Goal: Task Accomplishment & Management: Use online tool/utility

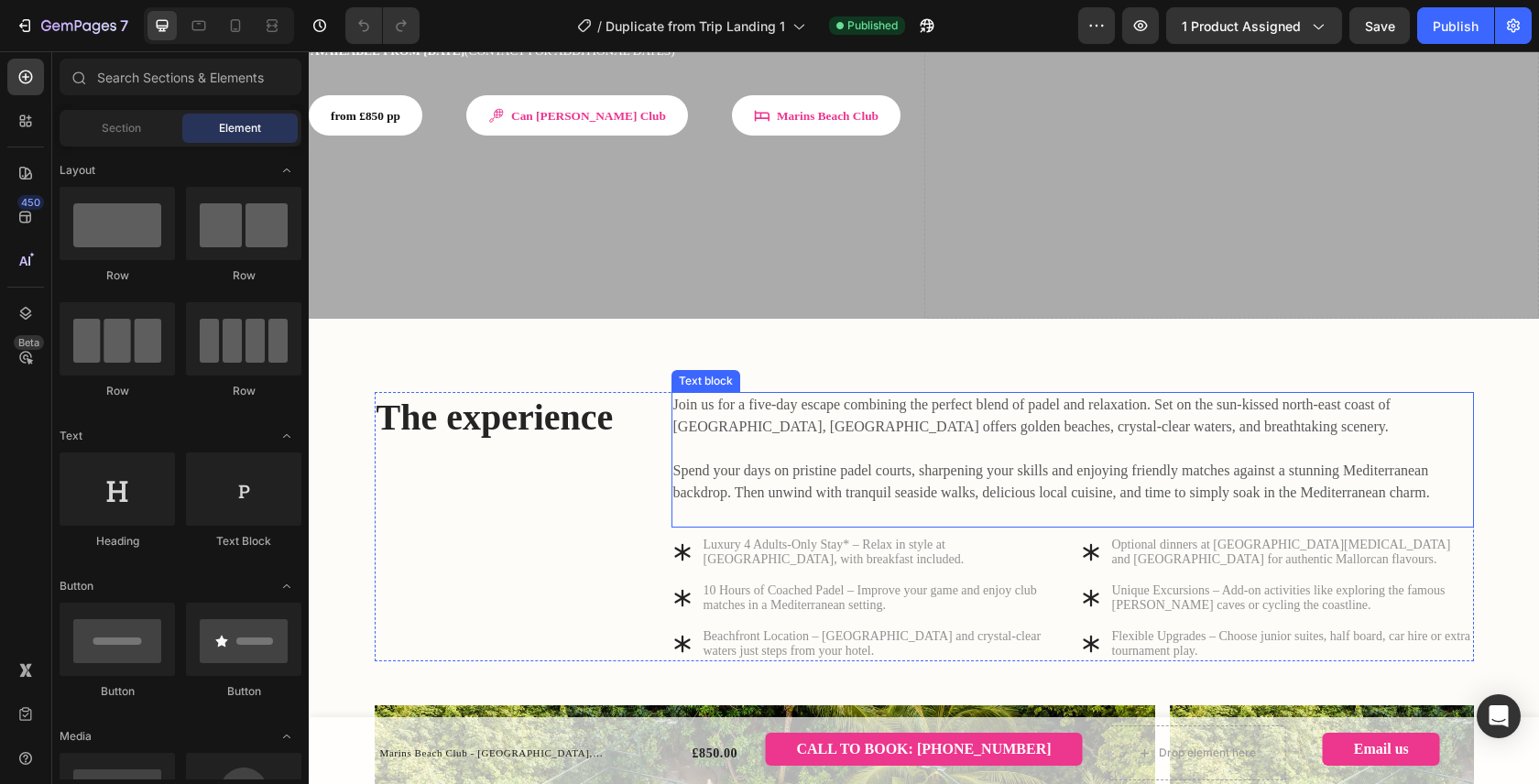
scroll to position [463, 0]
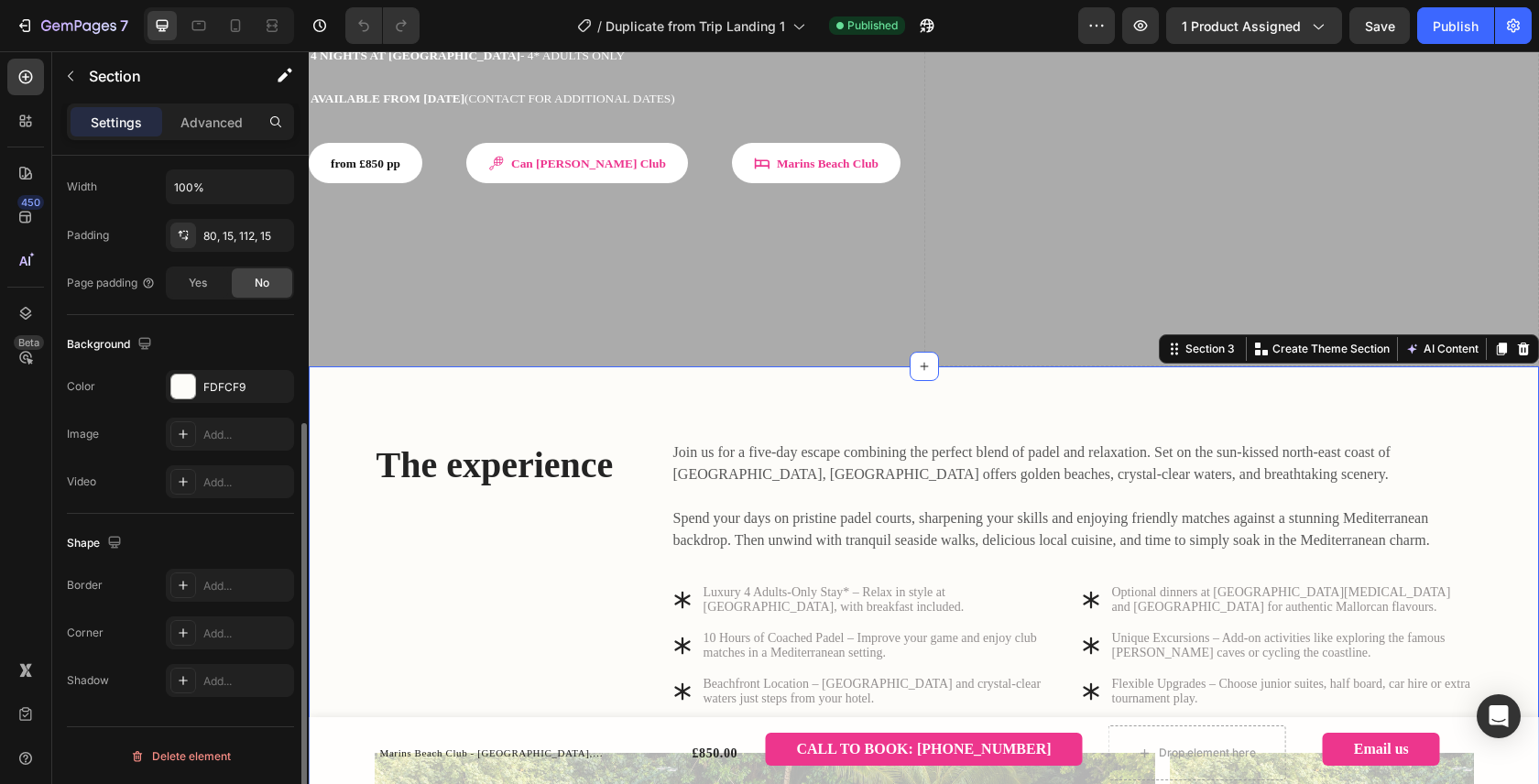
scroll to position [437, 0]
click at [253, 383] on div "FDFCF9" at bounding box center [230, 386] width 53 height 17
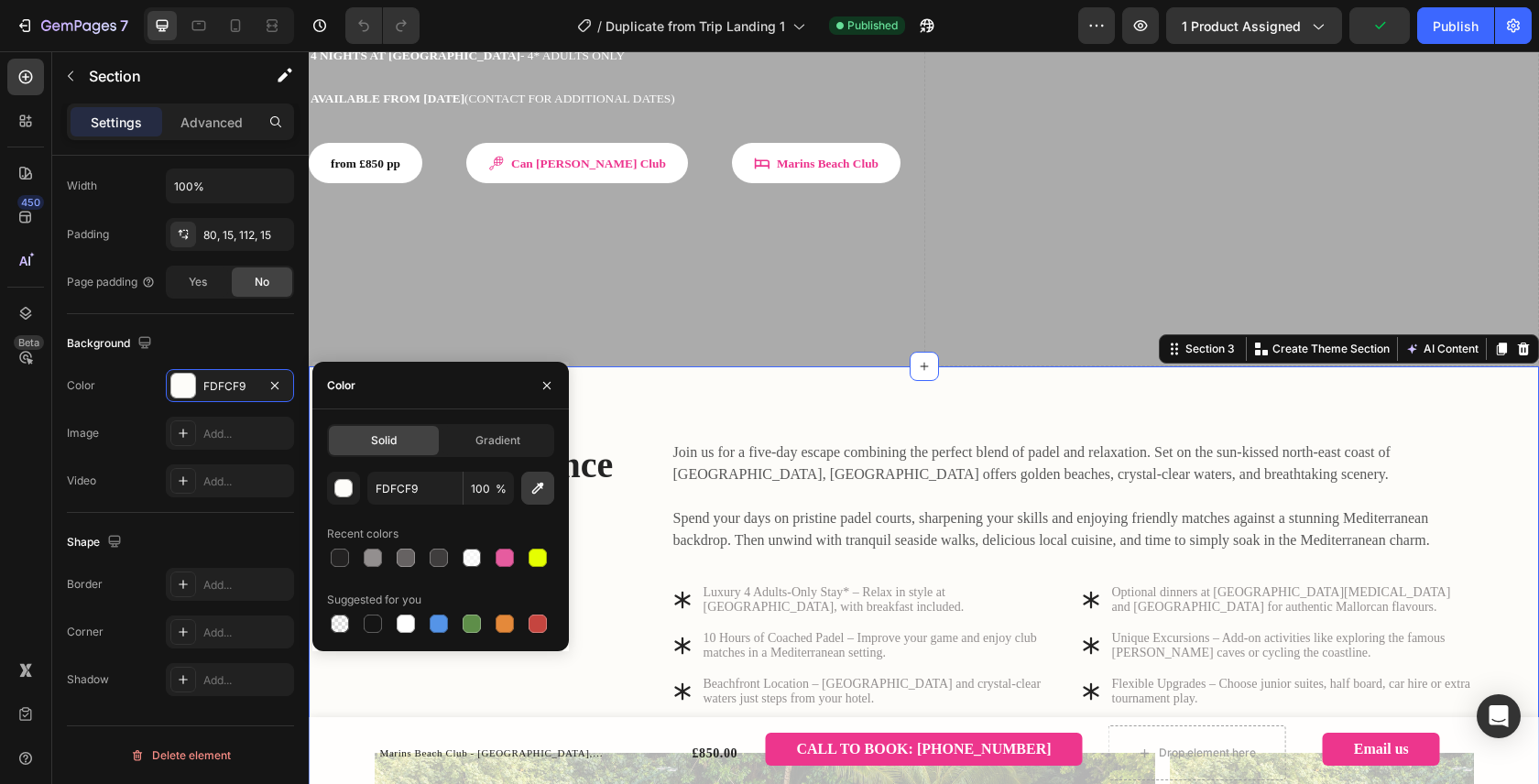
click at [535, 496] on icon "button" at bounding box center [537, 489] width 19 height 19
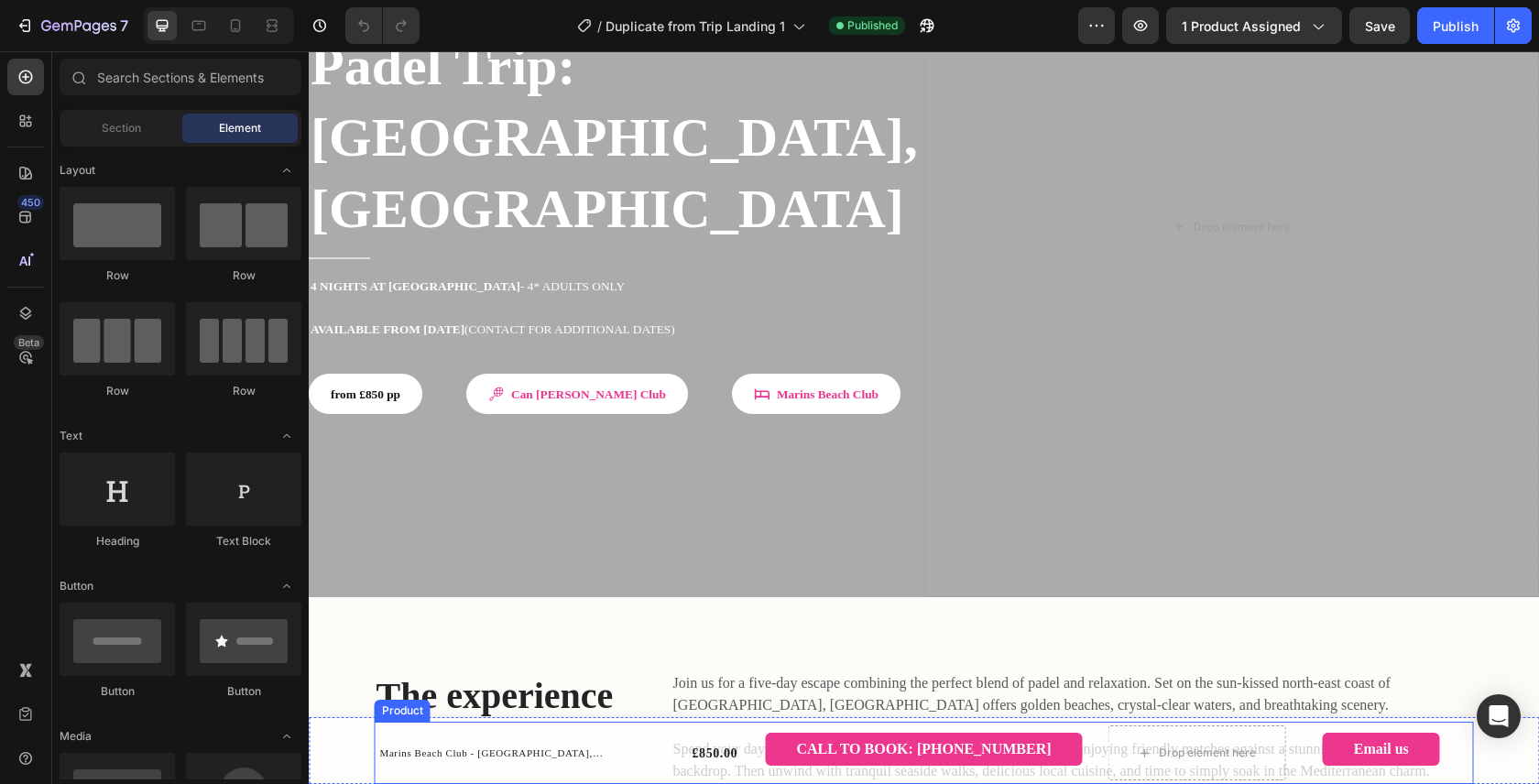
scroll to position [238, 0]
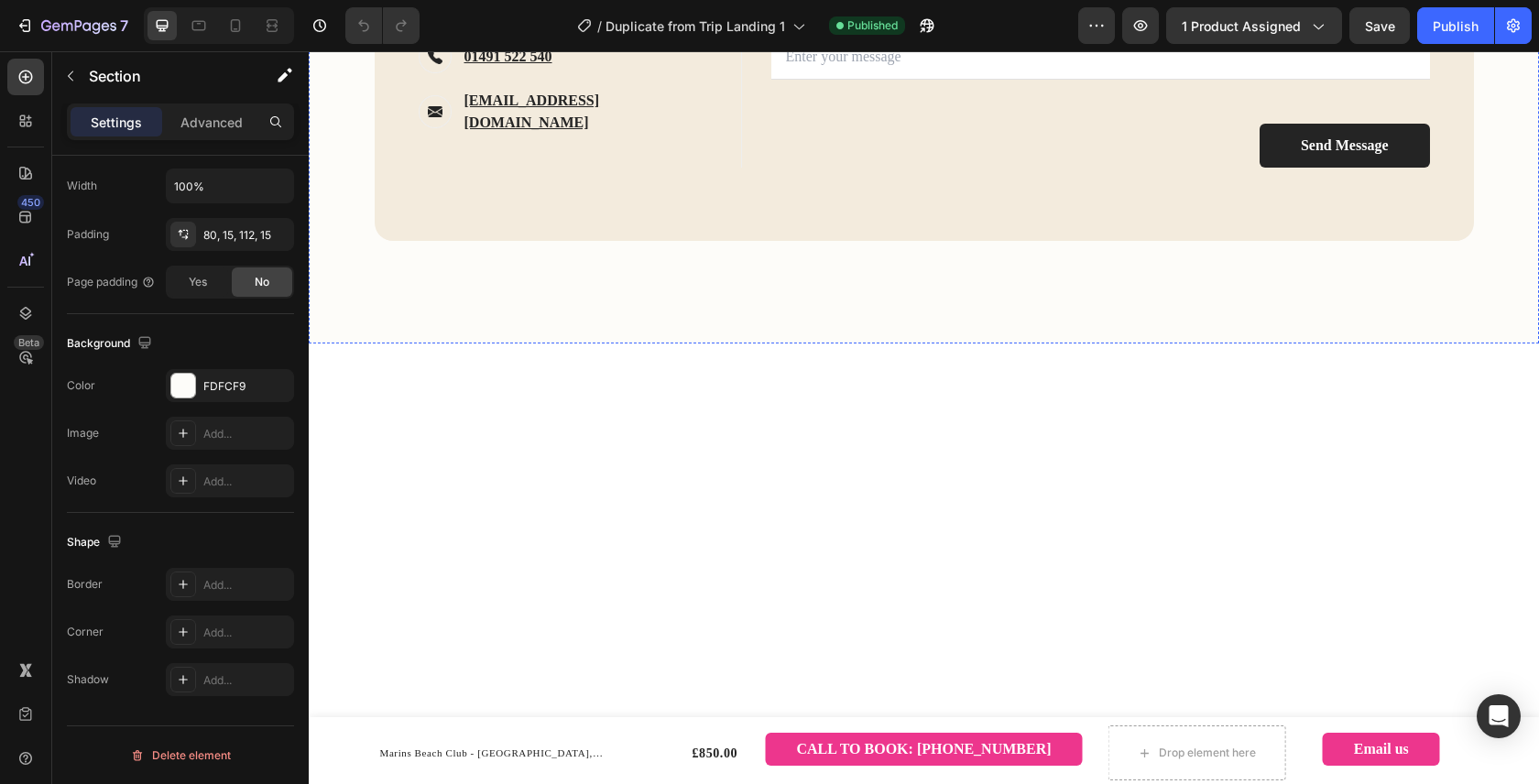
scroll to position [2199, 0]
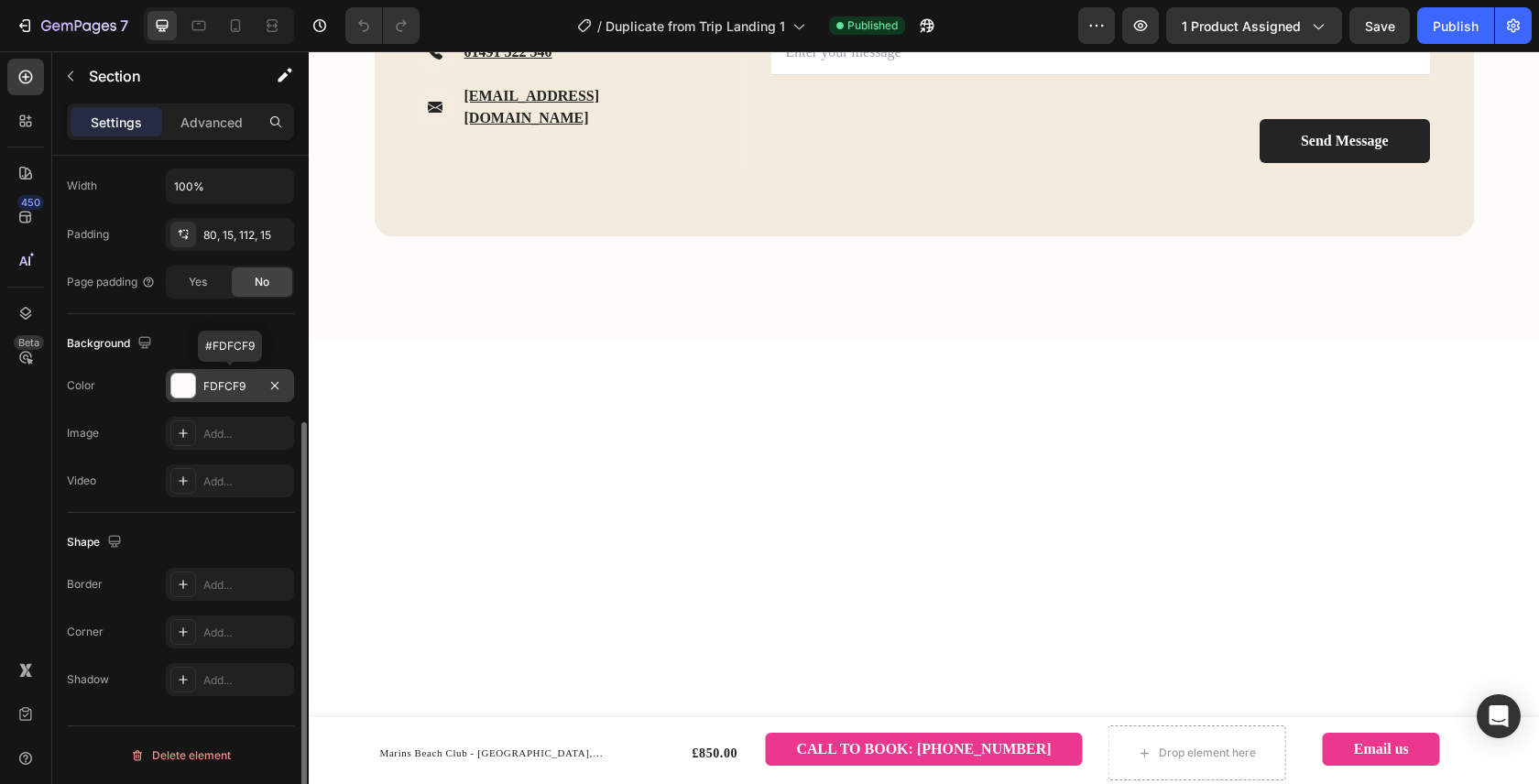
click at [233, 382] on div "FDFCF9" at bounding box center [230, 386] width 53 height 17
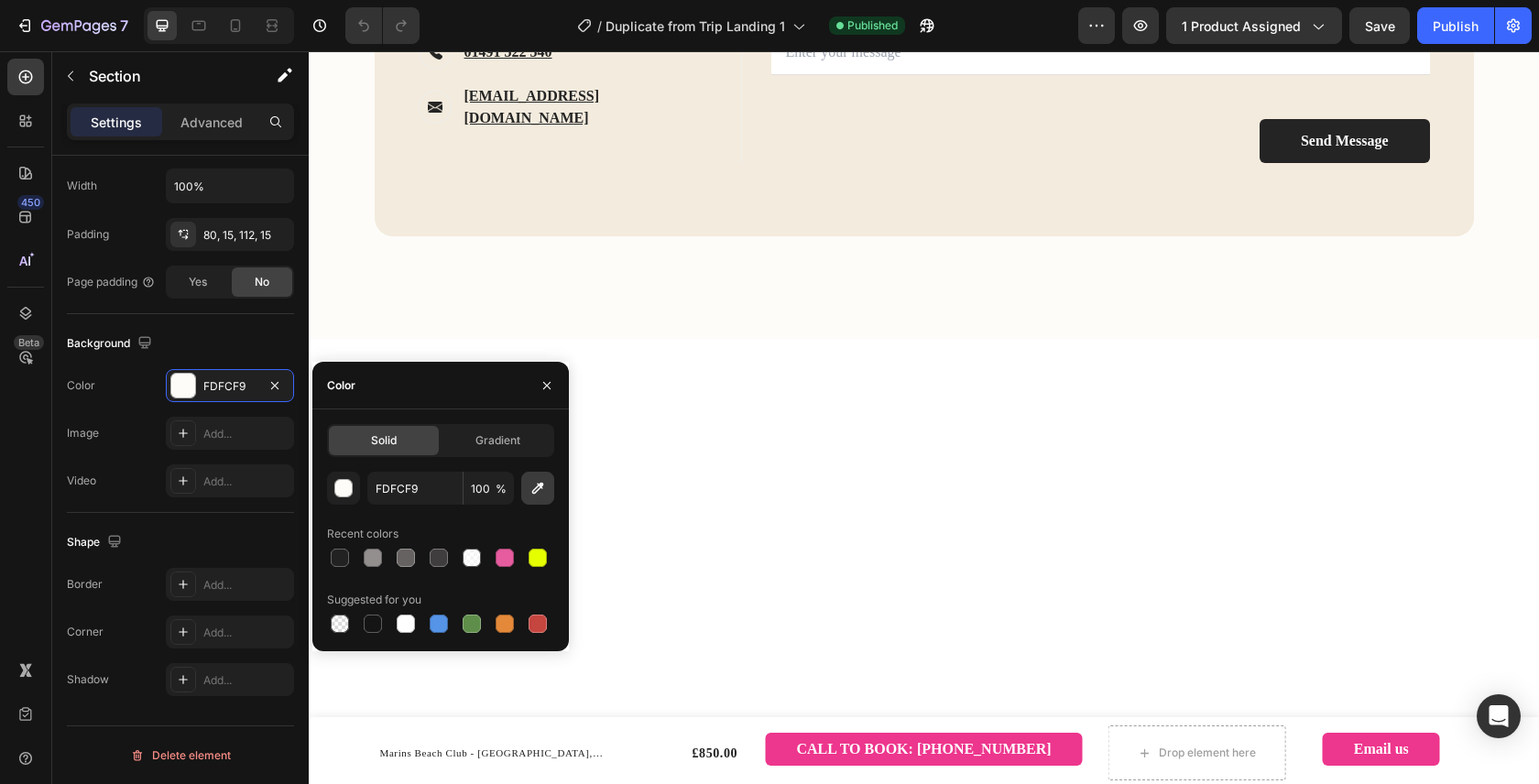
click at [539, 493] on icon "button" at bounding box center [537, 489] width 19 height 19
type input "F3EBDE"
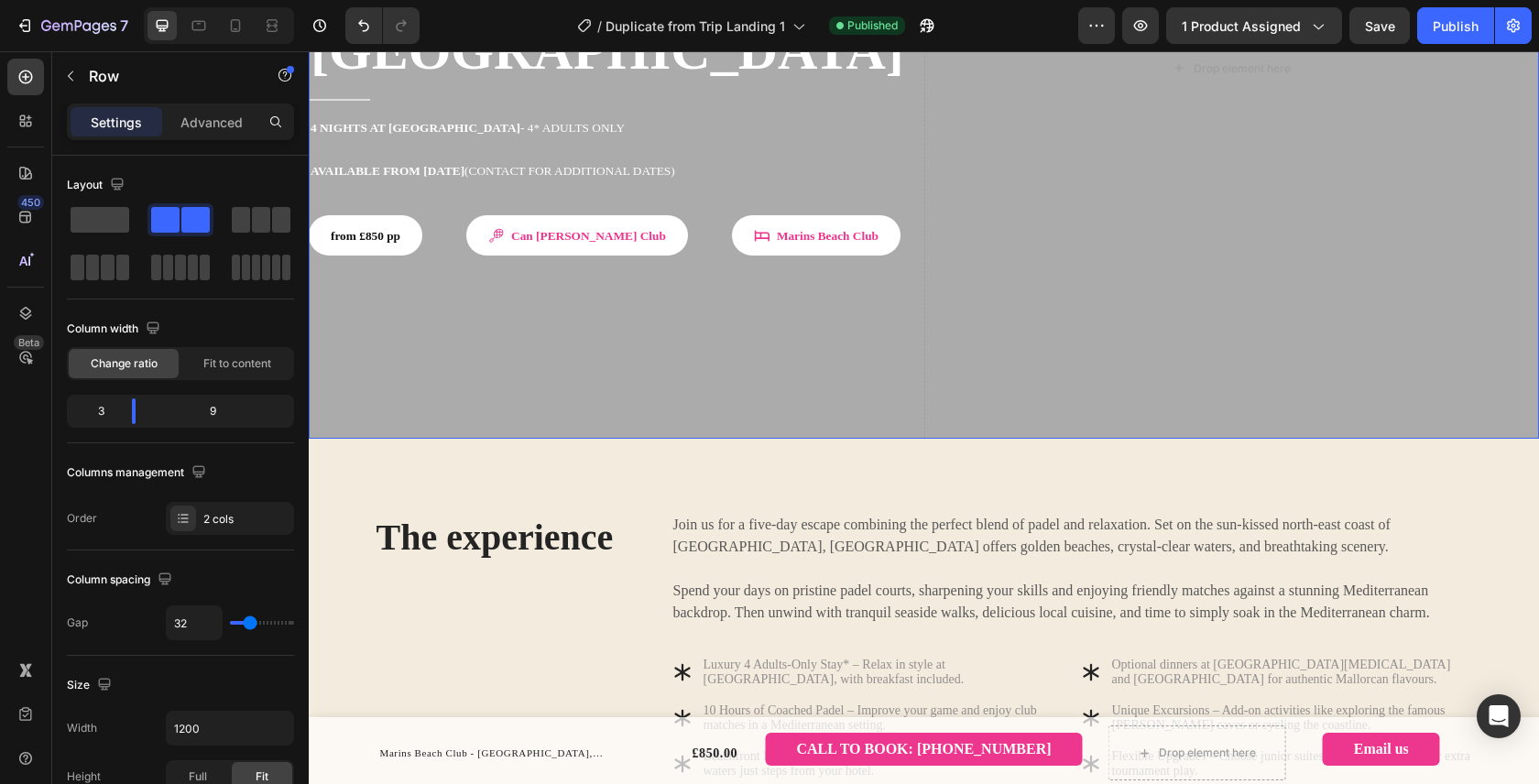
scroll to position [483, 0]
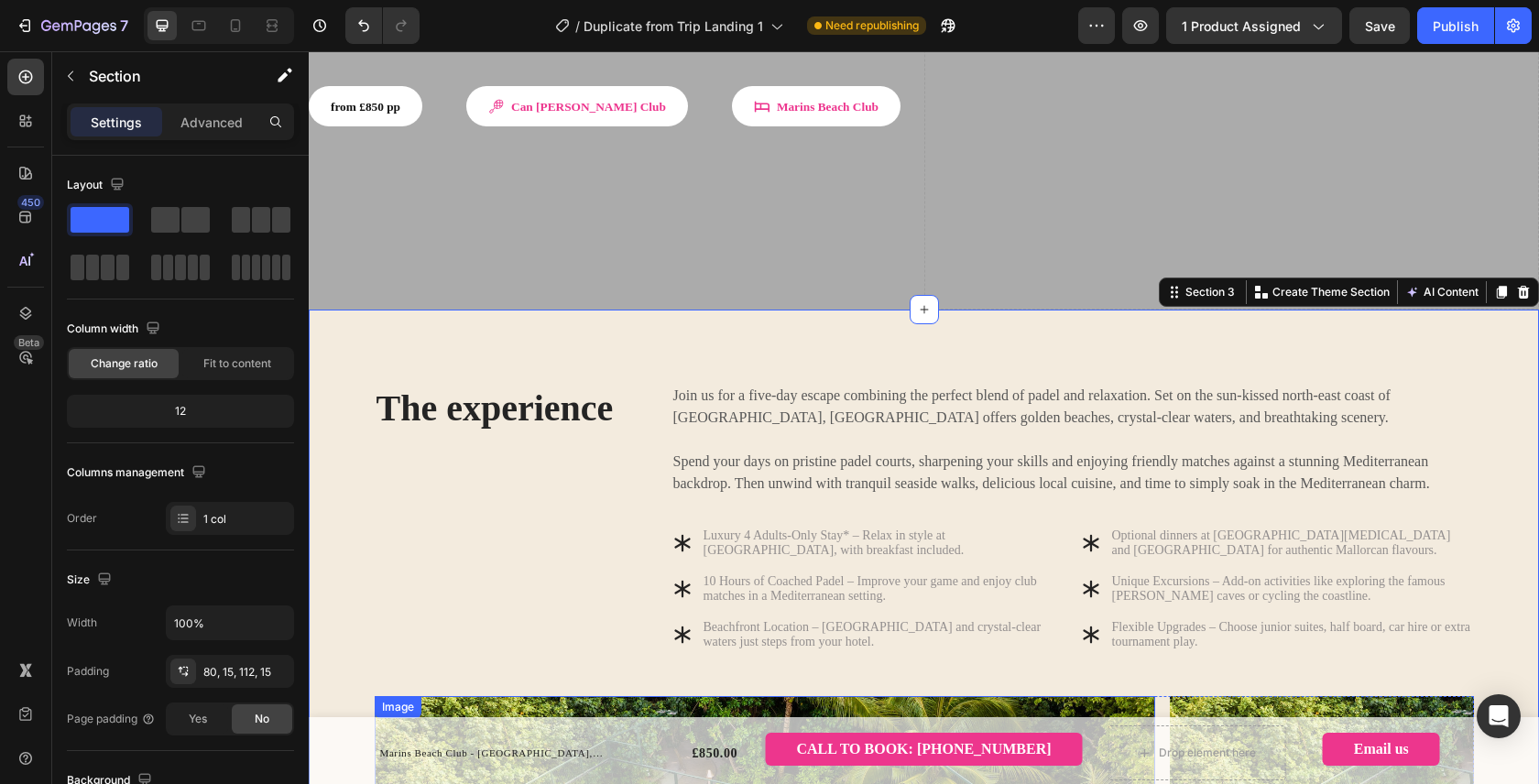
scroll to position [508, 0]
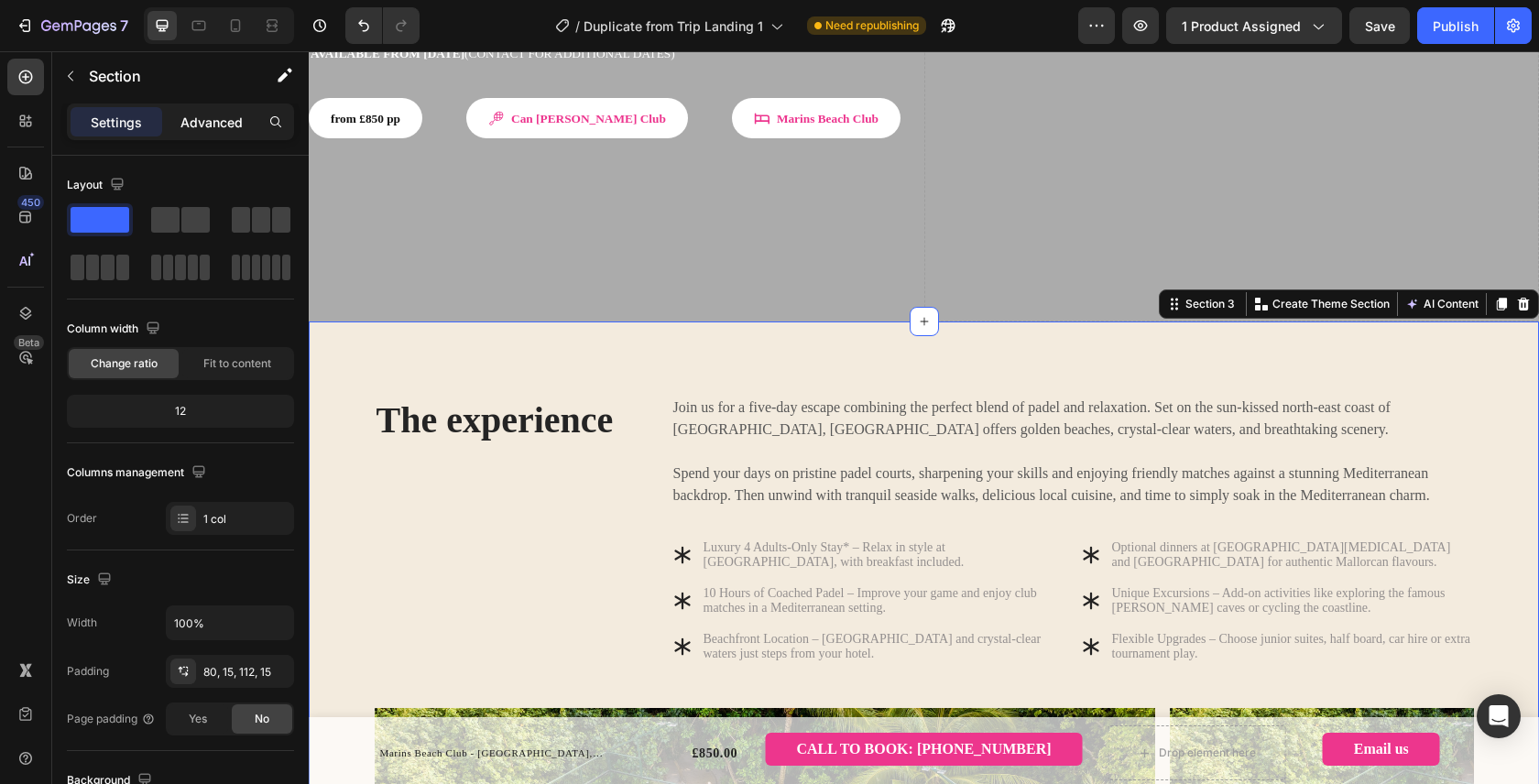
click at [194, 118] on p "Advanced" at bounding box center [211, 122] width 62 height 20
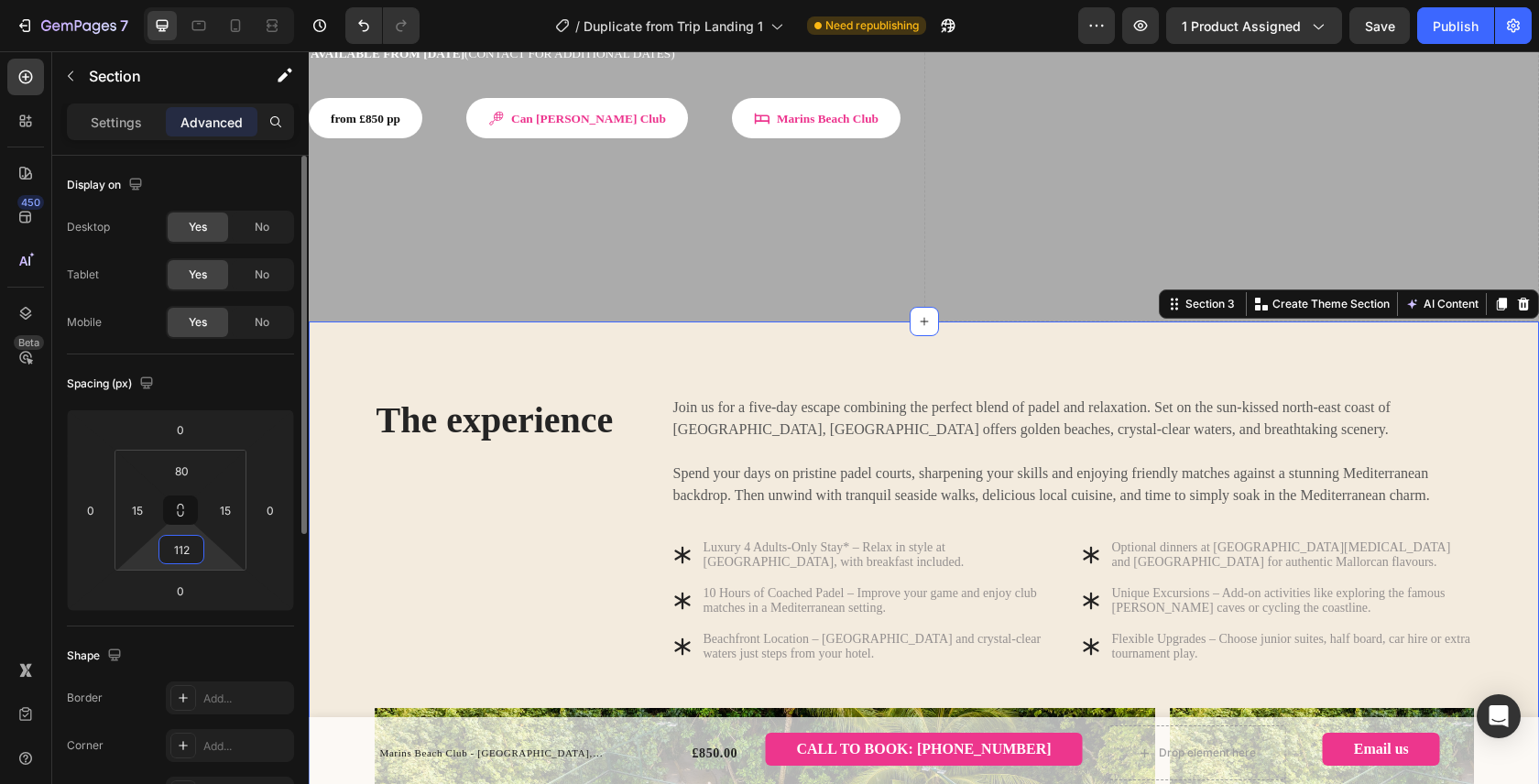
click at [196, 562] on input "112" at bounding box center [181, 549] width 37 height 27
click at [251, 391] on div "Spacing (px)" at bounding box center [180, 384] width 227 height 29
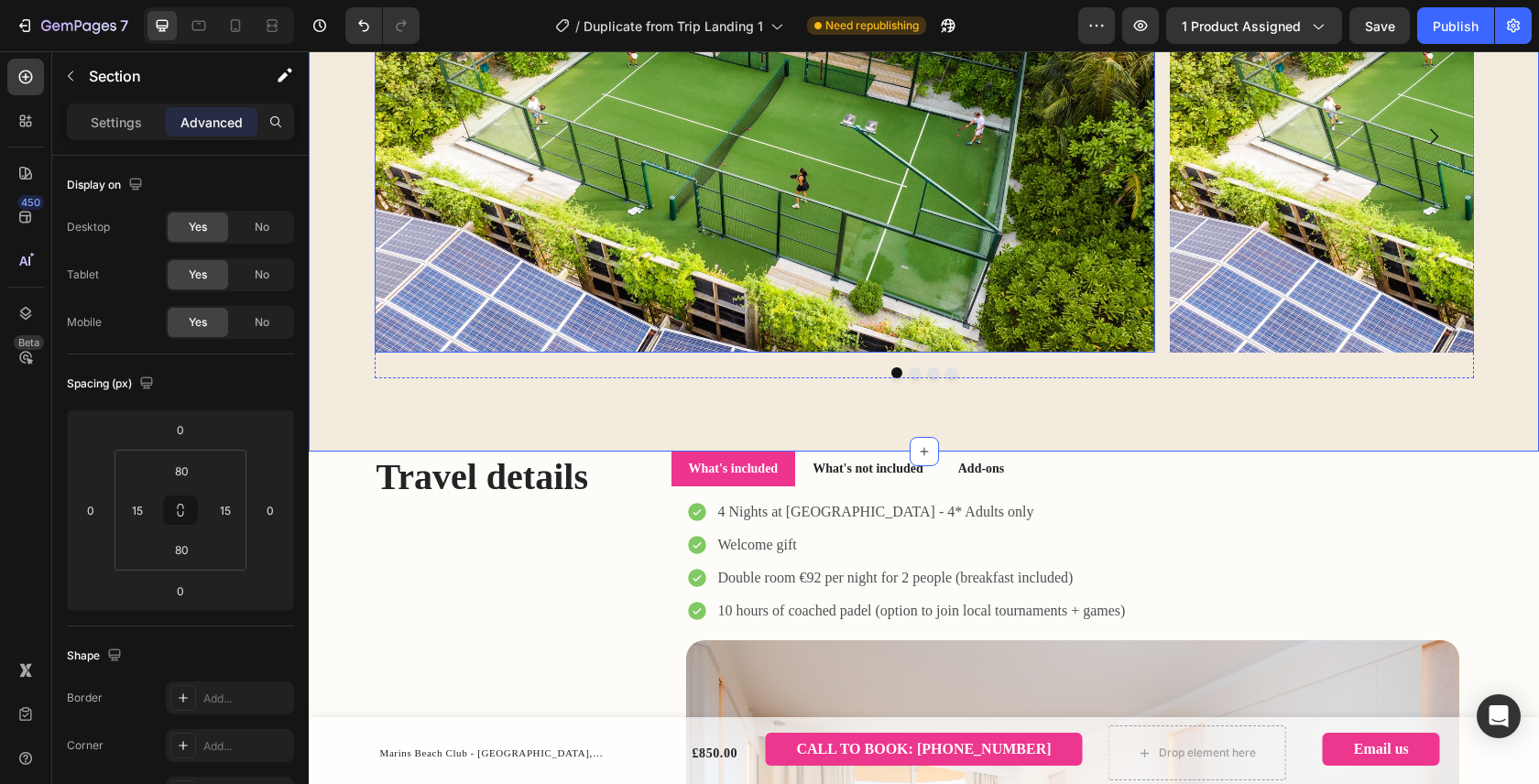
scroll to position [1159, 0]
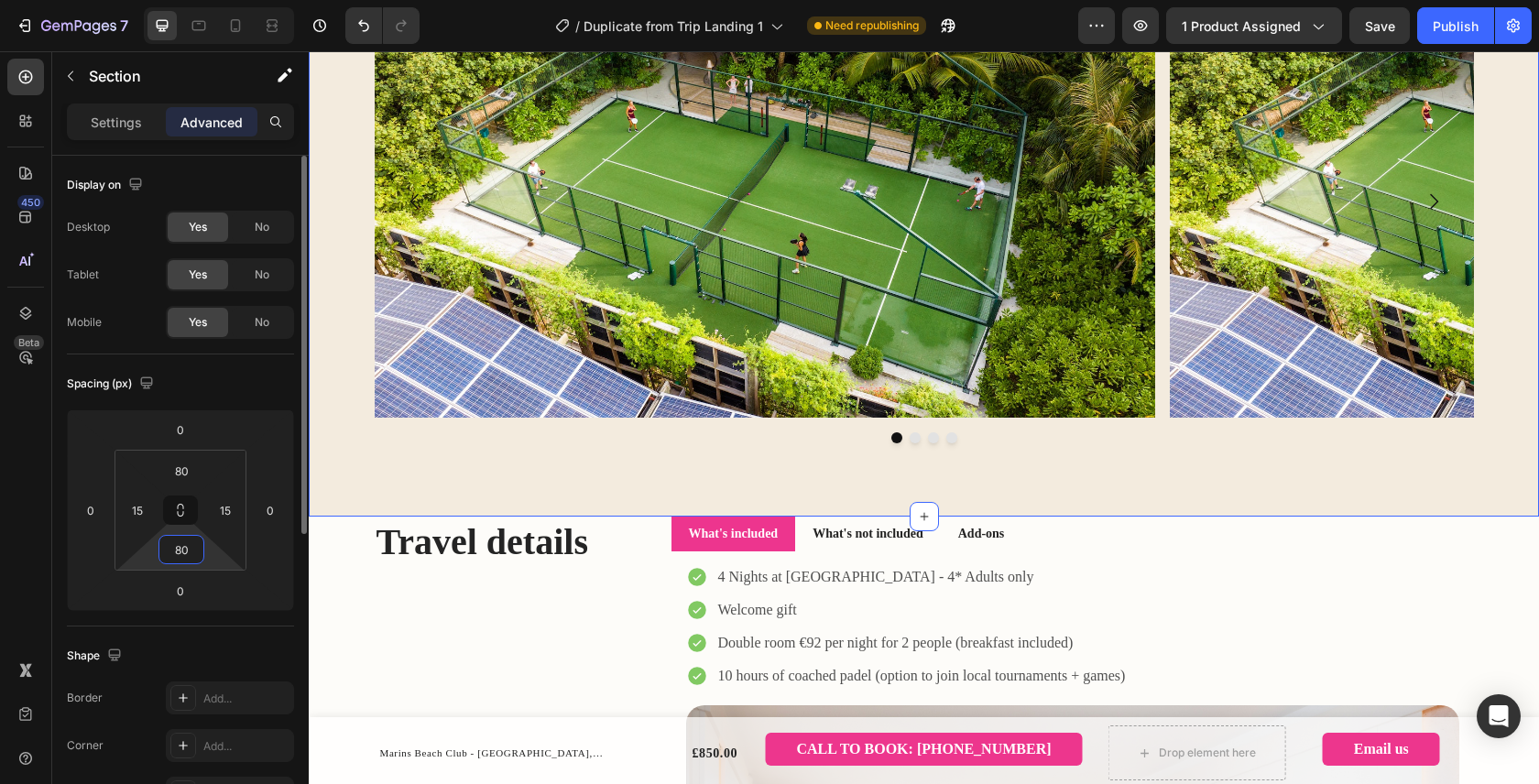
click at [175, 558] on input "80" at bounding box center [181, 549] width 37 height 27
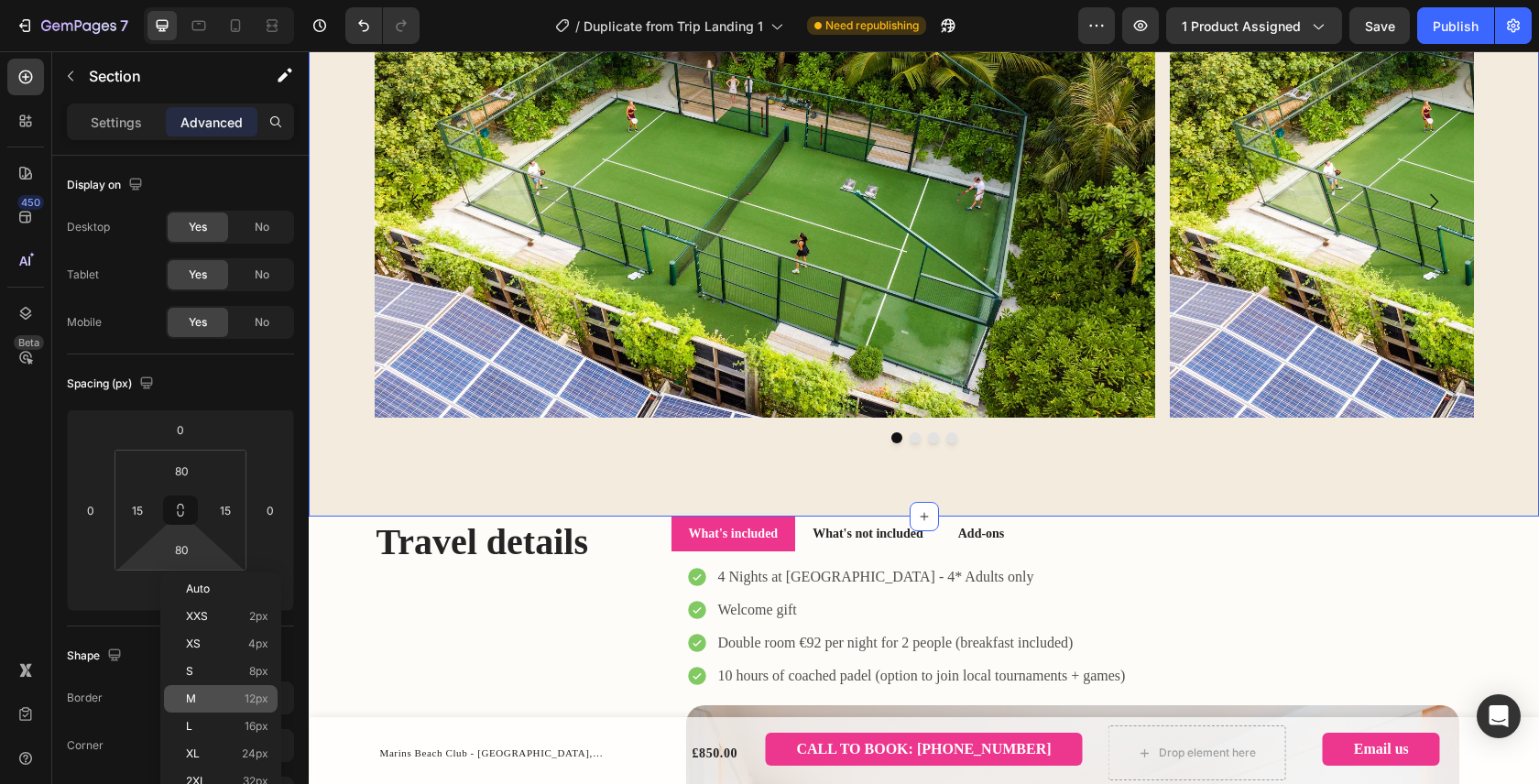
click at [220, 708] on div "M 12px" at bounding box center [220, 698] width 113 height 27
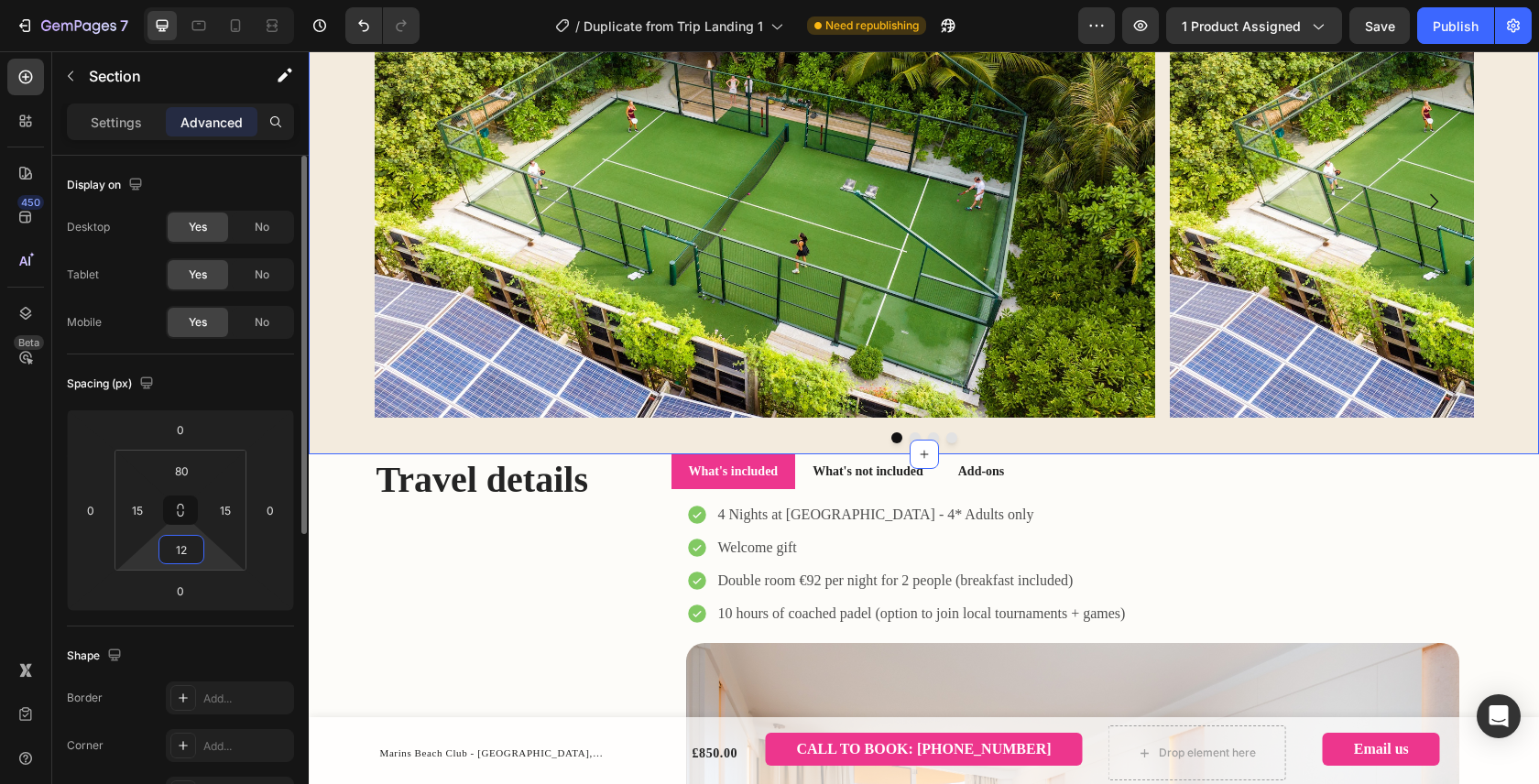
click at [192, 562] on input "12" at bounding box center [181, 549] width 37 height 27
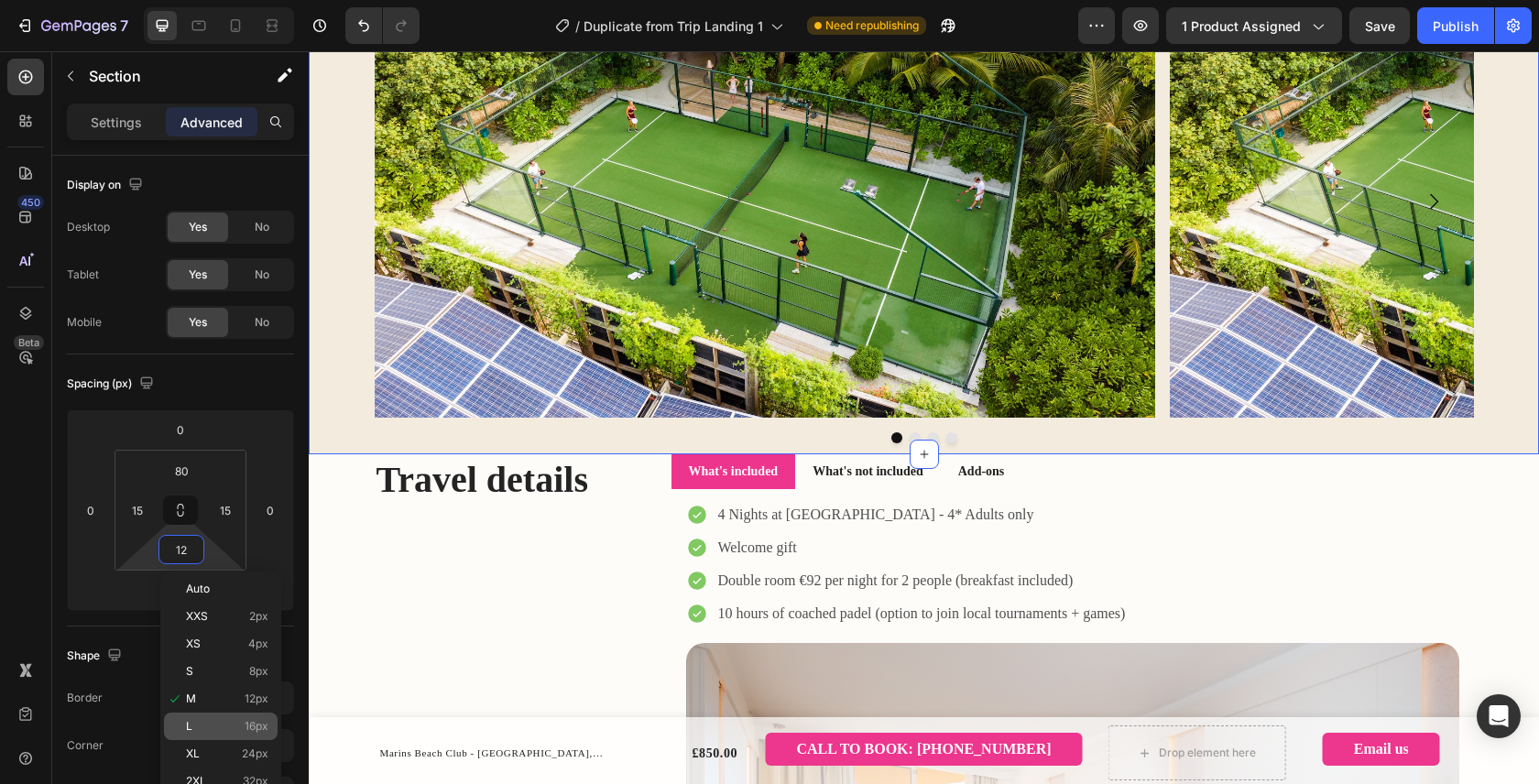
click at [225, 731] on p "L 16px" at bounding box center [227, 727] width 83 height 13
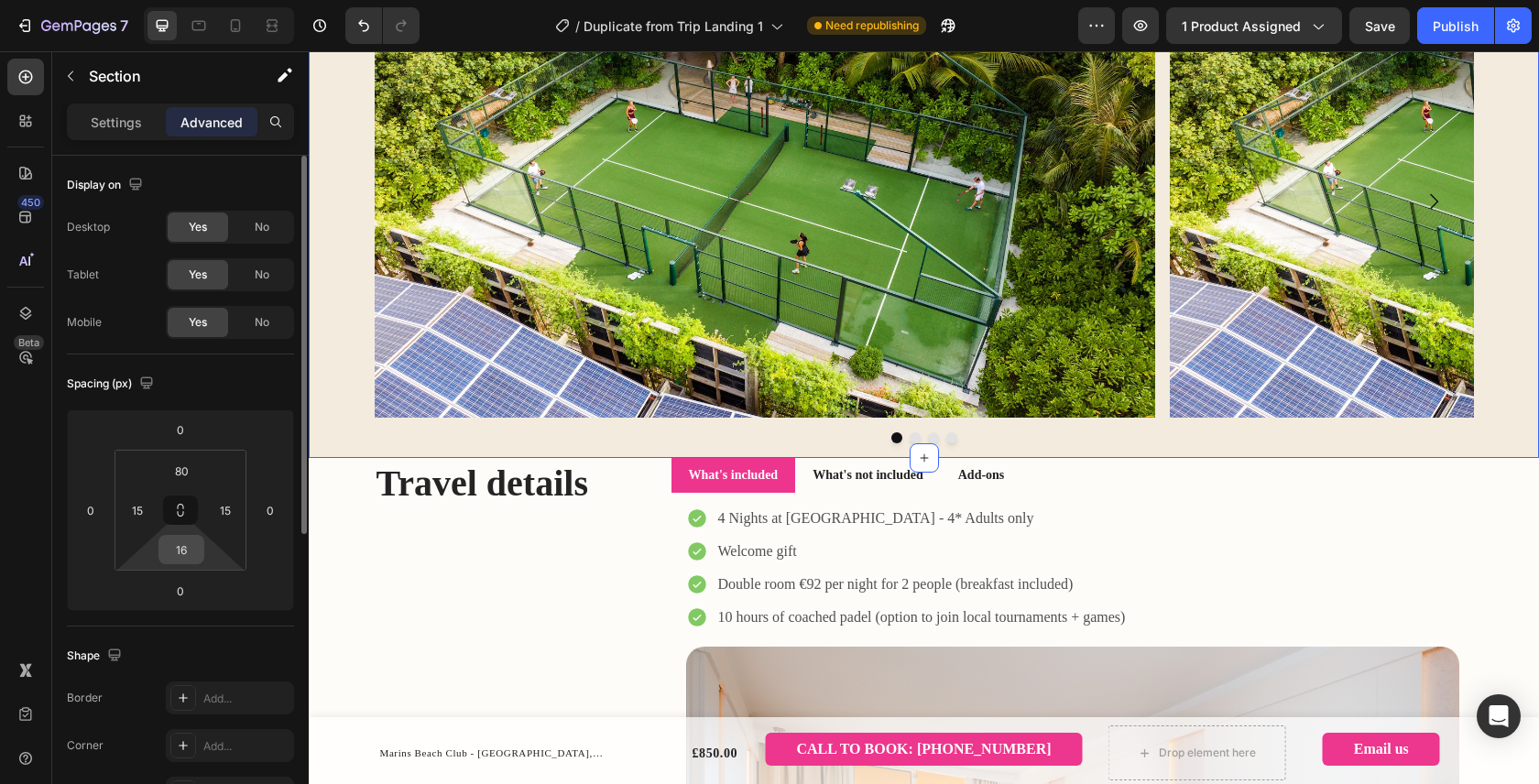
click at [189, 558] on input "16" at bounding box center [181, 549] width 37 height 27
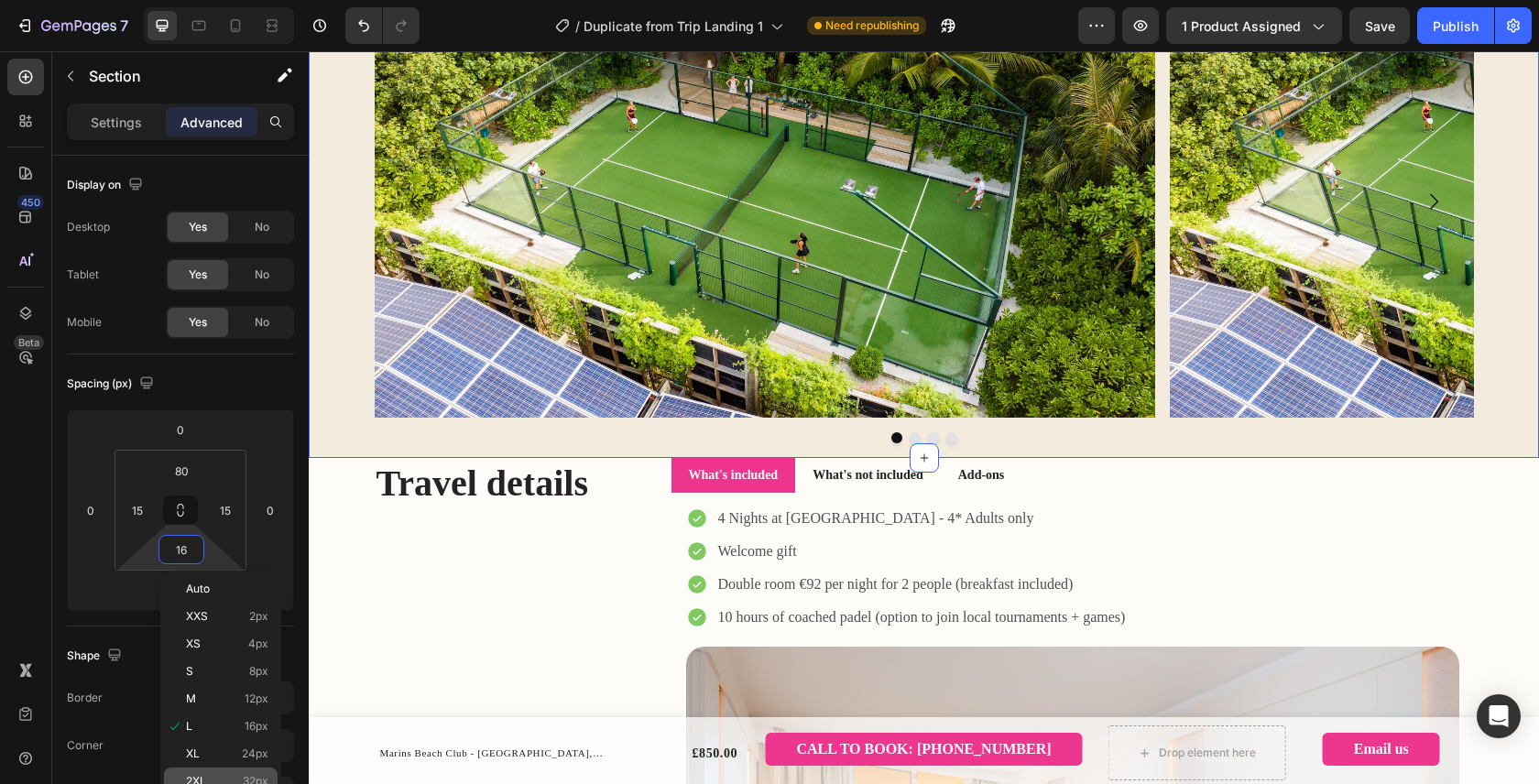
click at [219, 777] on p "2XL 32px" at bounding box center [227, 781] width 83 height 13
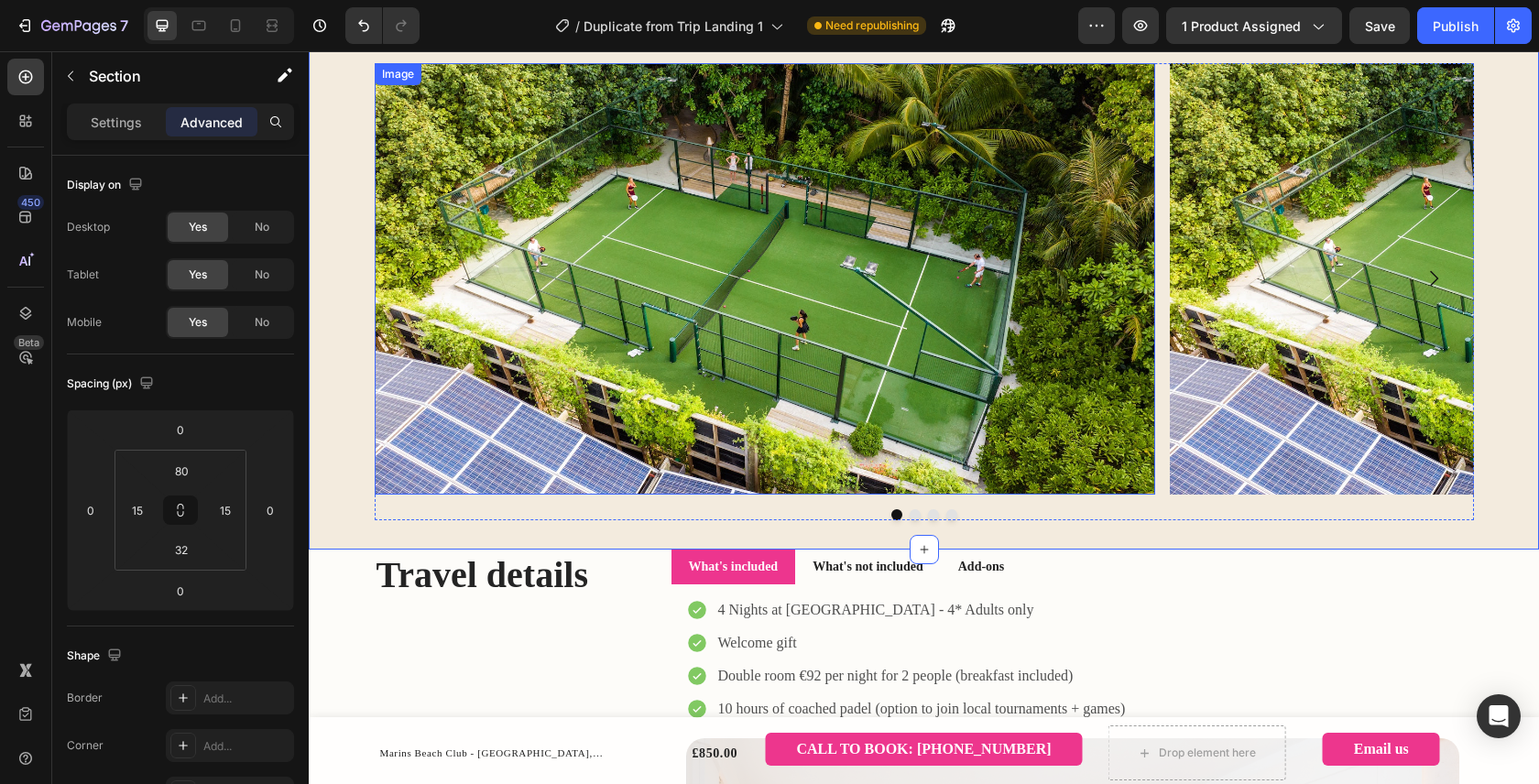
scroll to position [1186, 0]
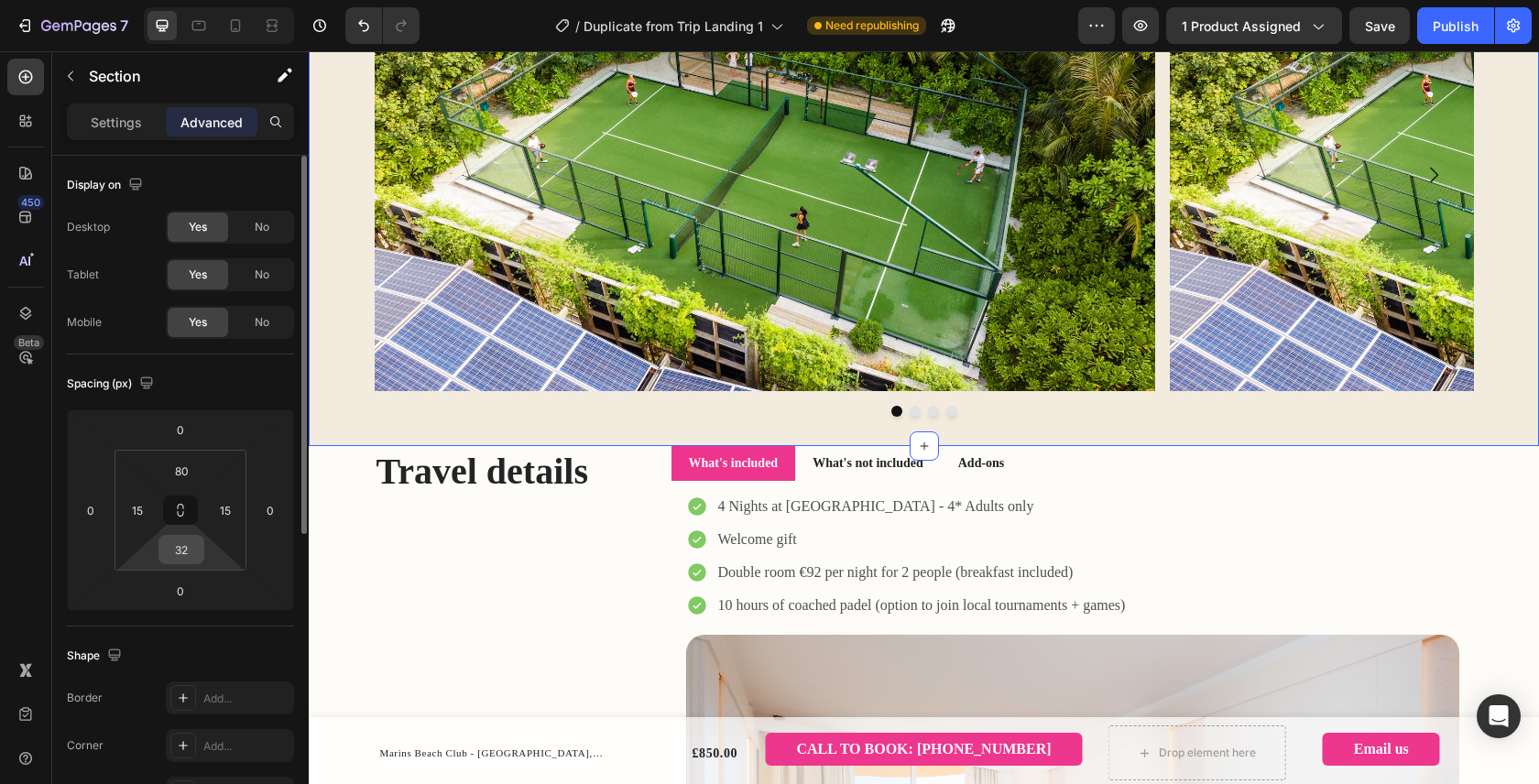
click at [186, 551] on input "32" at bounding box center [181, 549] width 37 height 27
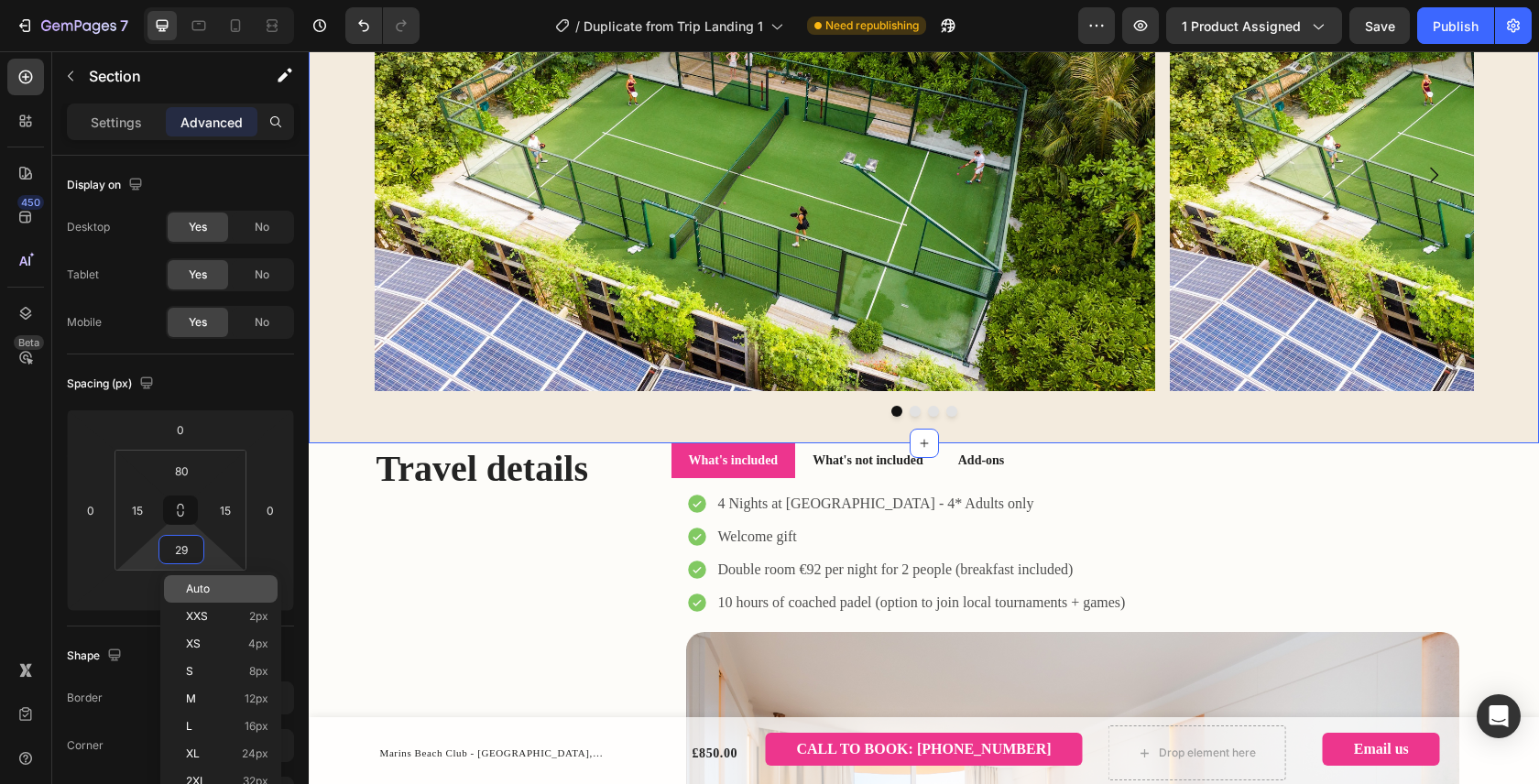
type input "2"
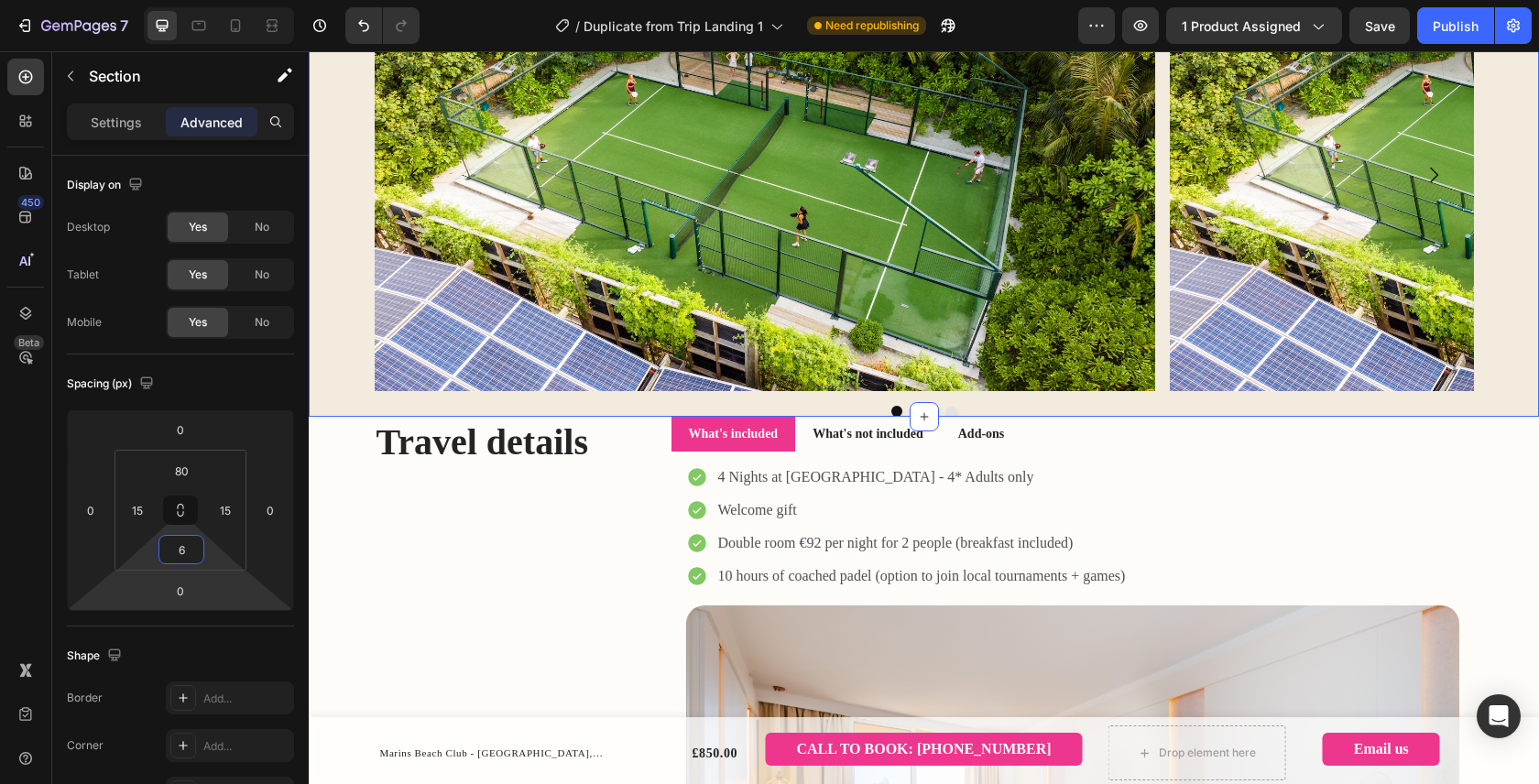
type input "60"
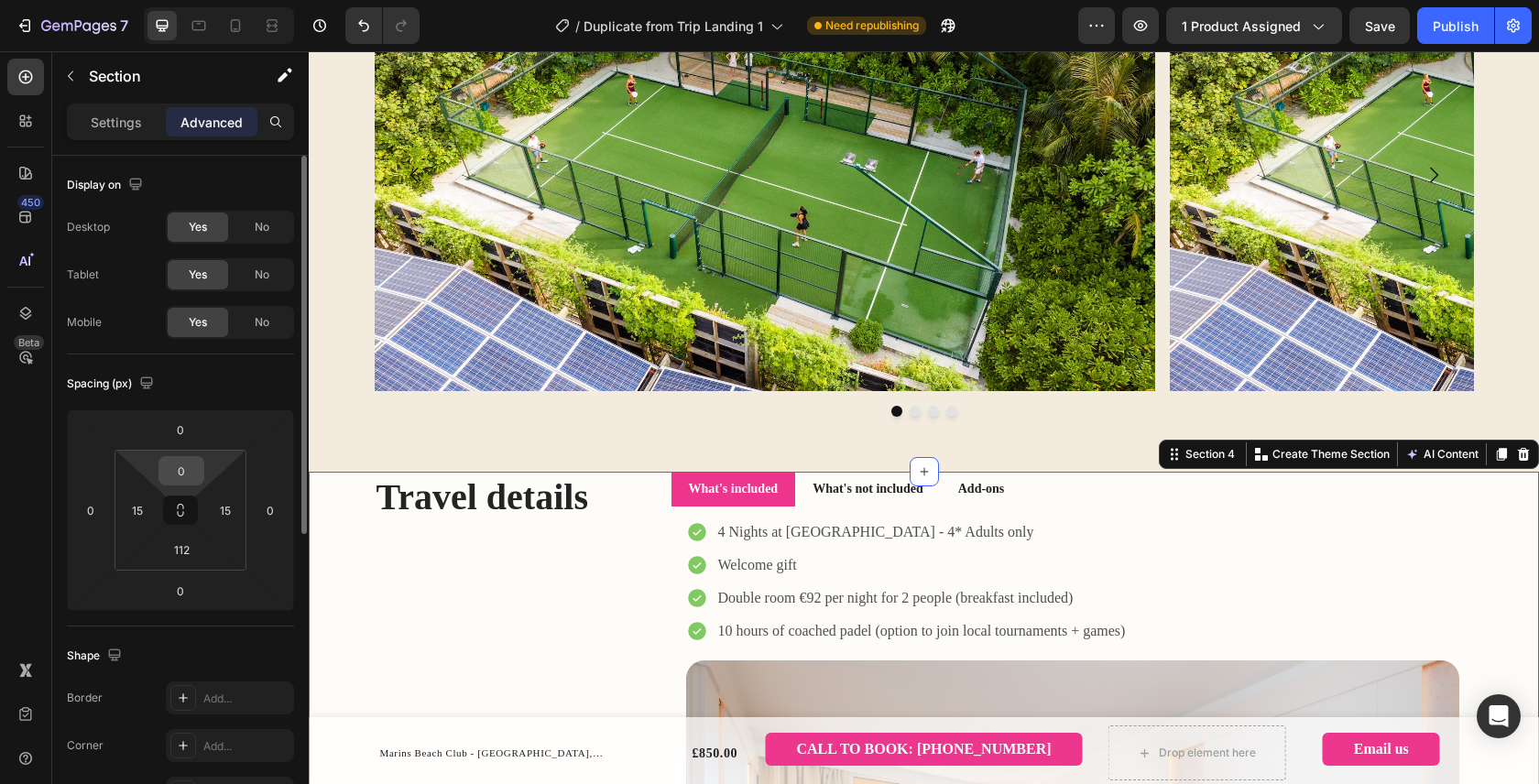
click at [195, 473] on input "0" at bounding box center [181, 470] width 37 height 27
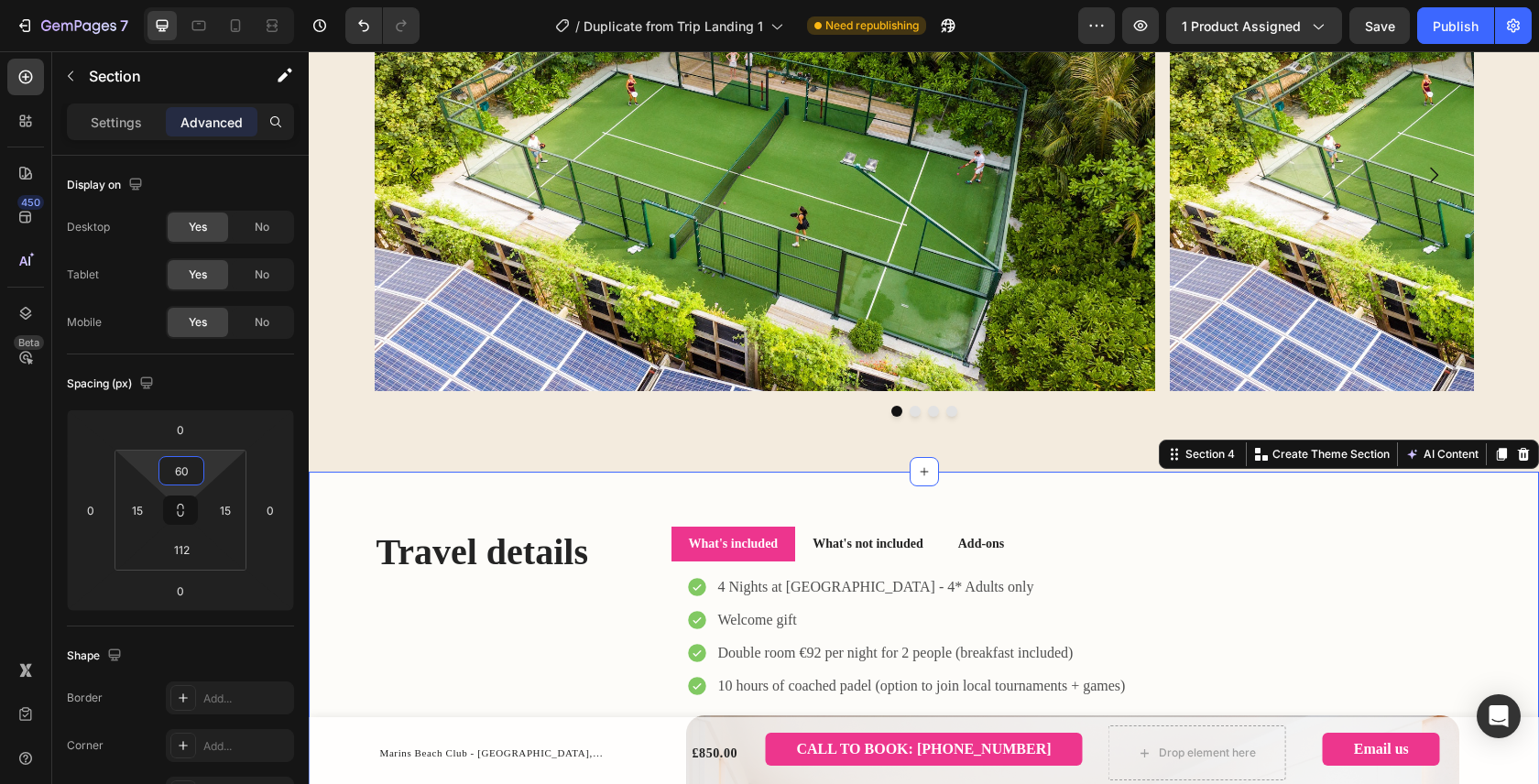
type input "60"
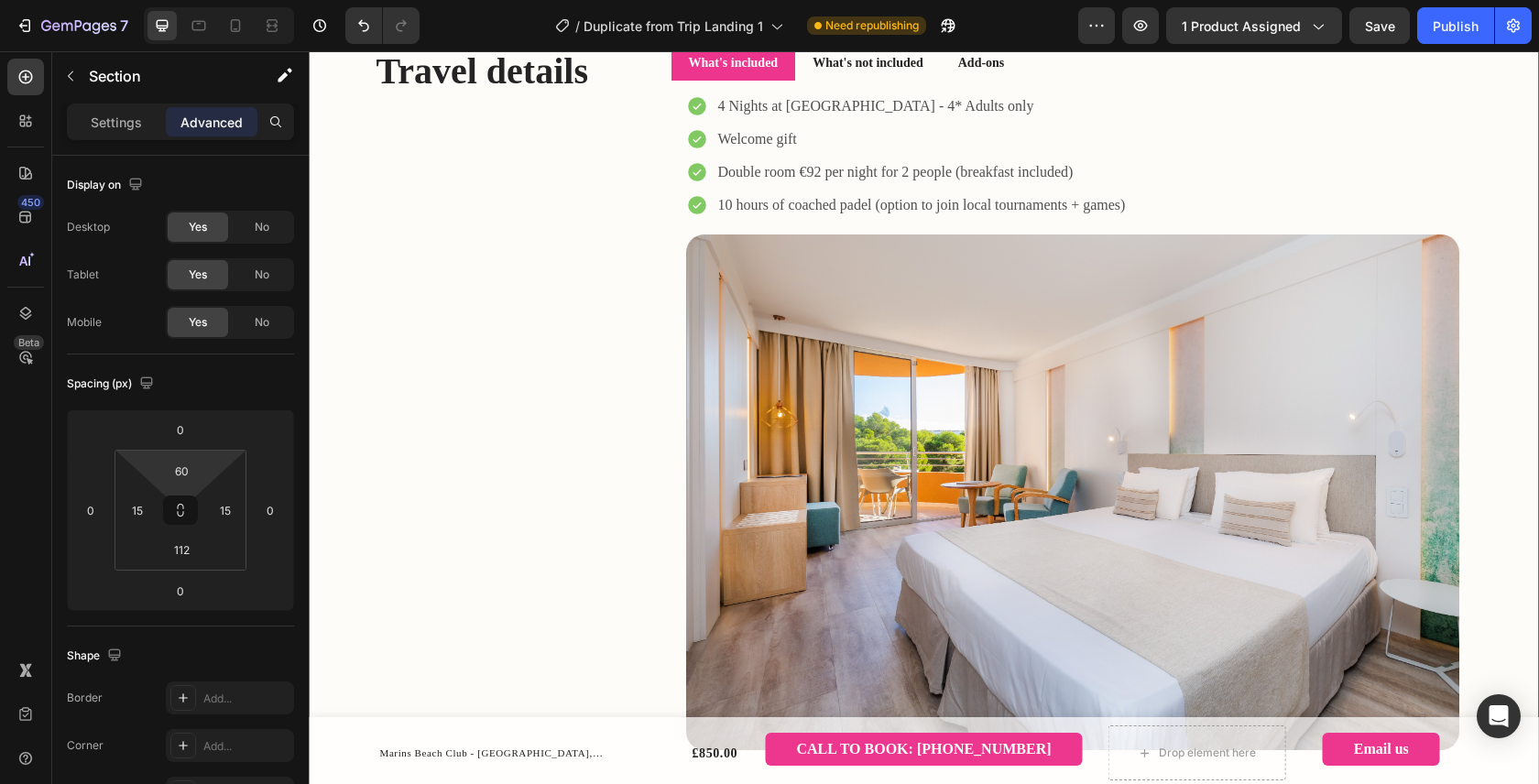
scroll to position [1457, 0]
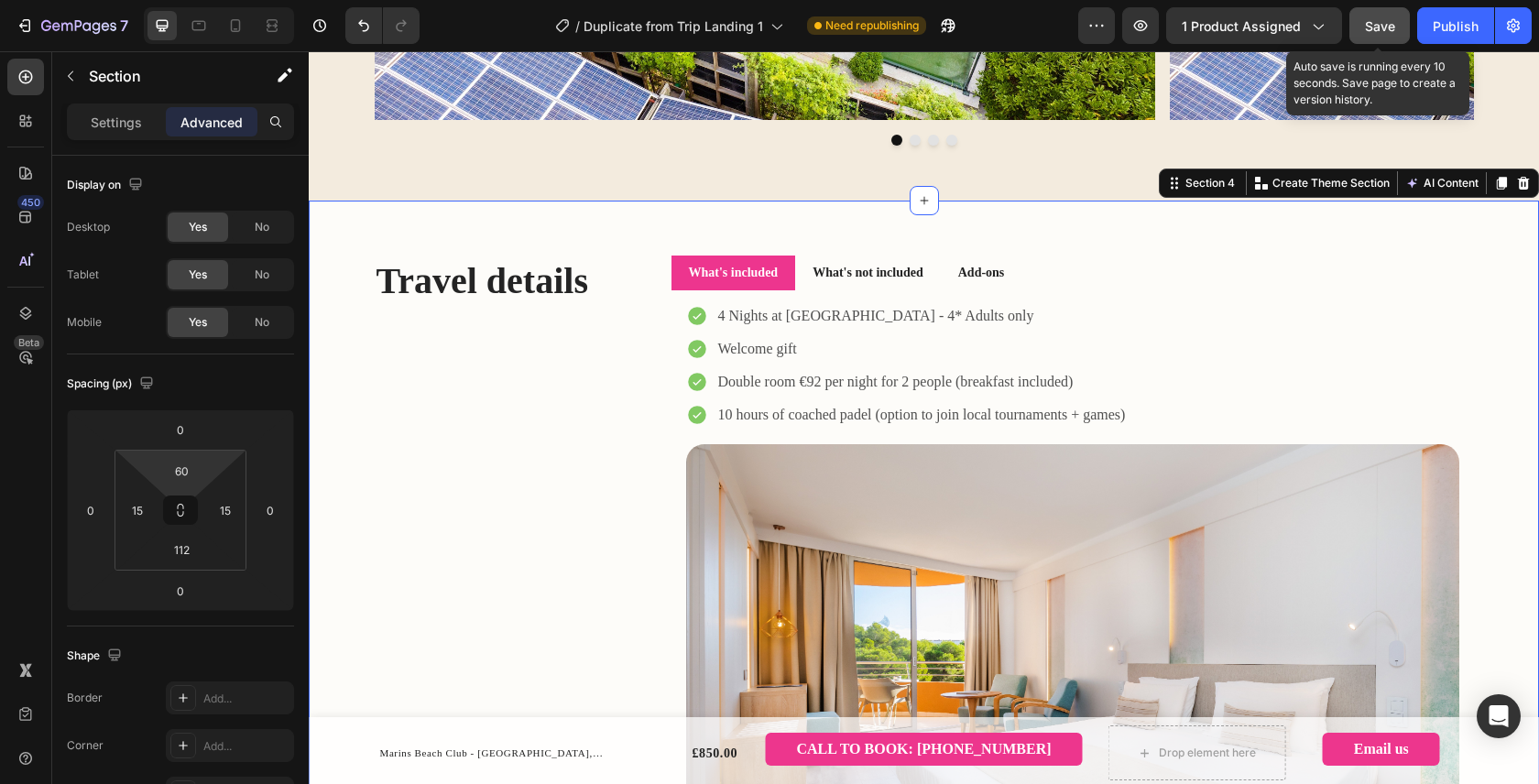
click at [1380, 30] on span "Save" at bounding box center [1380, 26] width 30 height 16
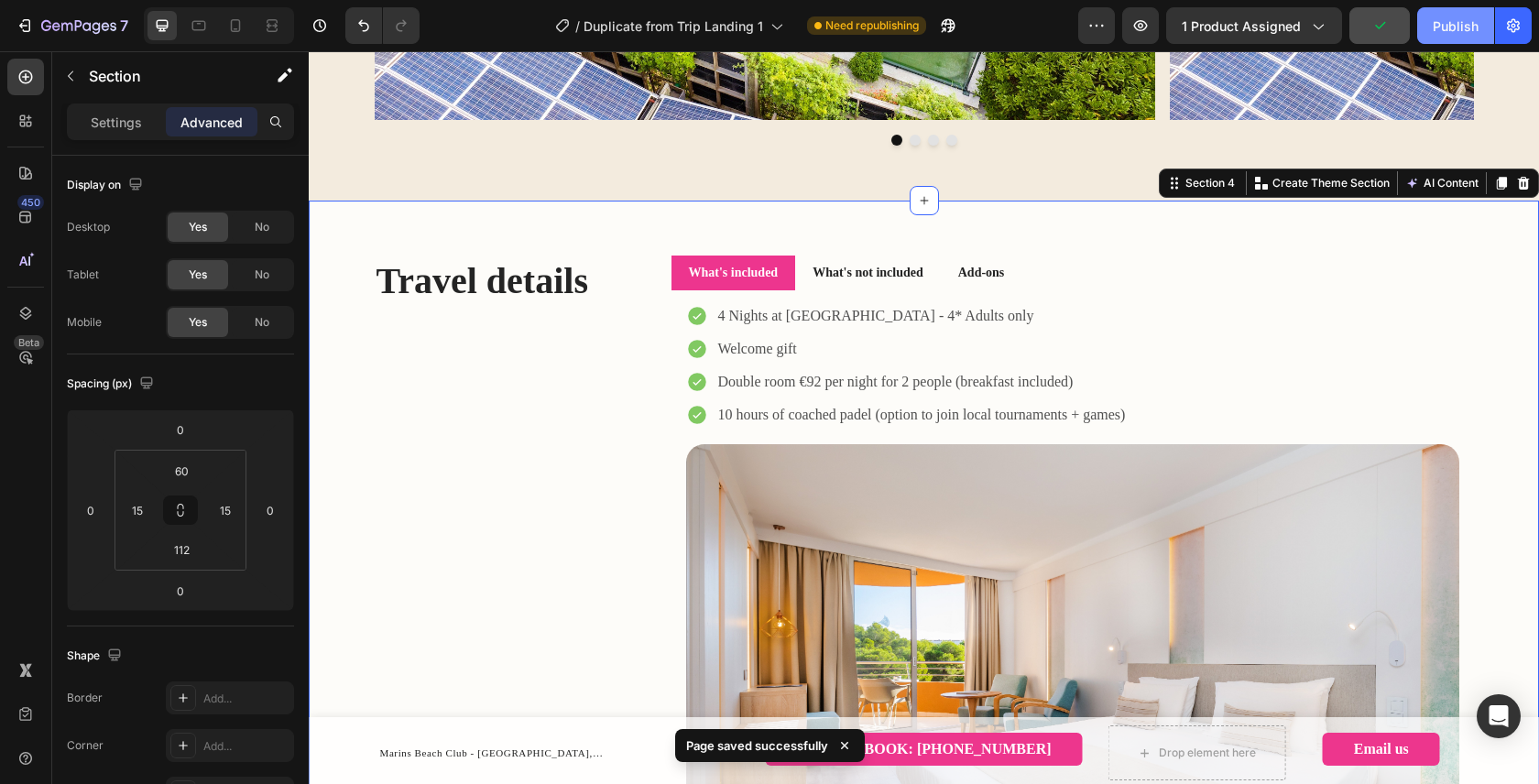
click at [1471, 29] on div "Publish" at bounding box center [1455, 26] width 46 height 20
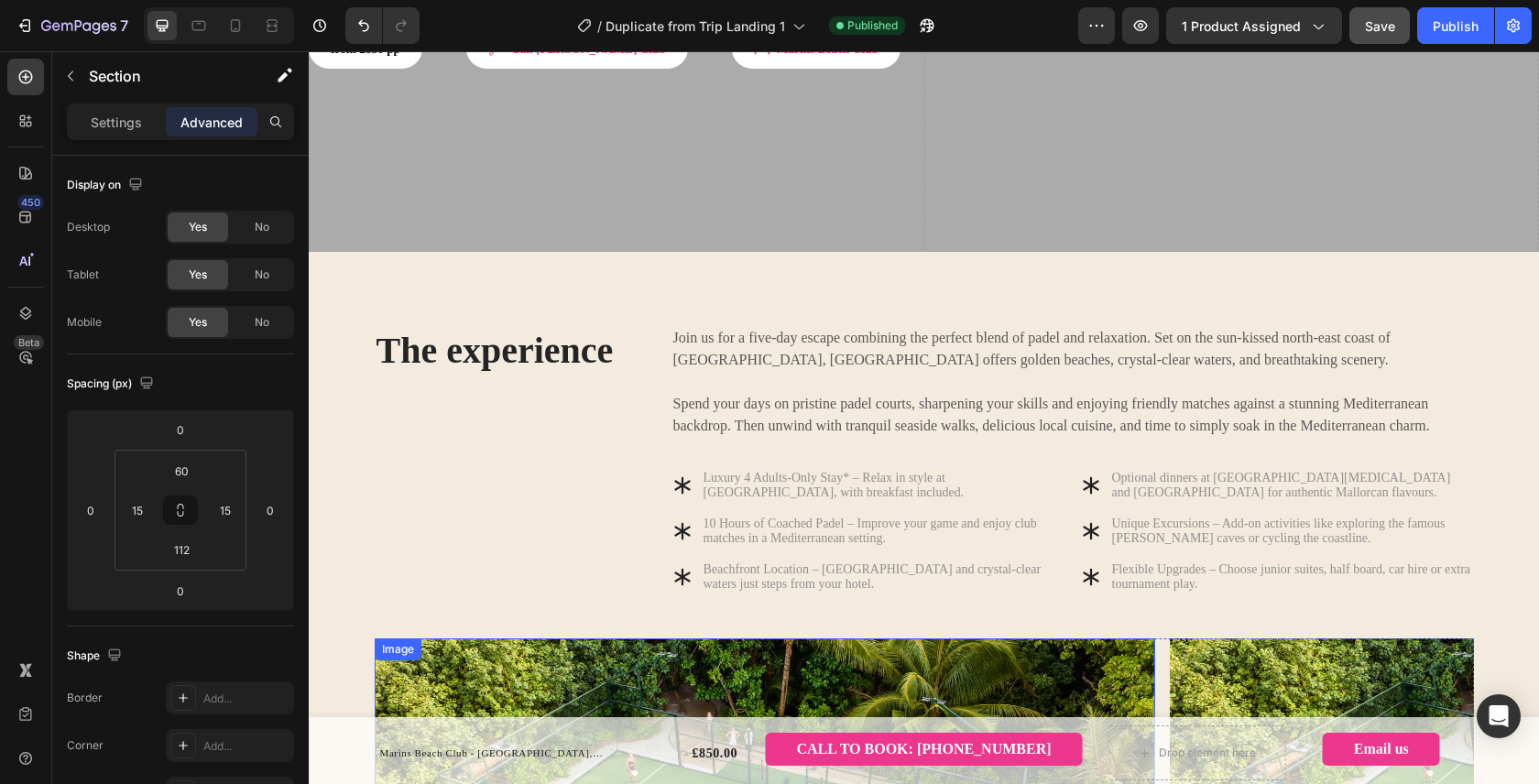
scroll to position [660, 0]
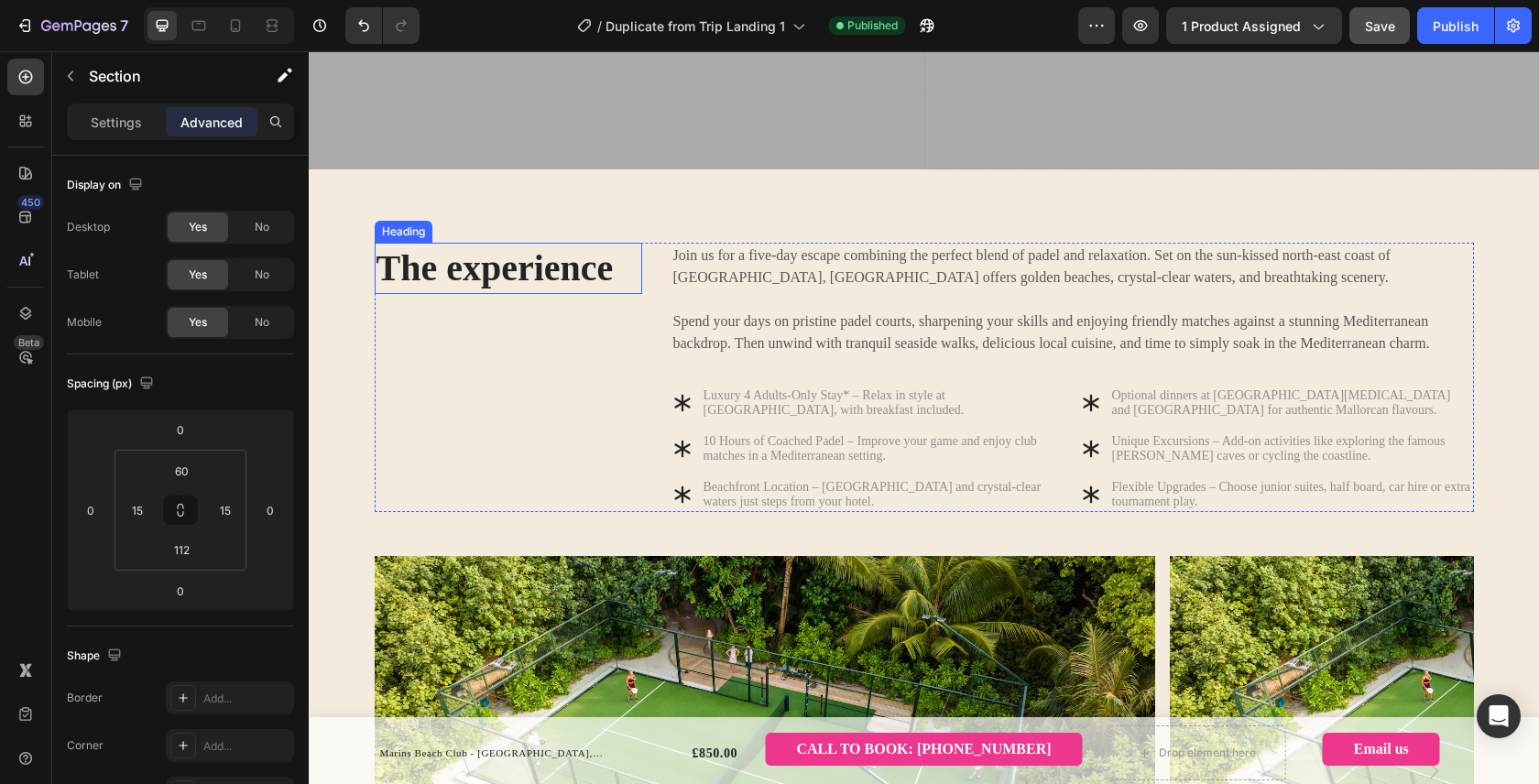
click at [508, 243] on h2 "The experience" at bounding box center [507, 268] width 267 height 52
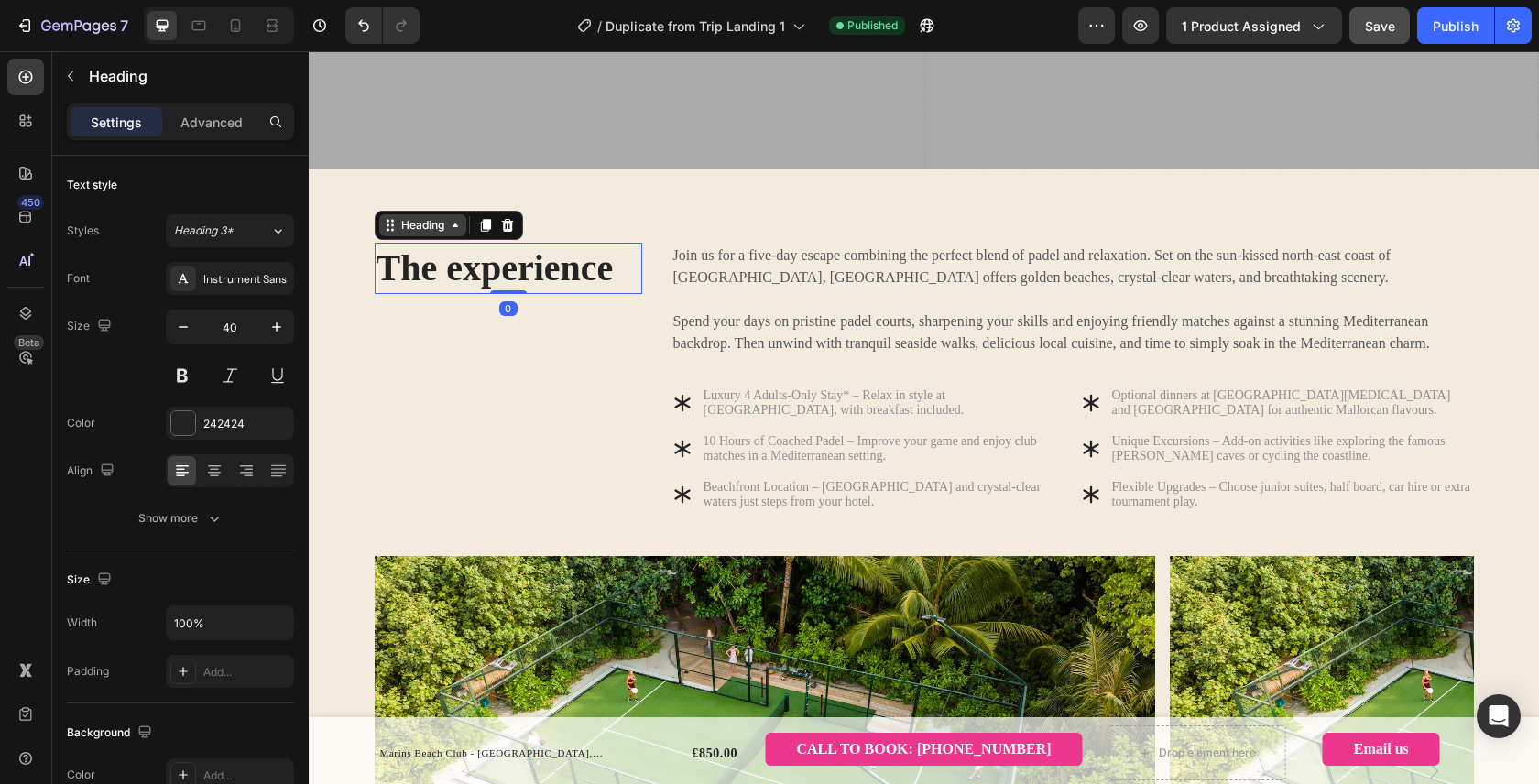
click at [438, 217] on div "Heading" at bounding box center [423, 225] width 51 height 17
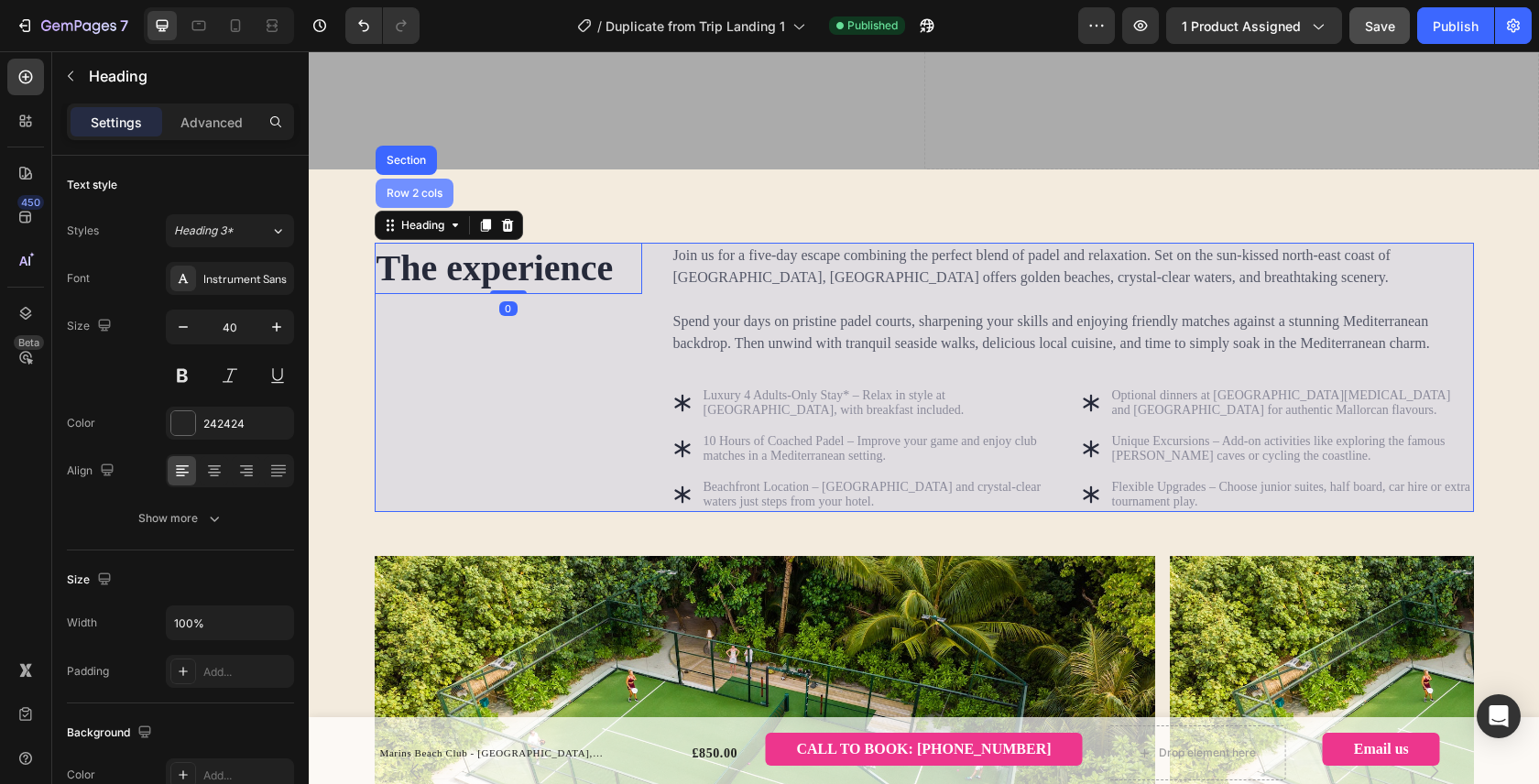
click at [422, 178] on div "Row 2 cols" at bounding box center [414, 192] width 78 height 29
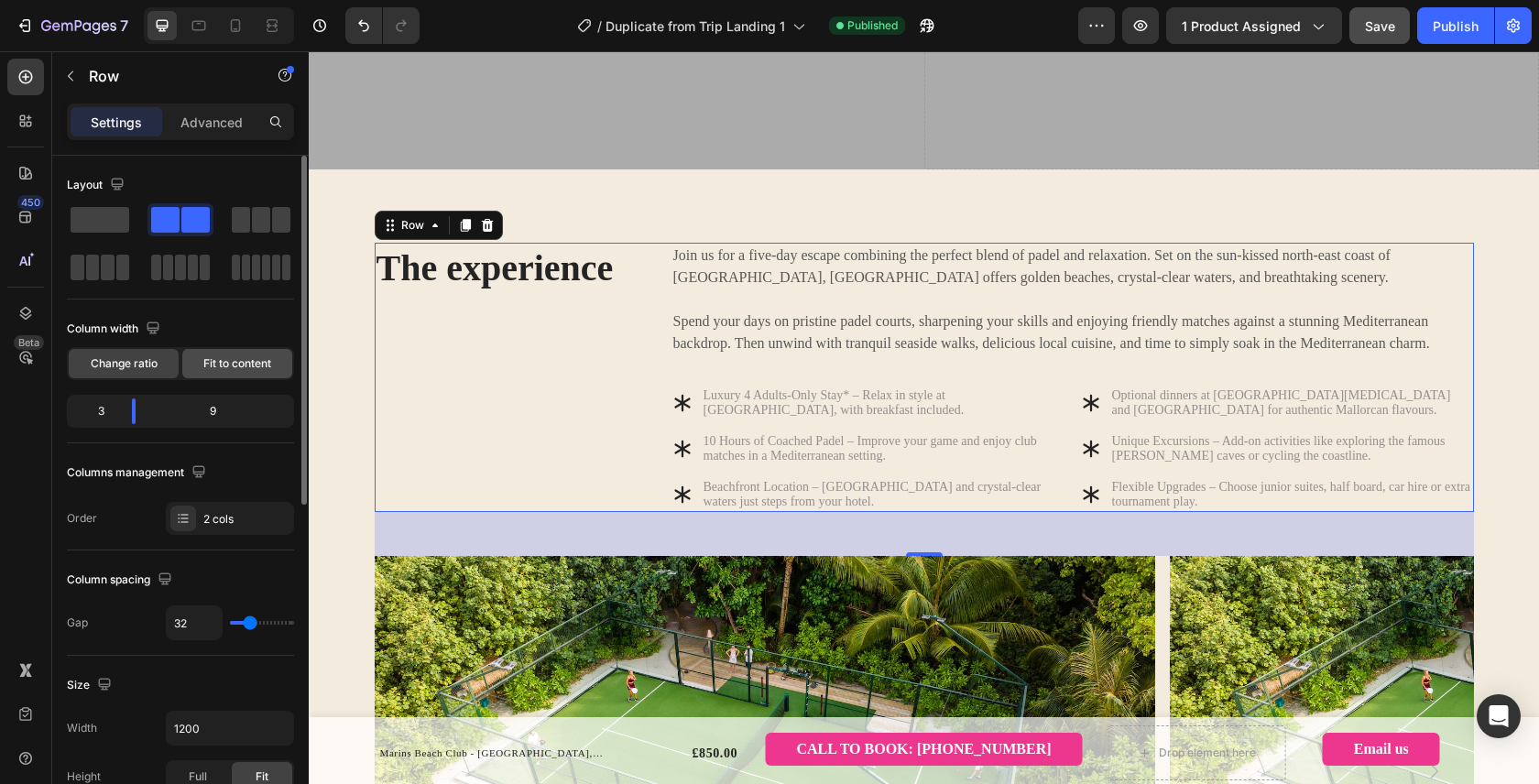
click at [248, 354] on div "Fit to content" at bounding box center [236, 363] width 110 height 29
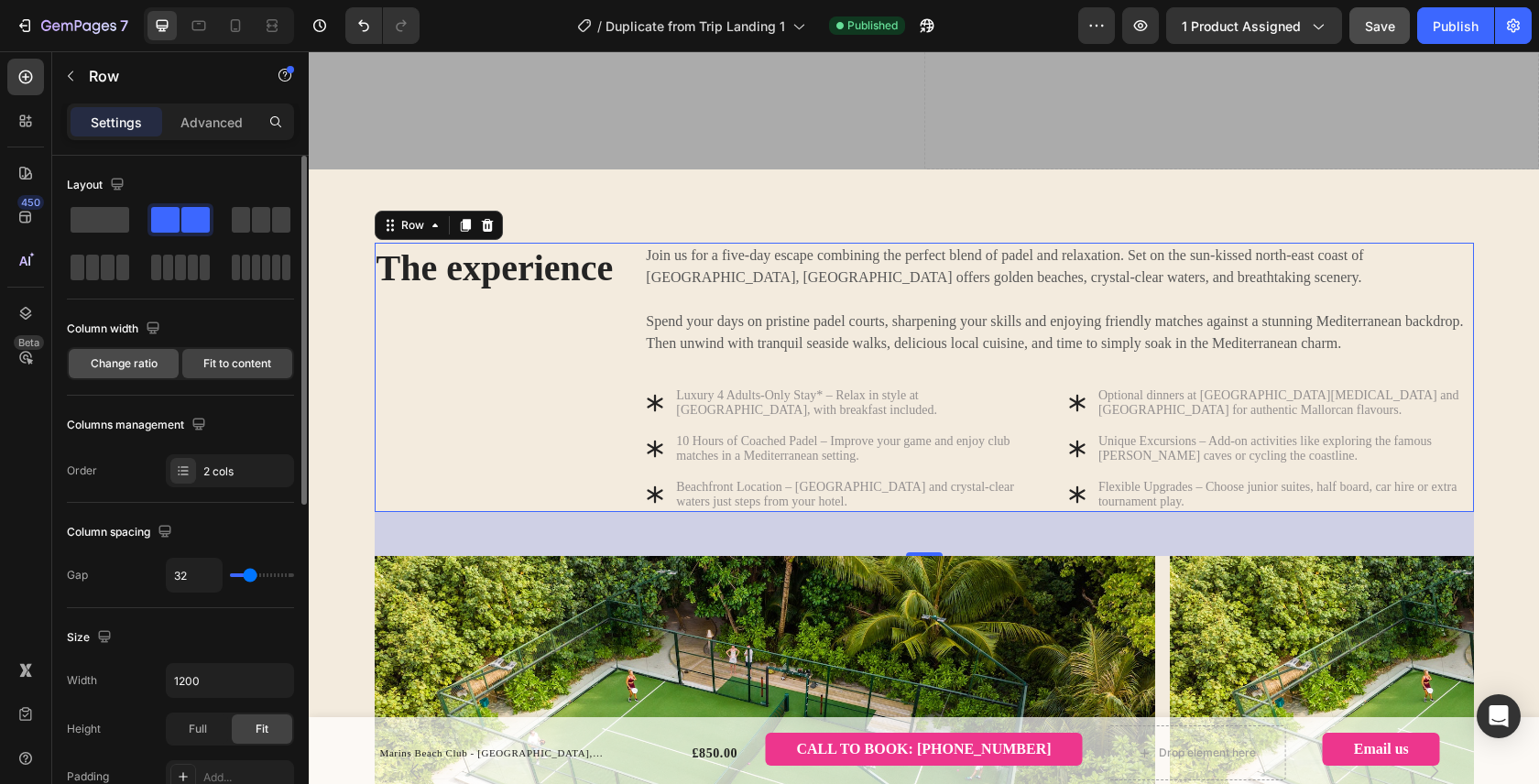
click at [150, 364] on span "Change ratio" at bounding box center [124, 364] width 67 height 17
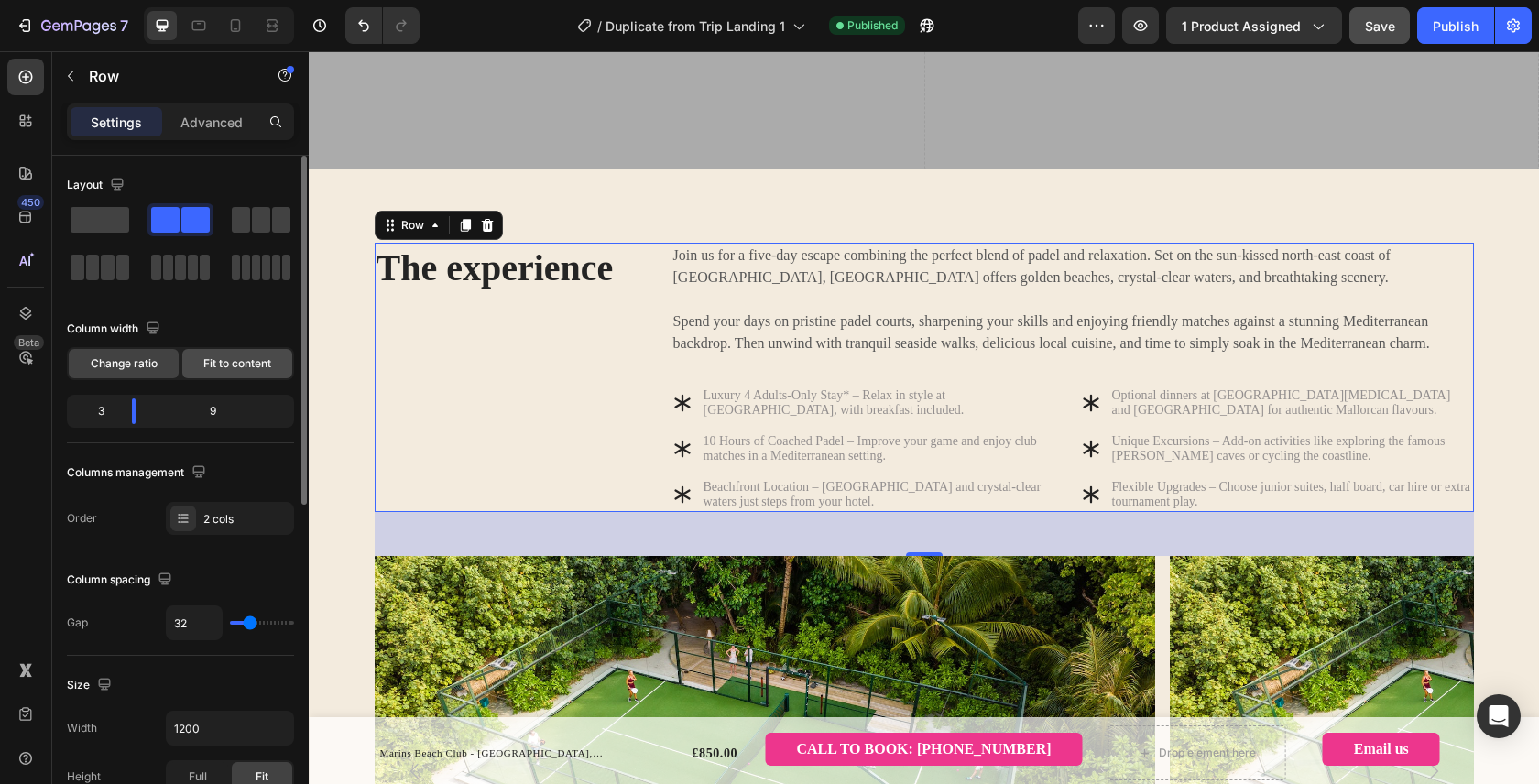
click at [246, 367] on span "Fit to content" at bounding box center [237, 364] width 68 height 17
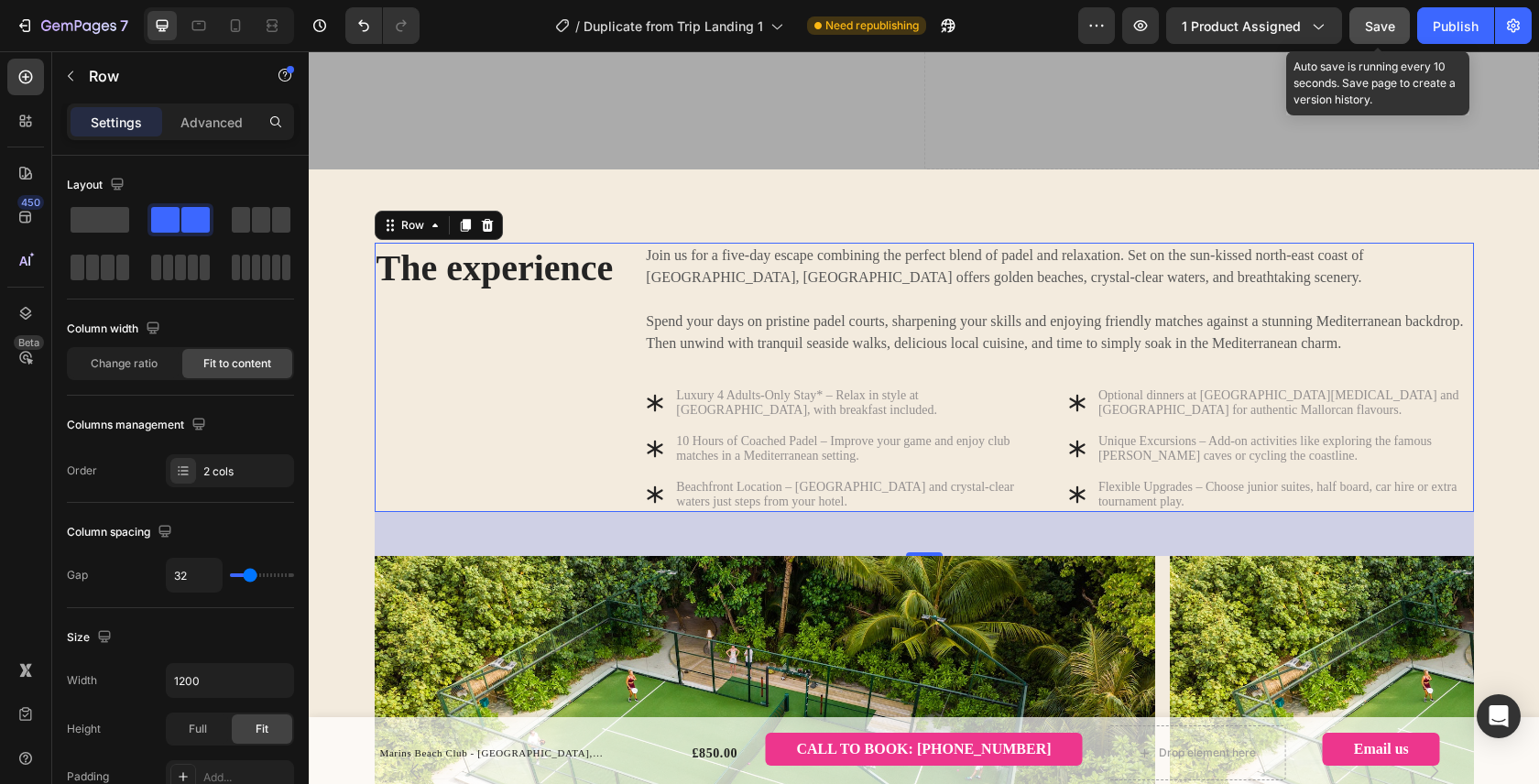
click at [1375, 19] on span "Save" at bounding box center [1380, 26] width 30 height 16
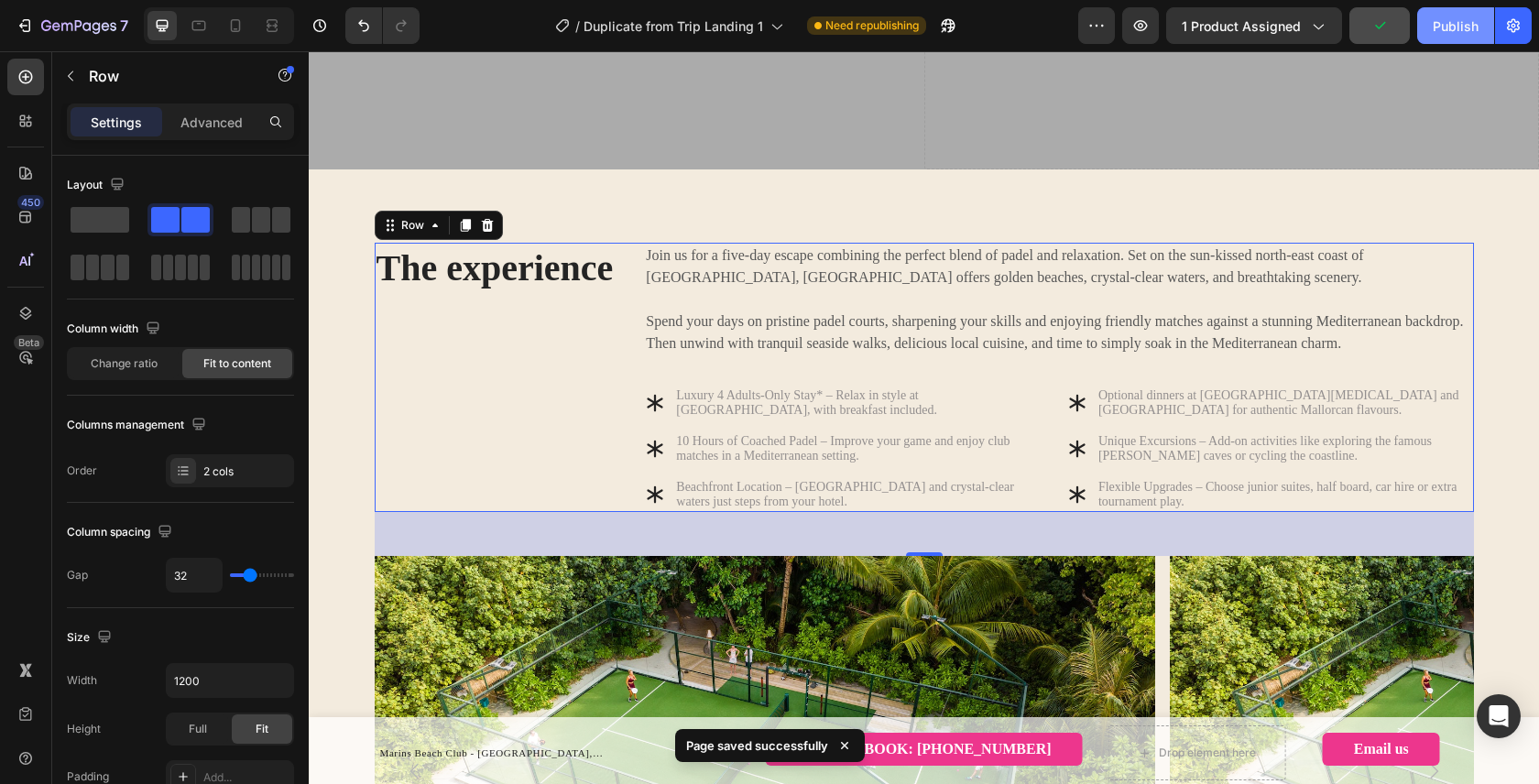
click at [1449, 27] on div "Publish" at bounding box center [1455, 26] width 46 height 20
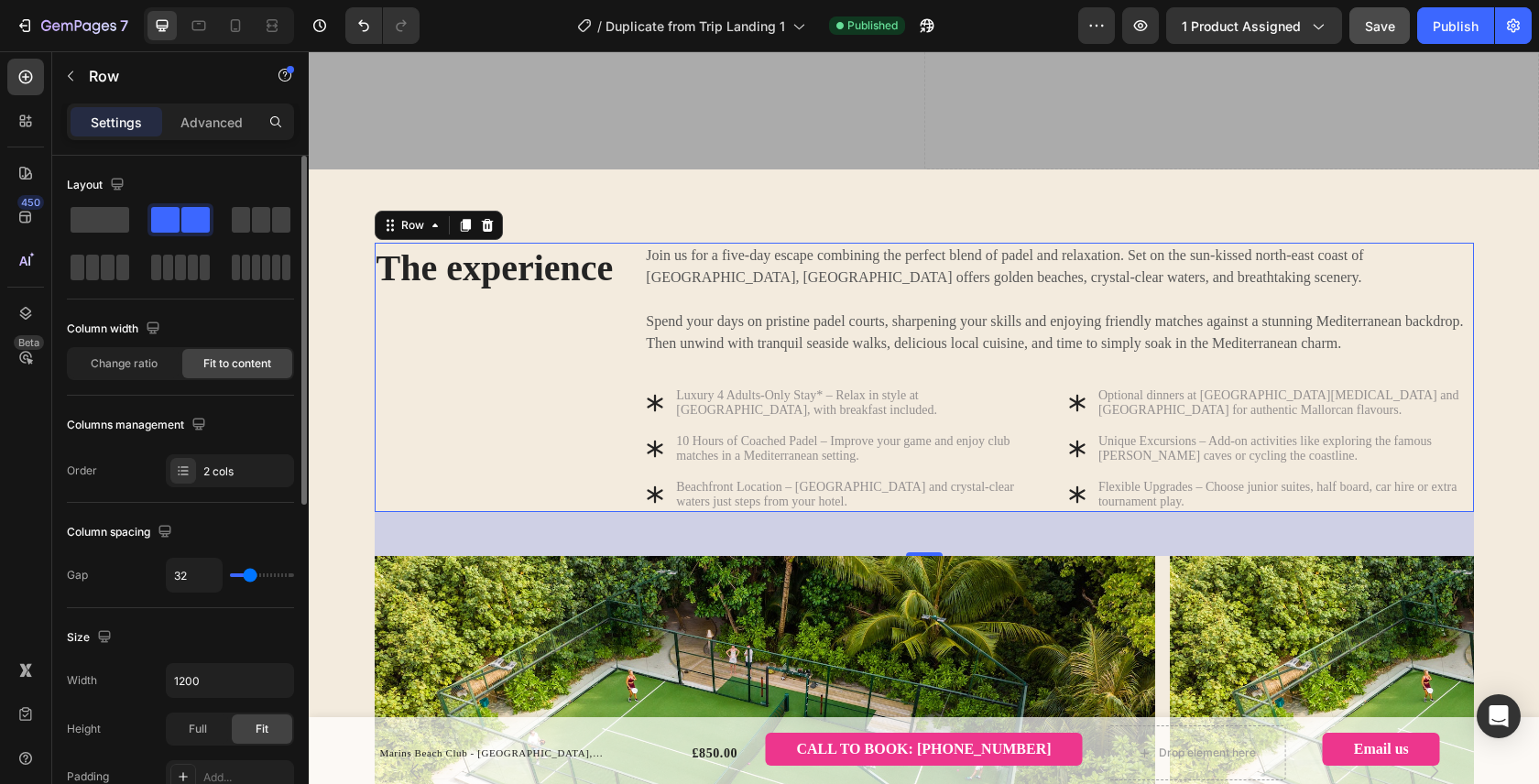
click at [133, 378] on div "Change ratio Fit to content" at bounding box center [180, 363] width 227 height 33
click at [127, 365] on span "Change ratio" at bounding box center [124, 364] width 67 height 17
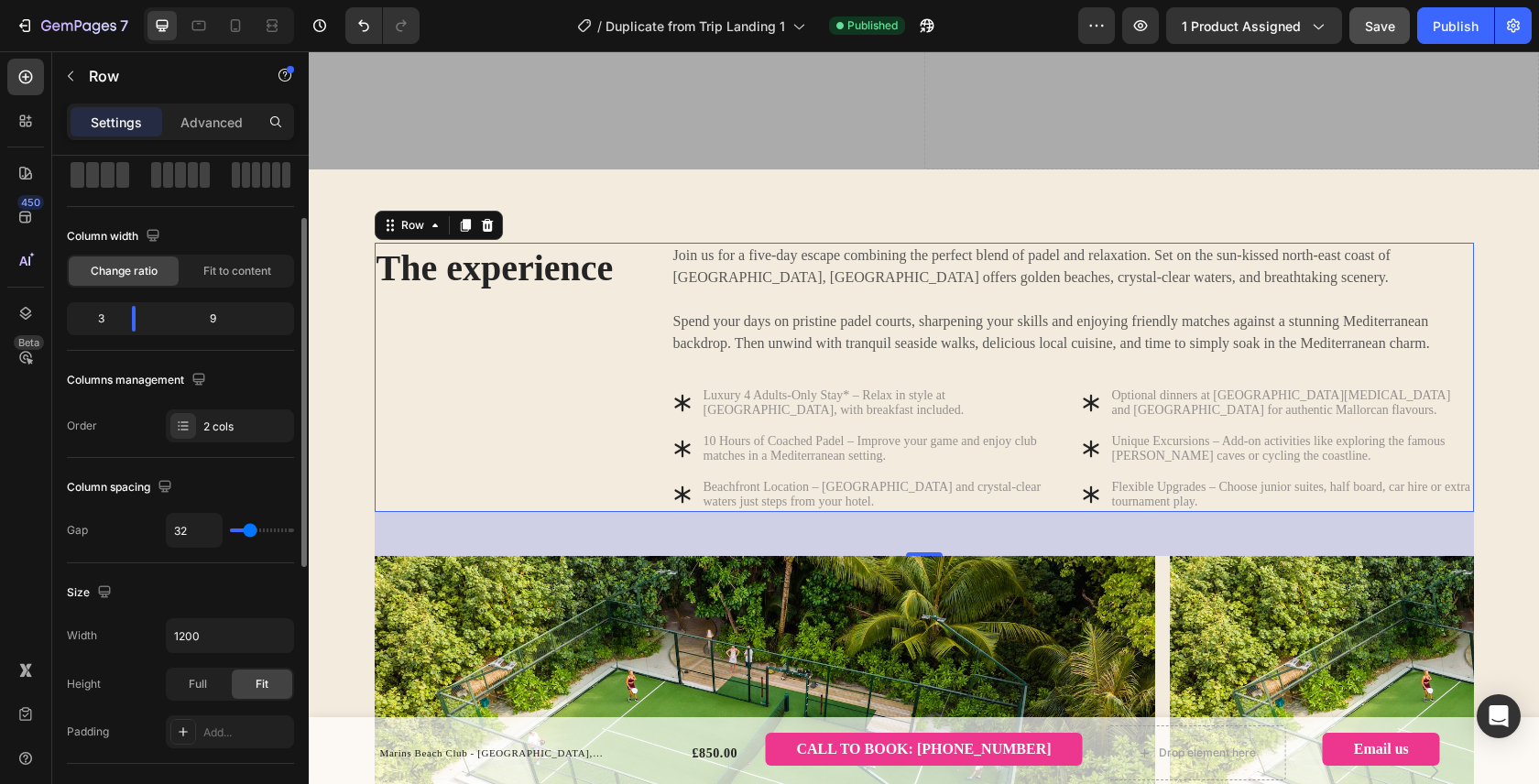
scroll to position [150, 0]
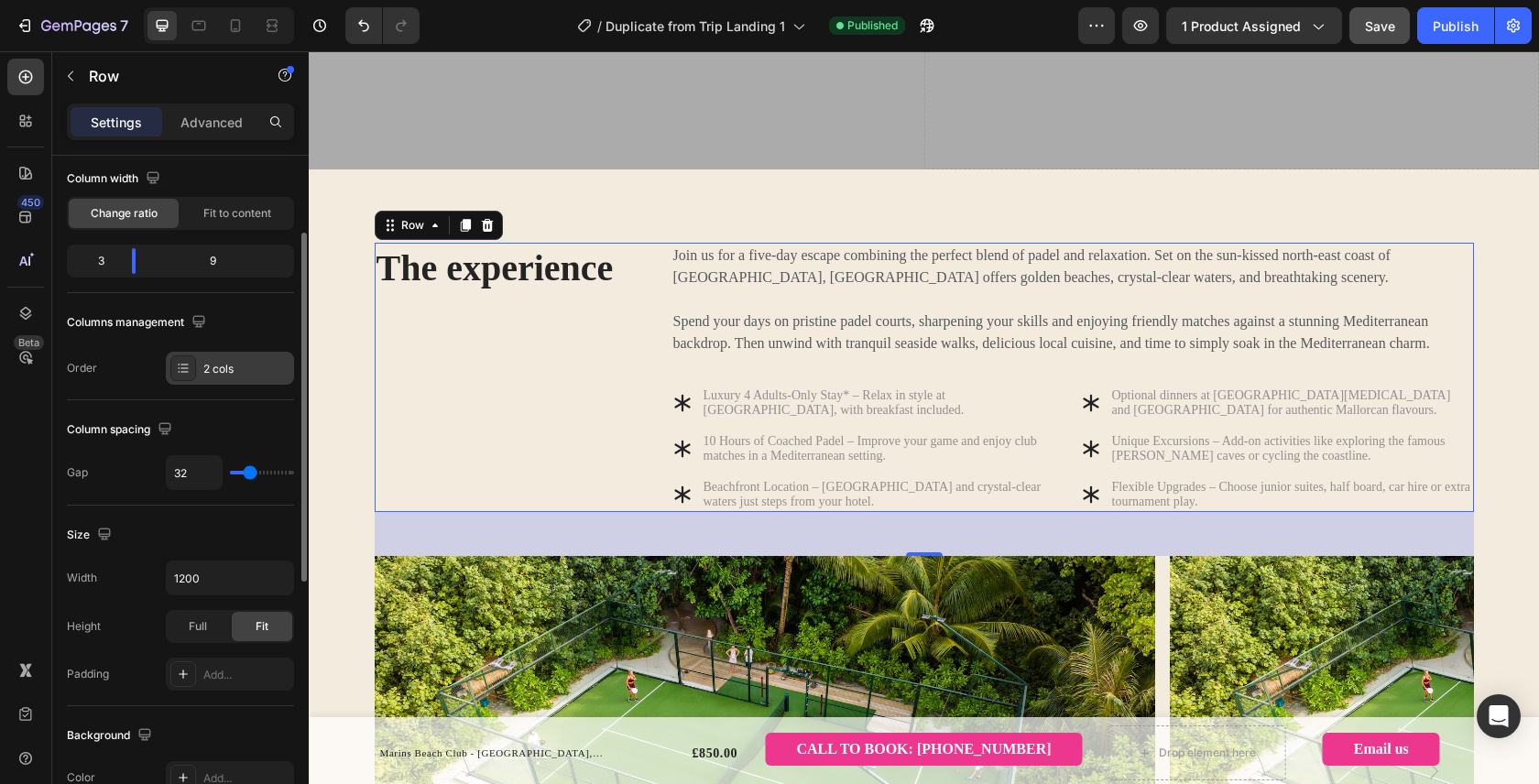
click at [242, 370] on div "2 cols" at bounding box center [247, 369] width 86 height 17
click at [253, 317] on div "Columns management" at bounding box center [180, 322] width 227 height 29
click at [203, 327] on icon "button" at bounding box center [199, 322] width 19 height 19
click at [261, 327] on div "Columns management" at bounding box center [180, 322] width 227 height 29
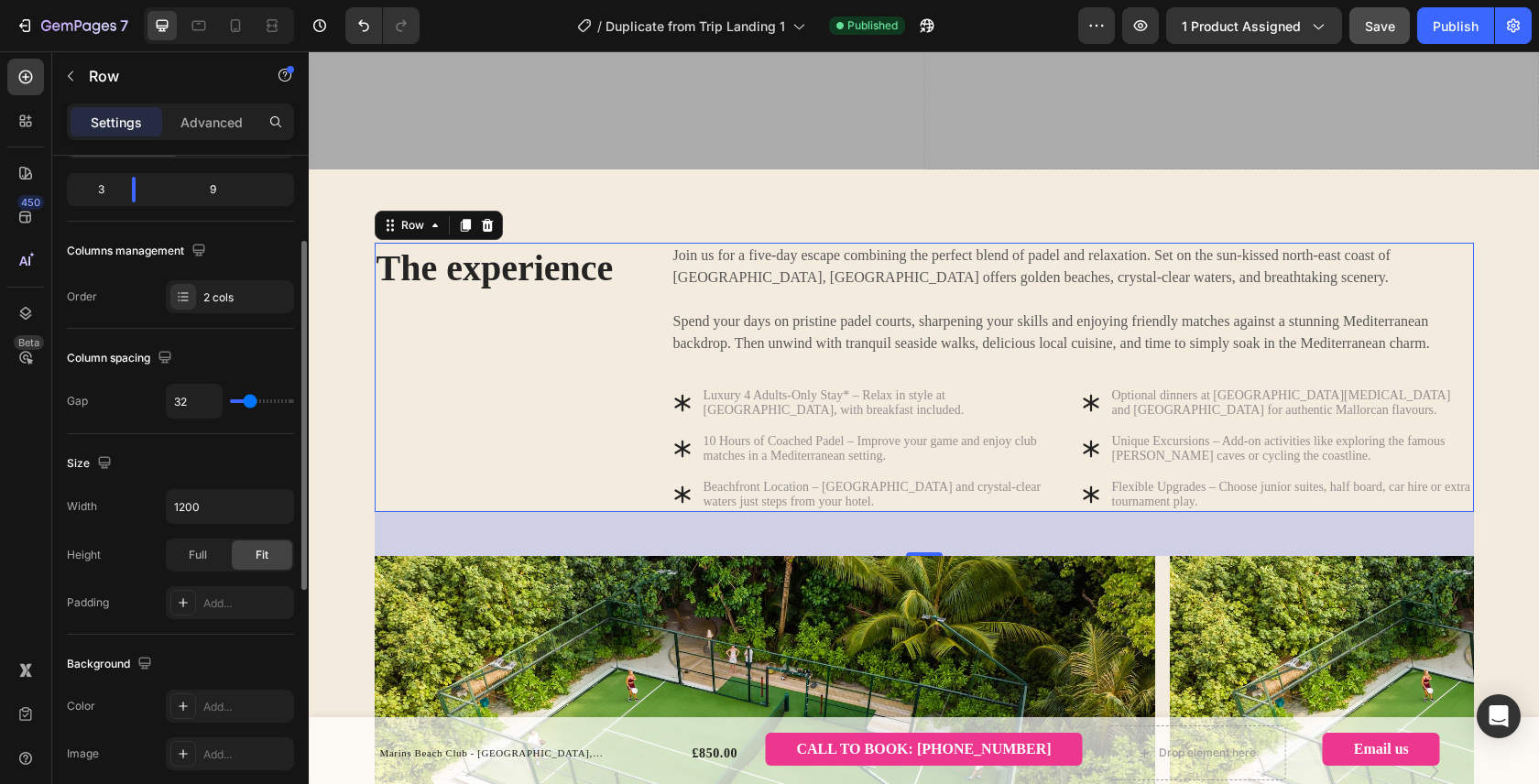
scroll to position [241, 0]
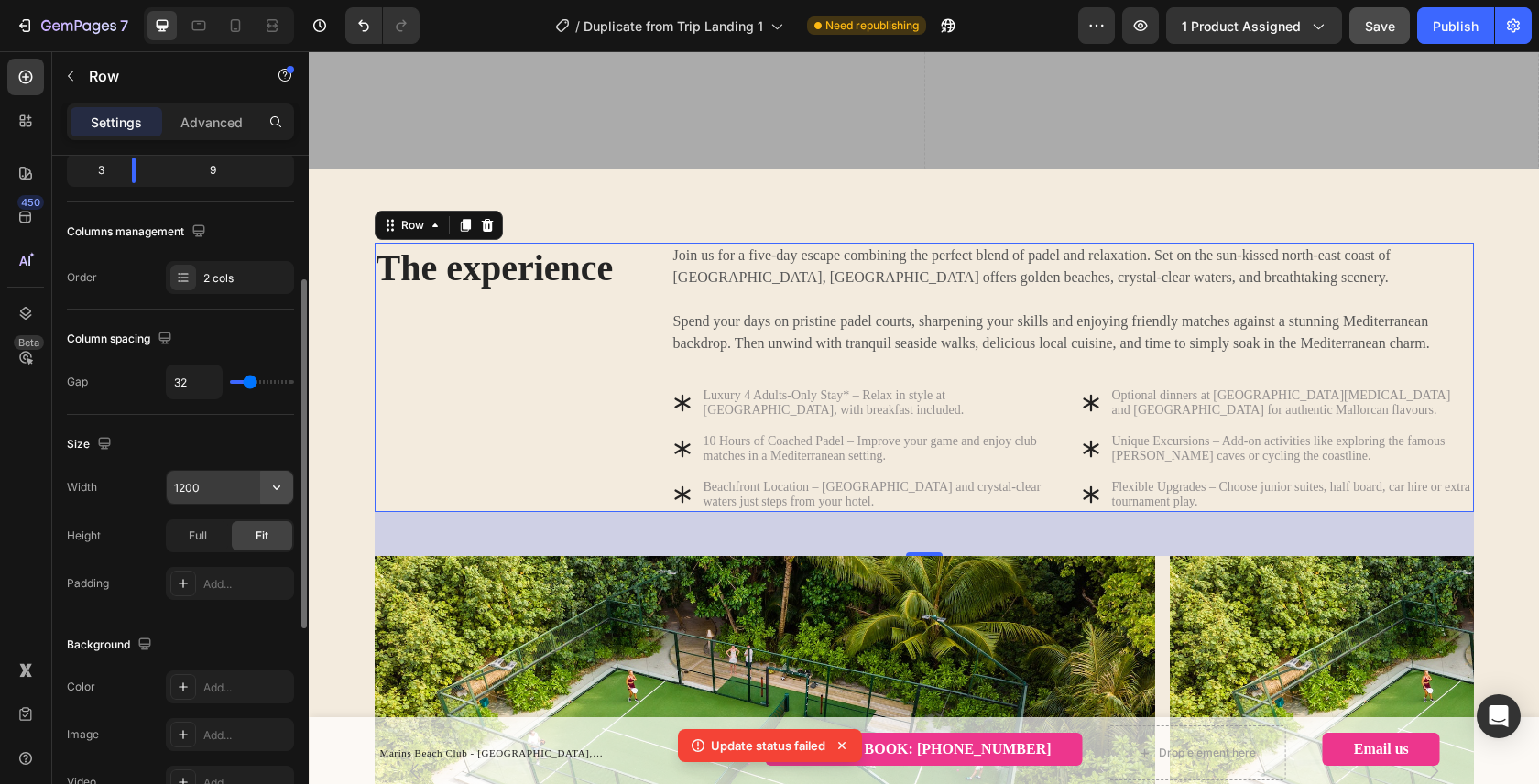
click at [274, 488] on icon "button" at bounding box center [277, 488] width 8 height 5
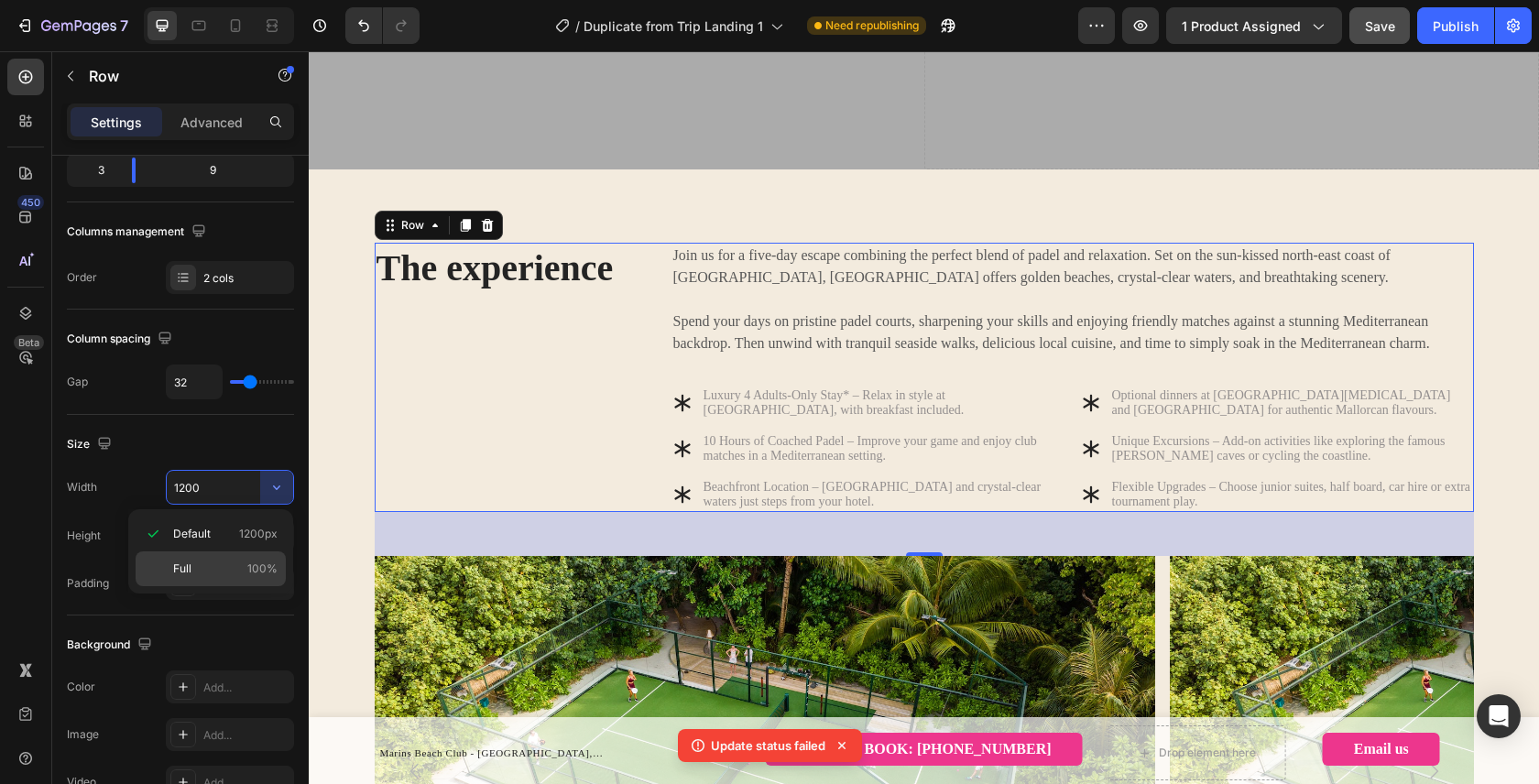
click at [245, 568] on p "Full 100%" at bounding box center [225, 569] width 104 height 17
type input "100%"
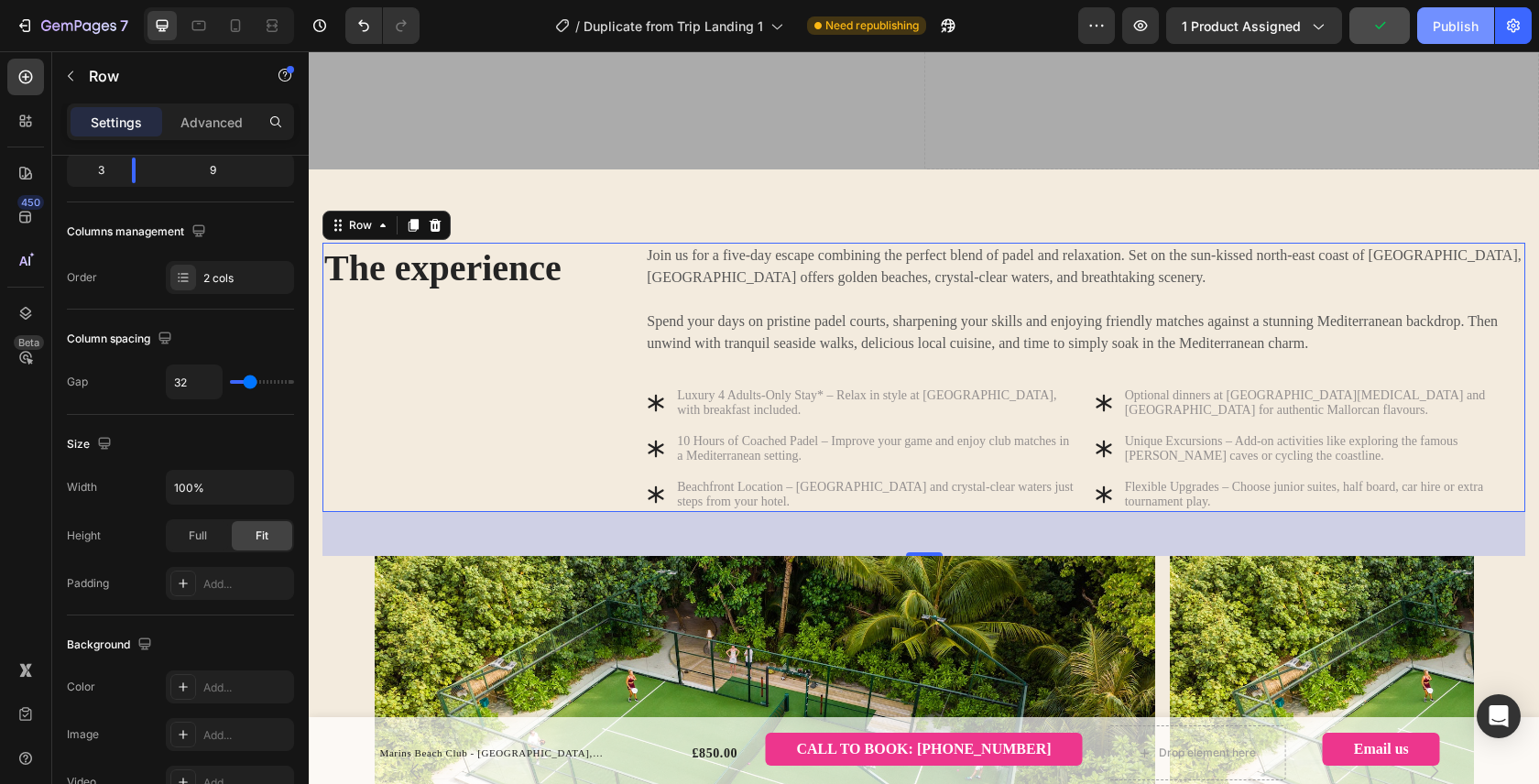
click at [1457, 20] on div "Publish" at bounding box center [1455, 26] width 46 height 20
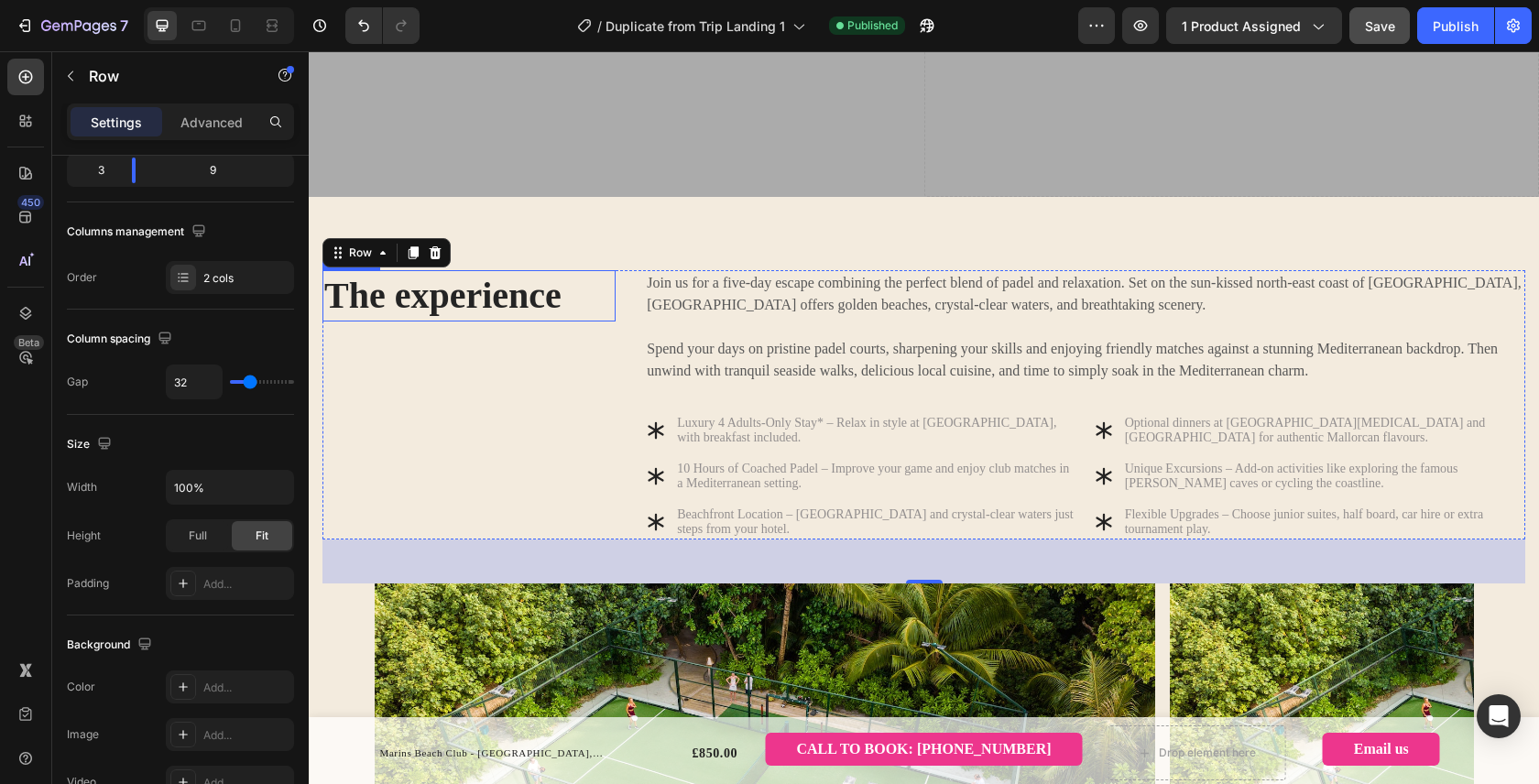
scroll to position [631, 0]
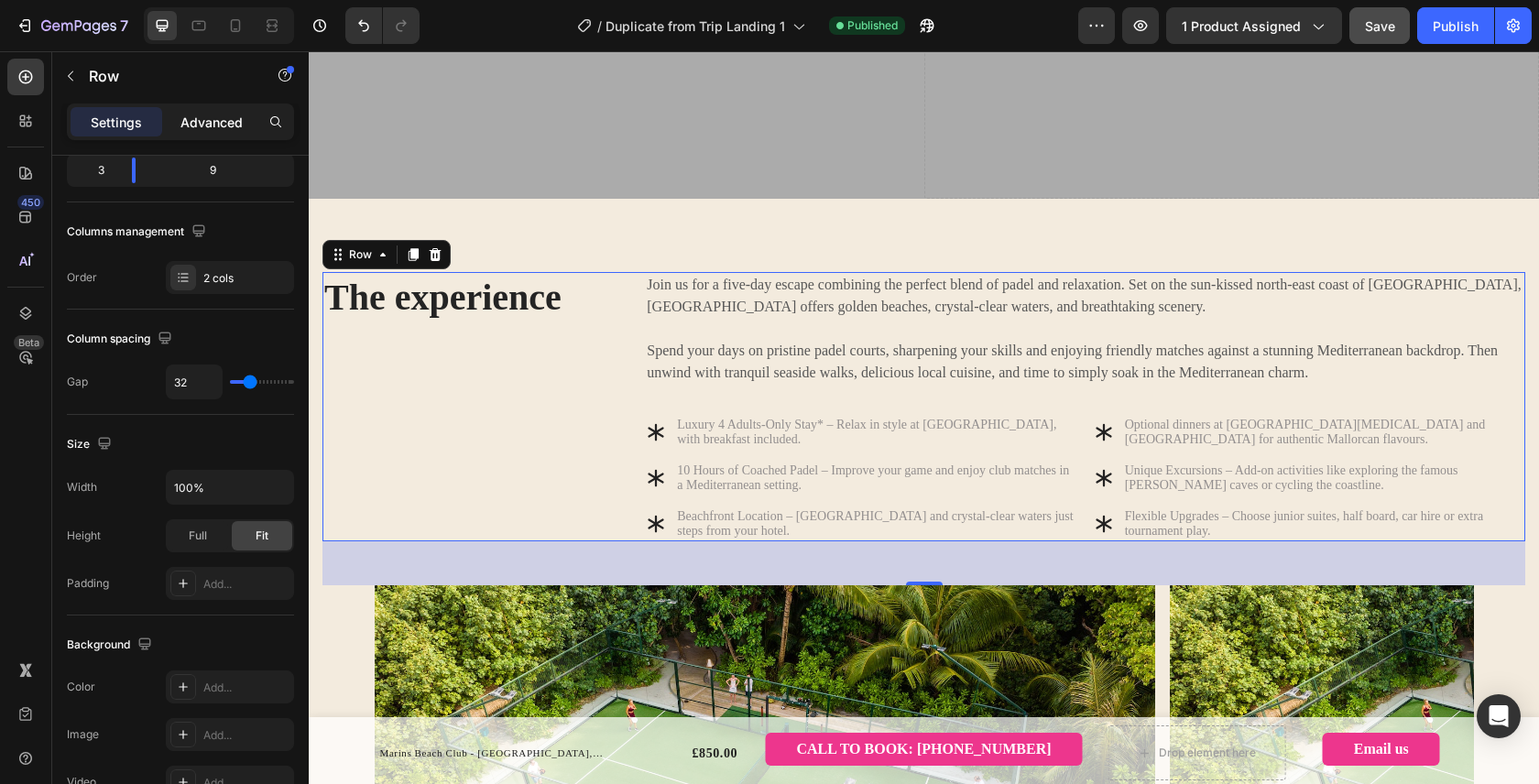
click at [226, 116] on p "Advanced" at bounding box center [211, 122] width 62 height 20
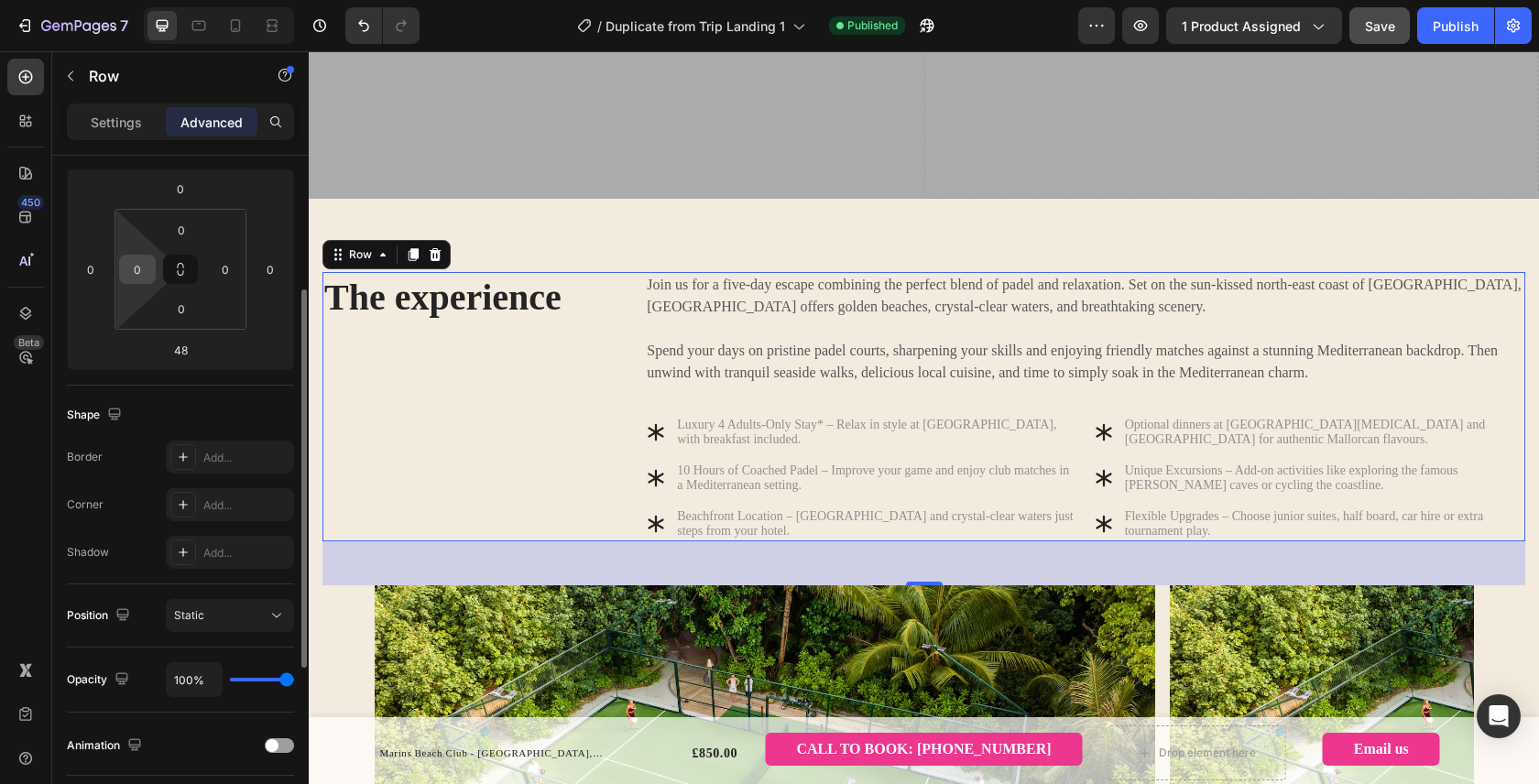
click at [143, 279] on input "0" at bounding box center [137, 268] width 27 height 27
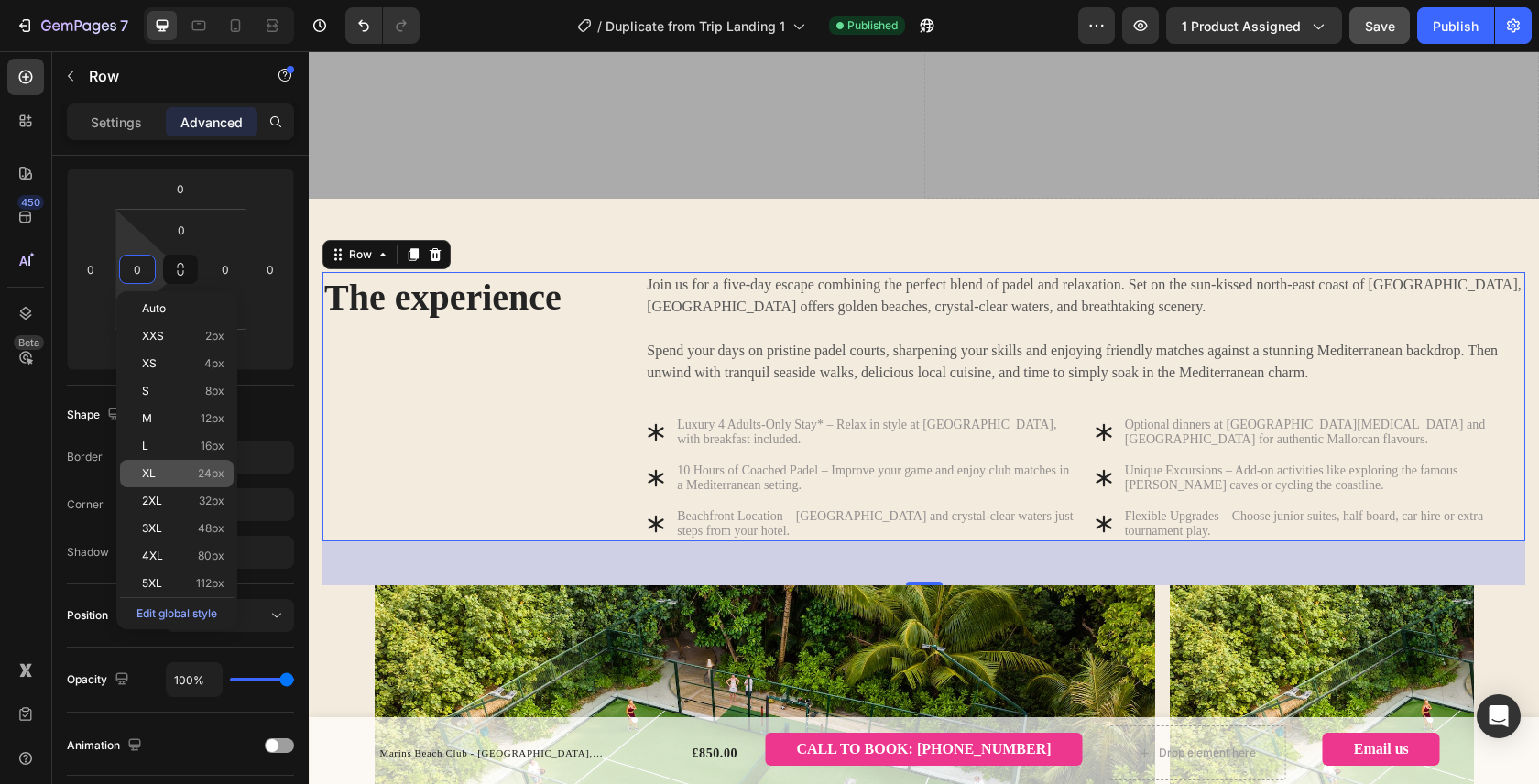
click at [177, 470] on p "XL 24px" at bounding box center [183, 474] width 83 height 13
type input "24"
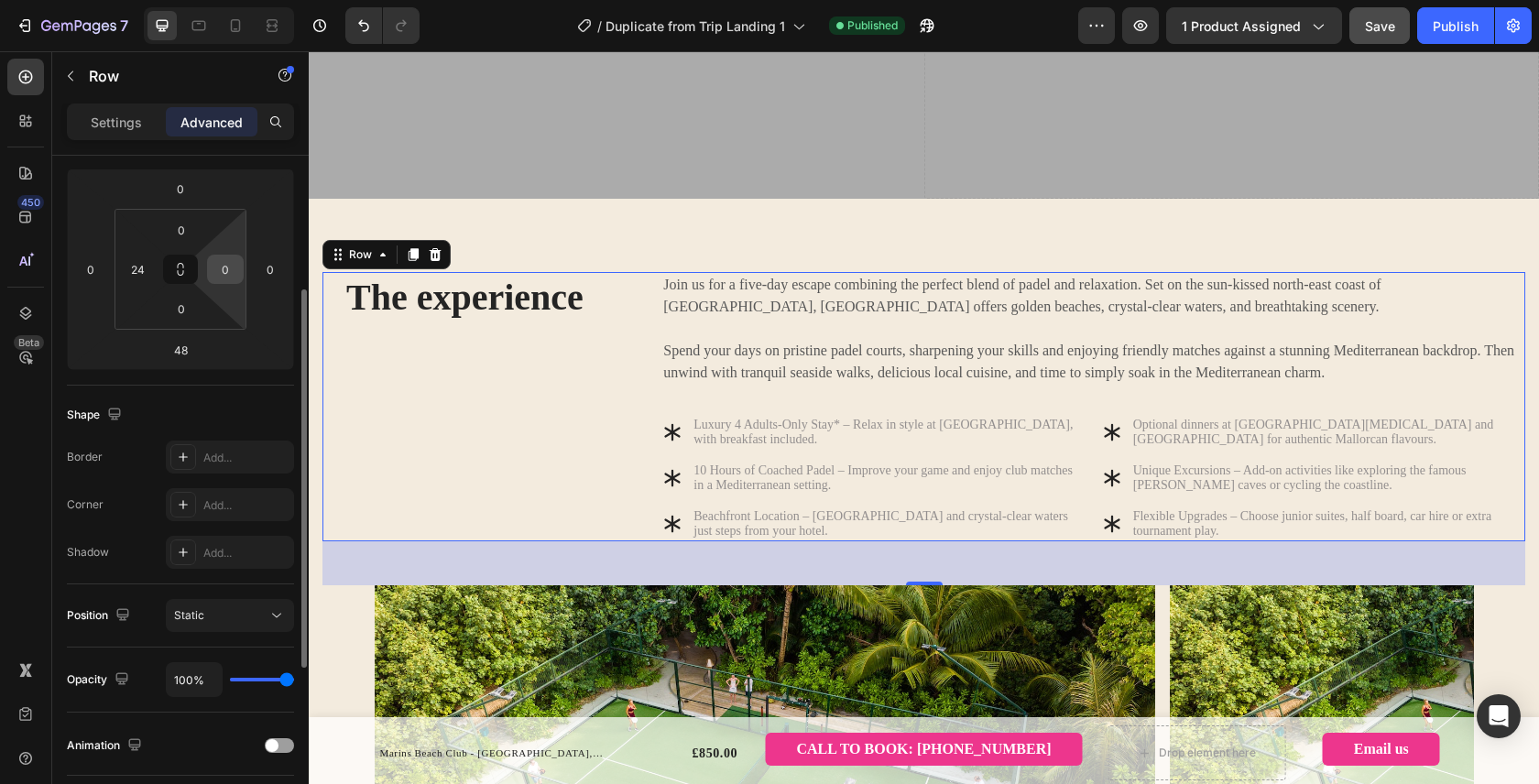
click at [234, 282] on div "0" at bounding box center [225, 268] width 37 height 29
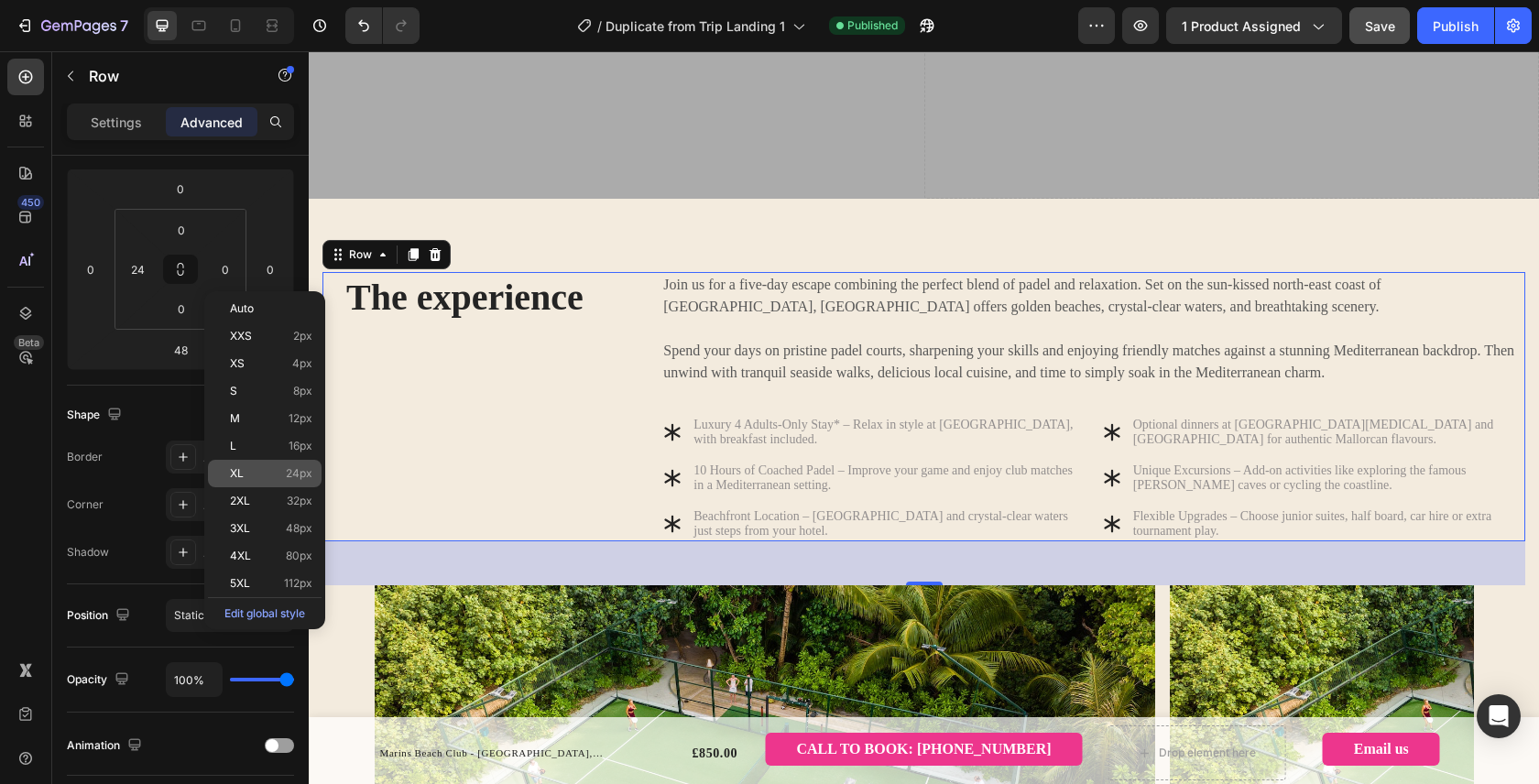
click at [267, 483] on div "XL 24px" at bounding box center [264, 473] width 113 height 27
type input "24"
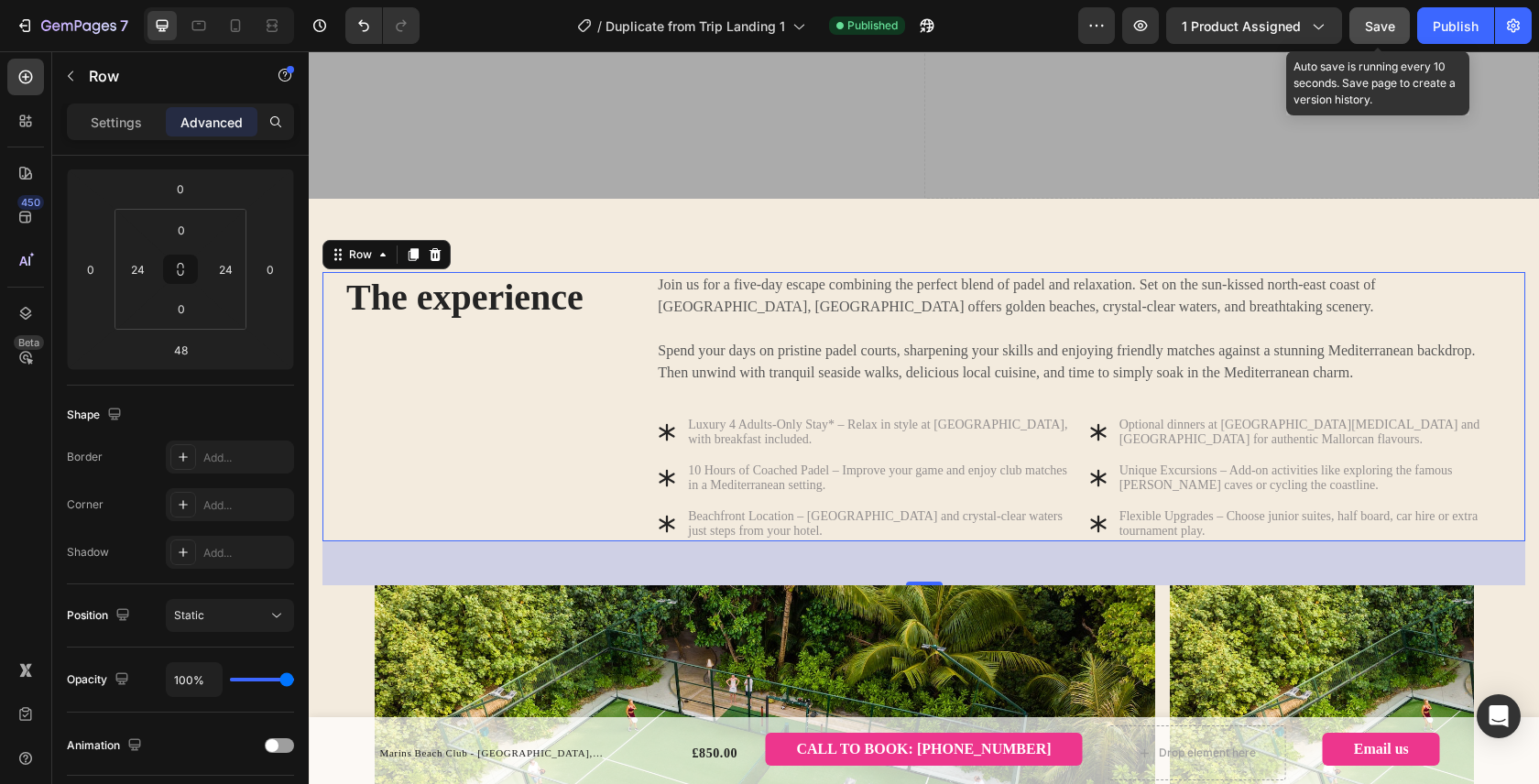
click at [1391, 28] on span "Save" at bounding box center [1380, 26] width 30 height 16
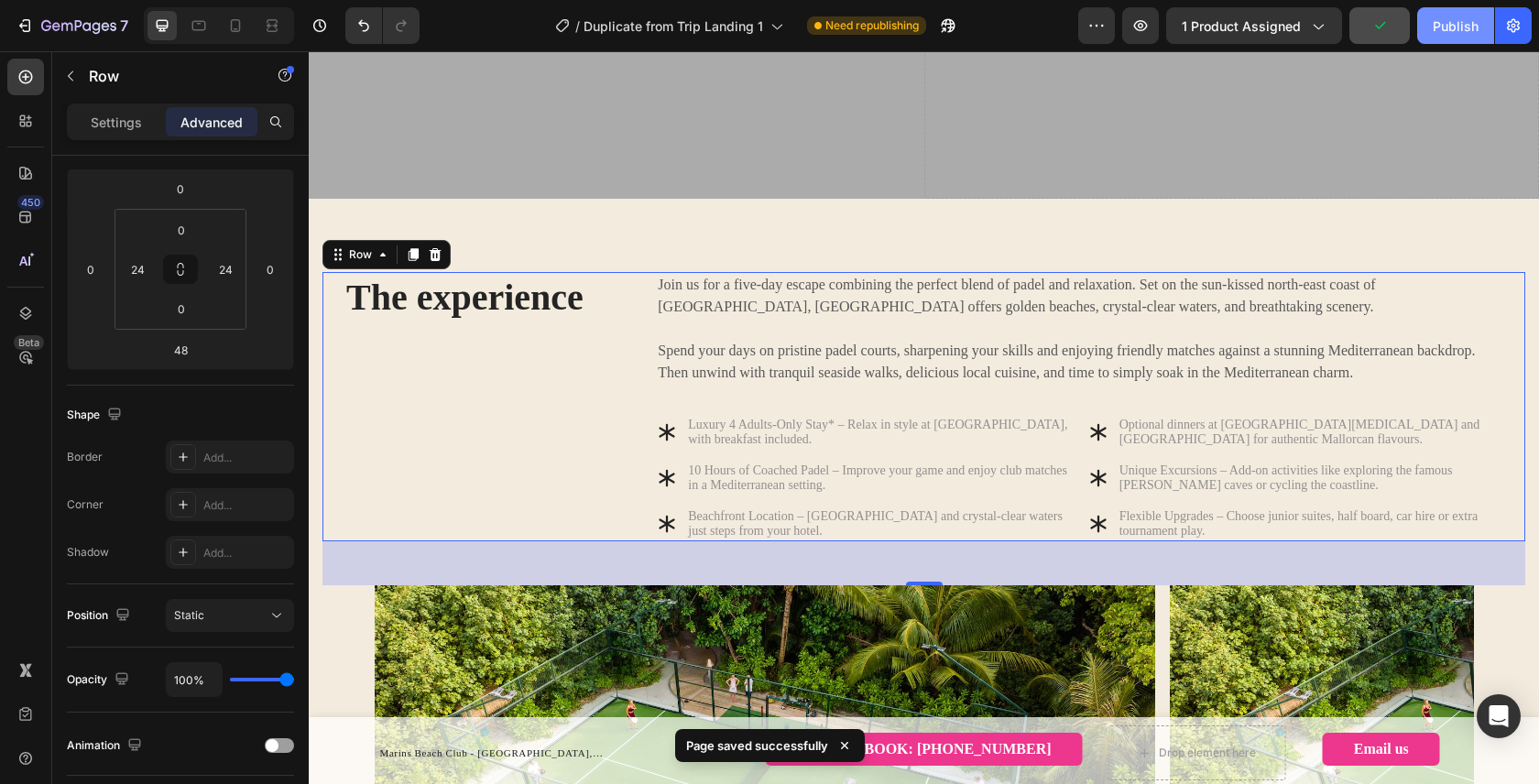
click at [1444, 20] on div "Publish" at bounding box center [1455, 26] width 46 height 20
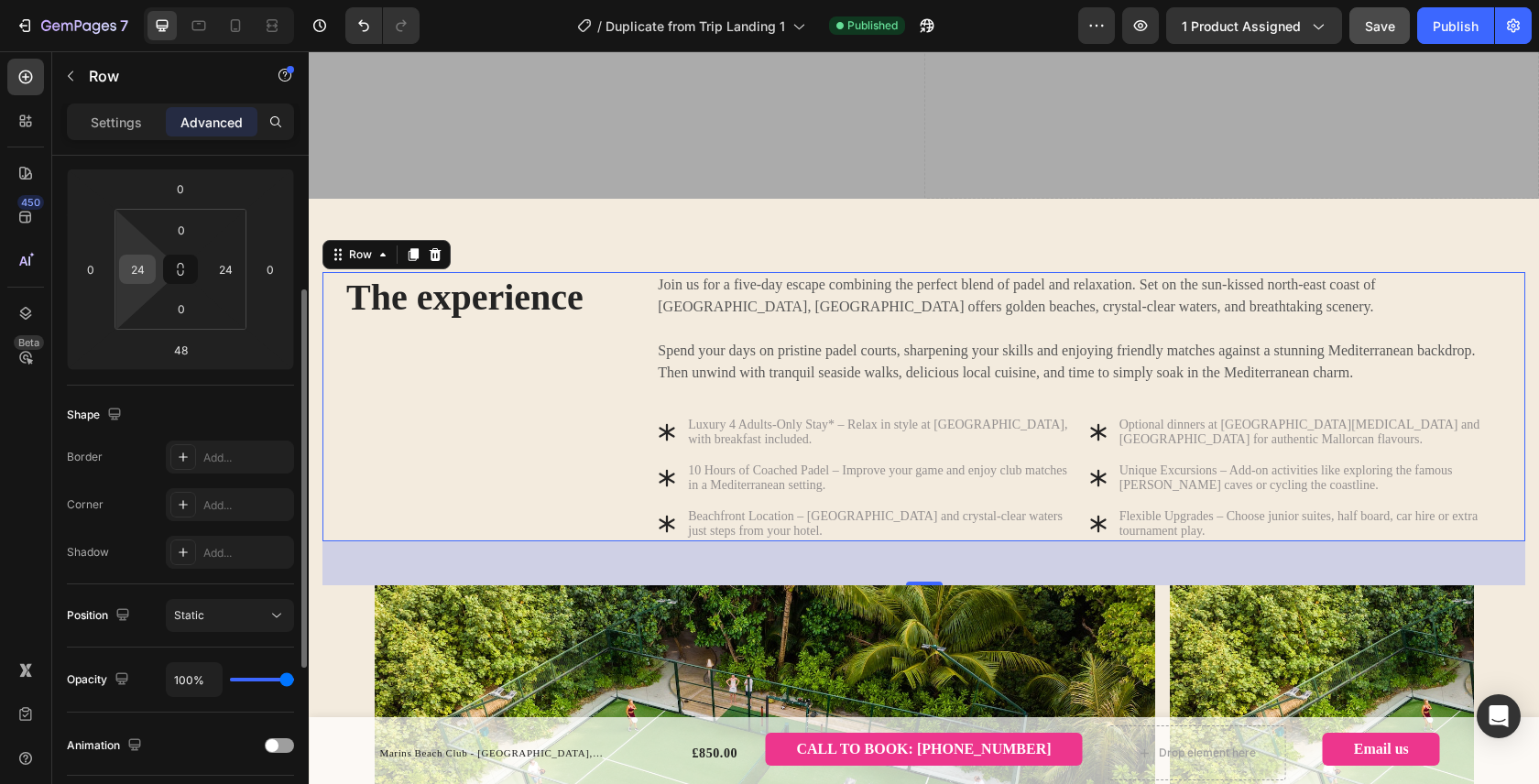
click at [149, 282] on div "24" at bounding box center [137, 268] width 37 height 29
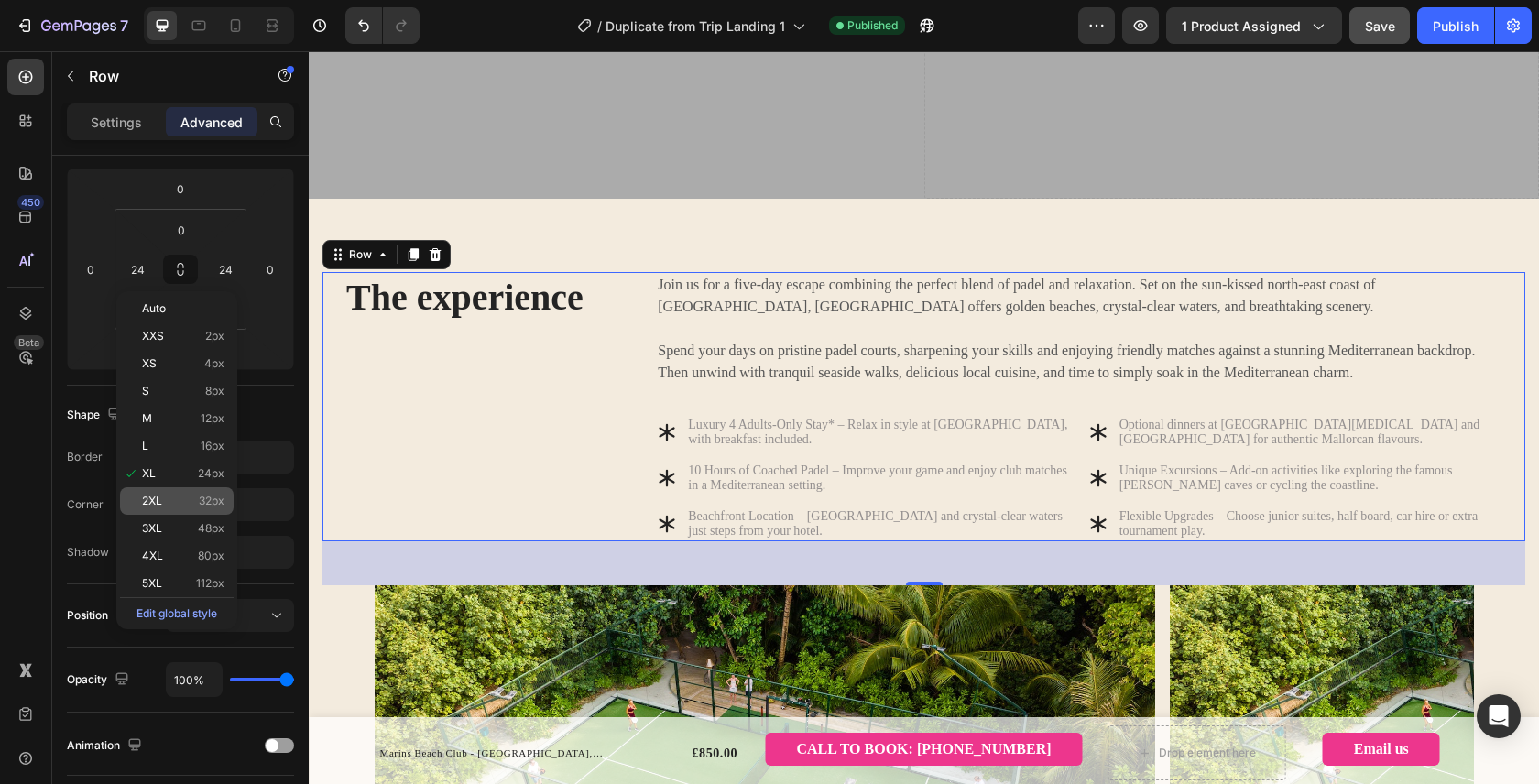
click at [181, 497] on p "2XL 32px" at bounding box center [183, 501] width 83 height 13
type input "32"
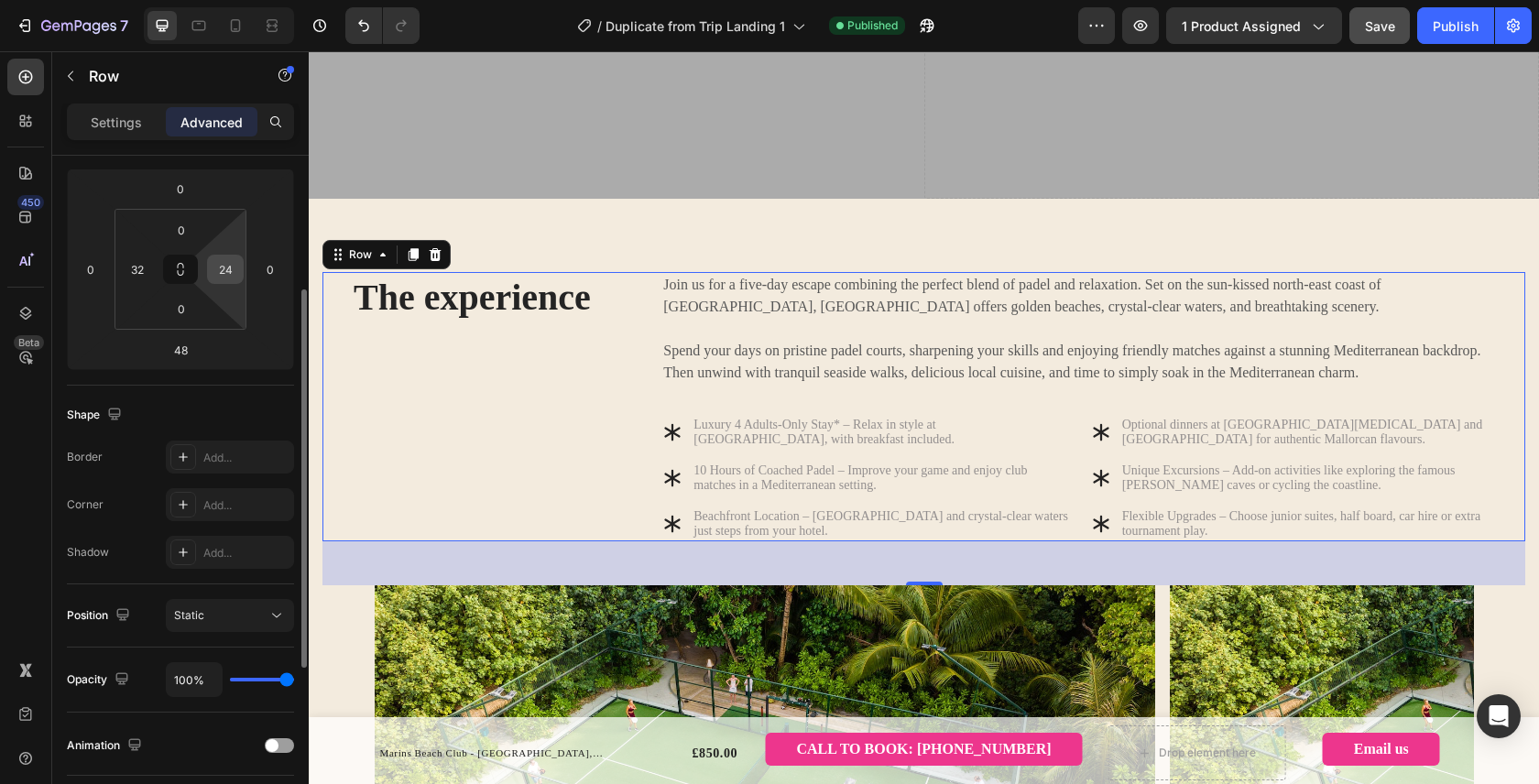
click at [227, 279] on input "24" at bounding box center [225, 268] width 27 height 27
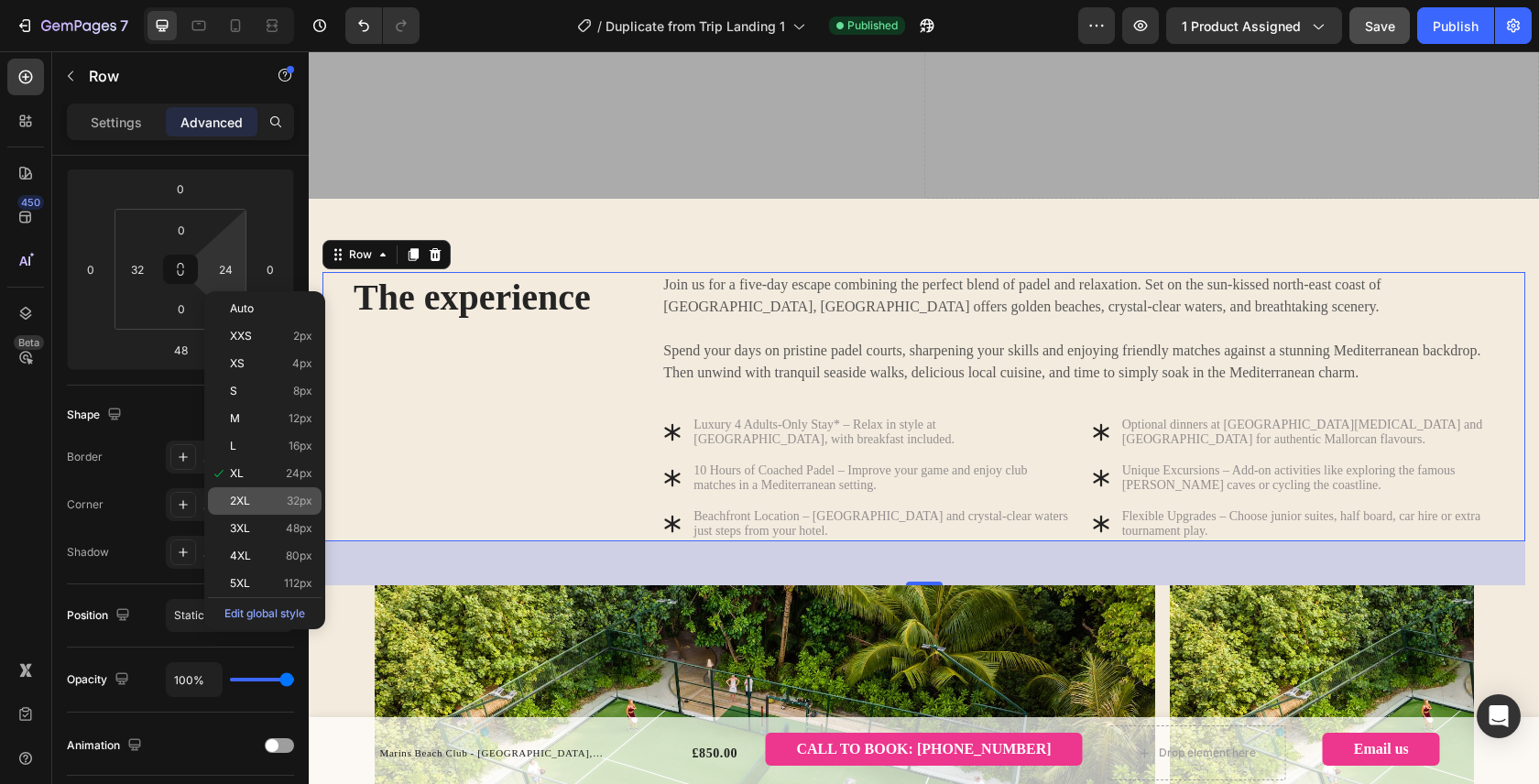
click at [269, 505] on p "2XL 32px" at bounding box center [271, 501] width 83 height 13
type input "32"
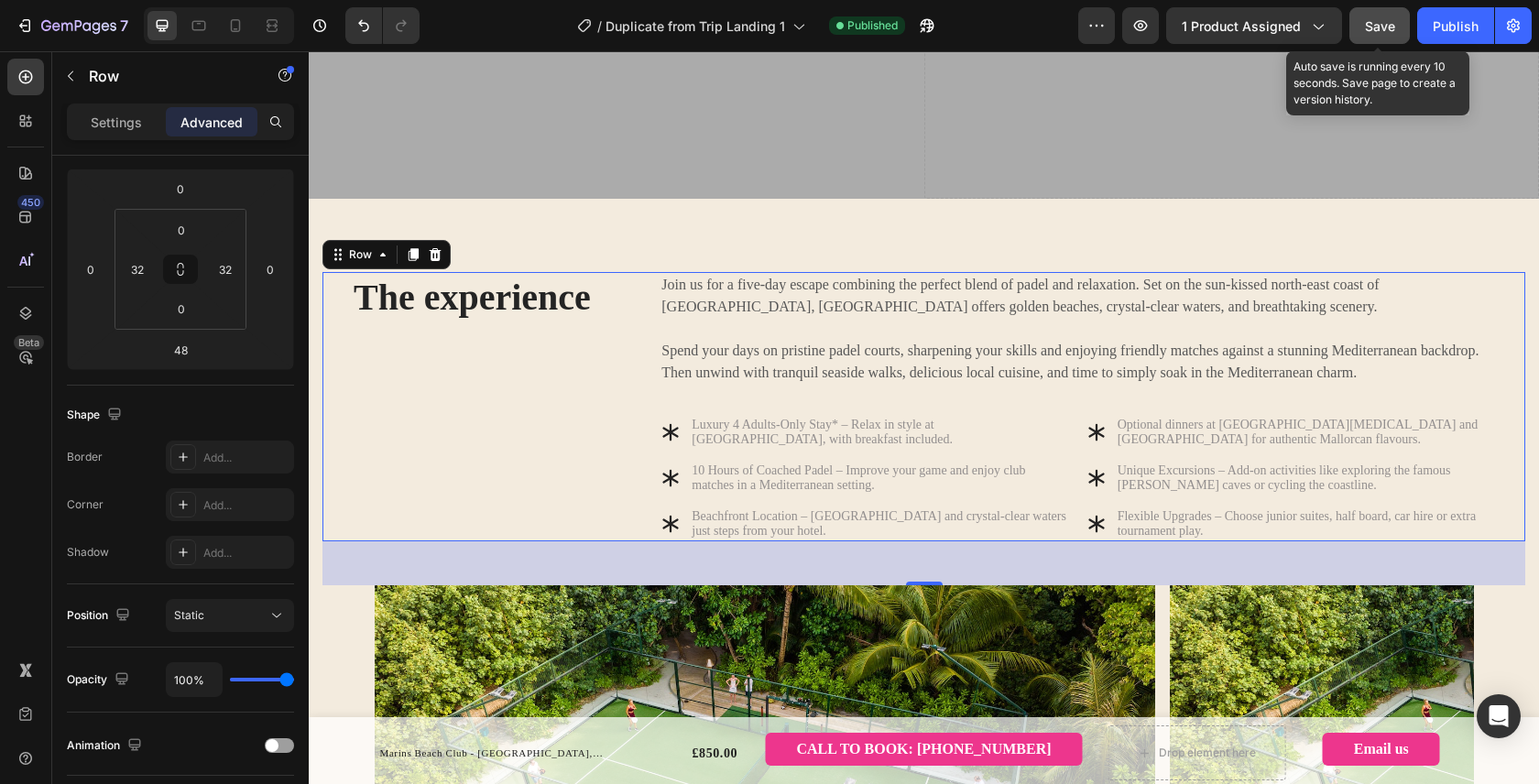
click at [1392, 31] on span "Save" at bounding box center [1380, 26] width 30 height 16
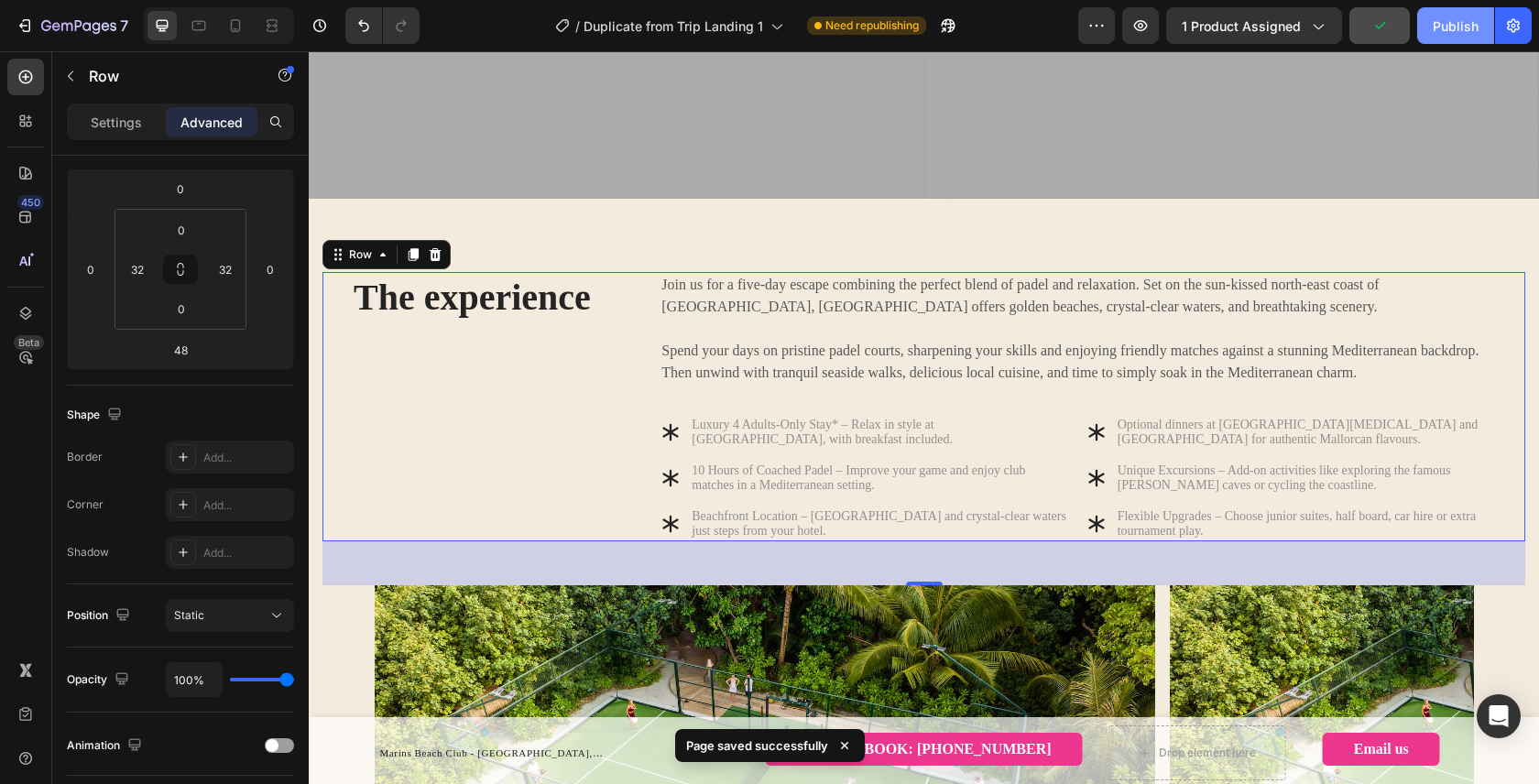
click at [1441, 34] on div "Publish" at bounding box center [1455, 26] width 46 height 20
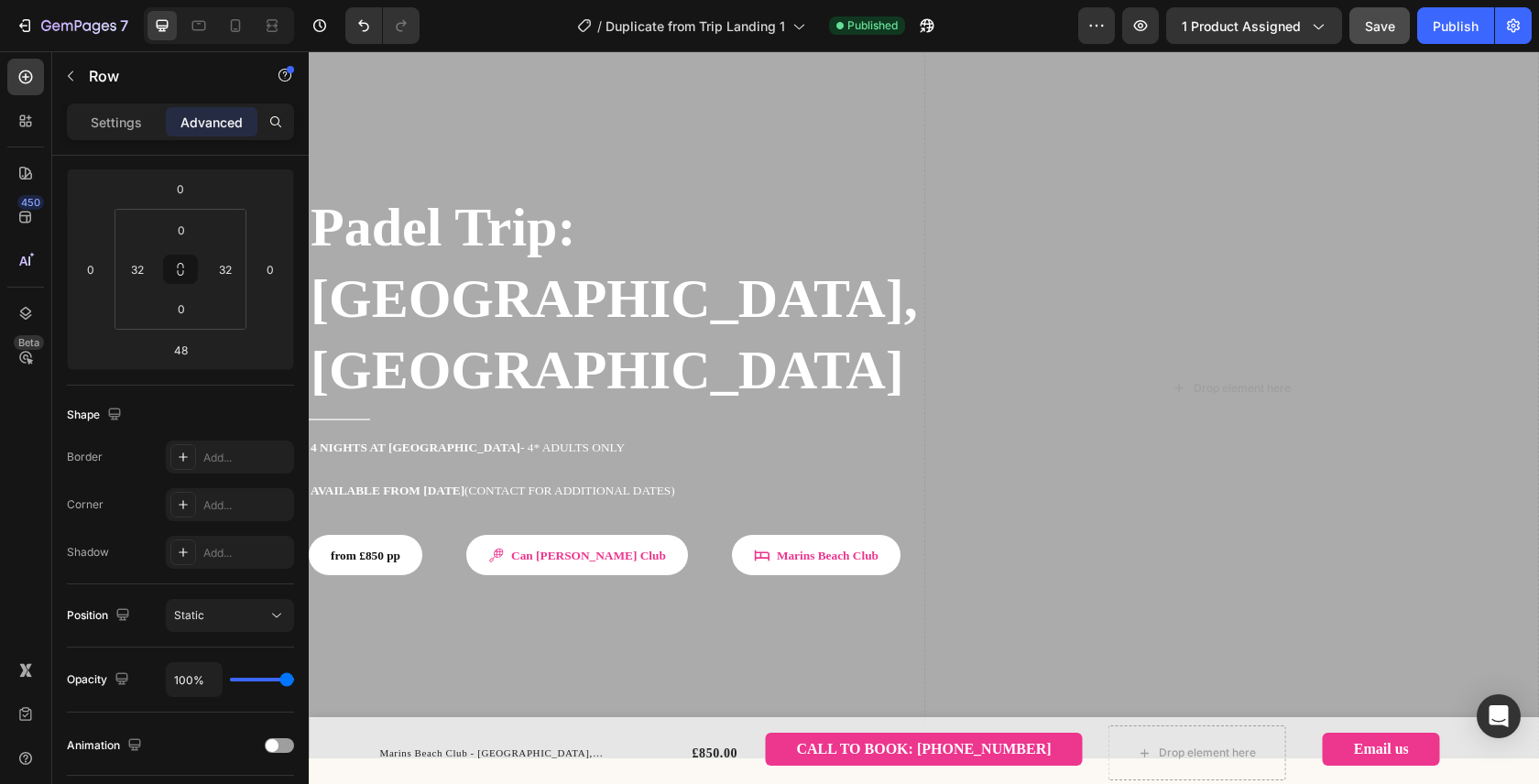
scroll to position [0, 0]
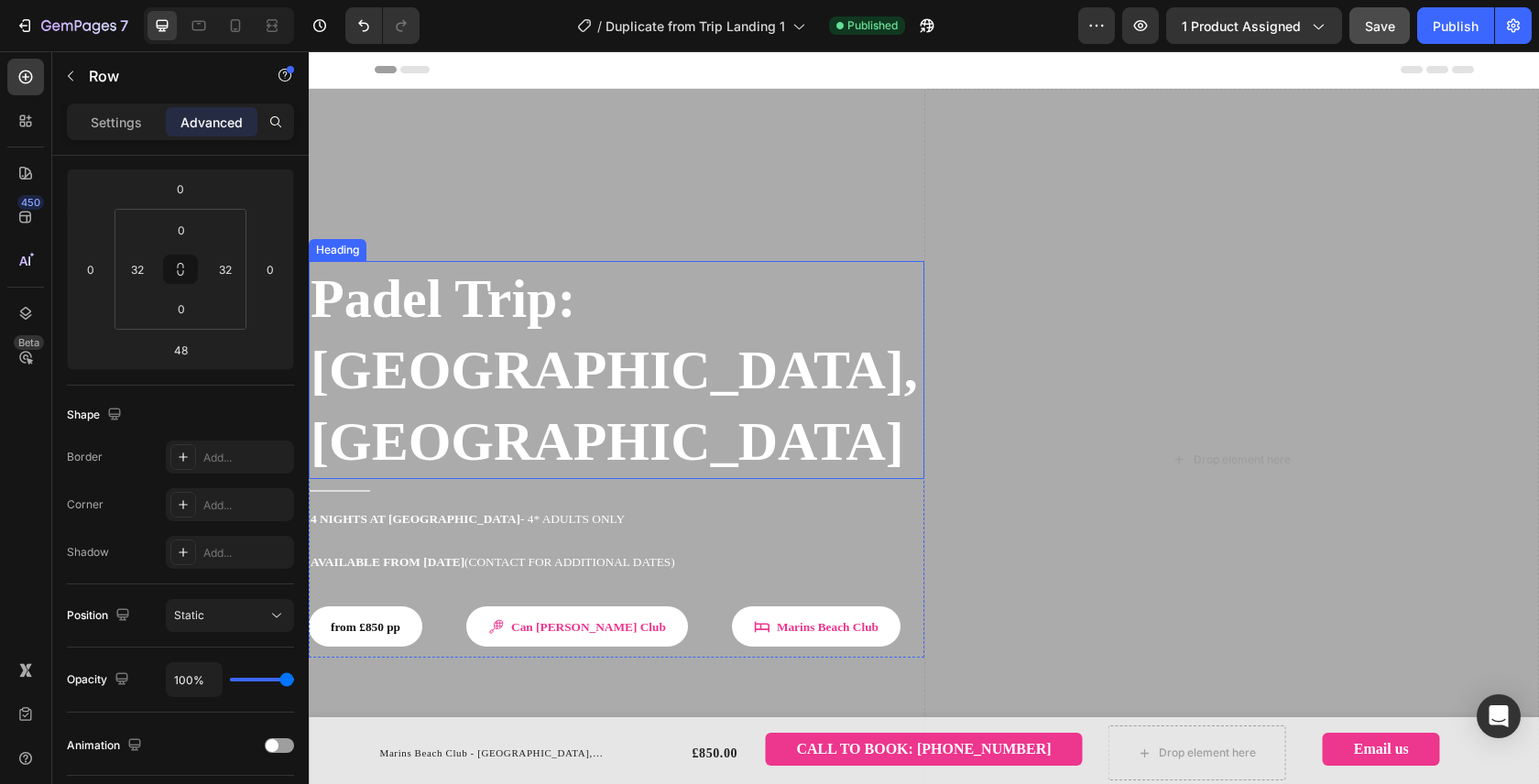
click at [401, 294] on h2 "Padel Trip: [GEOGRAPHIC_DATA], [GEOGRAPHIC_DATA]" at bounding box center [616, 369] width 615 height 218
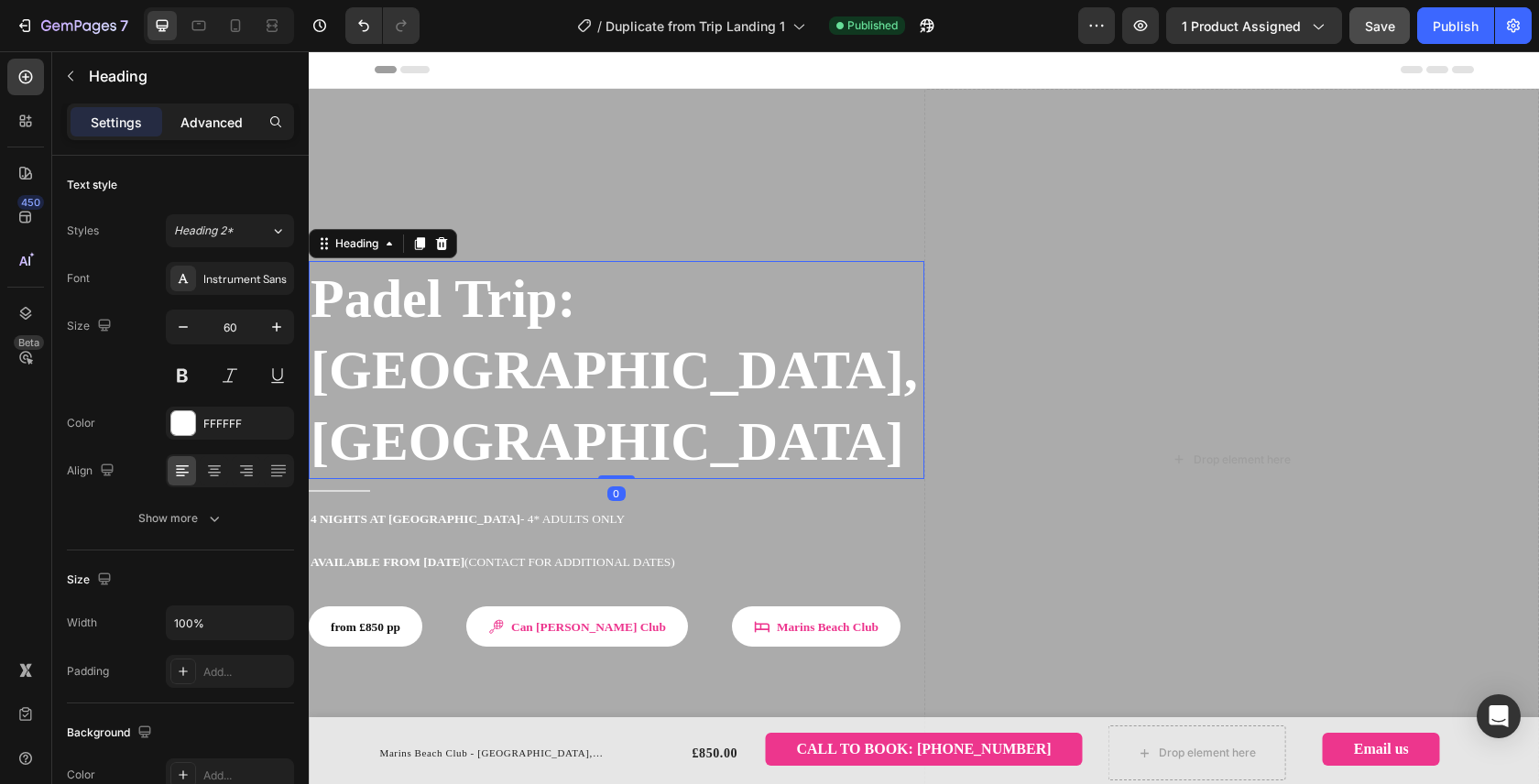
click at [219, 118] on p "Advanced" at bounding box center [211, 122] width 62 height 20
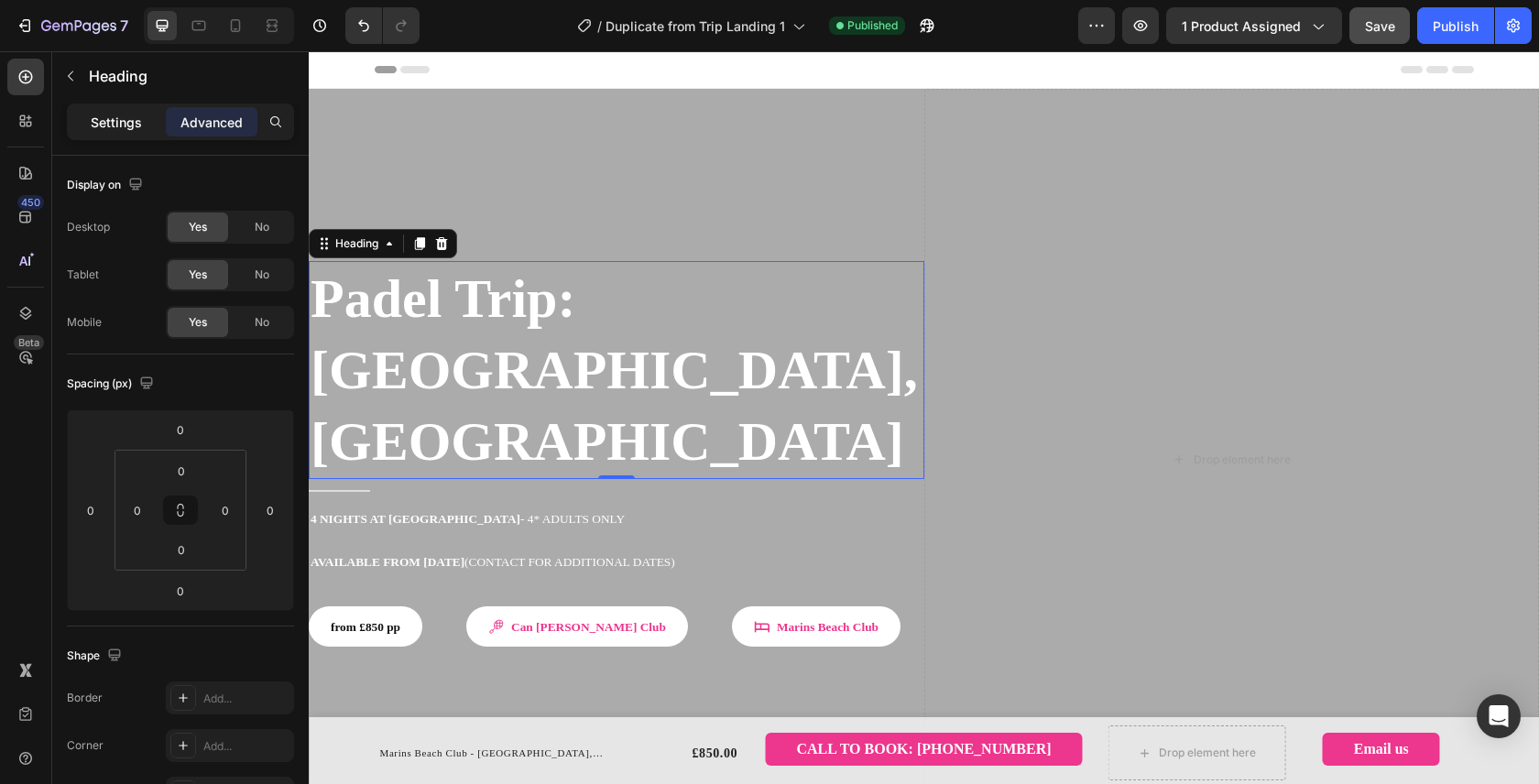
click at [129, 128] on p "Settings" at bounding box center [116, 122] width 52 height 20
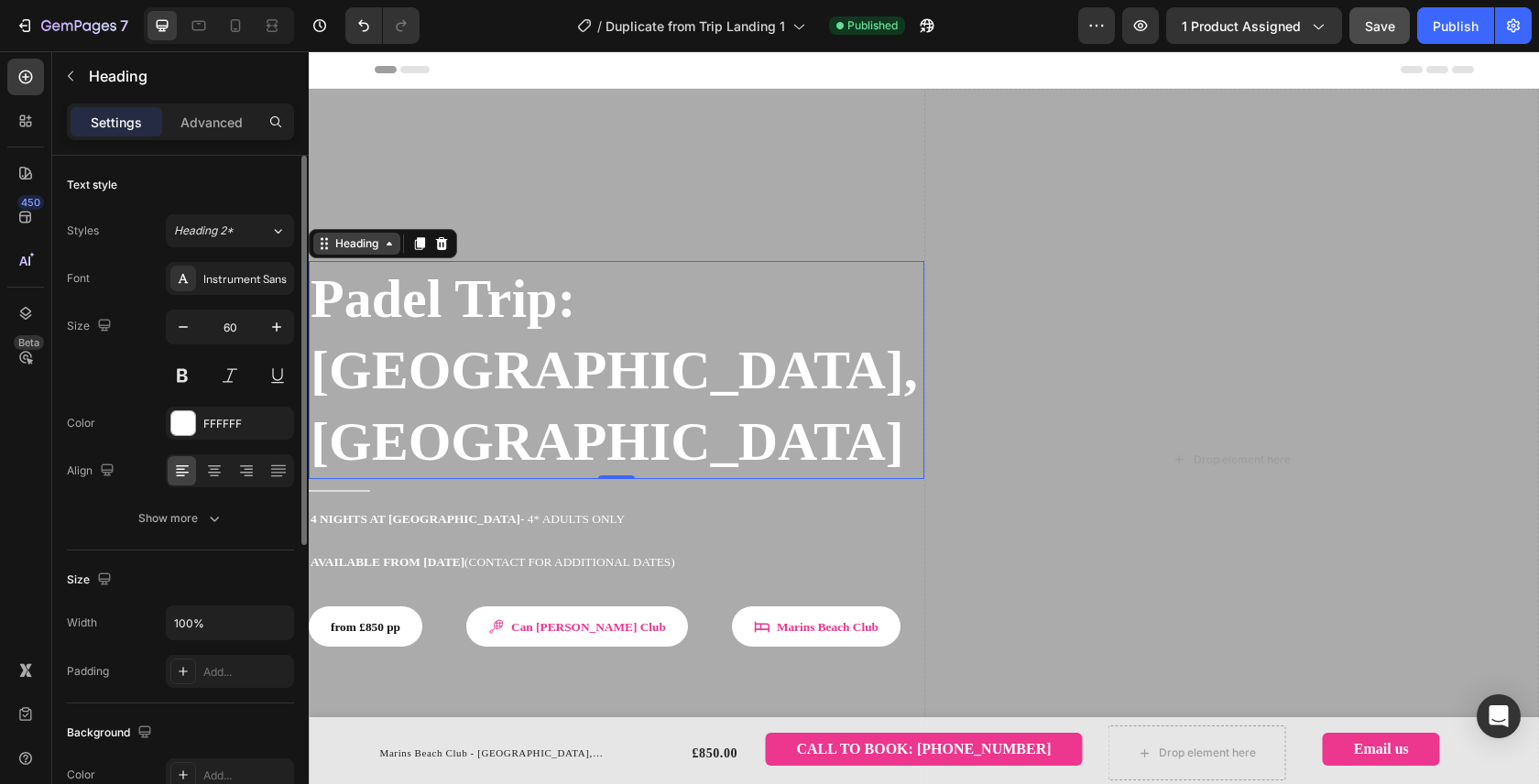
click at [370, 239] on div "Heading" at bounding box center [356, 244] width 51 height 17
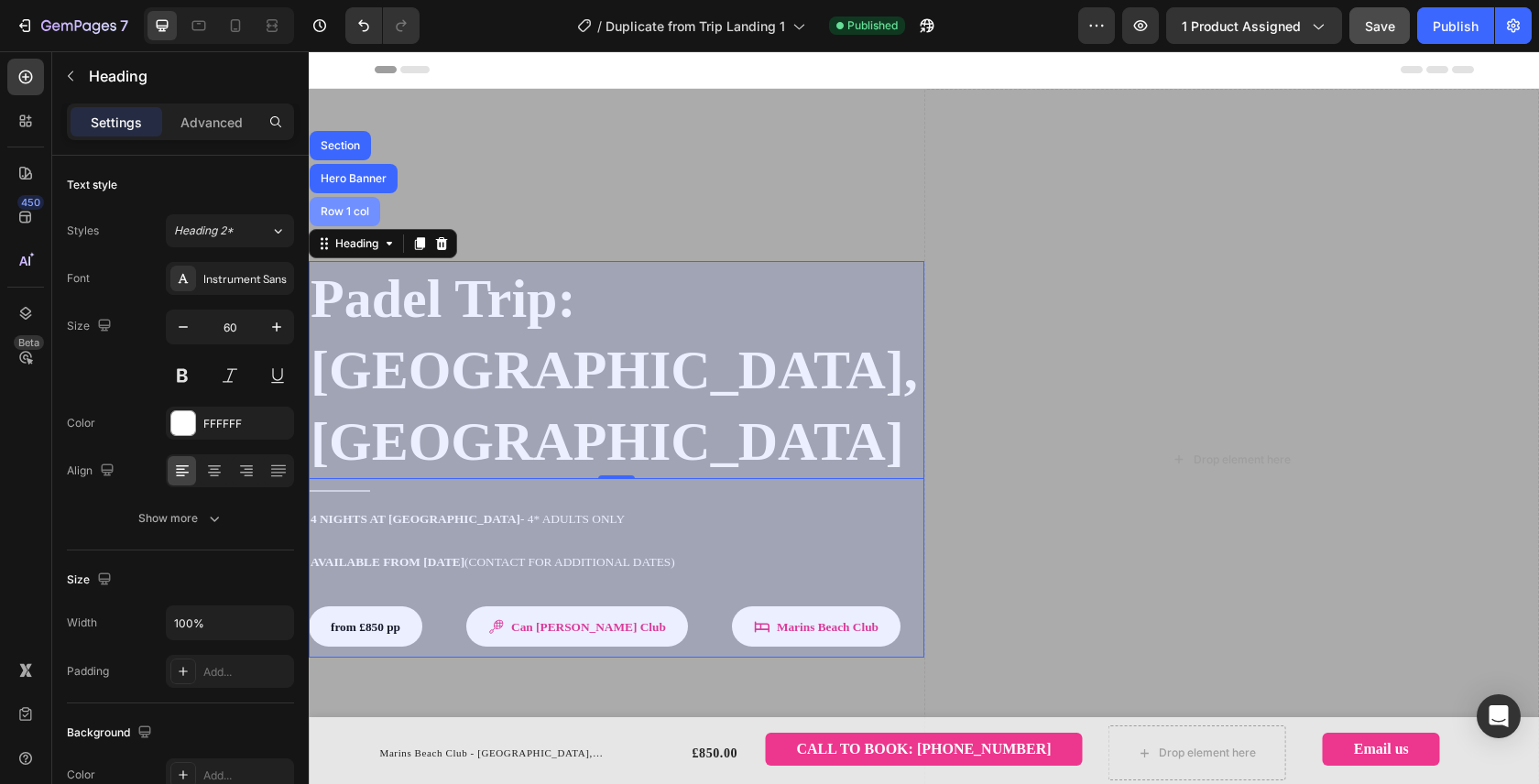
click at [347, 210] on div "Row 1 col" at bounding box center [345, 212] width 56 height 11
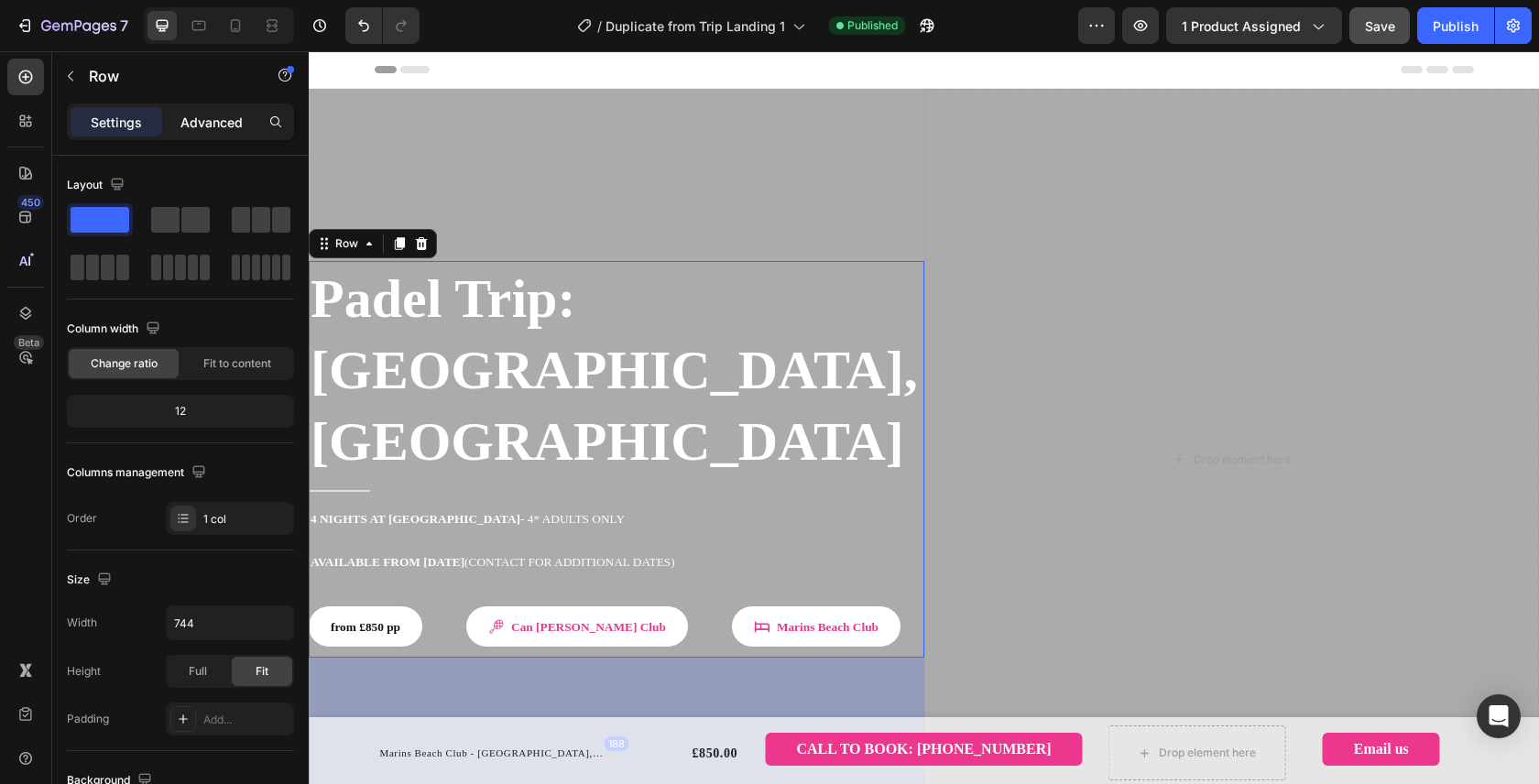
click at [203, 123] on p "Advanced" at bounding box center [211, 122] width 62 height 20
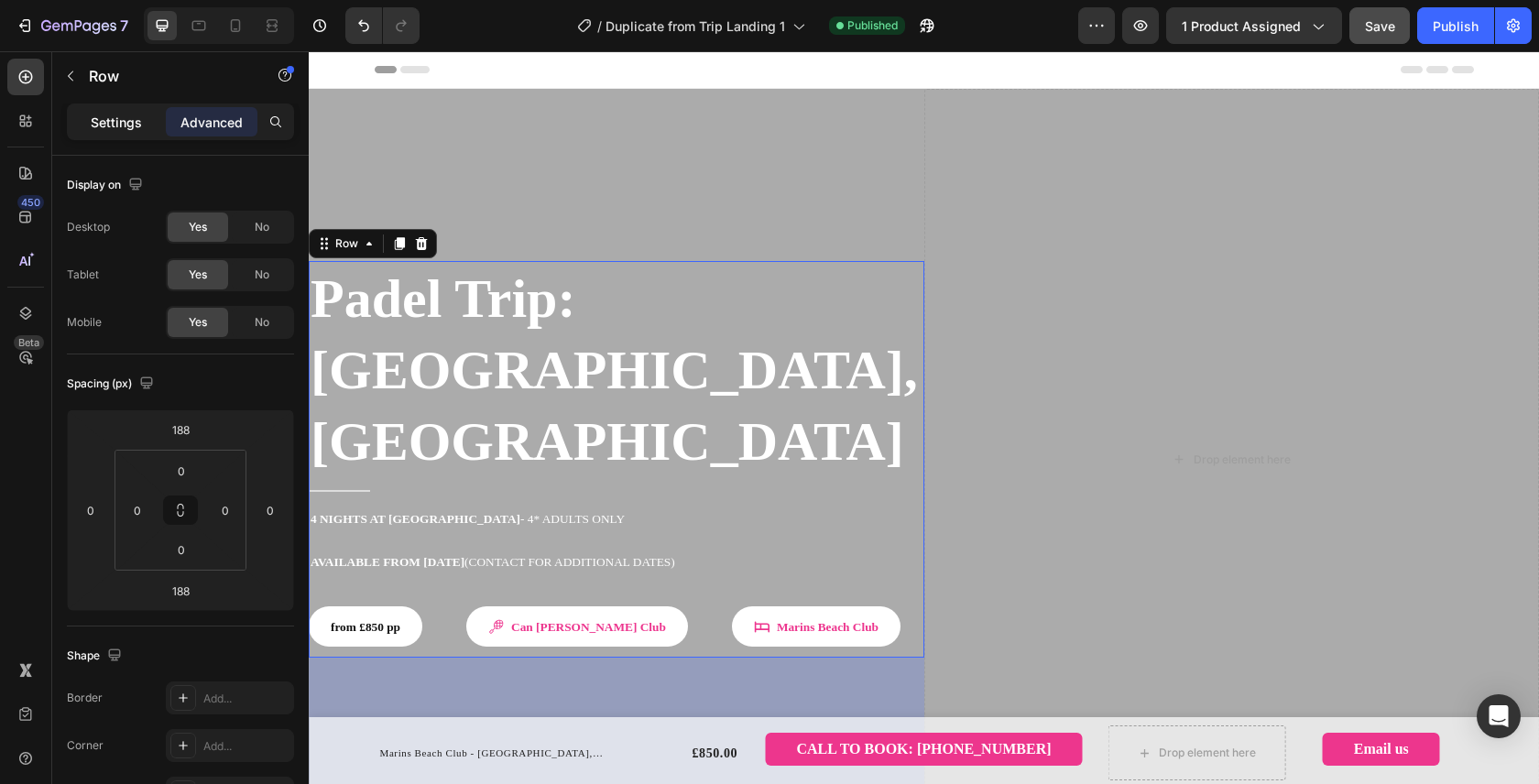
click at [99, 128] on p "Settings" at bounding box center [116, 122] width 52 height 20
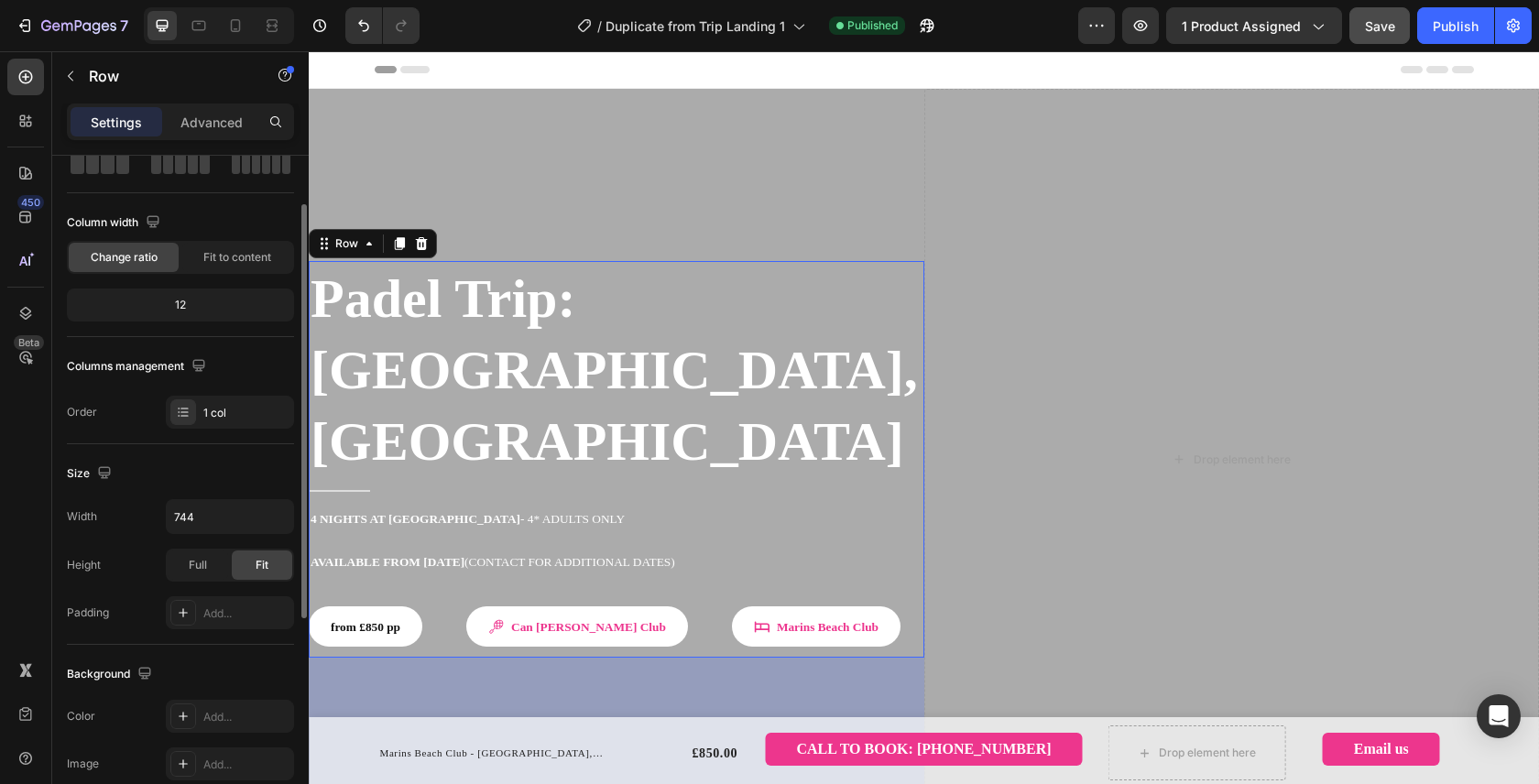
scroll to position [107, 0]
click at [364, 249] on icon at bounding box center [370, 244] width 15 height 15
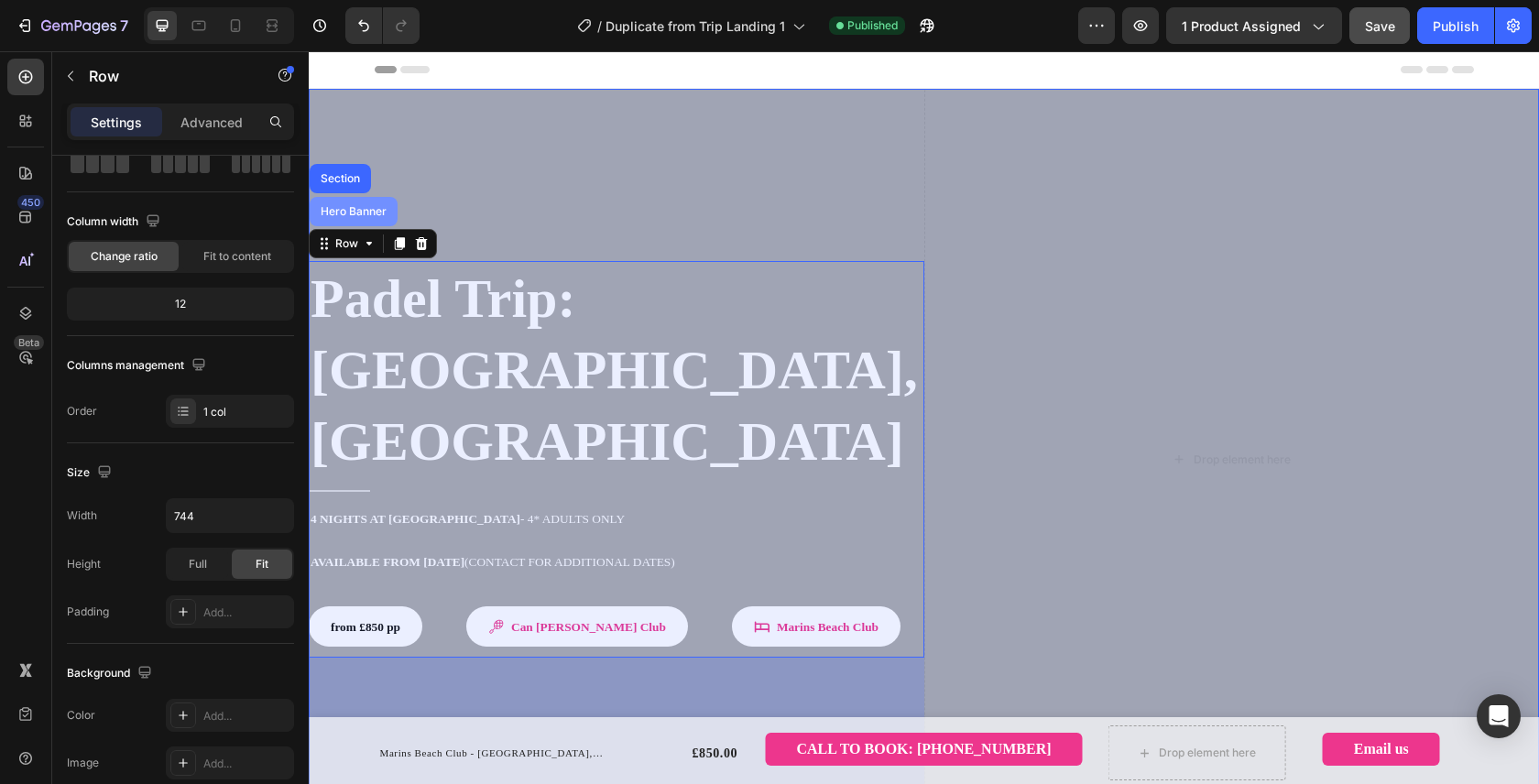
click at [353, 202] on div "Hero Banner" at bounding box center [354, 211] width 88 height 29
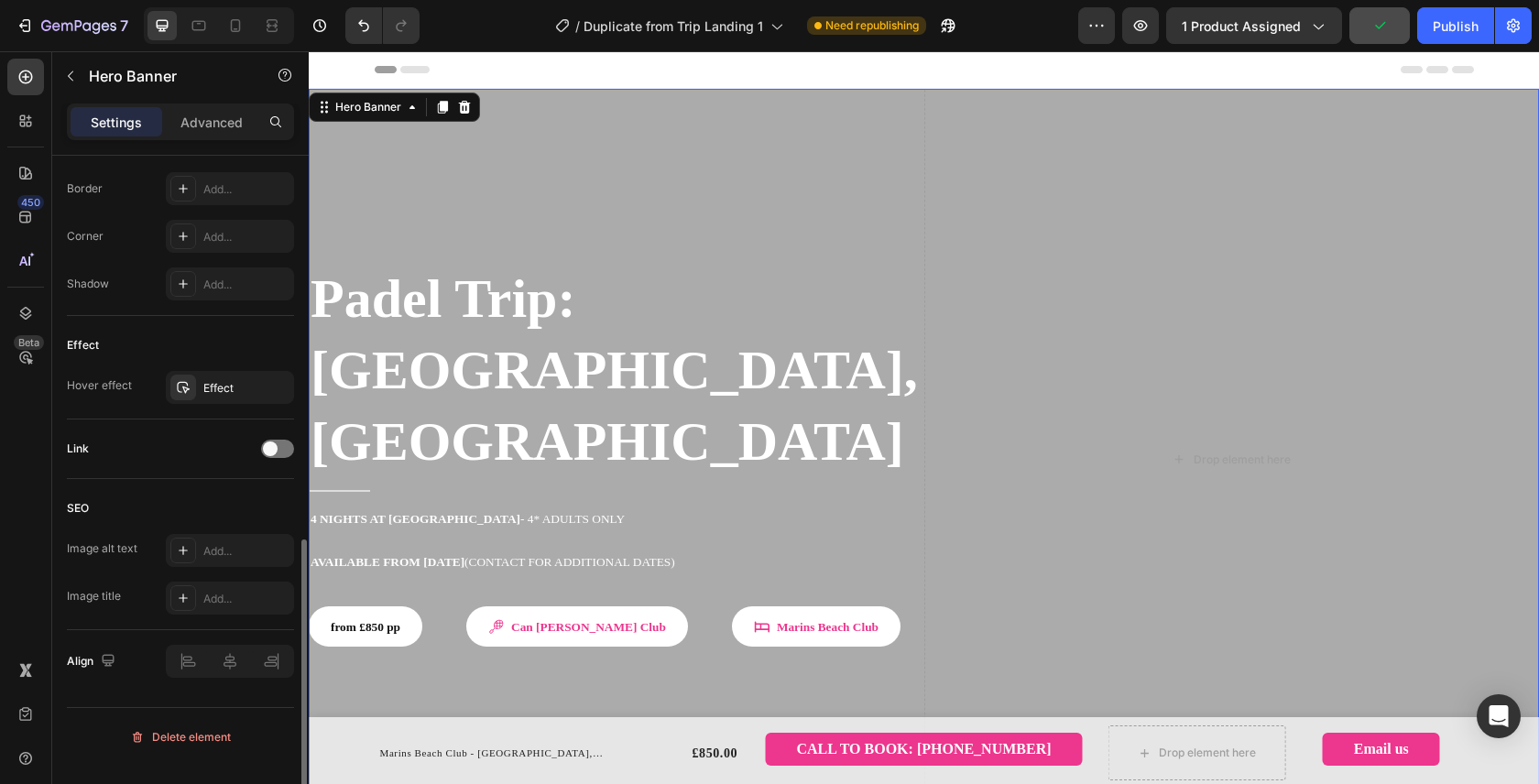
scroll to position [0, 0]
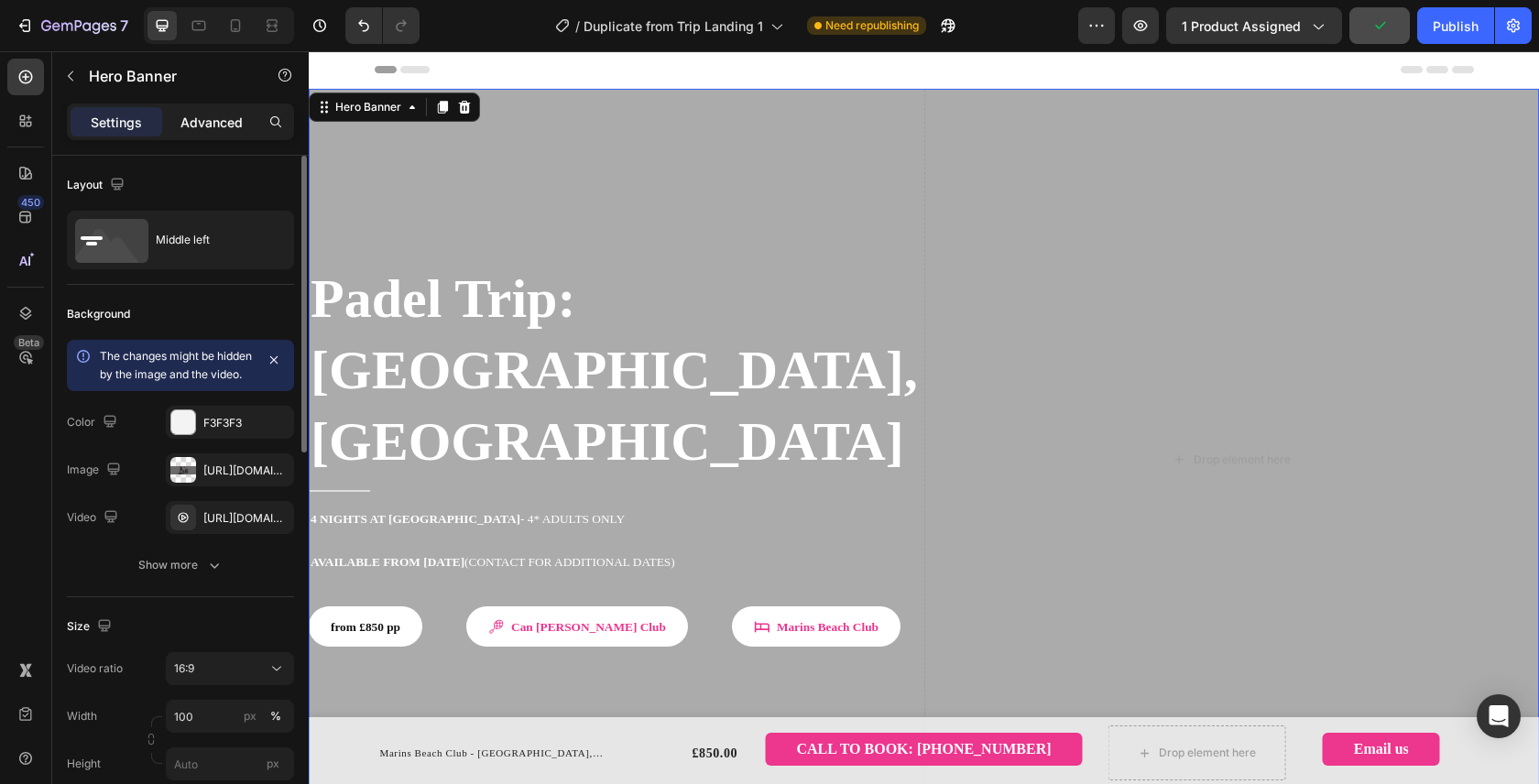
click at [218, 122] on p "Advanced" at bounding box center [211, 122] width 62 height 20
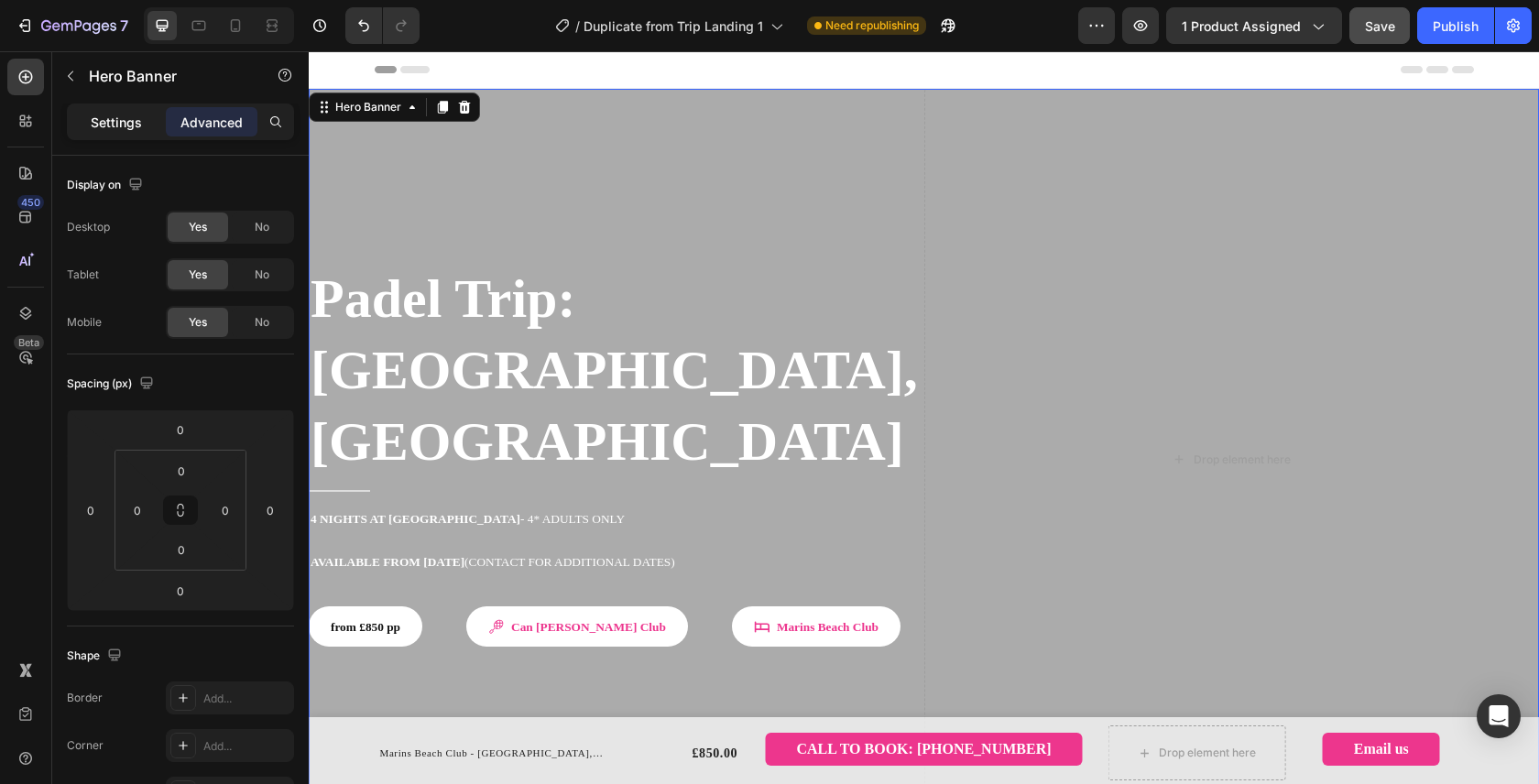
click at [128, 125] on p "Settings" at bounding box center [116, 122] width 52 height 20
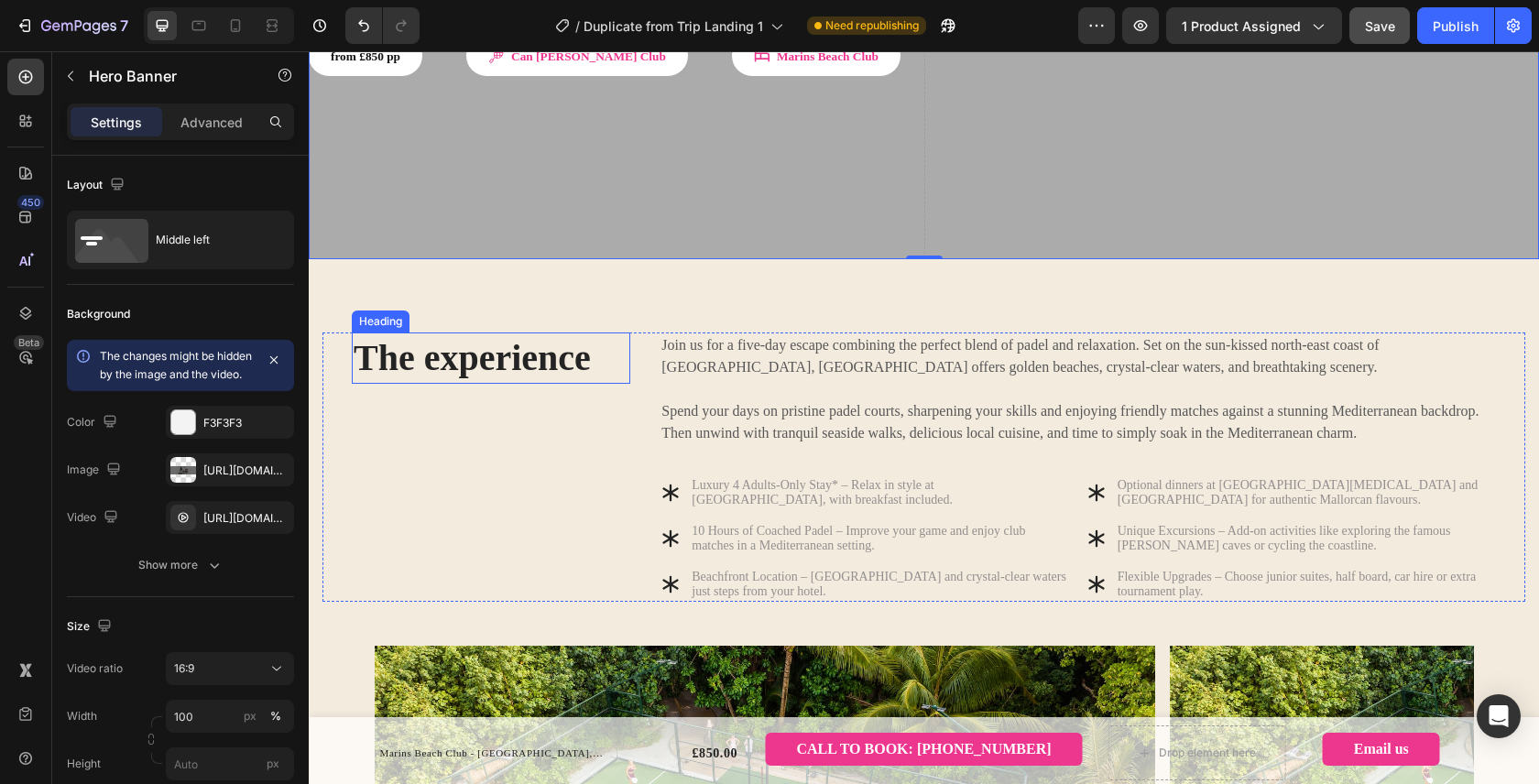
scroll to position [569, 0]
click at [390, 311] on div "Heading" at bounding box center [381, 322] width 58 height 22
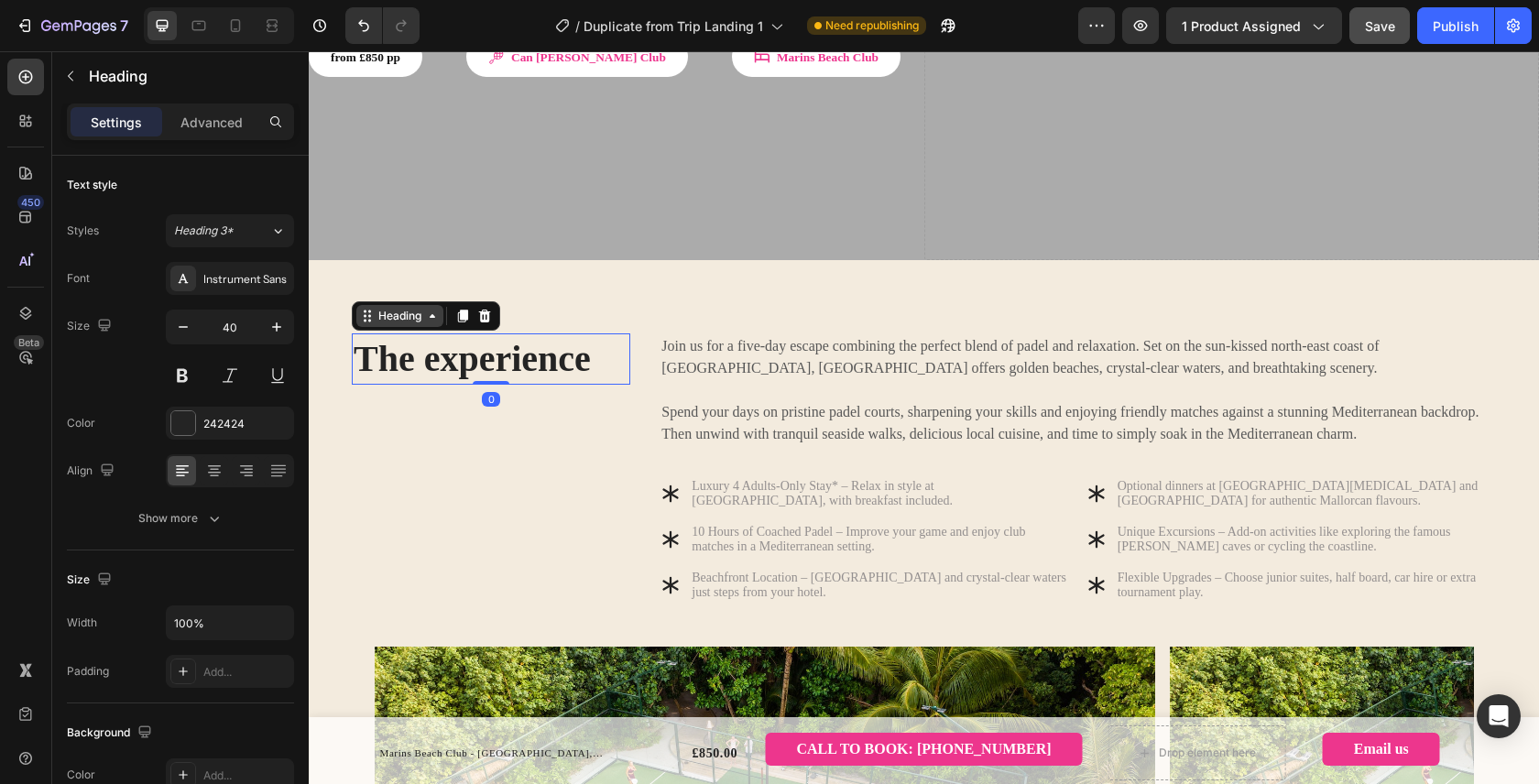
click at [407, 308] on div "Heading" at bounding box center [400, 316] width 51 height 17
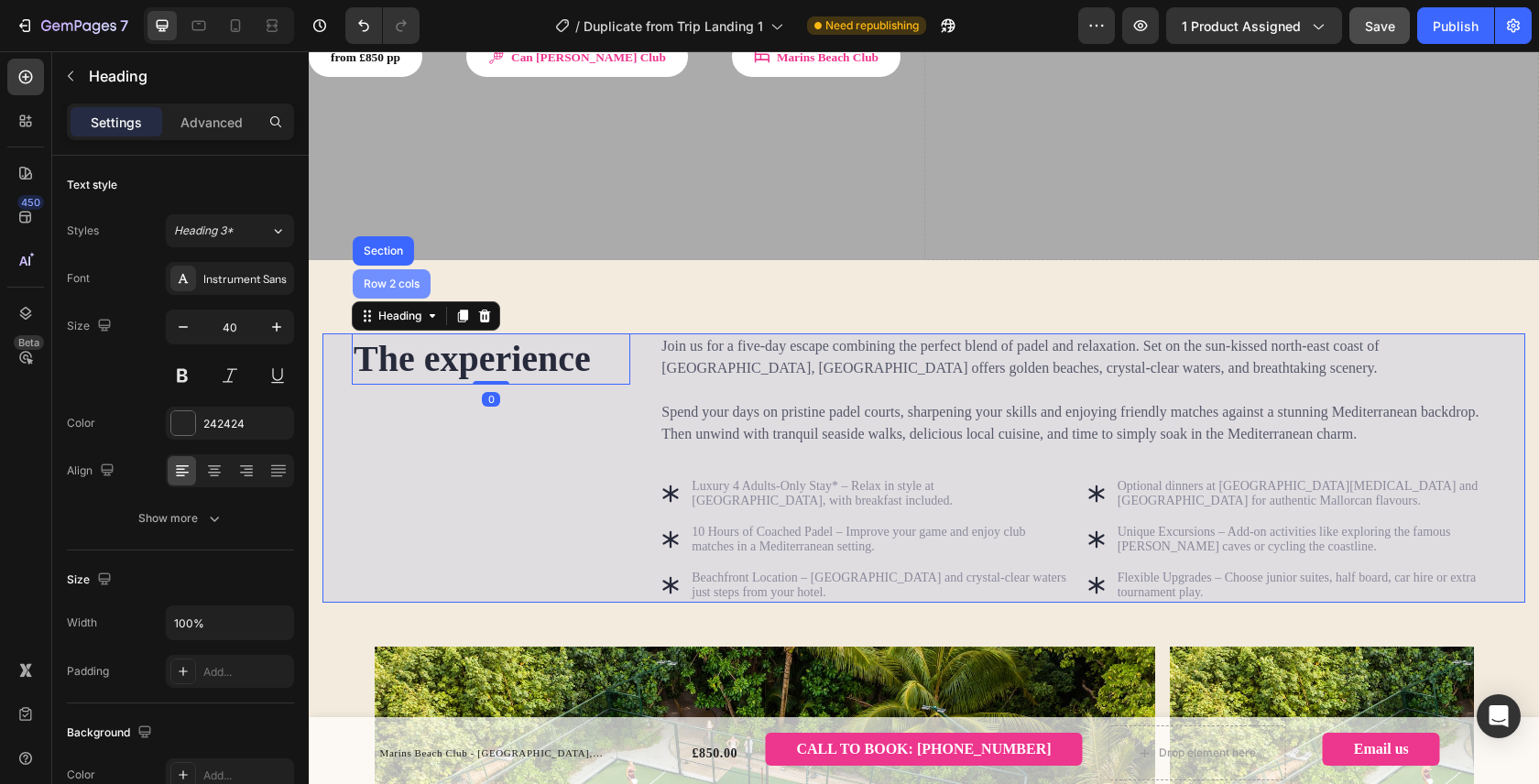
click at [393, 269] on div "Row 2 cols" at bounding box center [391, 283] width 78 height 29
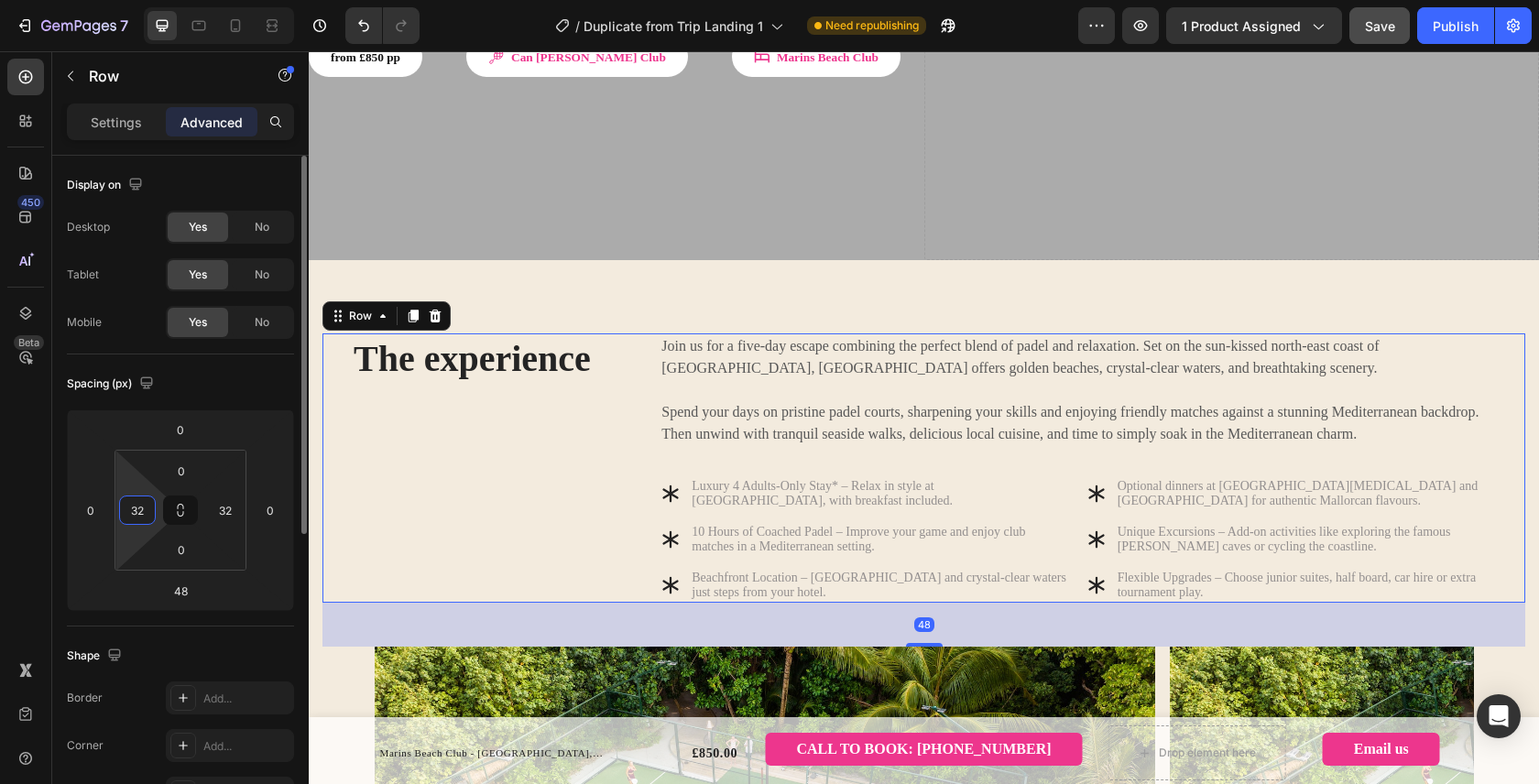
click at [137, 518] on input "32" at bounding box center [137, 509] width 27 height 27
click at [216, 517] on input "32" at bounding box center [225, 509] width 27 height 27
type input "2"
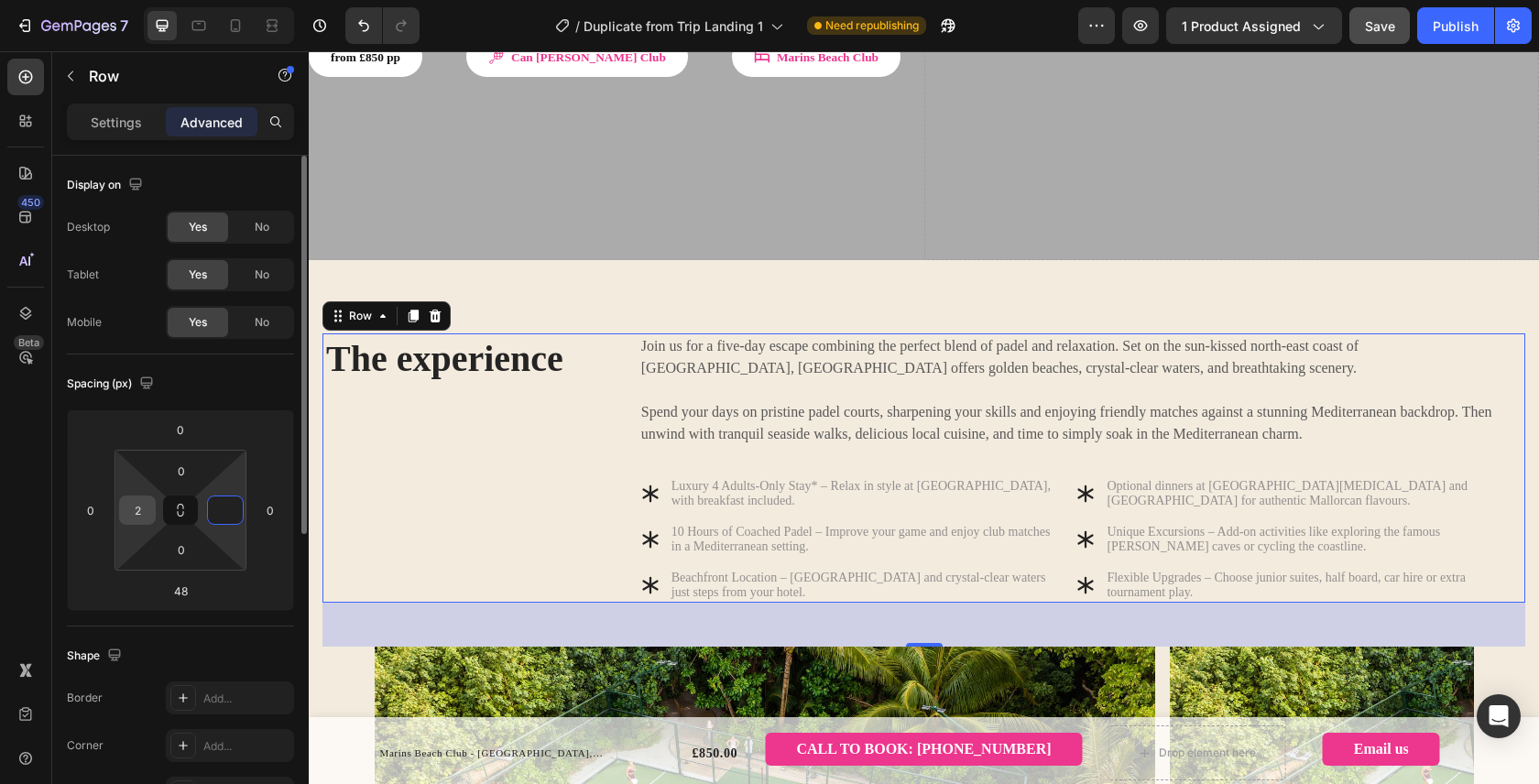
type input "0"
click at [143, 521] on input "2" at bounding box center [137, 509] width 27 height 27
type input "0"
click at [0, 0] on div "Spacing (px) 0 0 48 0 0 0 0 0" at bounding box center [0, 0] width 0 height 0
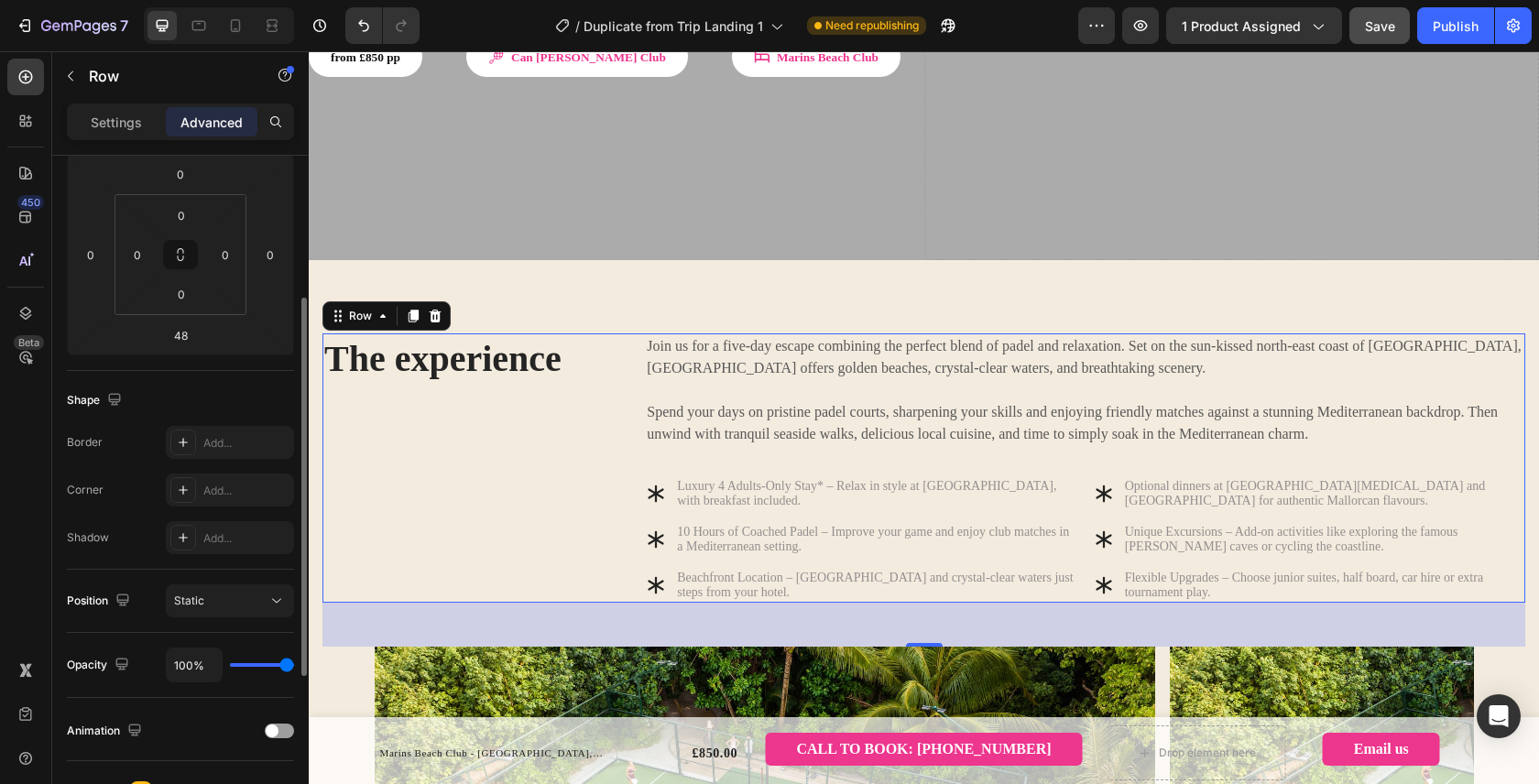
scroll to position [0, 0]
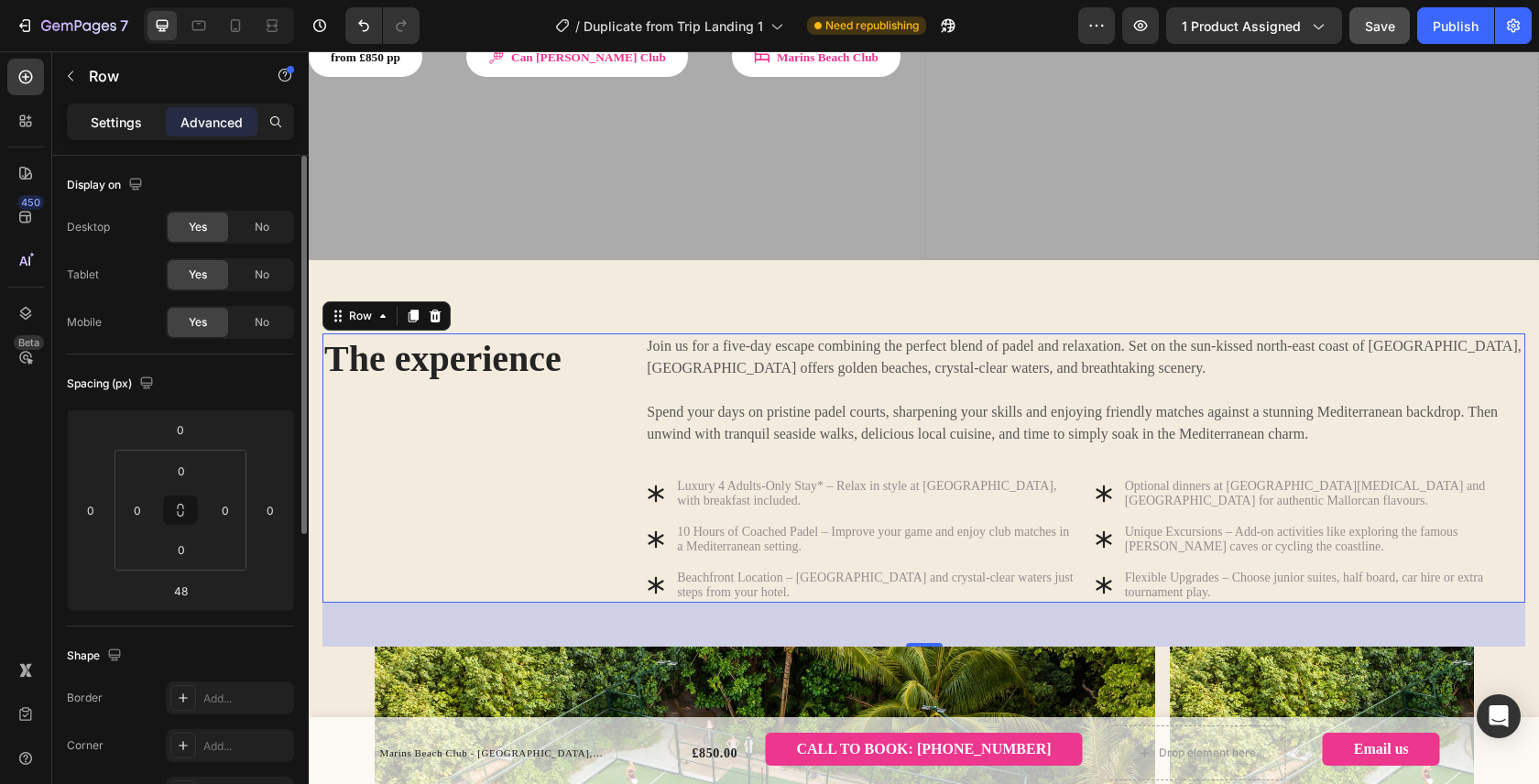
click at [128, 121] on p "Settings" at bounding box center [116, 122] width 52 height 20
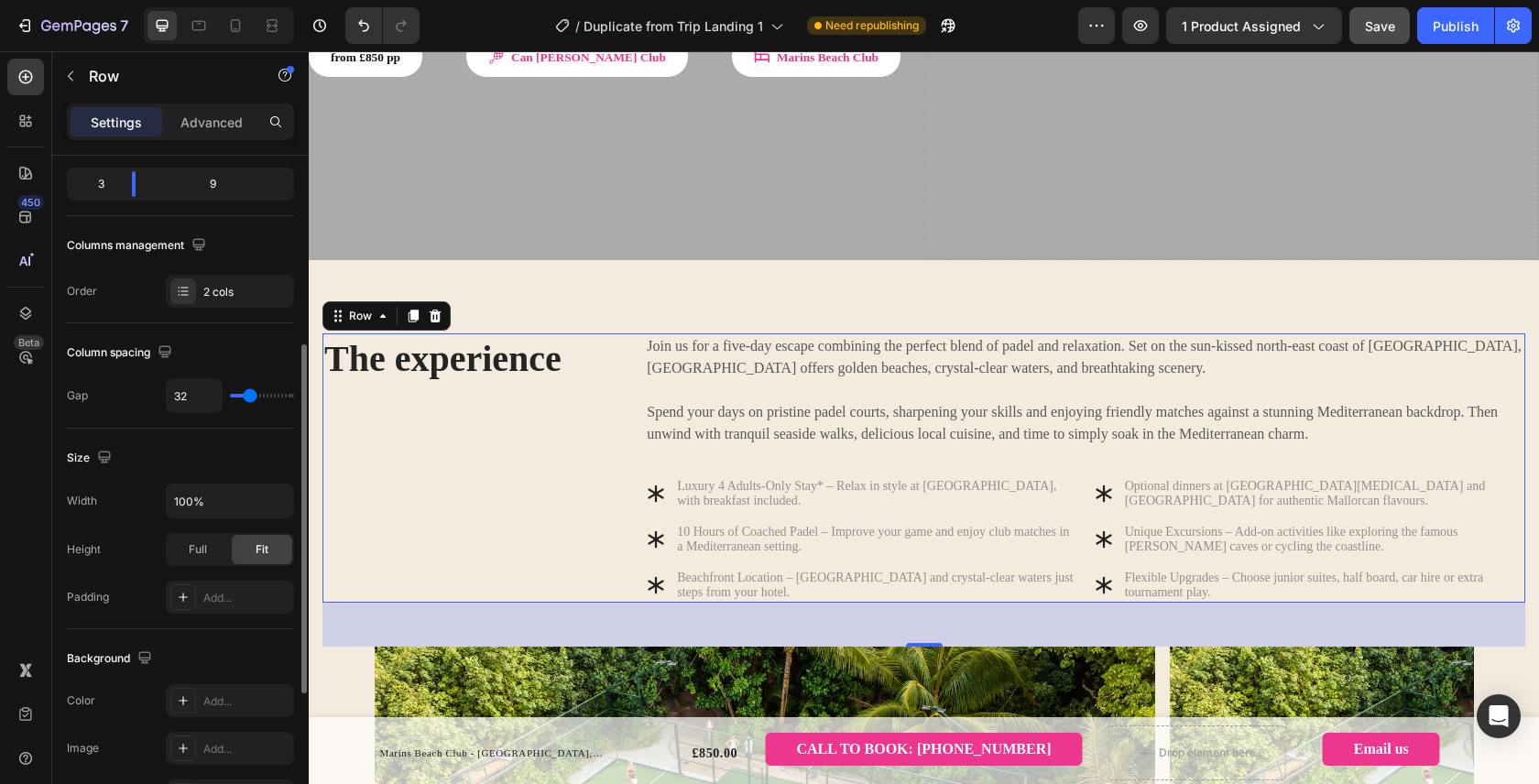
scroll to position [275, 0]
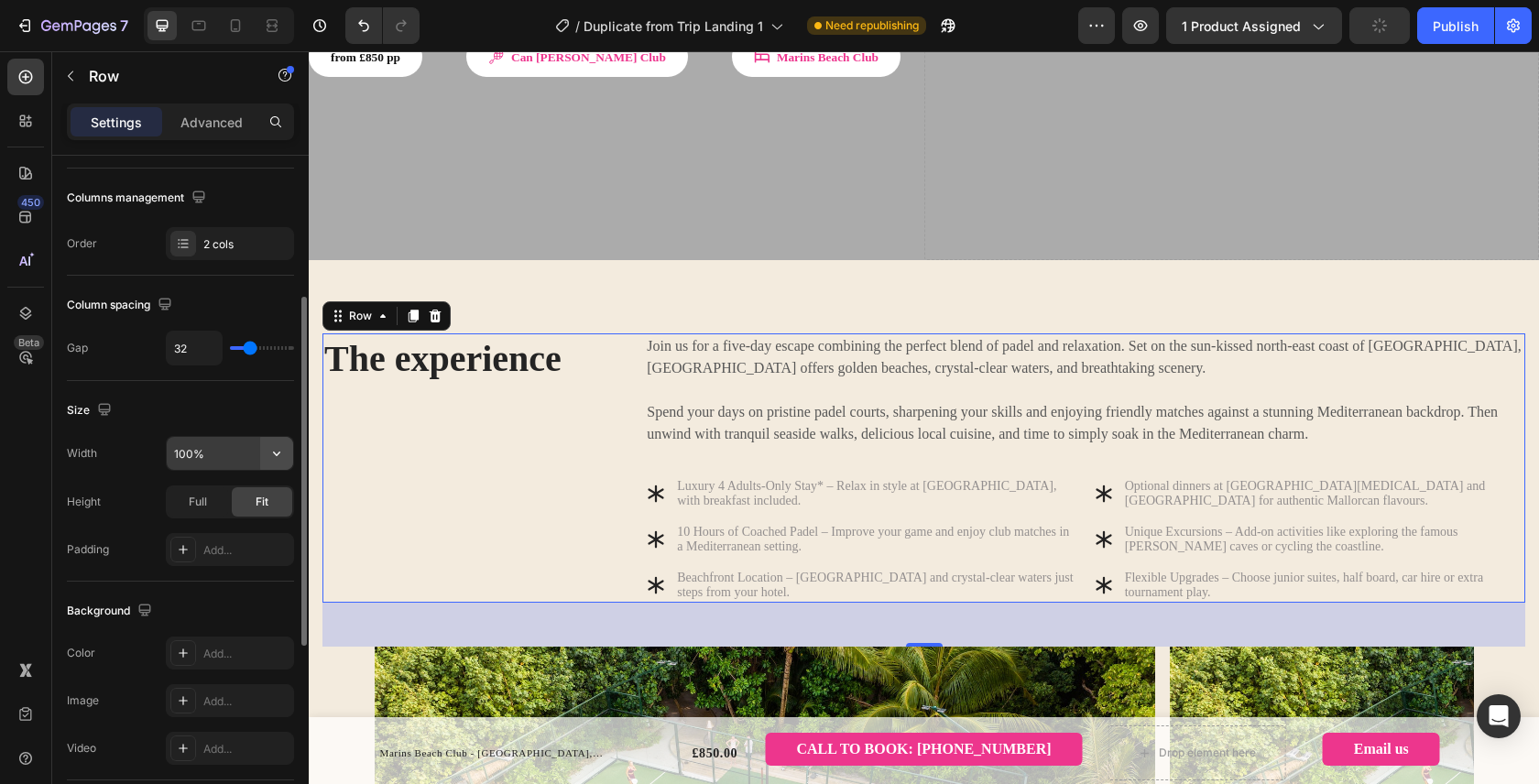
click at [274, 448] on icon "button" at bounding box center [277, 454] width 19 height 19
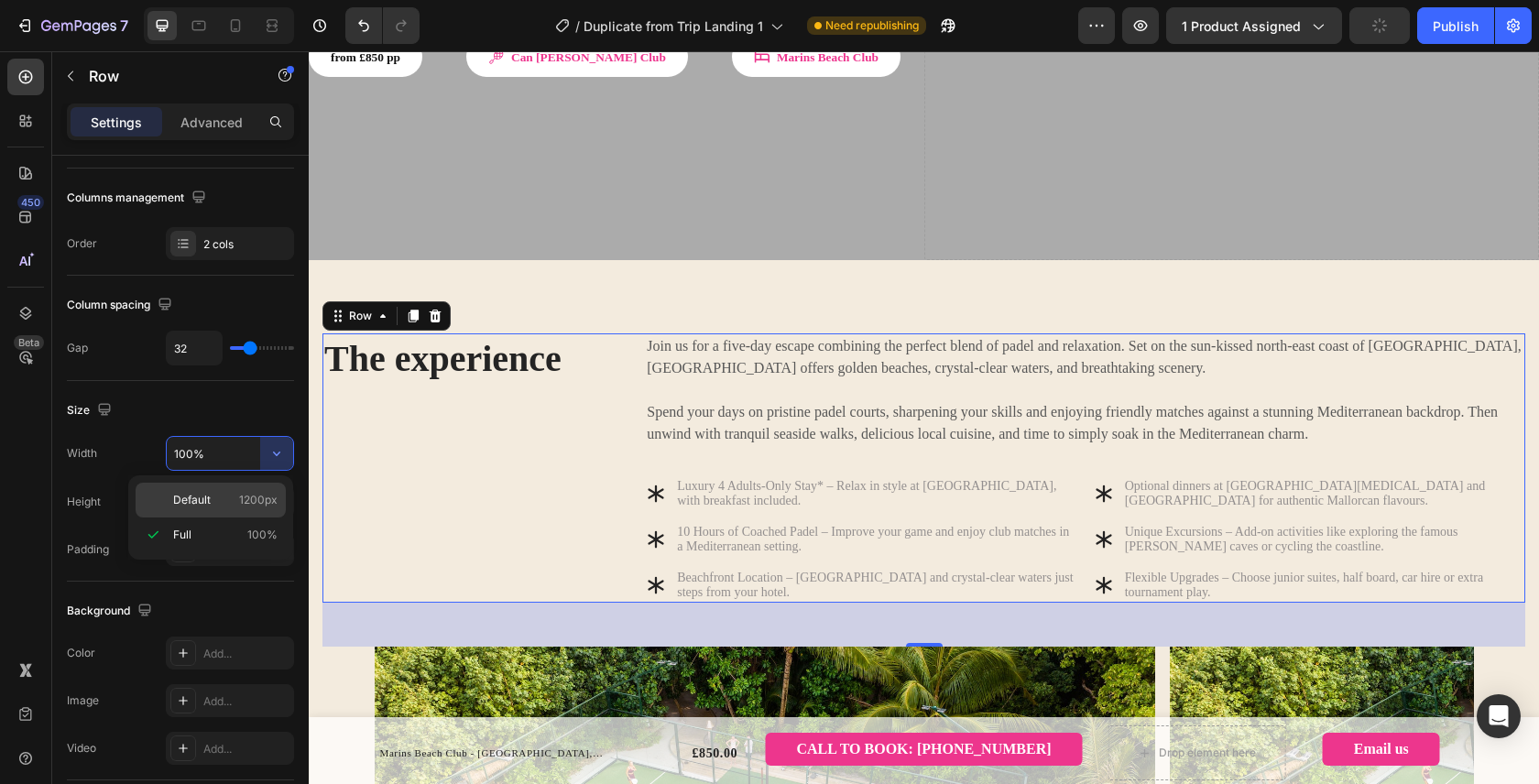
click at [220, 502] on p "Default 1200px" at bounding box center [225, 500] width 104 height 17
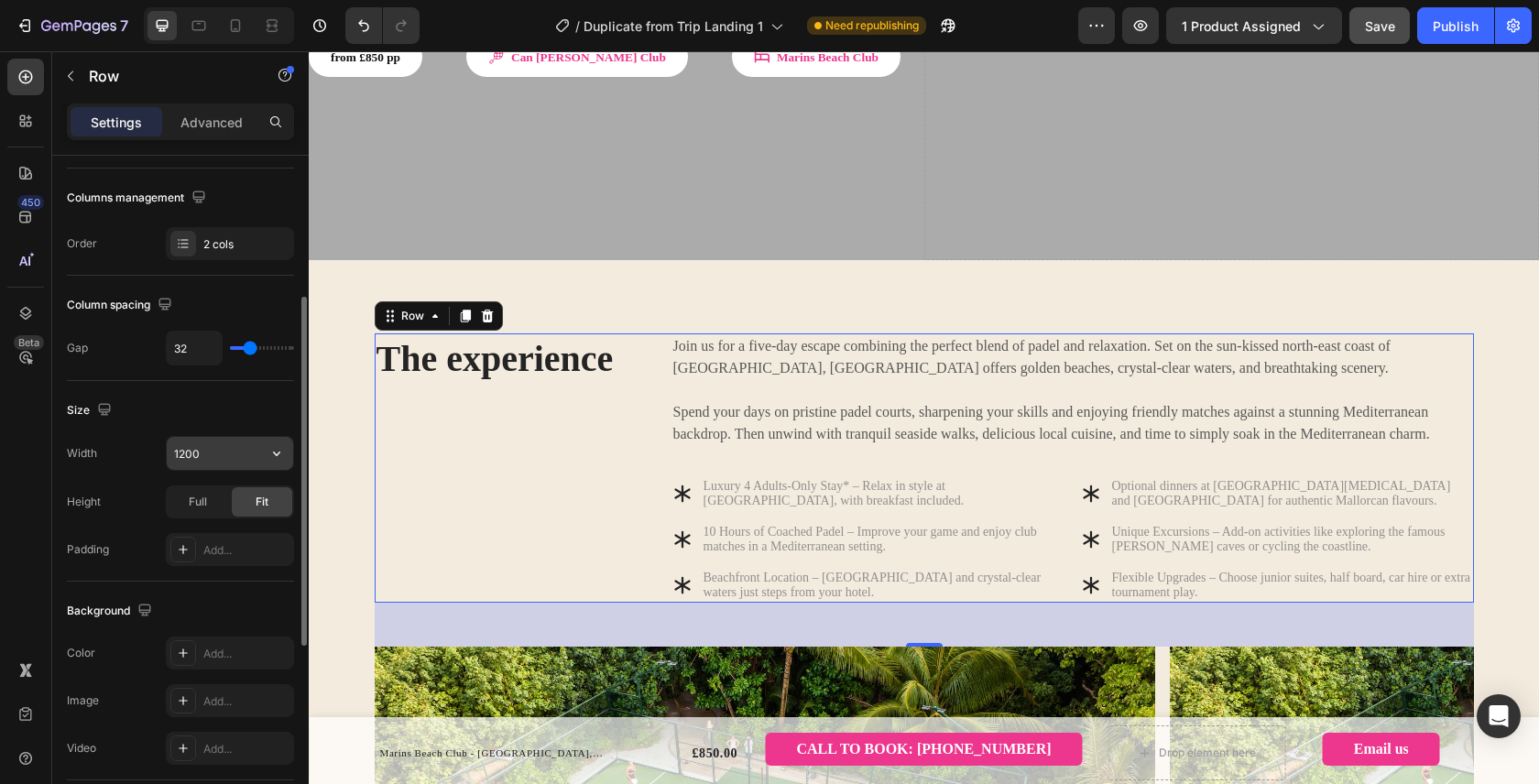
click at [193, 460] on input "1200" at bounding box center [230, 453] width 127 height 33
click at [254, 417] on div "Size" at bounding box center [180, 410] width 227 height 29
click at [219, 550] on div "Add..." at bounding box center [247, 550] width 86 height 17
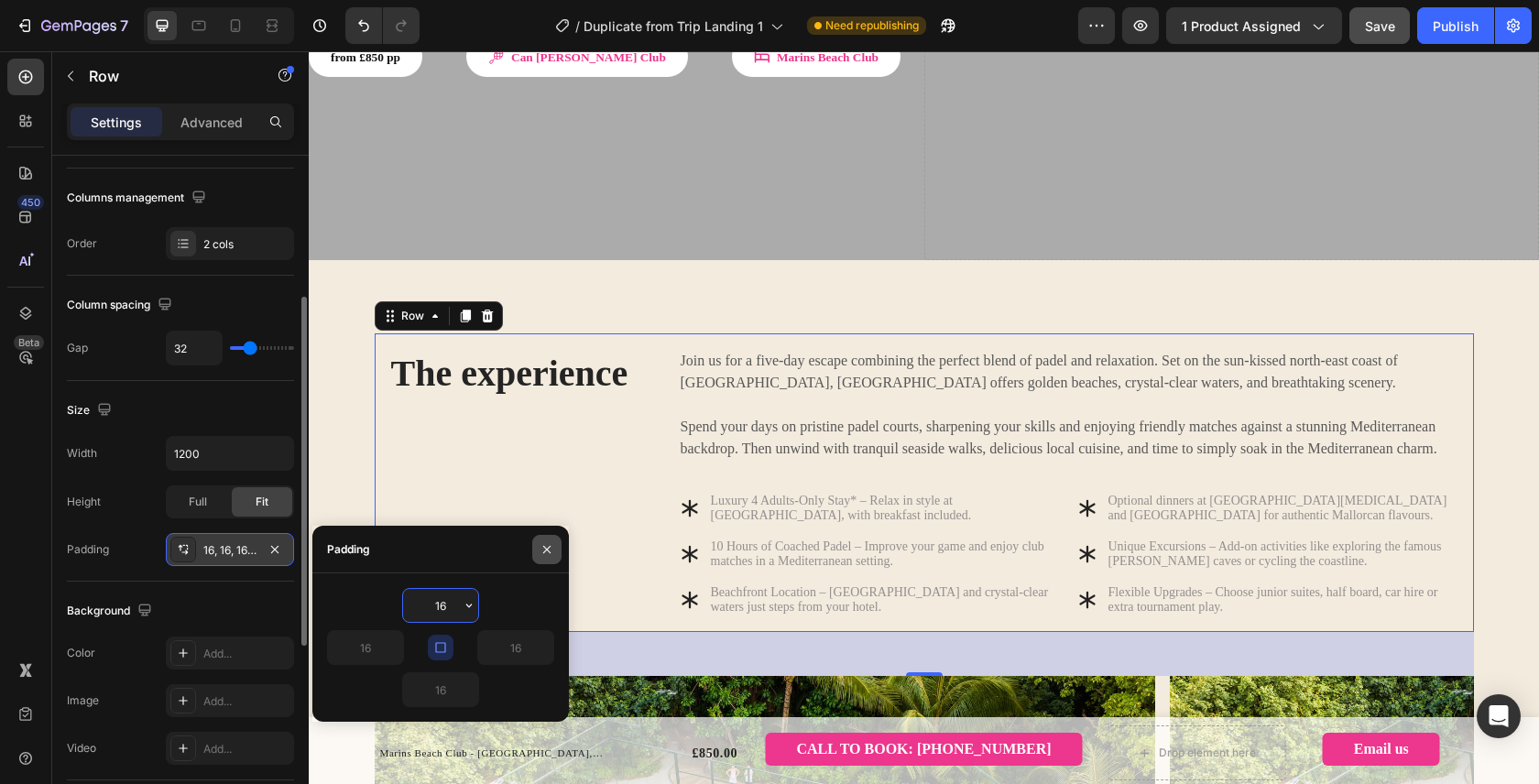
click at [552, 550] on icon "button" at bounding box center [547, 550] width 15 height 15
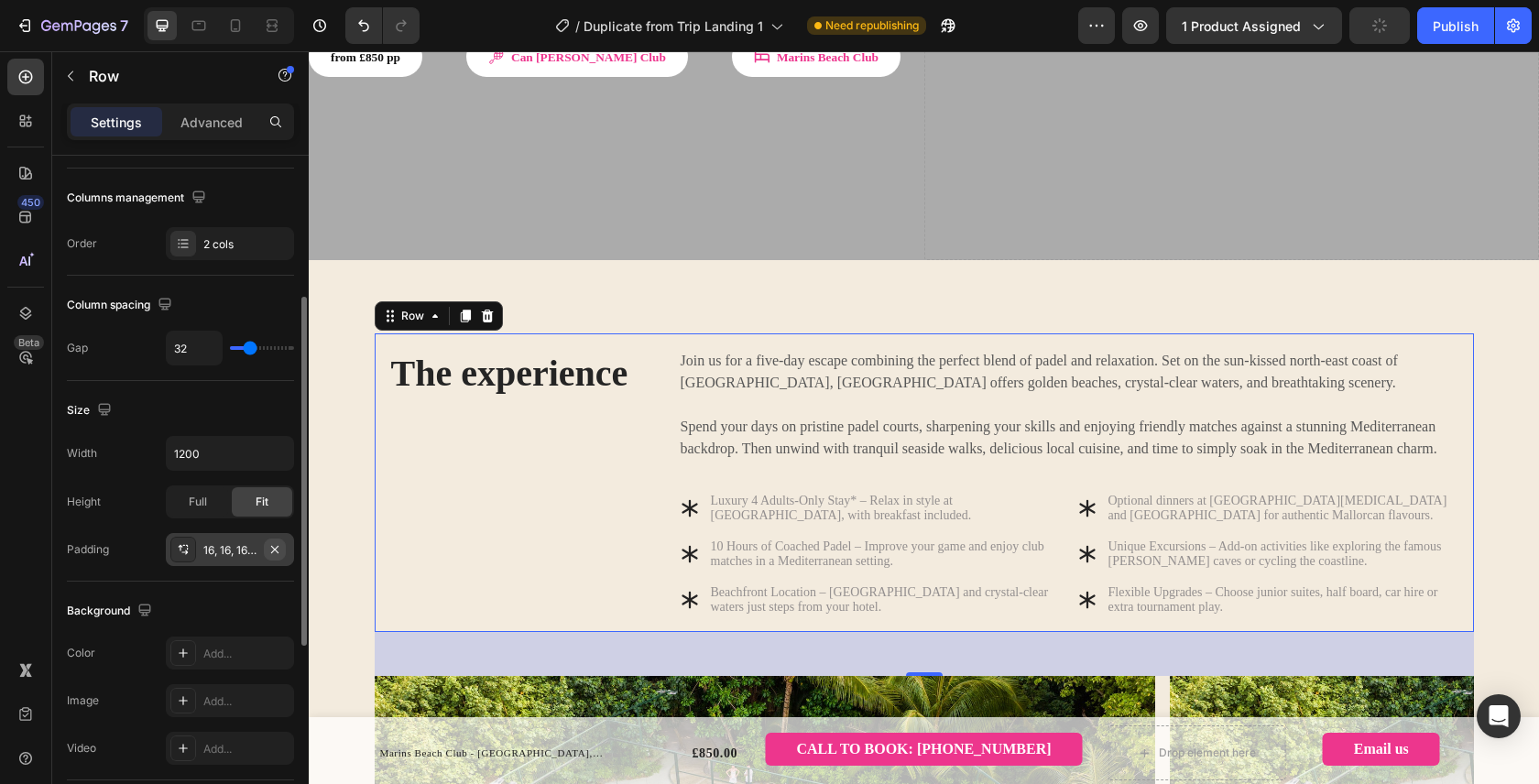
click at [273, 551] on icon "button" at bounding box center [275, 550] width 15 height 15
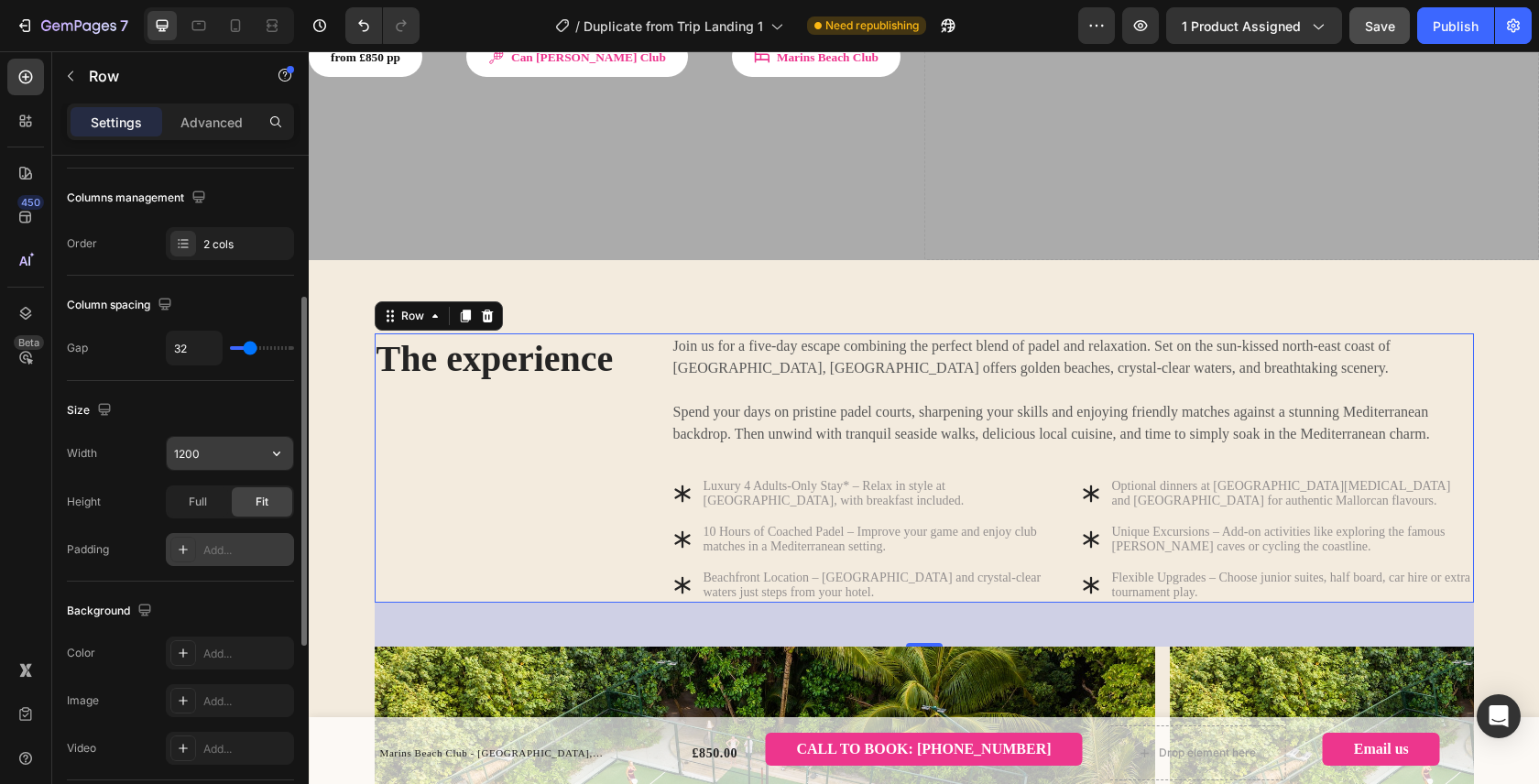
click at [198, 456] on input "1200" at bounding box center [230, 453] width 127 height 33
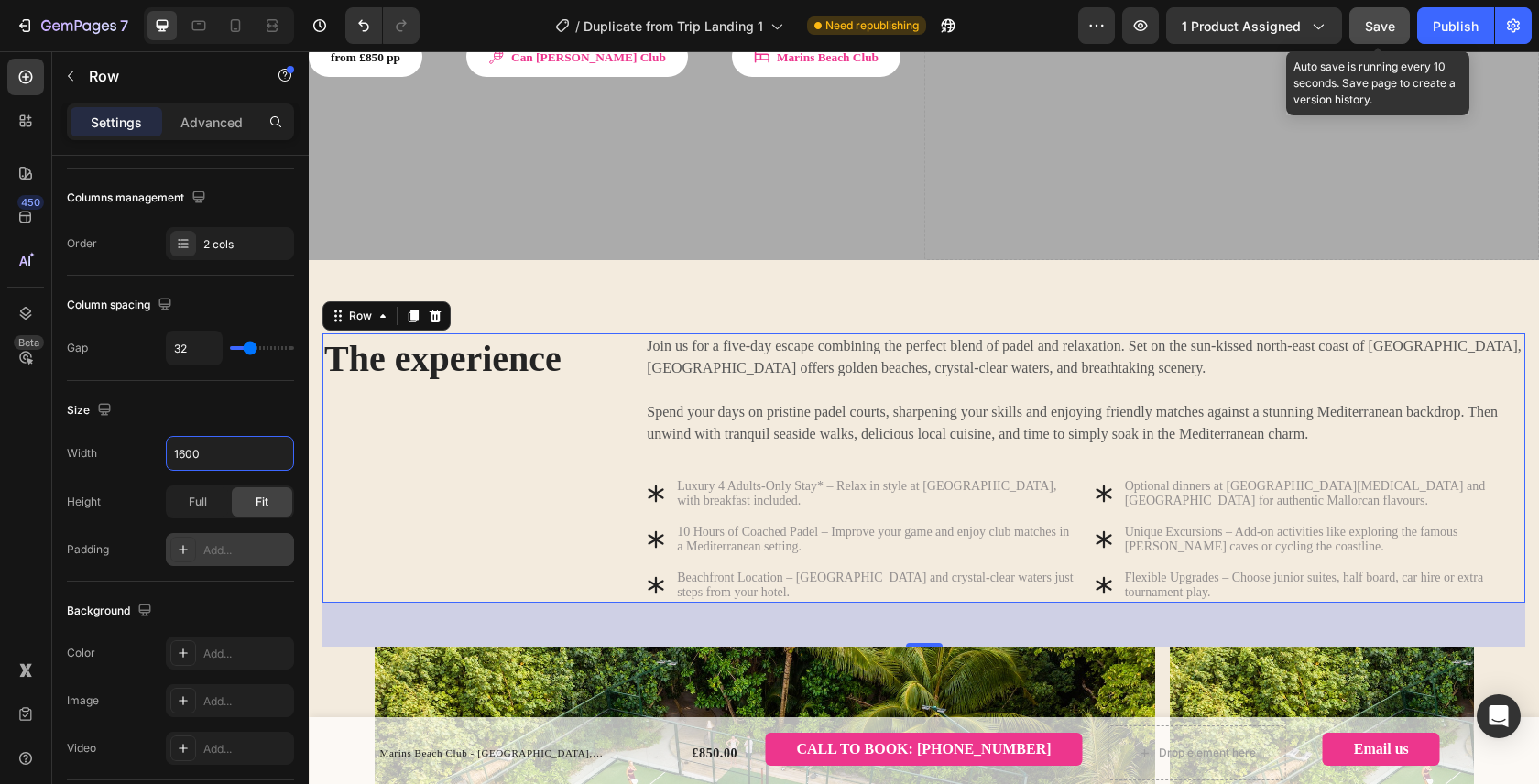
type input "1600"
click at [1362, 18] on button "Save" at bounding box center [1379, 25] width 60 height 37
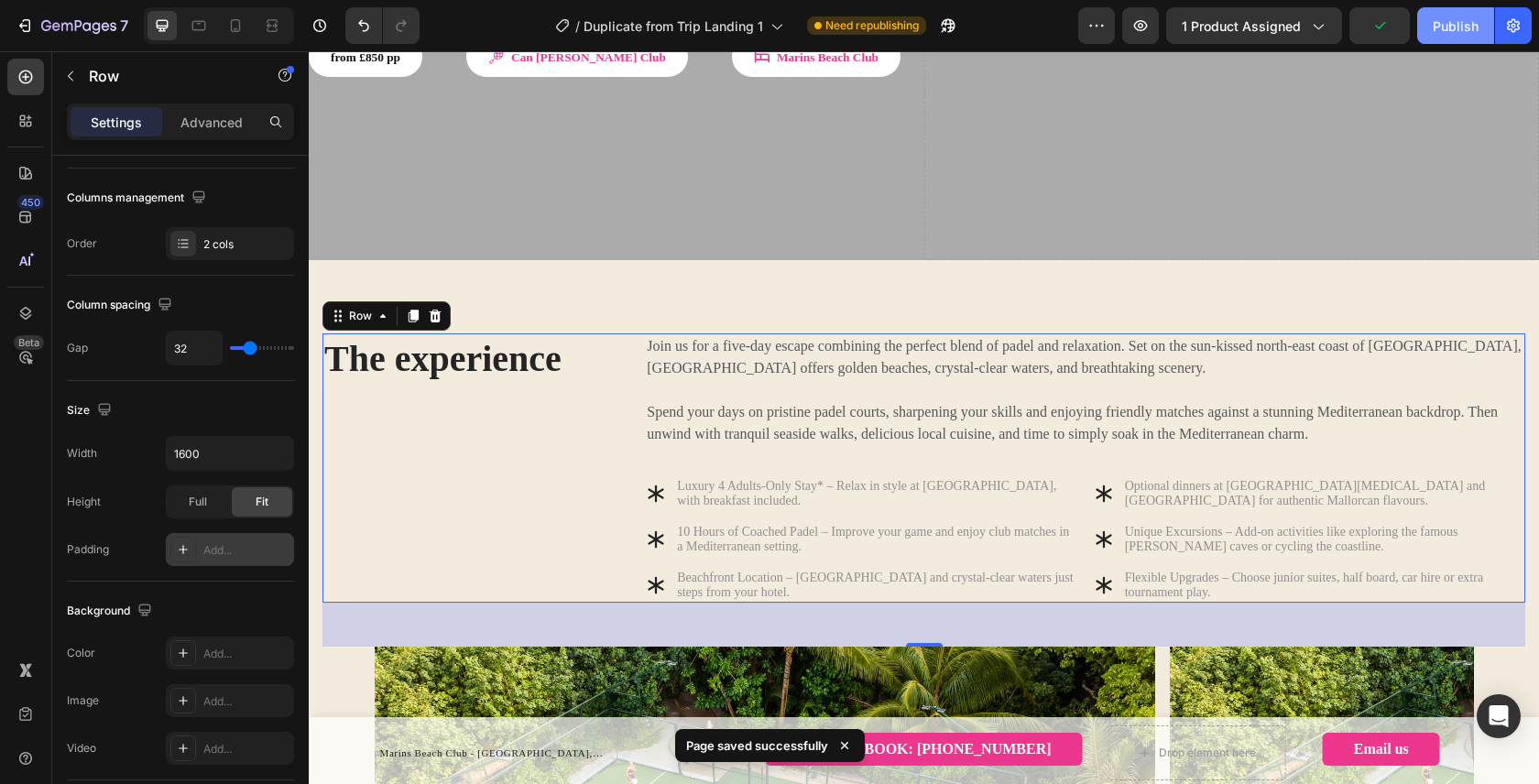
click at [1436, 35] on div "Publish" at bounding box center [1455, 26] width 46 height 20
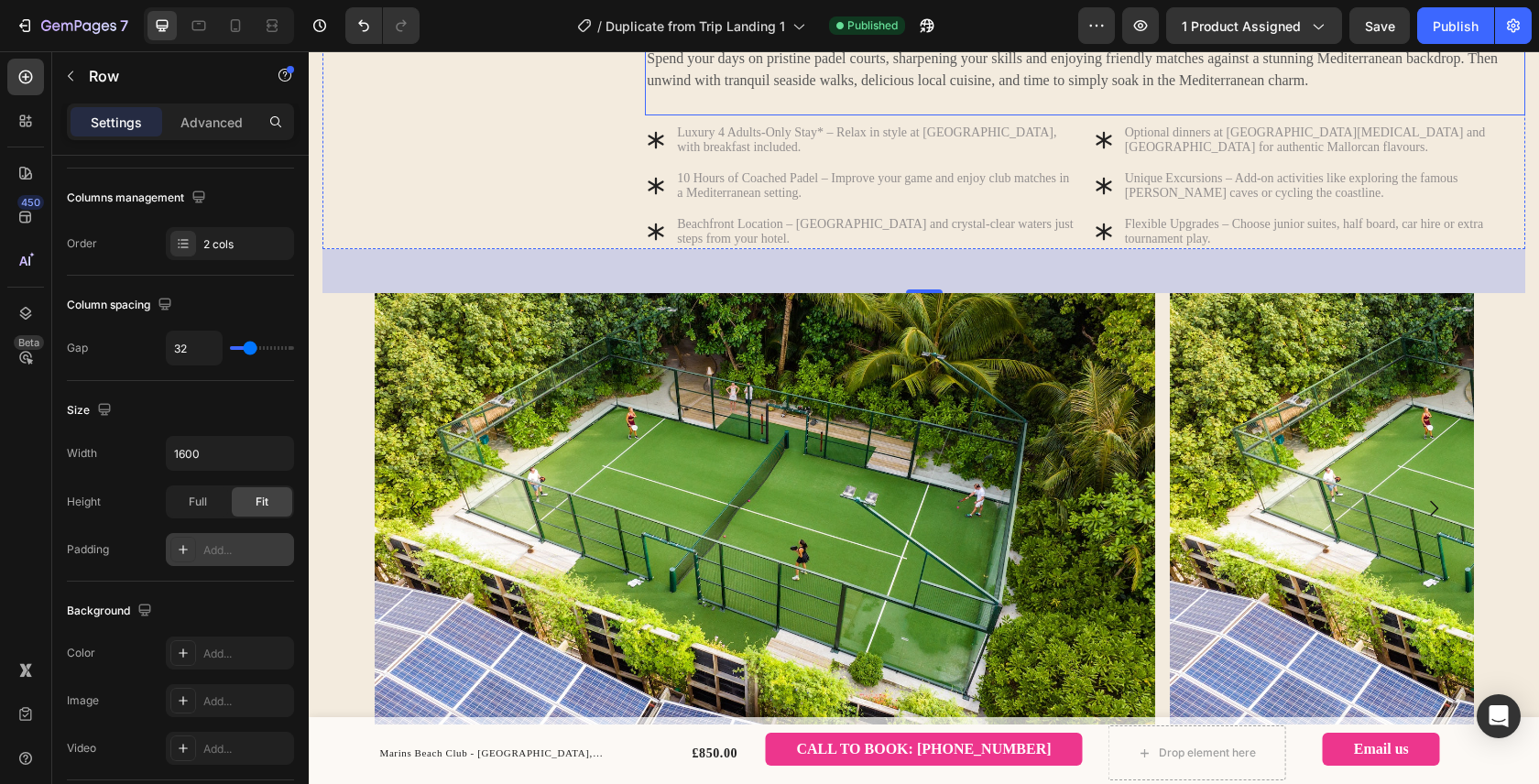
scroll to position [919, 0]
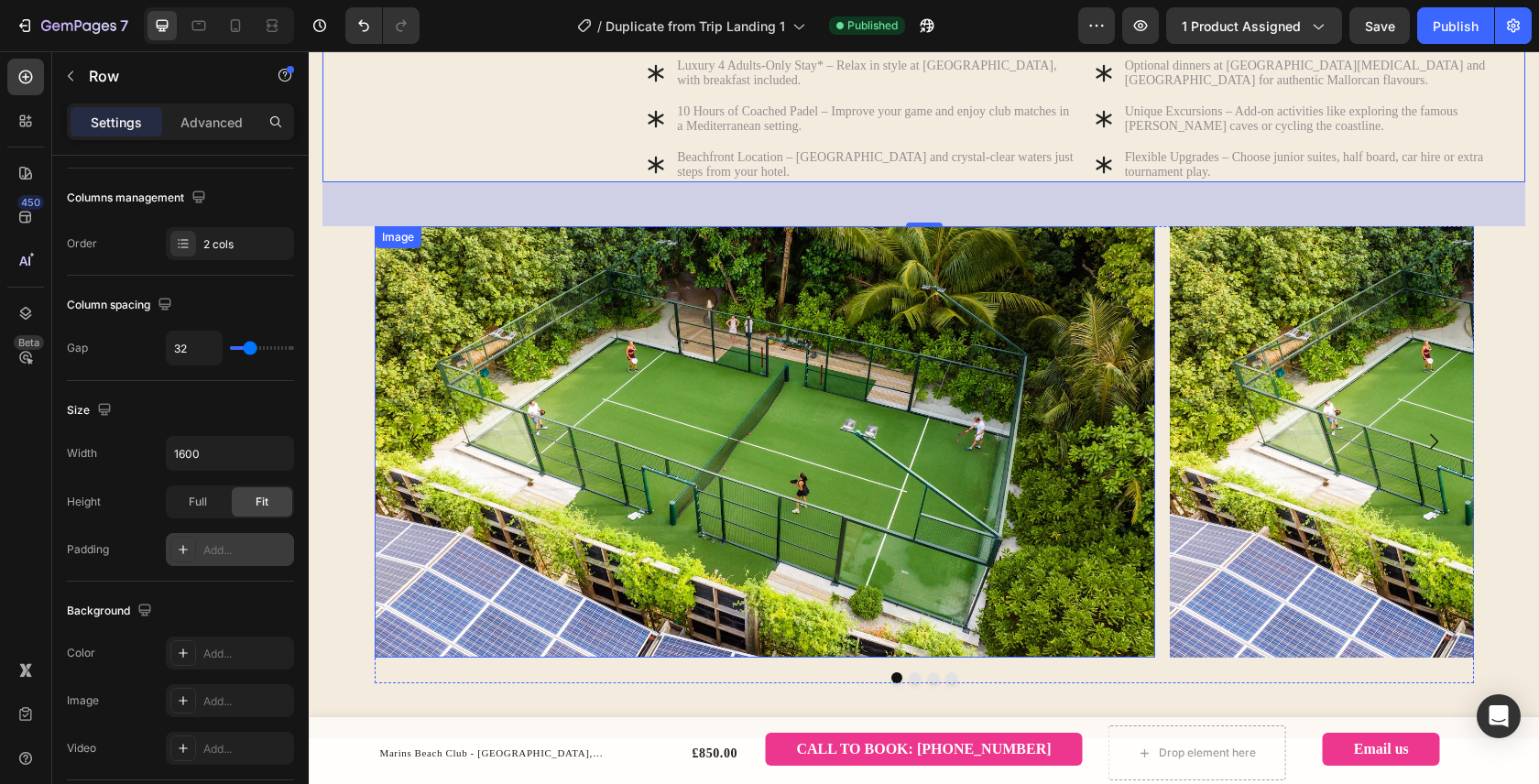
click at [834, 445] on img at bounding box center [764, 442] width 781 height 431
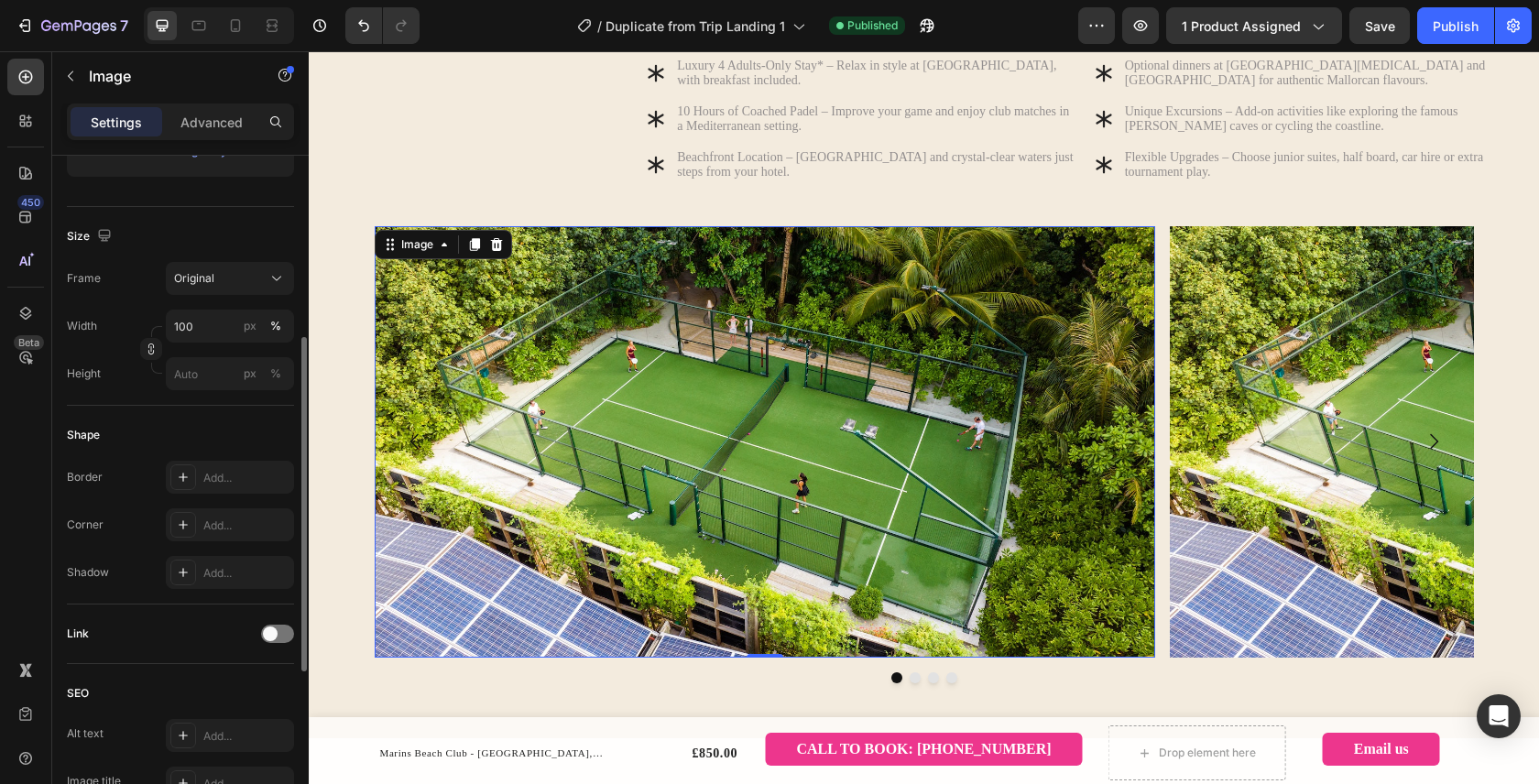
scroll to position [399, 0]
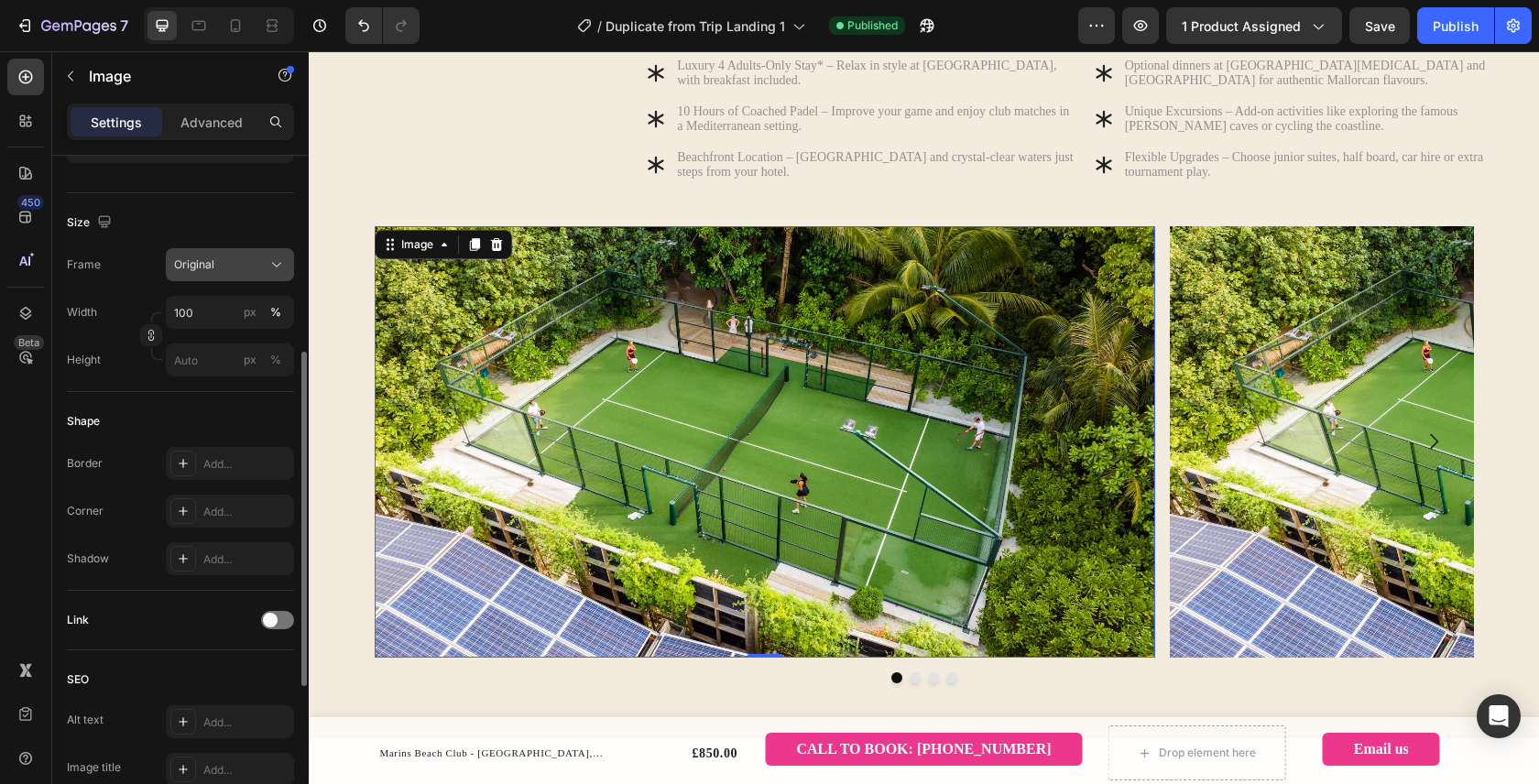
click at [256, 276] on button "Original" at bounding box center [230, 264] width 128 height 33
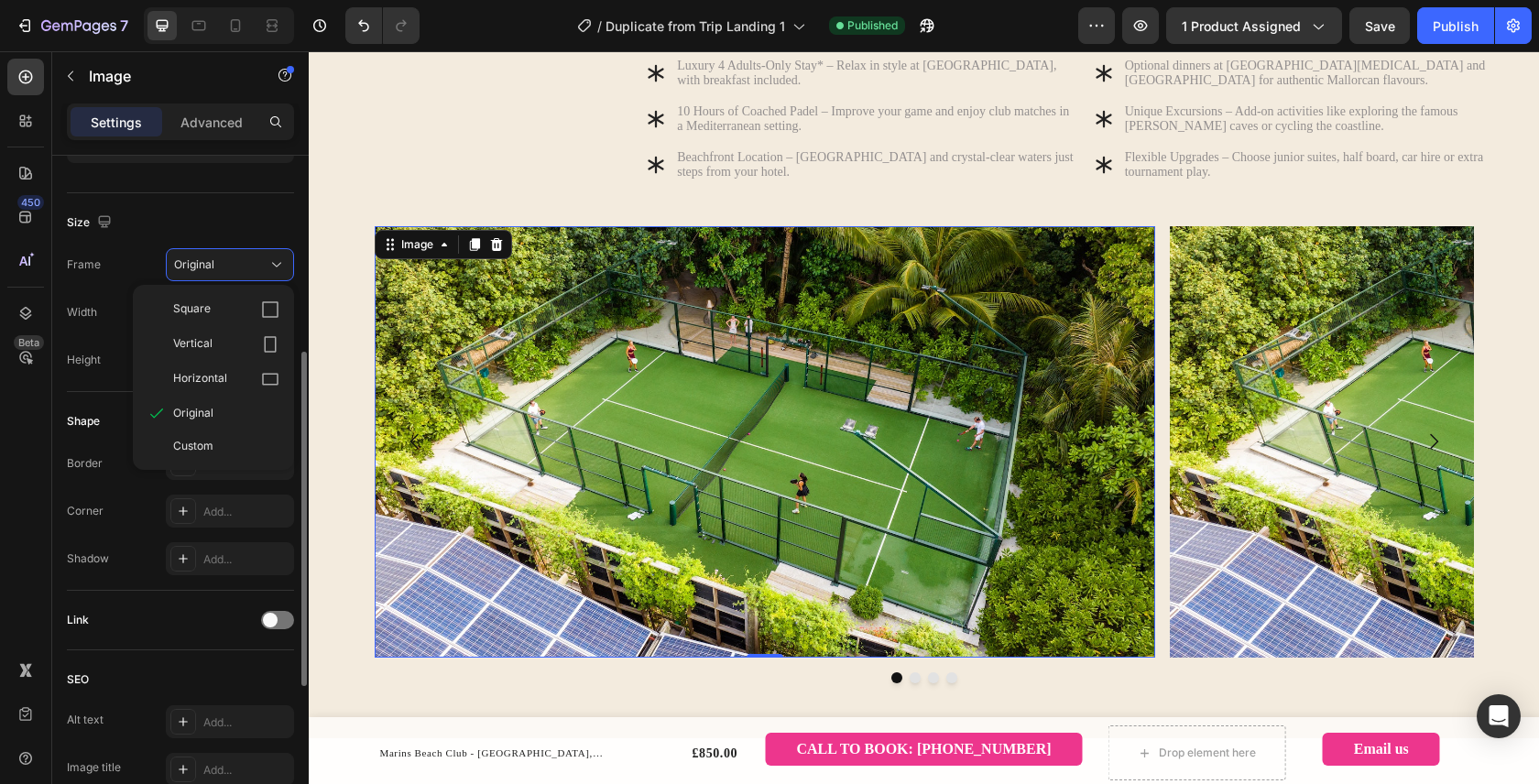
click at [236, 215] on div "Size" at bounding box center [180, 222] width 227 height 29
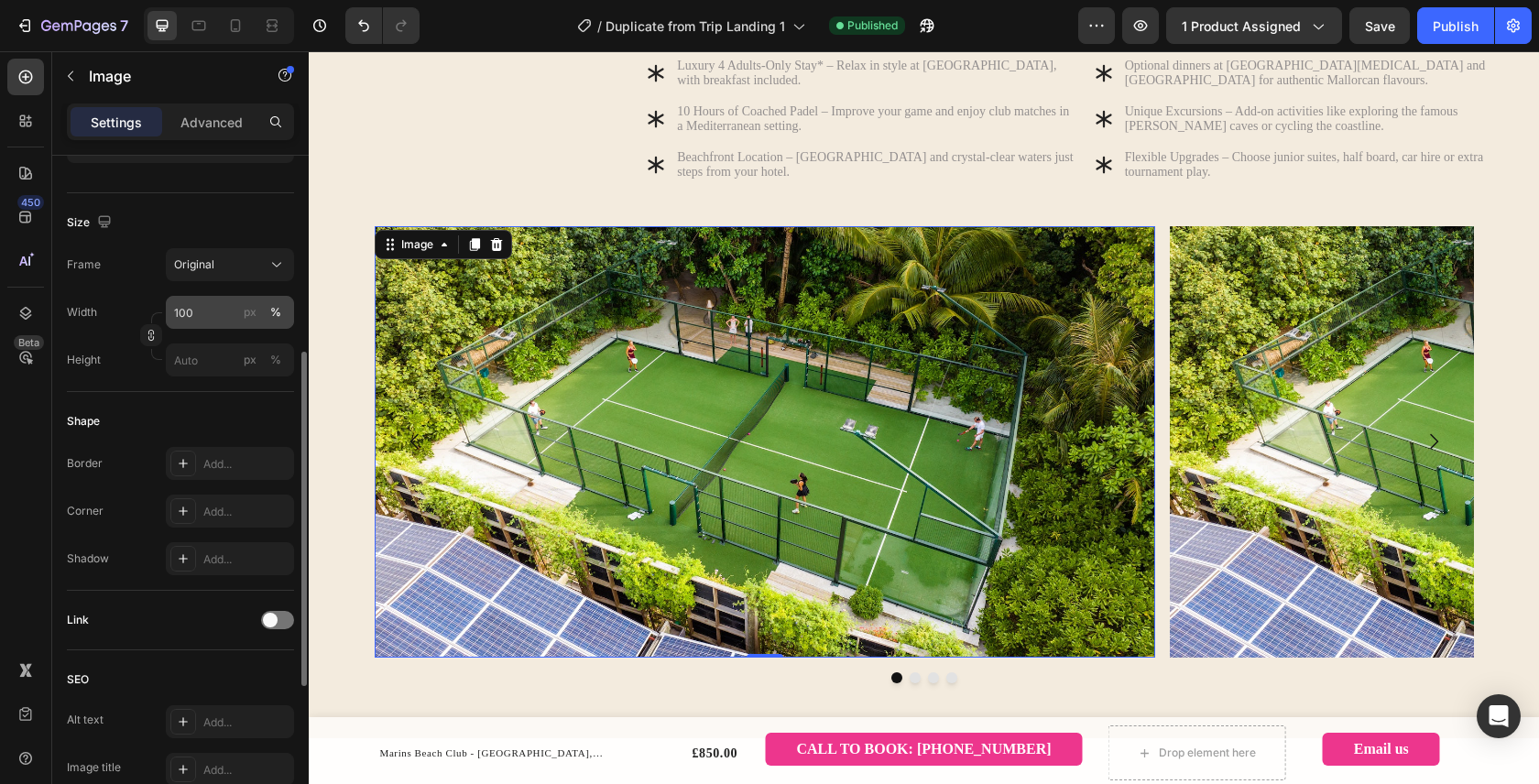
click at [279, 315] on div "%" at bounding box center [276, 312] width 11 height 17
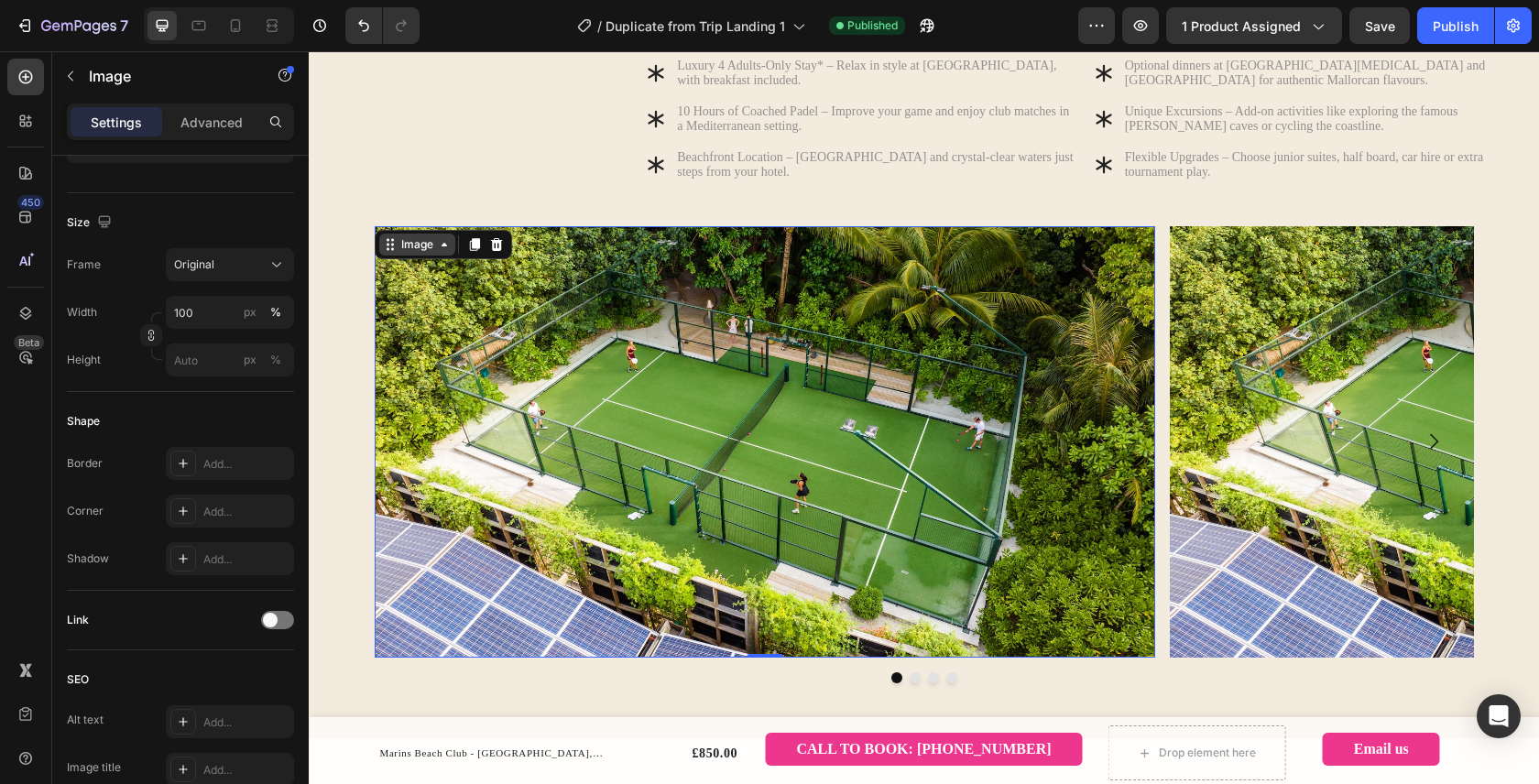
click at [446, 252] on icon at bounding box center [445, 245] width 15 height 15
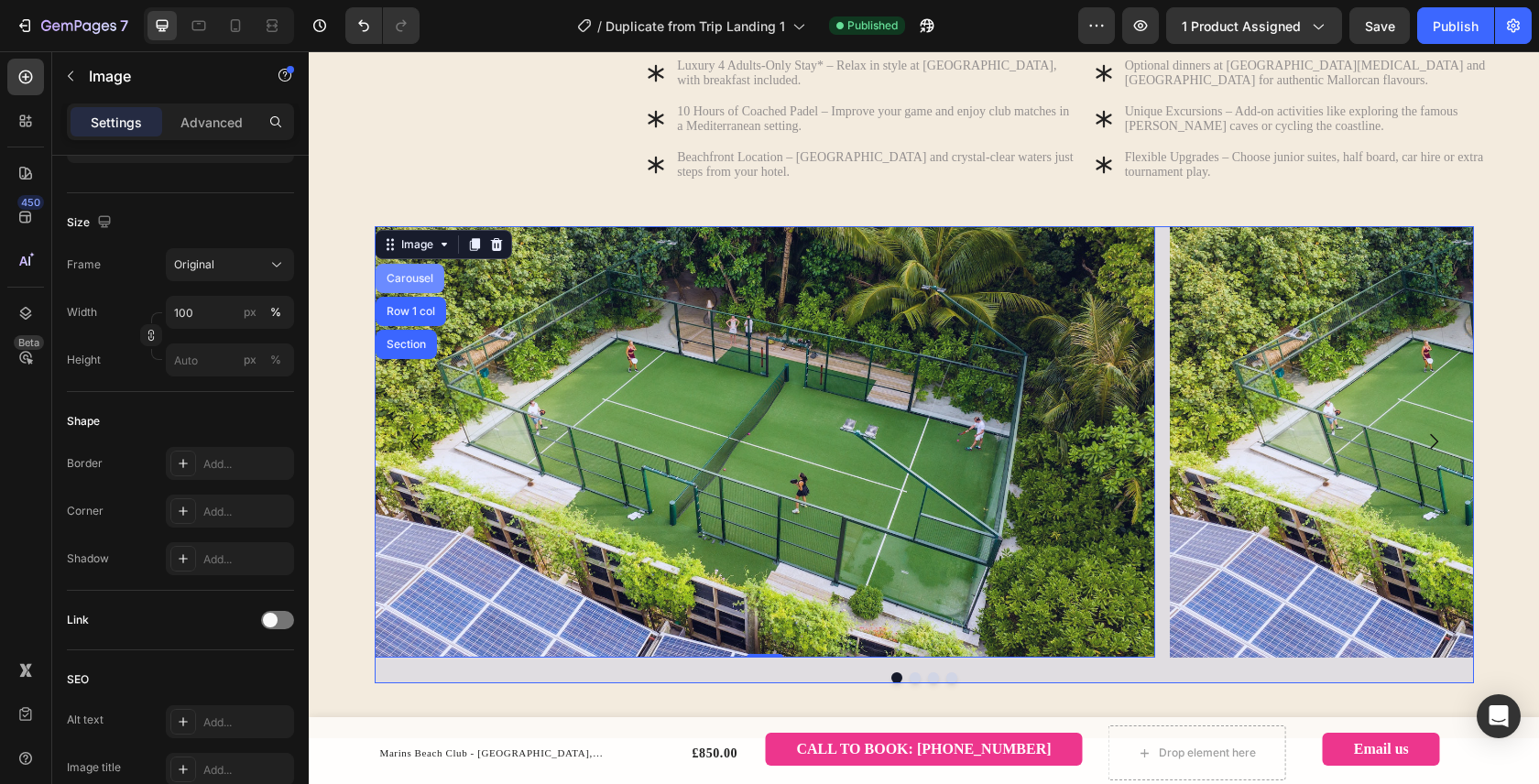
click at [420, 284] on div "Carousel" at bounding box center [410, 279] width 54 height 11
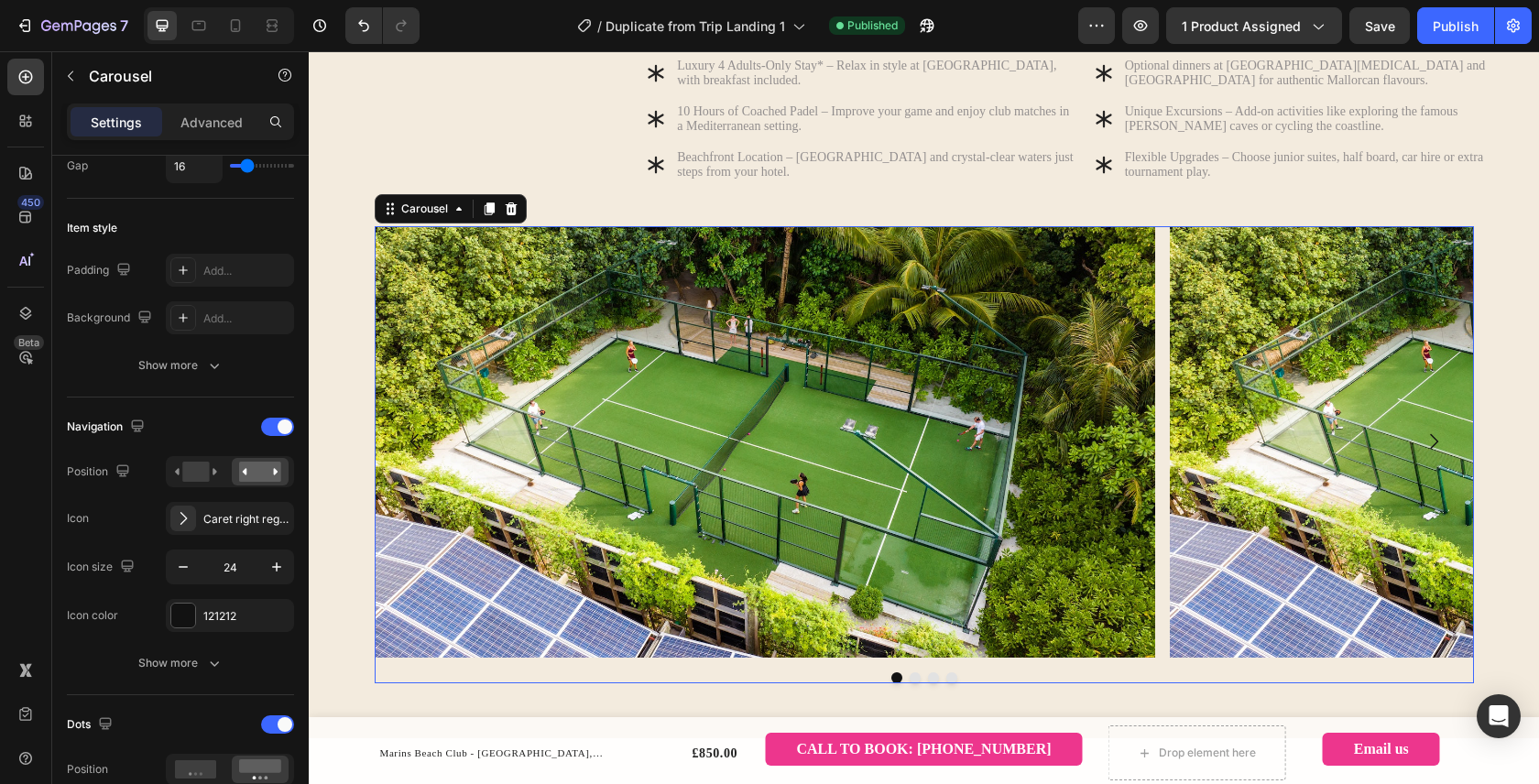
scroll to position [0, 0]
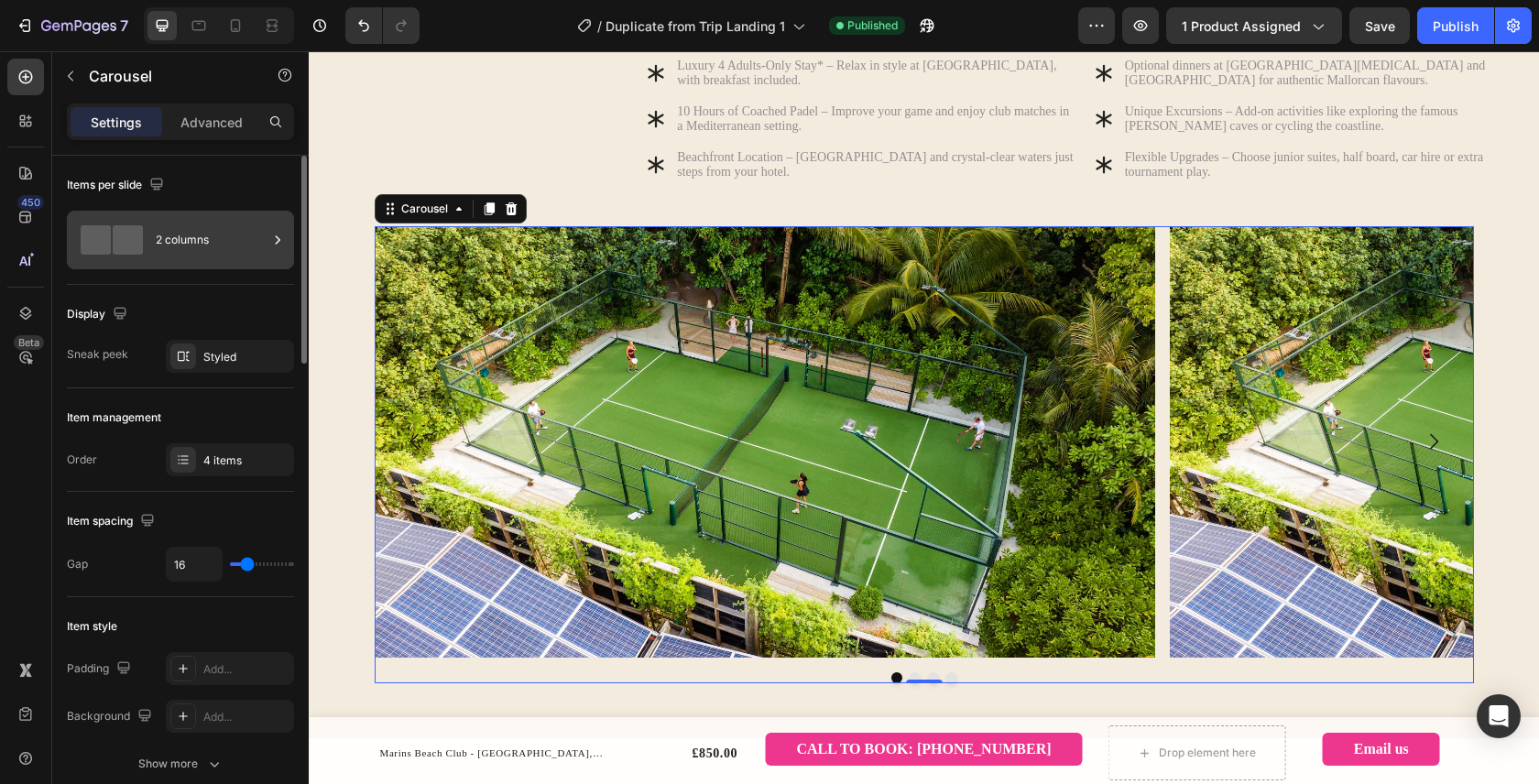
click at [176, 245] on div "2 columns" at bounding box center [211, 239] width 112 height 42
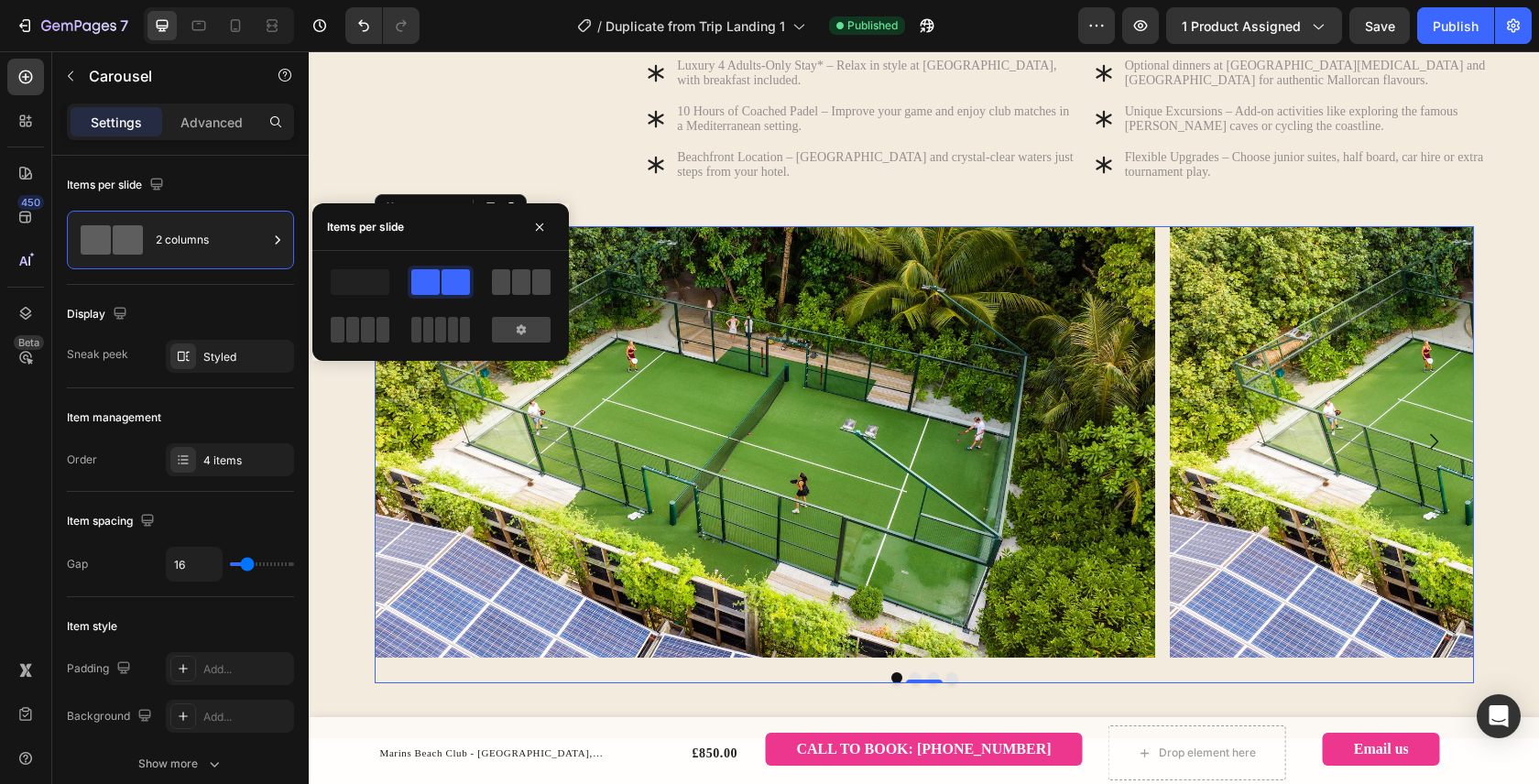
click at [543, 286] on span at bounding box center [541, 281] width 19 height 25
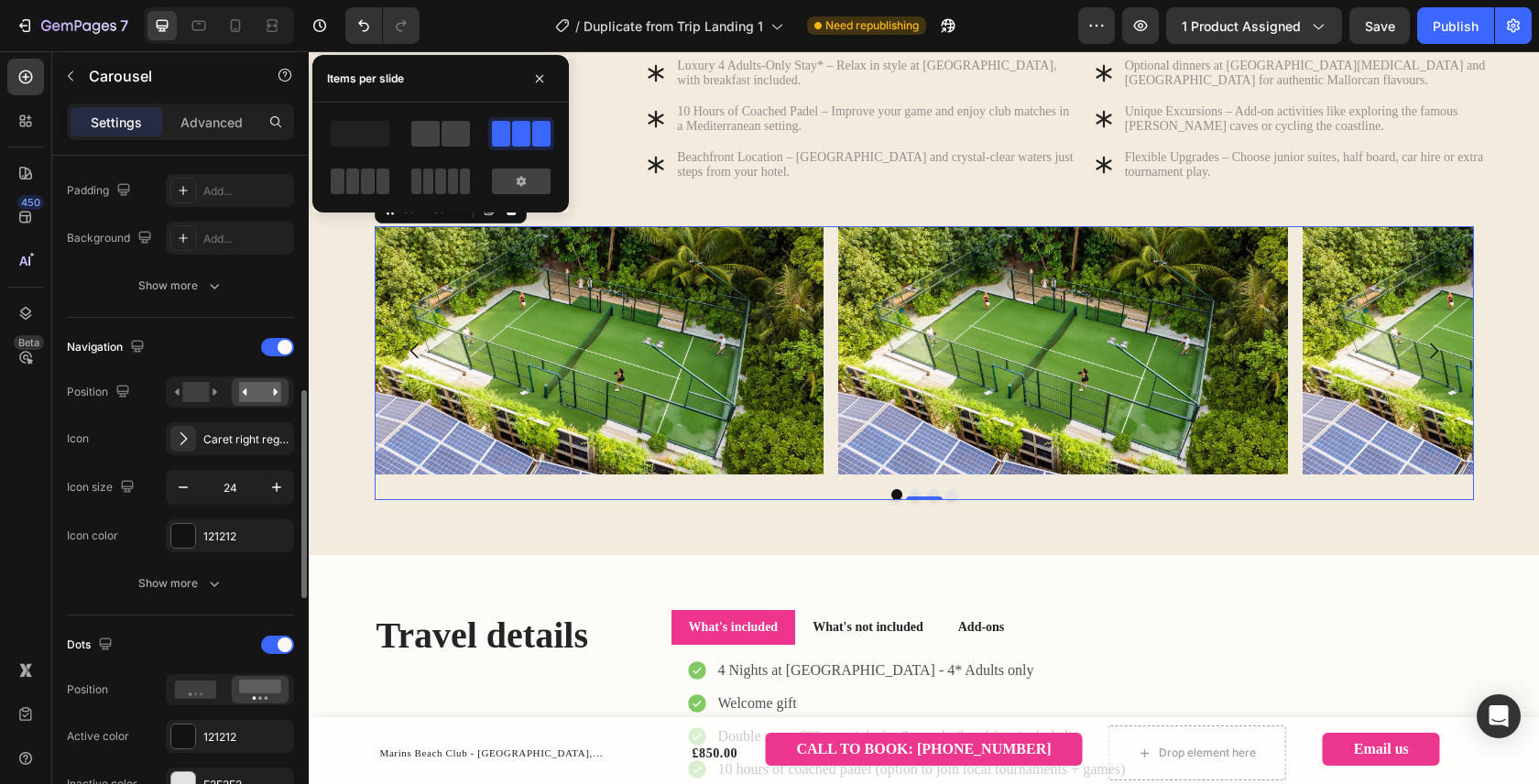
scroll to position [581, 0]
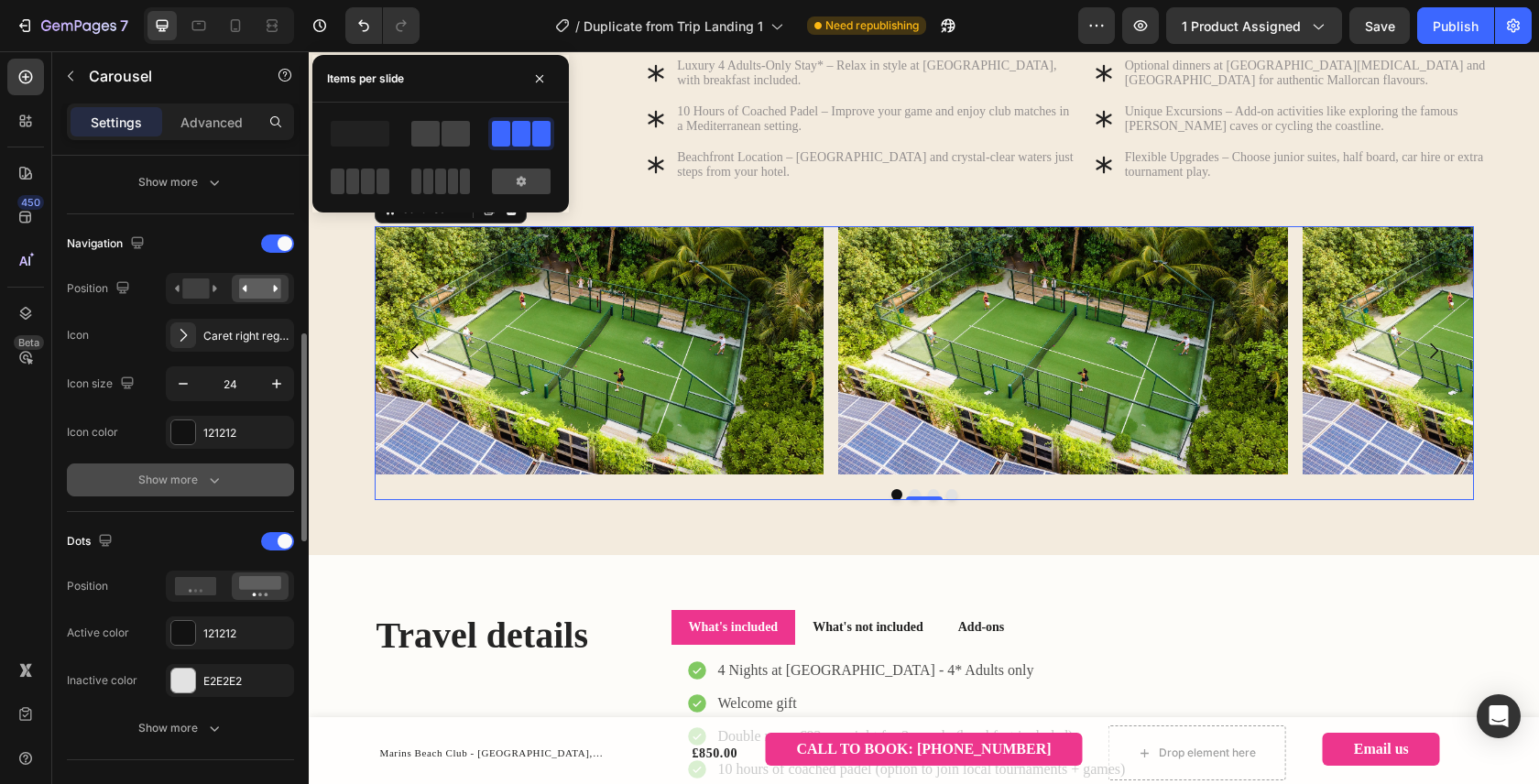
click at [202, 483] on div "Show more" at bounding box center [180, 480] width 85 height 19
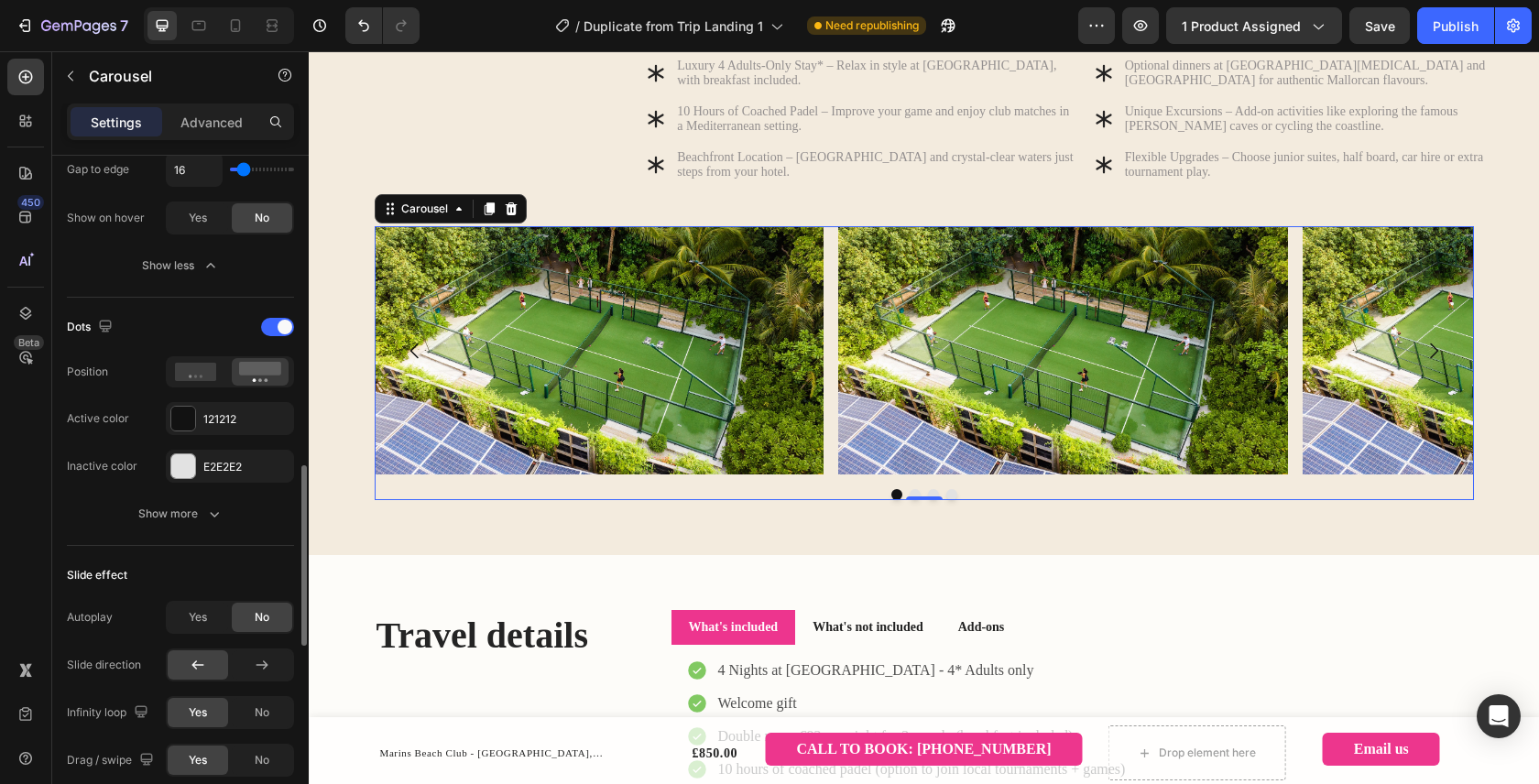
scroll to position [1150, 0]
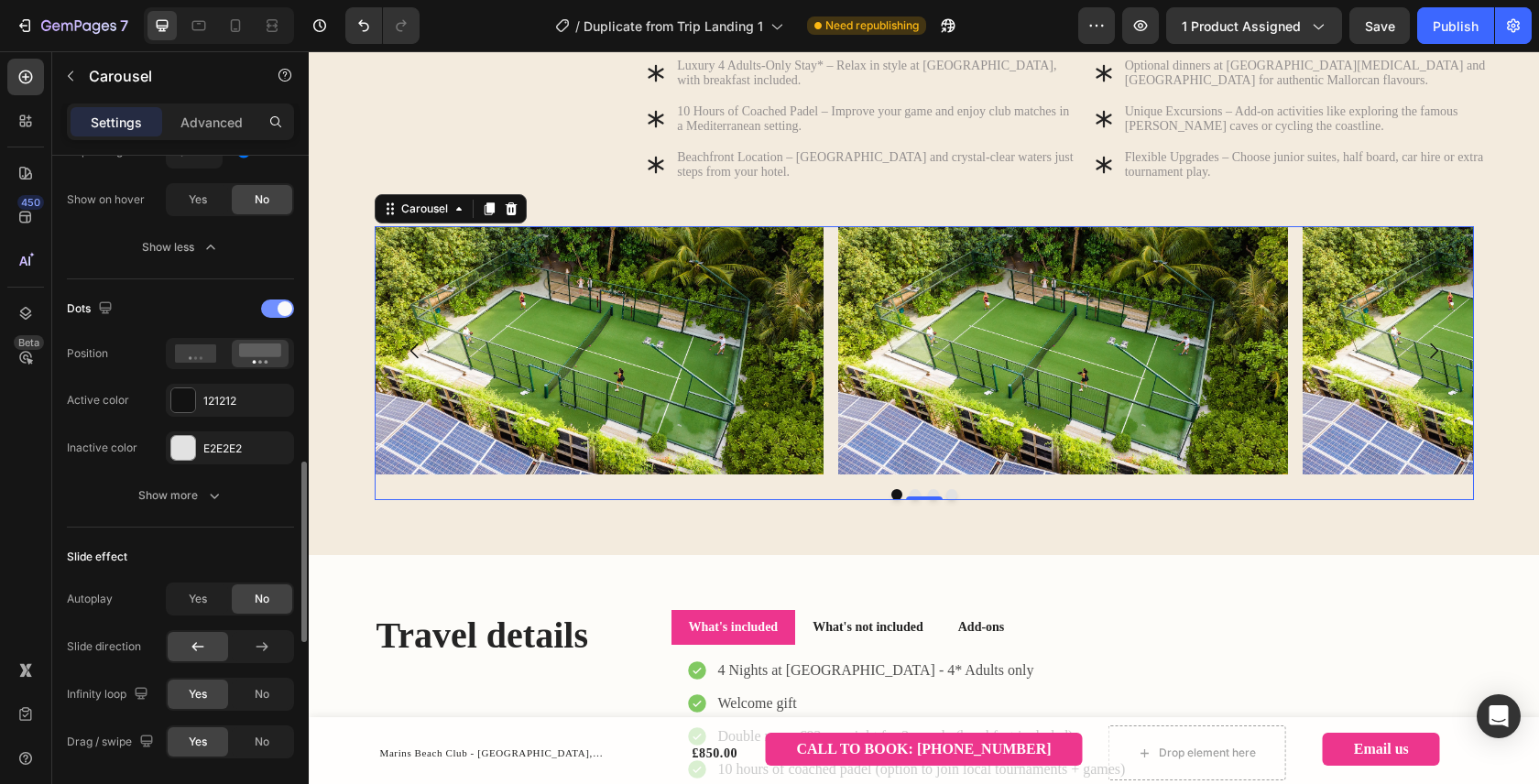
click at [279, 316] on div at bounding box center [277, 309] width 33 height 19
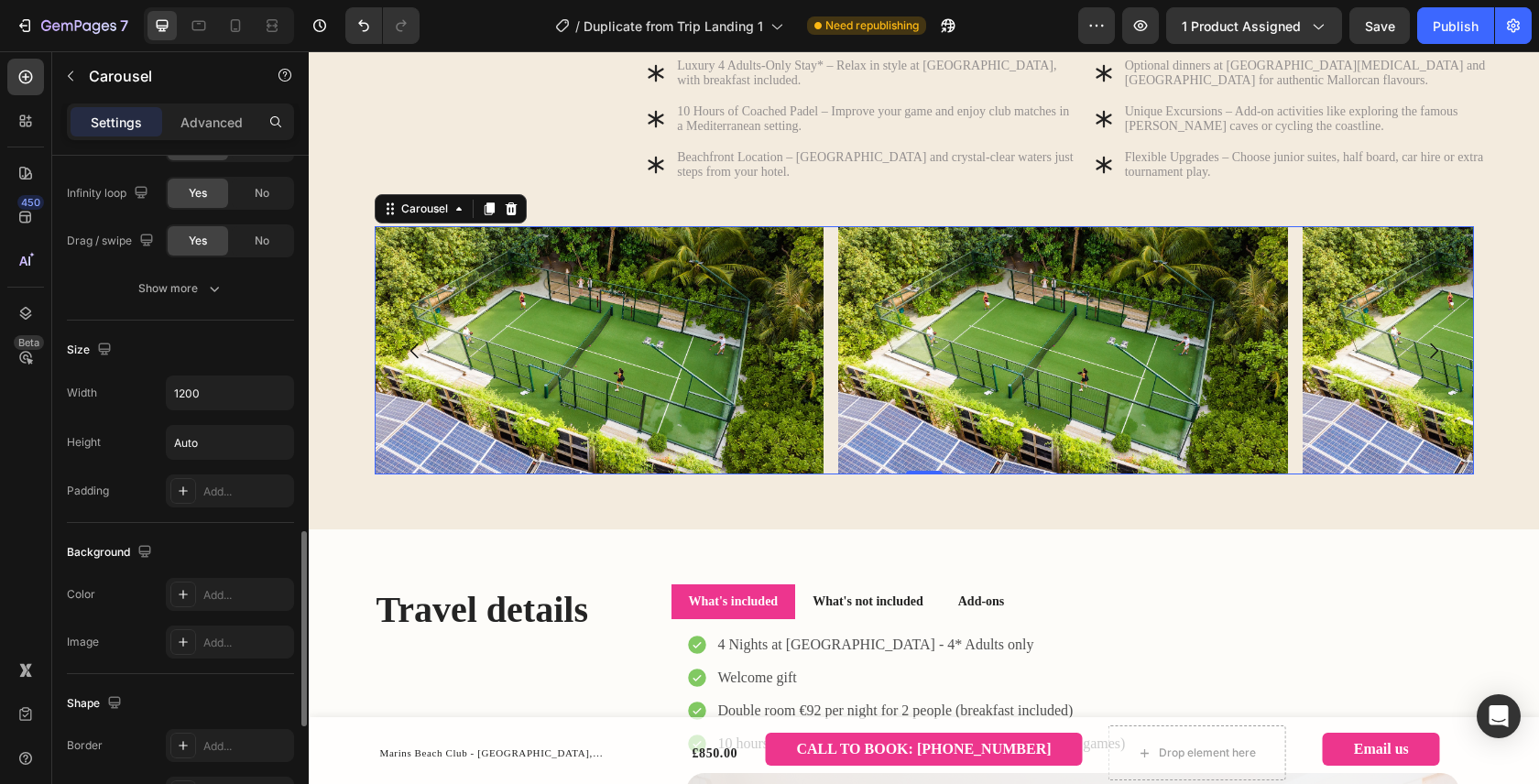
scroll to position [1464, 0]
click at [275, 396] on icon "button" at bounding box center [277, 390] width 19 height 19
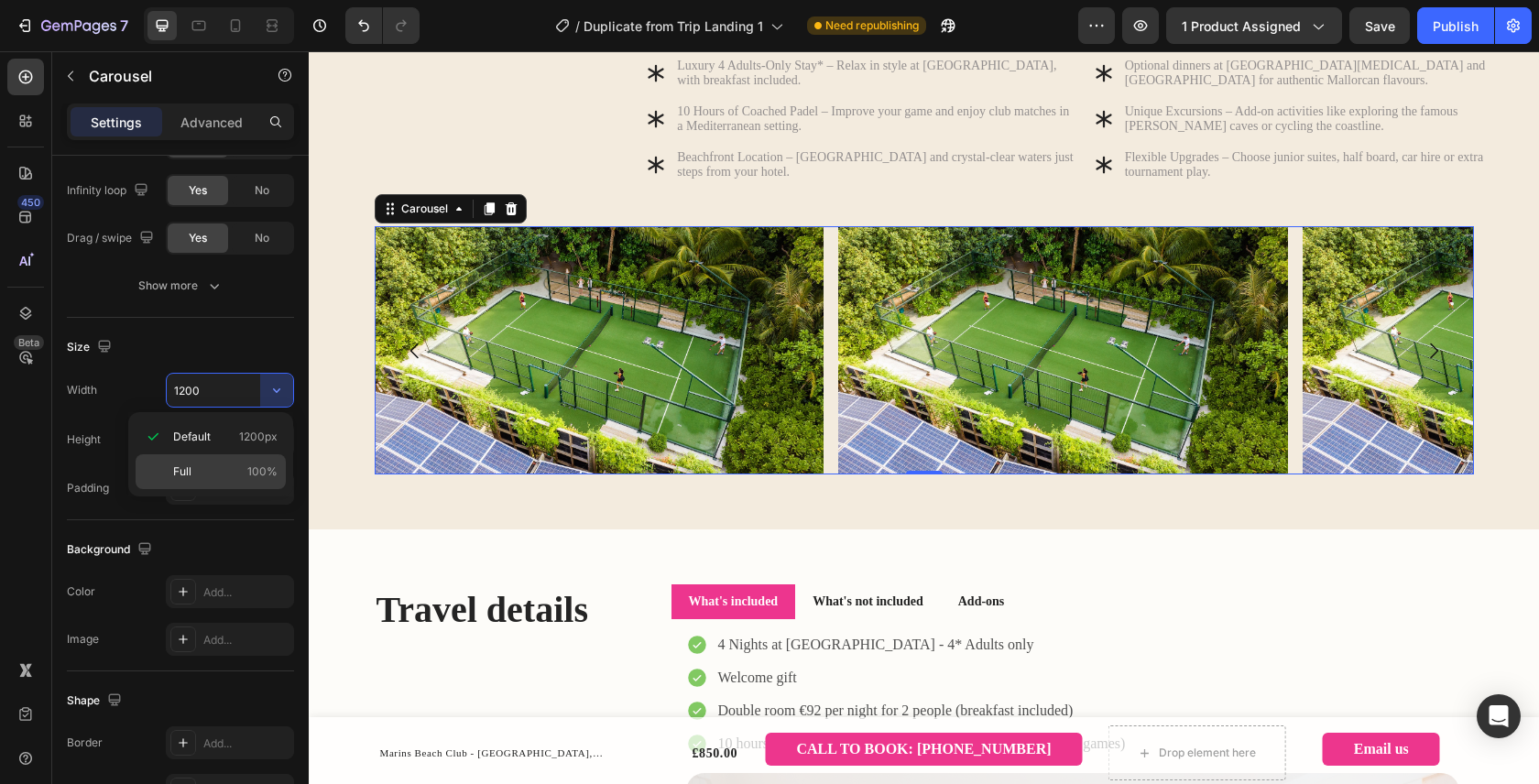
click at [232, 470] on p "Full 100%" at bounding box center [225, 472] width 104 height 17
type input "100%"
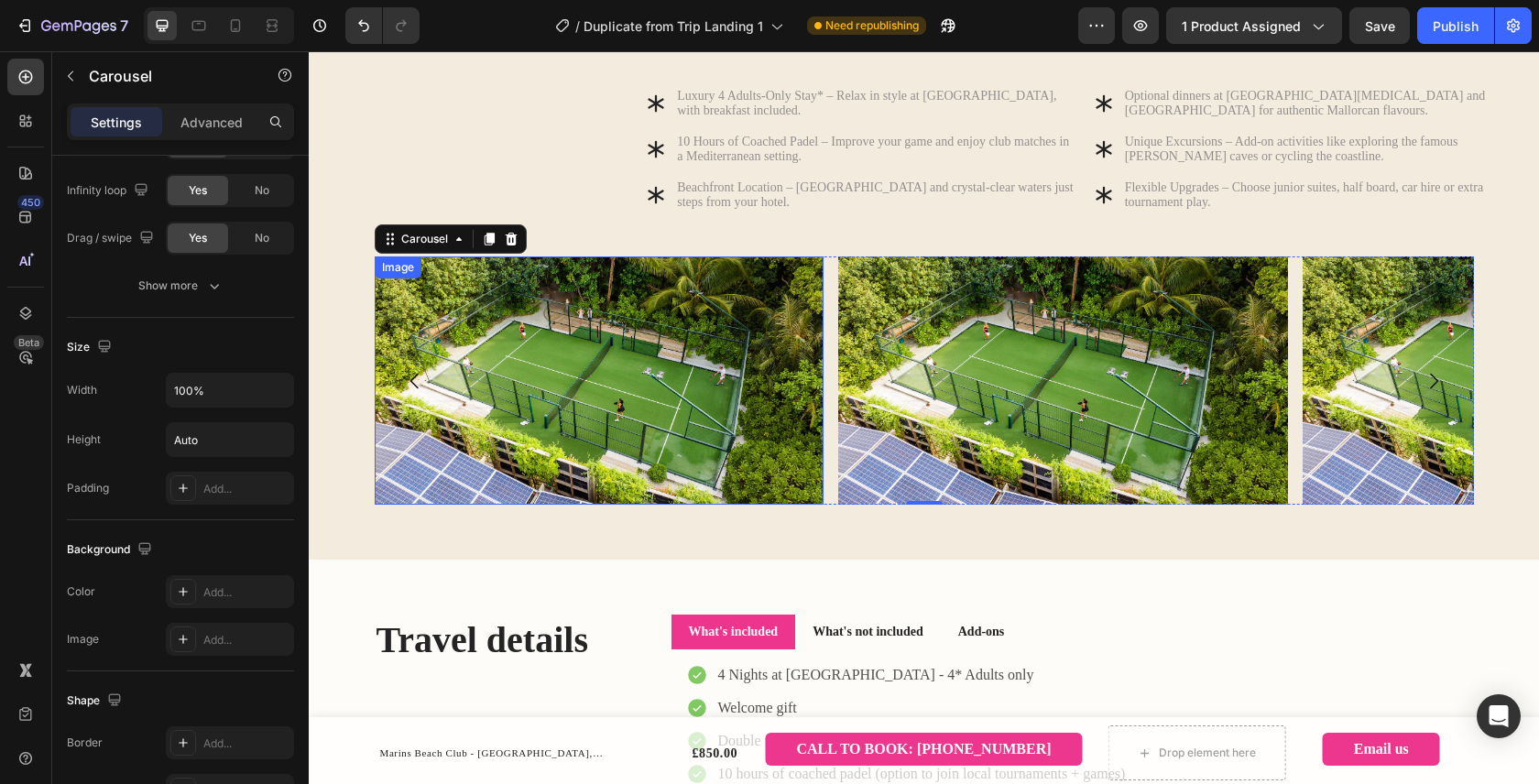
scroll to position [887, 0]
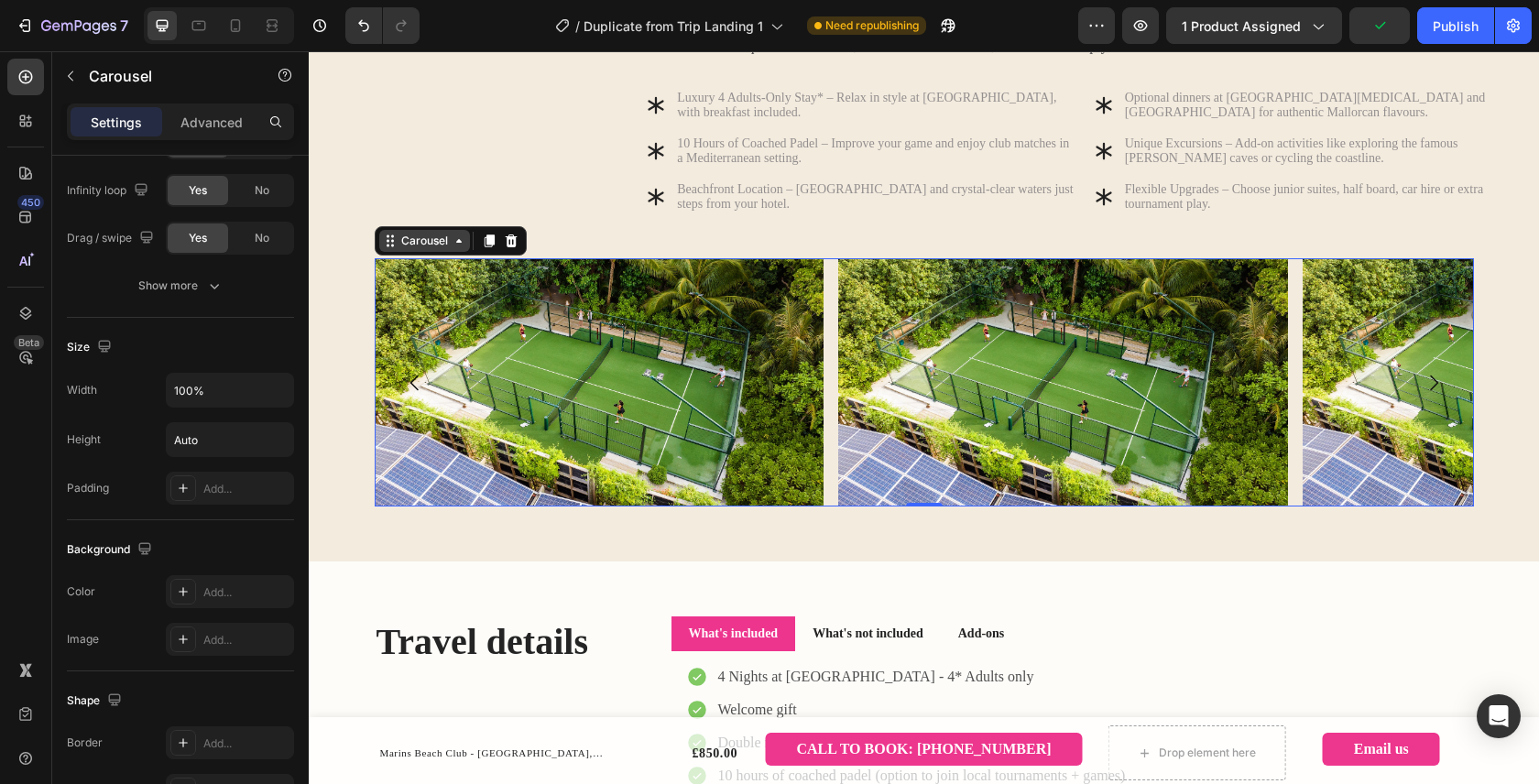
click at [445, 249] on div "Carousel" at bounding box center [425, 241] width 54 height 17
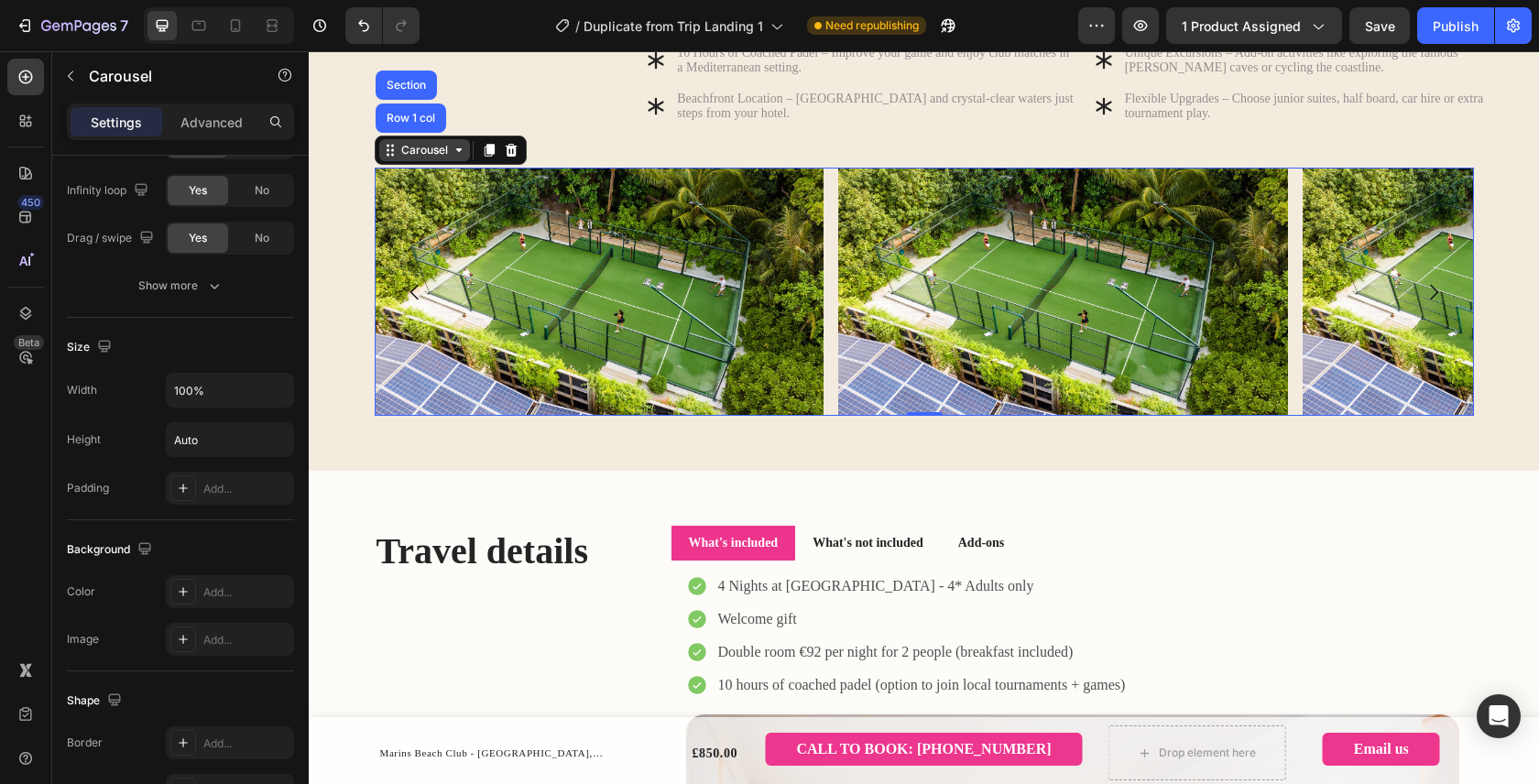
click at [417, 158] on div "Carousel" at bounding box center [425, 150] width 54 height 17
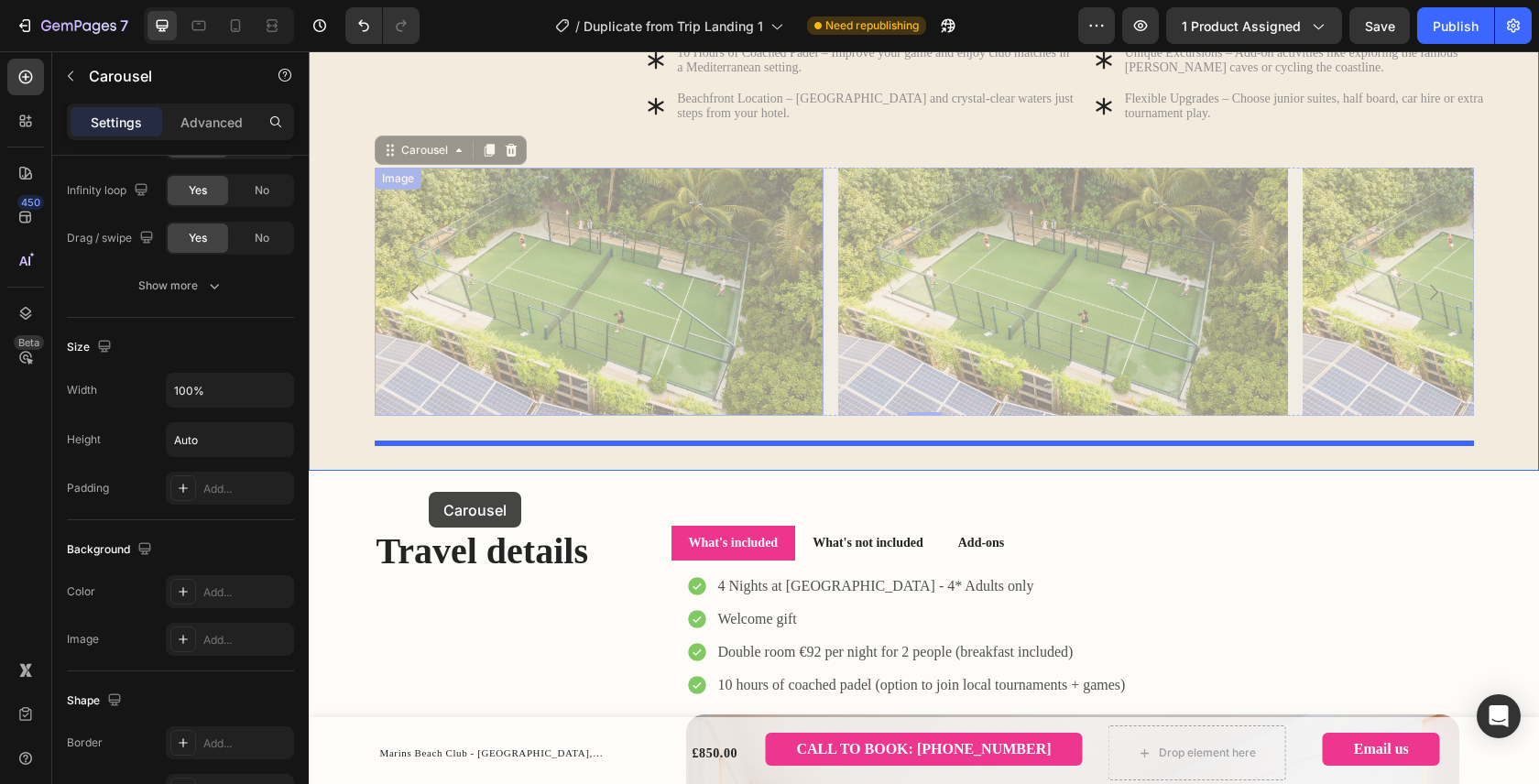
drag, startPoint x: 439, startPoint y: 176, endPoint x: 429, endPoint y: 491, distance: 315.2
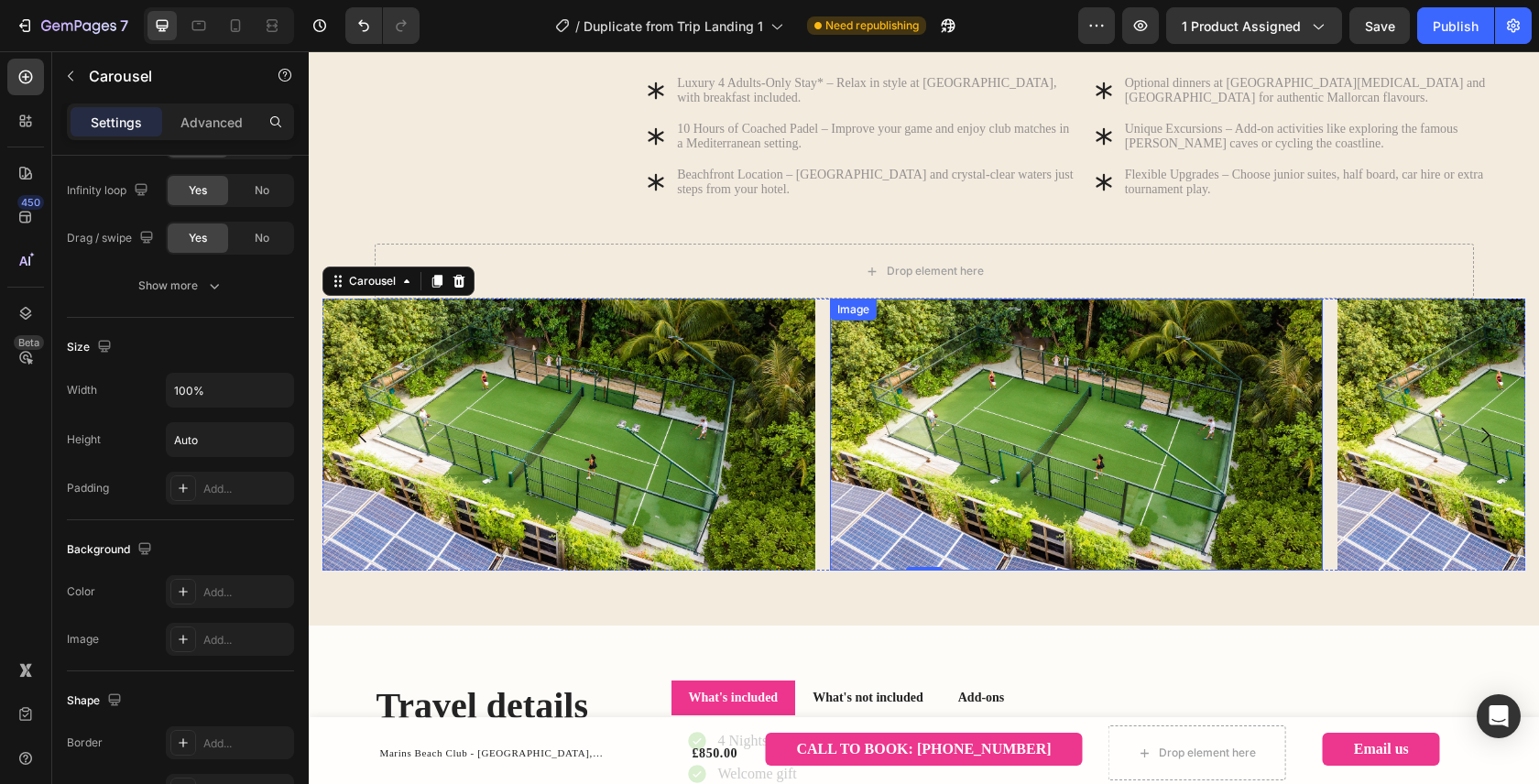
scroll to position [885, 0]
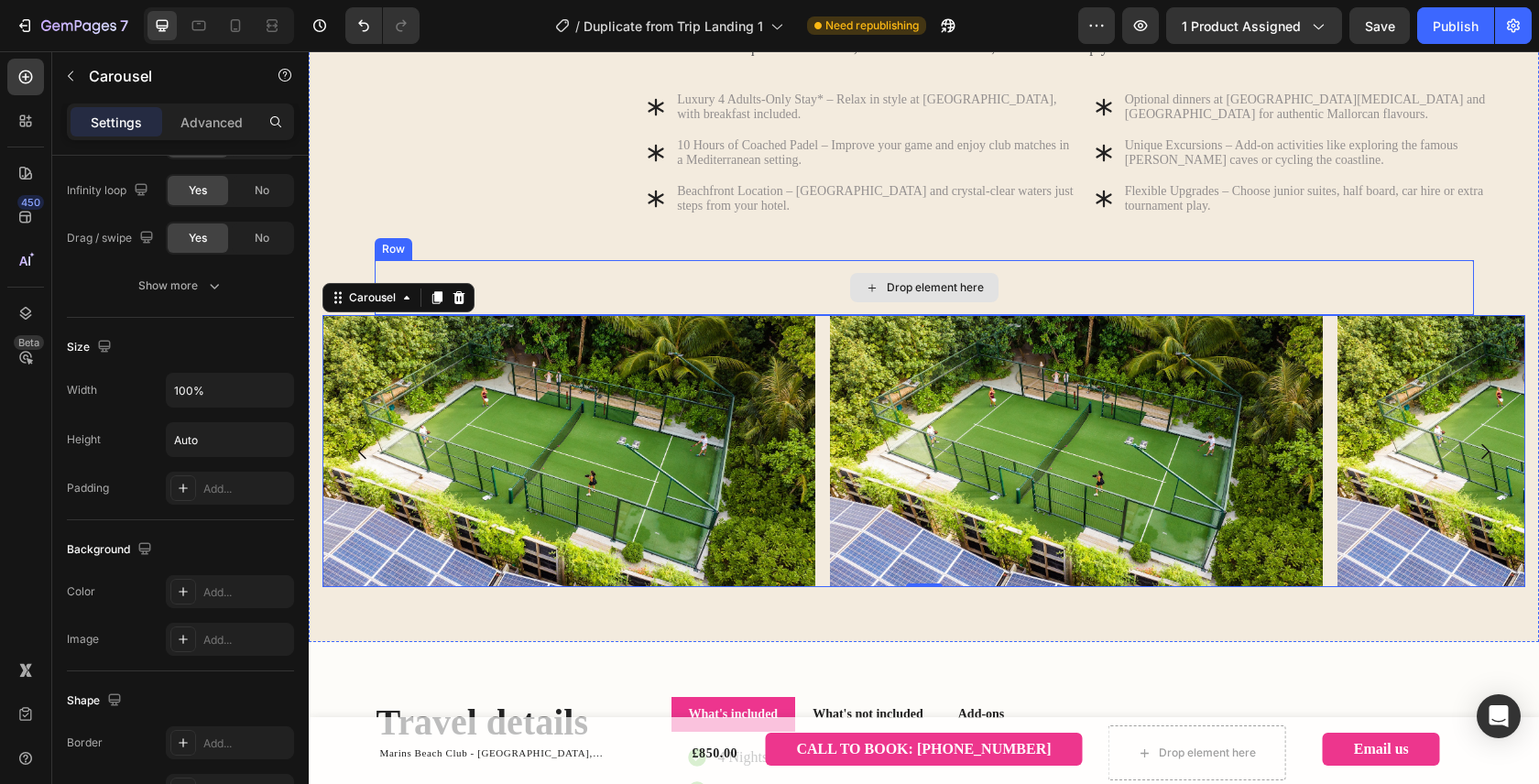
click at [711, 302] on div "Drop element here" at bounding box center [924, 287] width 1099 height 55
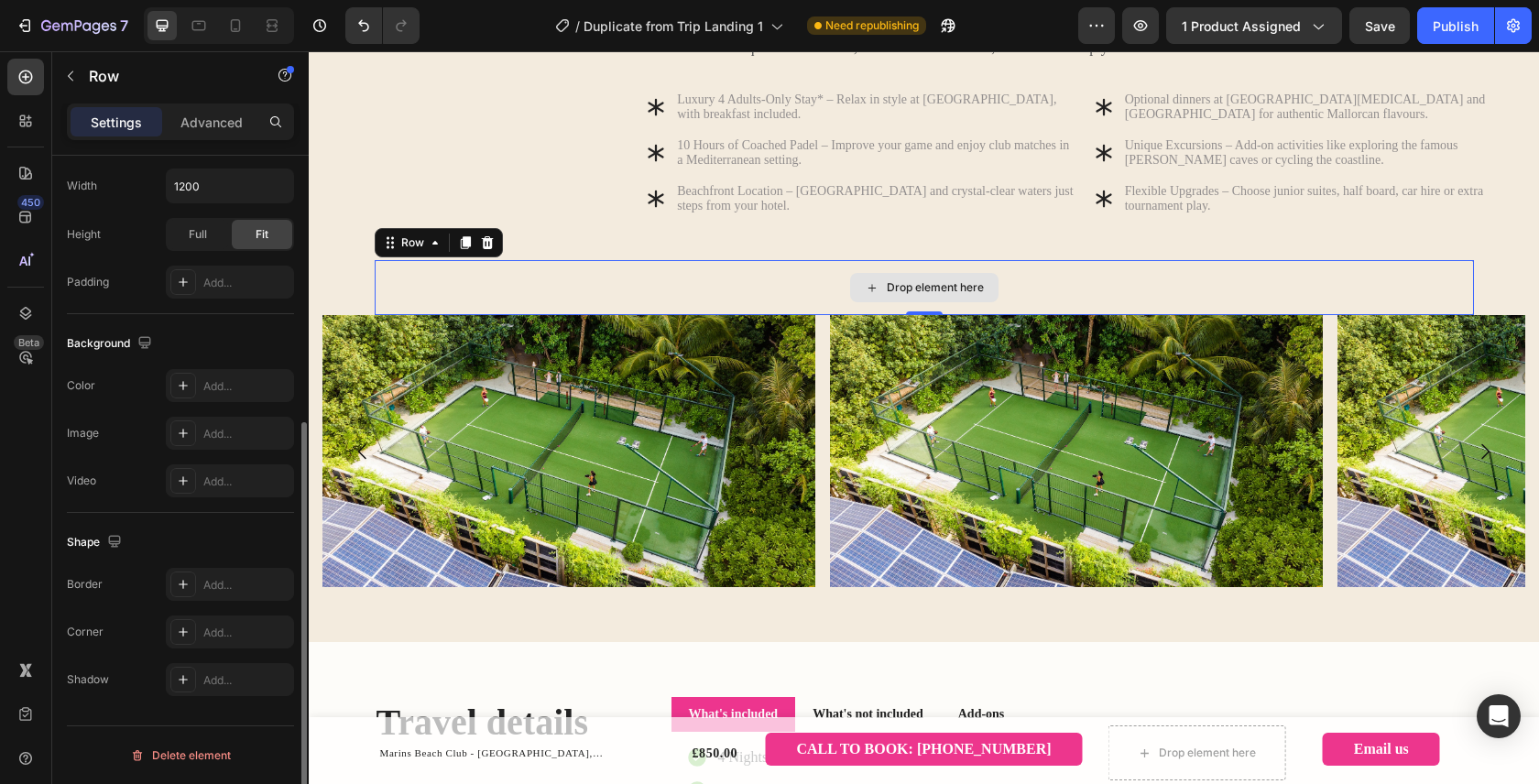
scroll to position [0, 0]
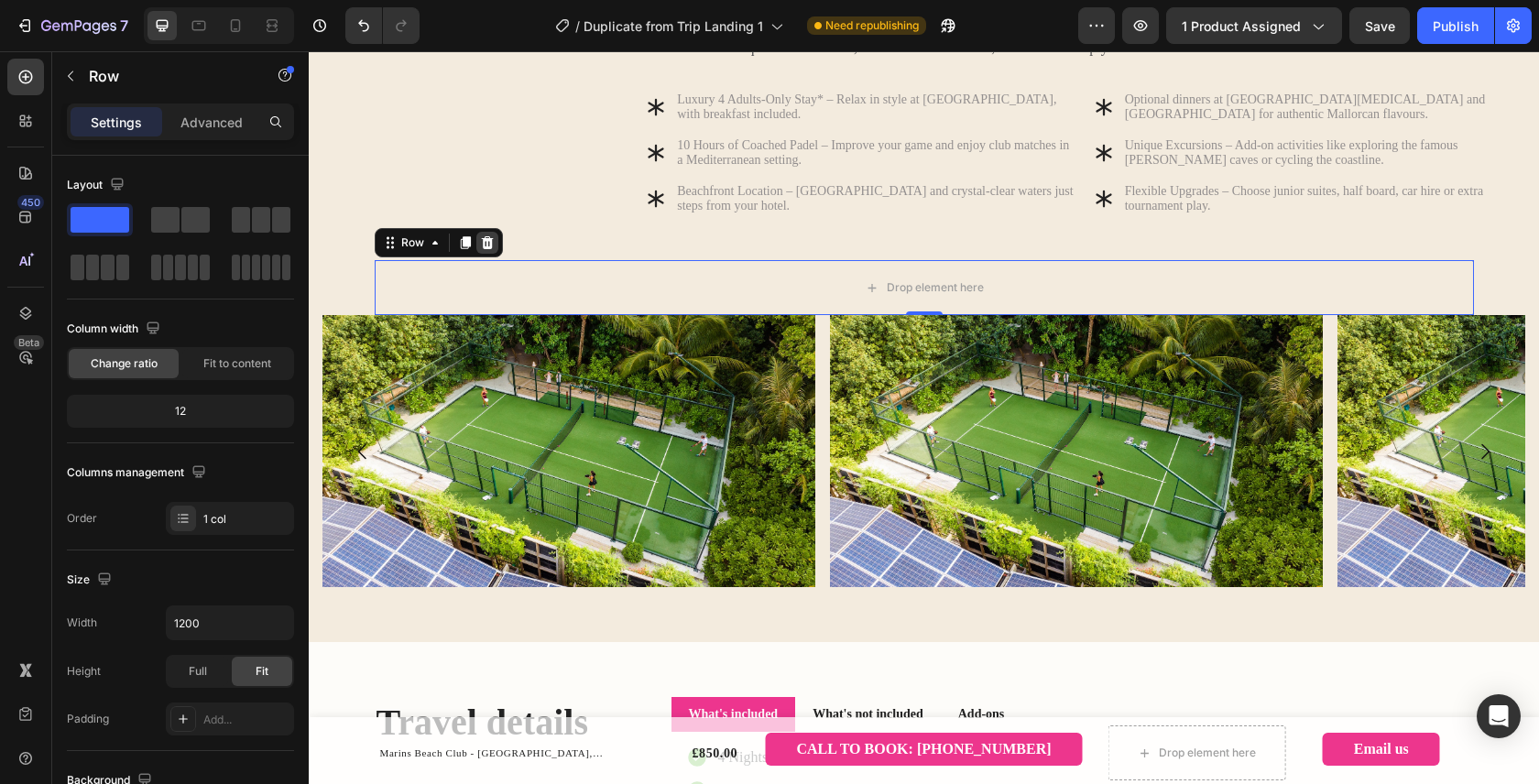
click at [491, 250] on icon at bounding box center [488, 243] width 15 height 15
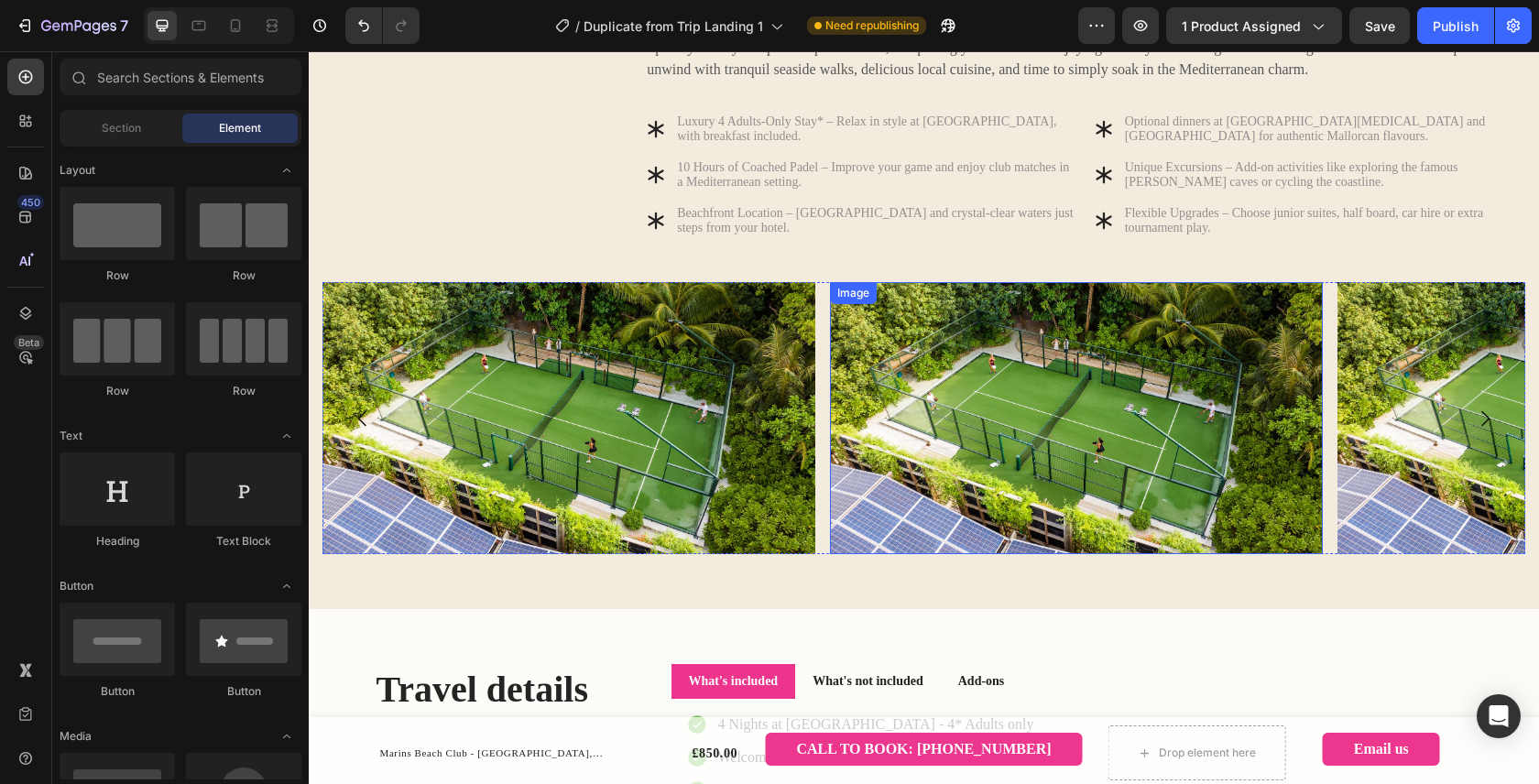
scroll to position [863, 0]
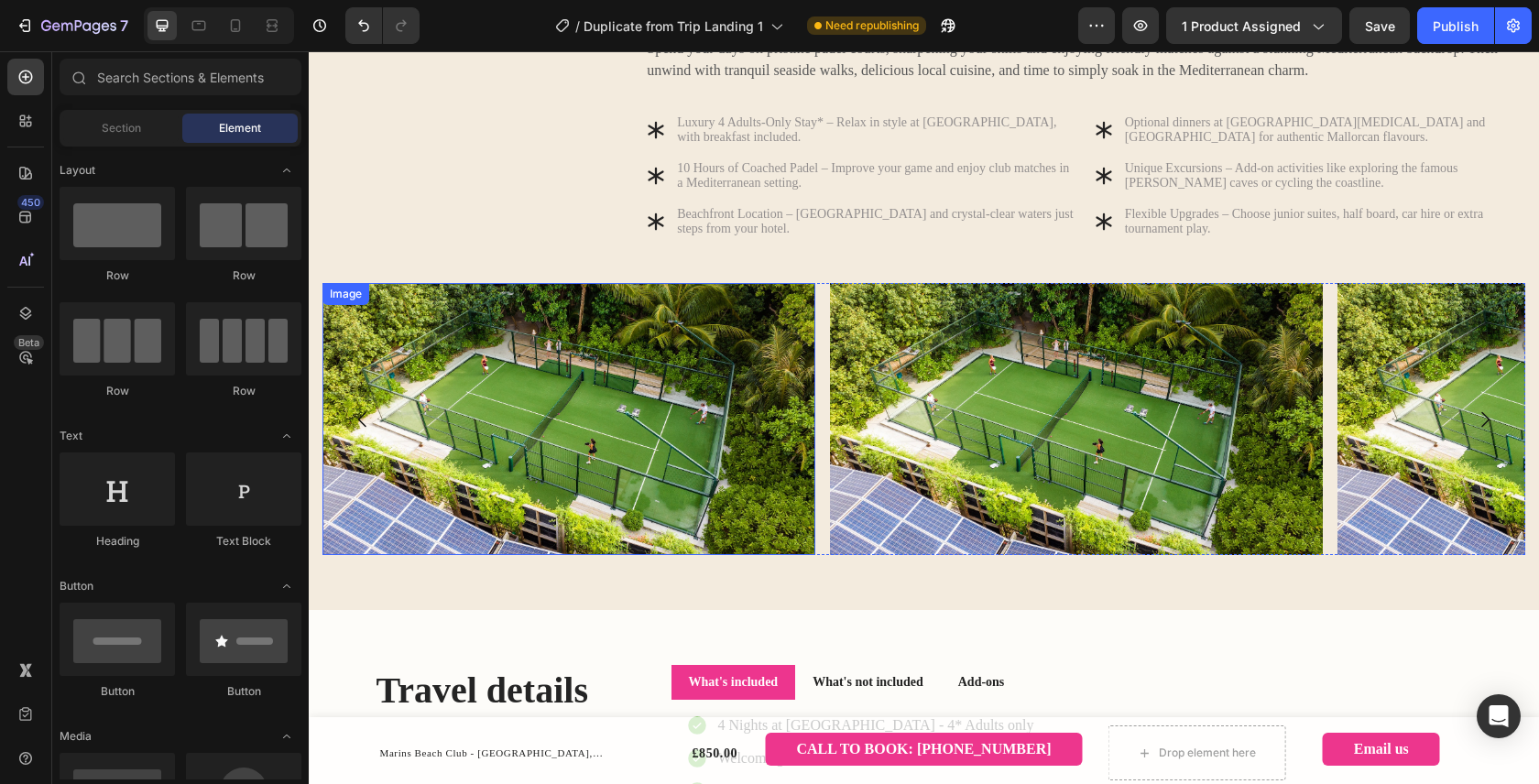
click at [436, 410] on img at bounding box center [568, 419] width 492 height 272
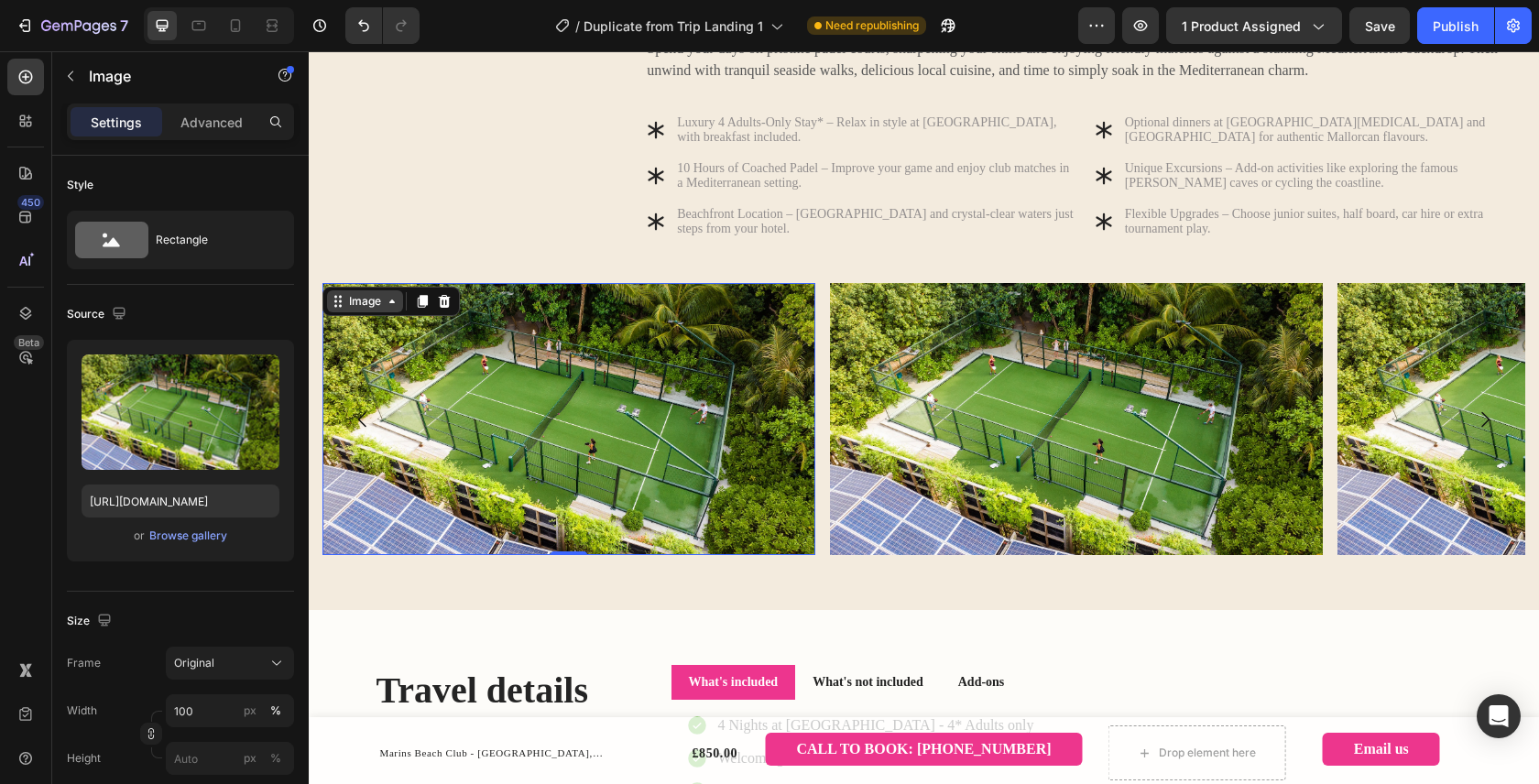
click at [384, 309] on div "Image" at bounding box center [365, 301] width 39 height 17
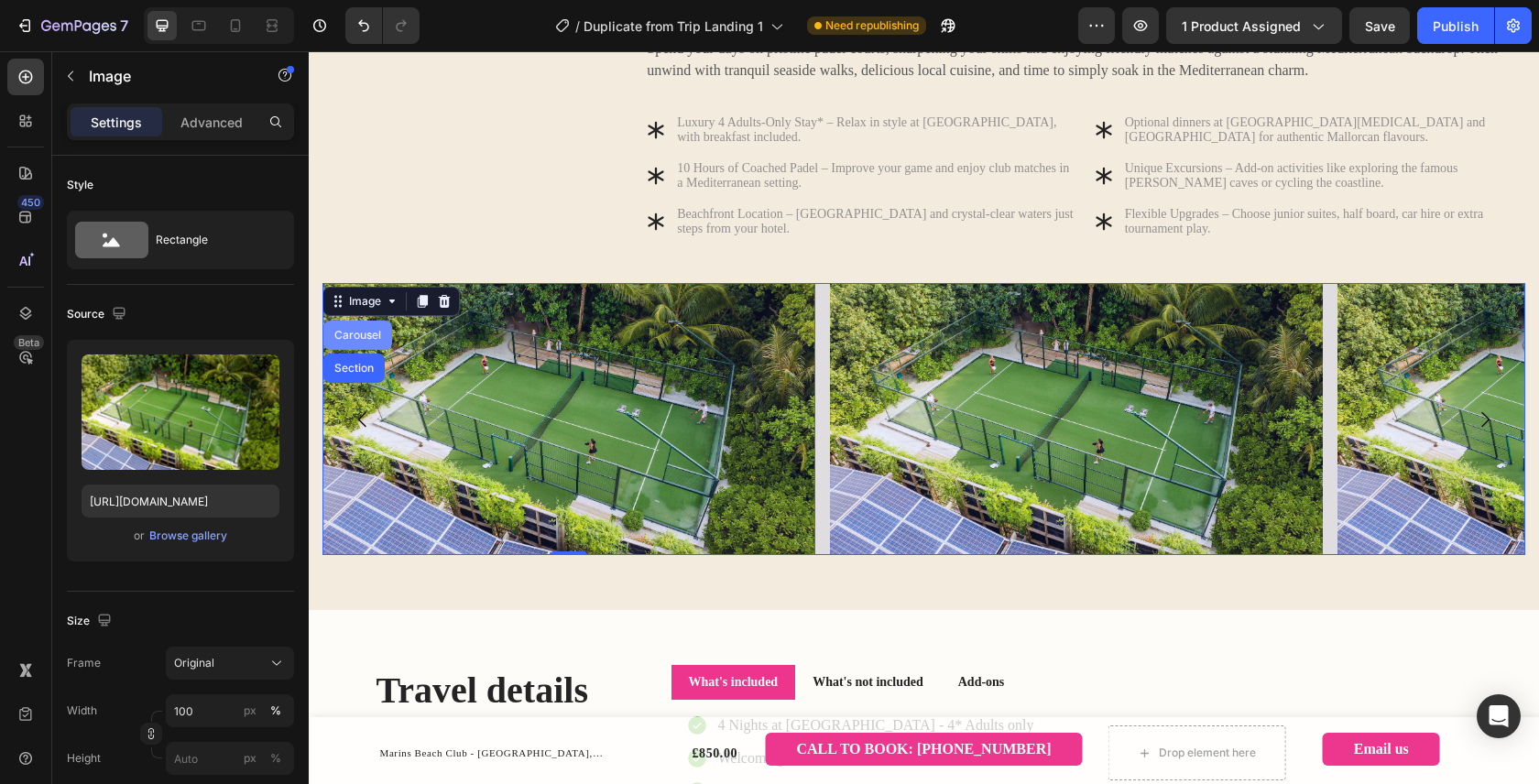
click at [364, 340] on div "Carousel" at bounding box center [358, 336] width 54 height 11
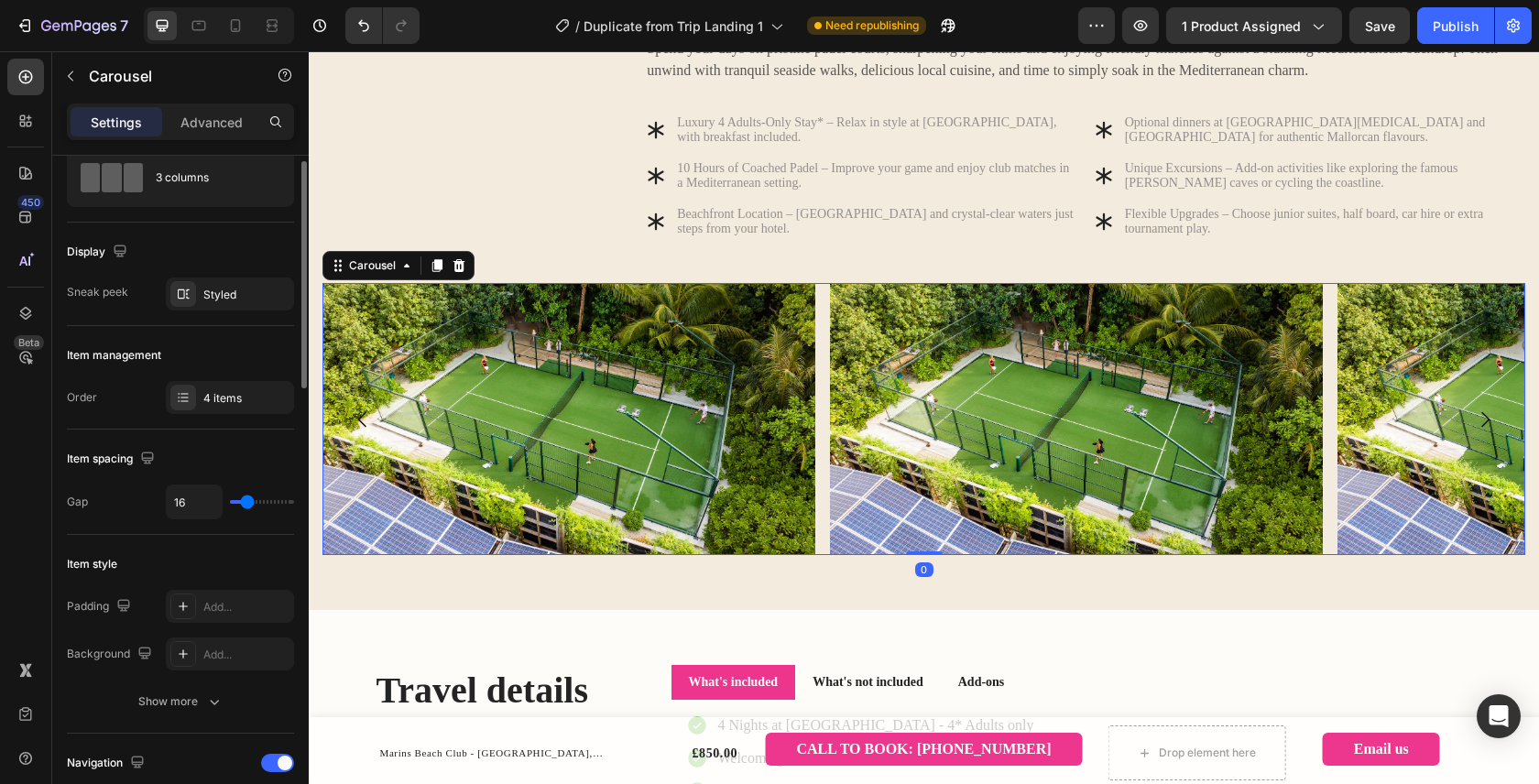
scroll to position [68, 0]
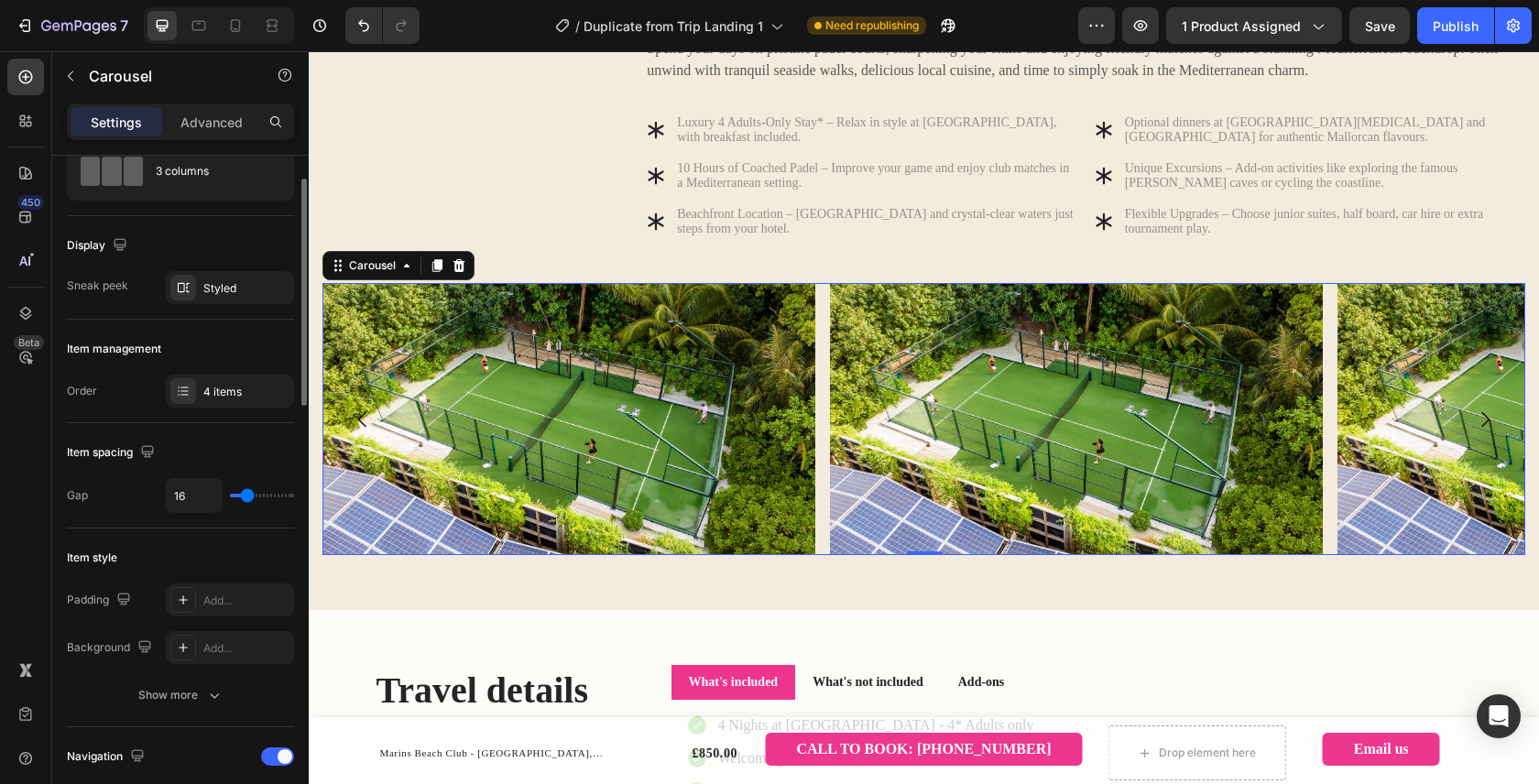
type input "0"
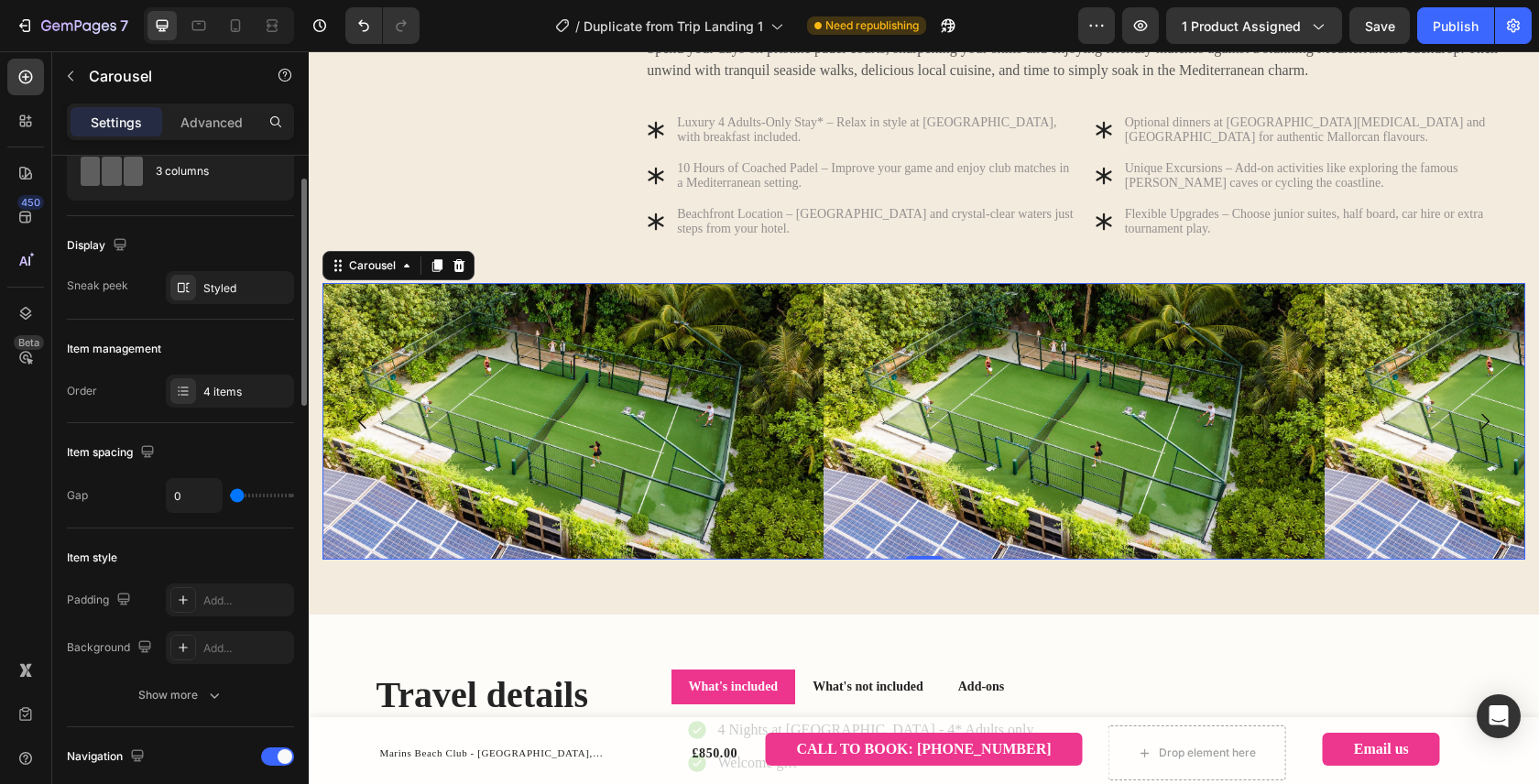
type input "13"
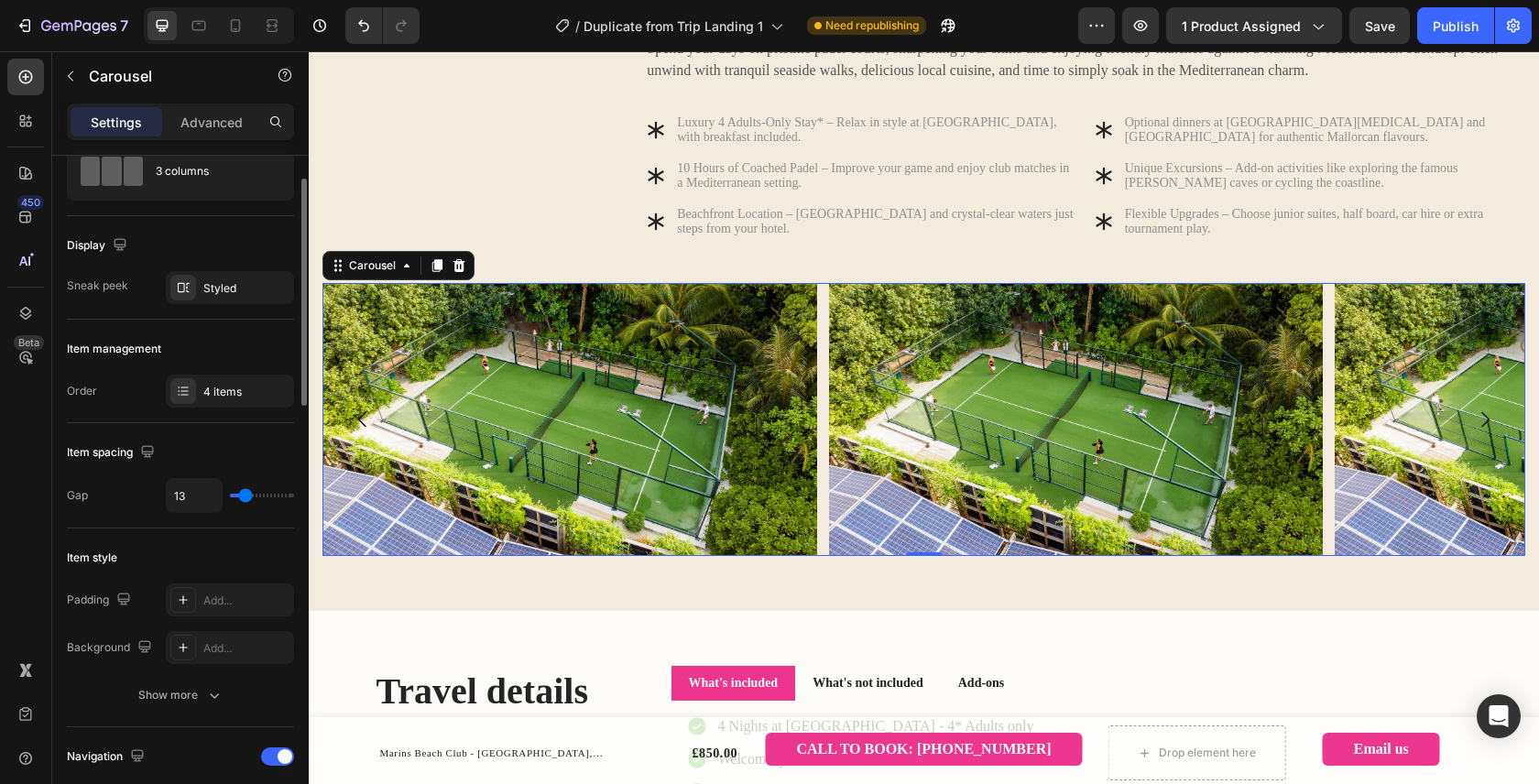
type input "13"
click at [245, 495] on input "range" at bounding box center [262, 495] width 64 height 4
type input "0"
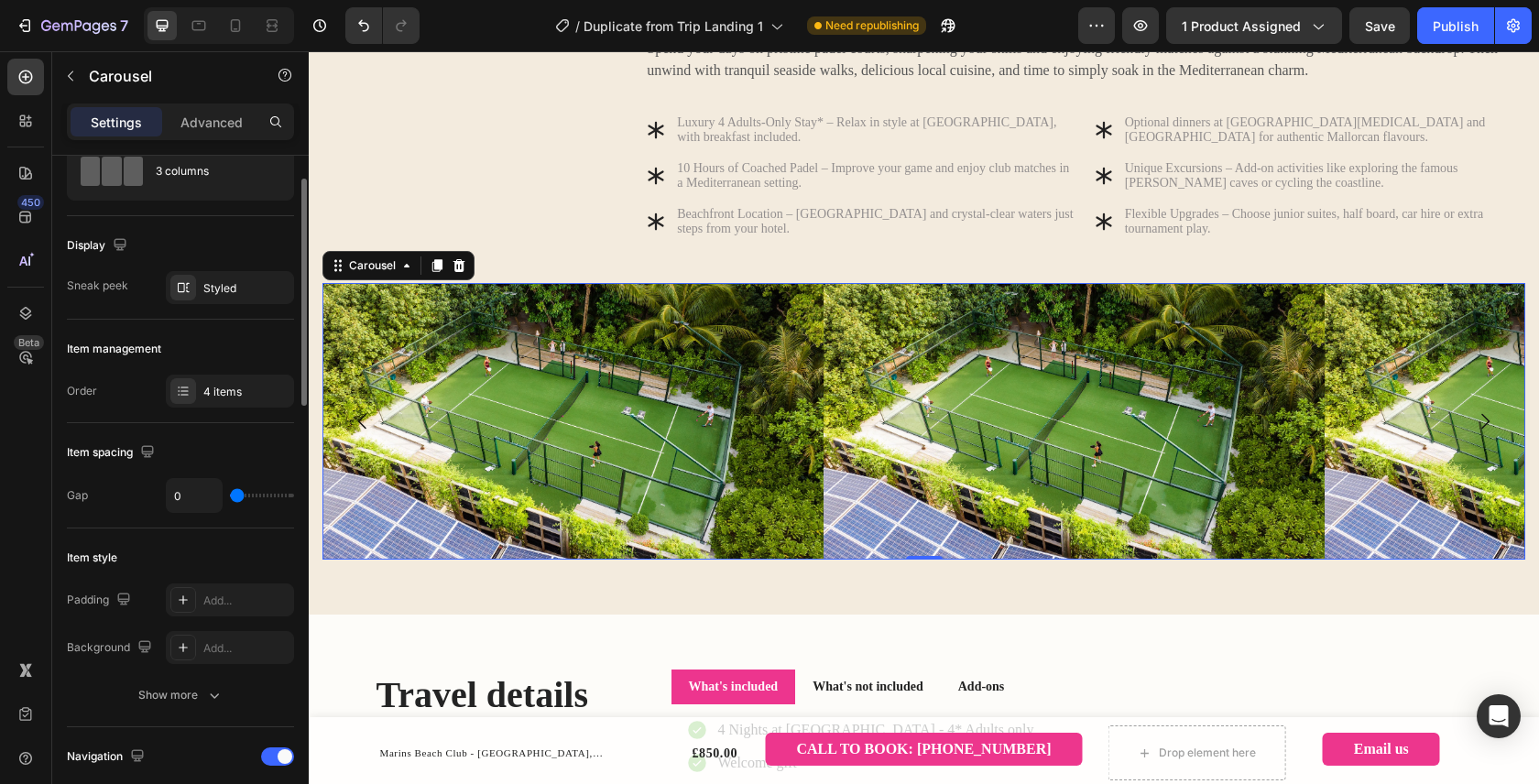
drag, startPoint x: 250, startPoint y: 492, endPoint x: 218, endPoint y: 492, distance: 32.0
type input "0"
click at [230, 493] on input "range" at bounding box center [262, 495] width 64 height 4
click at [190, 488] on input "0" at bounding box center [194, 495] width 55 height 33
type input "4"
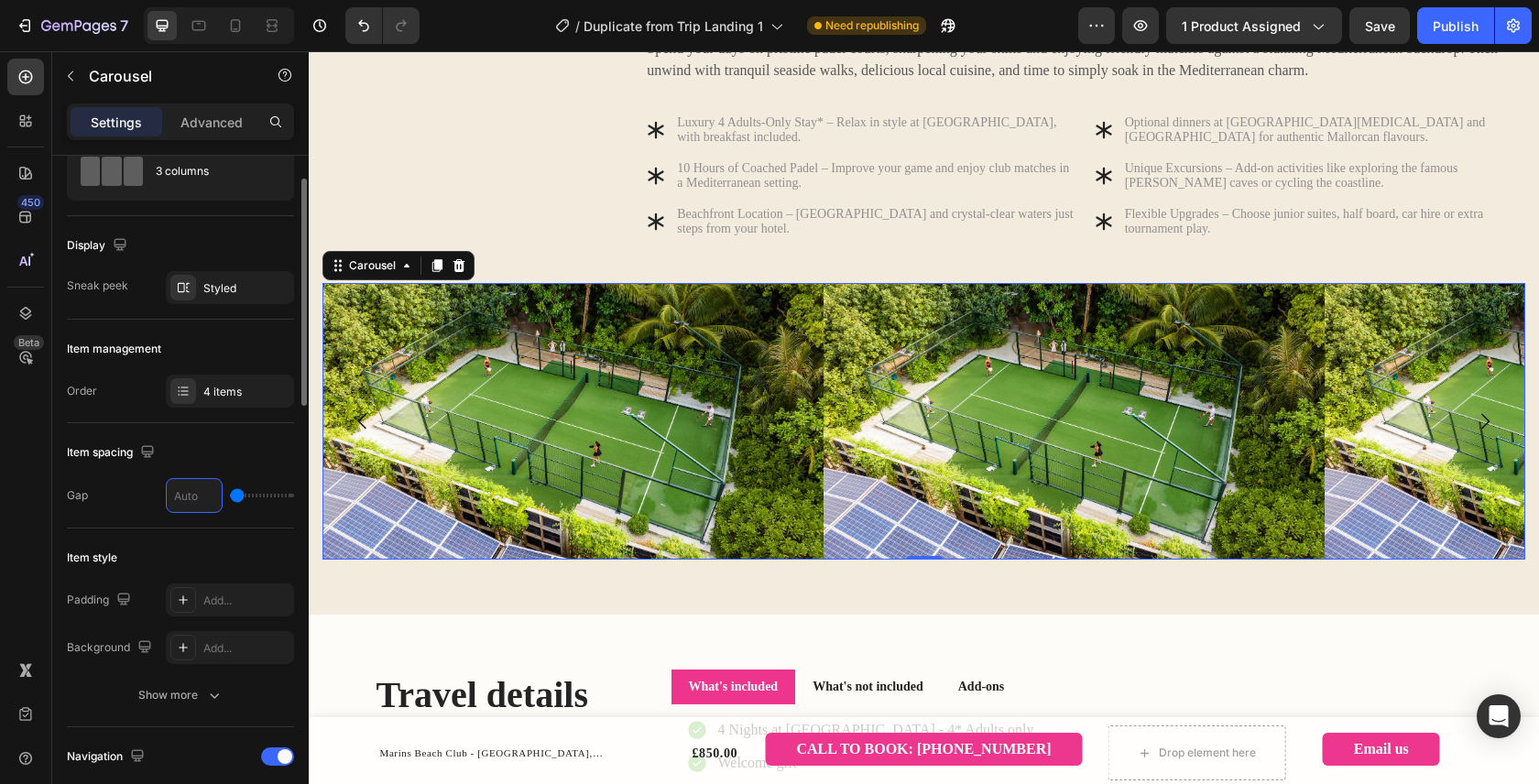
type input "4"
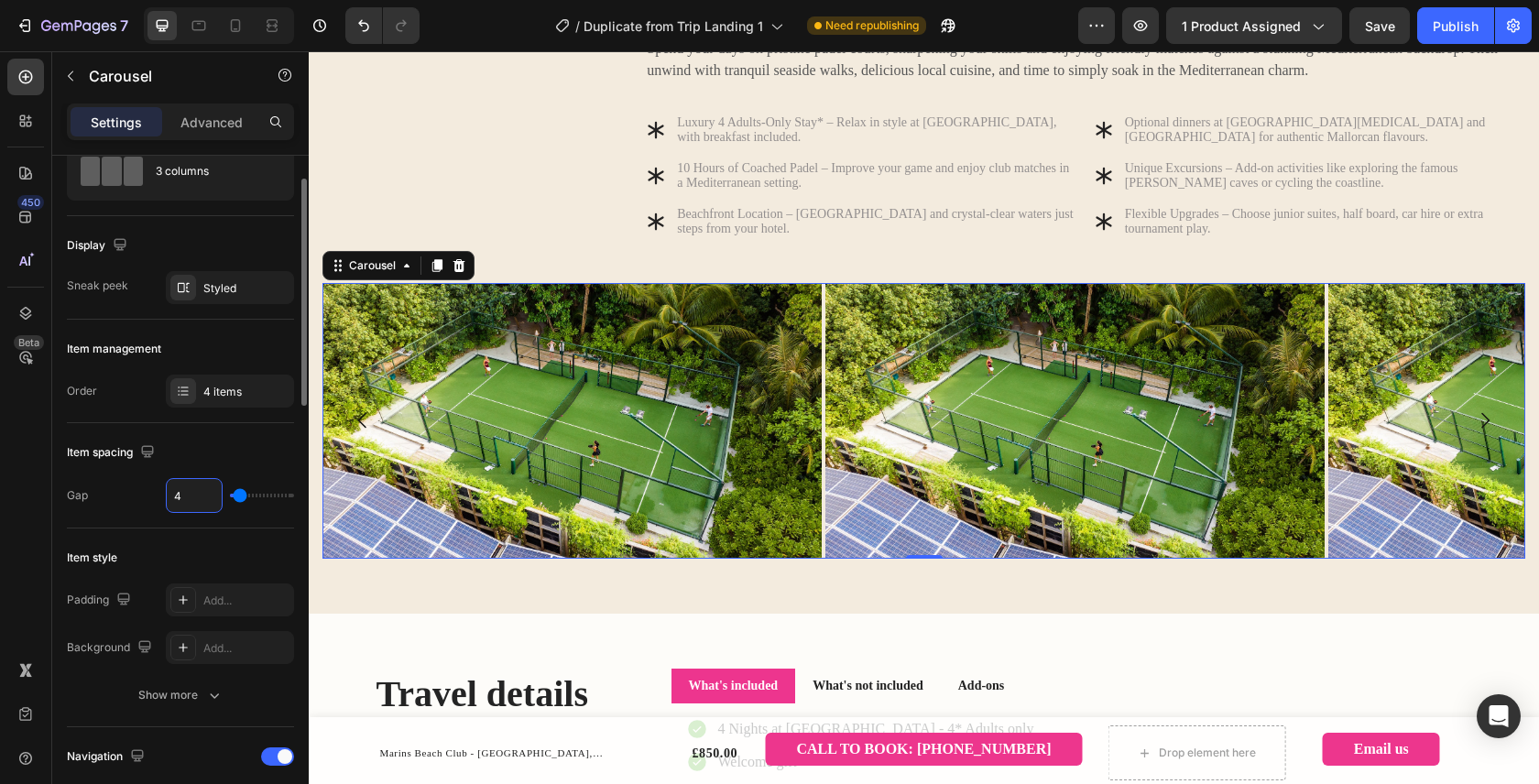
type input "0"
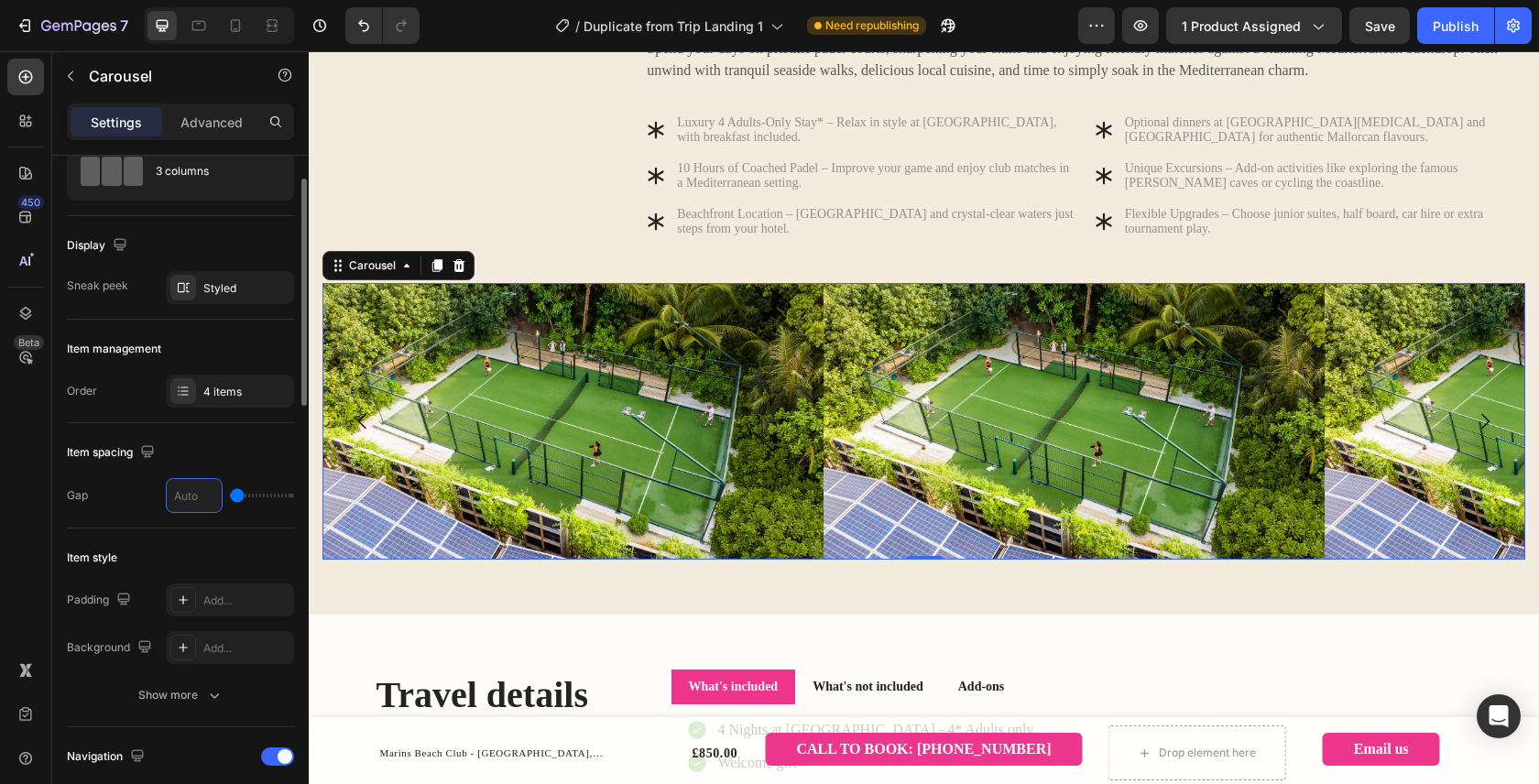
type input "2"
click at [248, 466] on div "Item spacing" at bounding box center [180, 452] width 227 height 29
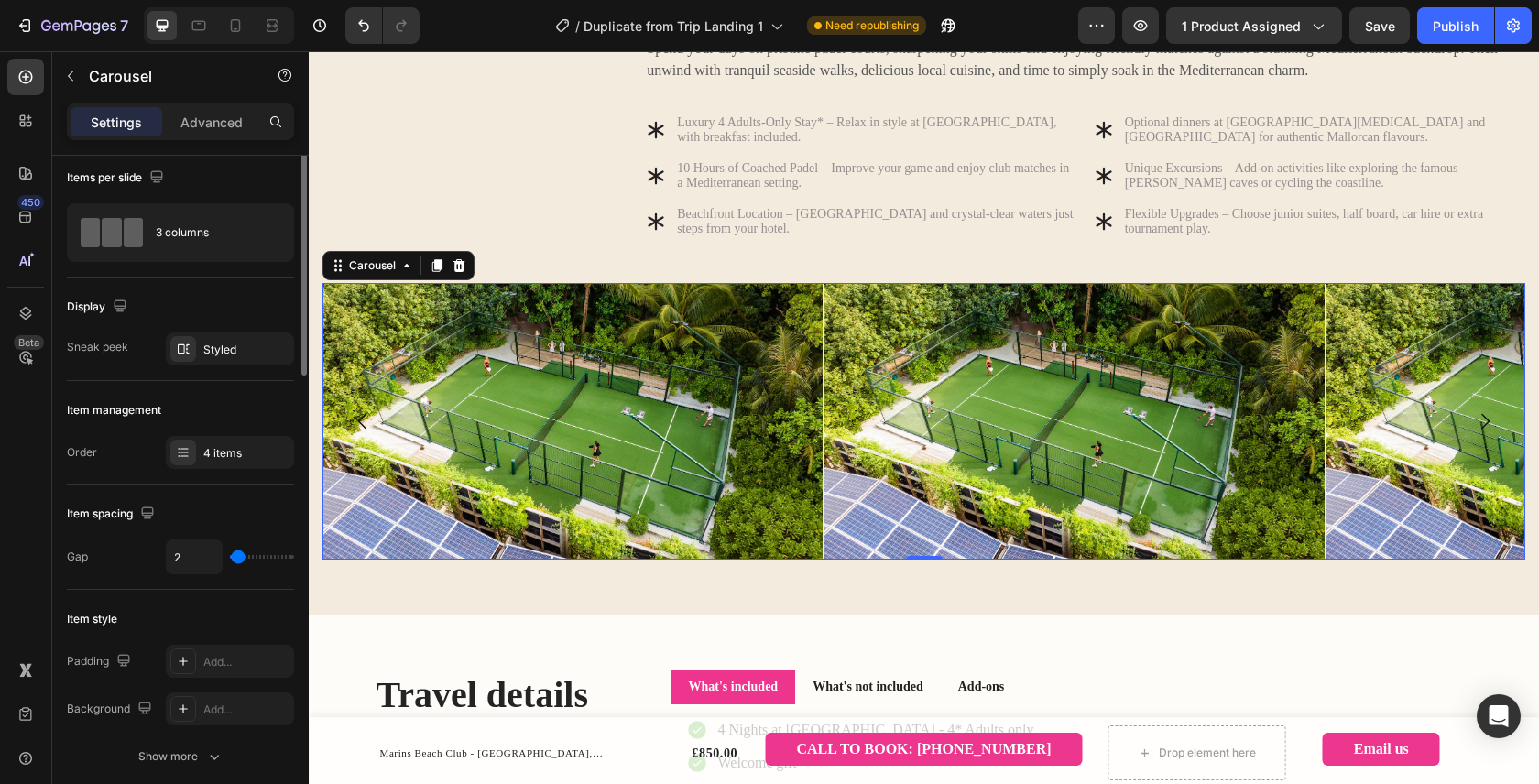
scroll to position [0, 0]
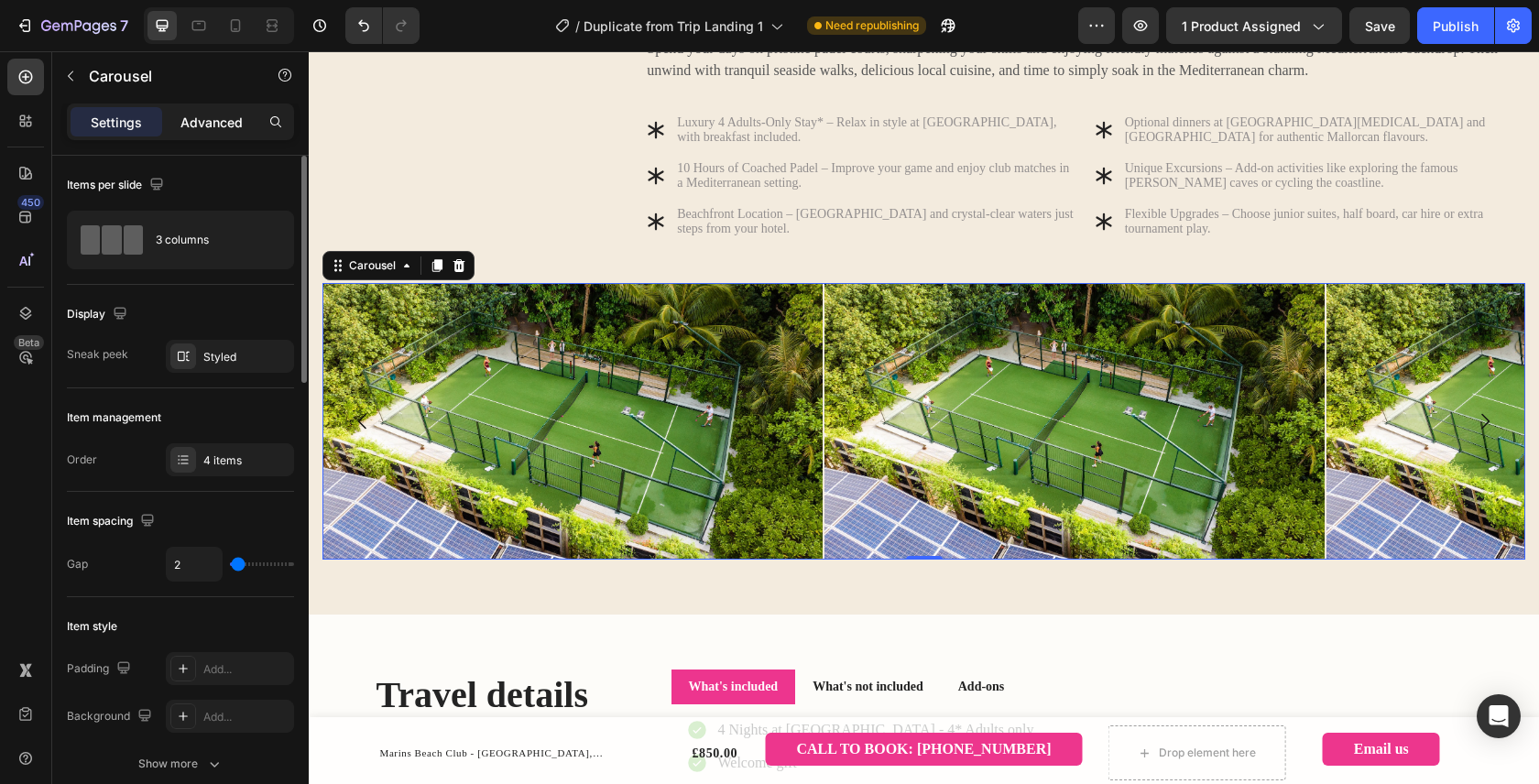
click at [209, 126] on p "Advanced" at bounding box center [211, 122] width 62 height 20
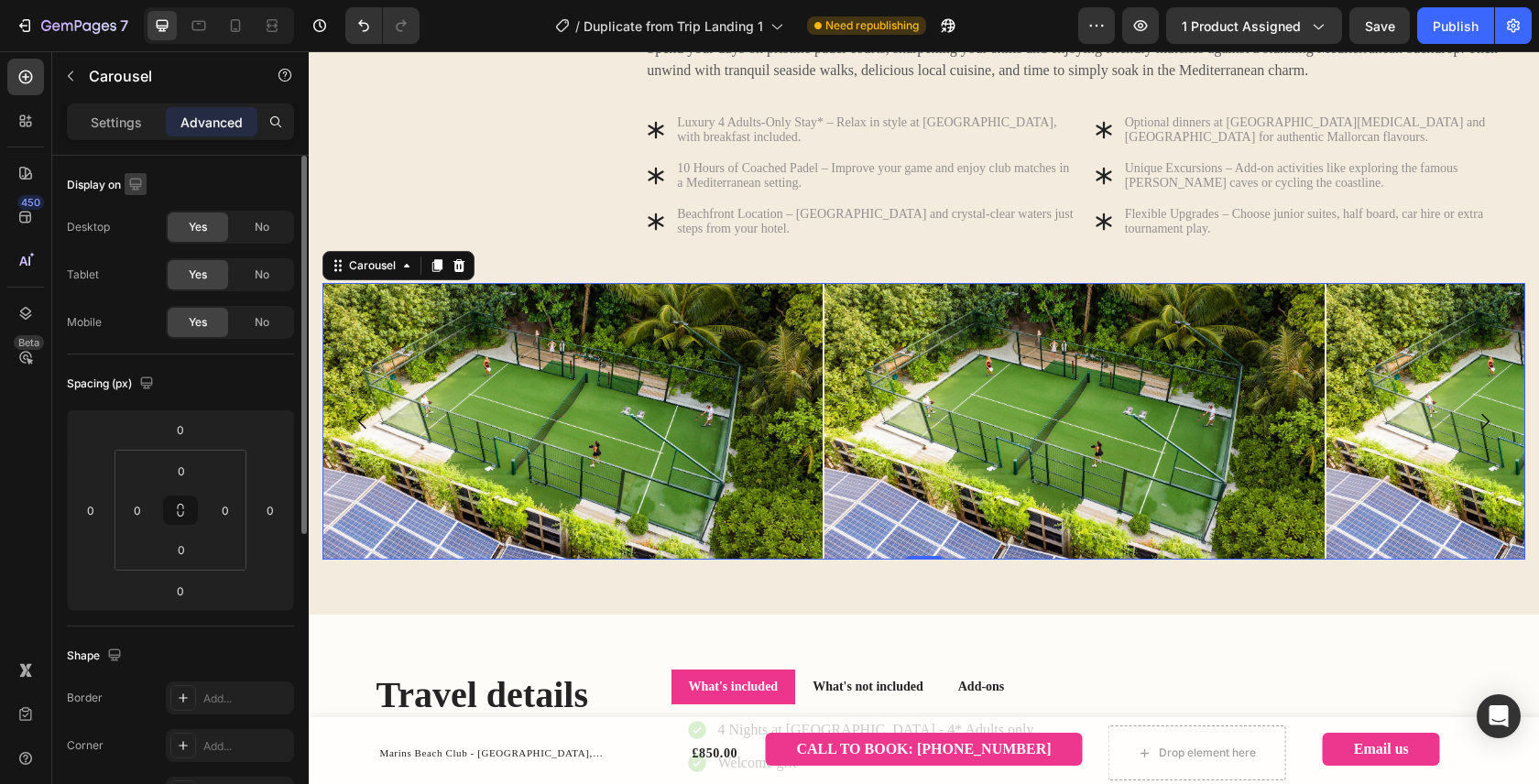
click at [127, 119] on p "Settings" at bounding box center [116, 122] width 52 height 20
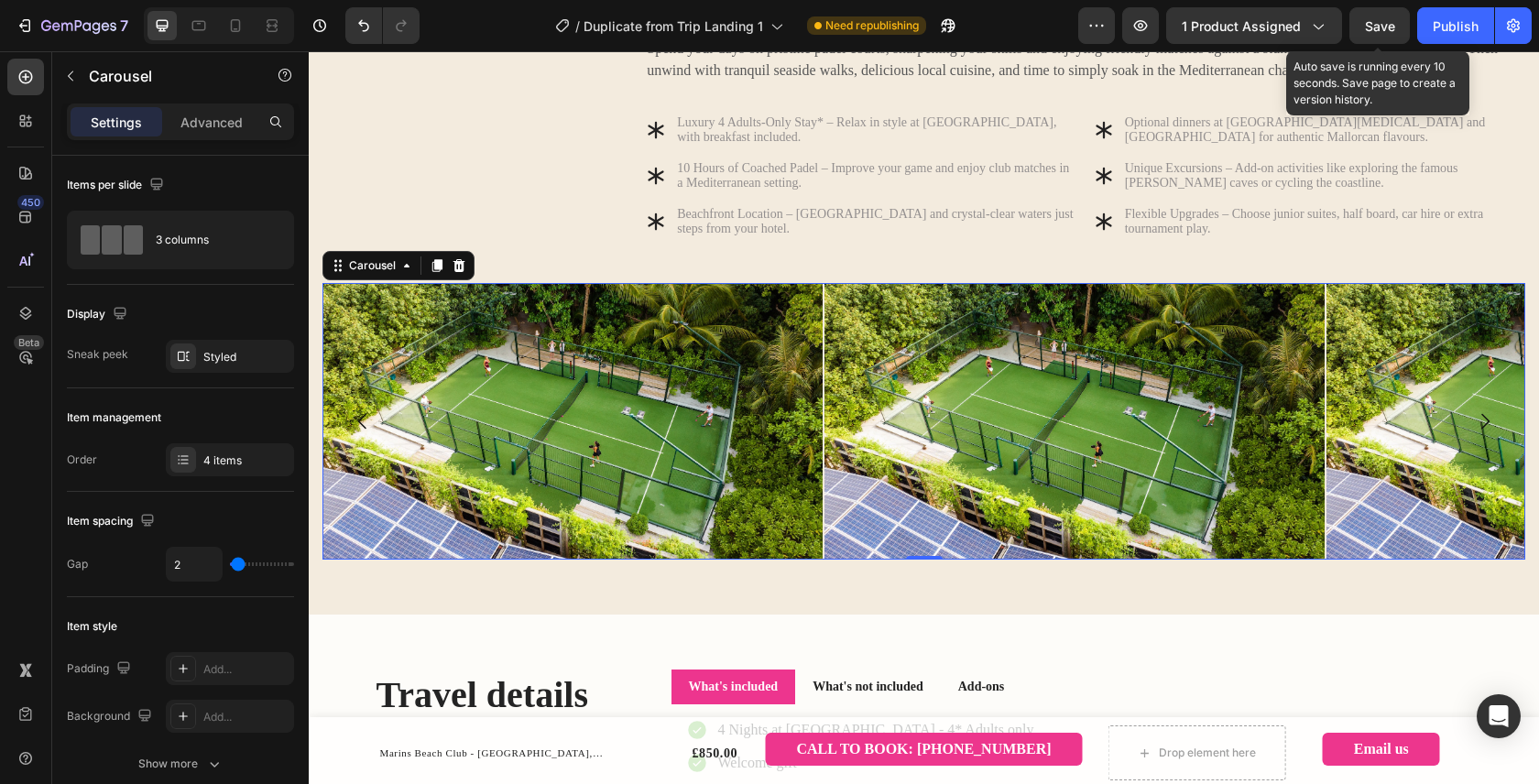
click at [1379, 24] on span "Save" at bounding box center [1380, 26] width 30 height 16
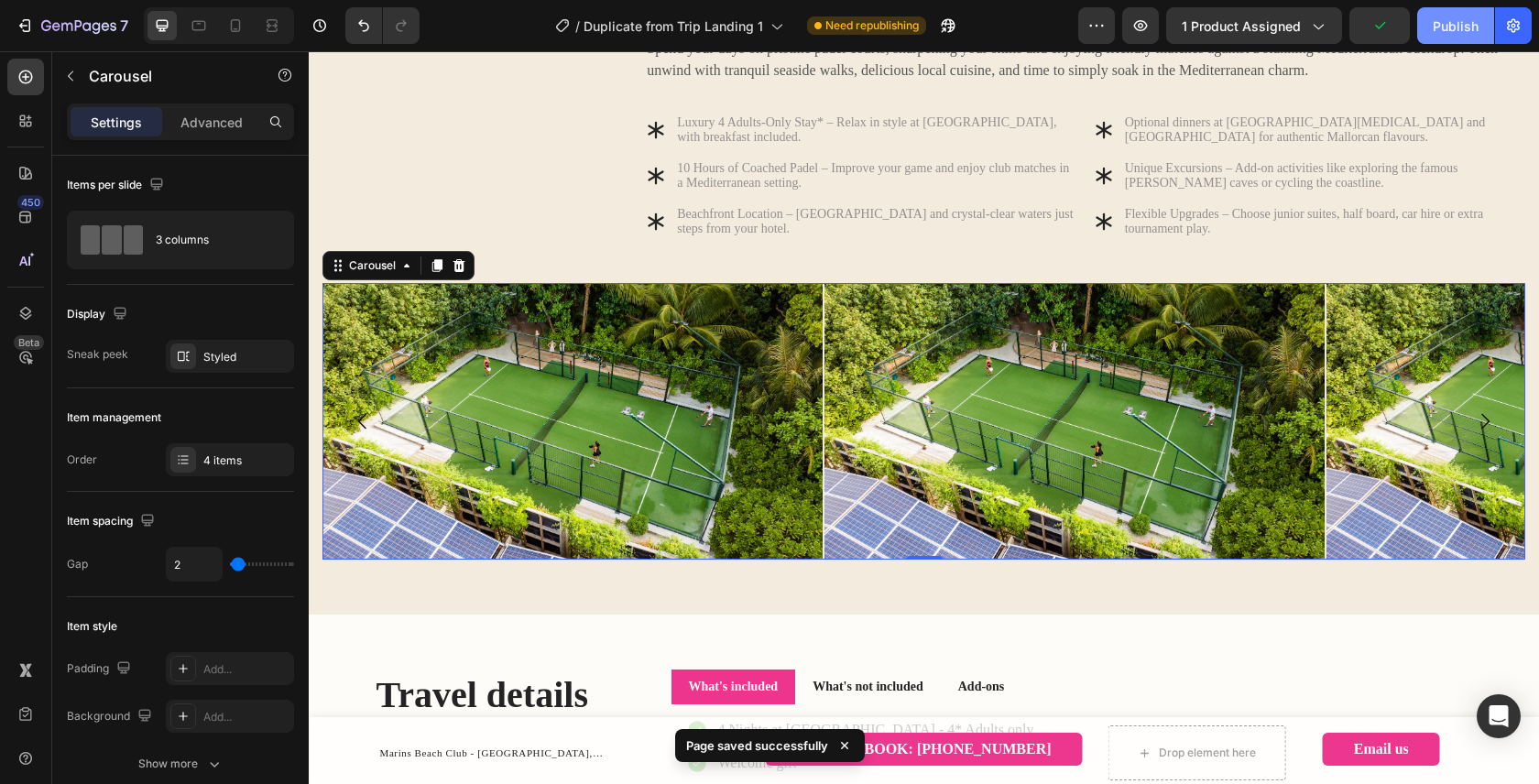
click at [1440, 25] on div "Publish" at bounding box center [1455, 26] width 46 height 20
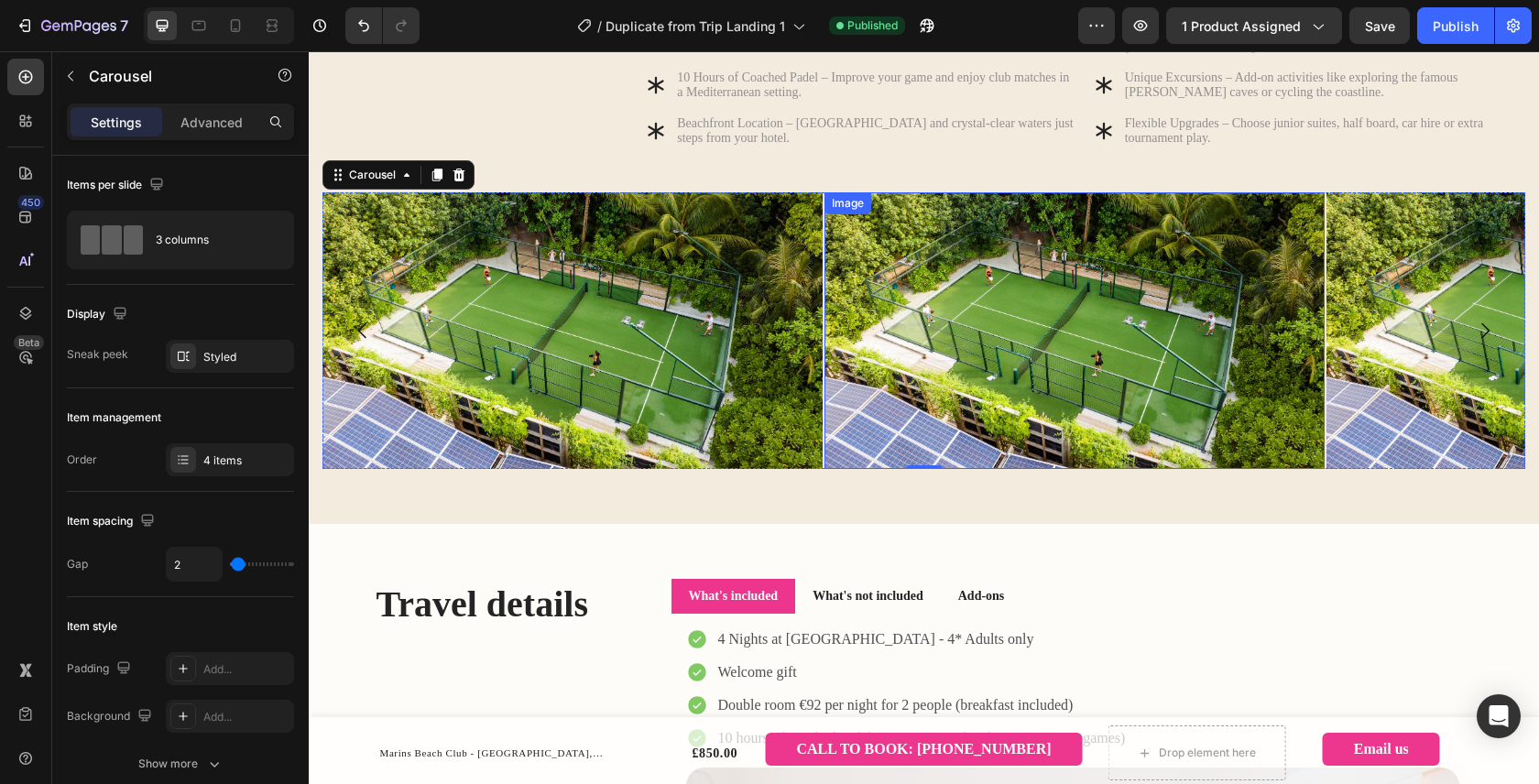
scroll to position [988, 0]
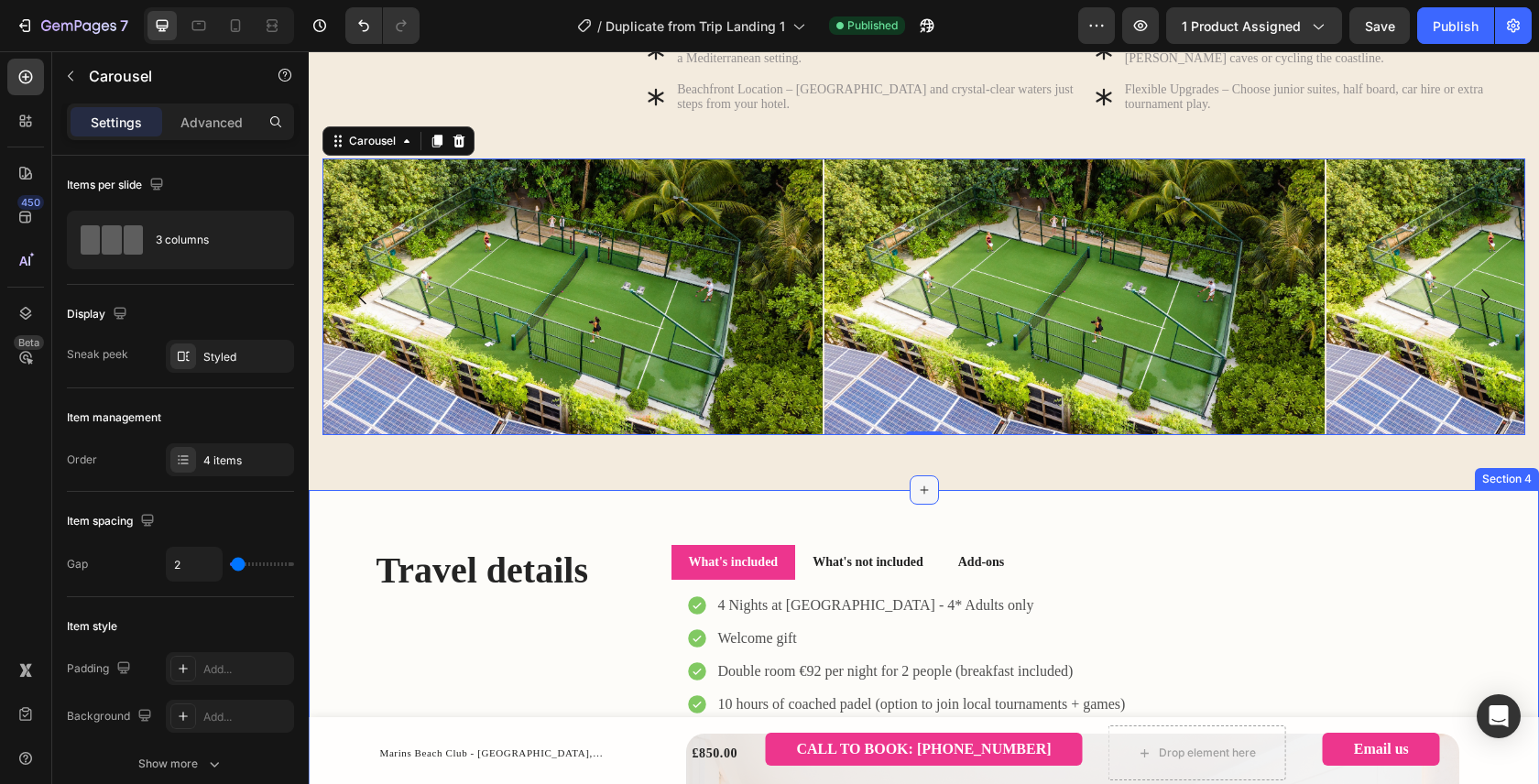
click at [918, 497] on icon at bounding box center [924, 490] width 15 height 15
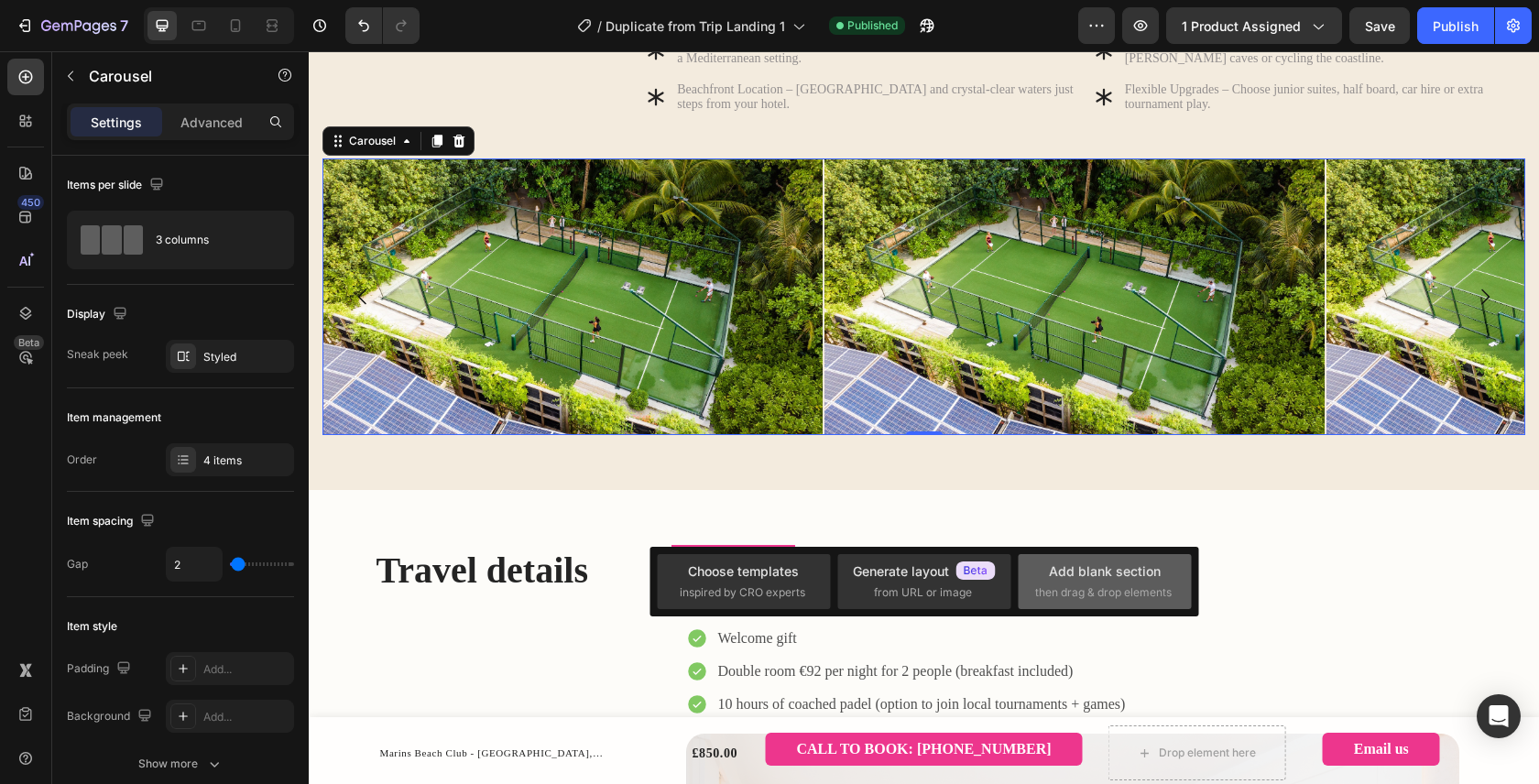
click at [1095, 586] on span "then drag & drop elements" at bounding box center [1103, 593] width 137 height 17
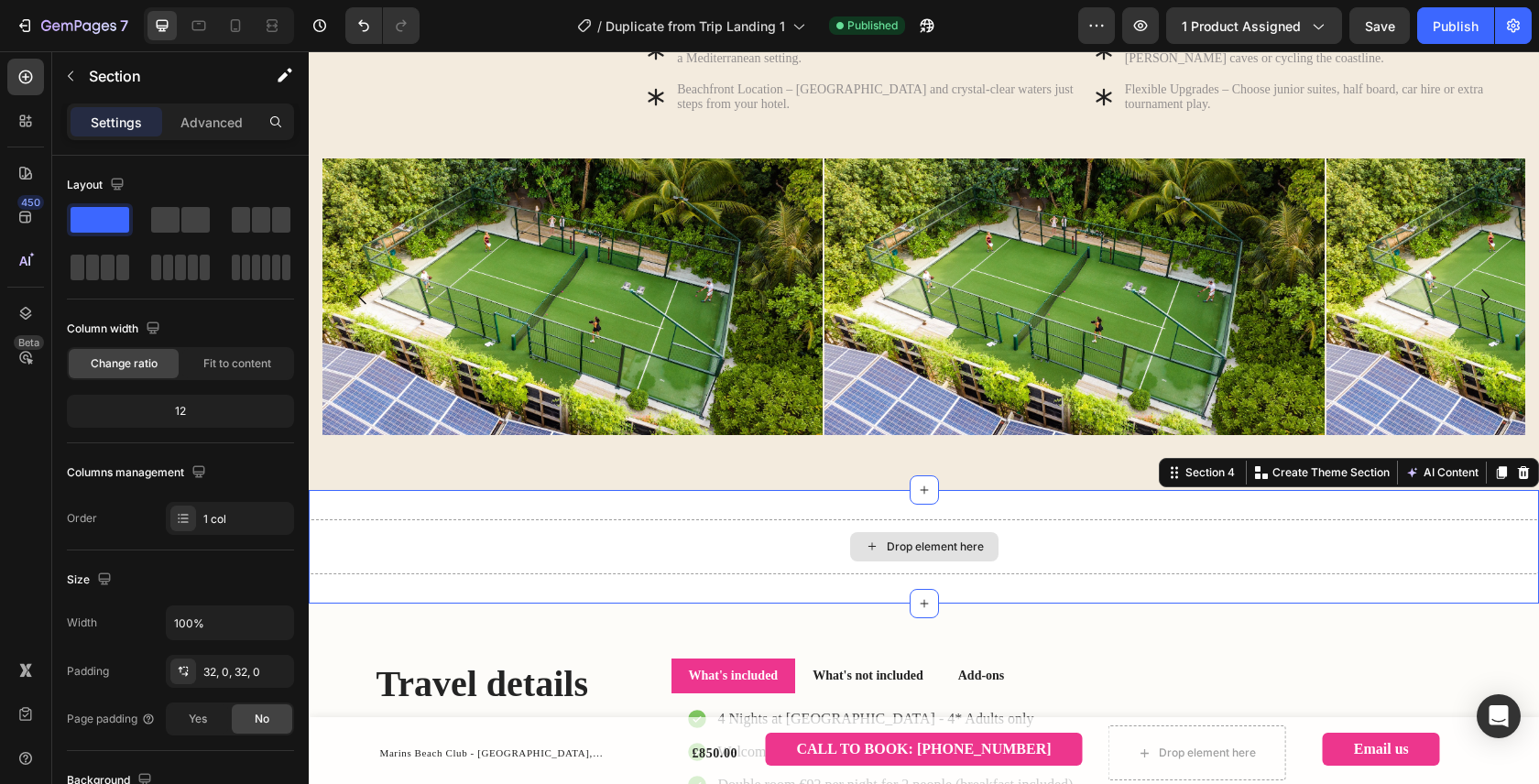
click at [804, 574] on div "Drop element here" at bounding box center [923, 547] width 1230 height 55
click at [223, 410] on div "12" at bounding box center [180, 411] width 219 height 25
click at [223, 124] on p "Advanced" at bounding box center [211, 122] width 62 height 20
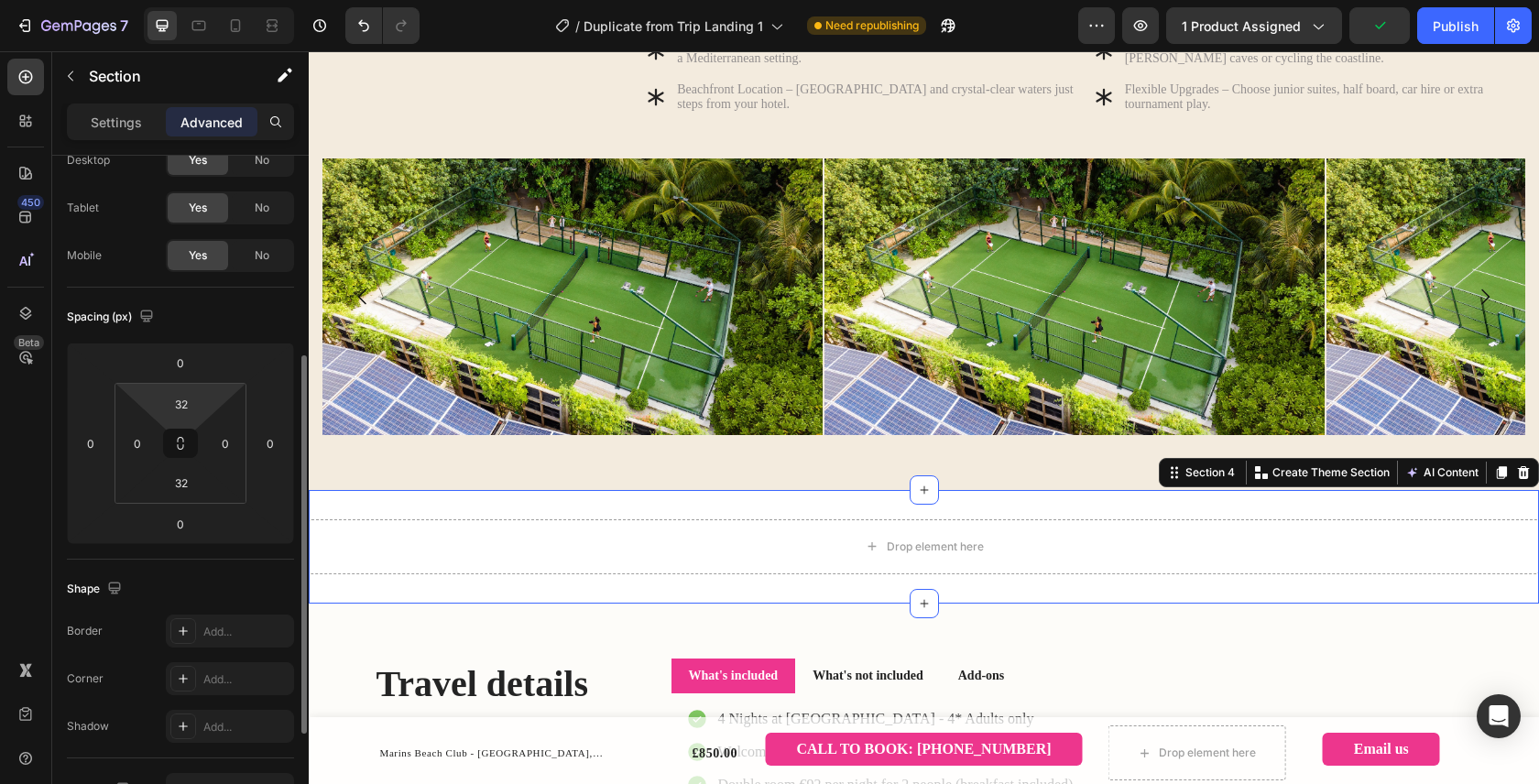
scroll to position [172, 0]
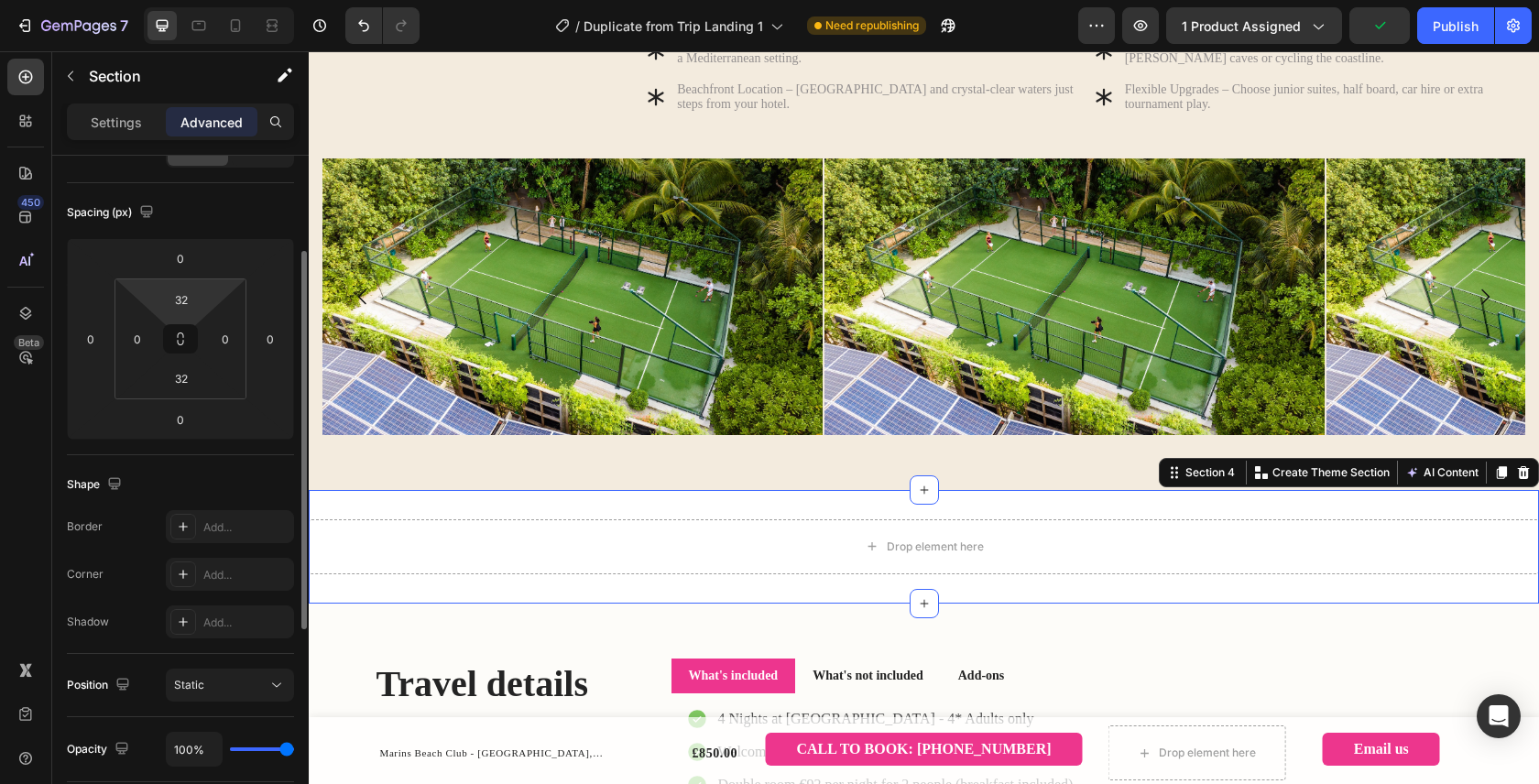
click at [205, 0] on html "7 Version history / Duplicate from Trip Landing 1 Need republishing Preview 1 p…" at bounding box center [769, 0] width 1539 height 0
type input "2"
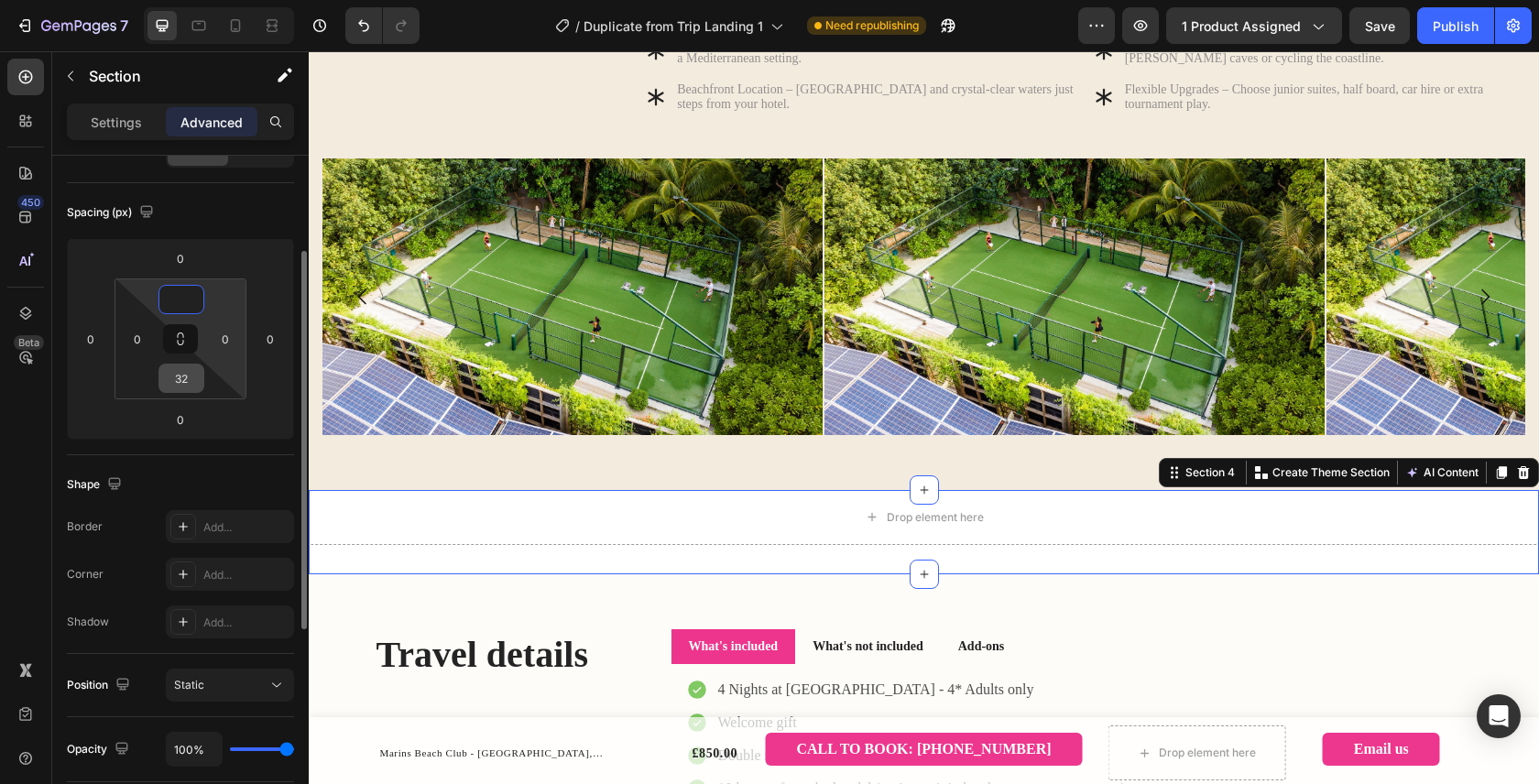
type input "0"
click at [200, 376] on div "32" at bounding box center [181, 378] width 46 height 29
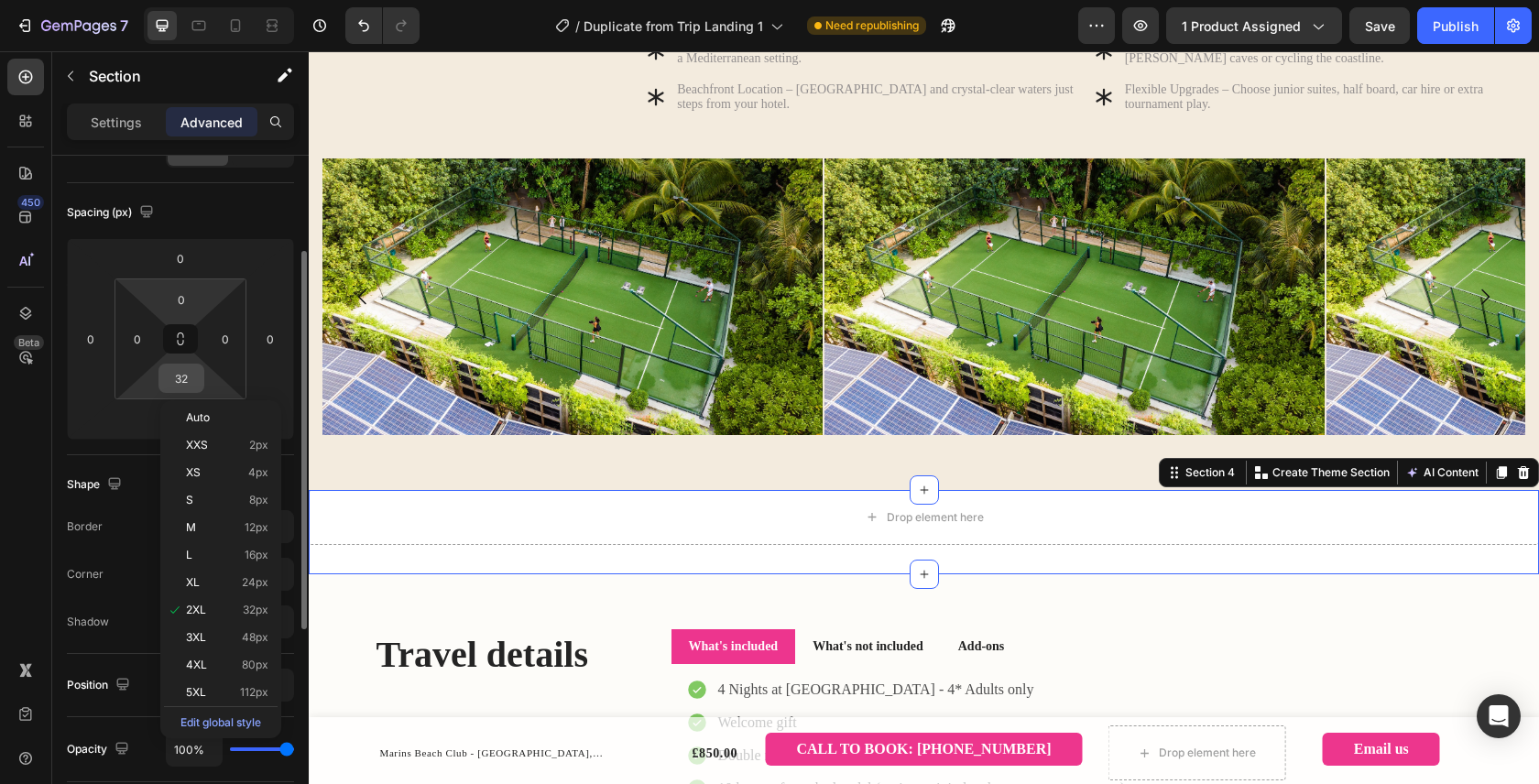
click at [186, 376] on input "32" at bounding box center [181, 378] width 37 height 27
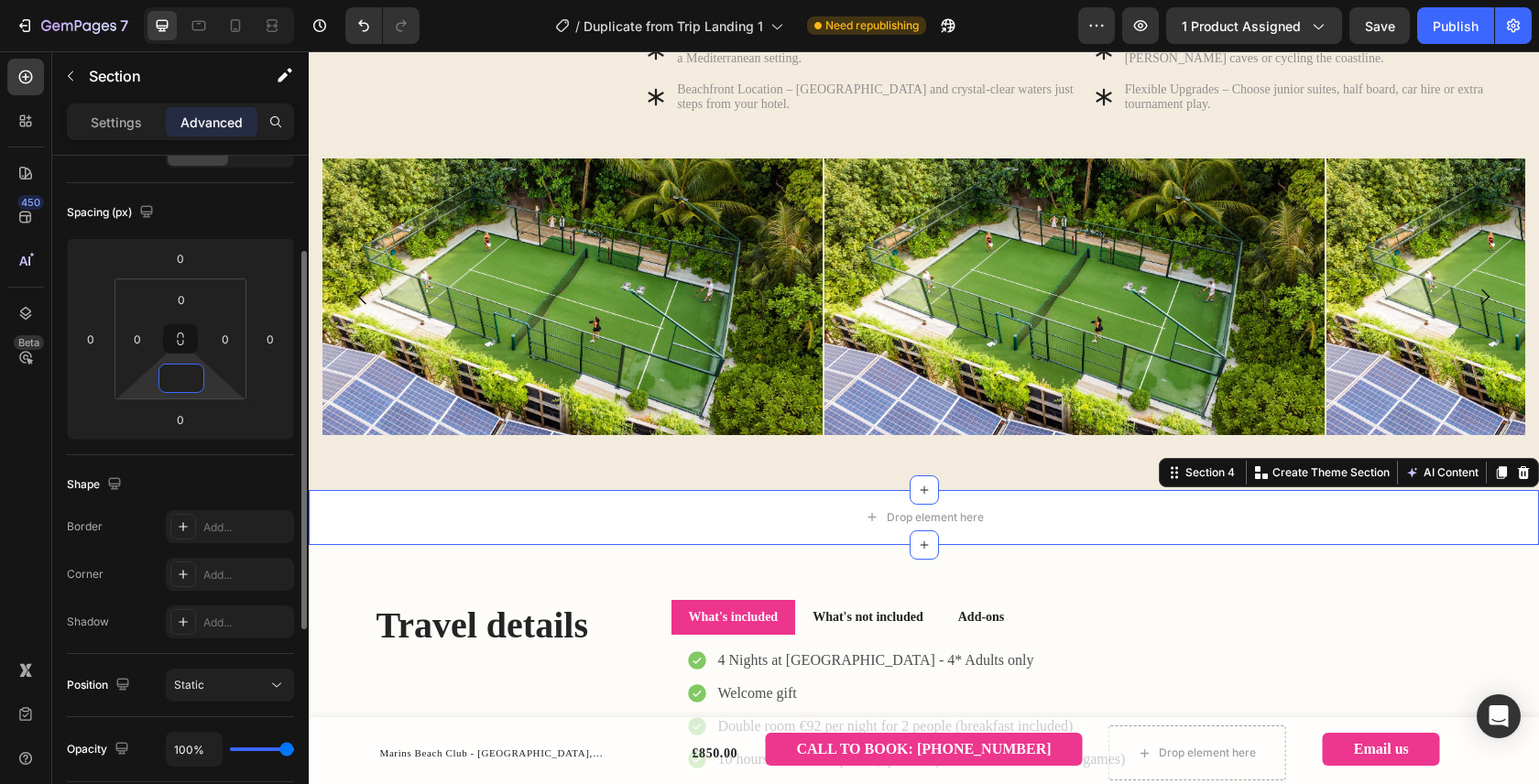
type input "0"
click at [222, 223] on div "Spacing (px)" at bounding box center [180, 212] width 227 height 29
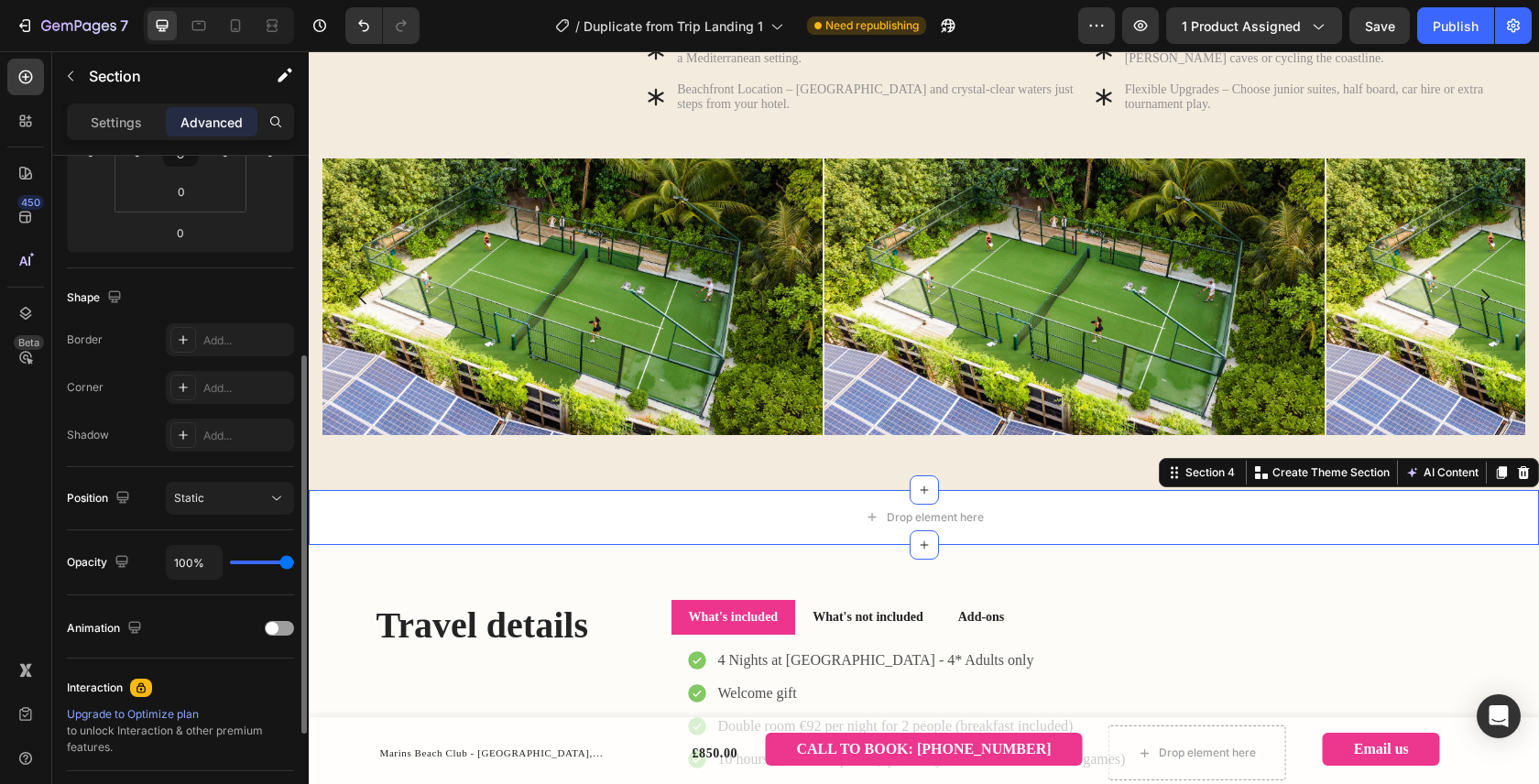
scroll to position [0, 0]
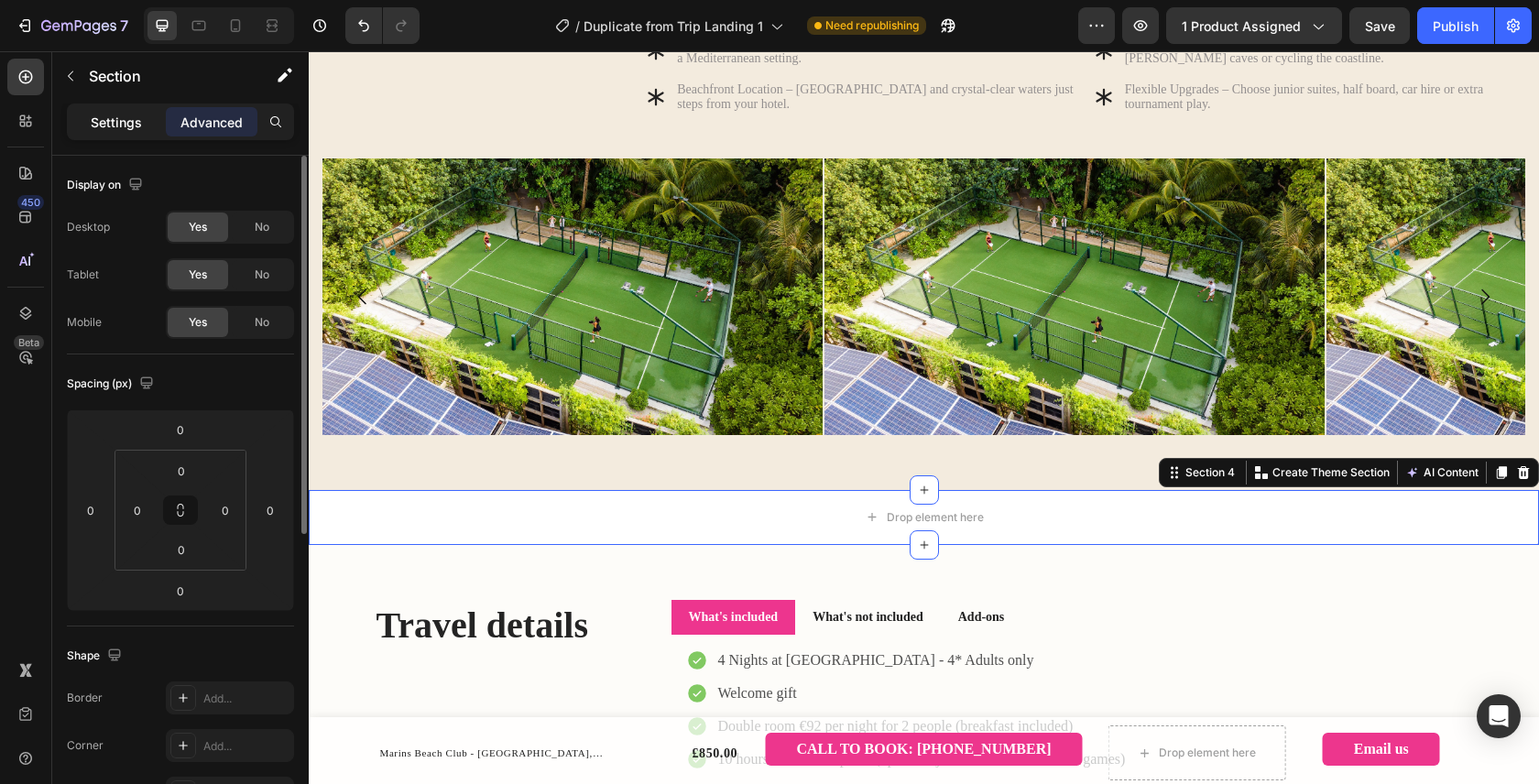
click at [139, 128] on p "Settings" at bounding box center [116, 122] width 52 height 20
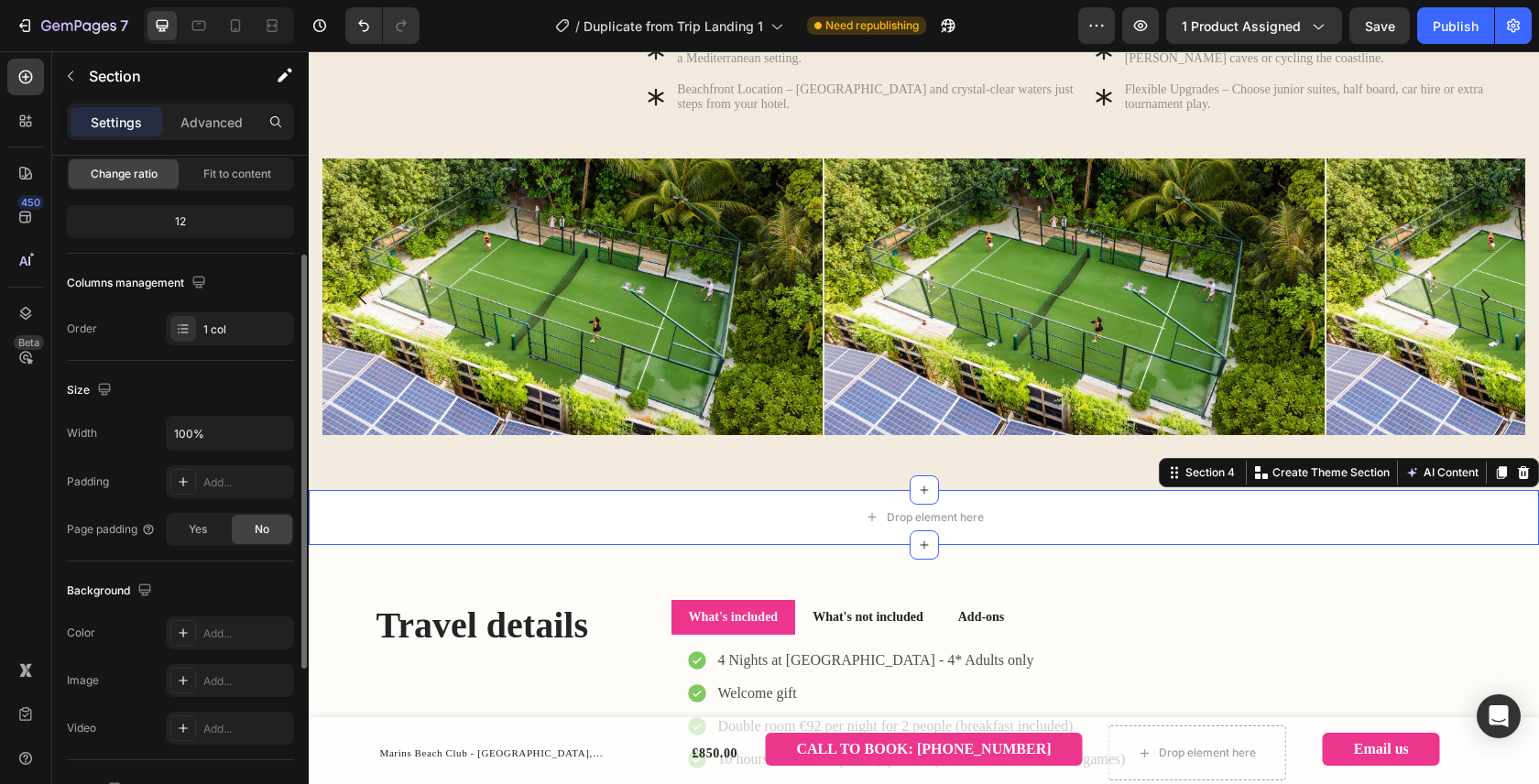
scroll to position [163, 0]
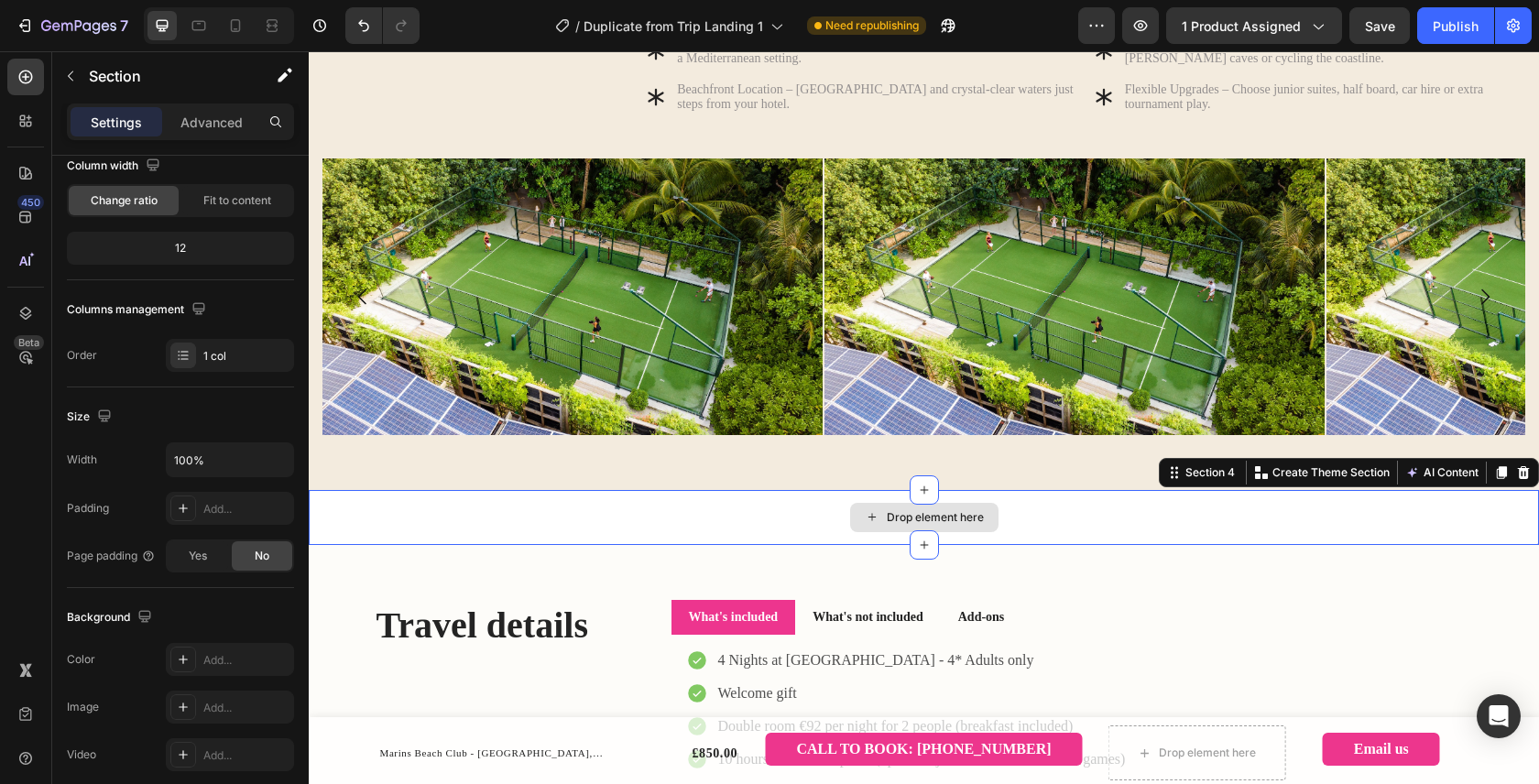
click at [904, 532] on div "Drop element here" at bounding box center [924, 517] width 148 height 29
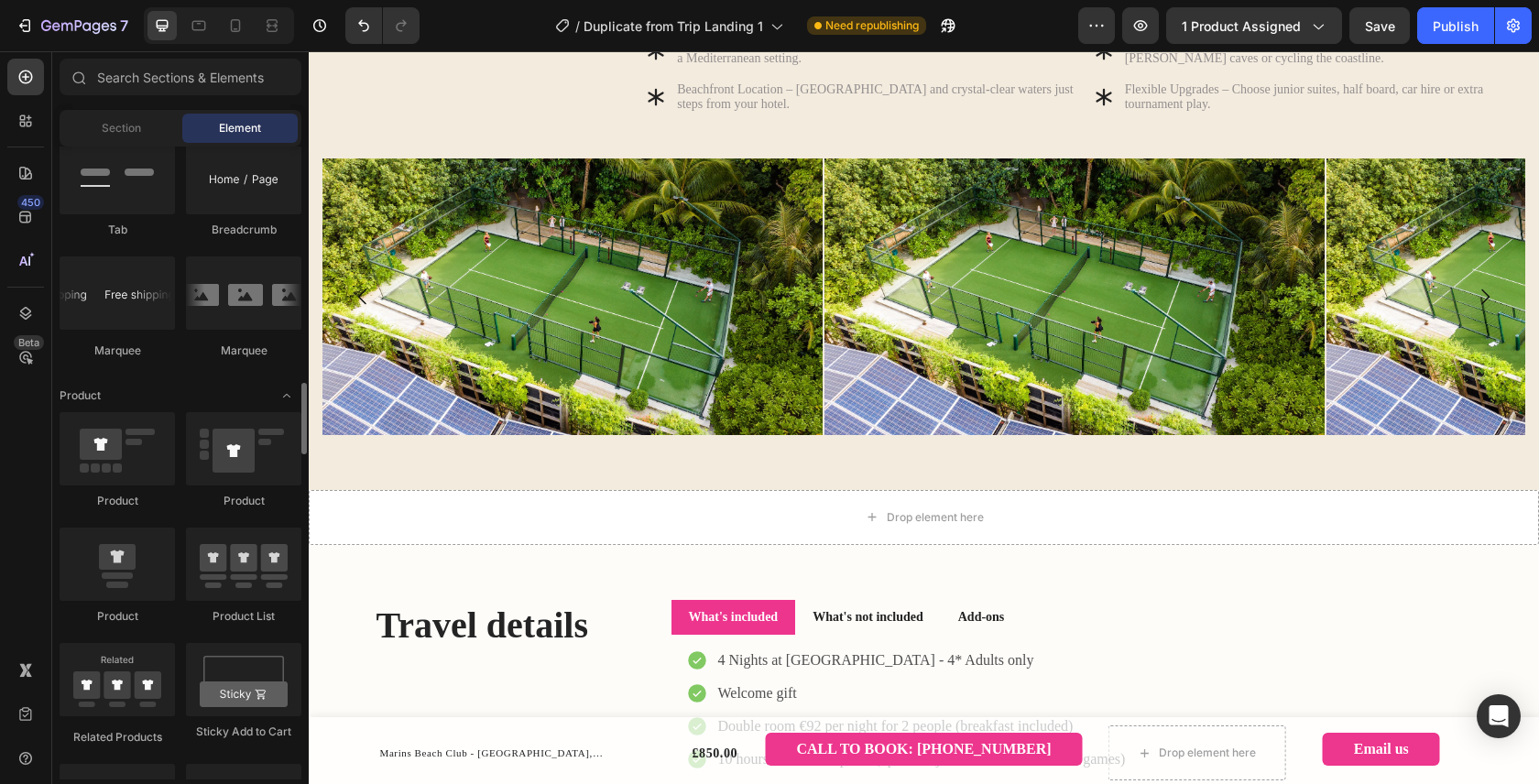
scroll to position [2066, 0]
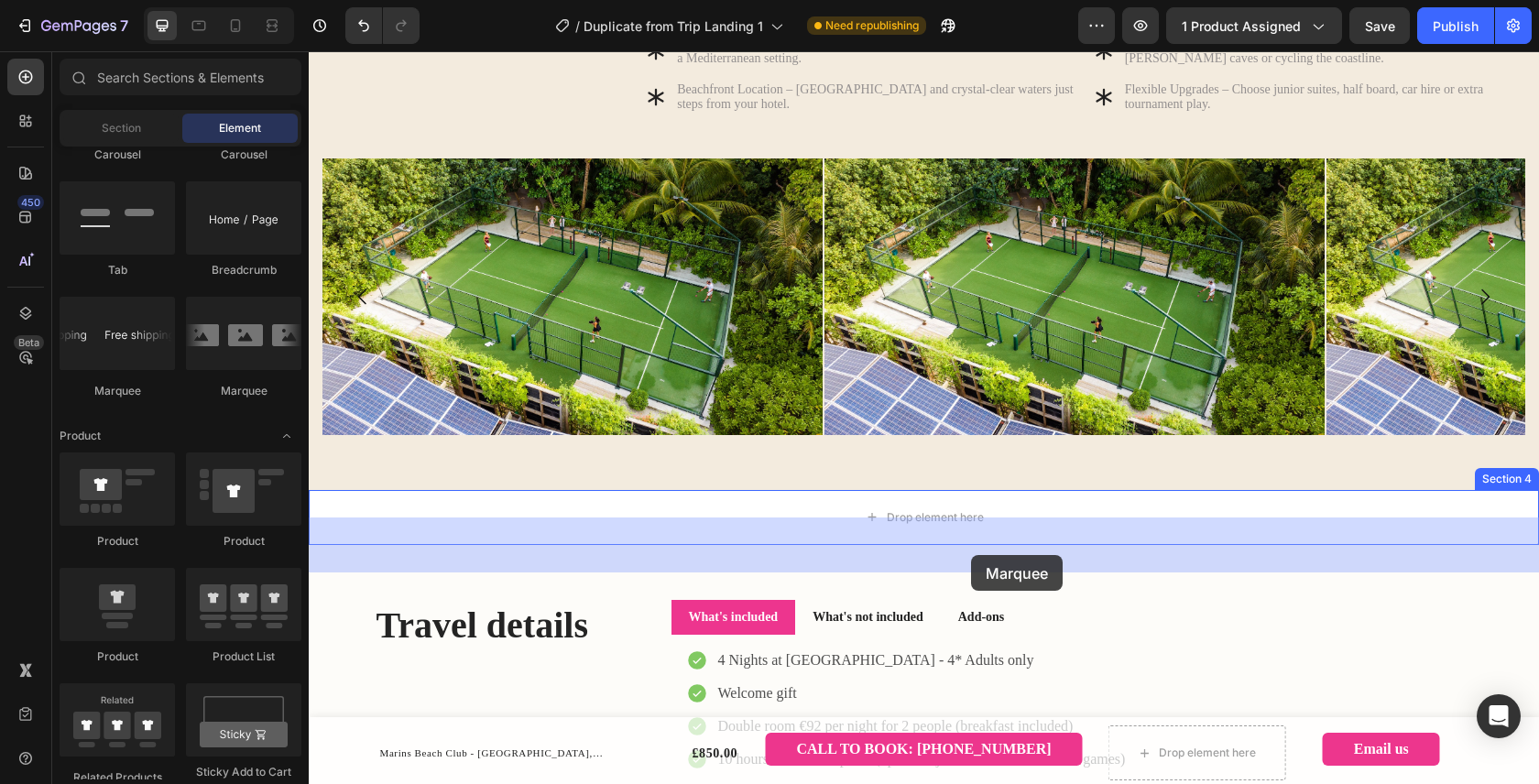
drag, startPoint x: 549, startPoint y: 391, endPoint x: 927, endPoint y: 544, distance: 407.8
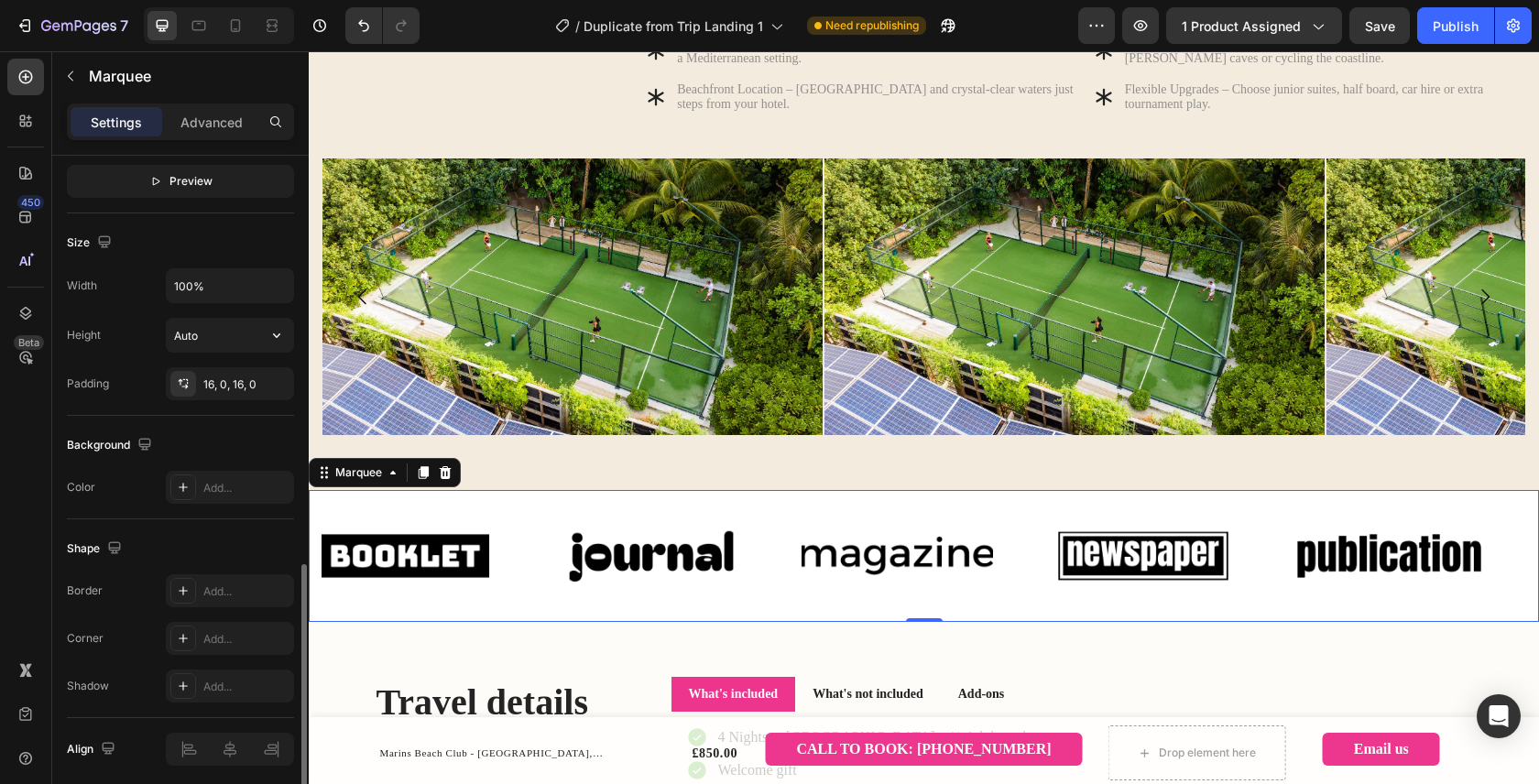
scroll to position [674, 0]
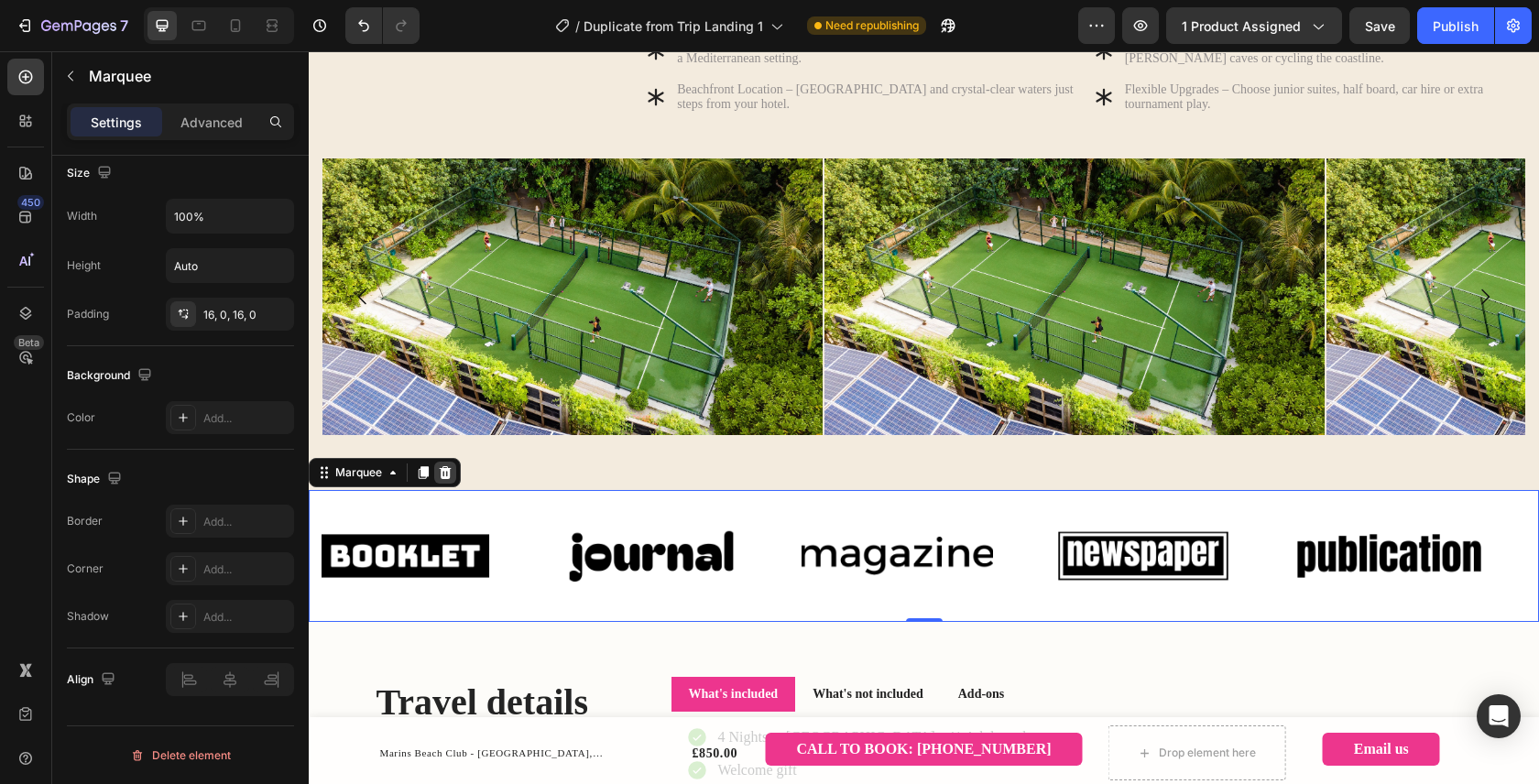
click at [448, 478] on icon at bounding box center [445, 472] width 12 height 13
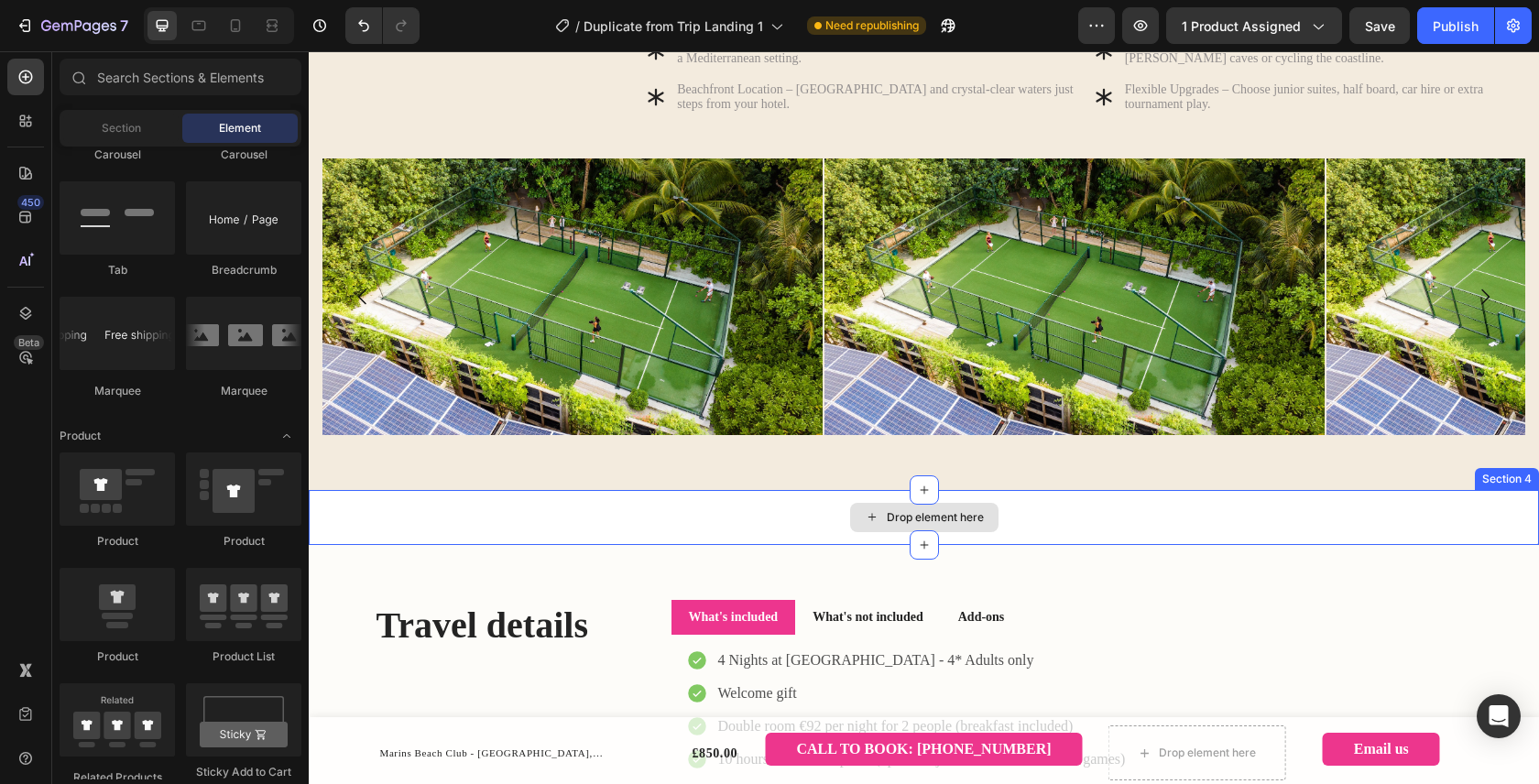
click at [926, 525] on div "Drop element here" at bounding box center [935, 518] width 98 height 15
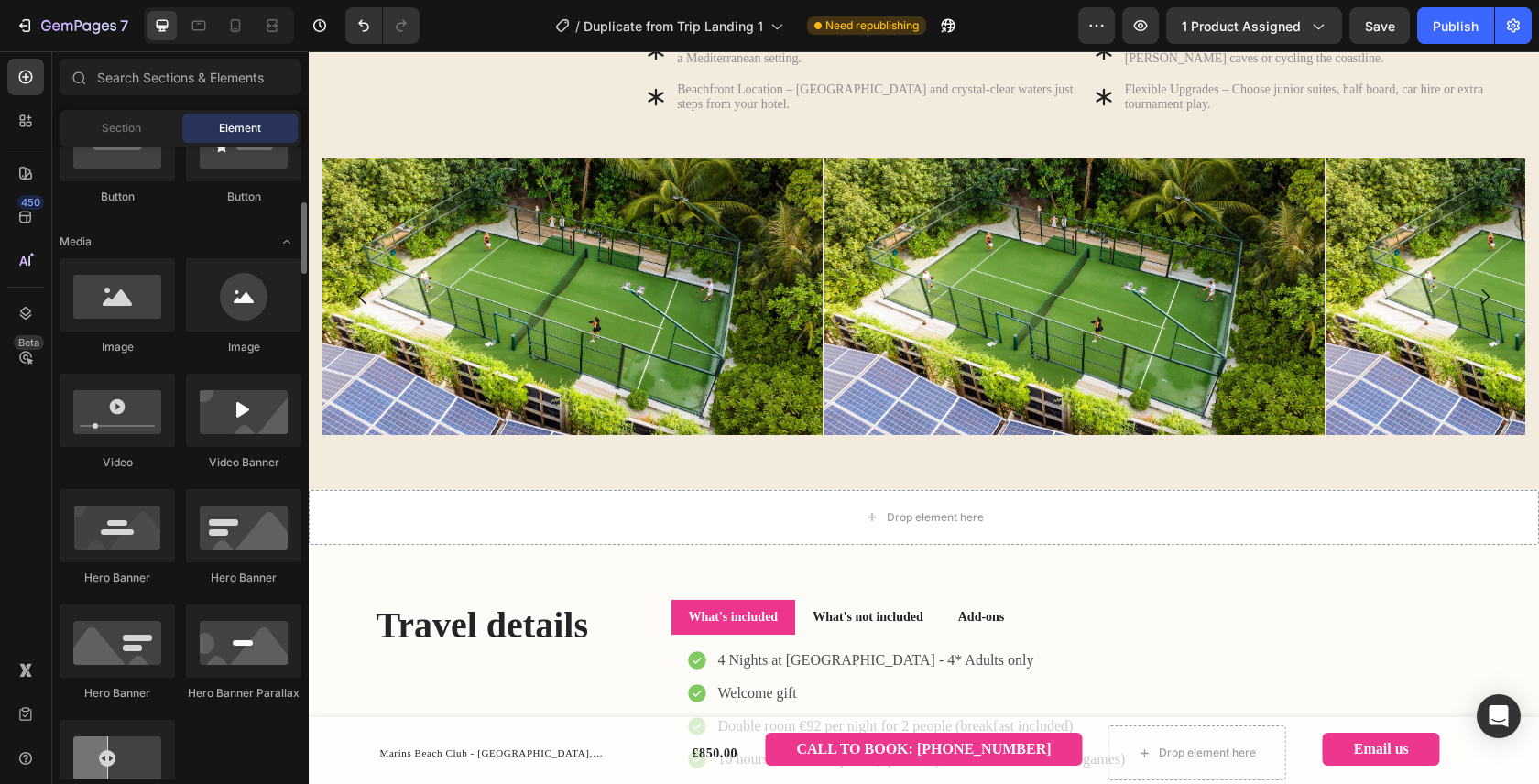
scroll to position [415, 0]
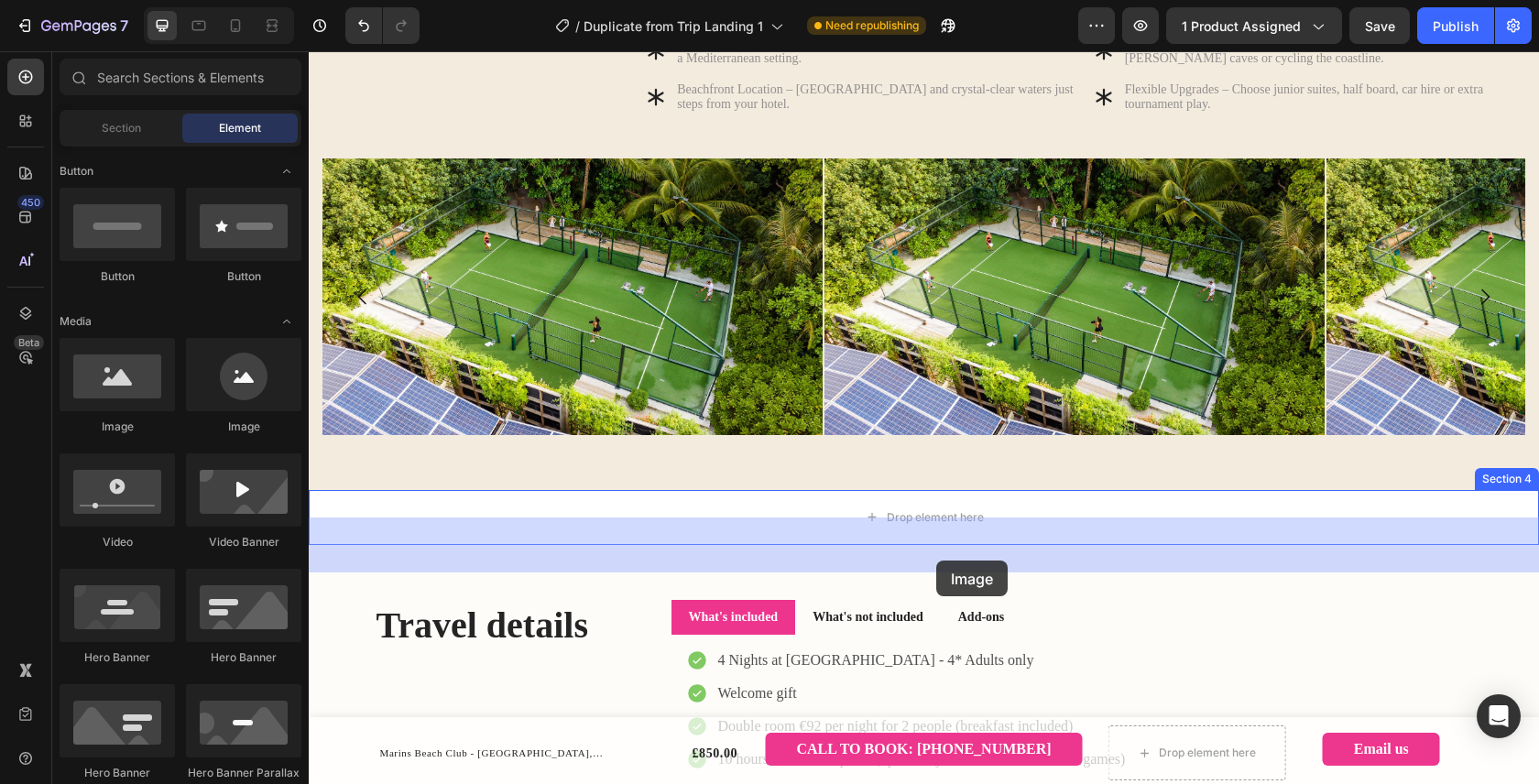
drag, startPoint x: 546, startPoint y: 439, endPoint x: 922, endPoint y: 545, distance: 390.7
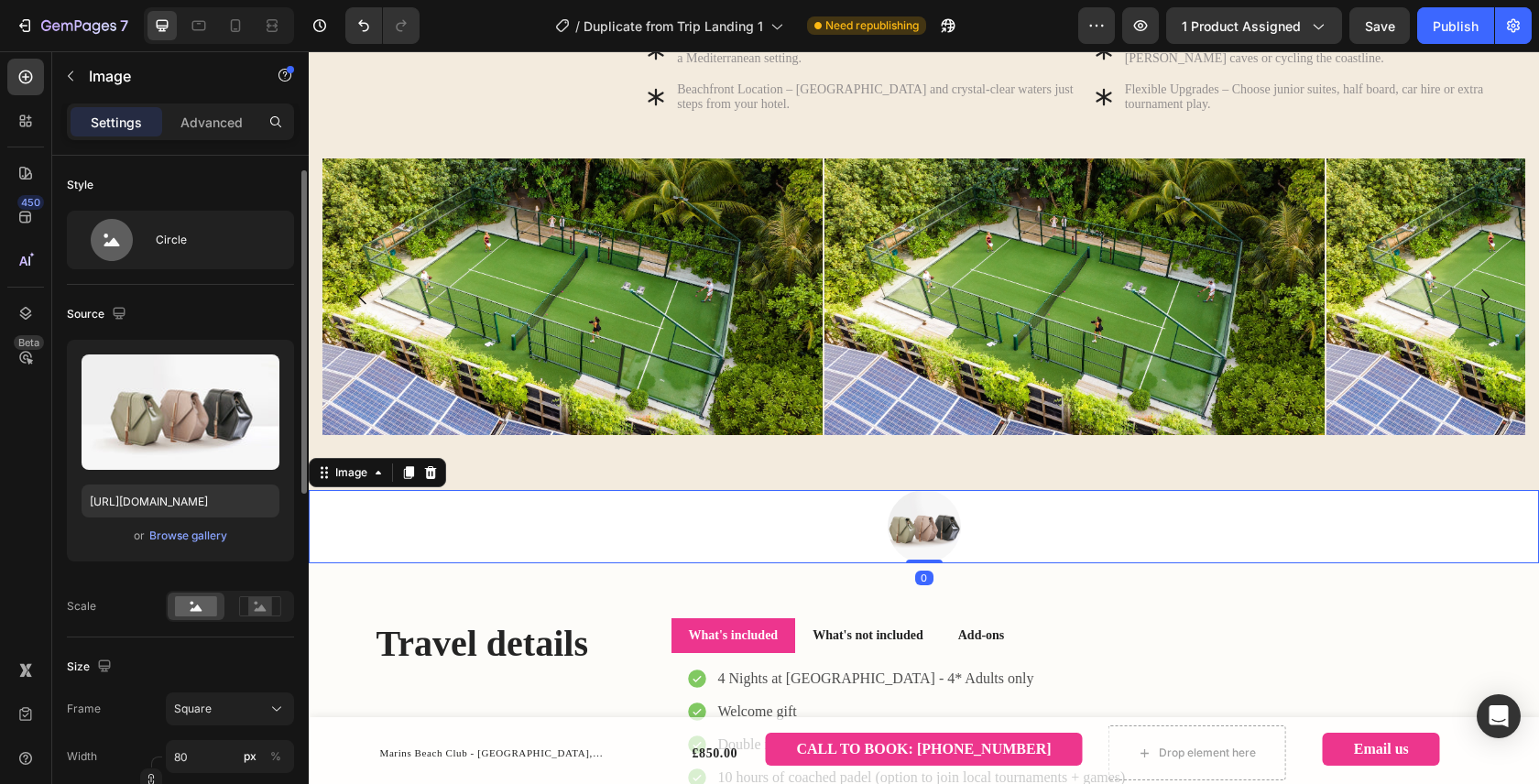
scroll to position [44, 0]
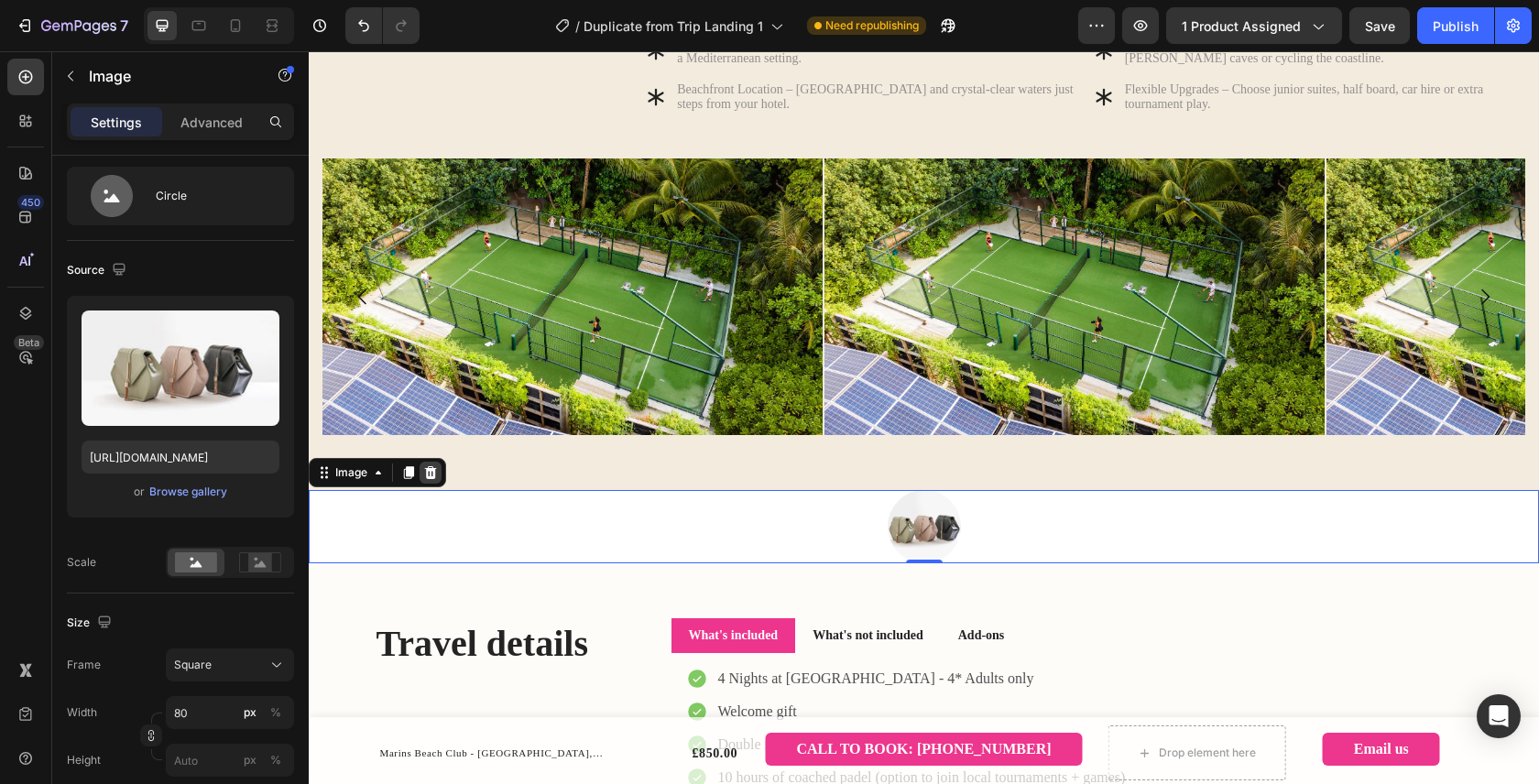
click at [438, 484] on div at bounding box center [430, 472] width 22 height 22
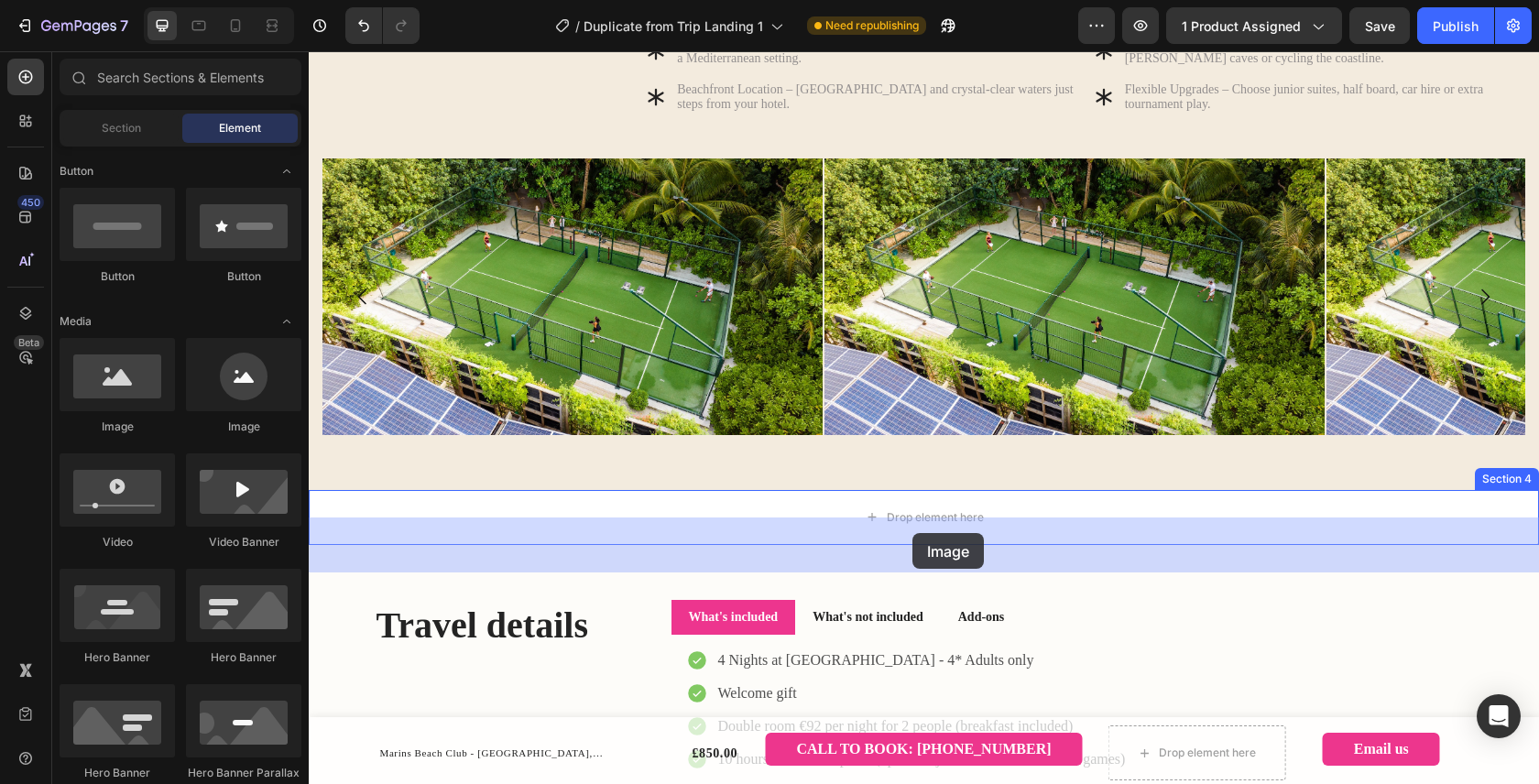
drag, startPoint x: 613, startPoint y: 406, endPoint x: 913, endPoint y: 533, distance: 325.8
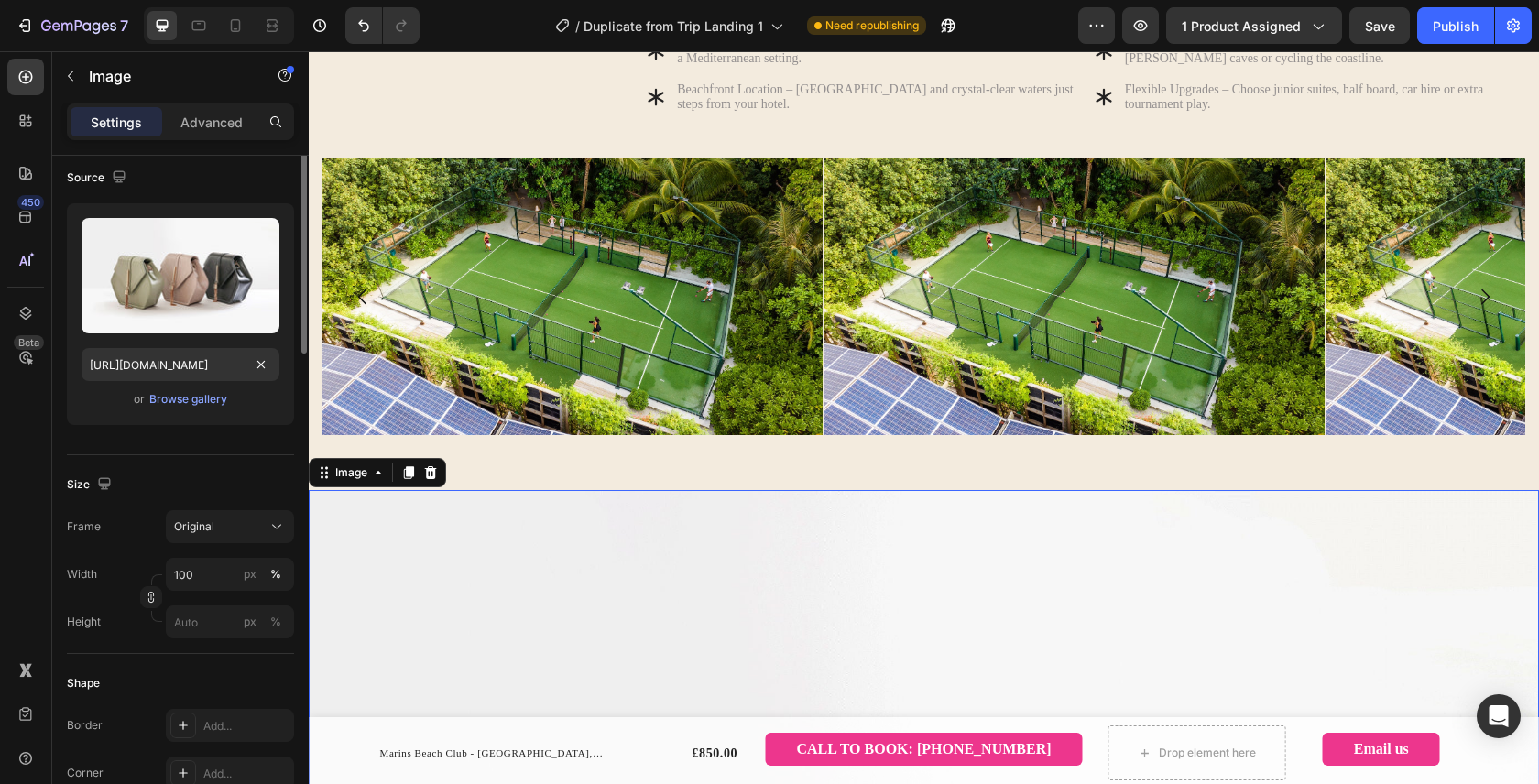
scroll to position [0, 0]
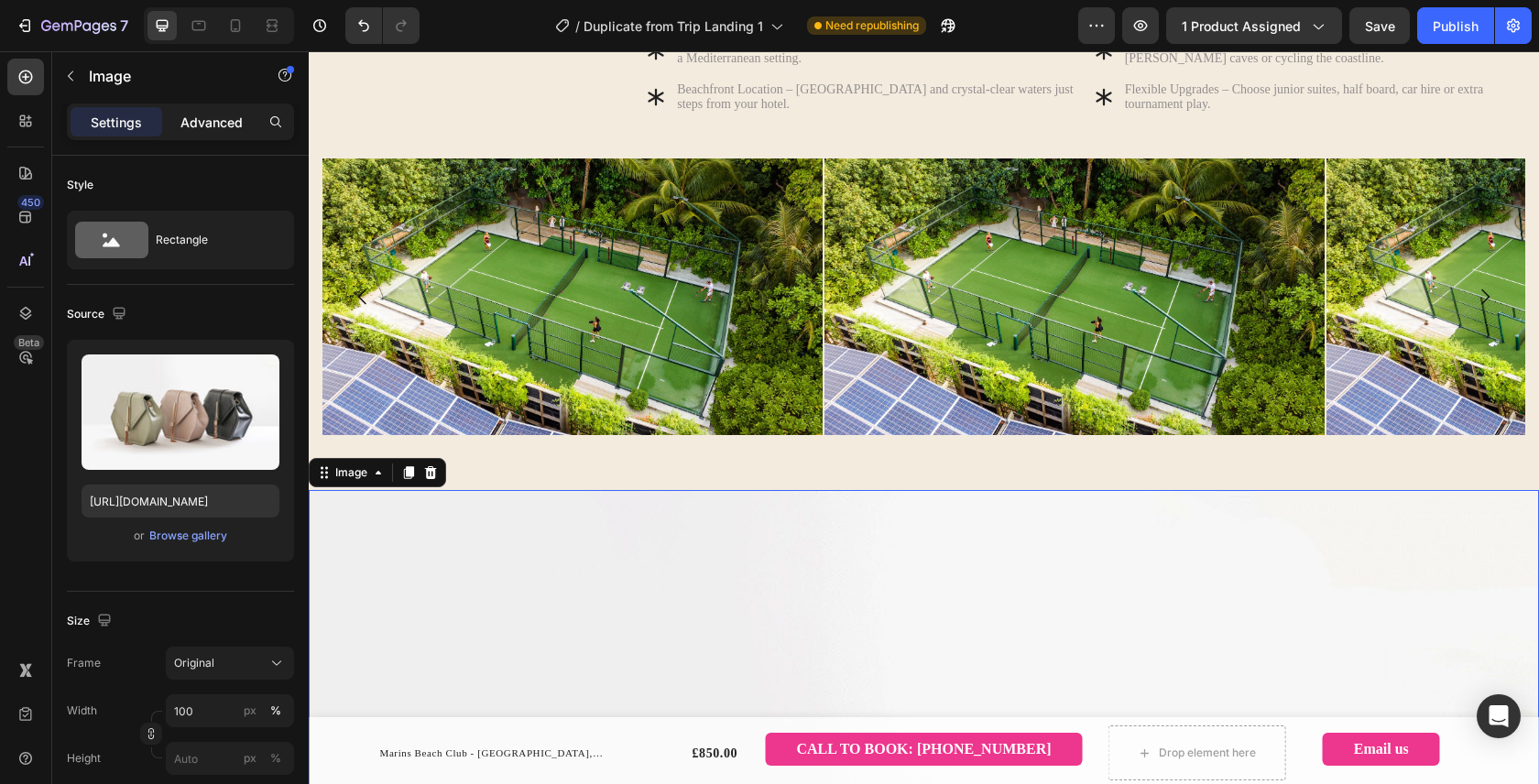
click at [204, 118] on p "Advanced" at bounding box center [211, 122] width 62 height 20
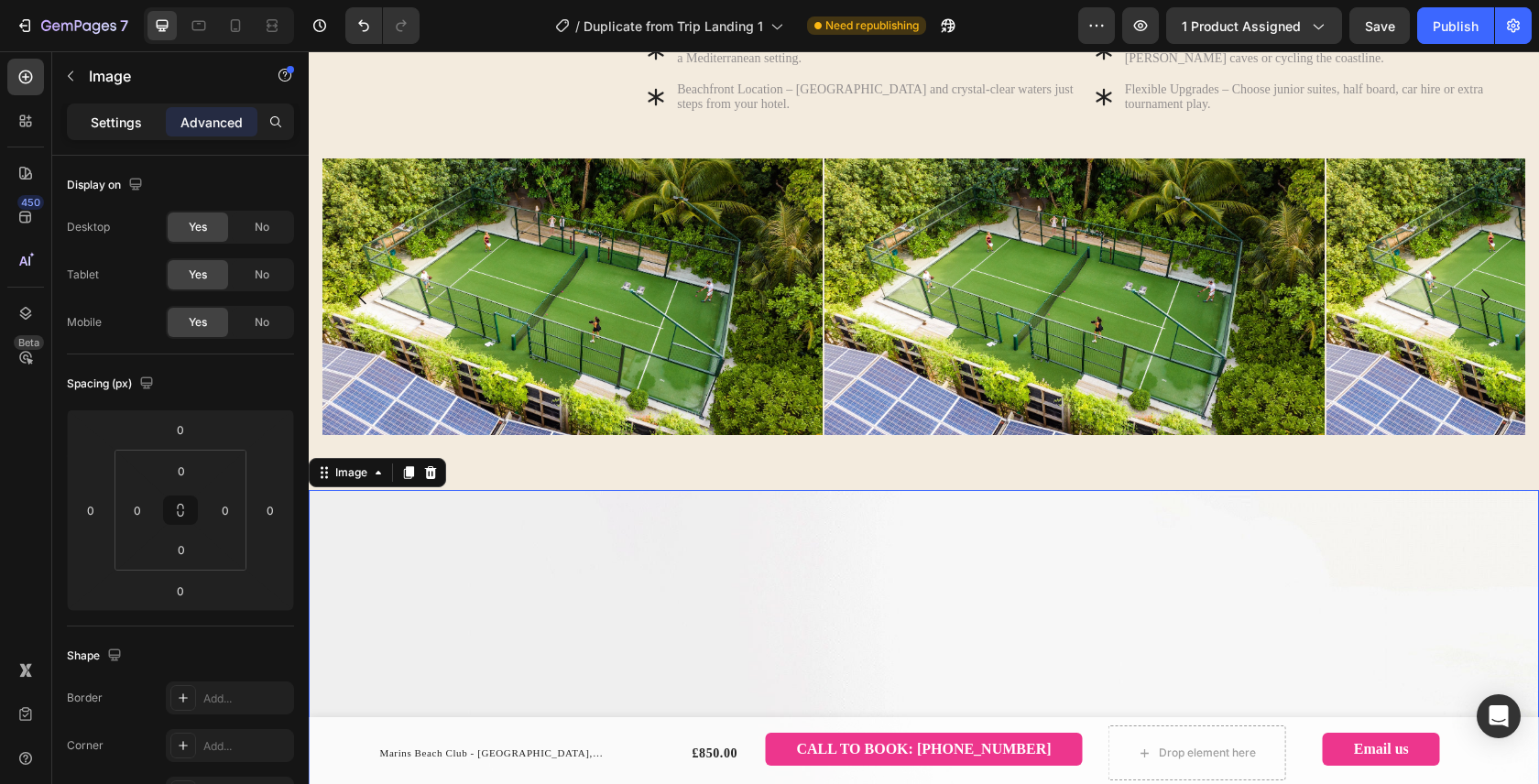
click at [96, 124] on p "Settings" at bounding box center [116, 122] width 52 height 20
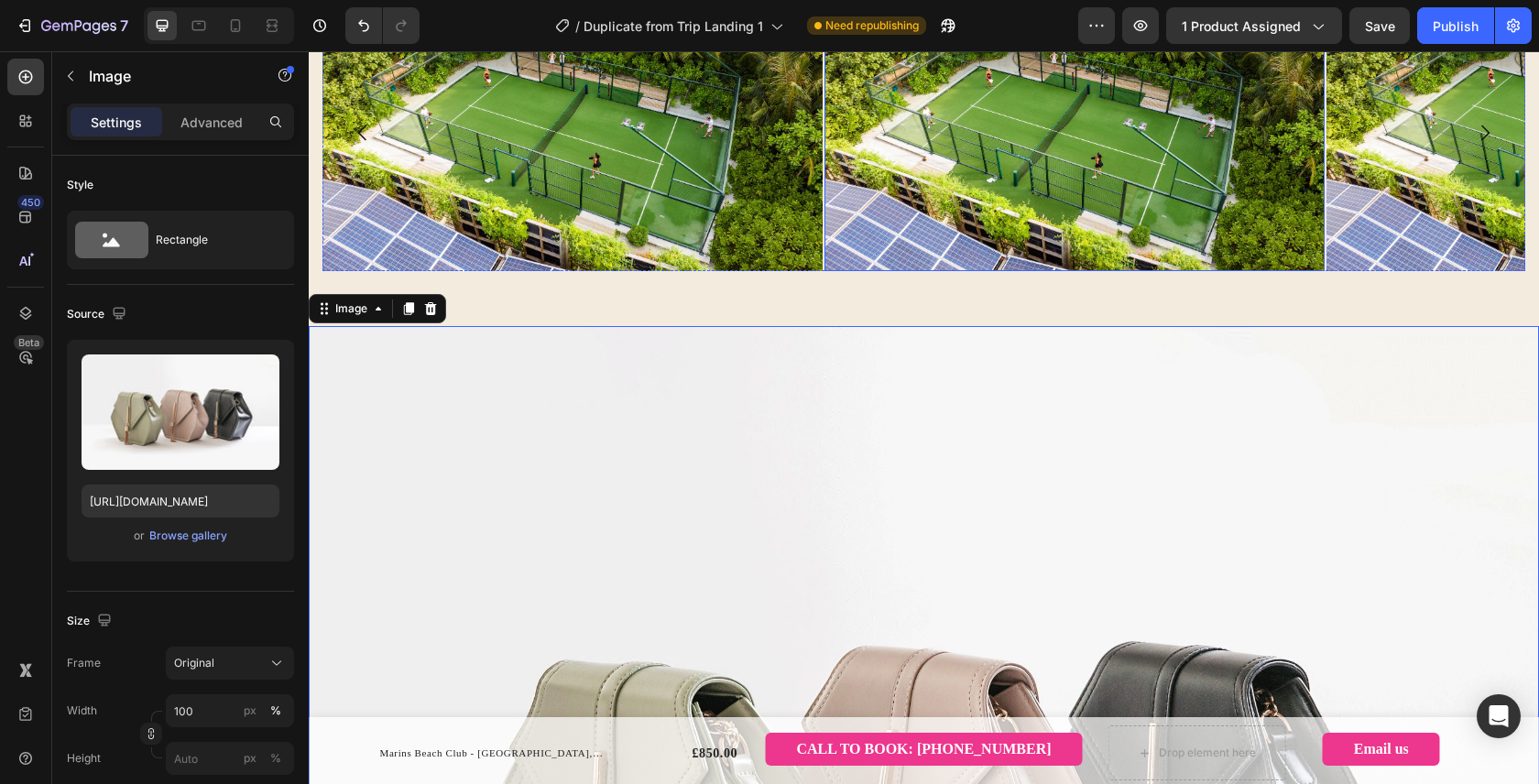
scroll to position [1164, 0]
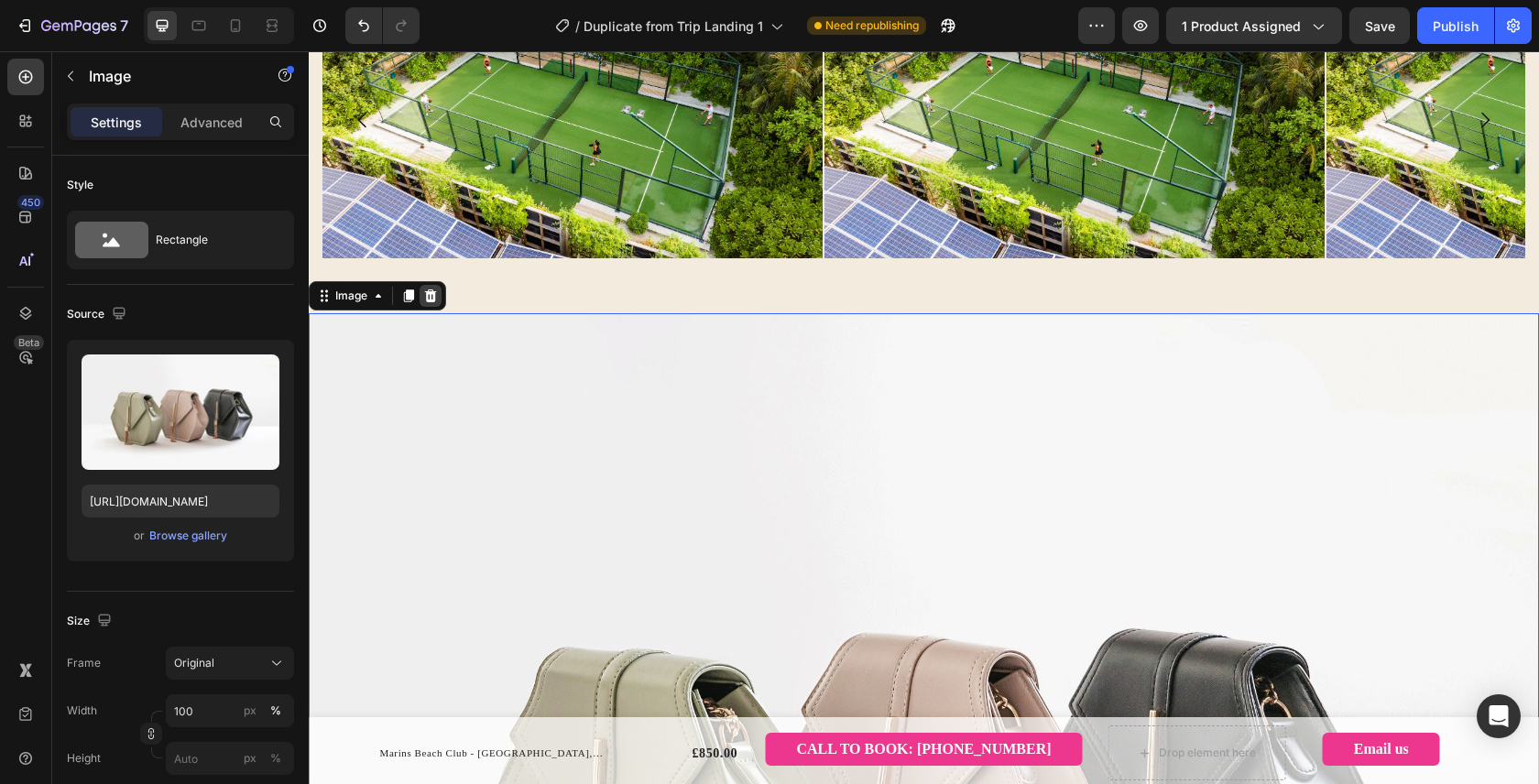
click at [438, 307] on div at bounding box center [430, 295] width 22 height 22
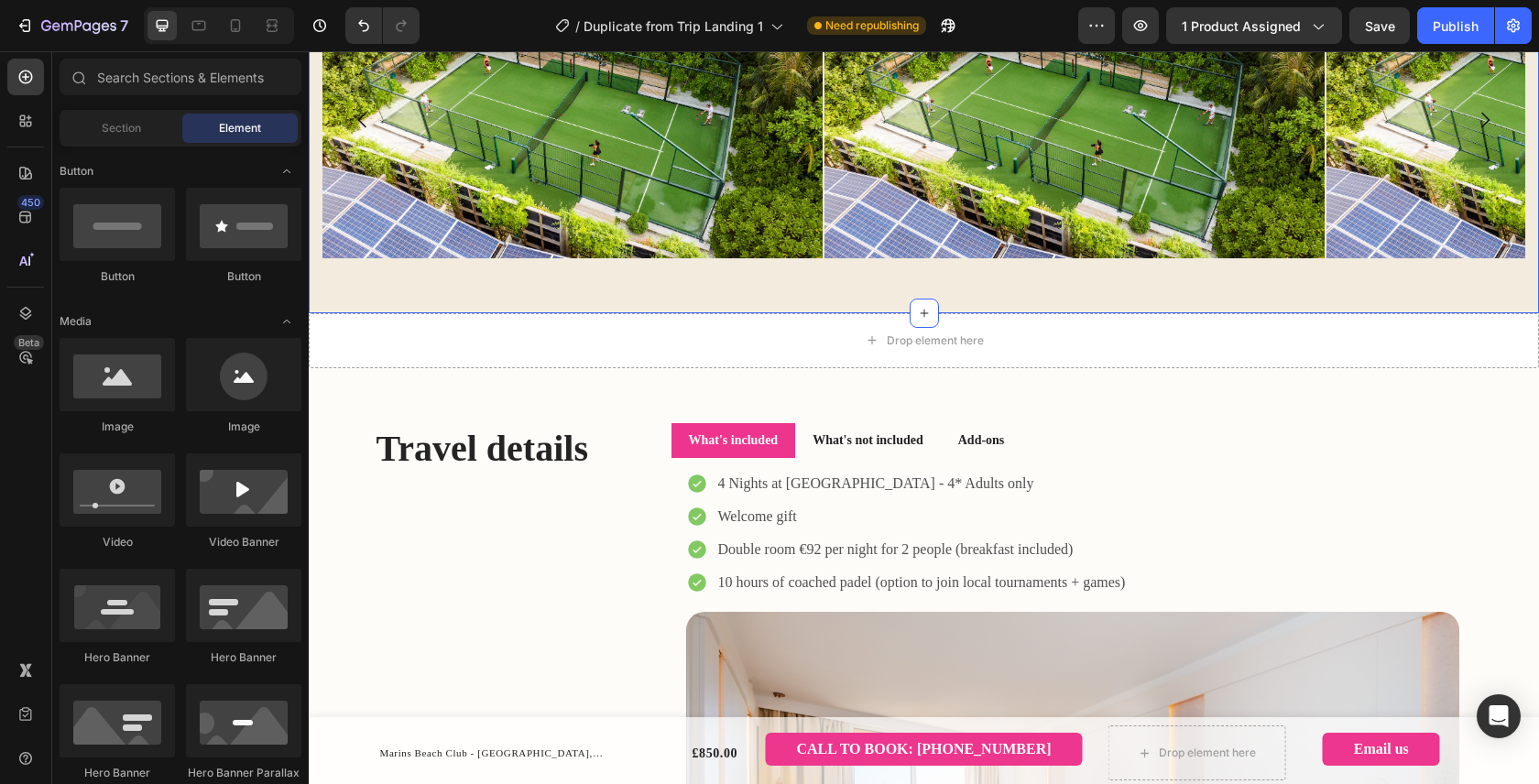
scroll to position [1061, 0]
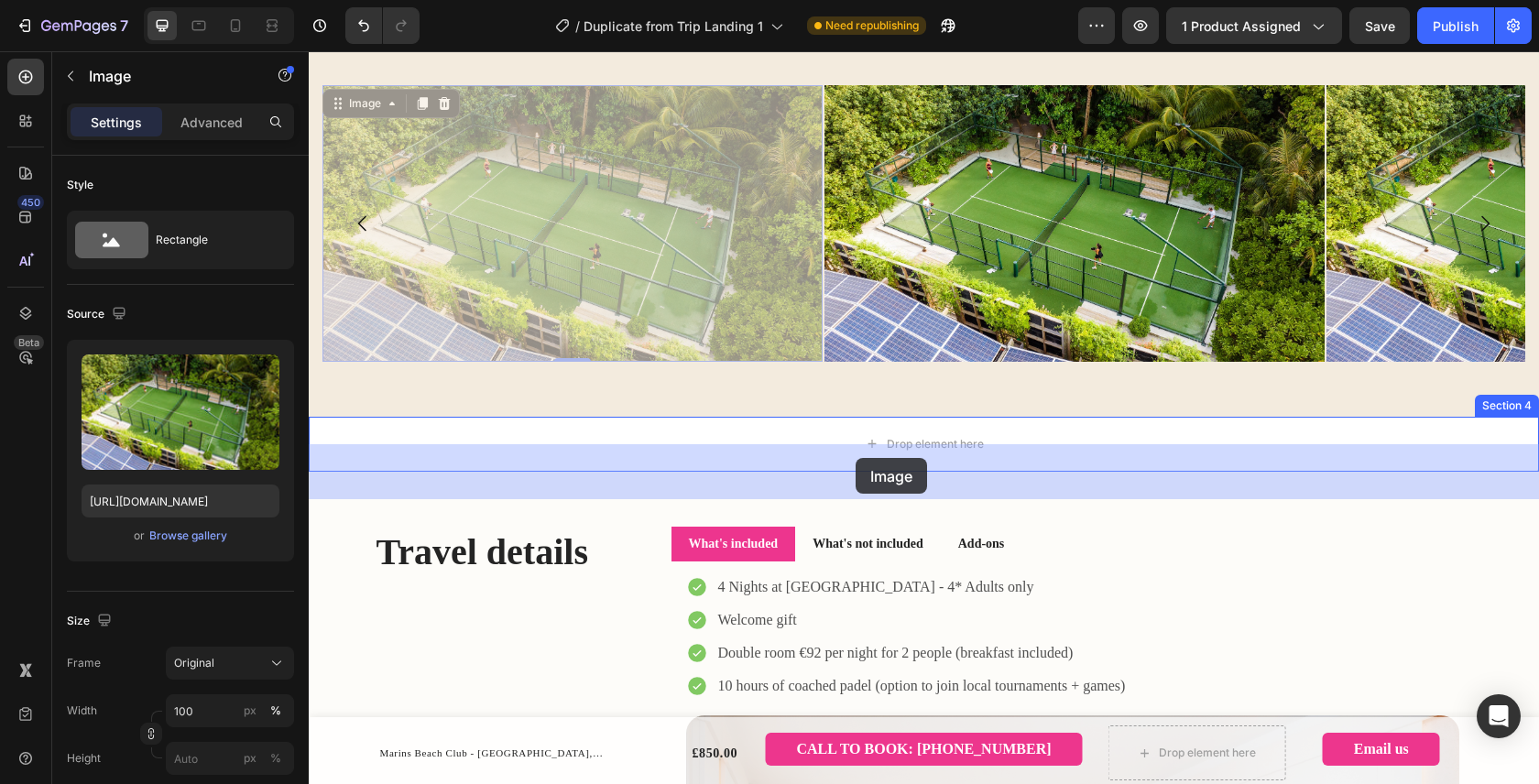
drag, startPoint x: 356, startPoint y: 127, endPoint x: 855, endPoint y: 457, distance: 598.2
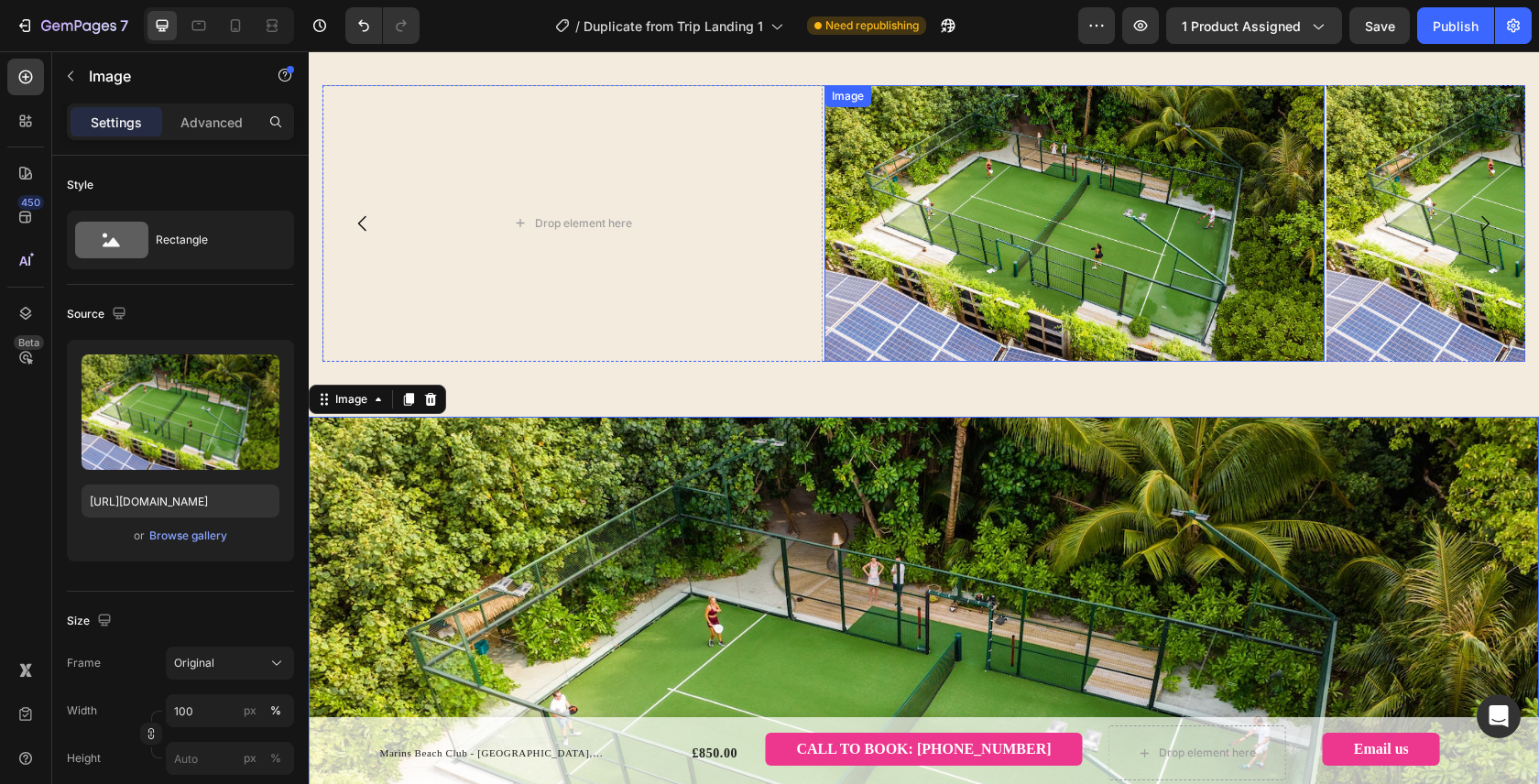
scroll to position [987, 0]
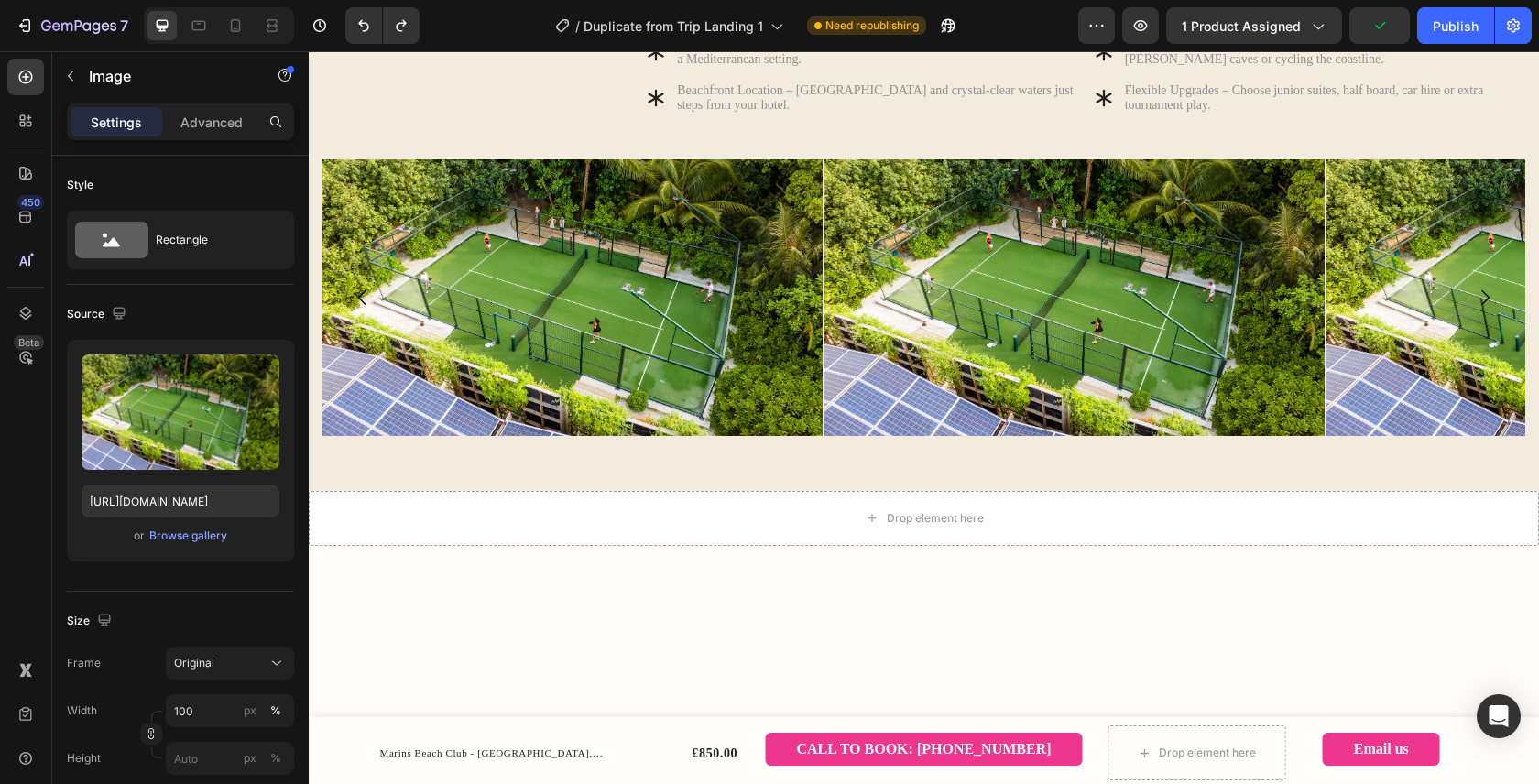
click at [490, 227] on img at bounding box center [572, 297] width 500 height 277
click at [368, 233] on img at bounding box center [572, 297] width 500 height 277
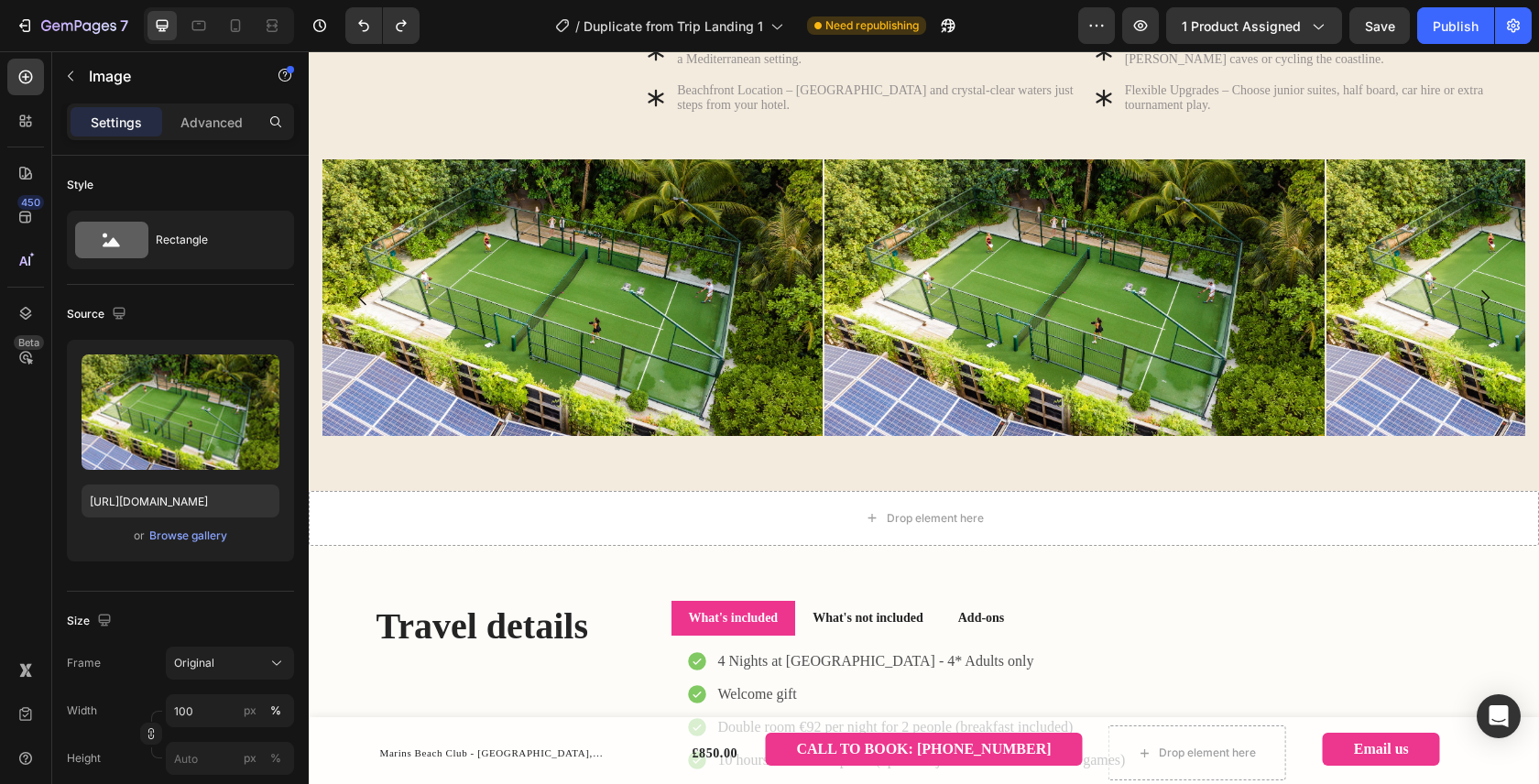
scroll to position [829, 0]
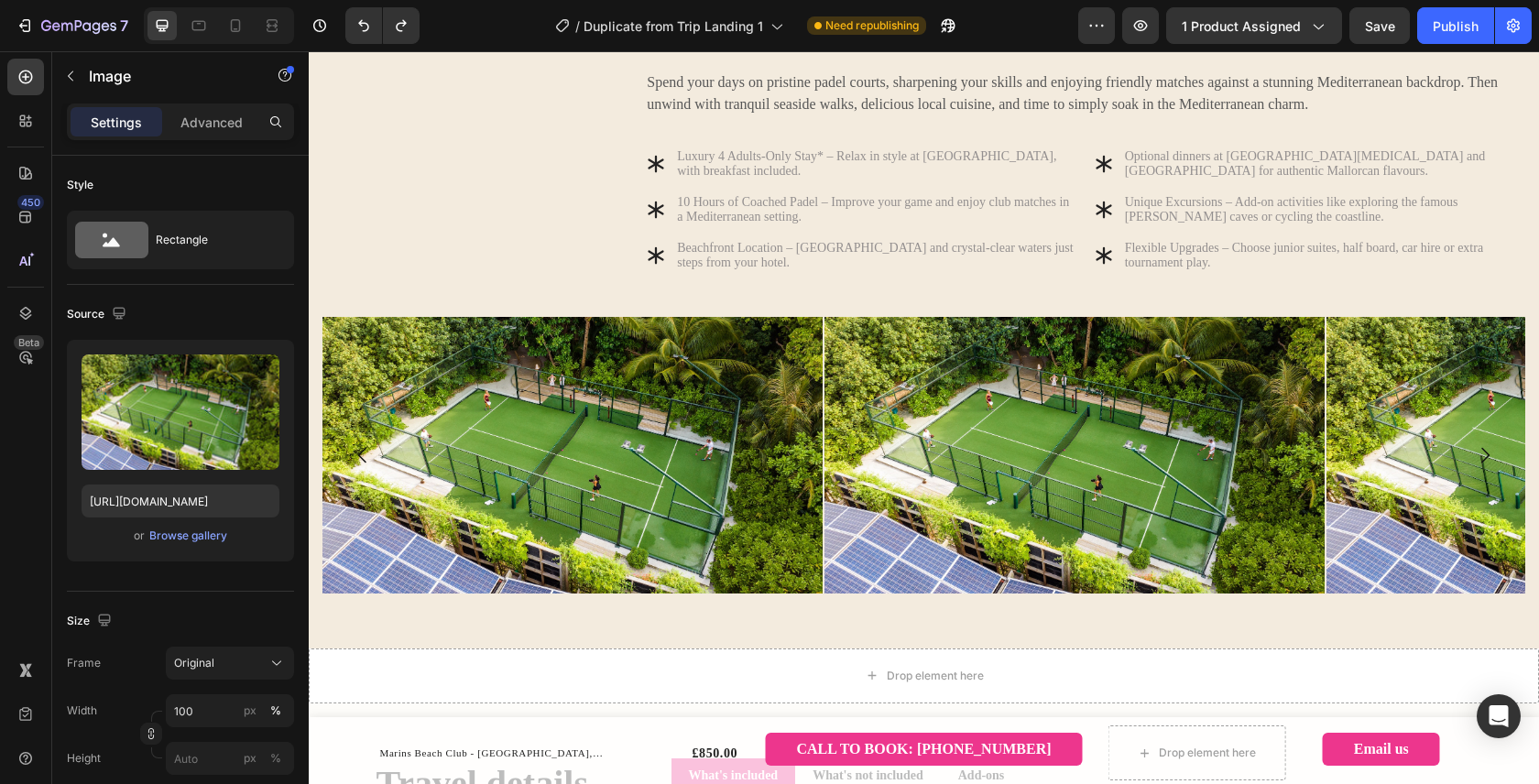
click at [512, 432] on img at bounding box center [572, 455] width 500 height 277
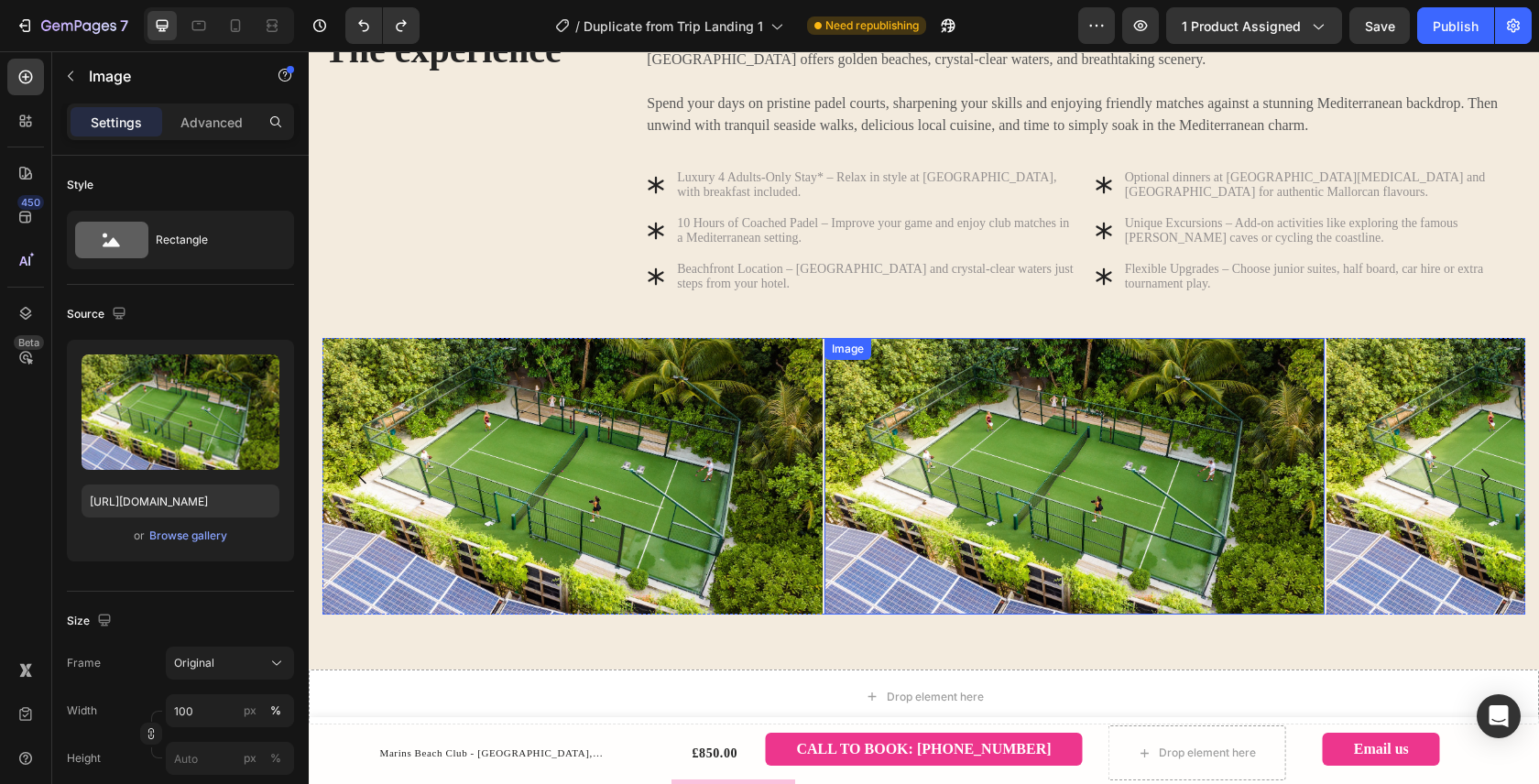
click at [938, 507] on img at bounding box center [1074, 475] width 500 height 277
click at [352, 357] on div "Image" at bounding box center [346, 349] width 39 height 17
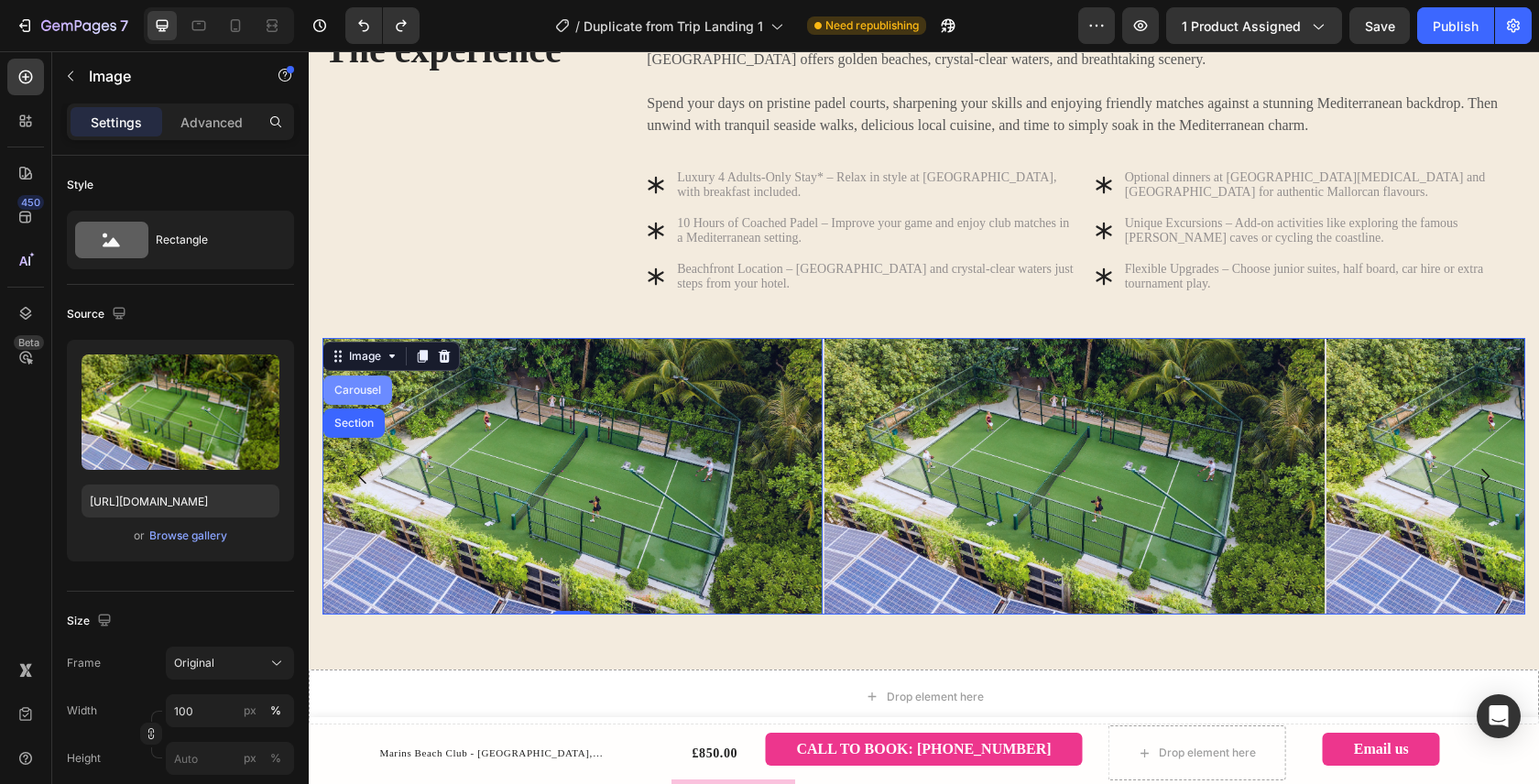
click at [365, 396] on div "Carousel" at bounding box center [358, 390] width 54 height 11
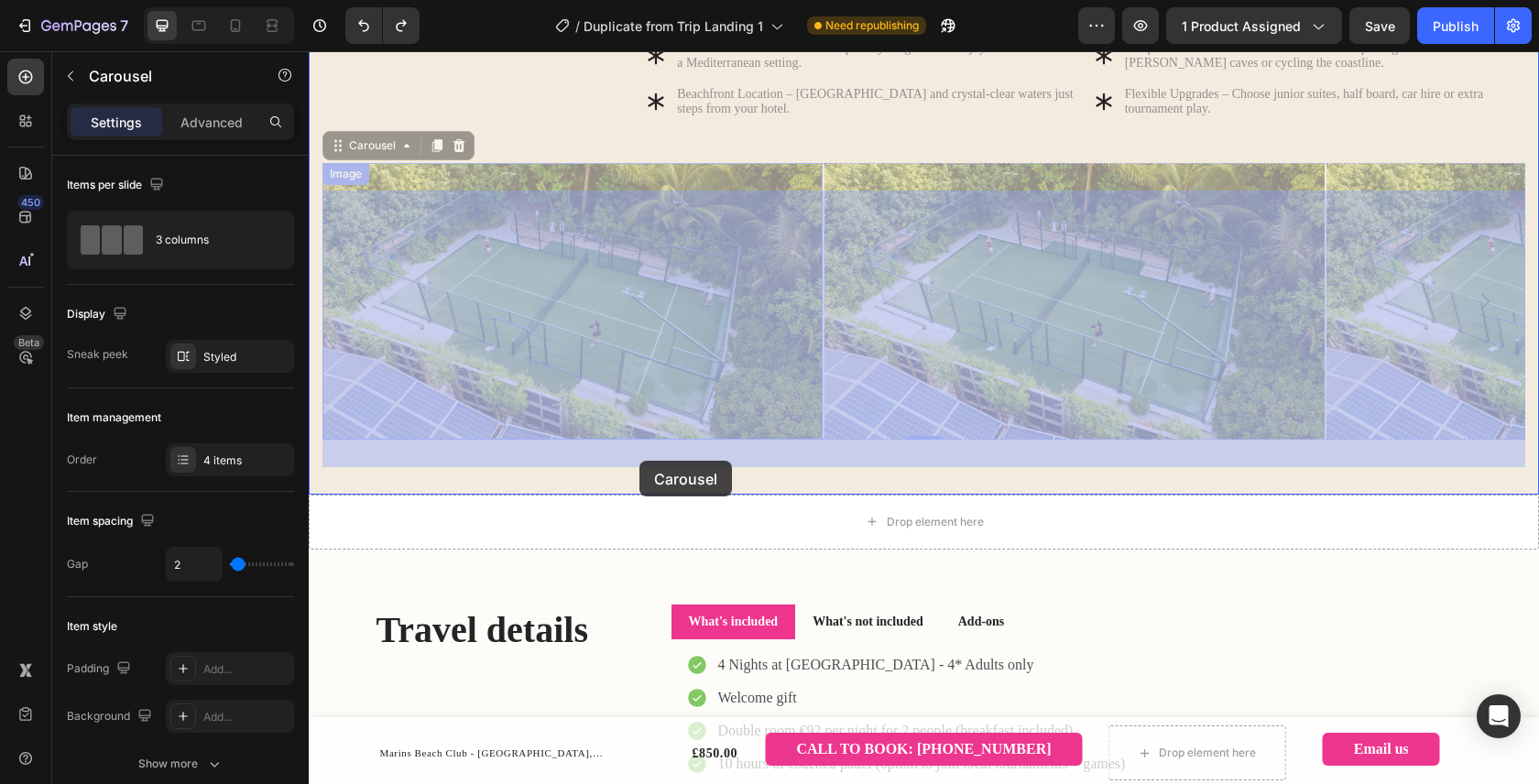
scroll to position [989, 0]
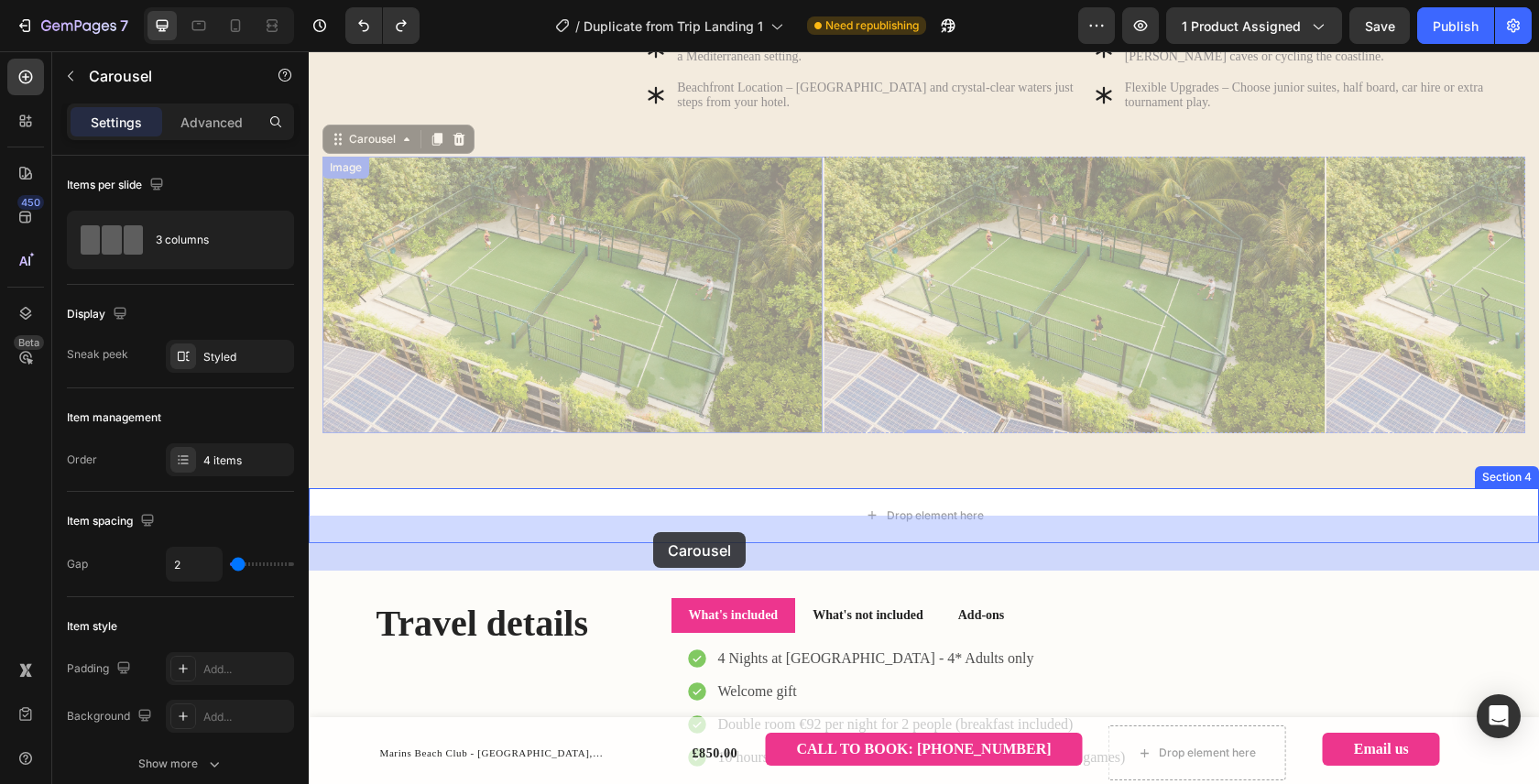
drag, startPoint x: 373, startPoint y: 346, endPoint x: 653, endPoint y: 532, distance: 336.1
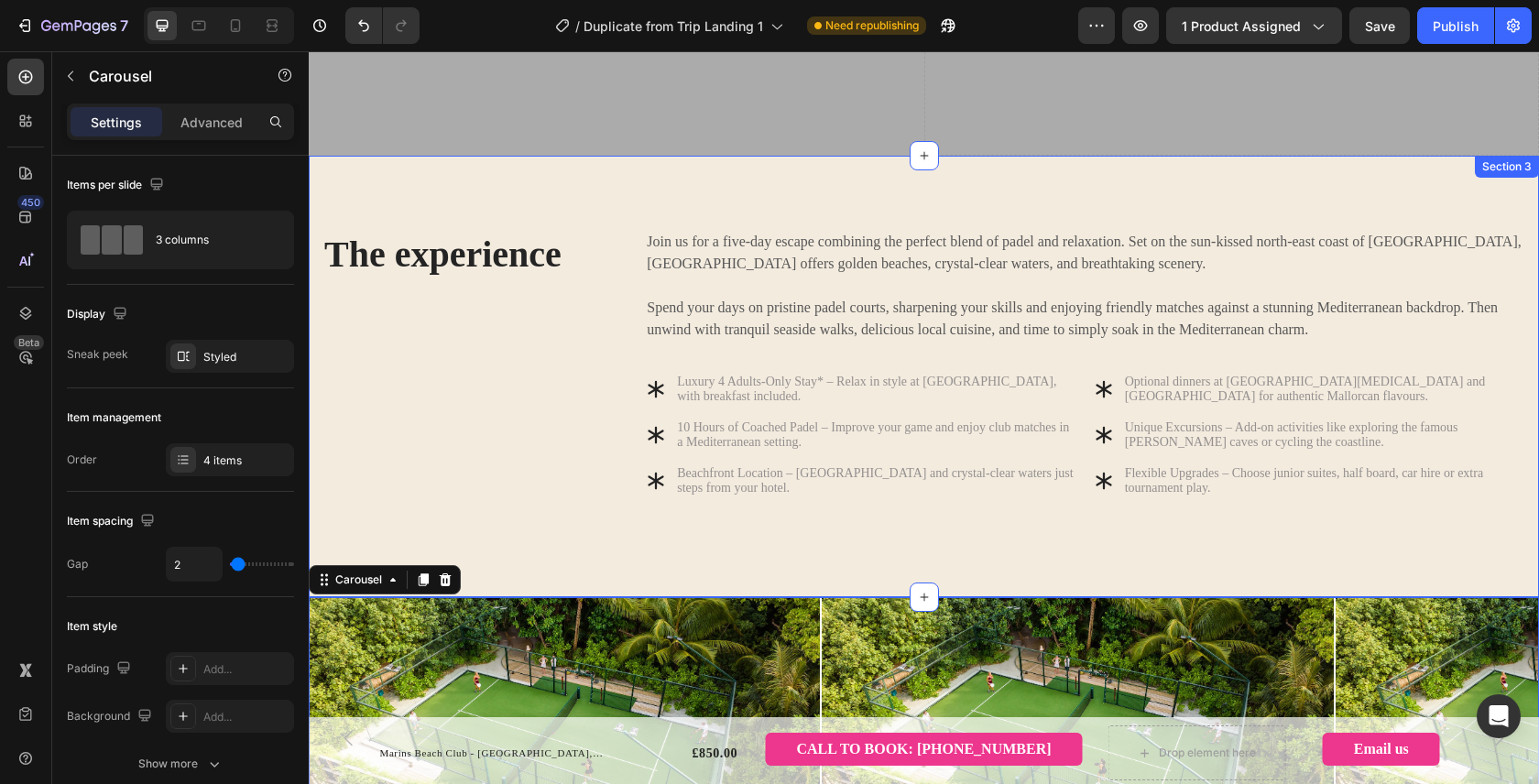
scroll to position [565, 0]
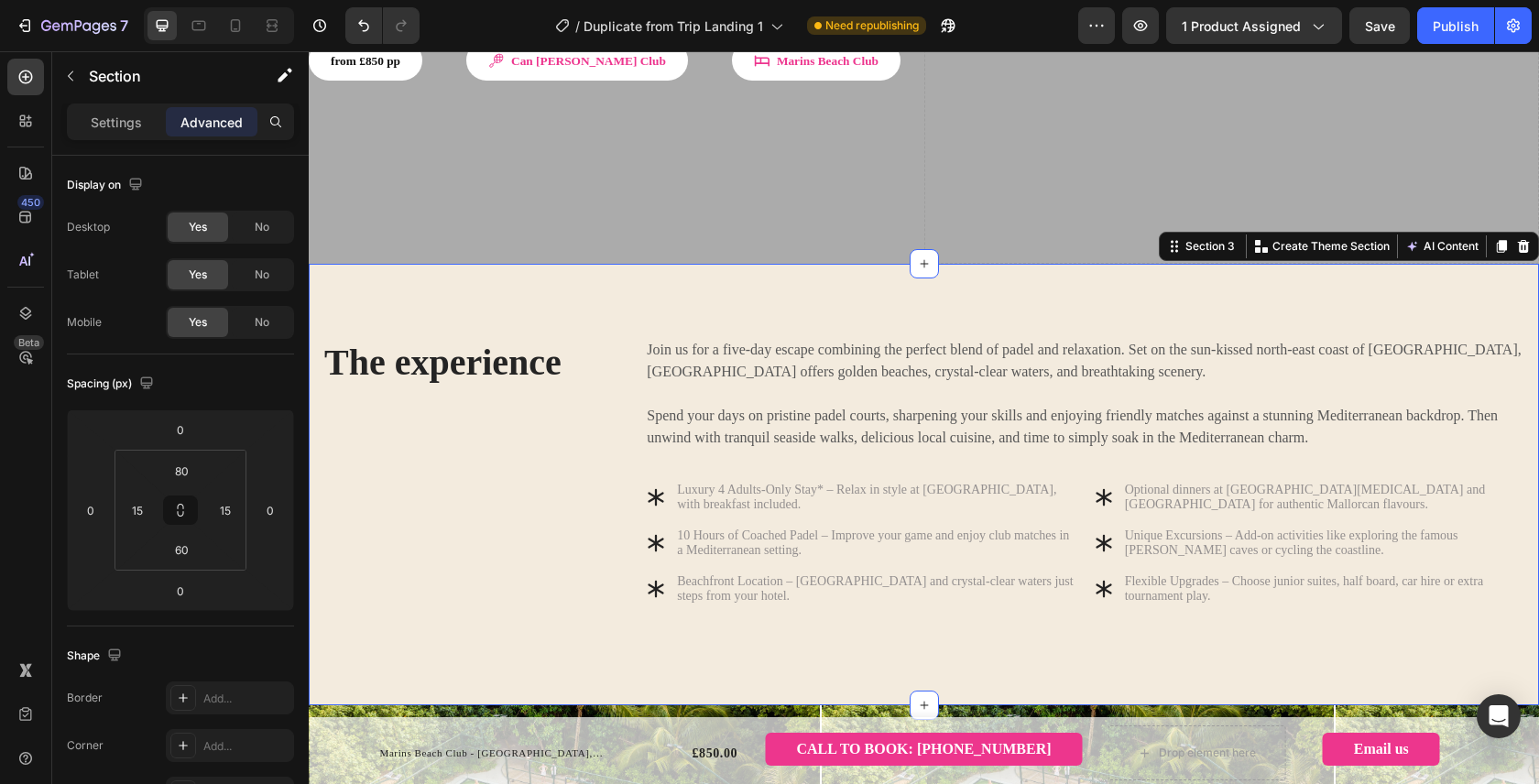
click at [442, 264] on div "The experience Heading Join us for a five-day escape combining the perfect blen…" at bounding box center [923, 484] width 1230 height 442
click at [827, 571] on div "Beachfront Location – [GEOGRAPHIC_DATA] and crystal-clear waters just steps fro…" at bounding box center [876, 588] width 403 height 35
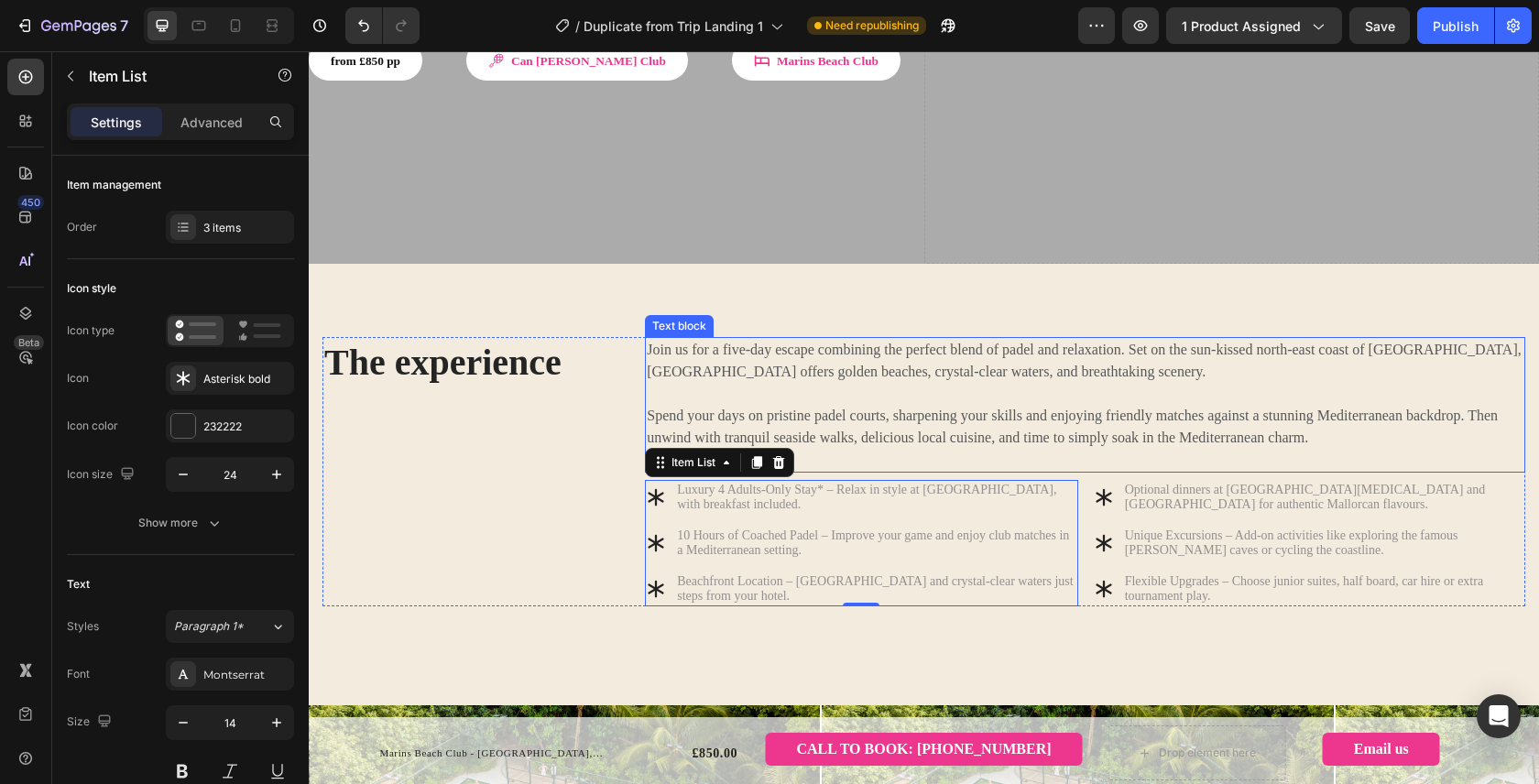
click at [680, 318] on div "Text block" at bounding box center [678, 326] width 61 height 17
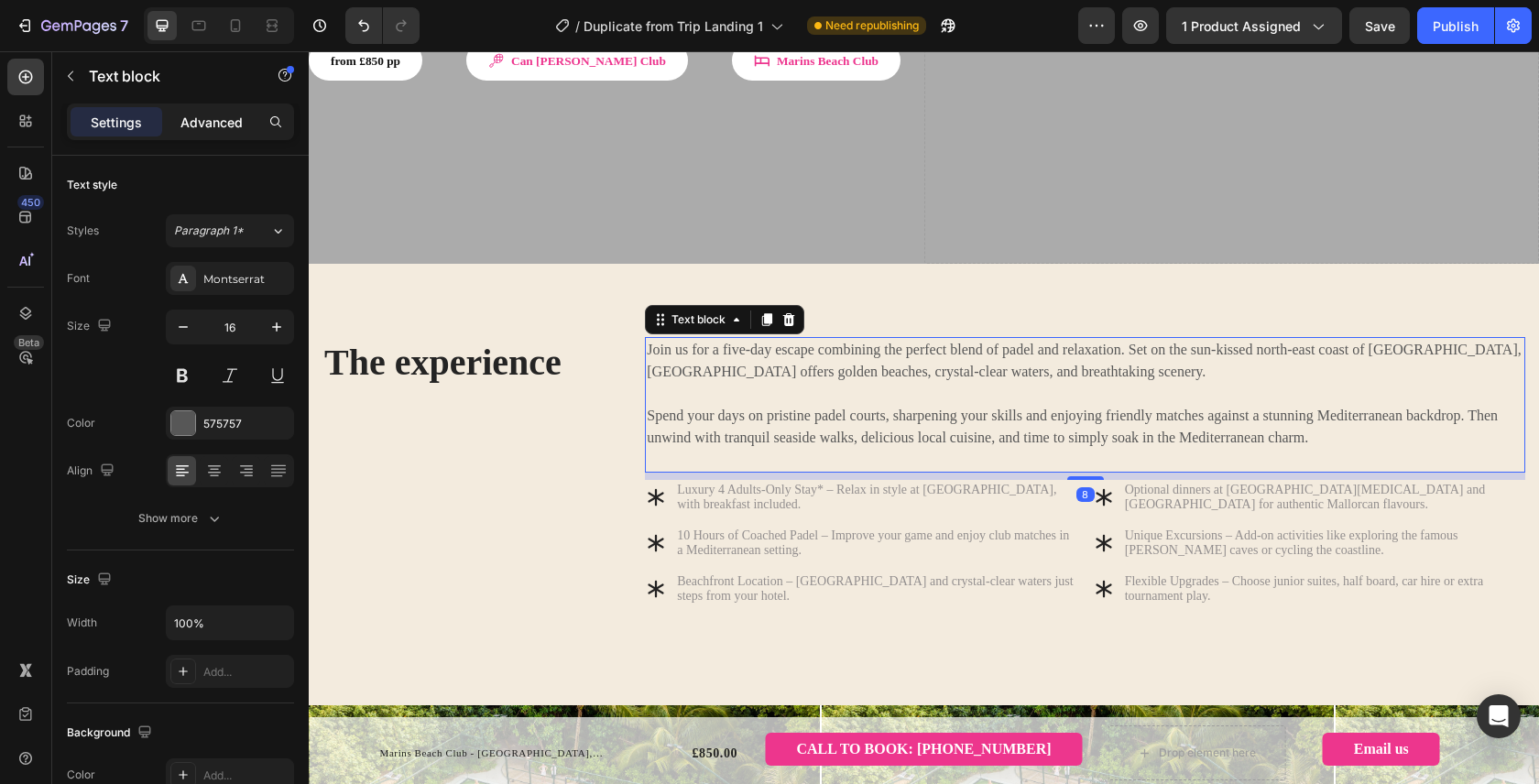
click at [220, 126] on p "Advanced" at bounding box center [211, 122] width 62 height 20
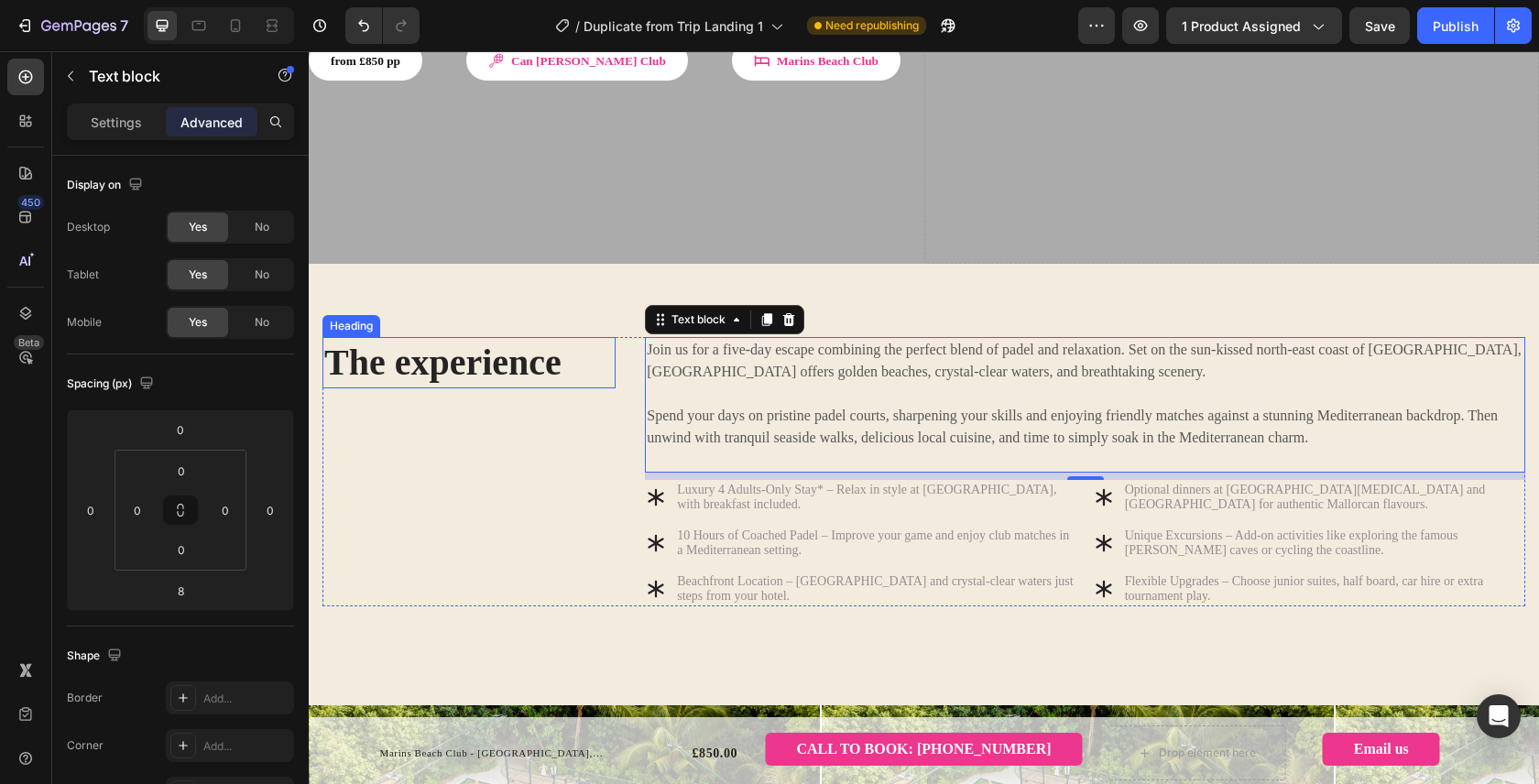
click at [496, 337] on h2 "The experience" at bounding box center [469, 362] width 293 height 52
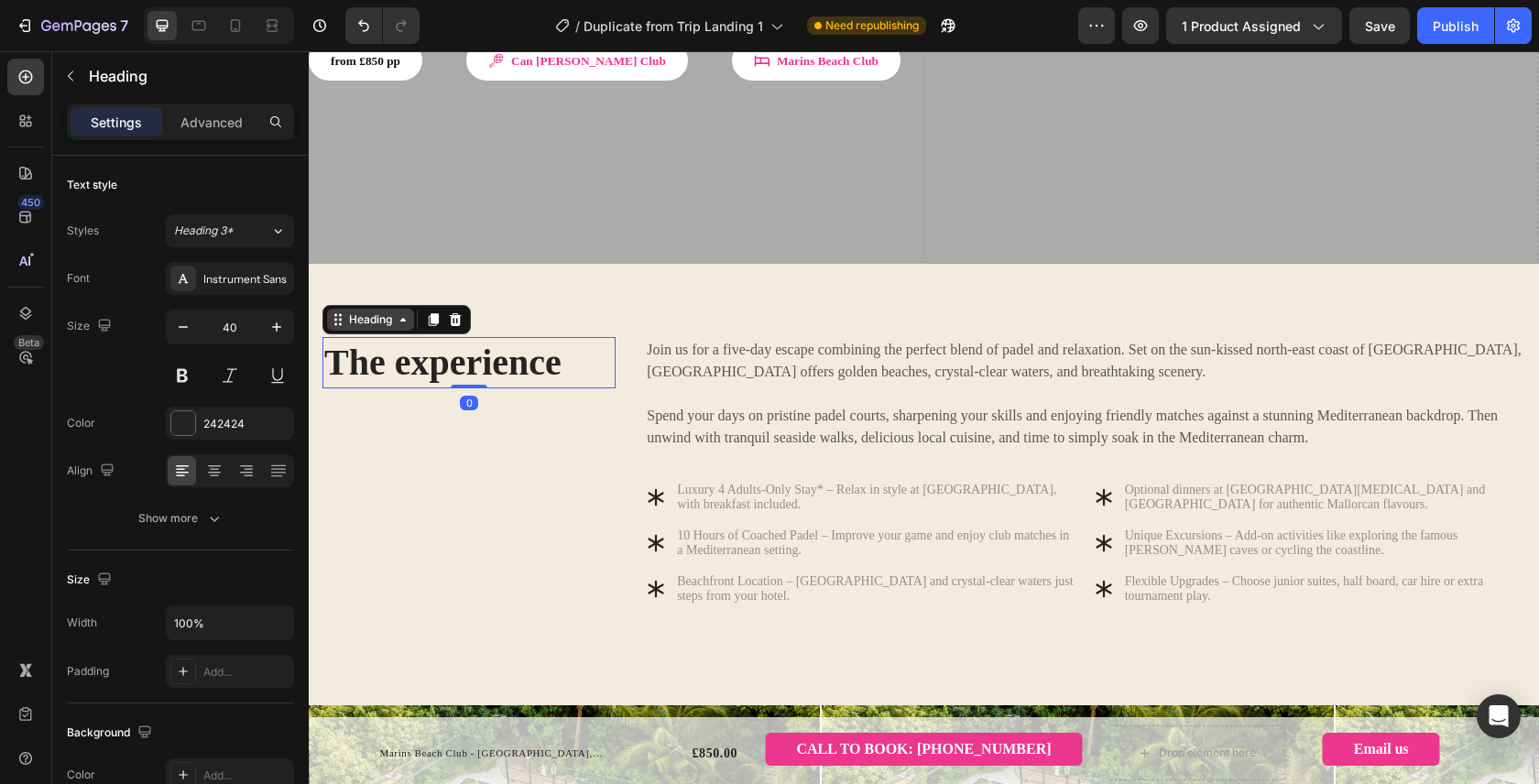
click at [397, 312] on icon at bounding box center [403, 320] width 15 height 15
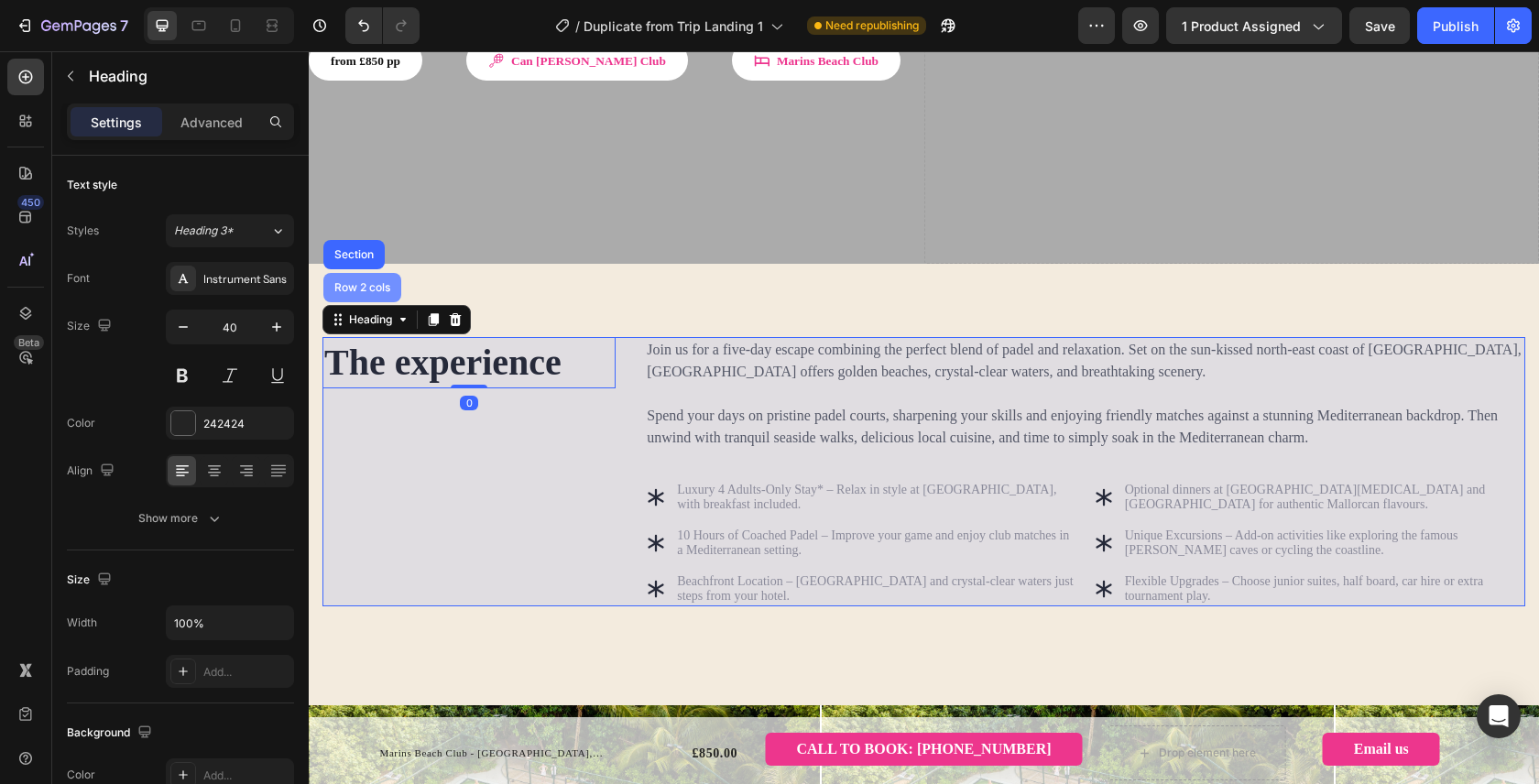
click at [376, 282] on div "Row 2 cols" at bounding box center [362, 288] width 63 height 11
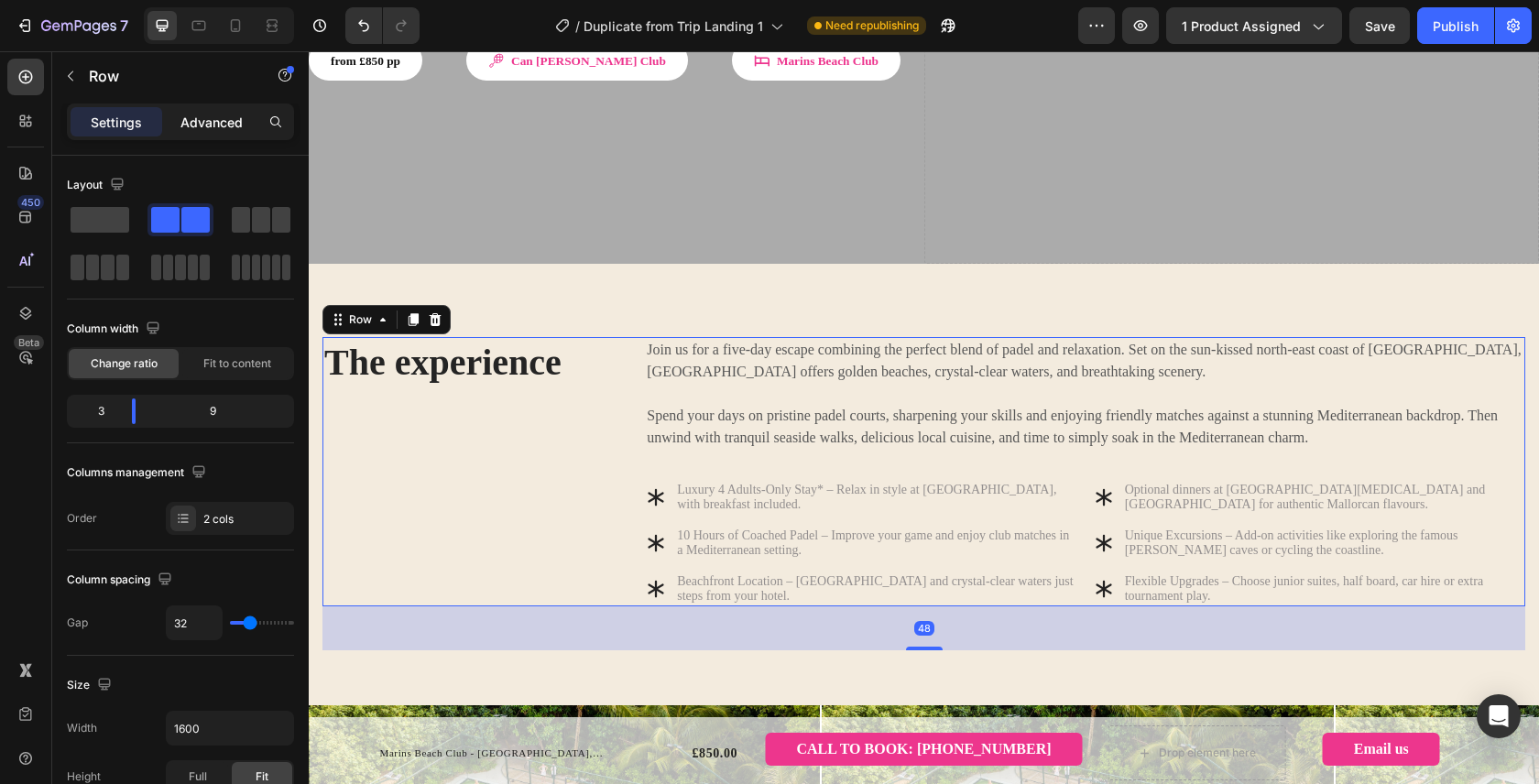
click at [218, 111] on div "Advanced" at bounding box center [212, 121] width 92 height 29
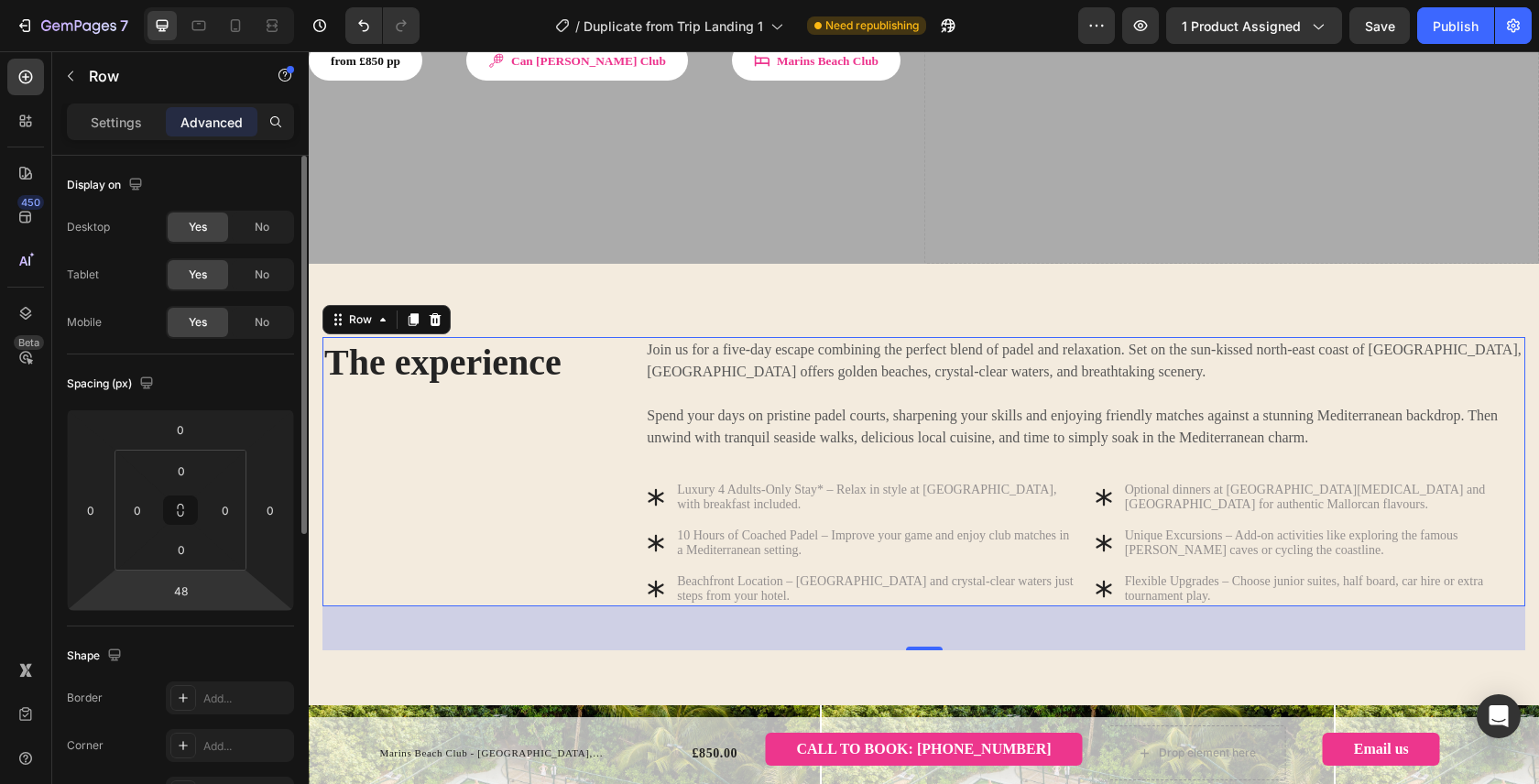
click at [223, 0] on html "7 Version history / Duplicate from Trip Landing 1 Need republishing Preview 1 p…" at bounding box center [769, 0] width 1539 height 0
type input "3"
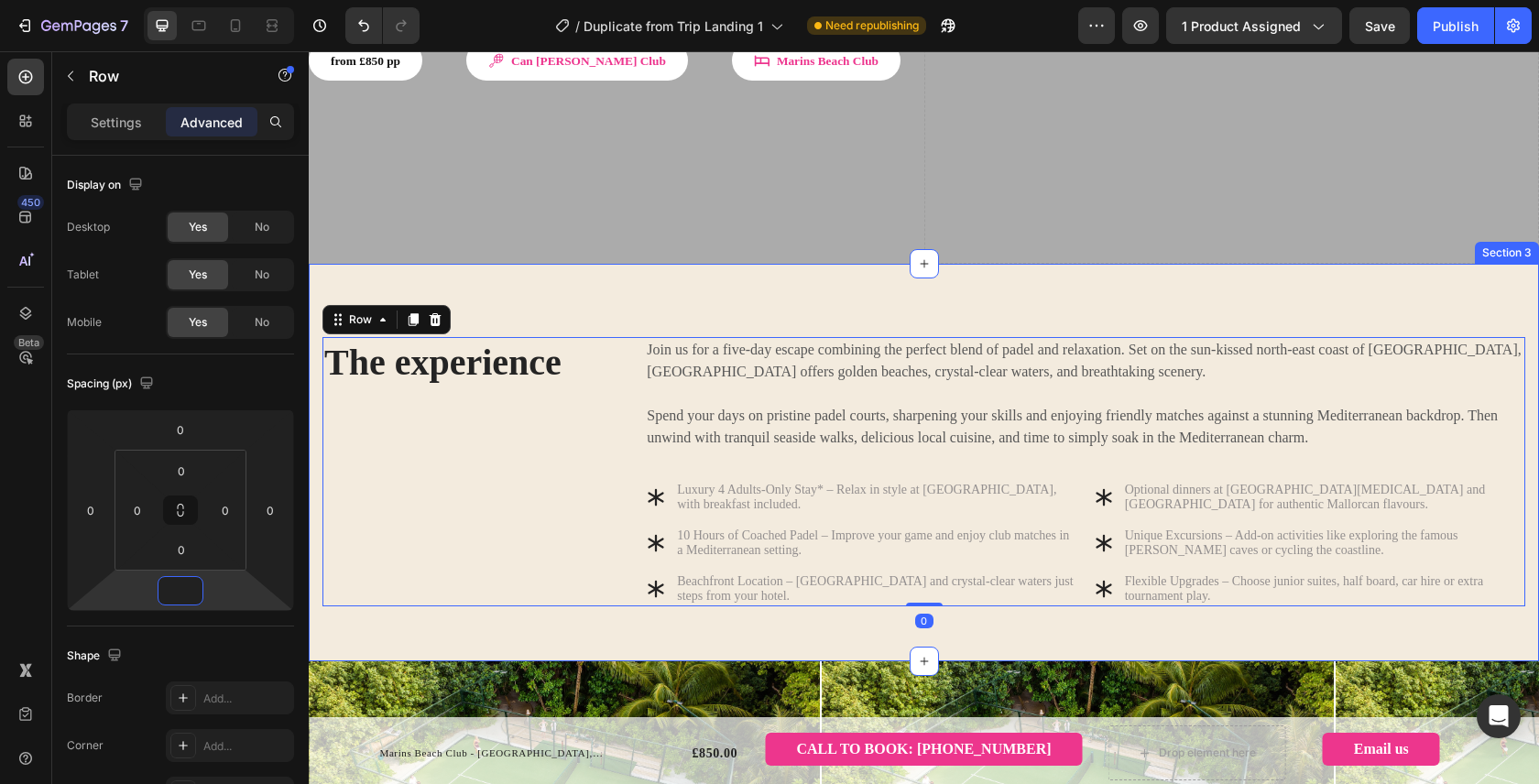
click at [980, 264] on div "The experience Heading Join us for a five-day escape combining the perfect blen…" at bounding box center [923, 462] width 1230 height 398
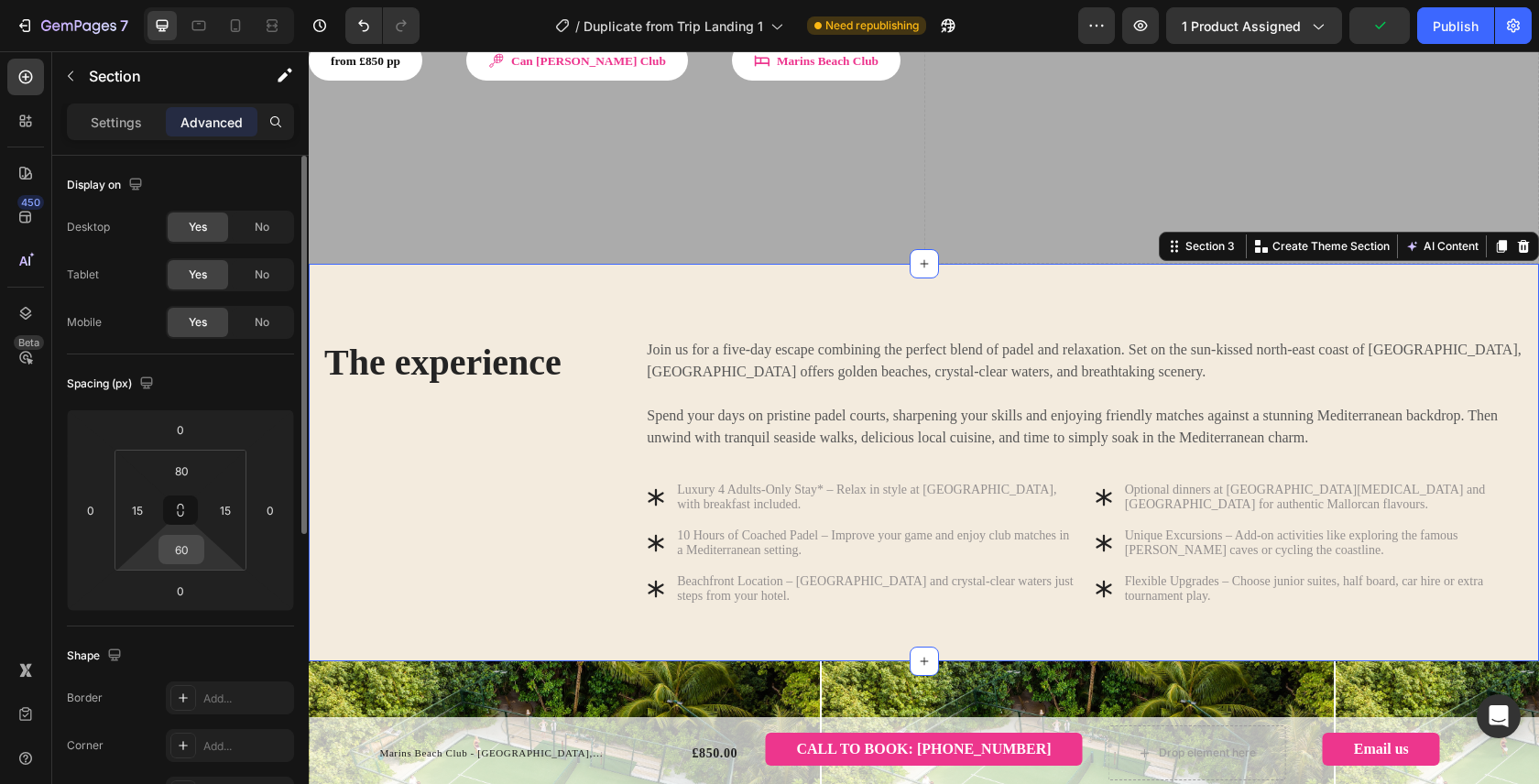
click at [179, 550] on input "60" at bounding box center [181, 549] width 37 height 27
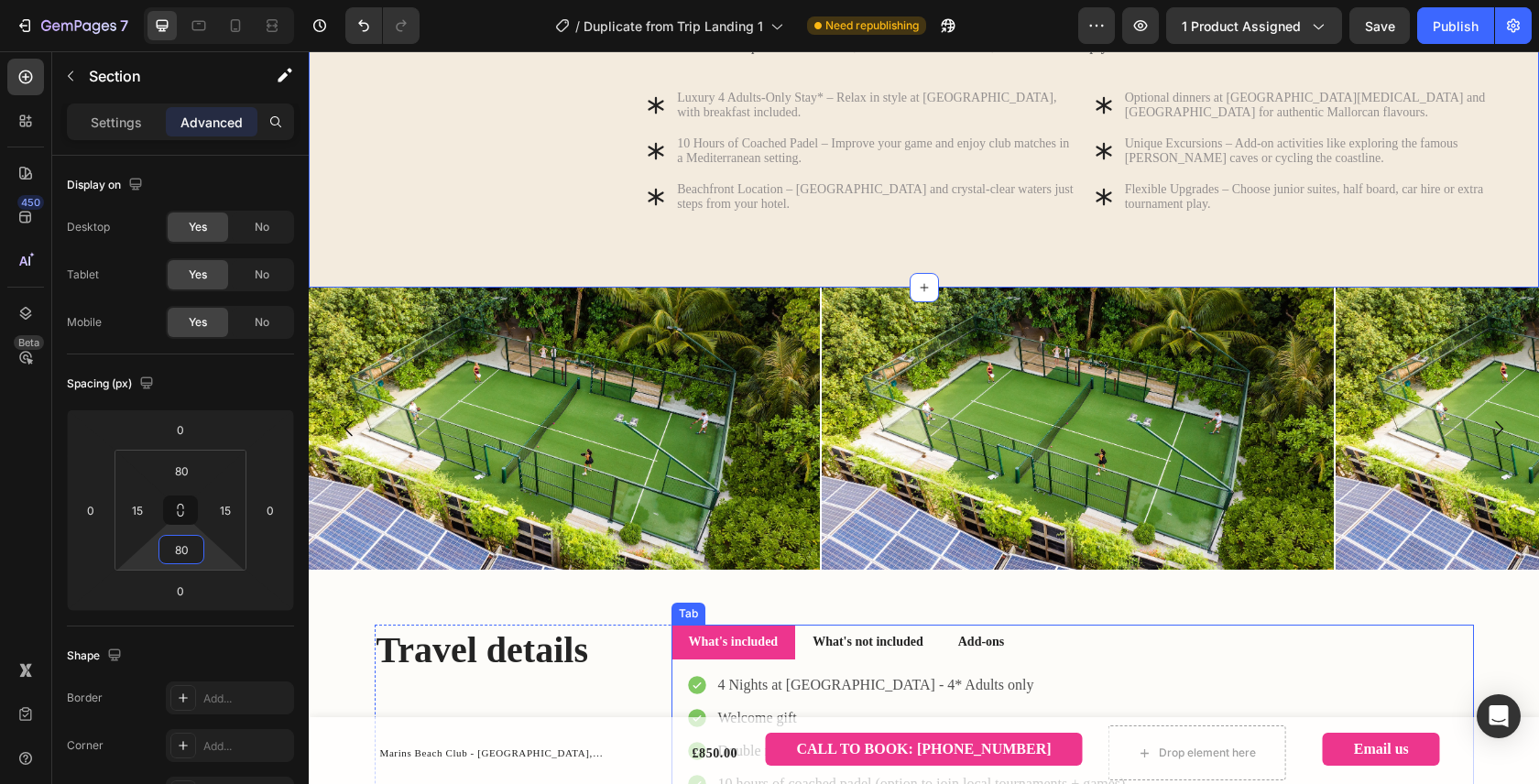
scroll to position [880, 0]
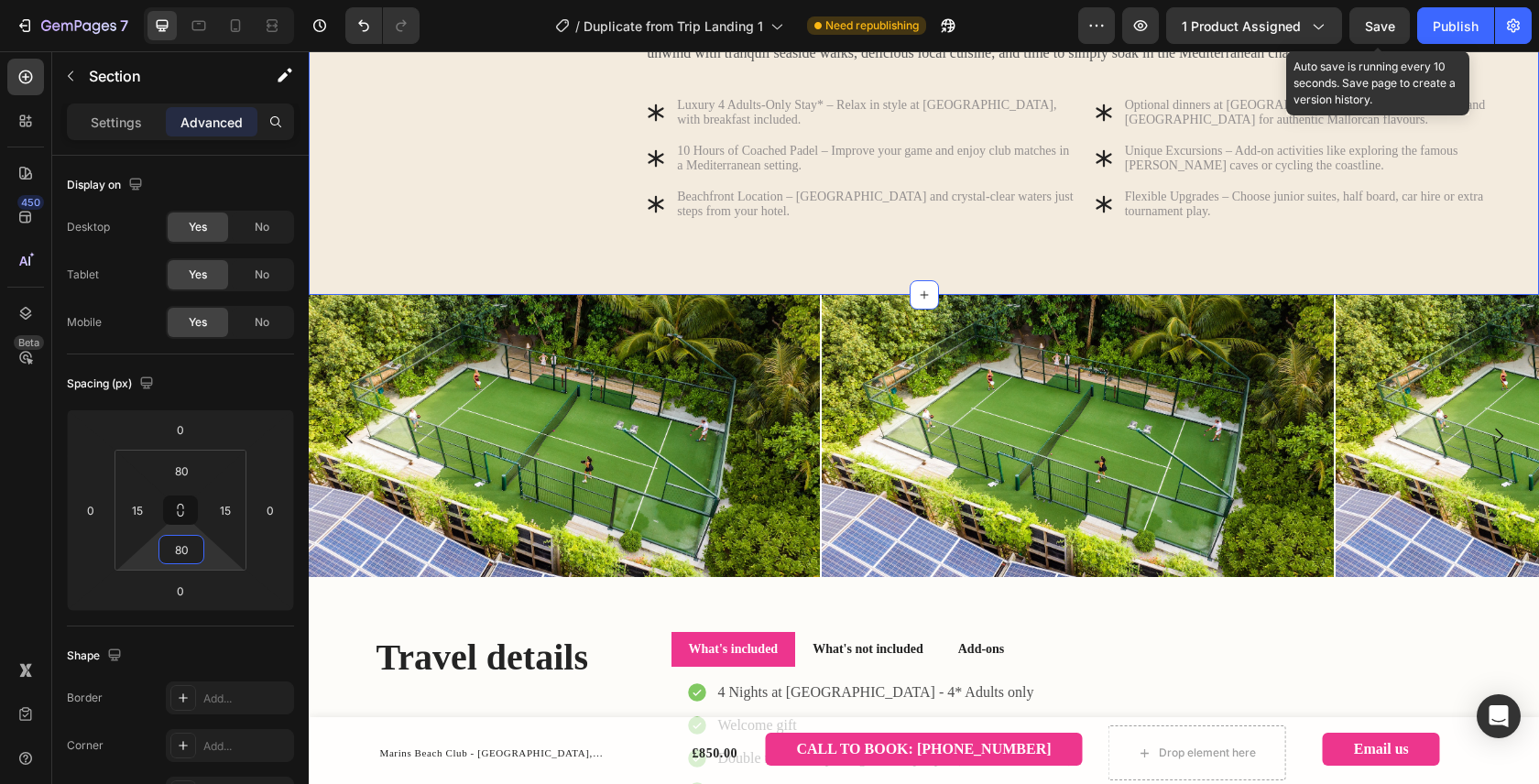
type input "80"
click at [1386, 29] on span "Save" at bounding box center [1380, 26] width 30 height 16
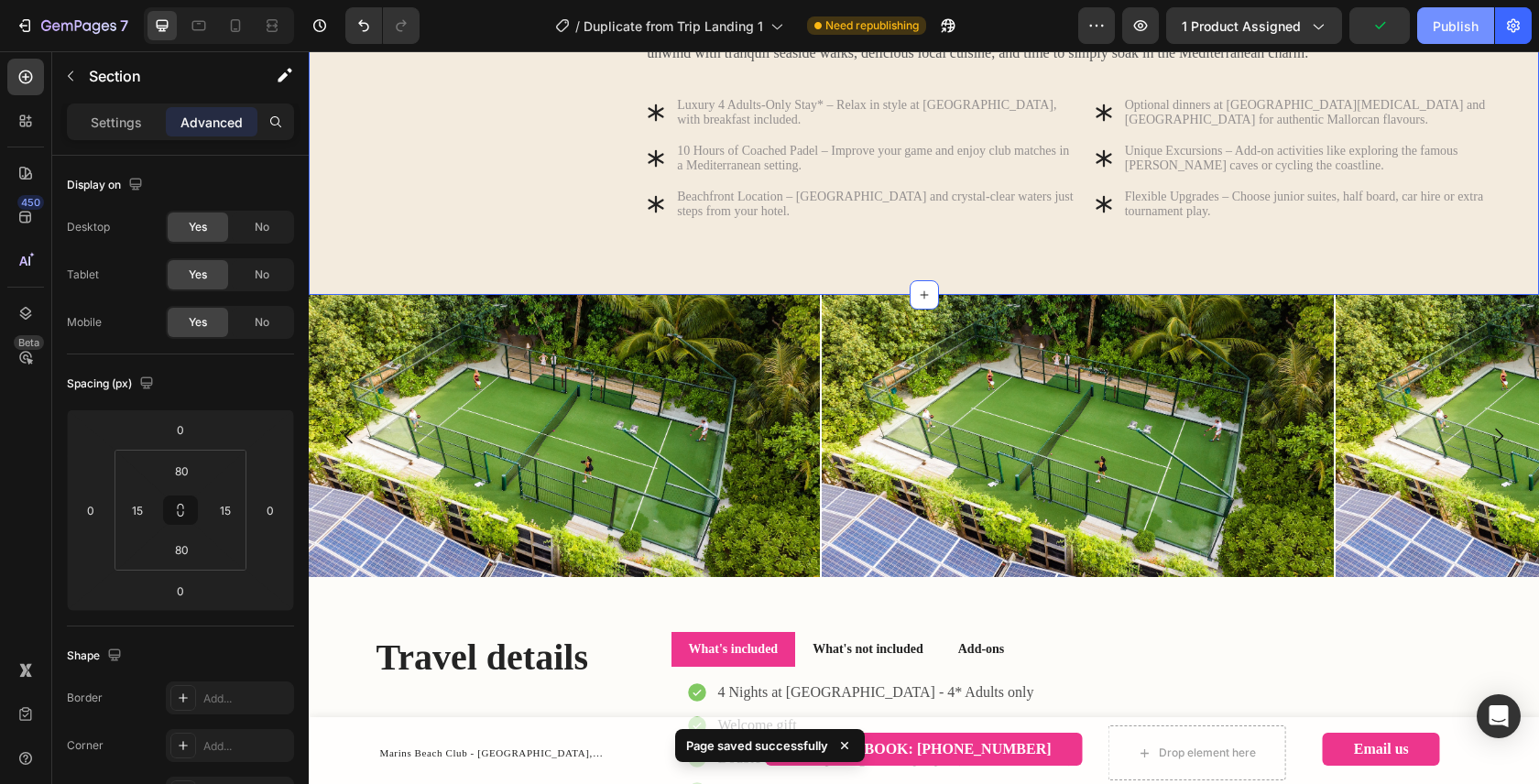
click at [1456, 27] on div "Publish" at bounding box center [1455, 26] width 46 height 20
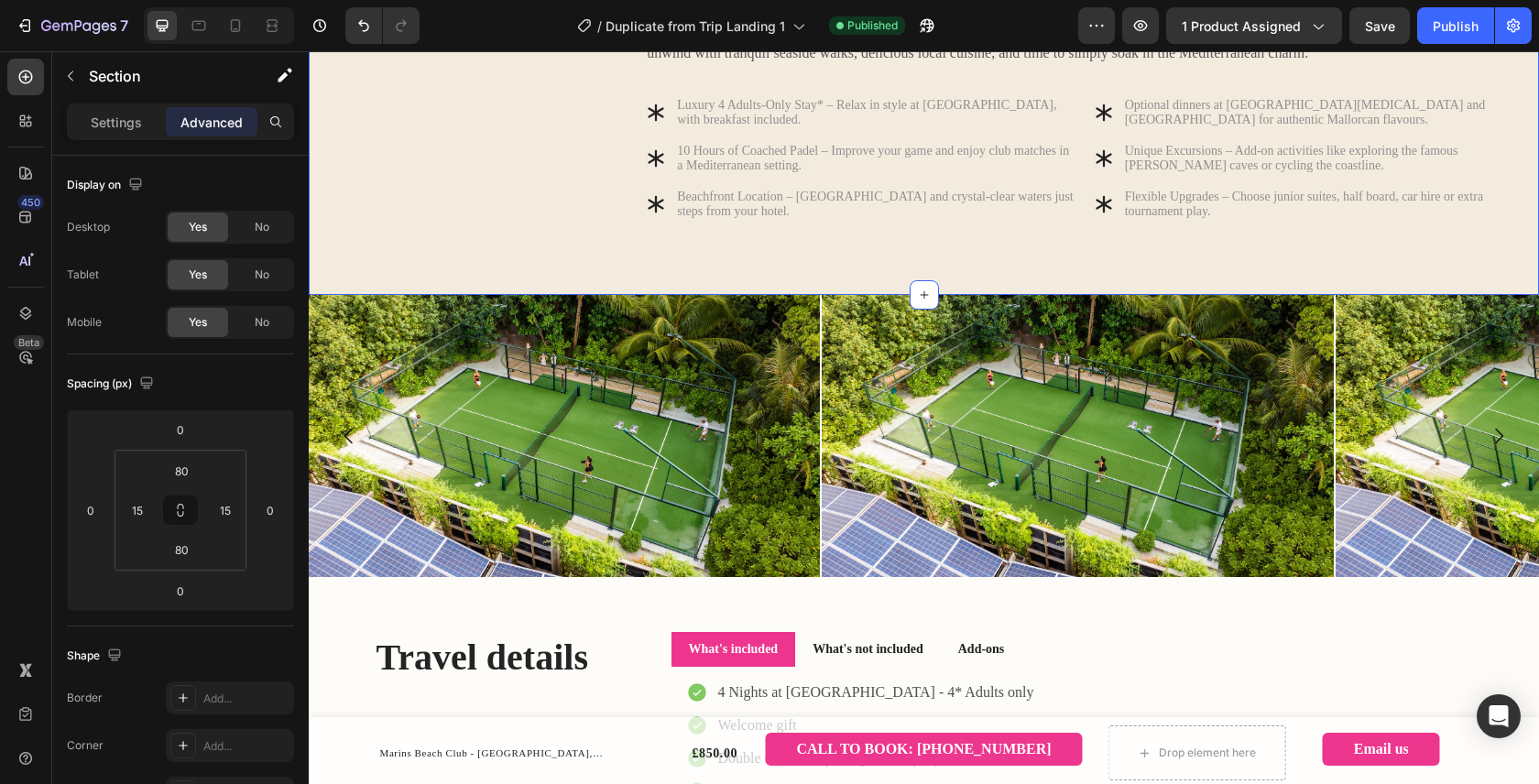
scroll to position [895, 0]
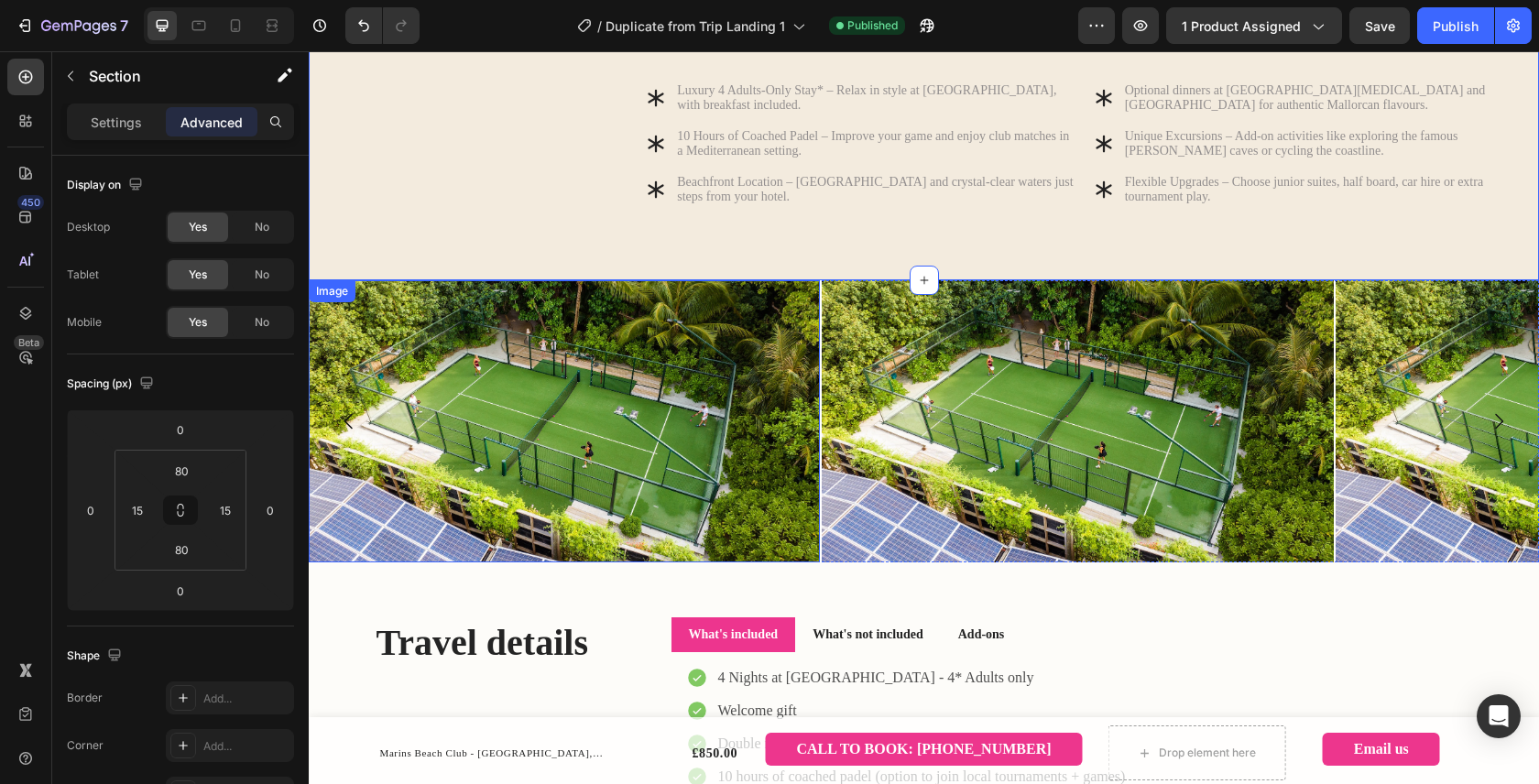
click at [583, 354] on img at bounding box center [564, 421] width 511 height 282
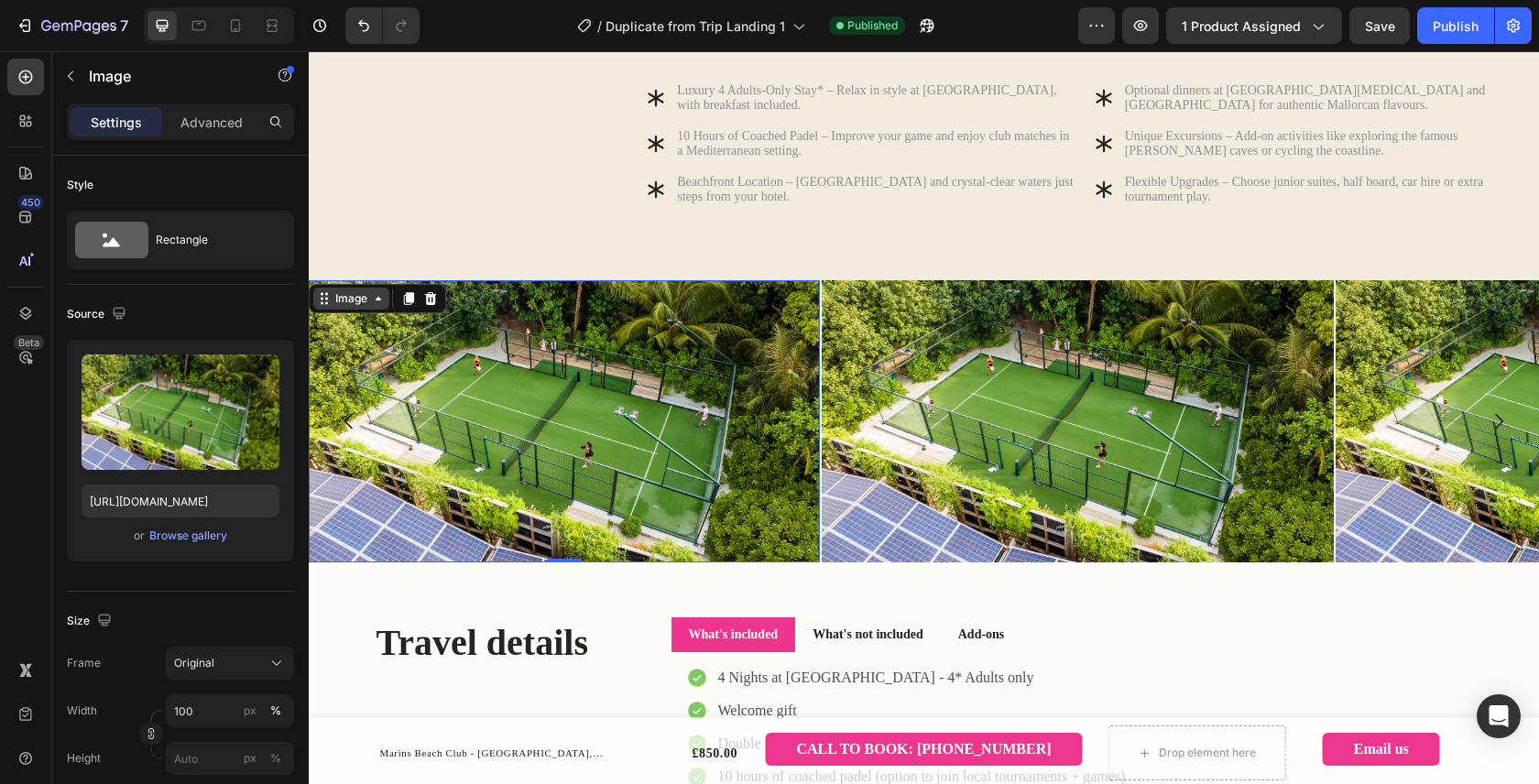
click at [356, 307] on div "Image" at bounding box center [351, 299] width 39 height 17
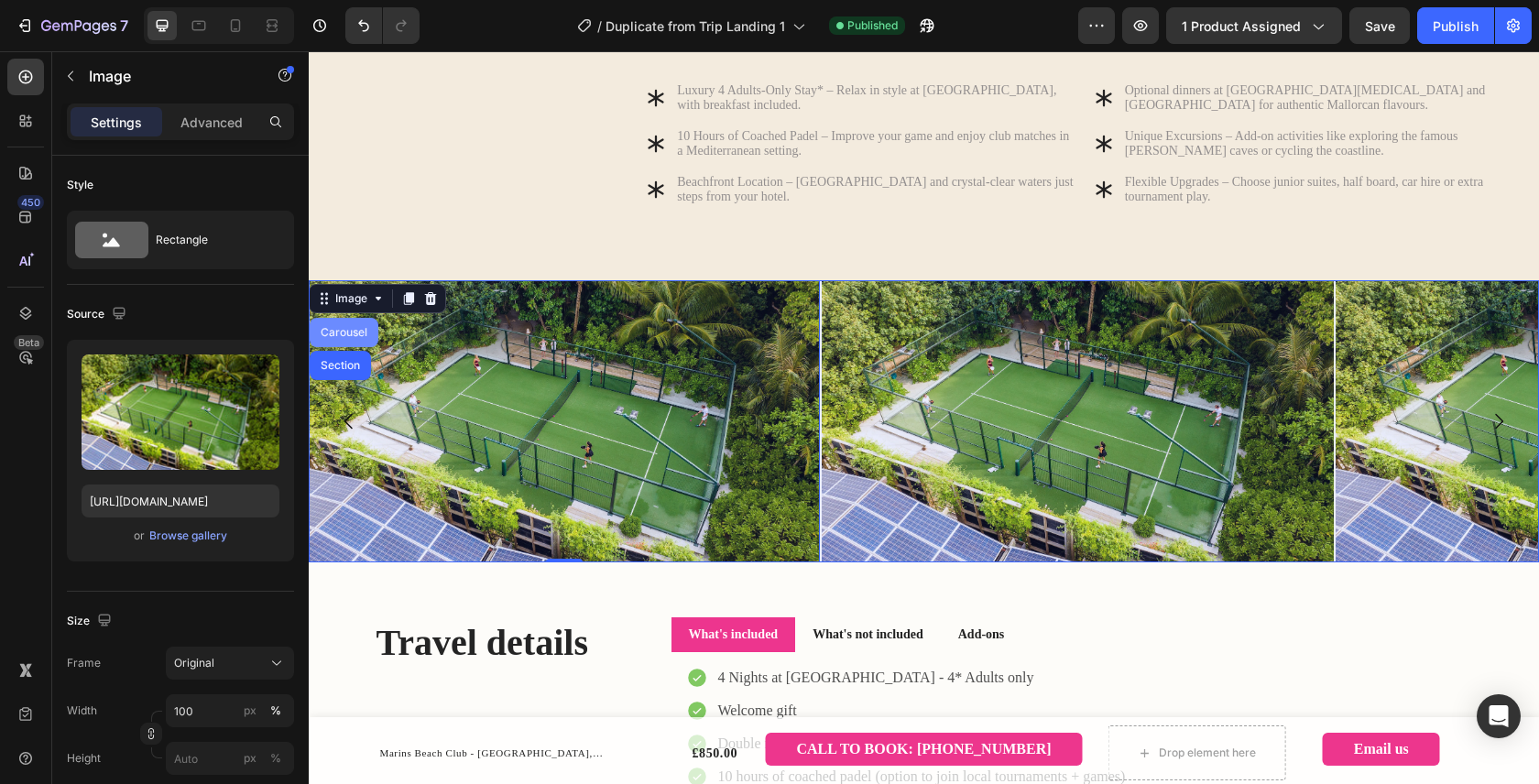
click at [343, 338] on div "Carousel" at bounding box center [344, 333] width 54 height 11
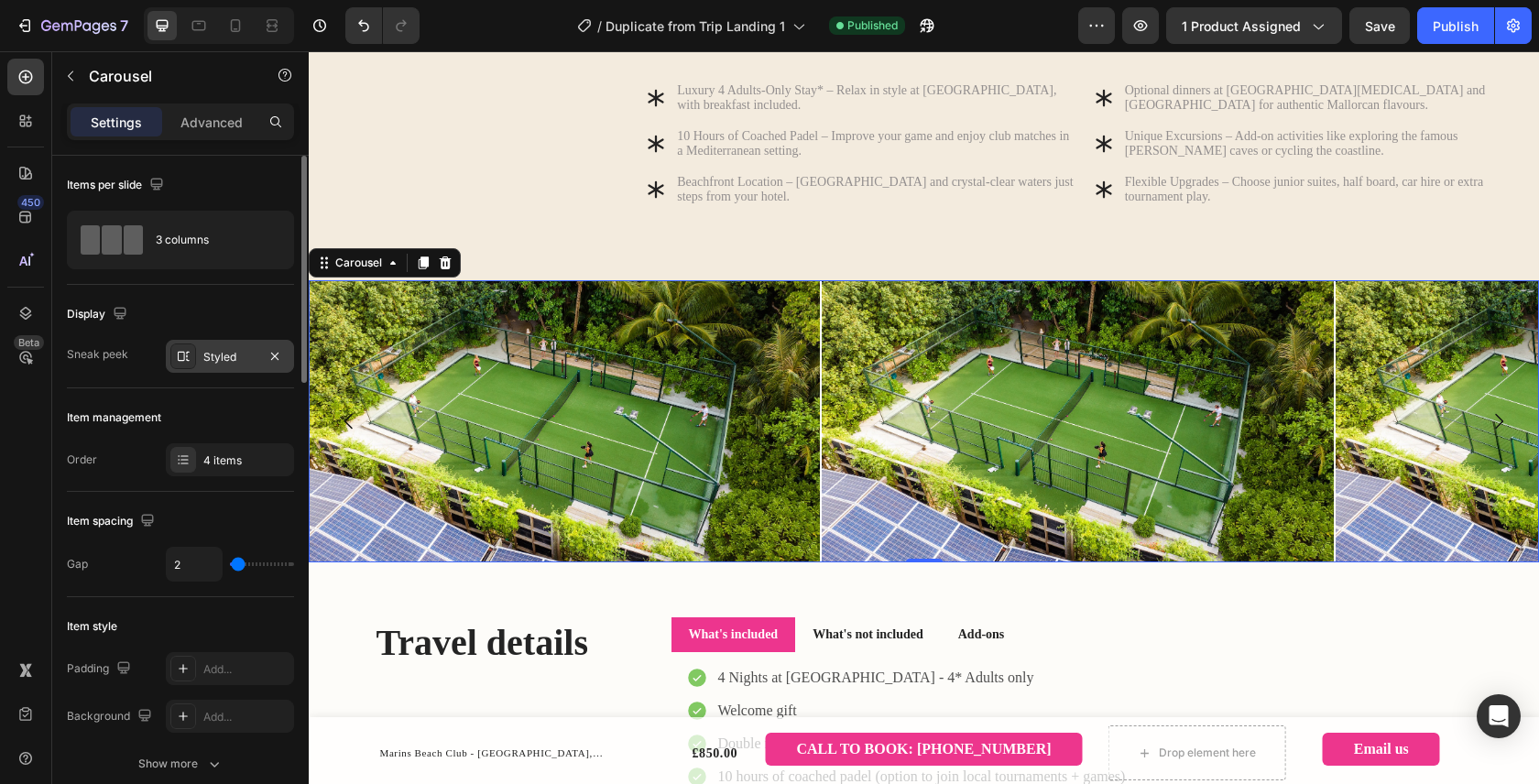
click at [239, 367] on div "Styled" at bounding box center [230, 355] width 128 height 33
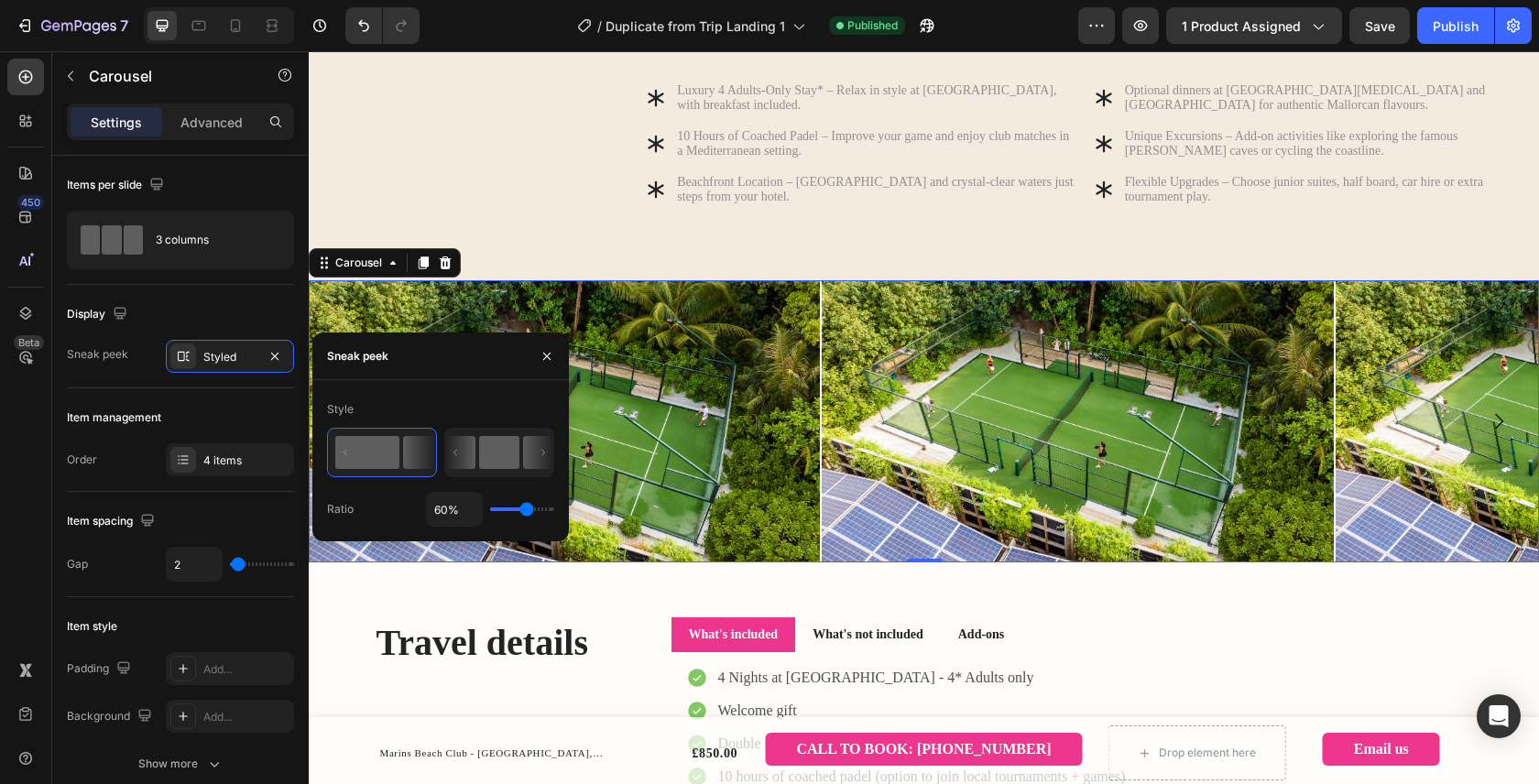
click at [513, 460] on rect at bounding box center [499, 452] width 40 height 33
type input "50%"
type input "50"
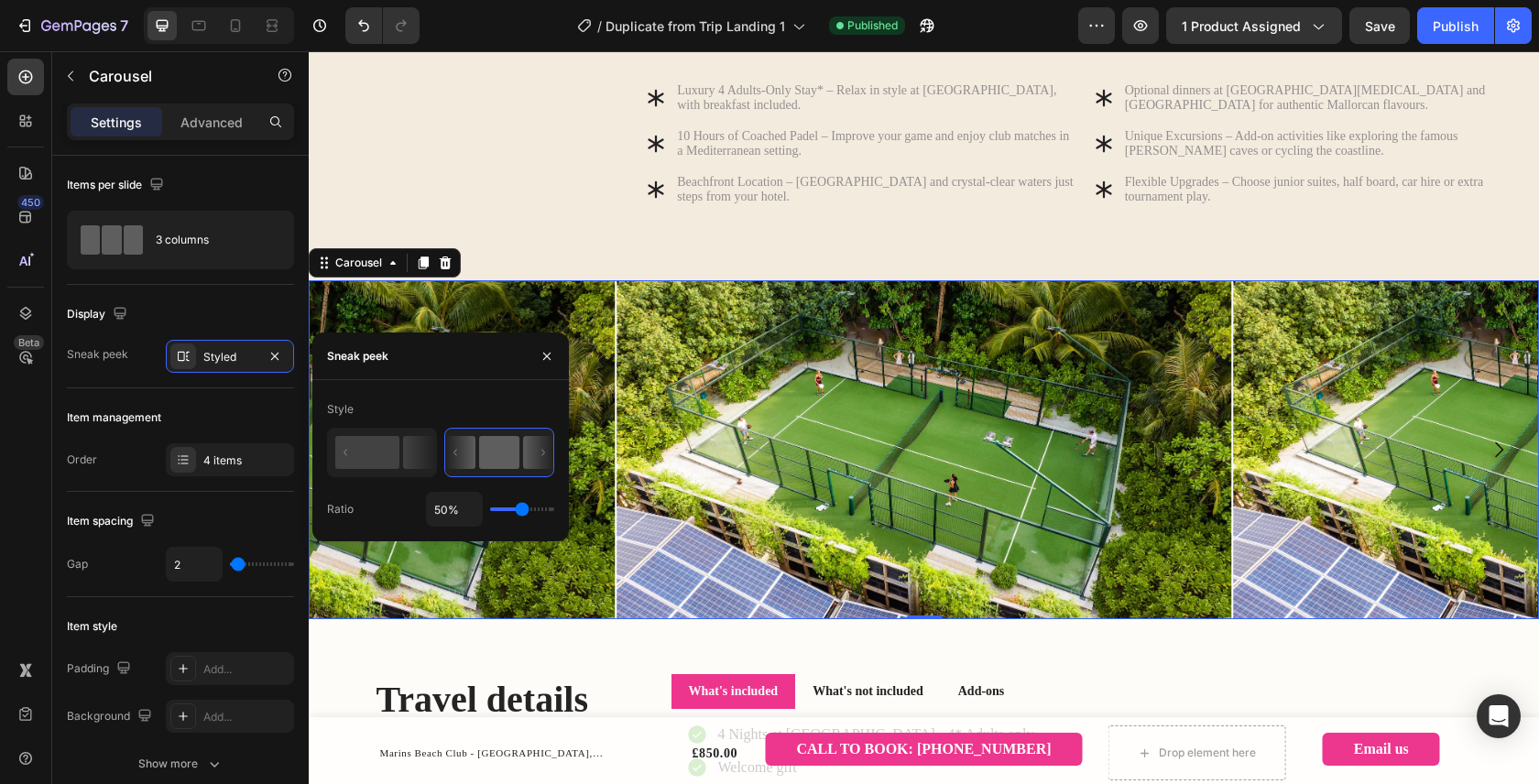
type input "44%"
type input "44"
type input "27%"
type input "27"
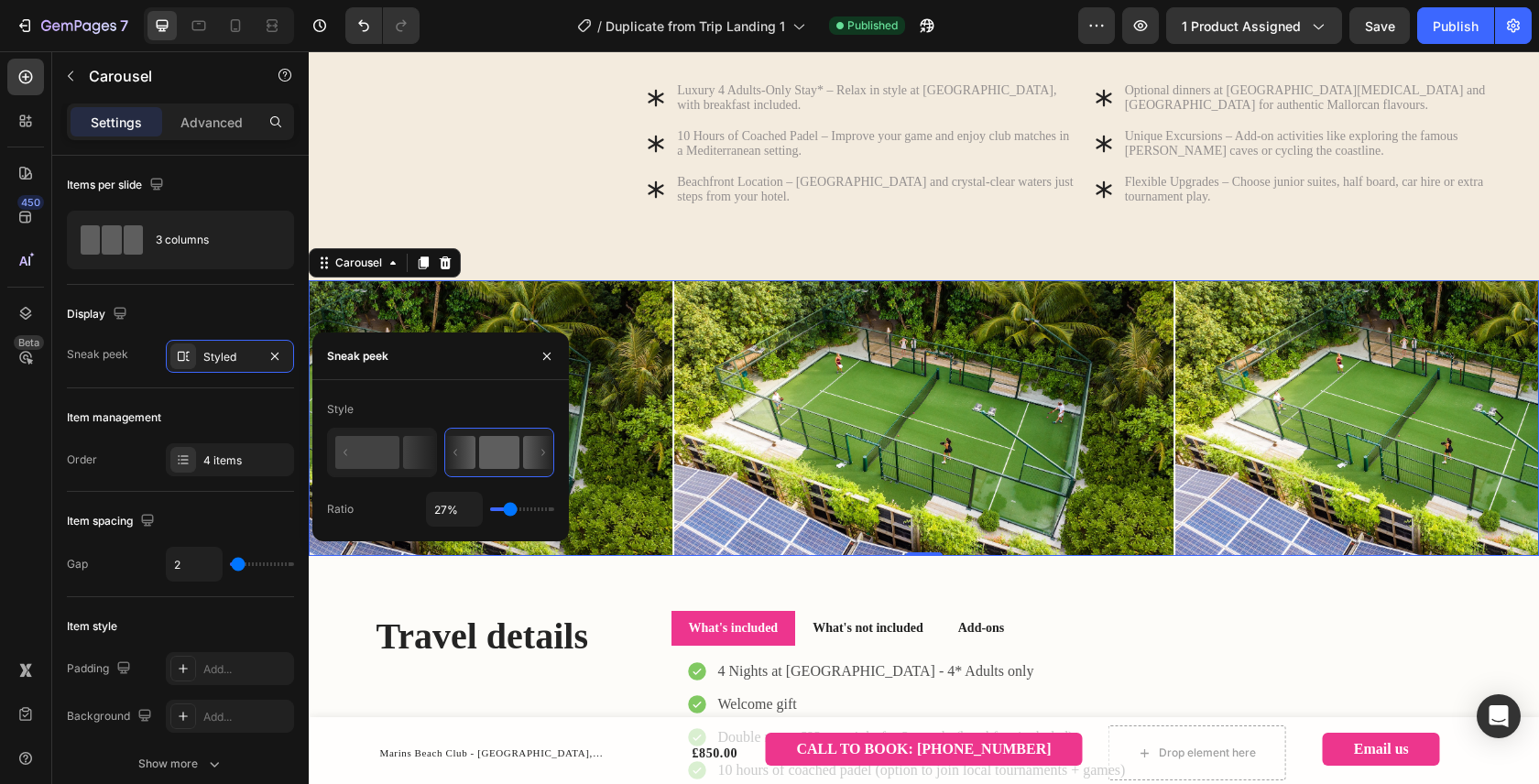
type input "26%"
type input "26"
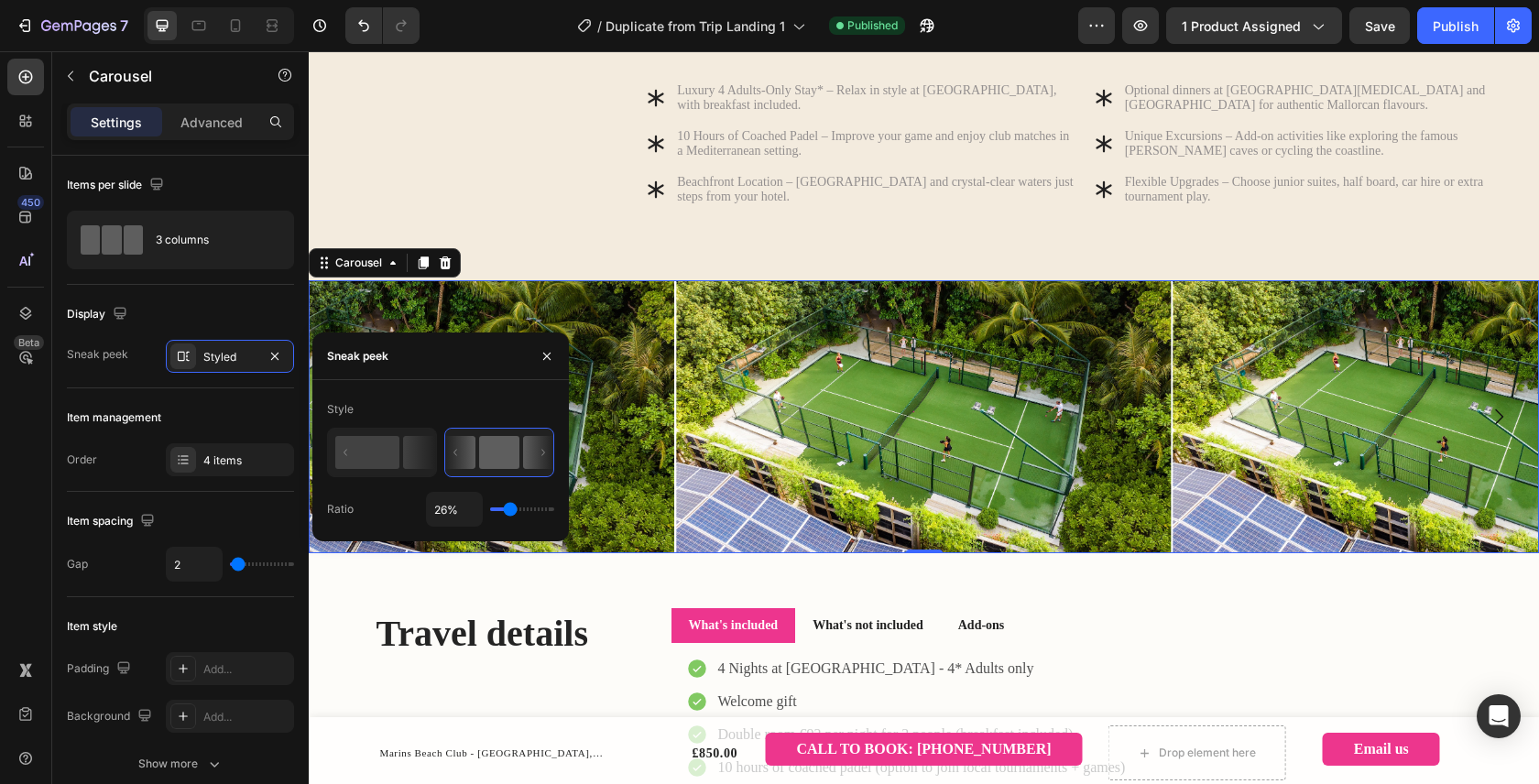
type input "25%"
type input "25"
type input "18%"
type input "18"
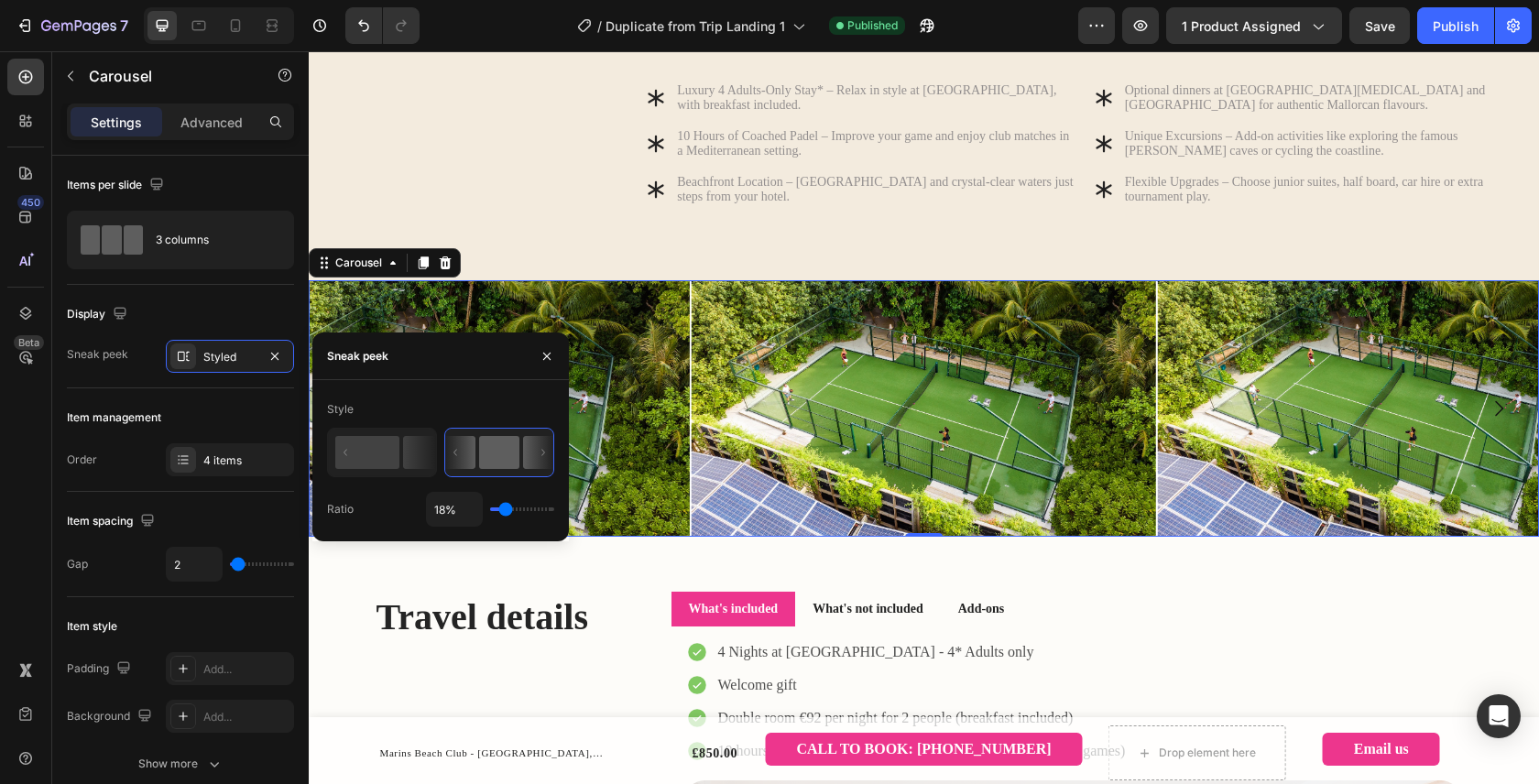
type input "38%"
type input "38"
type input "39%"
type input "39"
type input "40%"
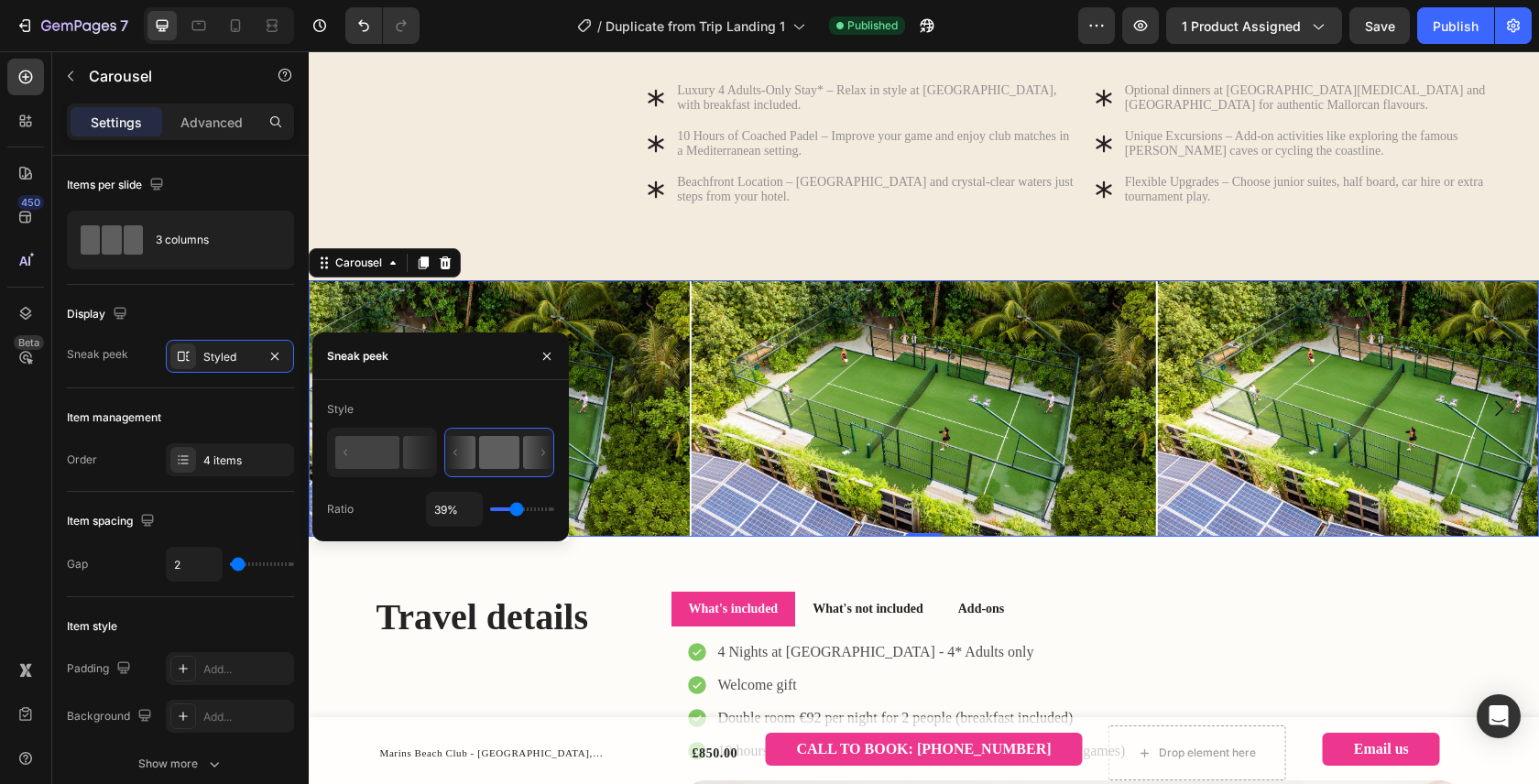
type input "40"
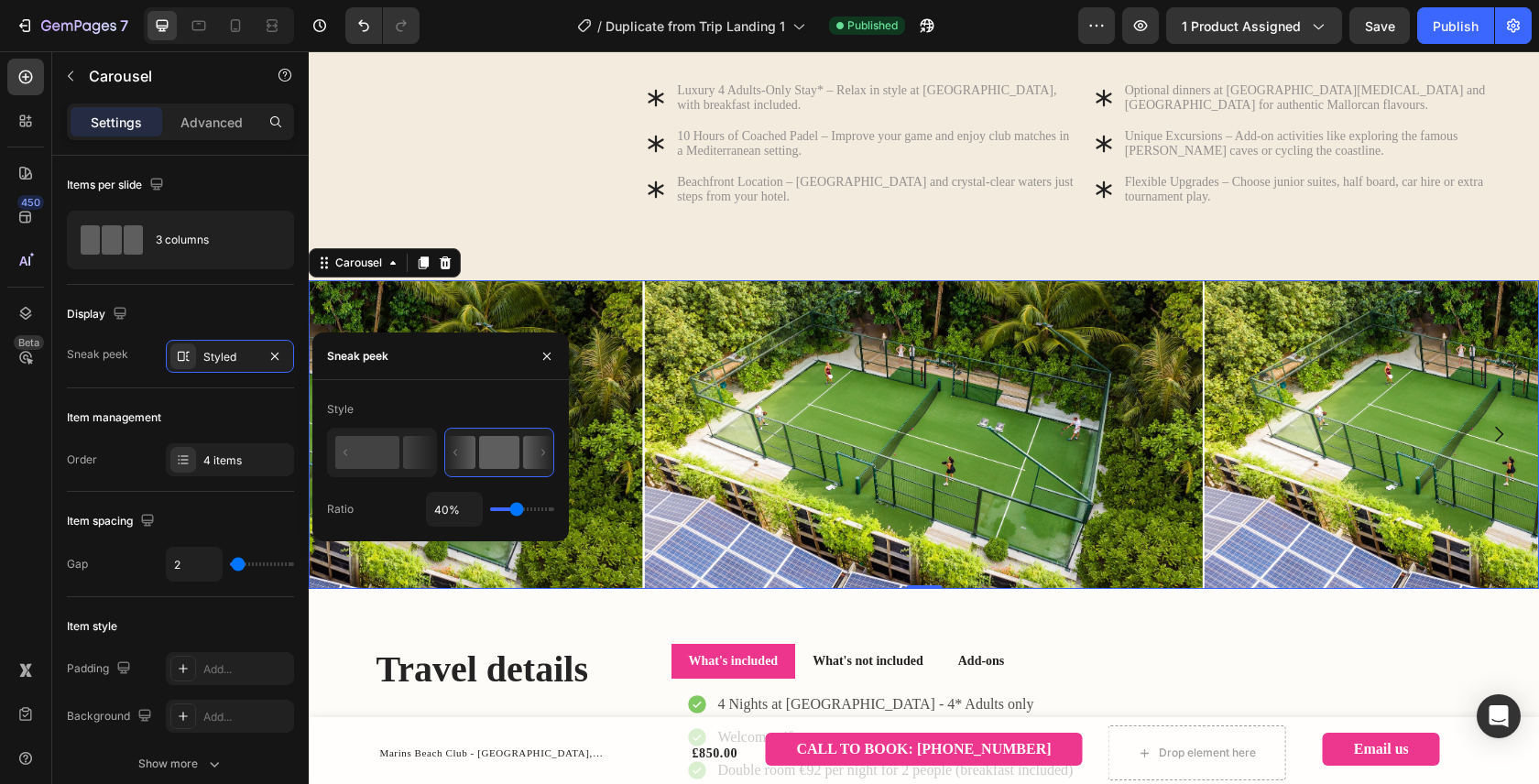
type input "43%"
type input "43"
type input "45%"
type input "45"
type input "48%"
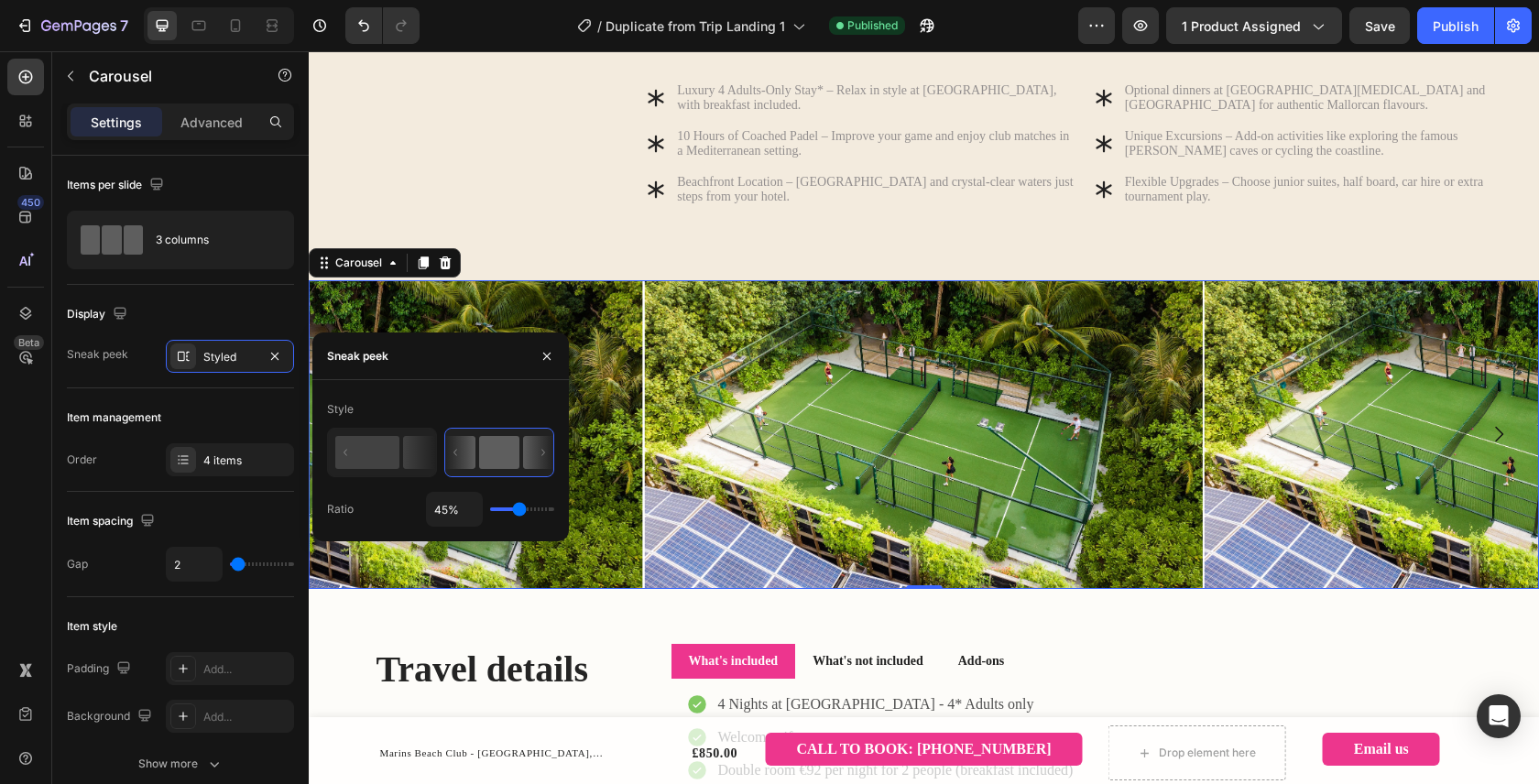
type input "48"
type input "50%"
type input "50"
type input "51%"
type input "51"
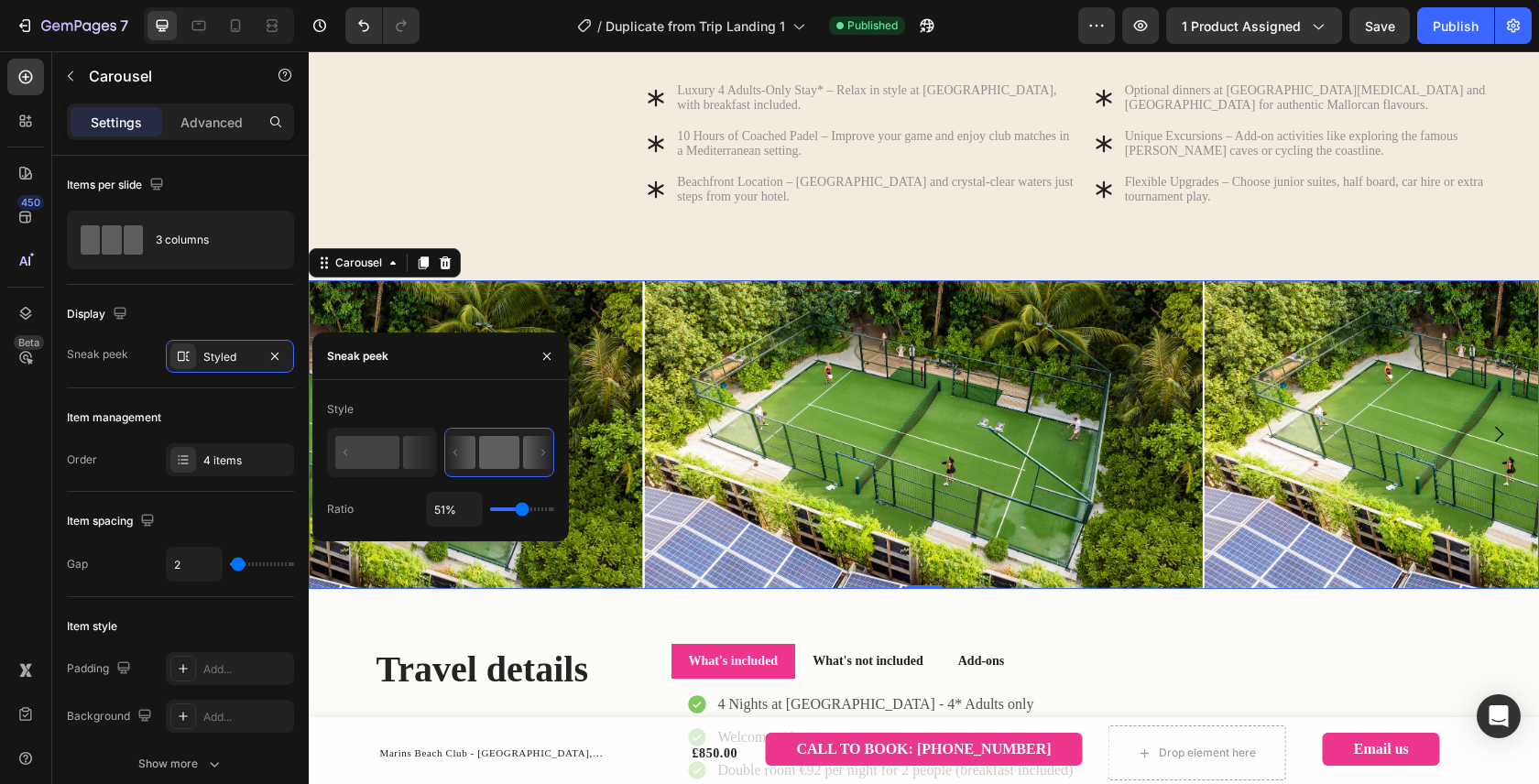
type input "53%"
type input "53"
type input "54%"
type input "54"
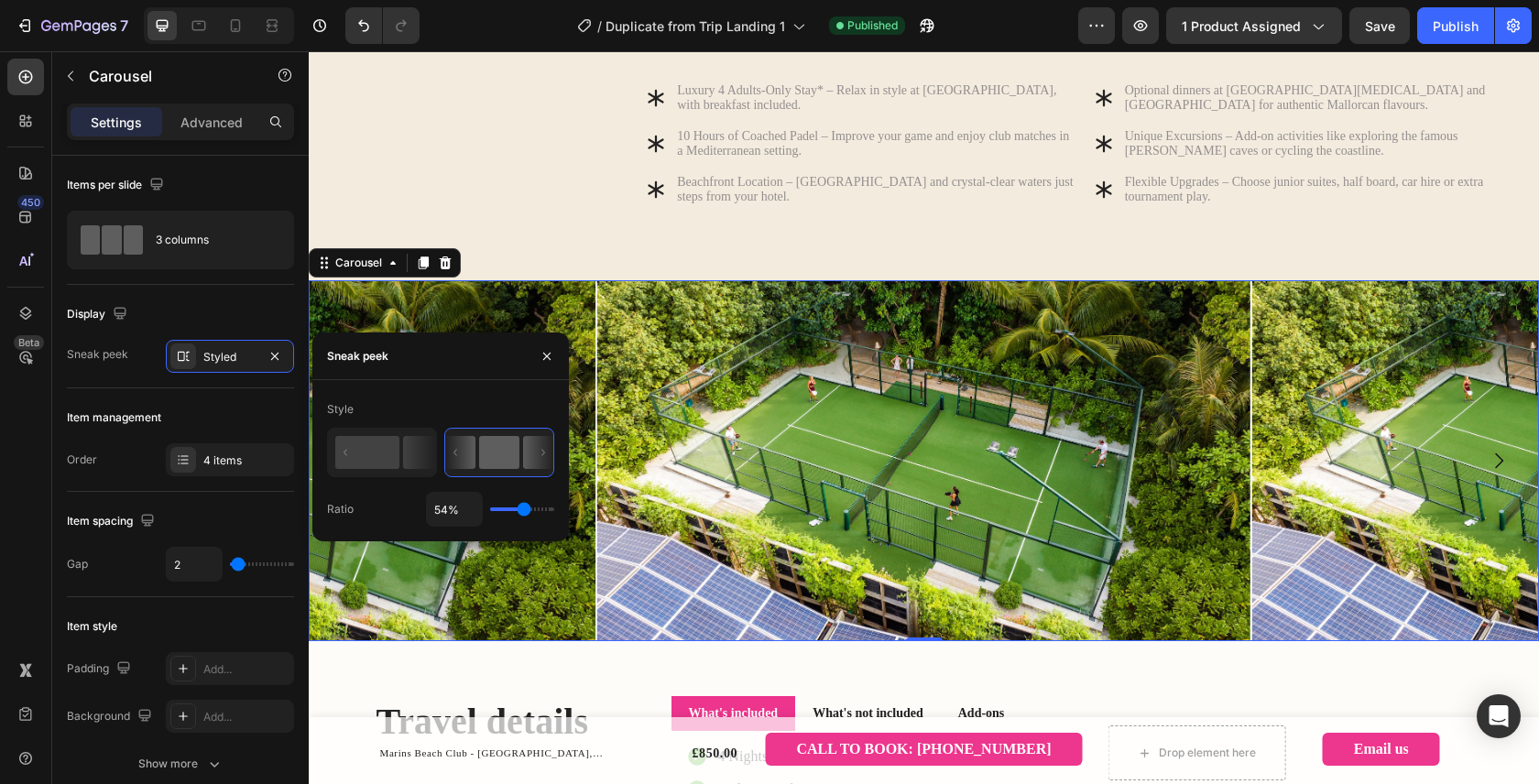
type input "56%"
type input "56"
type input "59%"
type input "59"
type input "62%"
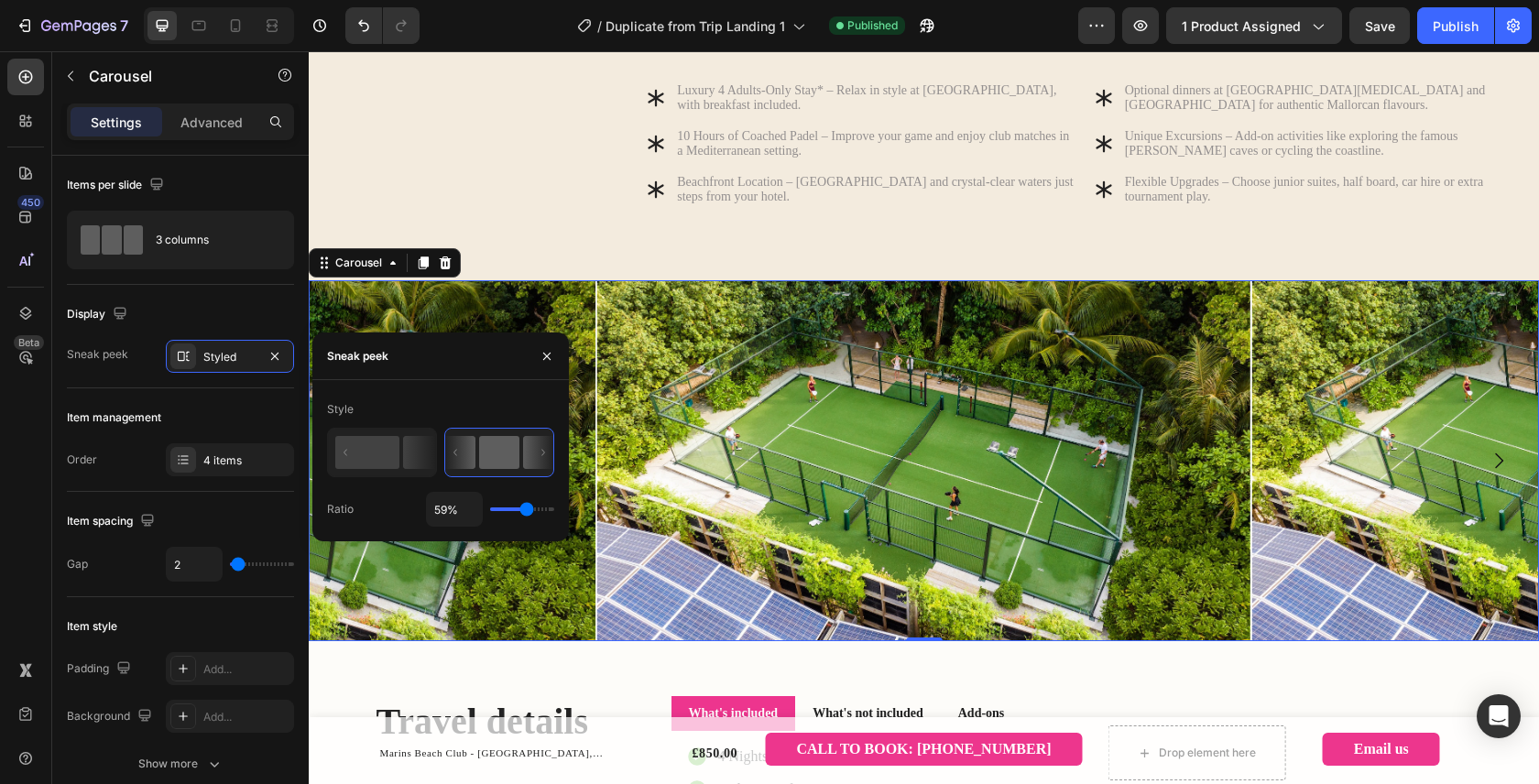
type input "62"
type input "64%"
type input "64"
type input "68%"
type input "68"
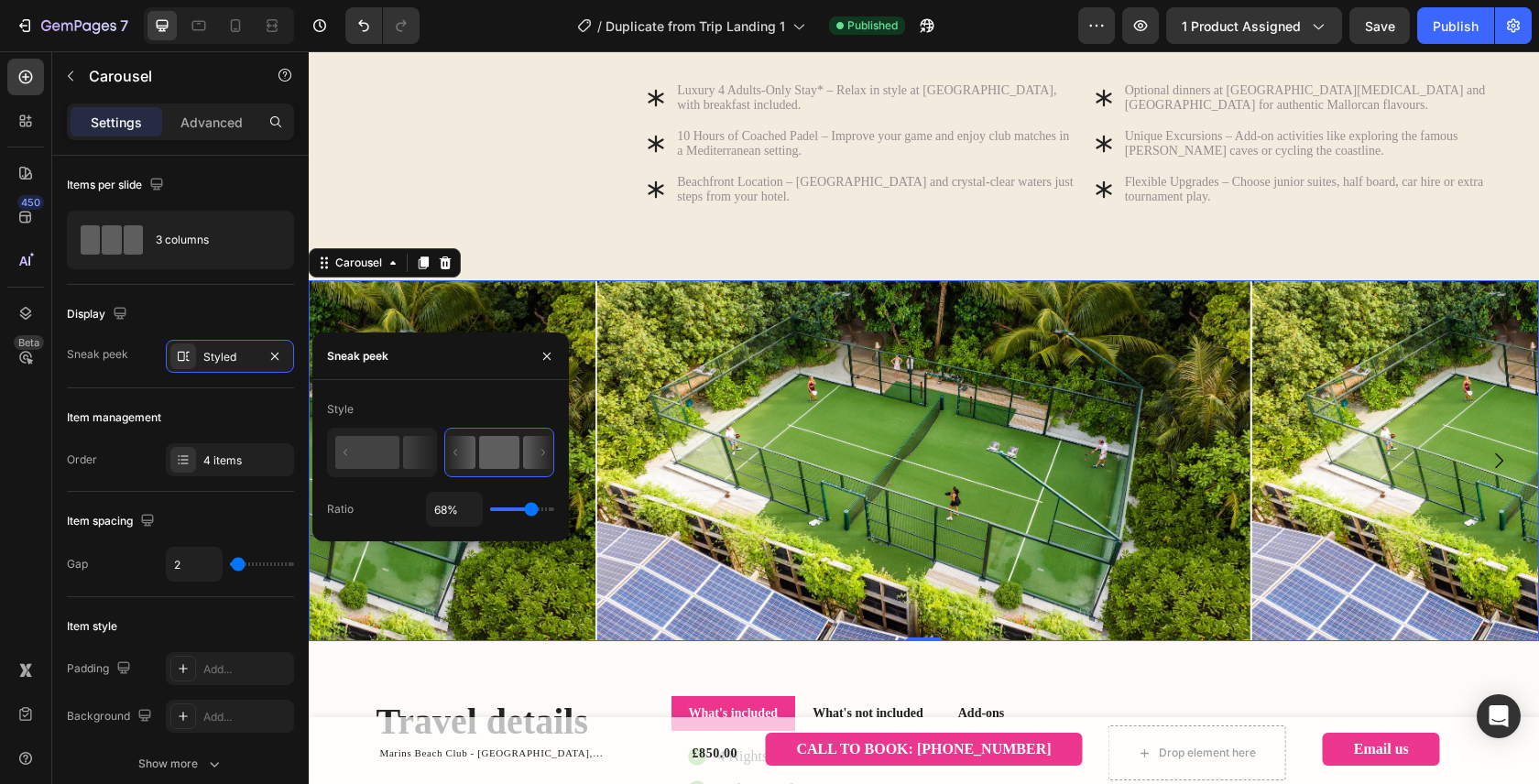
type input "71%"
type input "71"
type input "73%"
type input "73"
type input "75%"
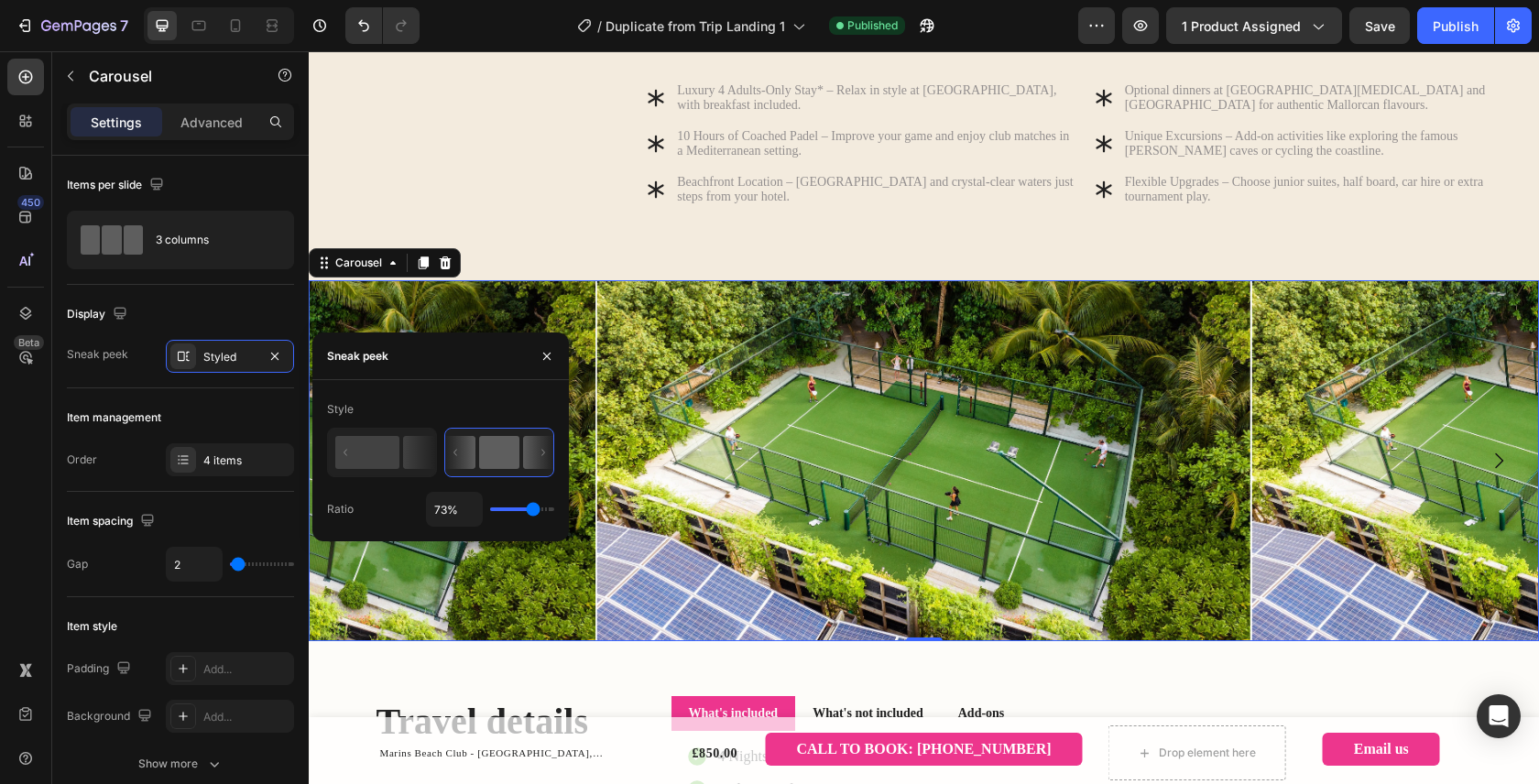
type input "75"
type input "76%"
type input "76"
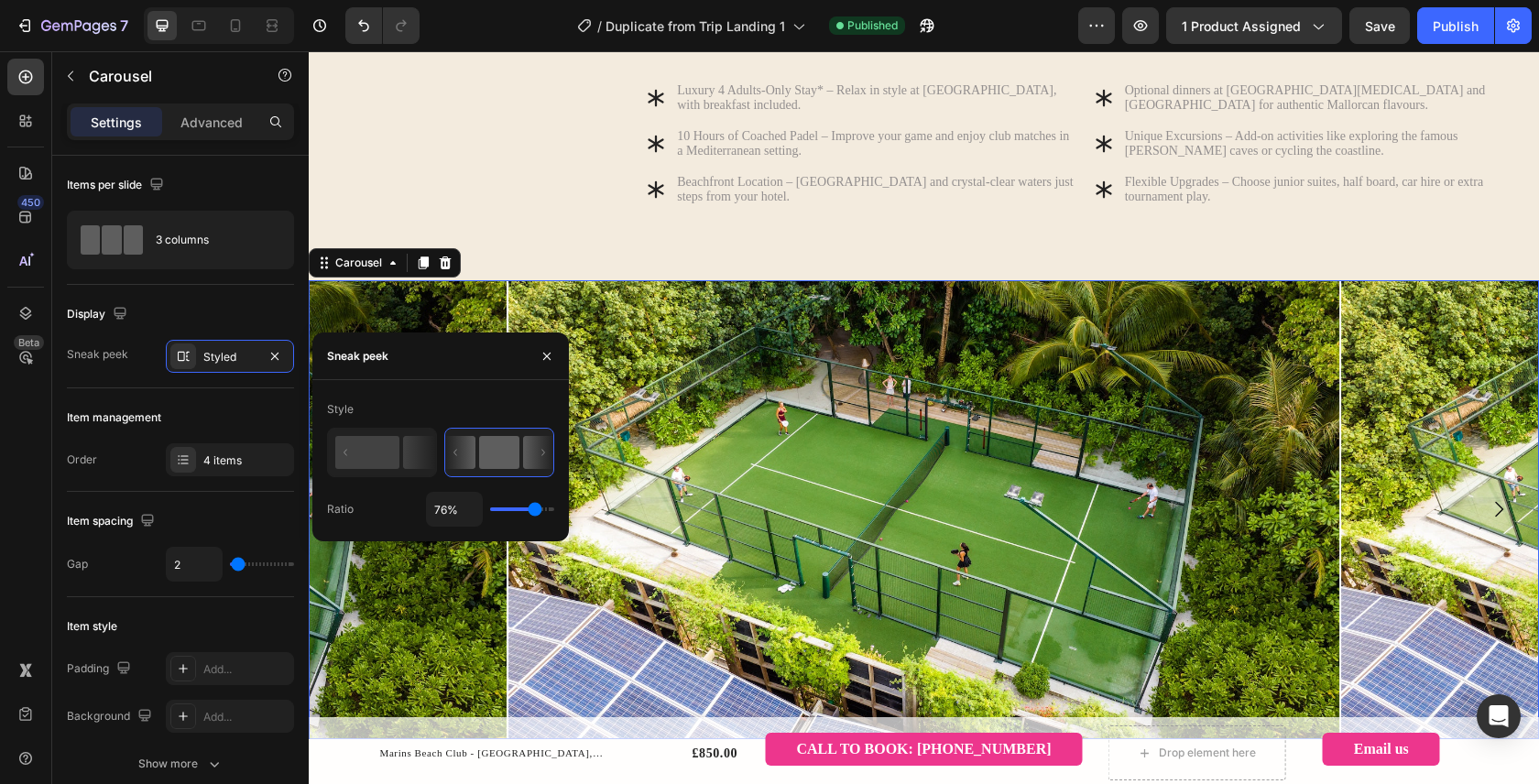
type input "62%"
type input "62"
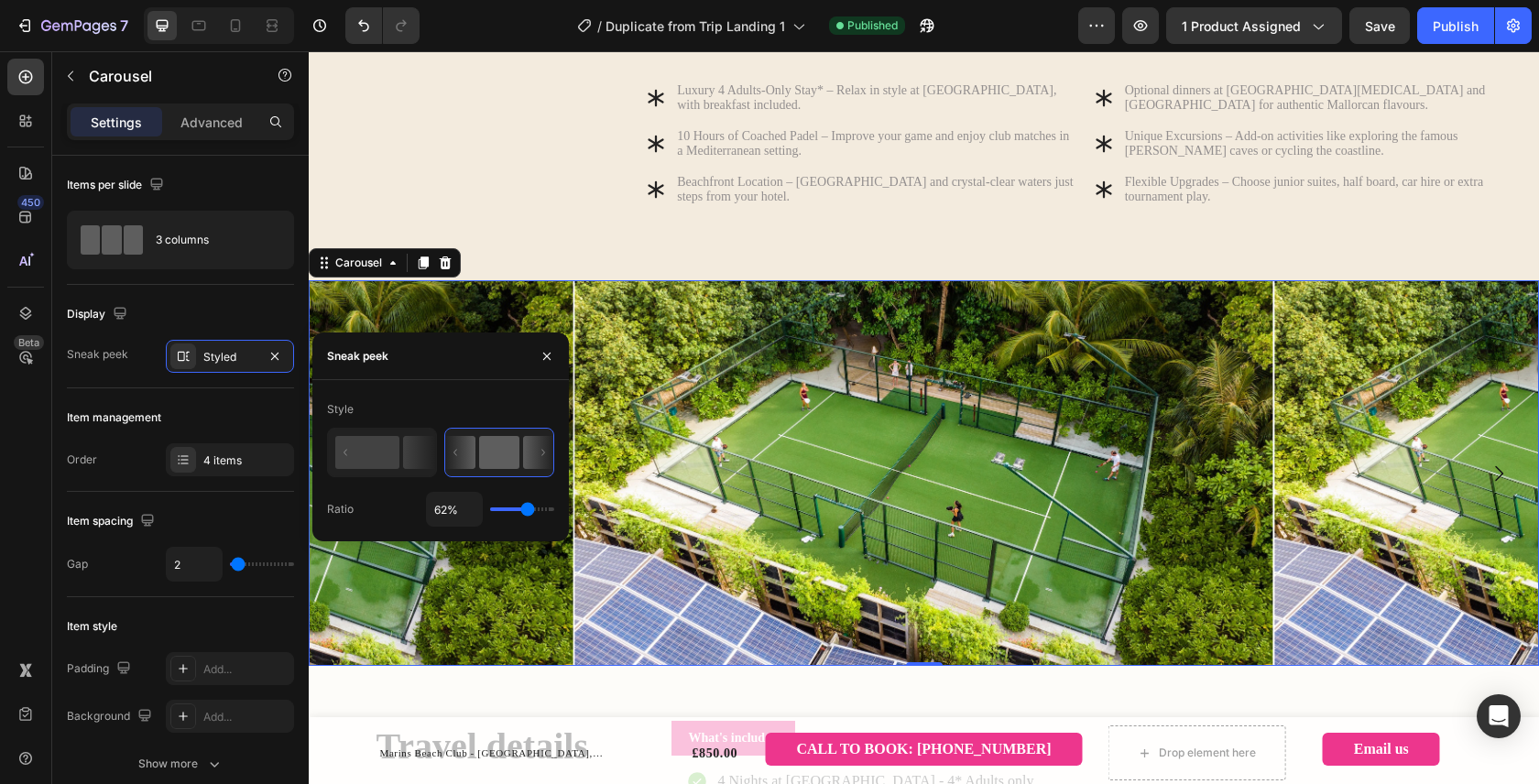
type input "58%"
type input "58"
type input "56%"
type input "56"
type input "55%"
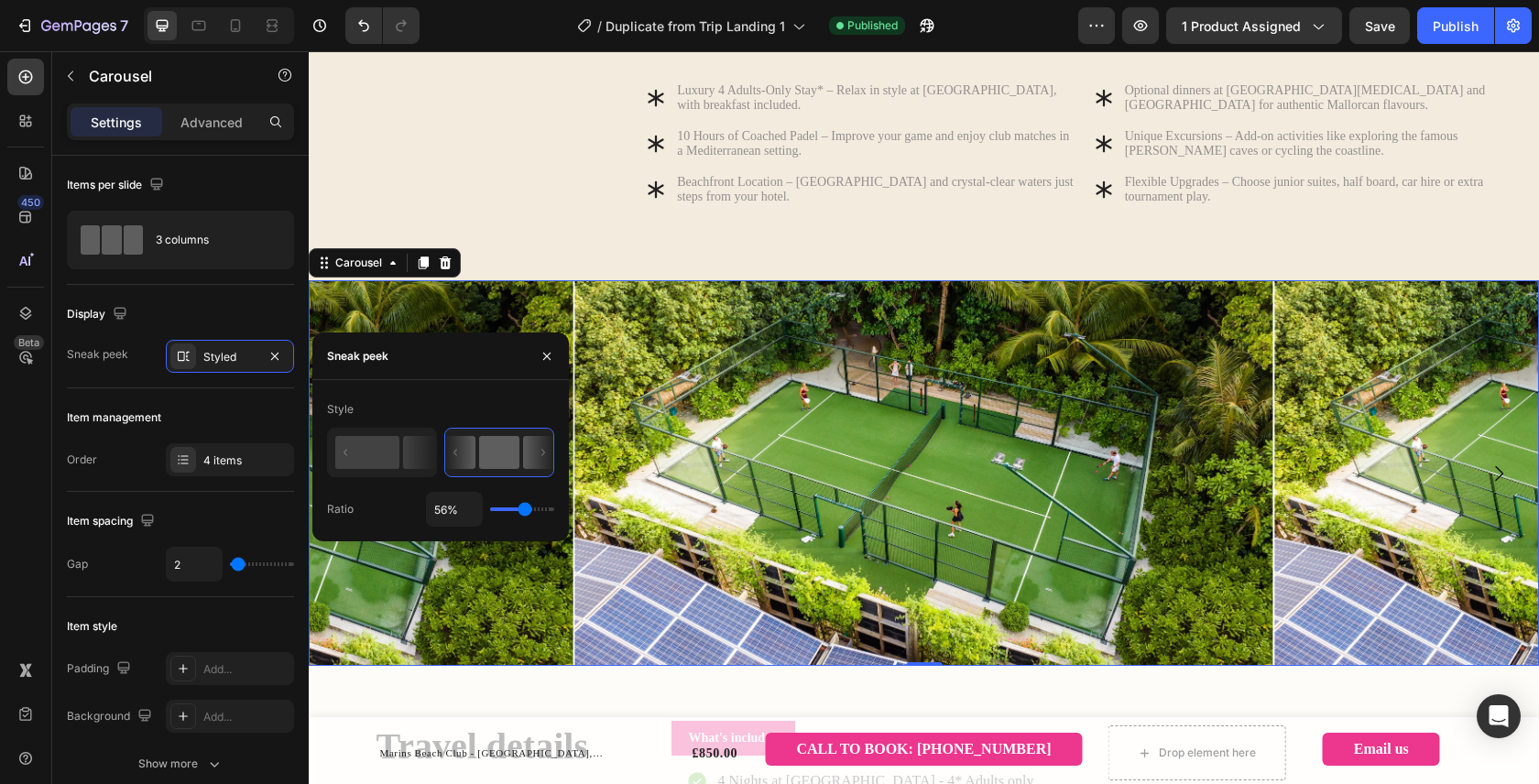
type input "55"
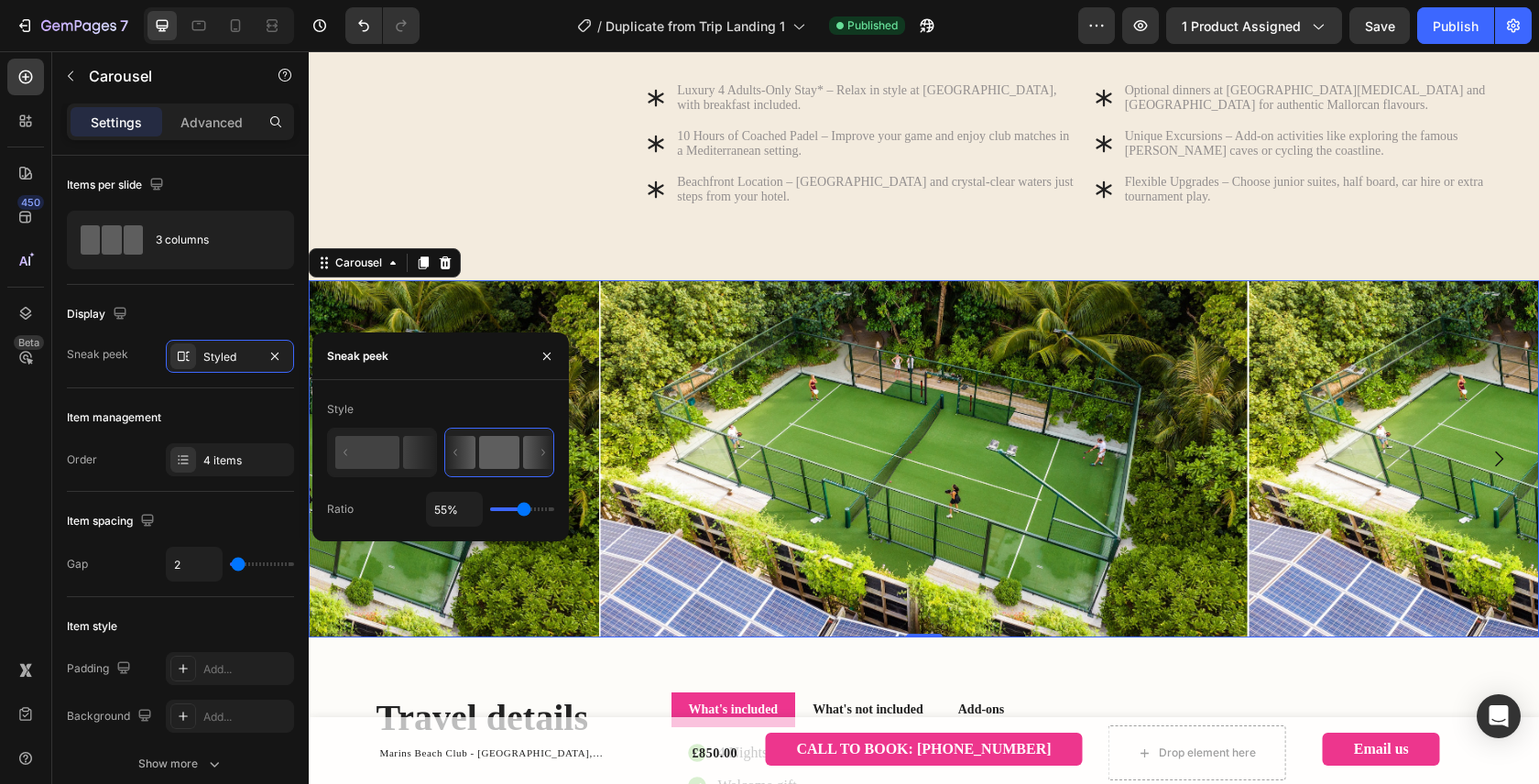
type input "54%"
type input "54"
type input "53%"
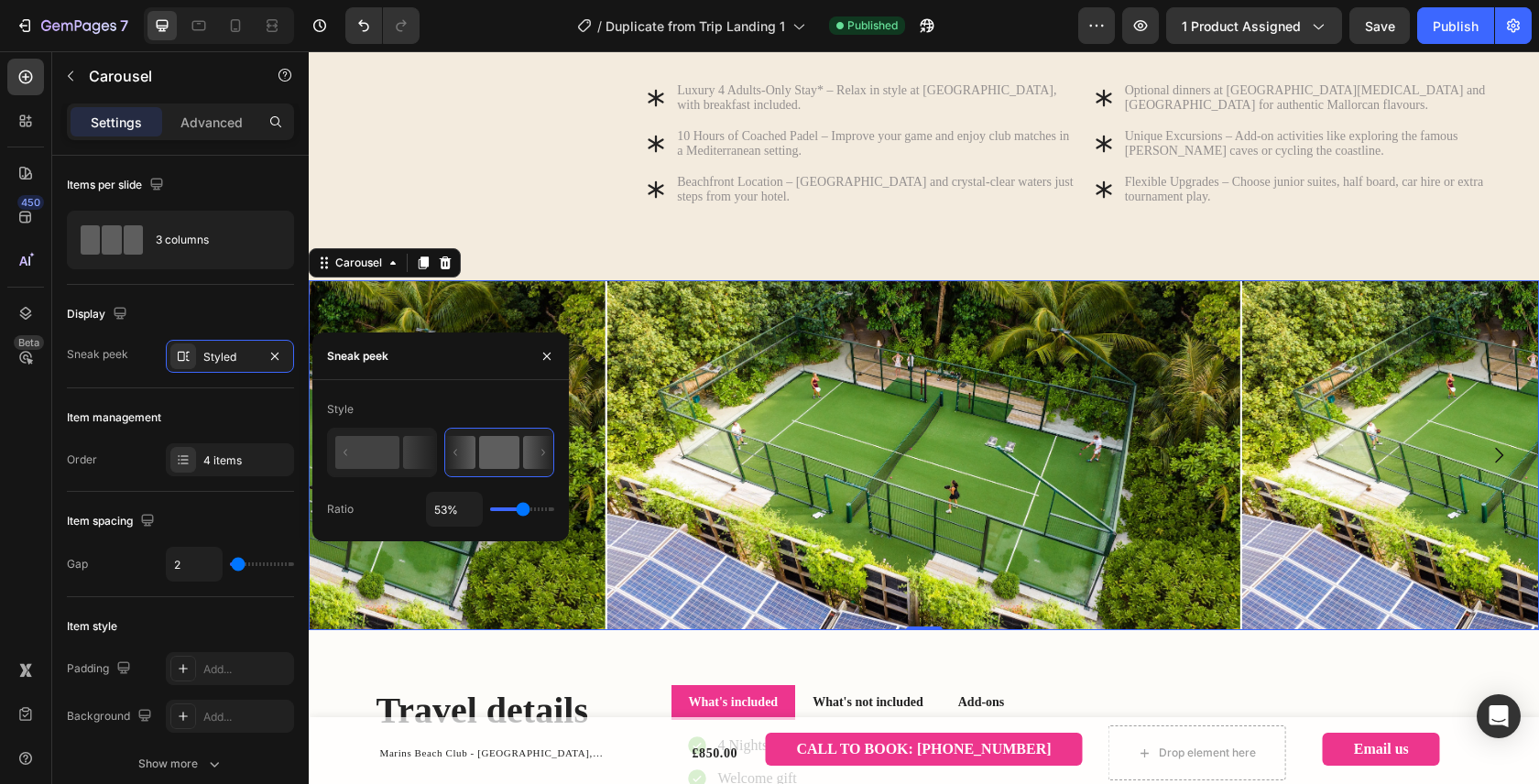
type input "53"
click at [523, 511] on input "range" at bounding box center [521, 509] width 64 height 4
click at [548, 356] on icon "button" at bounding box center [547, 355] width 8 height 8
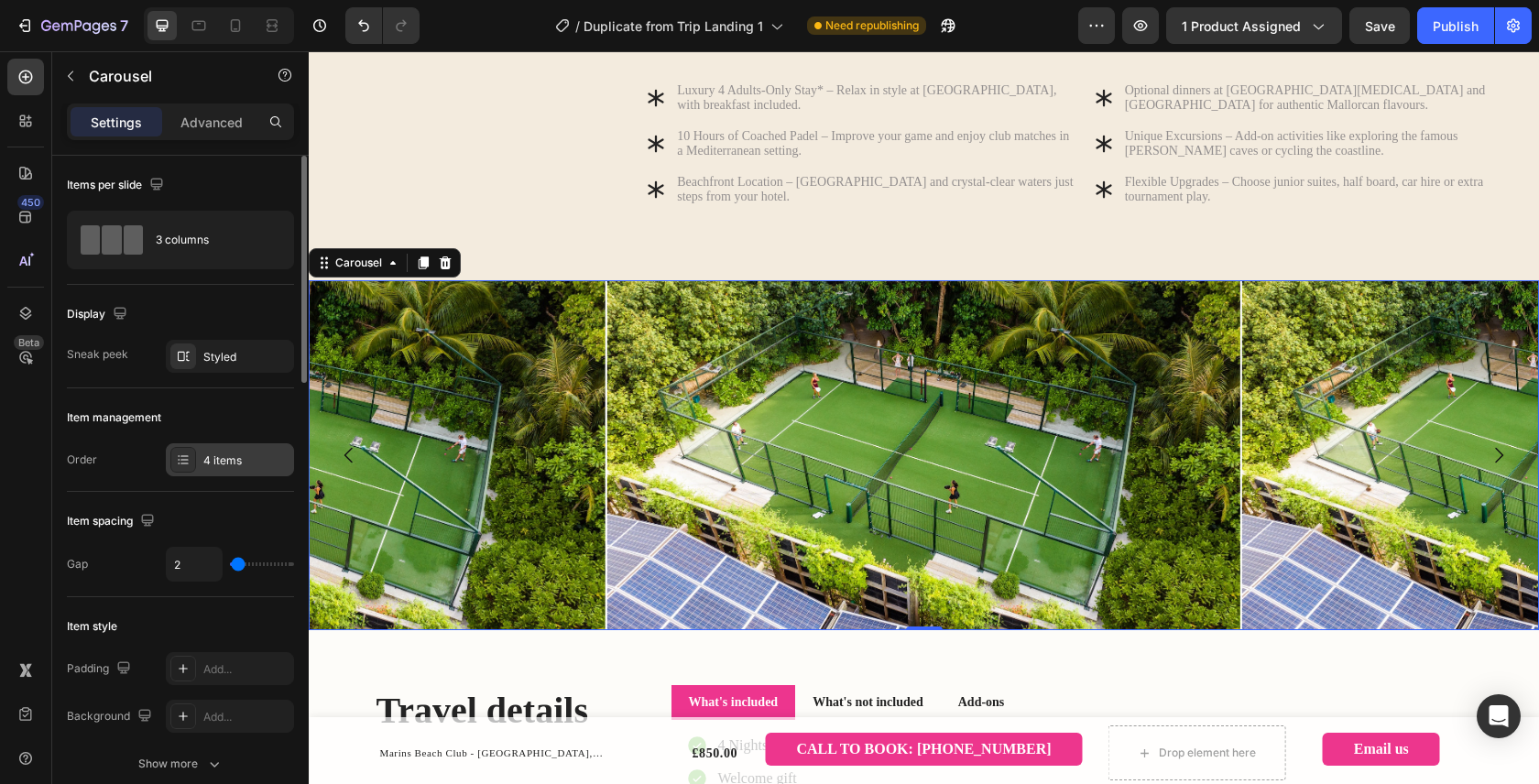
click at [264, 464] on div "4 items" at bounding box center [247, 460] width 86 height 17
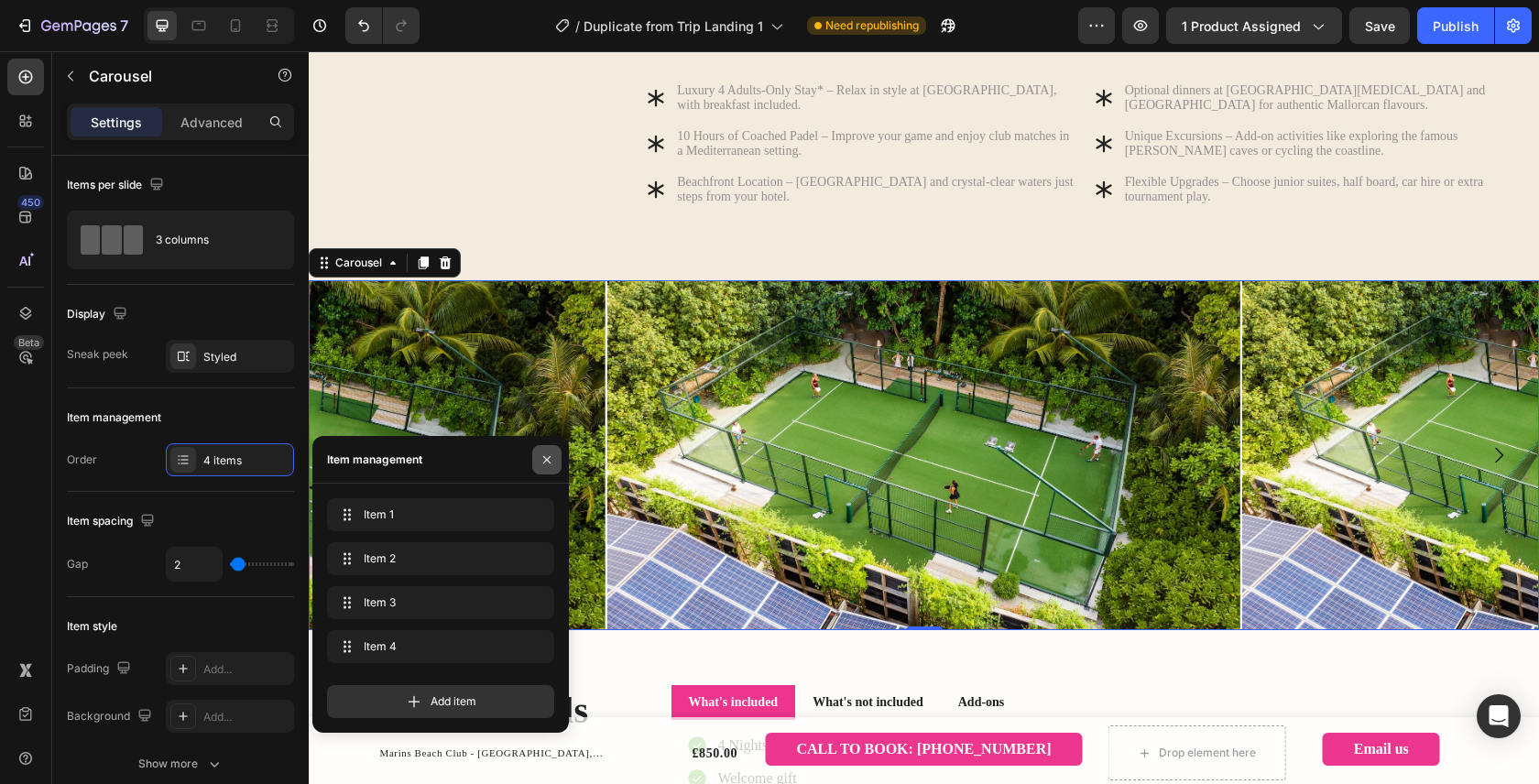
click at [543, 459] on icon "button" at bounding box center [547, 460] width 15 height 15
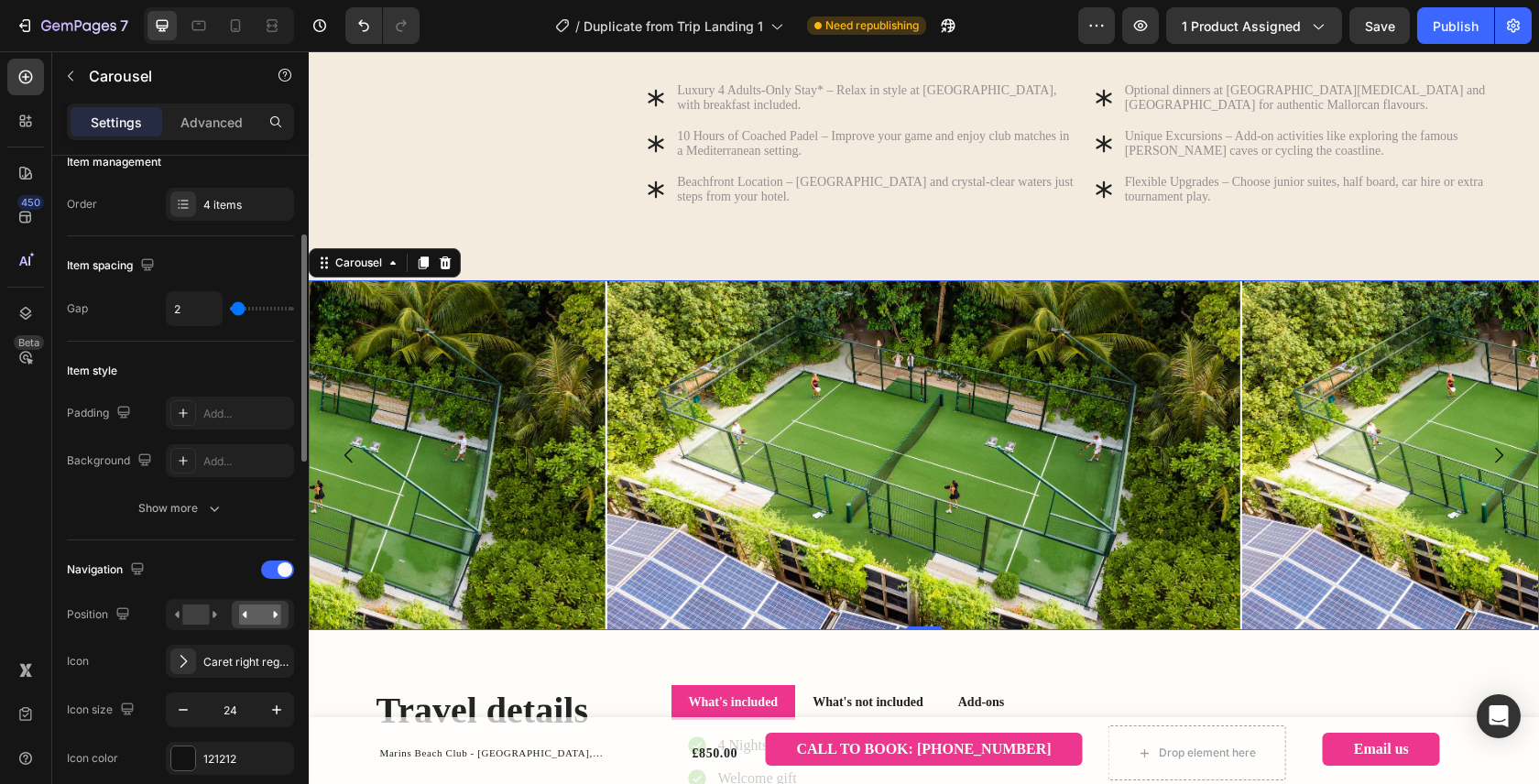
scroll to position [264, 0]
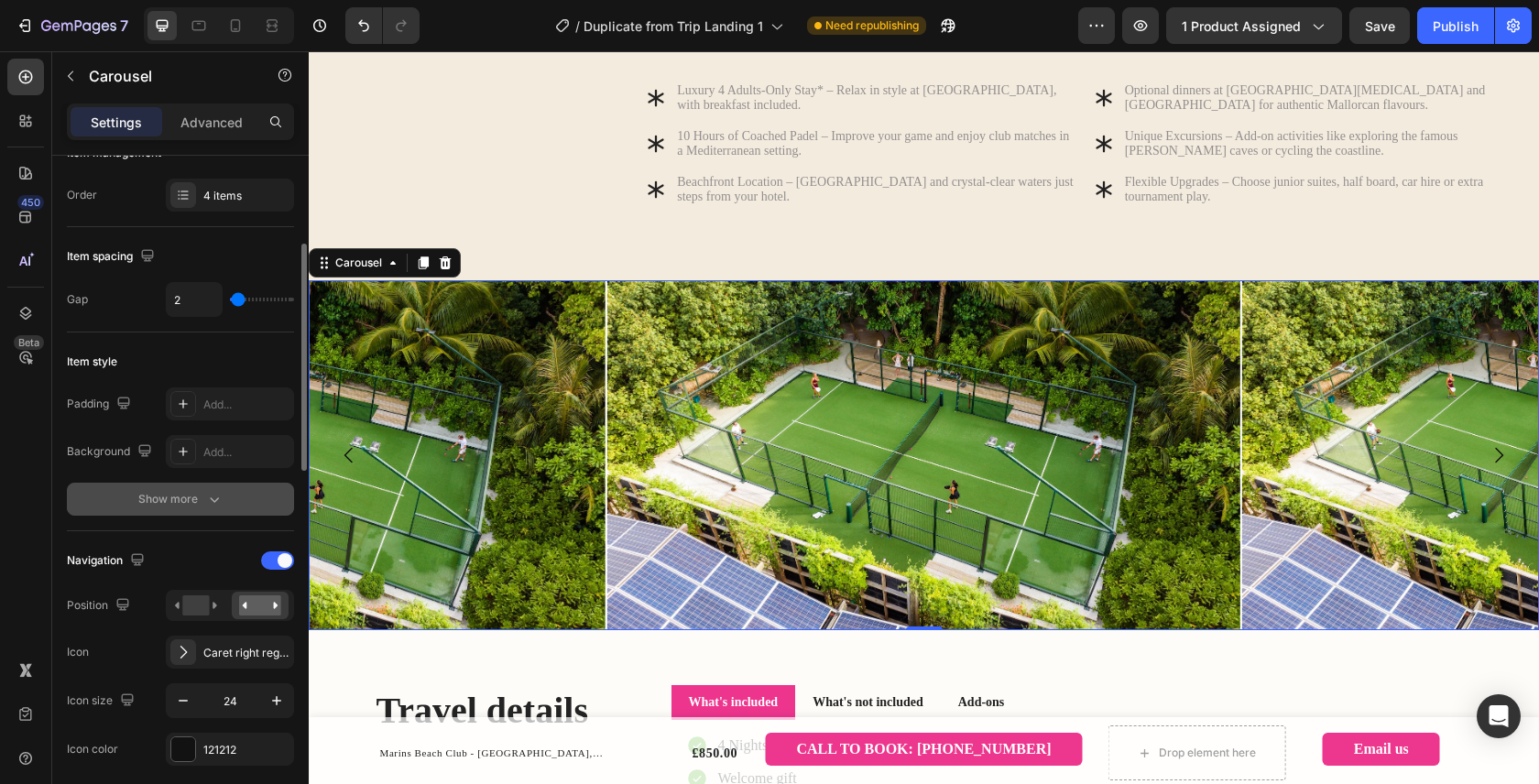
click at [201, 503] on div "Show more" at bounding box center [180, 499] width 85 height 19
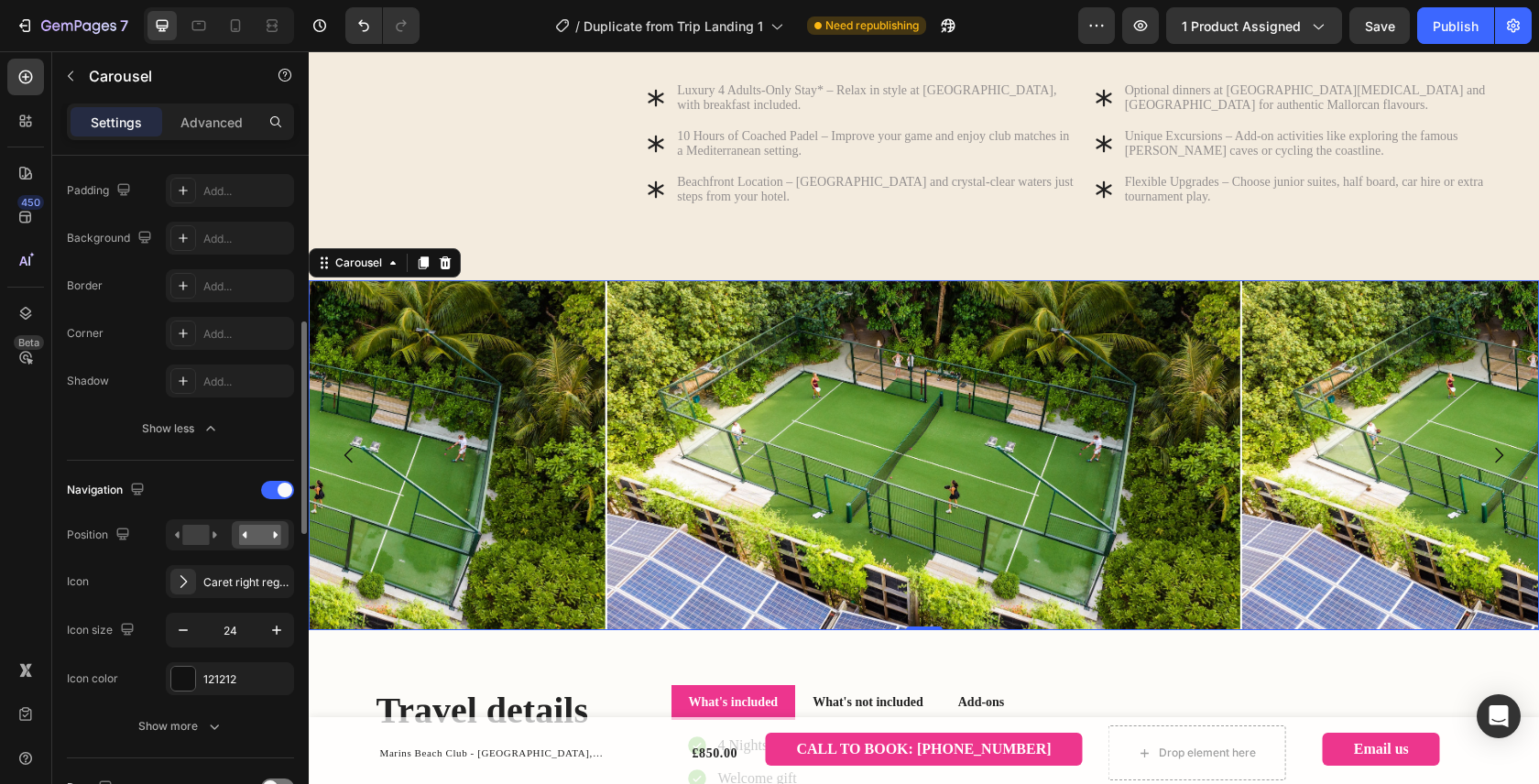
scroll to position [490, 0]
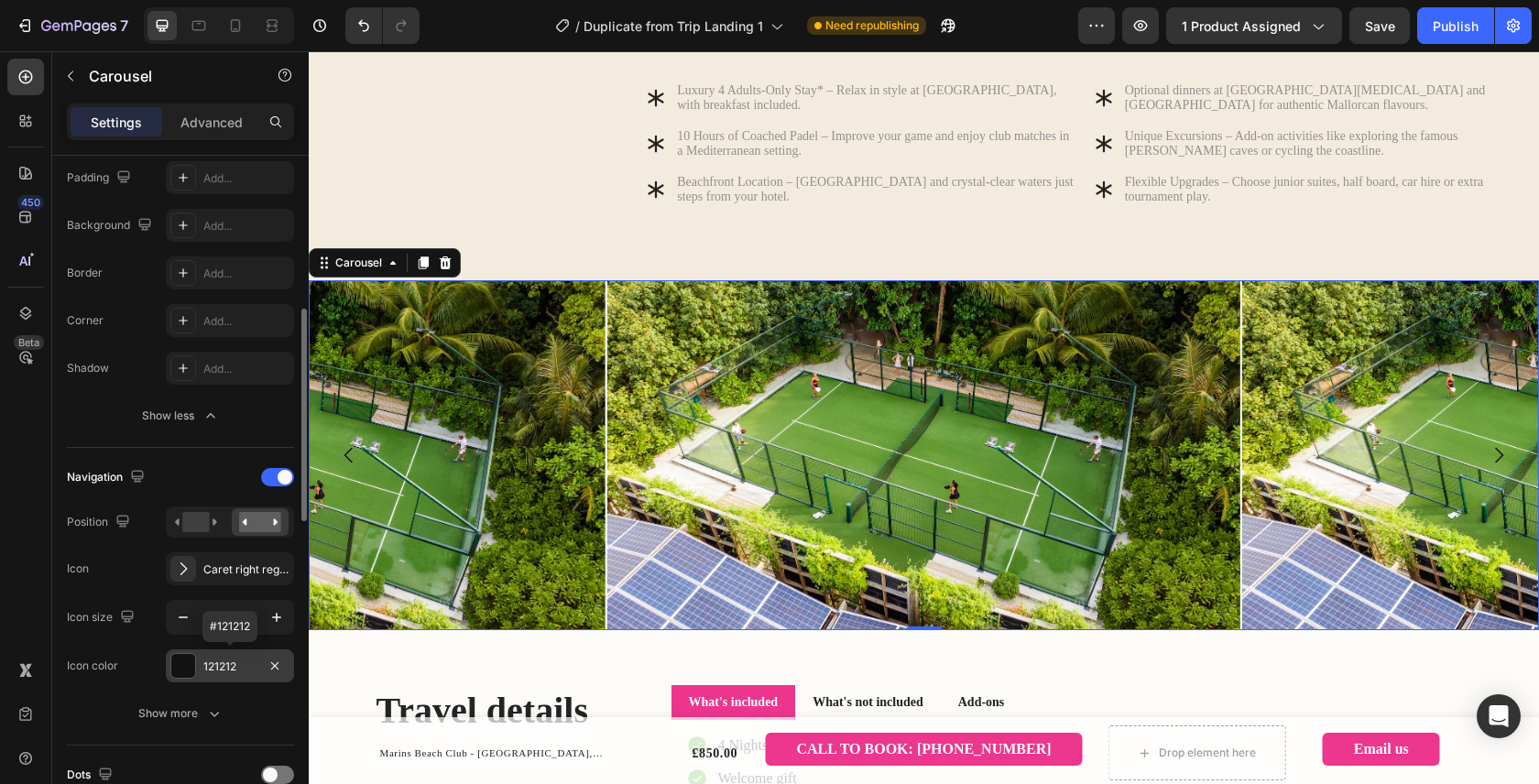
click at [249, 665] on div "121212" at bounding box center [230, 667] width 53 height 17
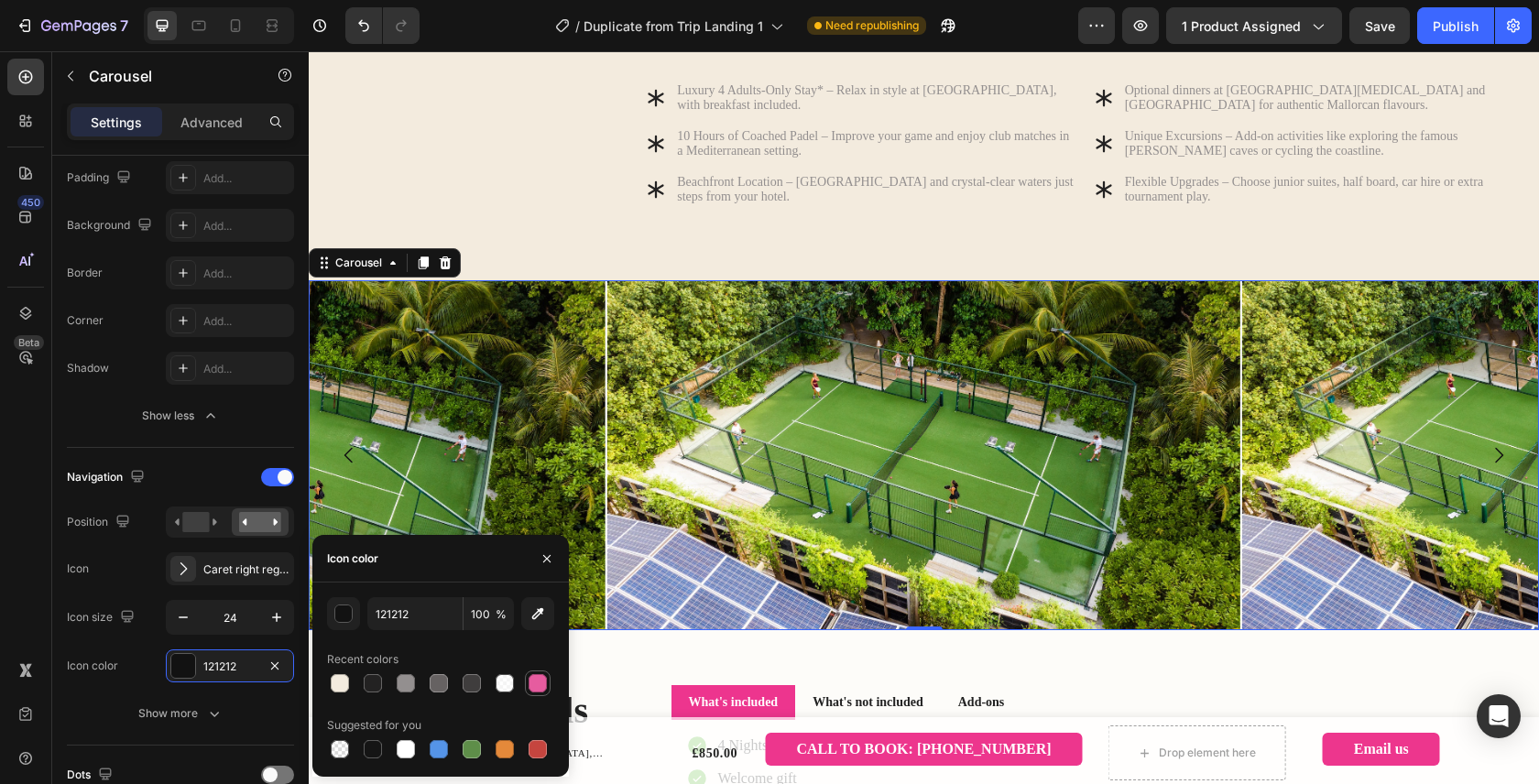
click at [544, 689] on div at bounding box center [537, 684] width 19 height 19
click at [504, 755] on div at bounding box center [505, 749] width 19 height 19
click at [536, 680] on div at bounding box center [537, 684] width 19 height 19
type input "E65C9F"
click at [279, 614] on icon "button" at bounding box center [277, 617] width 19 height 19
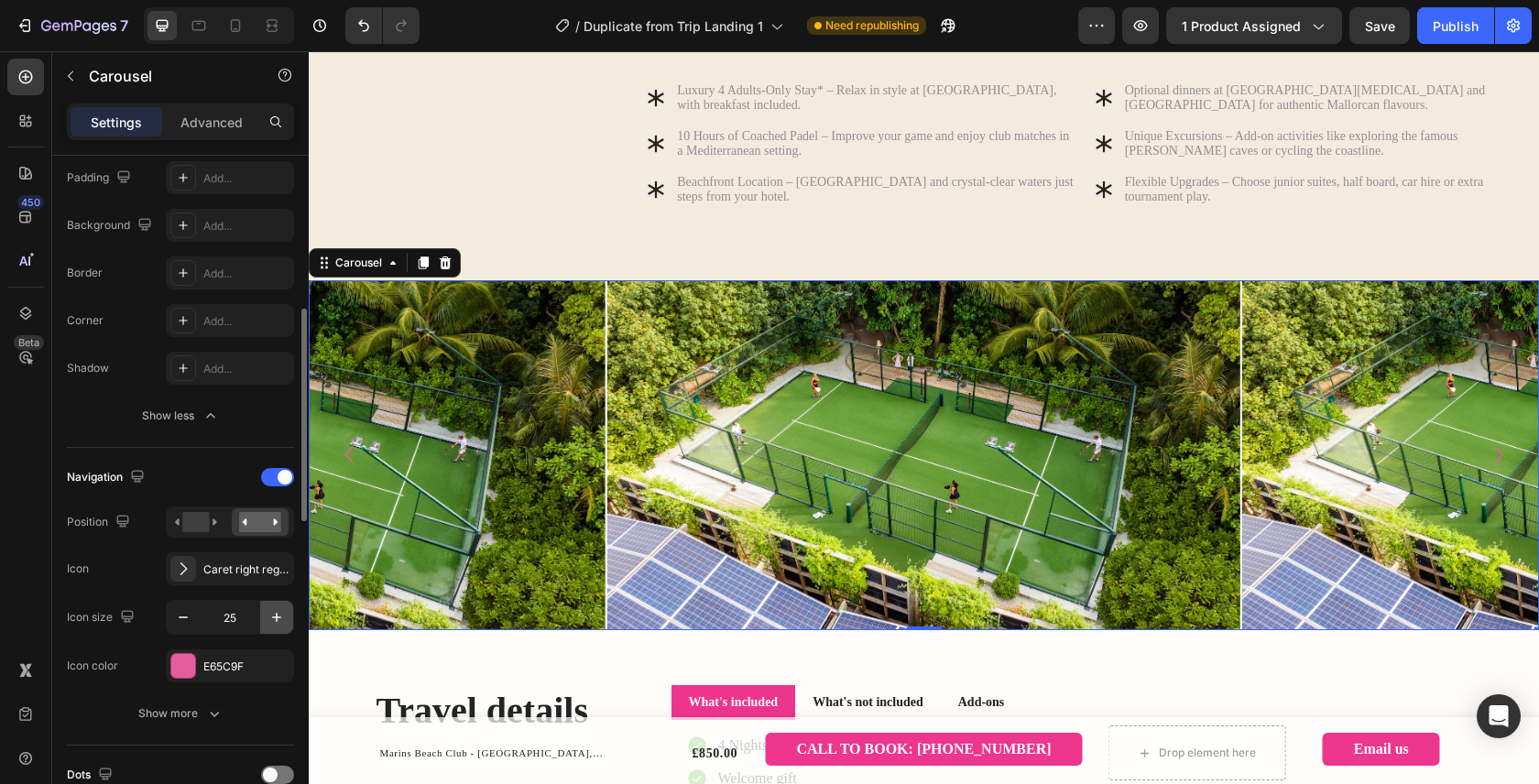
click at [279, 614] on icon "button" at bounding box center [277, 617] width 19 height 19
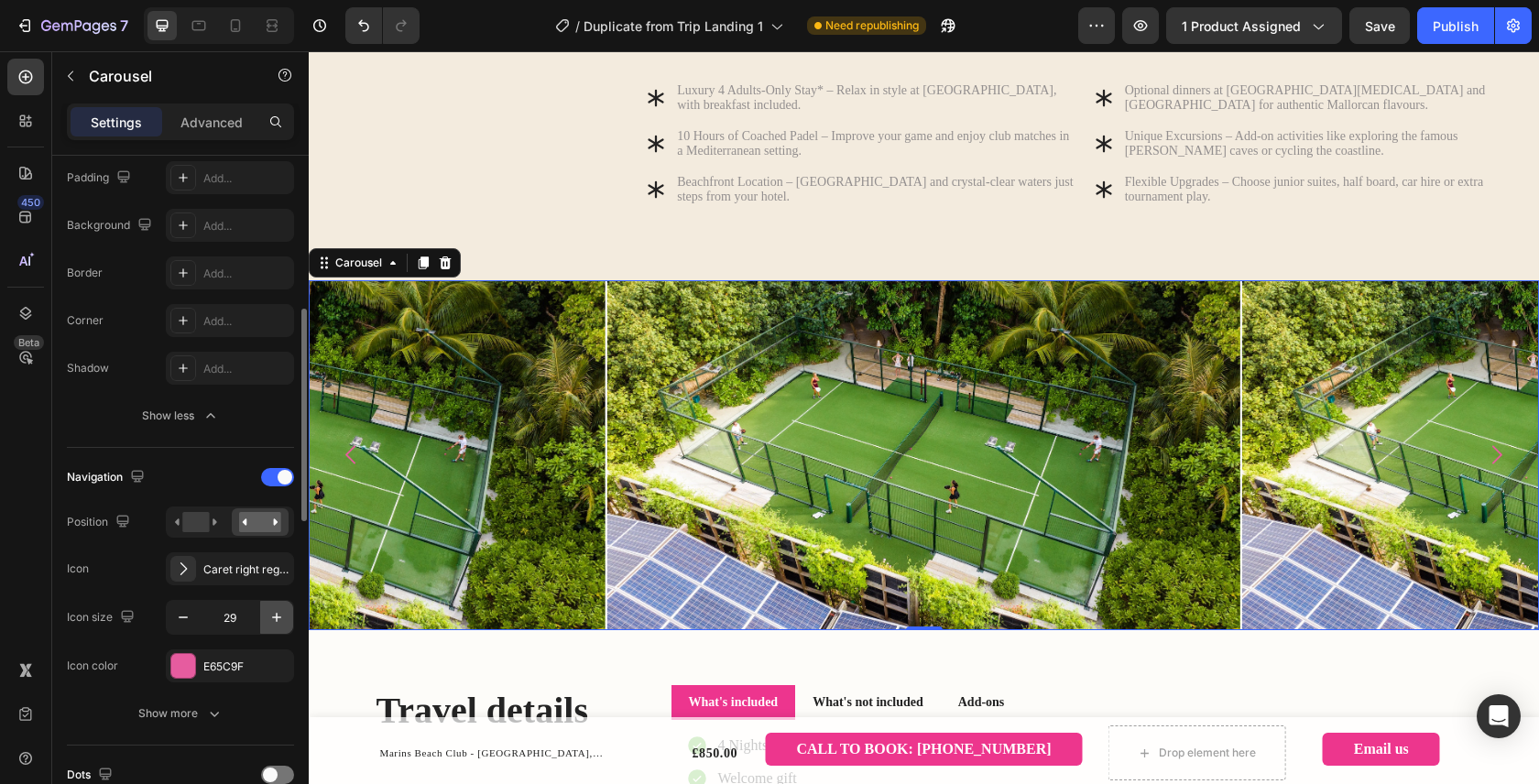
click at [279, 614] on icon "button" at bounding box center [277, 617] width 19 height 19
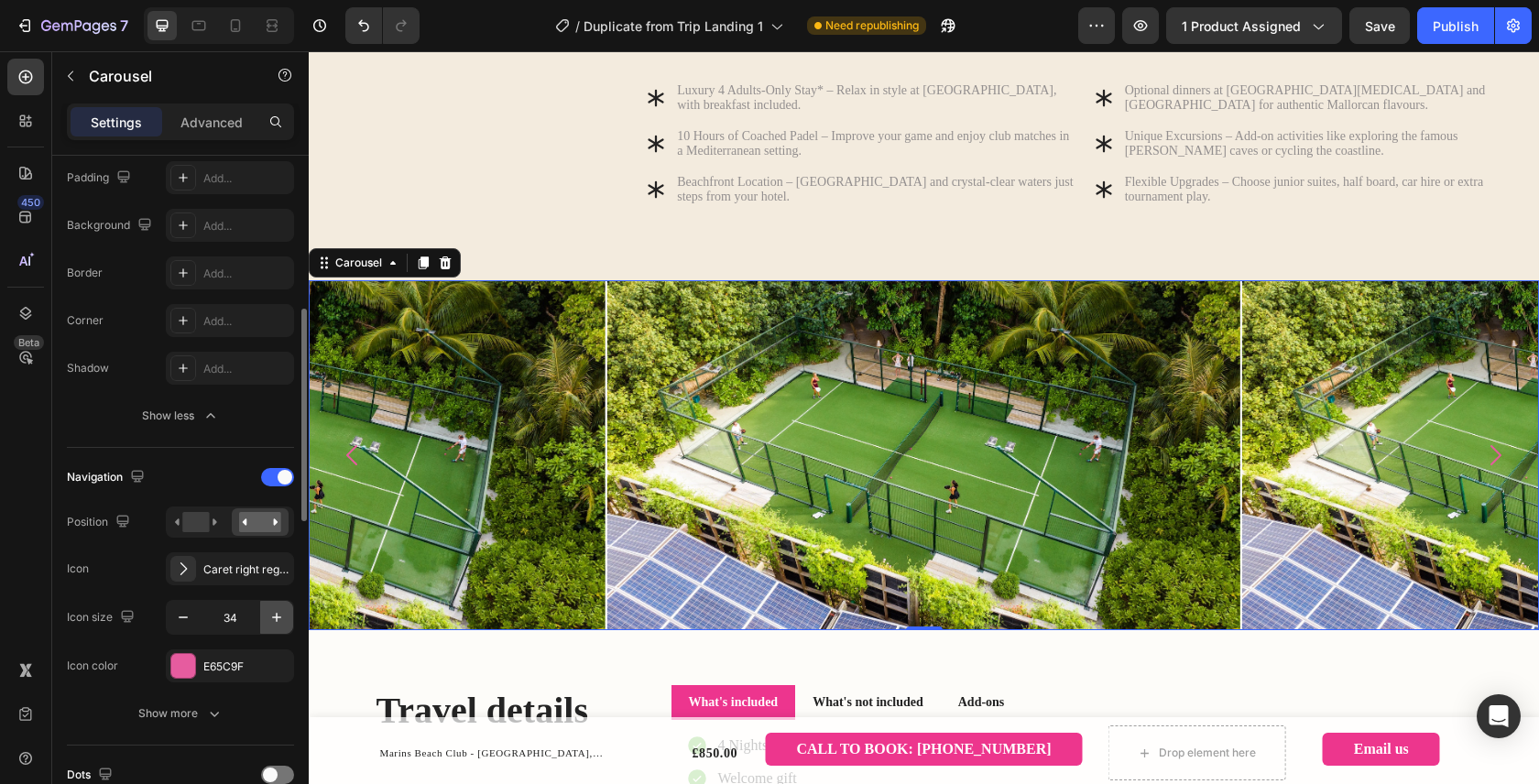
click at [279, 614] on icon "button" at bounding box center [277, 617] width 19 height 19
type input "37"
click at [247, 572] on div "Caret right regular" at bounding box center [247, 570] width 86 height 17
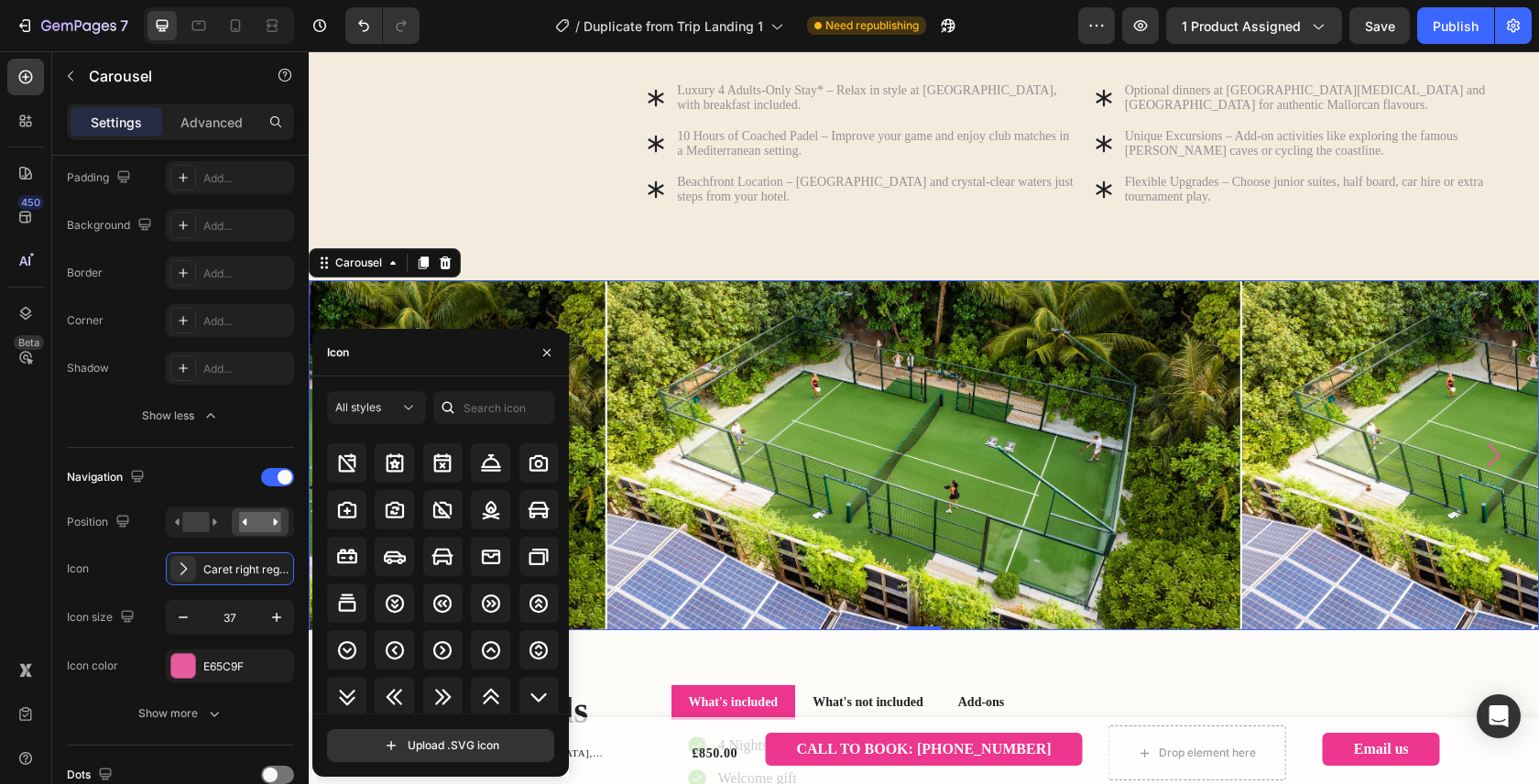
scroll to position [2170, 0]
click at [437, 650] on icon at bounding box center [443, 647] width 16 height 16
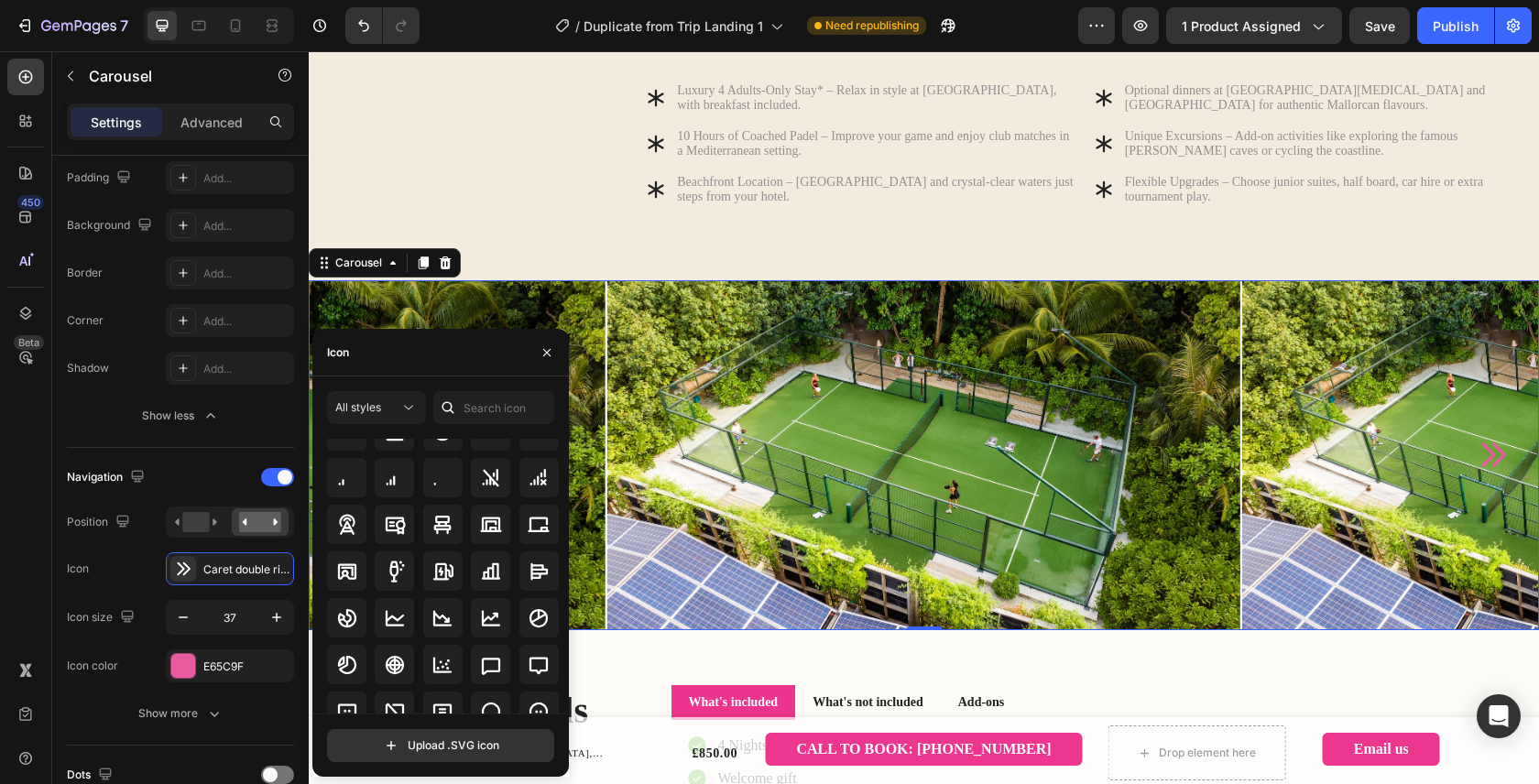
scroll to position [2511, 0]
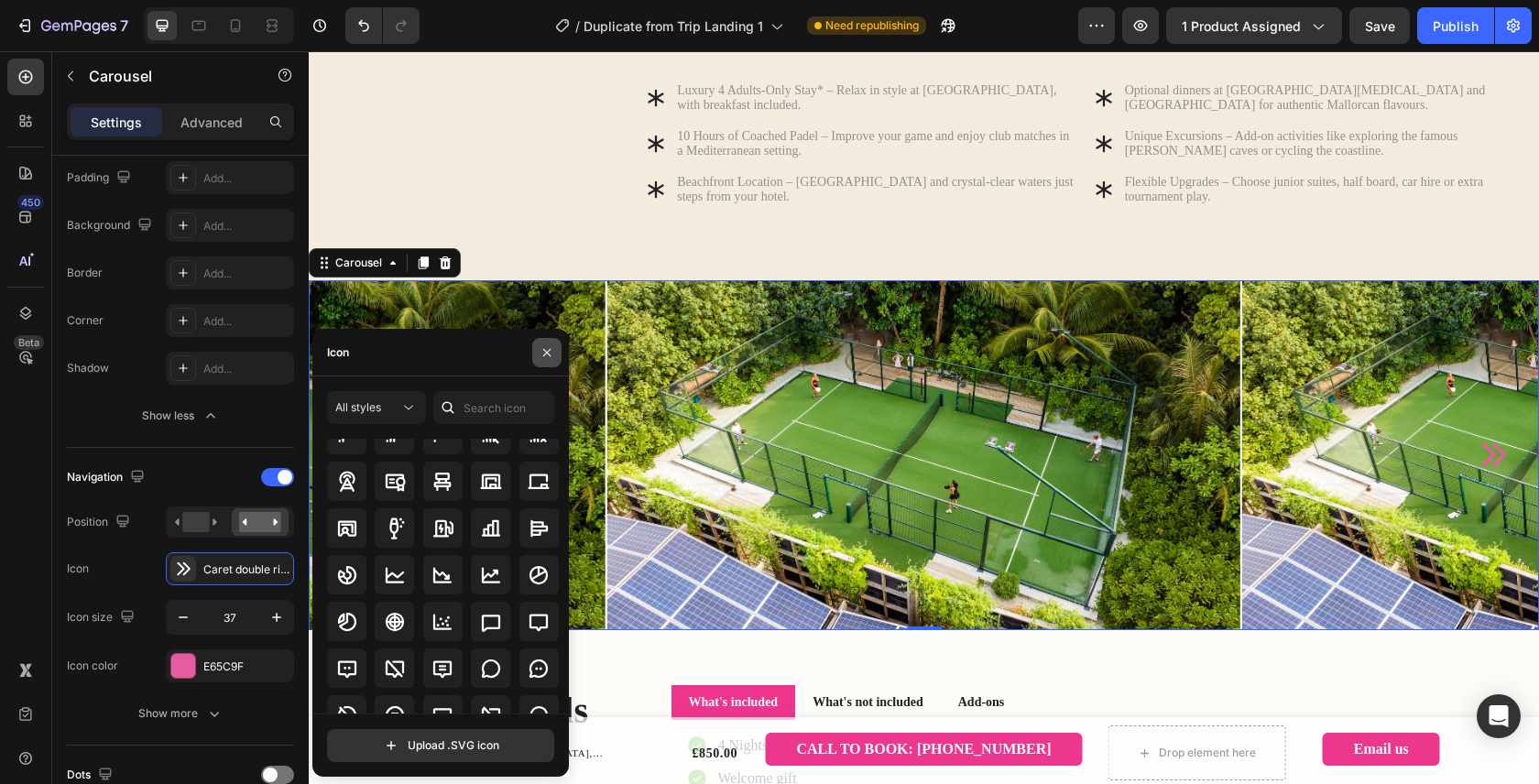
click at [552, 345] on icon "button" at bounding box center [547, 353] width 15 height 15
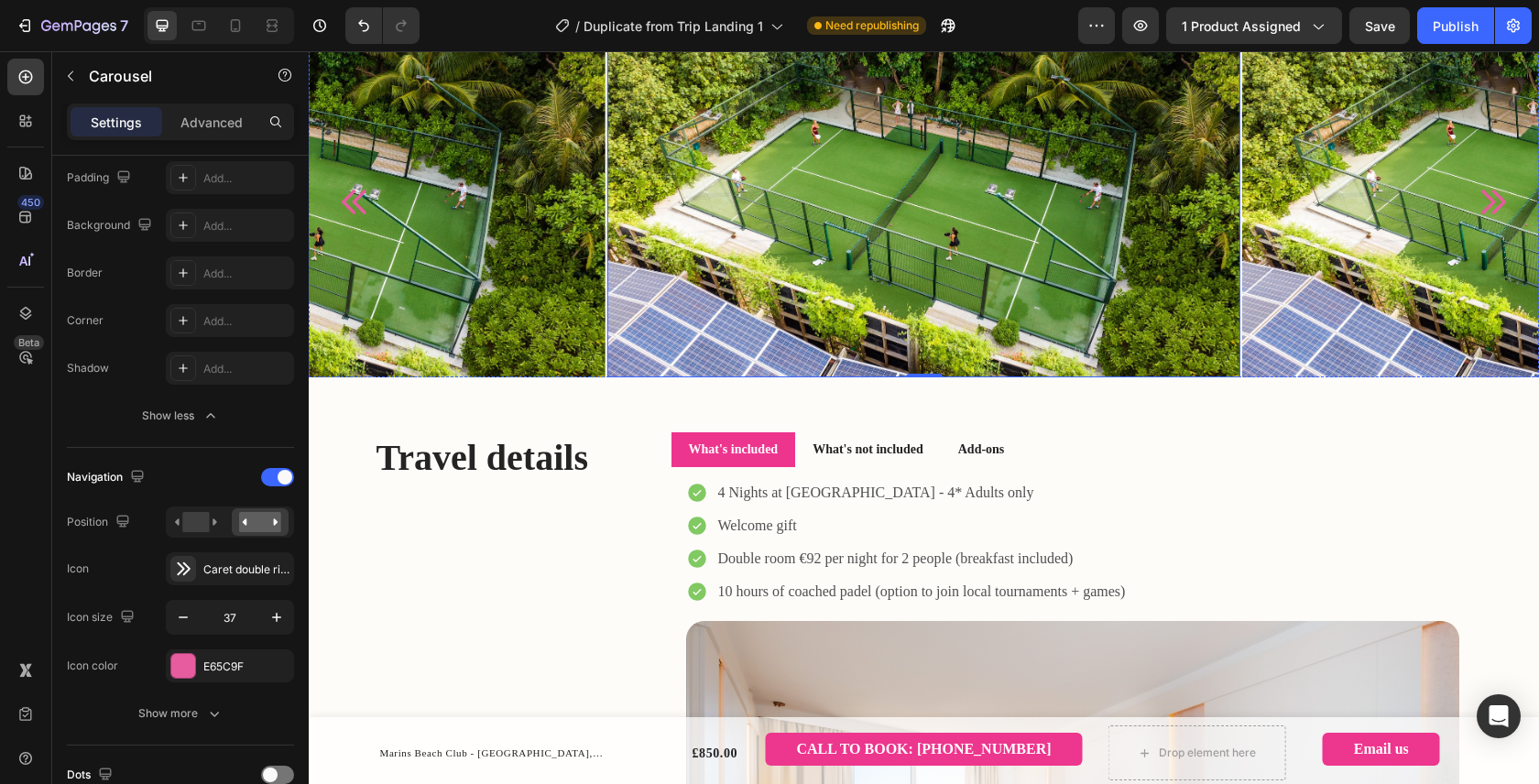
scroll to position [1015, 0]
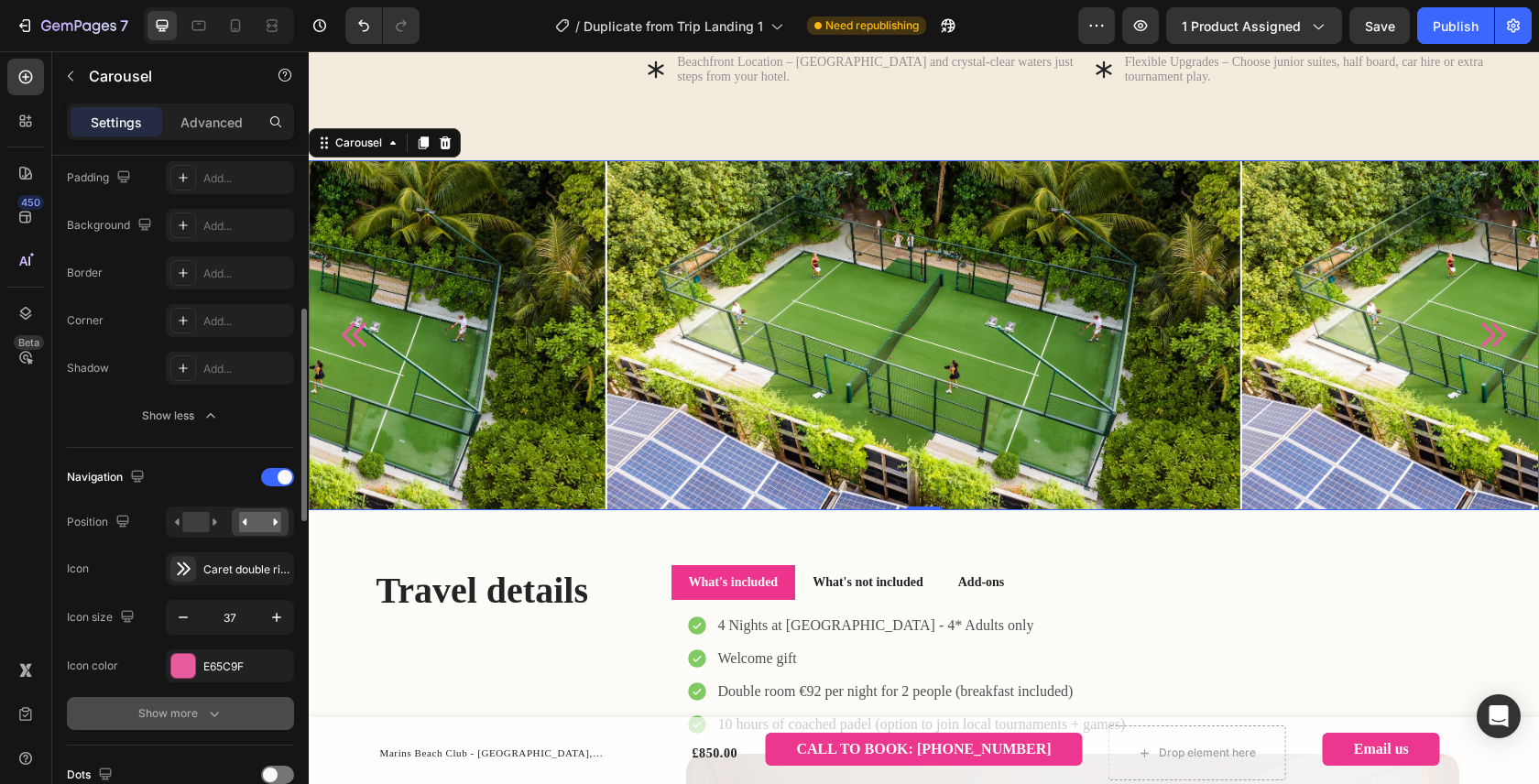
click at [202, 704] on div "Show more" at bounding box center [180, 714] width 85 height 19
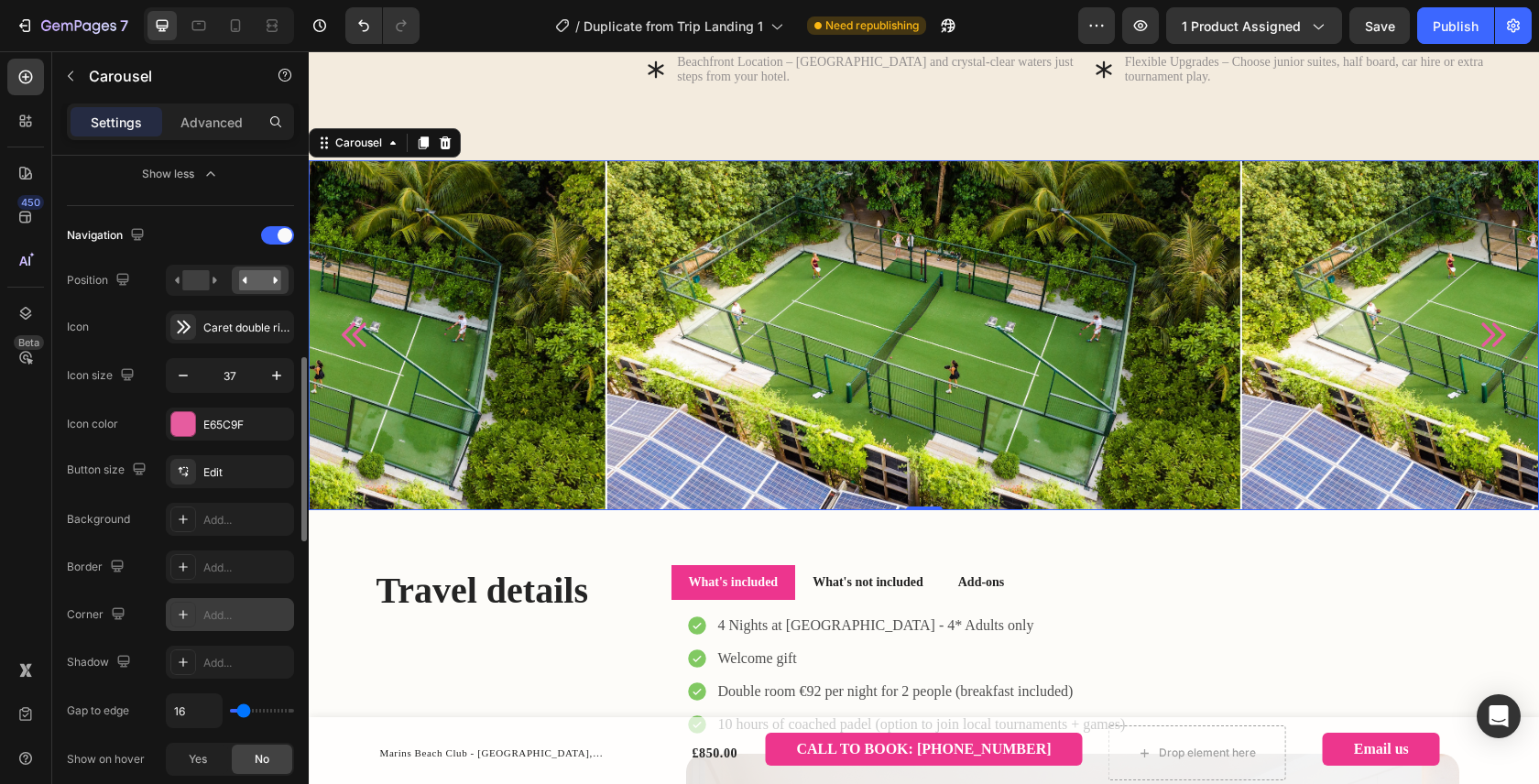
scroll to position [822, 0]
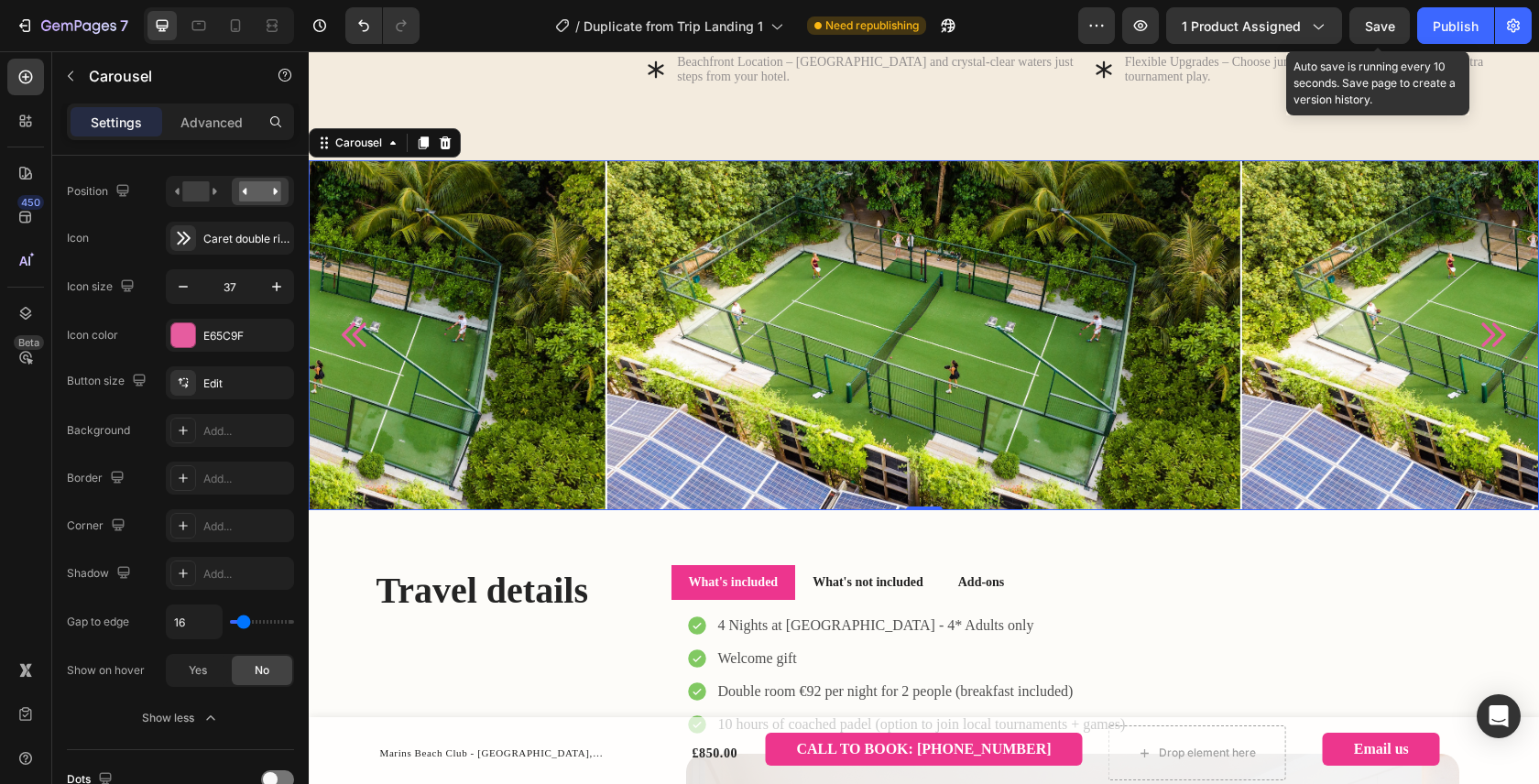
click at [1374, 19] on span "Save" at bounding box center [1380, 26] width 30 height 16
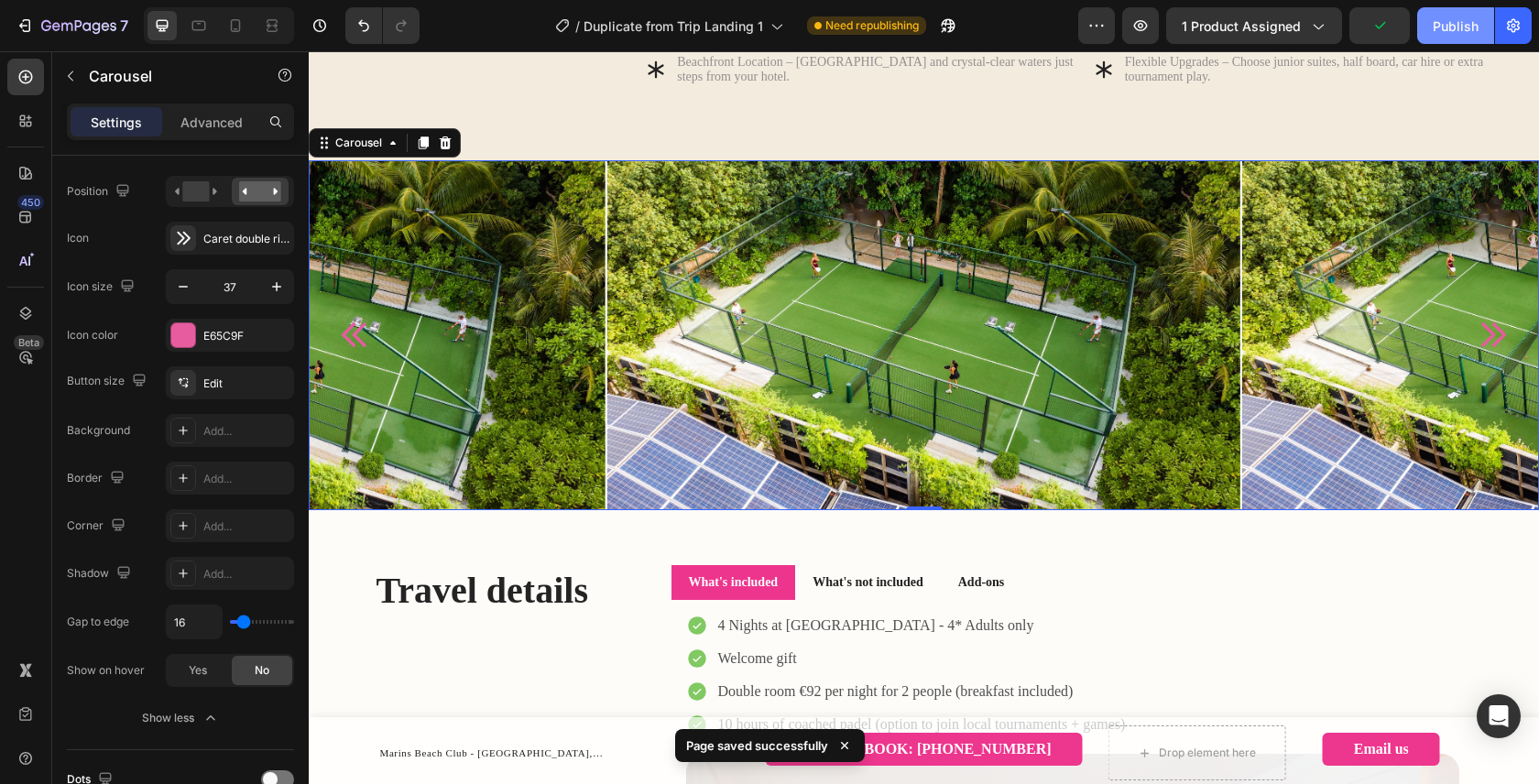
click at [1462, 26] on div "Publish" at bounding box center [1455, 26] width 46 height 20
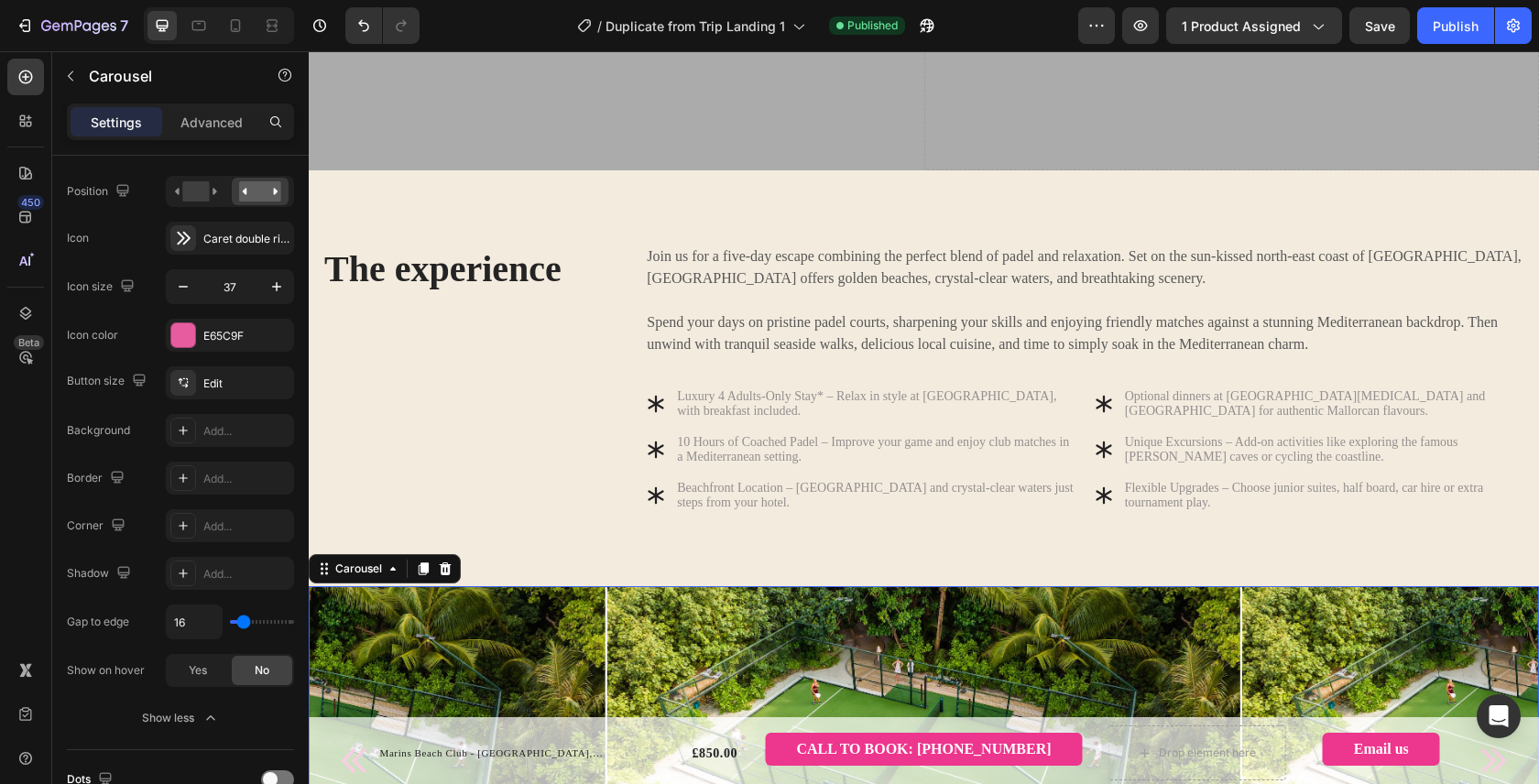
scroll to position [565, 0]
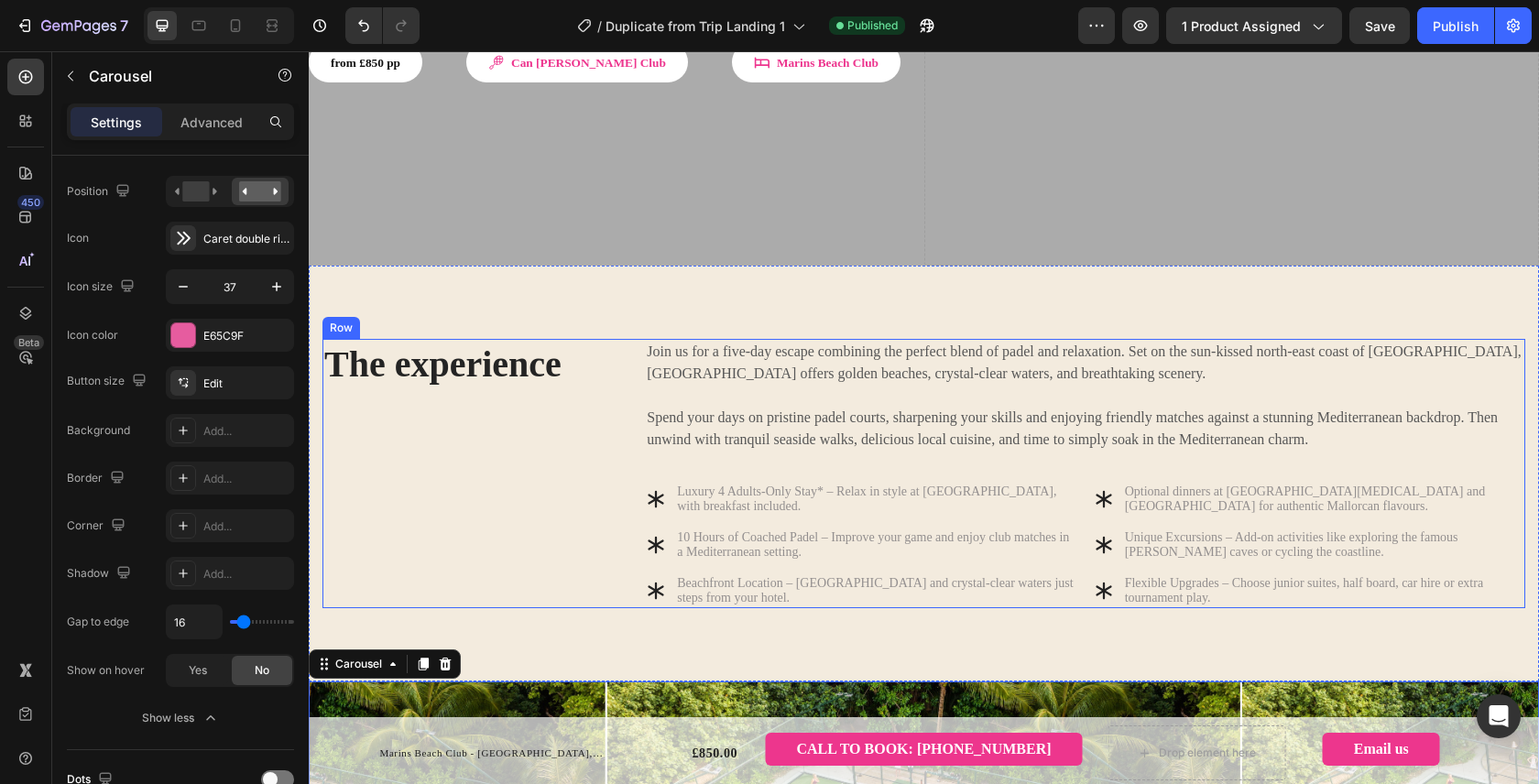
click at [475, 351] on div "The experience Heading" at bounding box center [469, 473] width 293 height 269
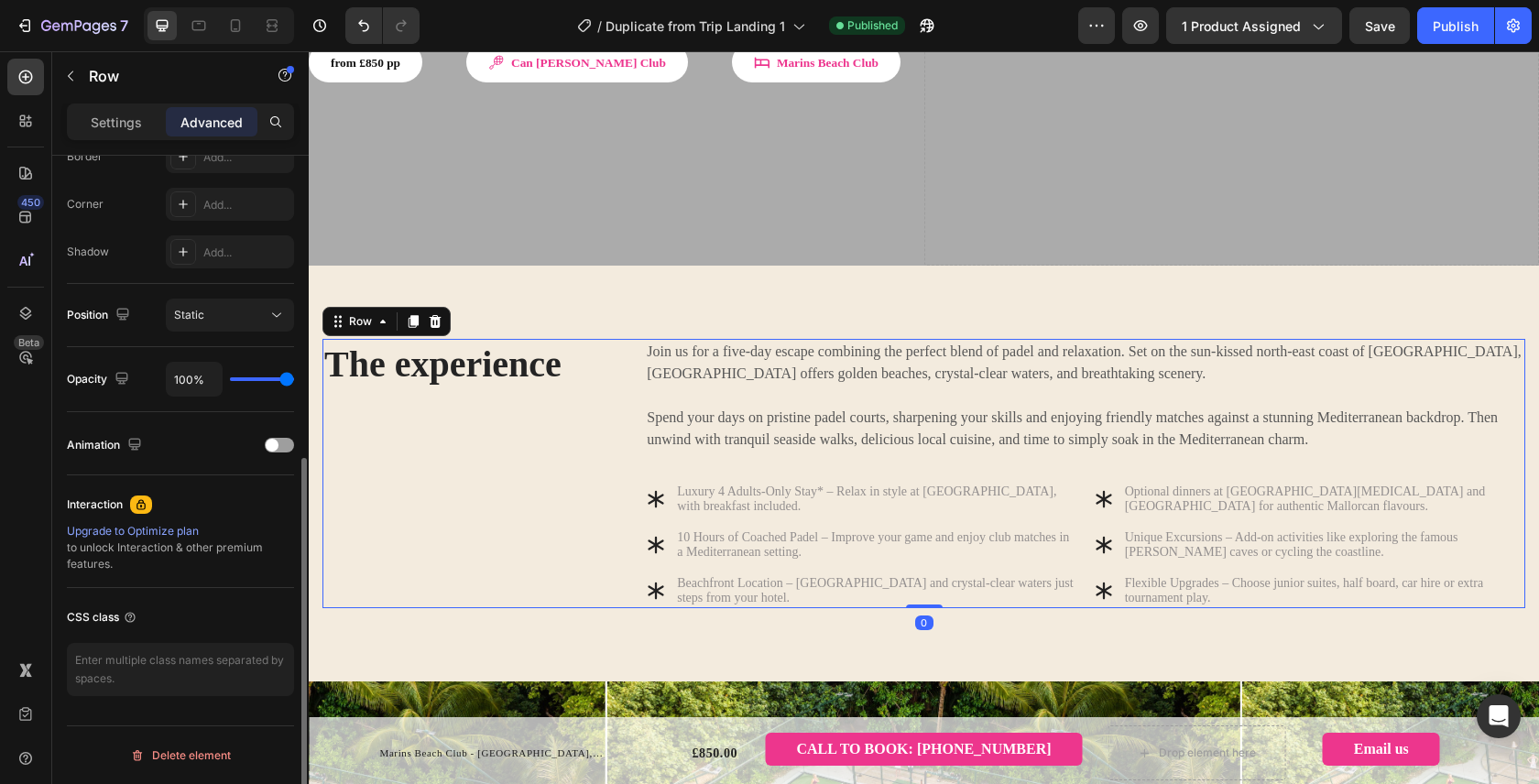
scroll to position [0, 0]
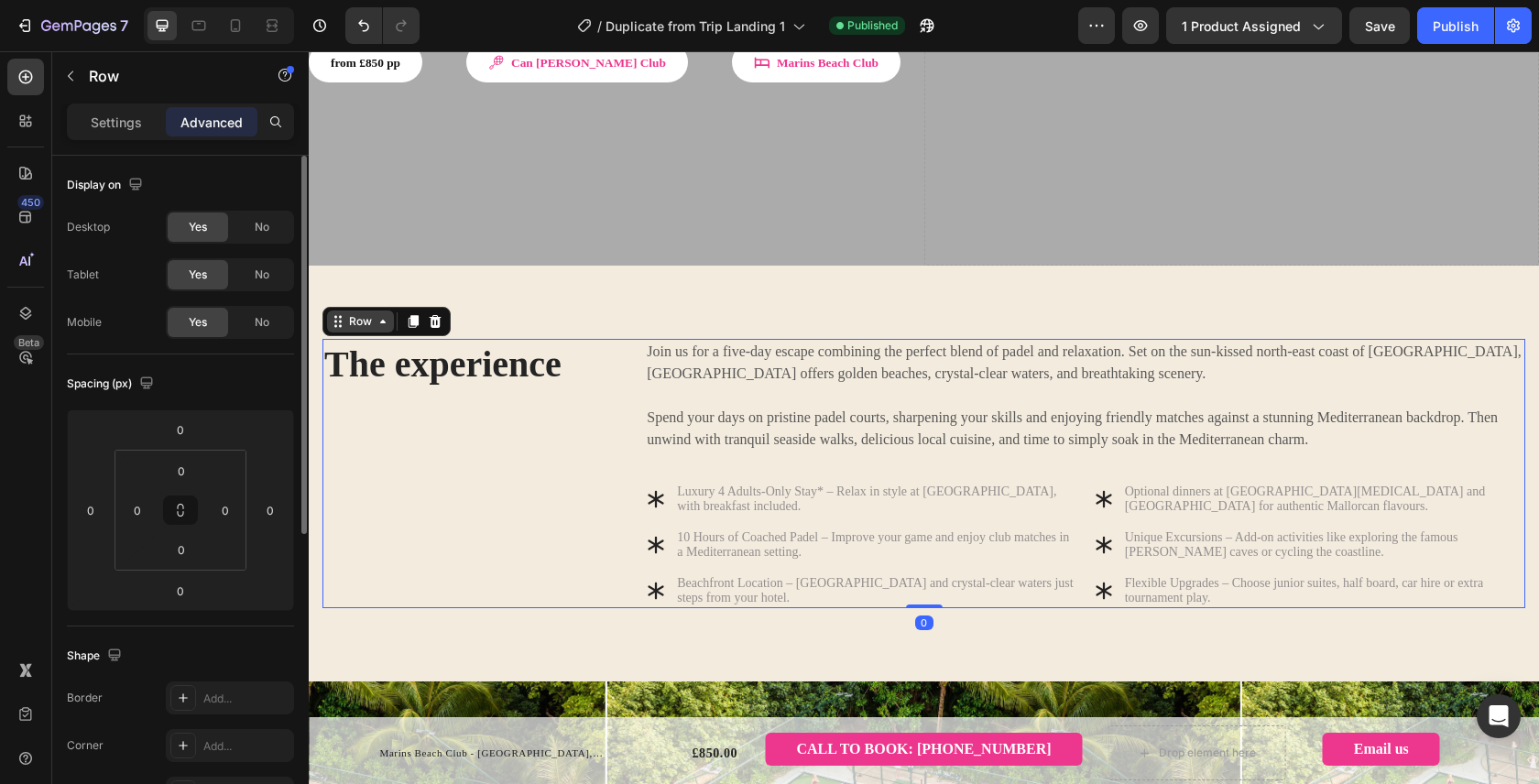
click at [379, 310] on div "Row" at bounding box center [360, 321] width 67 height 22
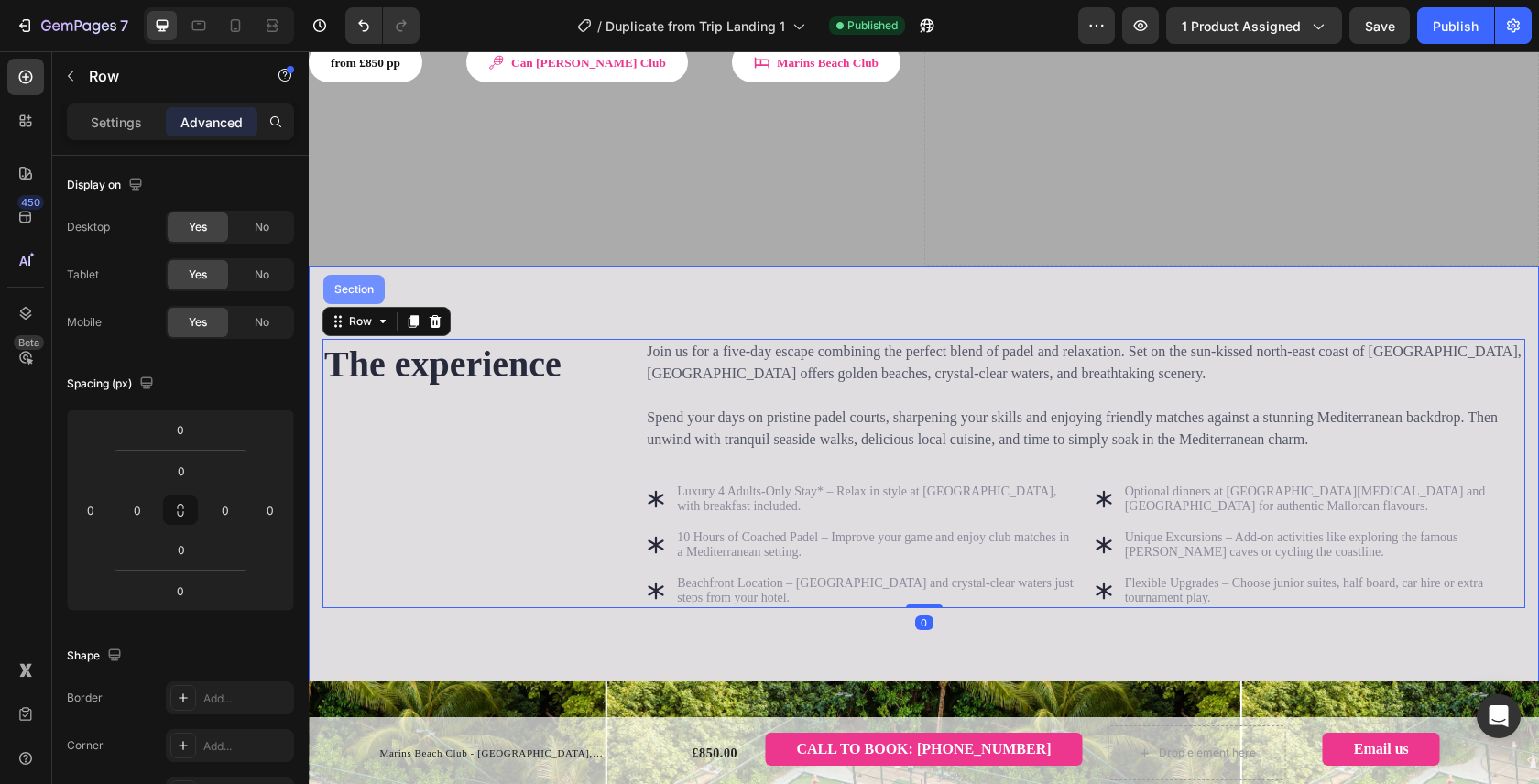
click at [367, 284] on div "Section" at bounding box center [355, 290] width 47 height 11
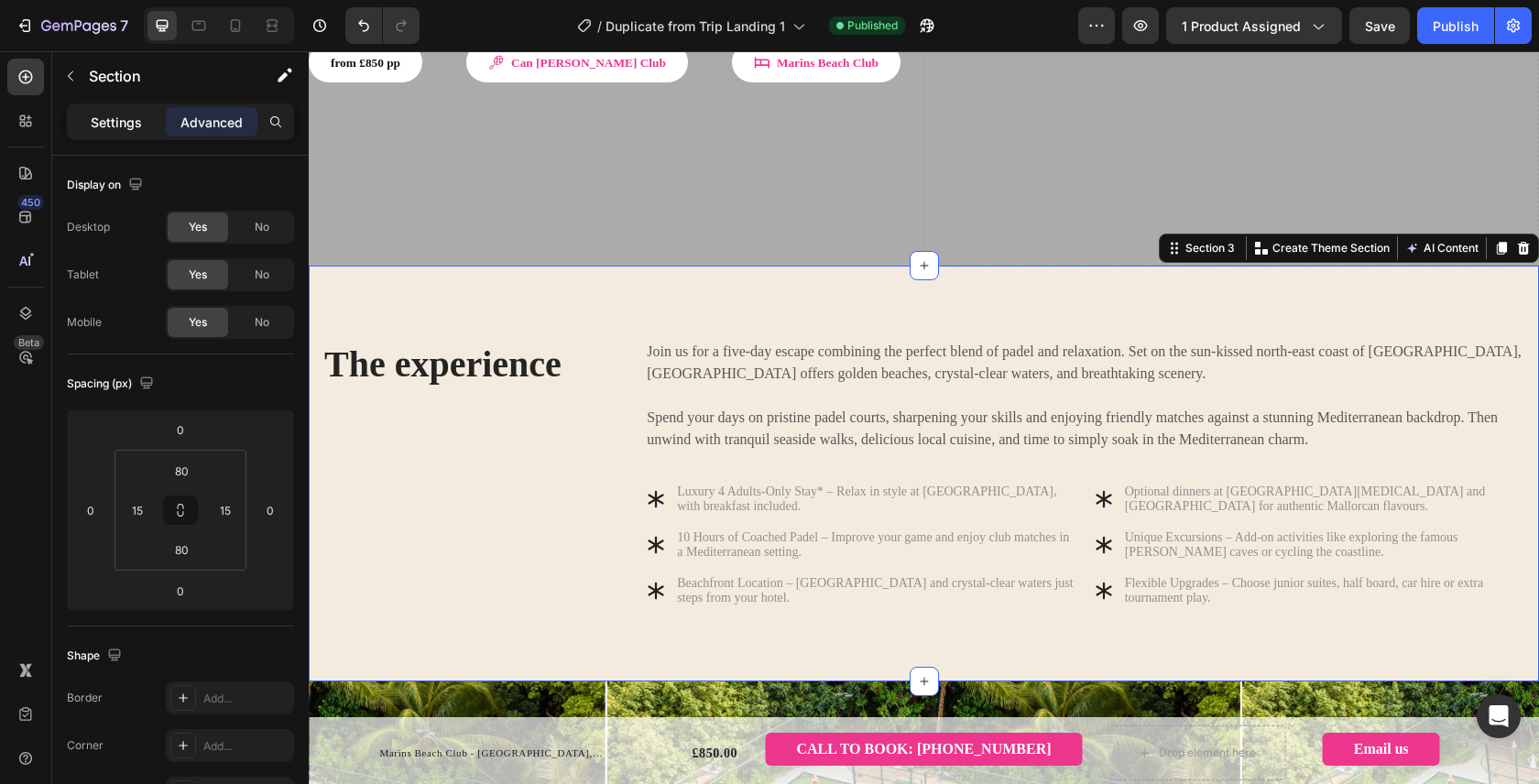
click at [116, 113] on p "Settings" at bounding box center [116, 122] width 52 height 20
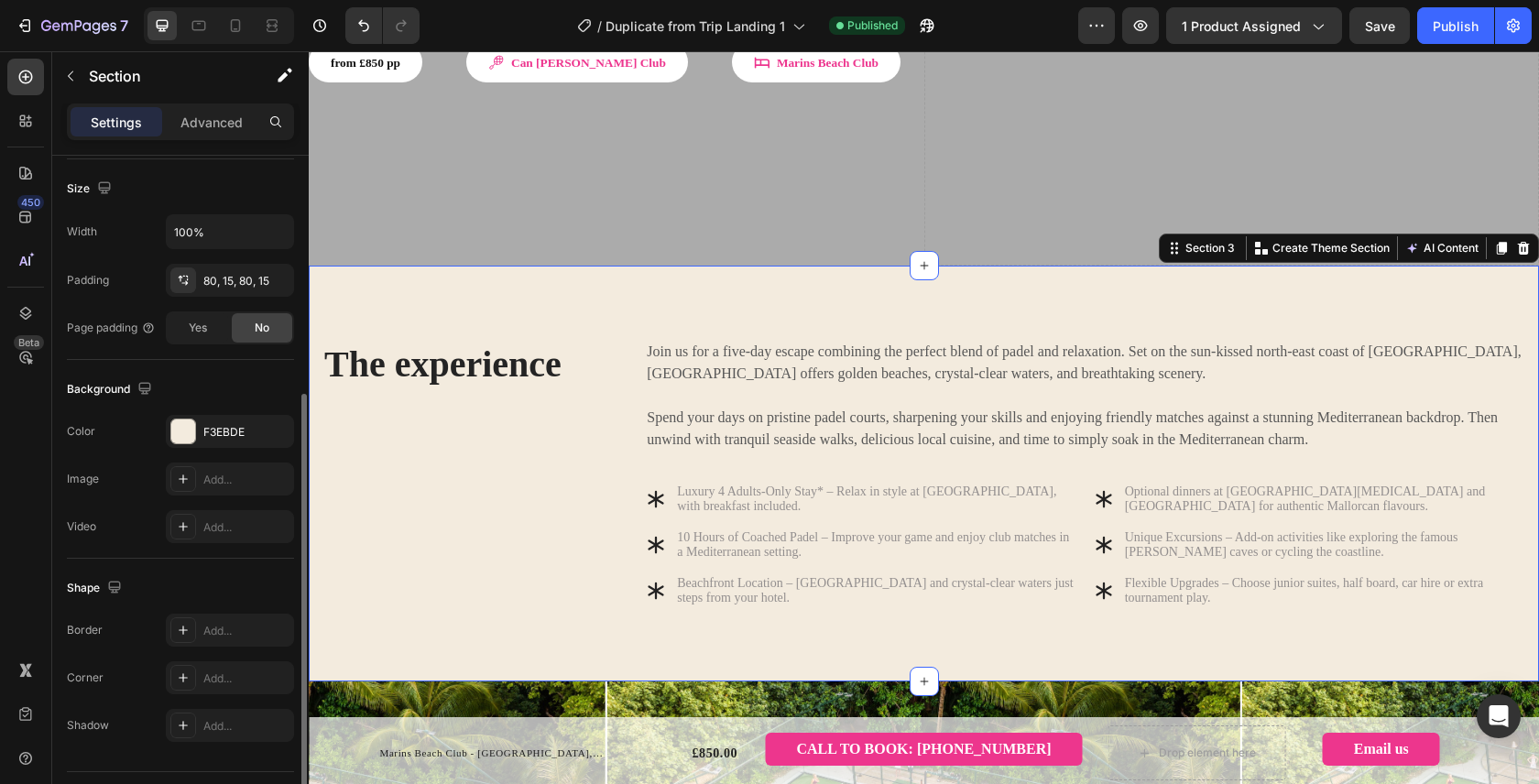
scroll to position [346, 0]
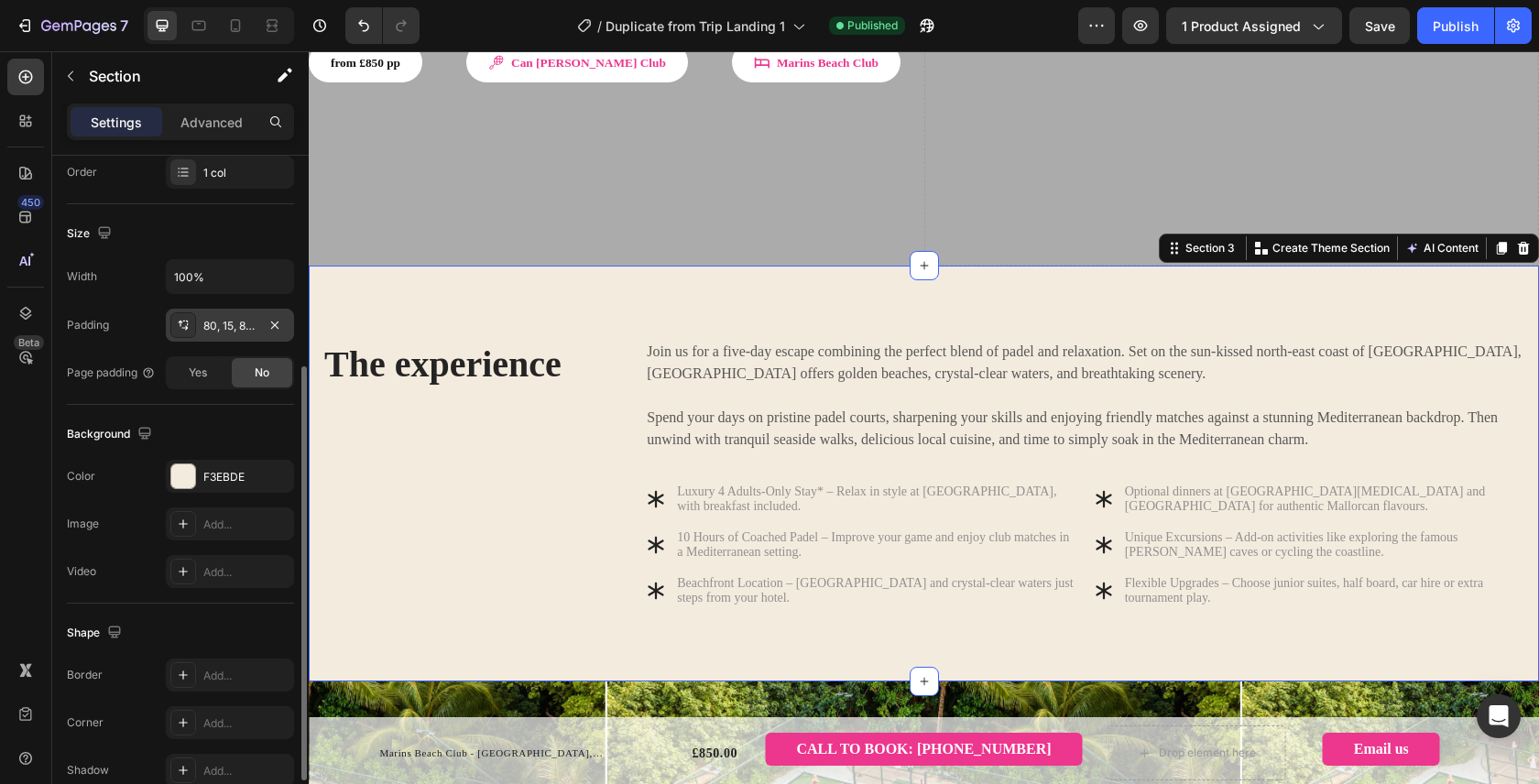
click at [221, 332] on div "80, 15, 80, 15" at bounding box center [230, 326] width 53 height 17
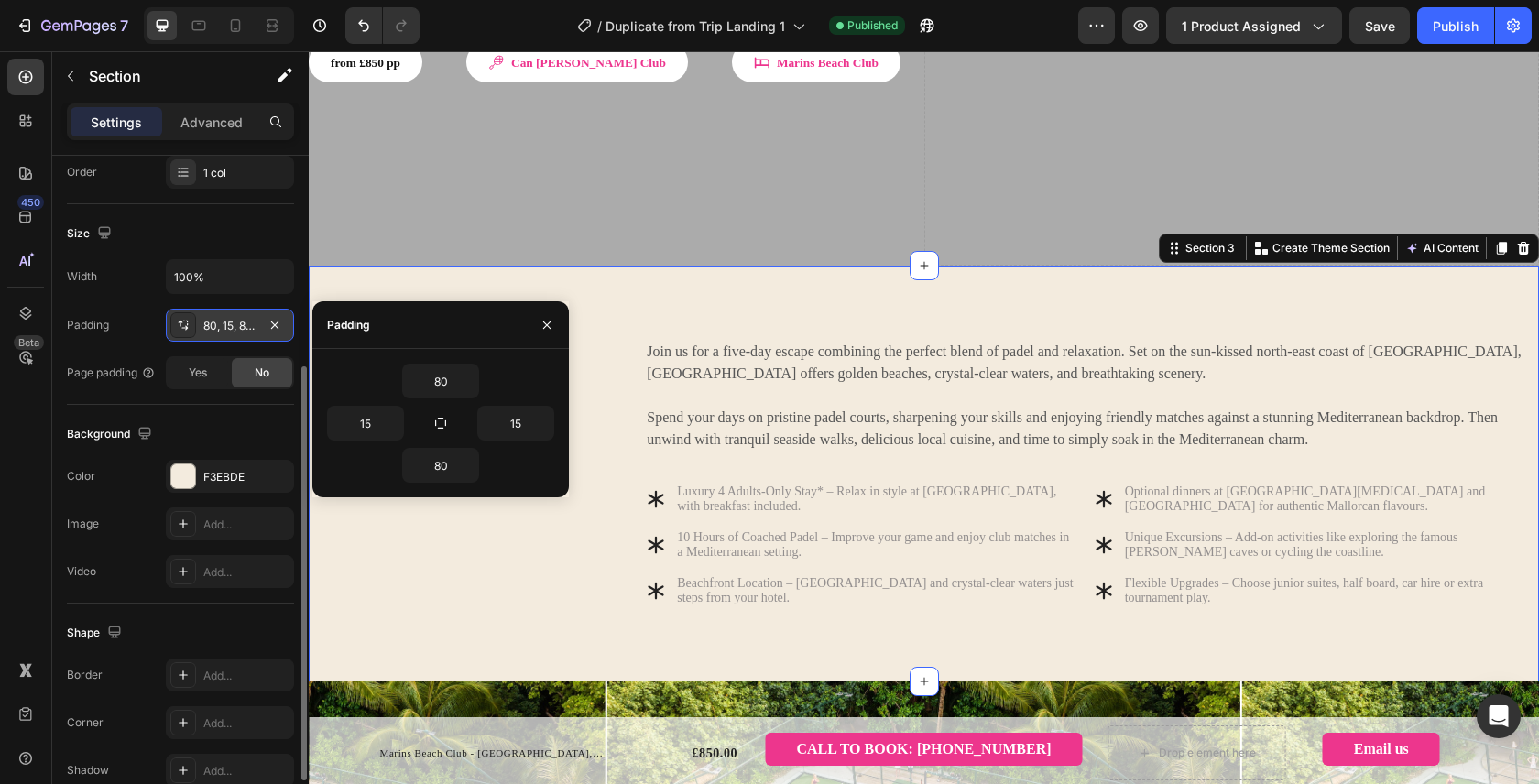
click at [235, 324] on div "80, 15, 80, 15" at bounding box center [230, 326] width 53 height 17
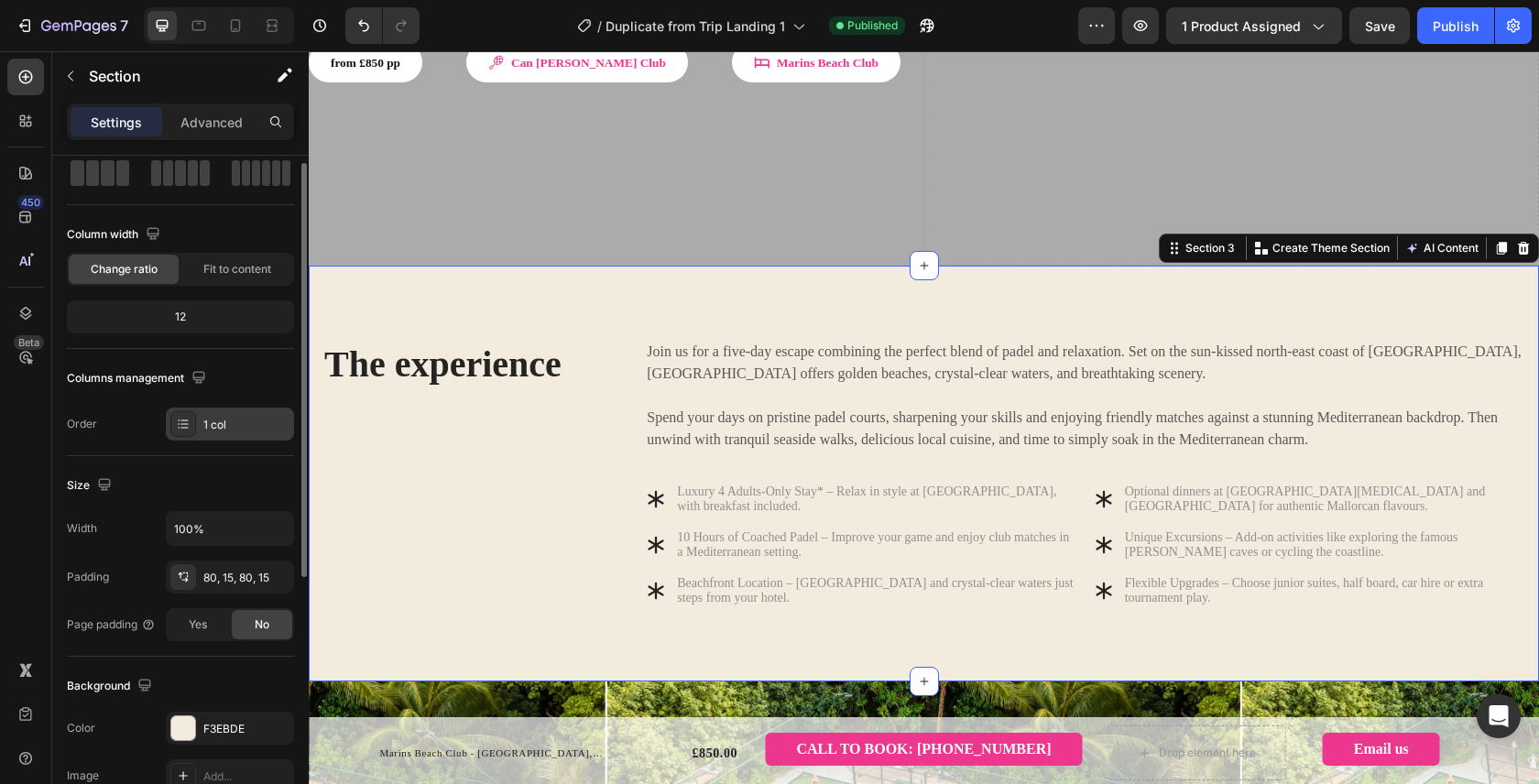
scroll to position [114, 0]
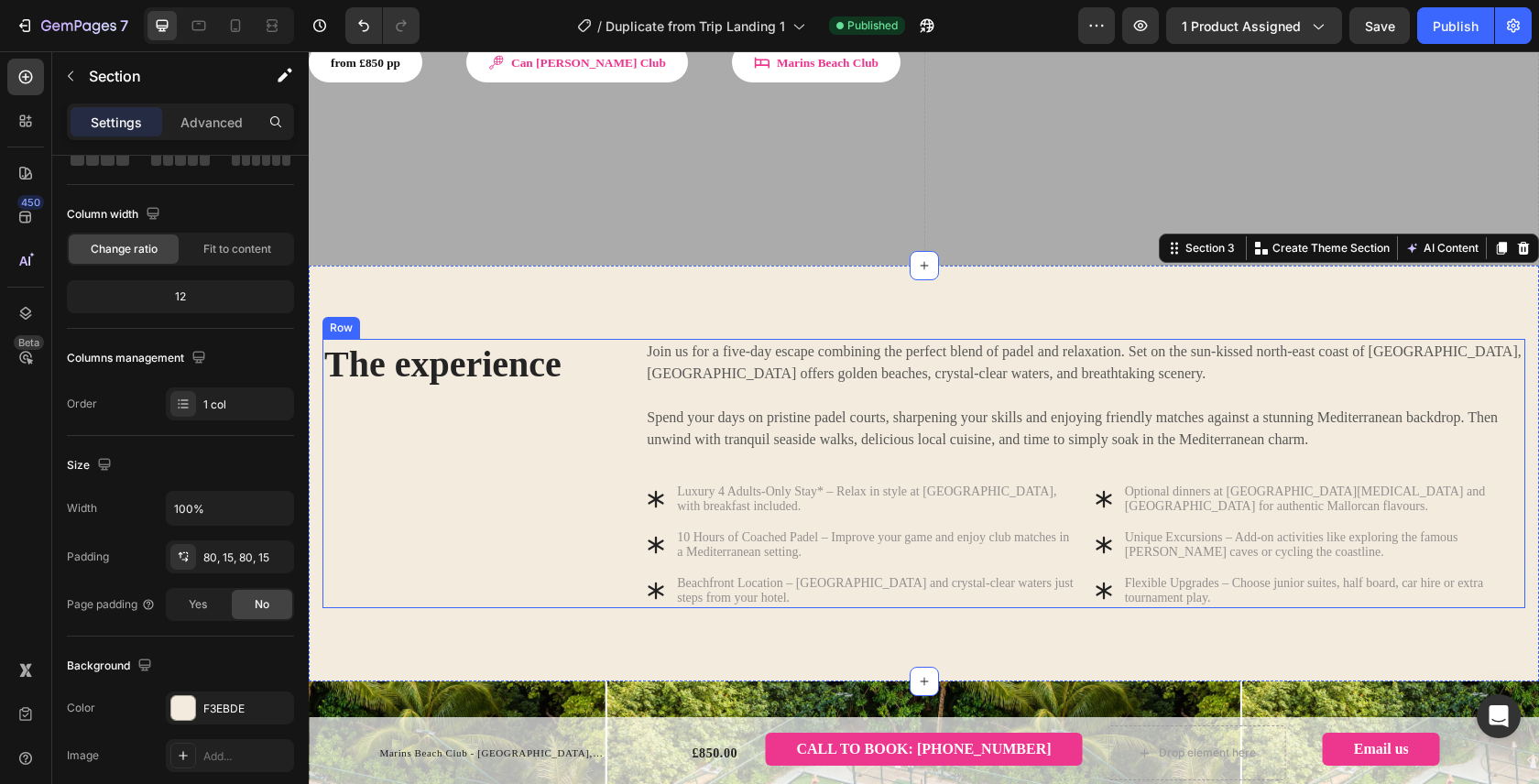
click at [511, 353] on div "The experience Heading" at bounding box center [469, 473] width 293 height 269
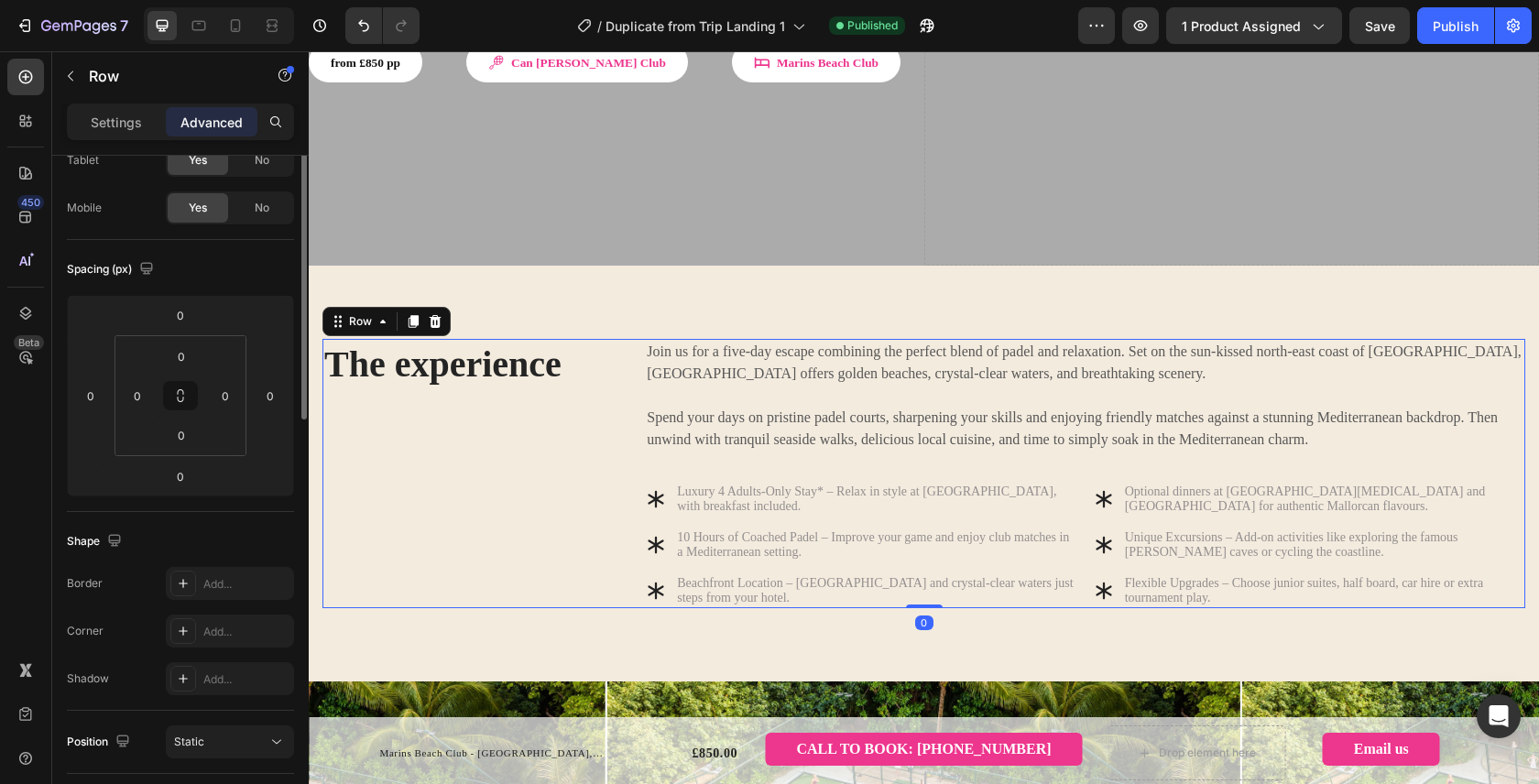
scroll to position [0, 0]
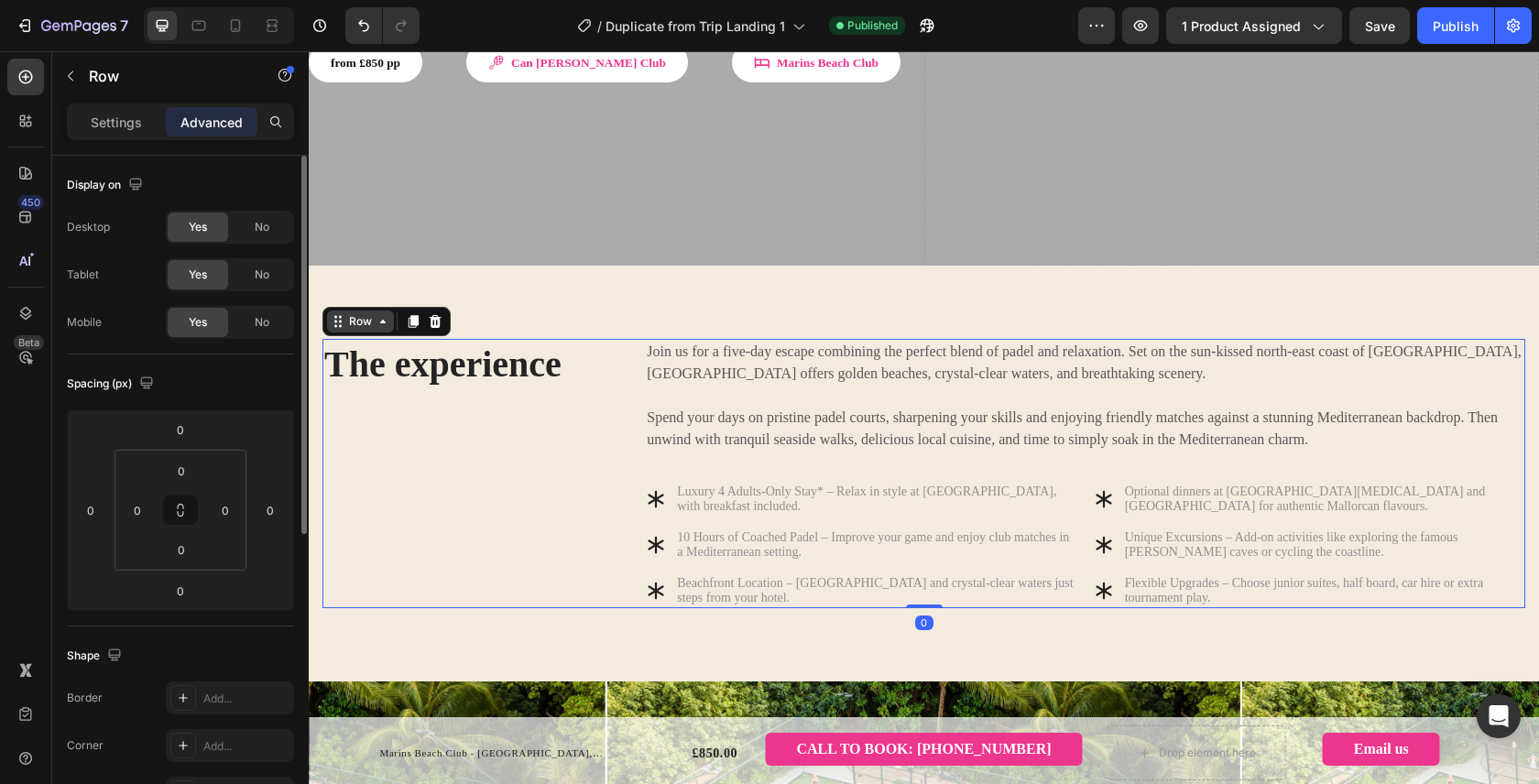
click at [375, 314] on icon at bounding box center [383, 322] width 15 height 15
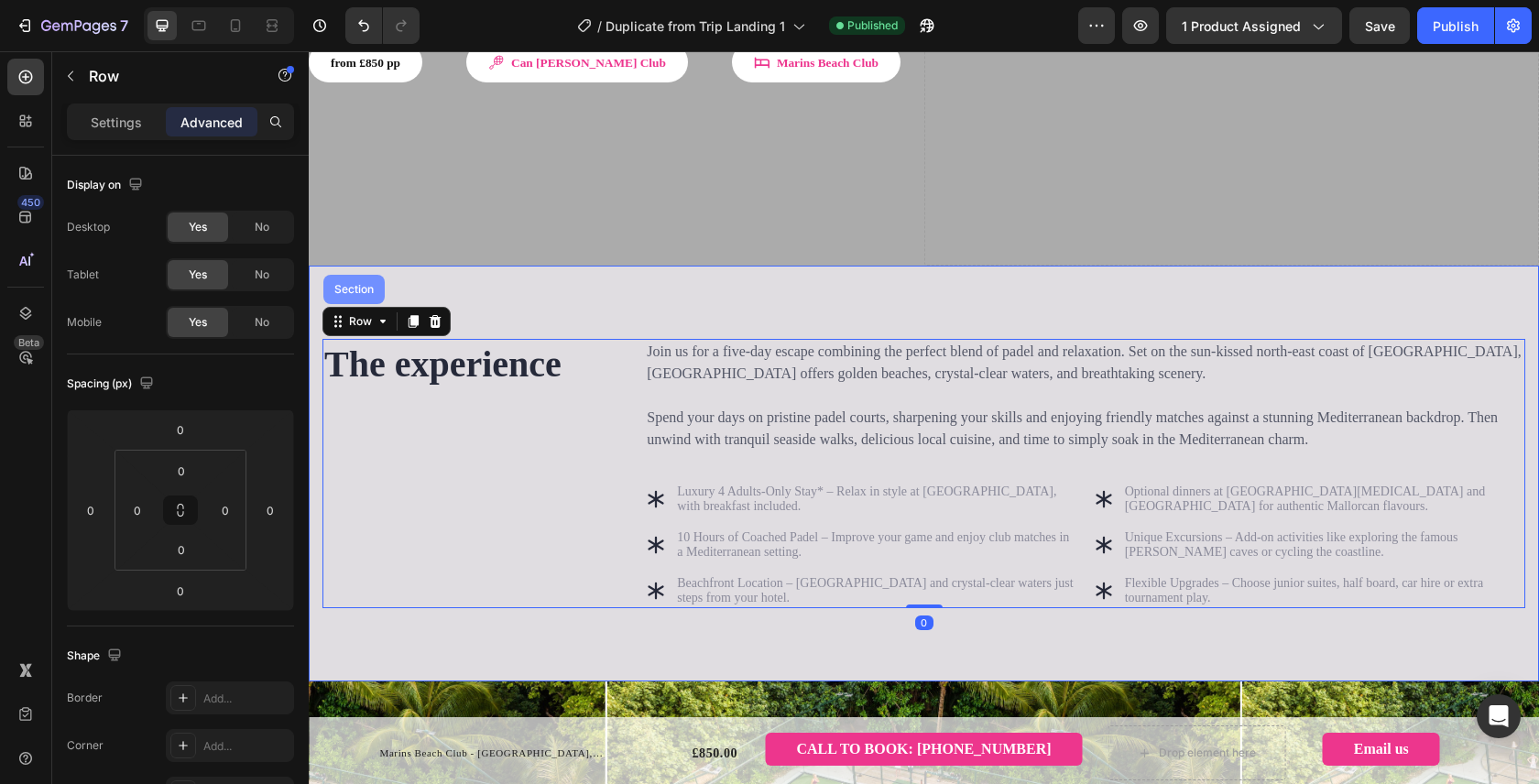
click at [362, 284] on div "Section" at bounding box center [355, 290] width 47 height 11
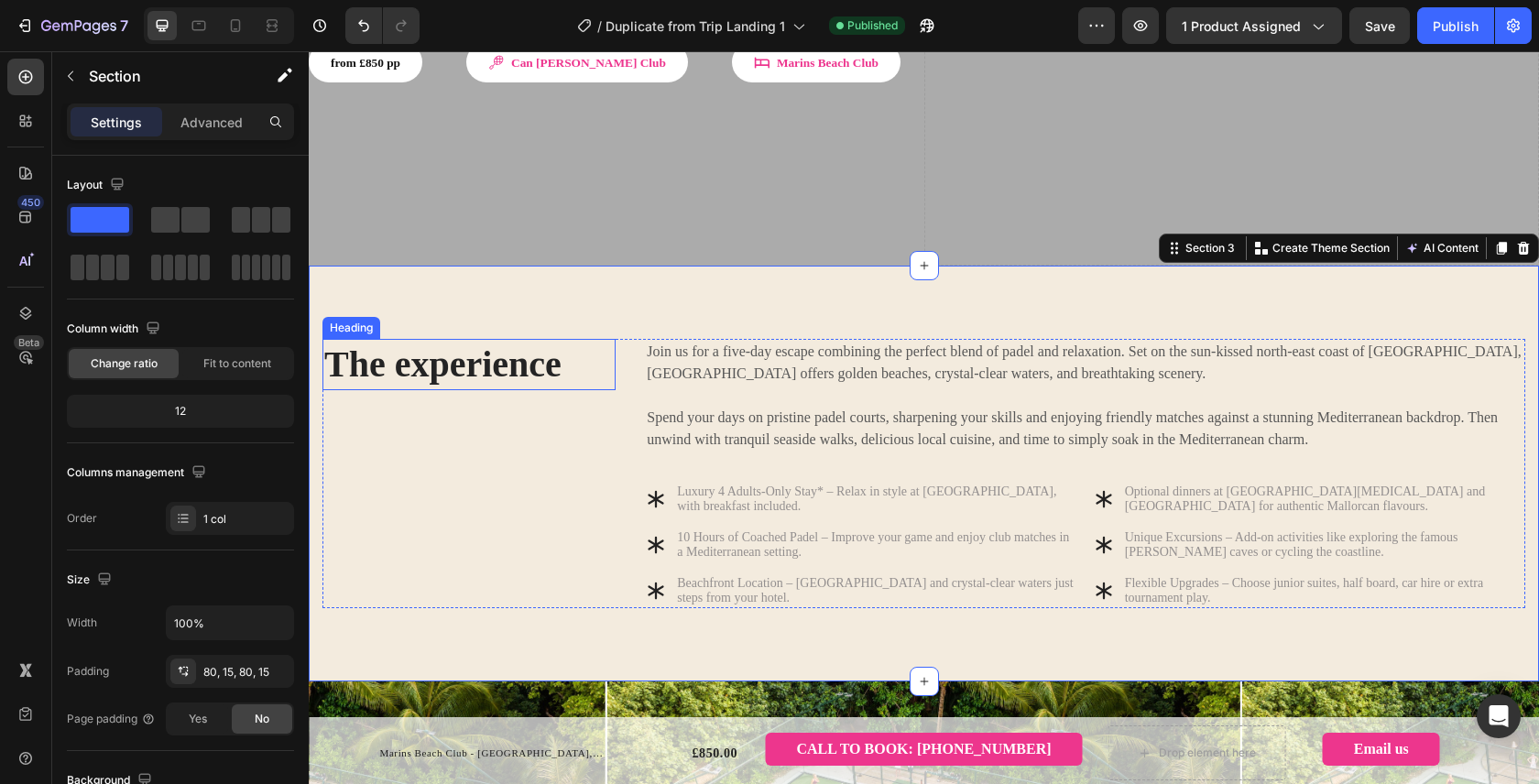
click at [362, 320] on div "Heading" at bounding box center [352, 328] width 51 height 17
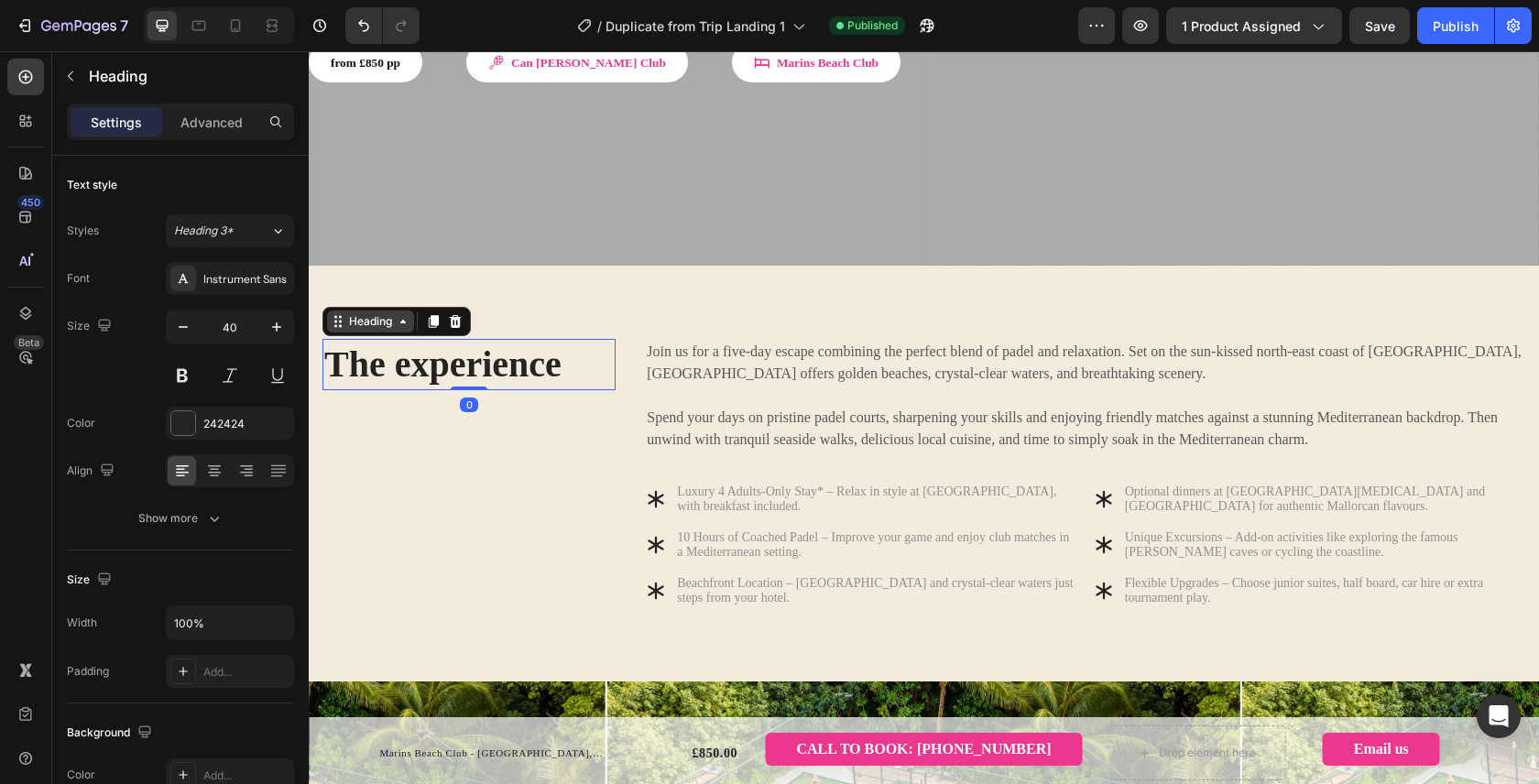
click at [371, 313] on div "Heading" at bounding box center [370, 322] width 51 height 17
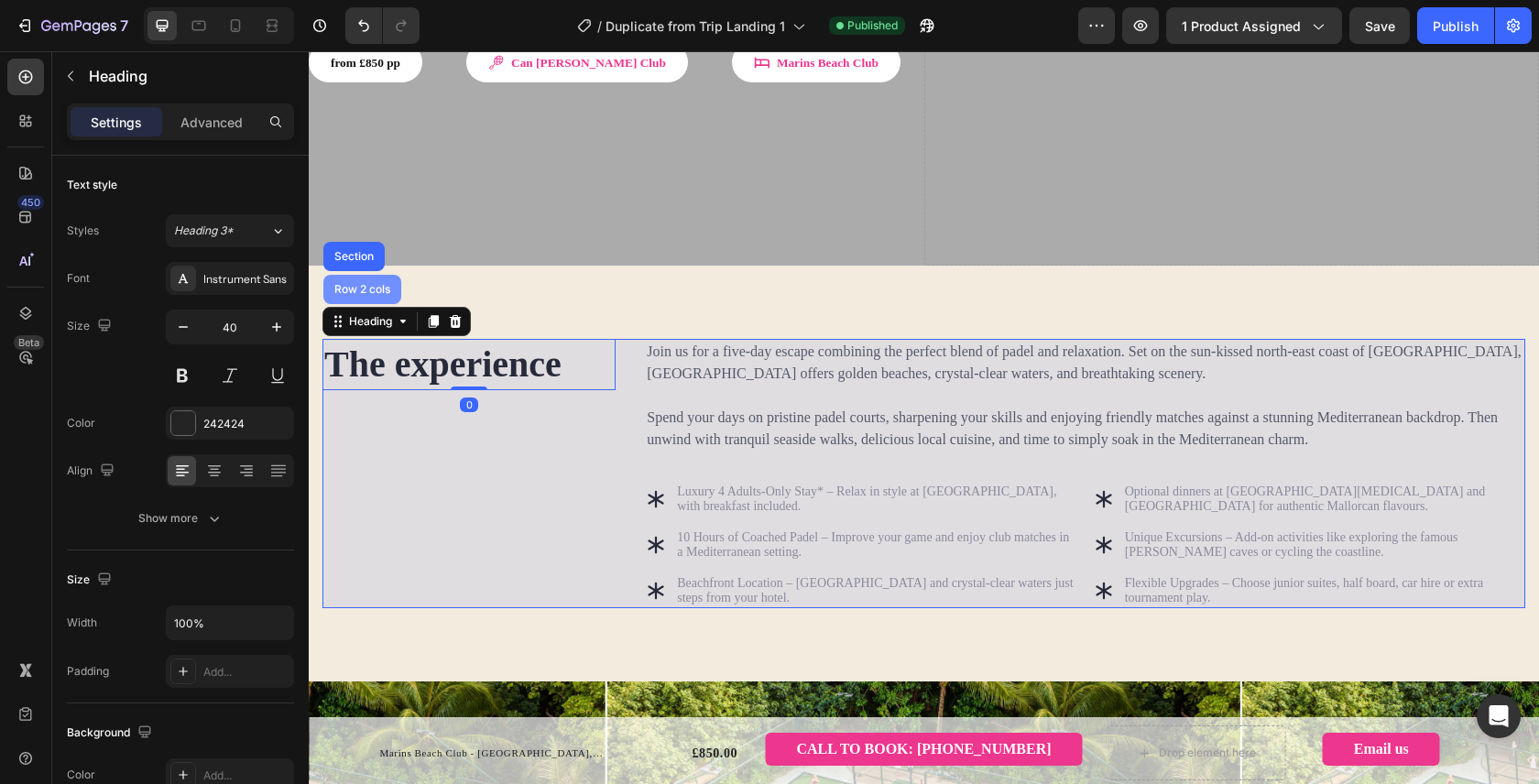
click at [367, 284] on div "Row 2 cols" at bounding box center [362, 290] width 63 height 11
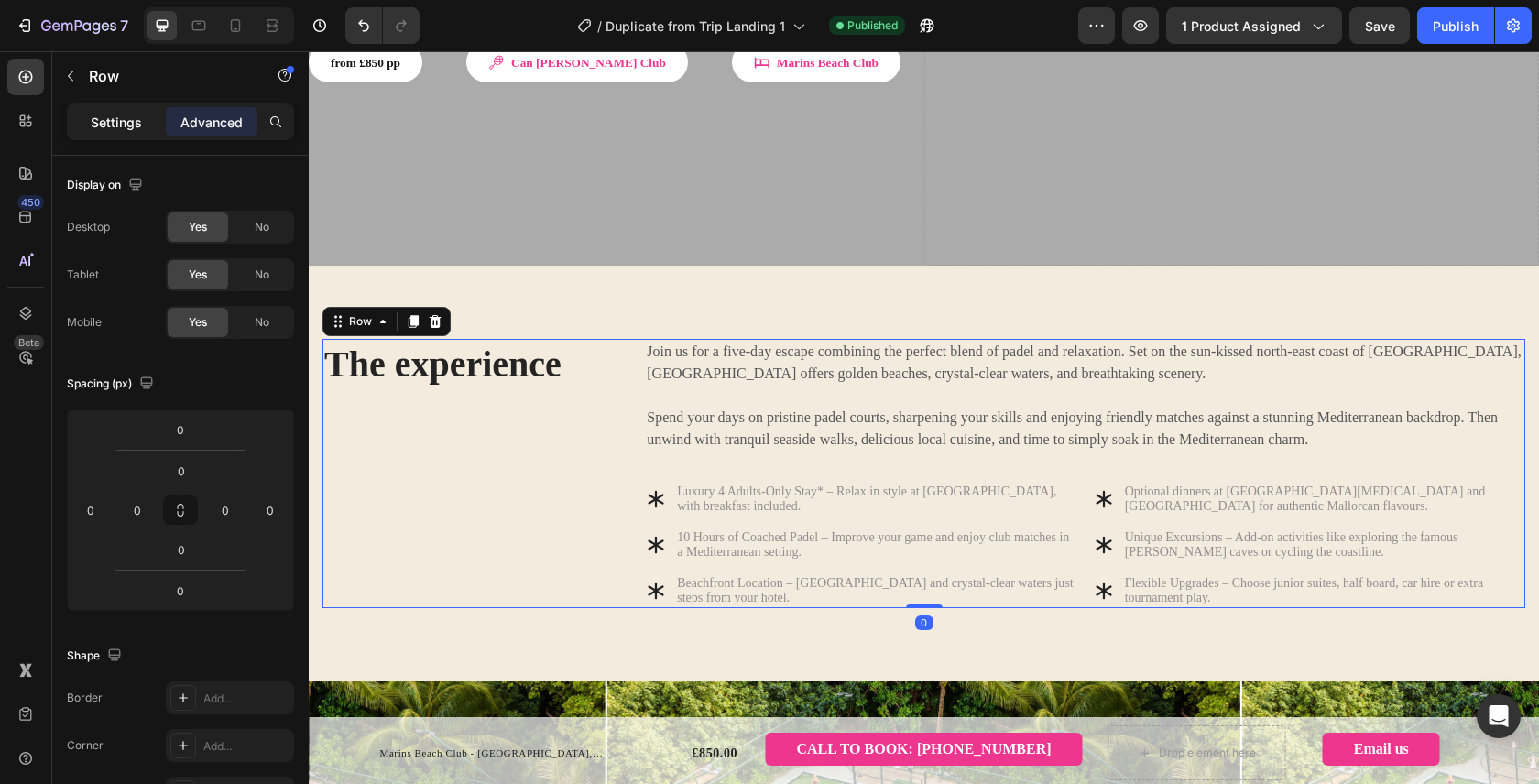
click at [121, 124] on p "Settings" at bounding box center [116, 122] width 52 height 20
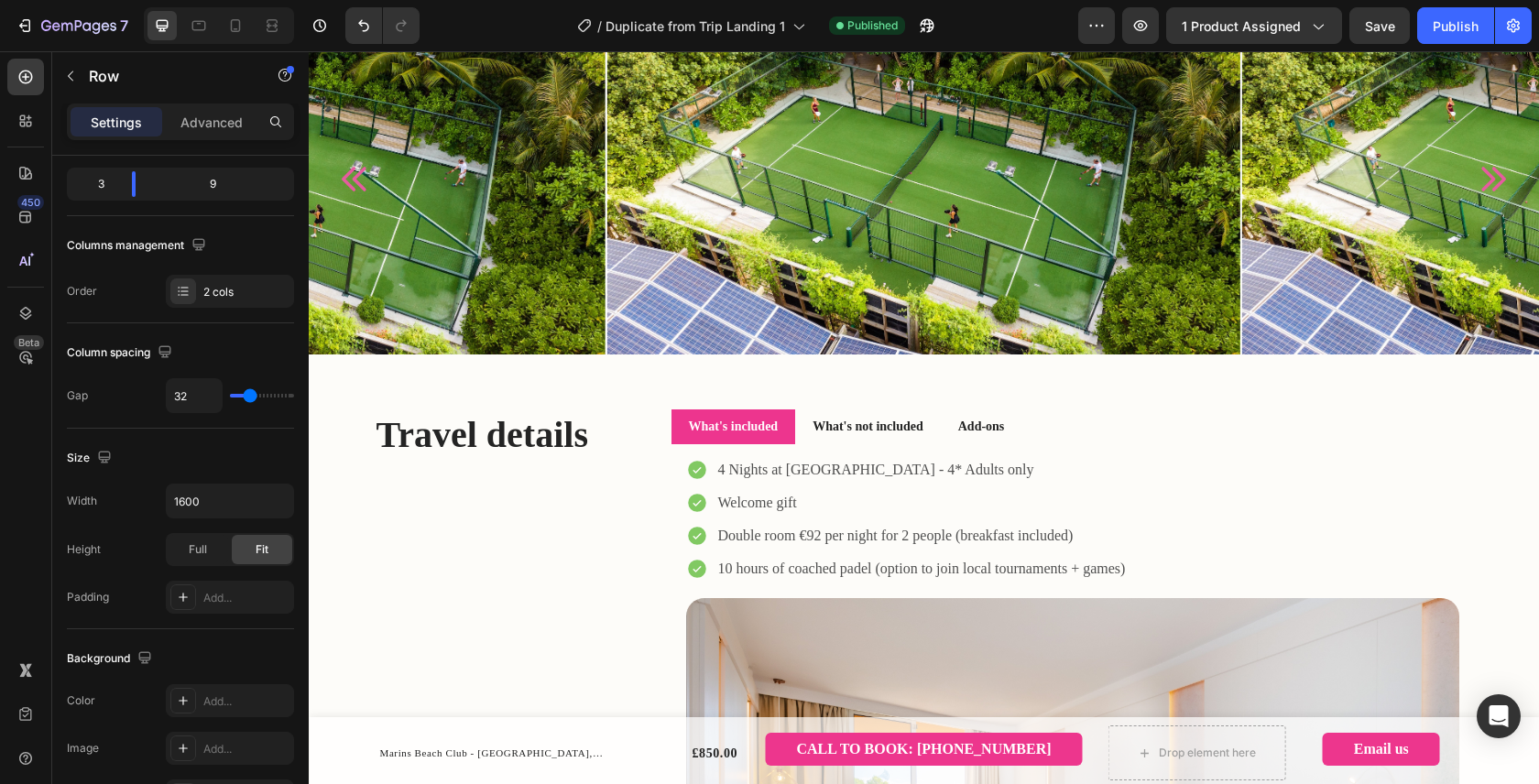
scroll to position [1300, 0]
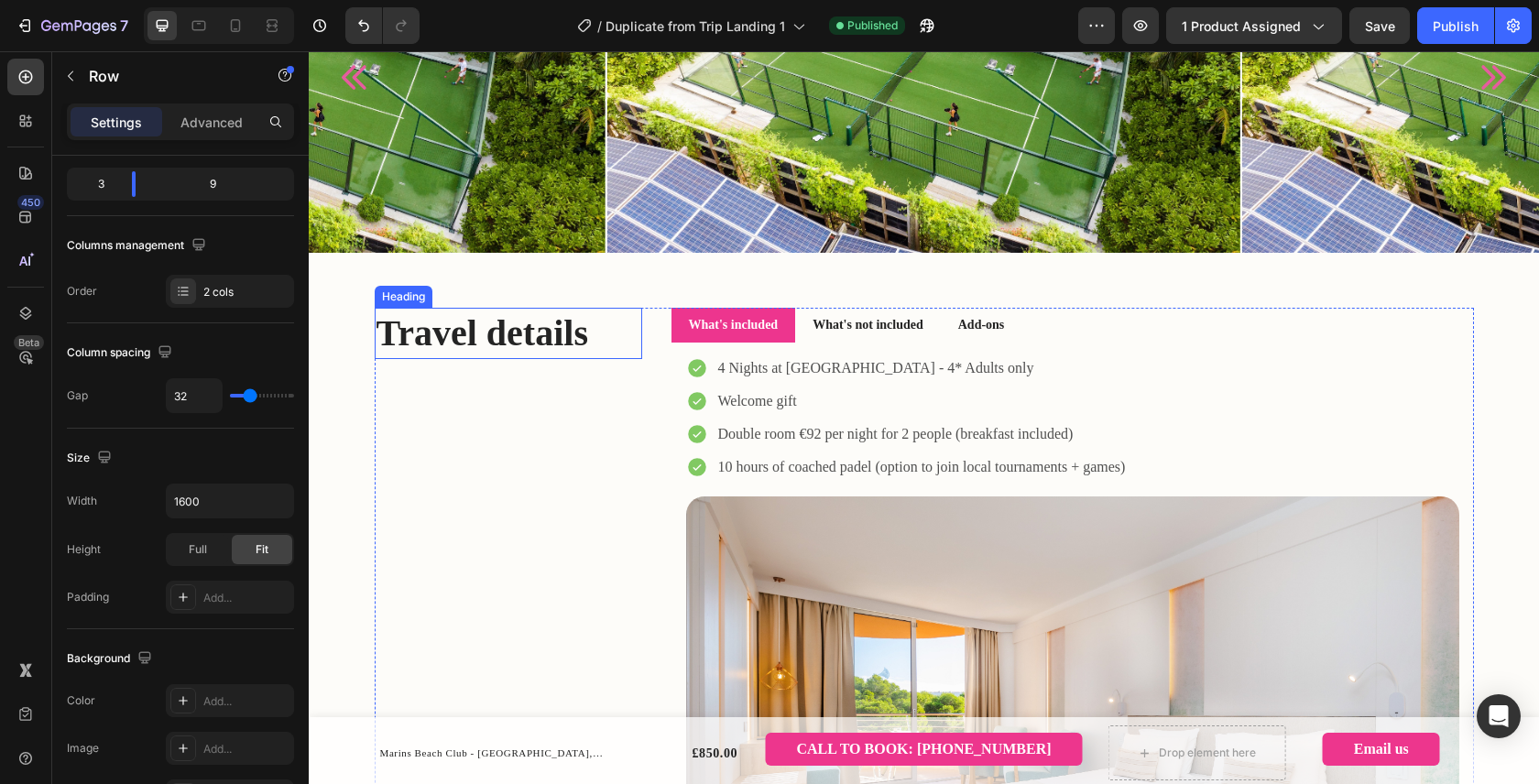
click at [420, 300] on div "Heading" at bounding box center [403, 296] width 58 height 22
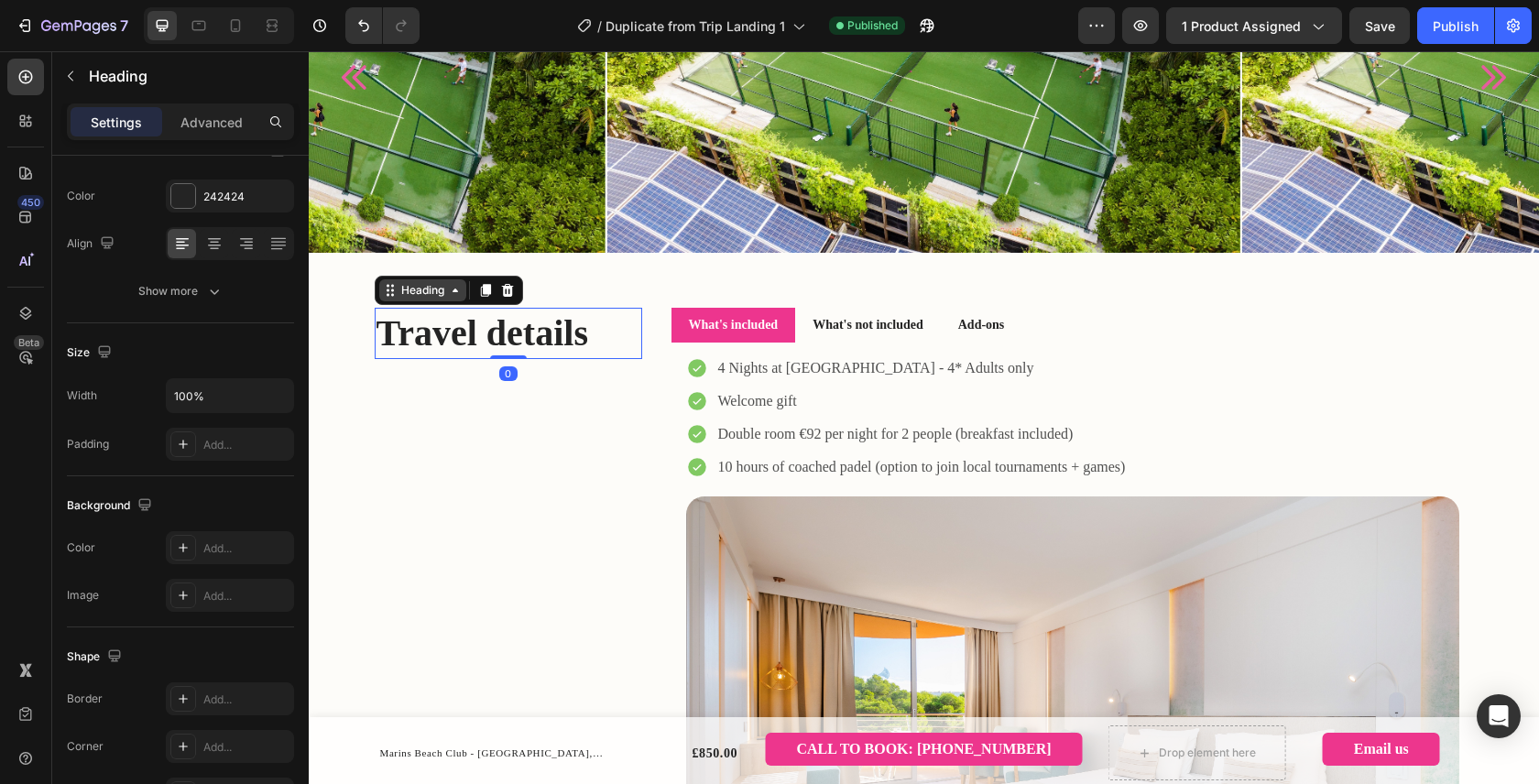
scroll to position [0, 0]
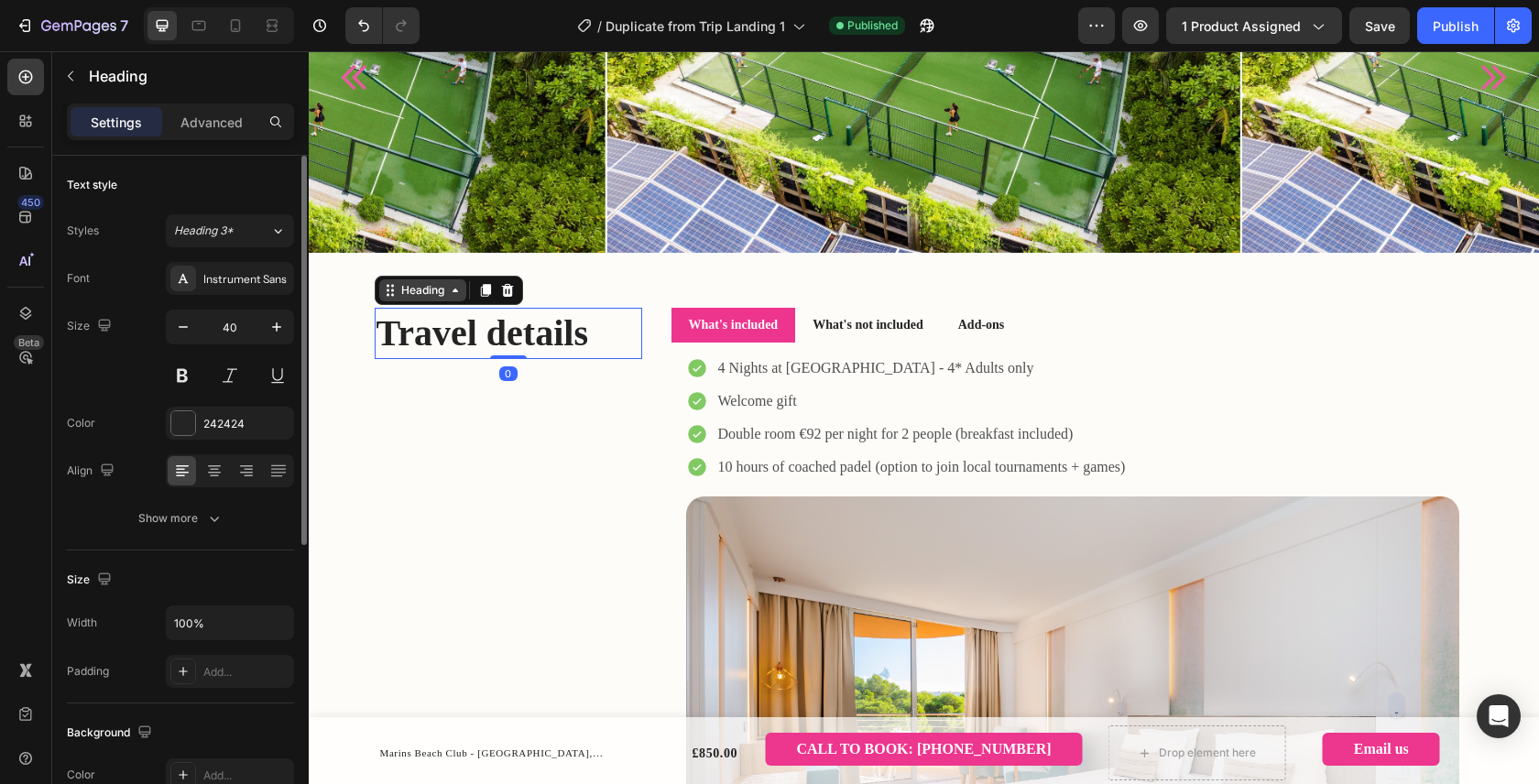
click at [417, 291] on div "Heading" at bounding box center [423, 291] width 51 height 17
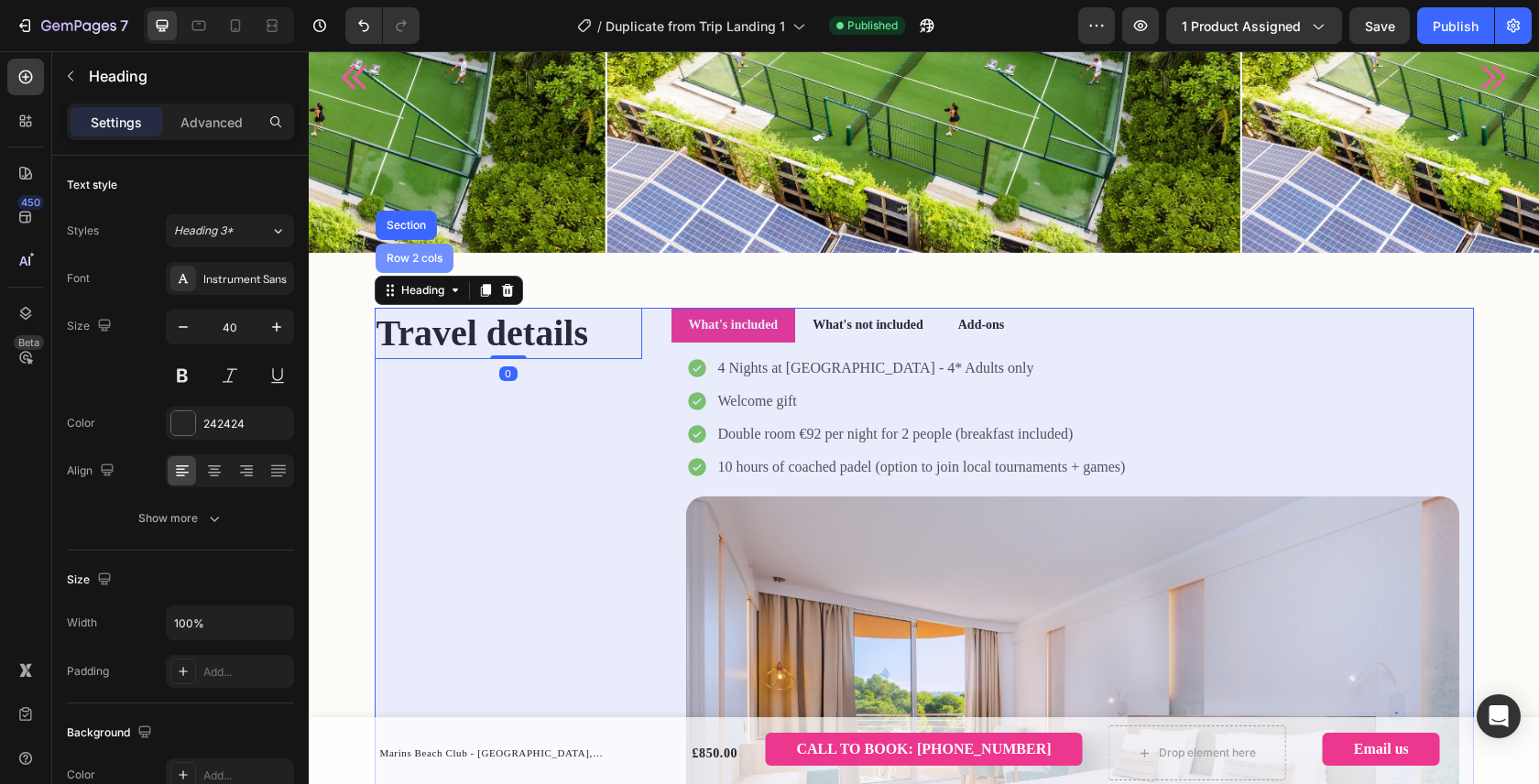
click at [412, 261] on div "Row 2 cols" at bounding box center [414, 259] width 63 height 11
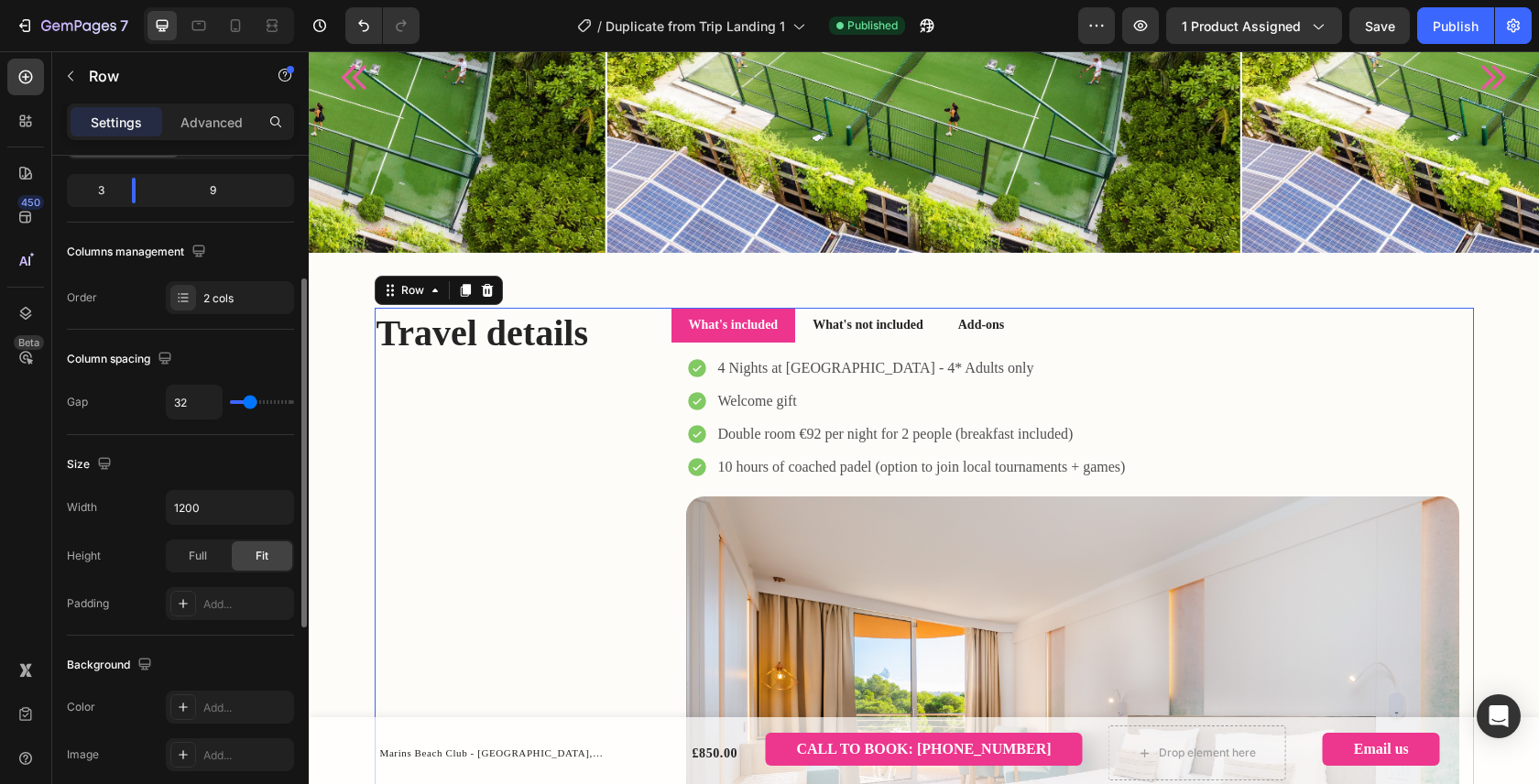
scroll to position [240, 0]
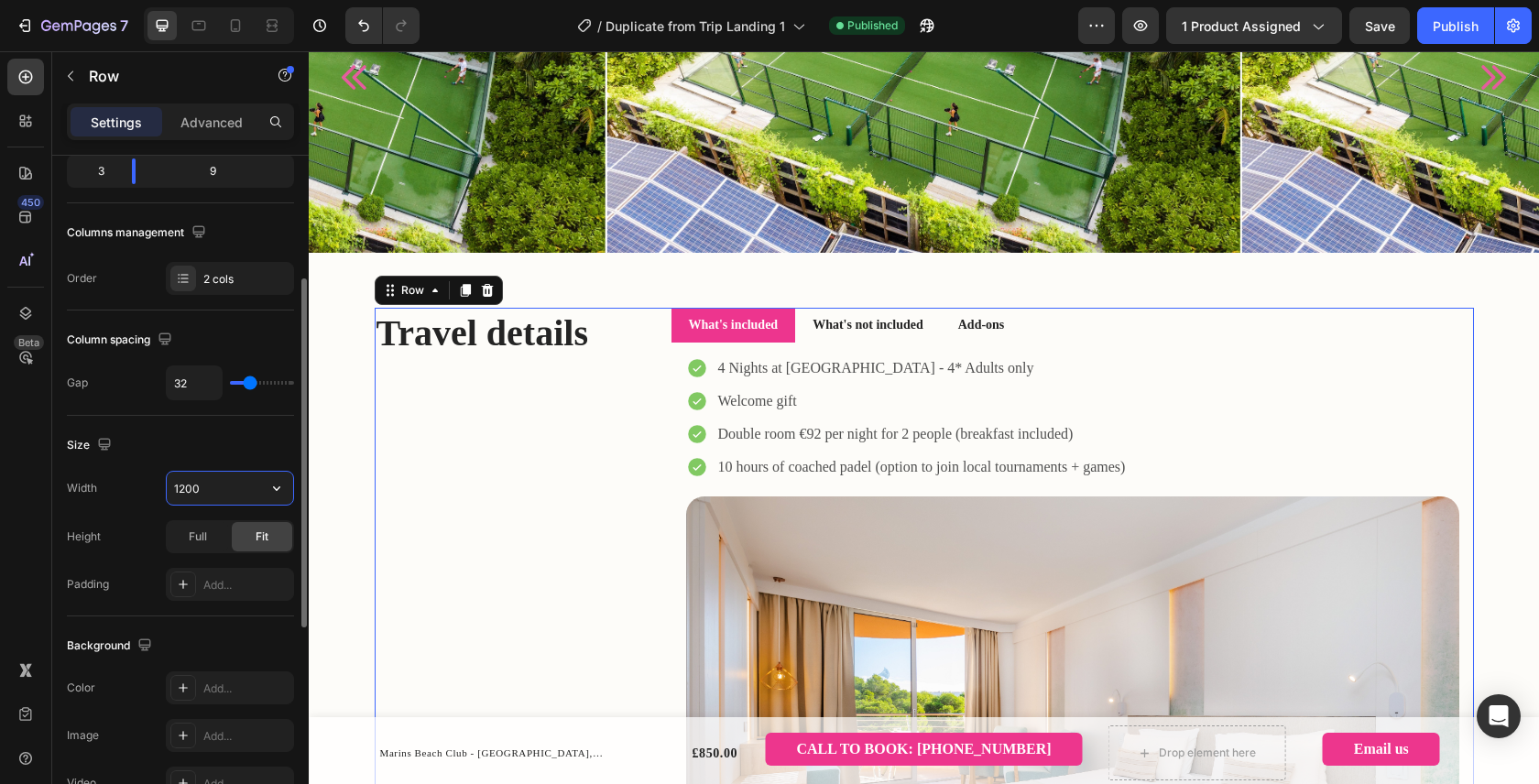
click at [193, 487] on input "1200" at bounding box center [230, 488] width 127 height 33
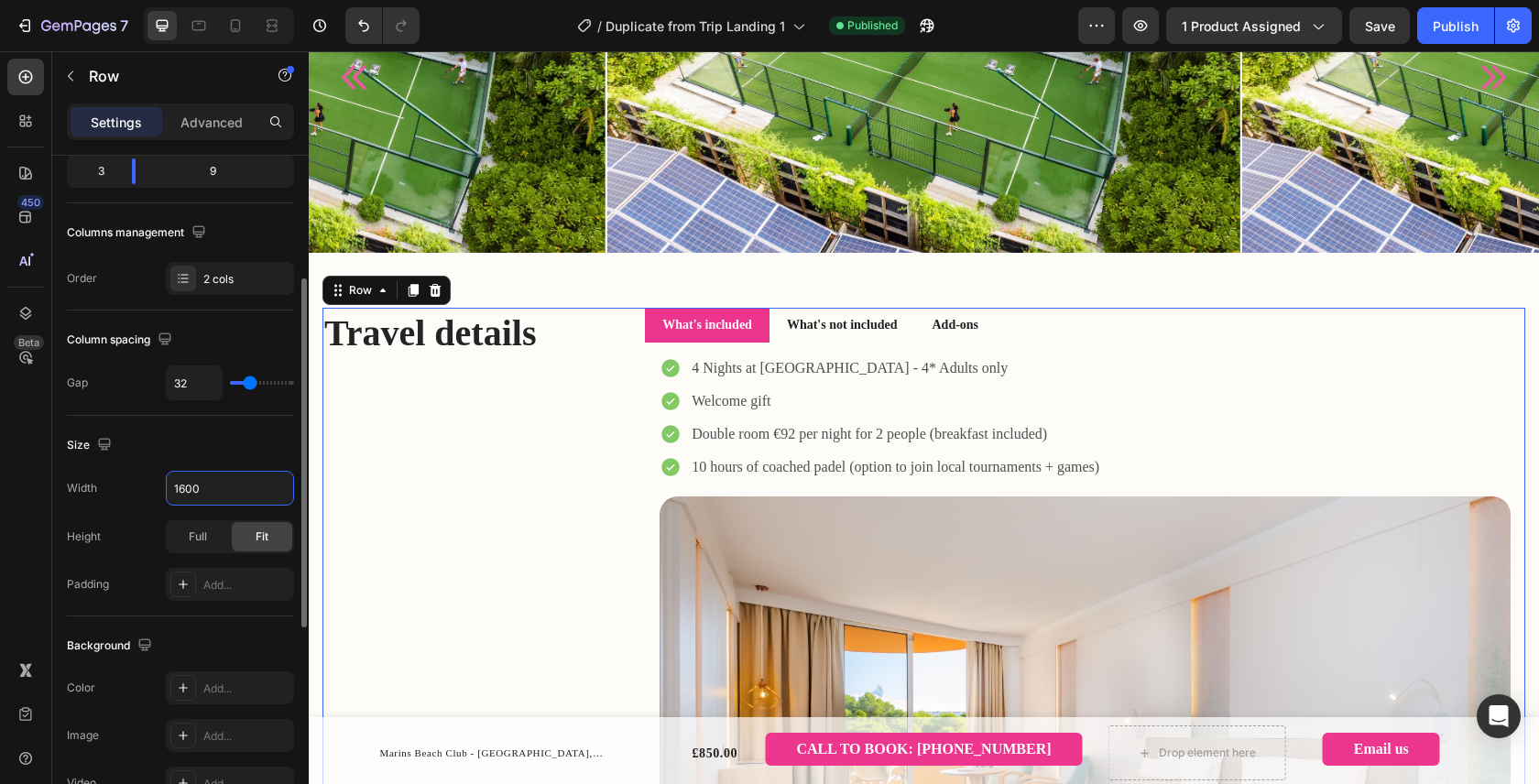
type input "1600"
click at [247, 447] on div "Size" at bounding box center [180, 445] width 227 height 29
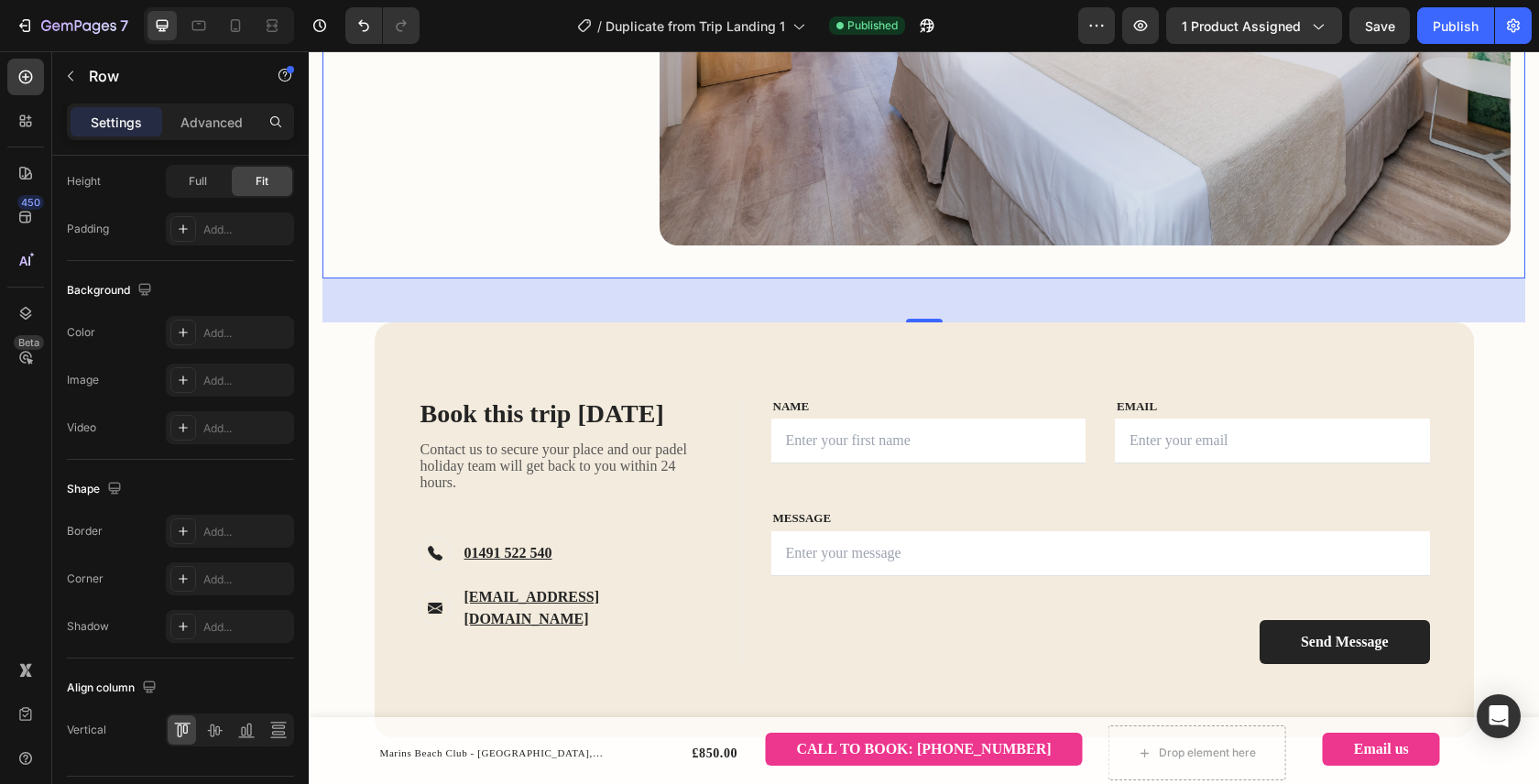
scroll to position [2124, 0]
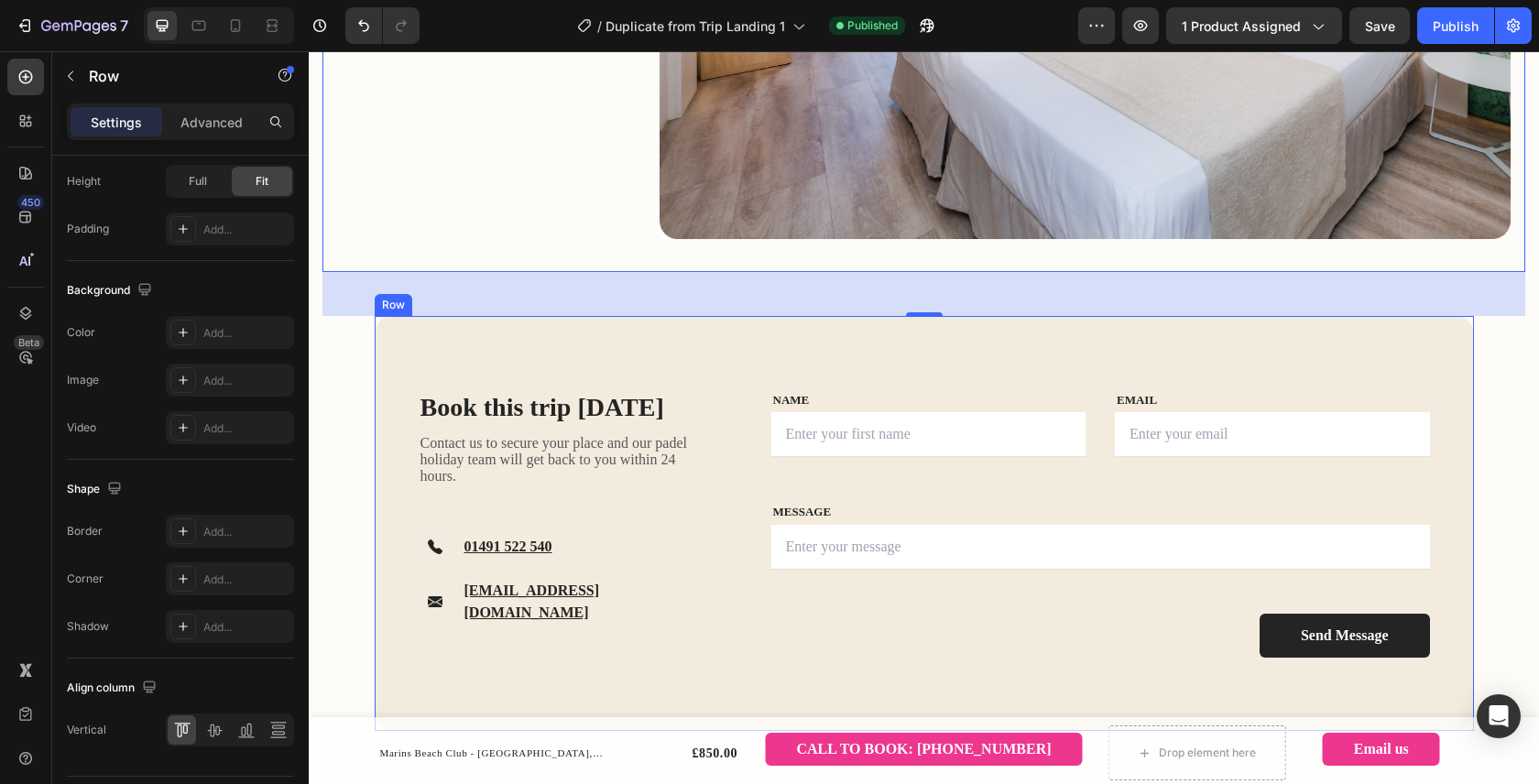
click at [403, 316] on div "Row" at bounding box center [393, 304] width 38 height 22
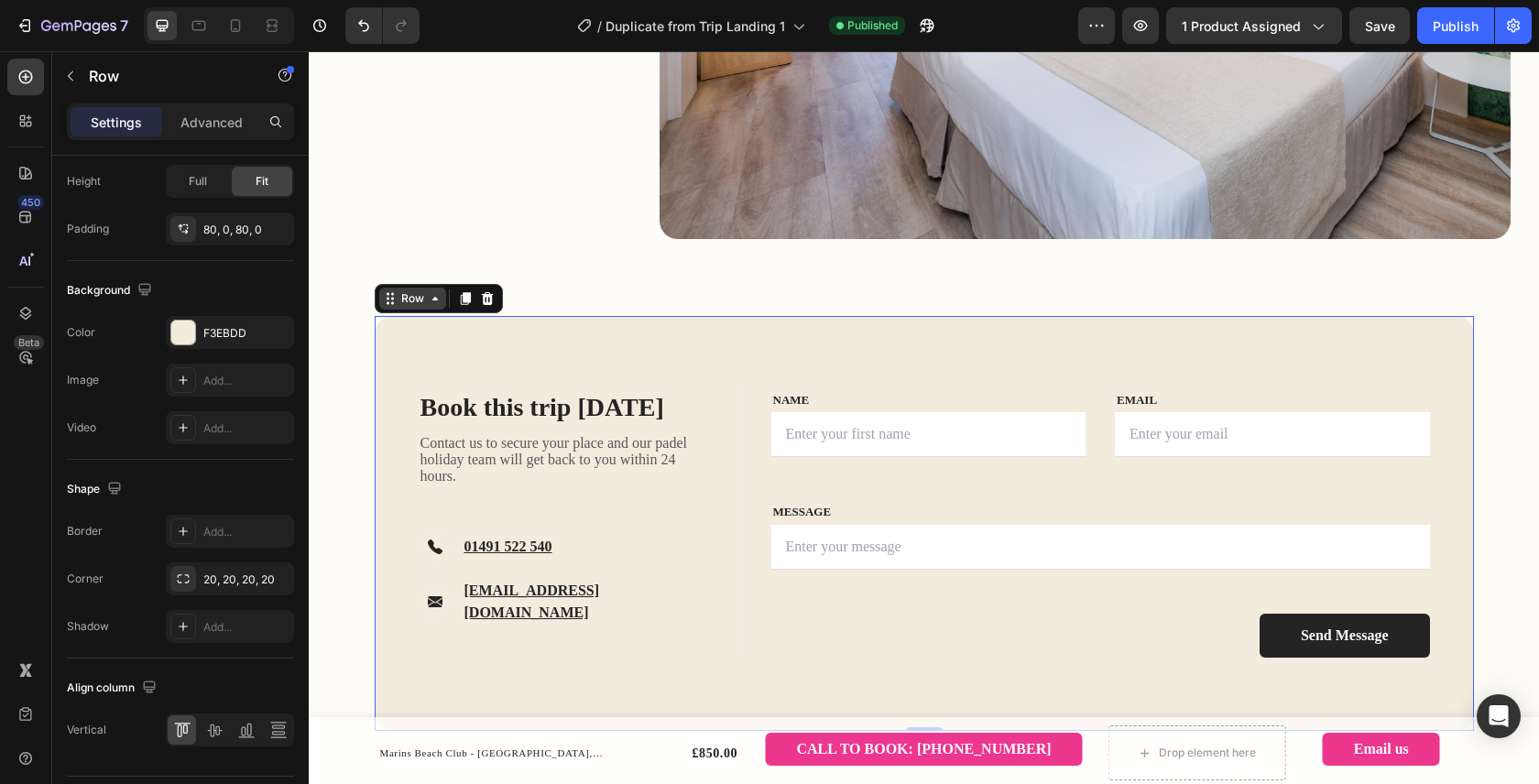
click at [428, 304] on icon at bounding box center [435, 299] width 15 height 15
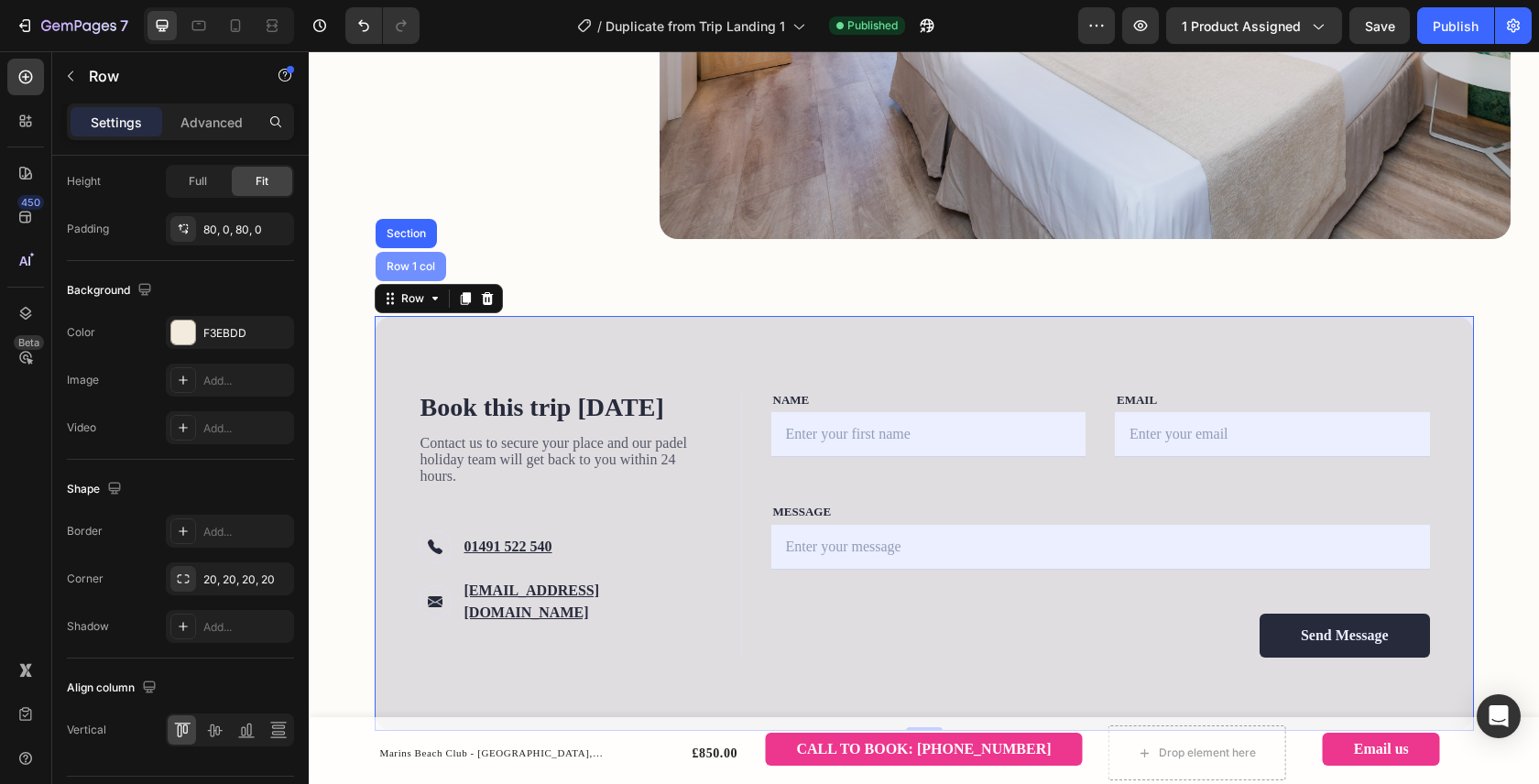
click at [426, 268] on div "Row 1 col" at bounding box center [411, 266] width 56 height 11
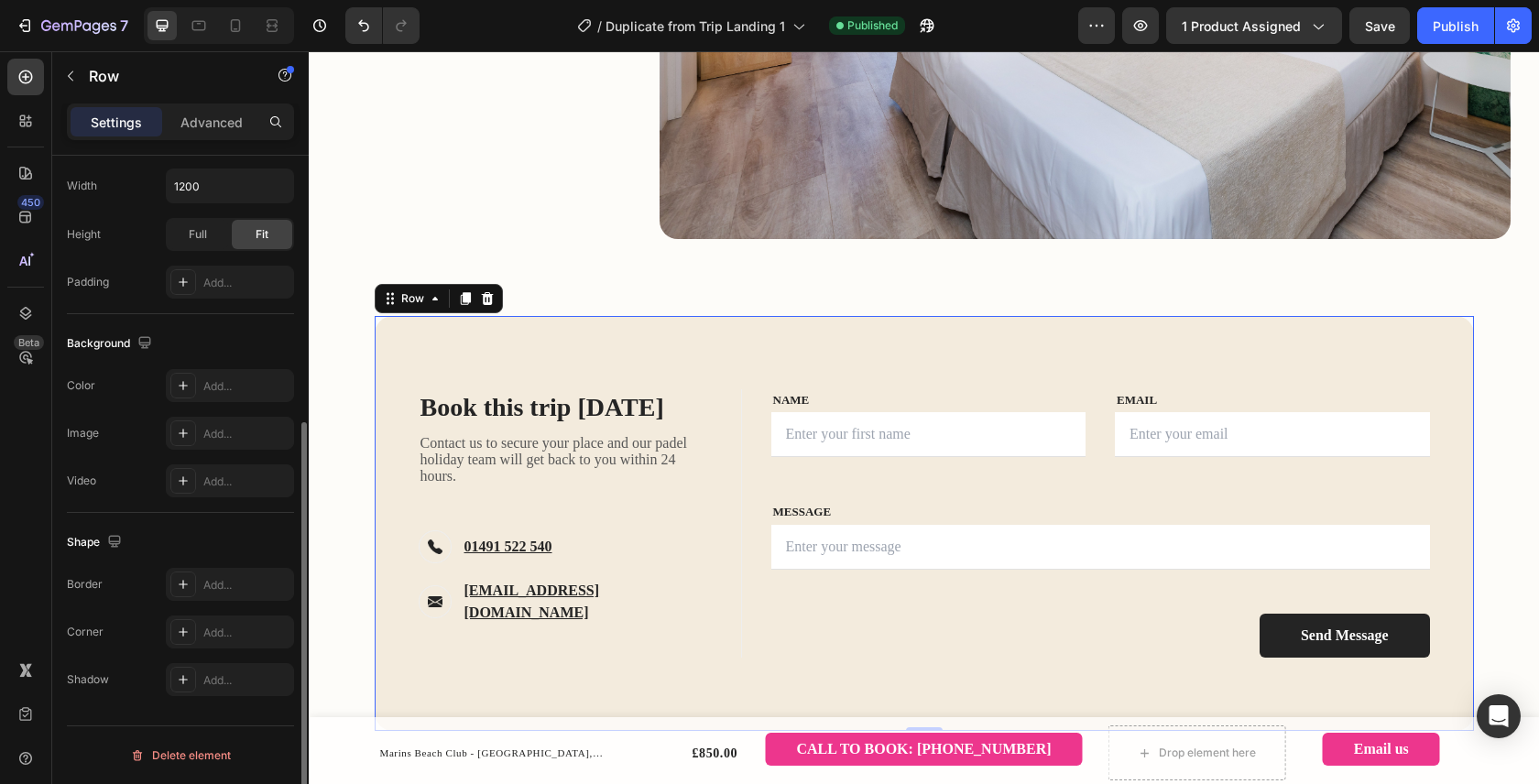
scroll to position [437, 0]
click at [202, 192] on input "1200" at bounding box center [230, 186] width 127 height 33
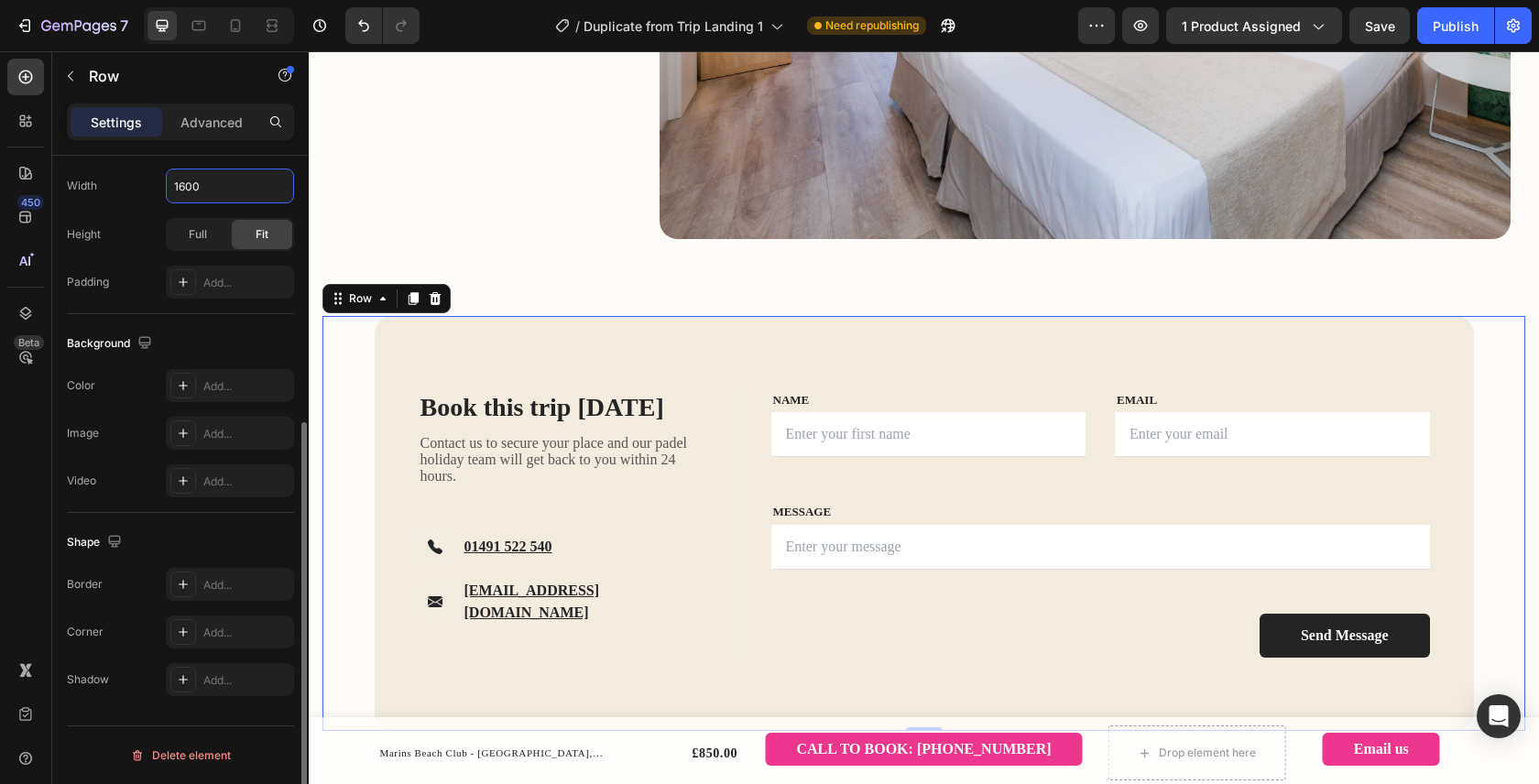
type input "1600"
click at [264, 320] on div "Background The changes might be hidden by the video. Color Add... Image Add... …" at bounding box center [180, 414] width 227 height 199
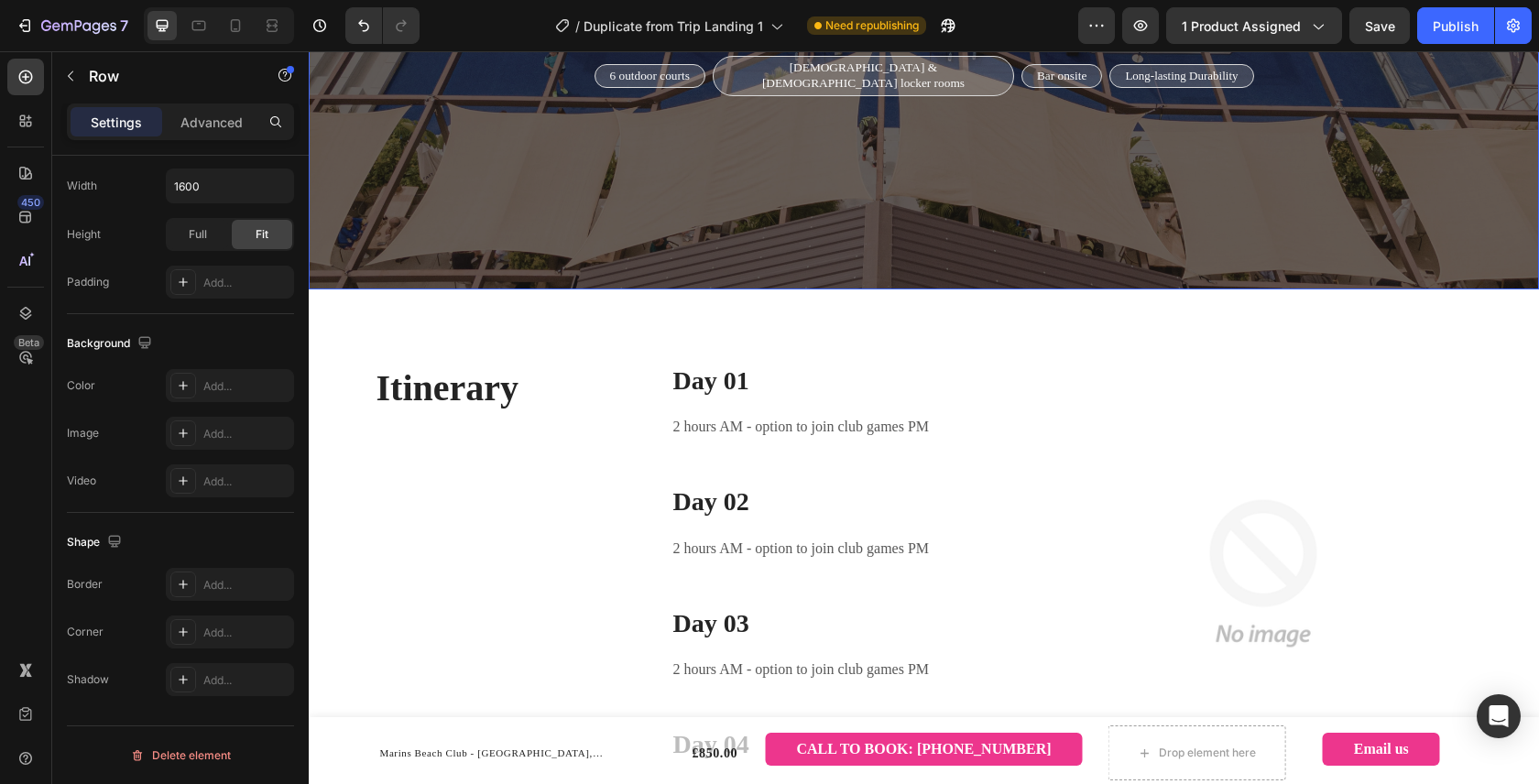
scroll to position [3360, 0]
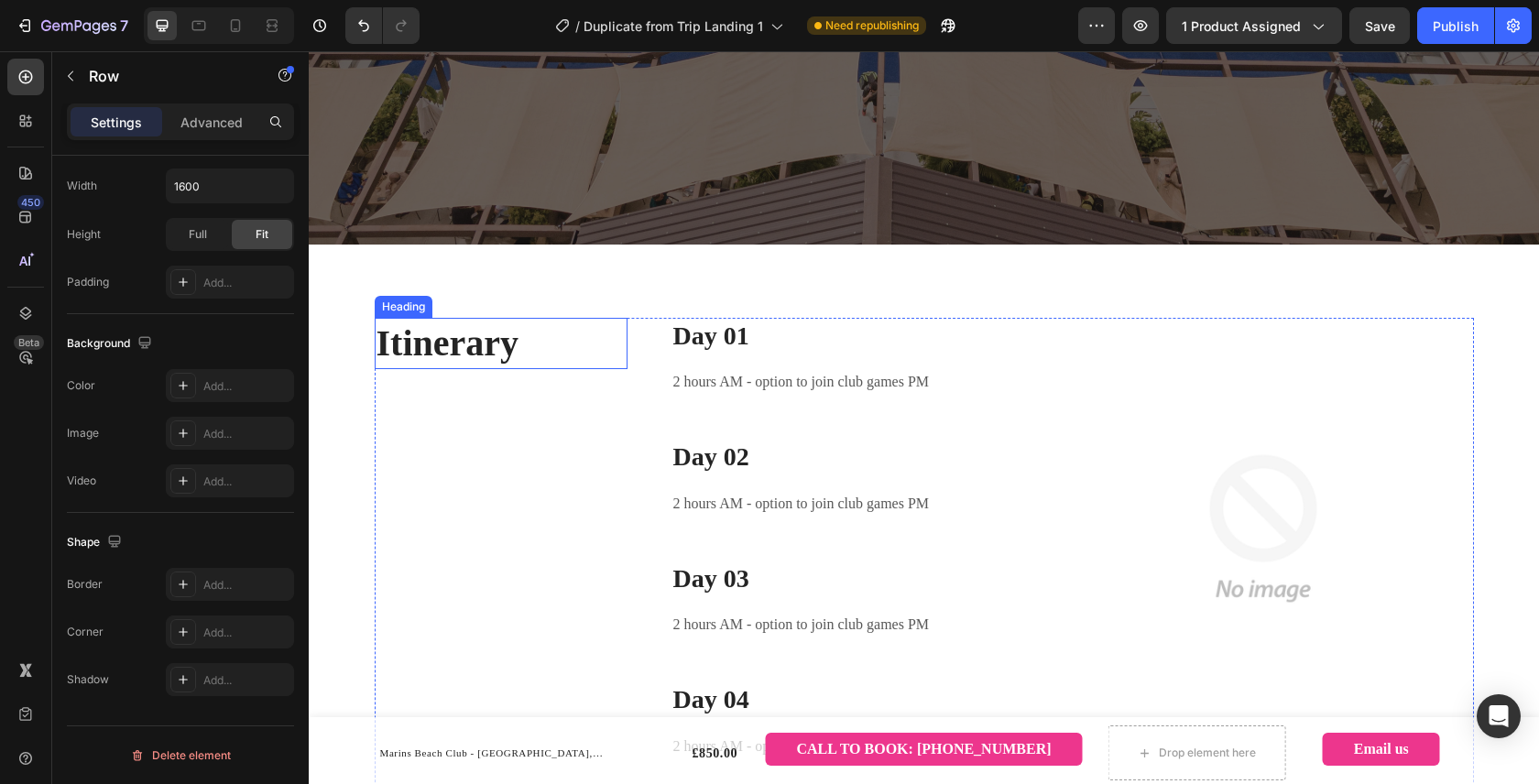
click at [414, 307] on div "Heading" at bounding box center [403, 307] width 51 height 17
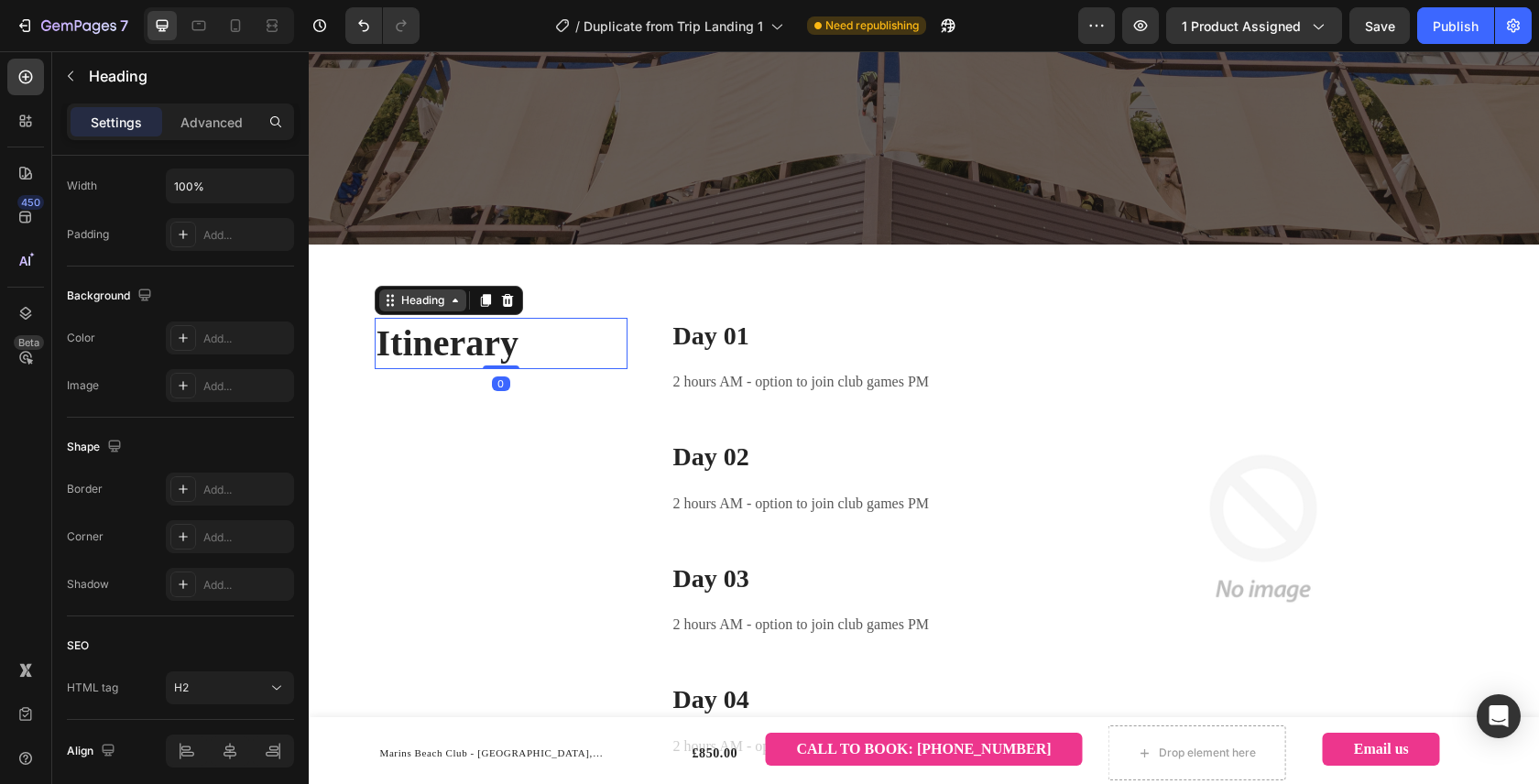
scroll to position [0, 0]
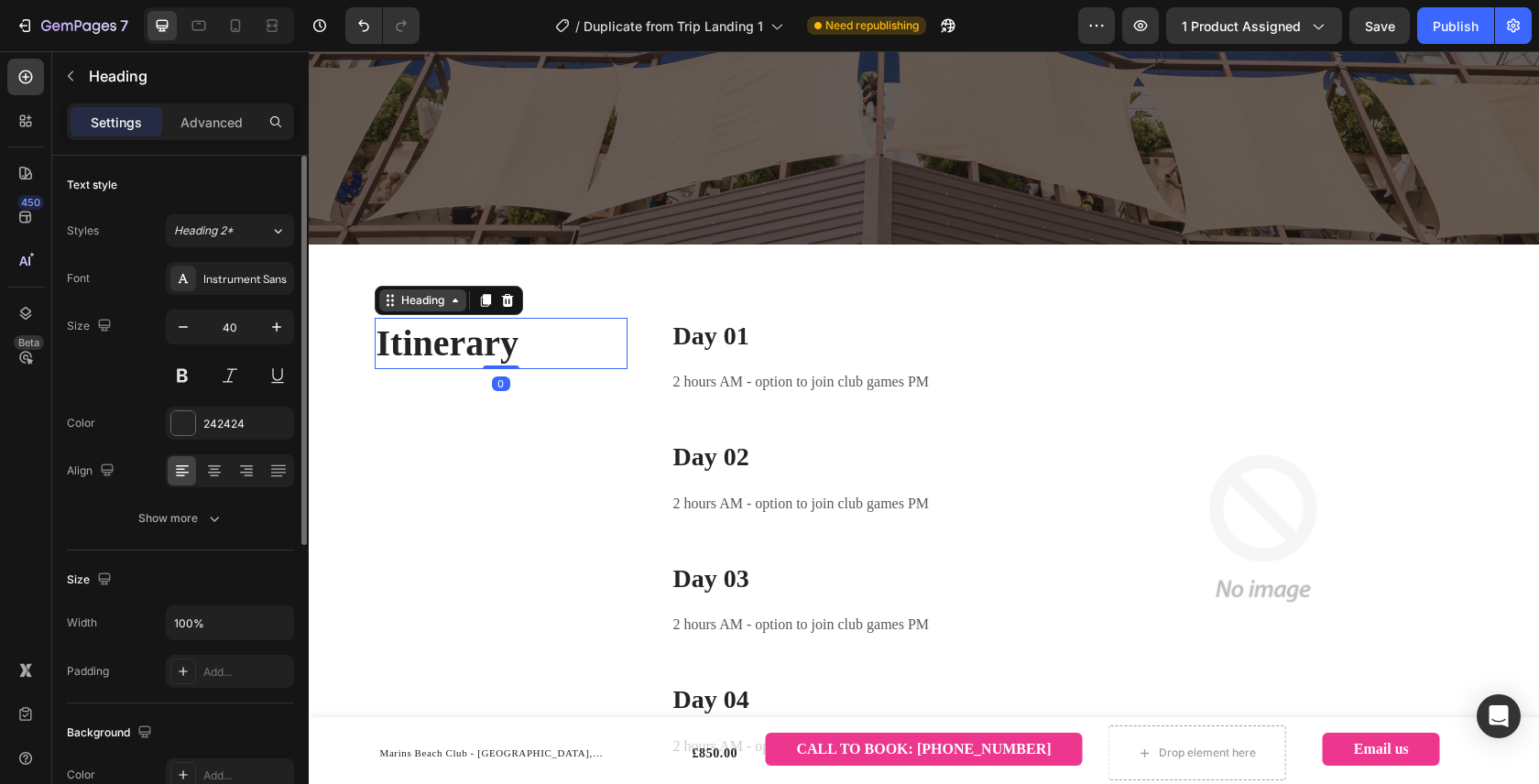
click at [435, 306] on div "Heading" at bounding box center [423, 301] width 51 height 17
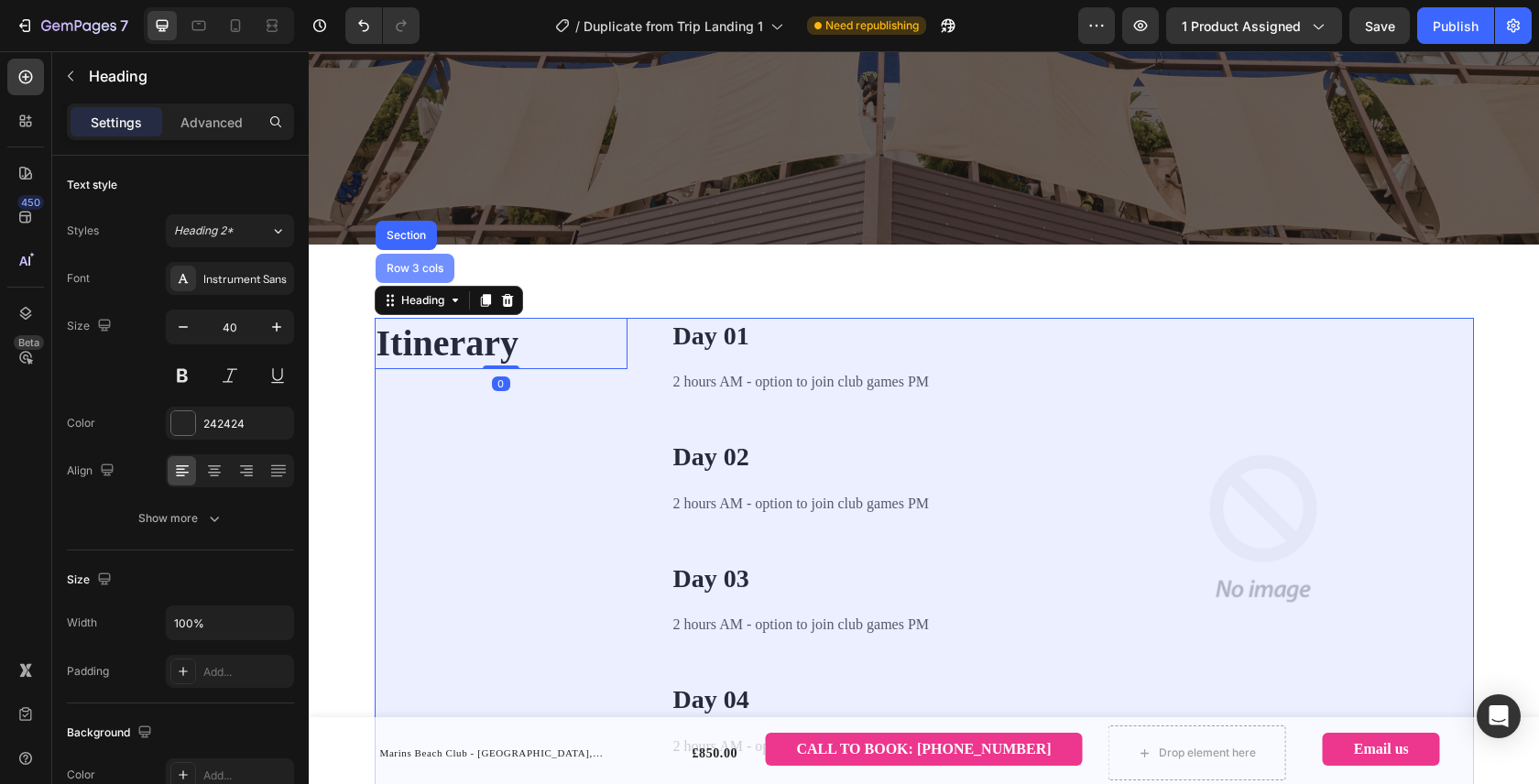
click at [425, 279] on div "Row 3 cols" at bounding box center [415, 267] width 79 height 29
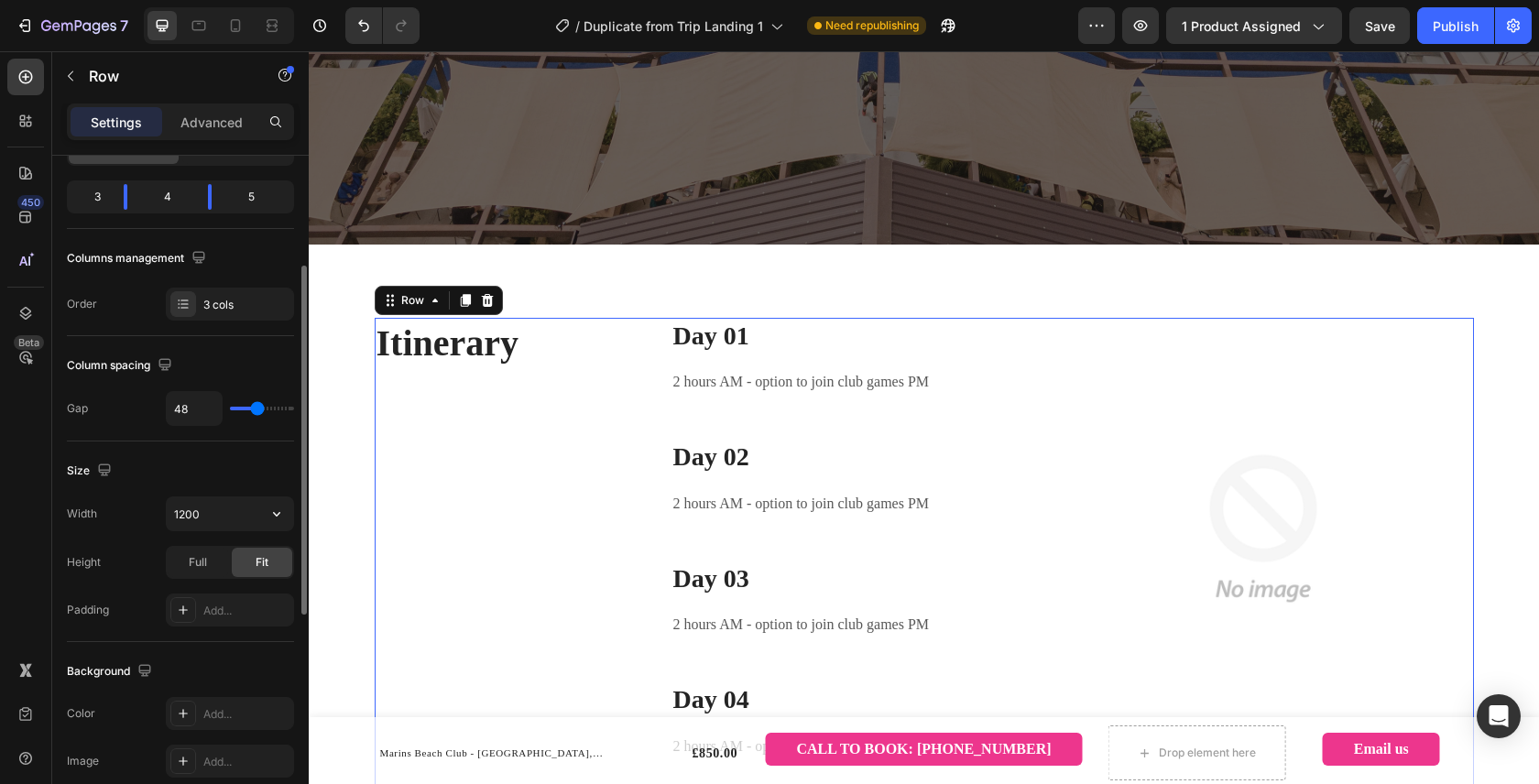
scroll to position [232, 0]
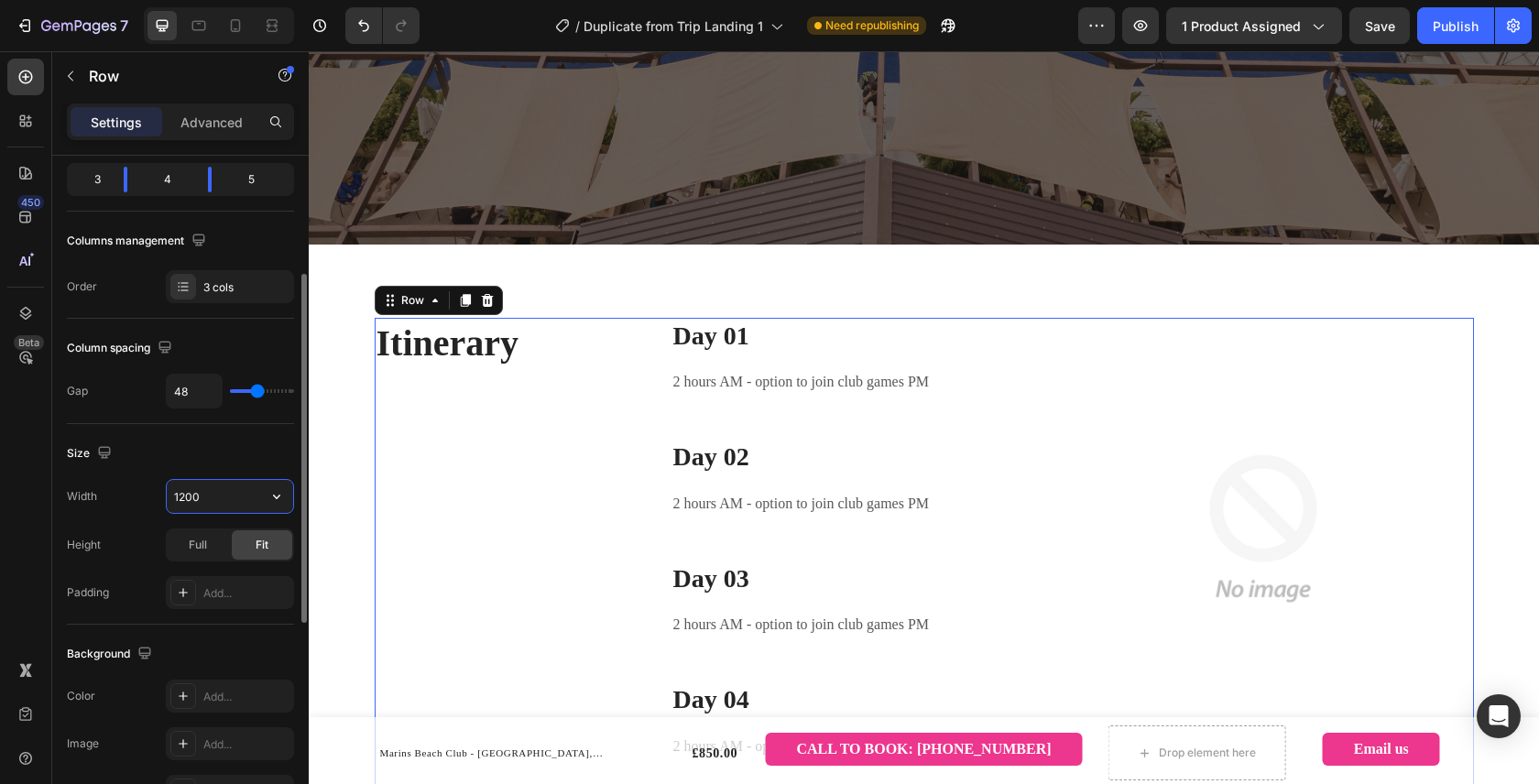
click at [209, 496] on input "1200" at bounding box center [230, 496] width 127 height 33
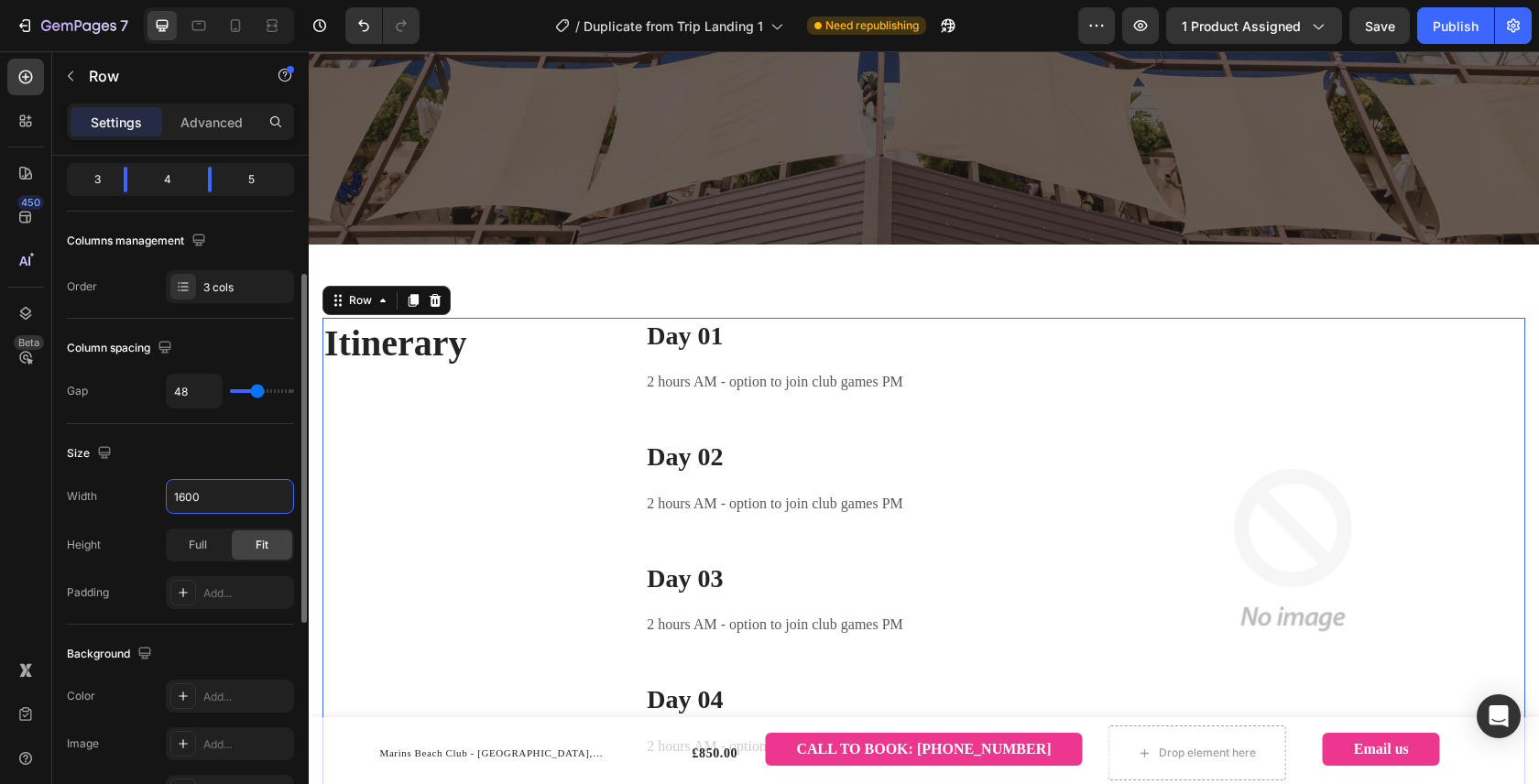
type input "1600"
click at [224, 446] on div "Size" at bounding box center [180, 453] width 227 height 29
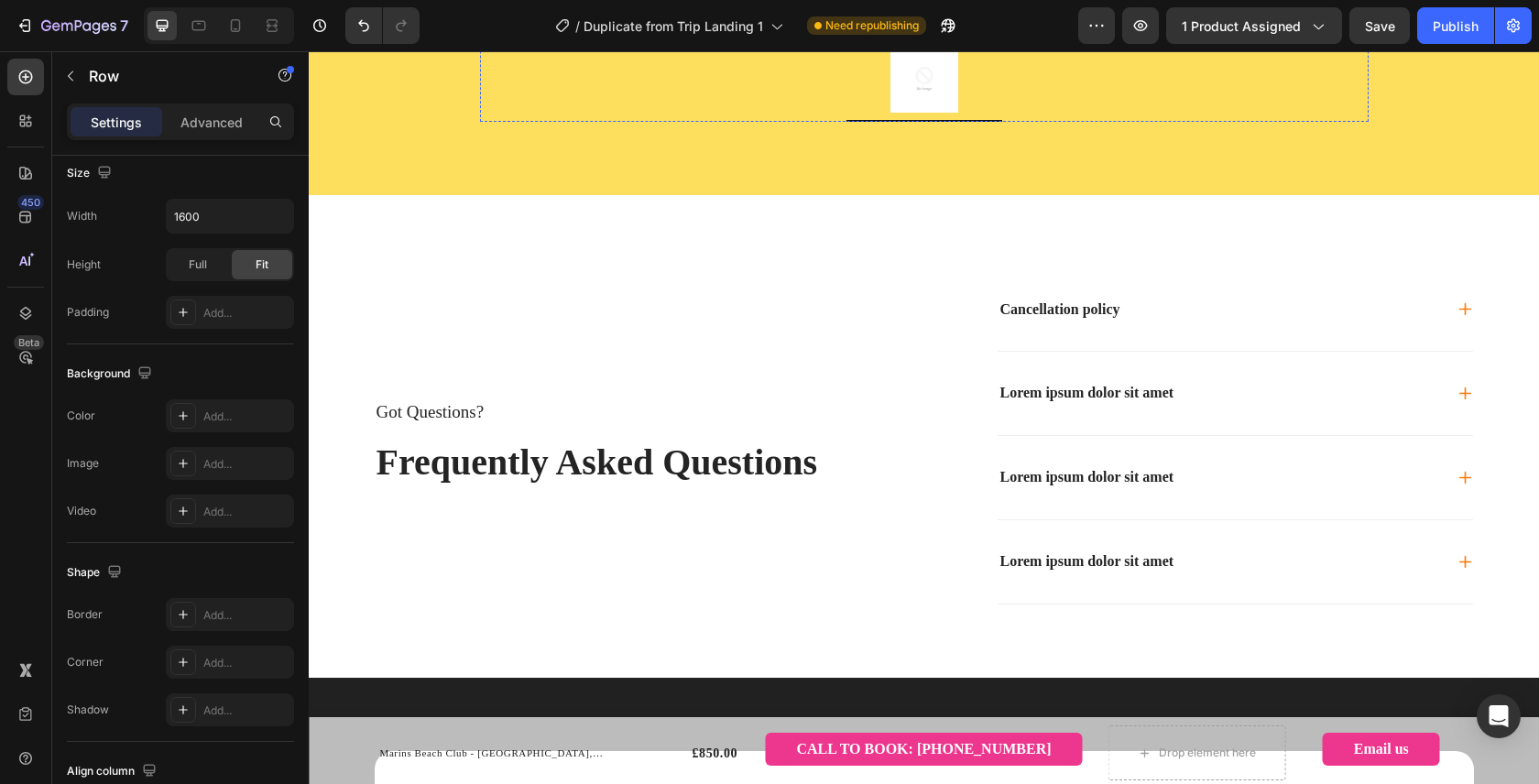
scroll to position [4657, 0]
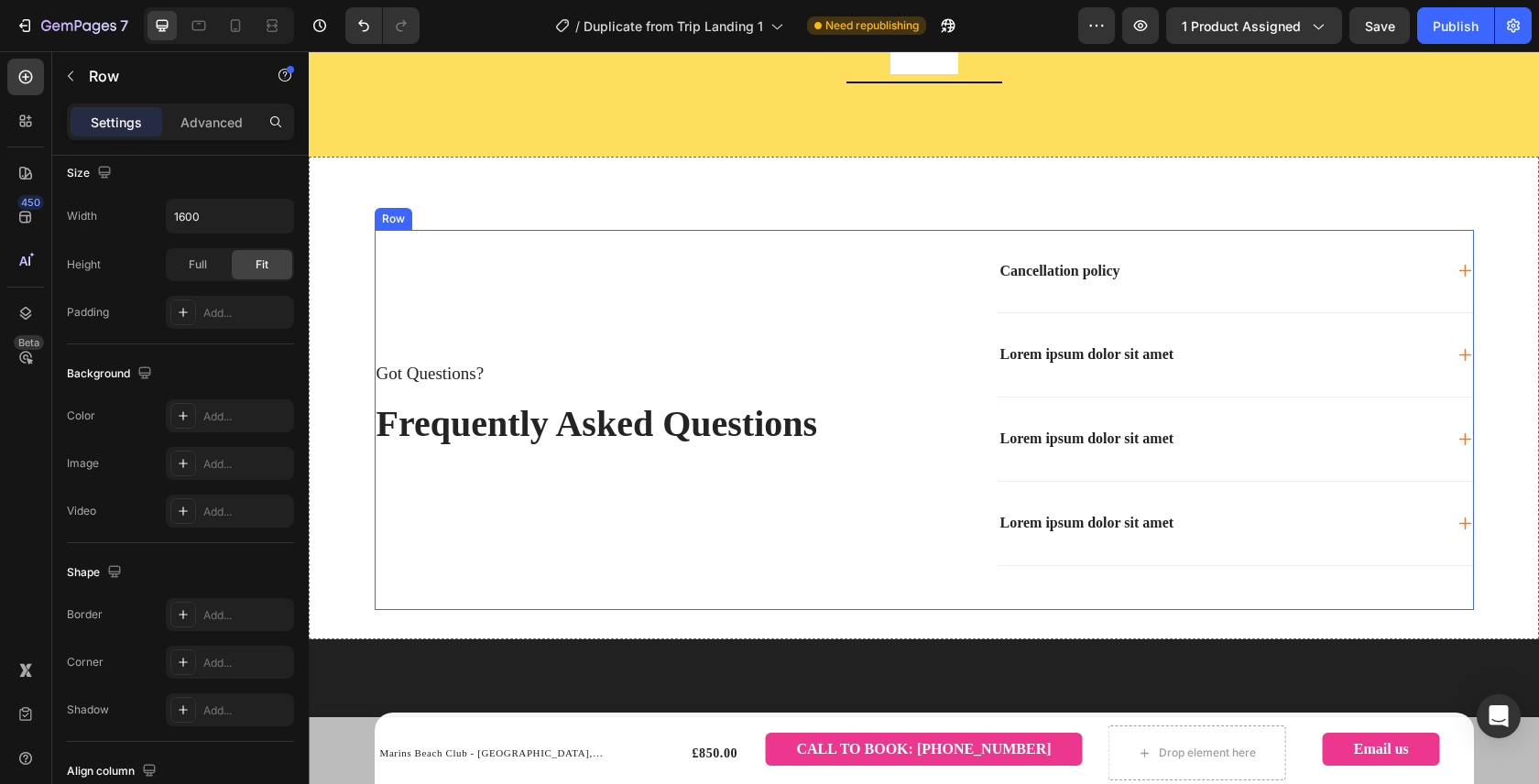
click at [397, 220] on div "Row" at bounding box center [393, 219] width 30 height 17
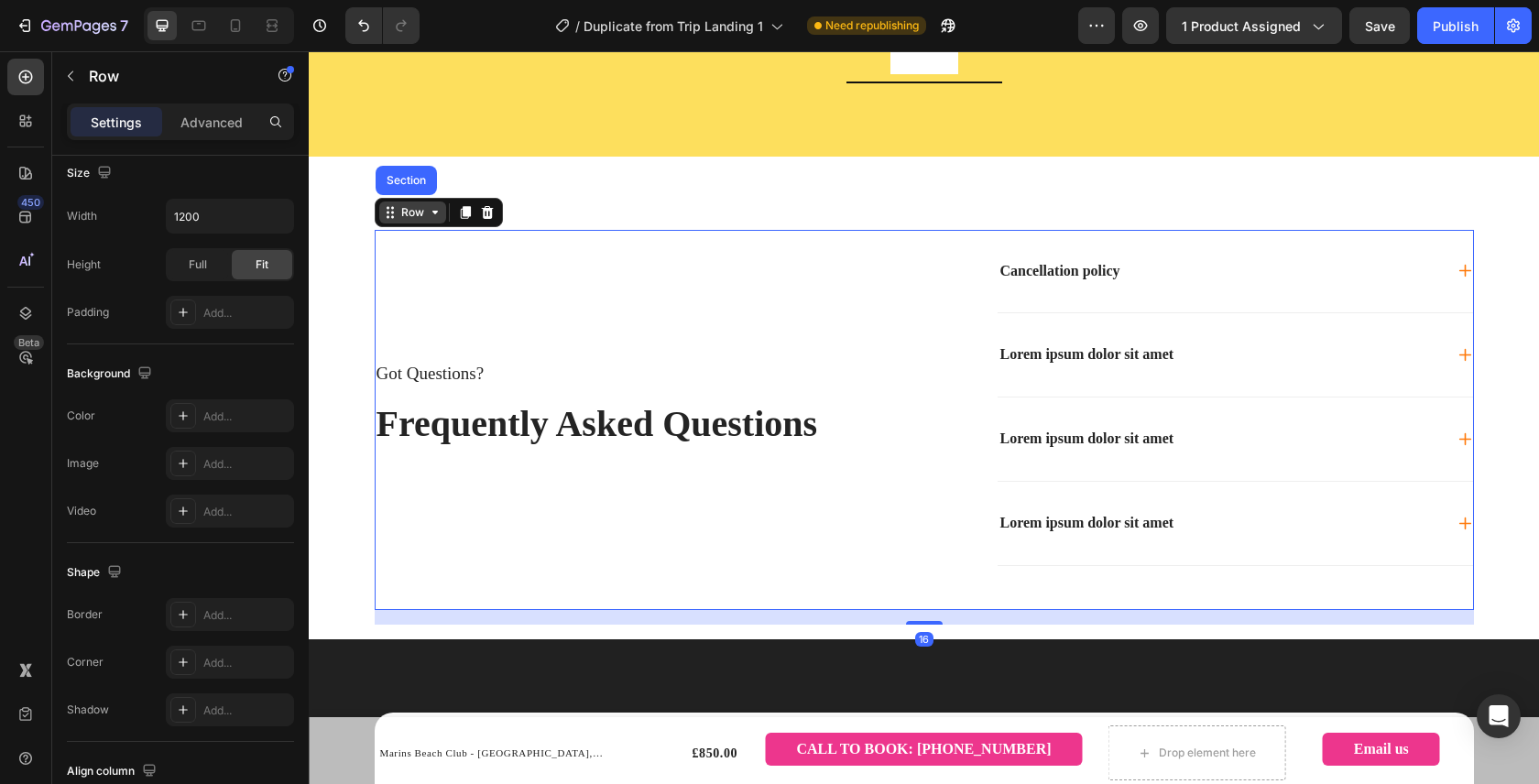
click at [431, 216] on icon at bounding box center [435, 213] width 15 height 15
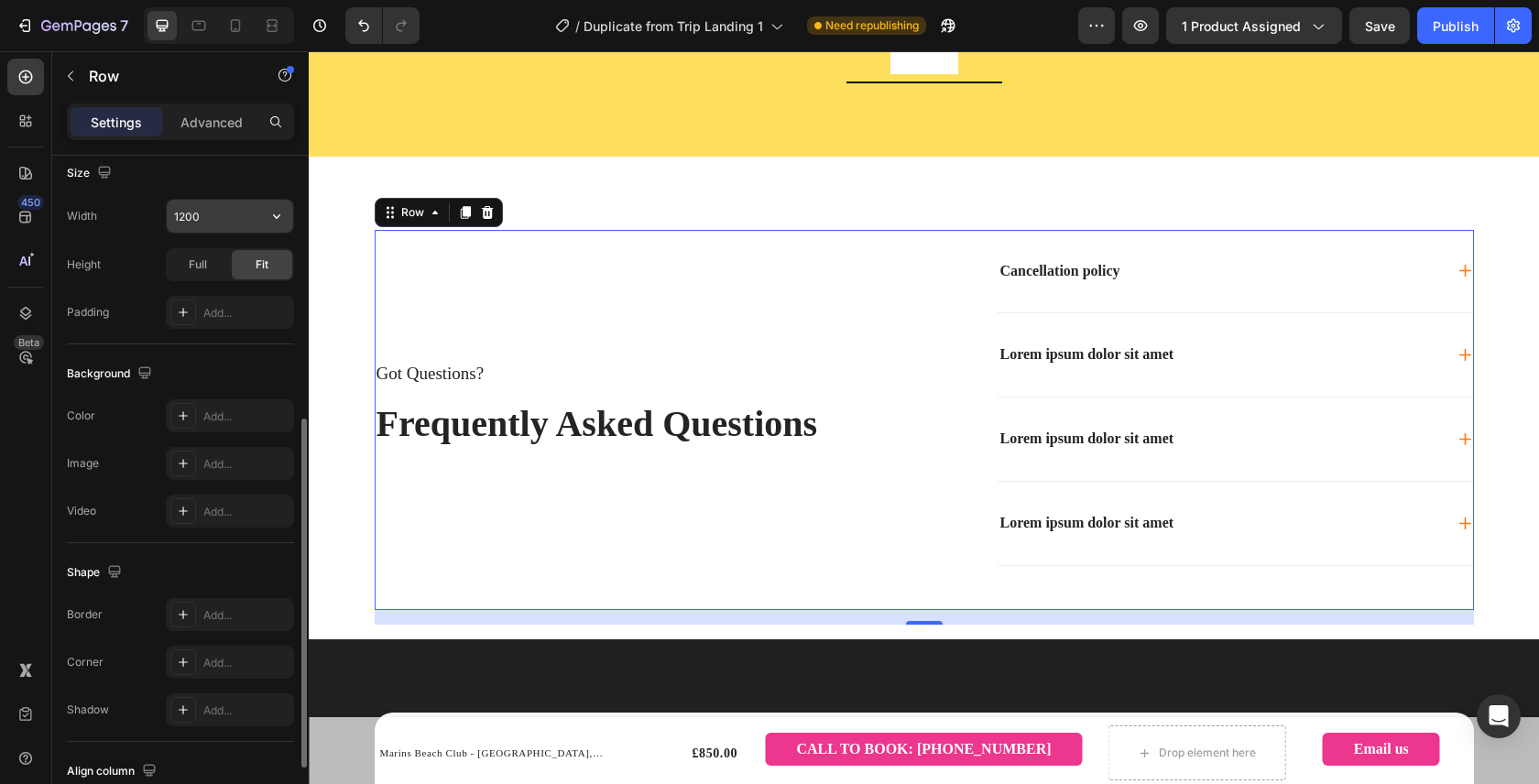
click at [197, 207] on input "1200" at bounding box center [230, 216] width 127 height 33
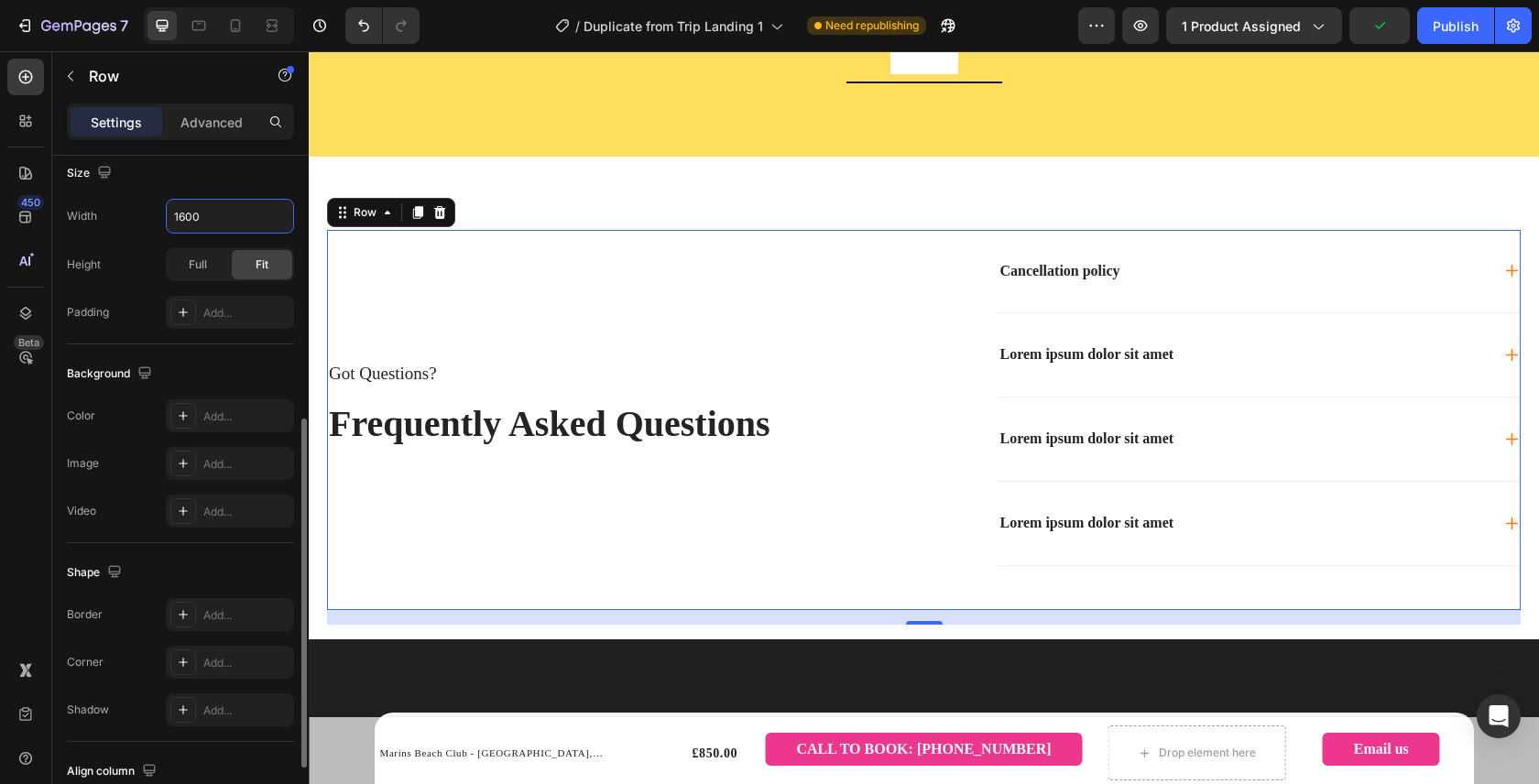
type input "1600"
click at [280, 176] on div "Size" at bounding box center [180, 173] width 227 height 29
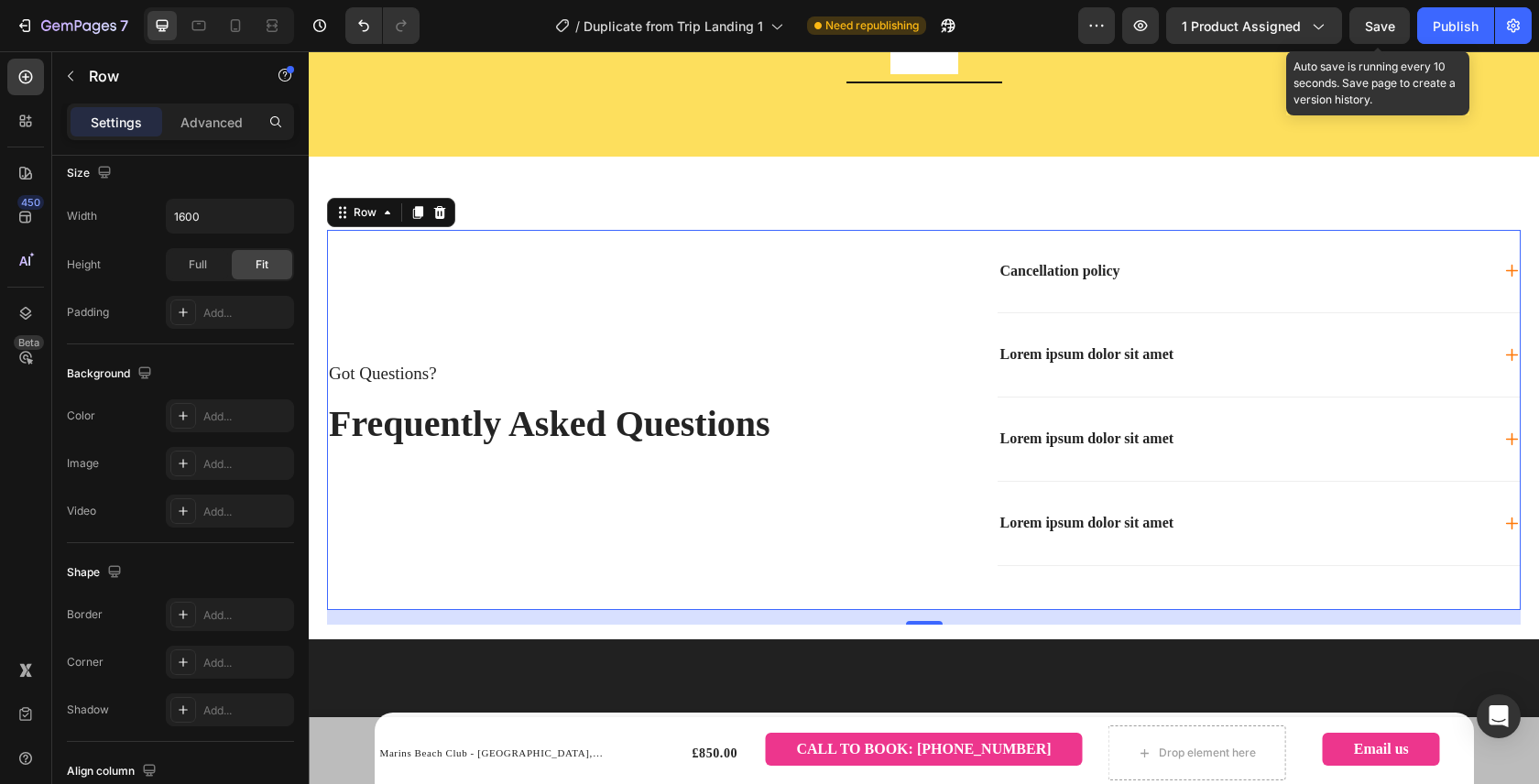
click at [1384, 34] on div "Save" at bounding box center [1380, 26] width 30 height 20
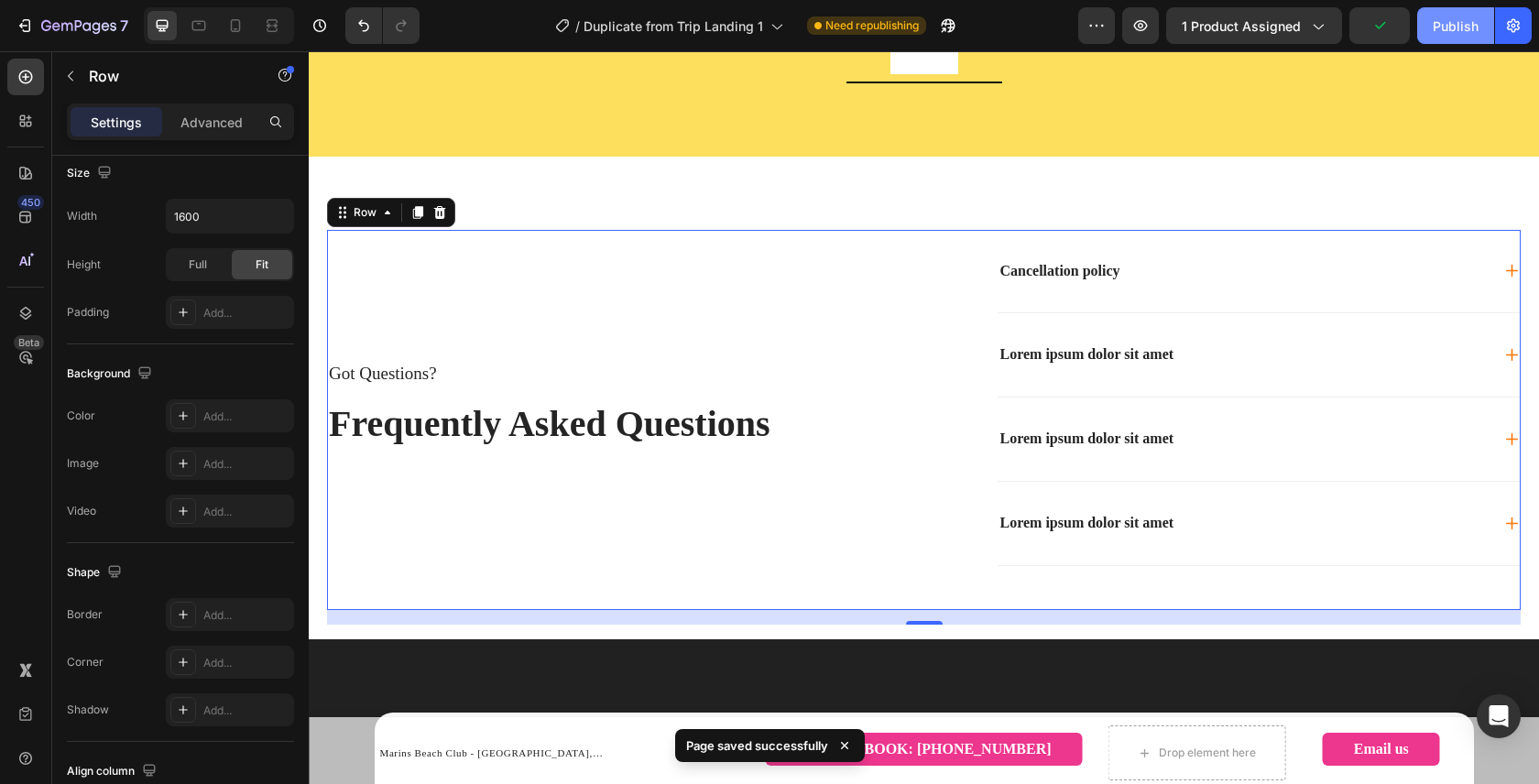
click at [1447, 34] on div "Publish" at bounding box center [1455, 26] width 46 height 20
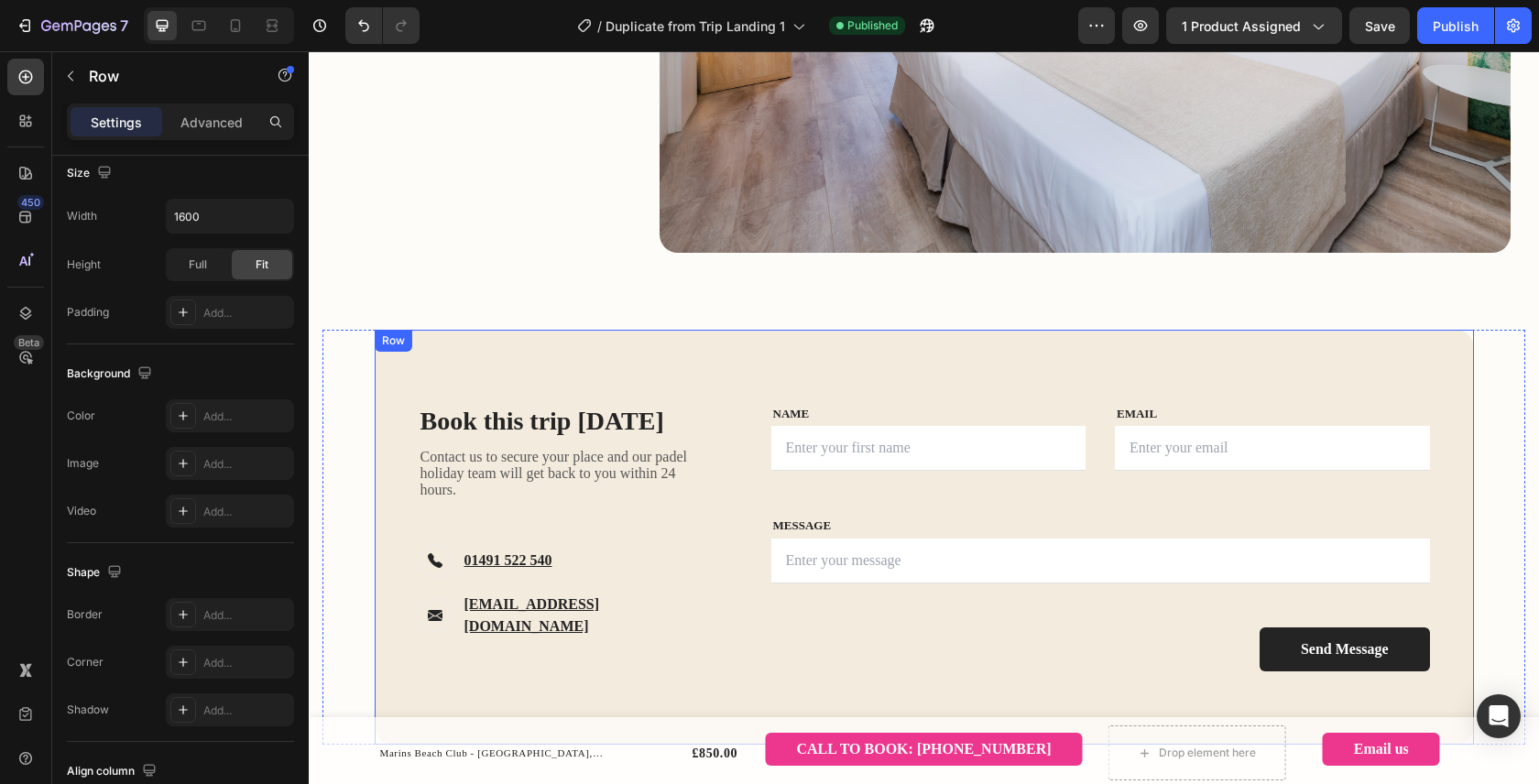
scroll to position [2103, 0]
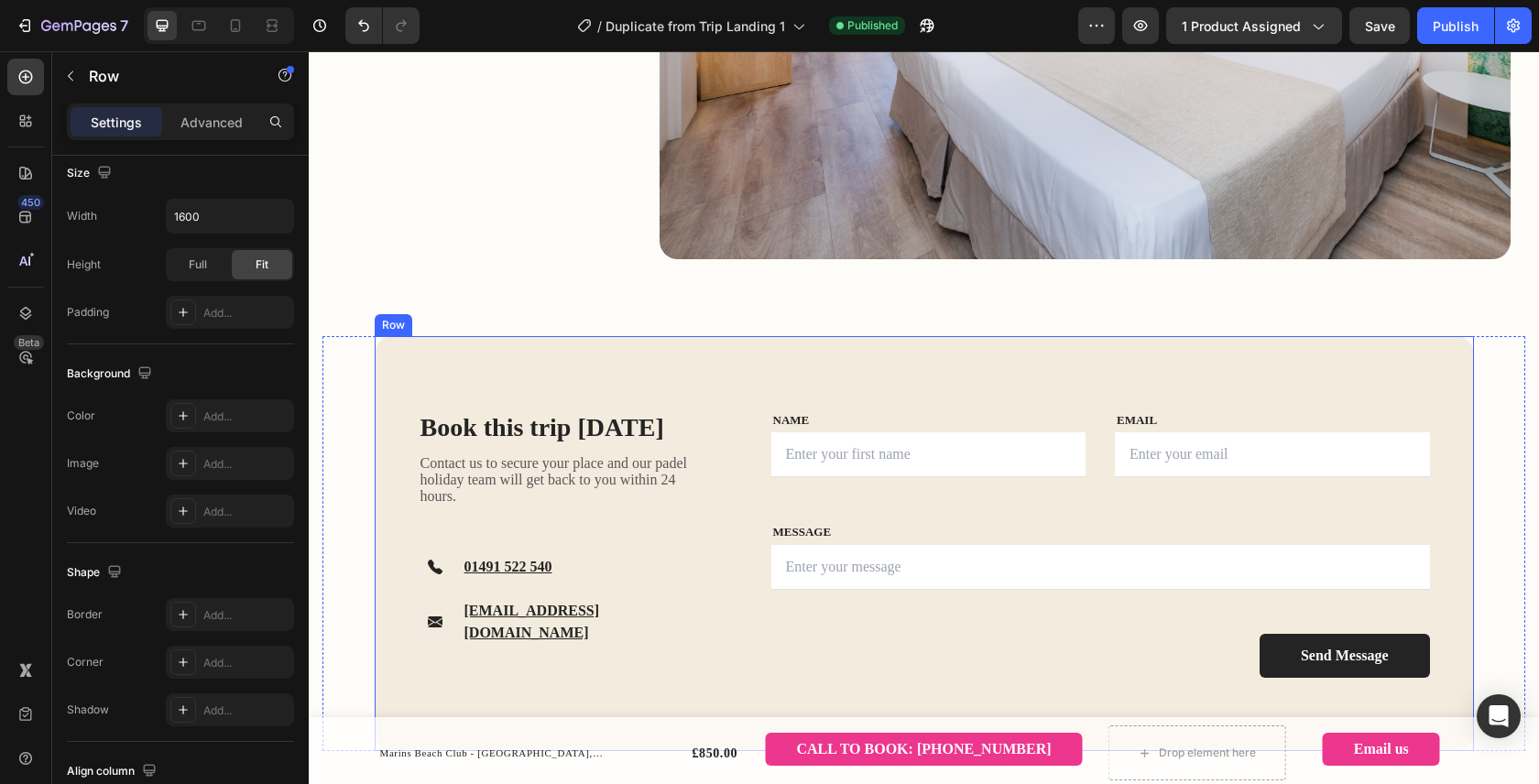
click at [520, 370] on div "Book this trip [DATE] Heading Contact us to secure your place and our padel hol…" at bounding box center [924, 543] width 1099 height 415
click at [426, 325] on div "Row" at bounding box center [413, 319] width 30 height 17
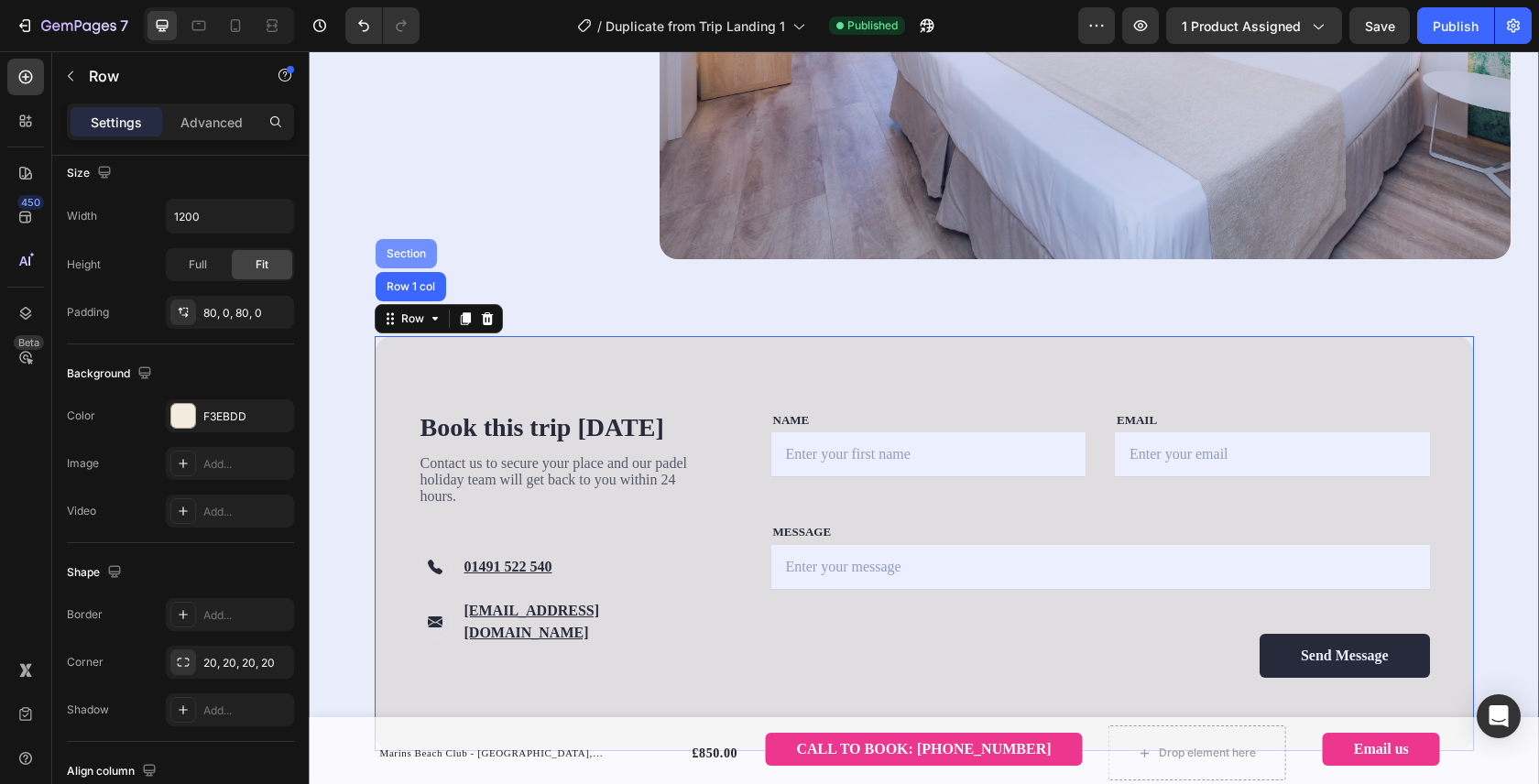
click at [413, 254] on div "Section" at bounding box center [406, 254] width 47 height 11
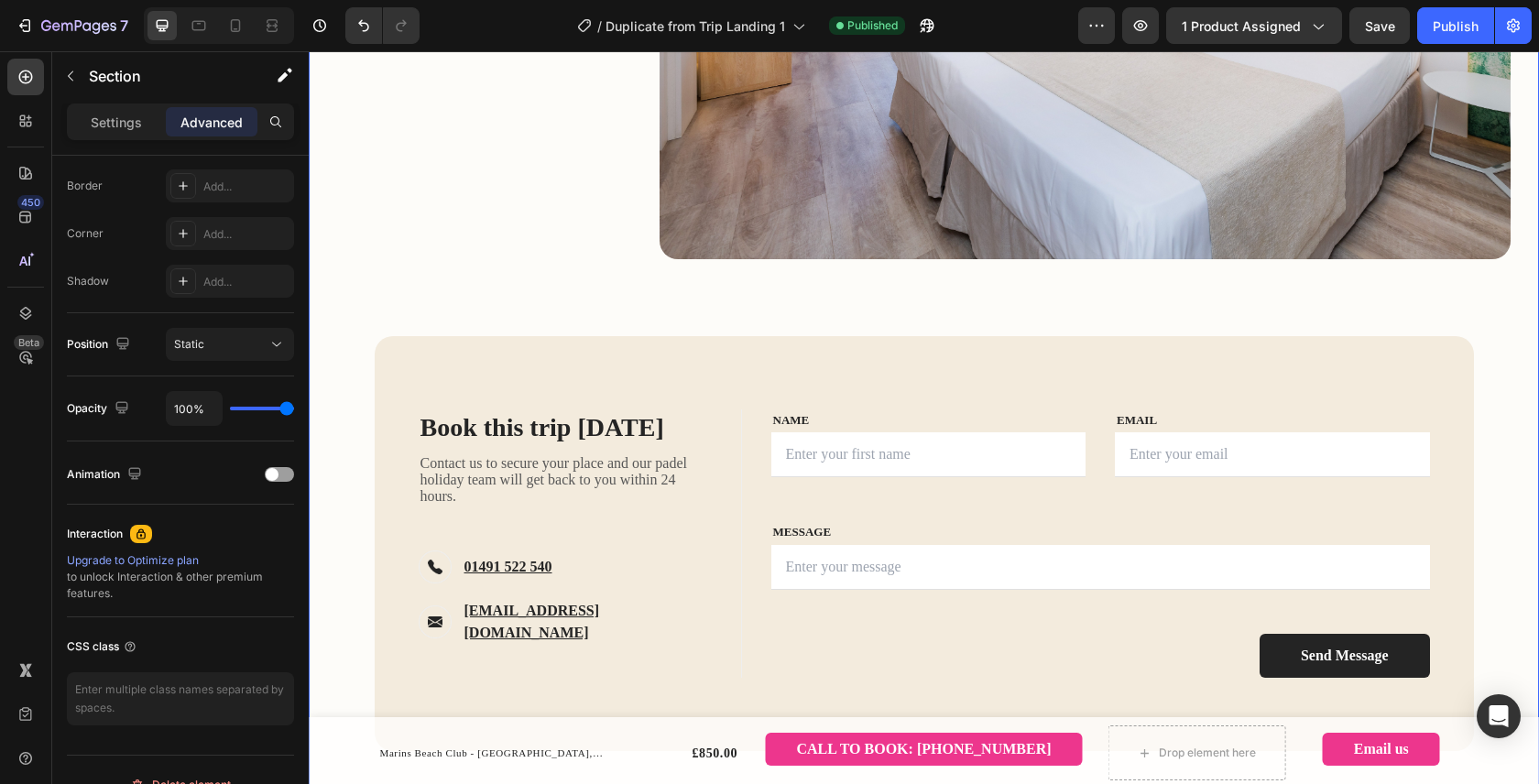
scroll to position [0, 0]
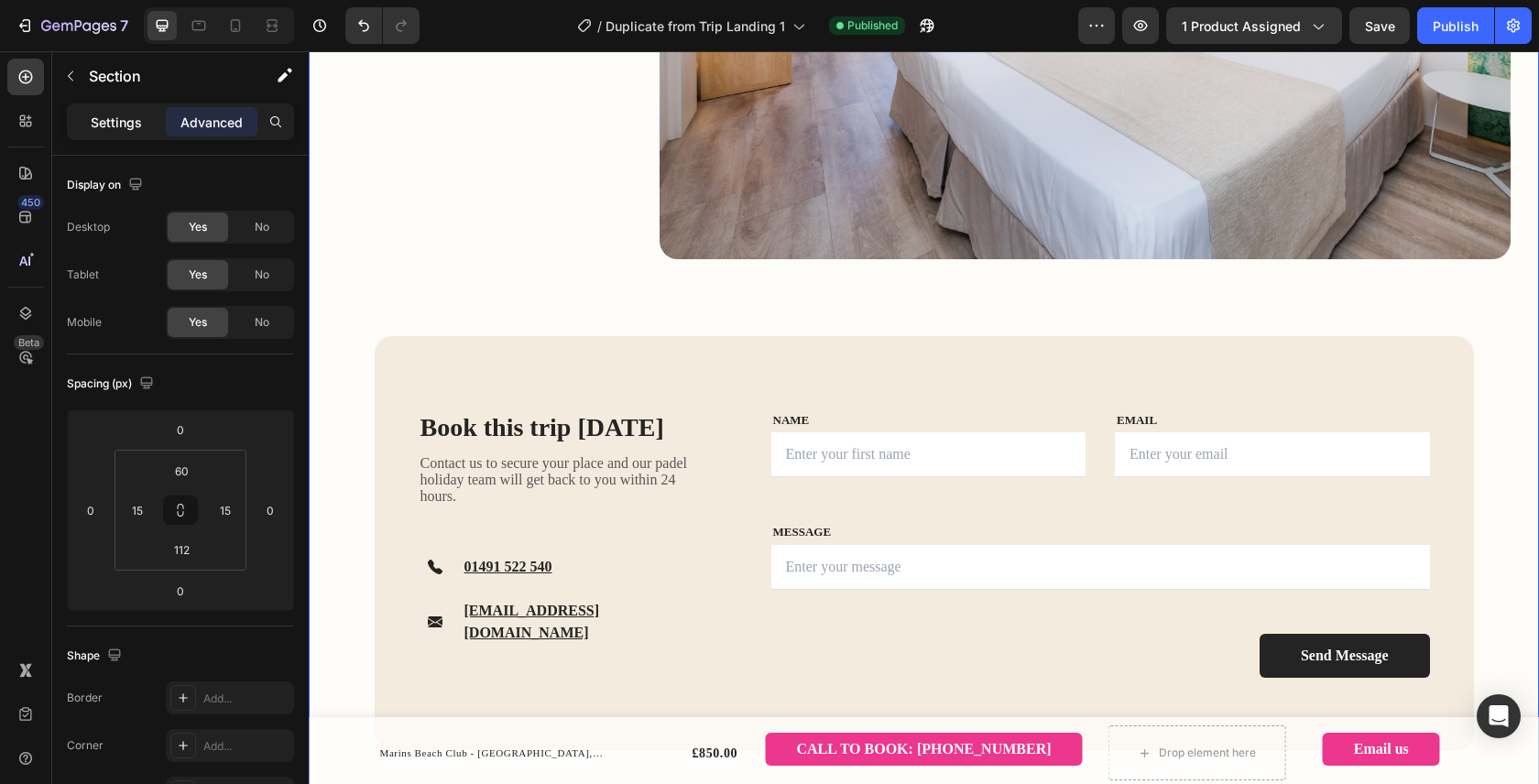
click at [142, 115] on div "Settings" at bounding box center [116, 121] width 92 height 29
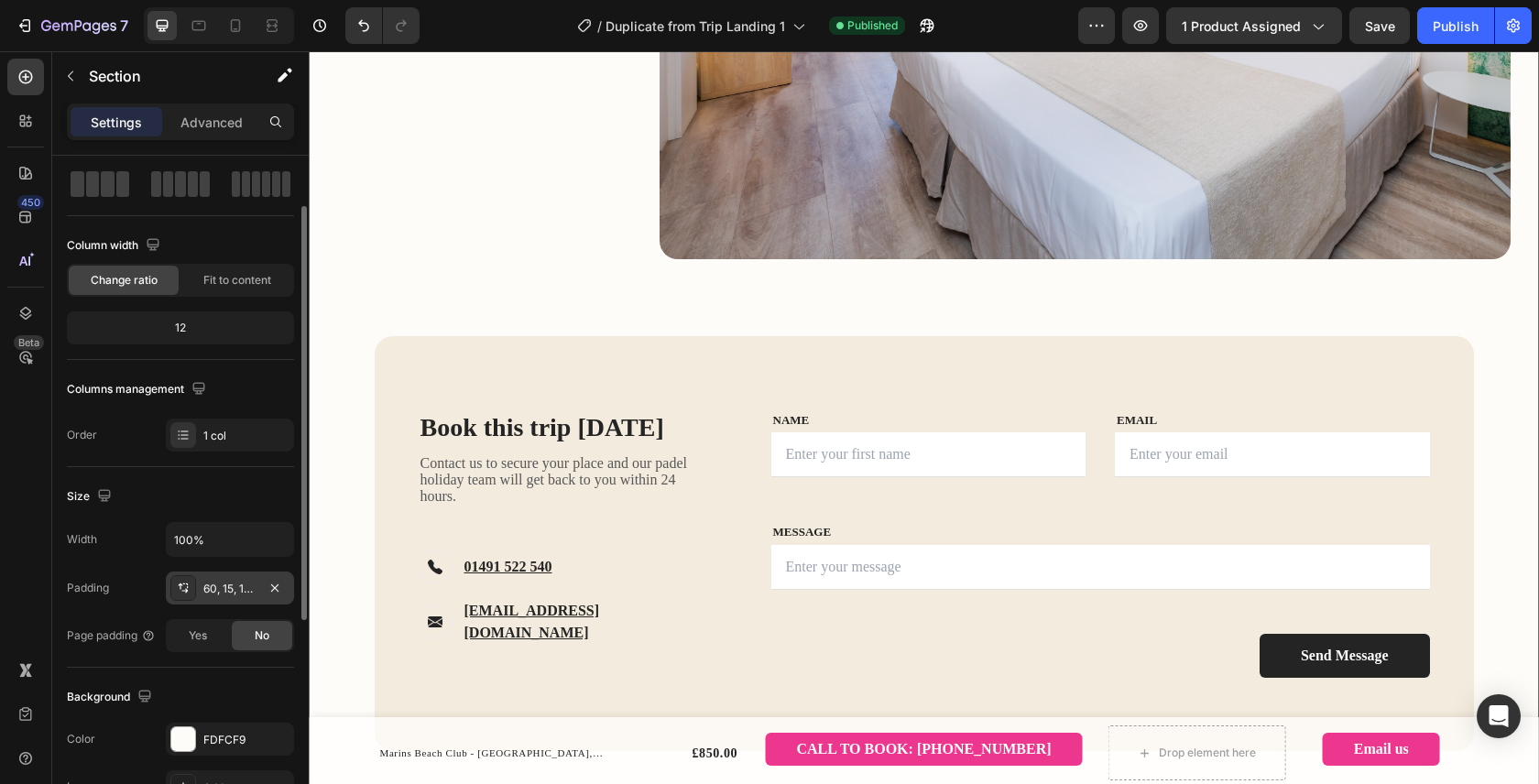
scroll to position [97, 0]
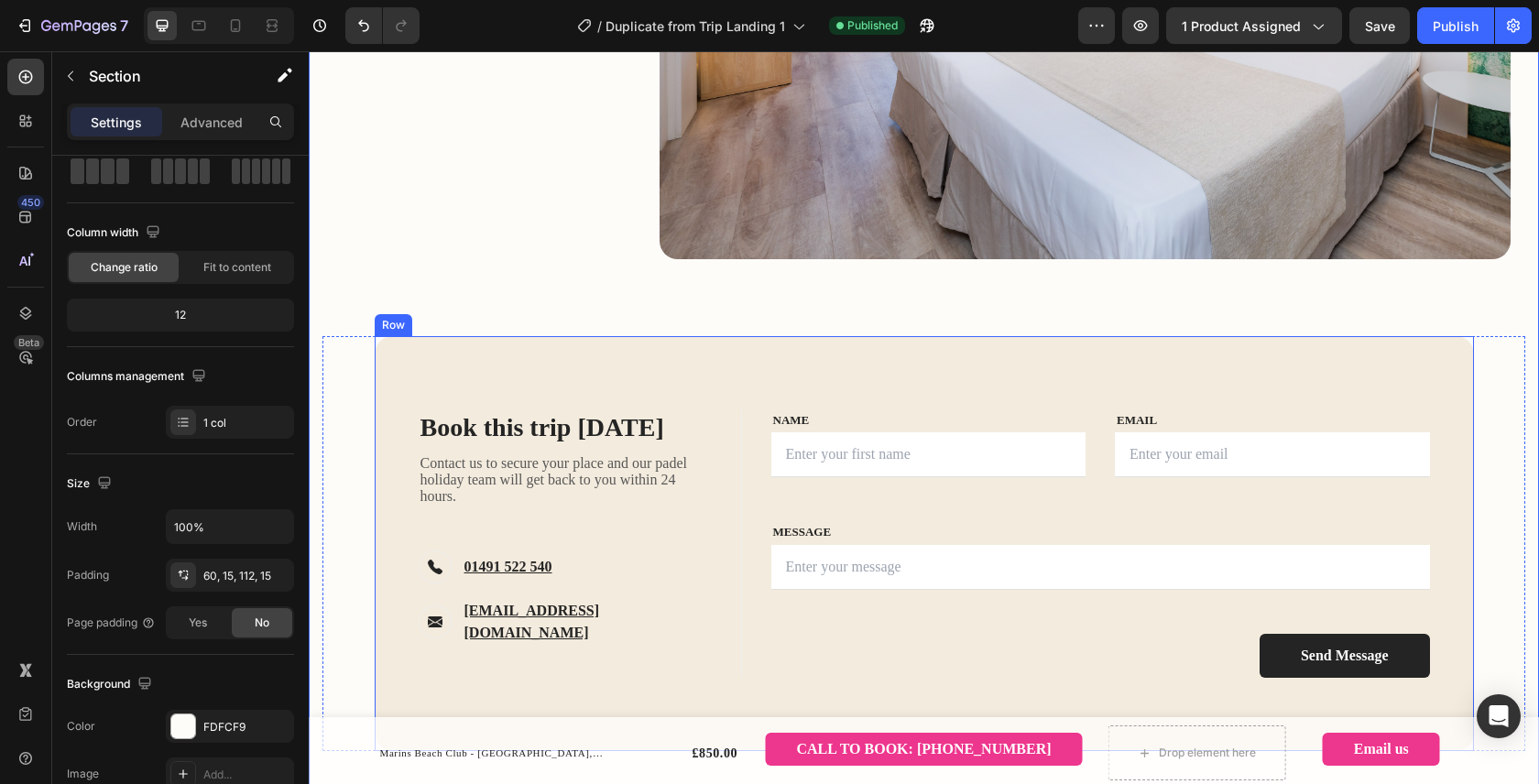
click at [402, 363] on div "Book this trip [DATE] Heading Contact us to secure your place and our padel hol…" at bounding box center [924, 543] width 1099 height 415
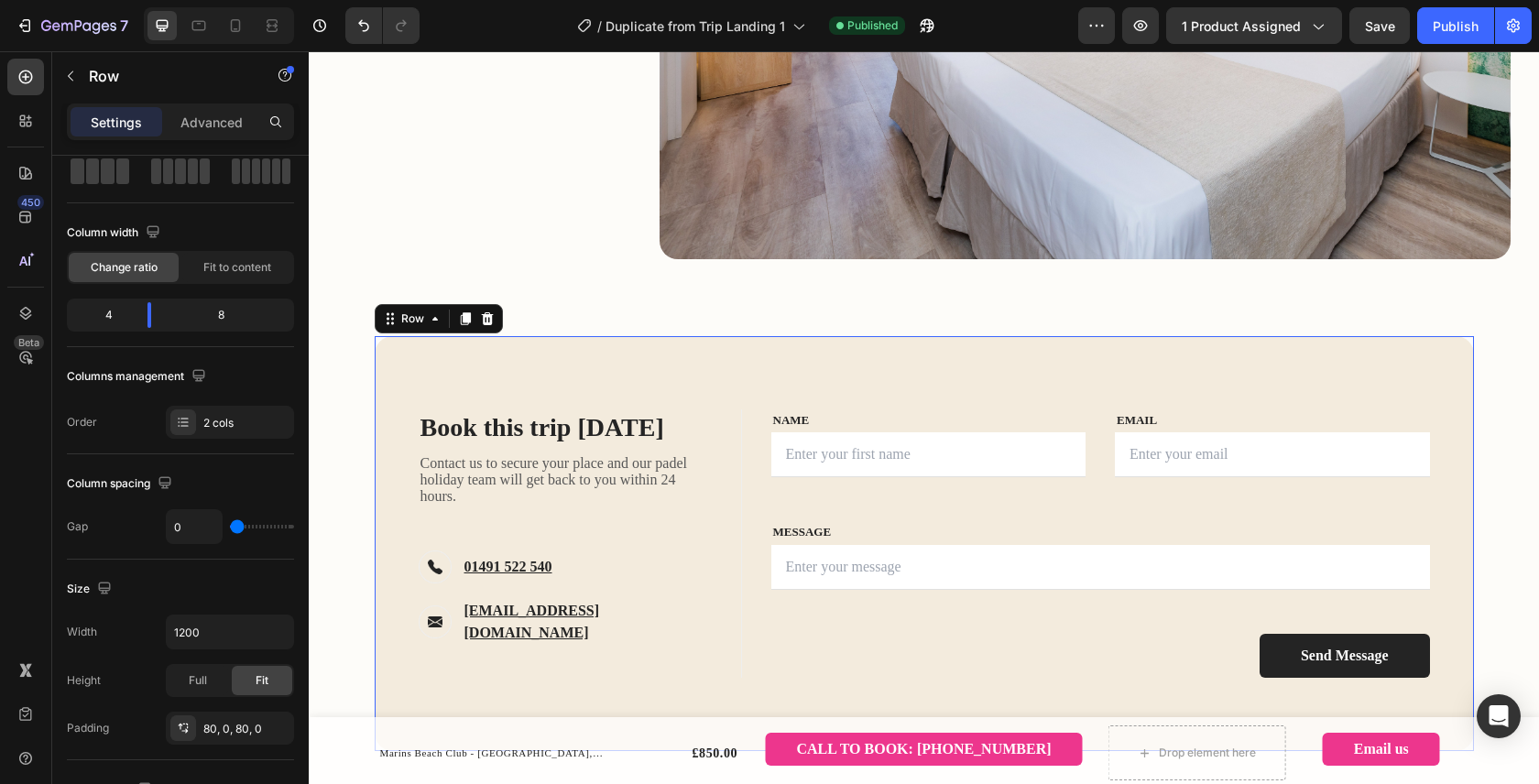
scroll to position [0, 0]
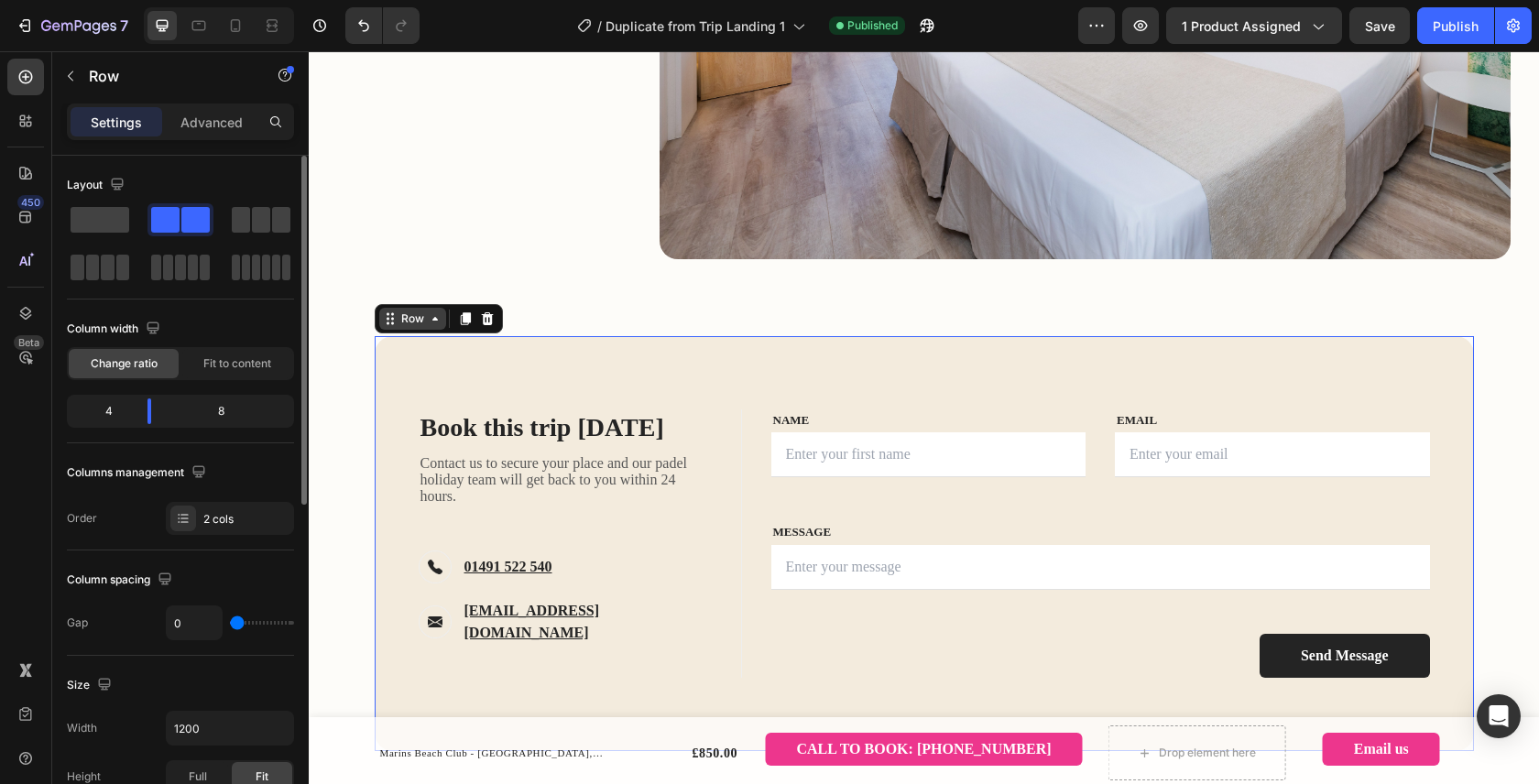
click at [405, 324] on div "Row" at bounding box center [413, 319] width 30 height 17
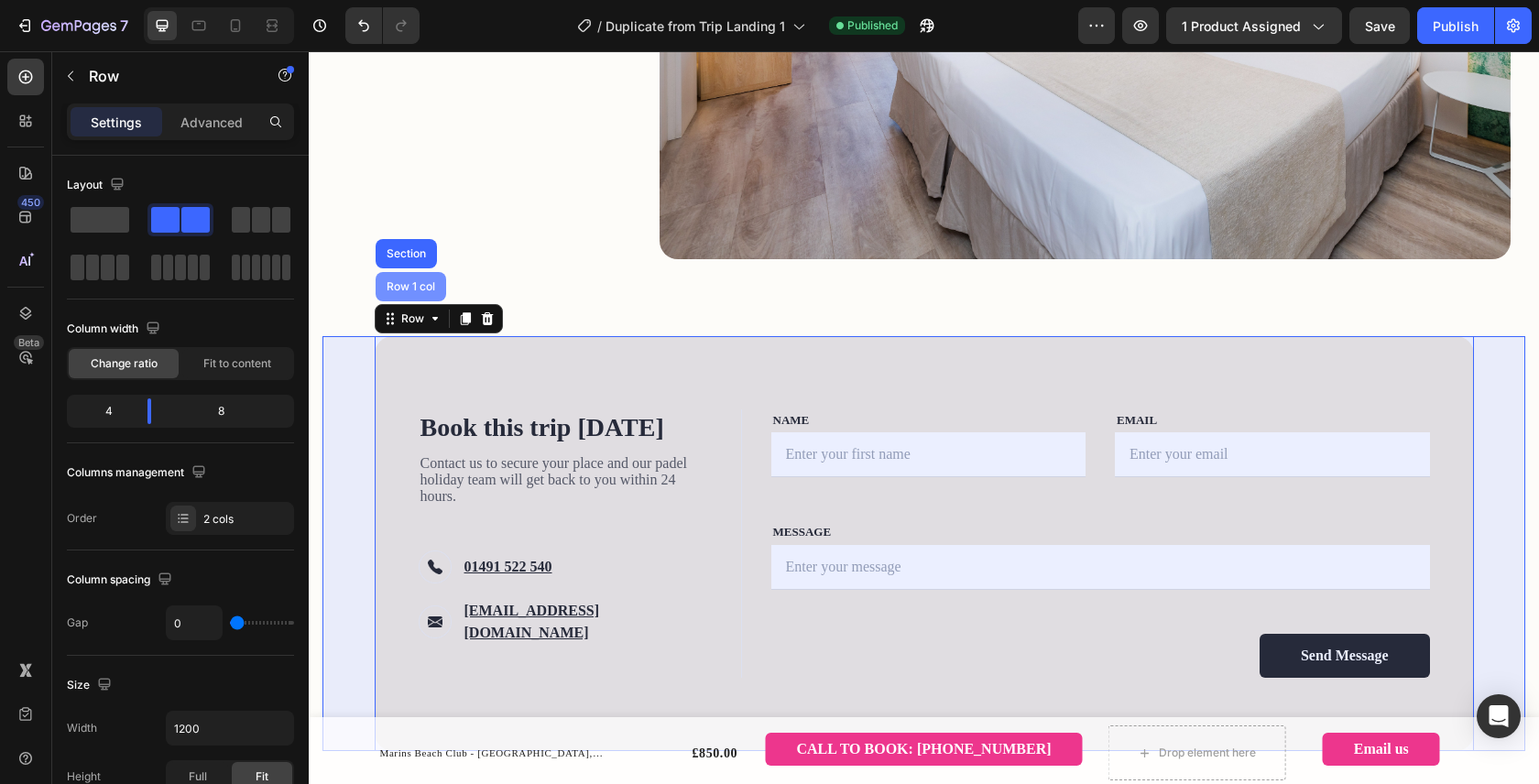
click at [416, 293] on div "Row 1 col" at bounding box center [411, 287] width 56 height 11
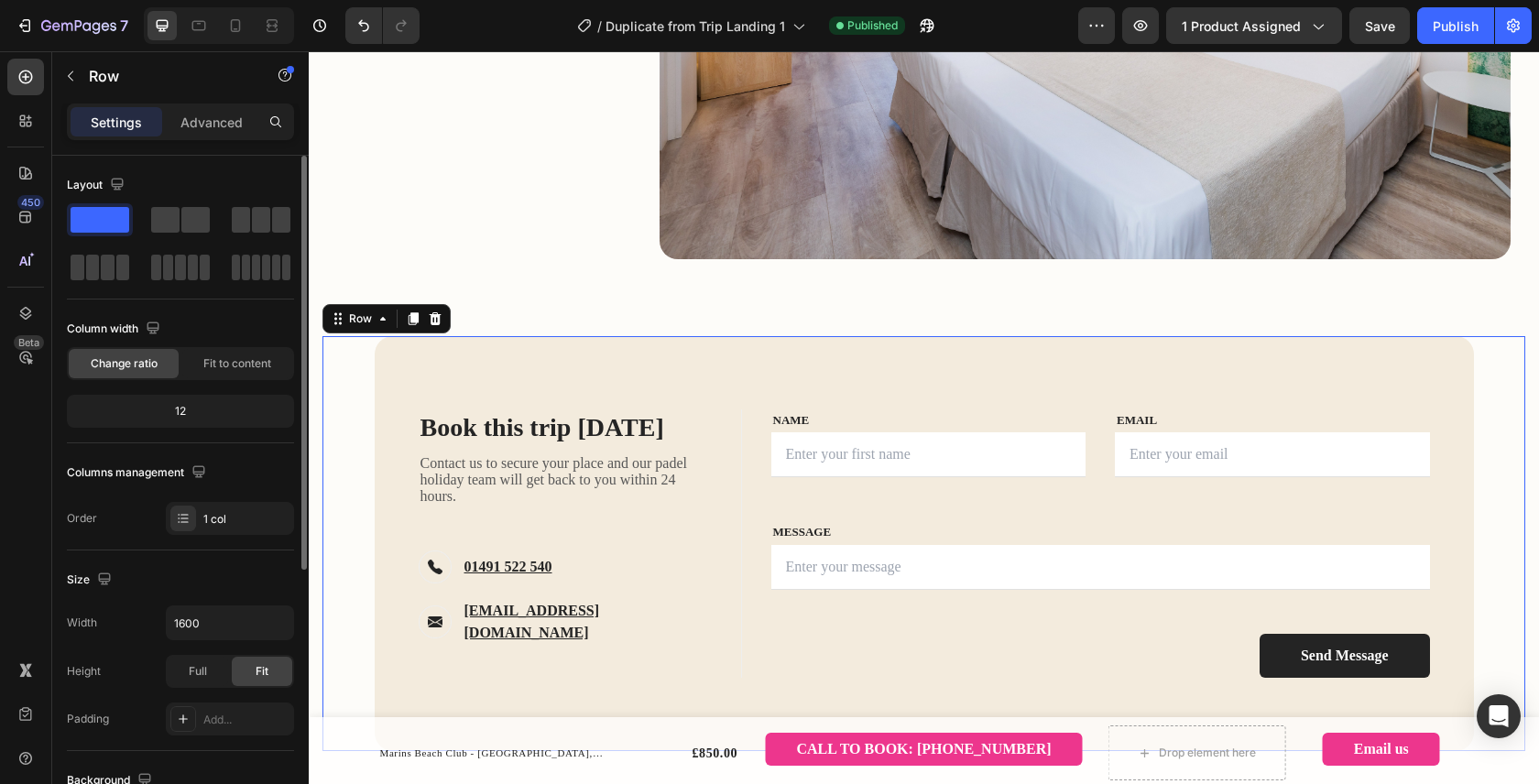
scroll to position [81, 0]
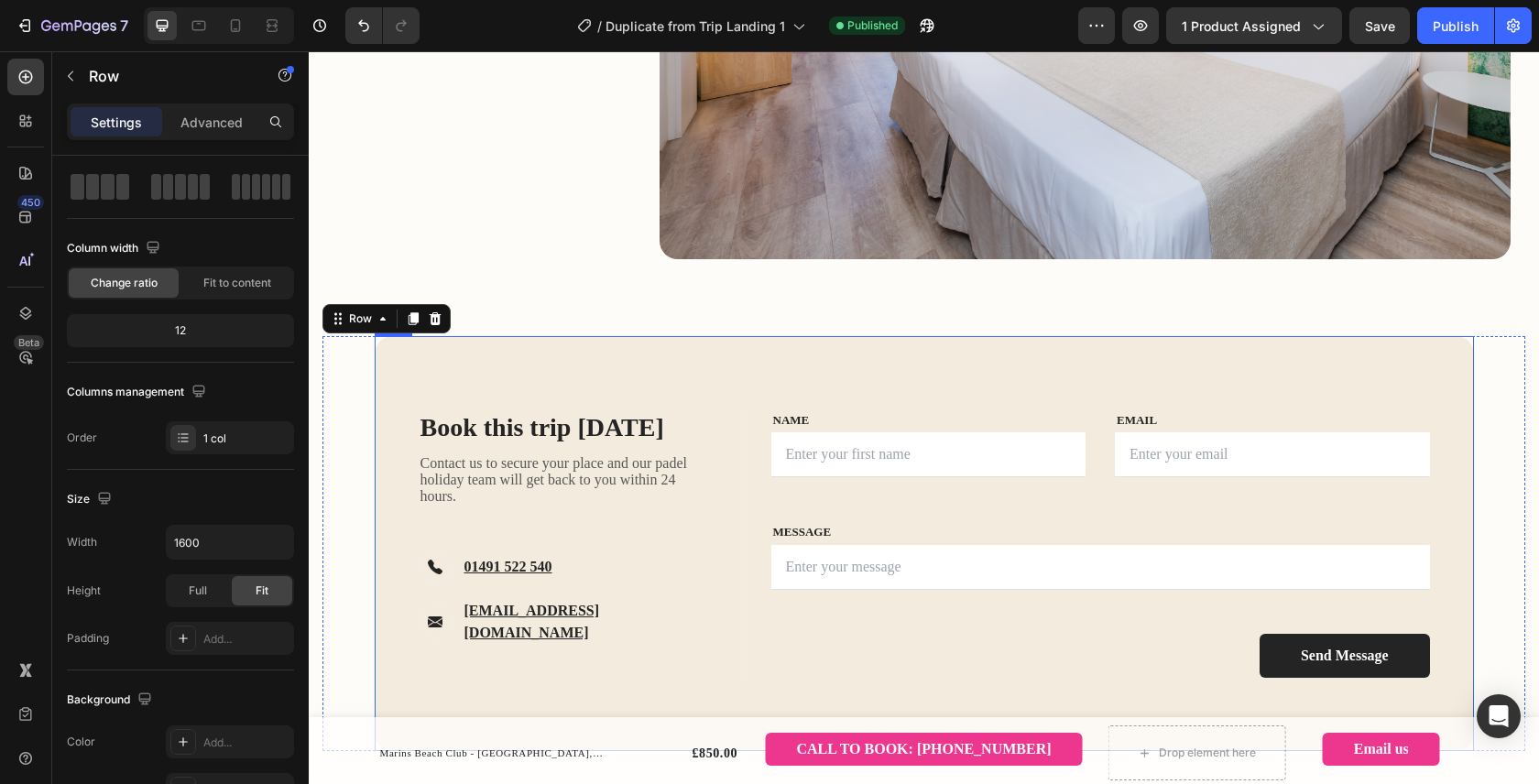
click at [407, 340] on div "Travel details Heading What's included What's not included Add-ons 4 Nights at …" at bounding box center [924, 128] width 1202 height 1247
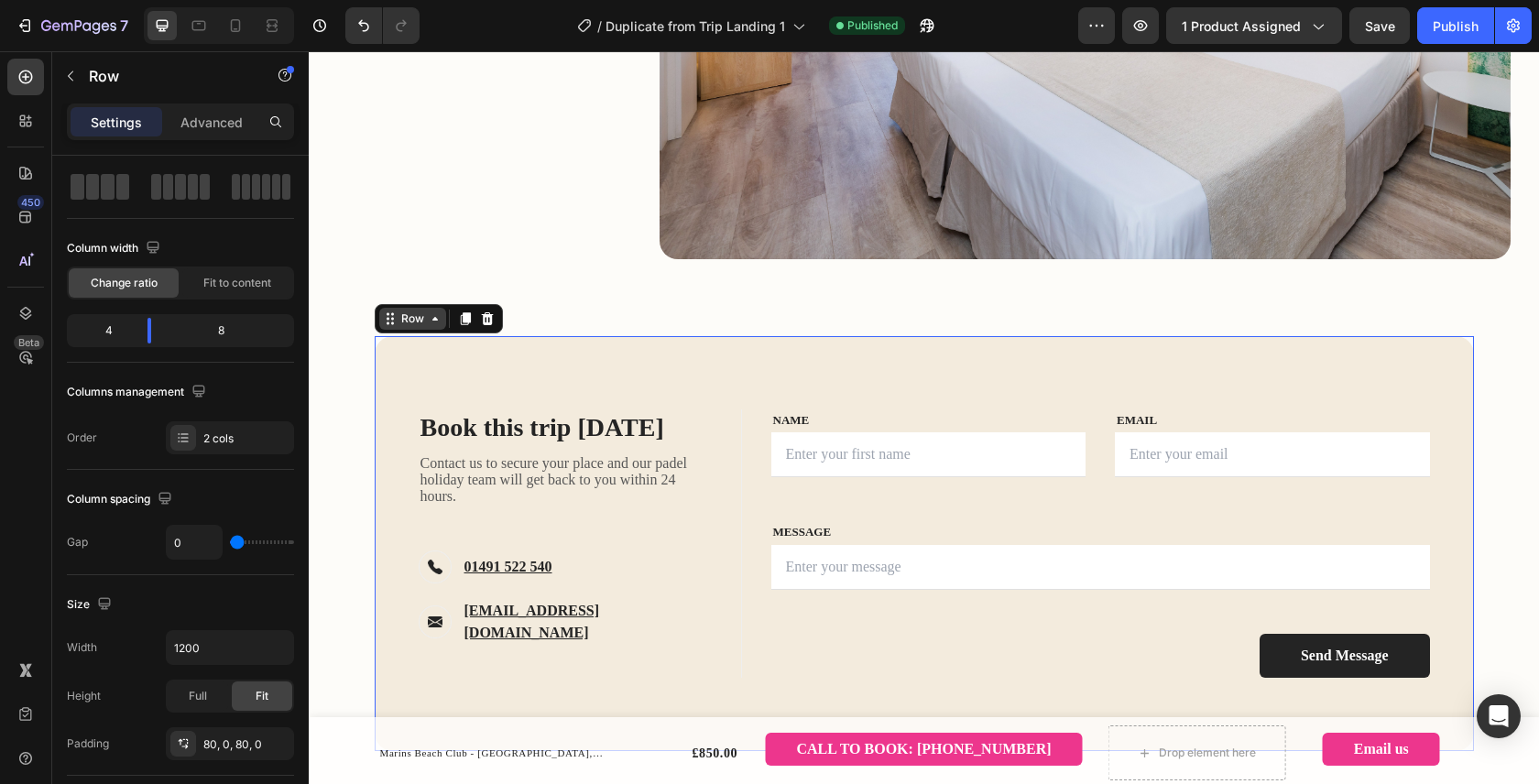
click at [407, 330] on div "Row" at bounding box center [412, 318] width 67 height 22
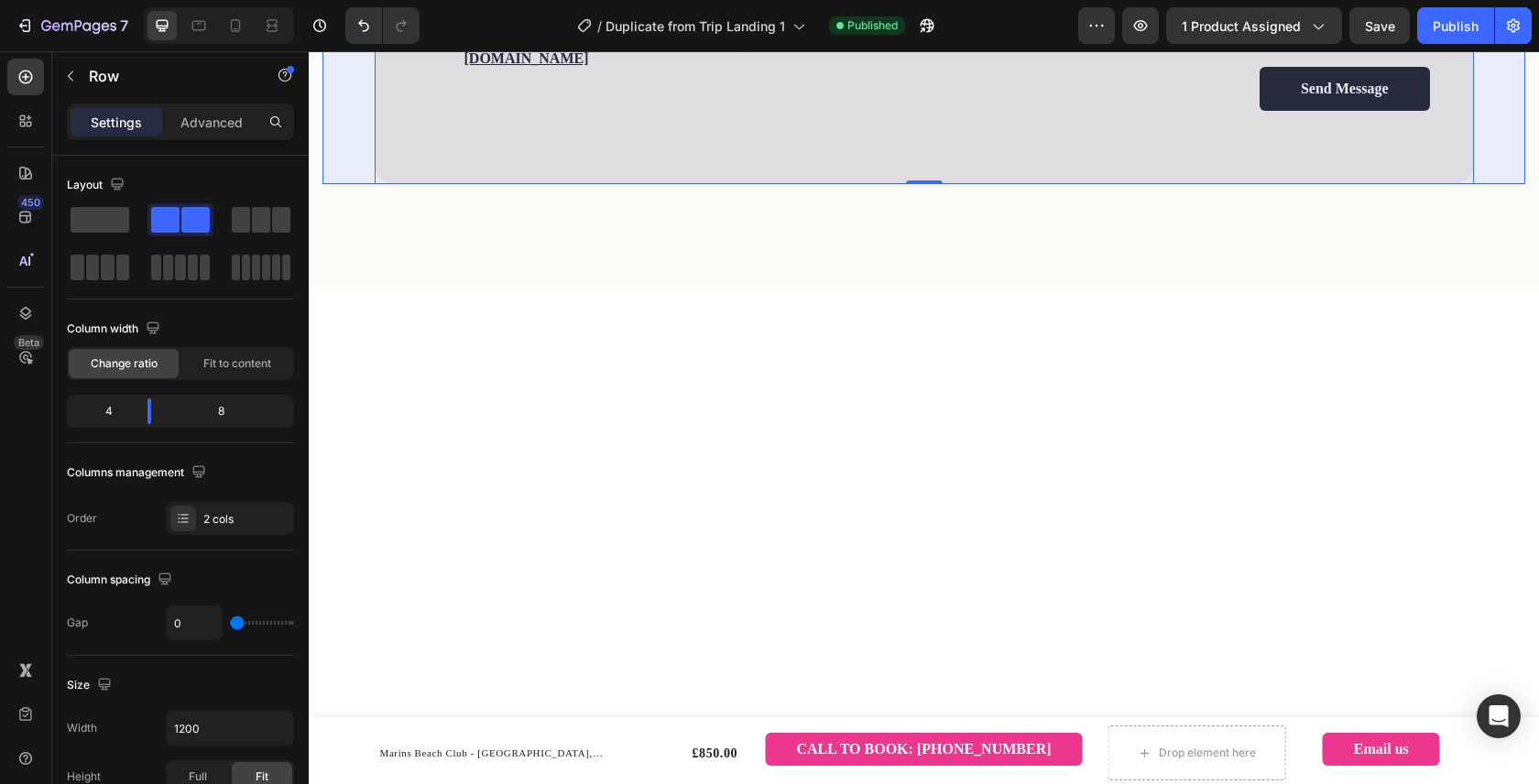
scroll to position [81, 0]
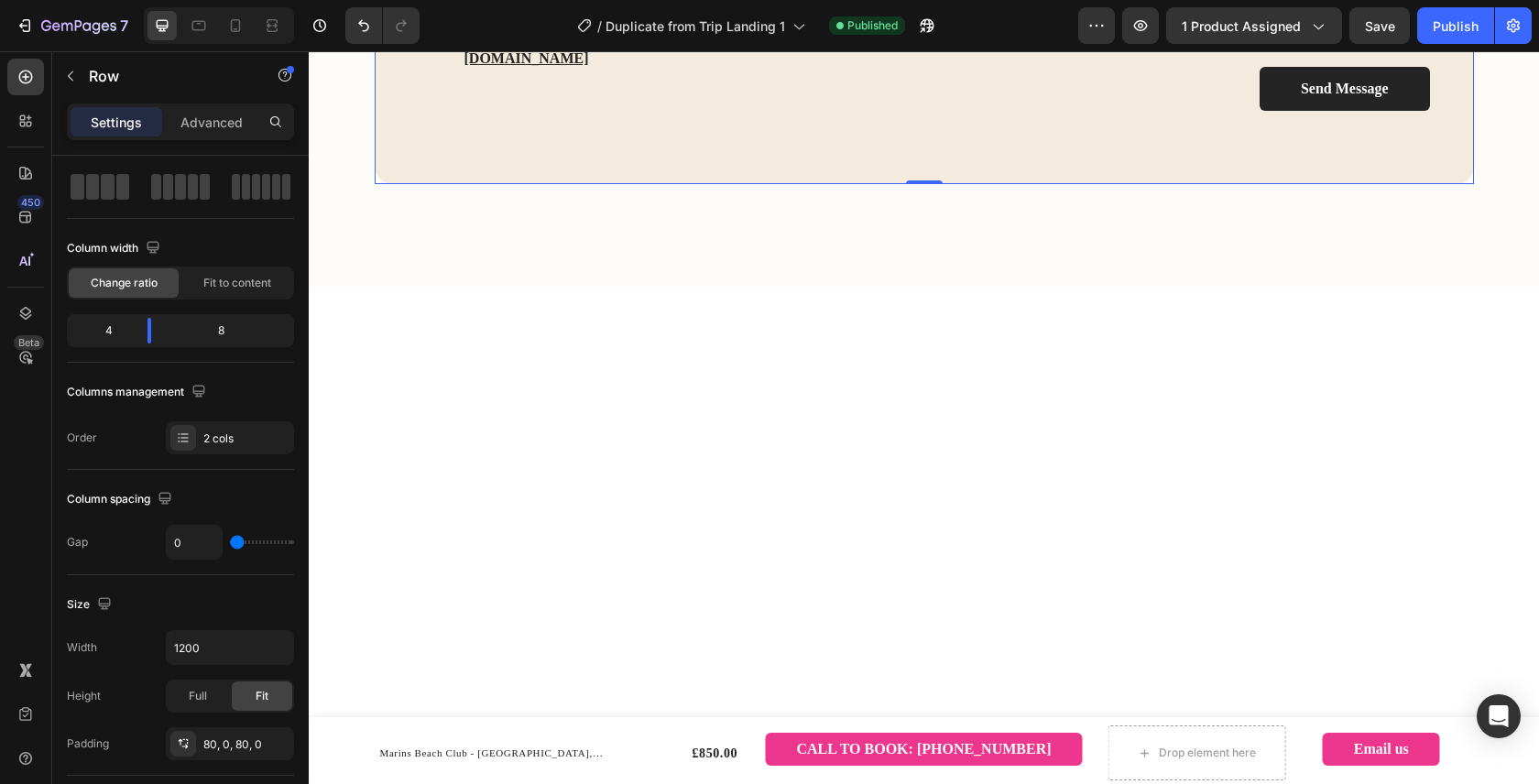
click at [203, 650] on input "1200" at bounding box center [230, 647] width 127 height 33
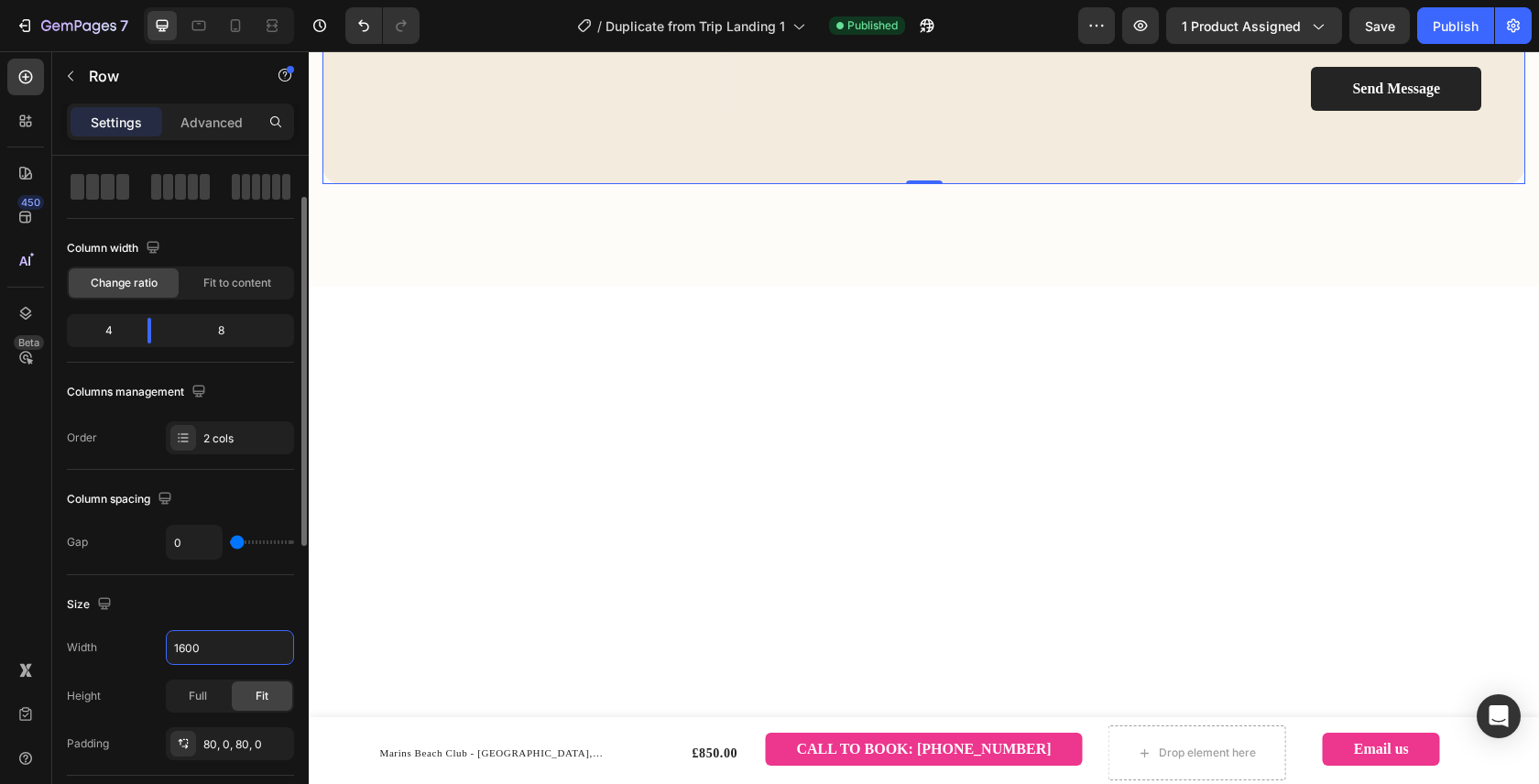
type input "1600"
click at [229, 604] on div "Size" at bounding box center [180, 604] width 227 height 29
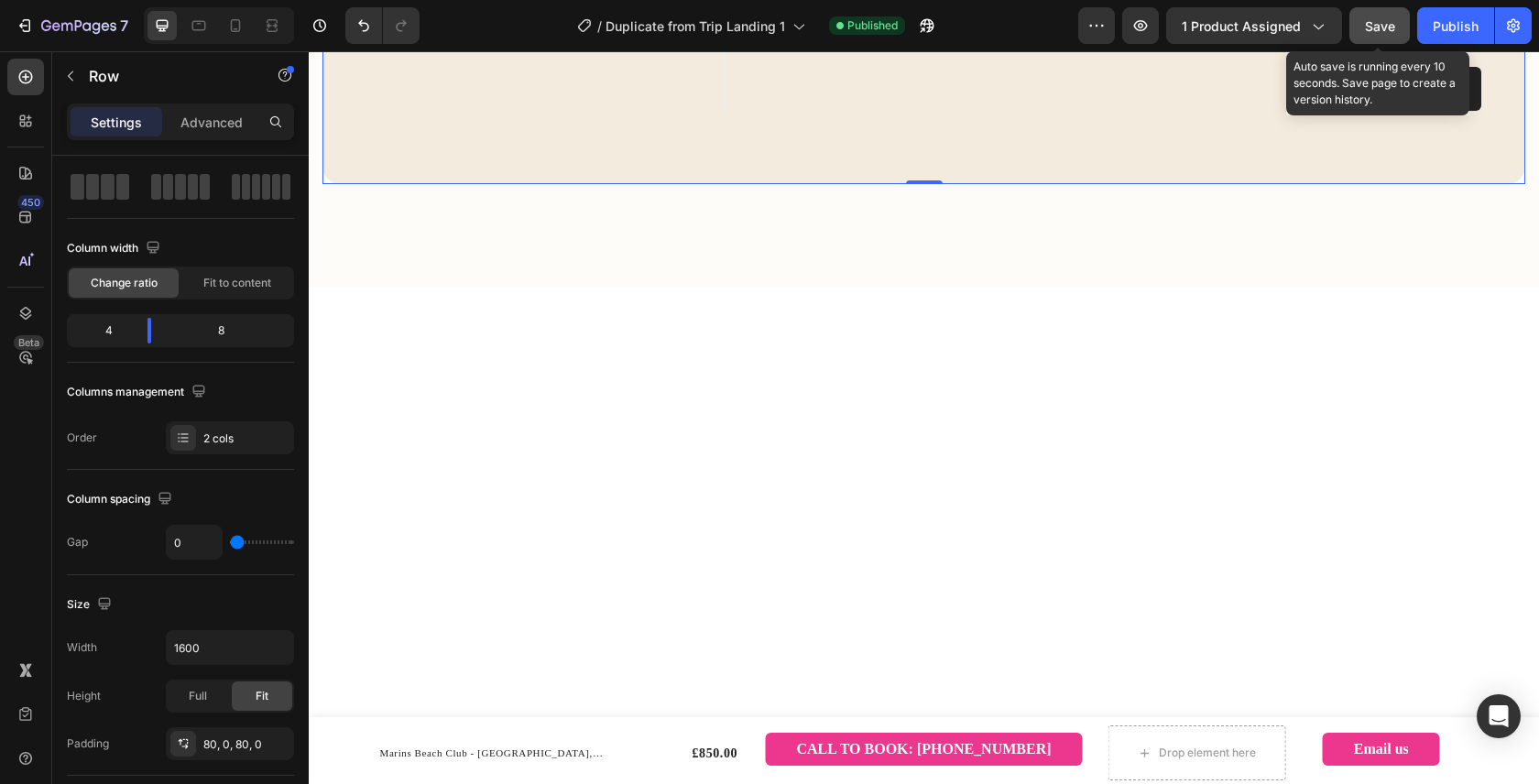
click at [1377, 23] on span "Save" at bounding box center [1380, 26] width 30 height 16
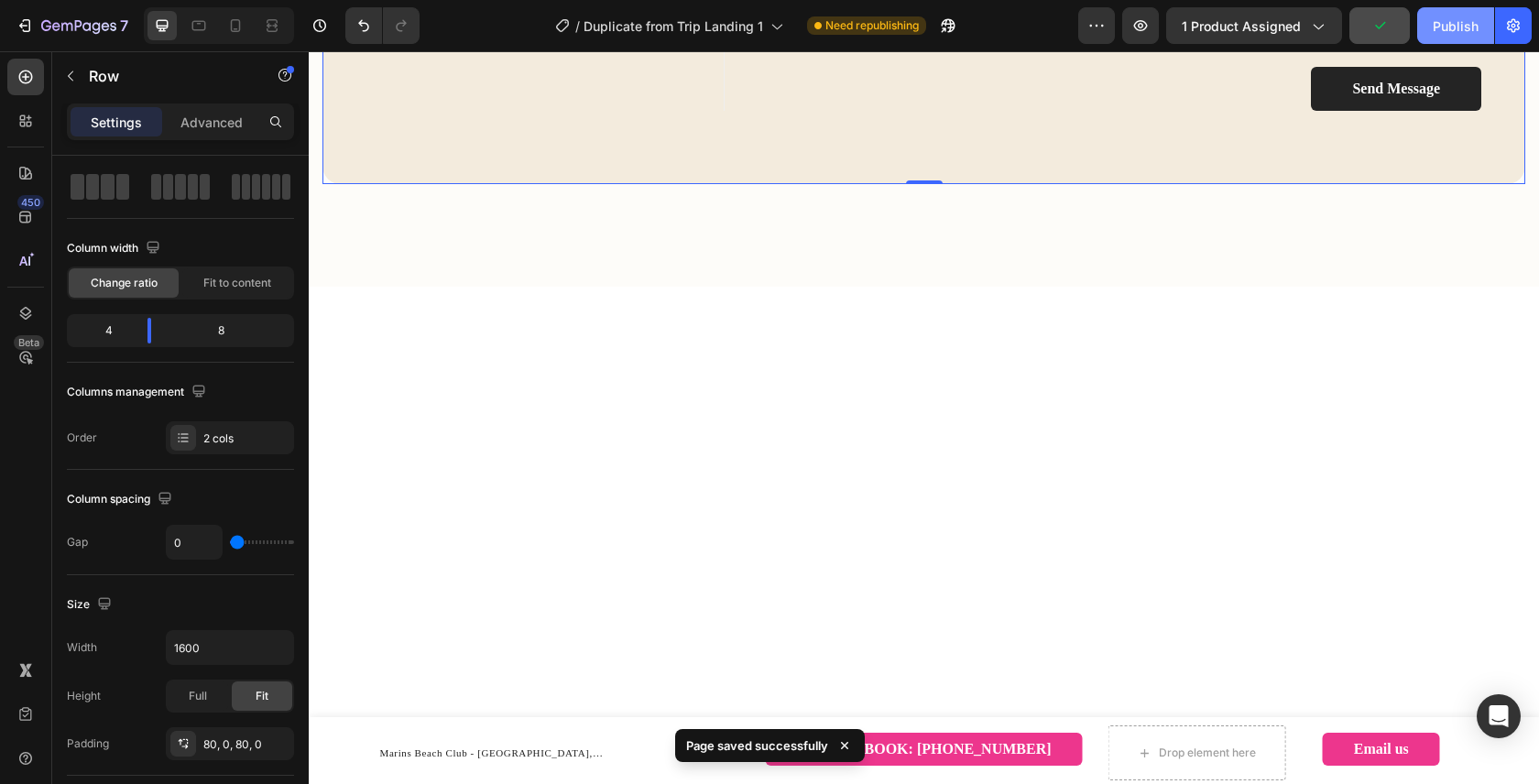
click at [1445, 27] on div "Publish" at bounding box center [1455, 26] width 46 height 20
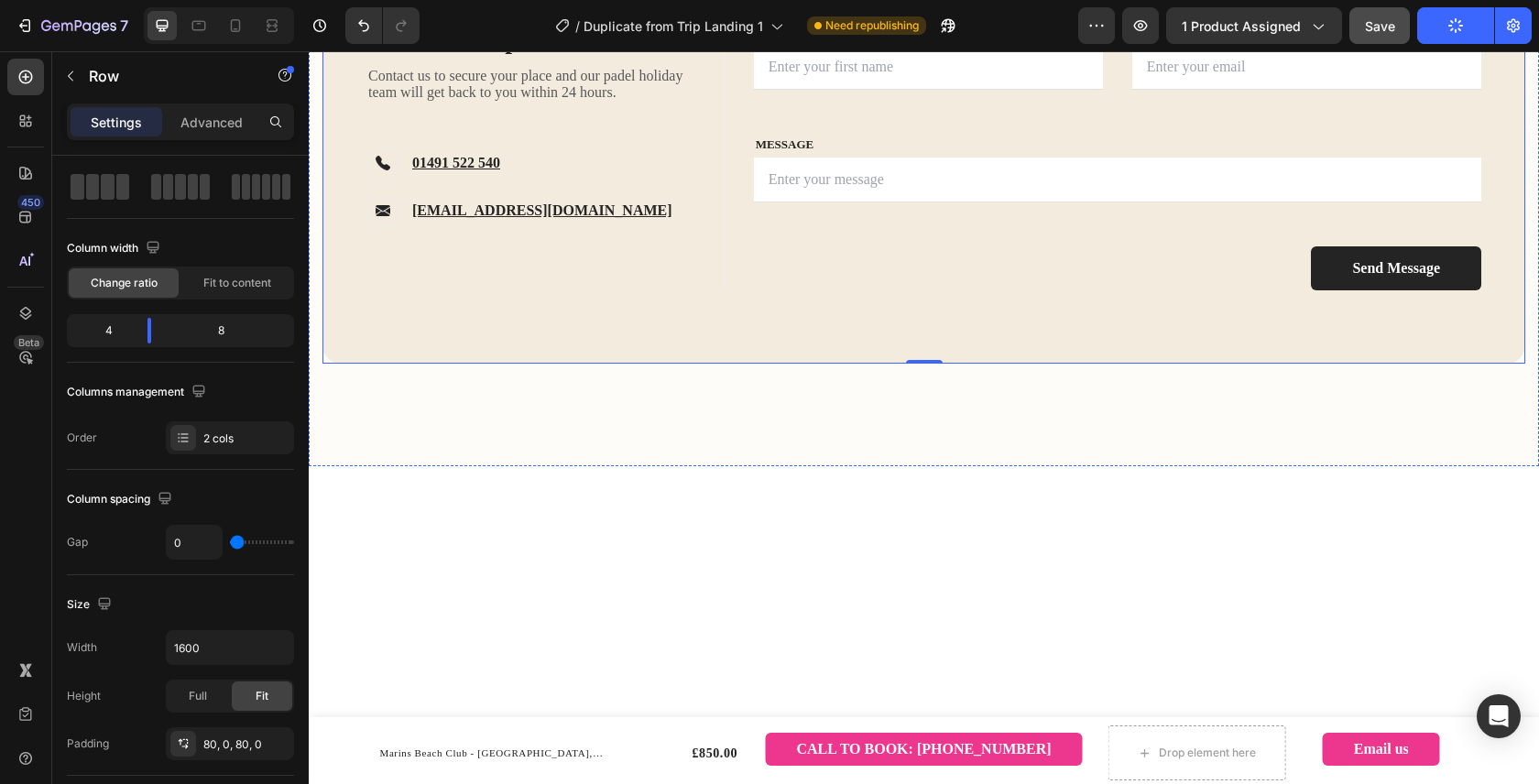
scroll to position [2050, 0]
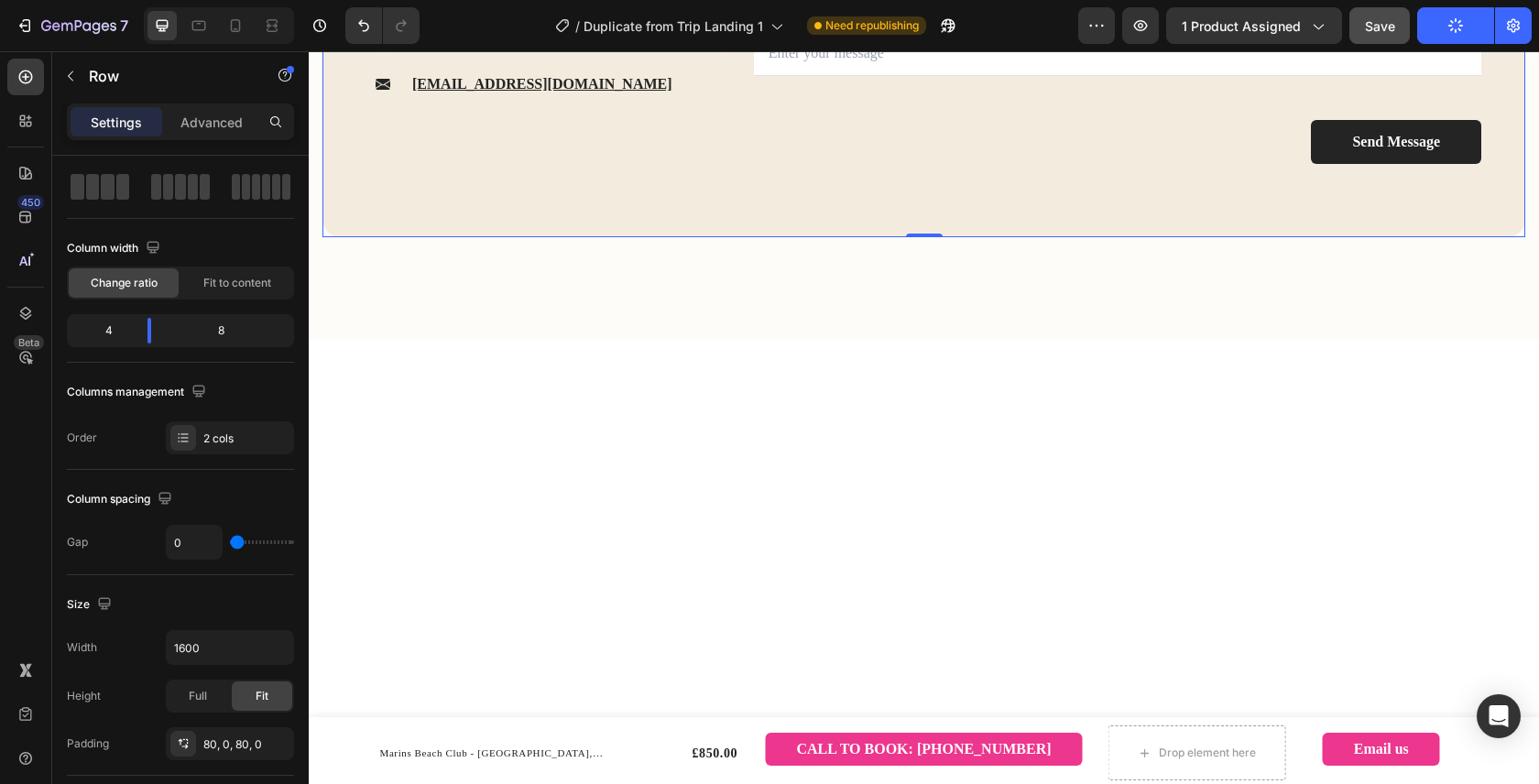
click at [590, 237] on div "Book this trip today Heading Contact us to secure your place and our padel holi…" at bounding box center [924, 30] width 1202 height 415
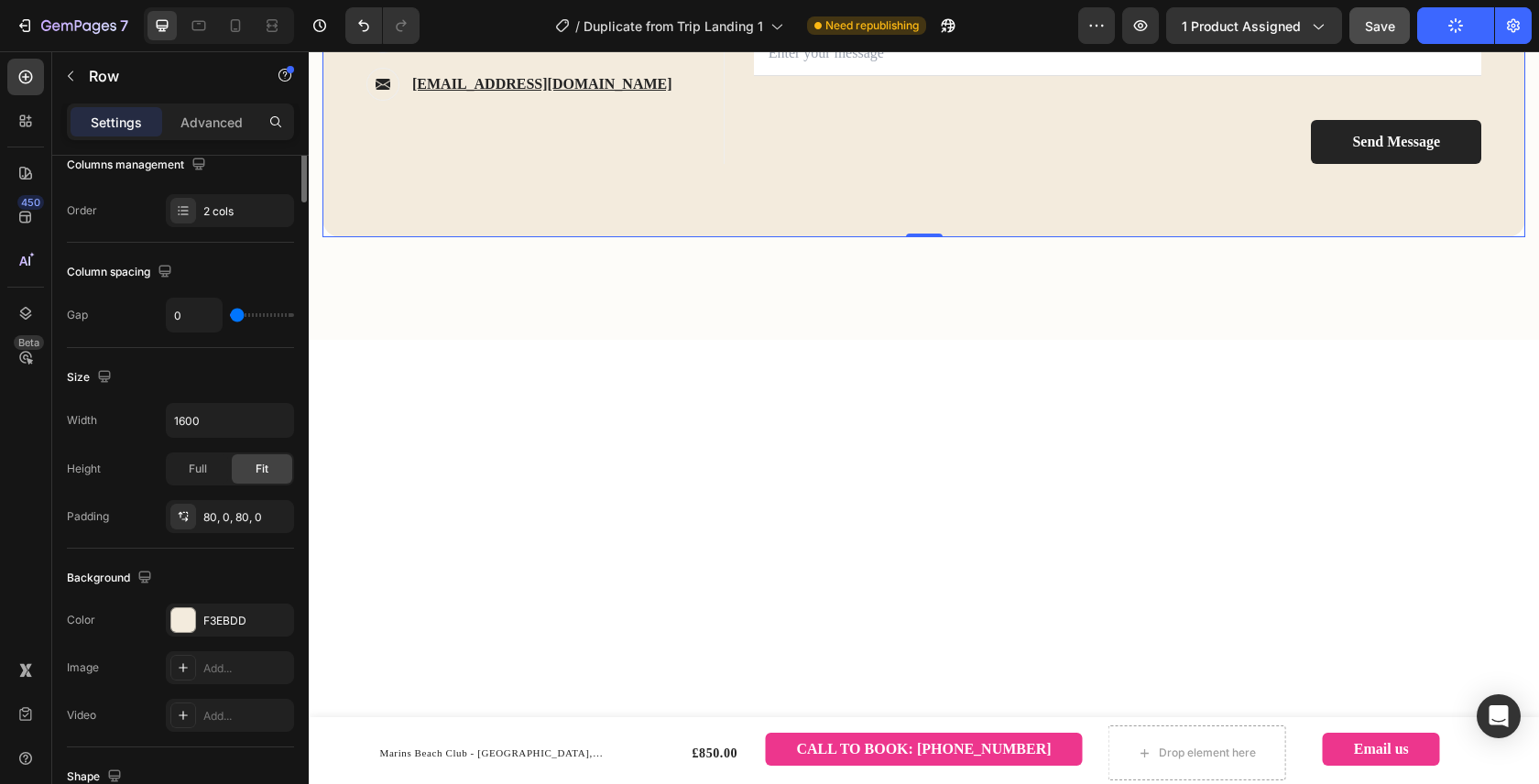
scroll to position [0, 0]
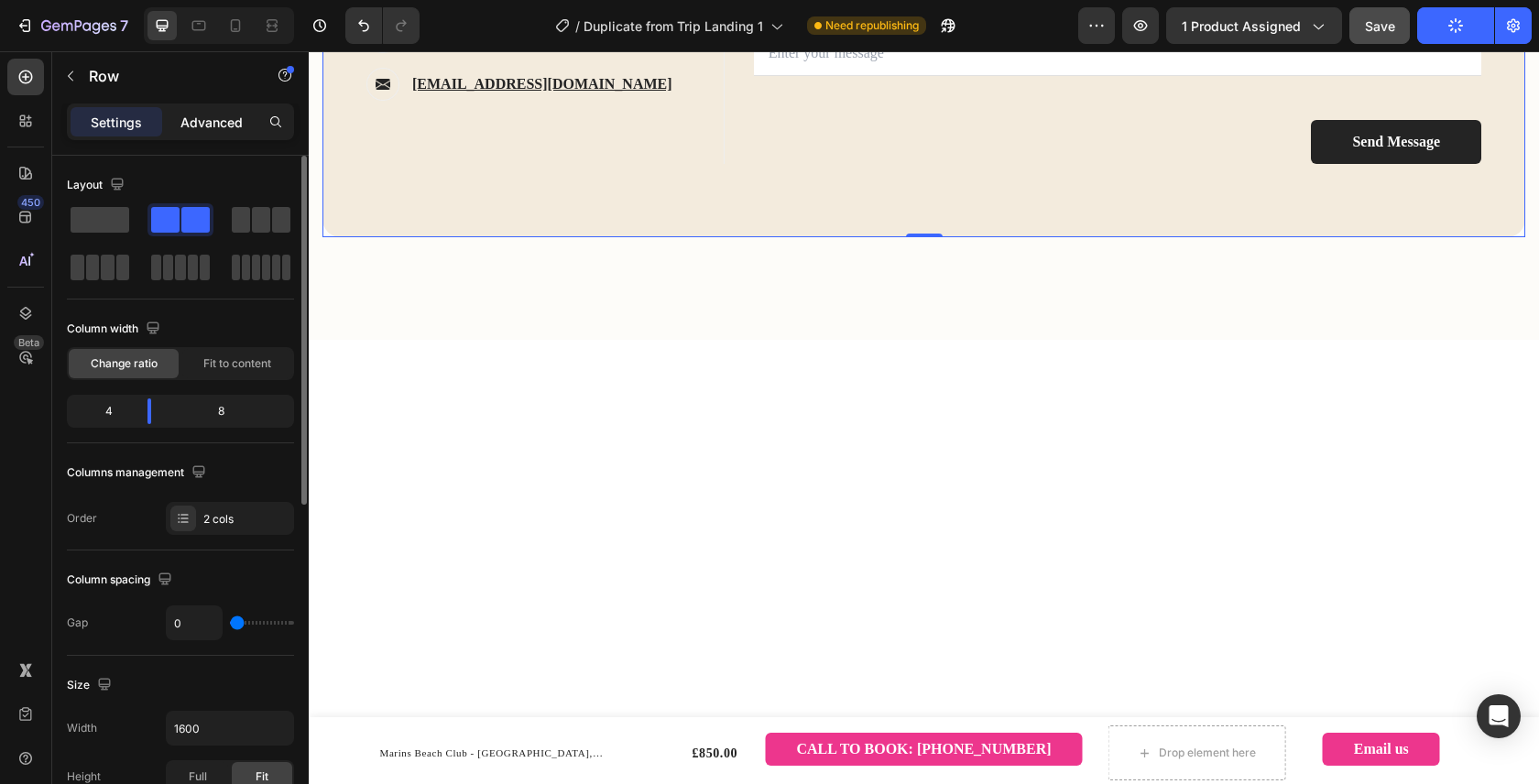
click at [233, 126] on p "Advanced" at bounding box center [211, 122] width 62 height 20
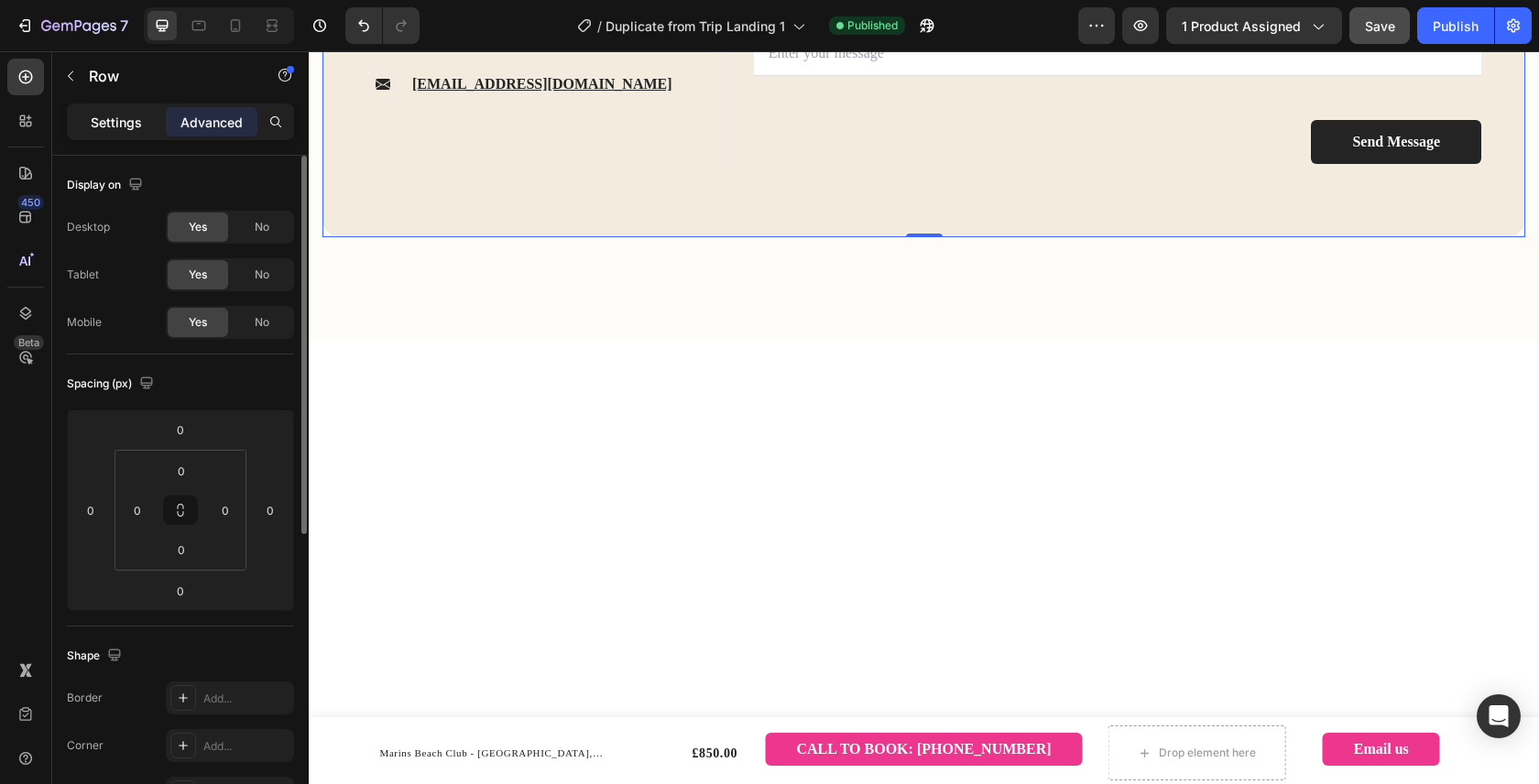
click at [98, 126] on p "Settings" at bounding box center [116, 122] width 52 height 20
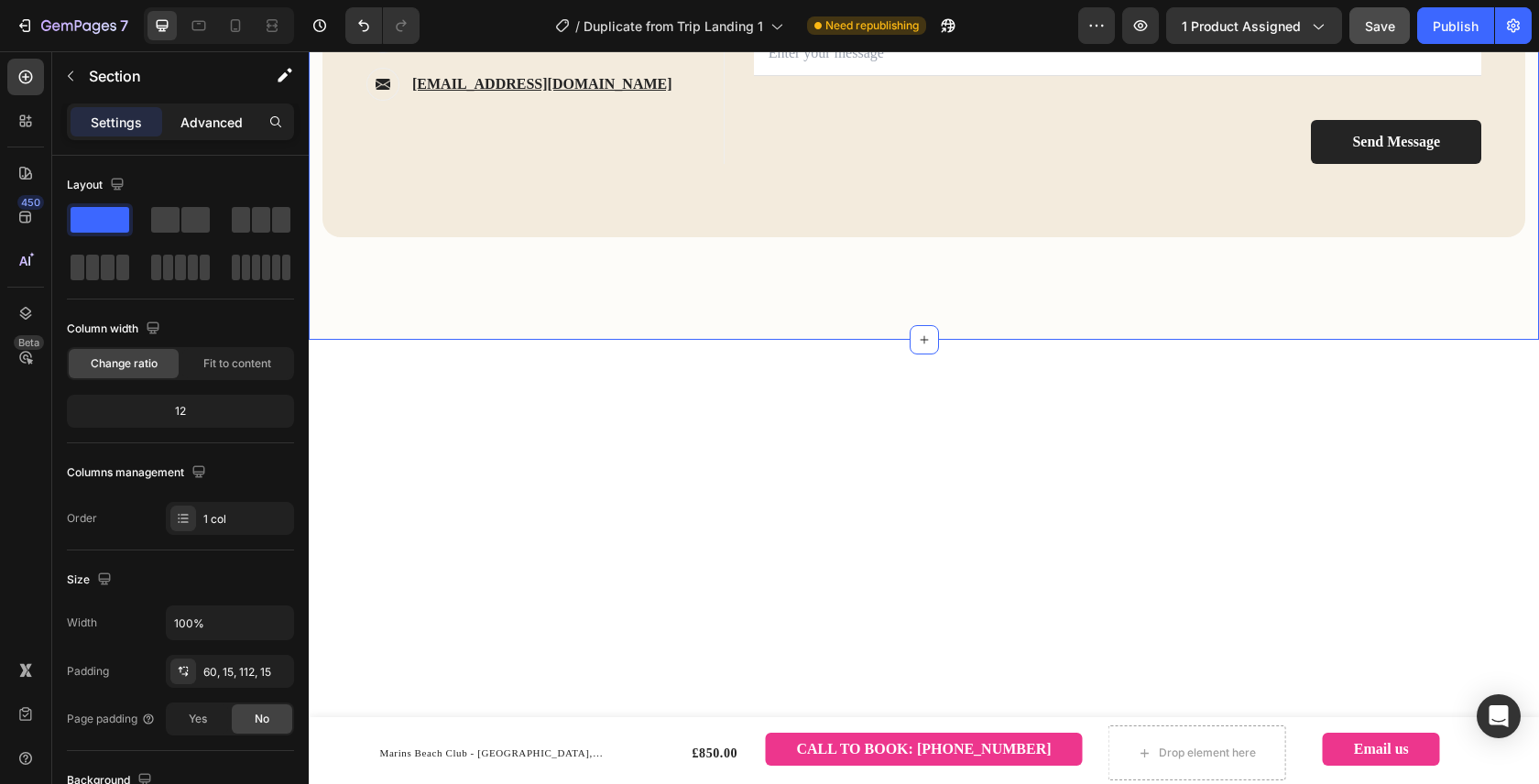
click at [201, 134] on div "Advanced" at bounding box center [212, 121] width 92 height 29
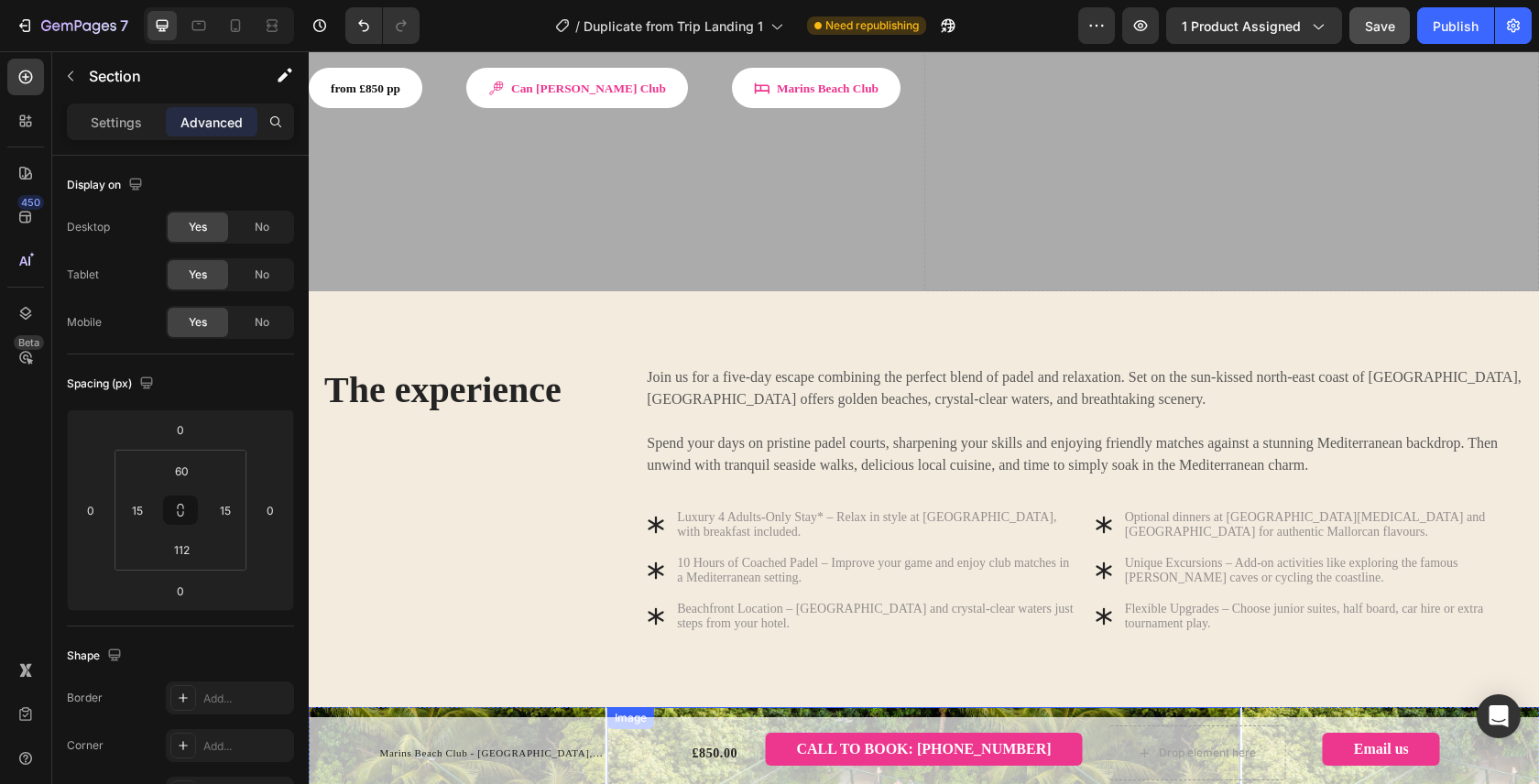
scroll to position [493, 0]
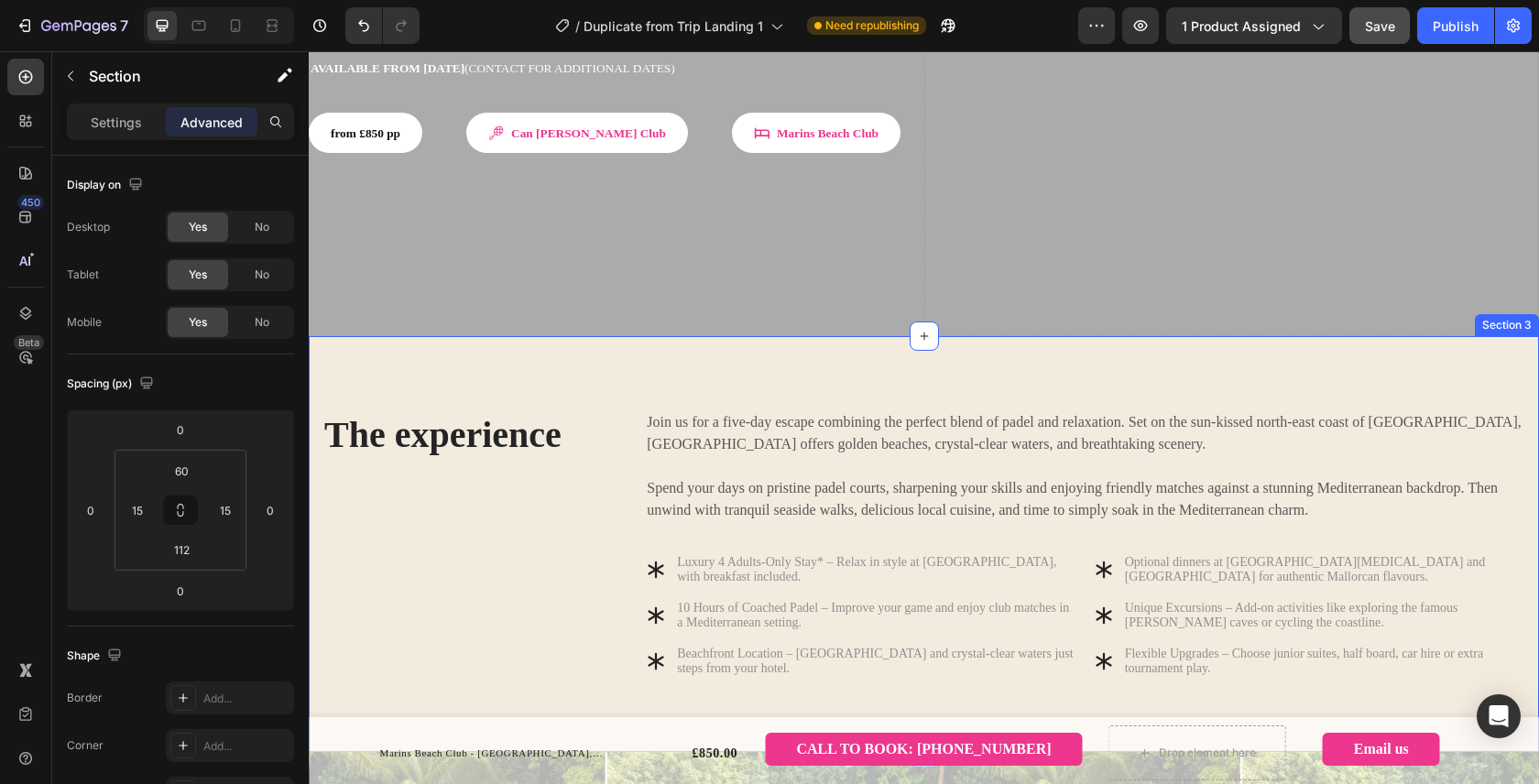
click at [800, 336] on div "The experience Heading Join us for a five-day escape combining the perfect blen…" at bounding box center [923, 543] width 1230 height 415
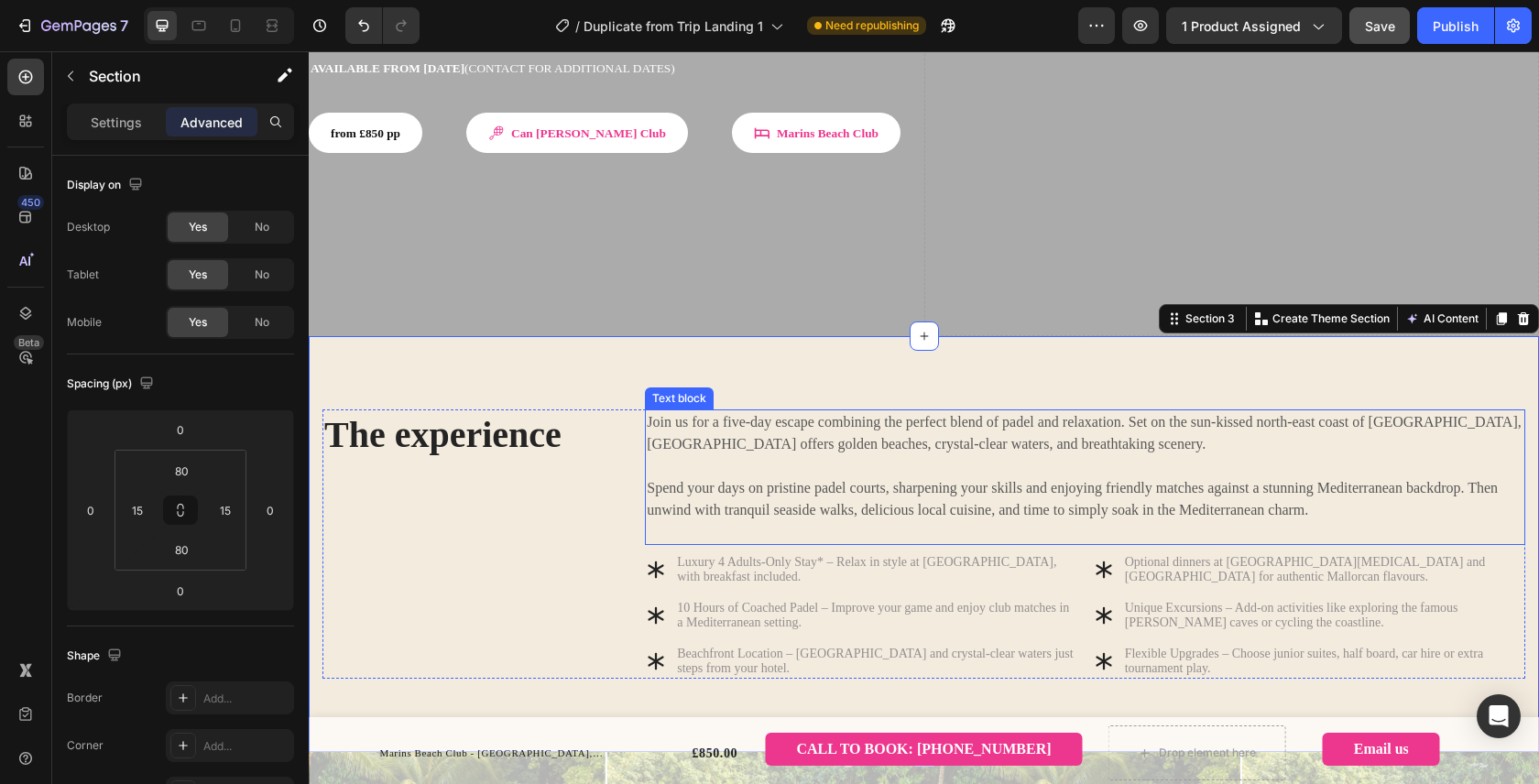
click at [869, 411] on p "Join us for a five-day escape combining the perfect blend of padel and relaxati…" at bounding box center [1084, 432] width 877 height 44
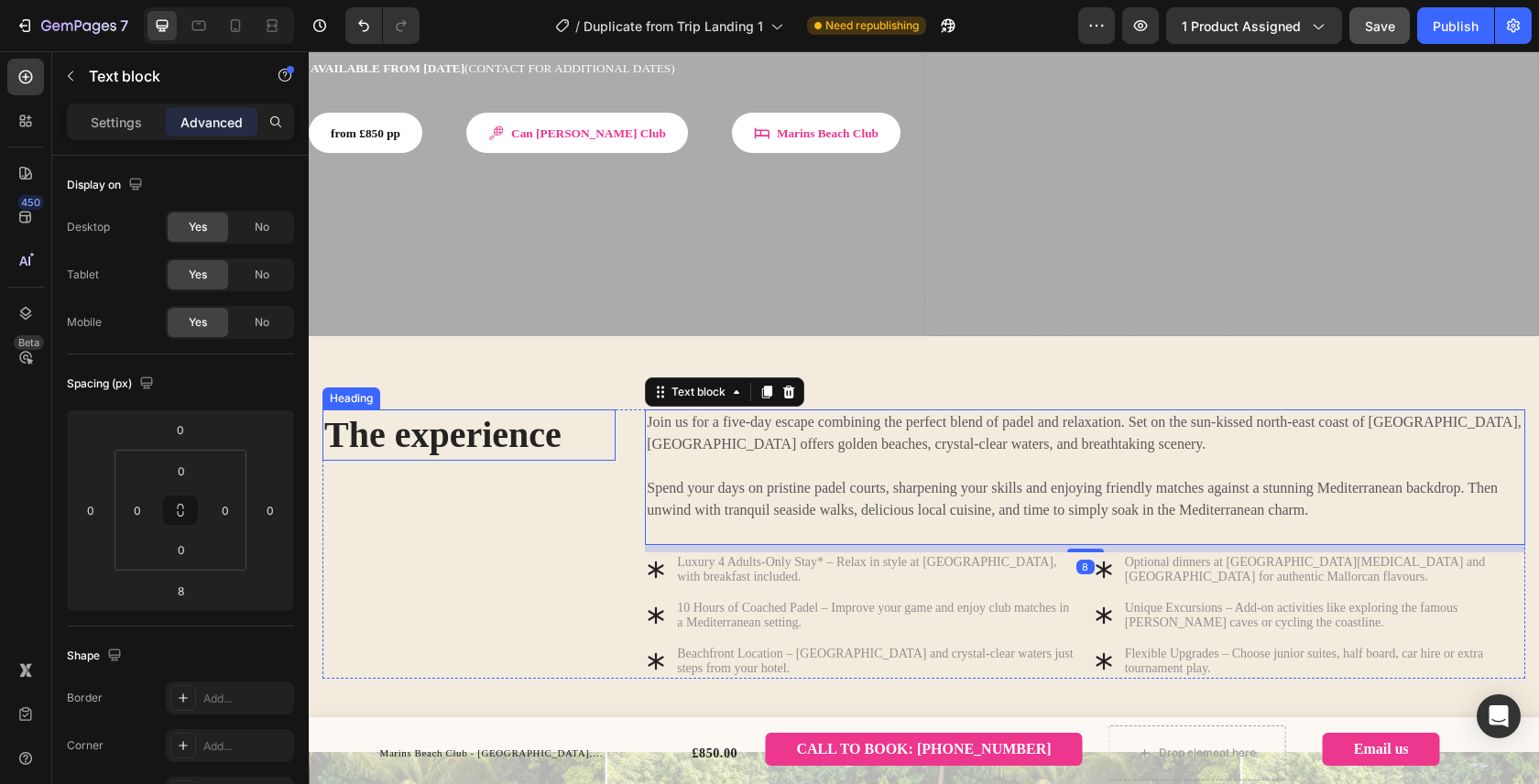
click at [517, 410] on h2 "The experience" at bounding box center [469, 435] width 293 height 52
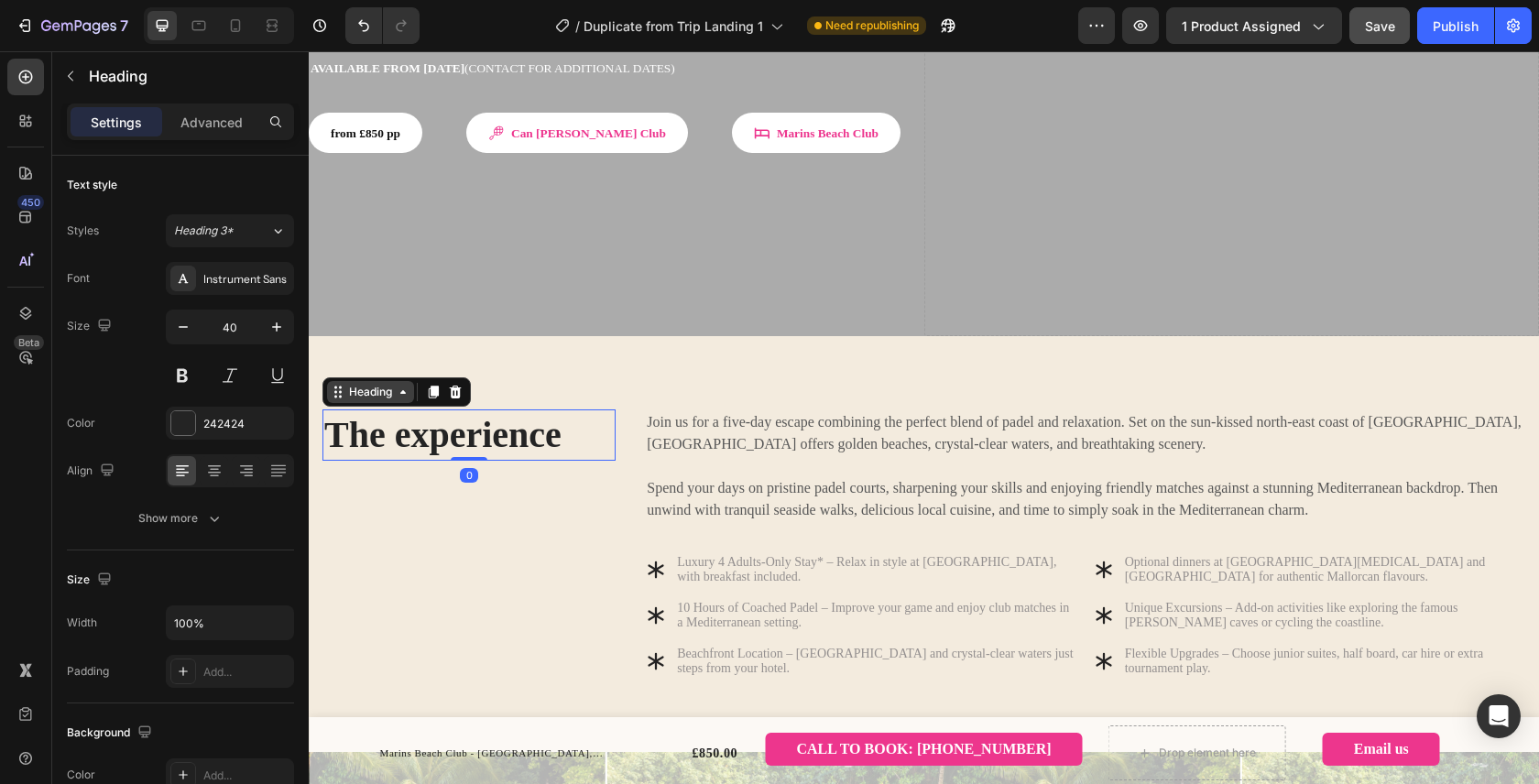
click at [376, 384] on div "Heading" at bounding box center [370, 392] width 51 height 17
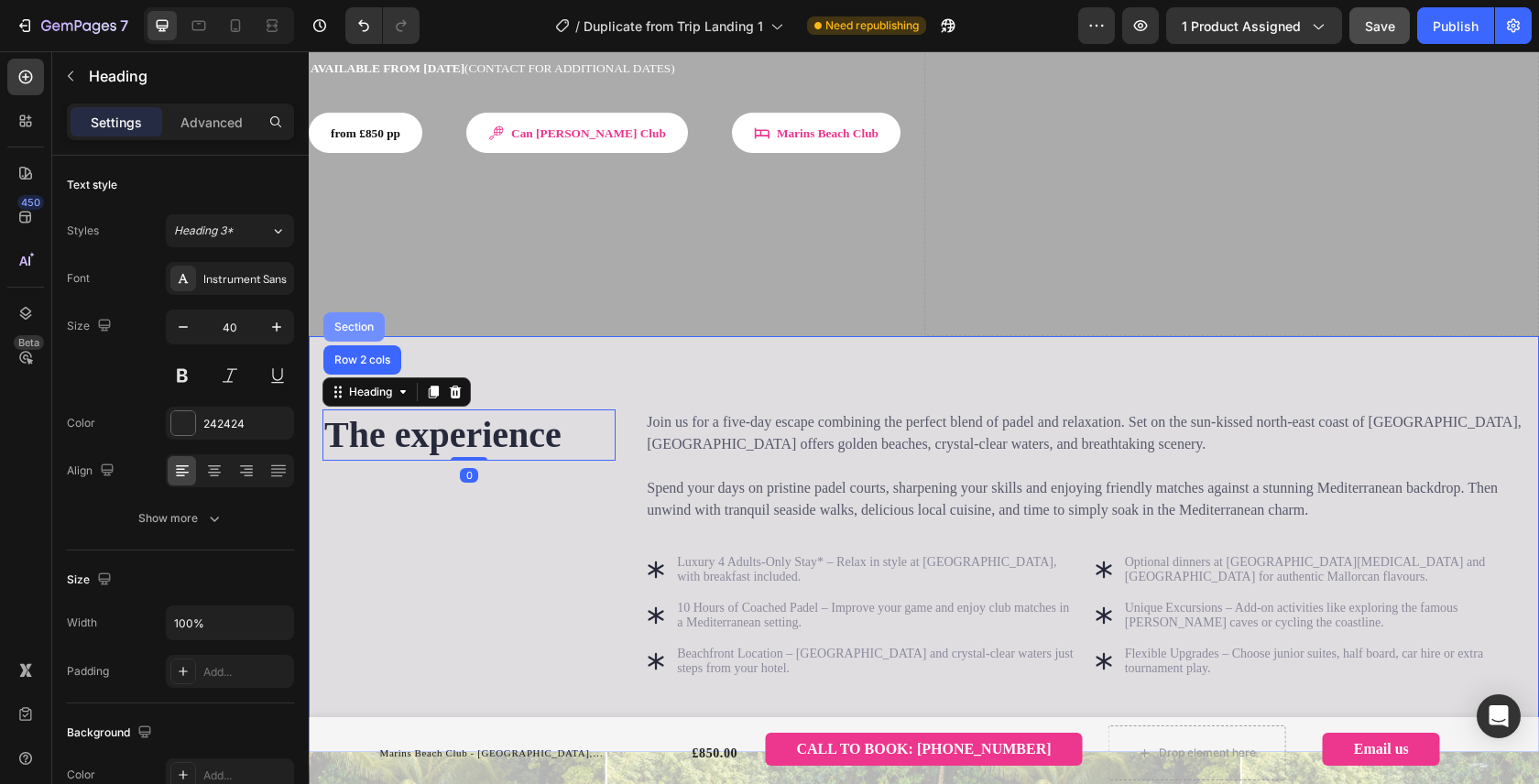
click at [367, 322] on div "Section" at bounding box center [355, 327] width 47 height 11
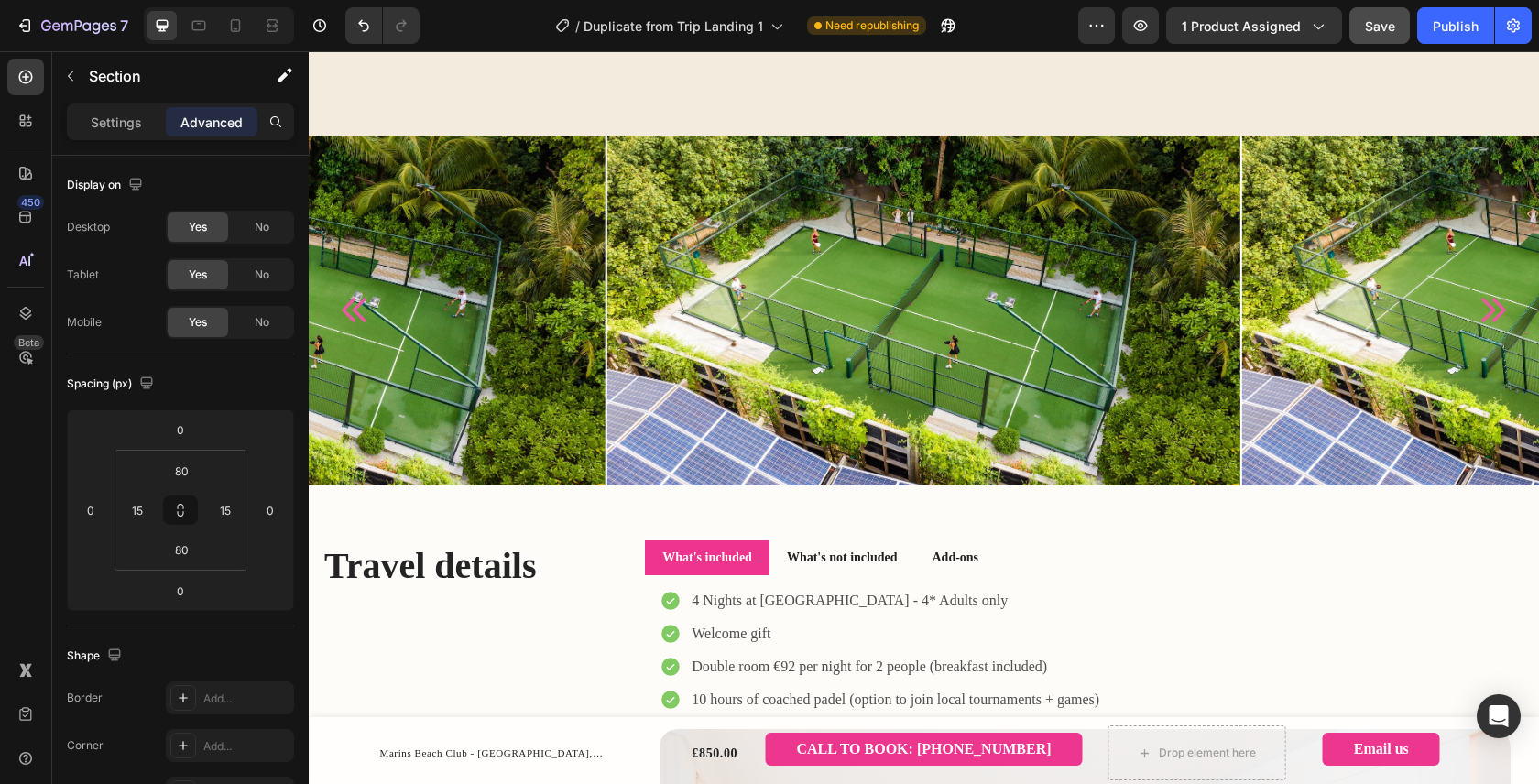
scroll to position [1363, 0]
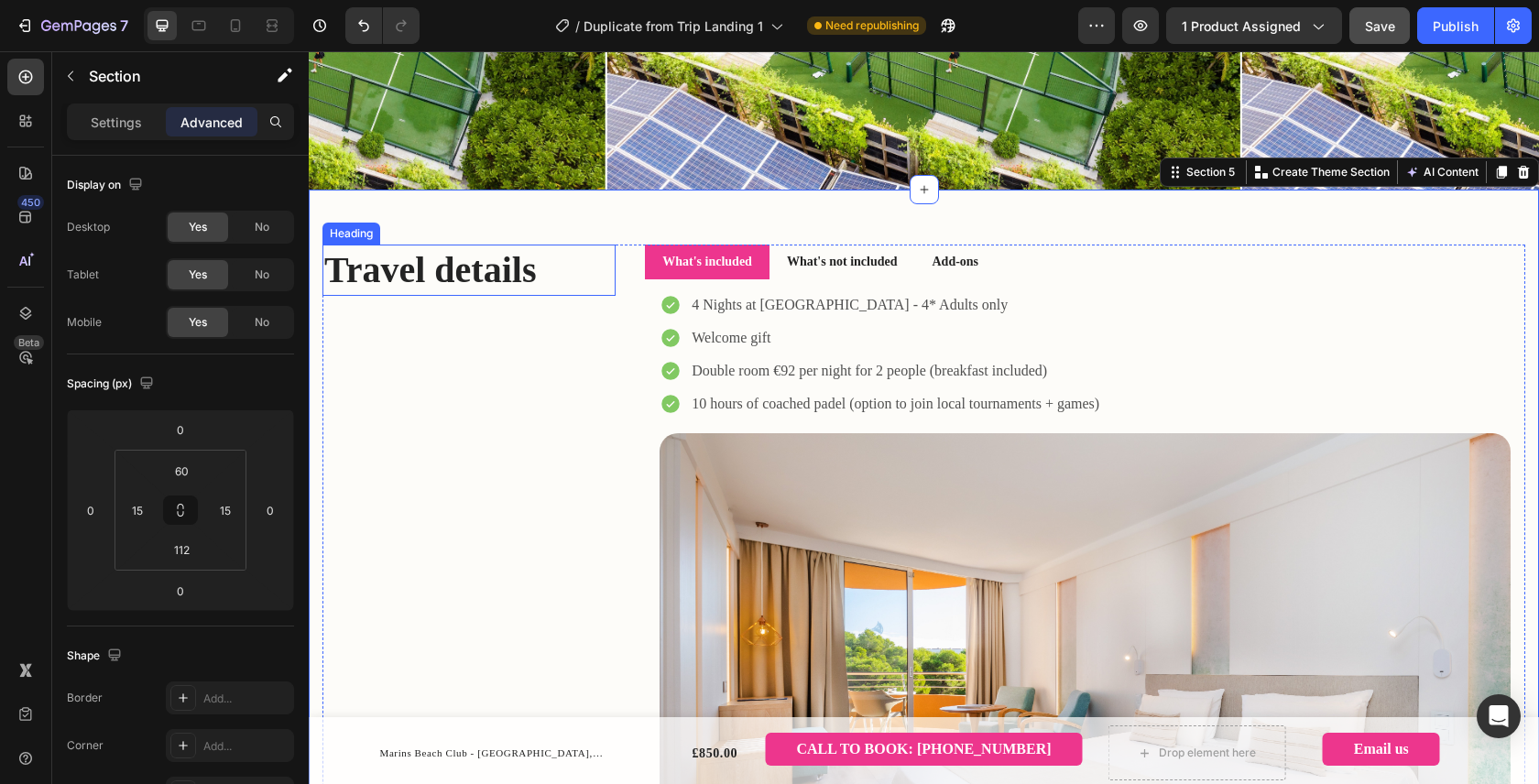
click at [457, 269] on h2 "Travel details" at bounding box center [469, 270] width 293 height 52
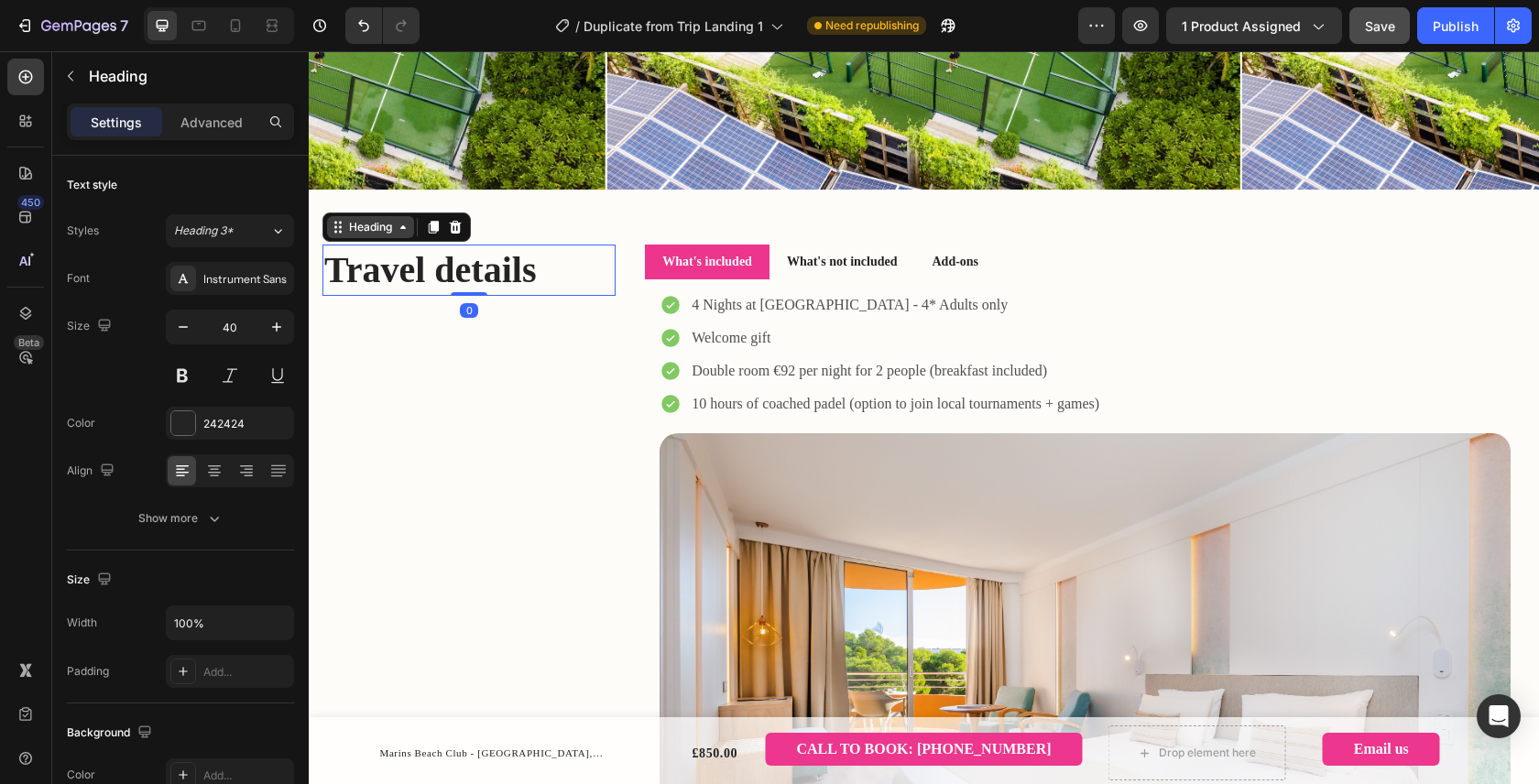
click at [376, 226] on div "Heading" at bounding box center [370, 227] width 51 height 17
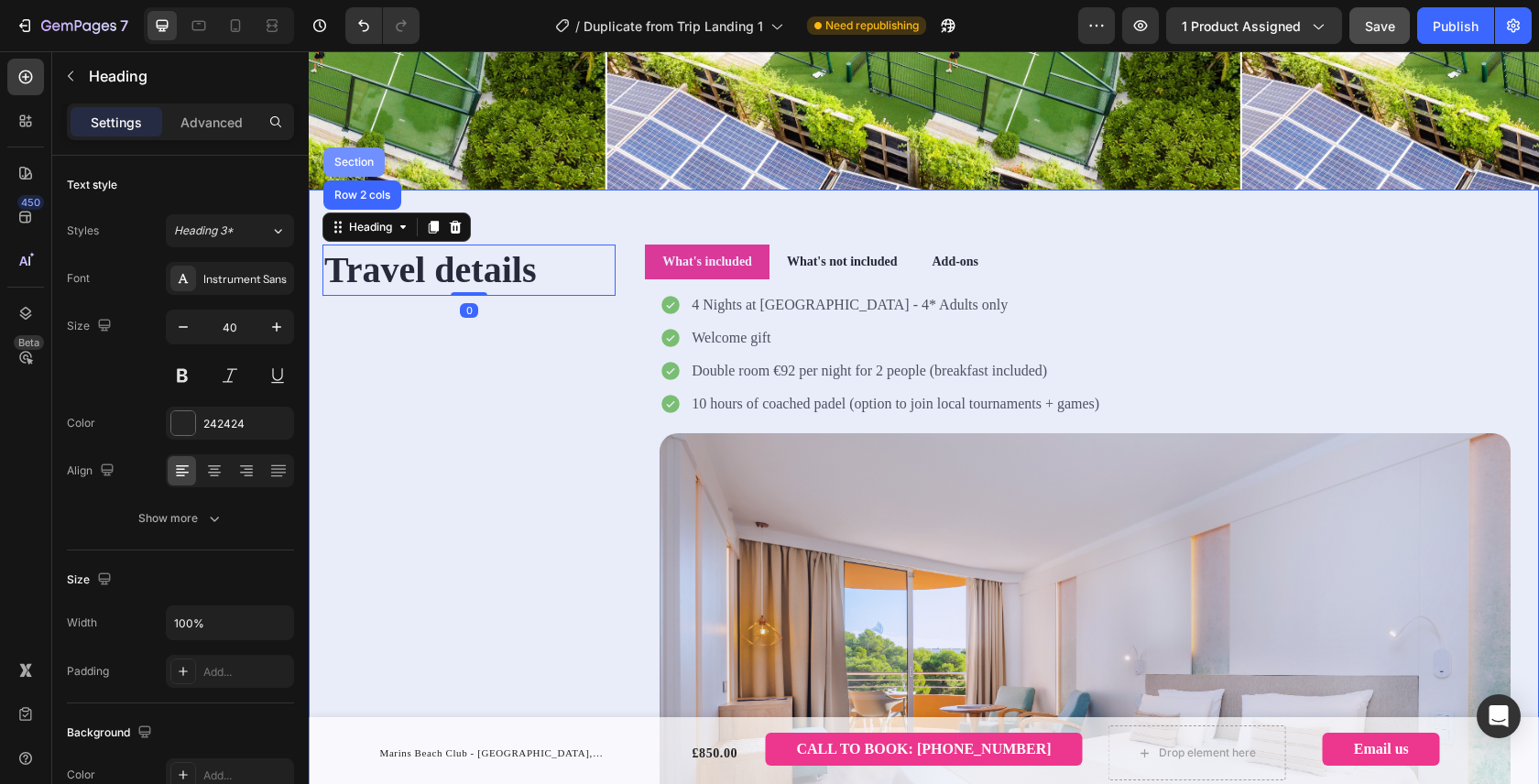
click at [356, 162] on div "Section" at bounding box center [355, 162] width 47 height 11
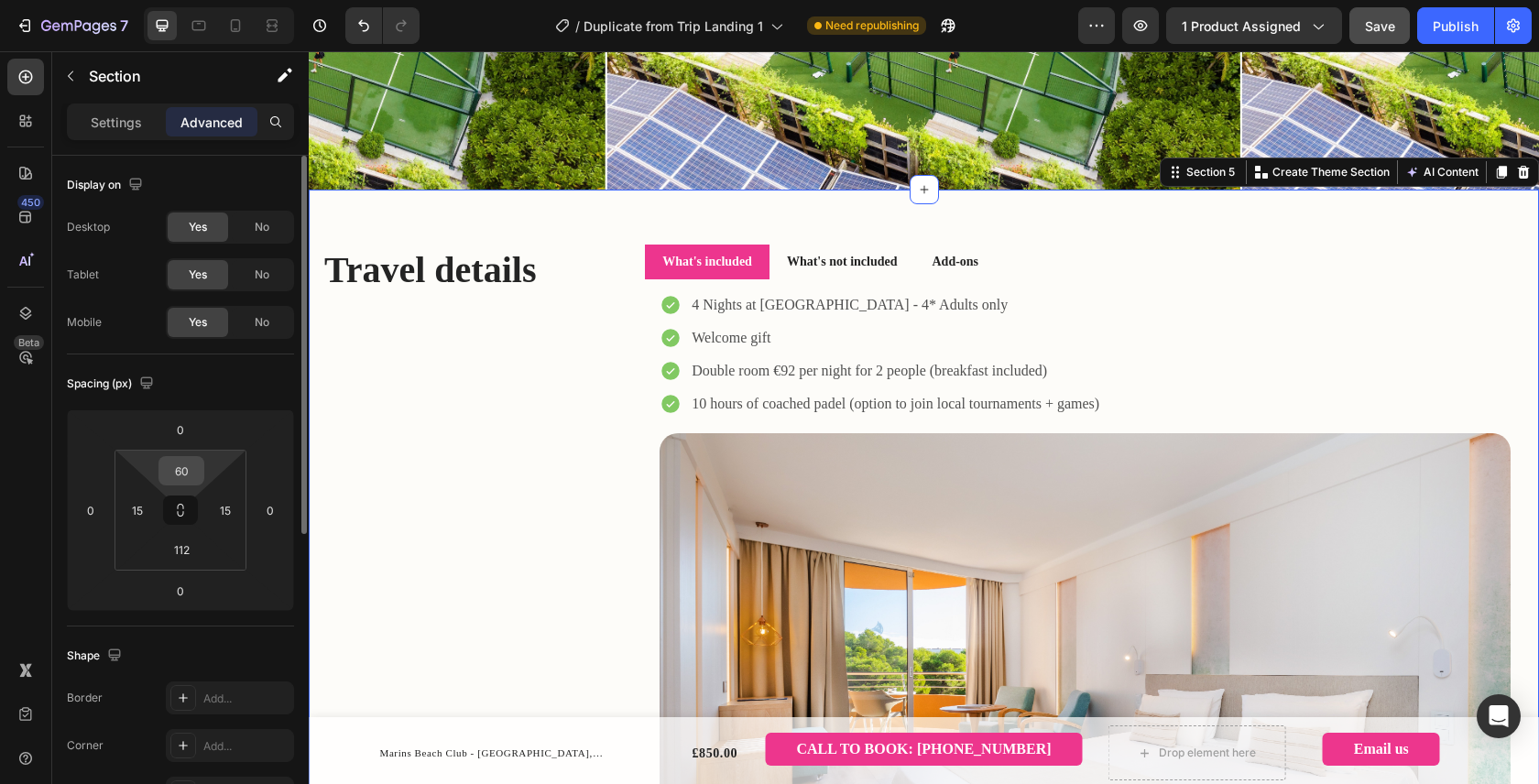
click at [187, 476] on input "60" at bounding box center [181, 470] width 37 height 27
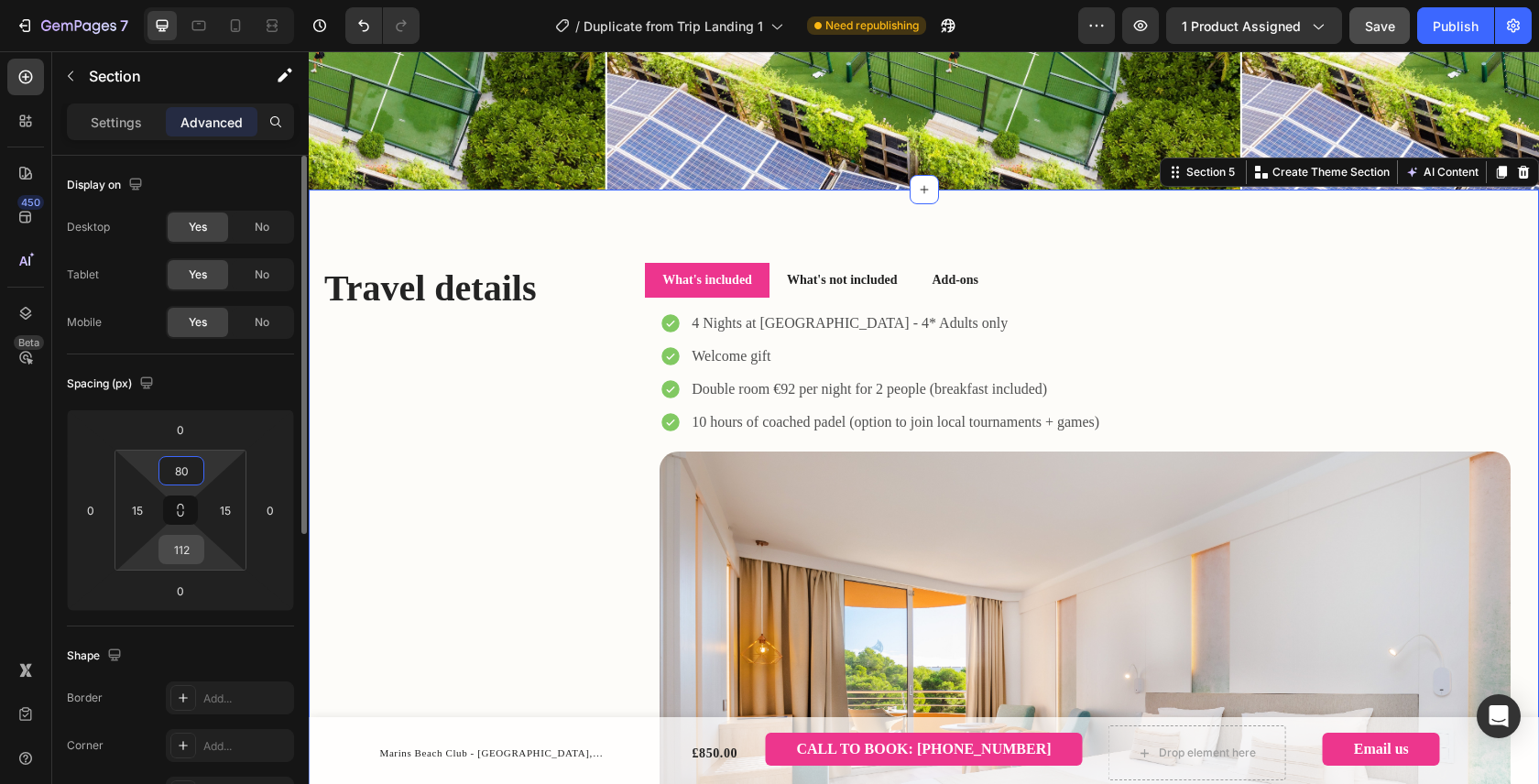
type input "80"
click at [193, 558] on input "112" at bounding box center [181, 549] width 37 height 27
type input "80"
click at [278, 633] on div "Shape Border Add... Corner Add... Shadow Add..." at bounding box center [180, 726] width 227 height 199
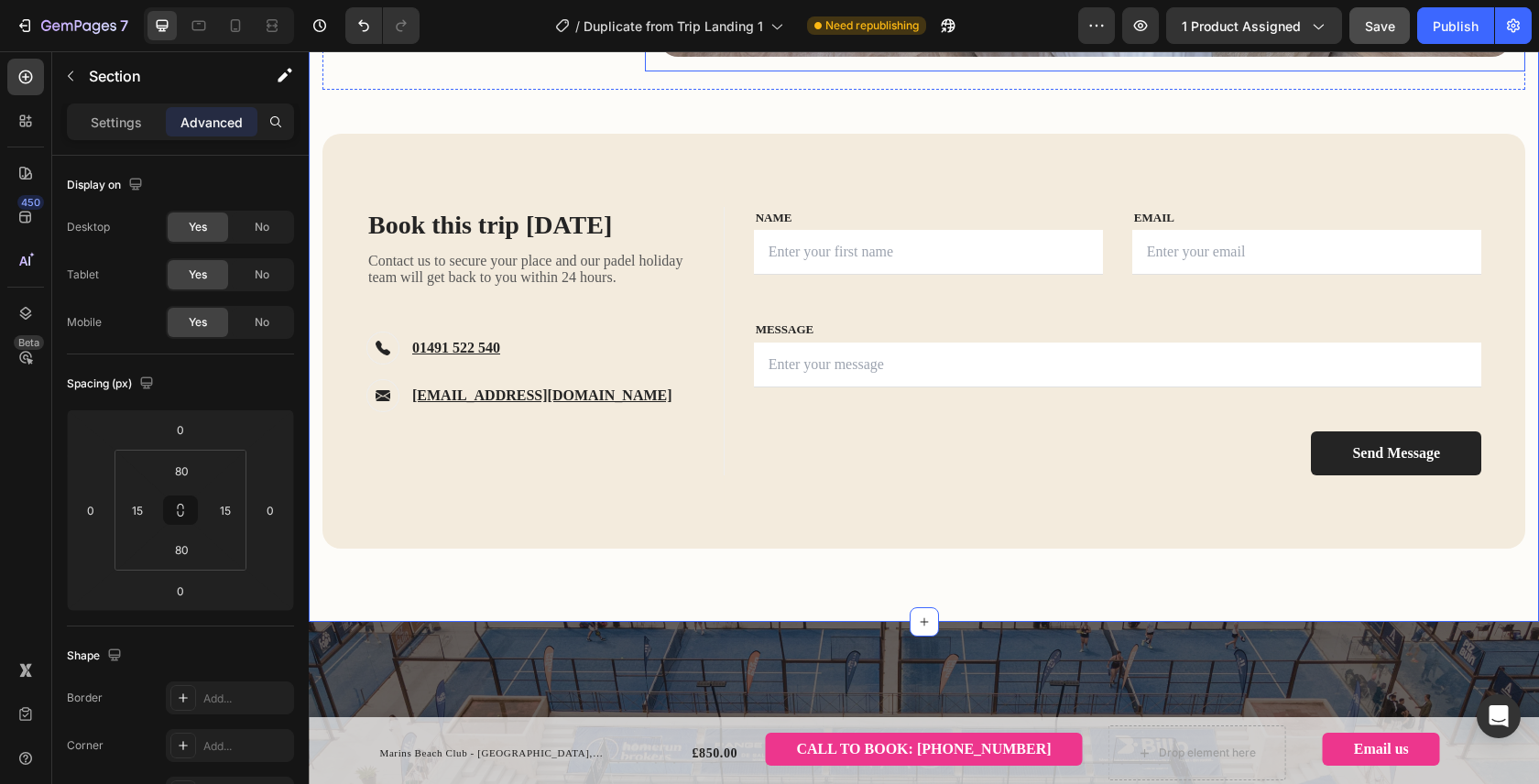
scroll to position [2428, 0]
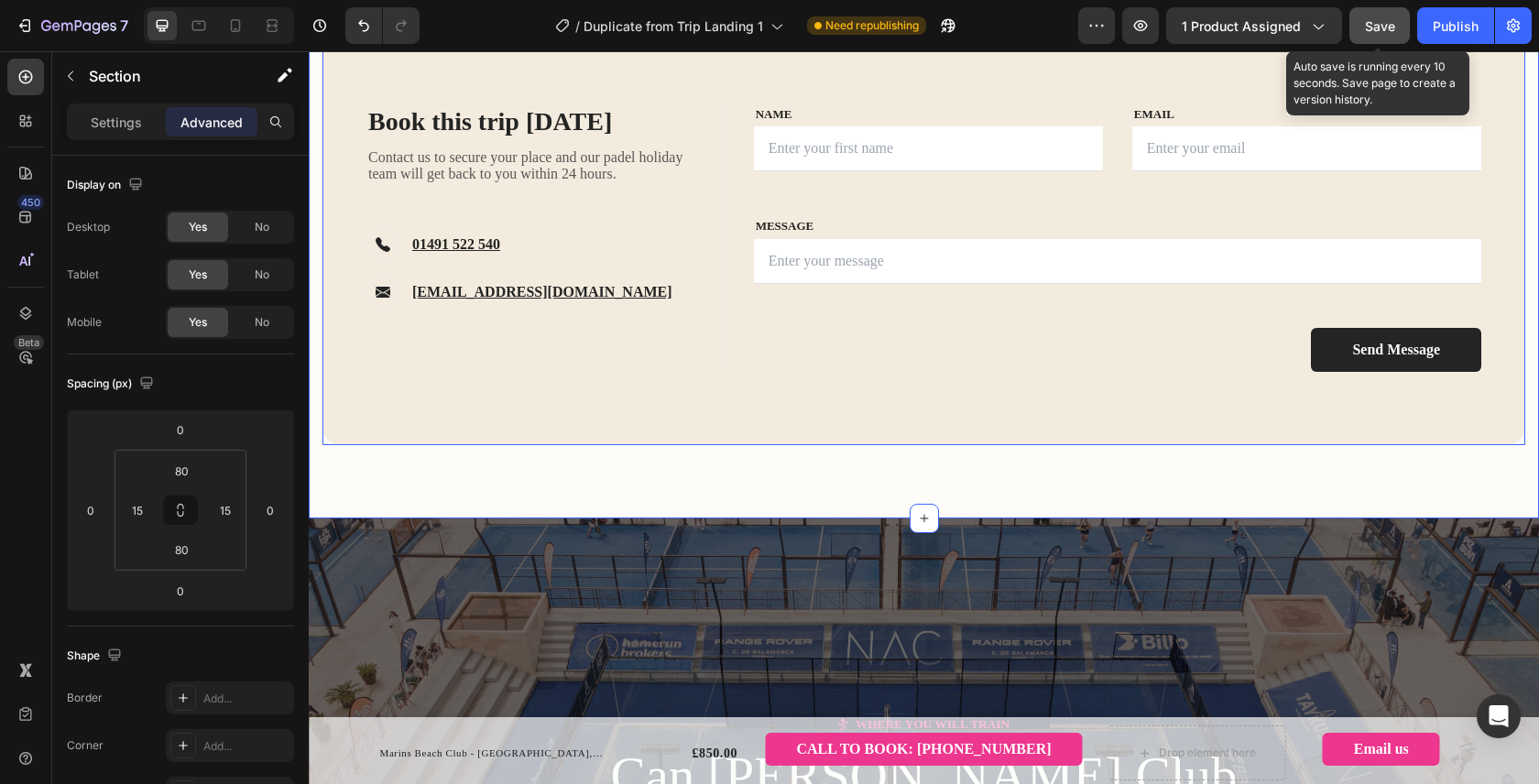
click at [1375, 27] on span "Save" at bounding box center [1380, 26] width 30 height 16
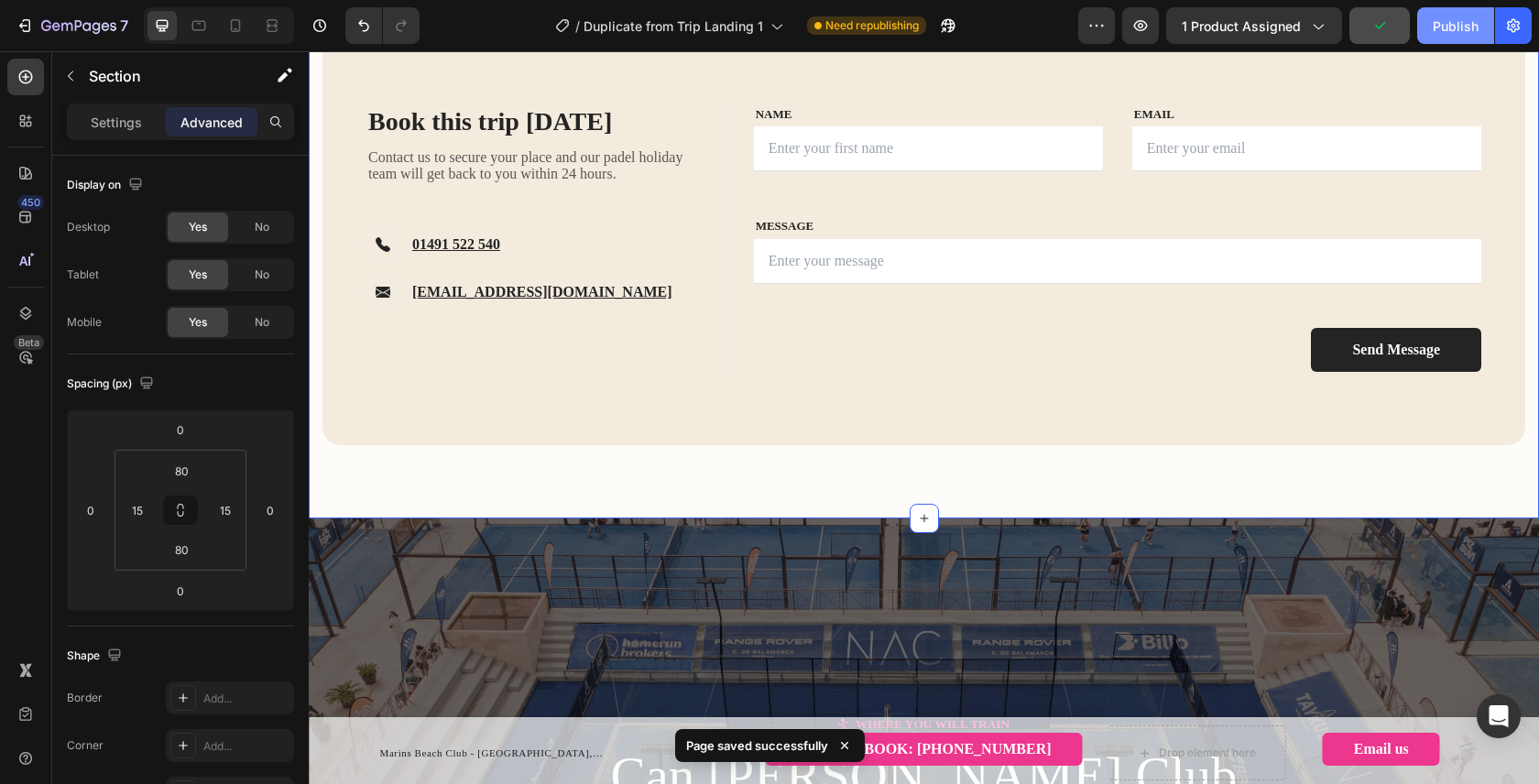
click at [1447, 25] on div "Publish" at bounding box center [1455, 26] width 46 height 20
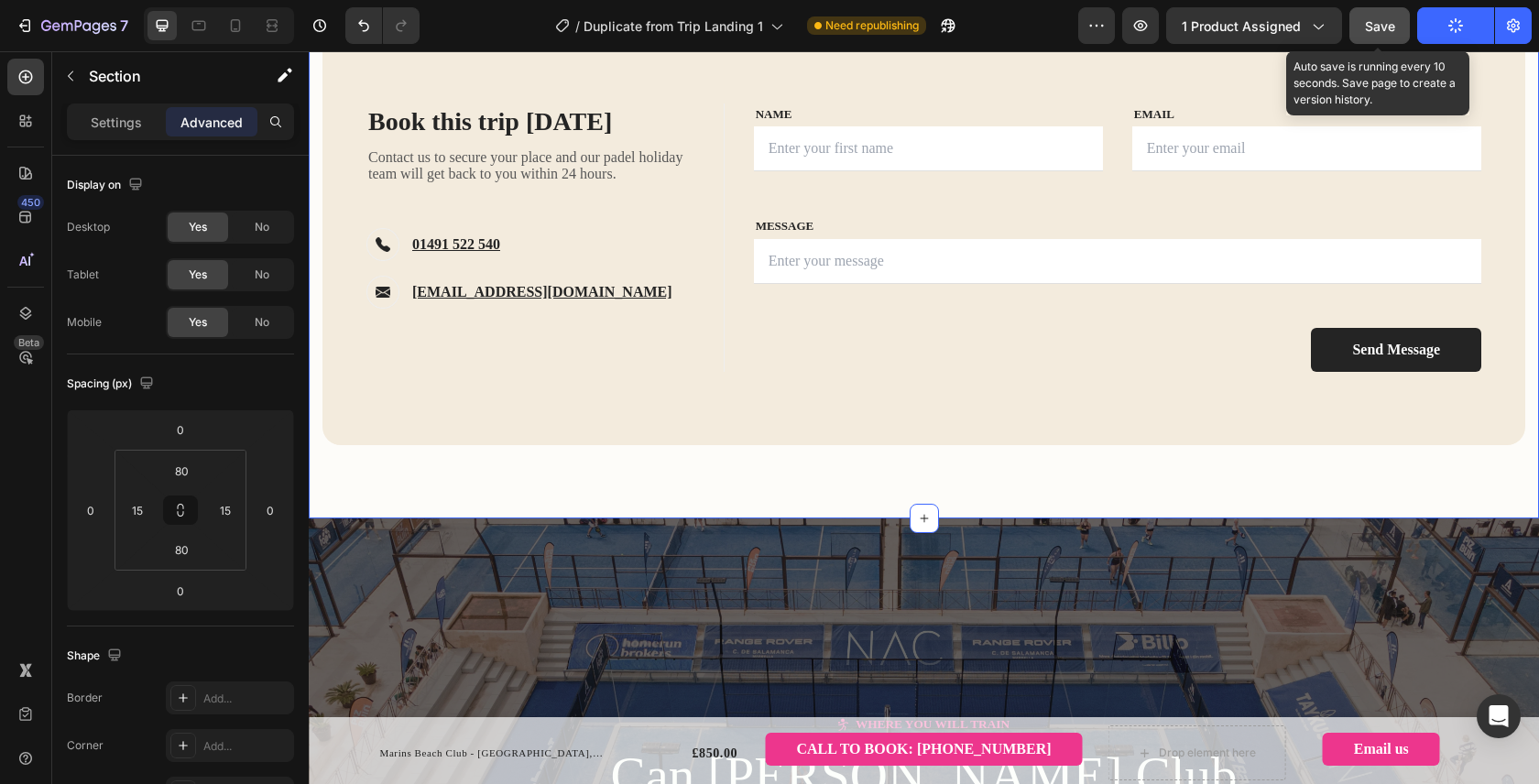
click at [1395, 16] on button "Save" at bounding box center [1379, 25] width 60 height 37
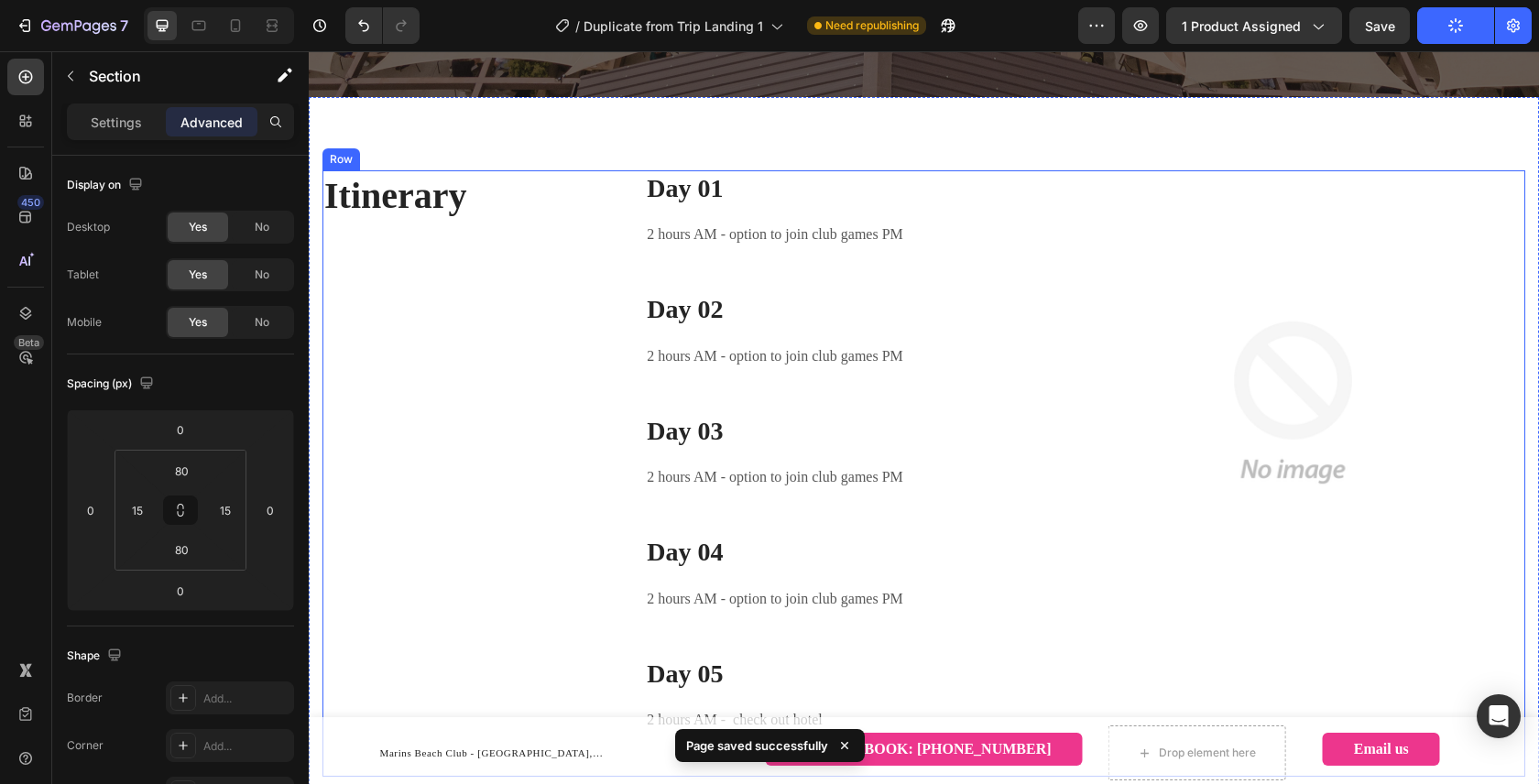
scroll to position [3434, 0]
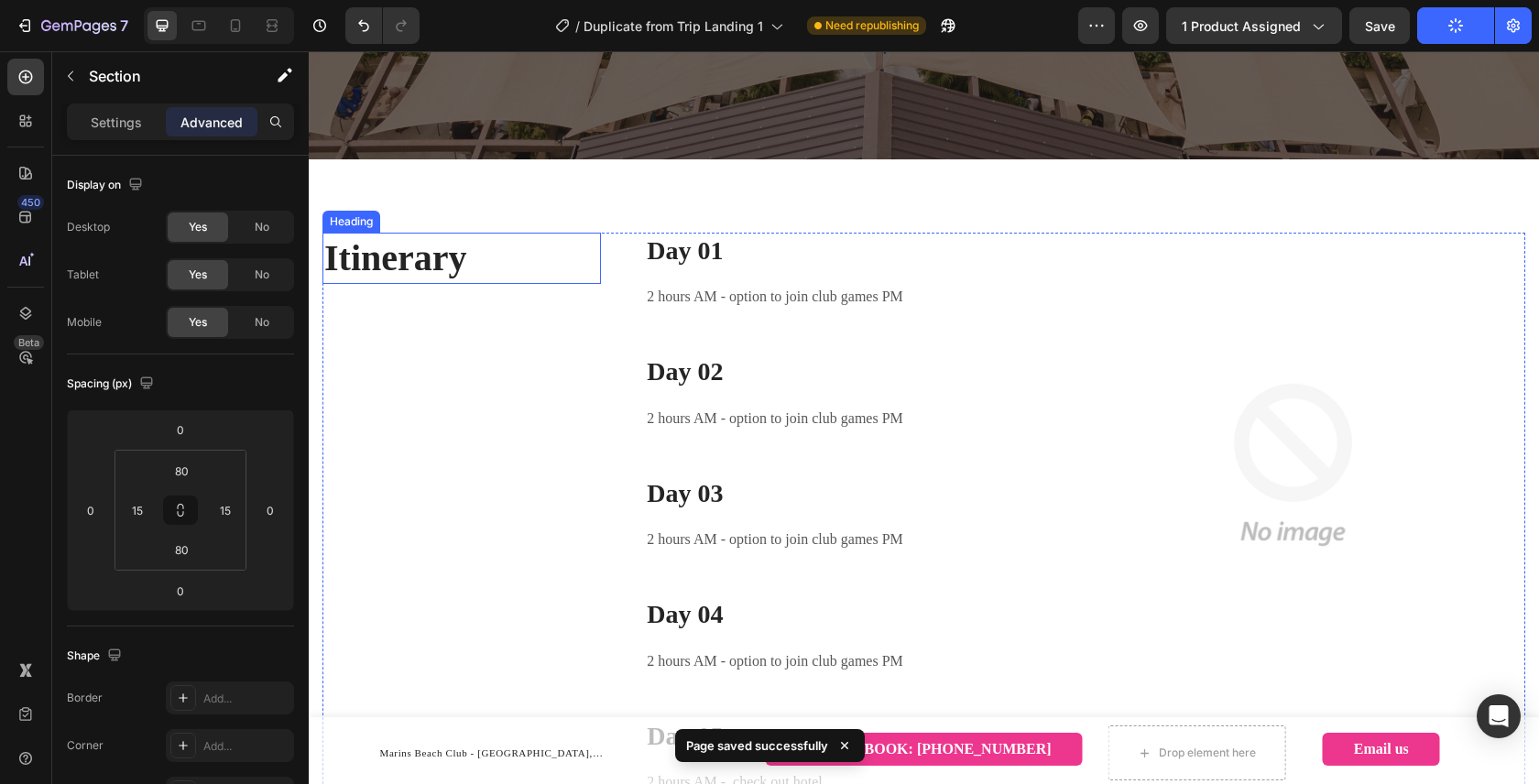
click at [425, 253] on h2 "Itinerary" at bounding box center [461, 258] width 279 height 52
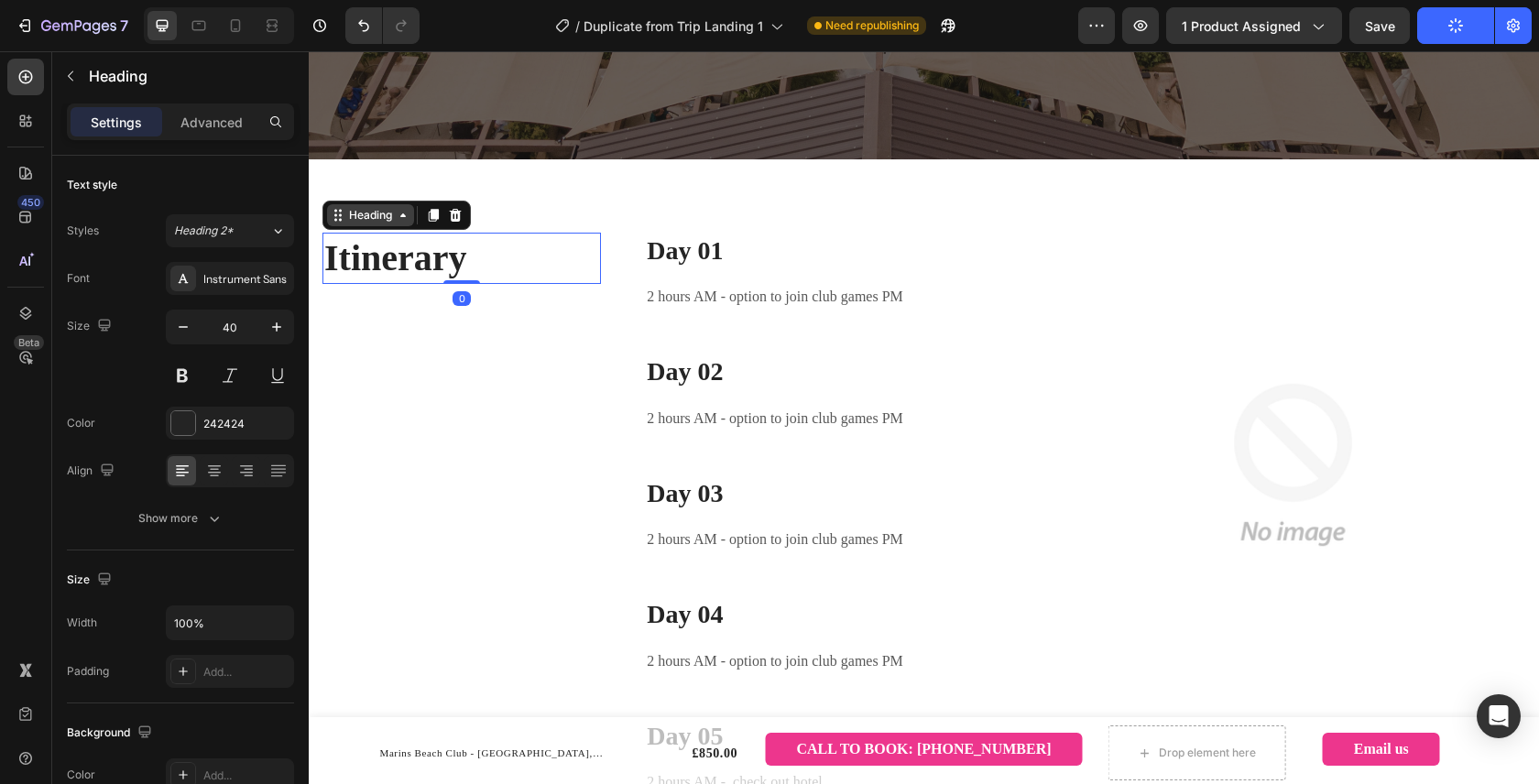
click at [378, 218] on div "Heading" at bounding box center [370, 216] width 51 height 17
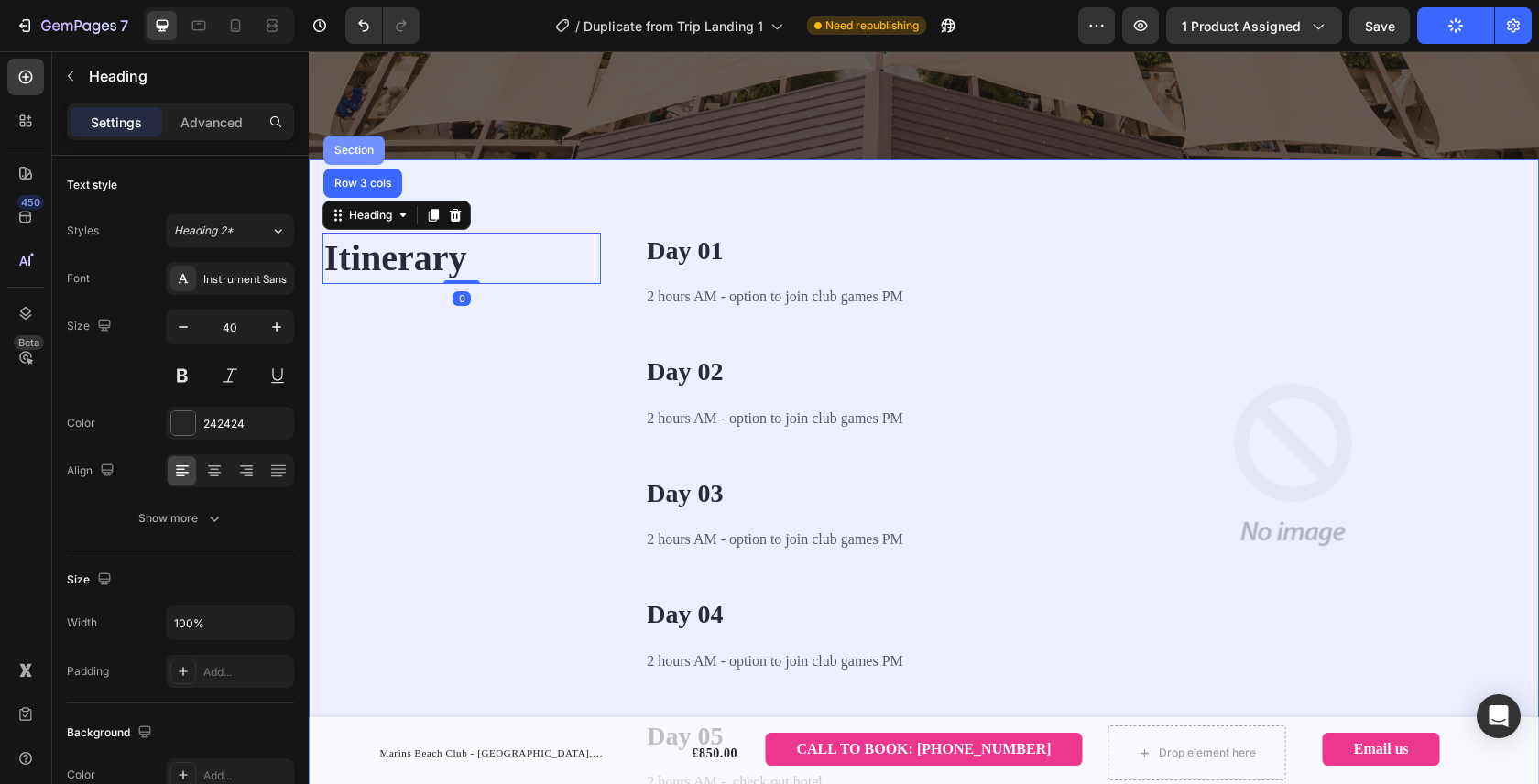
click at [360, 154] on div "Section" at bounding box center [355, 150] width 47 height 11
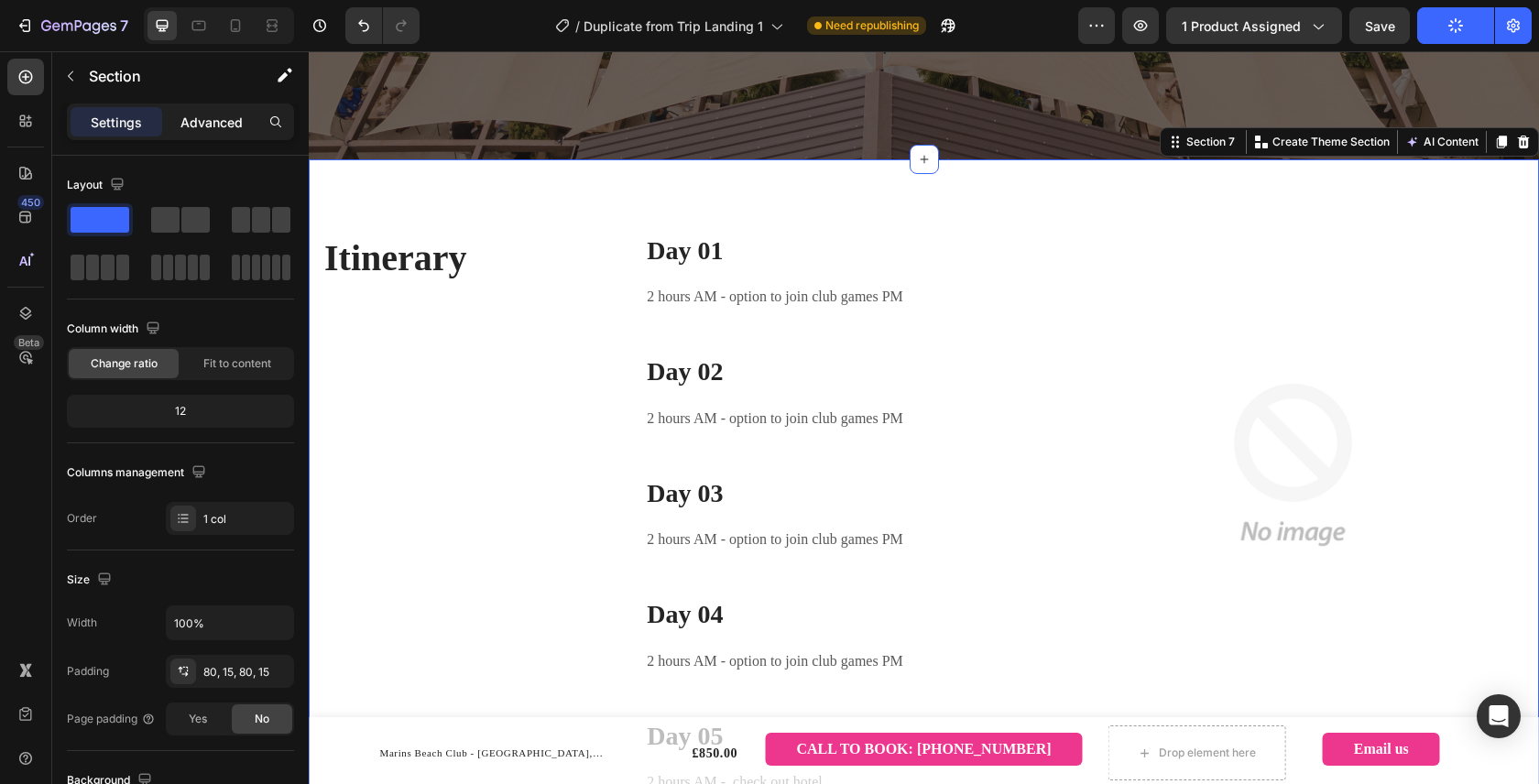
click at [216, 129] on p "Advanced" at bounding box center [211, 122] width 62 height 20
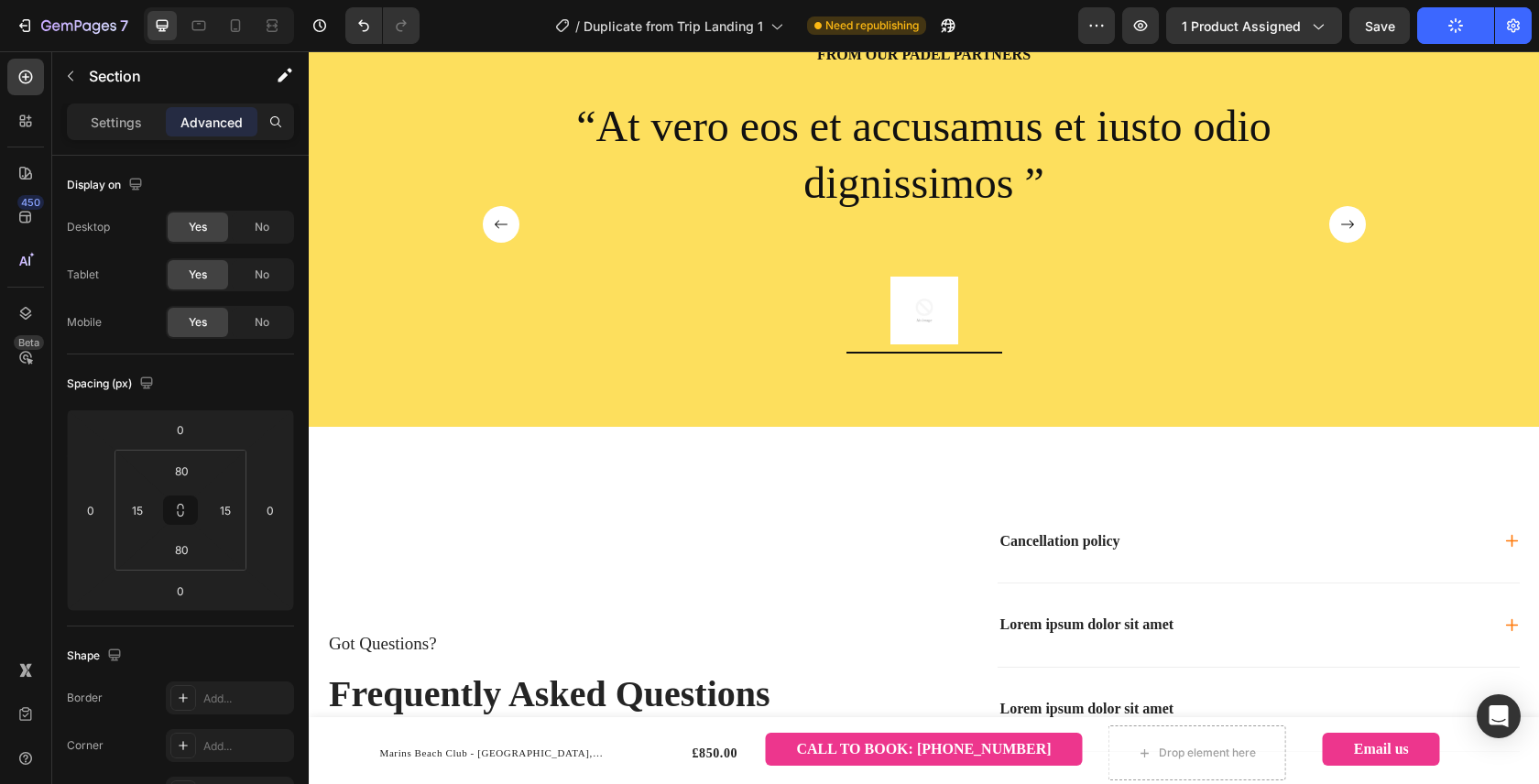
scroll to position [4606, 0]
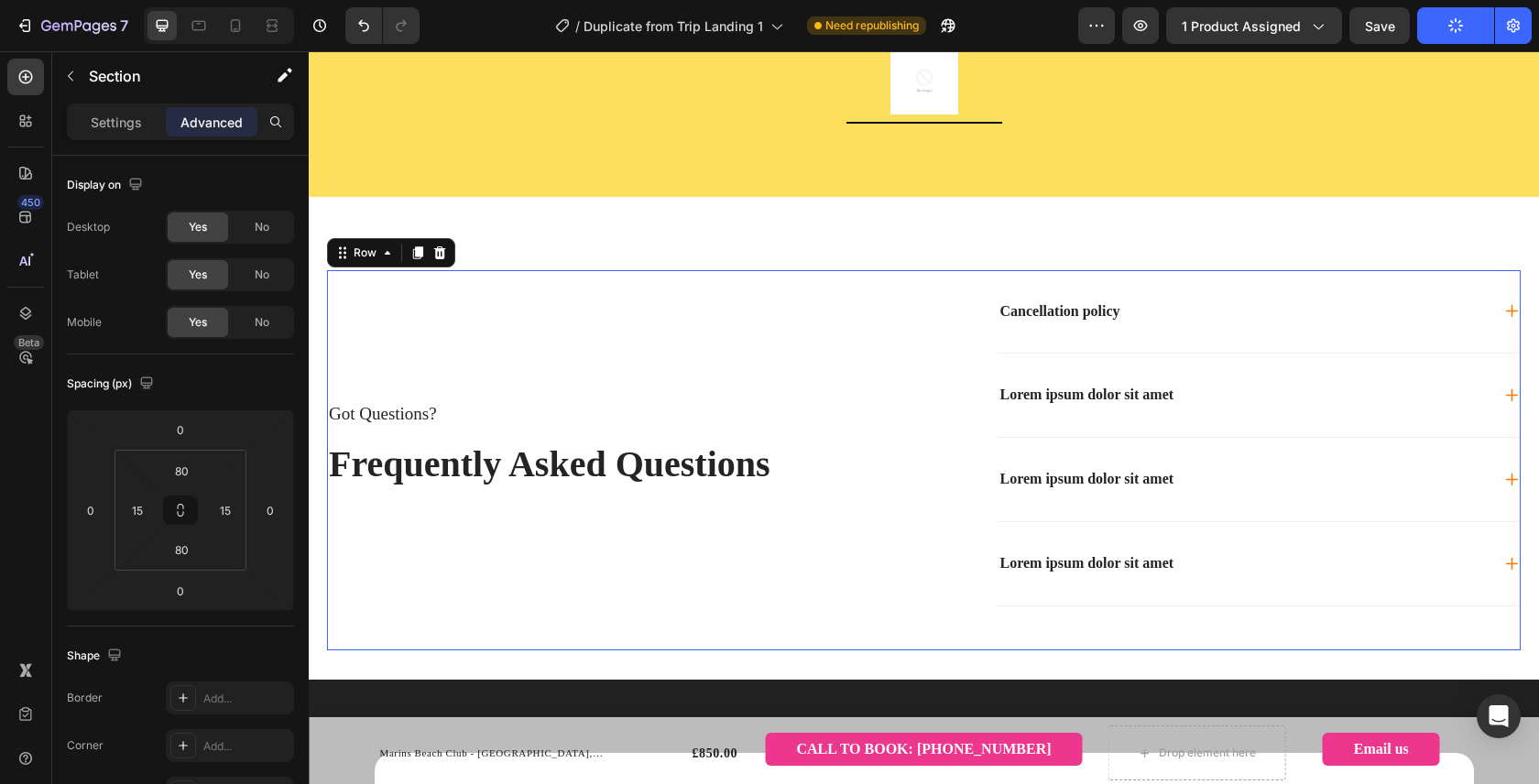
click at [468, 308] on div "Got Questions? Text Block Frequently Asked Questions Heading" at bounding box center [619, 460] width 583 height 380
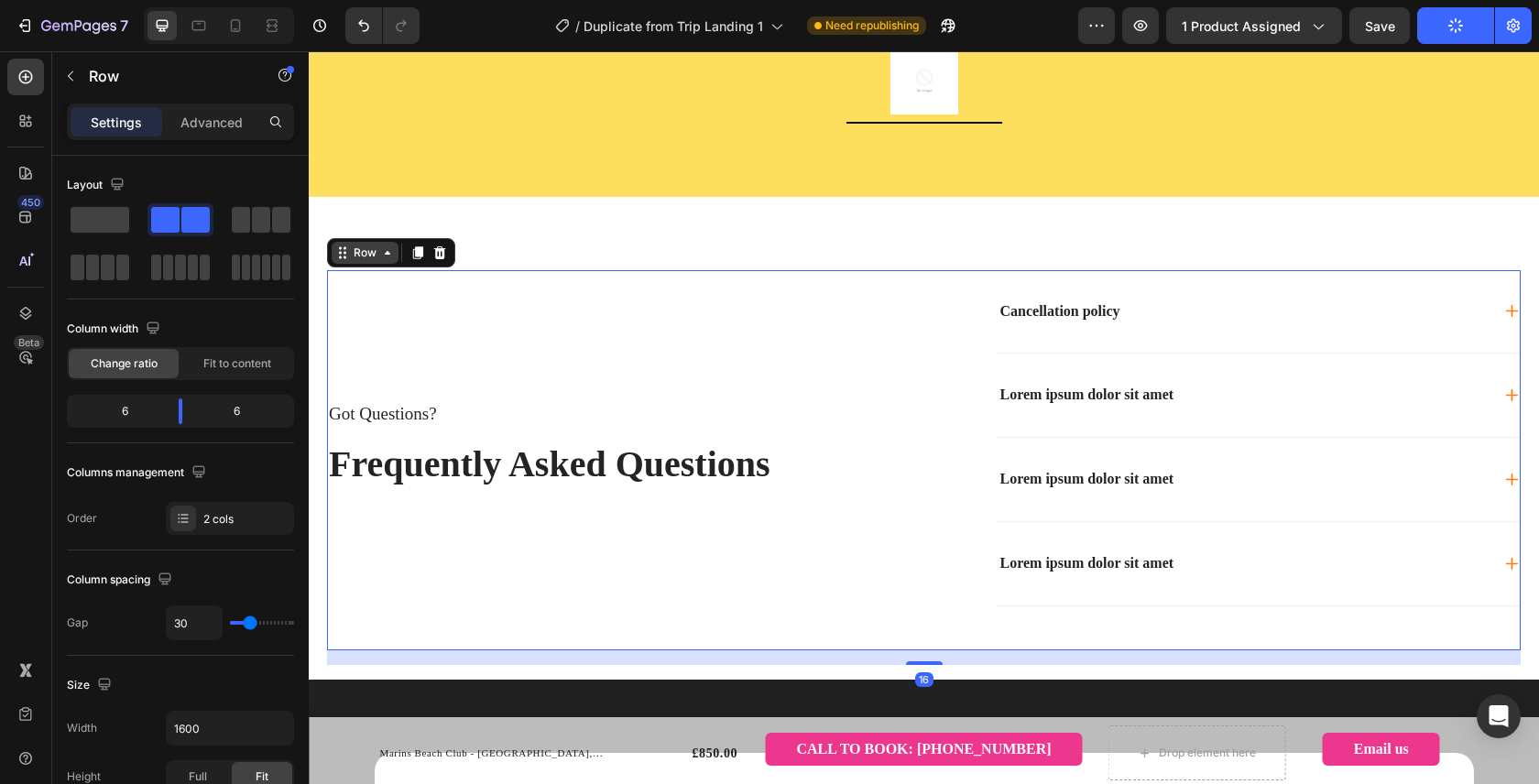
click at [387, 251] on icon at bounding box center [387, 253] width 6 height 4
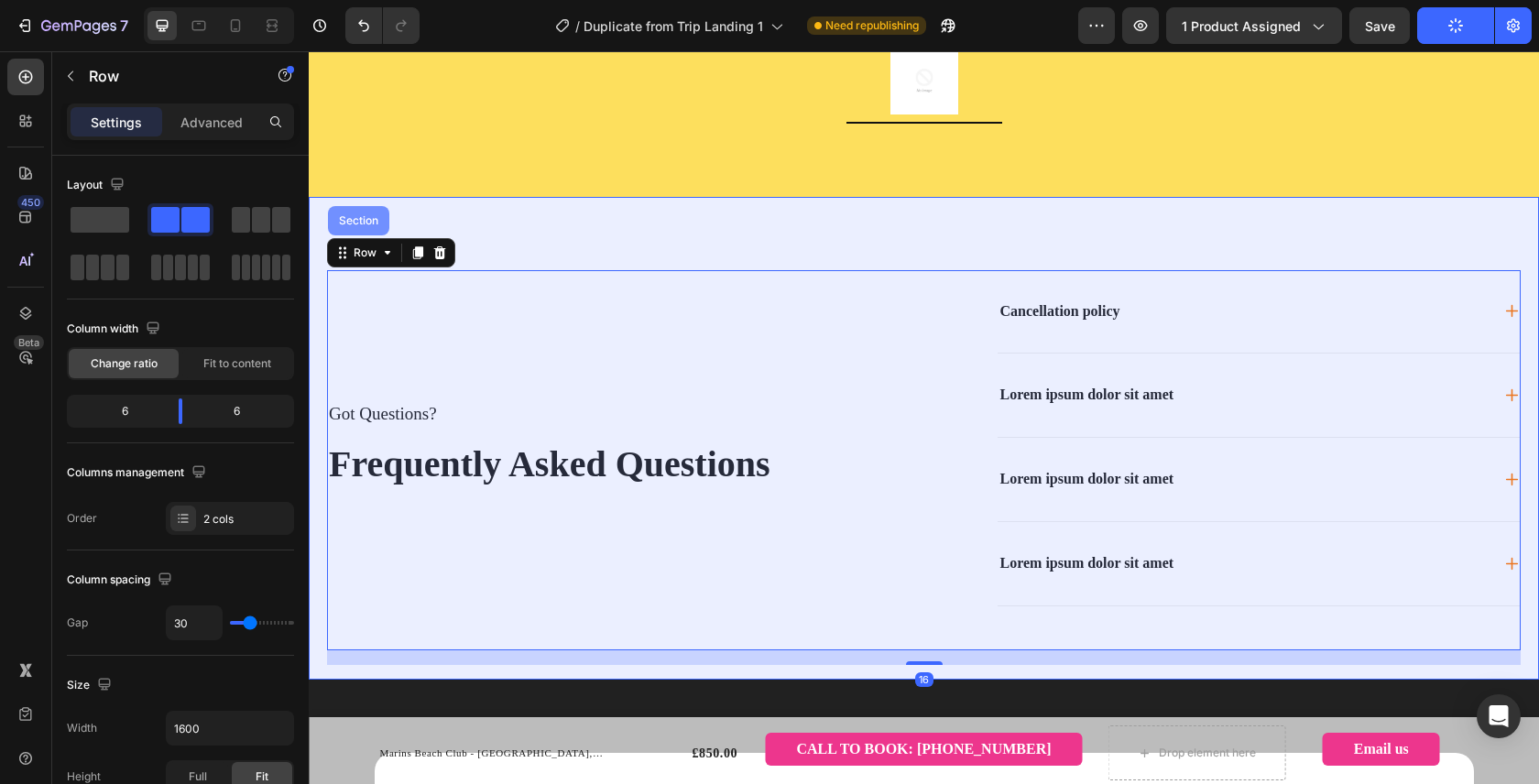
click at [374, 222] on div "Section" at bounding box center [358, 220] width 47 height 11
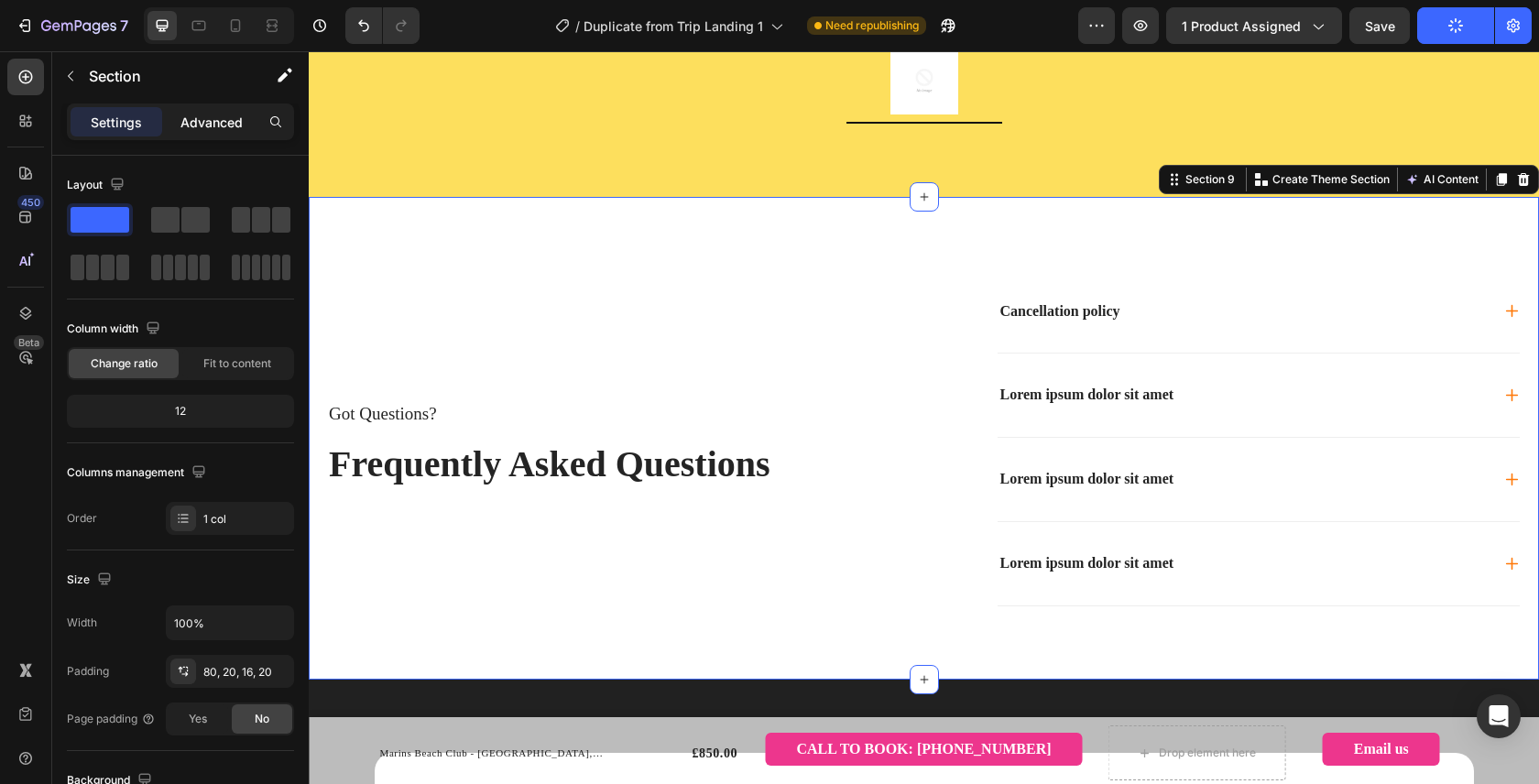
click at [204, 110] on div "Advanced" at bounding box center [212, 121] width 92 height 29
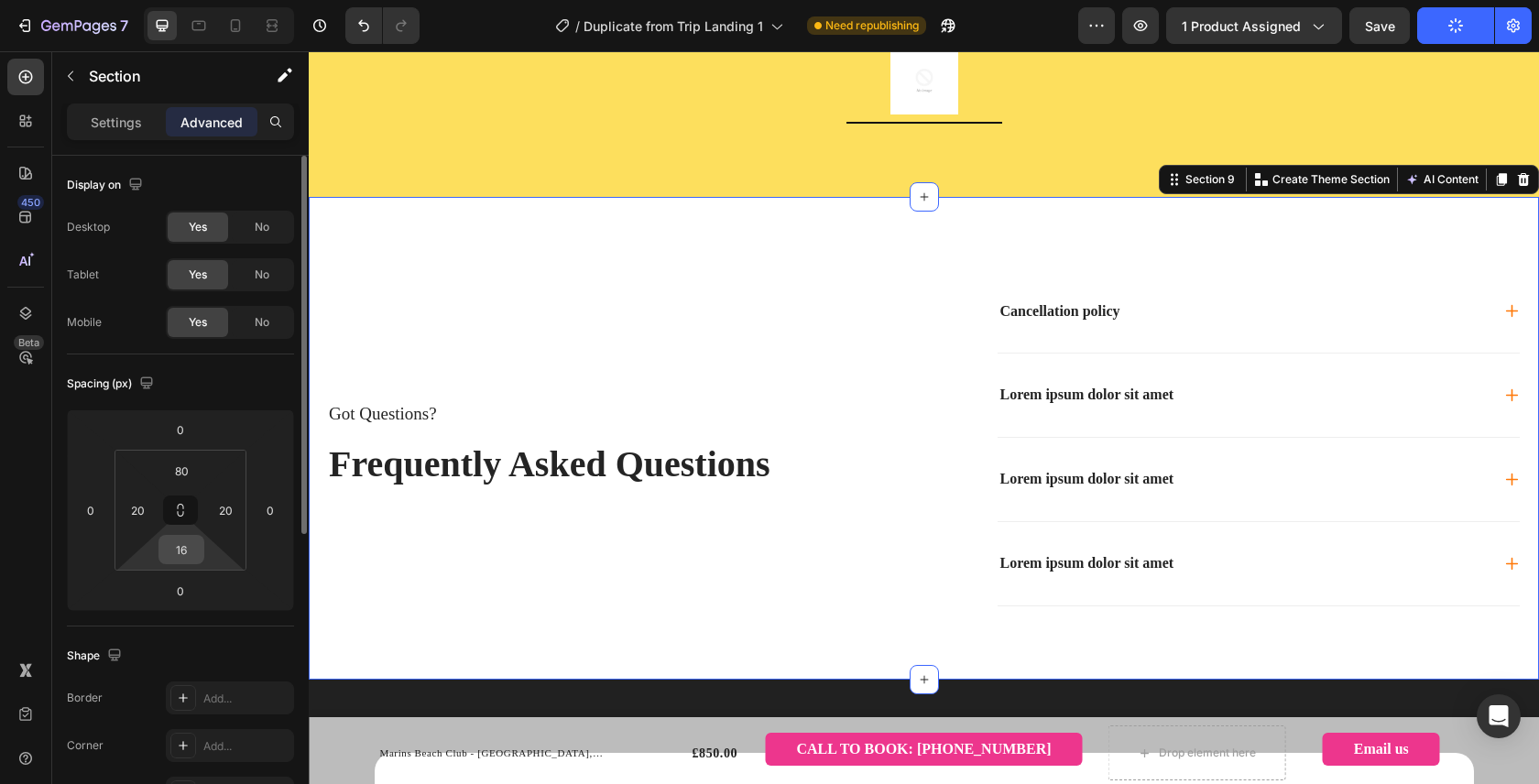
click at [192, 556] on input "16" at bounding box center [181, 549] width 37 height 27
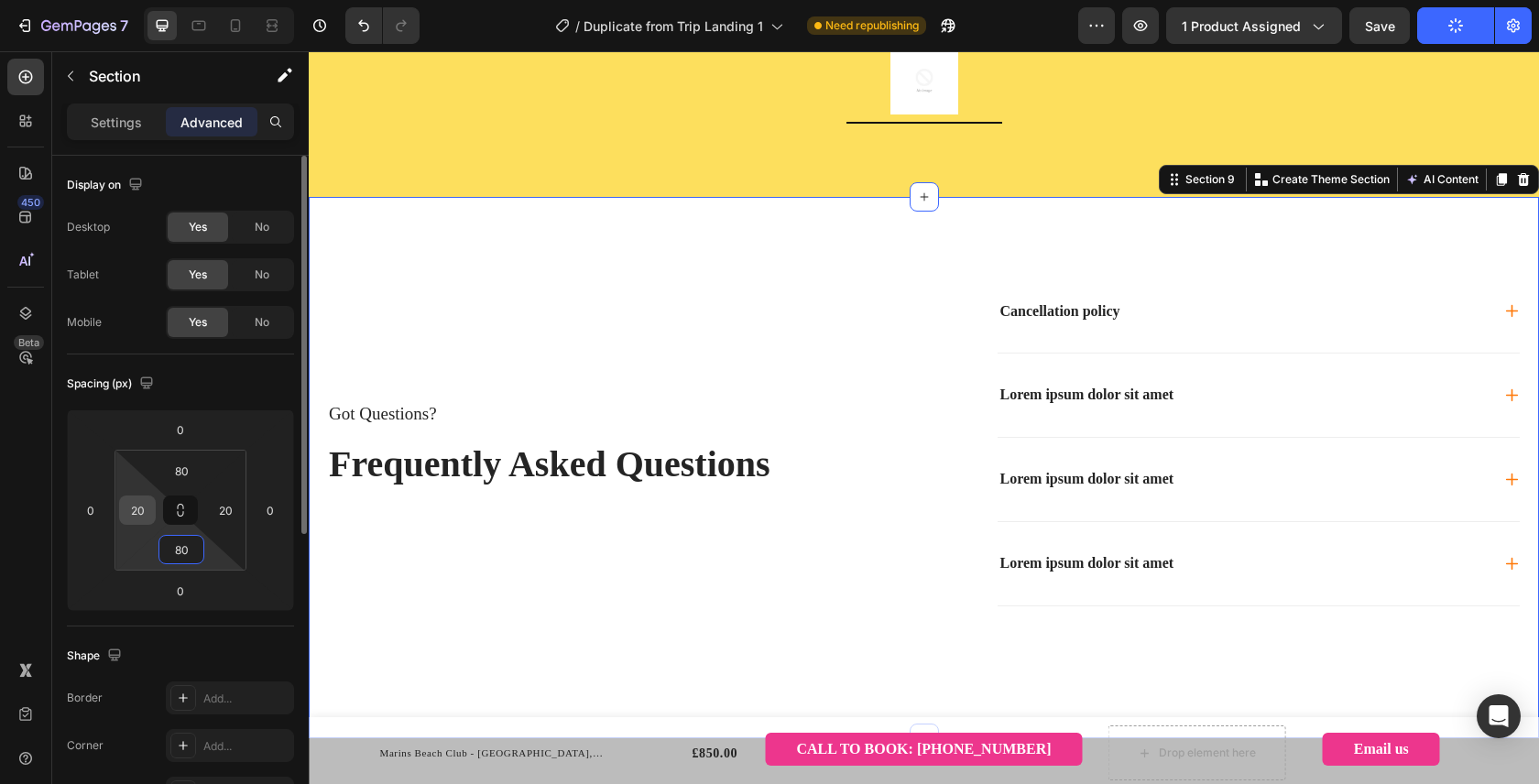
type input "80"
click at [144, 522] on input "20" at bounding box center [137, 509] width 27 height 27
type input "15"
click at [216, 512] on input "20" at bounding box center [225, 509] width 27 height 27
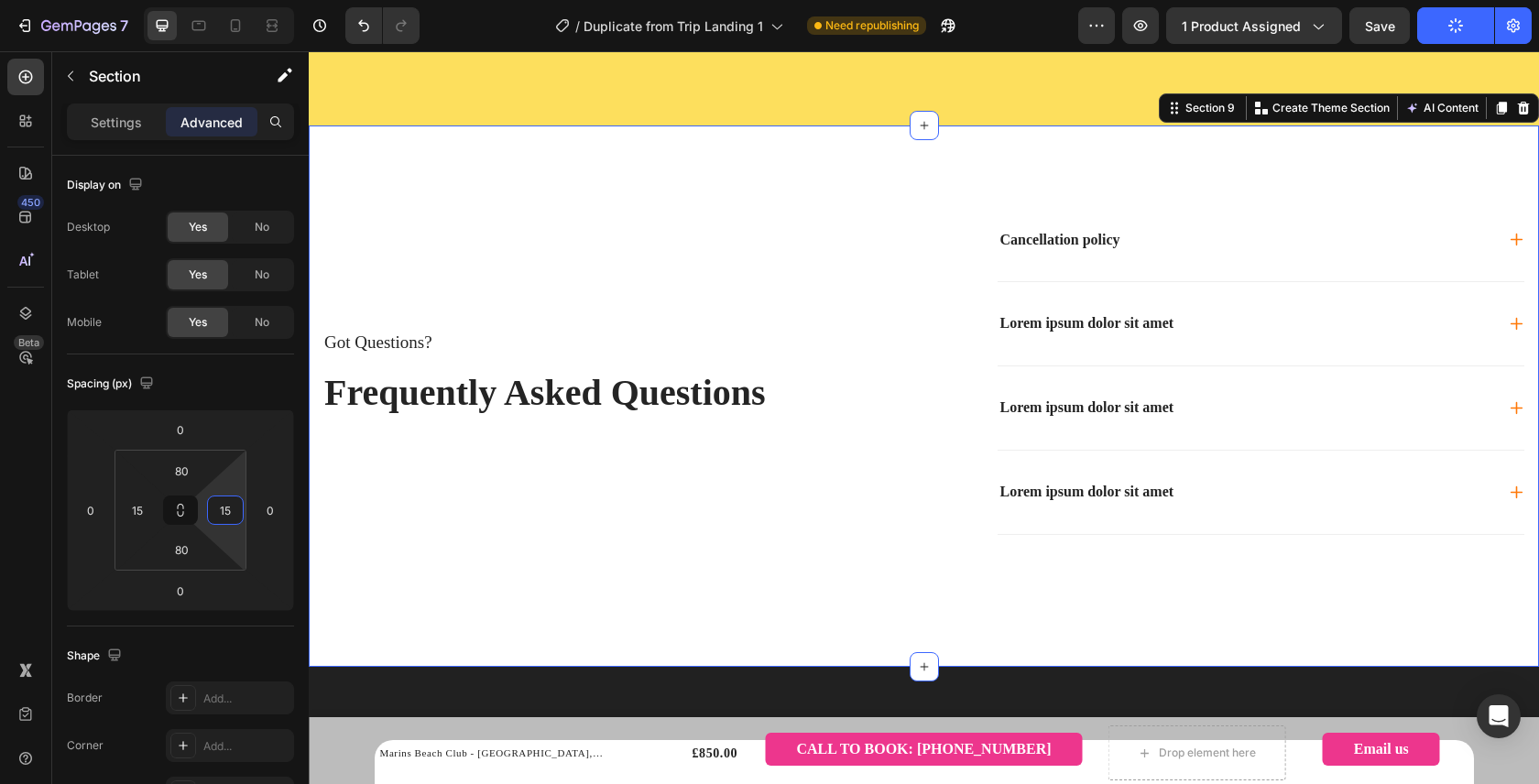
scroll to position [4673, 0]
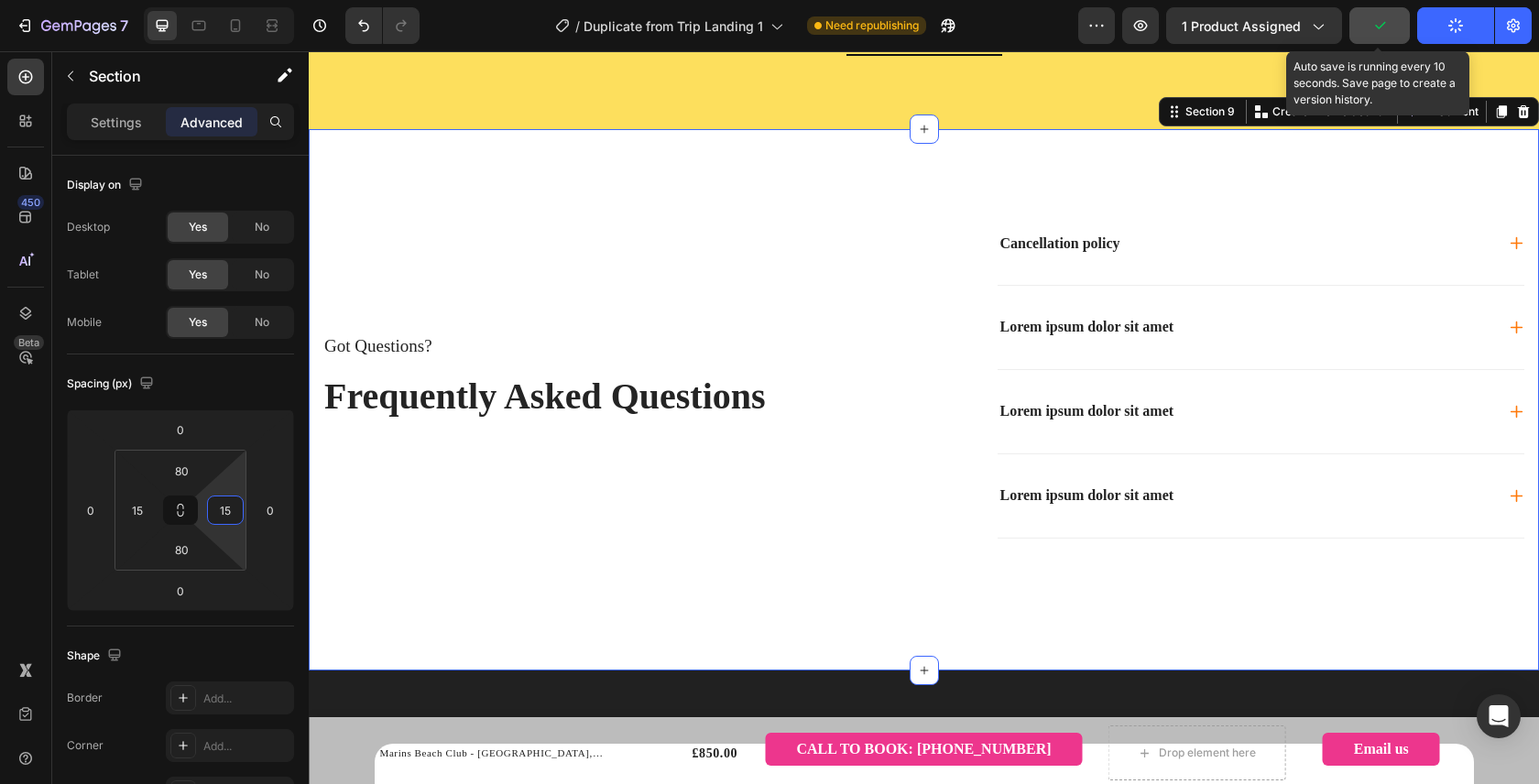
type input "15"
click at [1394, 22] on button "button" at bounding box center [1379, 25] width 60 height 37
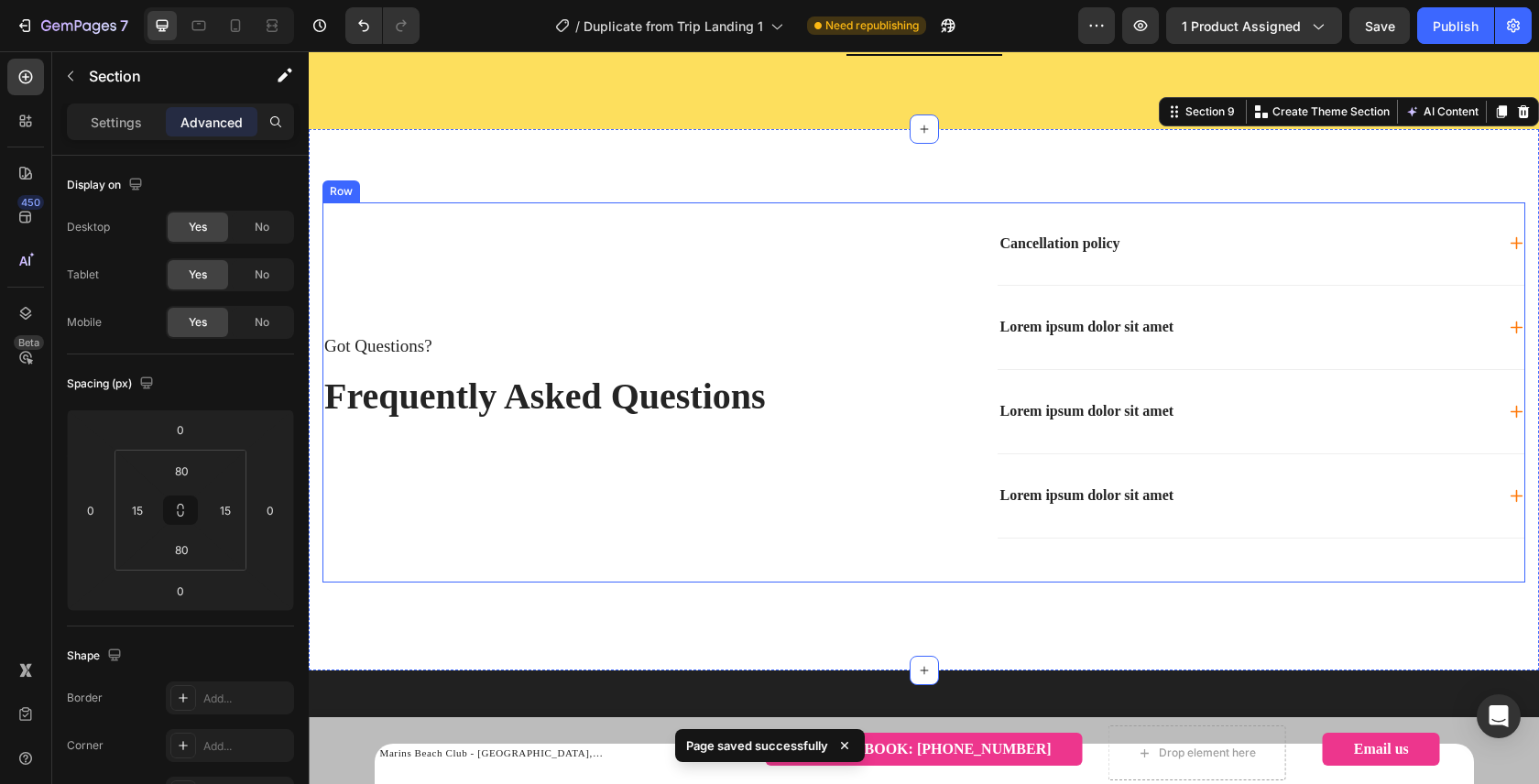
click at [348, 230] on div "Got Questions? Text Block Frequently Asked Questions Heading" at bounding box center [616, 392] width 588 height 380
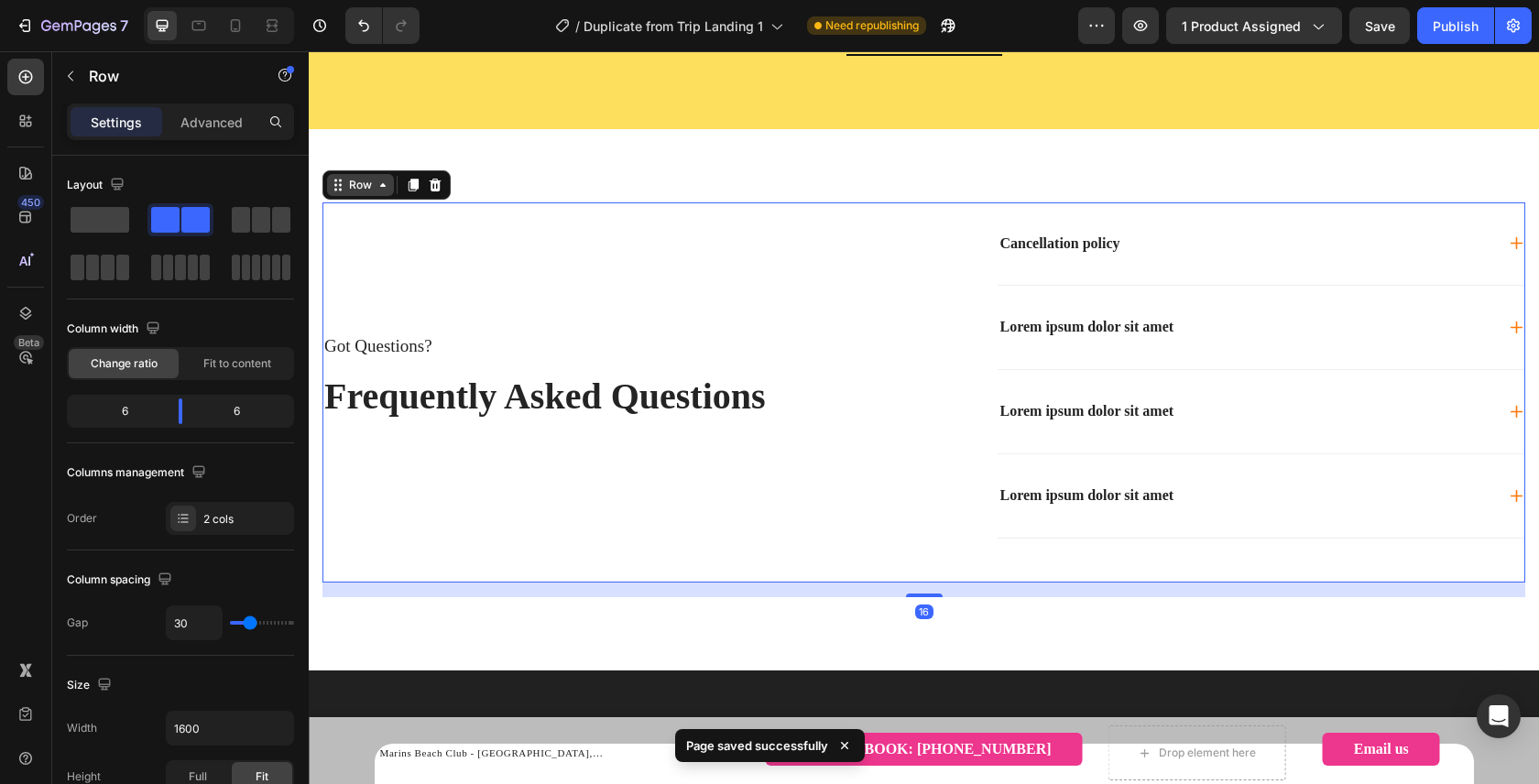
click at [353, 189] on div "Row" at bounding box center [360, 185] width 30 height 17
click at [366, 177] on div "Row" at bounding box center [360, 185] width 30 height 17
click at [226, 125] on p "Advanced" at bounding box center [211, 122] width 62 height 20
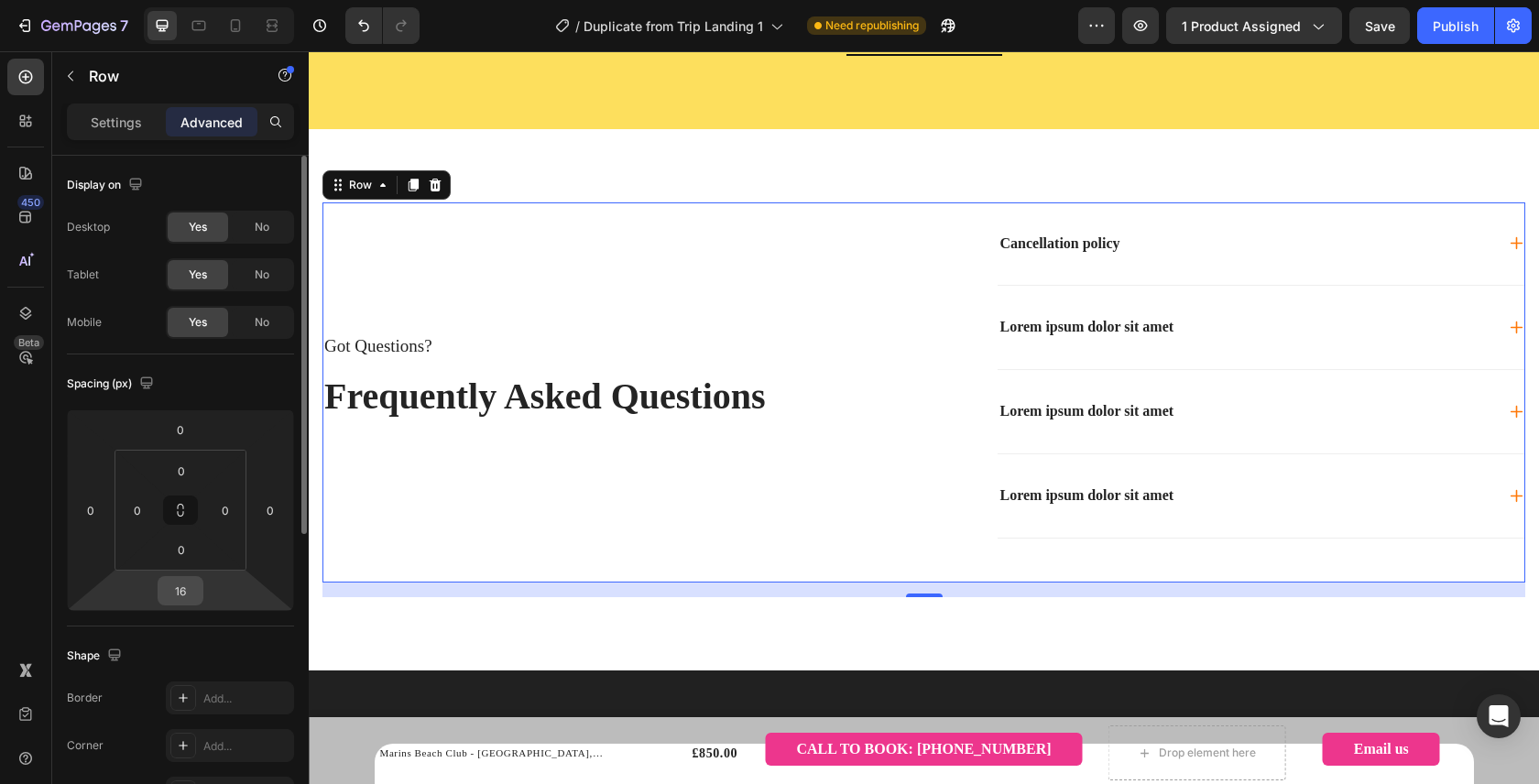
click at [202, 595] on div "16" at bounding box center [180, 590] width 46 height 29
click at [188, 582] on input "16" at bounding box center [180, 590] width 37 height 27
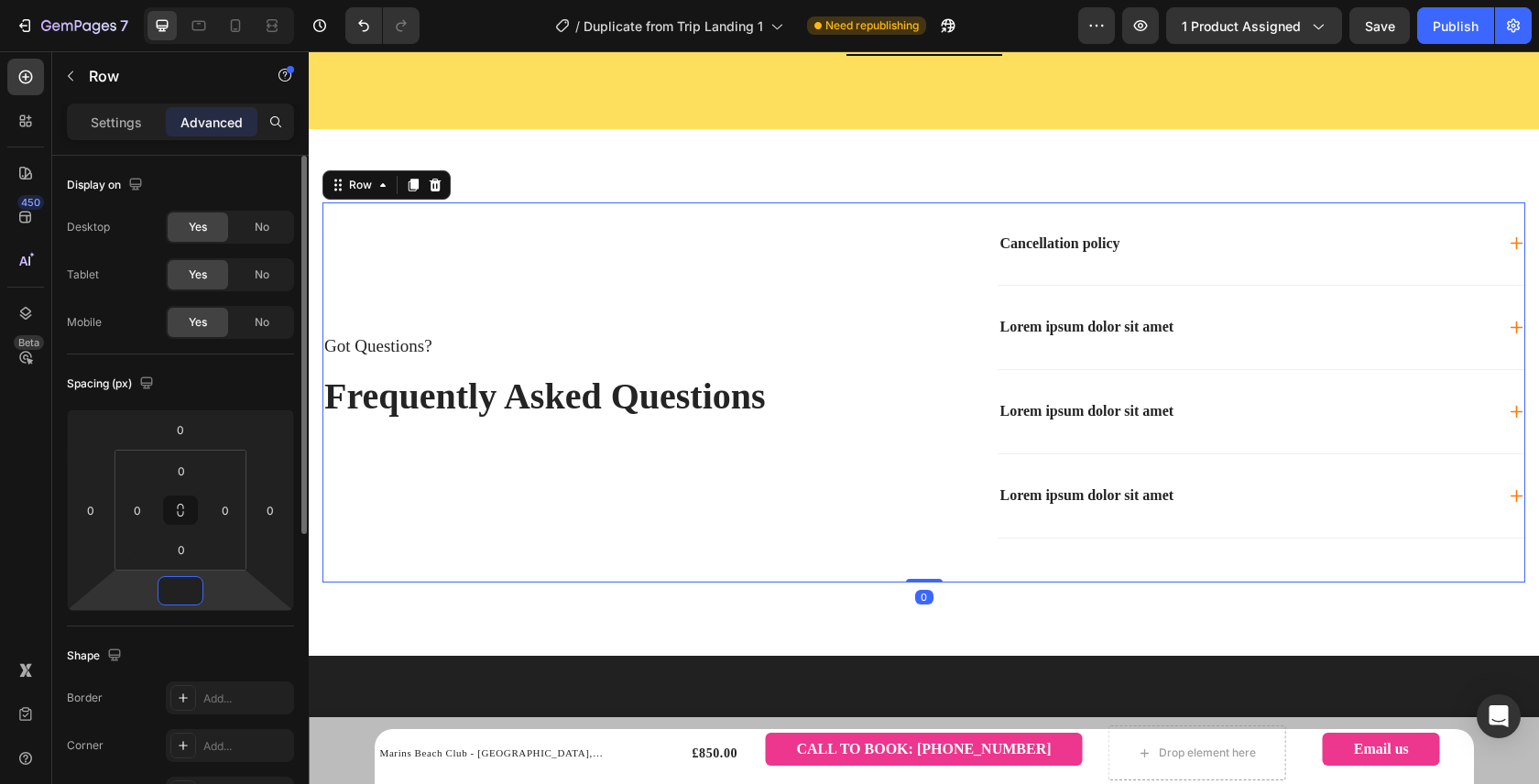
type input "0"
click at [225, 384] on div "Spacing (px)" at bounding box center [180, 384] width 227 height 29
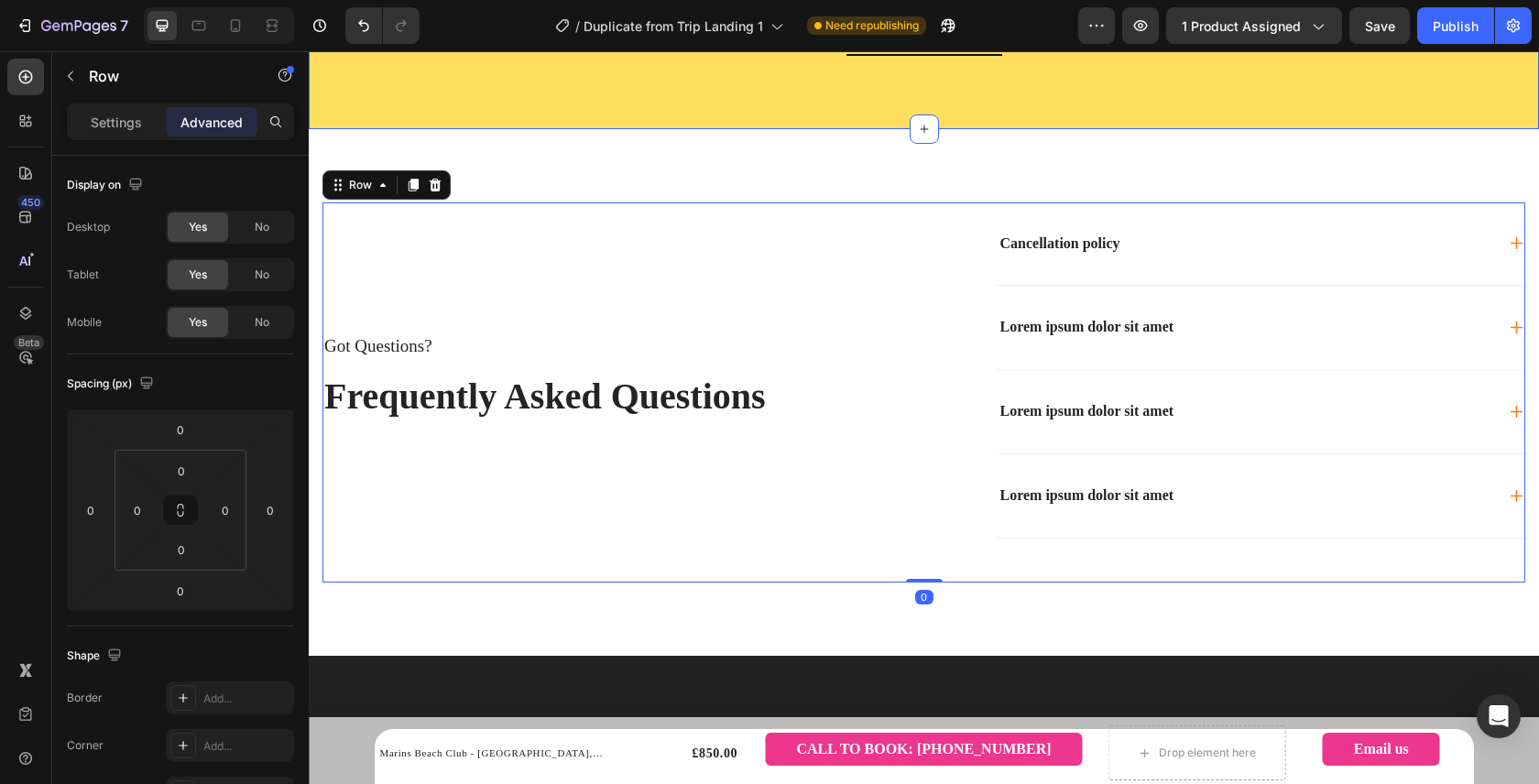
click at [1369, 31] on span "Save" at bounding box center [1380, 26] width 30 height 16
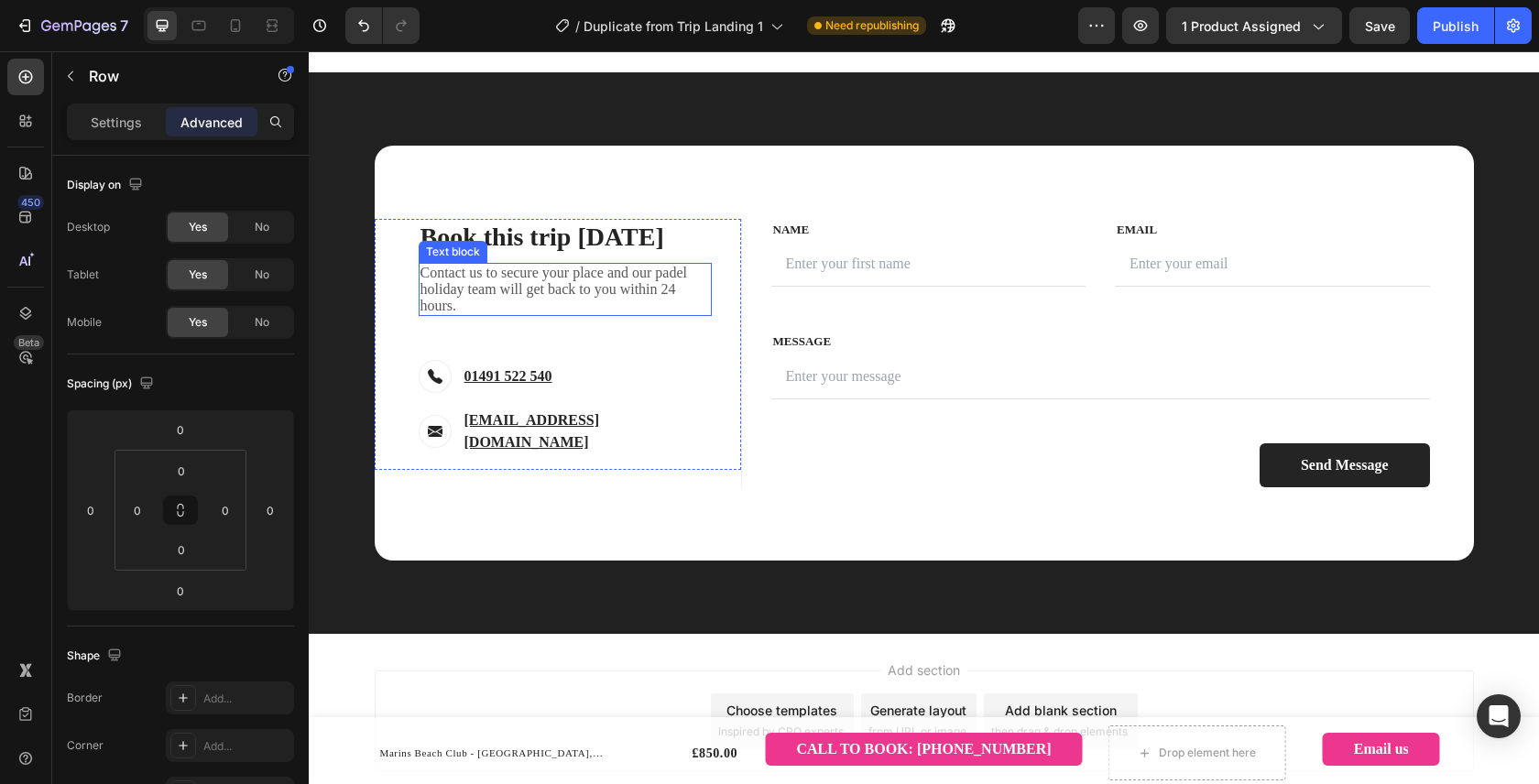
scroll to position [5149, 0]
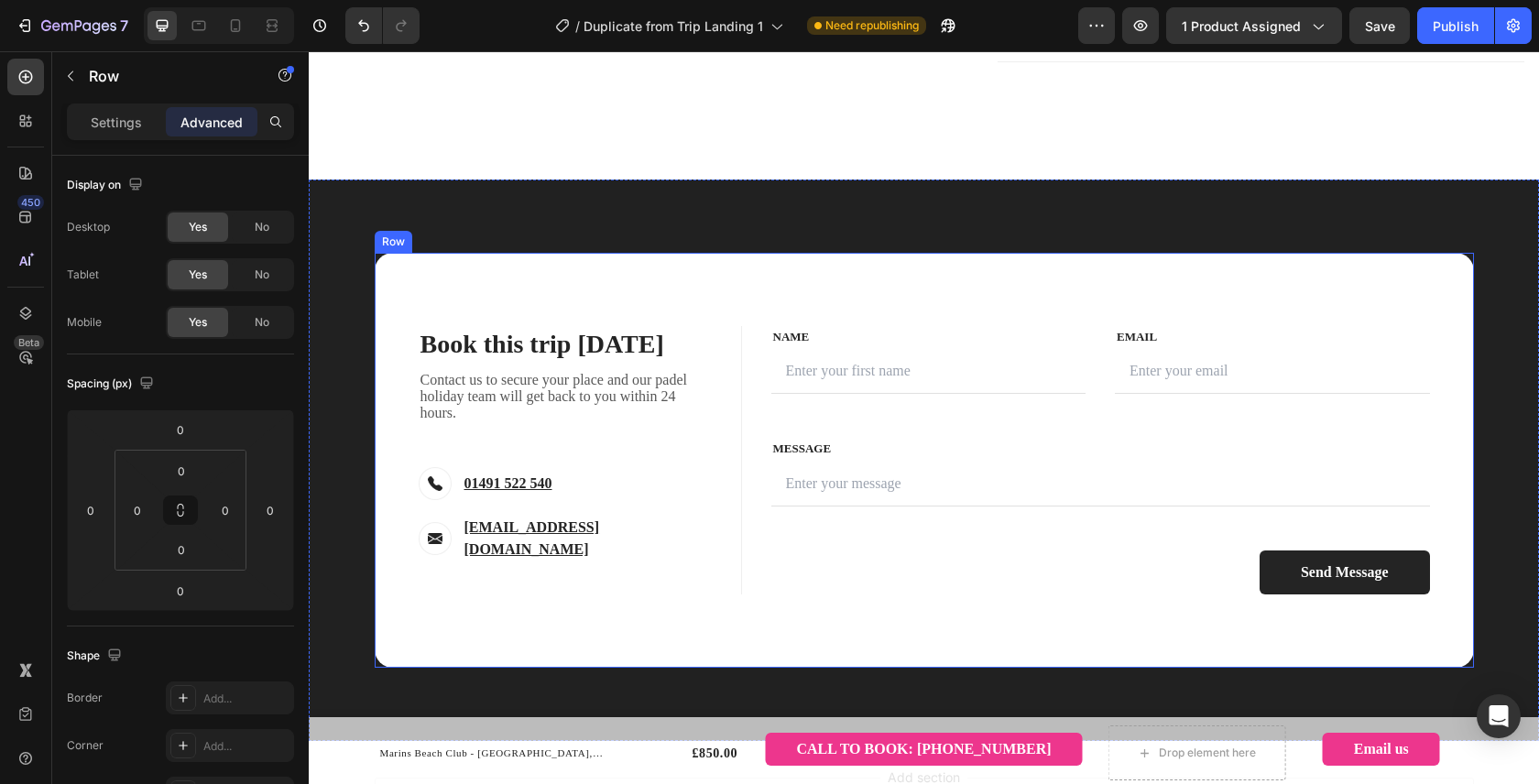
click at [440, 284] on div "Book this trip [DATE] Heading Contact us to secure your place and our padel hol…" at bounding box center [924, 460] width 1099 height 415
click at [112, 128] on p "Settings" at bounding box center [116, 122] width 52 height 20
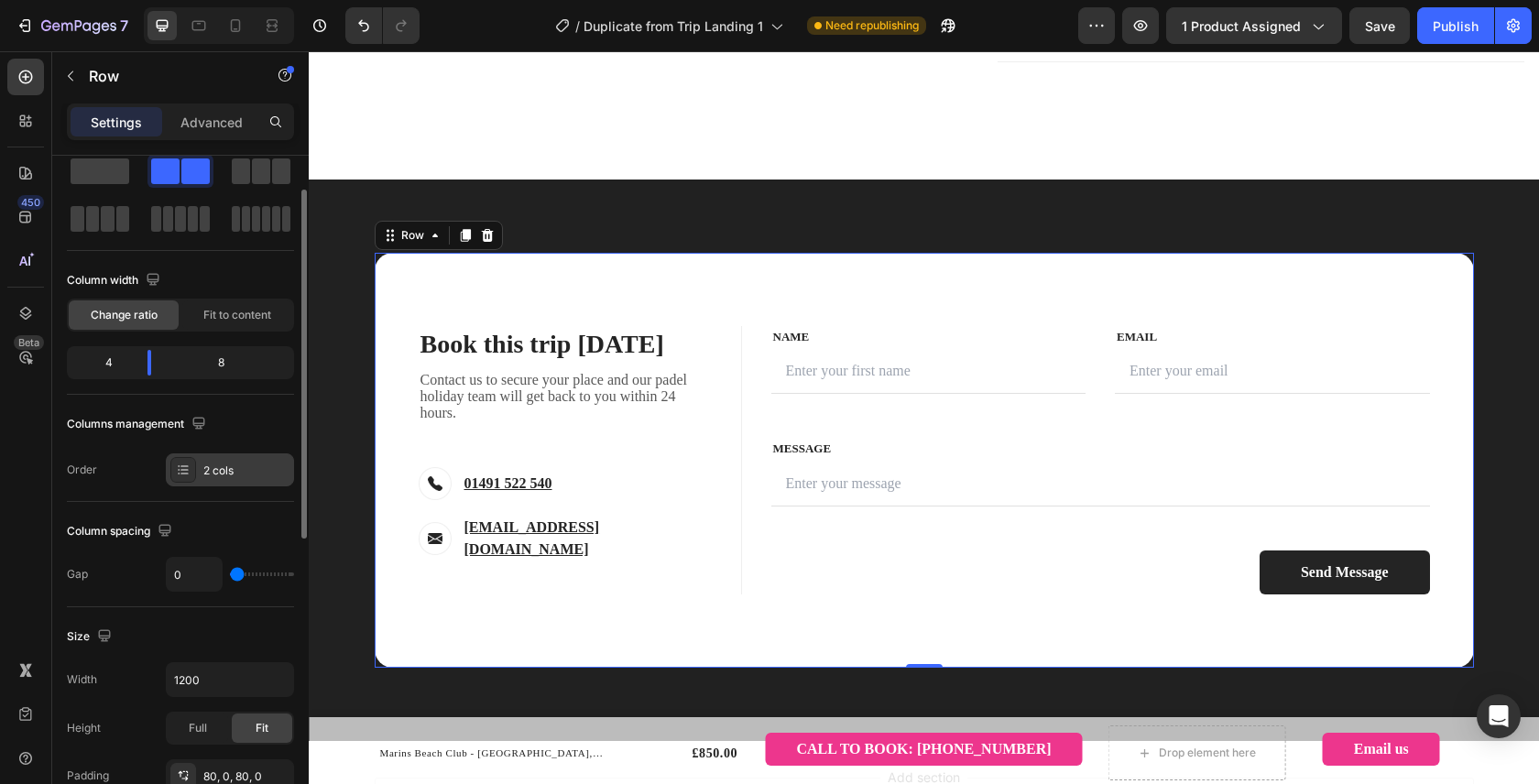
scroll to position [55, 0]
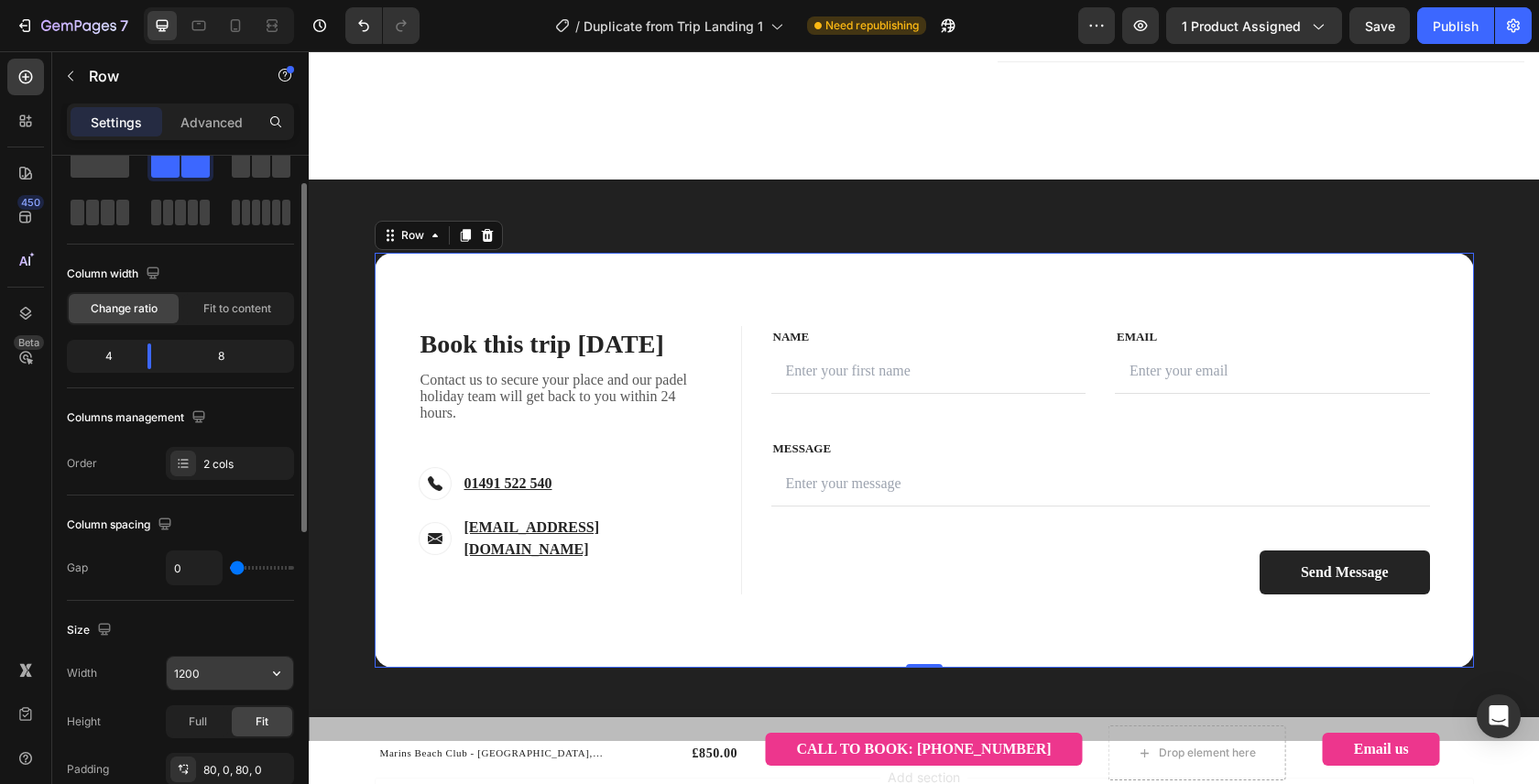
click at [204, 672] on input "1200" at bounding box center [230, 672] width 127 height 33
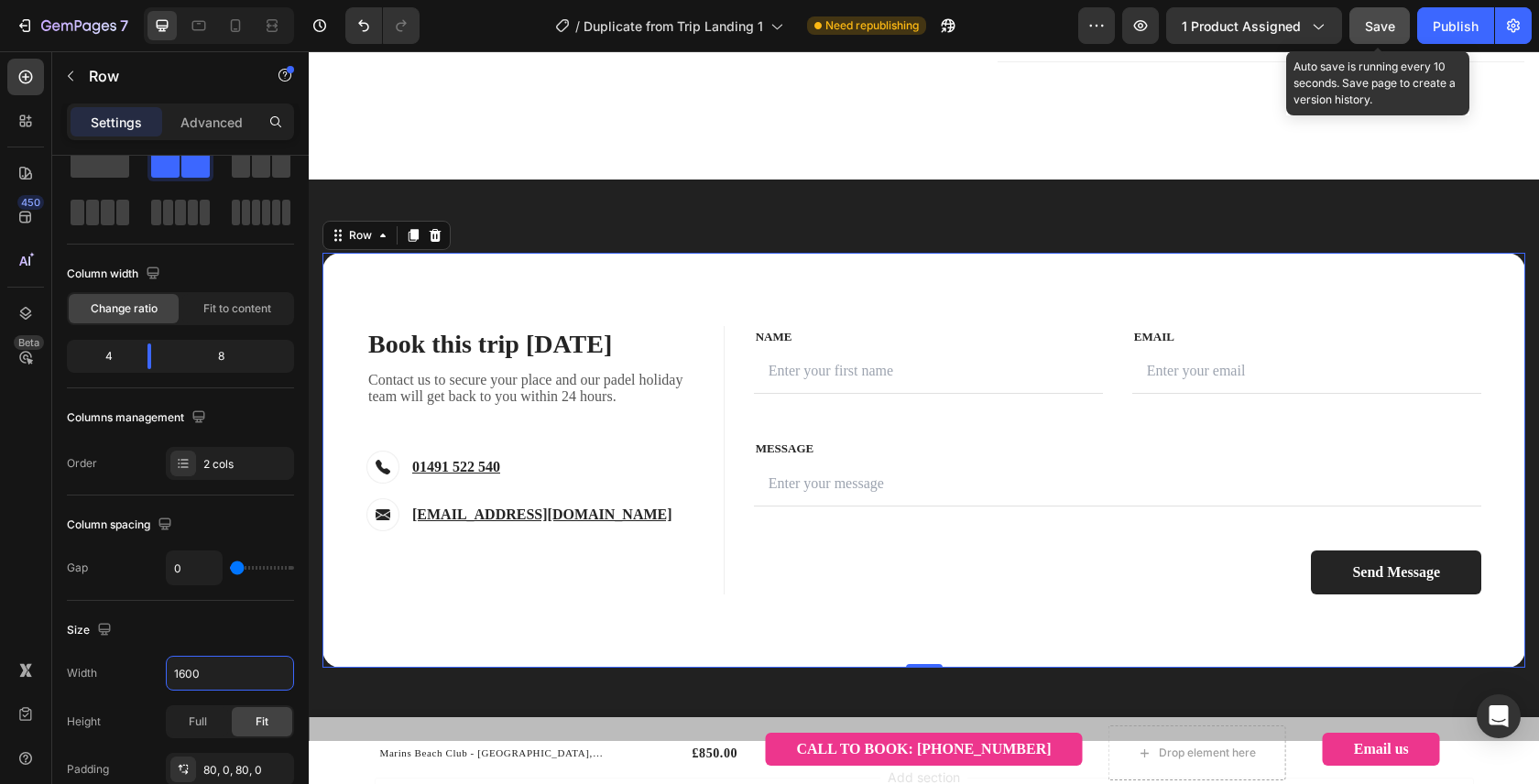
type input "1600"
click at [1364, 35] on button "Save" at bounding box center [1379, 25] width 60 height 37
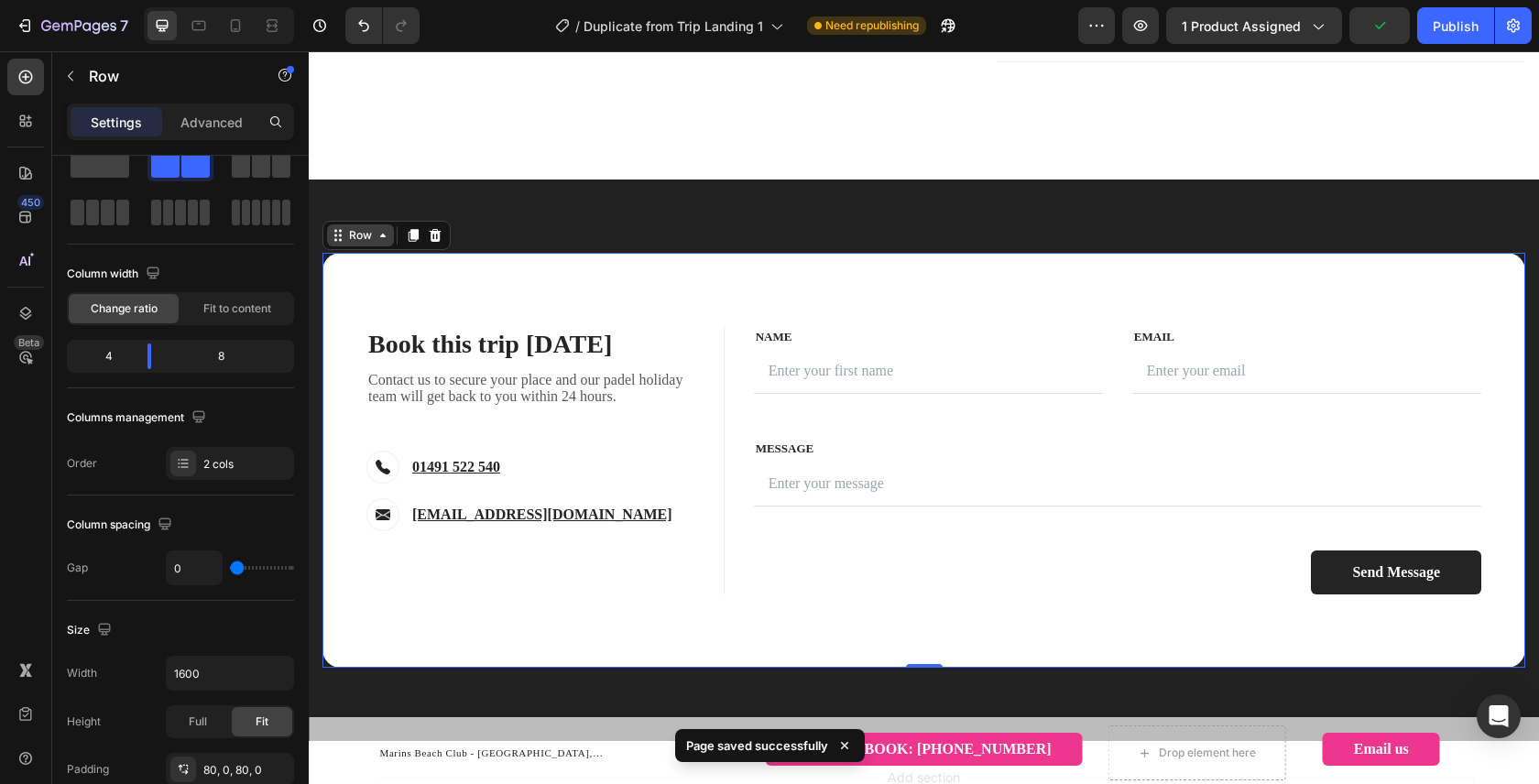
click at [356, 238] on div "Row" at bounding box center [360, 235] width 30 height 17
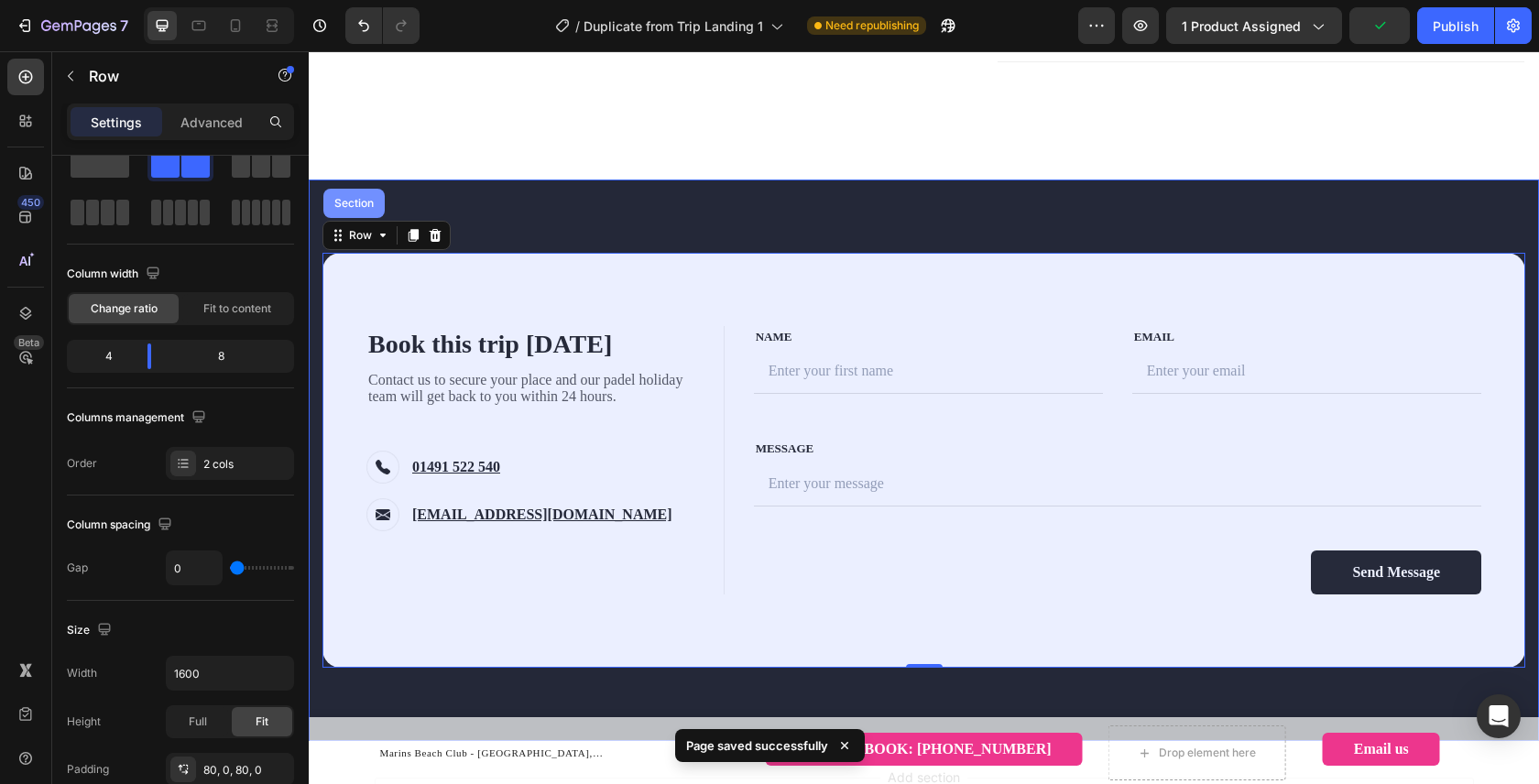
click at [364, 205] on div "Section" at bounding box center [355, 204] width 47 height 11
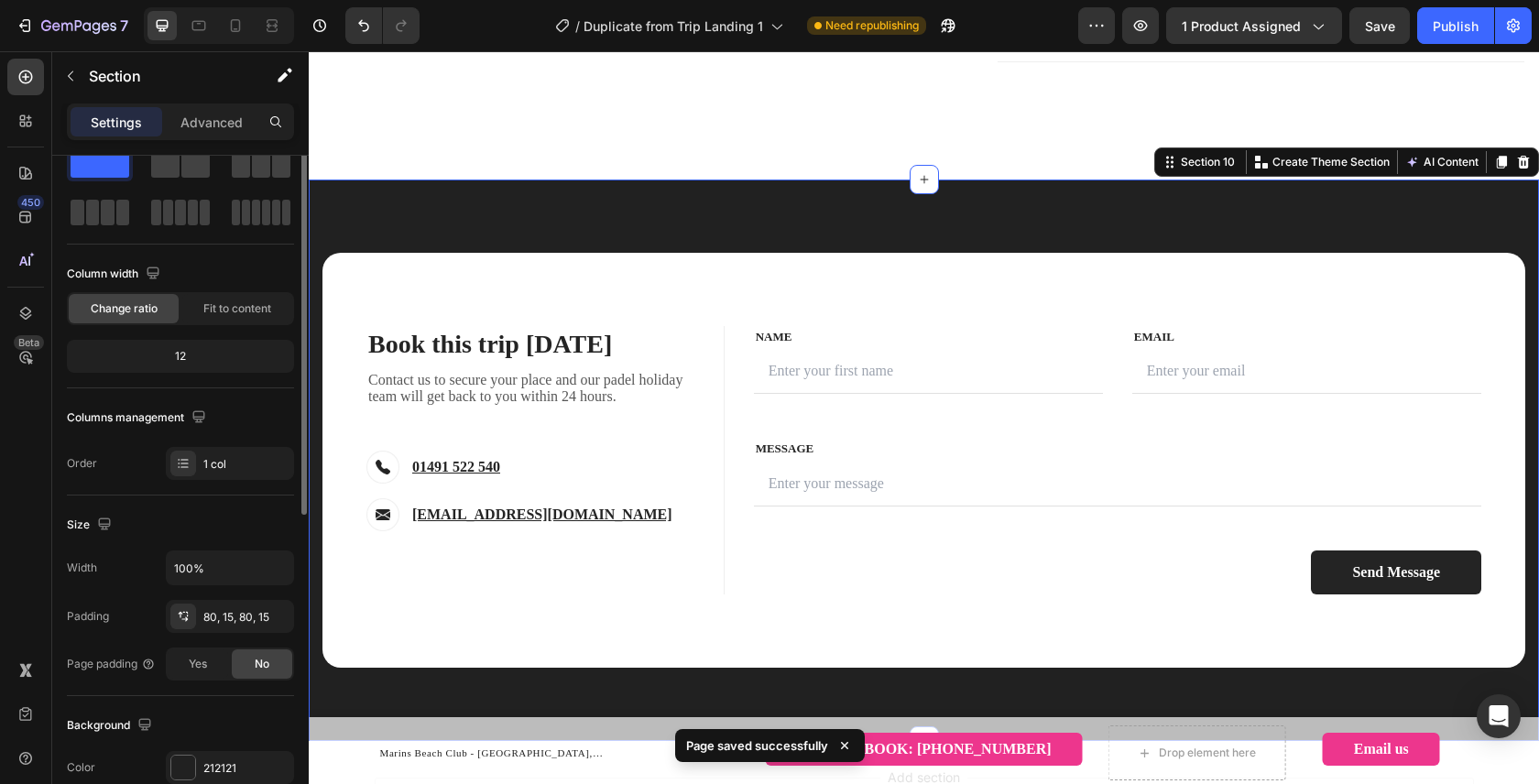
scroll to position [0, 0]
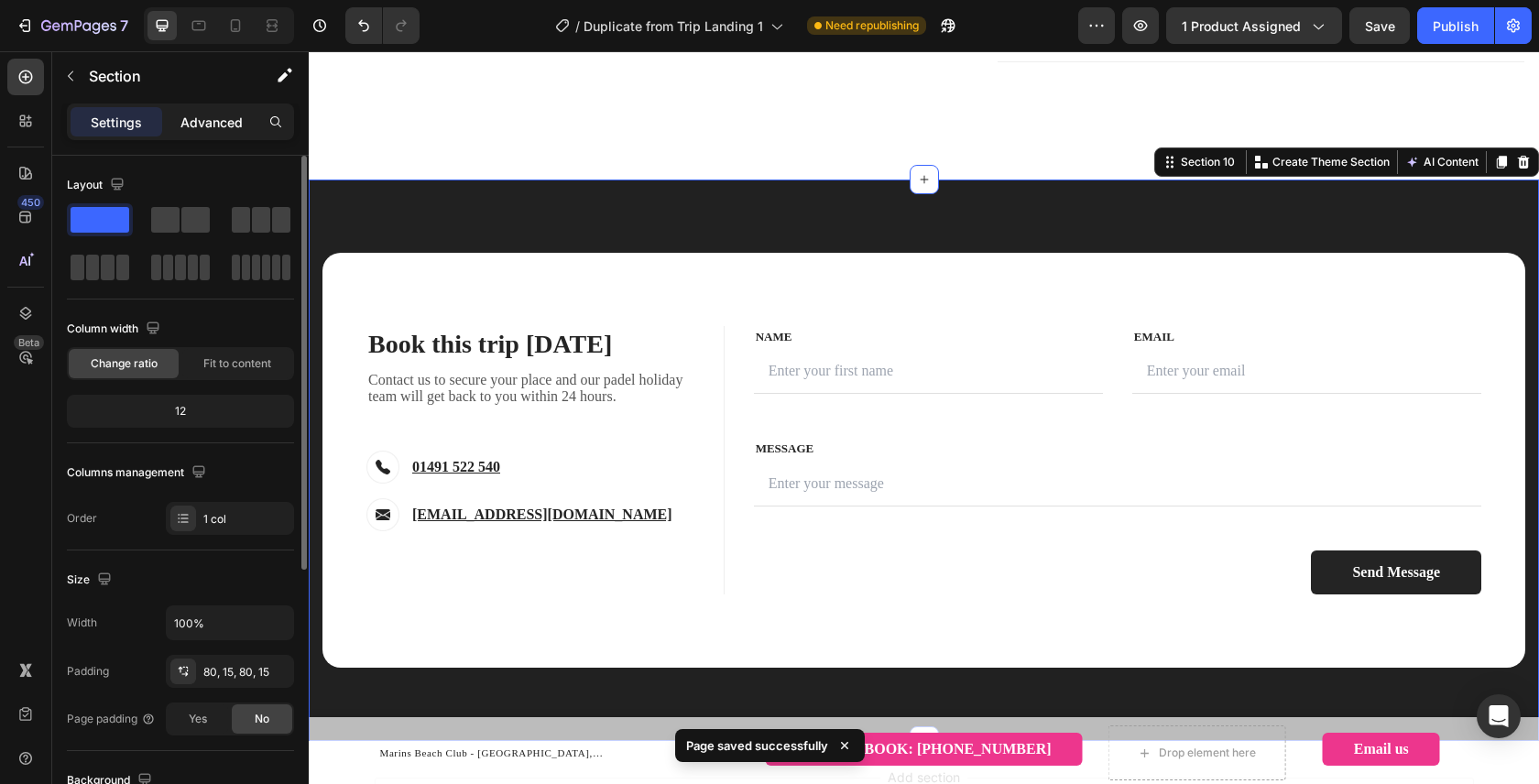
click at [211, 120] on p "Advanced" at bounding box center [211, 122] width 62 height 20
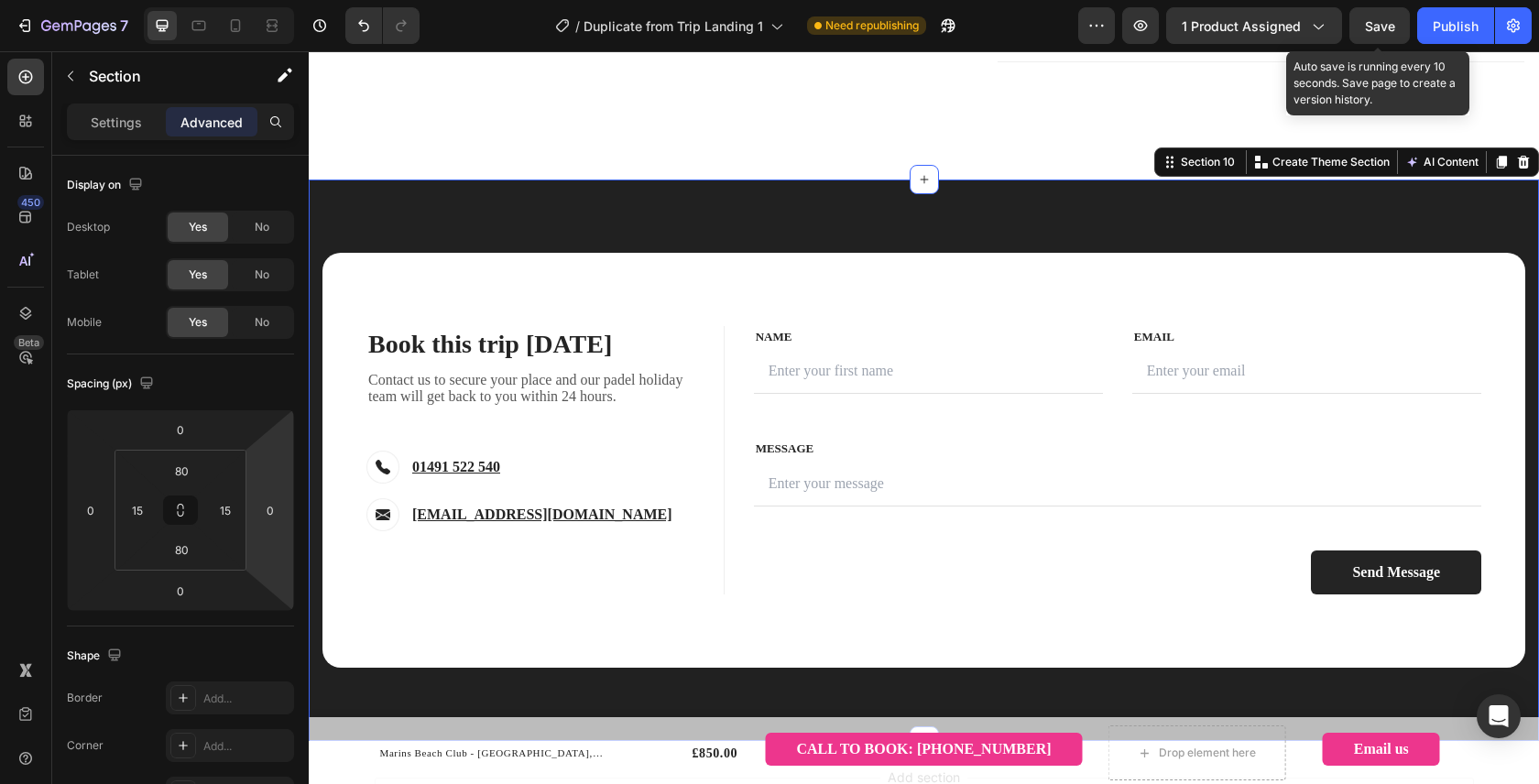
click at [1389, 20] on span "Save" at bounding box center [1380, 26] width 30 height 16
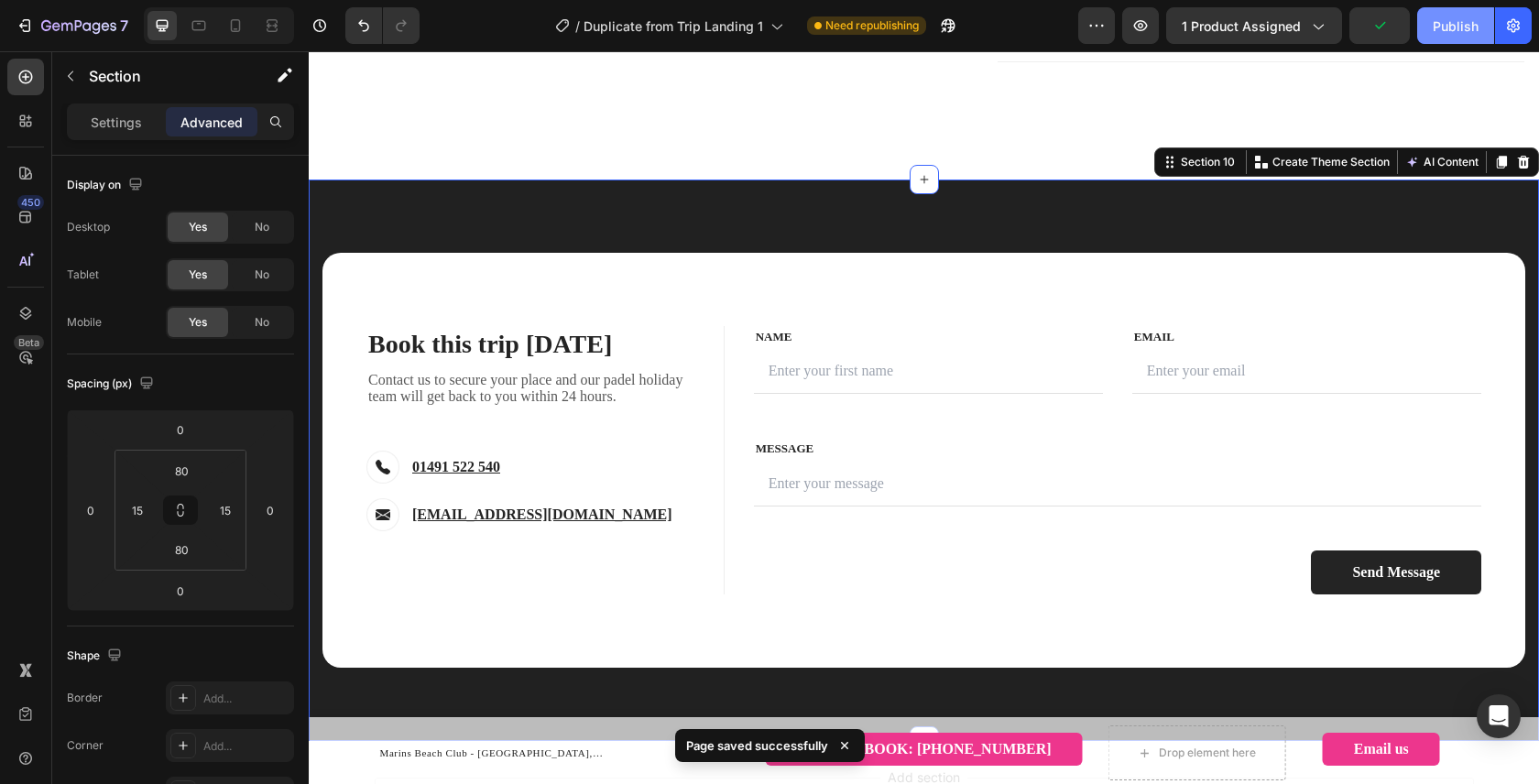
click at [1436, 27] on div "Publish" at bounding box center [1455, 26] width 46 height 20
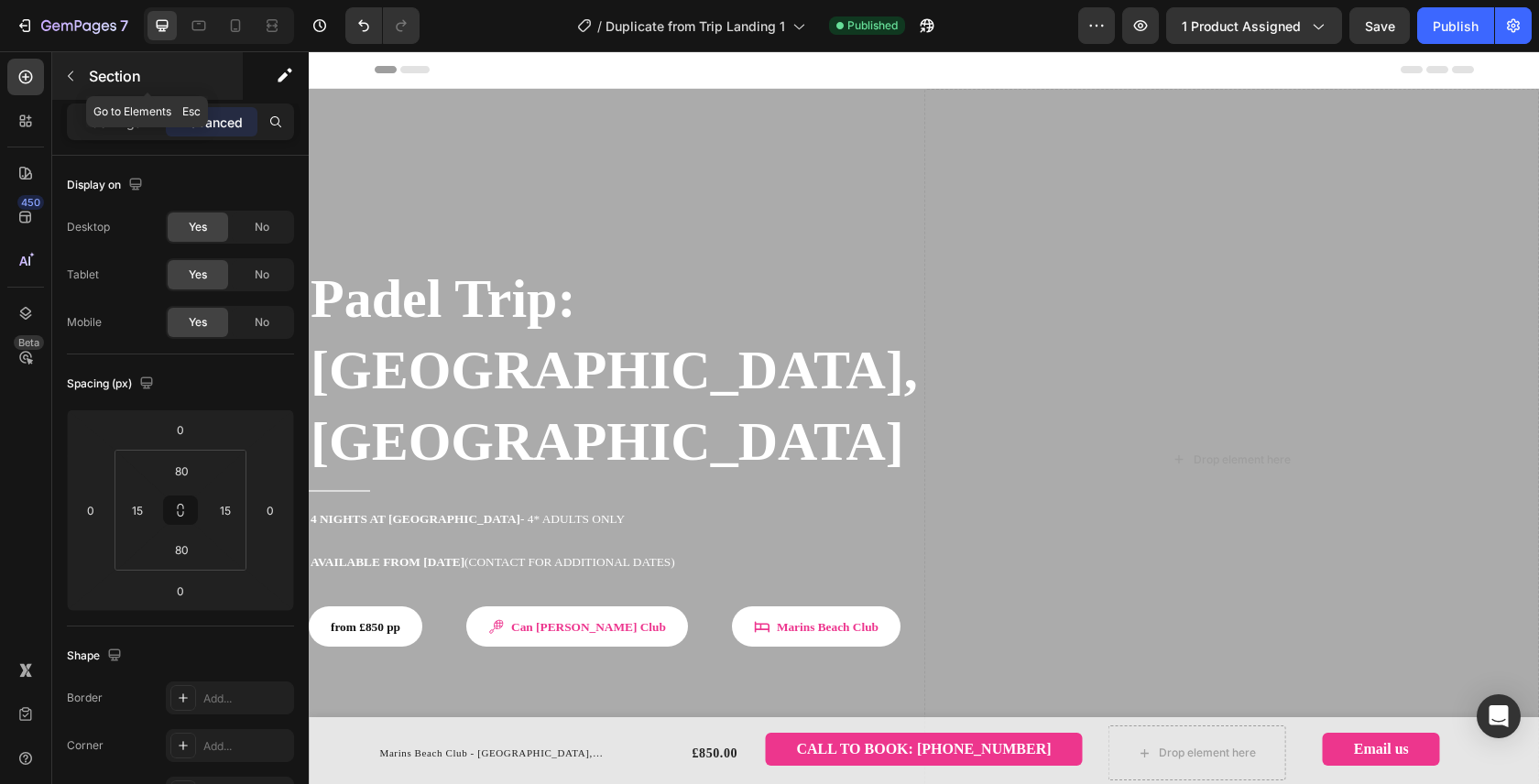
click at [68, 86] on button "button" at bounding box center [70, 75] width 29 height 29
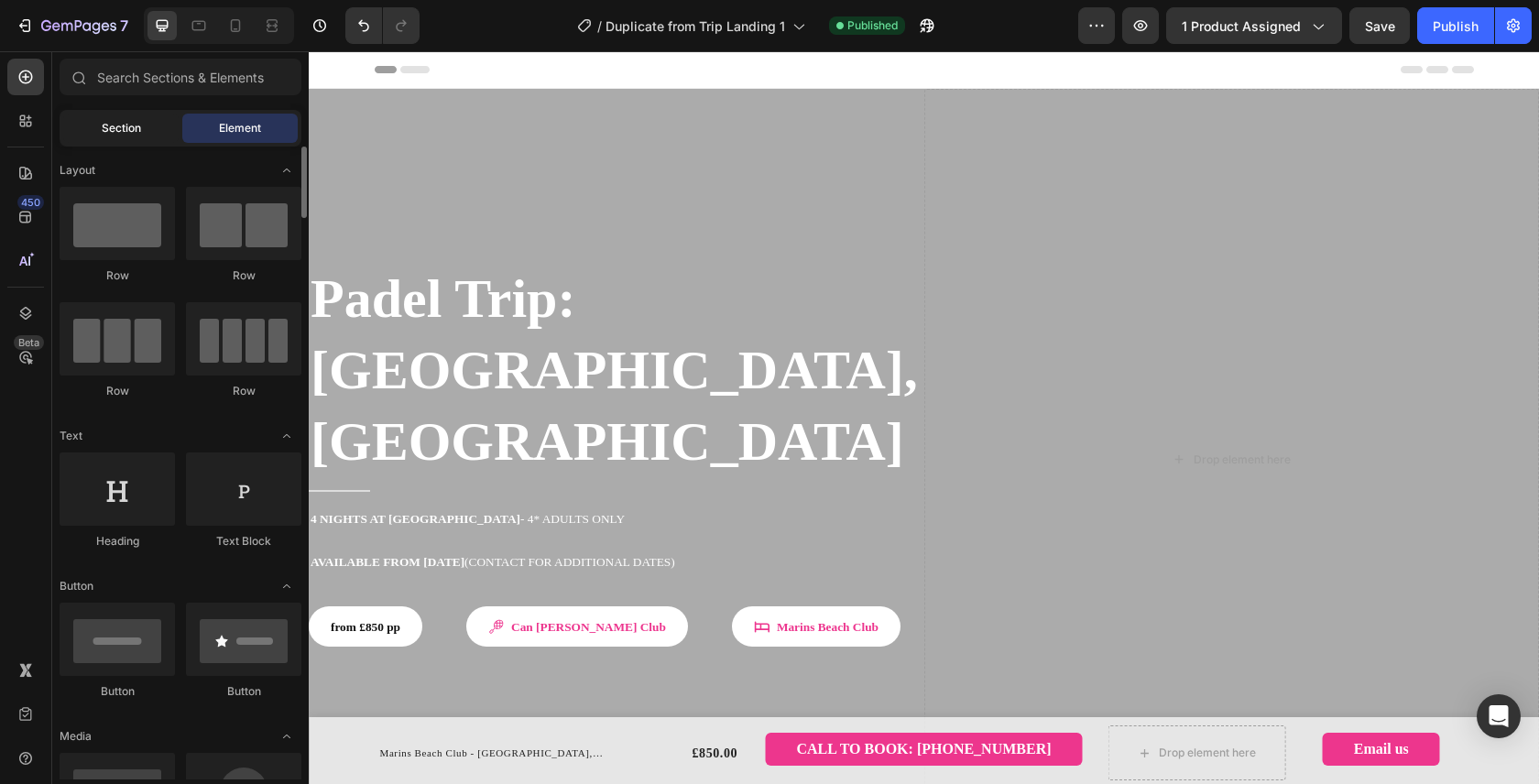
click at [133, 119] on div "Section" at bounding box center [120, 128] width 115 height 29
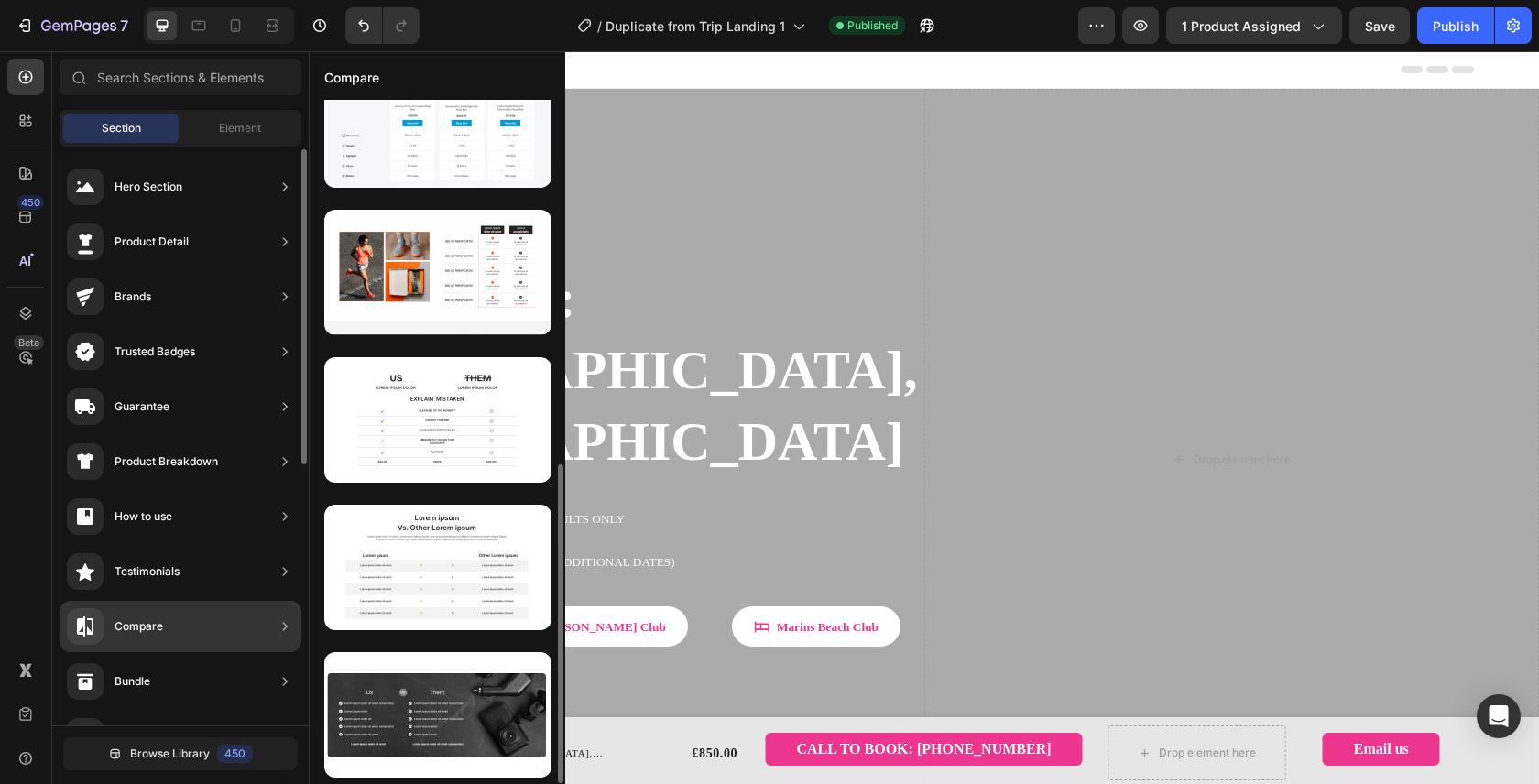
scroll to position [484, 0]
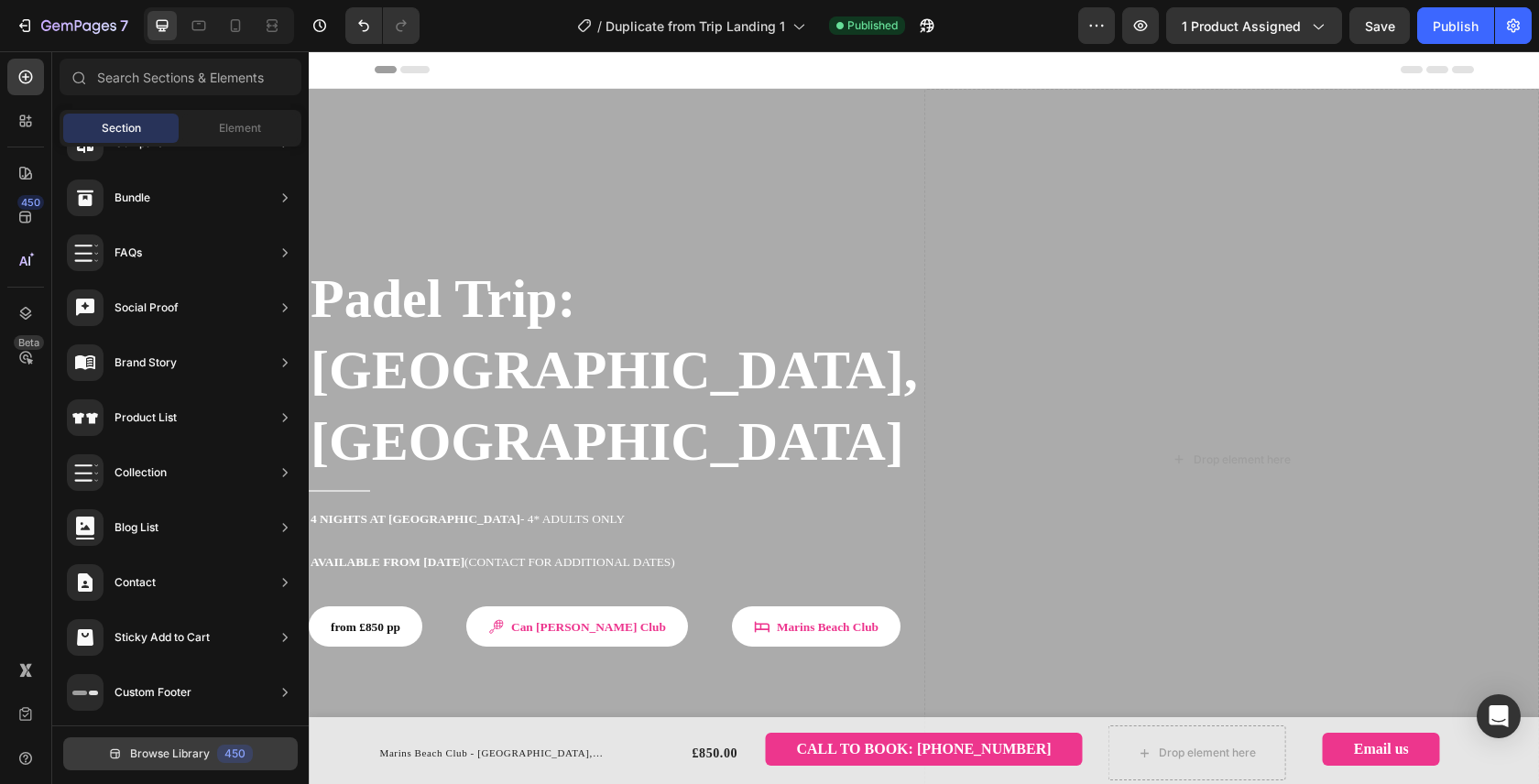
click at [183, 749] on span "Browse Library" at bounding box center [170, 754] width 80 height 17
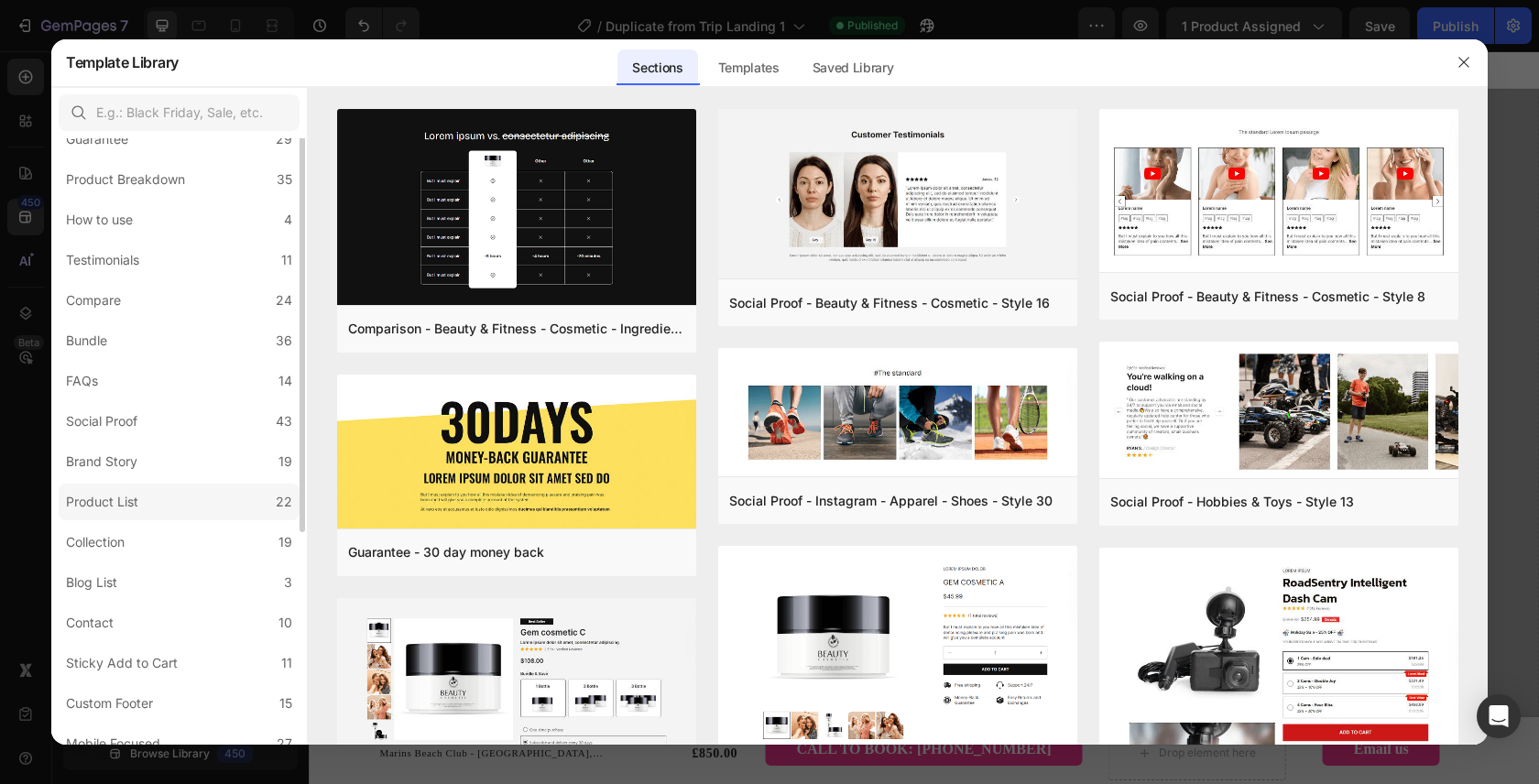
scroll to position [291, 0]
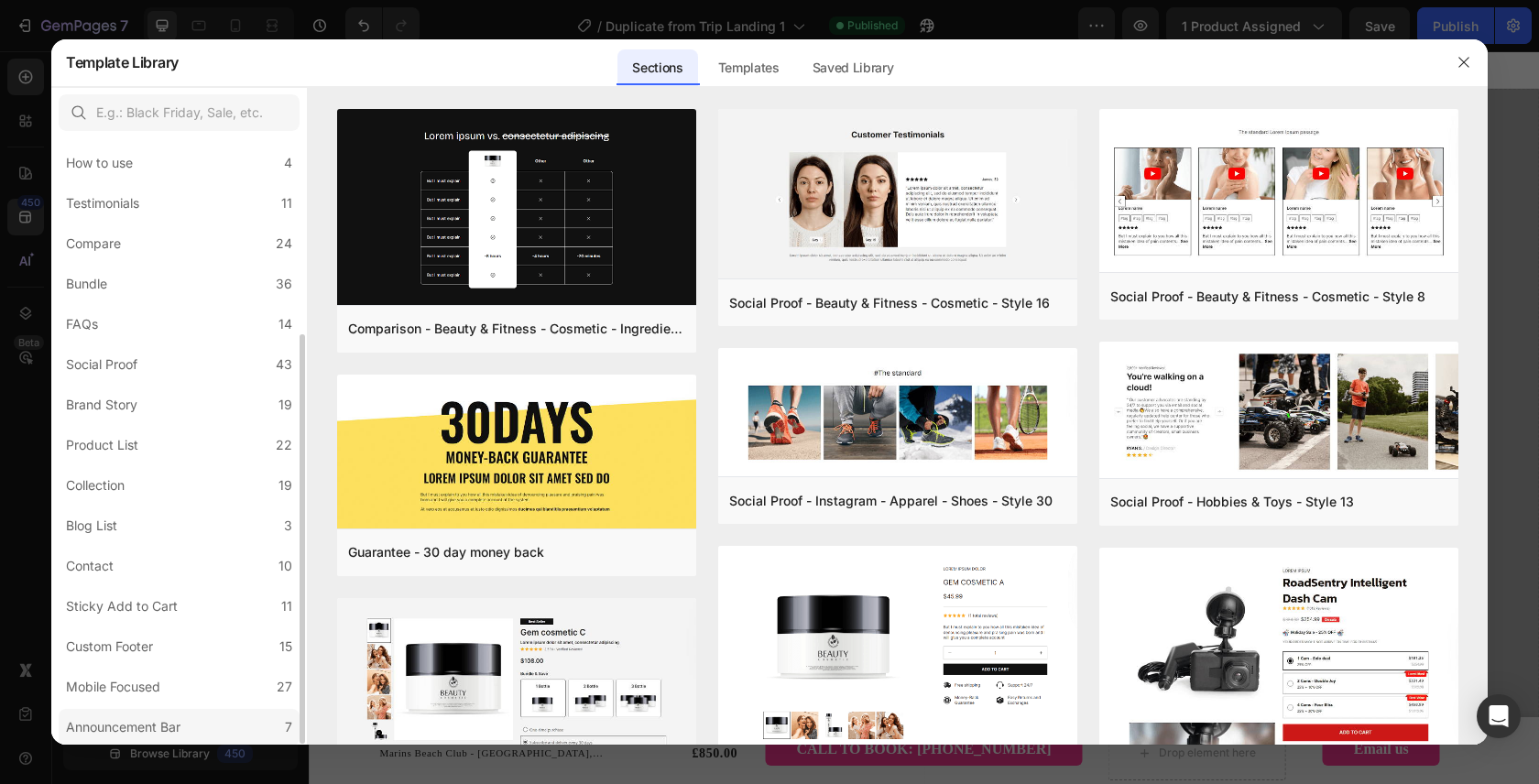
click at [206, 716] on label "Announcement Bar 7" at bounding box center [178, 727] width 241 height 37
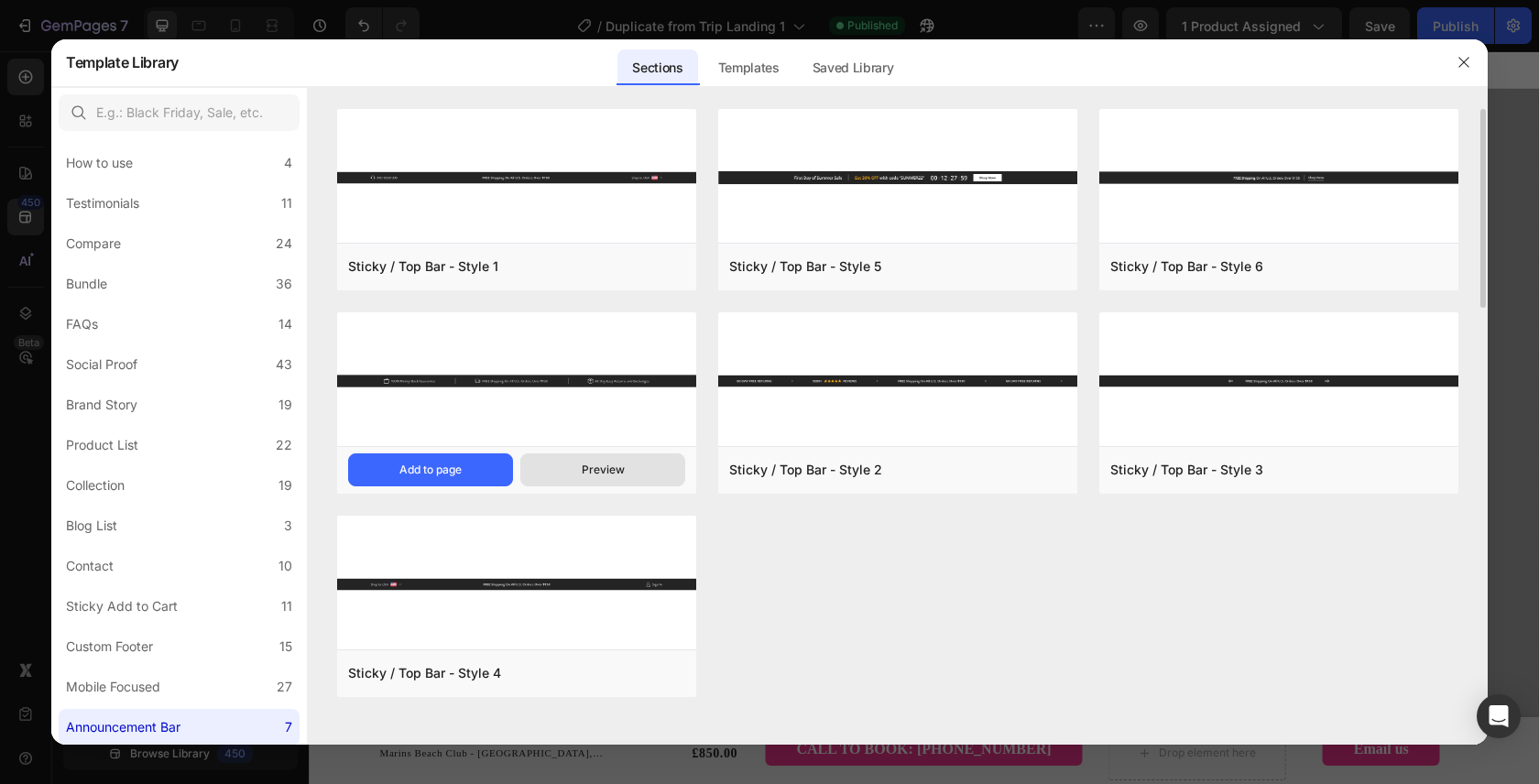
click at [626, 467] on button "Preview" at bounding box center [603, 469] width 165 height 33
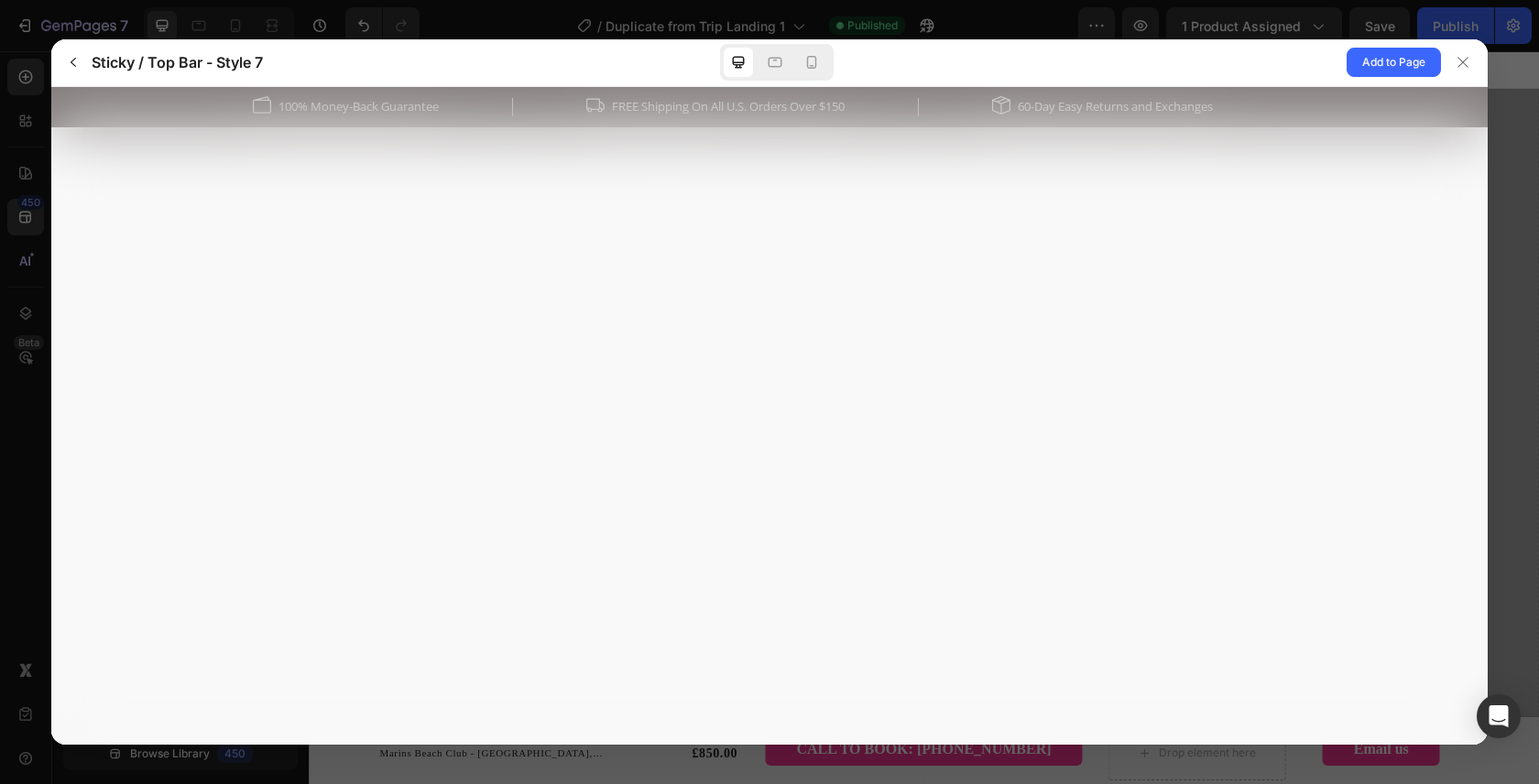
scroll to position [0, 0]
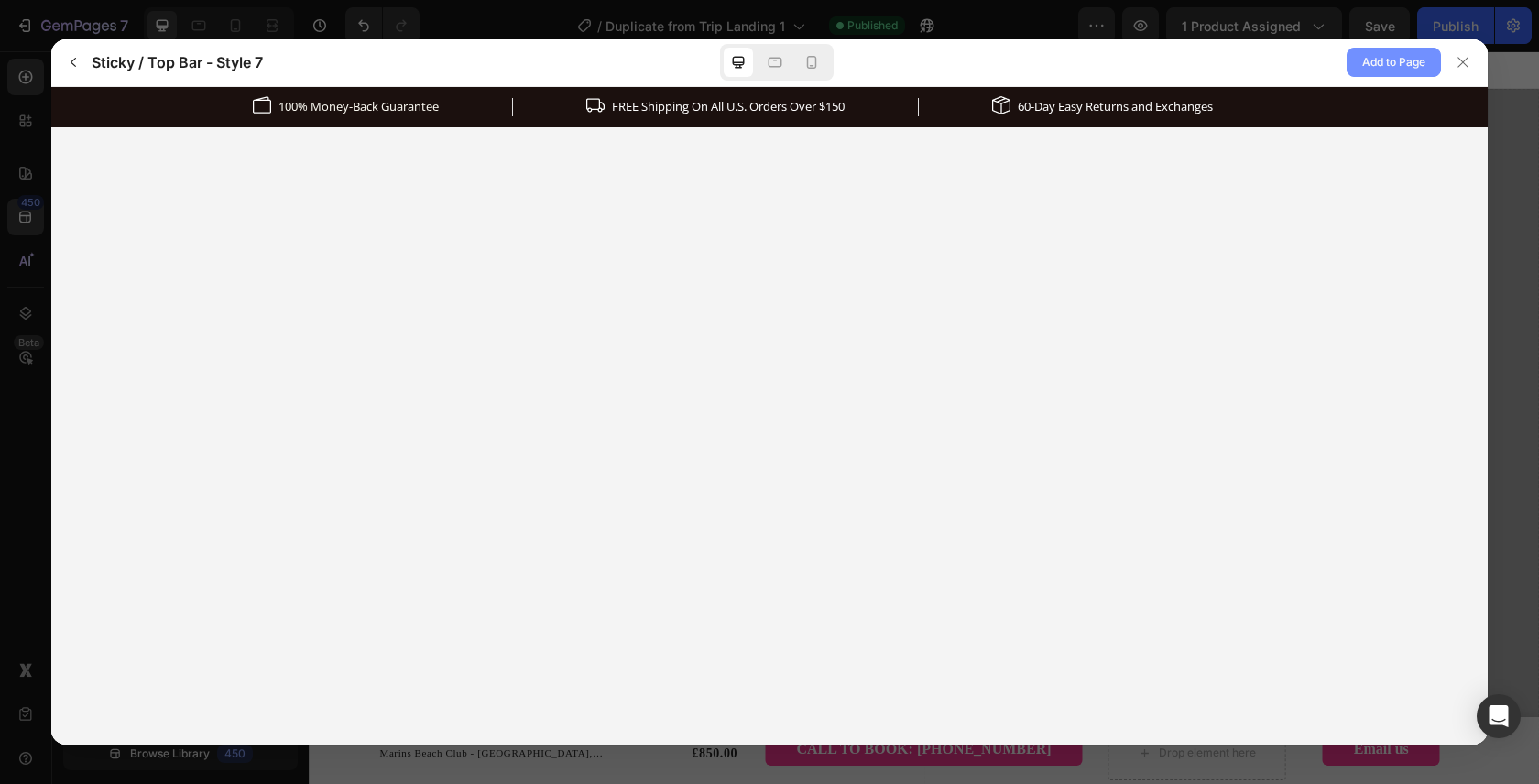
click at [1408, 68] on span "Add to Page" at bounding box center [1393, 62] width 63 height 22
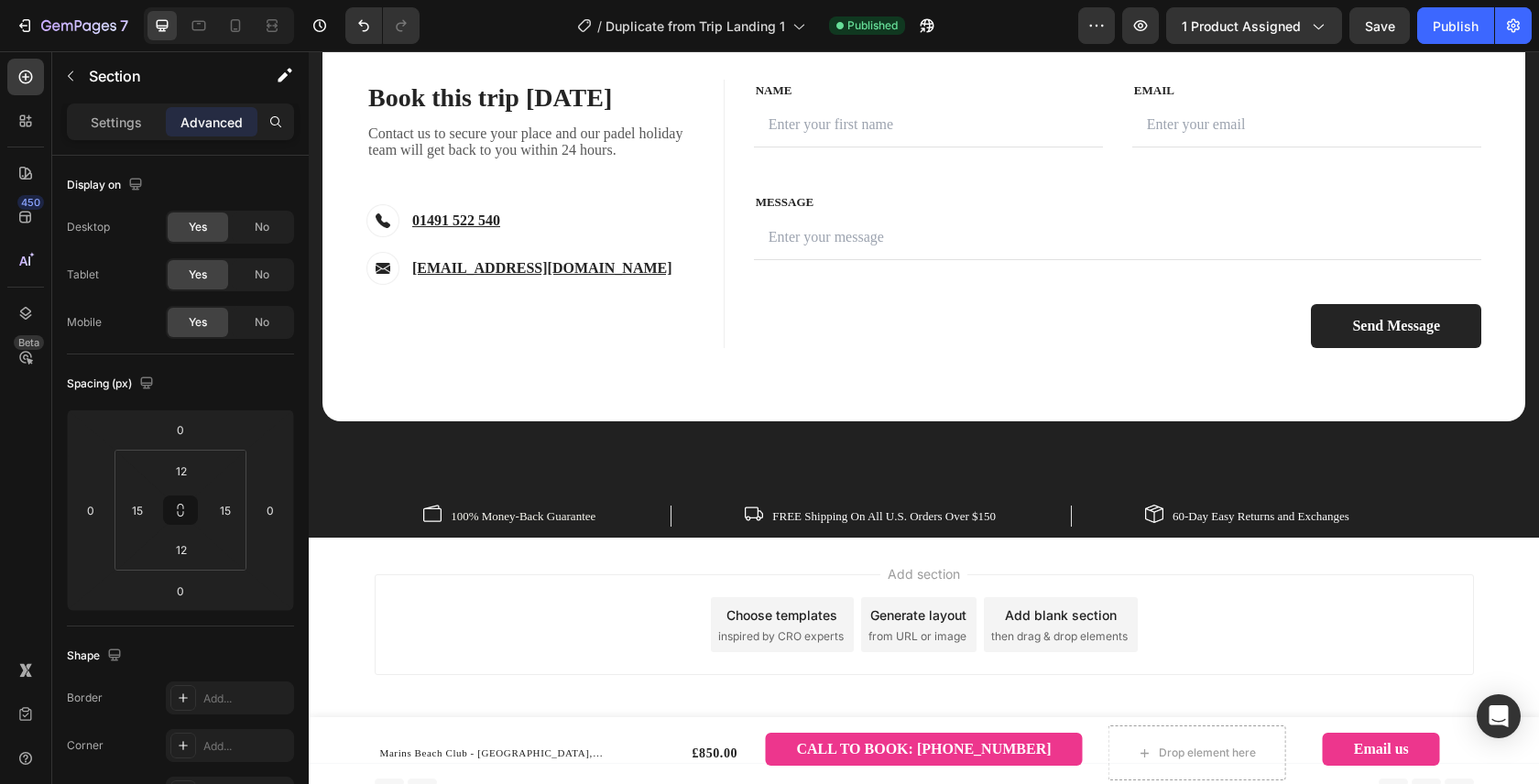
scroll to position [5432, 0]
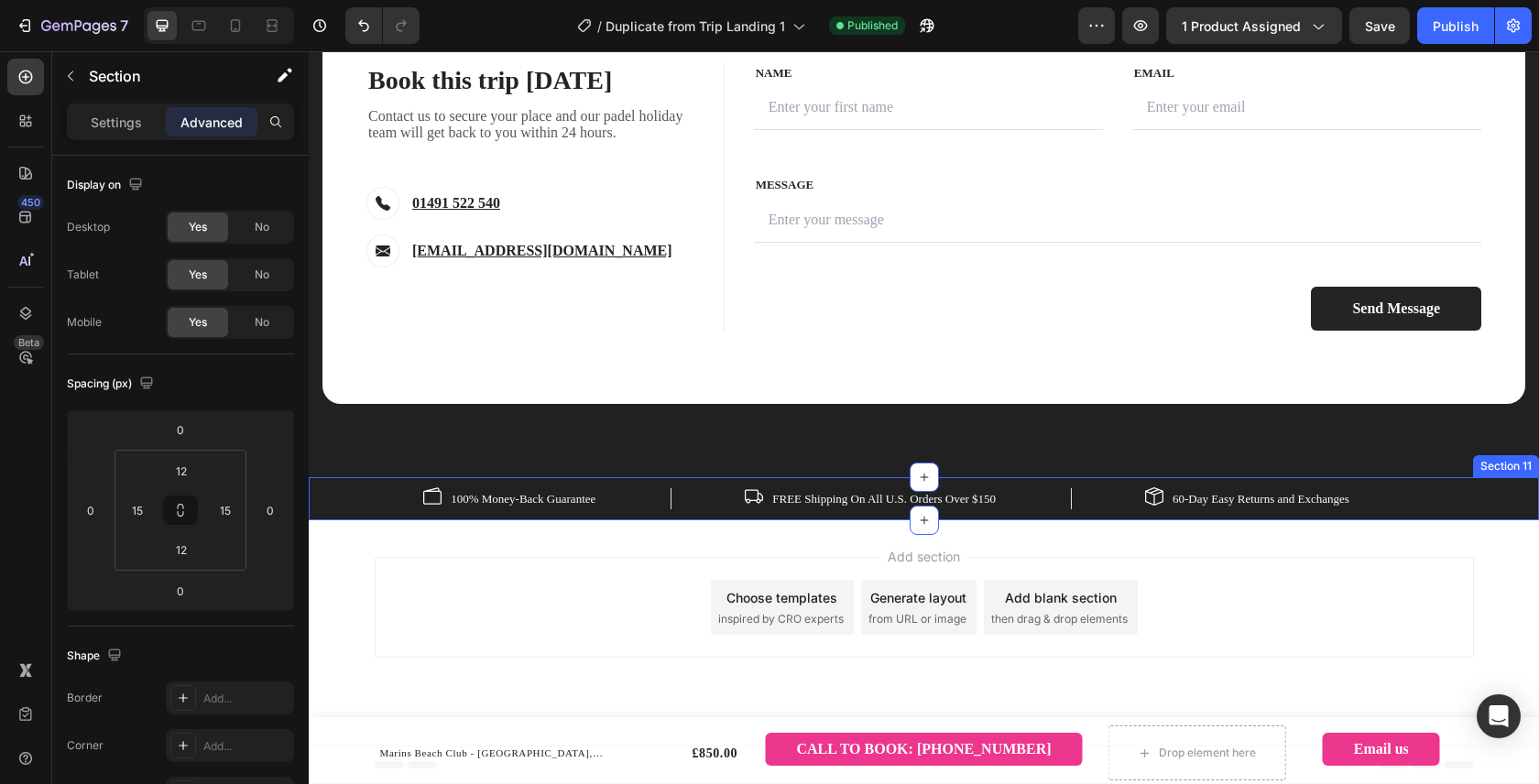
click at [359, 505] on div "Image 100% Money-Back Guarantee Text block Row Image FREE Shipping On All U.S. …" at bounding box center [924, 498] width 1202 height 22
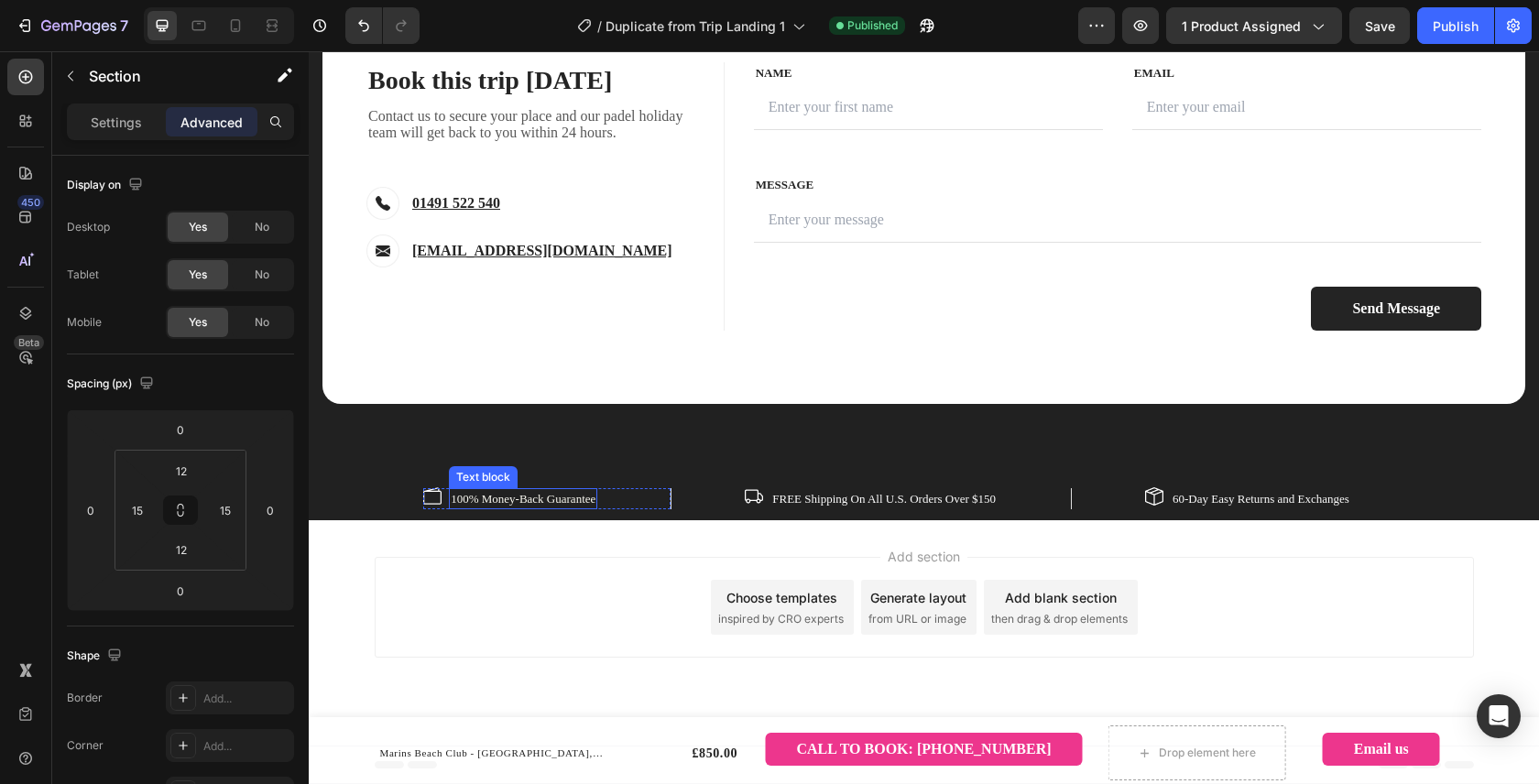
click at [569, 490] on p "100% Money-Back Guarantee" at bounding box center [522, 499] width 144 height 19
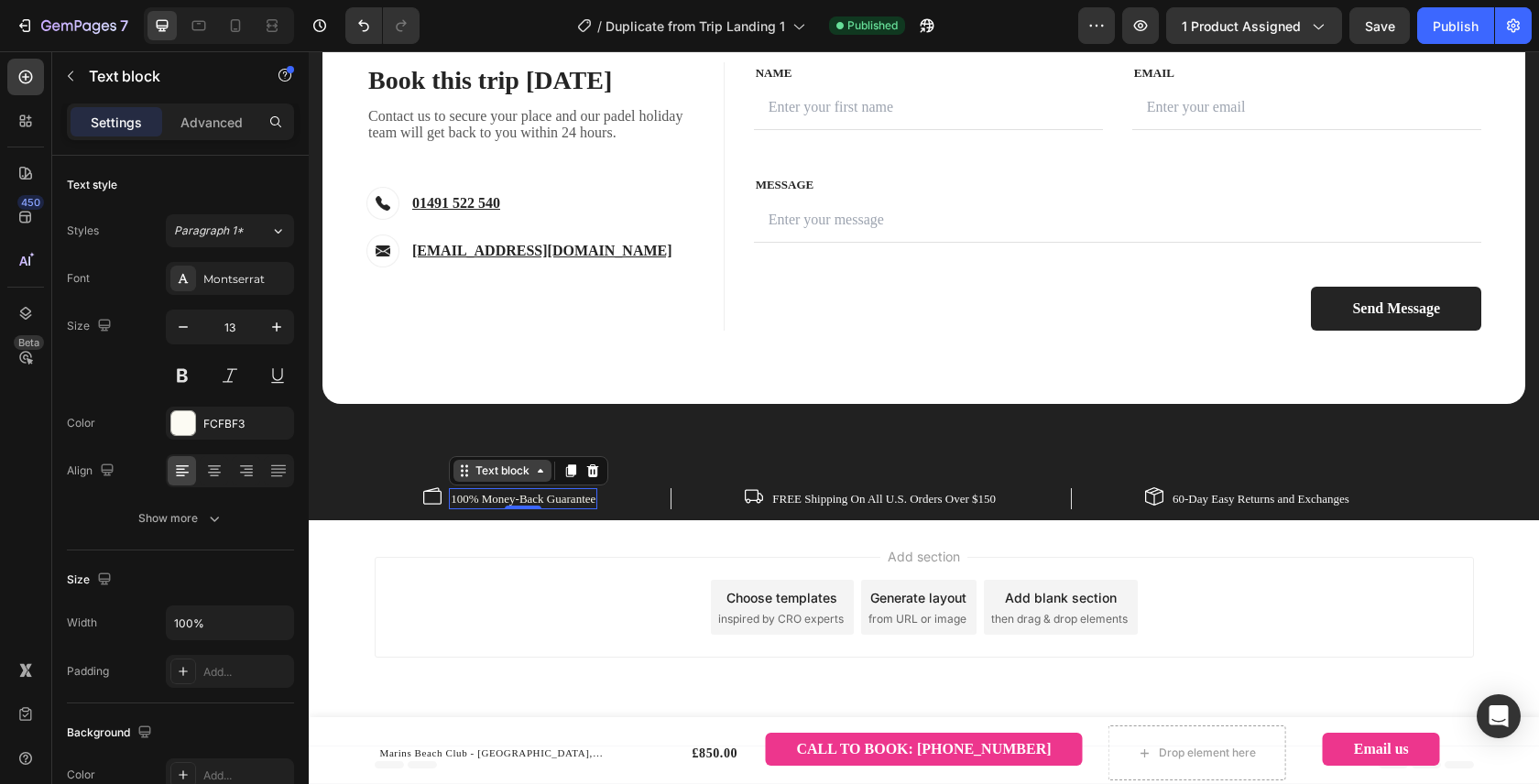
click at [472, 462] on div "Text block" at bounding box center [502, 471] width 61 height 17
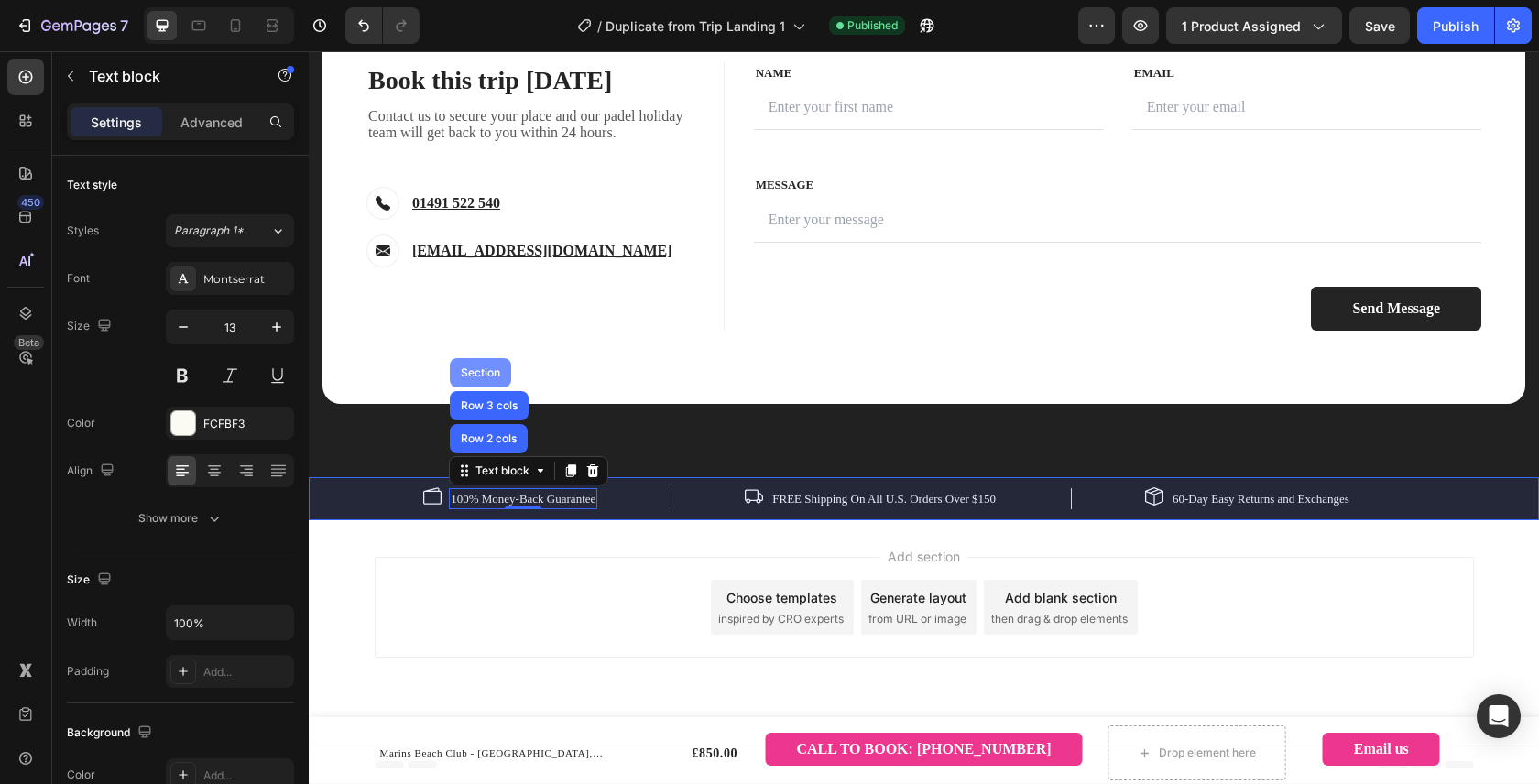
click at [457, 368] on div "Section" at bounding box center [480, 373] width 47 height 11
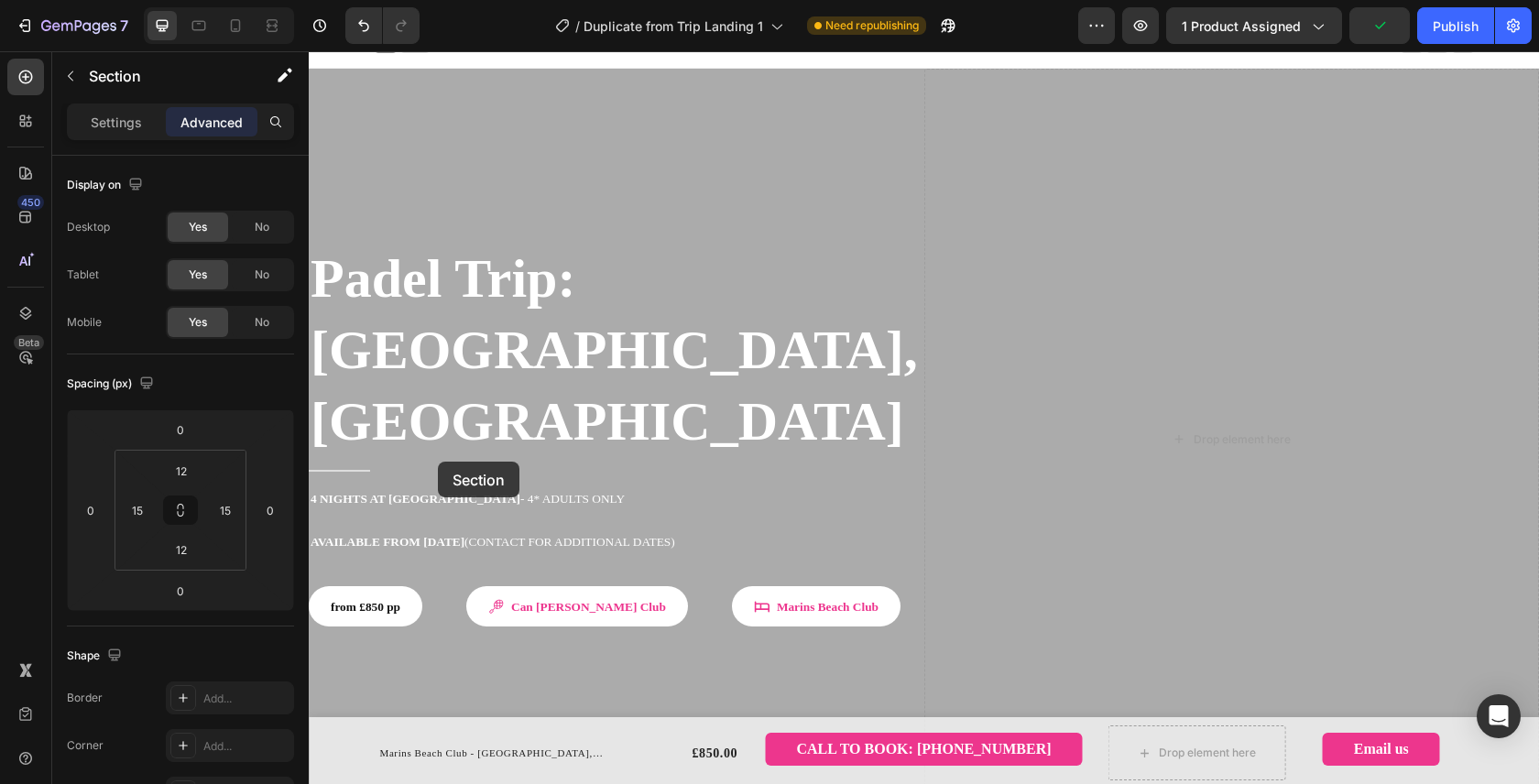
scroll to position [0, 0]
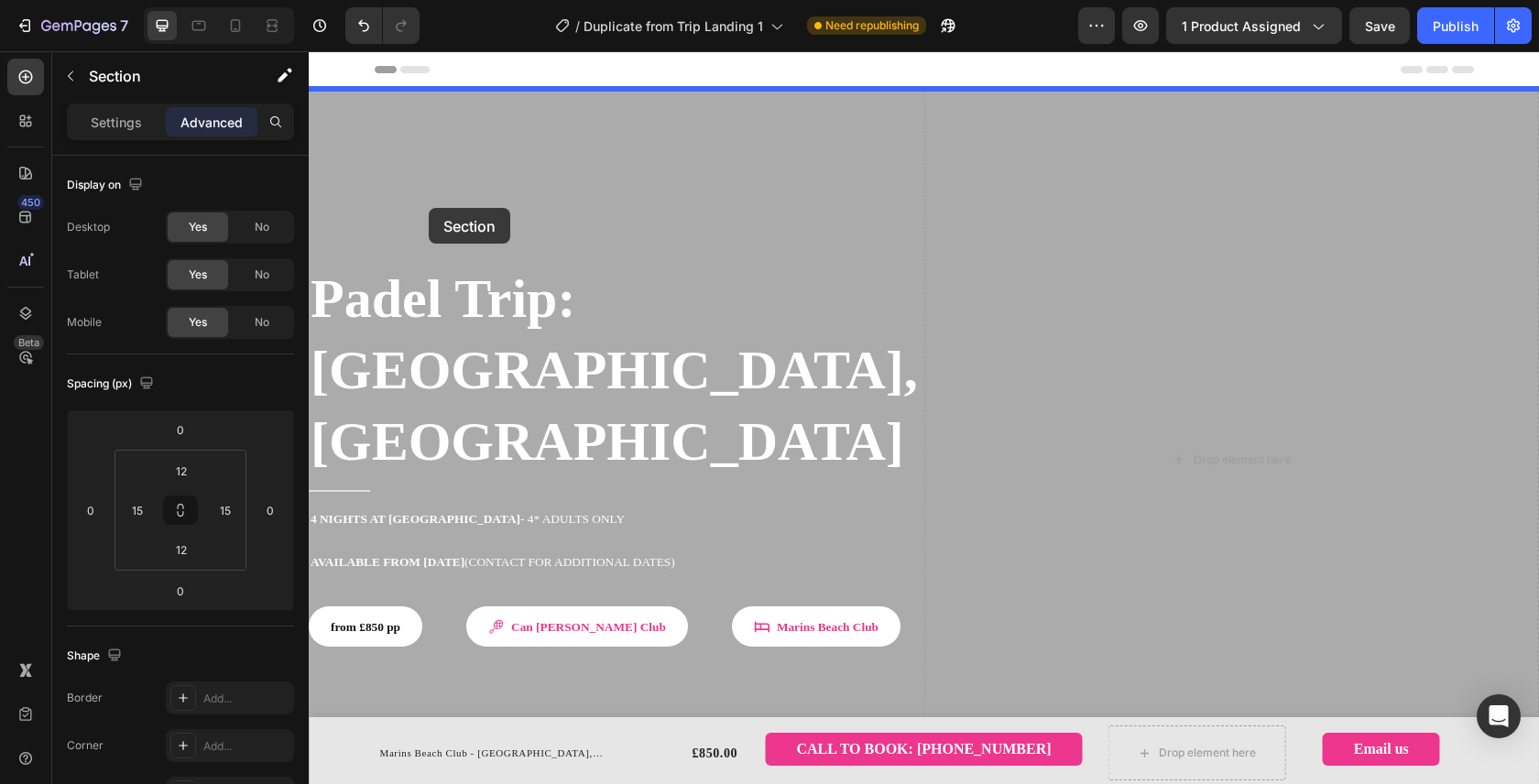
drag, startPoint x: 356, startPoint y: 486, endPoint x: 429, endPoint y: 208, distance: 287.4
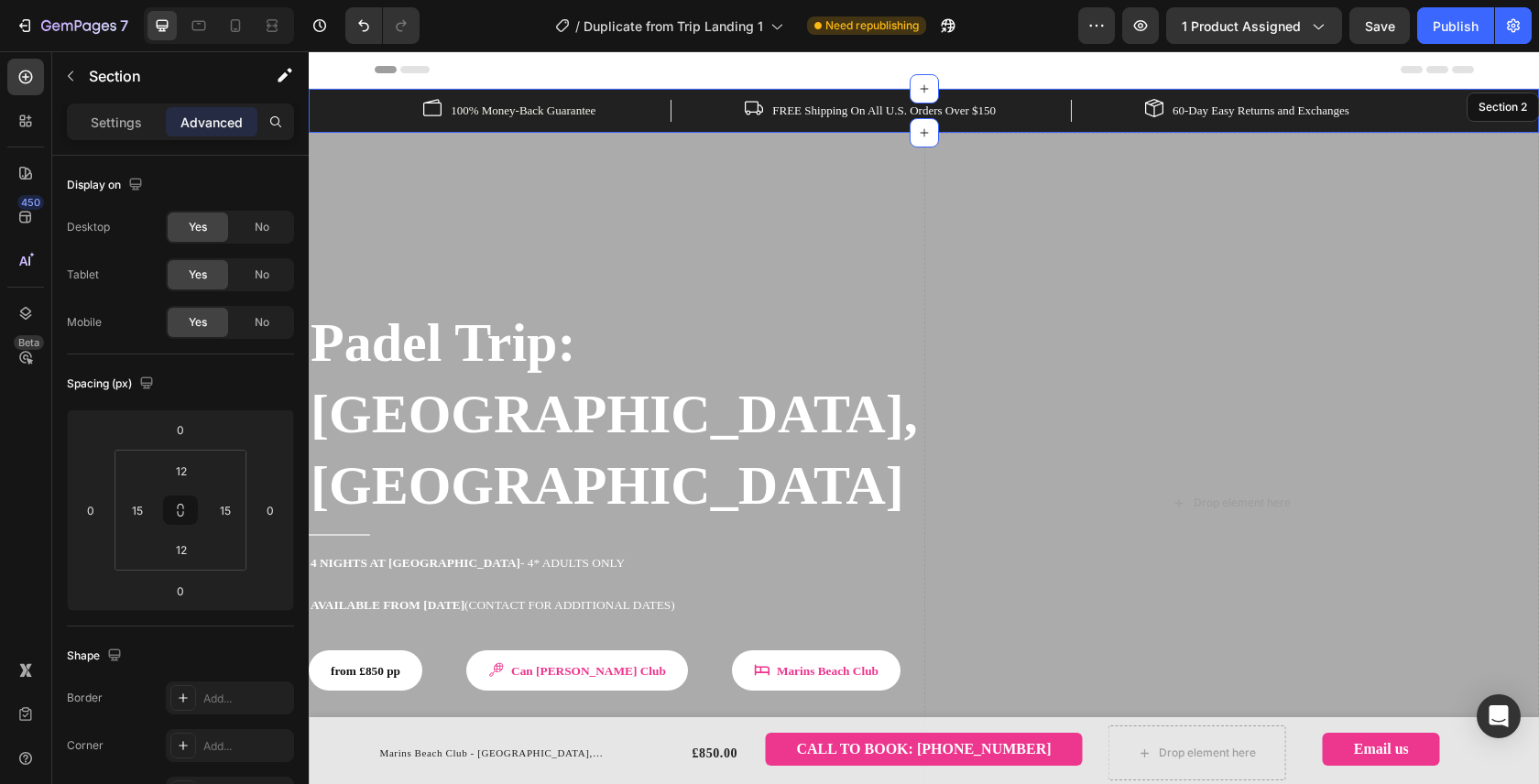
click at [333, 113] on div "Image 100% Money-Back Guarantee Text block Row Image FREE Shipping On All U.S. …" at bounding box center [924, 110] width 1202 height 22
click at [192, 475] on input "12" at bounding box center [181, 470] width 37 height 27
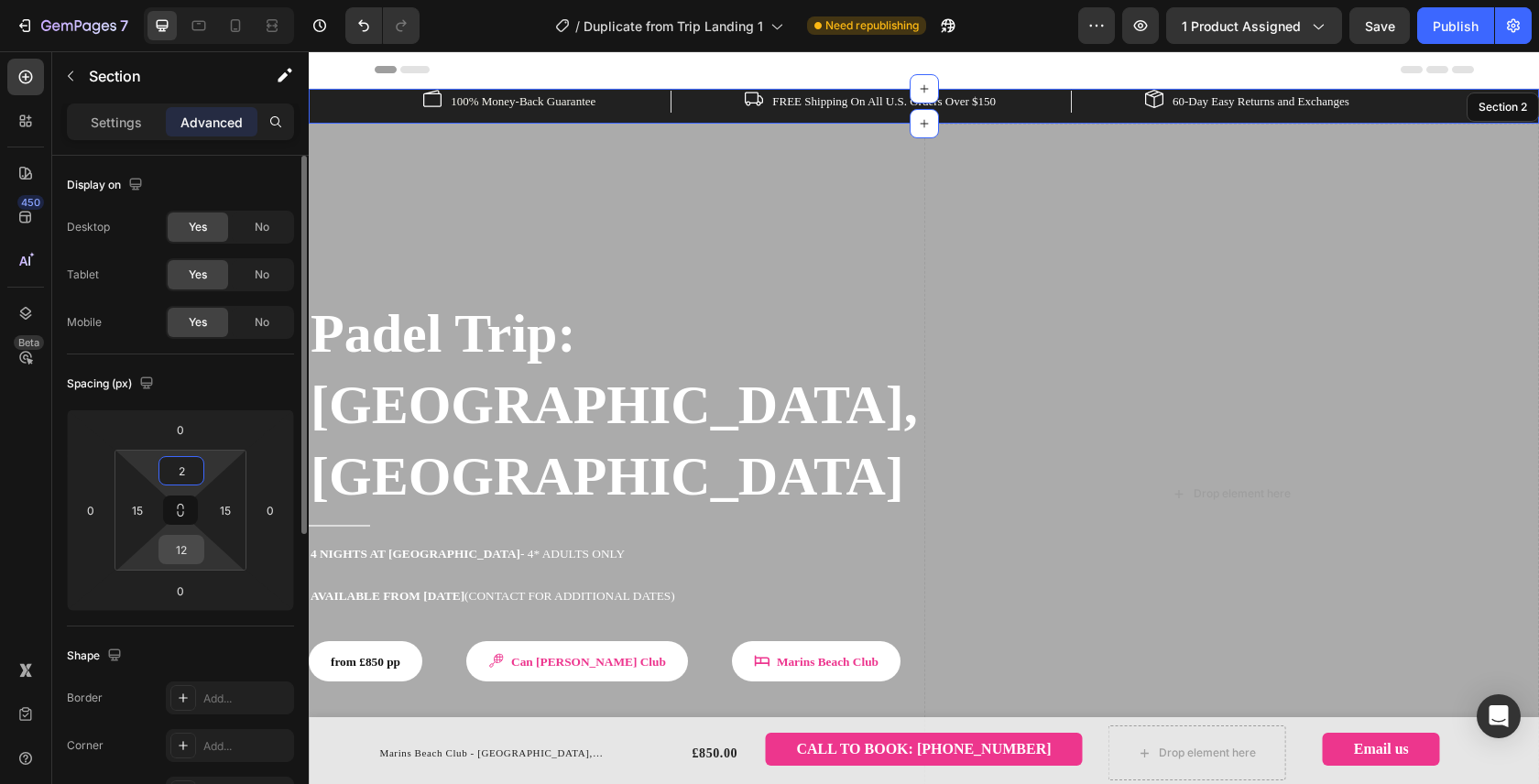
type input "2"
click at [186, 548] on input "12" at bounding box center [181, 549] width 37 height 27
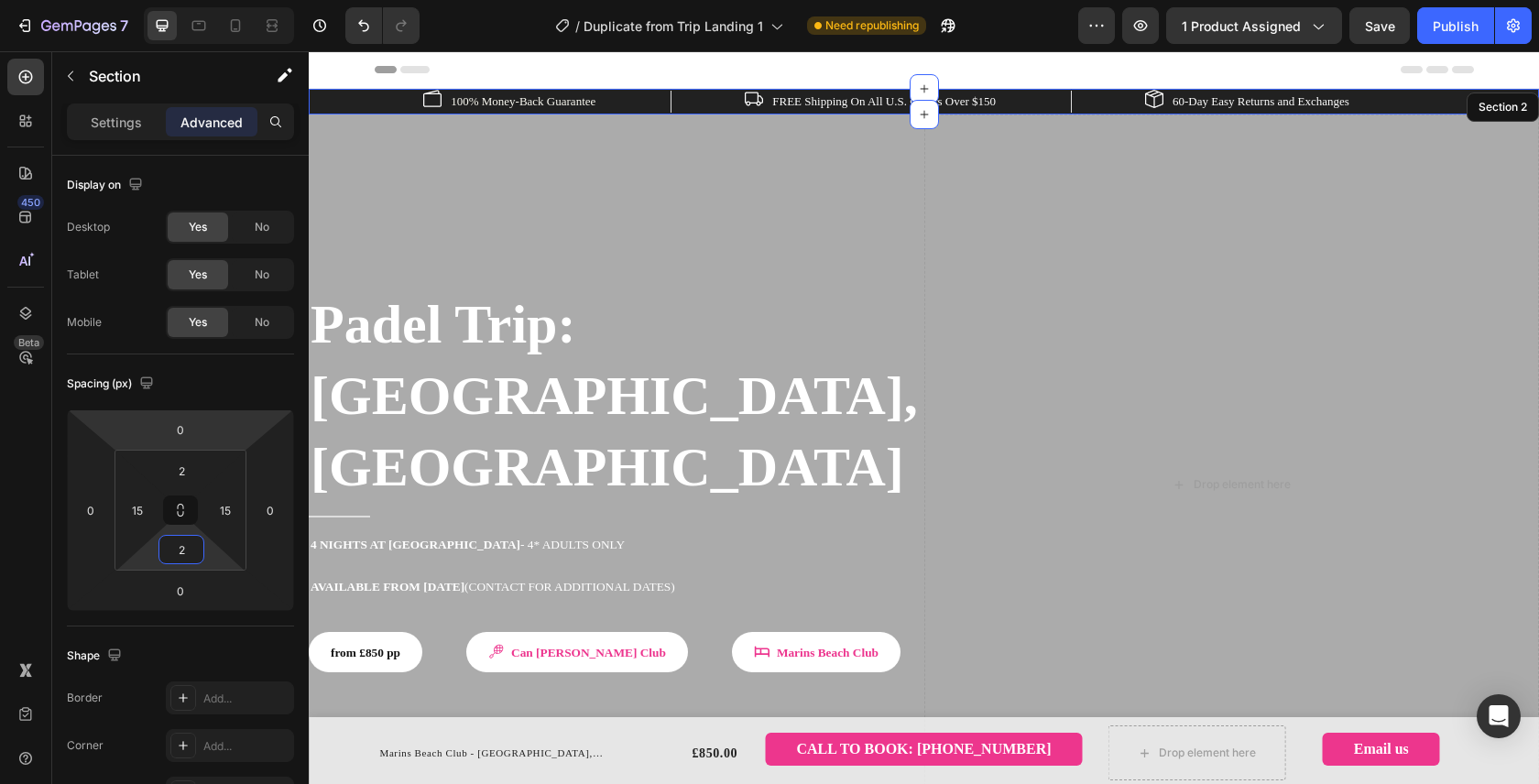
type input "2"
click at [1393, 23] on span "Save" at bounding box center [1380, 26] width 30 height 16
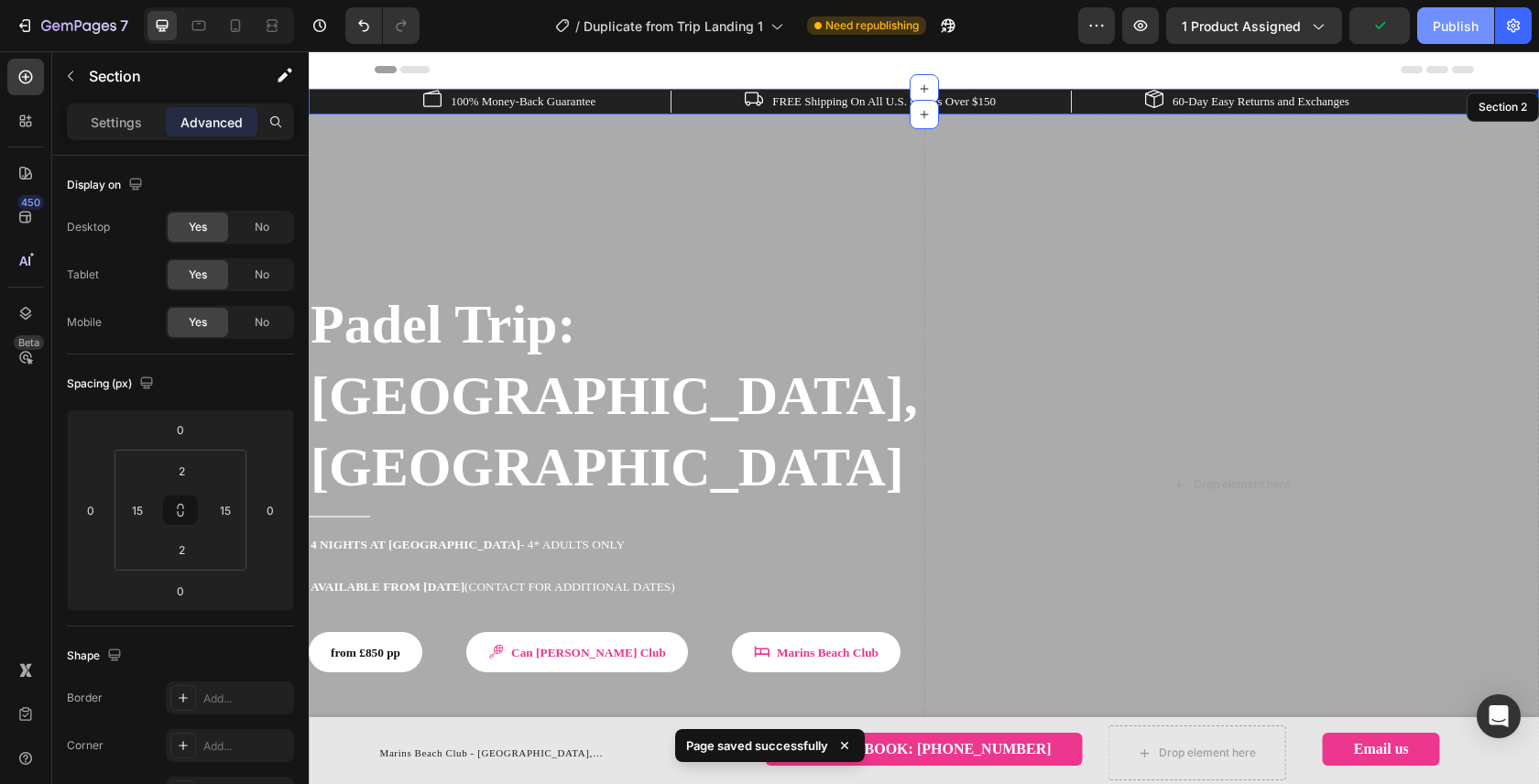
click at [1456, 38] on button "Publish" at bounding box center [1456, 25] width 77 height 37
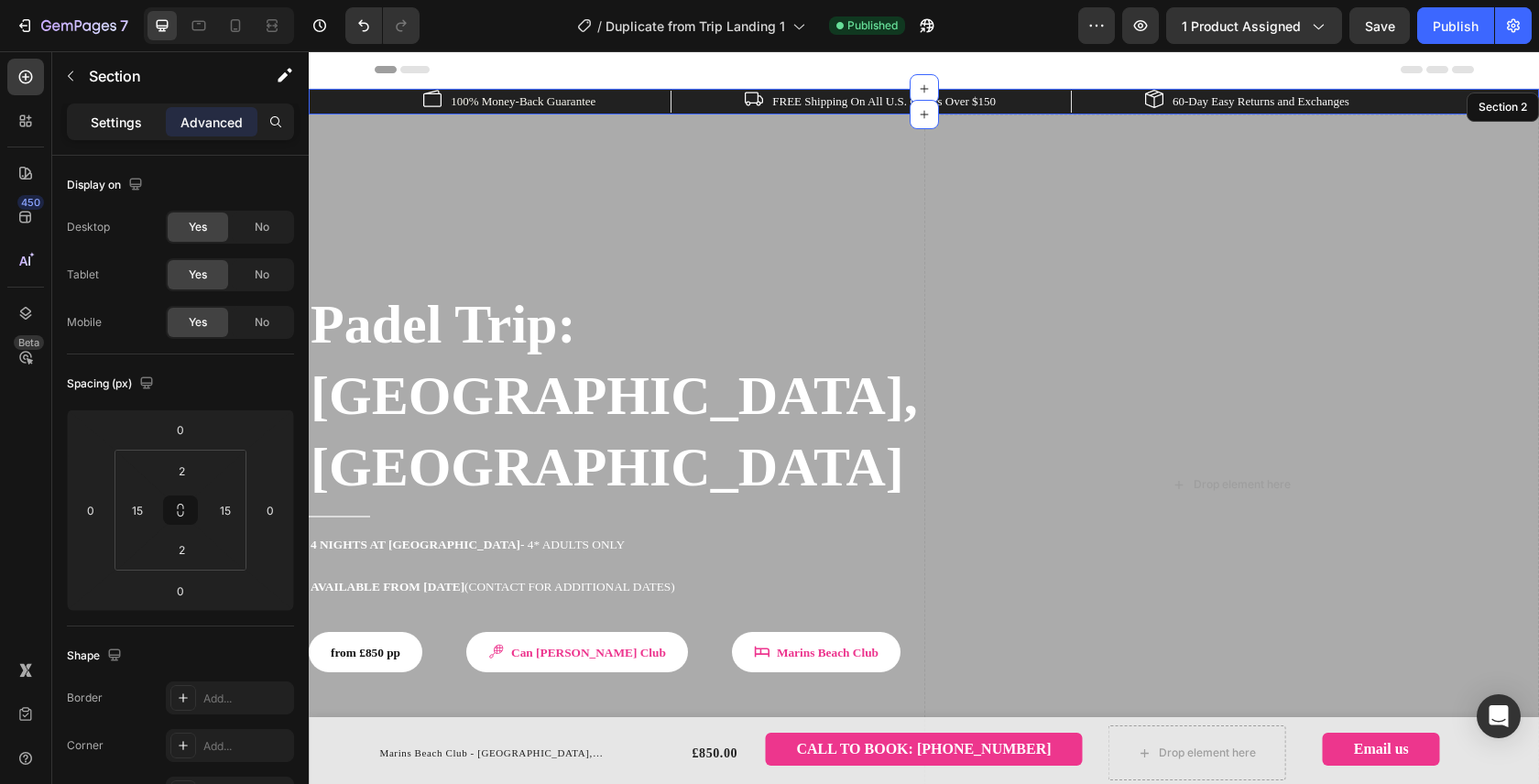
click at [123, 123] on p "Settings" at bounding box center [116, 122] width 52 height 20
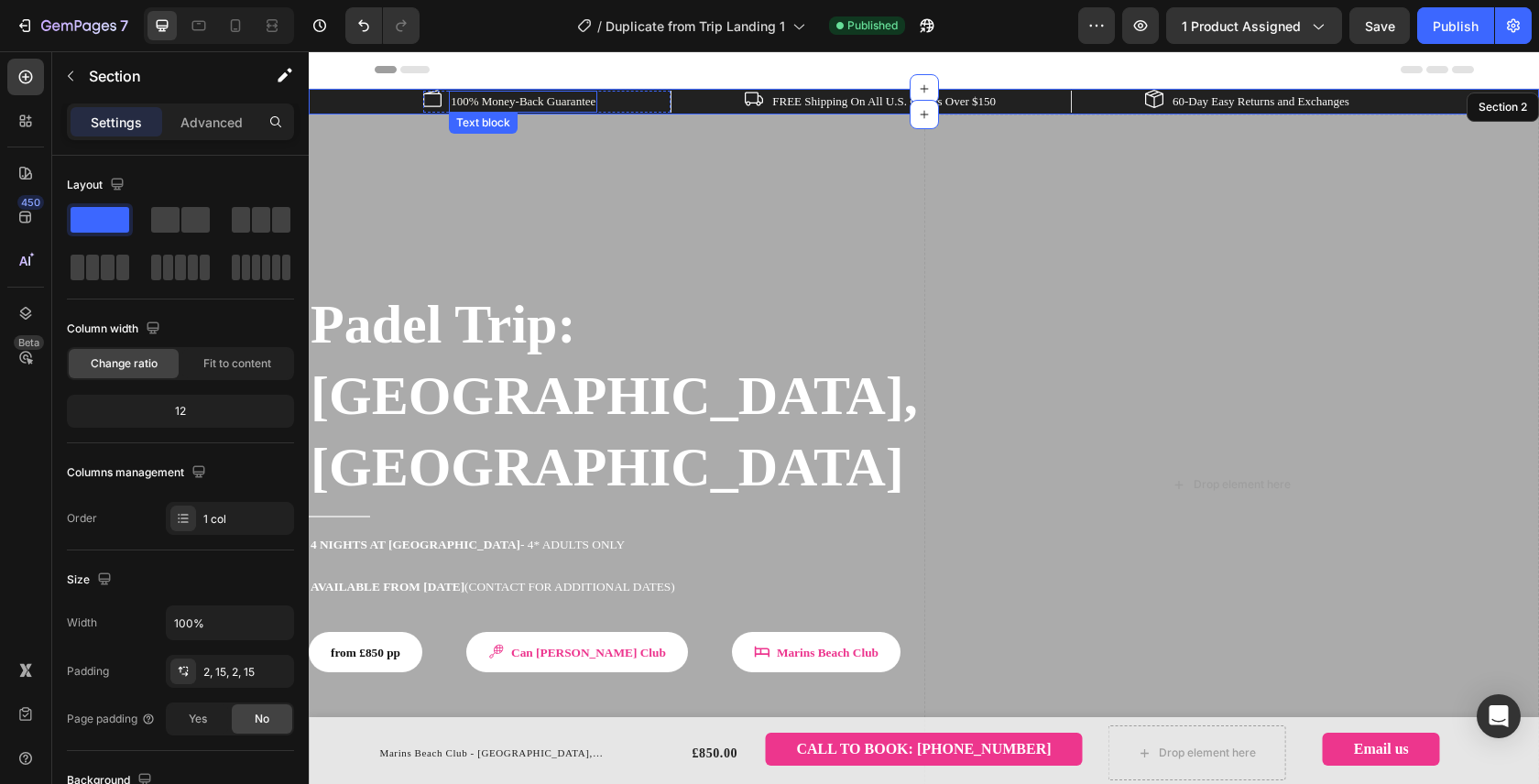
click at [450, 103] on p "100% Money-Back Guarantee" at bounding box center [522, 102] width 144 height 19
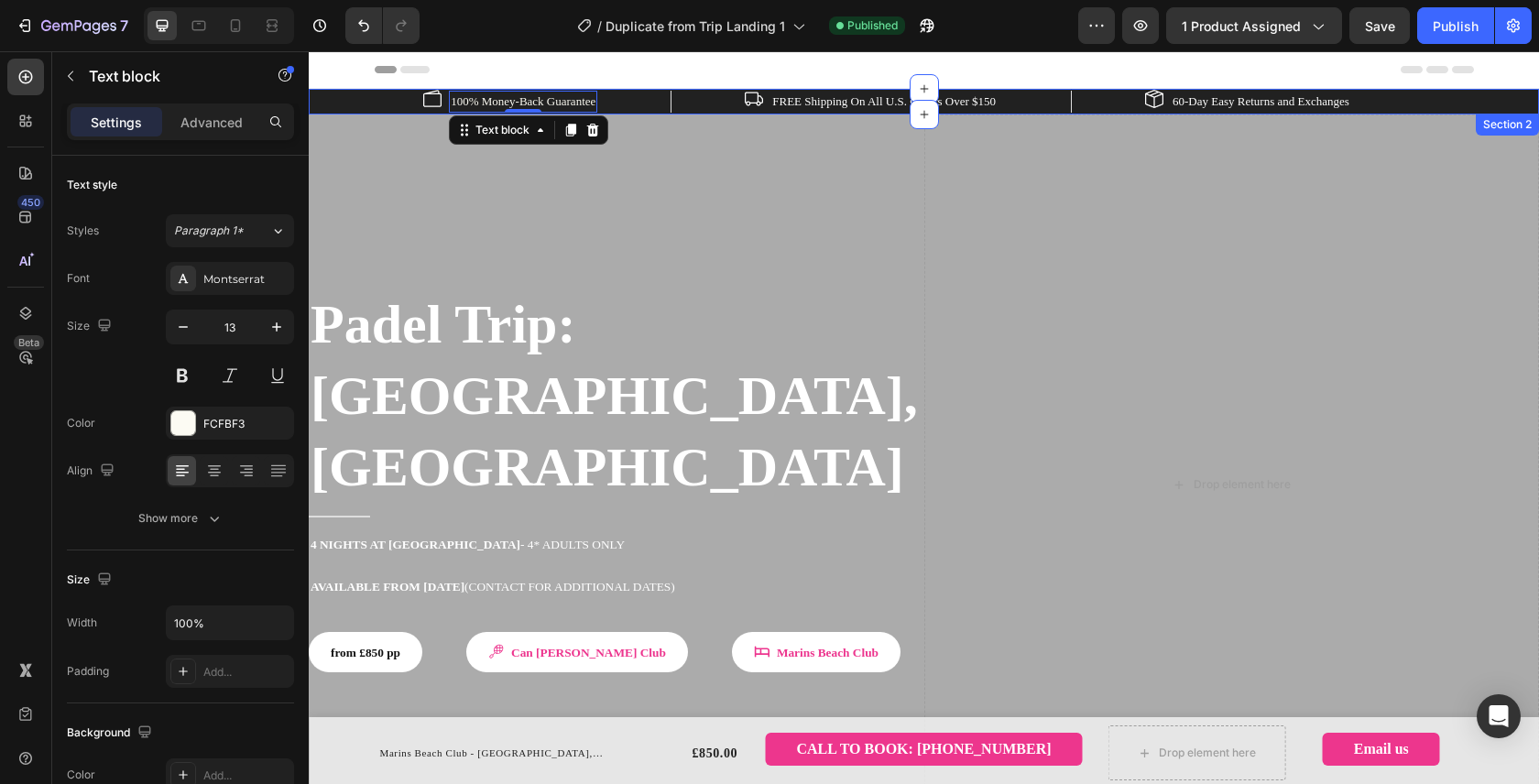
click at [352, 111] on div "Image 100% Money-Back Guarantee Text block 0 Row Image FREE Shipping On All U.S…" at bounding box center [924, 101] width 1202 height 22
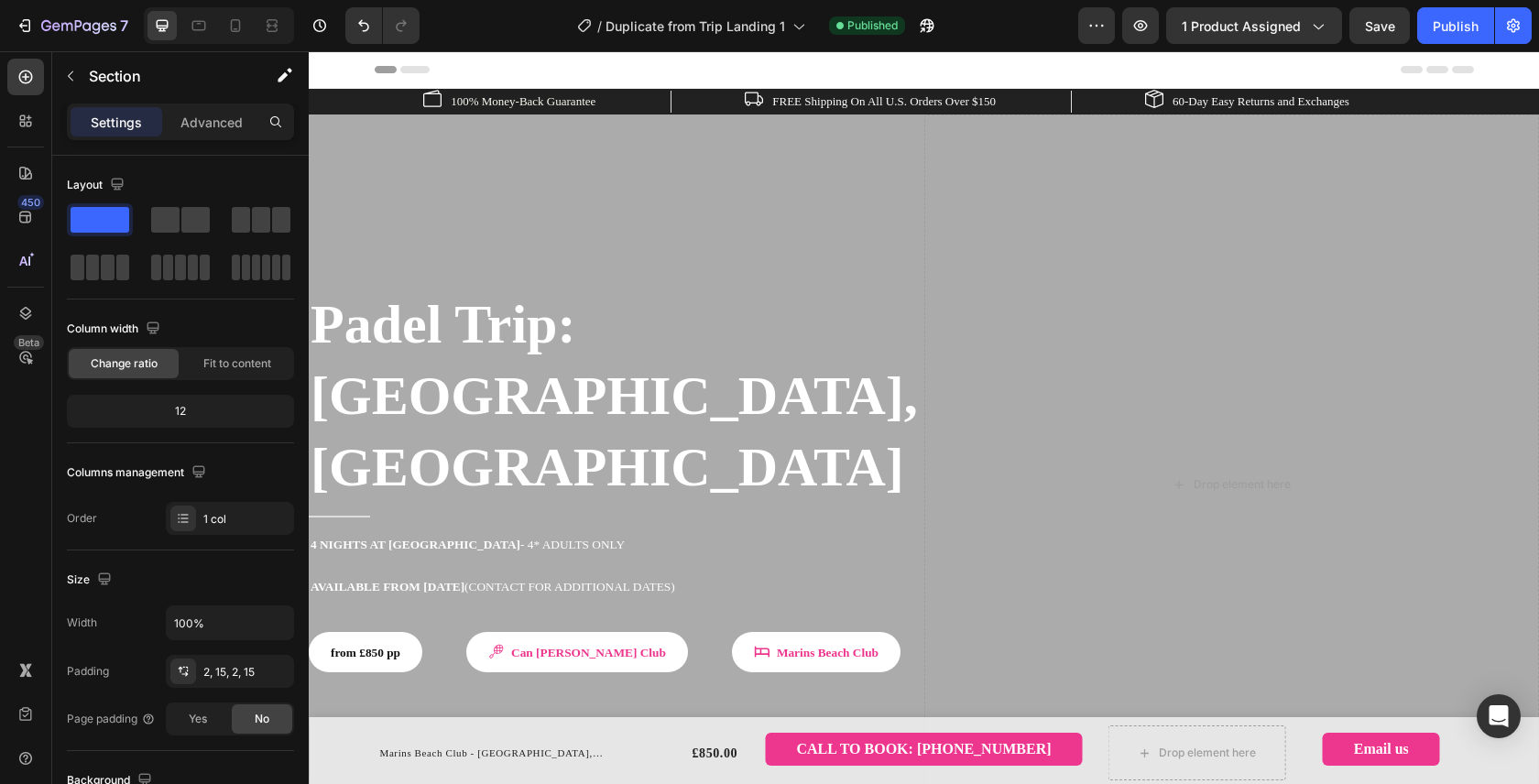
click at [347, 67] on span "Header" at bounding box center [363, 69] width 40 height 19
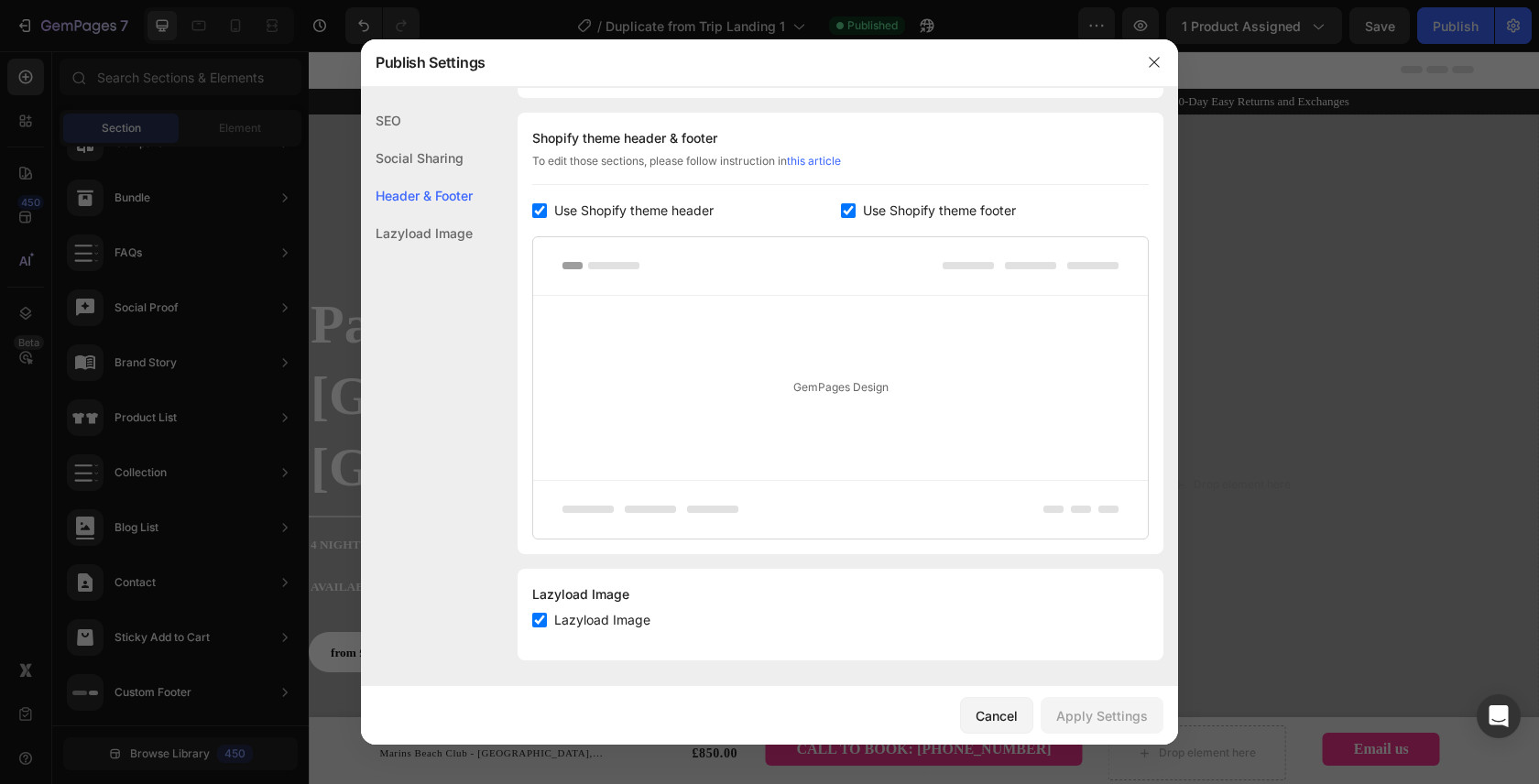
scroll to position [262, 0]
click at [1152, 63] on icon "button" at bounding box center [1154, 63] width 10 height 10
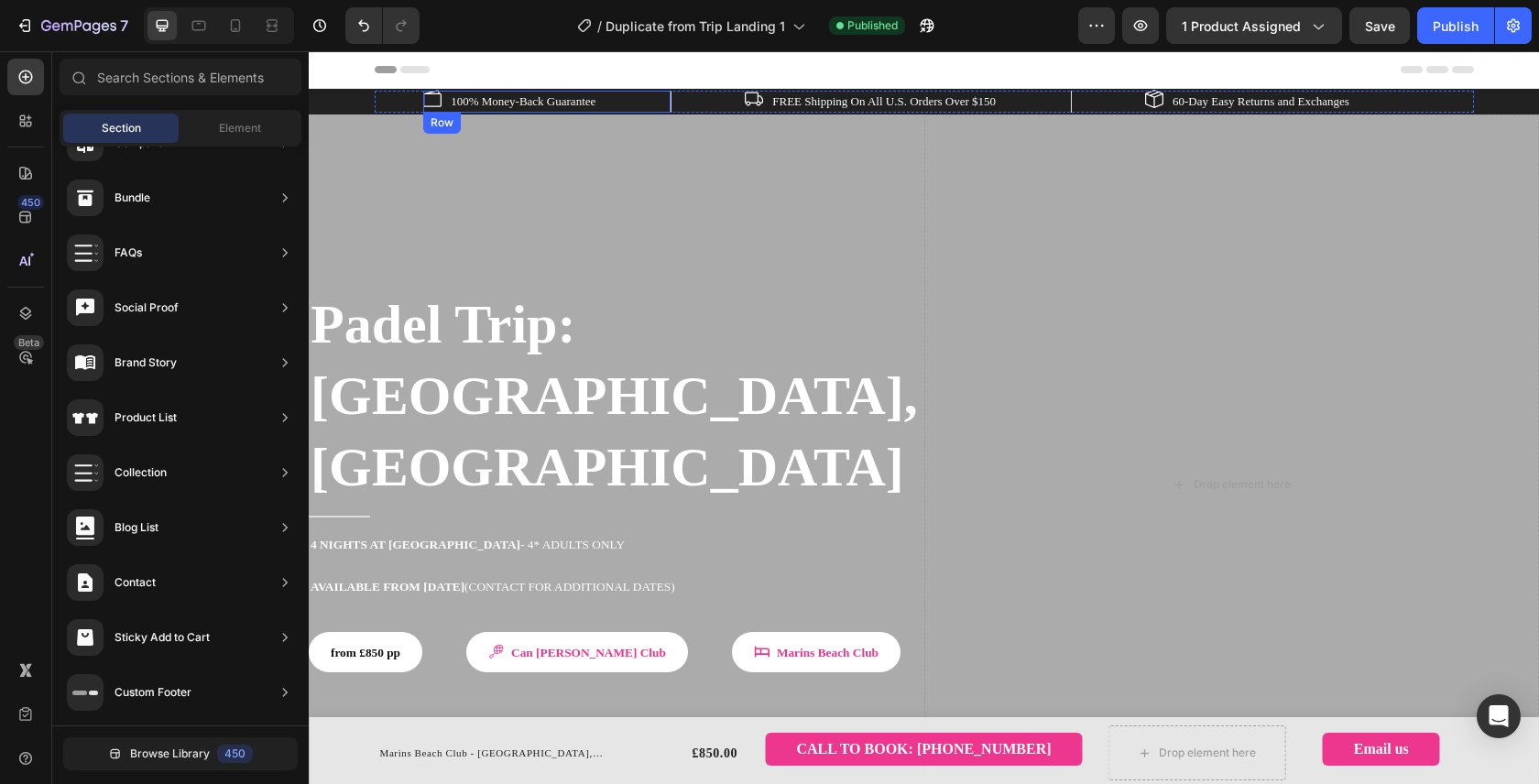
click at [566, 111] on p "100% Money-Back Guarantee" at bounding box center [522, 102] width 144 height 19
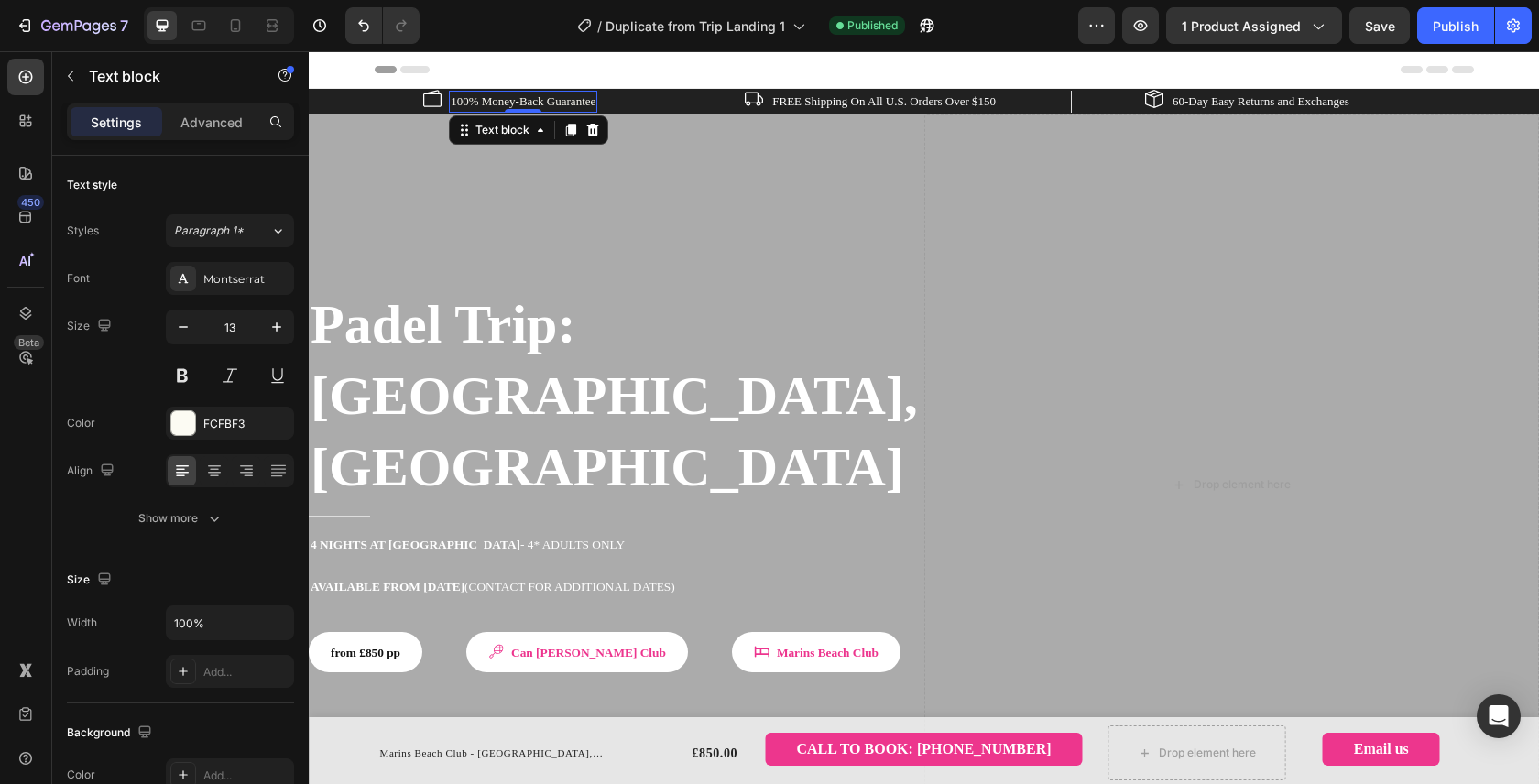
click at [514, 115] on div "0" at bounding box center [523, 113] width 19 height 15
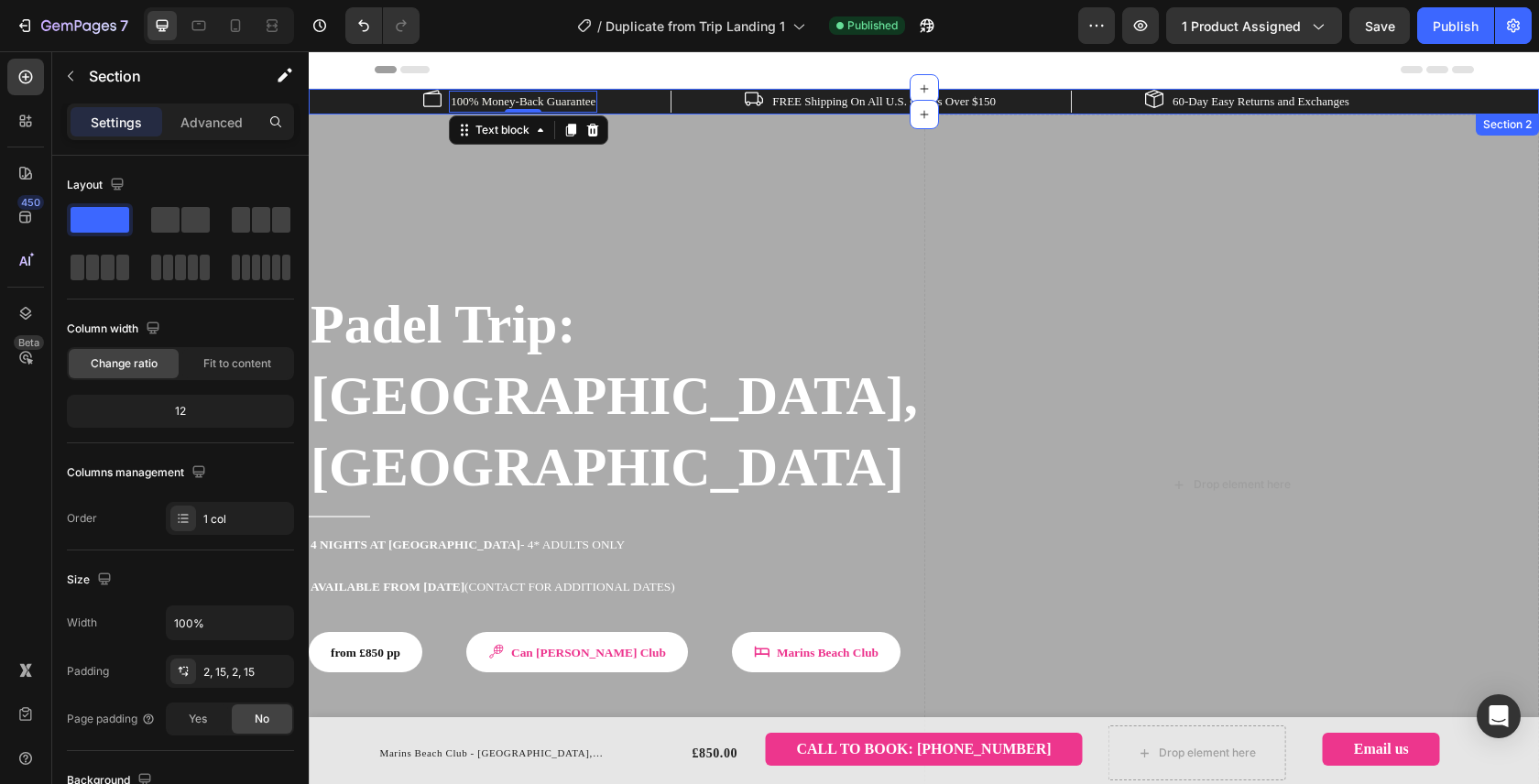
click at [352, 99] on div "Image 100% Money-Back Guarantee Text block 0 Row Image FREE Shipping On All U.S…" at bounding box center [924, 101] width 1202 height 22
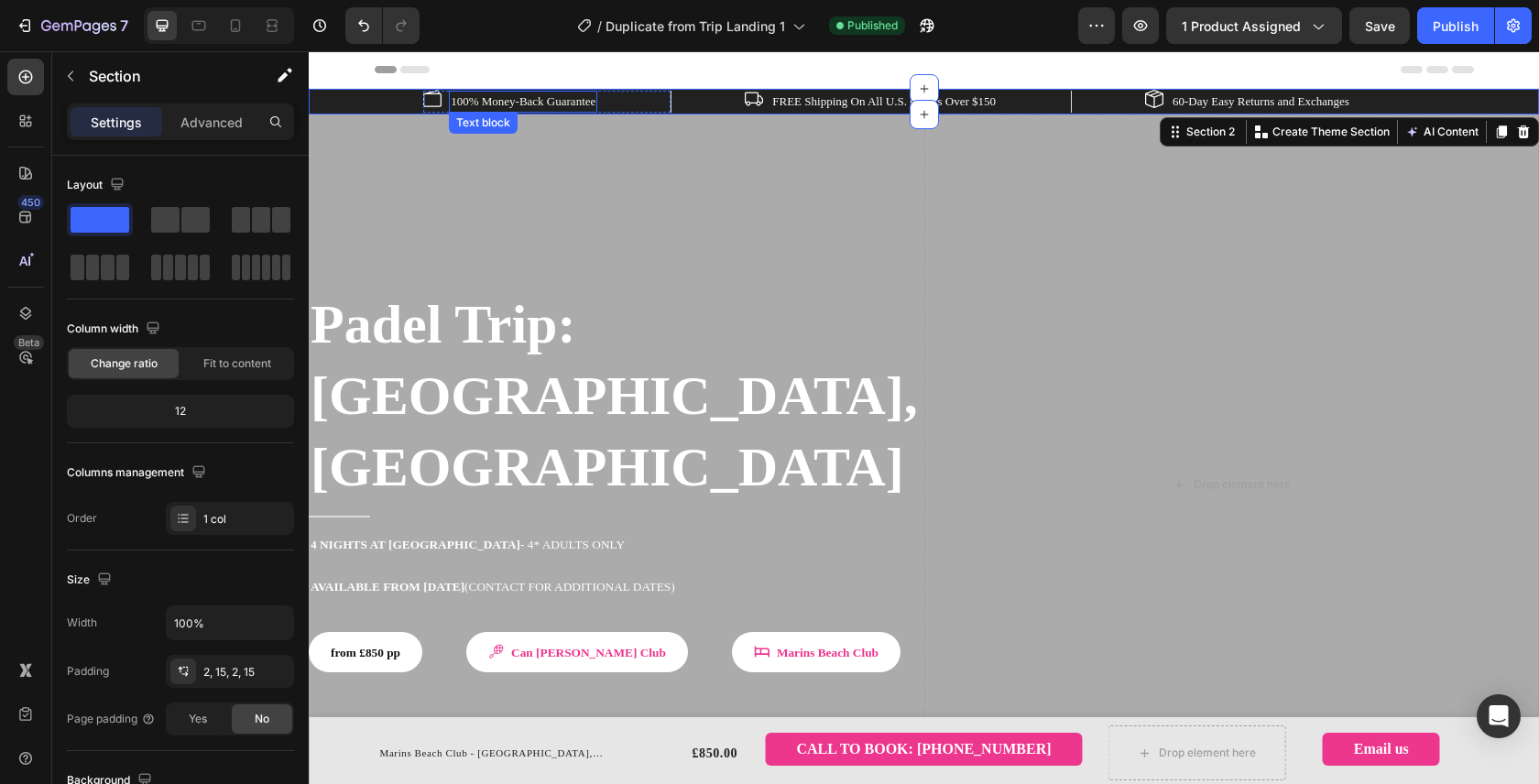
click at [450, 110] on p "100% Money-Back Guarantee" at bounding box center [522, 102] width 144 height 19
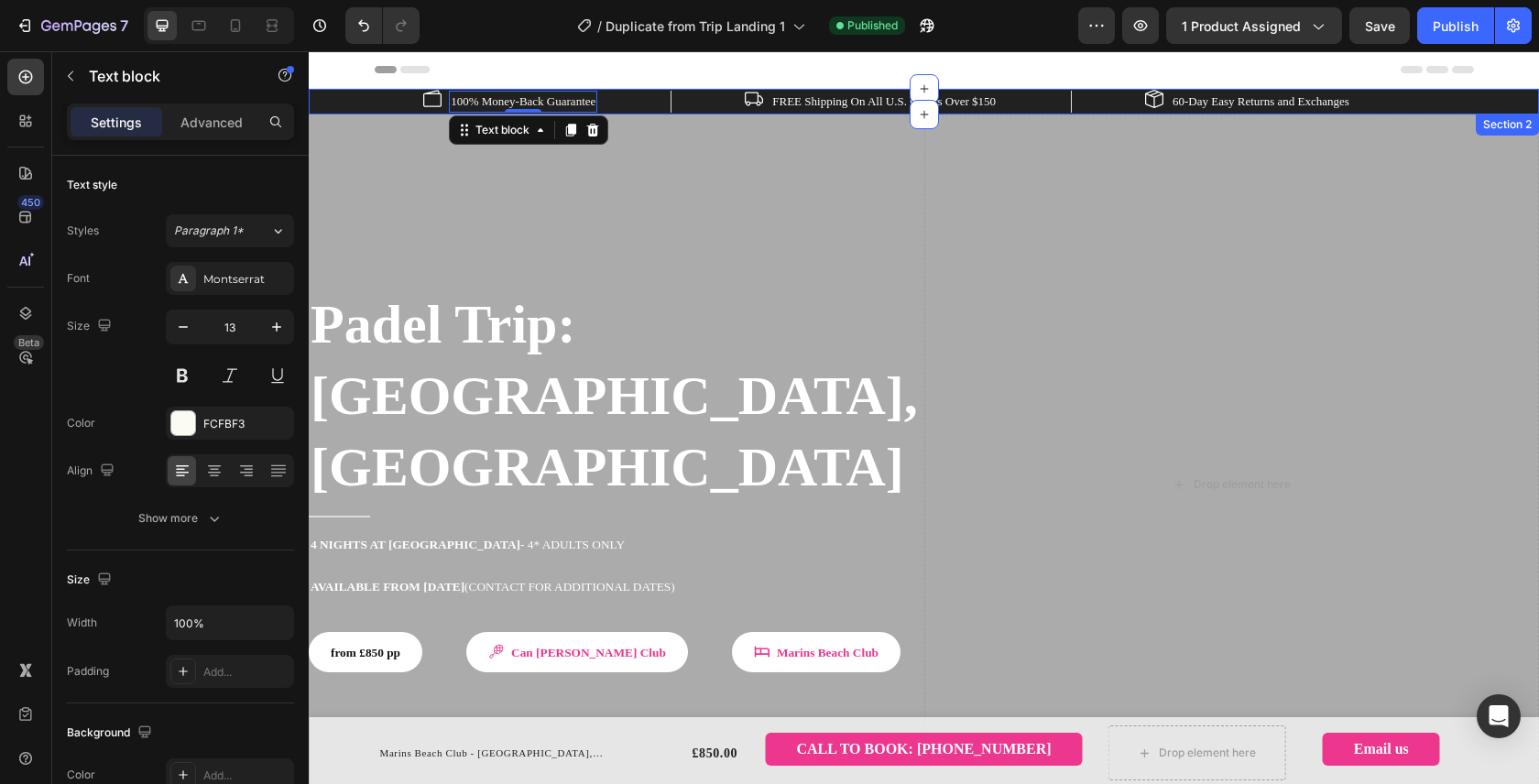
click at [349, 108] on div "Image 100% Money-Back Guarantee Text block 0 Row Image FREE Shipping On All U.S…" at bounding box center [924, 101] width 1202 height 22
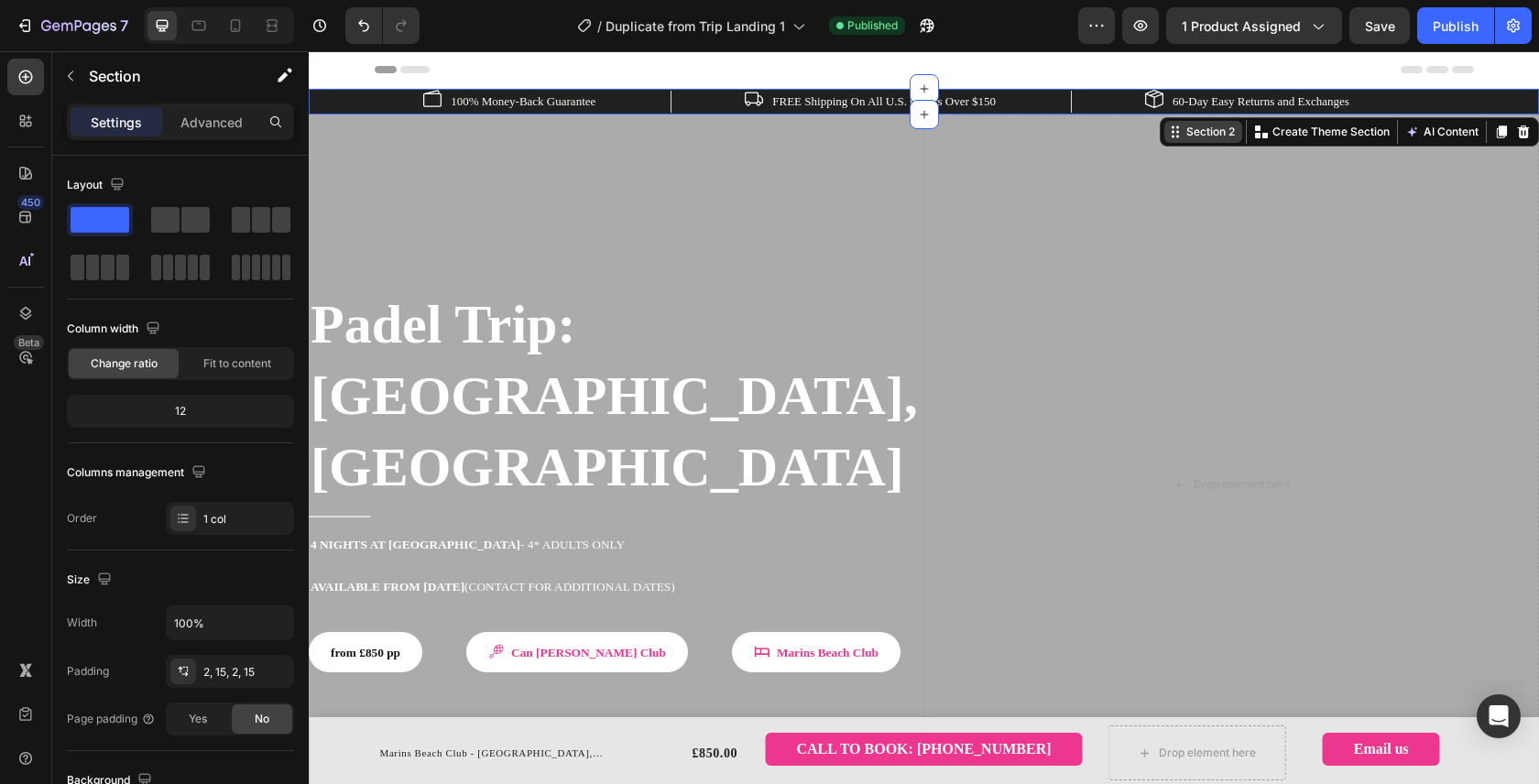
click at [1200, 140] on div "Section 2" at bounding box center [1211, 132] width 56 height 17
click at [452, 131] on div "Text block" at bounding box center [482, 123] width 61 height 17
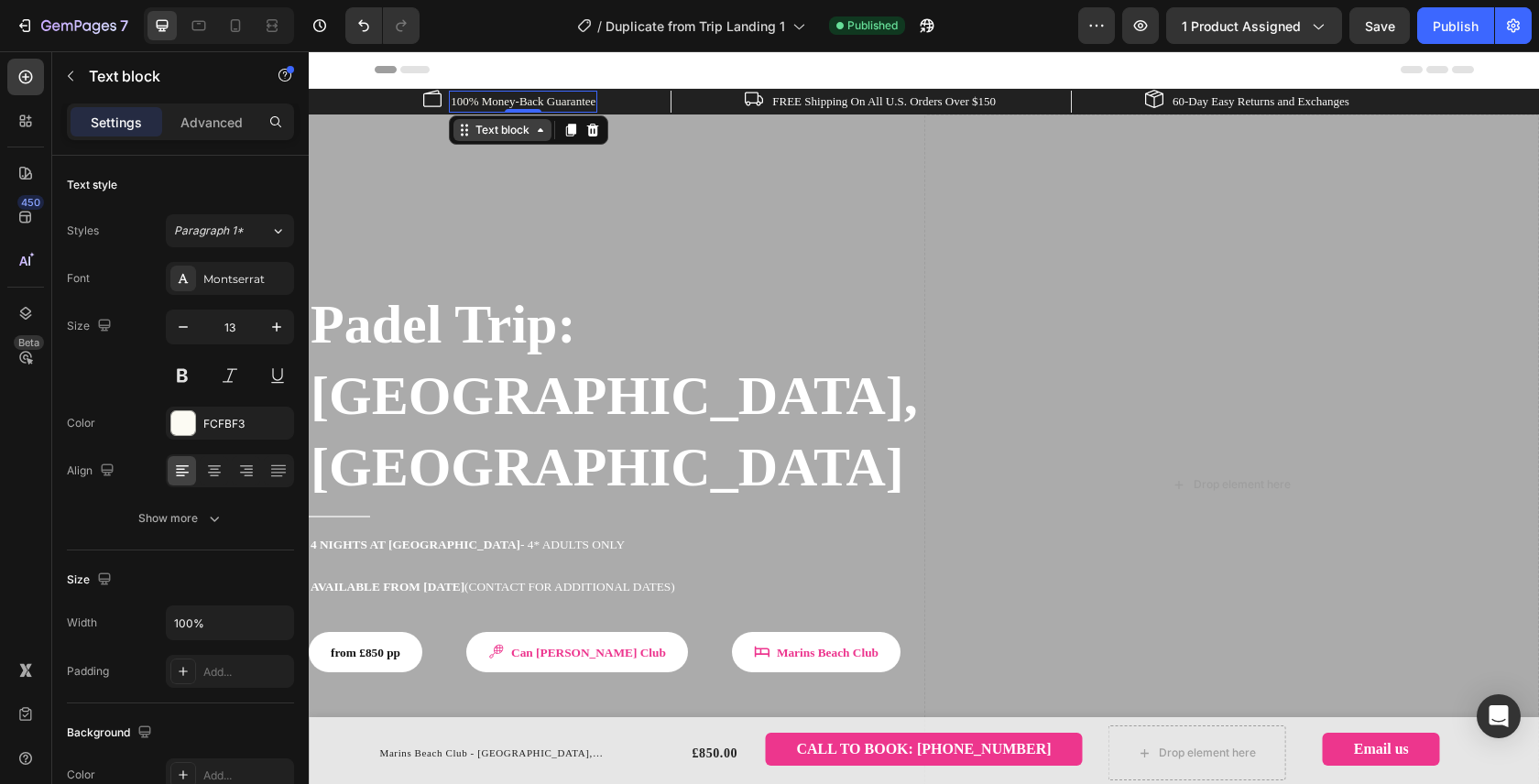
click at [472, 138] on div "Text block" at bounding box center [502, 130] width 61 height 17
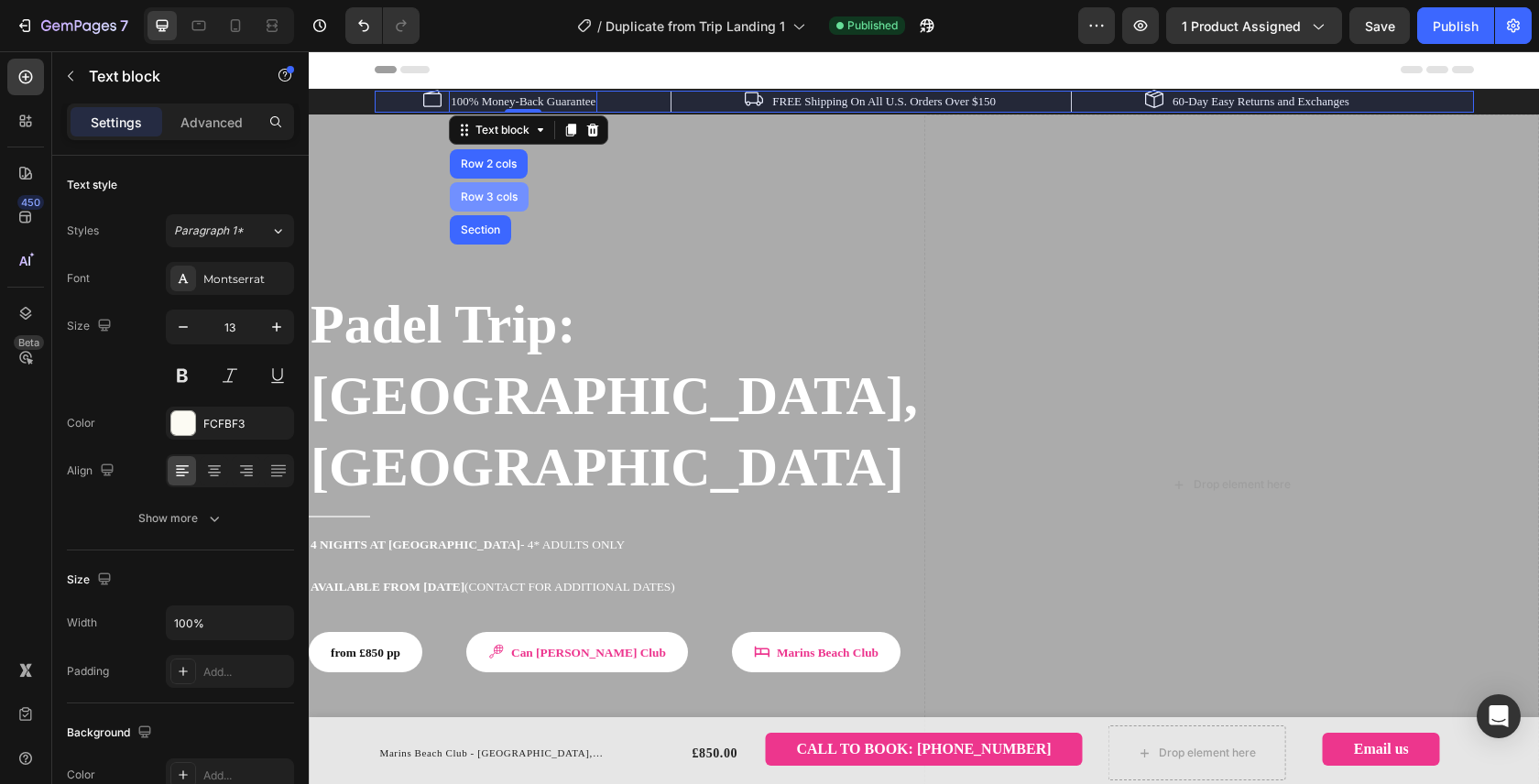
click at [457, 203] on div "Row 3 cols" at bounding box center [489, 197] width 64 height 11
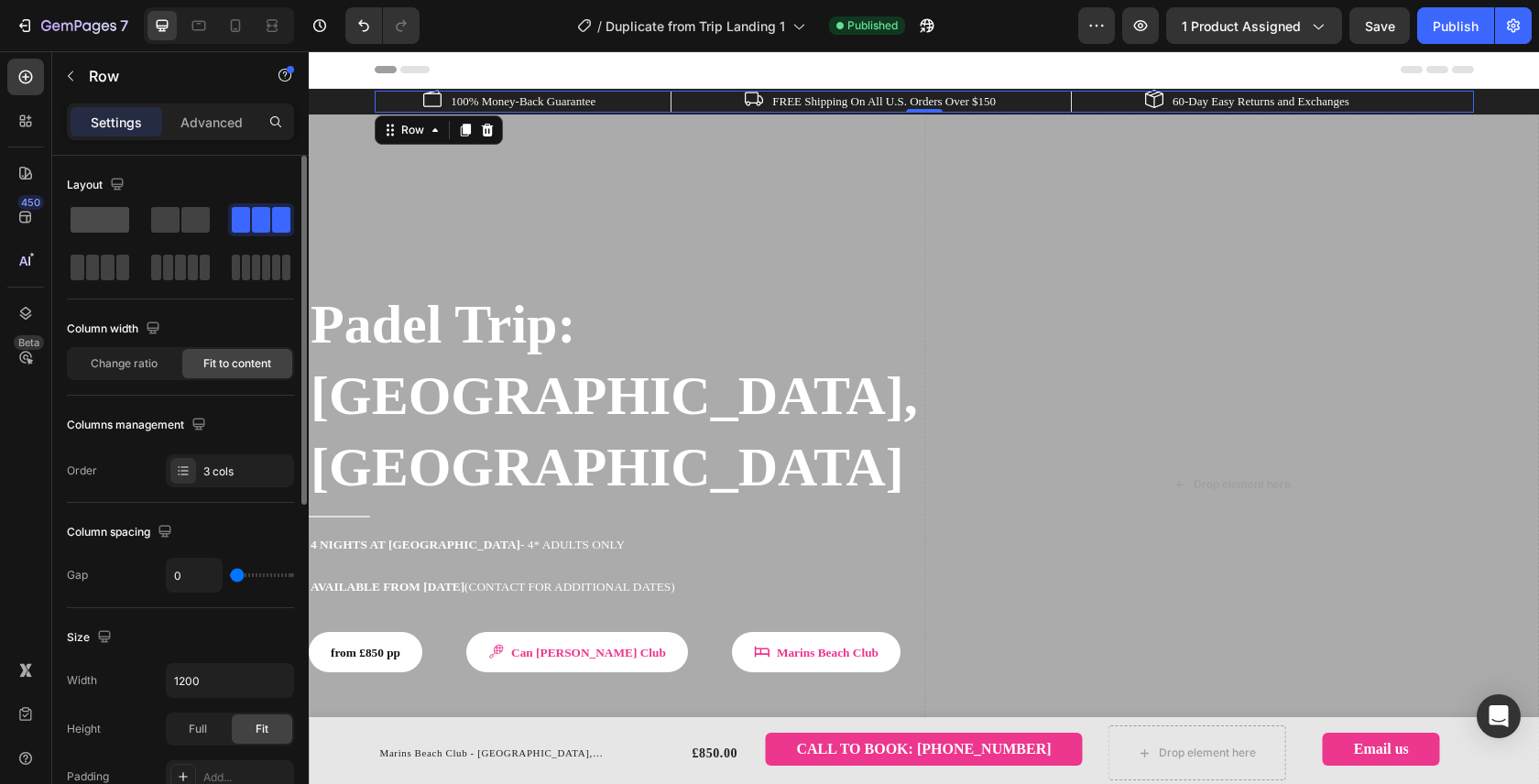
click at [128, 217] on span at bounding box center [99, 219] width 58 height 25
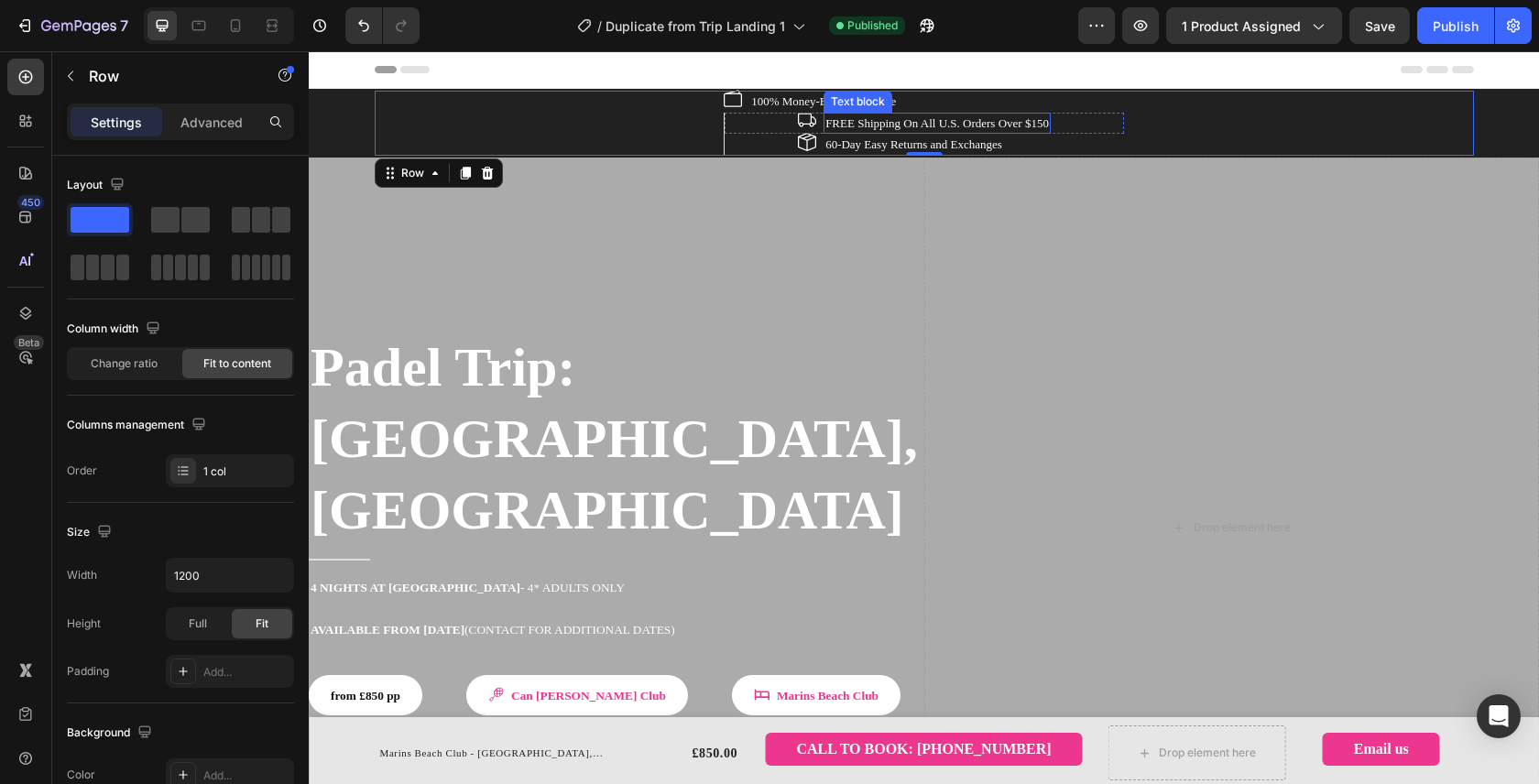
click at [878, 118] on p "FREE Shipping On All U.S. Orders Over $150" at bounding box center [937, 124] width 223 height 19
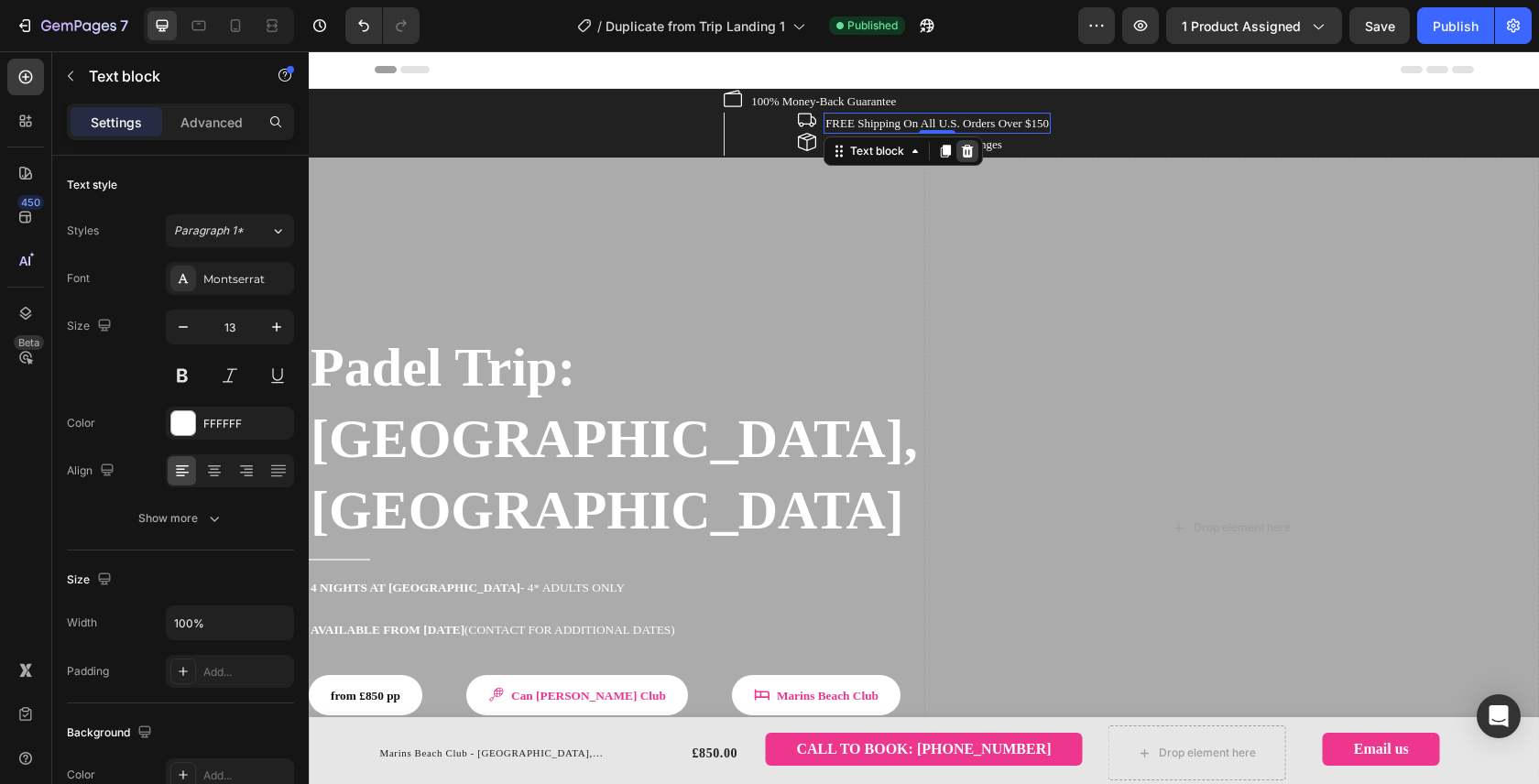
click at [961, 149] on icon at bounding box center [967, 151] width 12 height 13
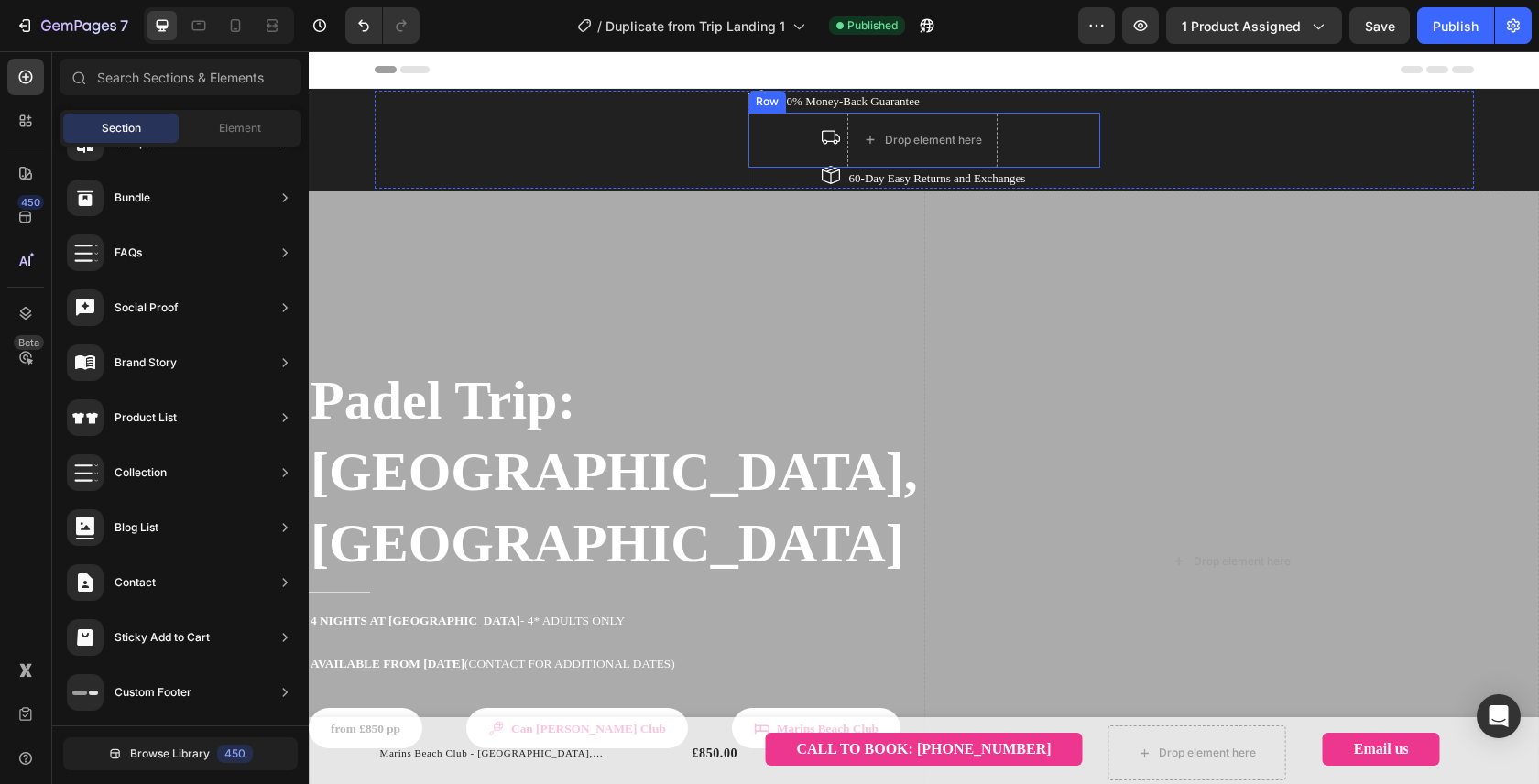
click at [747, 103] on div "Image 100% Money-Back Guarantee Text block Row Image Drop element here Row Imag…" at bounding box center [924, 140] width 354 height 98
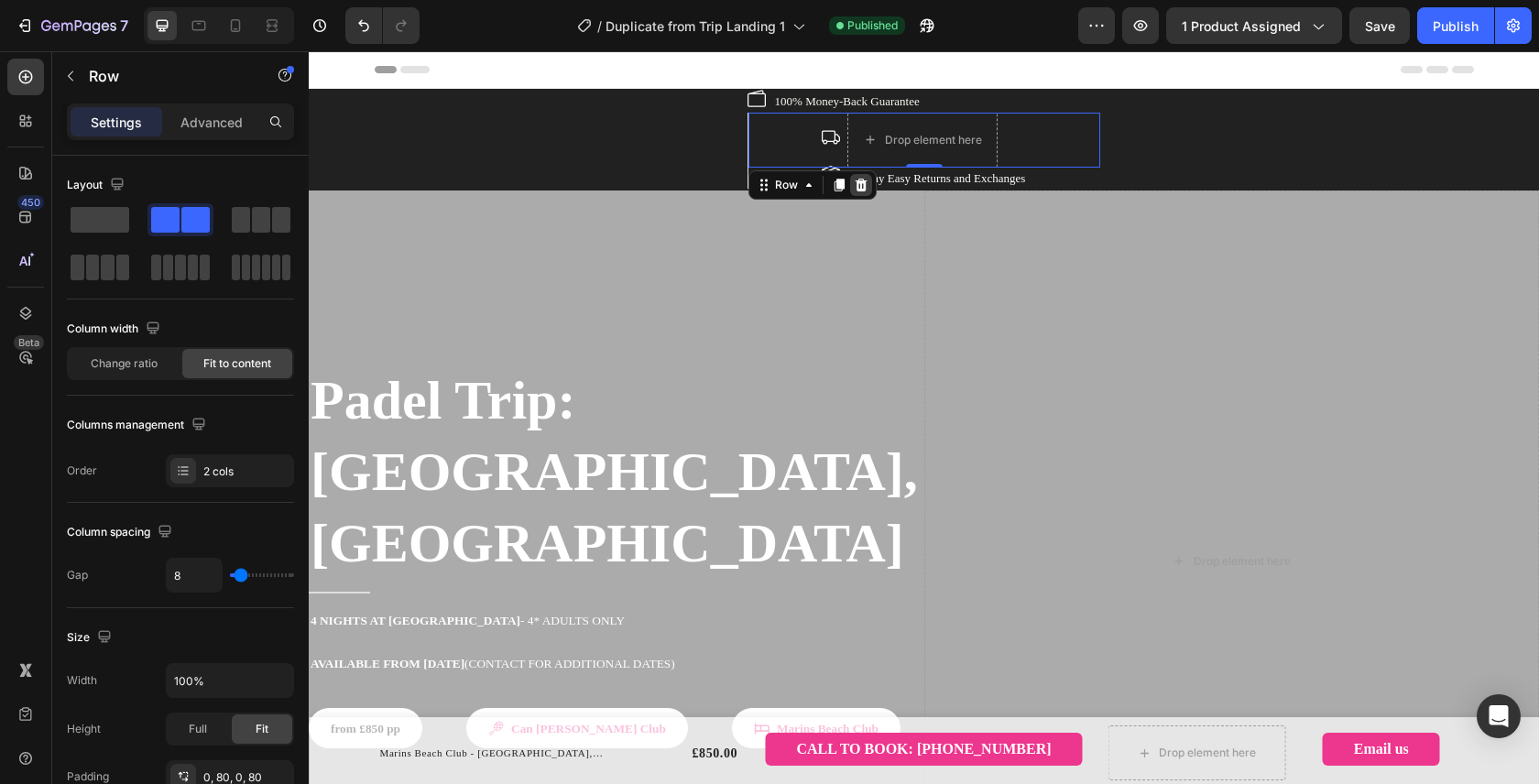
click at [853, 177] on icon at bounding box center [861, 185] width 15 height 15
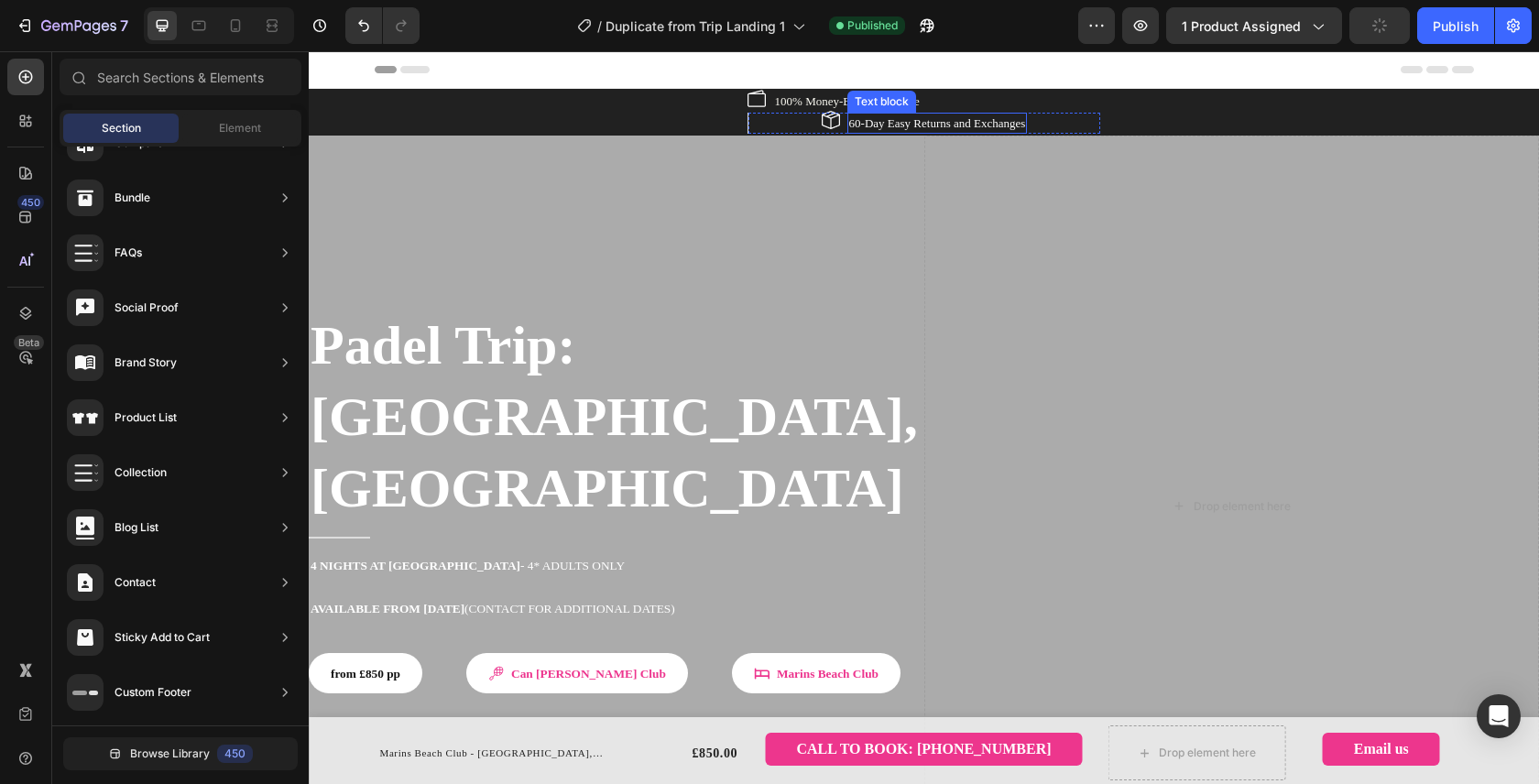
click at [916, 120] on p "60-Day Easy Returns and Exchanges" at bounding box center [937, 124] width 176 height 19
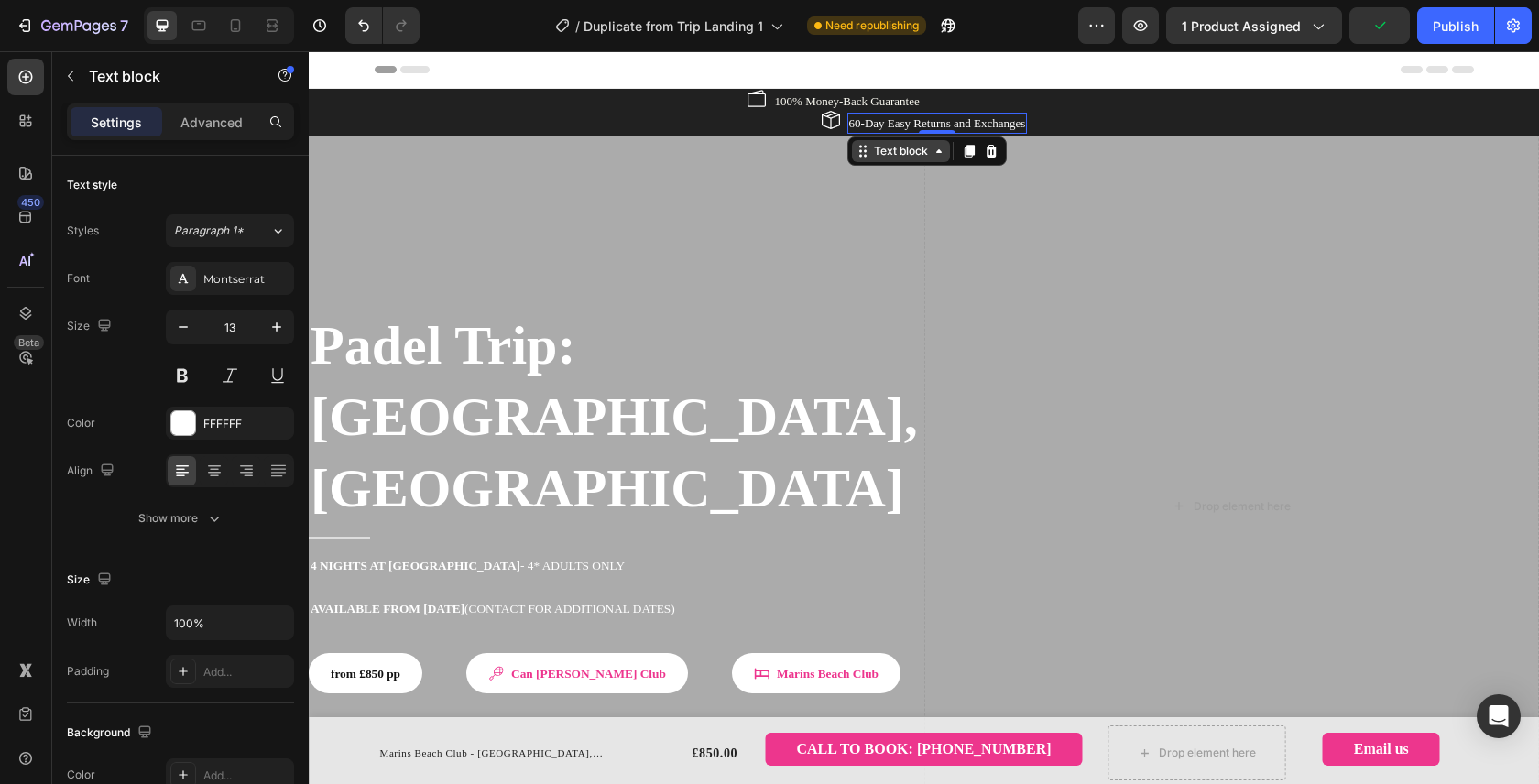
click at [931, 150] on icon at bounding box center [939, 151] width 15 height 15
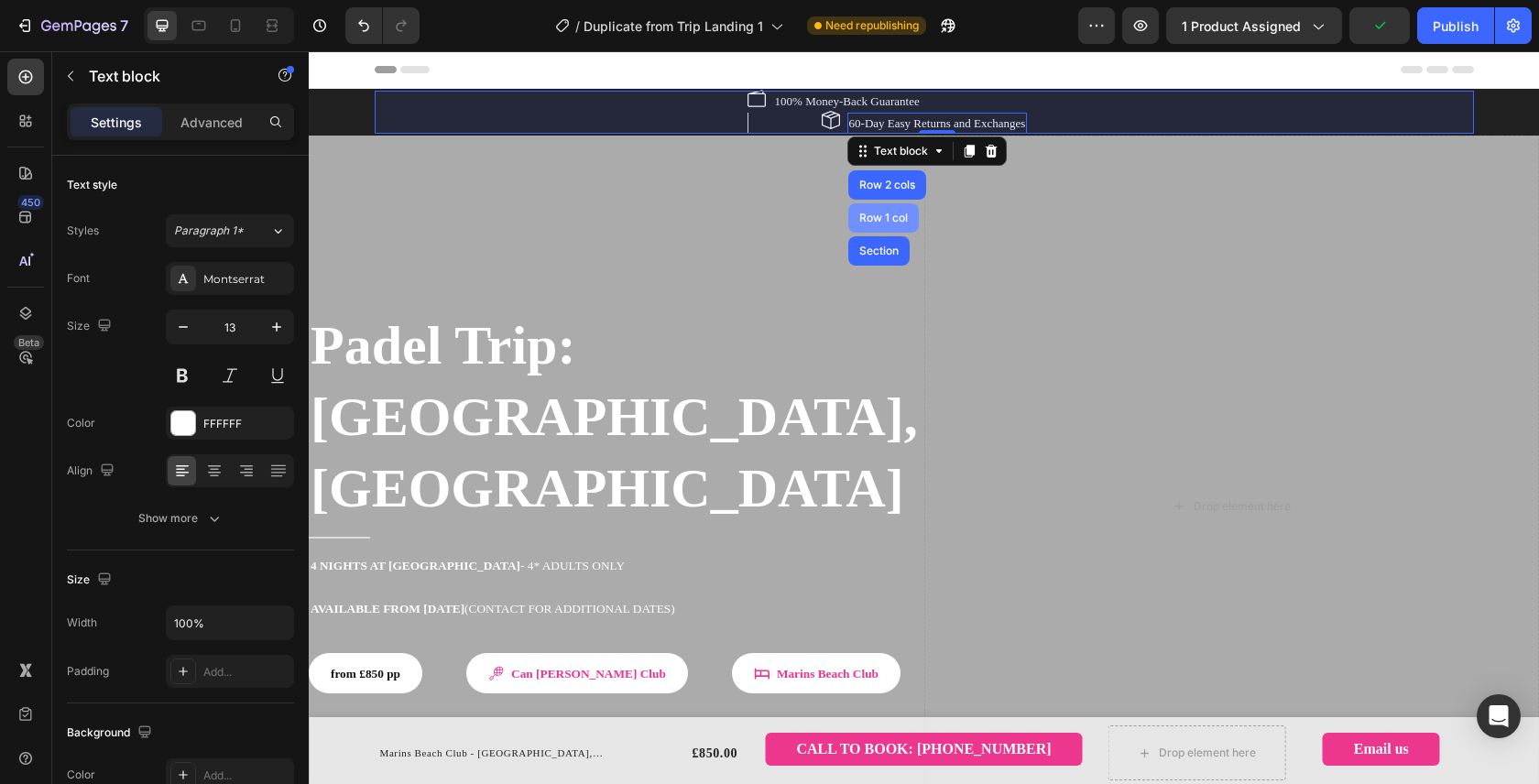
click at [875, 215] on div "Row 1 col" at bounding box center [883, 219] width 56 height 11
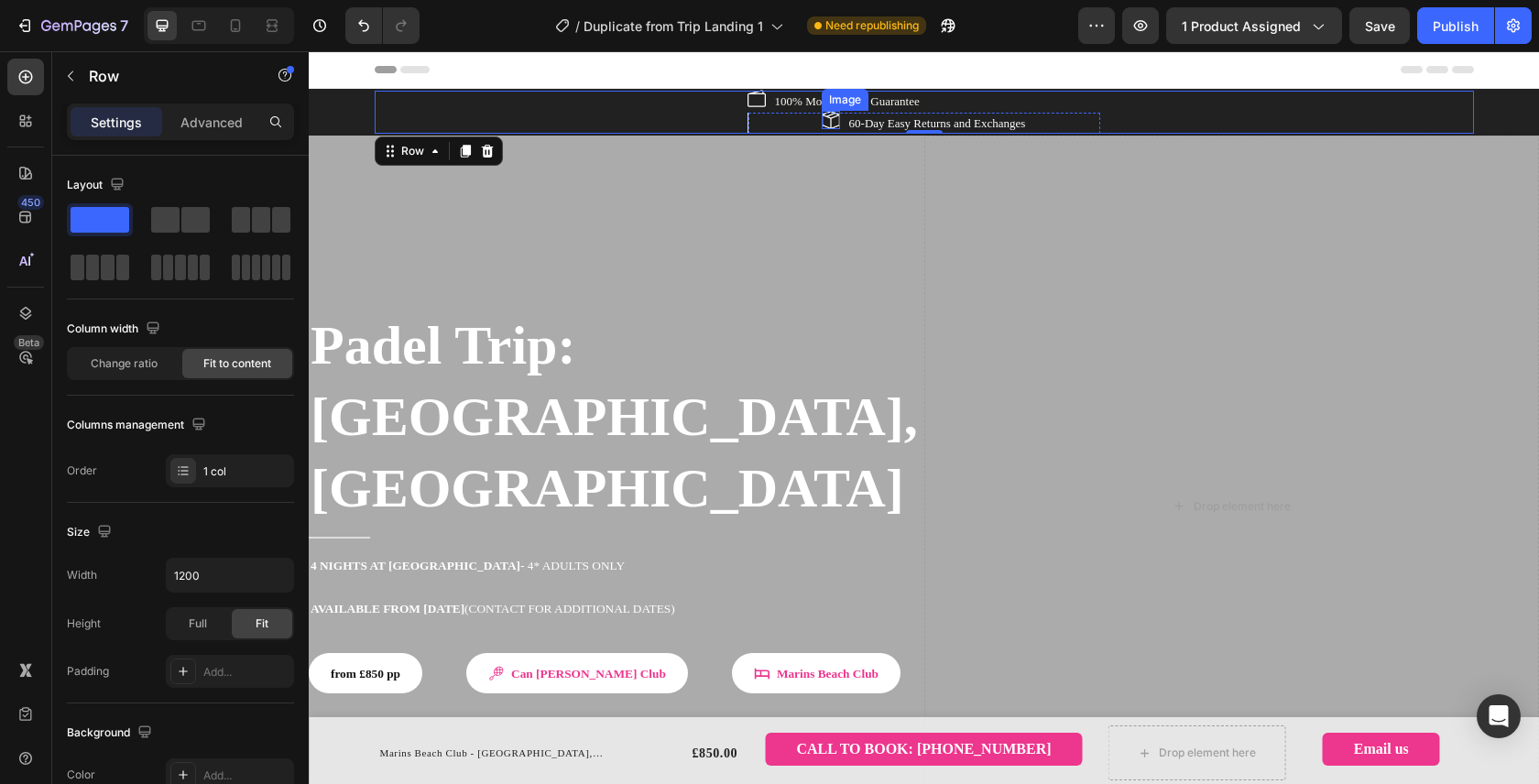
click at [835, 102] on div "Image 100% Money-Back Guarantee Text block Row Image 60-Day Easy Returns and Ex…" at bounding box center [924, 113] width 354 height 43
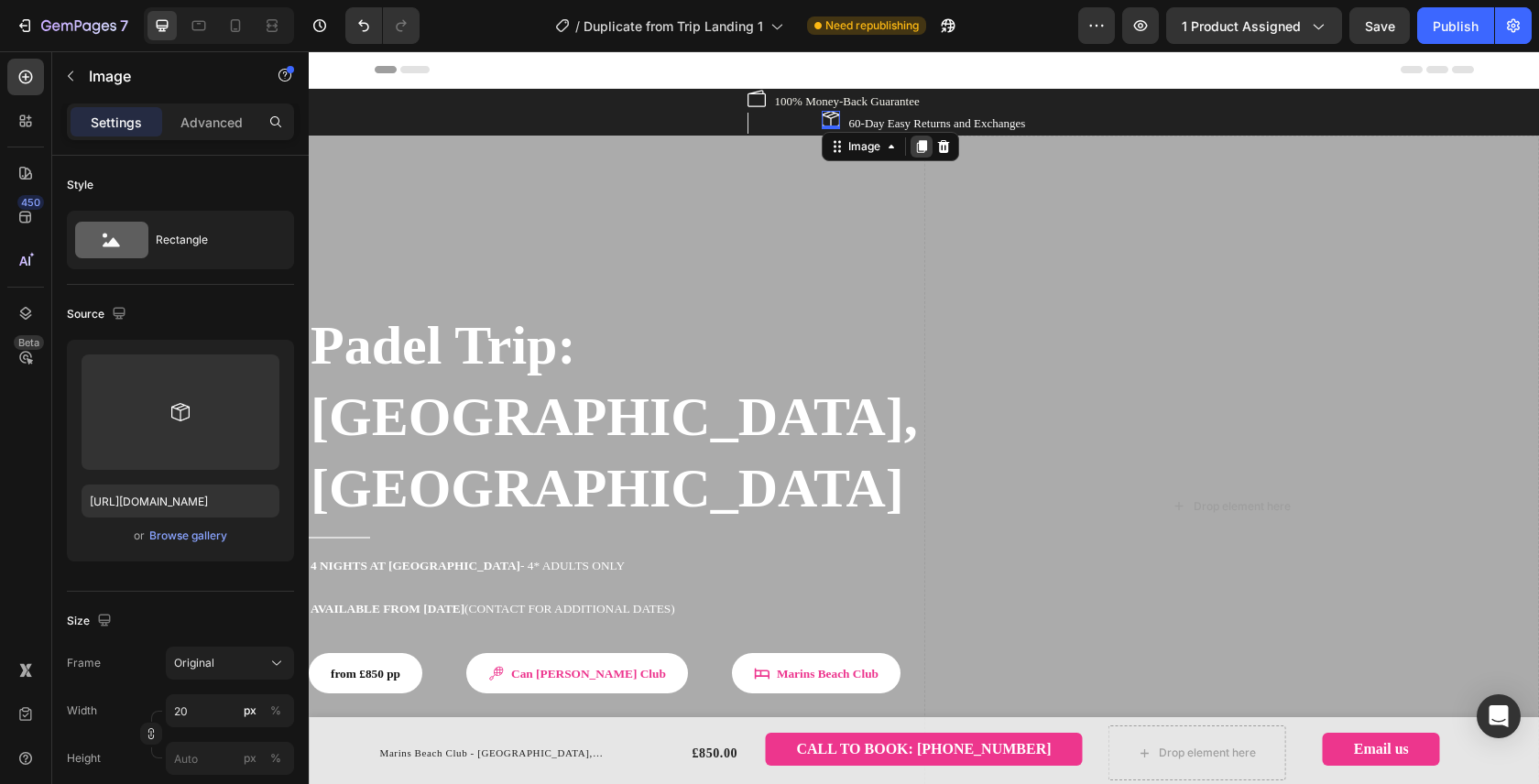
click at [916, 148] on icon at bounding box center [921, 146] width 10 height 13
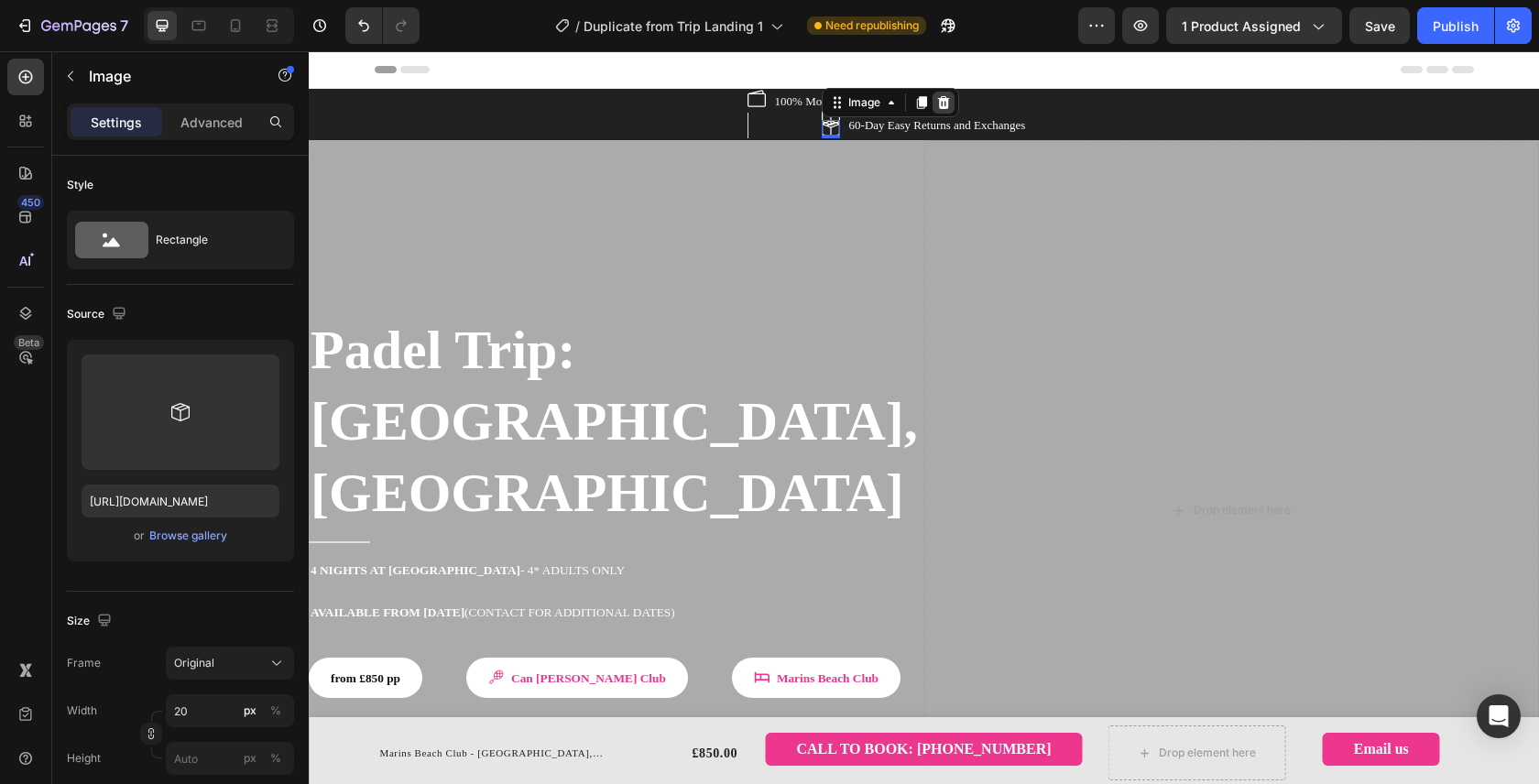
click at [937, 102] on icon at bounding box center [943, 102] width 12 height 13
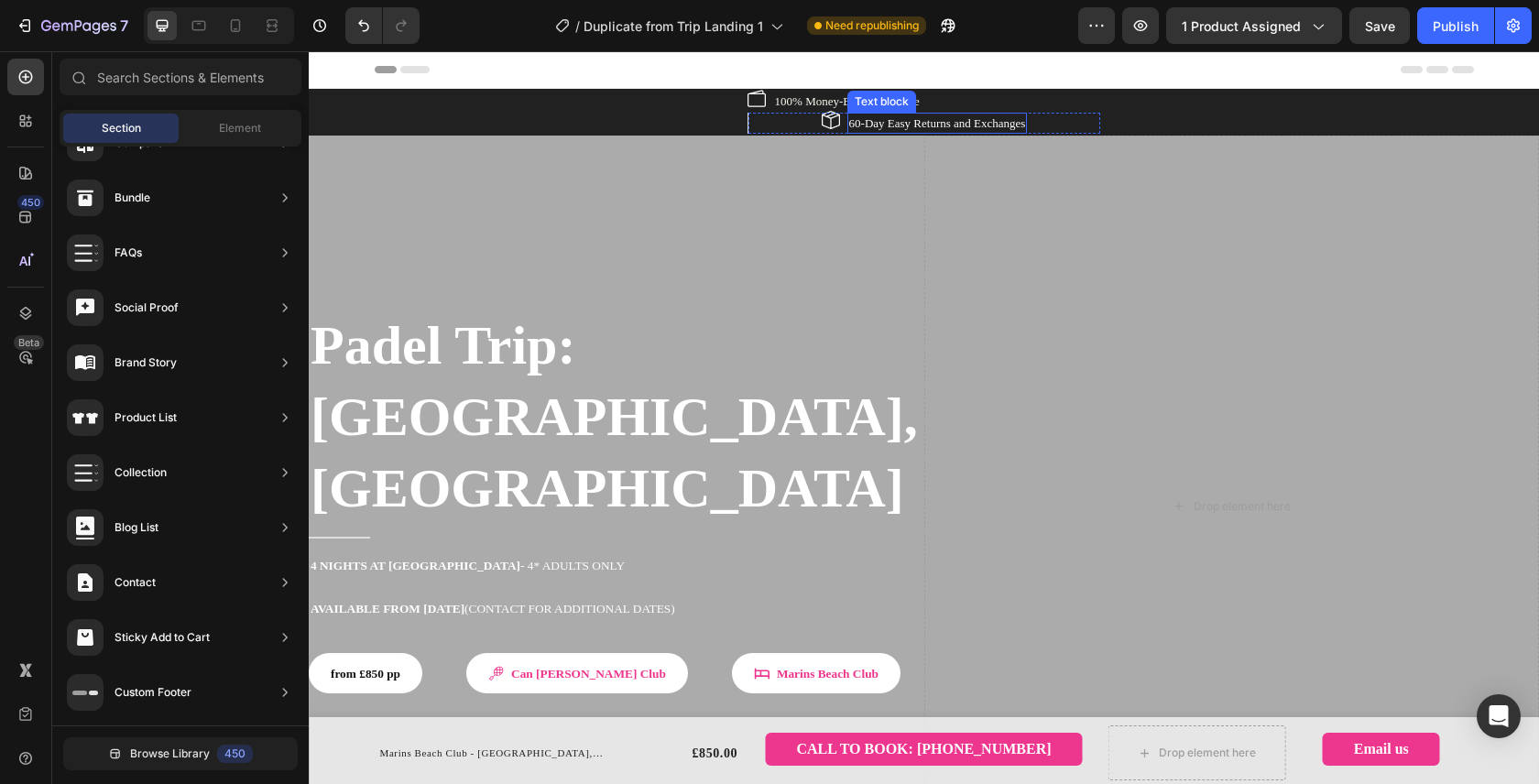
click at [897, 120] on p "60-Day Easy Returns and Exchanges" at bounding box center [937, 124] width 176 height 19
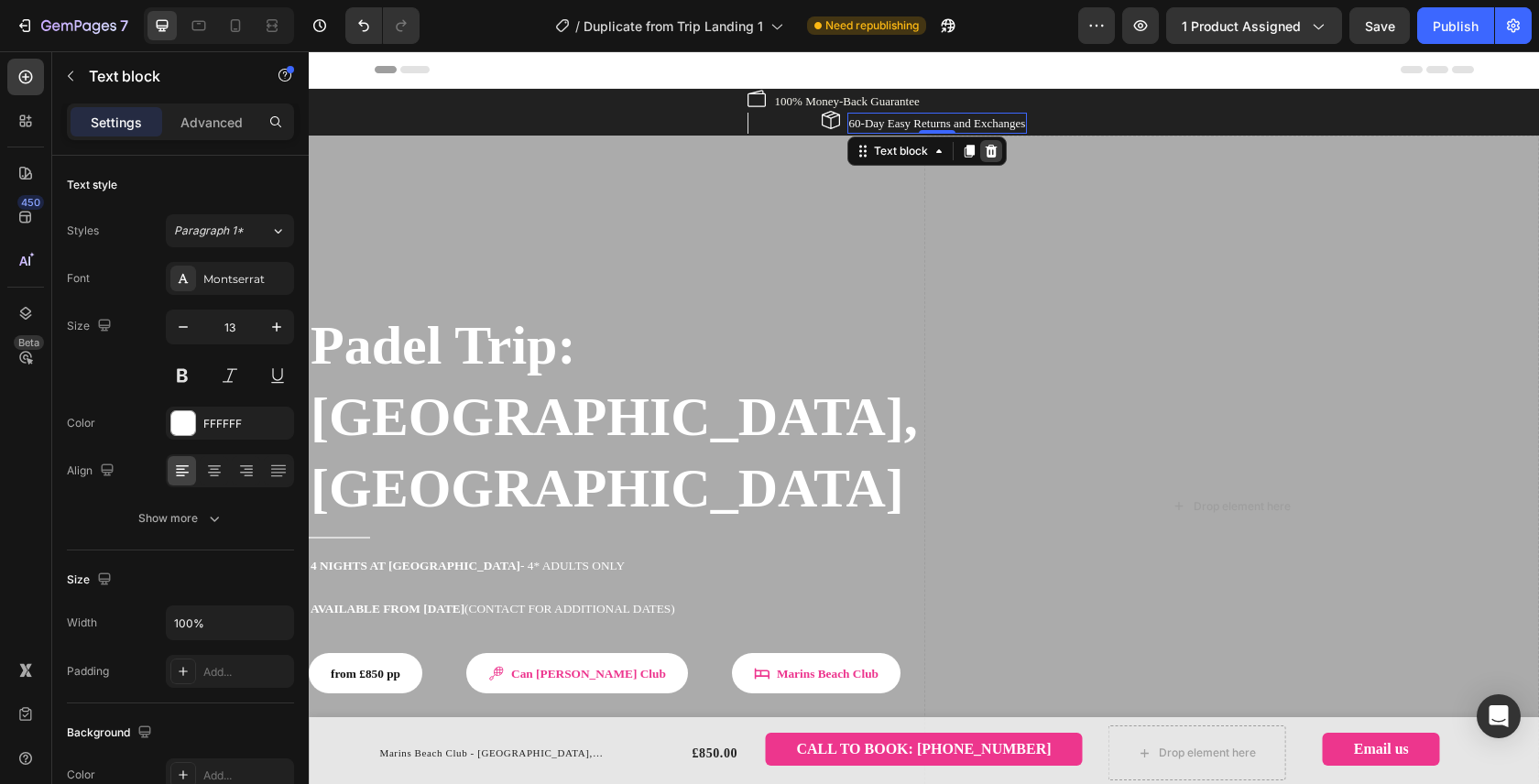
click at [985, 152] on icon at bounding box center [990, 151] width 12 height 13
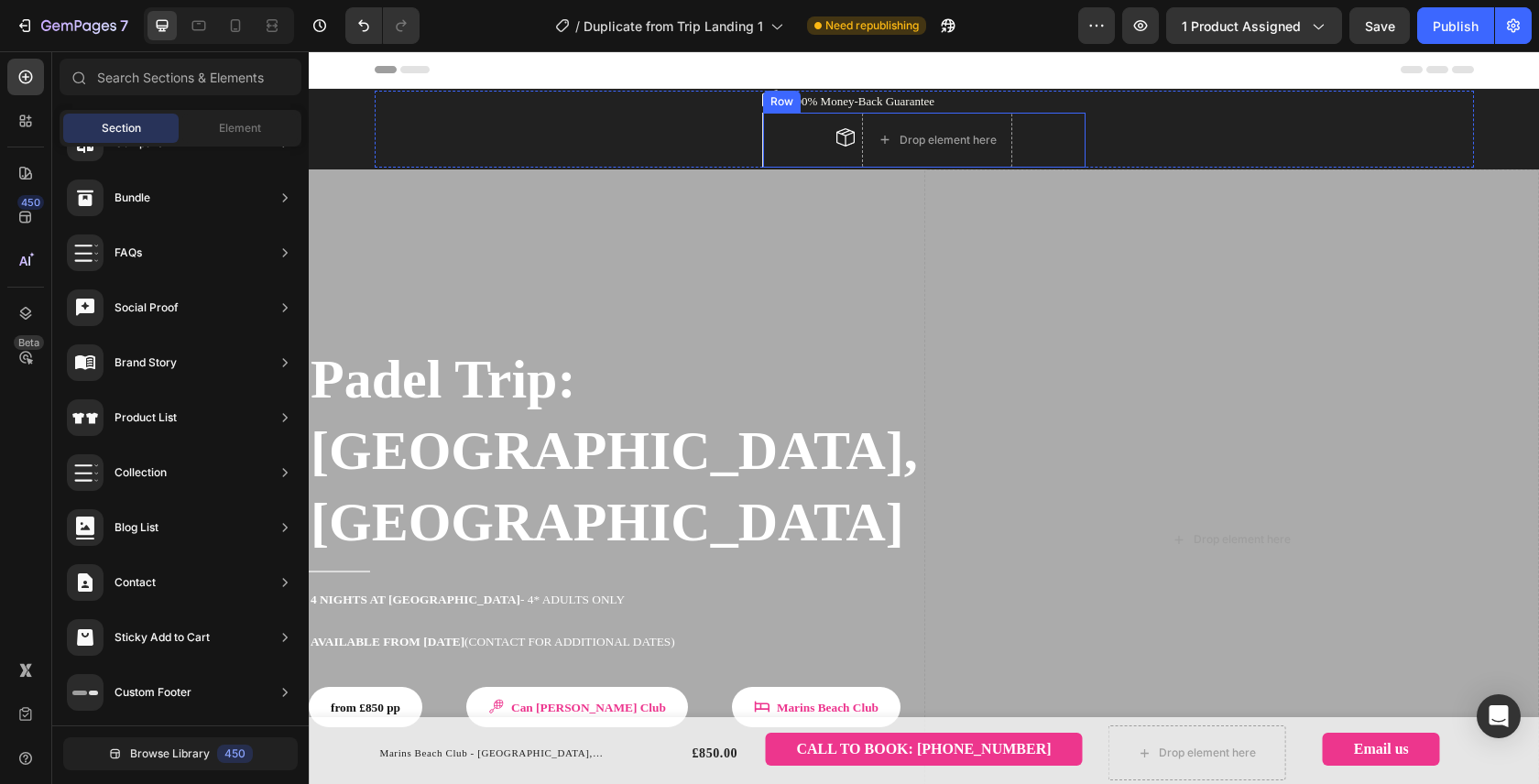
click at [802, 128] on div "Image Drop element here Row" at bounding box center [923, 140] width 324 height 55
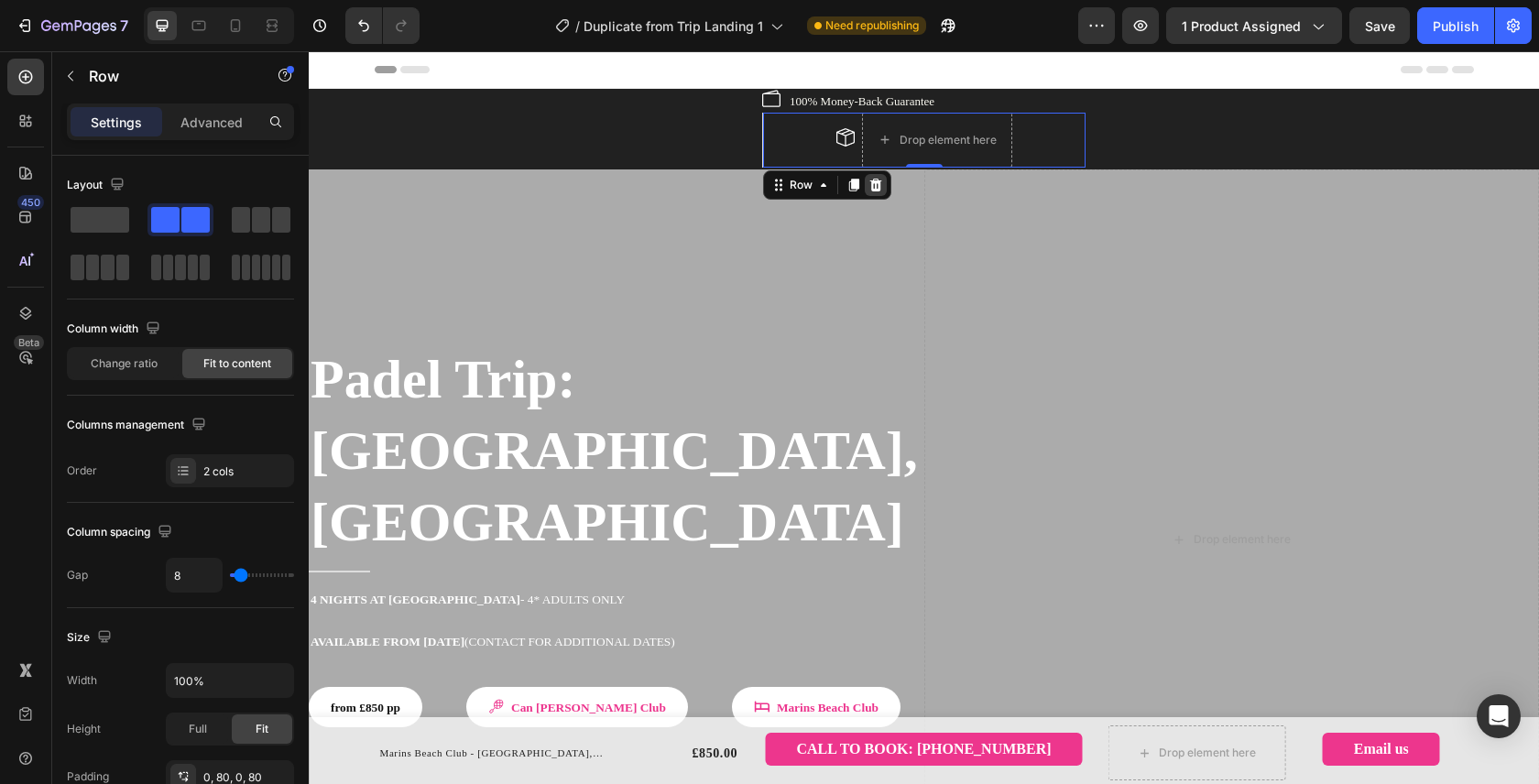
click at [868, 183] on icon at bounding box center [876, 185] width 15 height 15
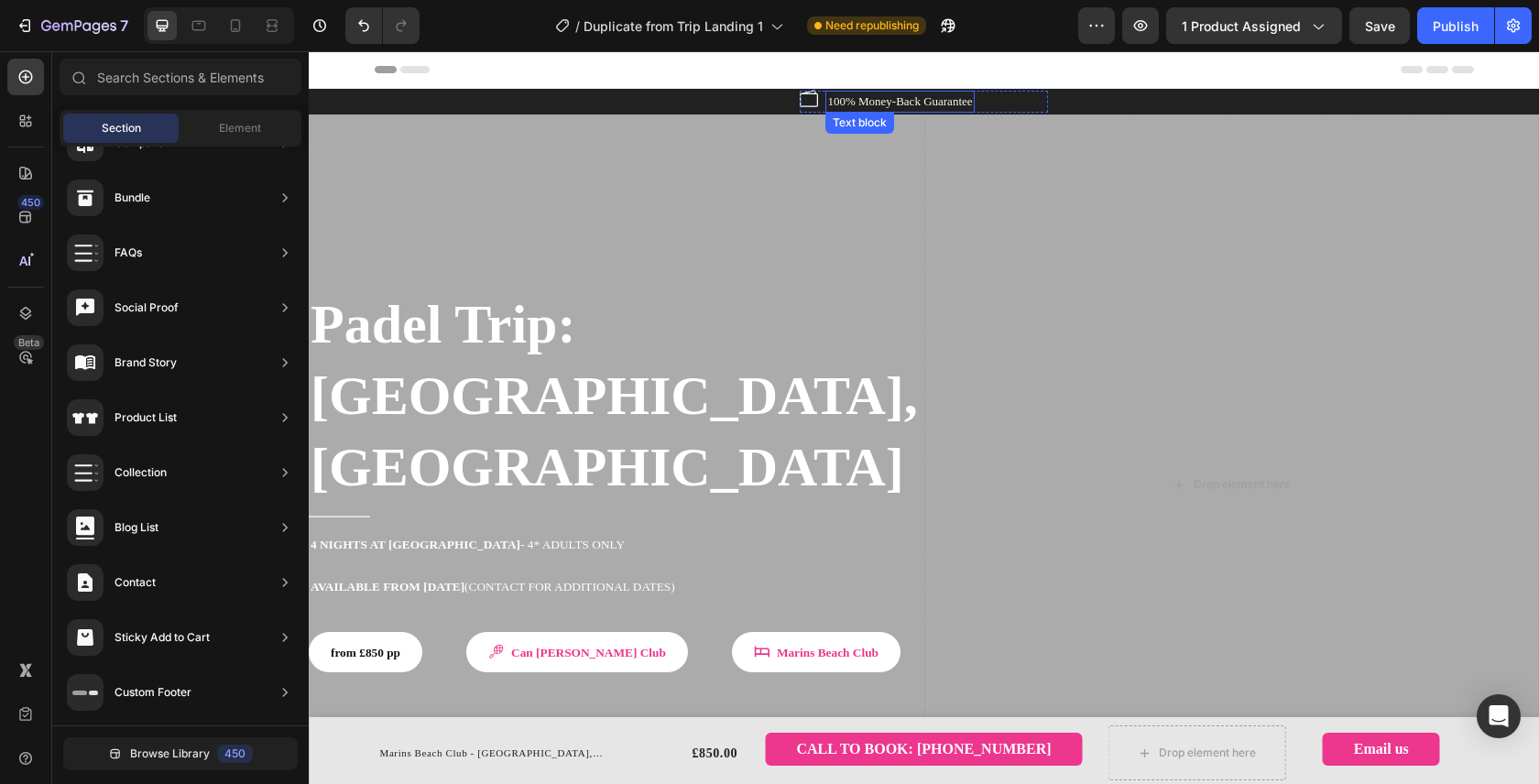
click at [922, 98] on p "100% Money-Back Guarantee" at bounding box center [899, 102] width 144 height 19
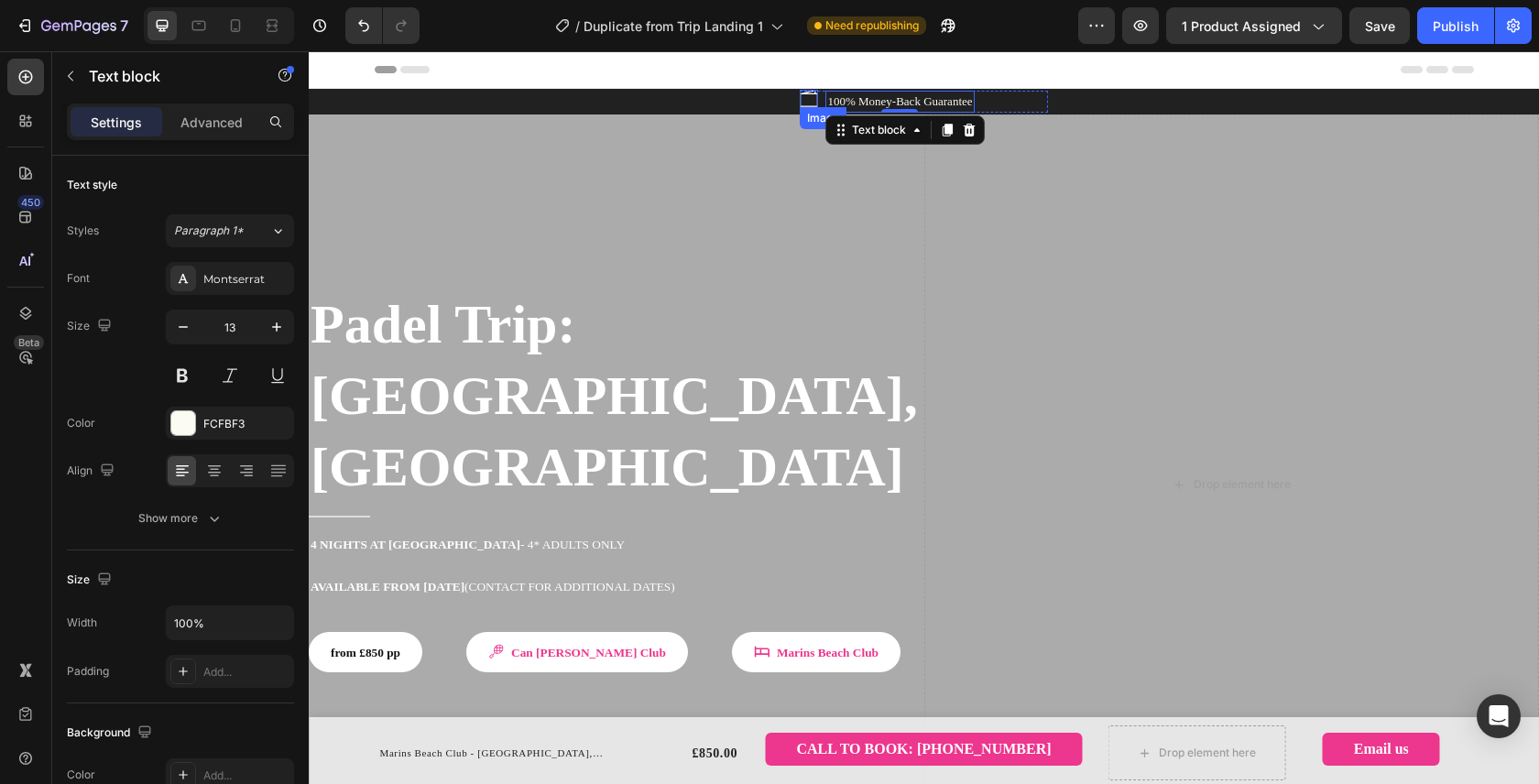
click at [799, 100] on div "Image" at bounding box center [808, 99] width 19 height 19
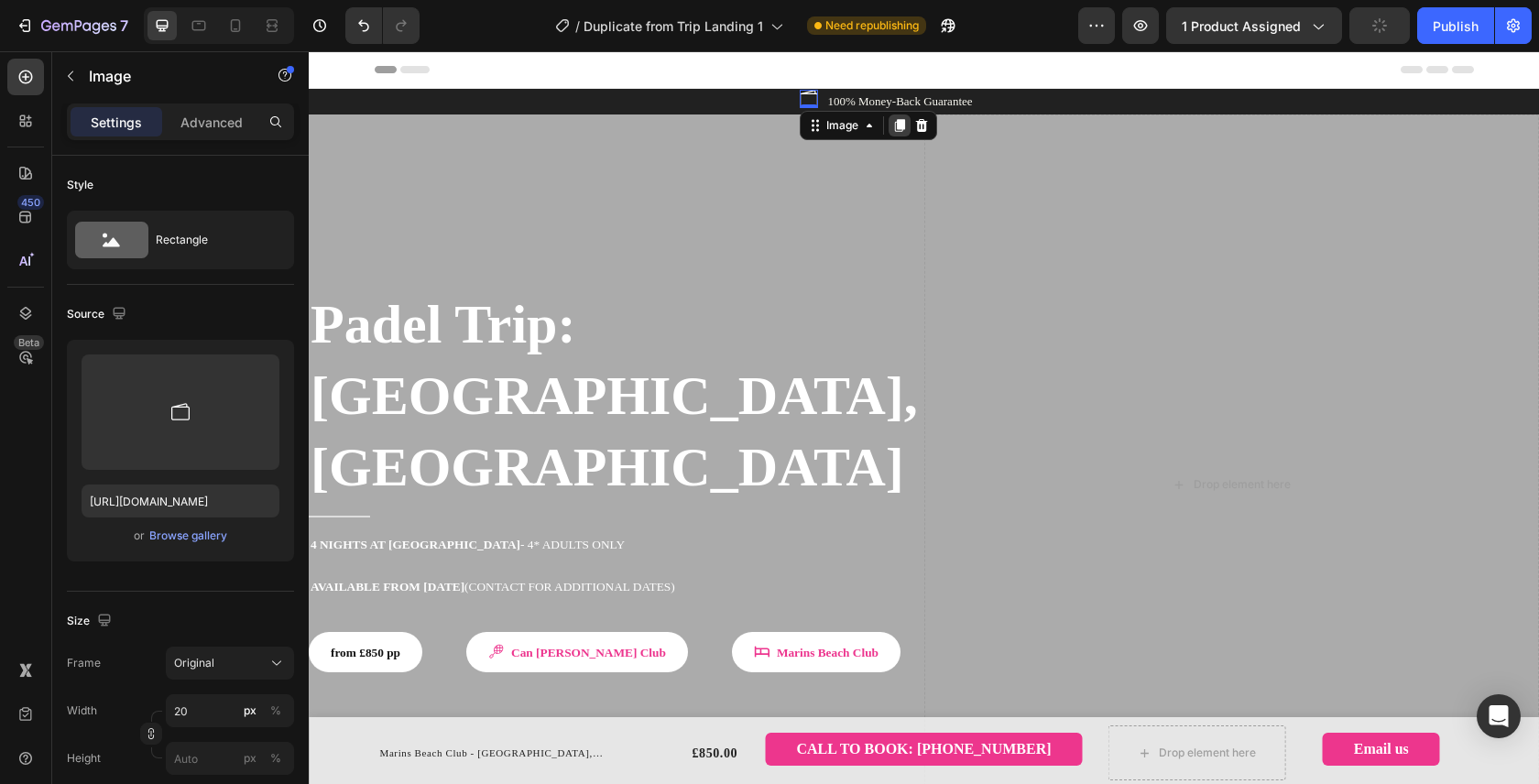
click at [895, 128] on icon at bounding box center [899, 126] width 10 height 13
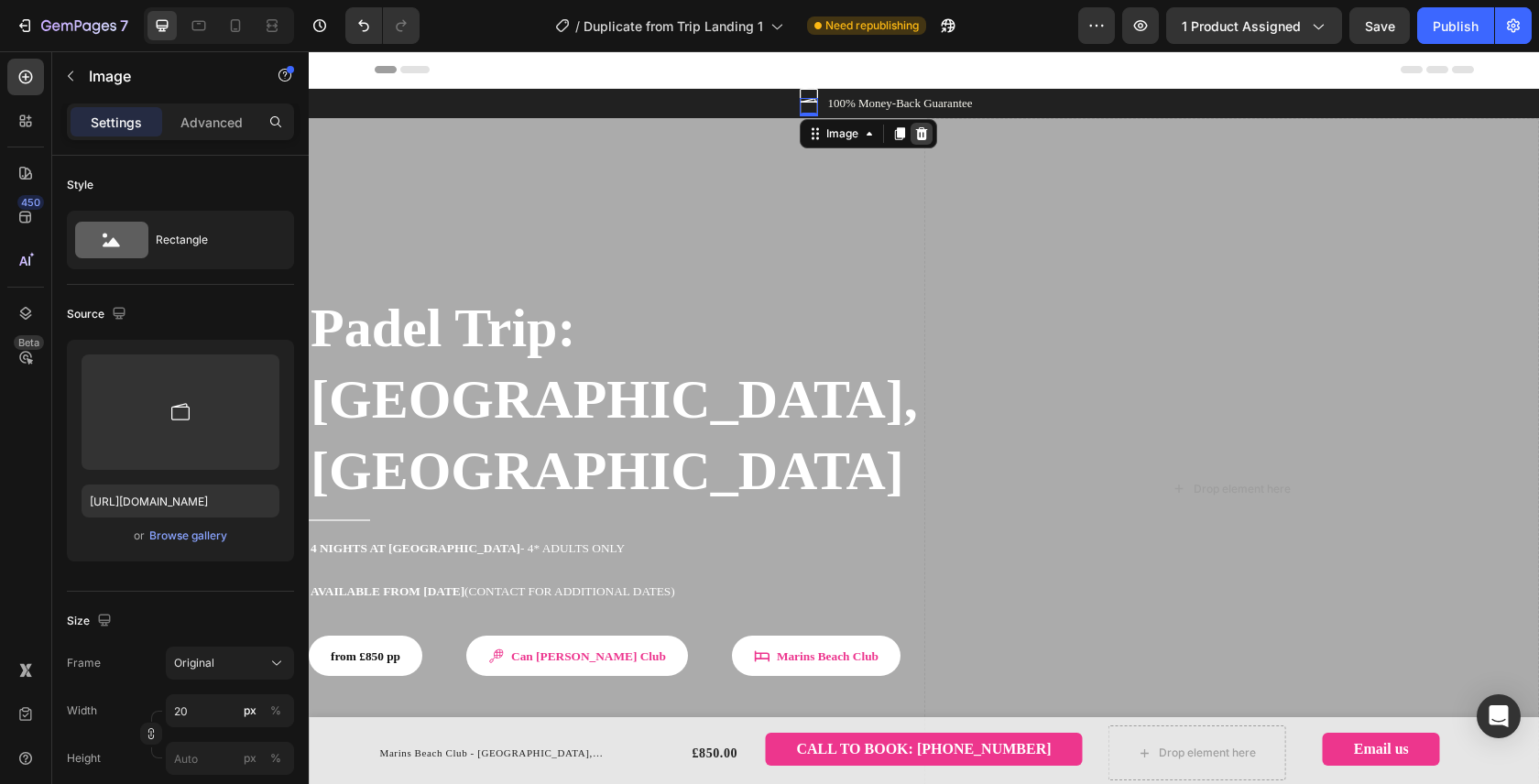
click at [916, 135] on icon at bounding box center [922, 134] width 12 height 13
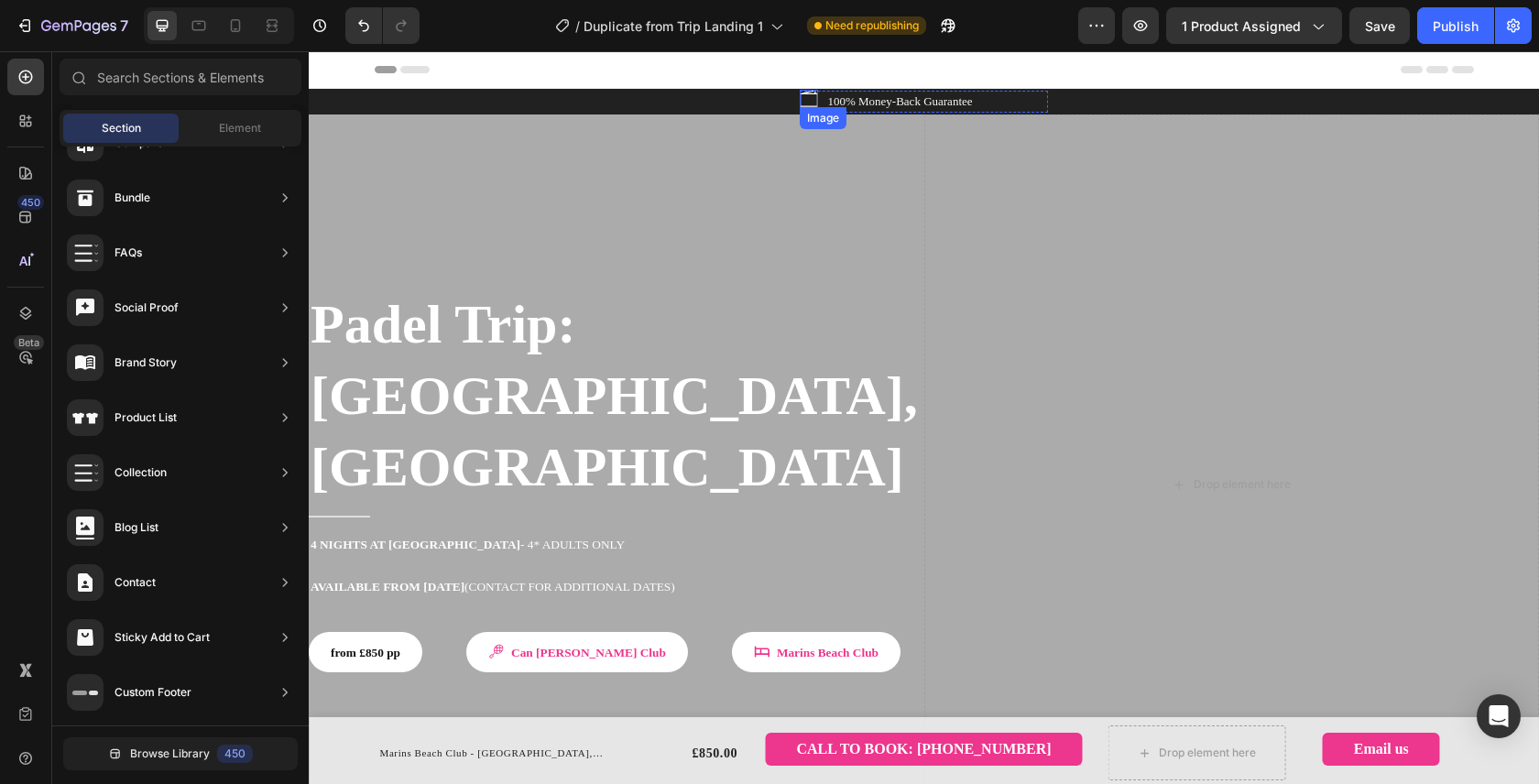
click at [799, 100] on img at bounding box center [808, 99] width 19 height 19
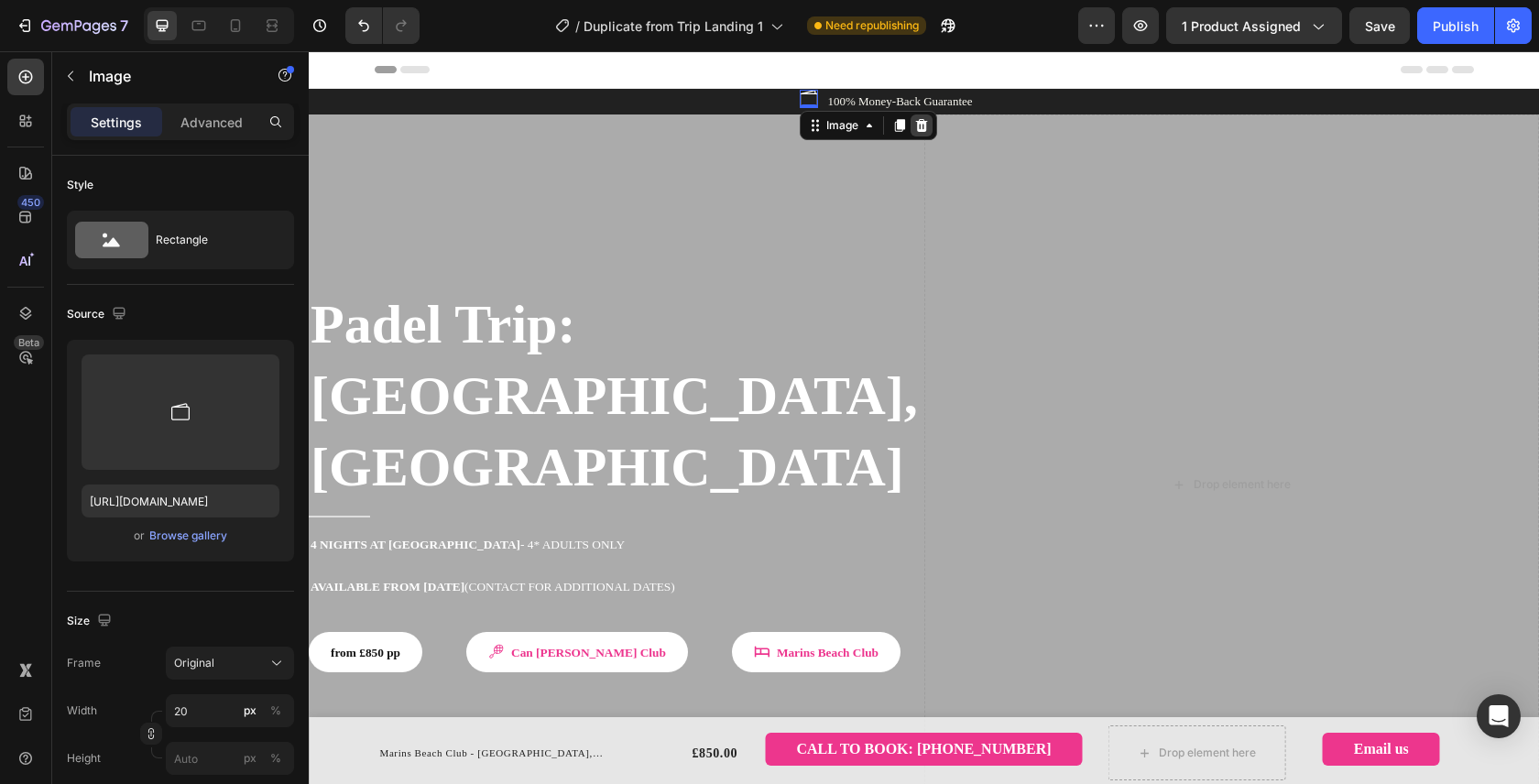
click at [914, 128] on icon at bounding box center [922, 126] width 15 height 15
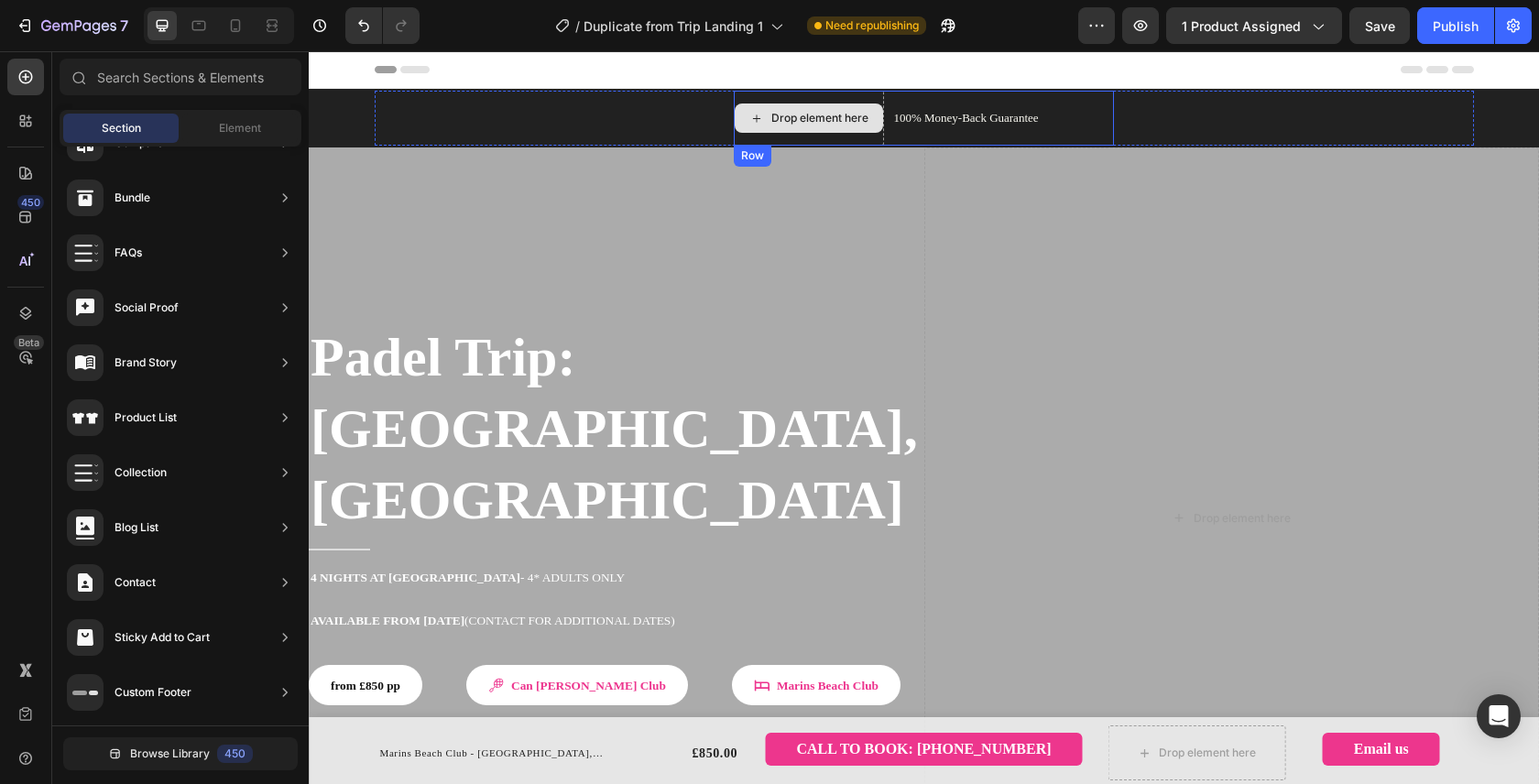
click at [777, 122] on div "Drop element here" at bounding box center [820, 118] width 98 height 15
click at [778, 139] on div "Drop element here" at bounding box center [808, 118] width 150 height 55
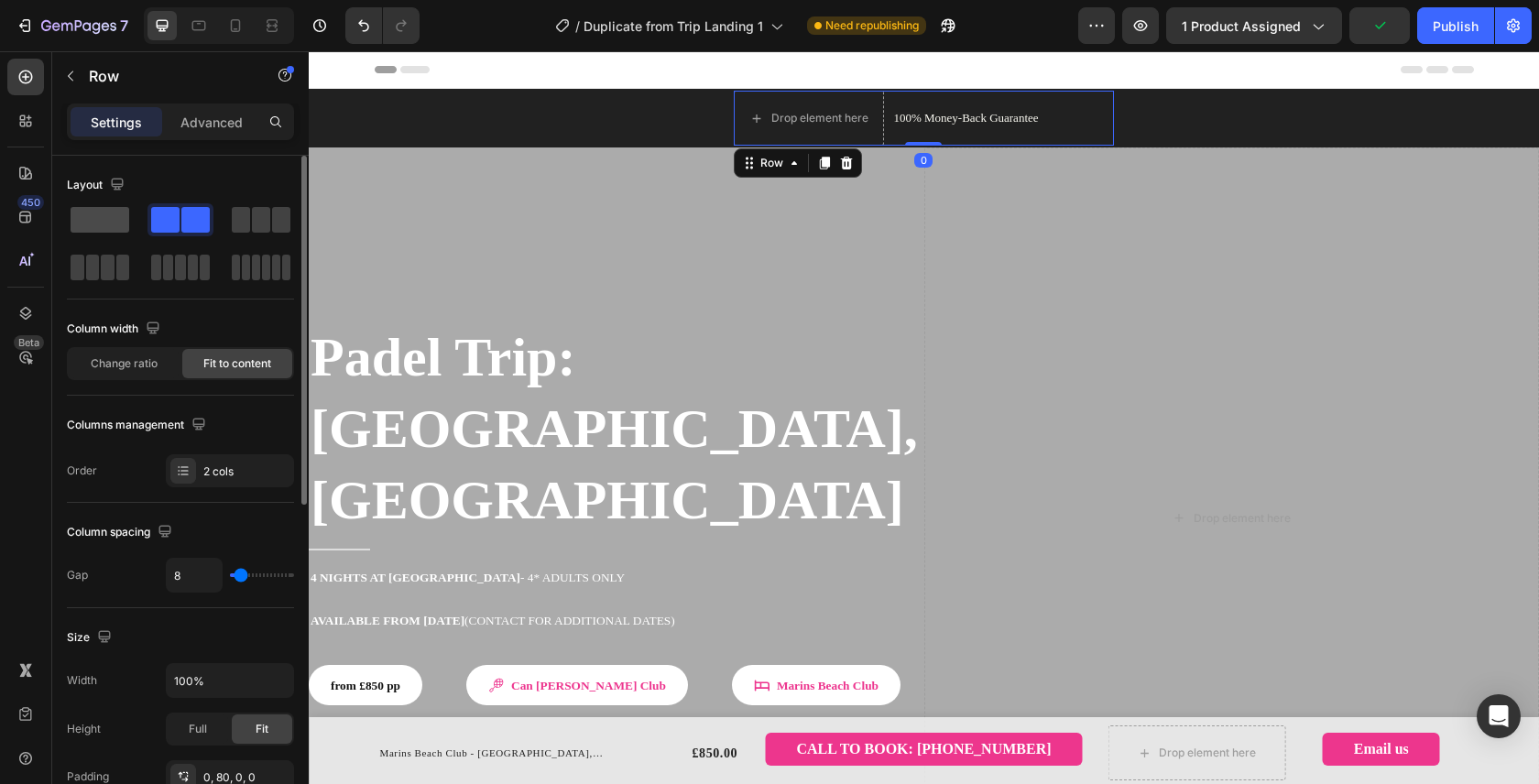
click at [113, 230] on span at bounding box center [99, 219] width 58 height 25
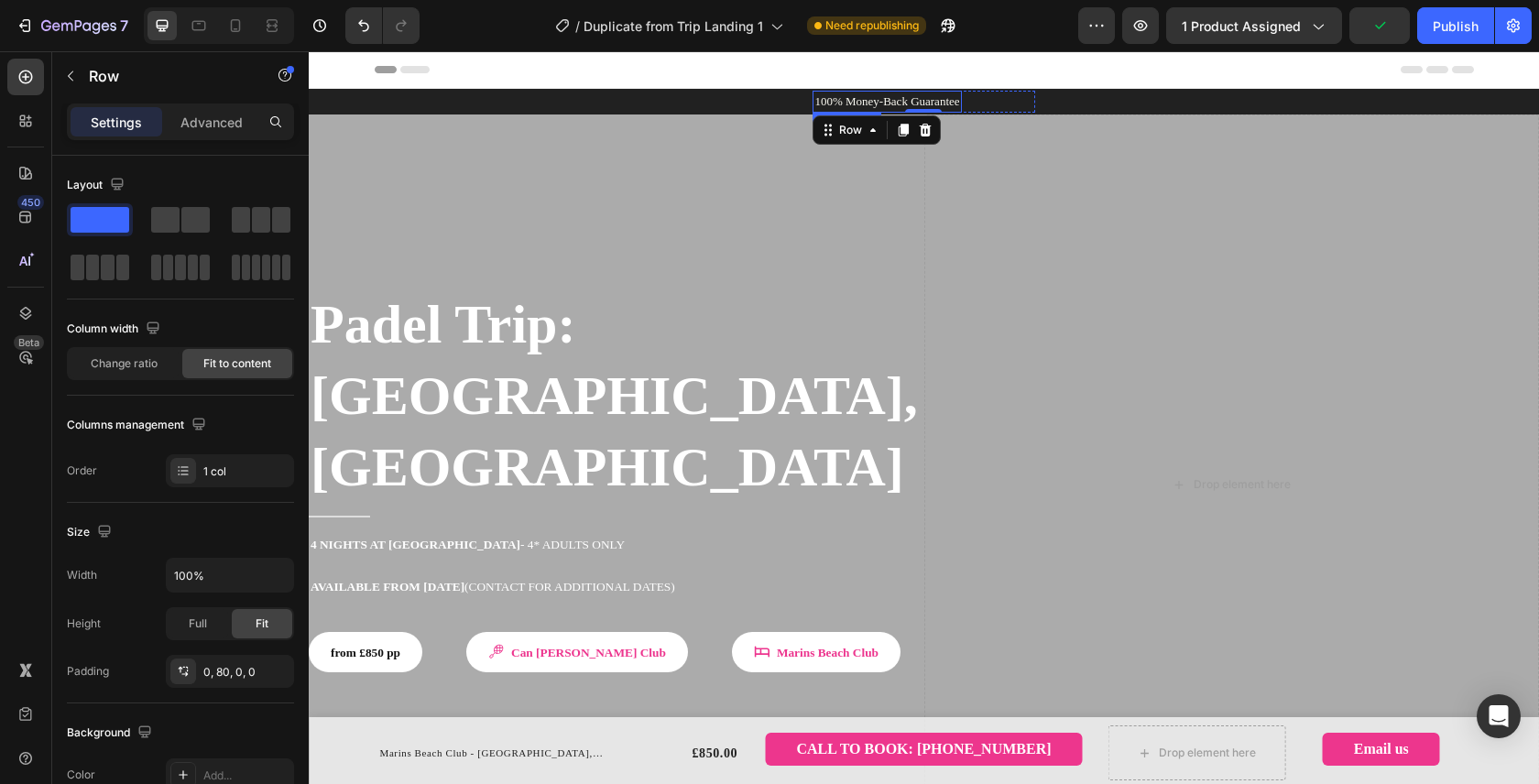
click at [950, 100] on p "100% Money-Back Guarantee" at bounding box center [886, 102] width 144 height 19
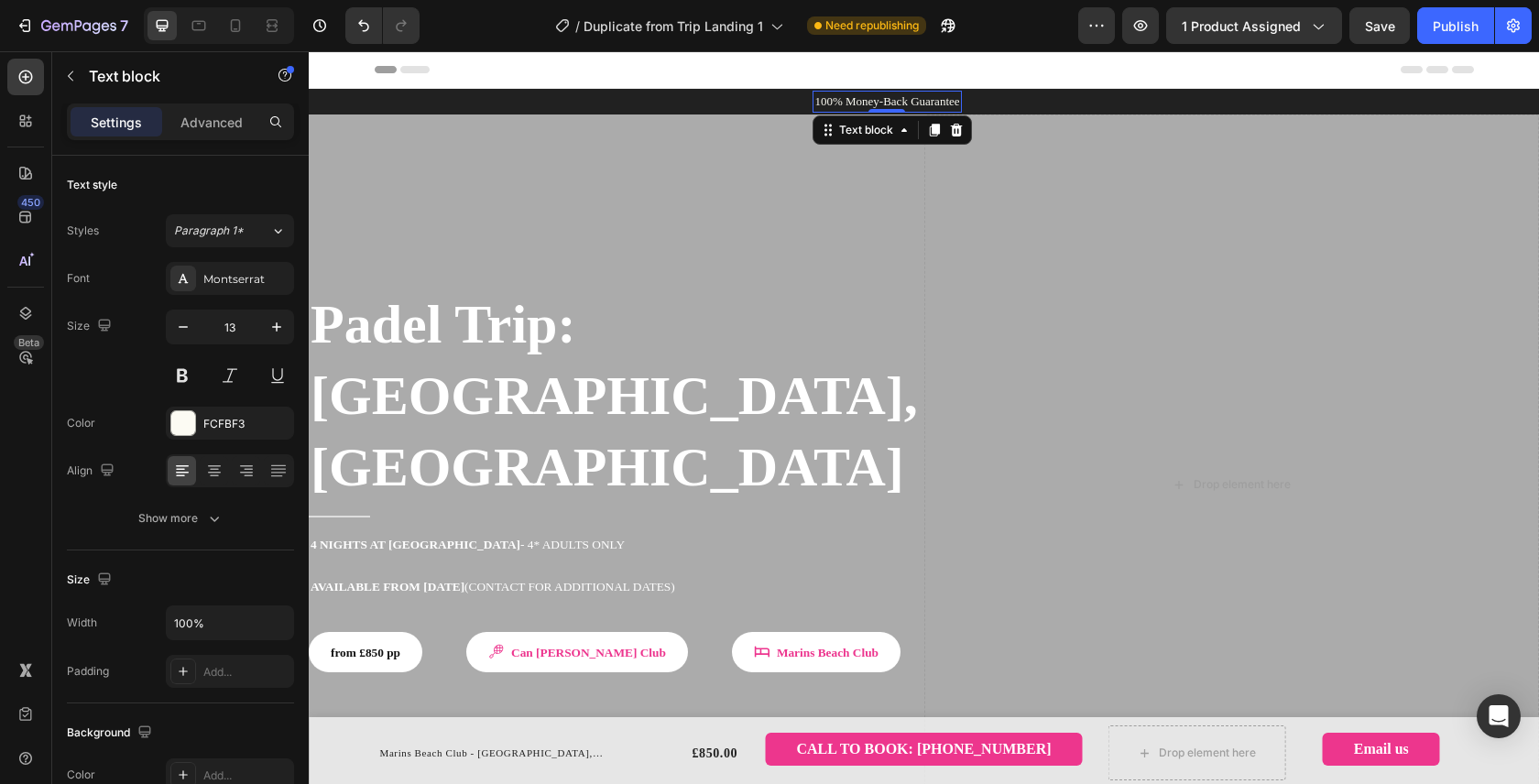
click at [846, 104] on p "100% Money-Back Guarantee" at bounding box center [886, 102] width 144 height 19
click at [779, 106] on p "overviewitinerarystaysdates & pricesjourney details" at bounding box center [887, 102] width 248 height 19
click at [798, 100] on p "overviewitinerarystaysdates & pricesjourney details" at bounding box center [887, 102] width 248 height 19
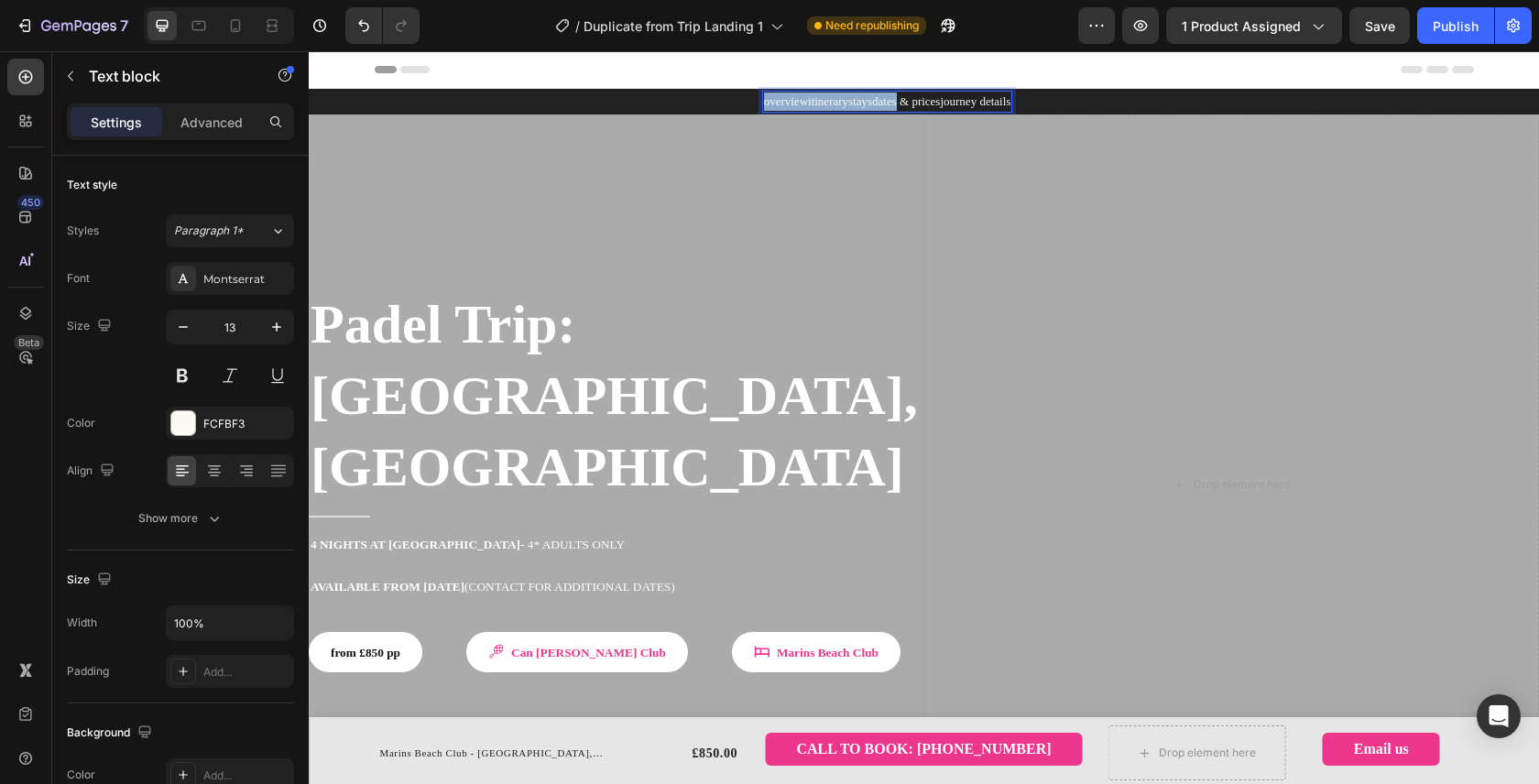
click at [798, 100] on p "overviewitinerarystaysdates & pricesjourney details" at bounding box center [887, 102] width 248 height 19
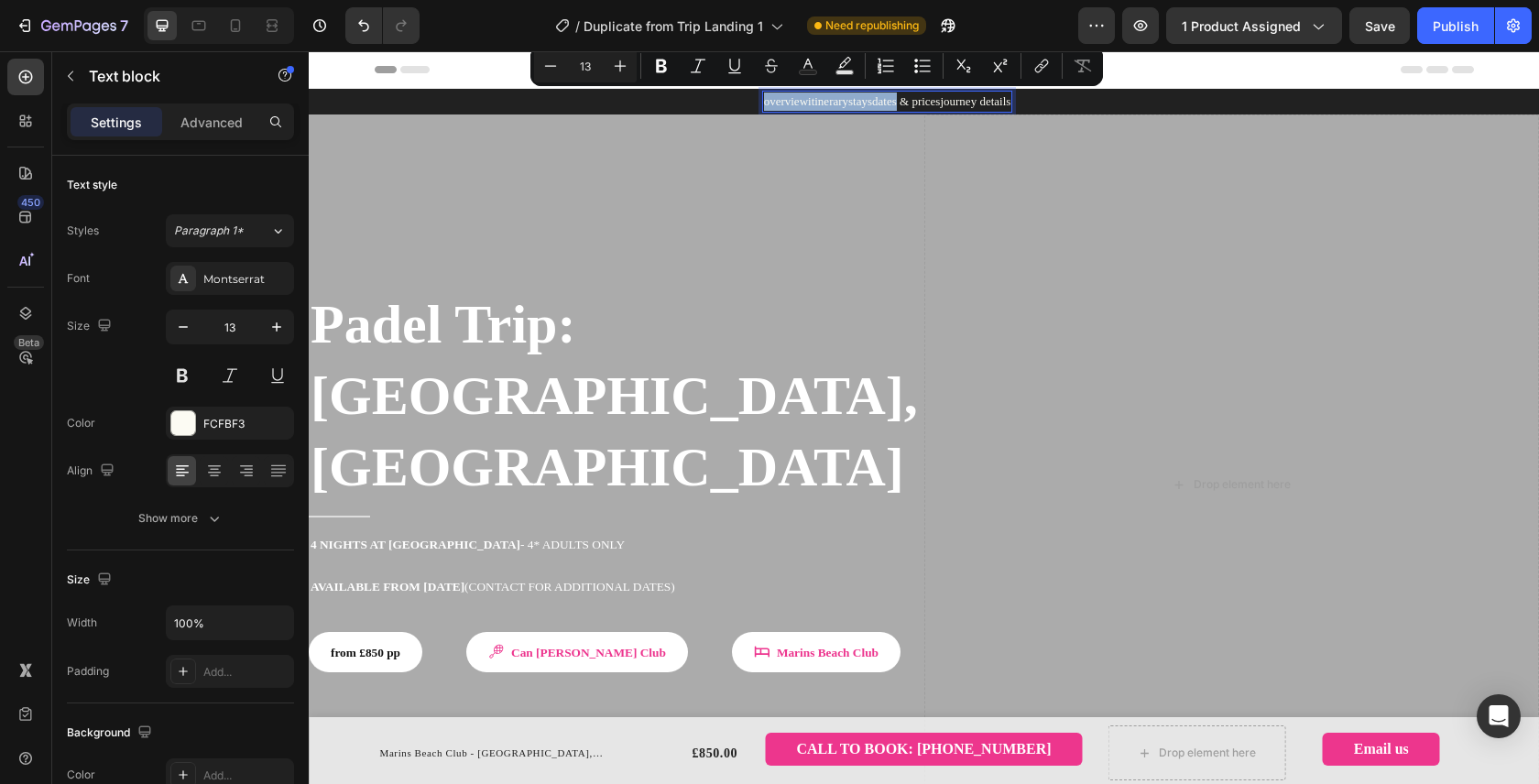
click at [791, 100] on p "overviewitinerarystaysdates & pricesjourney details" at bounding box center [887, 102] width 248 height 19
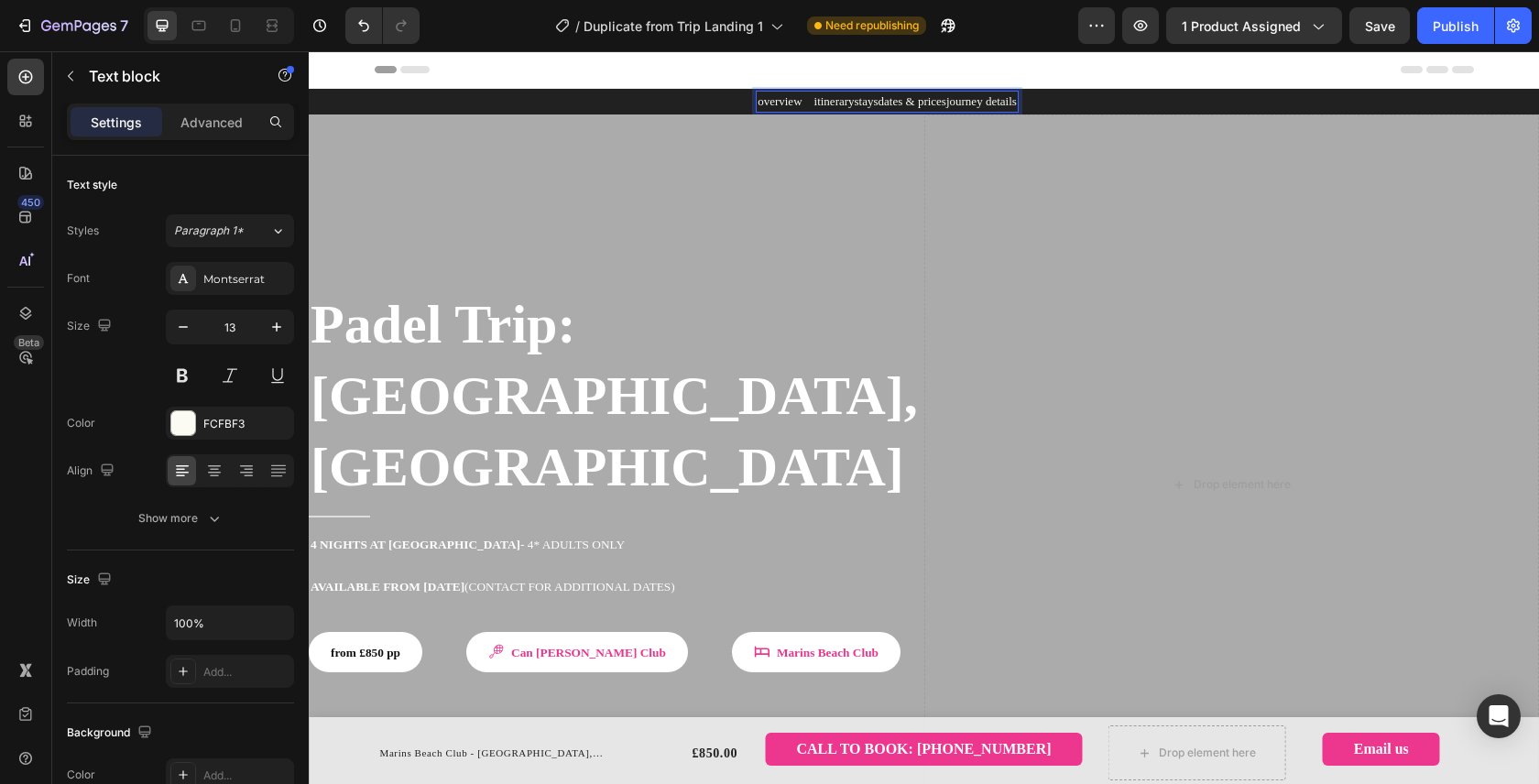
click at [847, 106] on p "overview itinerarystaysdates & pricesjourney details" at bounding box center [887, 102] width 259 height 19
click at [969, 100] on p "overview itinerary staysdates & pricesjourney details" at bounding box center [887, 102] width 271 height 19
click at [746, 102] on p "overview itinerary staysdates & prices journey details" at bounding box center [887, 102] width 283 height 19
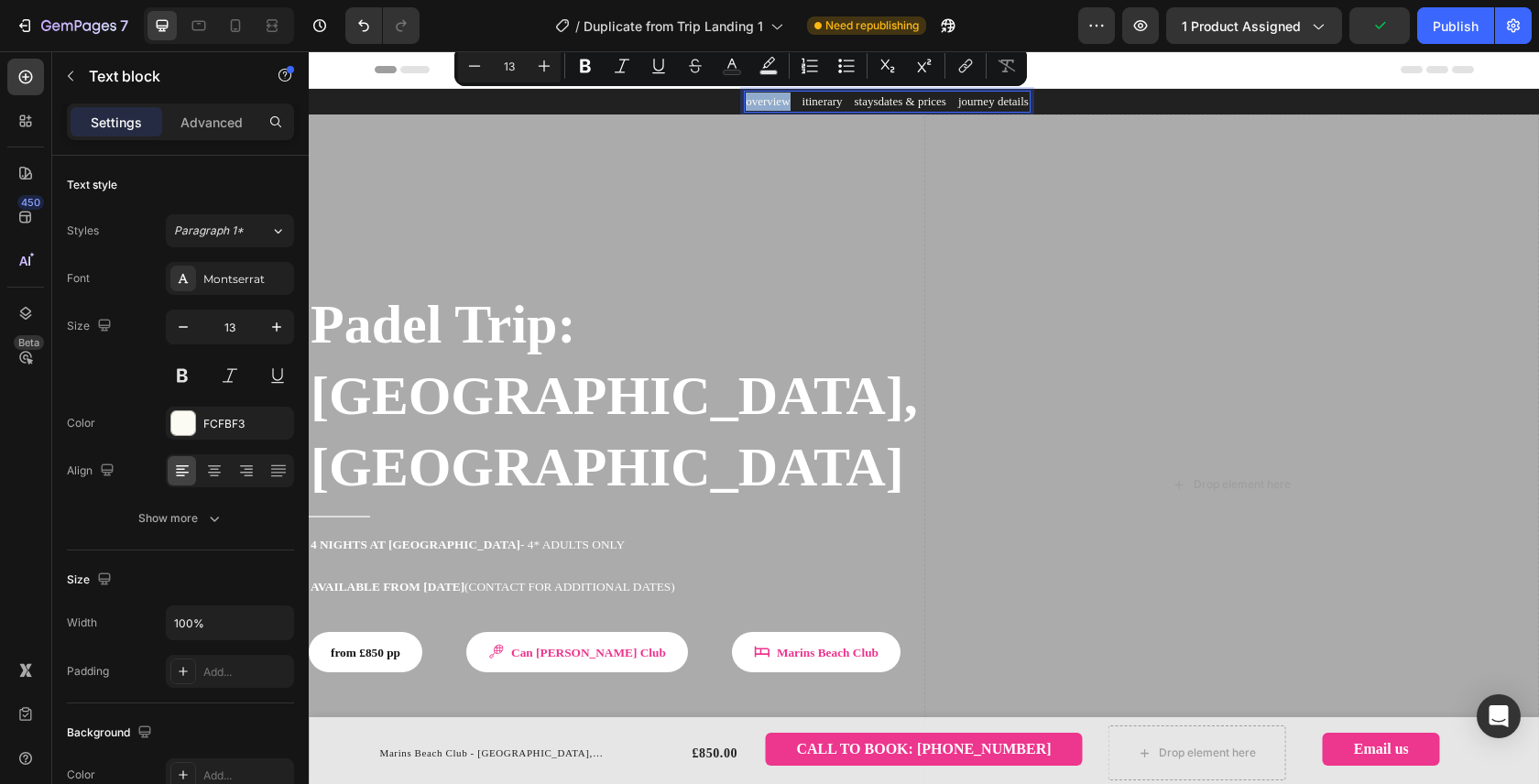
click at [746, 103] on p "overview itinerary staysdates & prices journey details" at bounding box center [887, 102] width 283 height 19
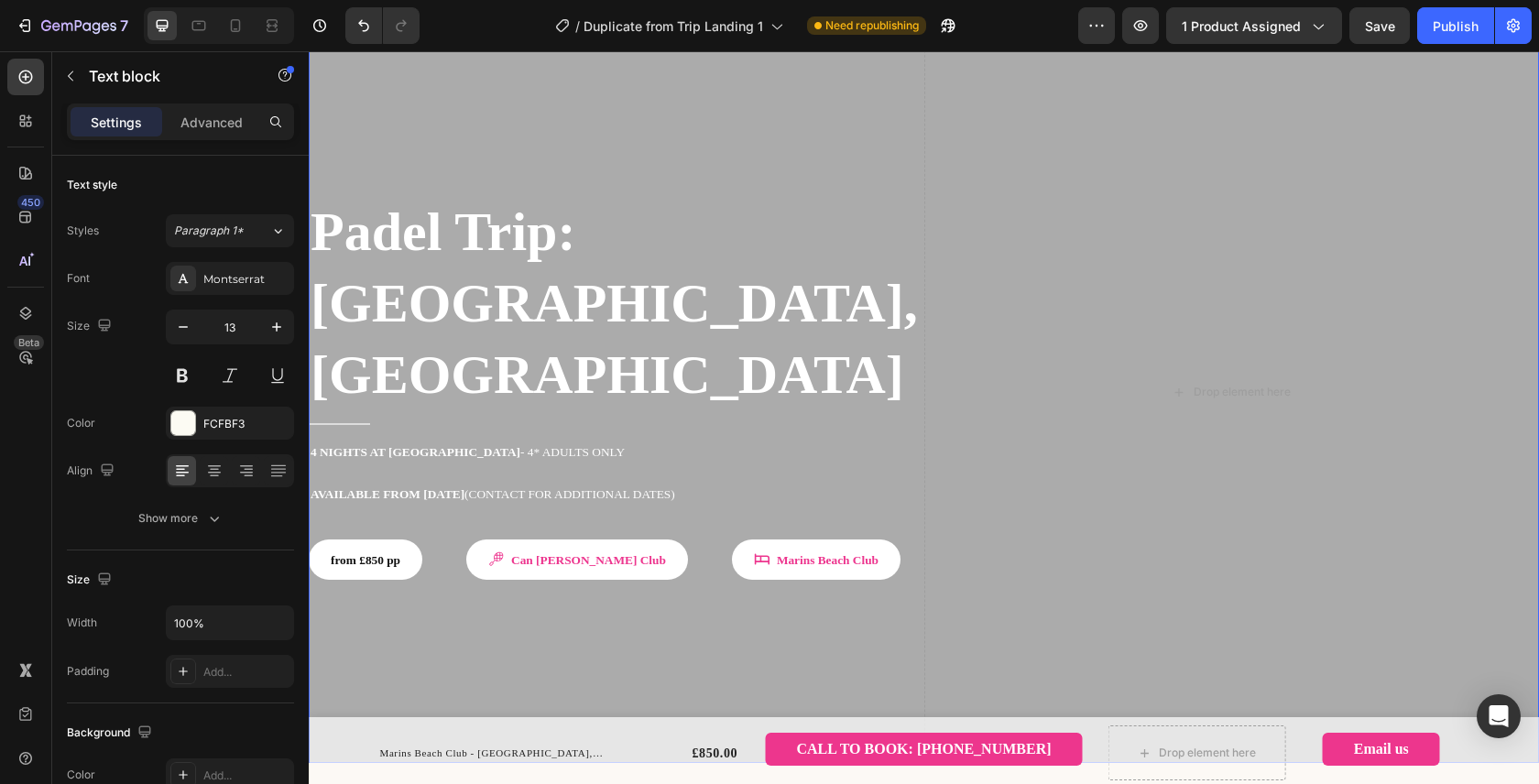
scroll to position [0, 0]
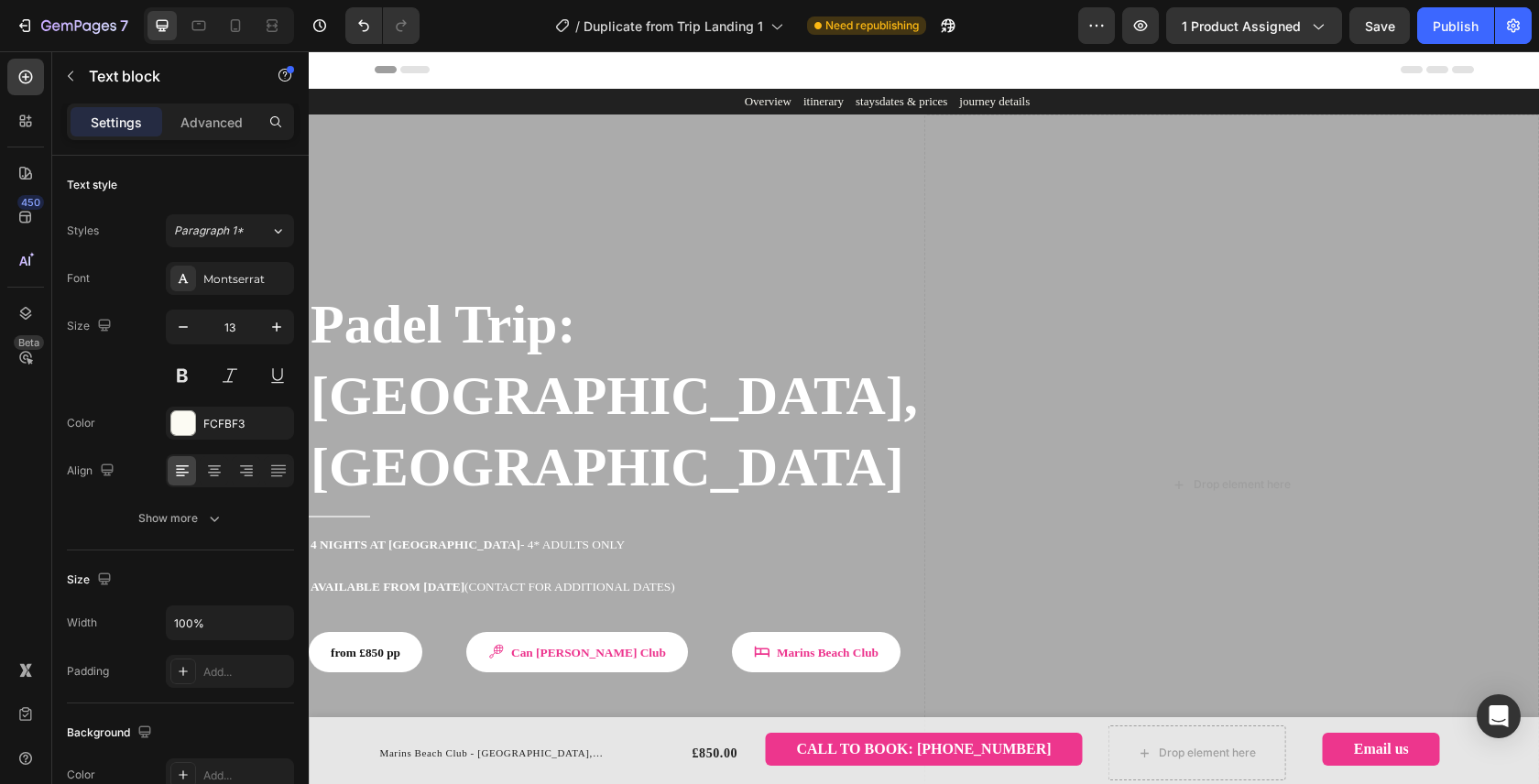
click at [769, 106] on p "Overview itinerary staysdates & prices journey details" at bounding box center [887, 102] width 286 height 19
click at [799, 99] on p "Experience itinerary staysdates & prices journey details" at bounding box center [887, 102] width 293 height 19
click at [789, 103] on p "Experience itinerary staysdates & prices journey details" at bounding box center [887, 102] width 293 height 19
click at [838, 107] on p "Experience Travel Details Itinerary staysdates & prices journey details" at bounding box center [886, 102] width 363 height 19
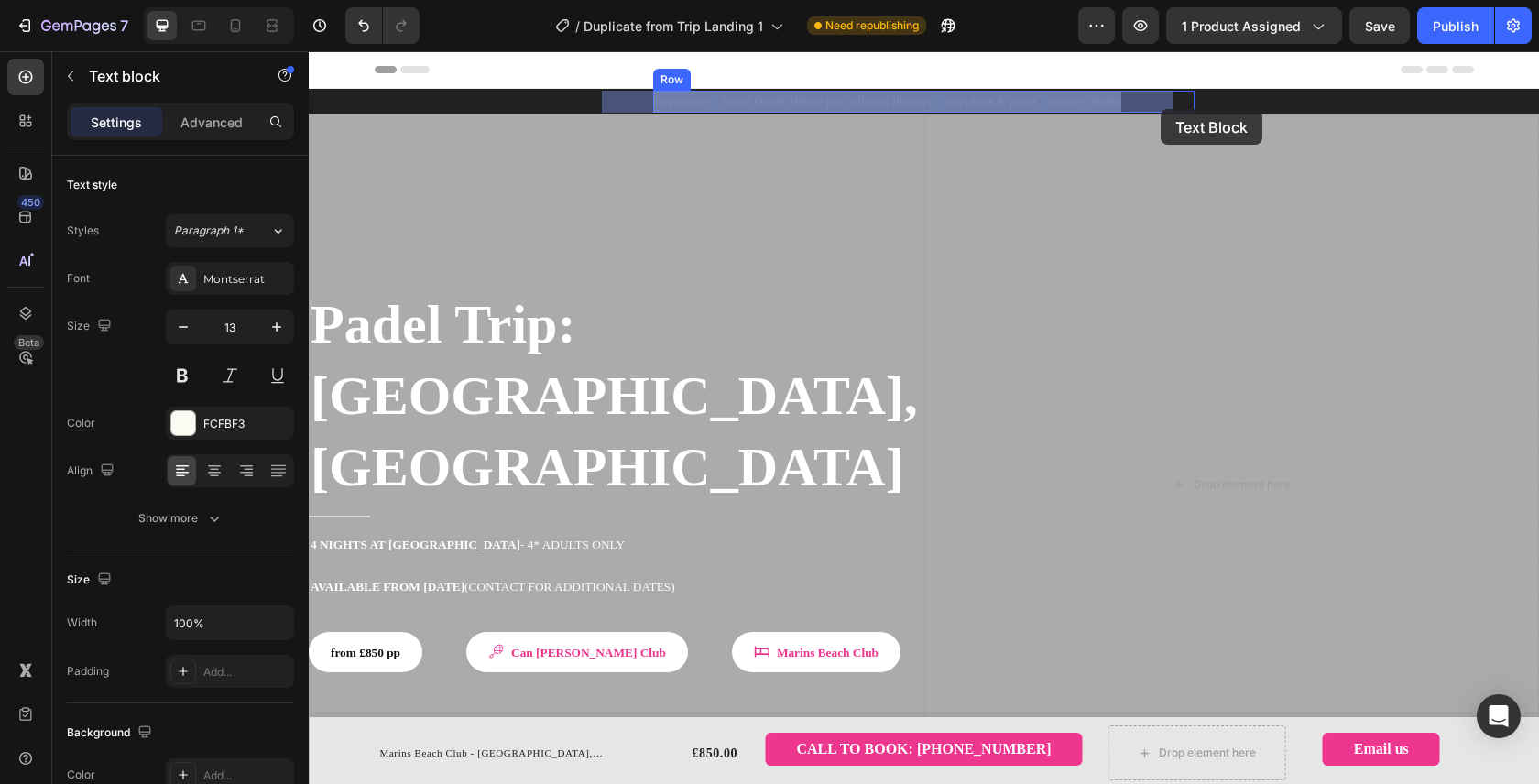
drag, startPoint x: 952, startPoint y: 103, endPoint x: 1139, endPoint y: 105, distance: 187.0
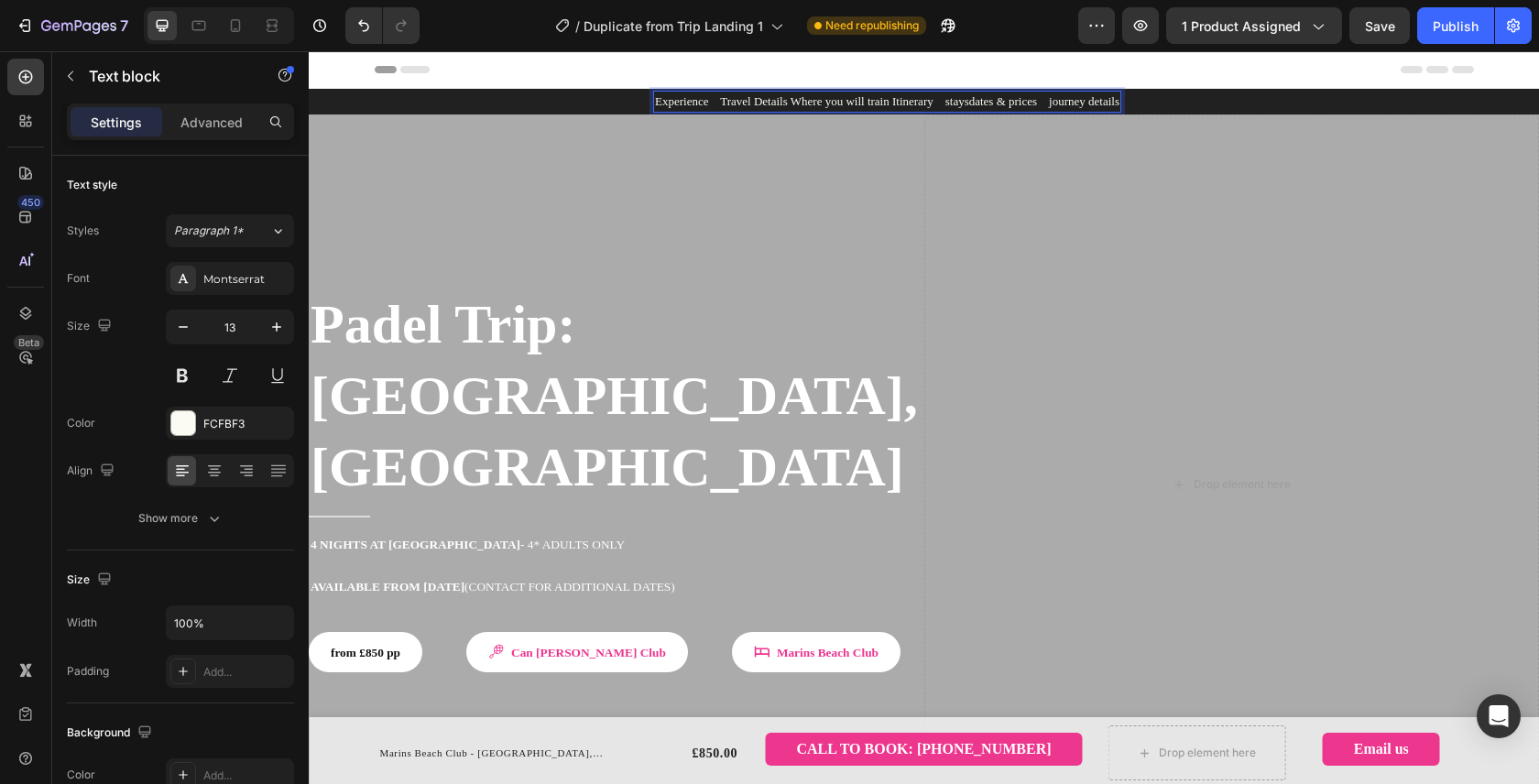
click at [1119, 103] on p "Experience Travel Details Where you will train Itinerary staysdates & prices jo…" at bounding box center [886, 102] width 464 height 19
click at [783, 104] on p "Experience Travel Details Where you will train Itinerary FAQ" at bounding box center [886, 102] width 310 height 19
click at [869, 104] on p "Experience Travel Details Where you will train Itinerary FAQ" at bounding box center [887, 102] width 313 height 19
click at [994, 103] on p "Experience Travel Details Where you will train Itinerary FAQ" at bounding box center [886, 102] width 325 height 19
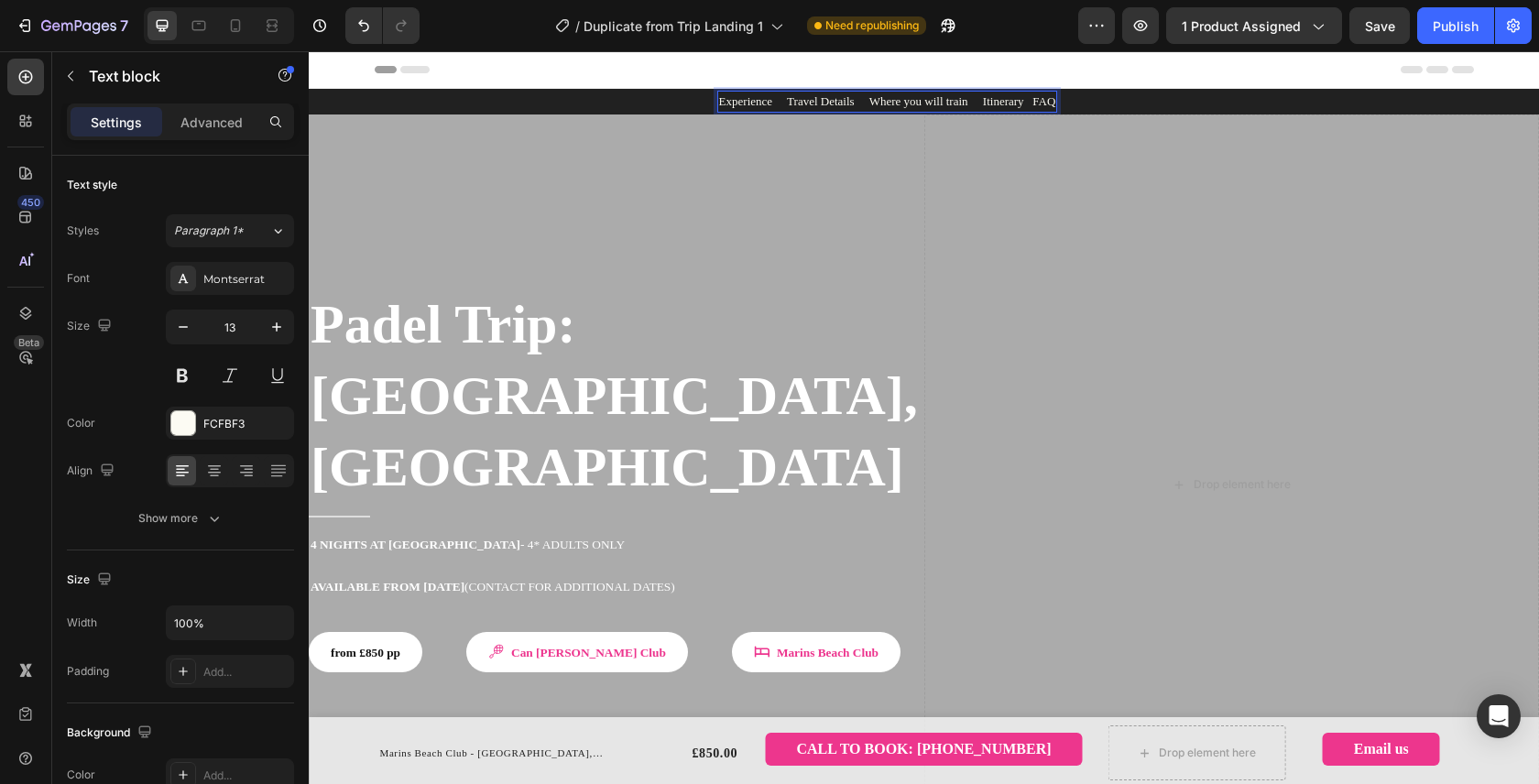
click at [1056, 104] on p "Experience Travel Details Where you will train Itinerary FAQ" at bounding box center [887, 102] width 337 height 19
click at [996, 103] on p "Experience Travel Details Where you will train Itinerary FAQ" at bounding box center [887, 102] width 349 height 19
click at [860, 103] on p "Experience Travel Details Where you will train Itinerary FAQ" at bounding box center [887, 102] width 355 height 19
click at [758, 99] on p "Experience Travel Details Where you will train Itinerary FAQ" at bounding box center [887, 102] width 361 height 19
click at [1073, 281] on div "Drop element here" at bounding box center [1231, 485] width 615 height 741
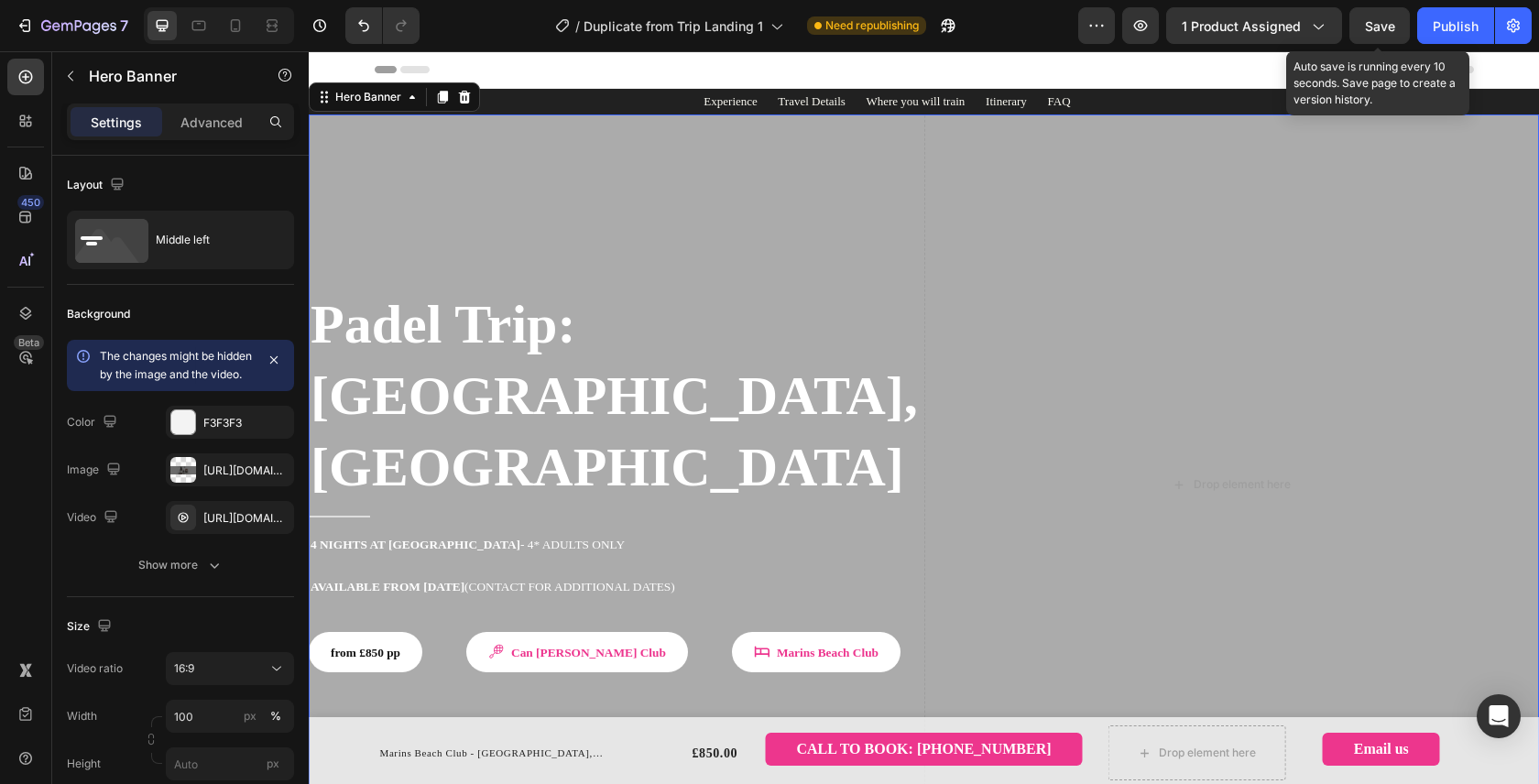
click at [1385, 31] on span "Save" at bounding box center [1380, 26] width 30 height 16
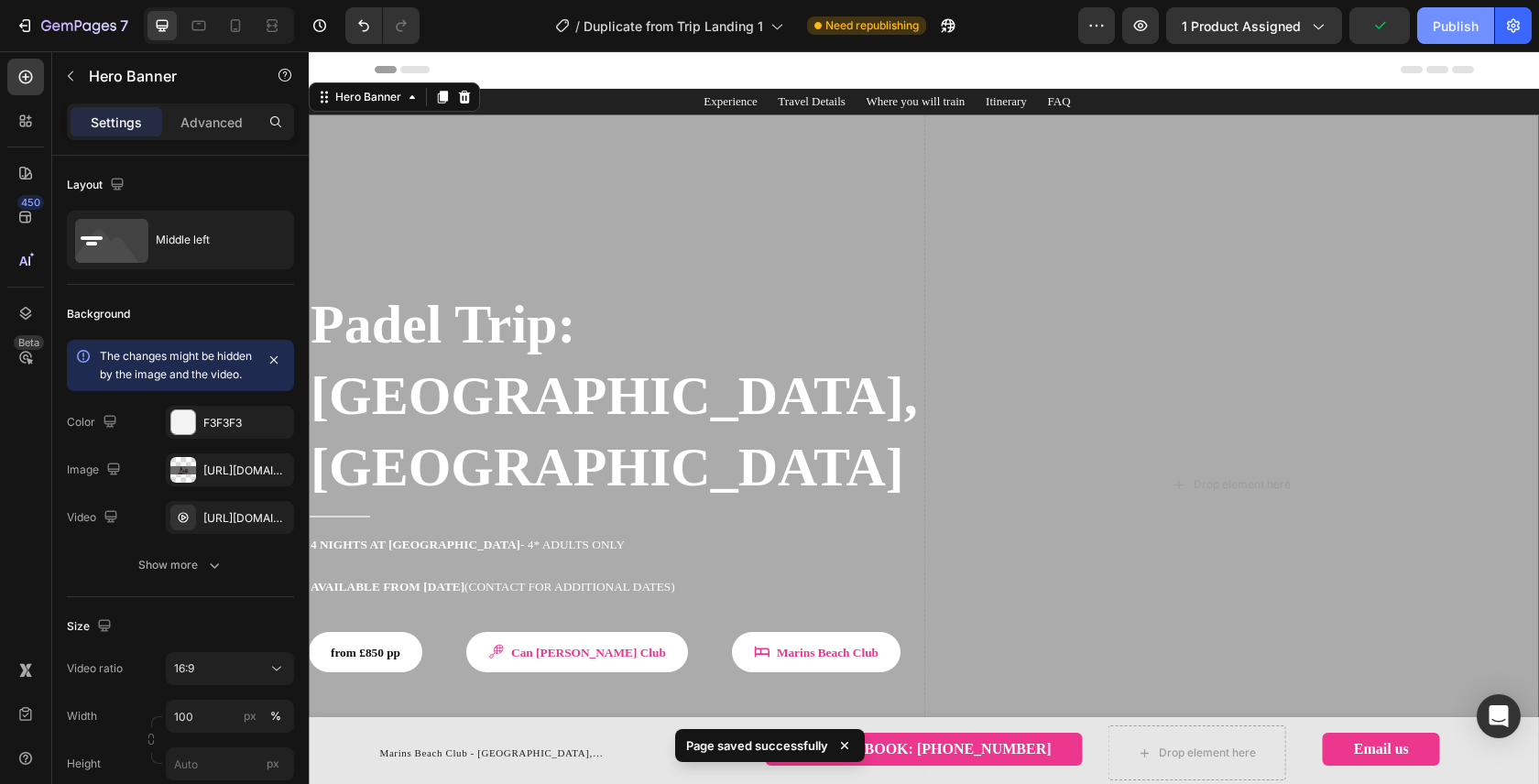
click at [1456, 30] on div "Publish" at bounding box center [1455, 26] width 46 height 20
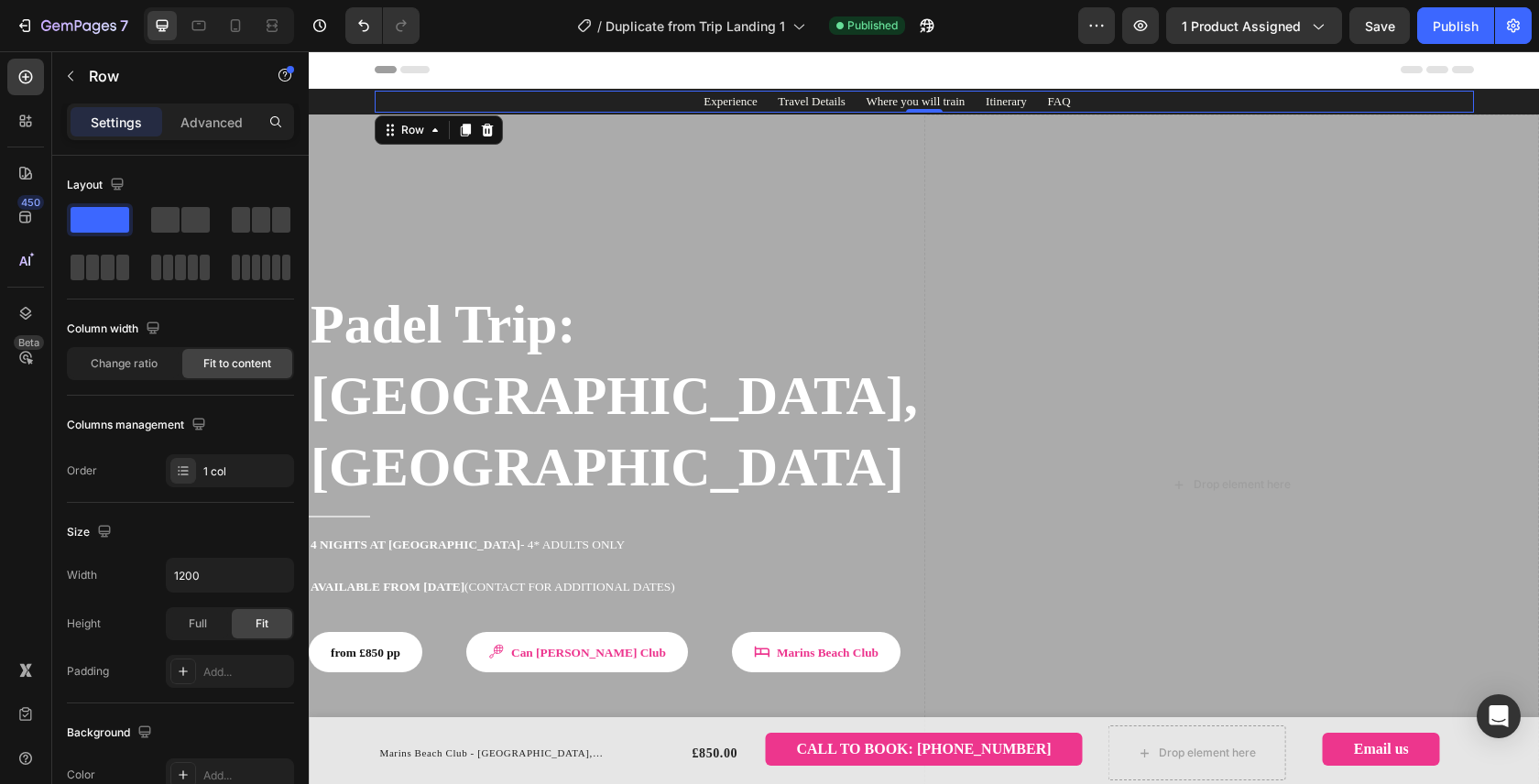
click at [624, 99] on div "Experience Travel Details Where you will train Itinerary FAQ Text block Row Row…" at bounding box center [924, 101] width 1099 height 22
click at [430, 124] on icon at bounding box center [435, 130] width 15 height 15
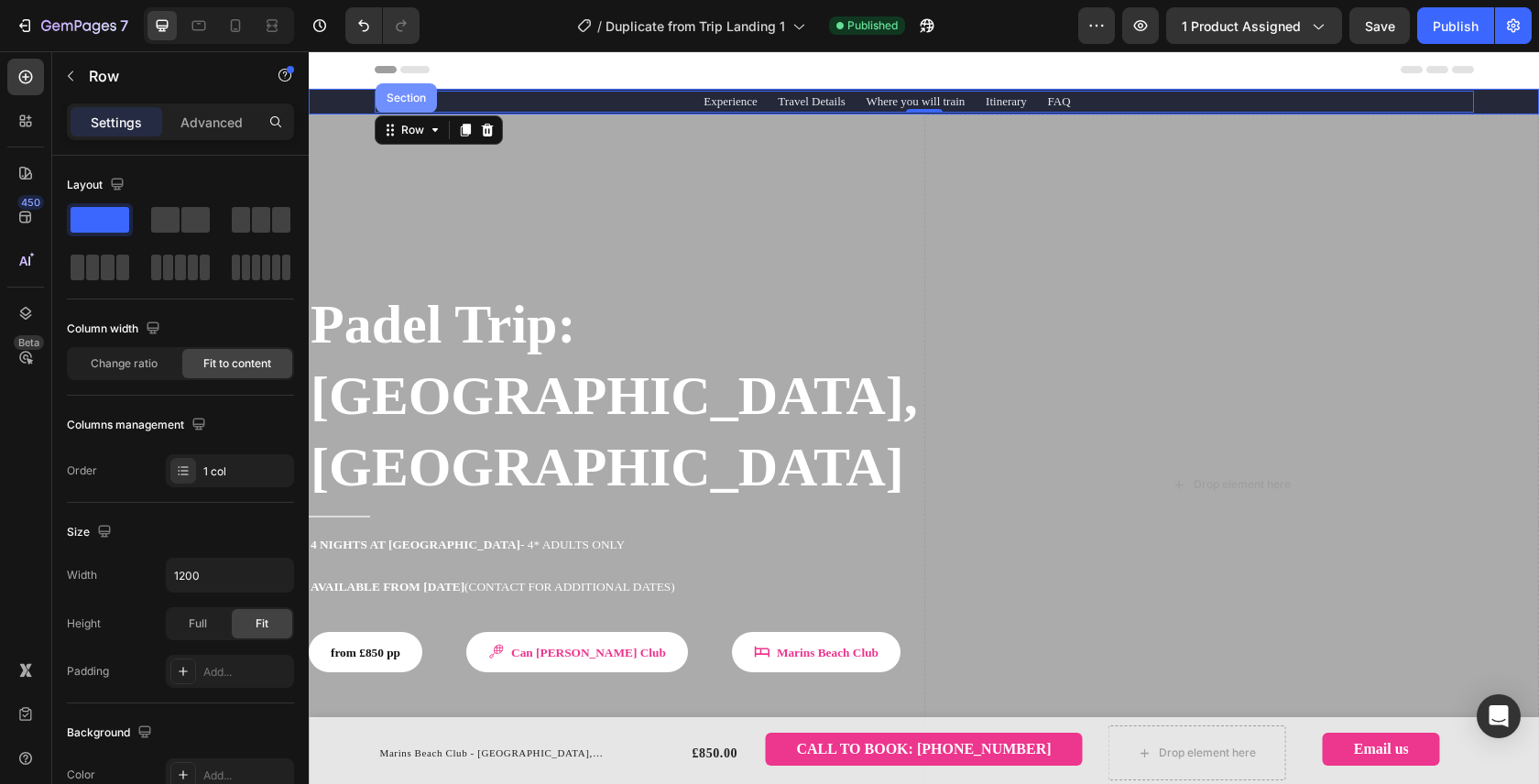
click at [412, 105] on div "Section" at bounding box center [405, 98] width 61 height 29
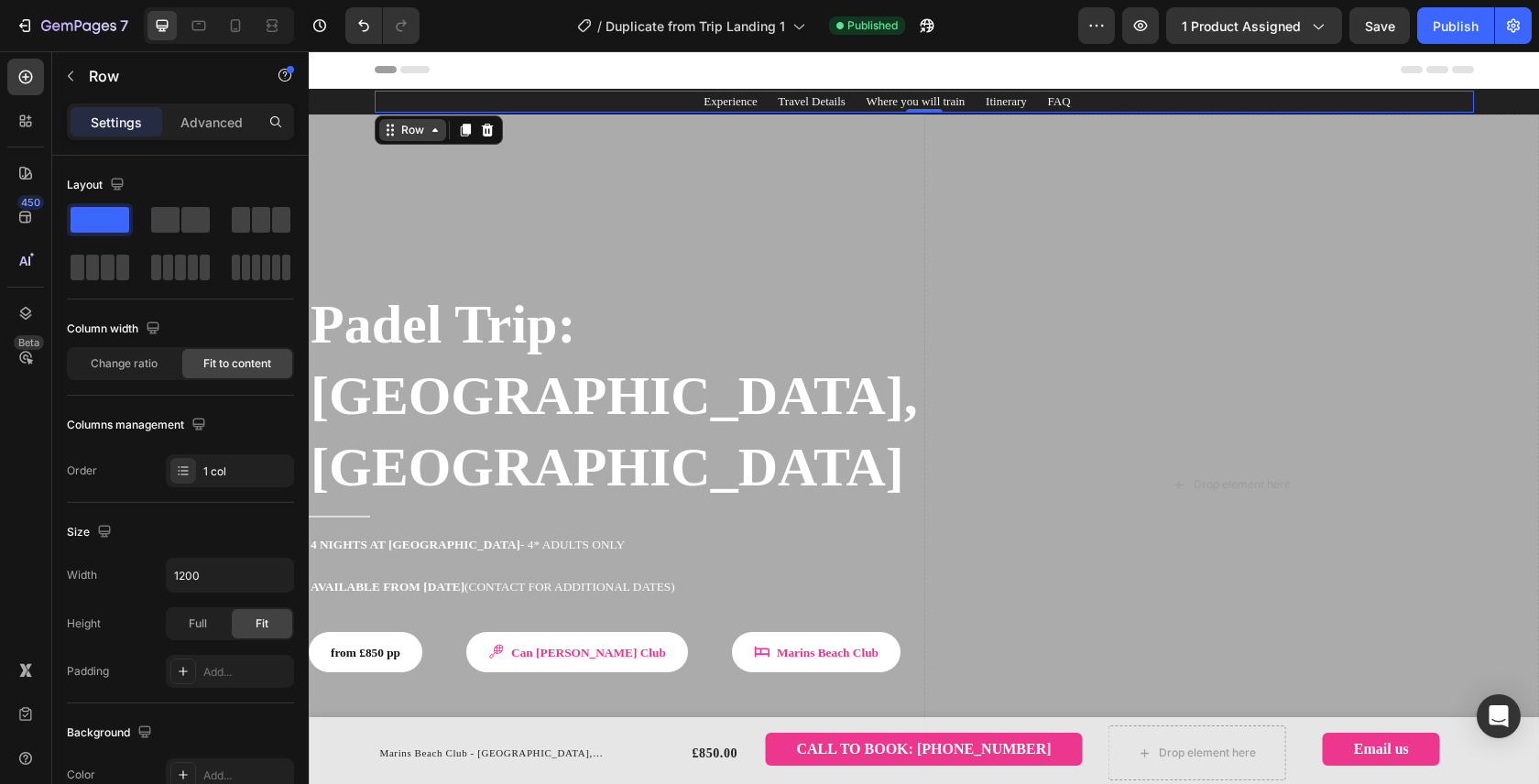
click at [428, 131] on icon at bounding box center [435, 130] width 15 height 15
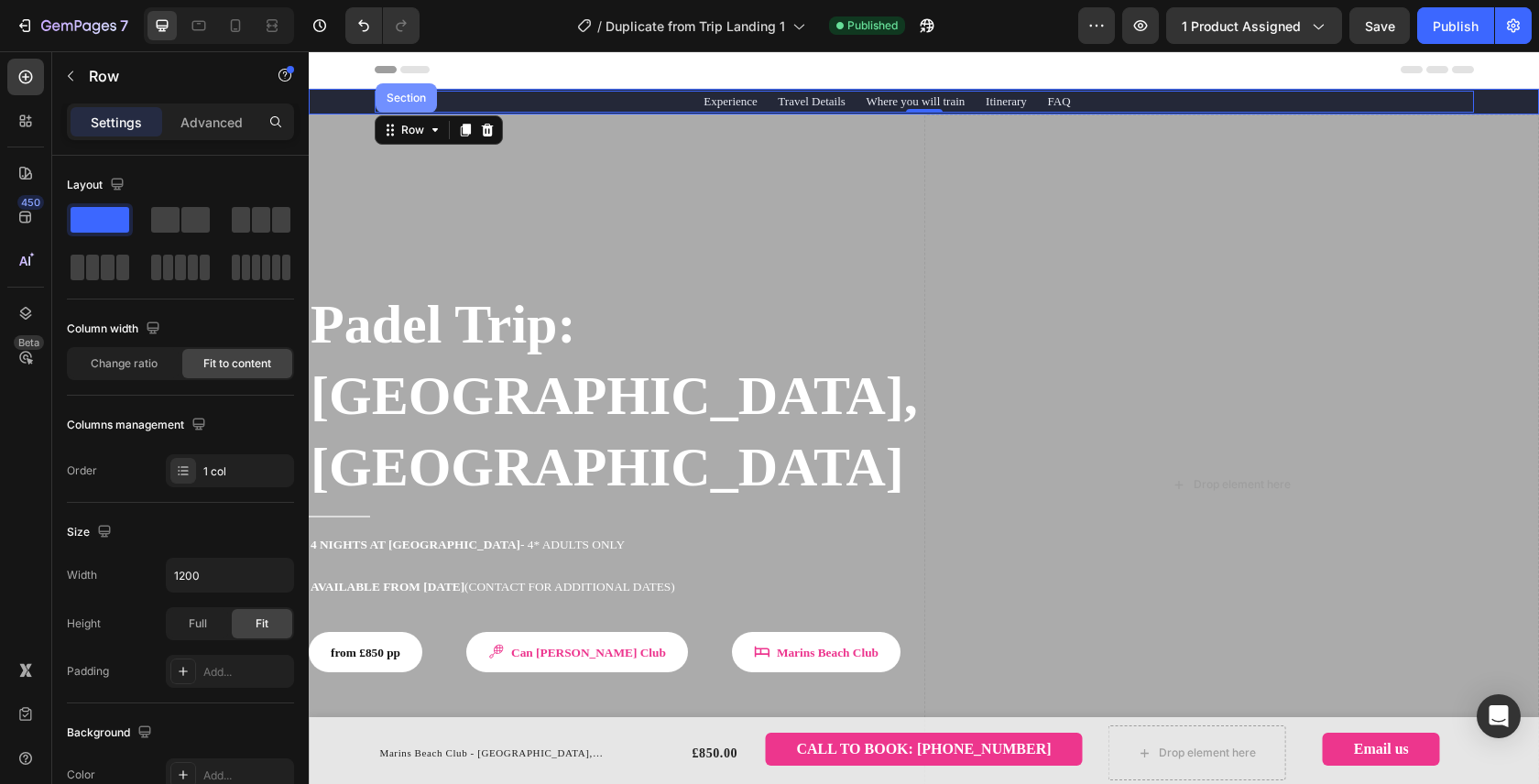
click at [394, 101] on div "Section" at bounding box center [406, 98] width 47 height 11
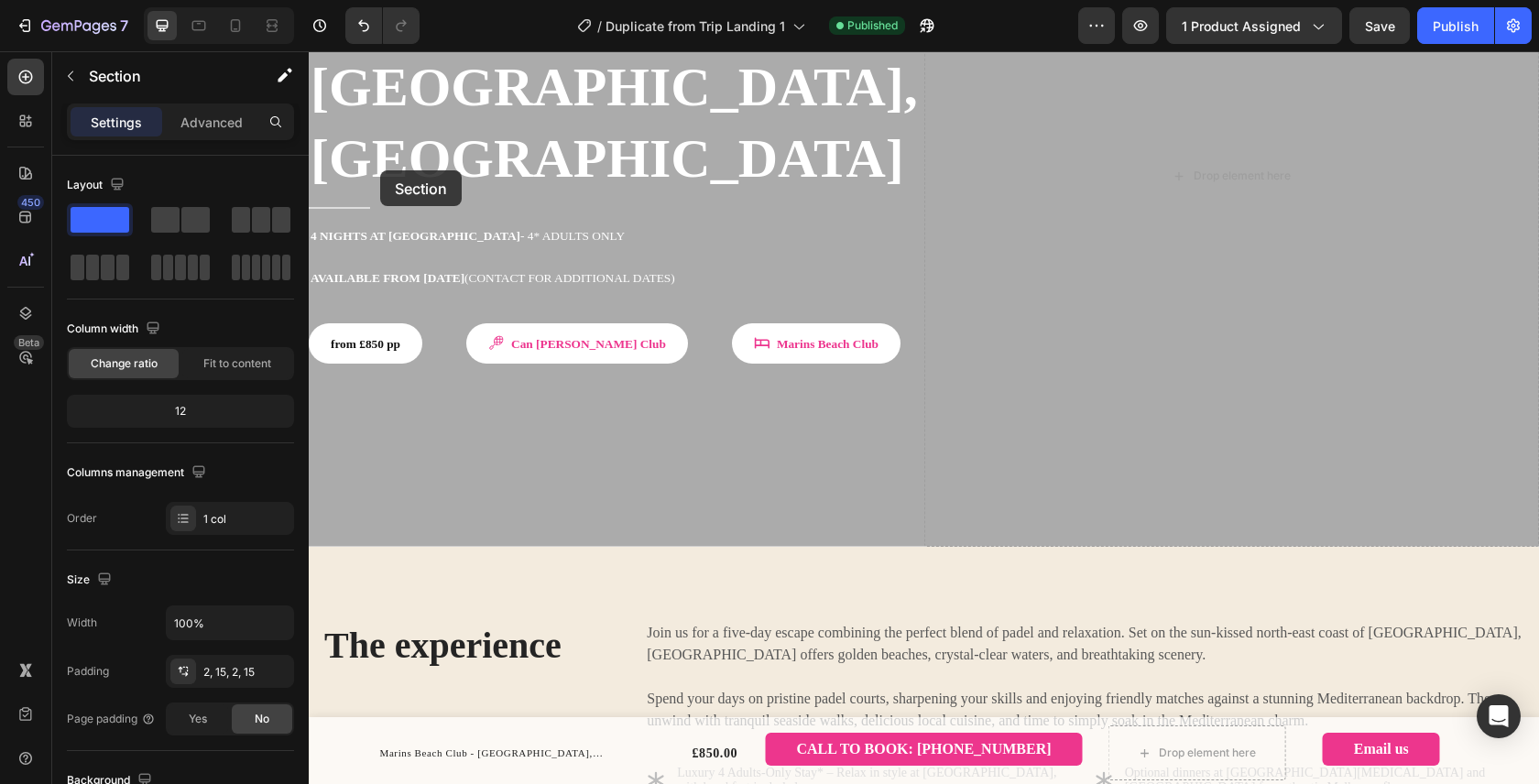
scroll to position [318, 0]
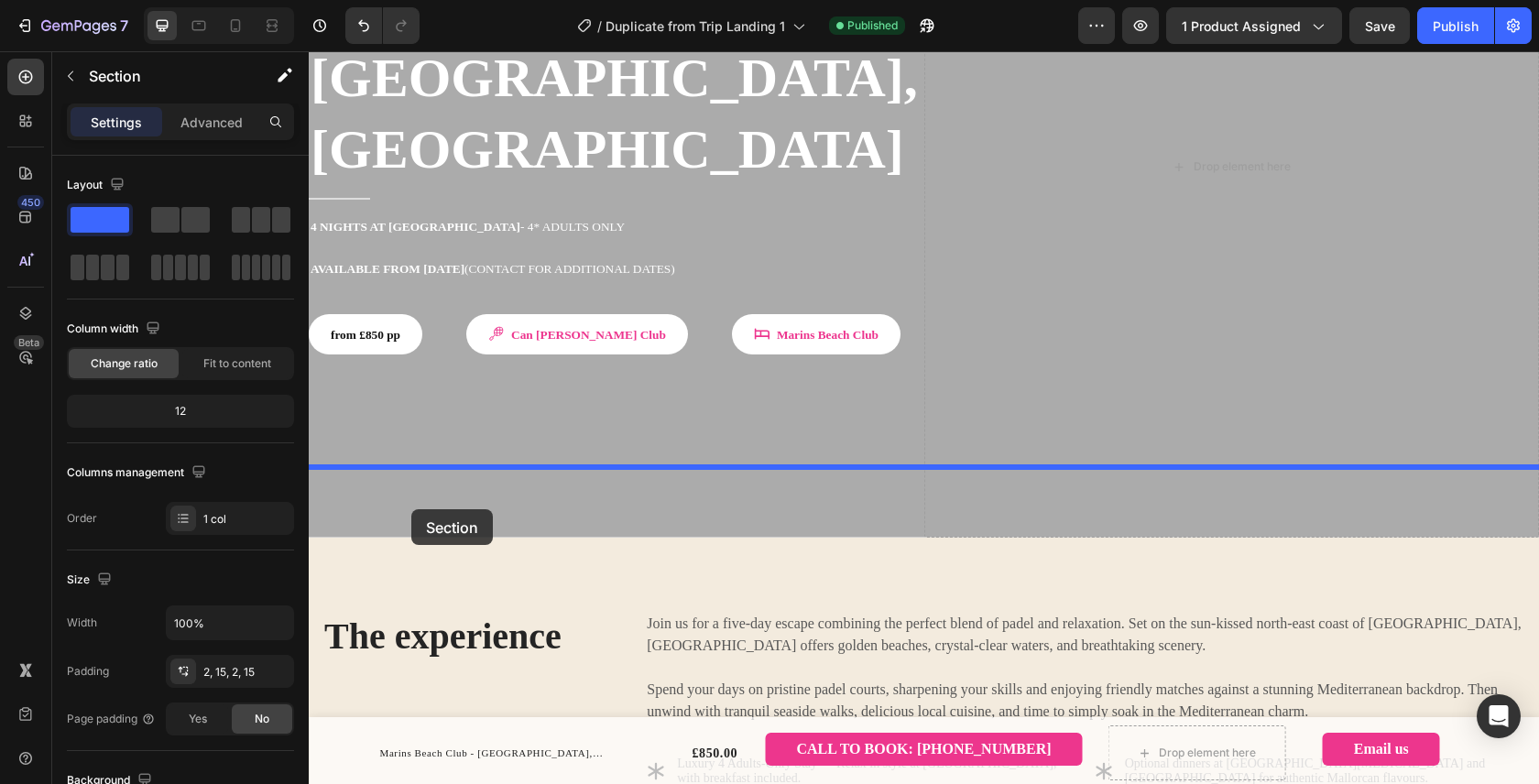
drag, startPoint x: 330, startPoint y: 101, endPoint x: 408, endPoint y: 503, distance: 409.5
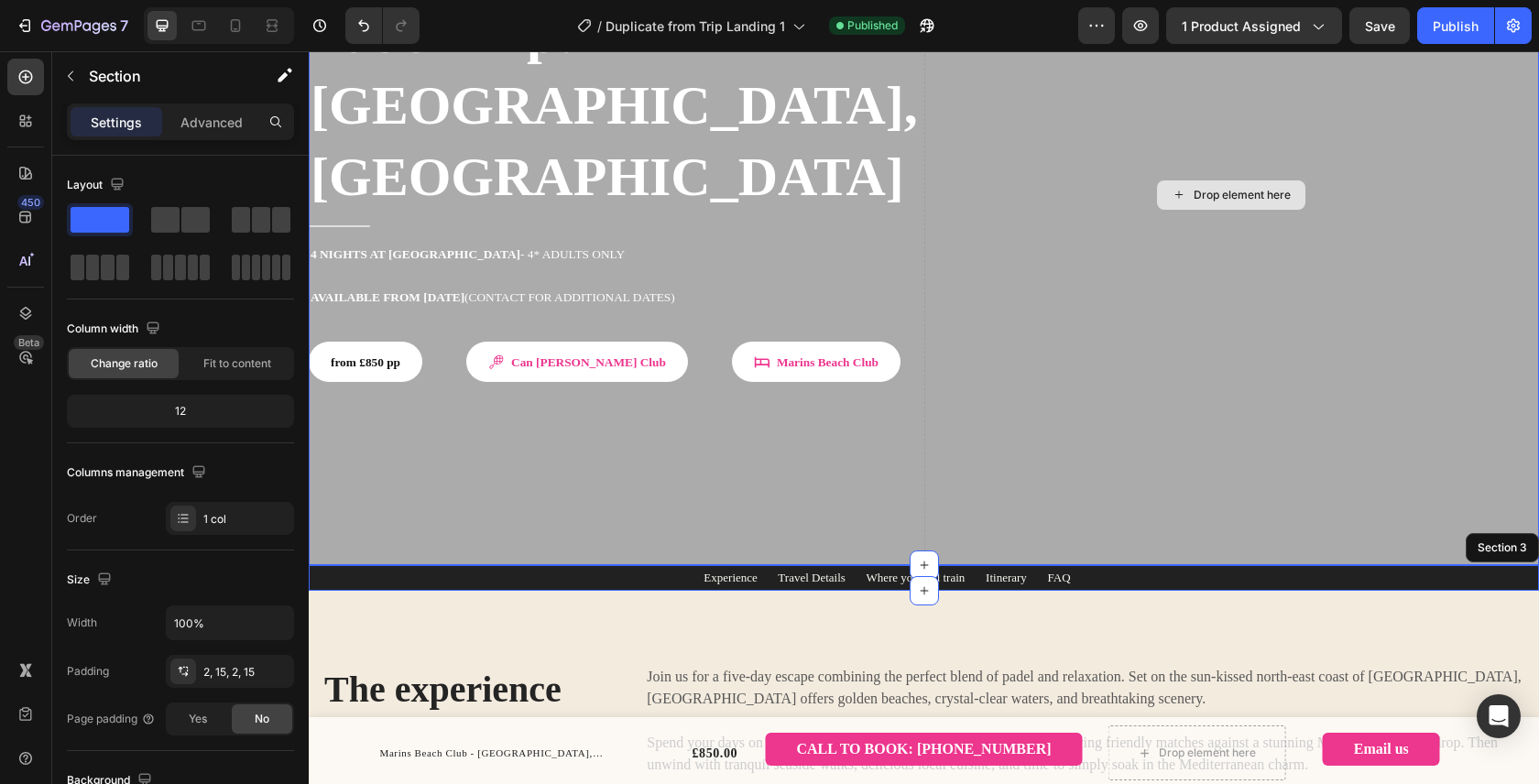
scroll to position [325, 0]
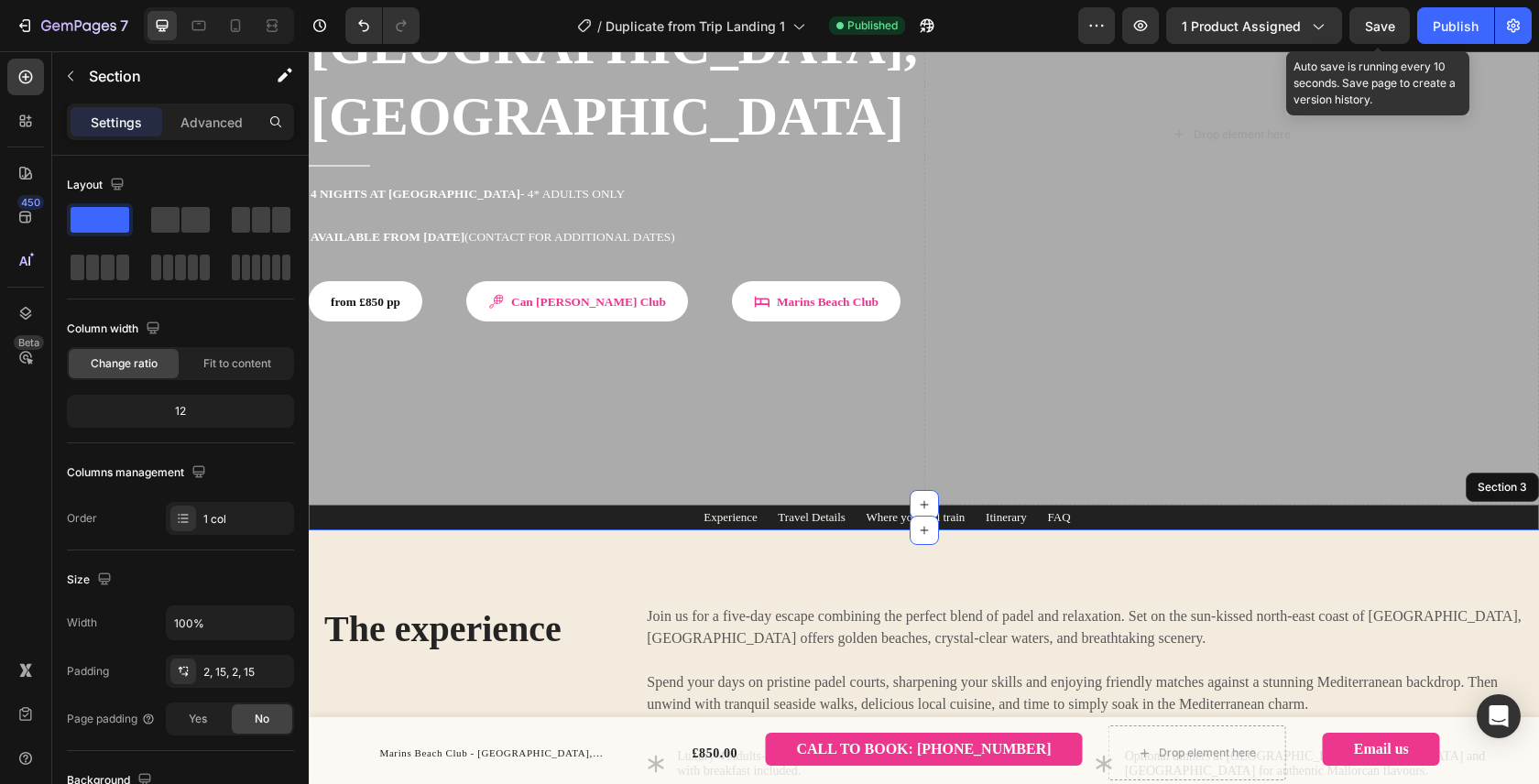
click at [1374, 17] on div "Save" at bounding box center [1380, 26] width 30 height 20
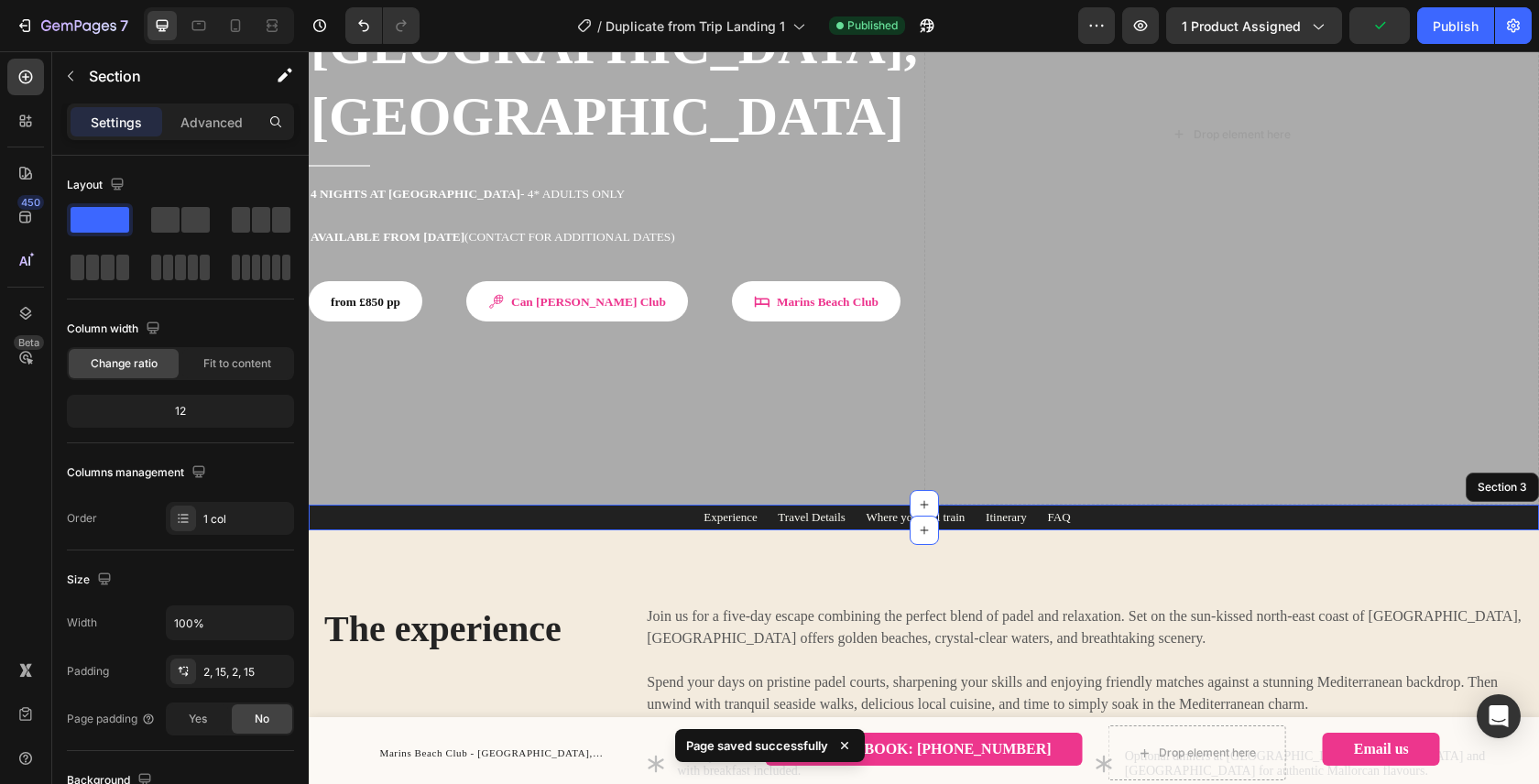
click at [1462, 44] on div "7 Version history / Duplicate from Trip Landing 1 Published Preview 1 product a…" at bounding box center [769, 26] width 1539 height 53
click at [1456, 33] on div "Publish" at bounding box center [1455, 26] width 46 height 20
click at [352, 506] on div "Experience Travel Details Where you will train Itinerary FAQ Text block Row Row…" at bounding box center [924, 517] width 1202 height 22
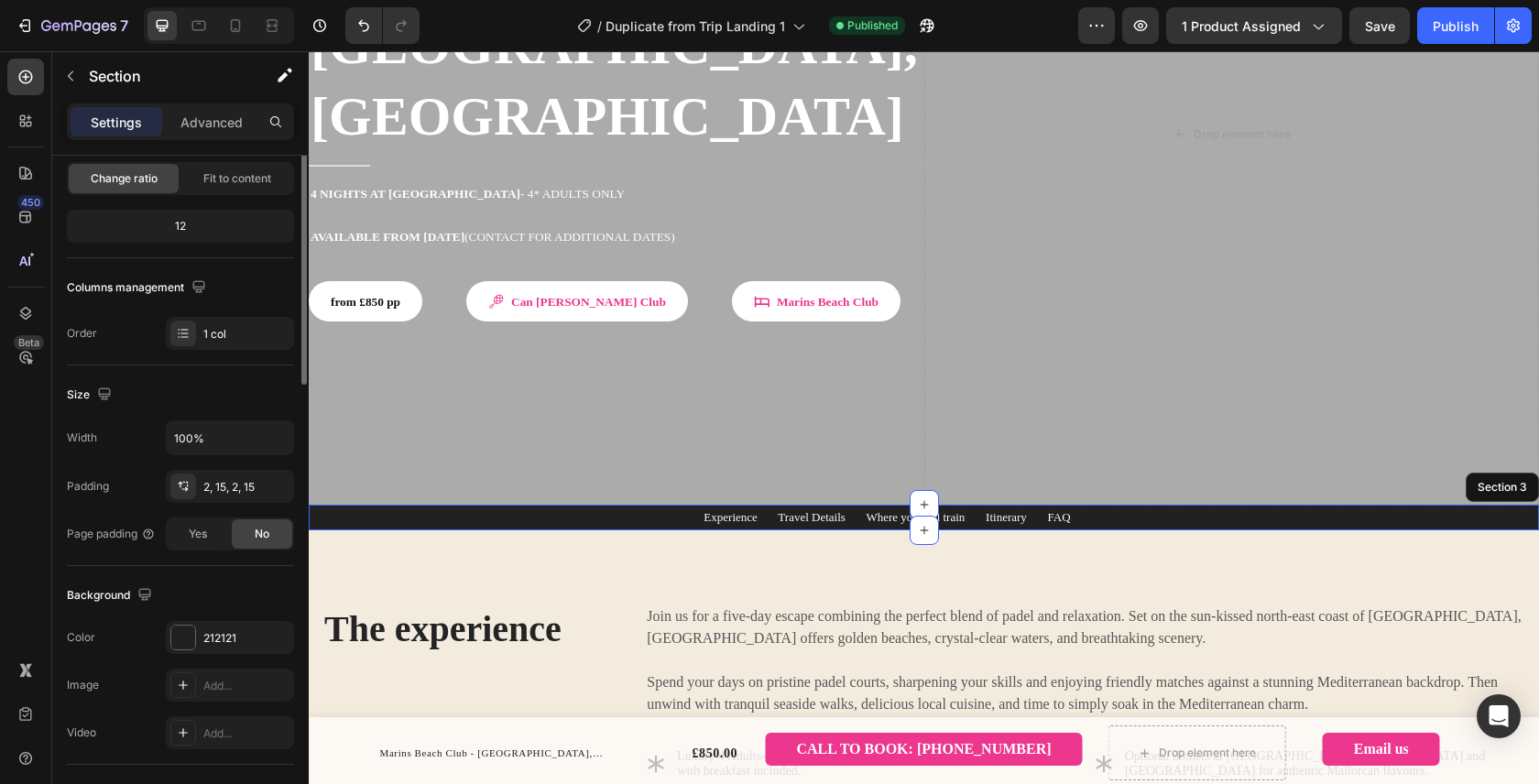
scroll to position [0, 0]
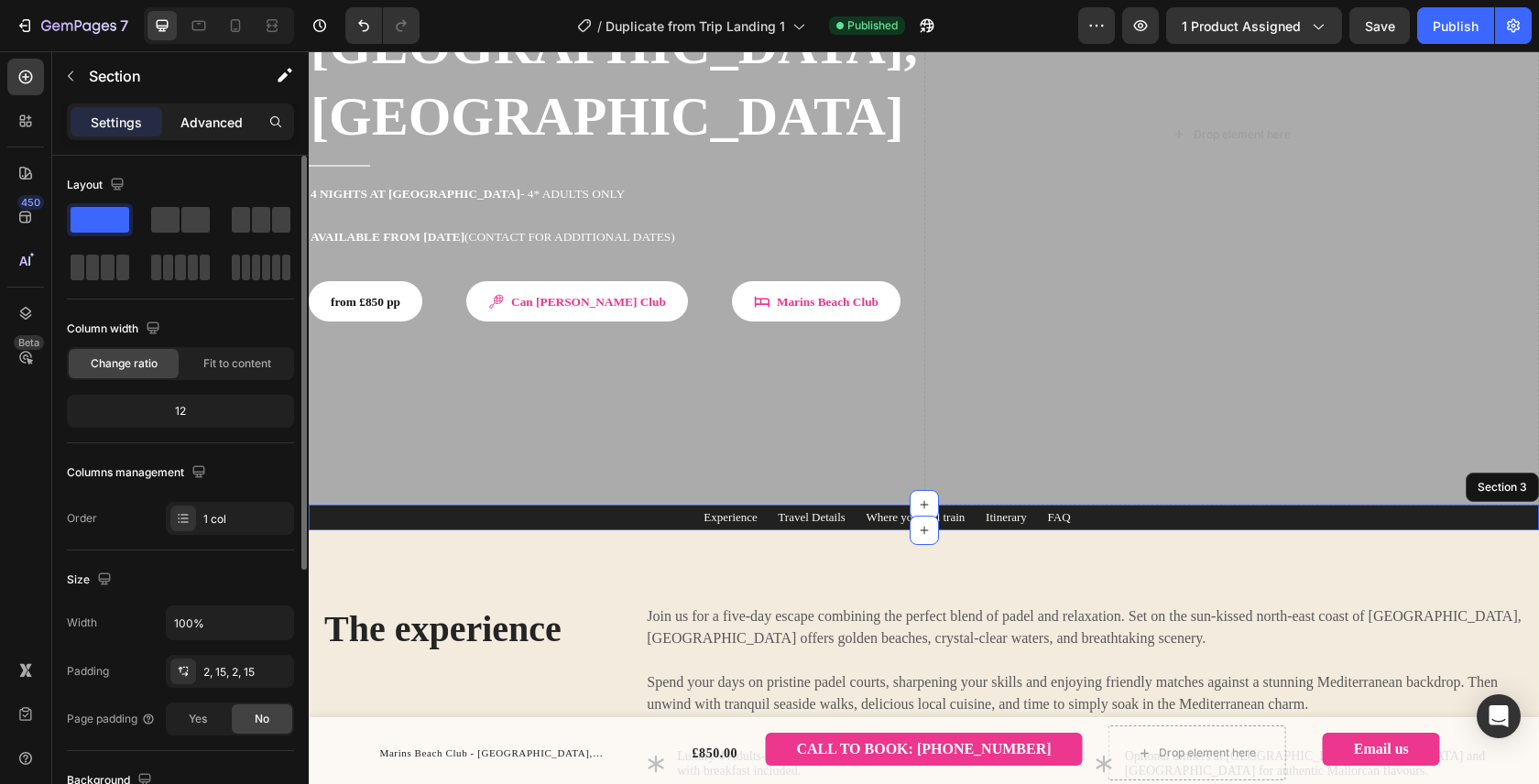
click at [208, 129] on p "Advanced" at bounding box center [211, 122] width 62 height 20
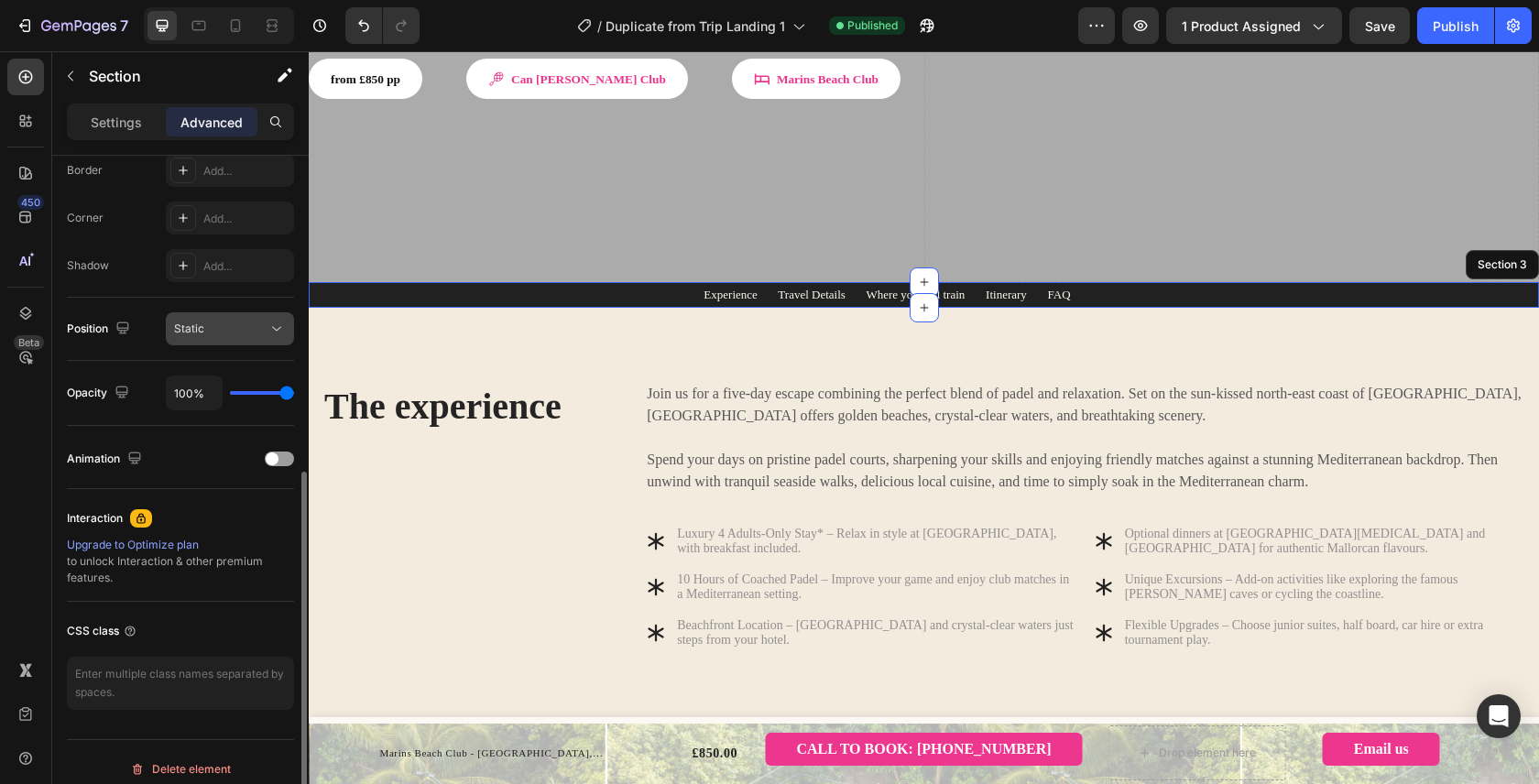
scroll to position [541, 0]
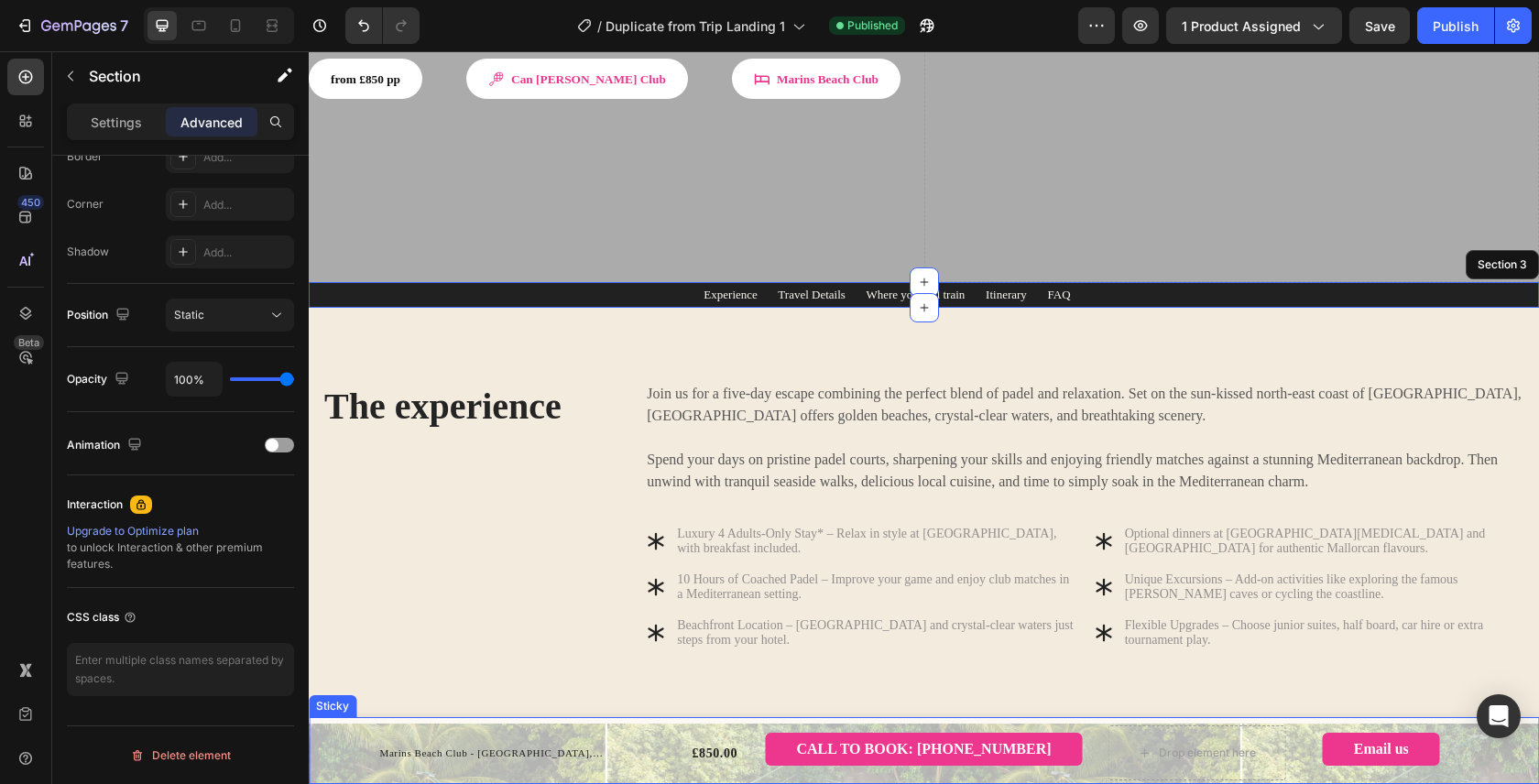
click at [339, 746] on div "Marins Beach Club - Cala Millor, Mallorca Product Title £850.00 Product Price P…" at bounding box center [923, 752] width 1230 height 62
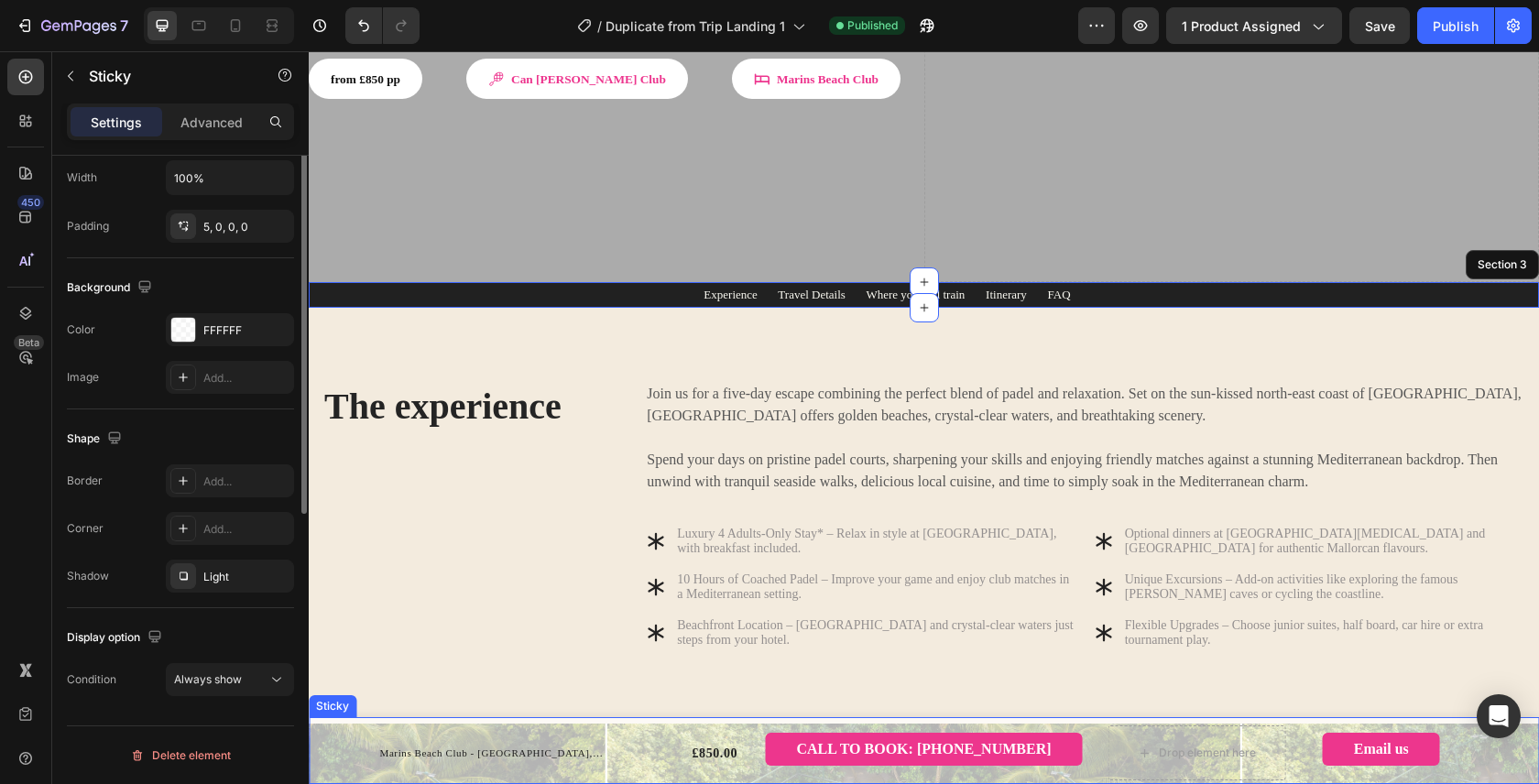
scroll to position [0, 0]
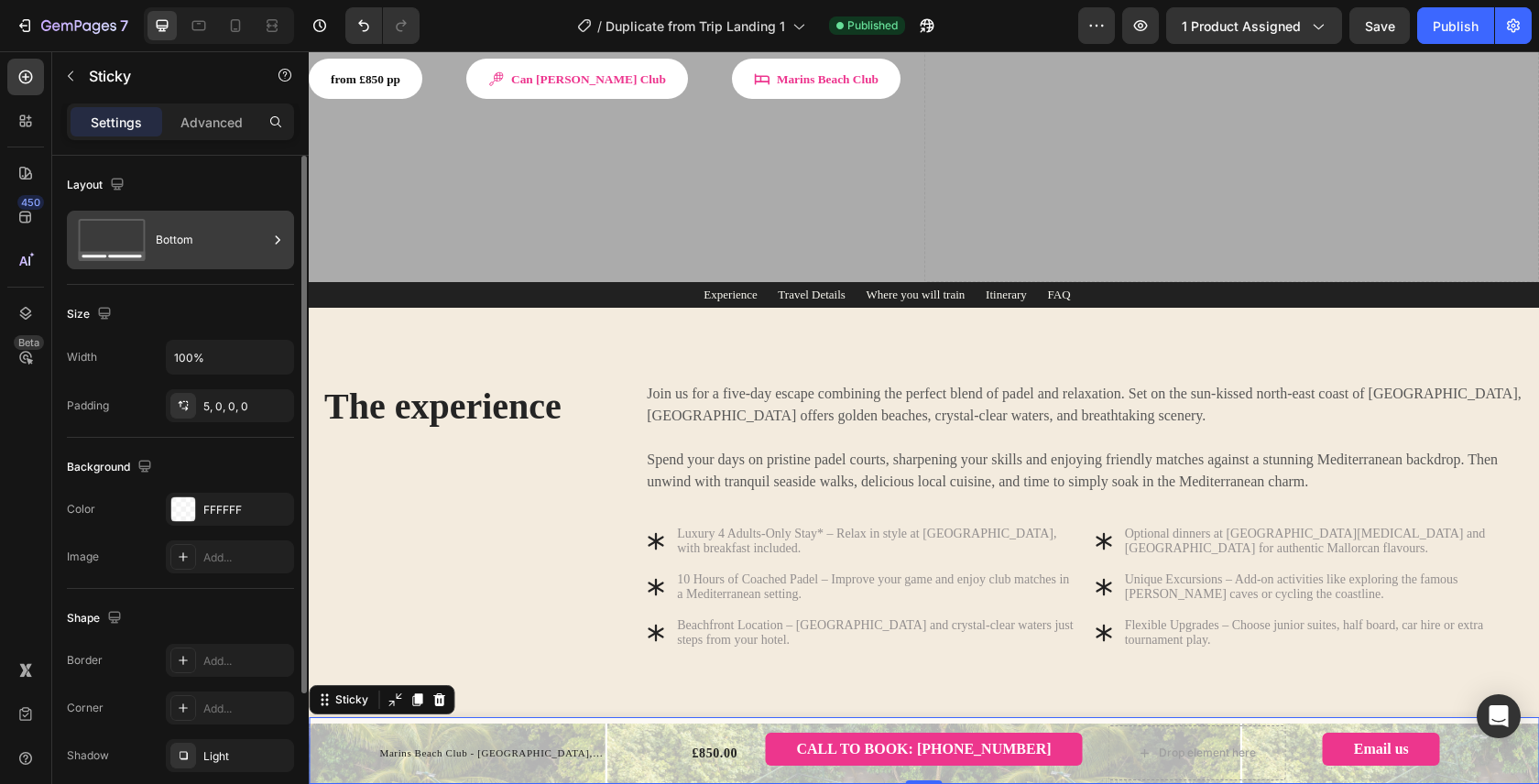
click at [211, 241] on div "Bottom" at bounding box center [211, 239] width 112 height 42
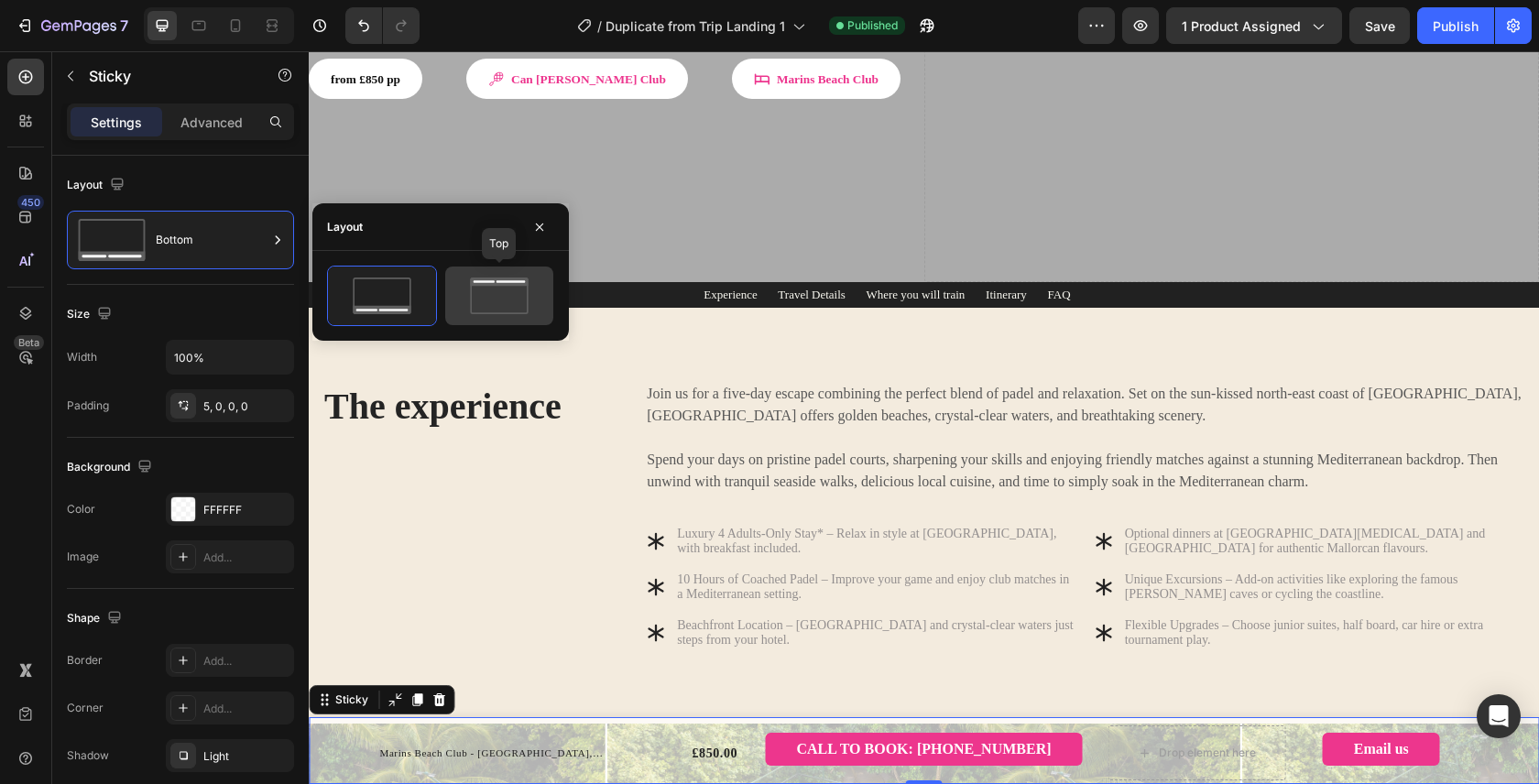
click at [509, 323] on div at bounding box center [499, 295] width 108 height 58
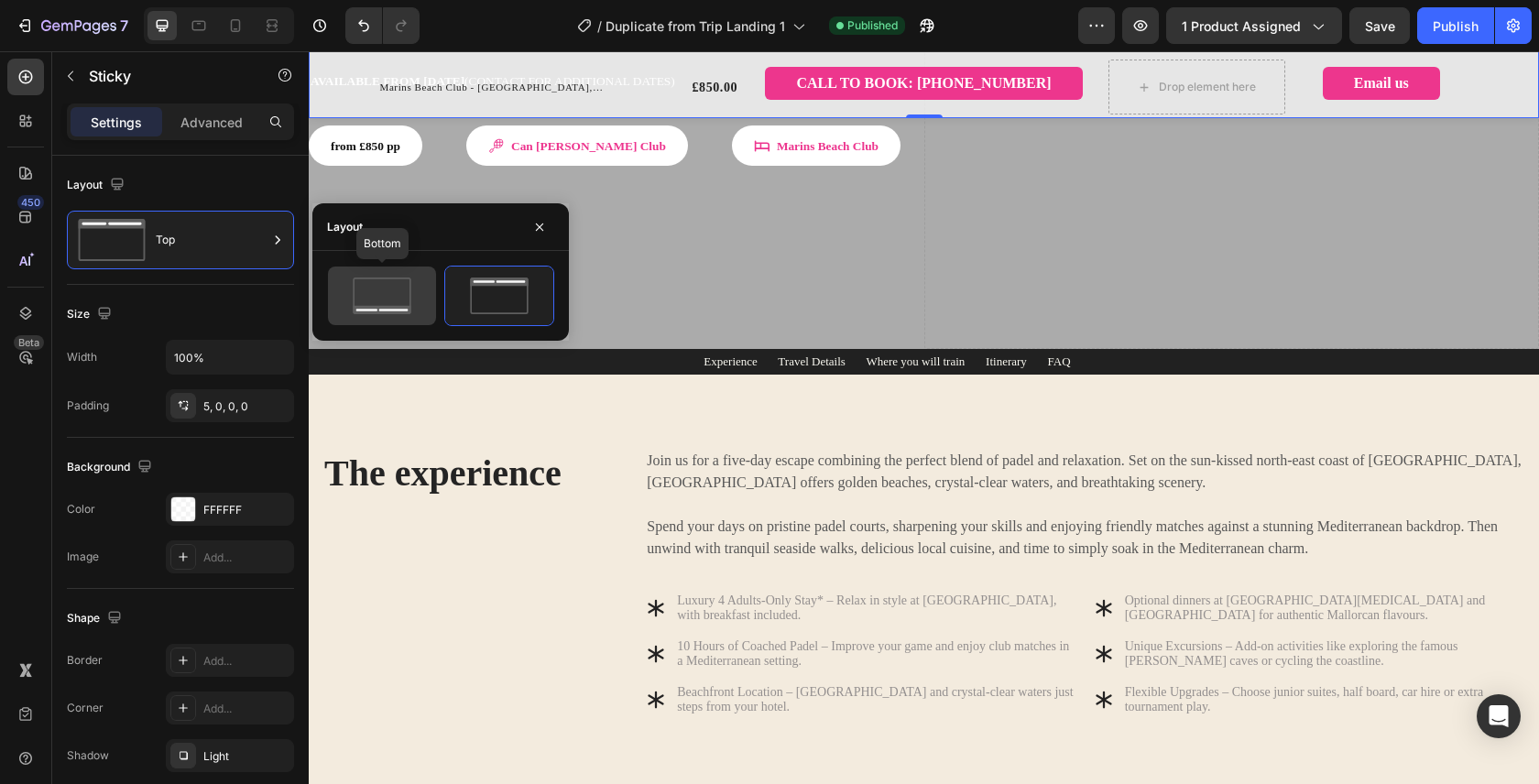
click at [384, 300] on icon at bounding box center [382, 295] width 86 height 37
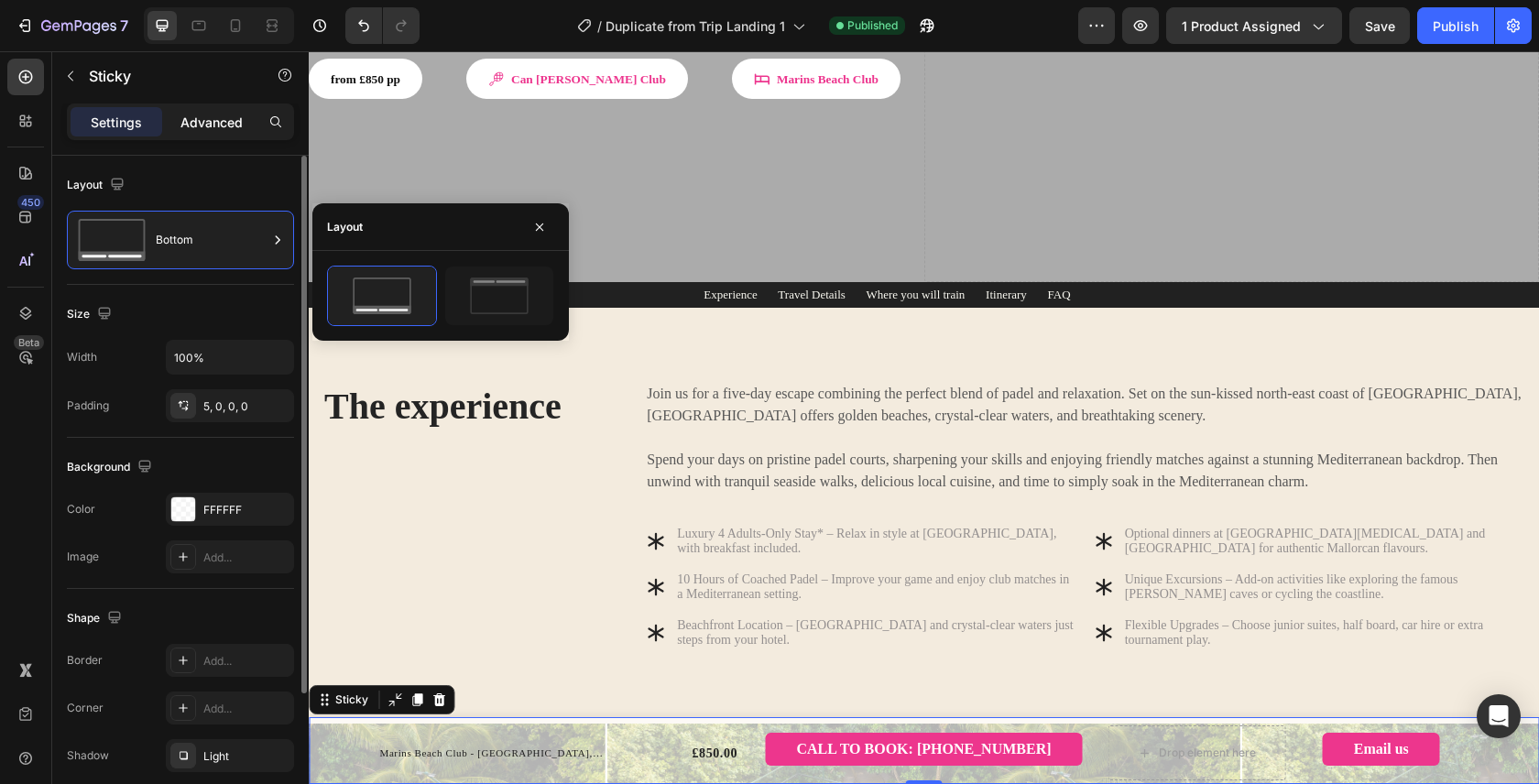
click at [208, 123] on p "Advanced" at bounding box center [211, 122] width 62 height 20
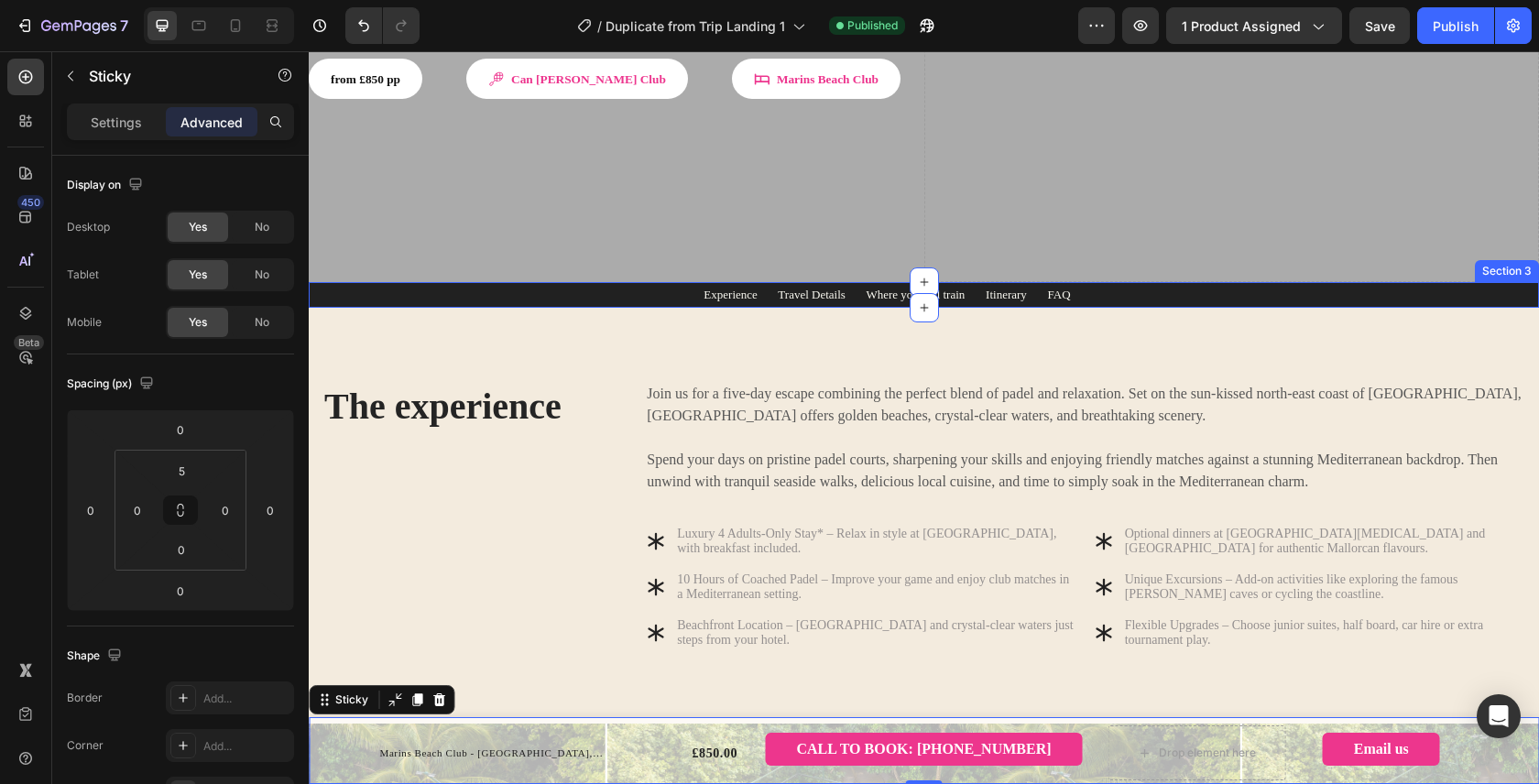
click at [353, 284] on div "Experience Travel Details Where you will train Itinerary FAQ Text block Row Row…" at bounding box center [924, 294] width 1202 height 22
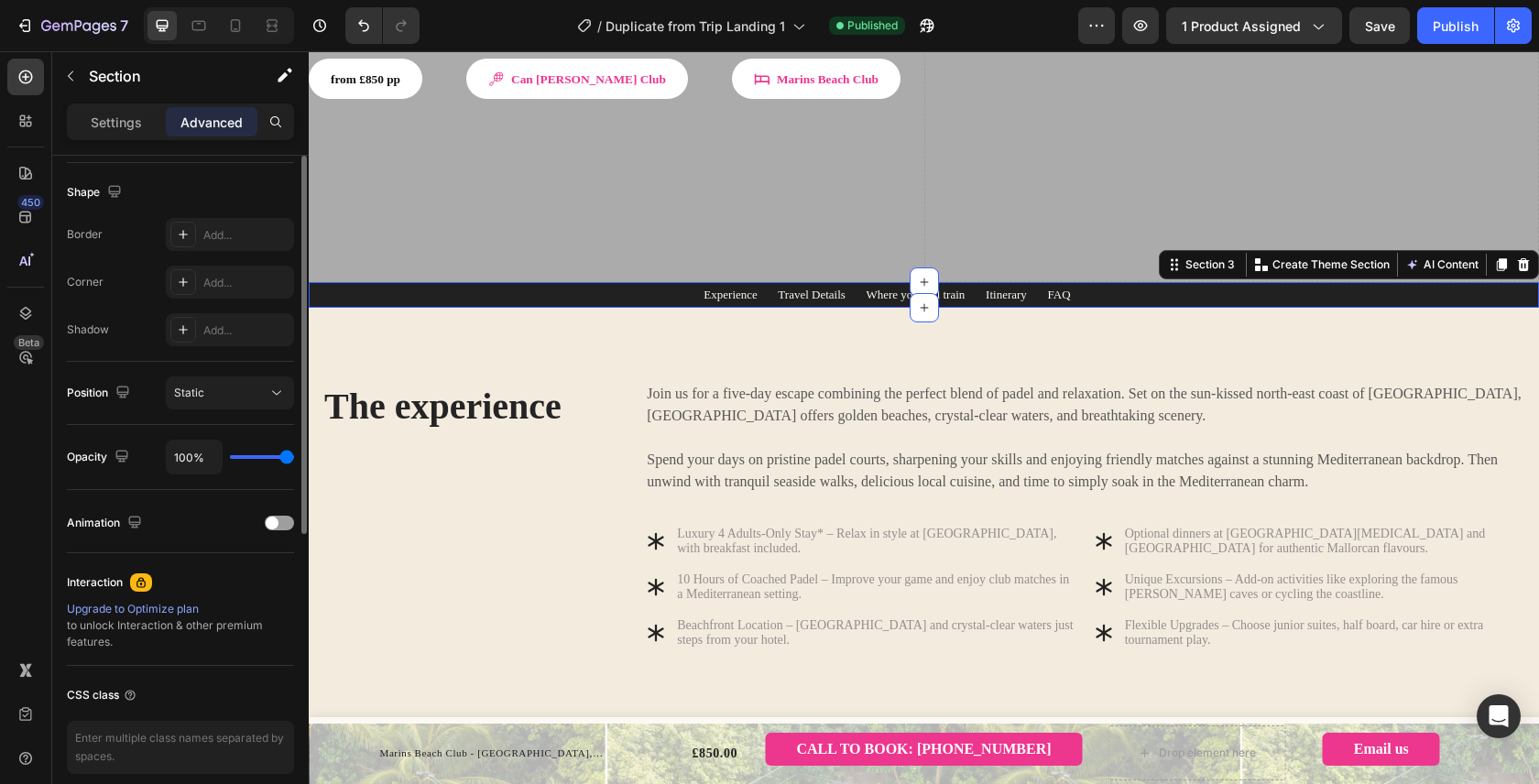
scroll to position [541, 0]
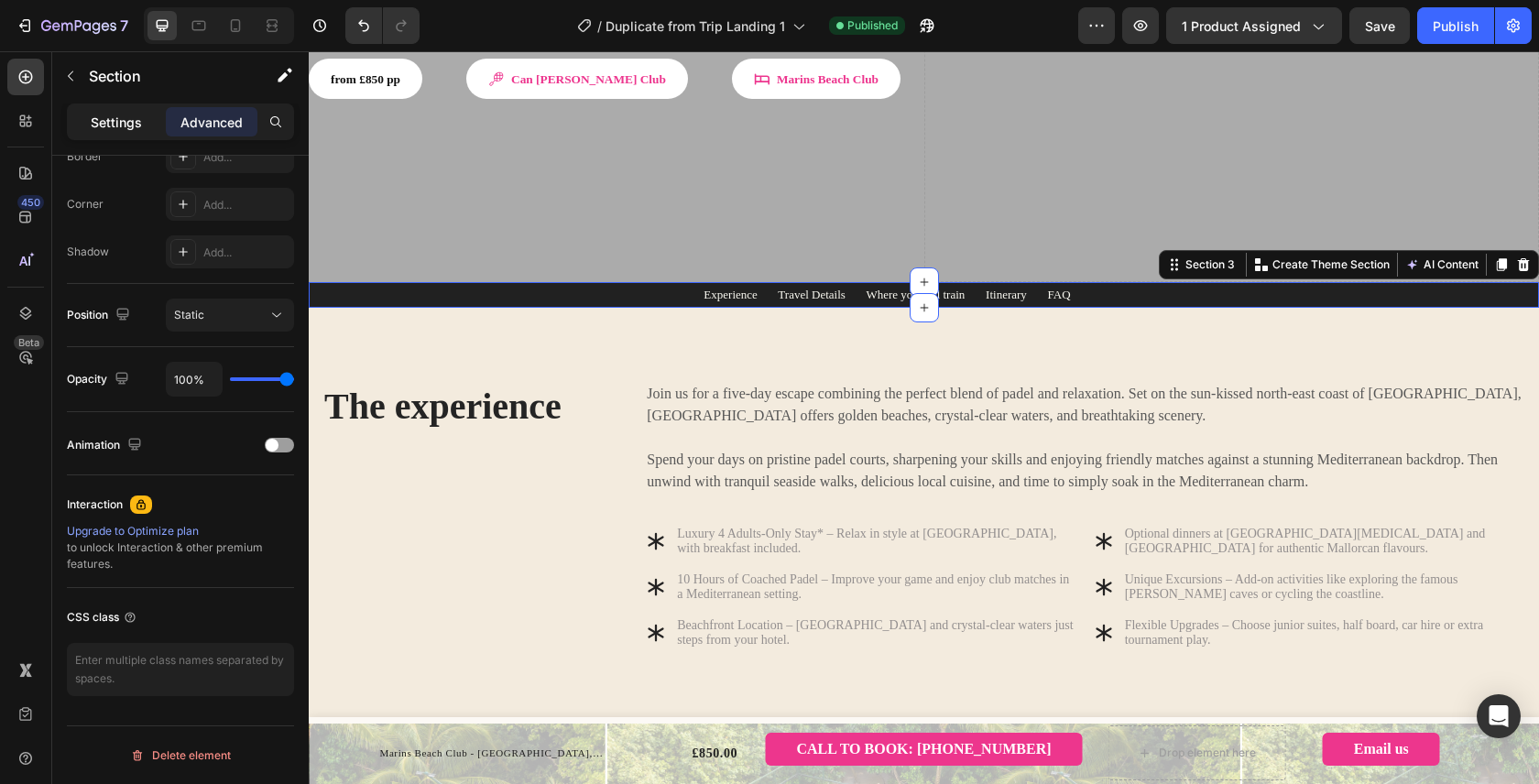
click at [125, 115] on p "Settings" at bounding box center [116, 122] width 52 height 20
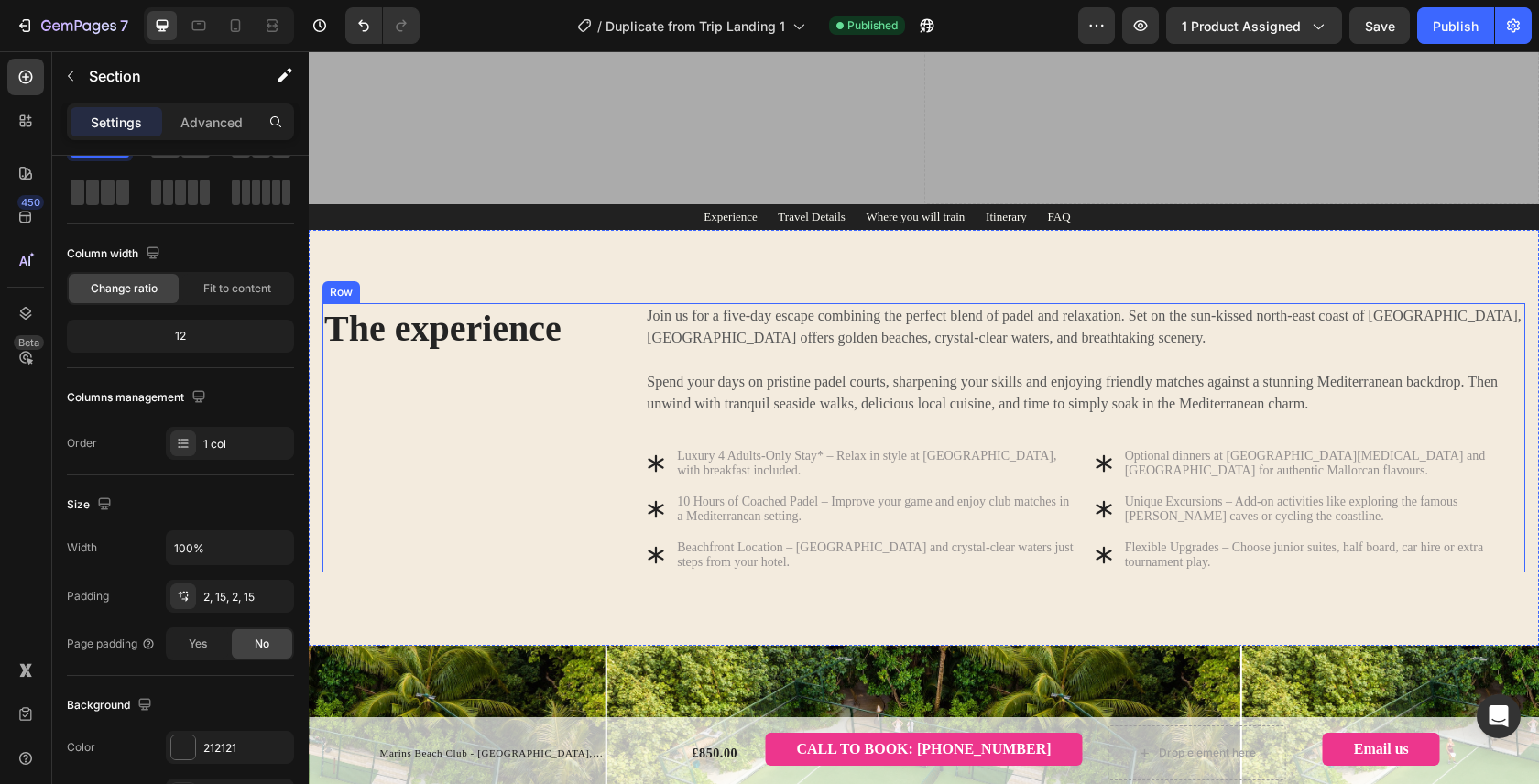
scroll to position [562, 0]
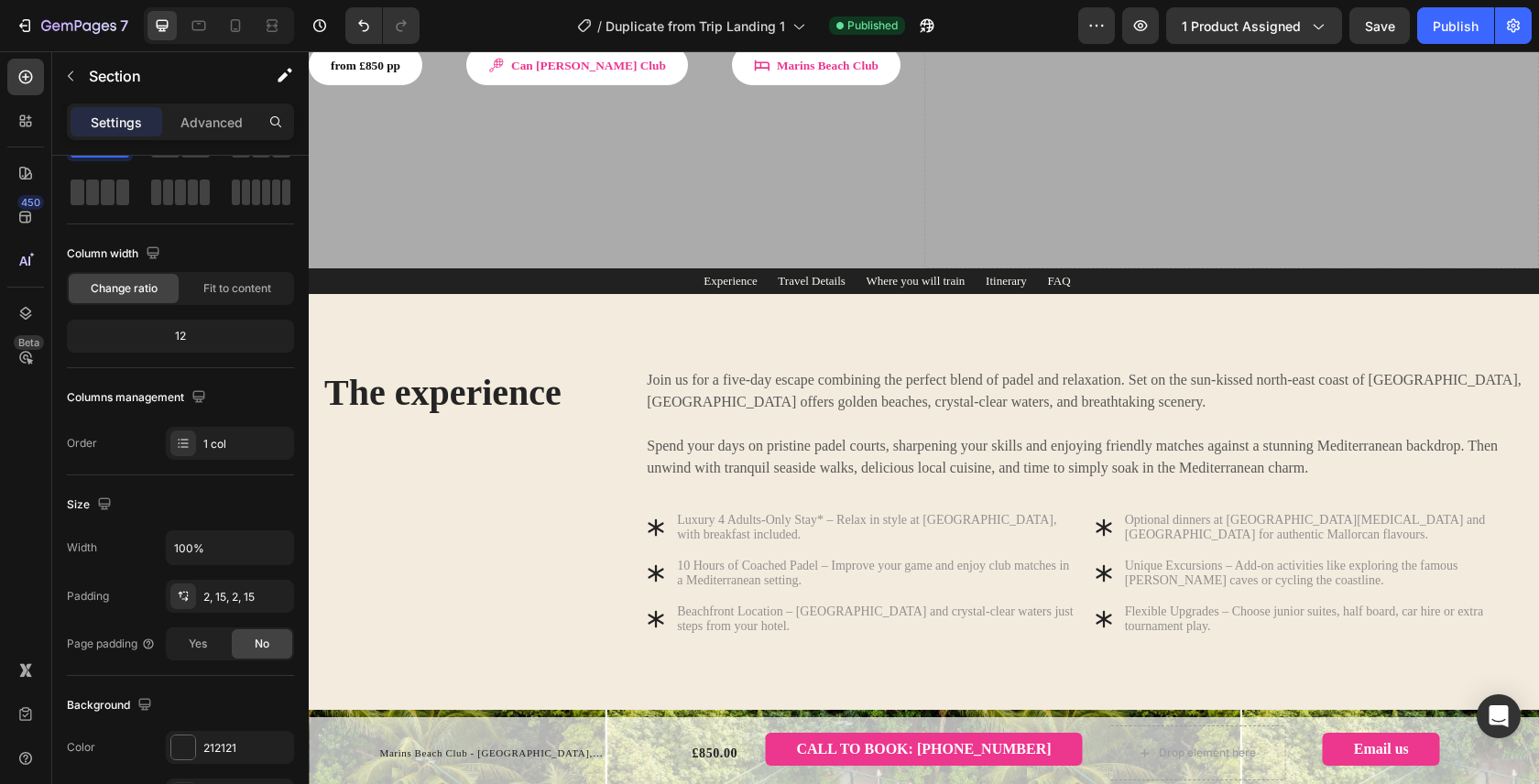
click at [363, 270] on div "Experience Travel Details Where you will train Itinerary FAQ Text block Row Row…" at bounding box center [924, 280] width 1202 height 22
click at [354, 270] on div "Experience Travel Details Where you will train Itinerary FAQ Text block Row Row…" at bounding box center [924, 280] width 1202 height 22
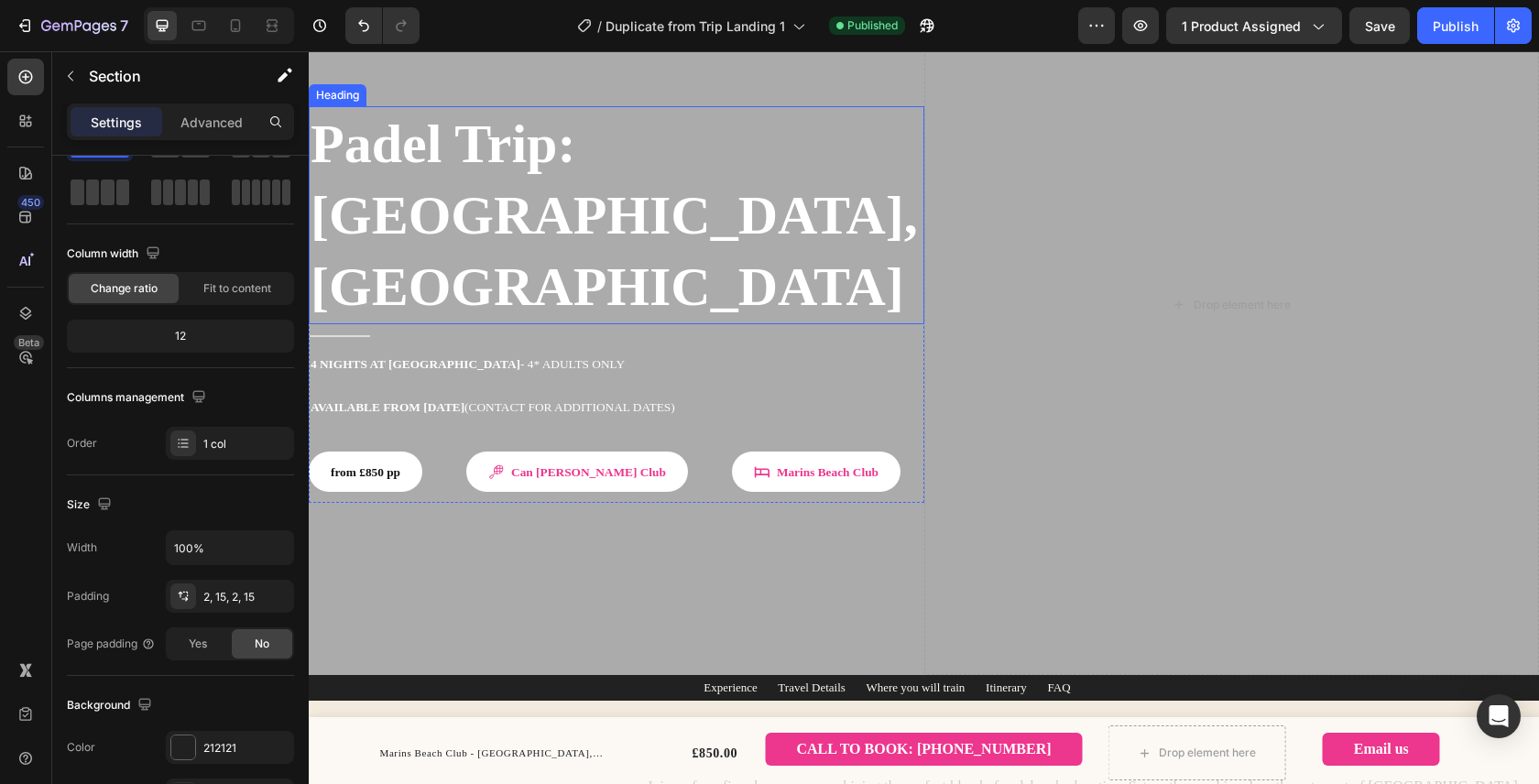
scroll to position [237, 0]
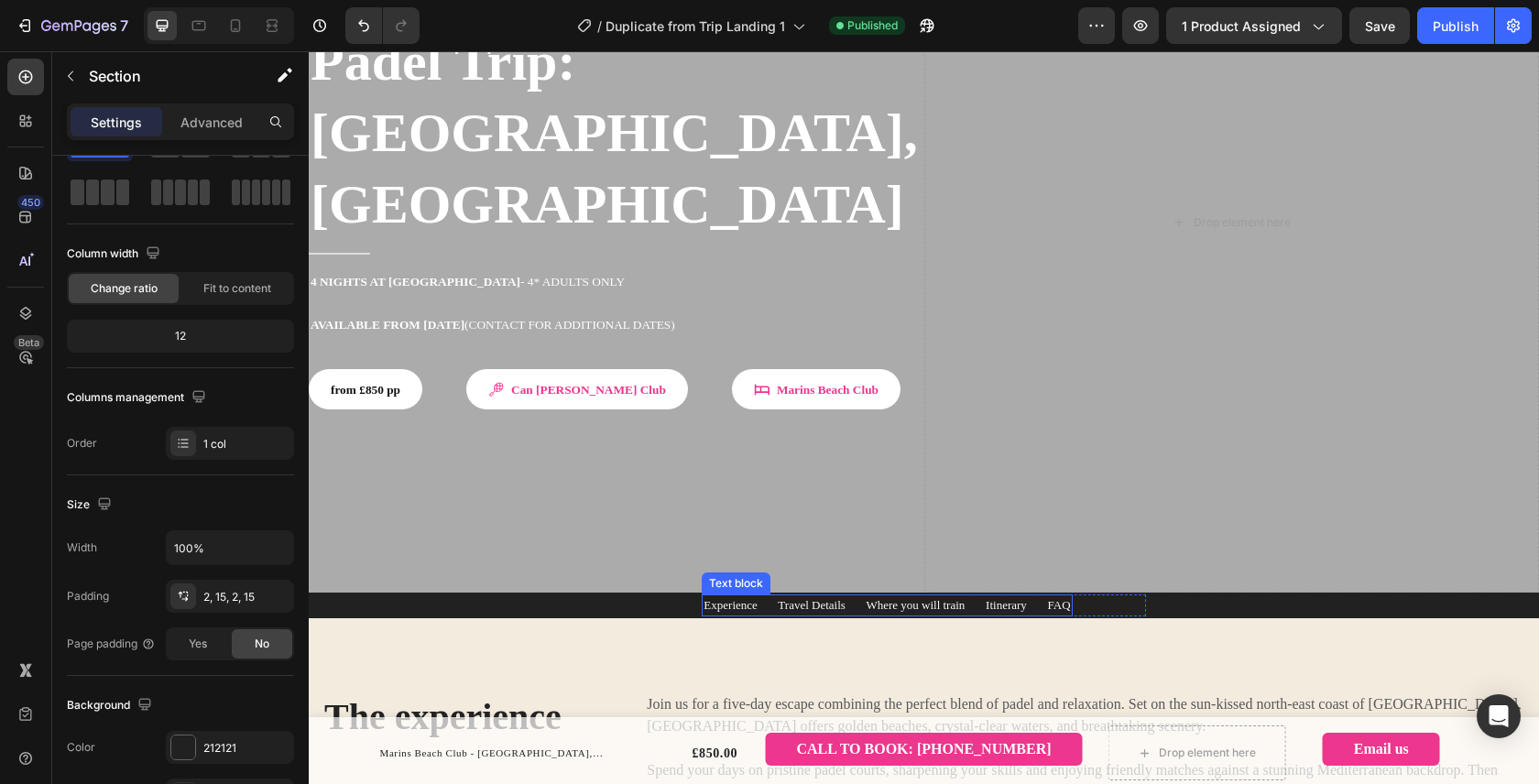
click at [703, 596] on p "Experience Travel Details Where you will train Itinerary FAQ" at bounding box center [886, 606] width 367 height 19
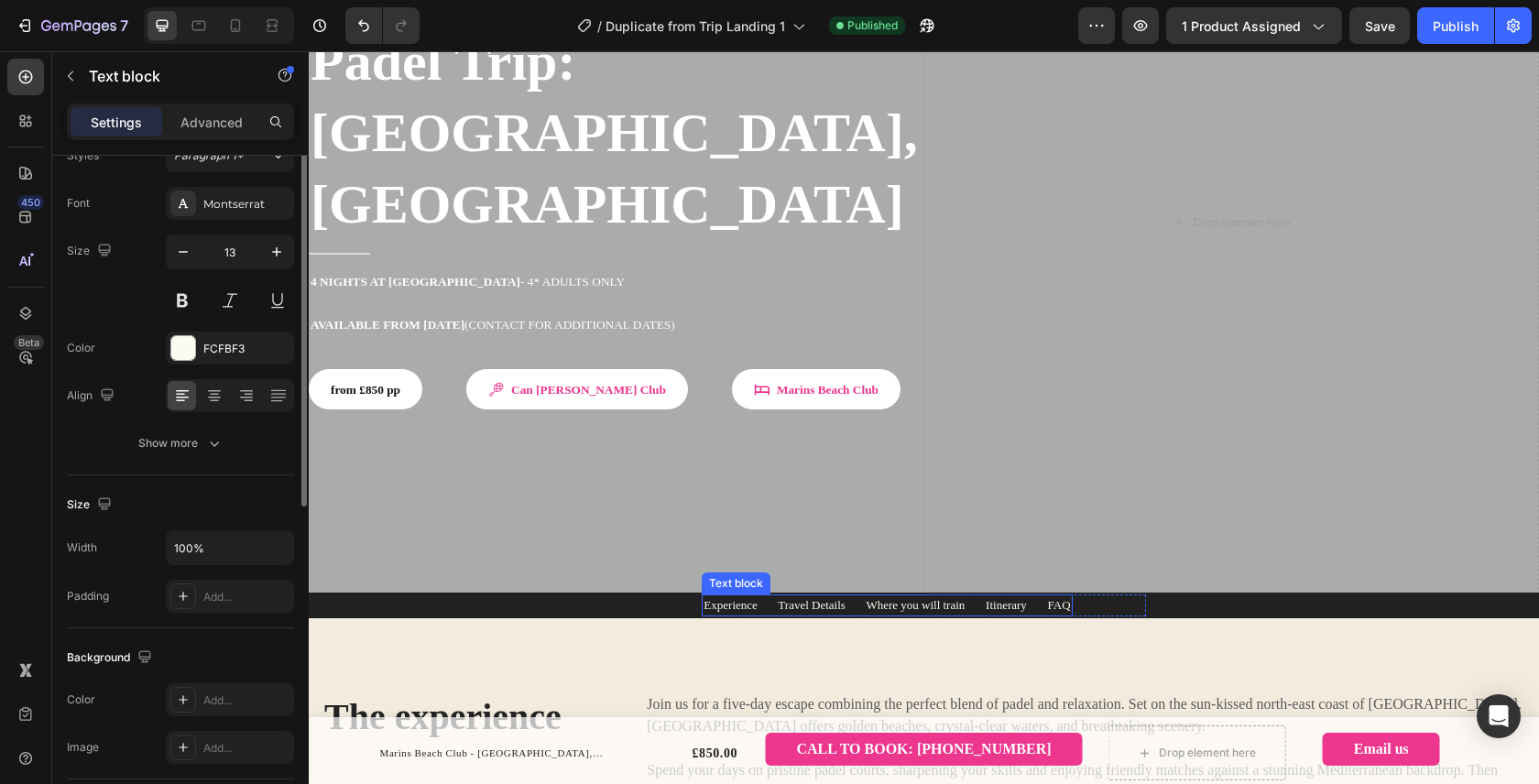
scroll to position [0, 0]
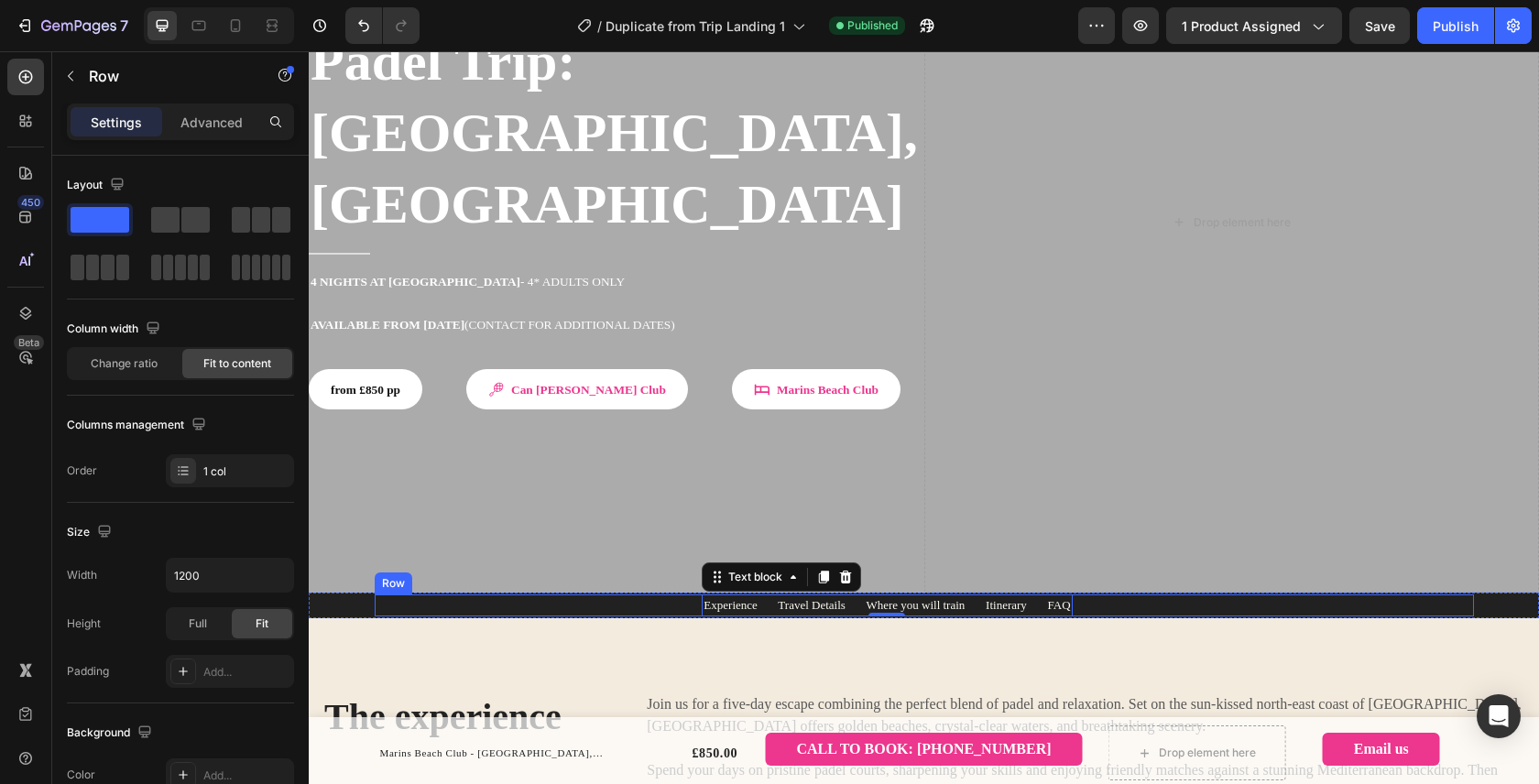
click at [492, 595] on div "Experience Travel Details Where you will train Itinerary FAQ Text block 0 Row R…" at bounding box center [924, 605] width 1099 height 22
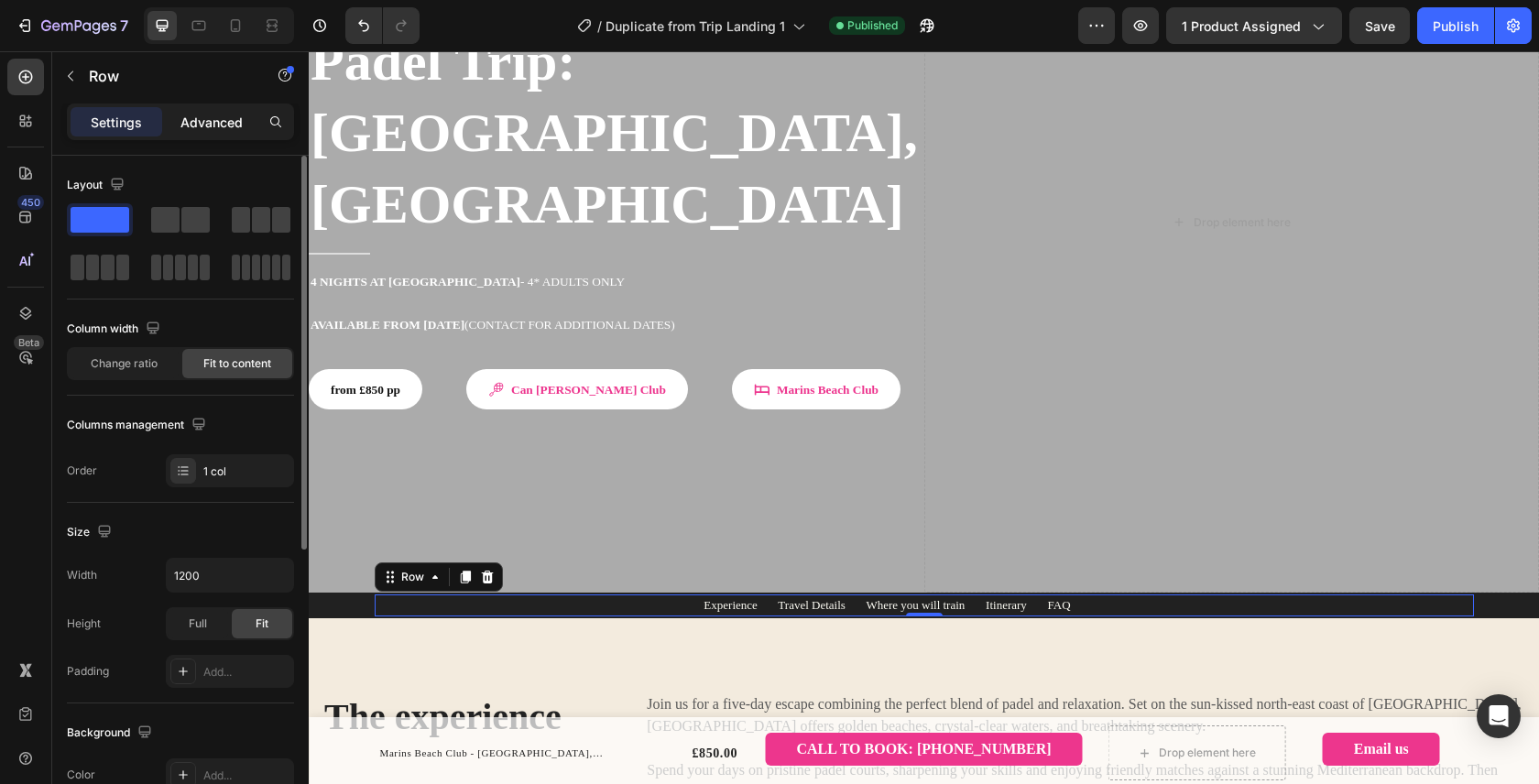
click at [215, 125] on p "Advanced" at bounding box center [211, 122] width 62 height 20
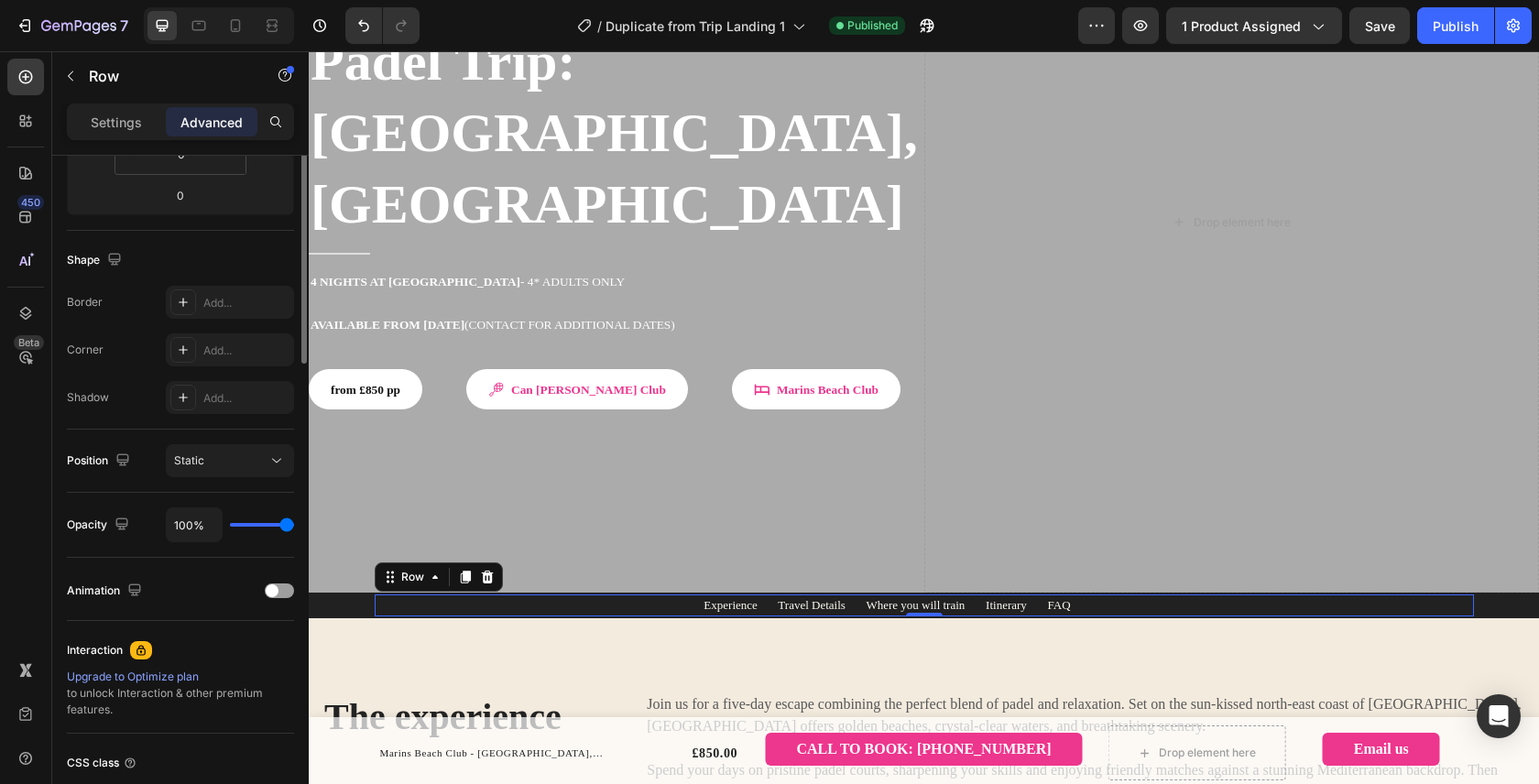
scroll to position [541, 0]
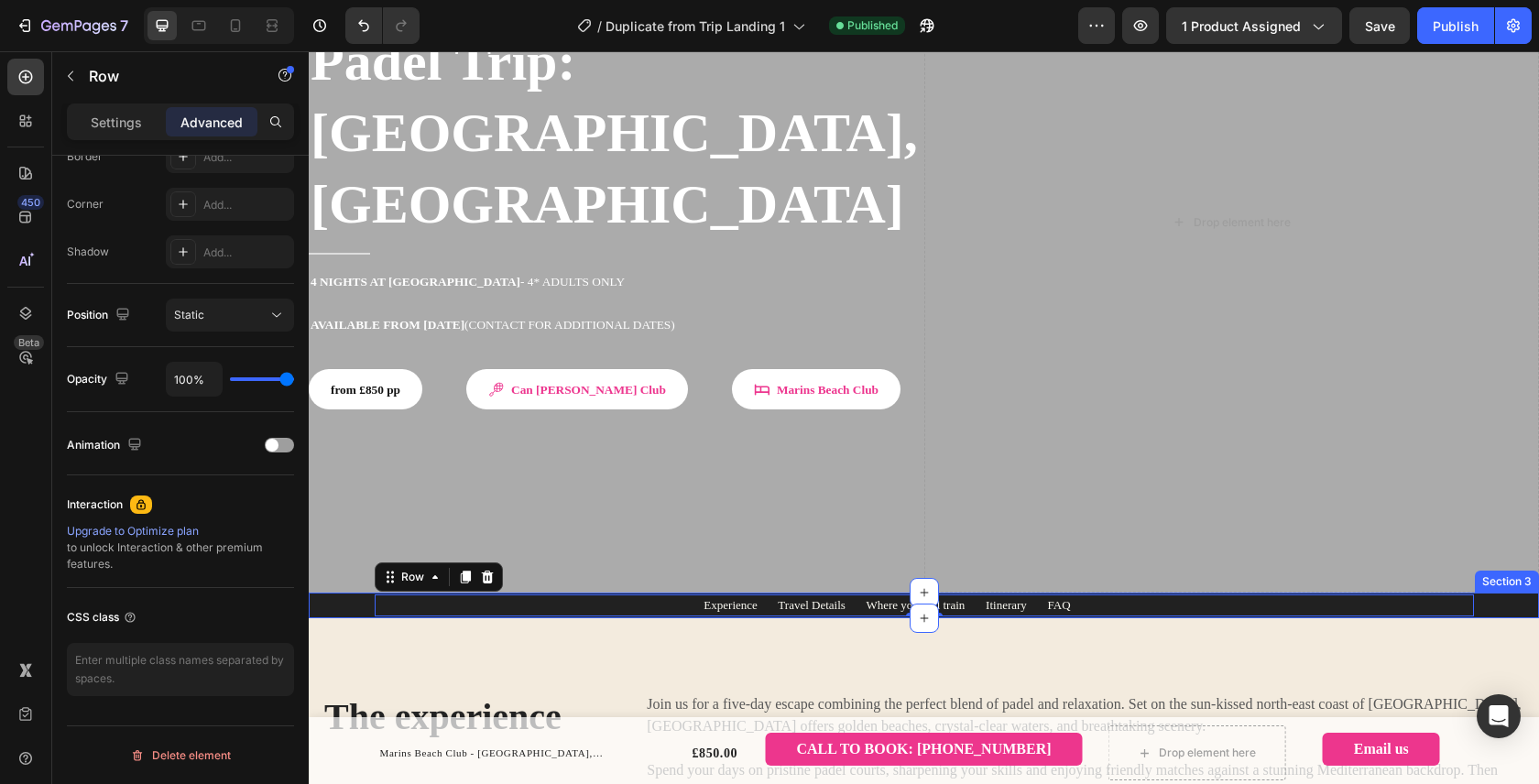
click at [338, 595] on div "Experience Travel Details Where you will train Itinerary FAQ Text block Row Row…" at bounding box center [924, 605] width 1202 height 22
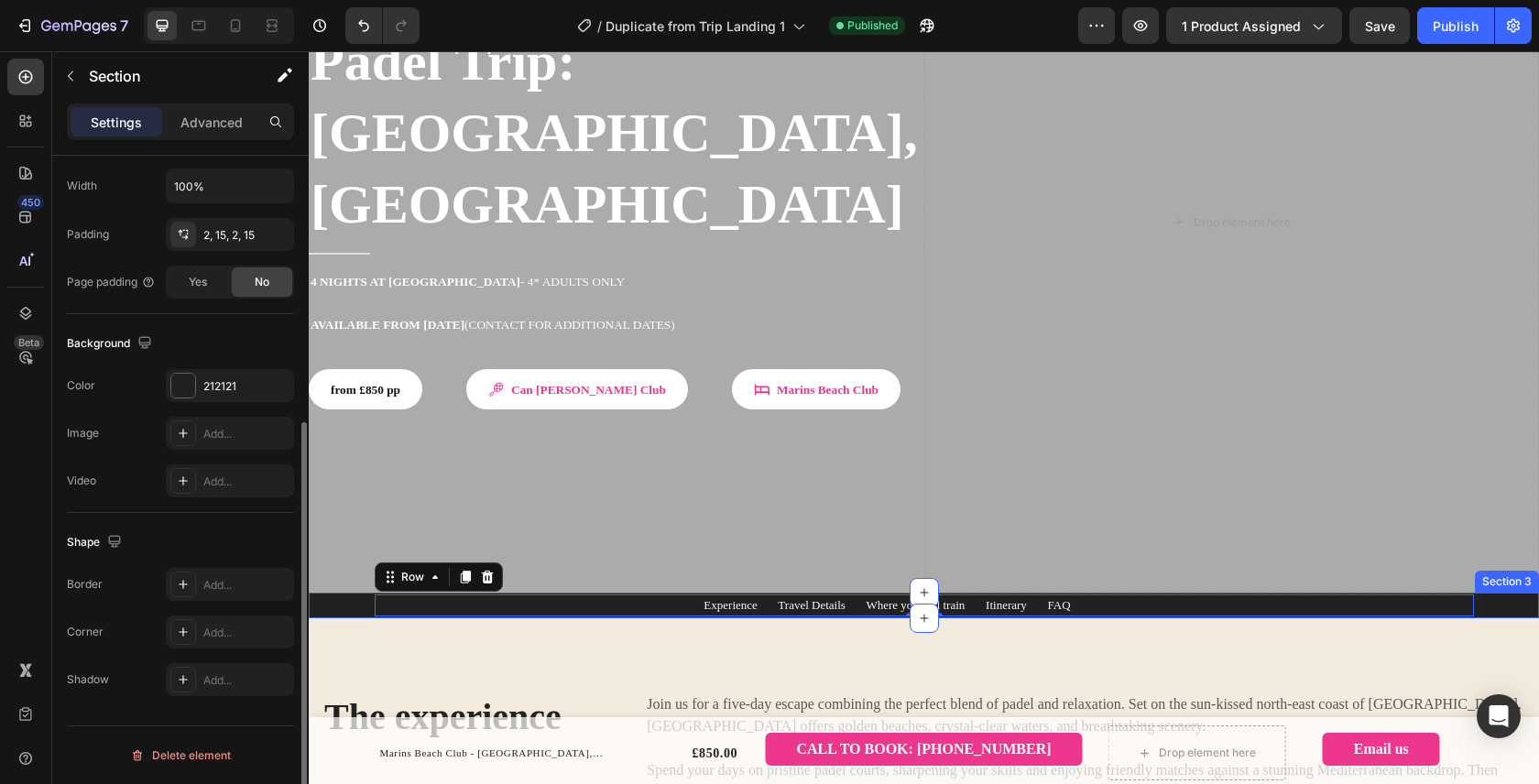
scroll to position [0, 0]
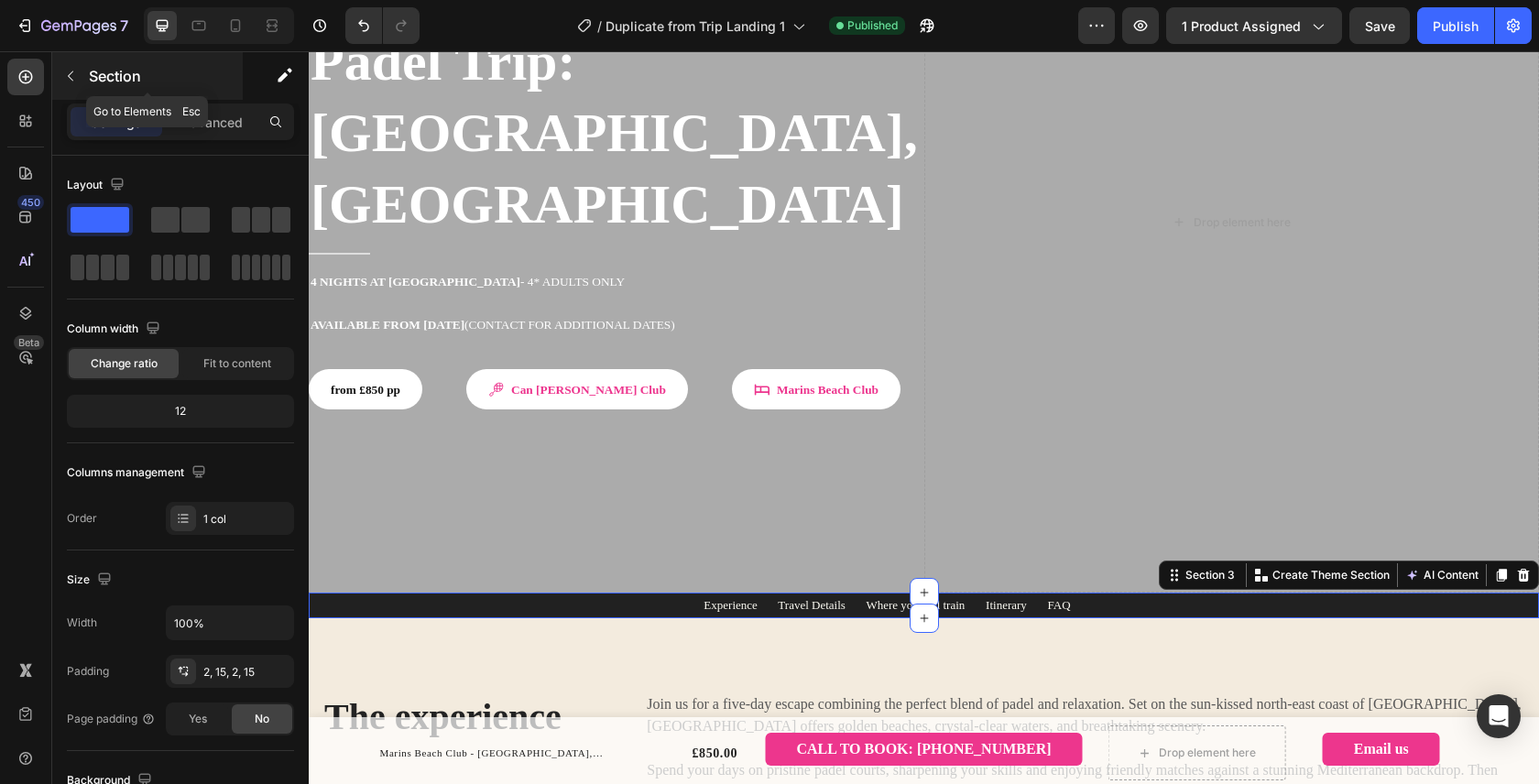
click at [80, 79] on button "button" at bounding box center [70, 75] width 29 height 29
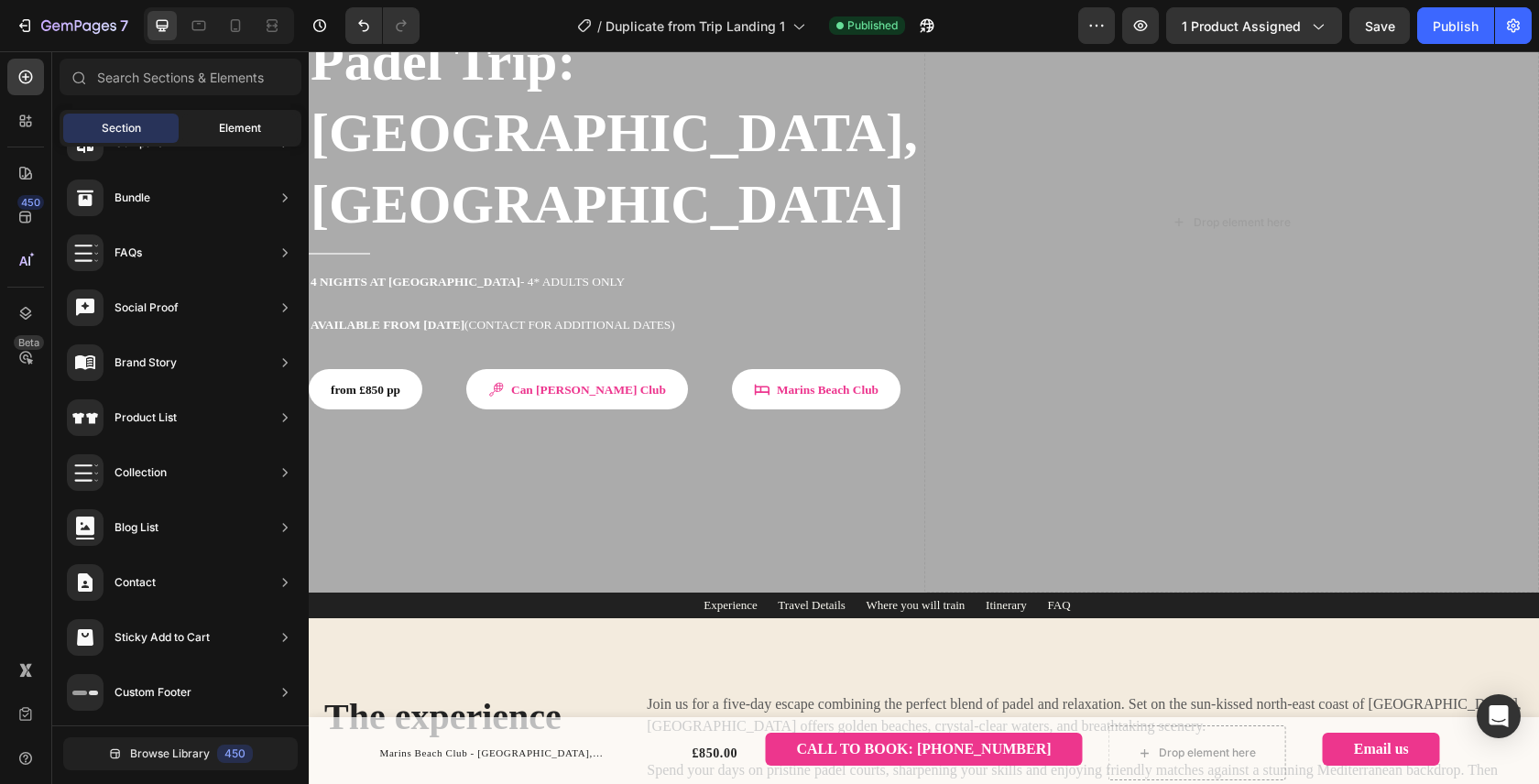
click at [220, 126] on span "Element" at bounding box center [239, 128] width 42 height 17
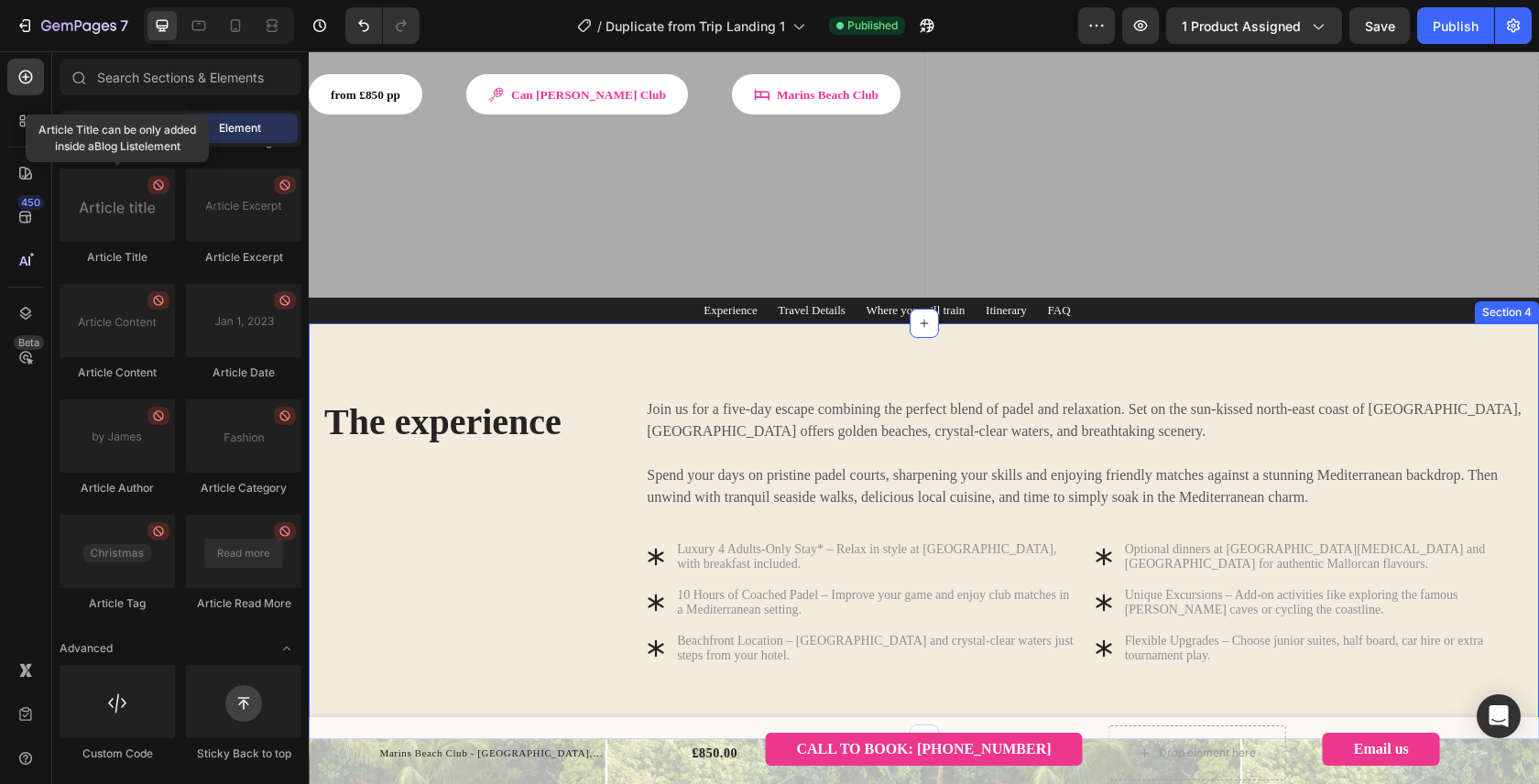
scroll to position [431, 0]
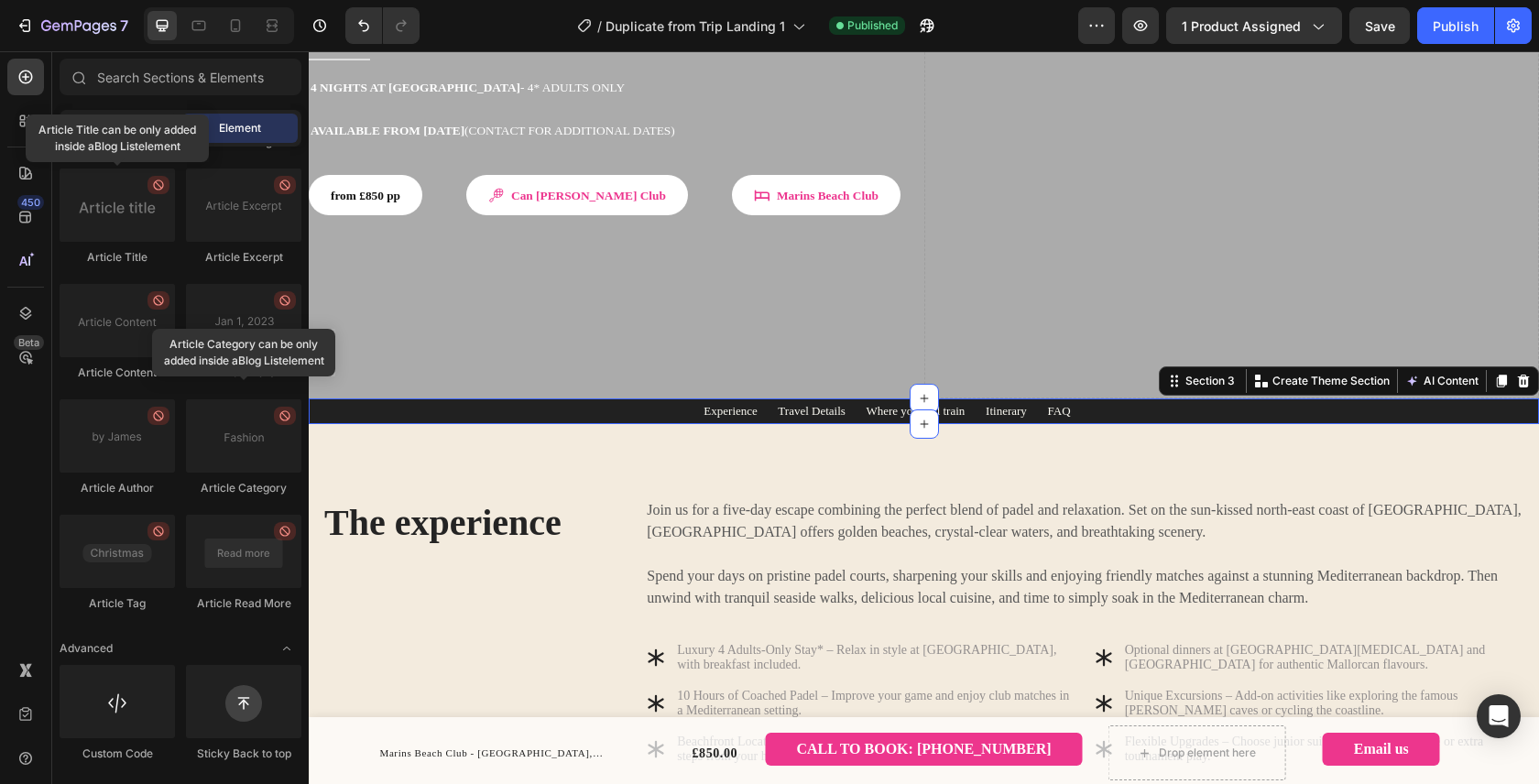
click at [370, 400] on div "Experience Travel Details Where you will train Itinerary FAQ Text block Row Row…" at bounding box center [924, 411] width 1202 height 22
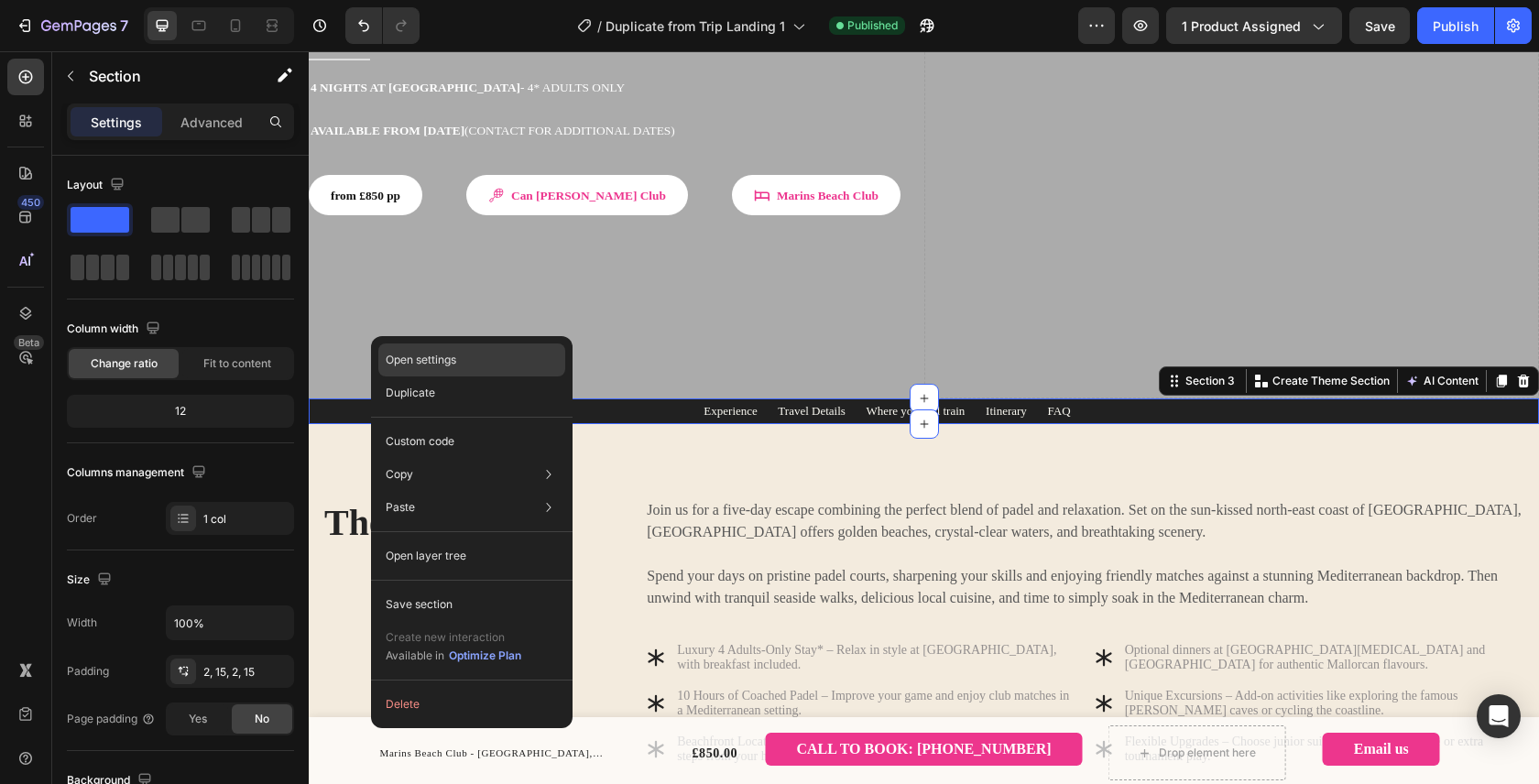
click at [439, 364] on p "Open settings" at bounding box center [420, 360] width 70 height 17
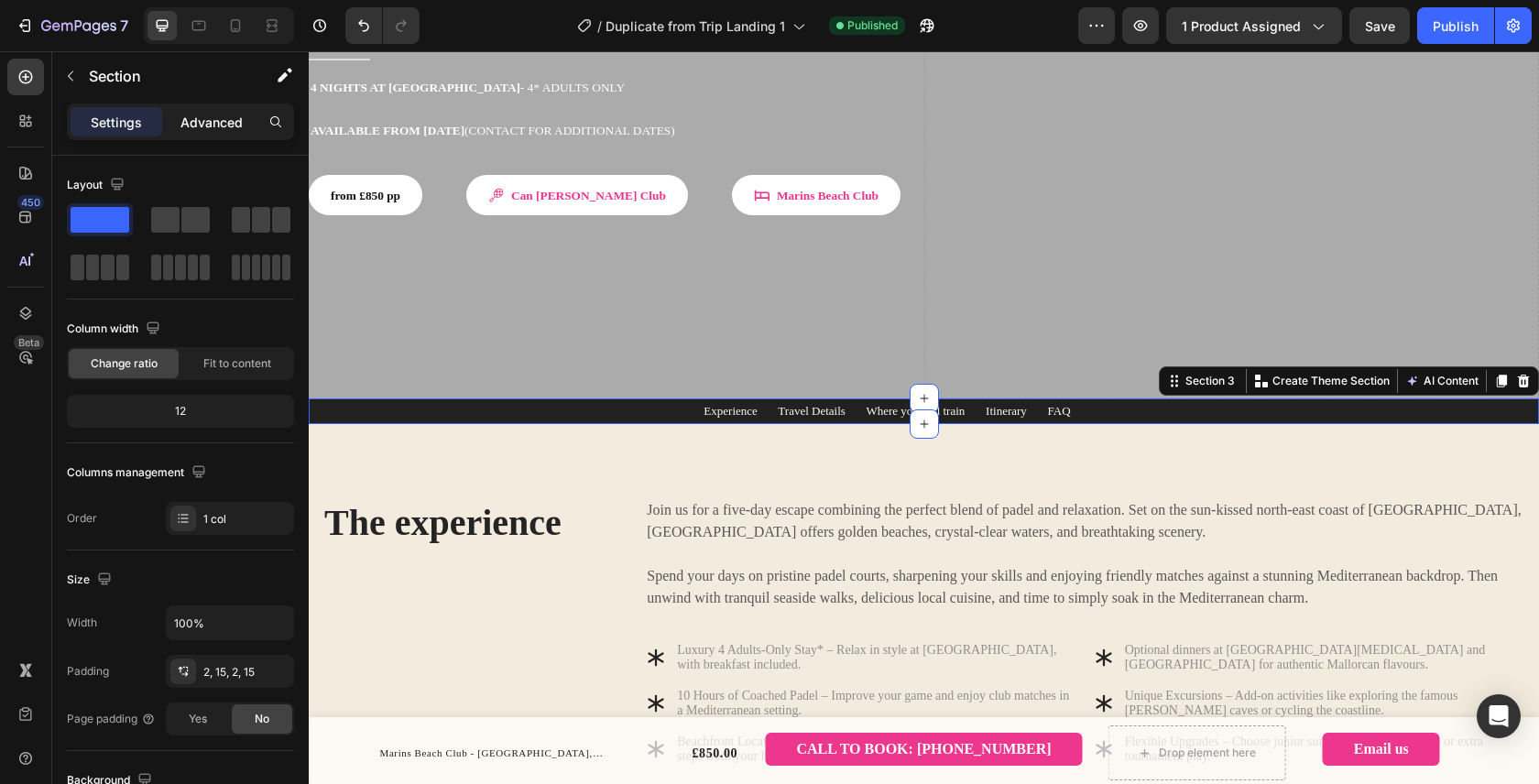
click at [215, 110] on div "Advanced" at bounding box center [212, 121] width 92 height 29
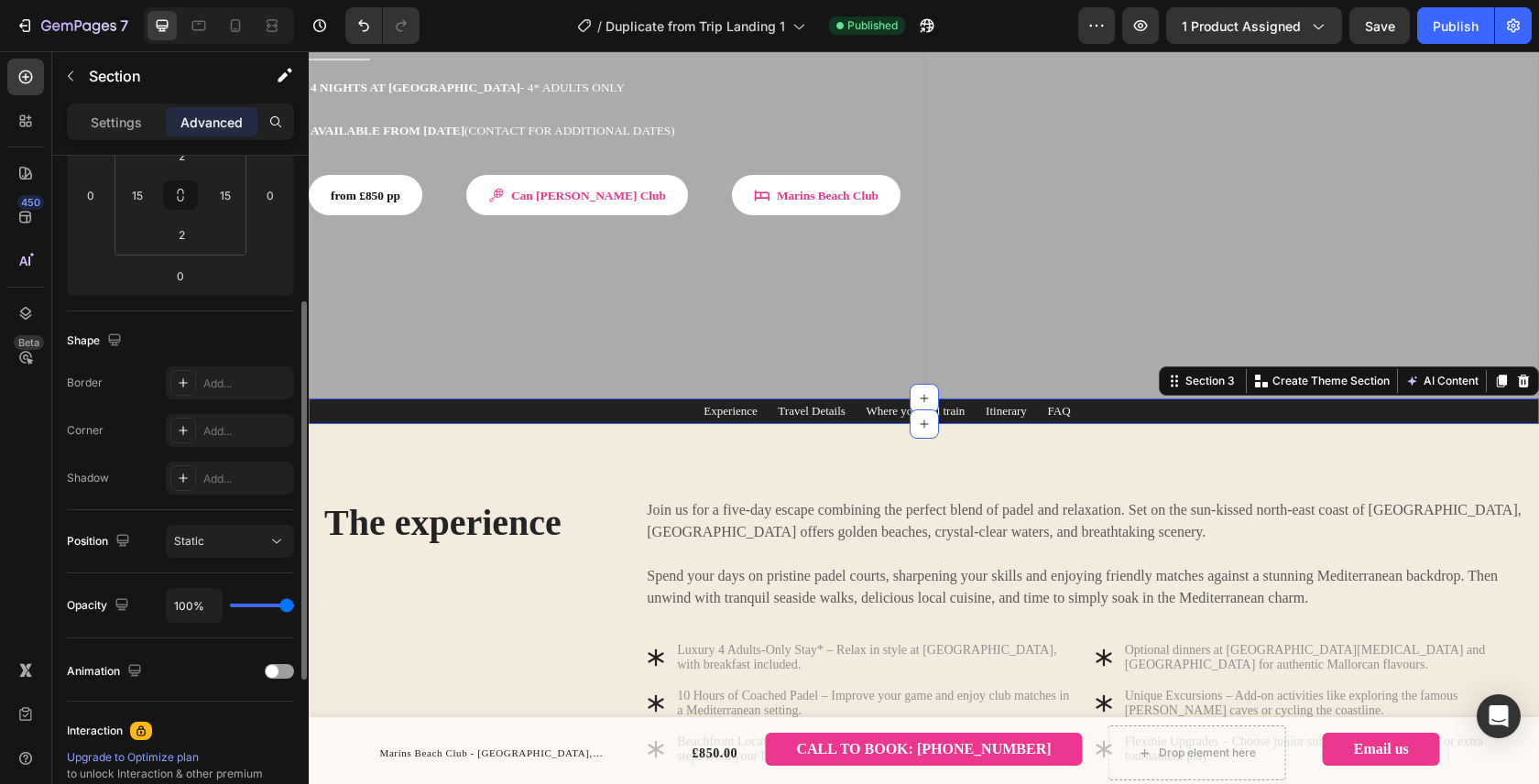
scroll to position [322, 0]
click at [249, 540] on div "Static" at bounding box center [221, 535] width 94 height 17
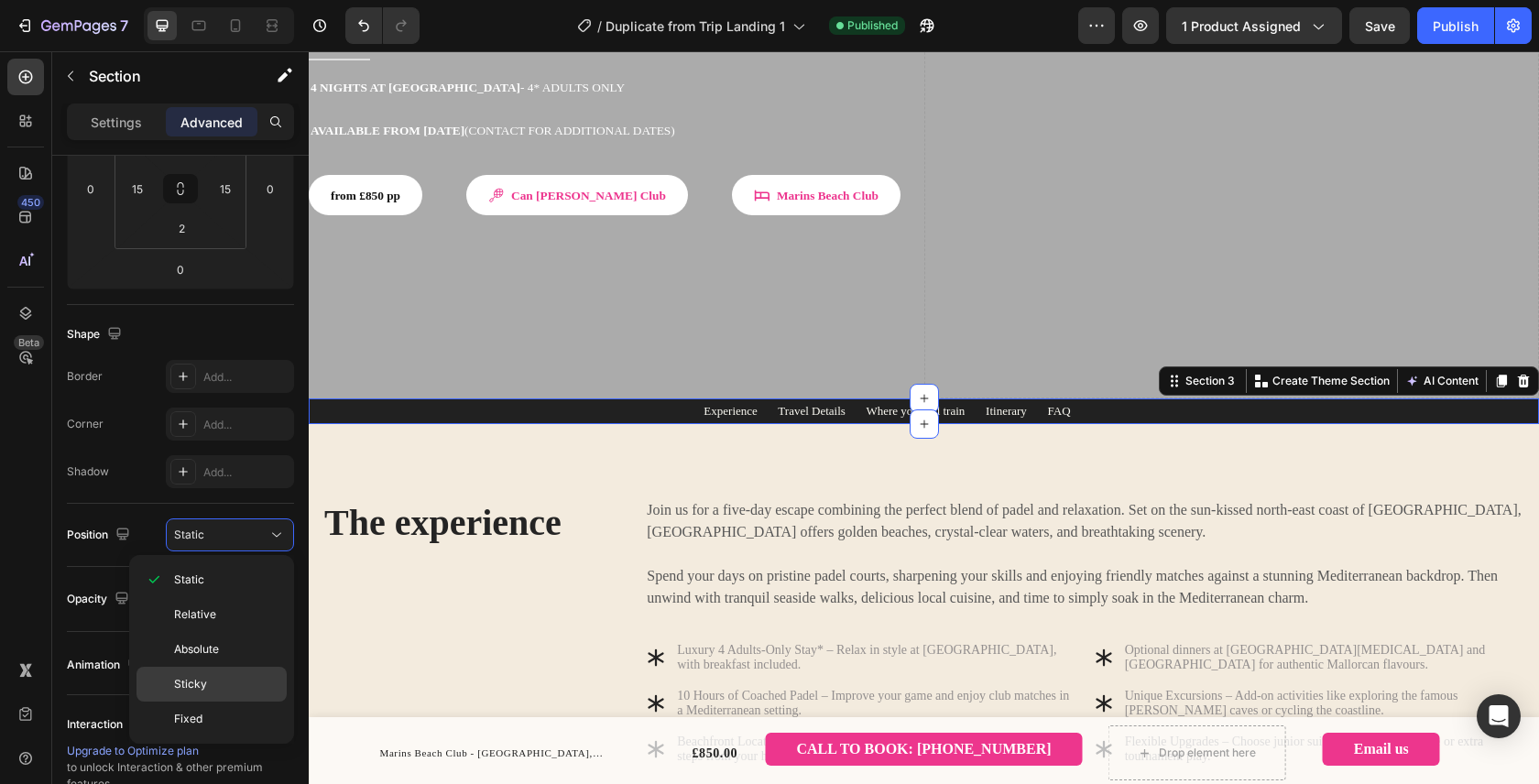
click at [241, 679] on p "Sticky" at bounding box center [226, 685] width 104 height 17
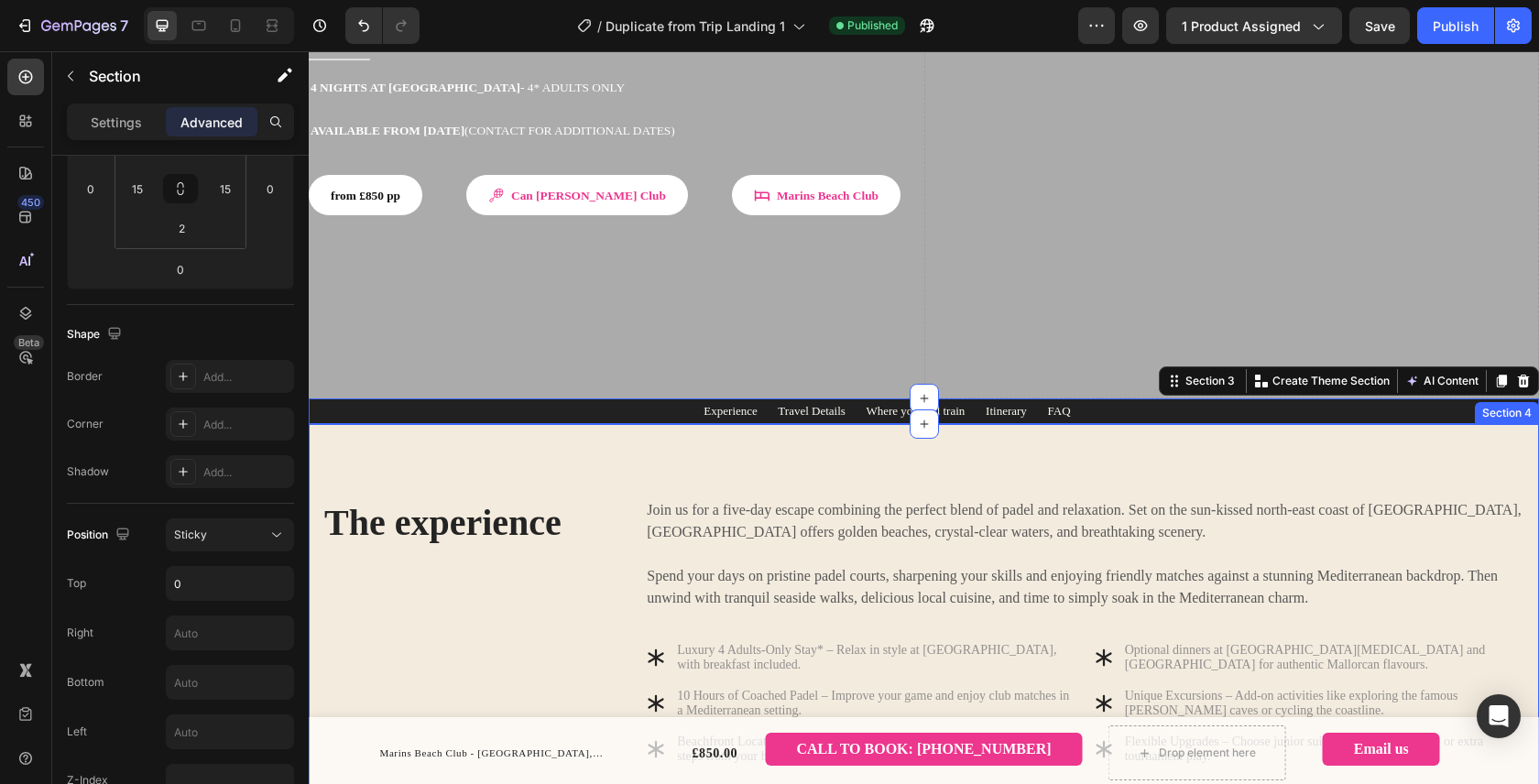
scroll to position [467, 0]
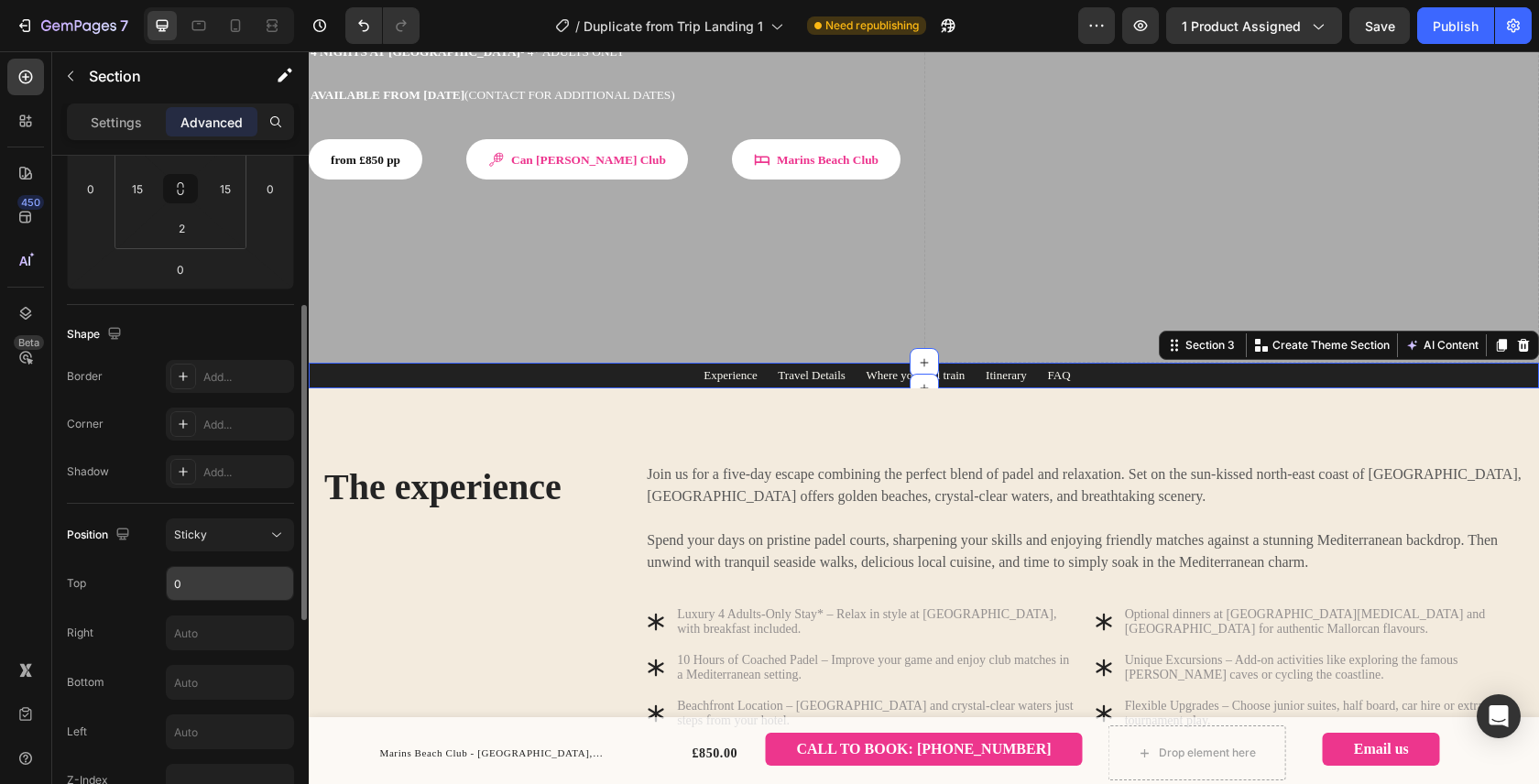
click at [215, 582] on input "0" at bounding box center [230, 582] width 127 height 33
click at [137, 602] on div "Position Sticky Top 100 Right Bottom Left Z-Index" at bounding box center [180, 657] width 227 height 279
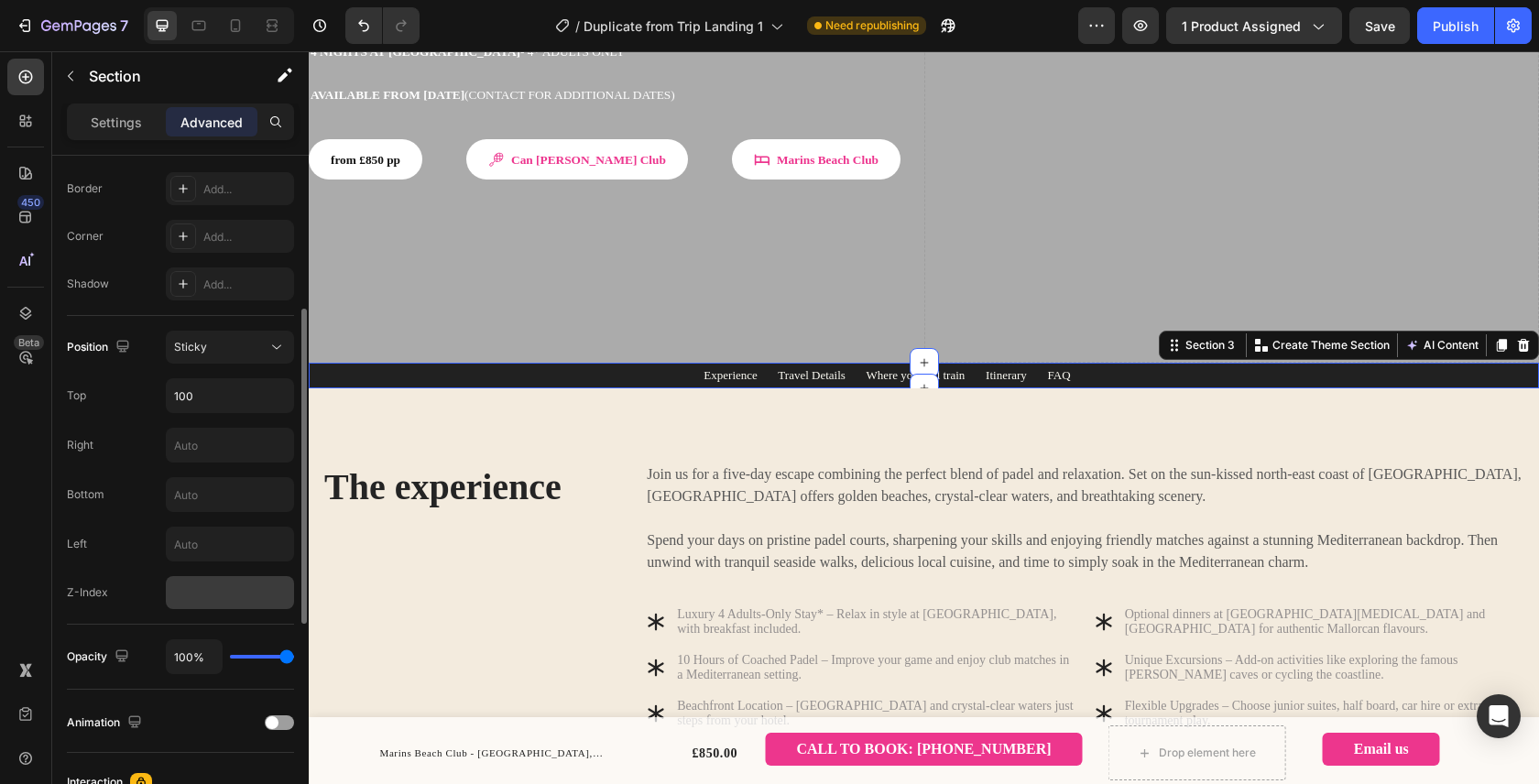
scroll to position [568, 0]
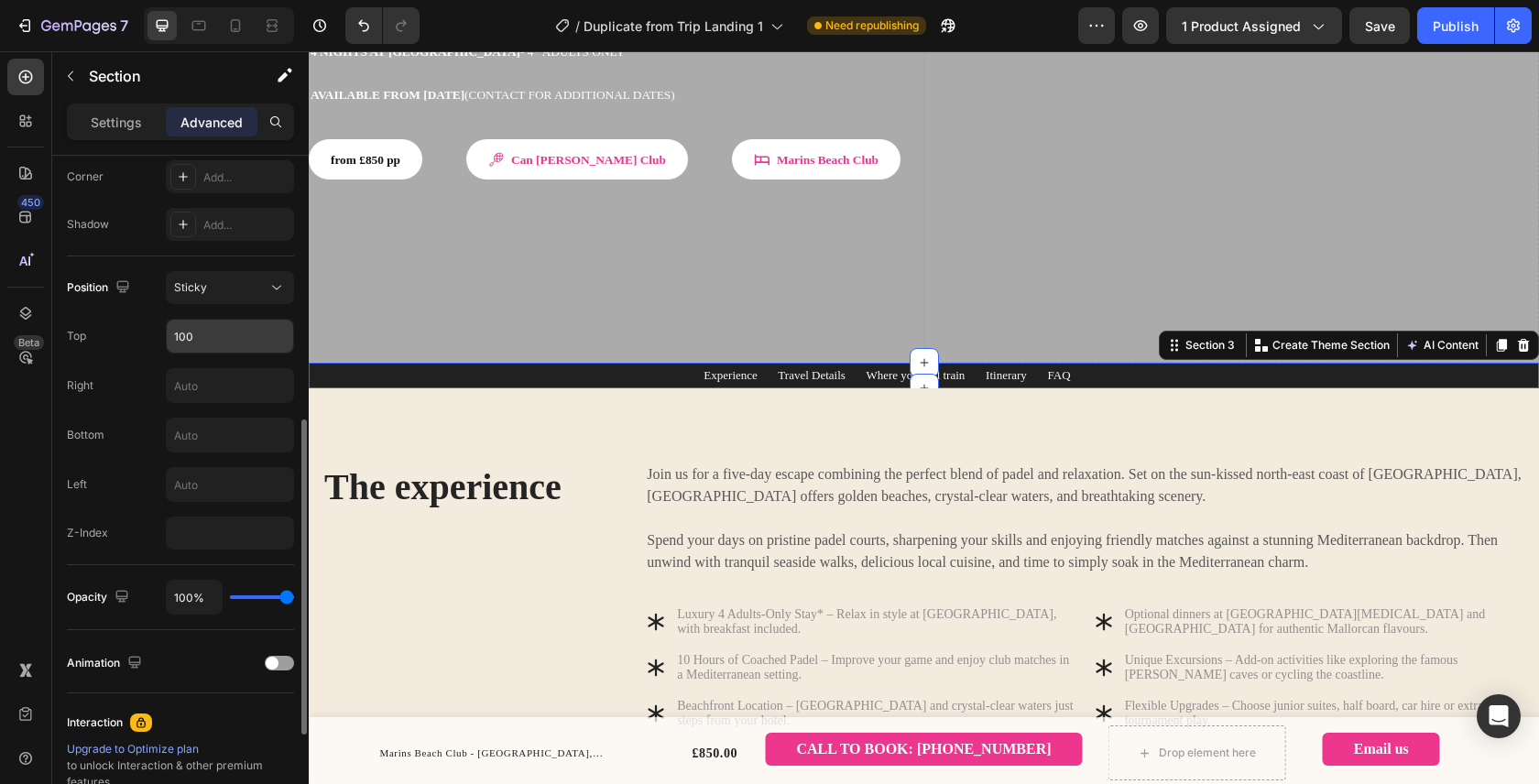
click at [227, 343] on input "100" at bounding box center [230, 336] width 127 height 33
click at [116, 360] on div "Position Sticky Top auto Right Bottom Left Z-Index" at bounding box center [180, 410] width 227 height 279
type input "Auto"
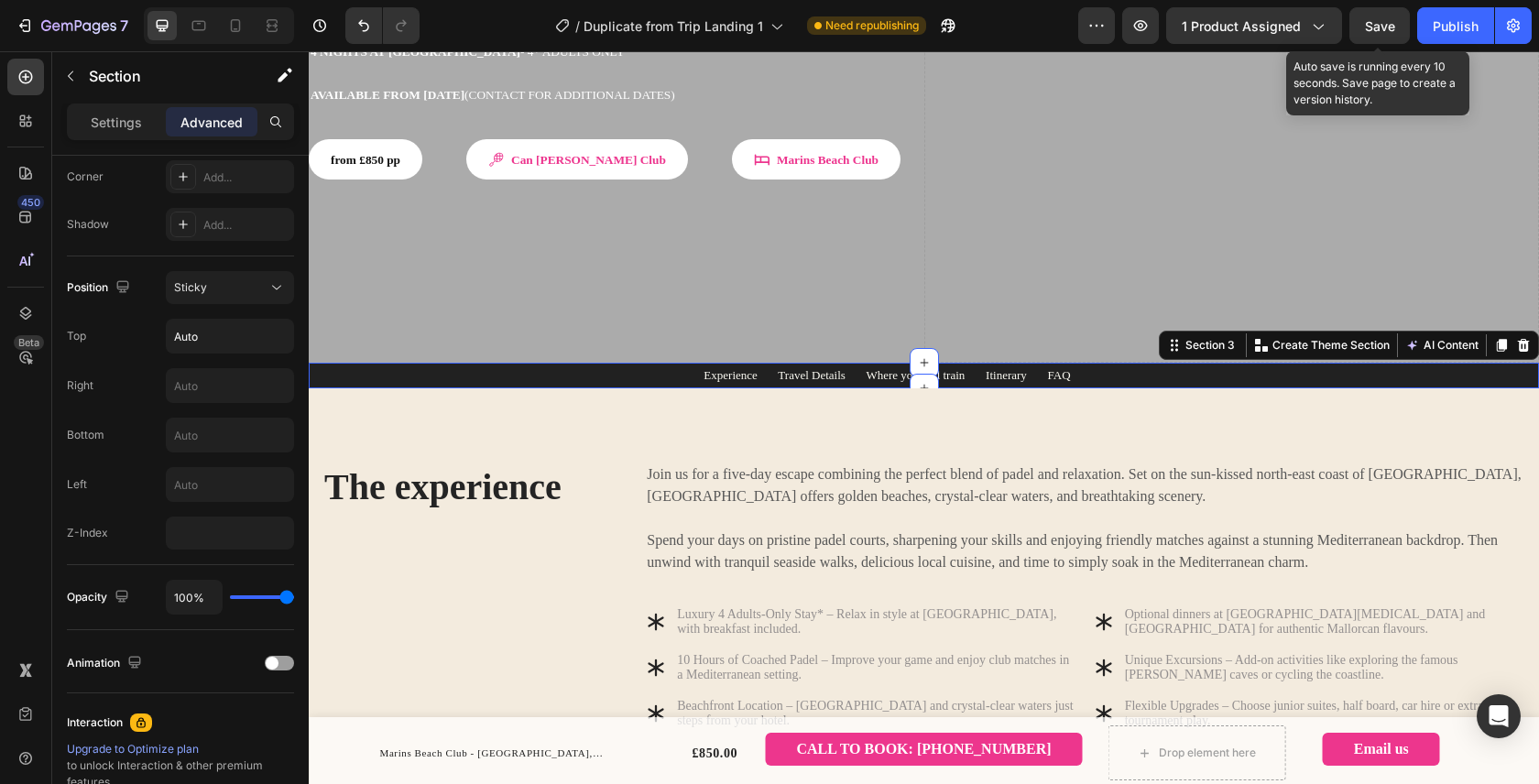
click at [1371, 28] on span "Save" at bounding box center [1380, 26] width 30 height 16
click at [1447, 27] on div "Publish" at bounding box center [1455, 26] width 46 height 20
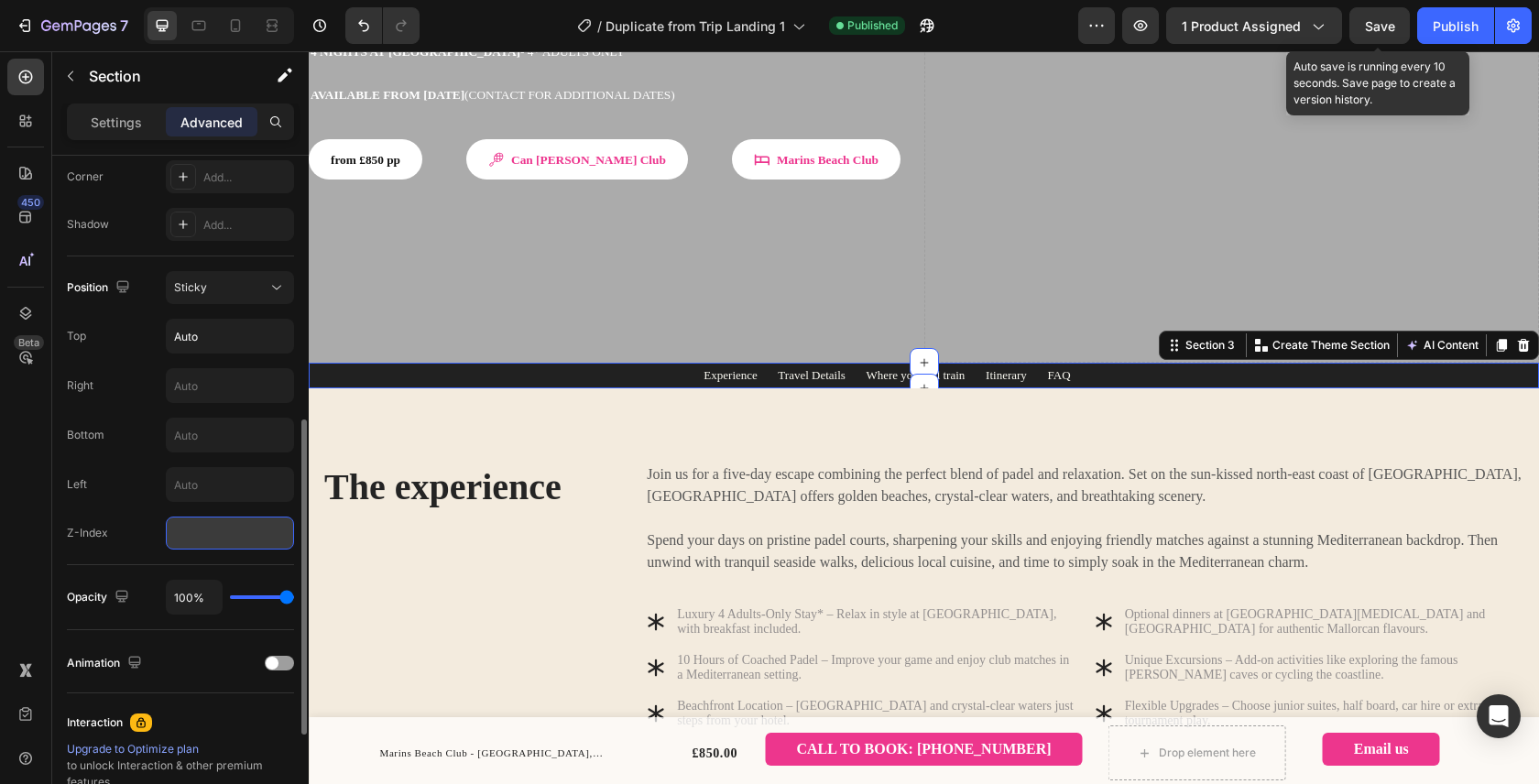
click at [232, 529] on input "number" at bounding box center [230, 533] width 128 height 33
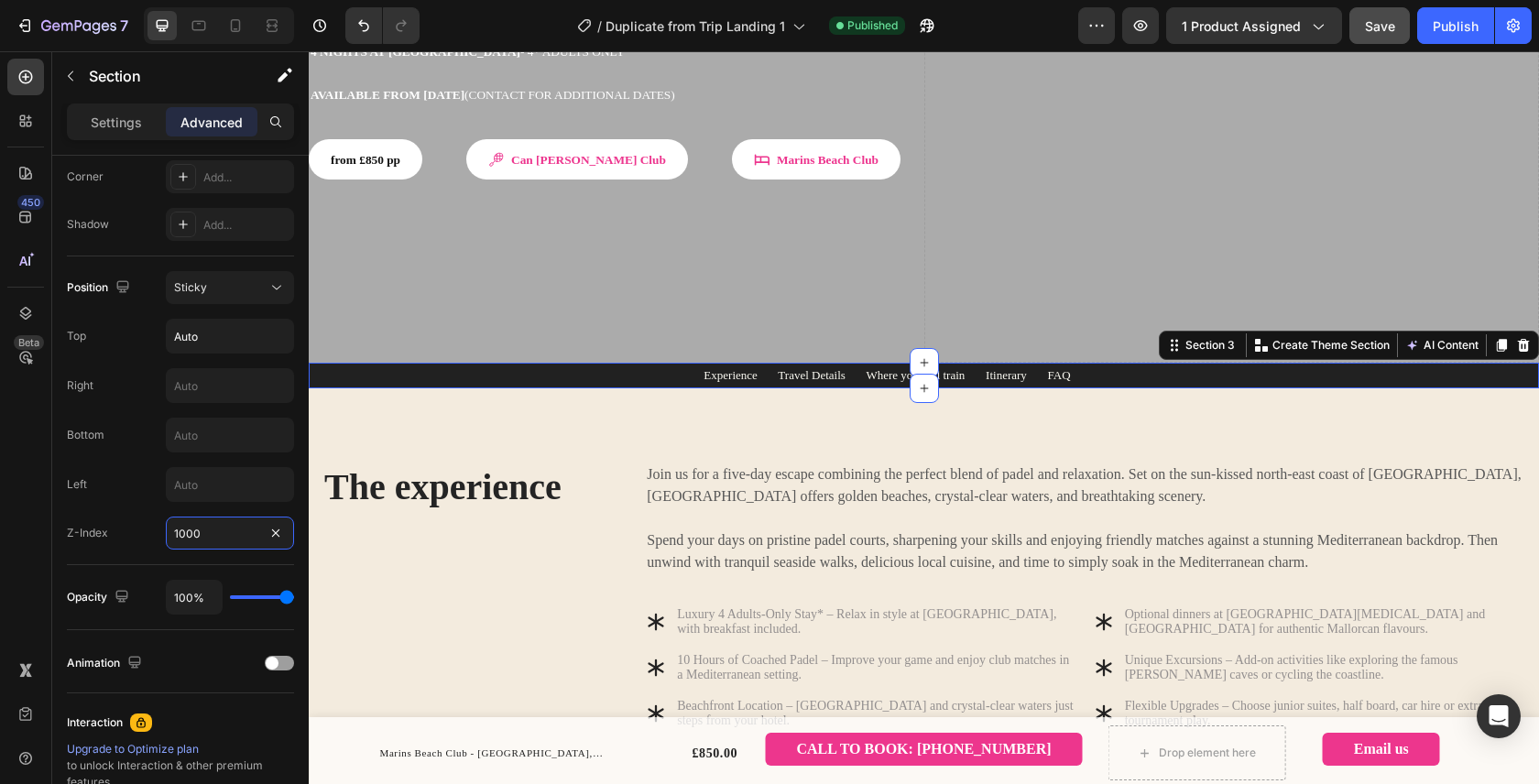
type input "1000"
click at [1407, 21] on button "Save" at bounding box center [1379, 25] width 60 height 37
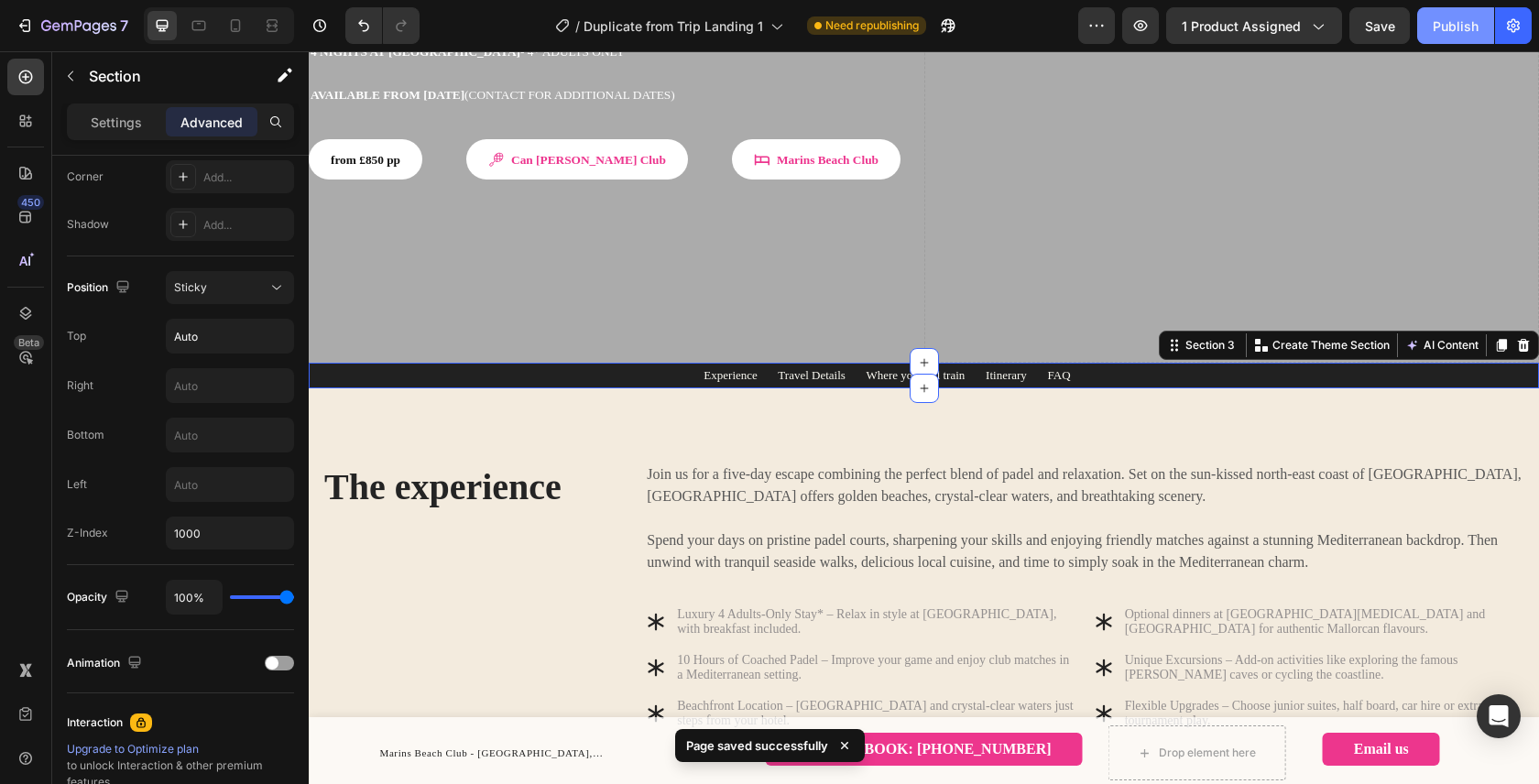
click at [1461, 26] on div "Publish" at bounding box center [1455, 26] width 46 height 20
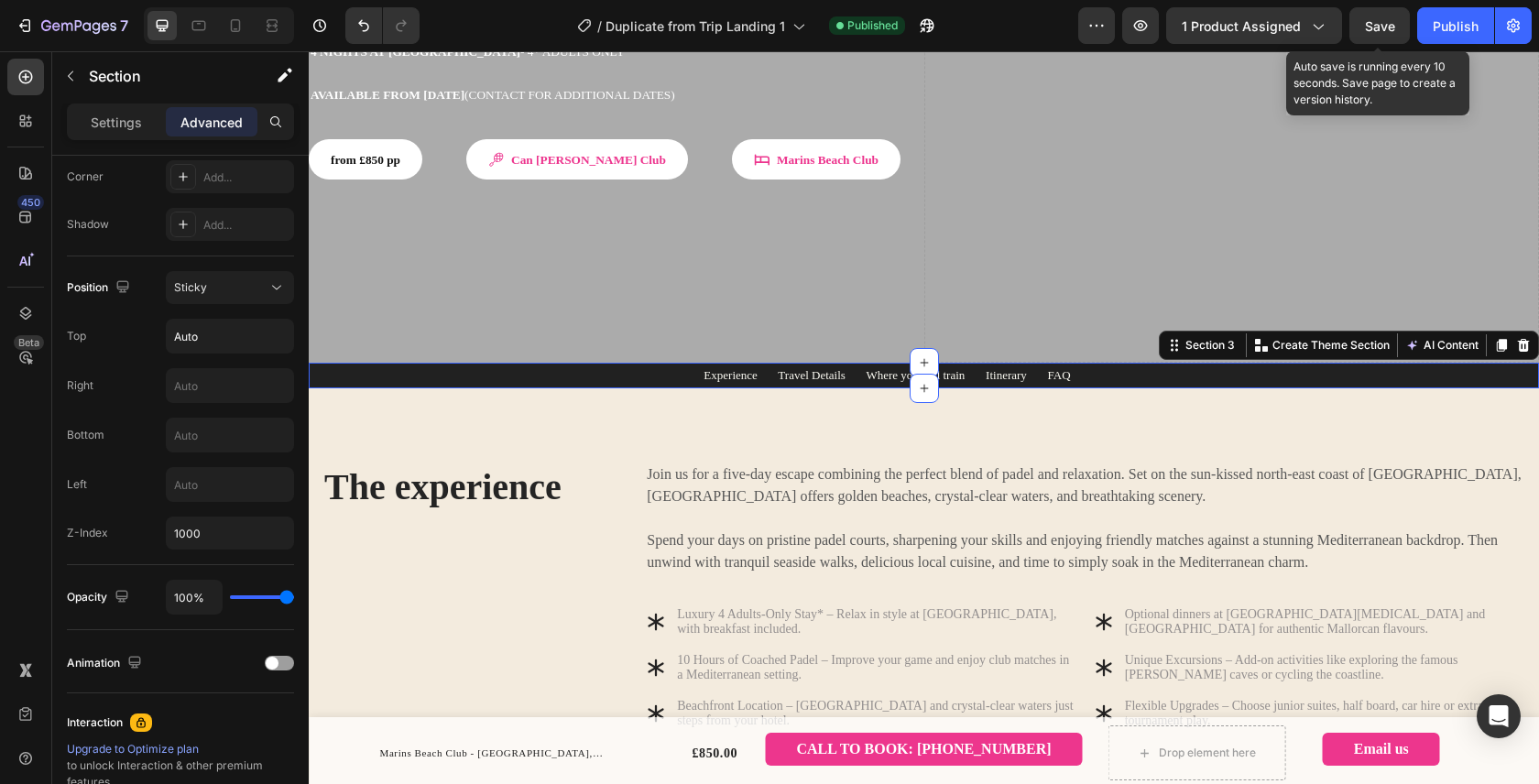
click at [1374, 31] on span "Save" at bounding box center [1380, 26] width 30 height 16
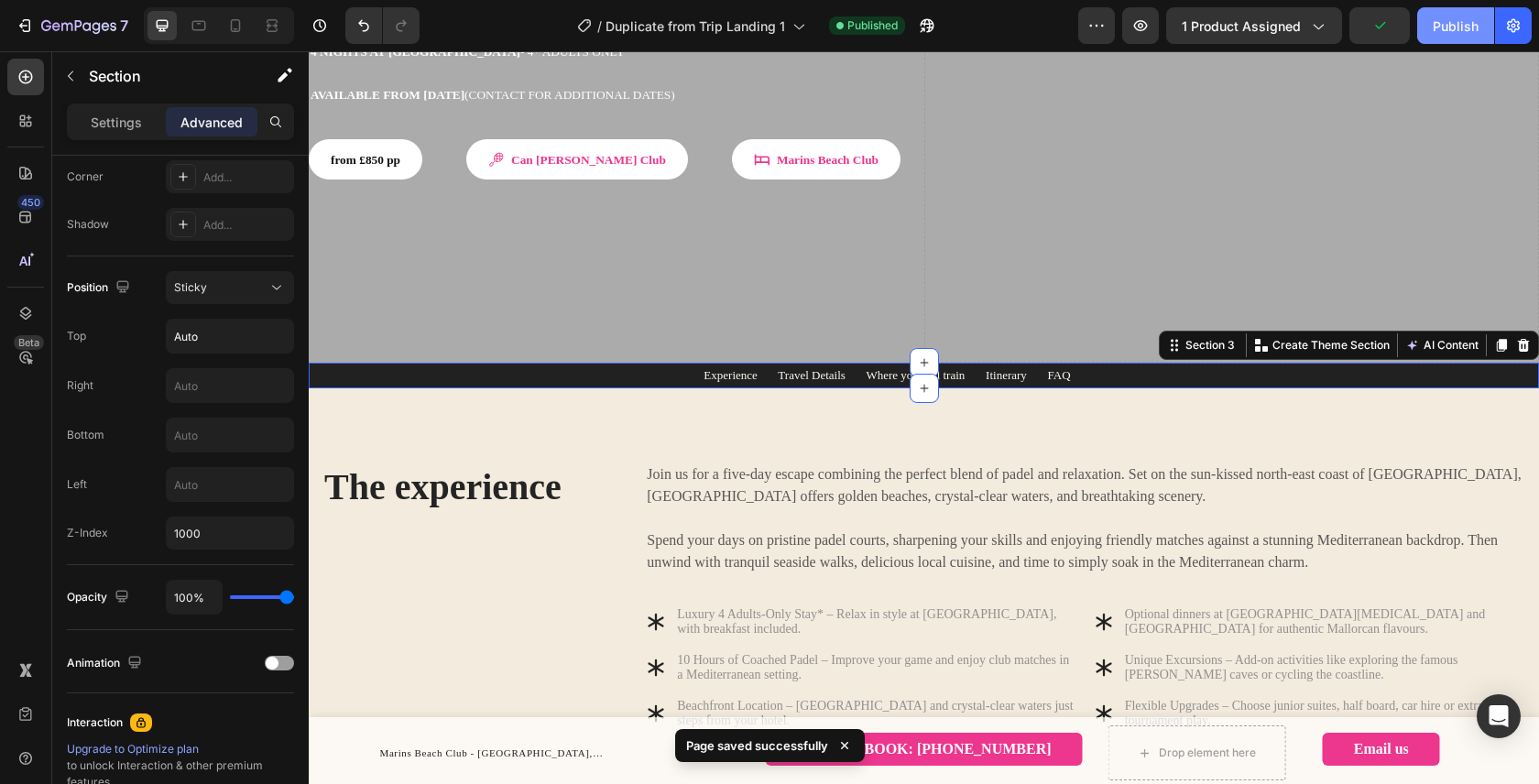
click at [1468, 26] on div "Publish" at bounding box center [1455, 26] width 46 height 20
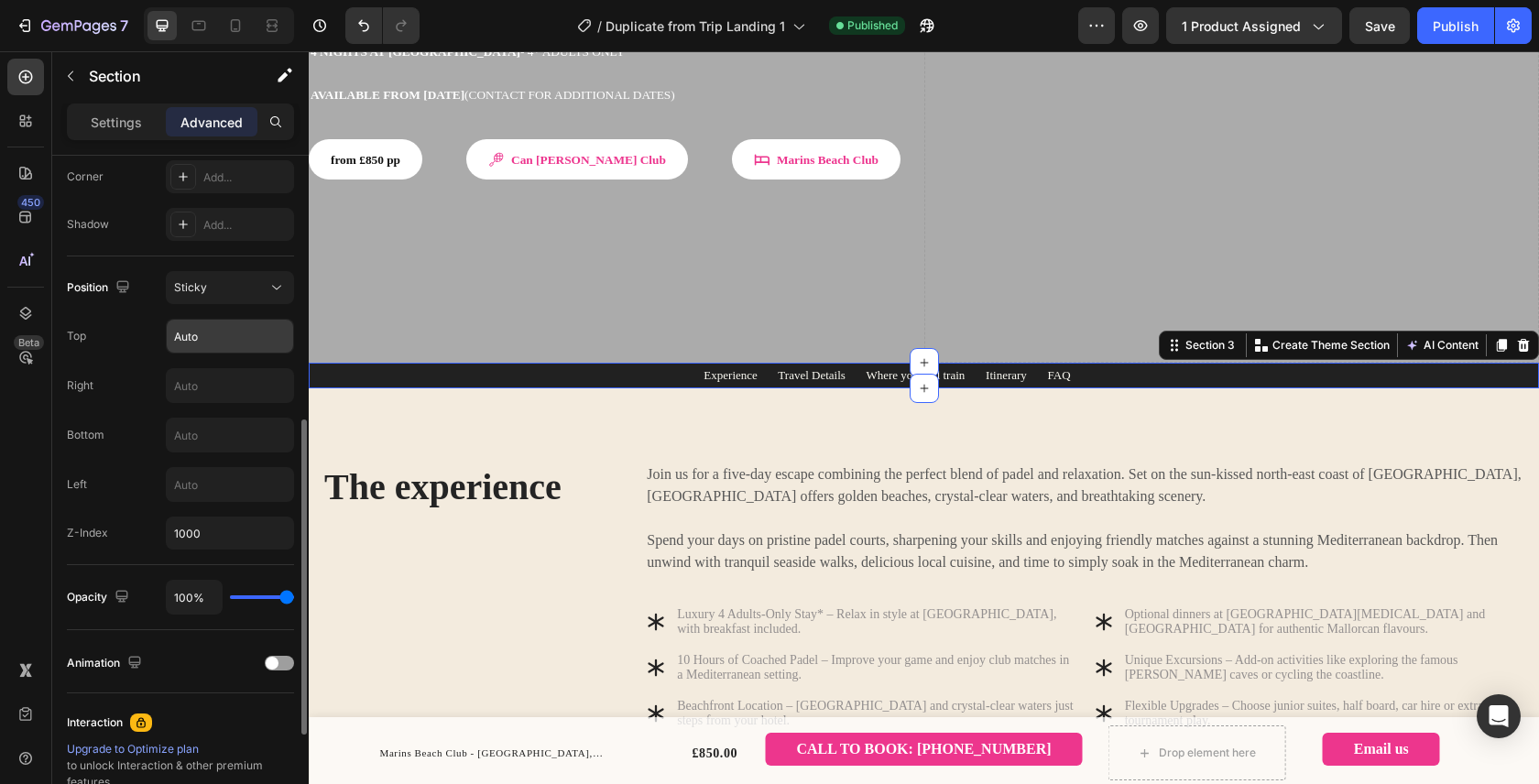
click at [233, 341] on input "Auto" at bounding box center [230, 336] width 127 height 33
click at [145, 373] on div "Right" at bounding box center [180, 385] width 227 height 35
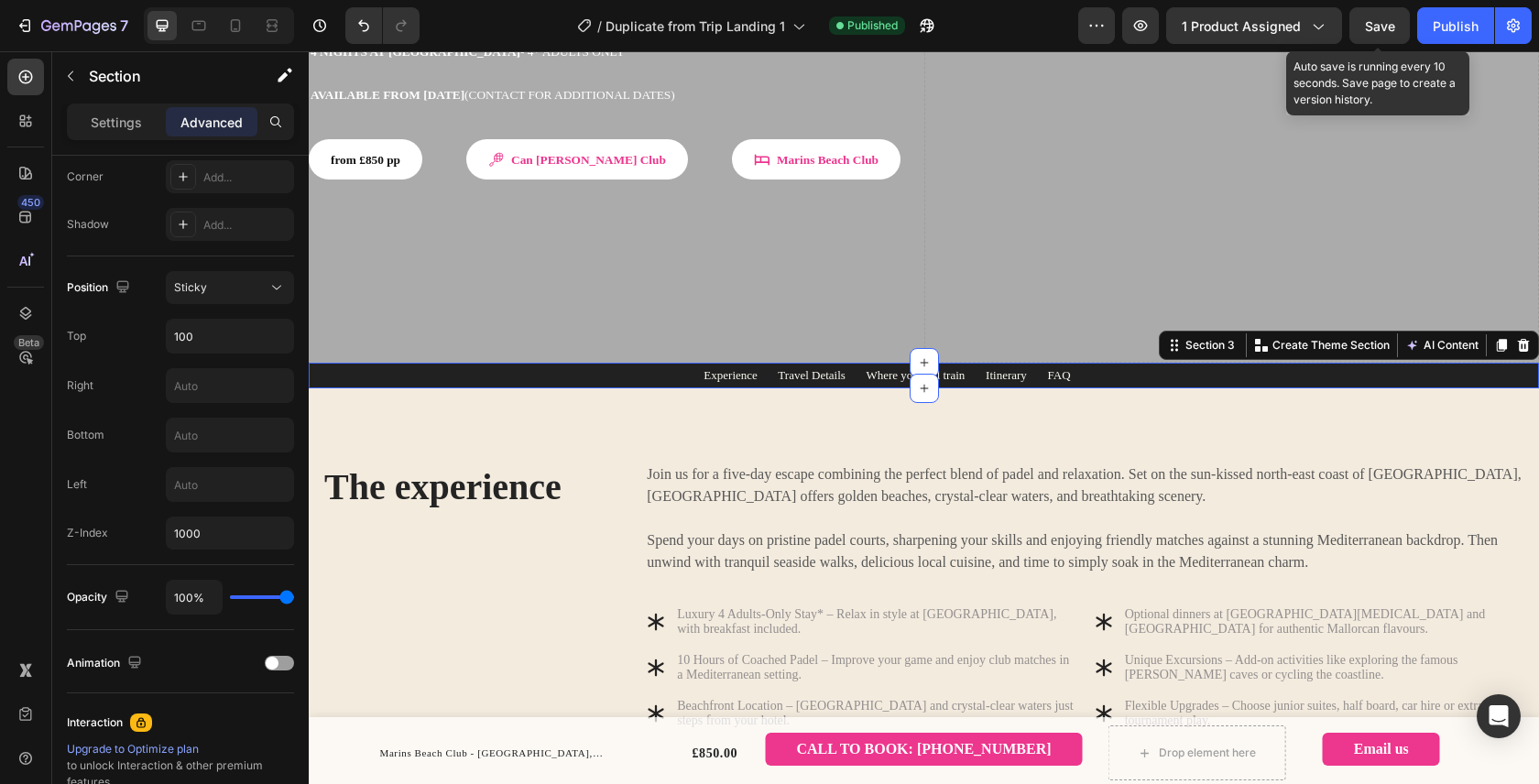
click at [1369, 20] on span "Save" at bounding box center [1380, 26] width 30 height 16
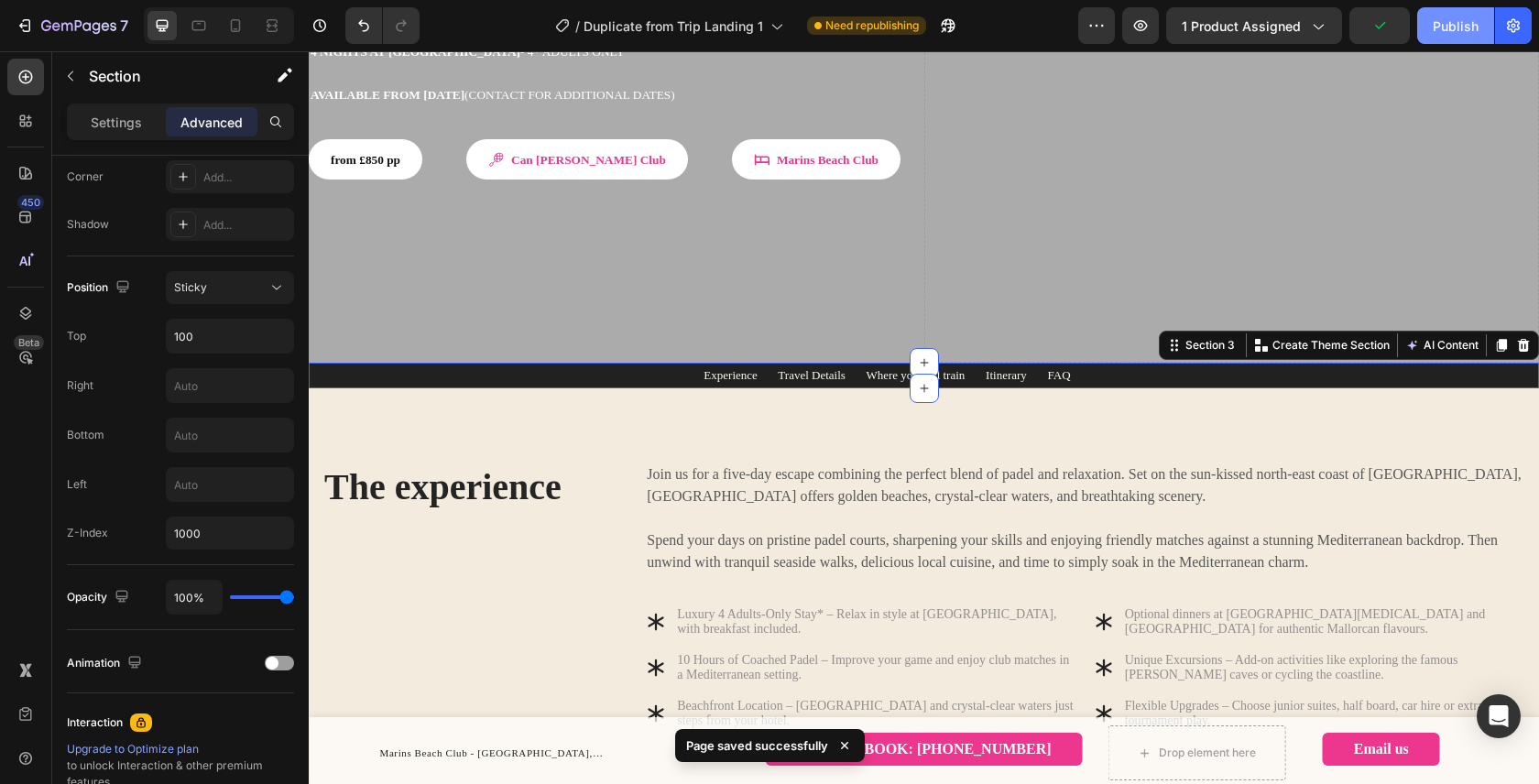
click at [1469, 32] on div "Publish" at bounding box center [1455, 26] width 46 height 20
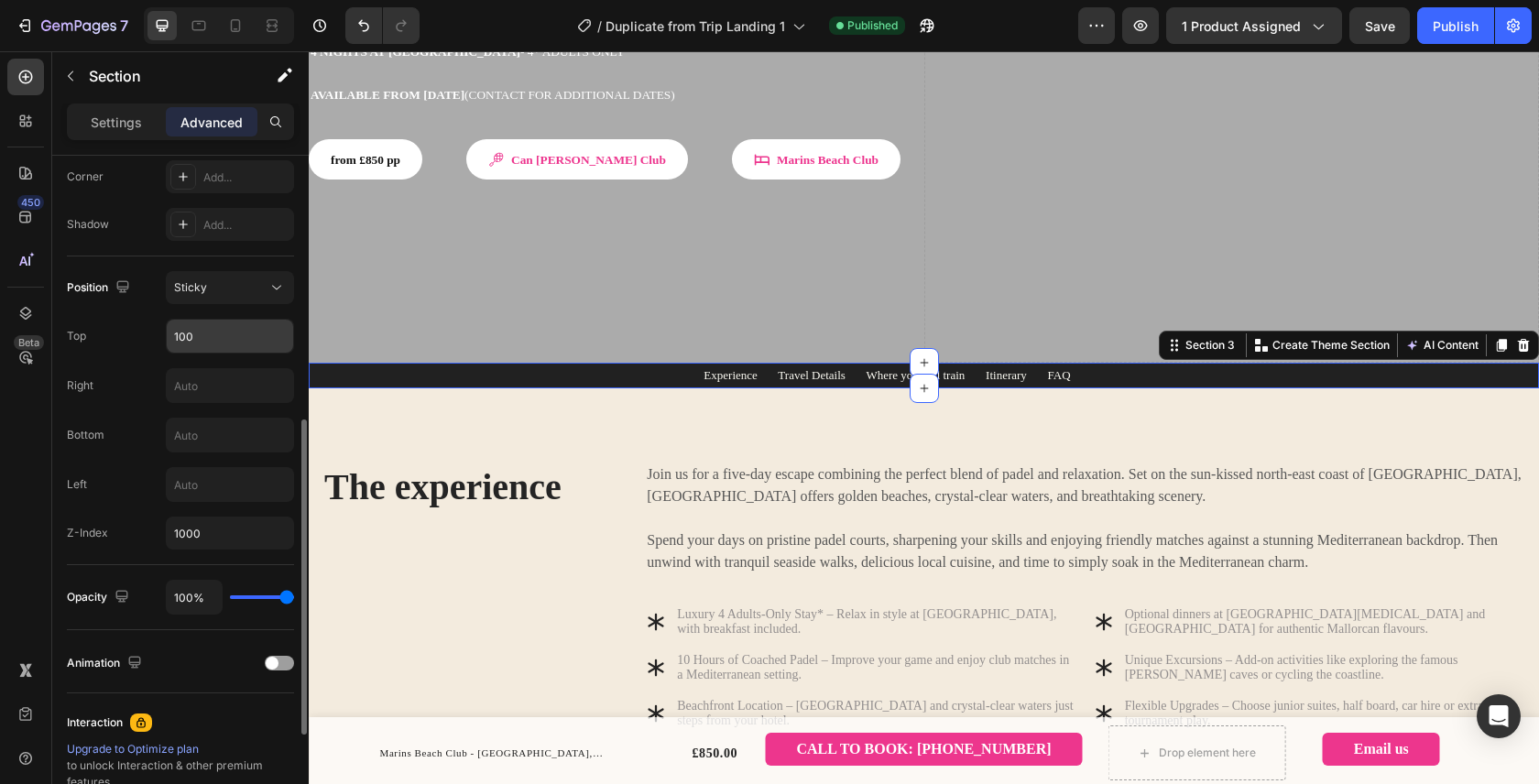
click at [218, 333] on input "100" at bounding box center [230, 336] width 127 height 33
type input "130"
click at [1377, 34] on div "Save" at bounding box center [1380, 26] width 30 height 20
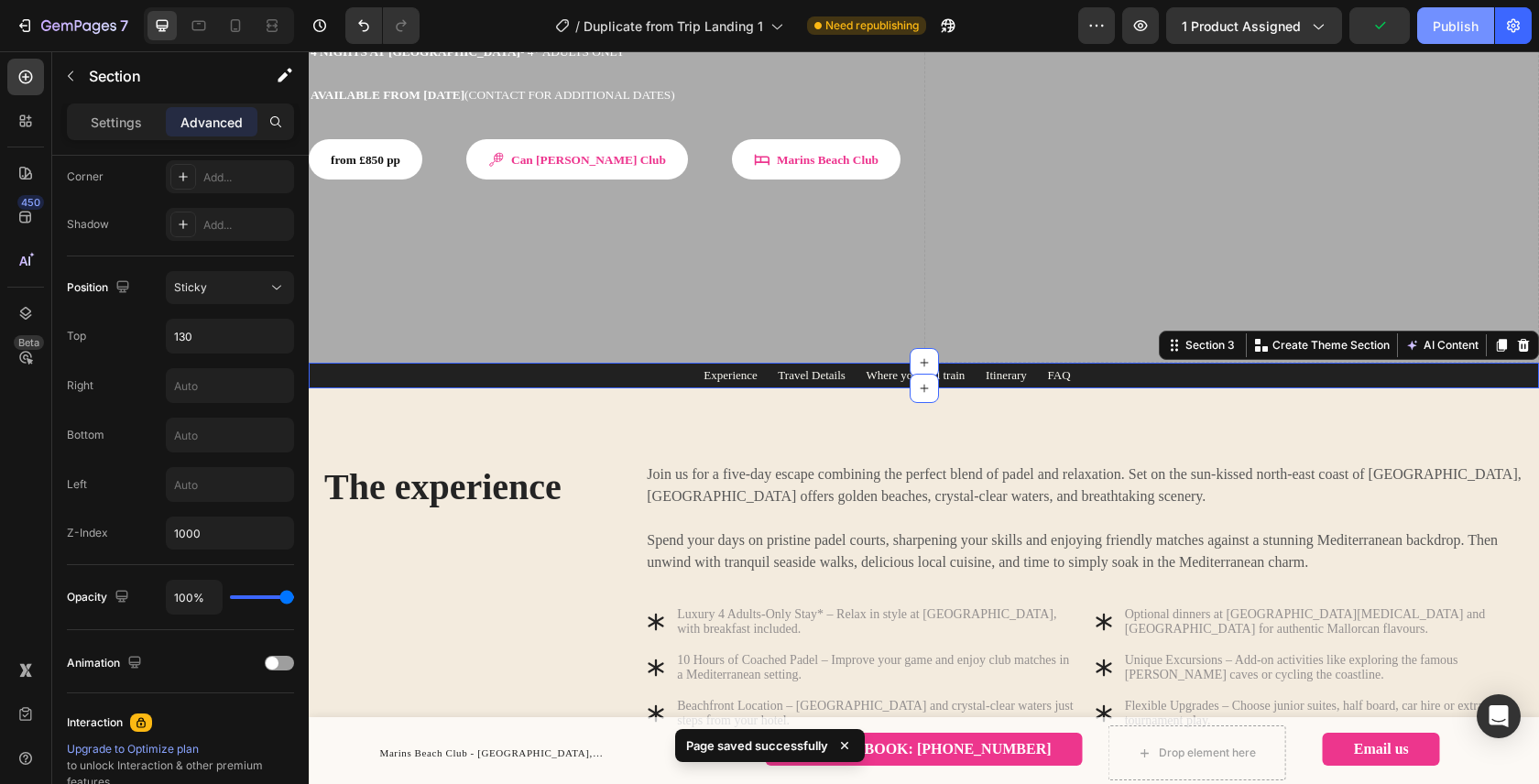
click at [1467, 36] on button "Publish" at bounding box center [1456, 25] width 77 height 37
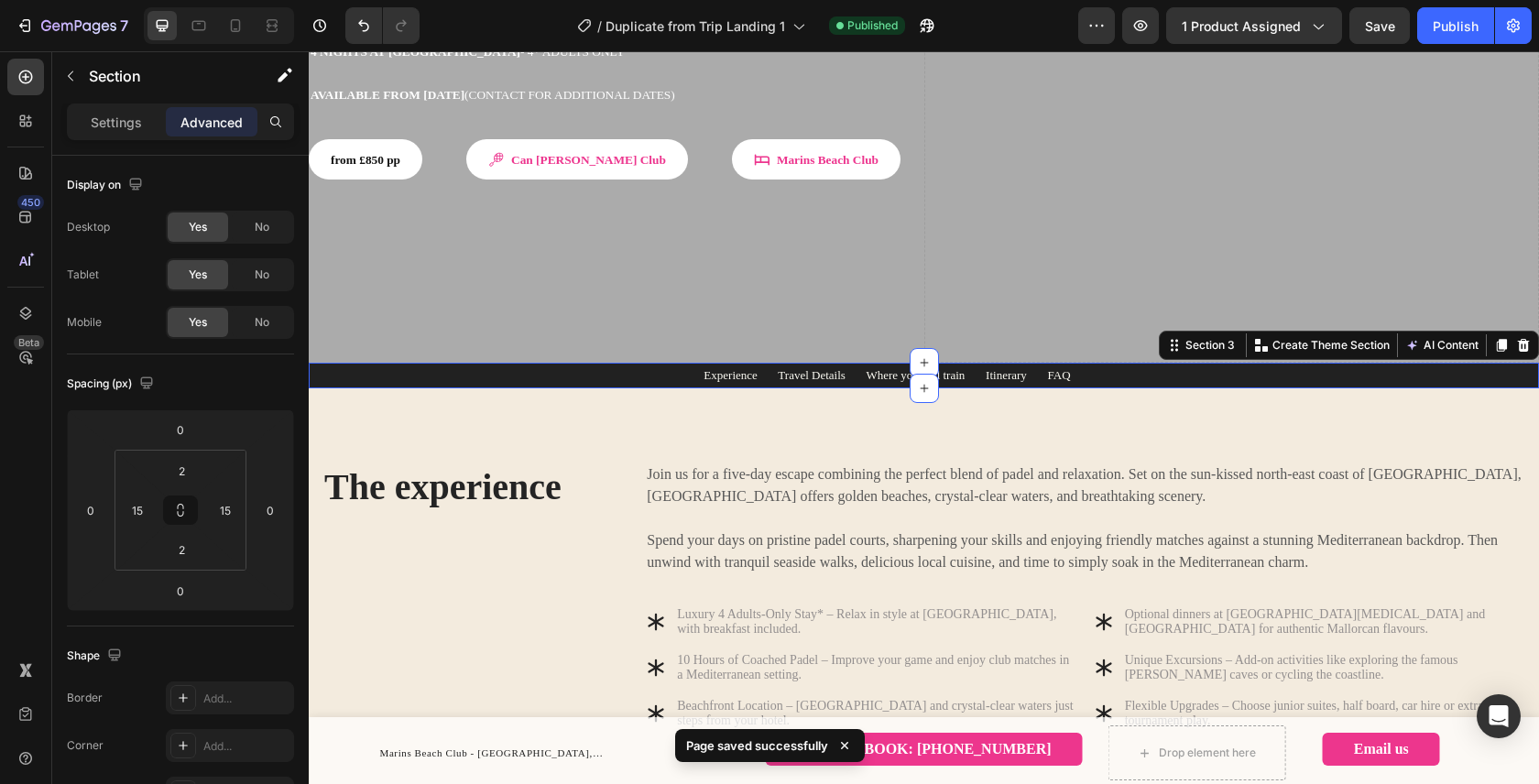
scroll to position [568, 0]
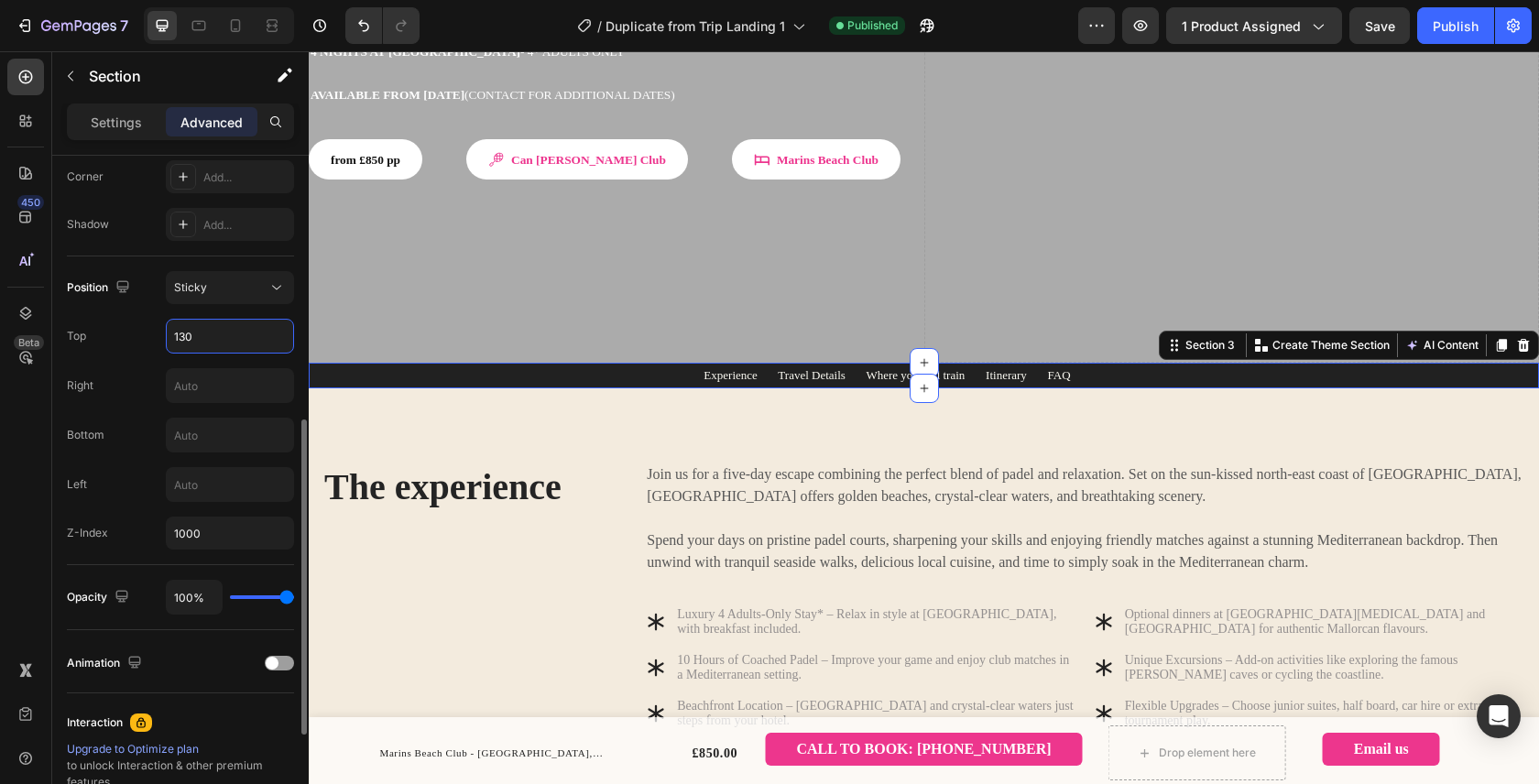
click at [212, 339] on input "130" at bounding box center [230, 336] width 127 height 33
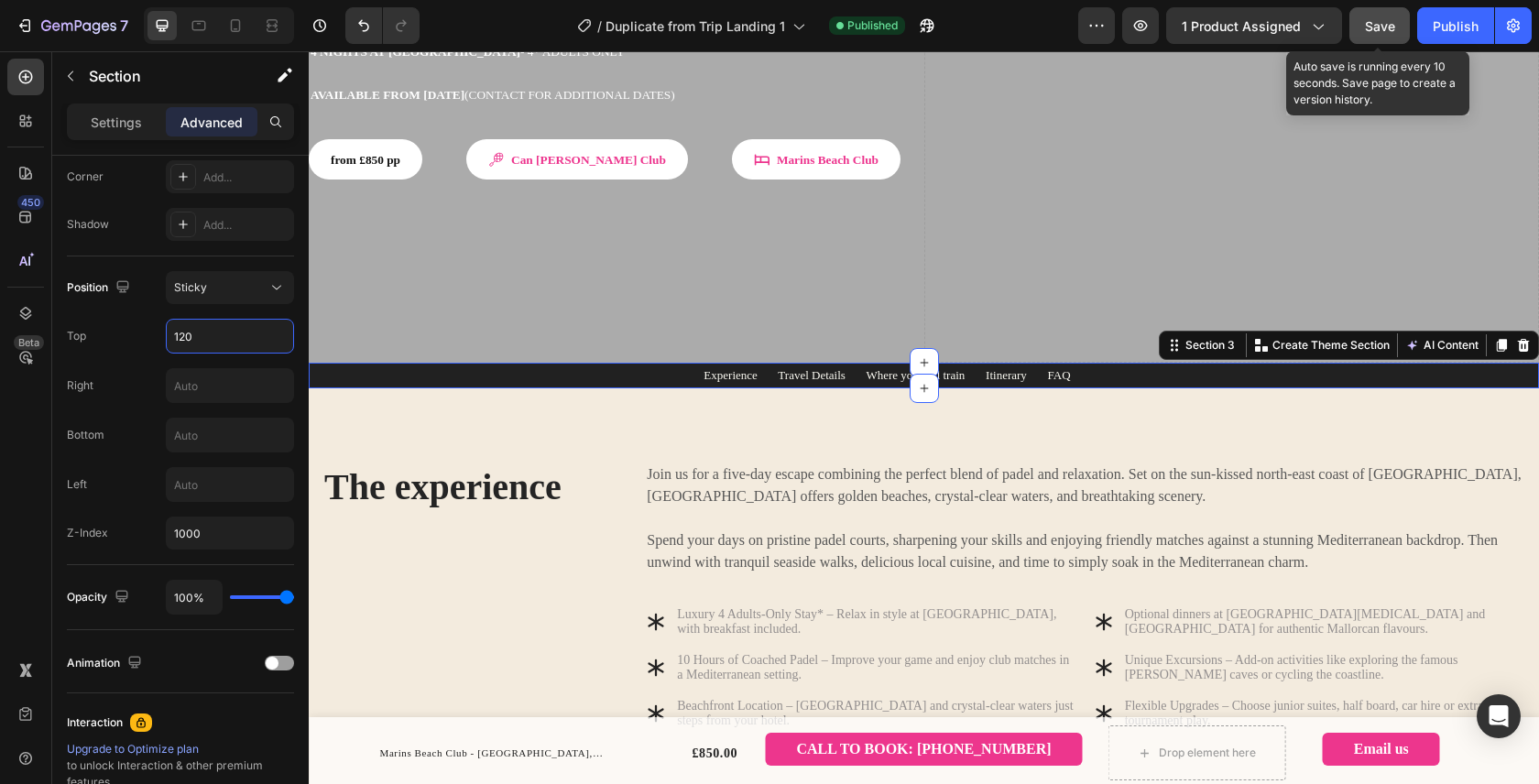
type input "120"
click at [1381, 22] on span "Save" at bounding box center [1380, 26] width 30 height 16
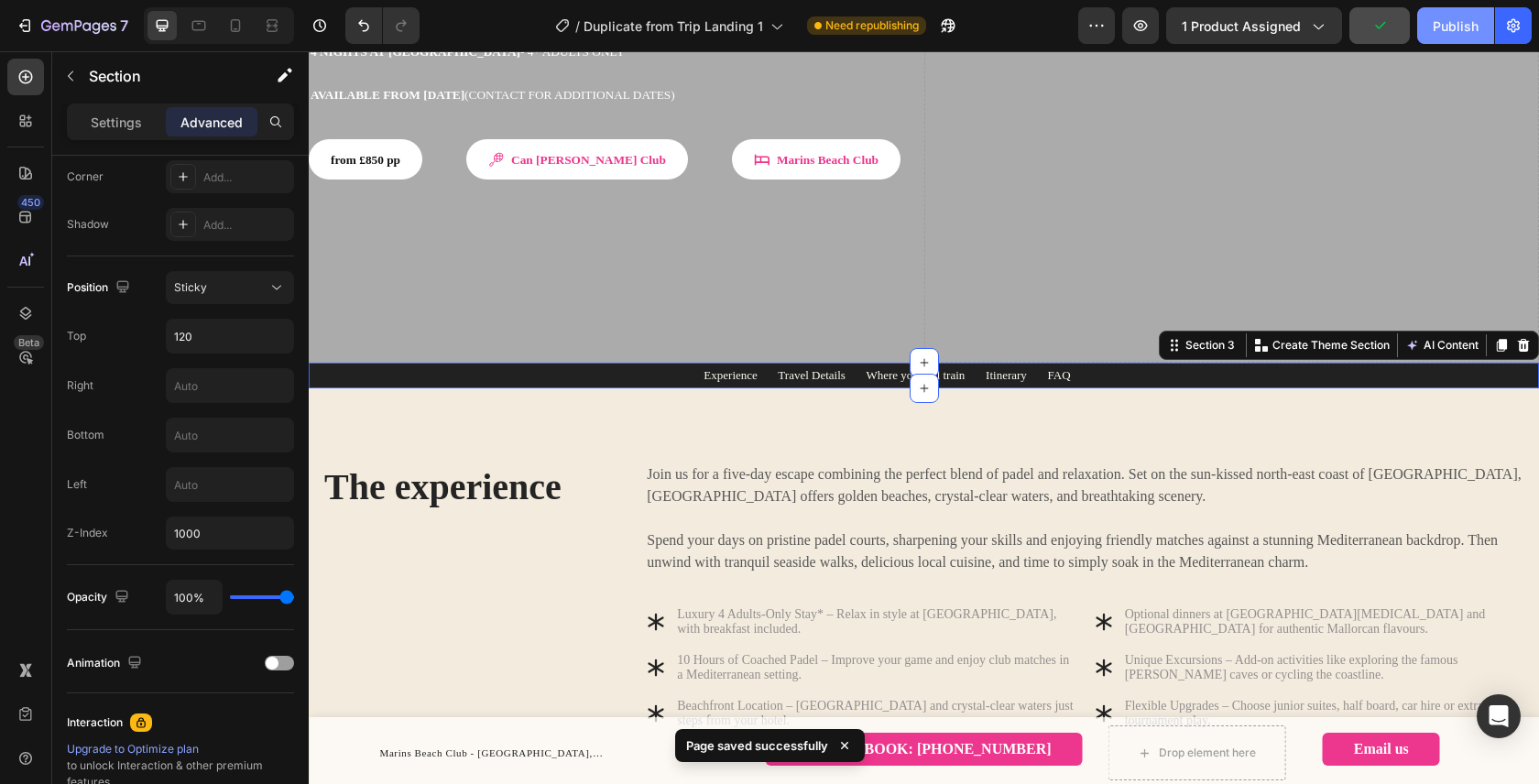
click at [1443, 29] on div "Publish" at bounding box center [1455, 26] width 46 height 20
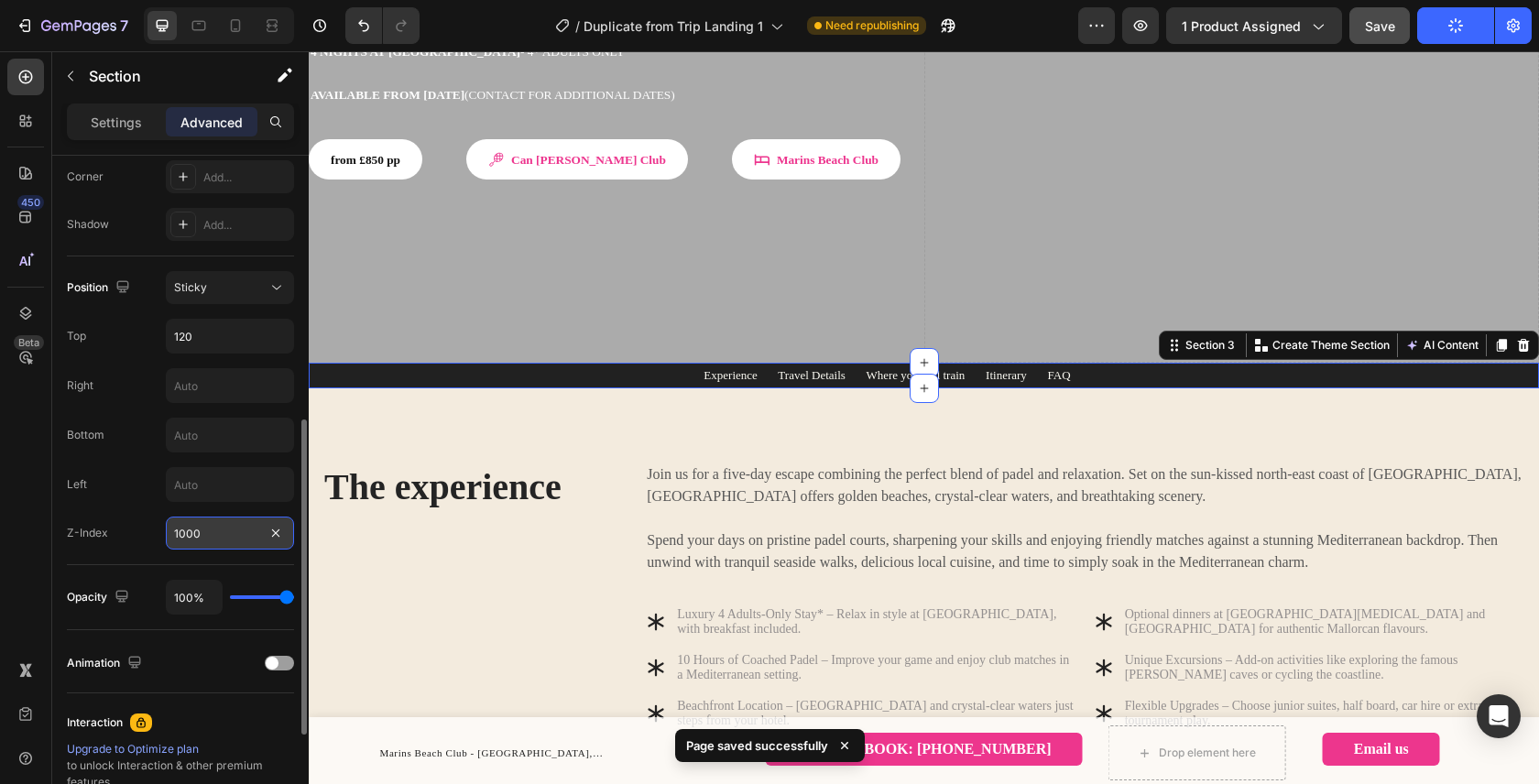
click at [225, 533] on input "1000" at bounding box center [230, 533] width 128 height 33
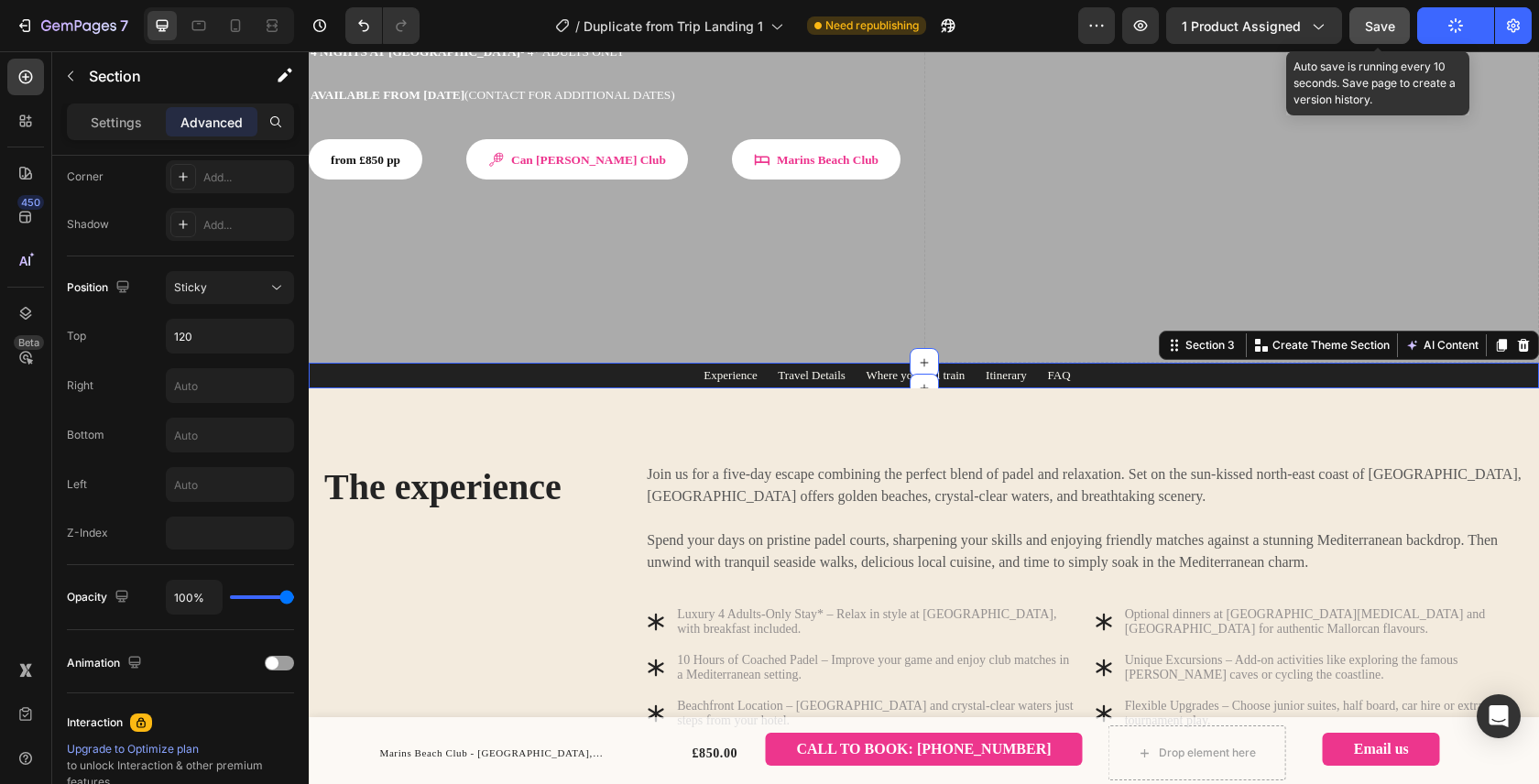
click at [1386, 23] on span "Save" at bounding box center [1380, 26] width 30 height 16
click at [1379, 22] on icon "button" at bounding box center [1380, 26] width 19 height 19
click at [1379, 22] on span "Save" at bounding box center [1380, 26] width 30 height 16
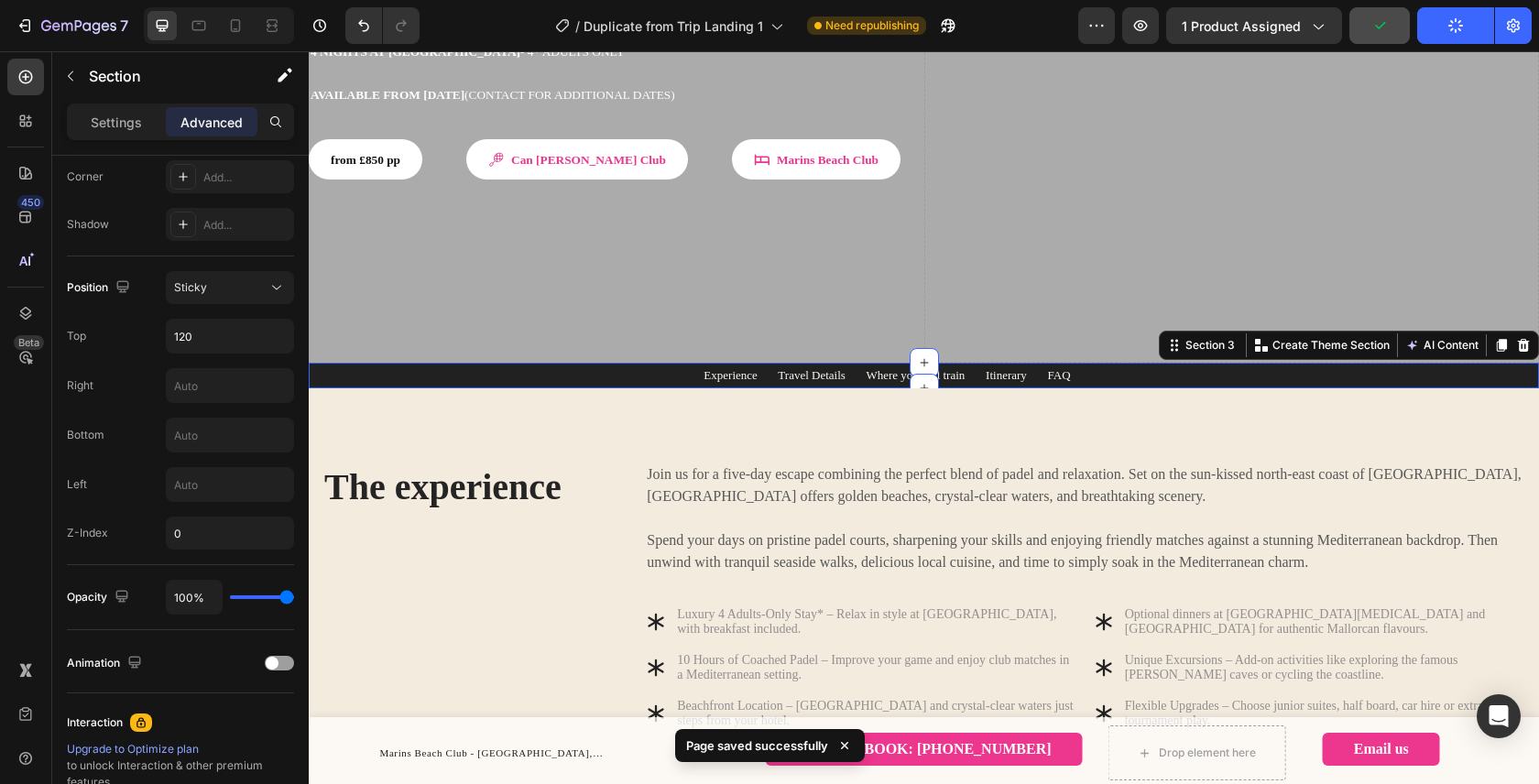
click at [1465, 26] on button "Publish" at bounding box center [1456, 25] width 77 height 37
click at [1458, 25] on icon "button" at bounding box center [1456, 26] width 15 height 15
click at [1440, 36] on button "Publish" at bounding box center [1456, 25] width 77 height 37
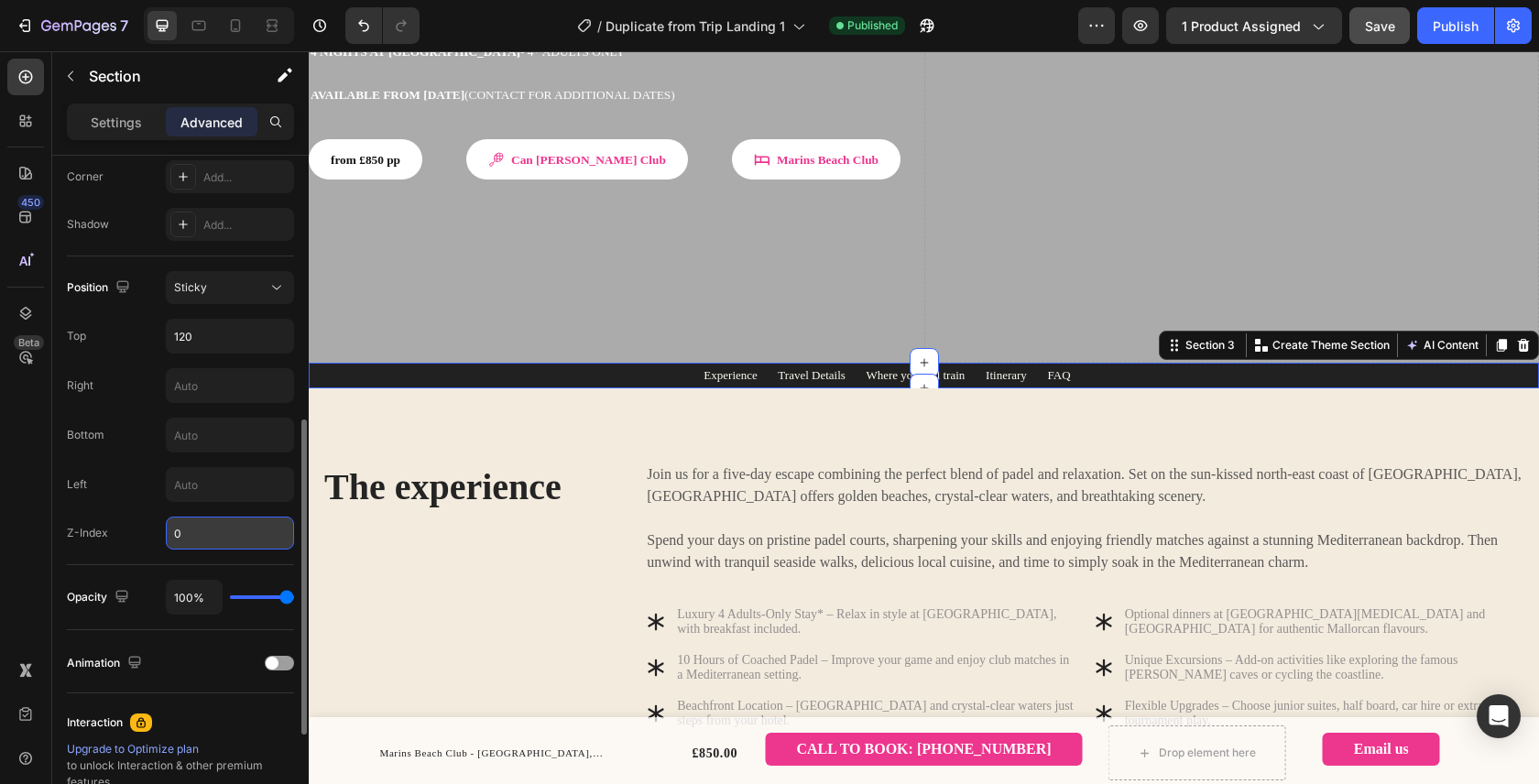
click at [216, 534] on input "0" at bounding box center [230, 533] width 128 height 33
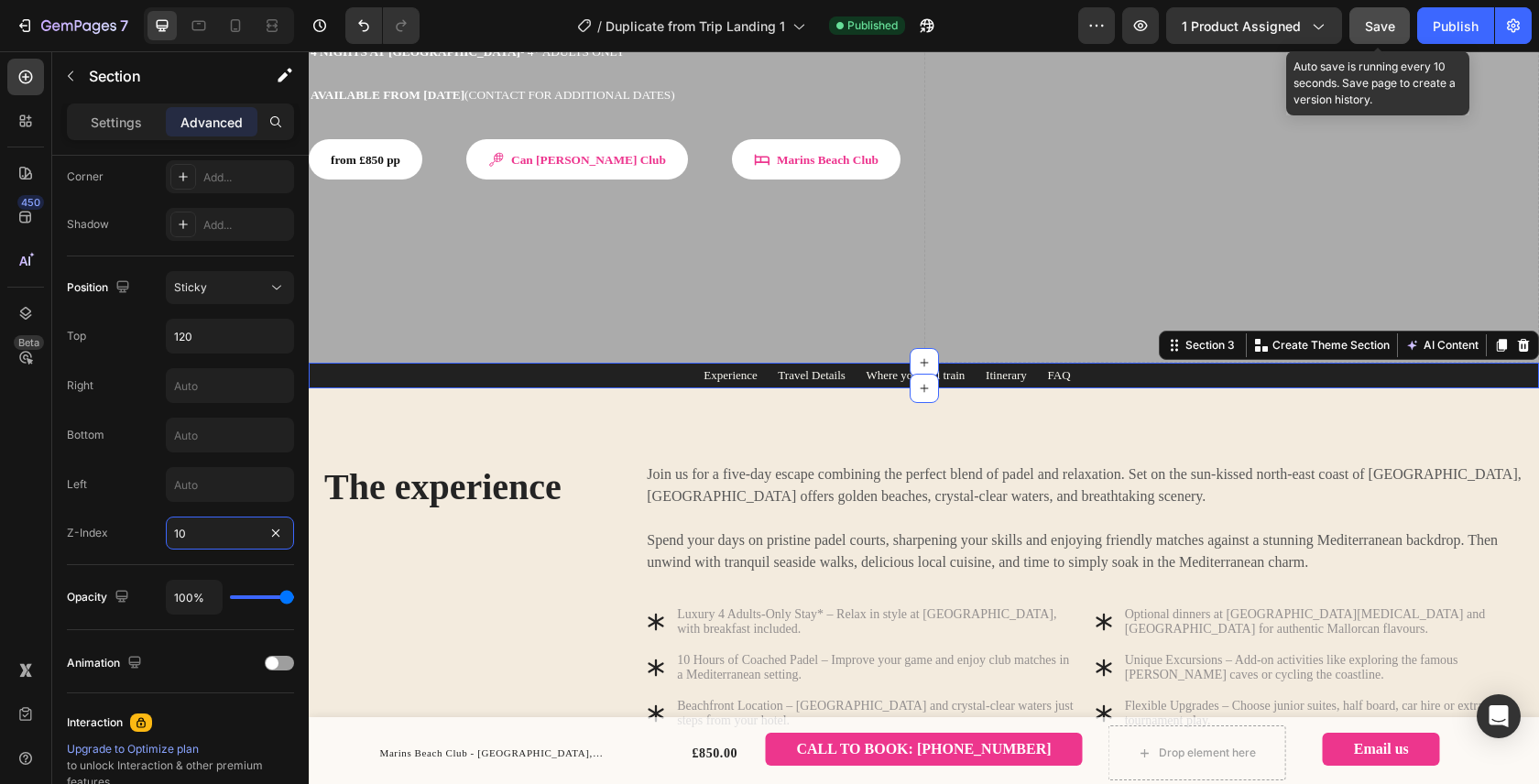
type input "10"
click at [1375, 35] on button "Save" at bounding box center [1379, 25] width 60 height 37
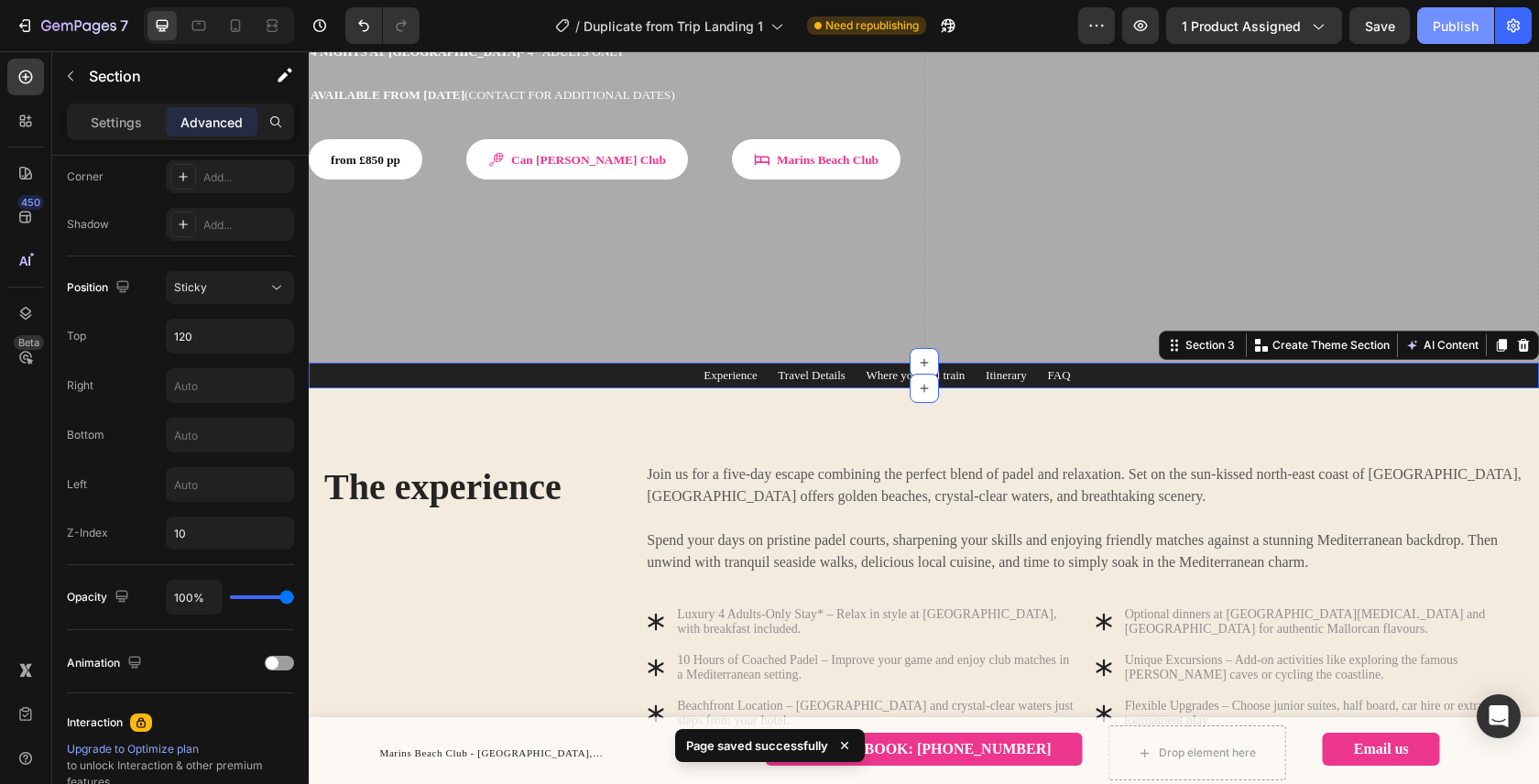
click at [1448, 32] on div "Publish" at bounding box center [1455, 26] width 46 height 20
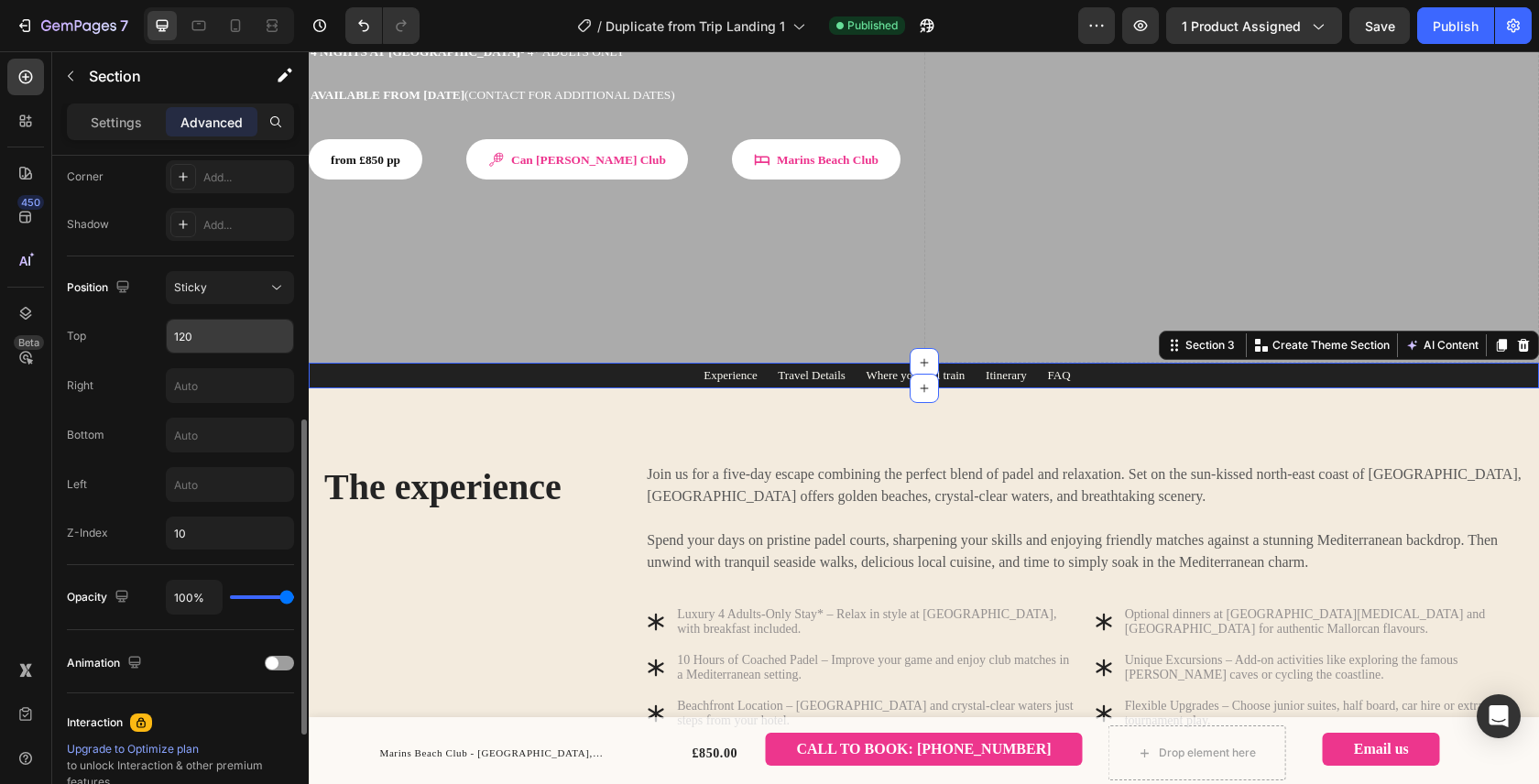
click at [219, 335] on input "120" at bounding box center [230, 336] width 127 height 33
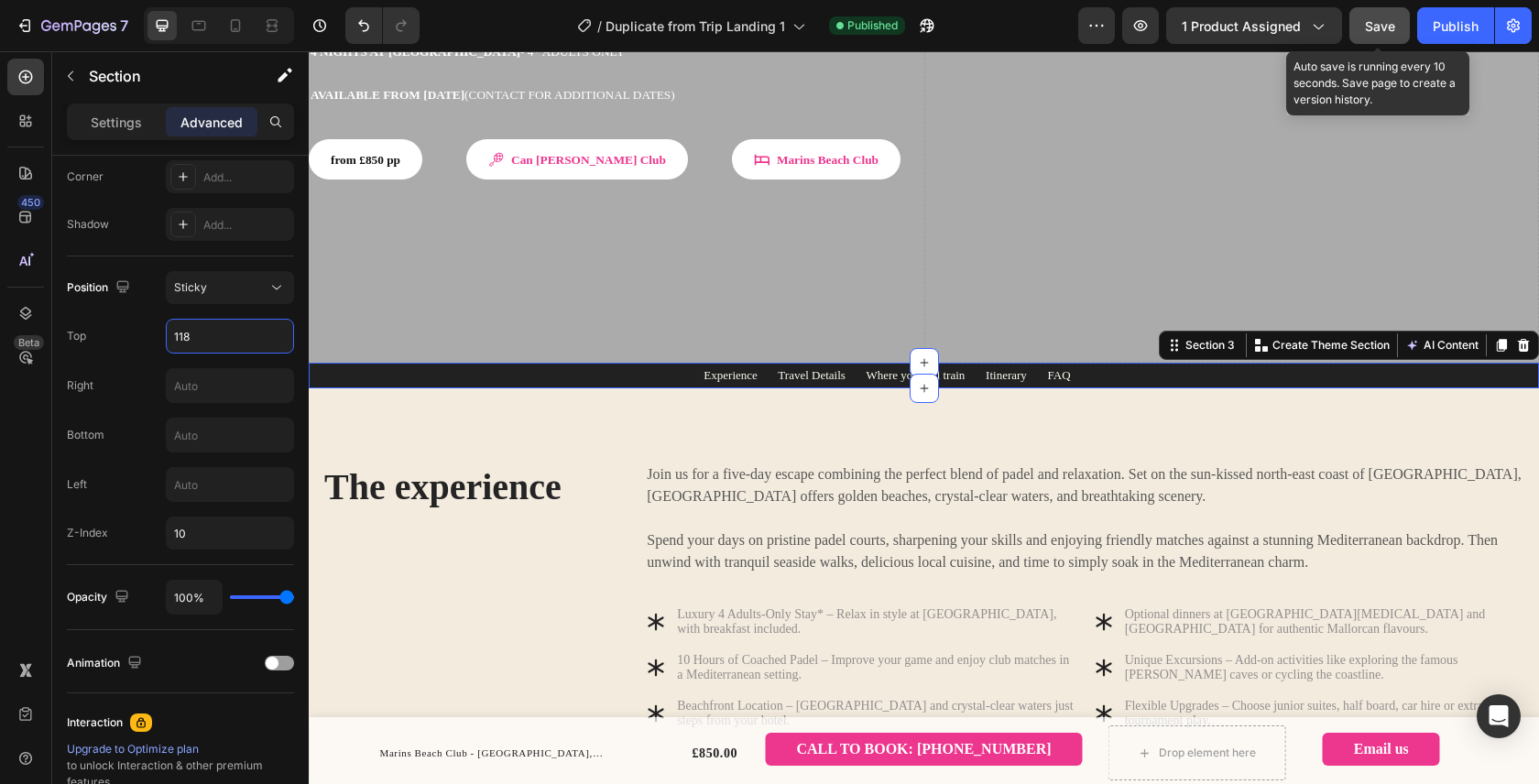
type input "118"
click at [1385, 10] on button "Save" at bounding box center [1379, 25] width 60 height 37
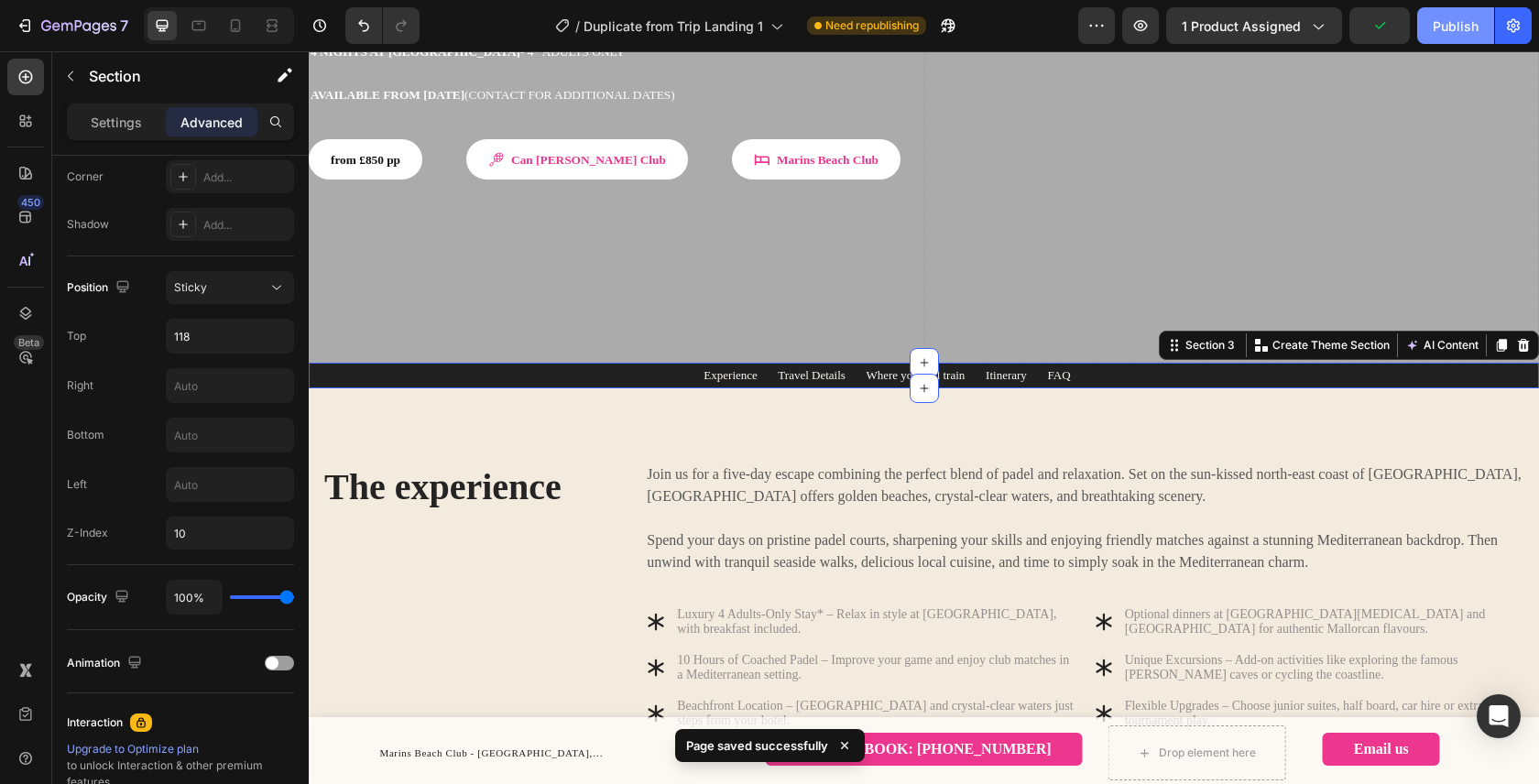
click at [1450, 18] on div "Publish" at bounding box center [1455, 26] width 46 height 20
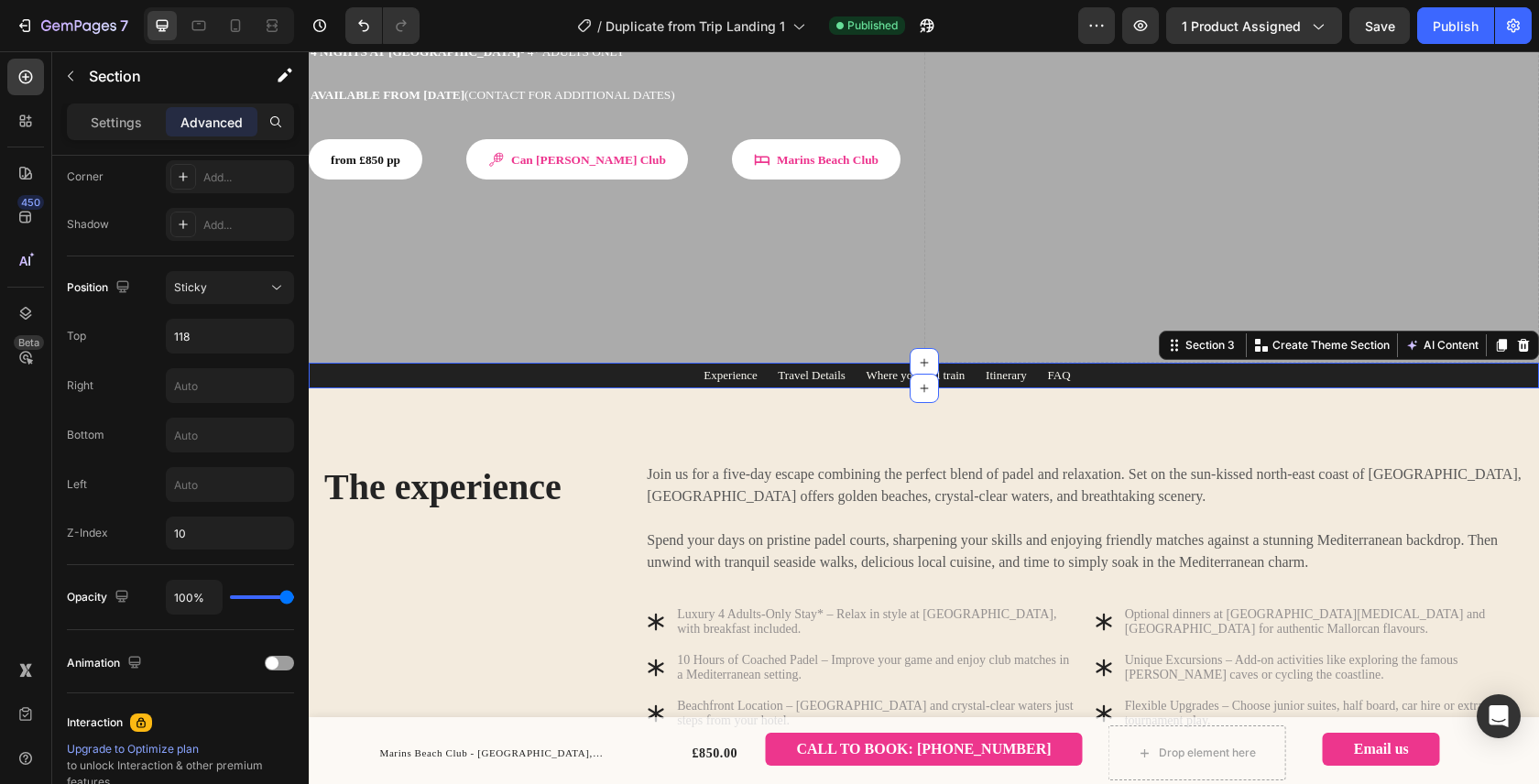
click at [359, 365] on div "Experience Travel Details Where you will train Itinerary FAQ Text block Row Row…" at bounding box center [924, 375] width 1202 height 22
click at [119, 124] on p "Settings" at bounding box center [116, 122] width 52 height 20
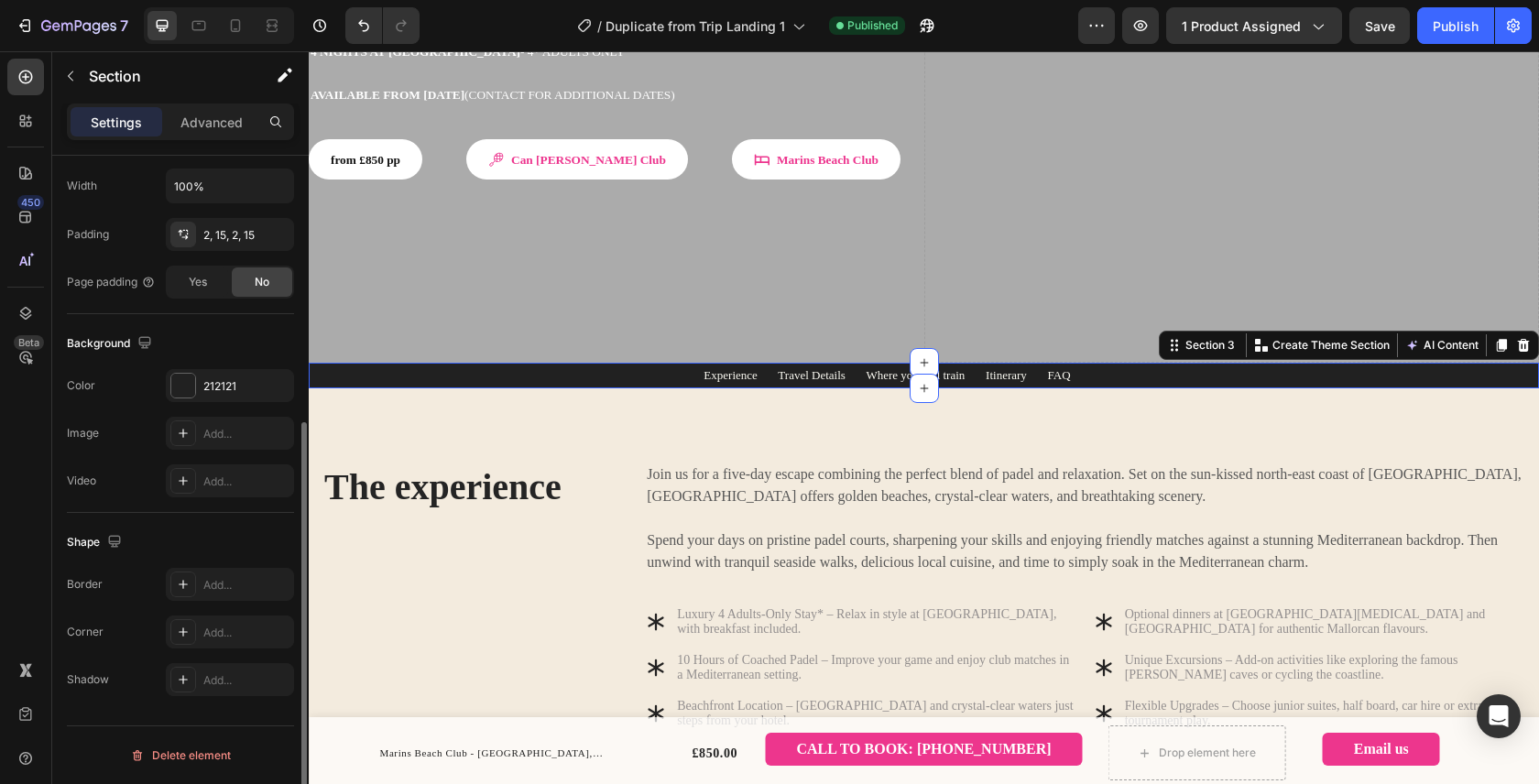
scroll to position [437, 0]
click at [227, 391] on div "212121" at bounding box center [230, 386] width 53 height 17
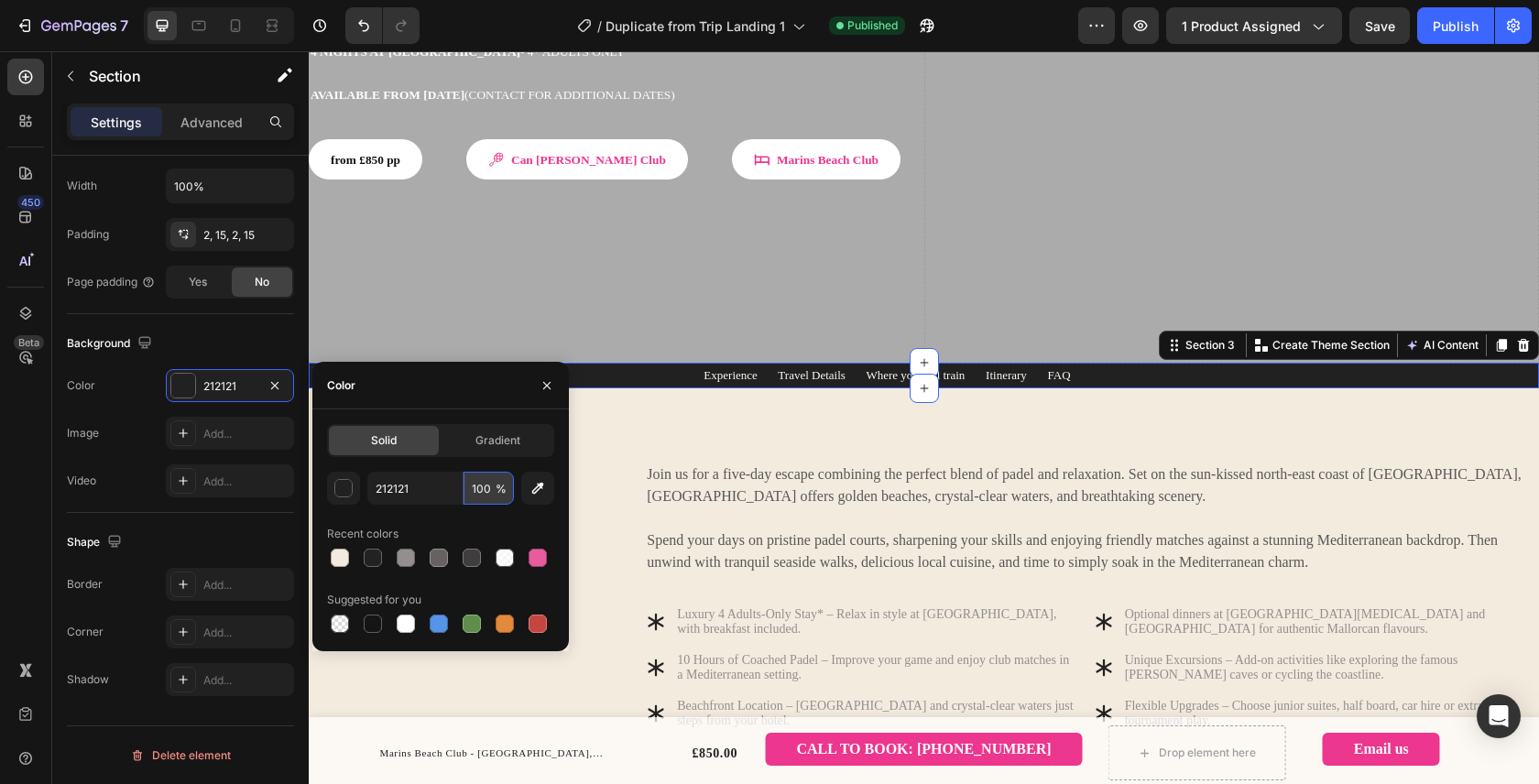
click at [489, 492] on input "100" at bounding box center [489, 488] width 51 height 33
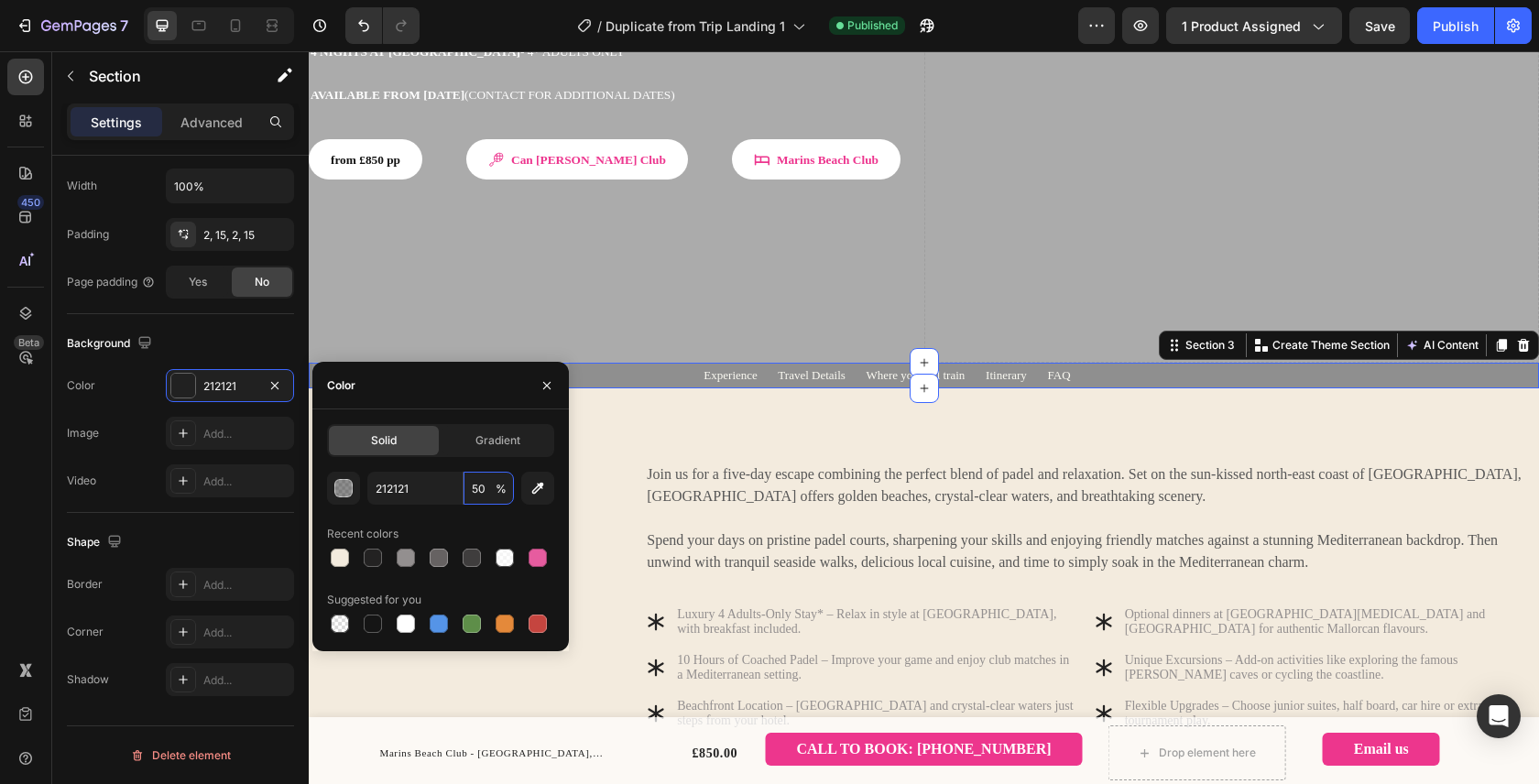
type input "50"
click at [551, 520] on div "Recent colors" at bounding box center [441, 534] width 227 height 29
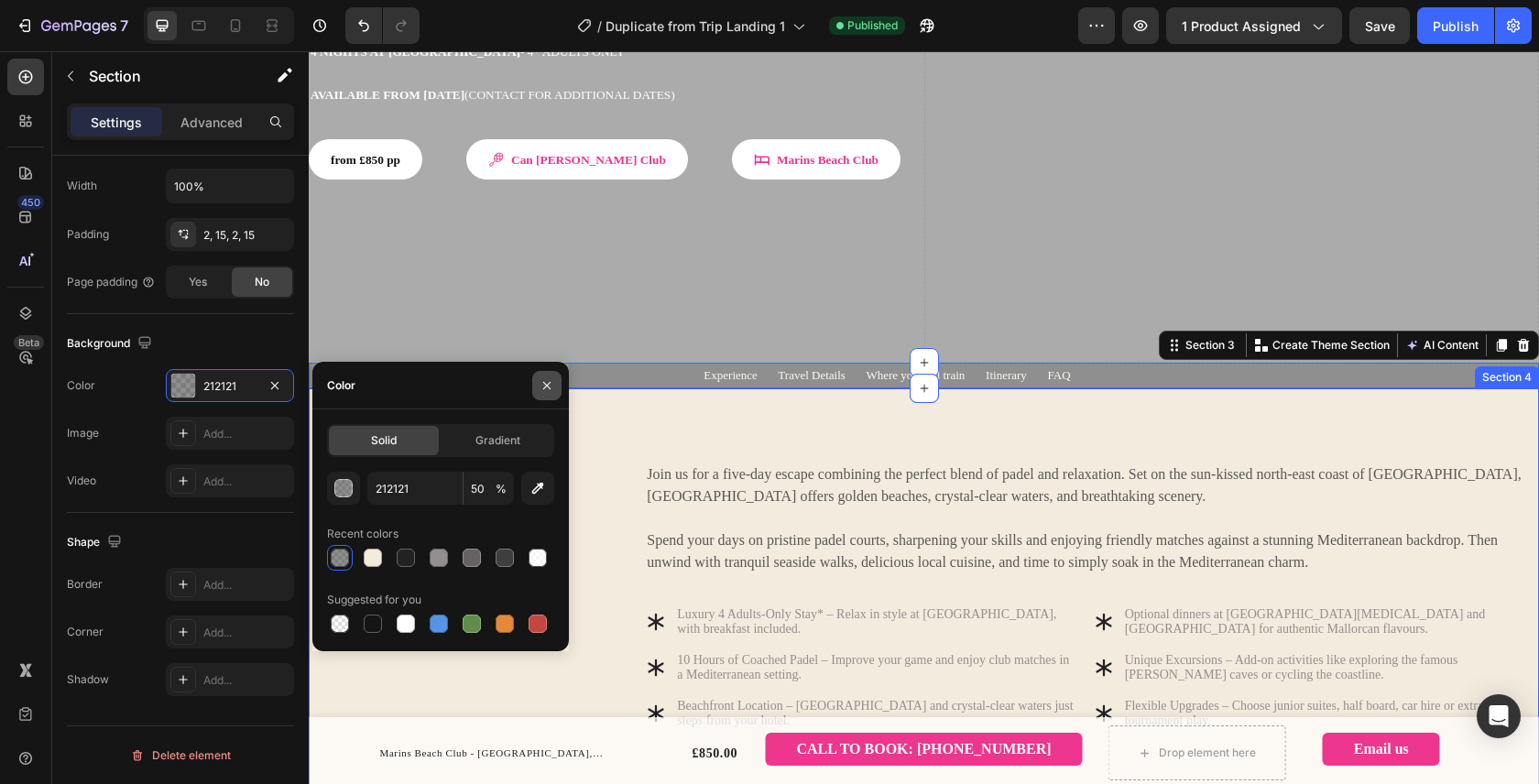
click at [546, 380] on icon "button" at bounding box center [547, 385] width 15 height 15
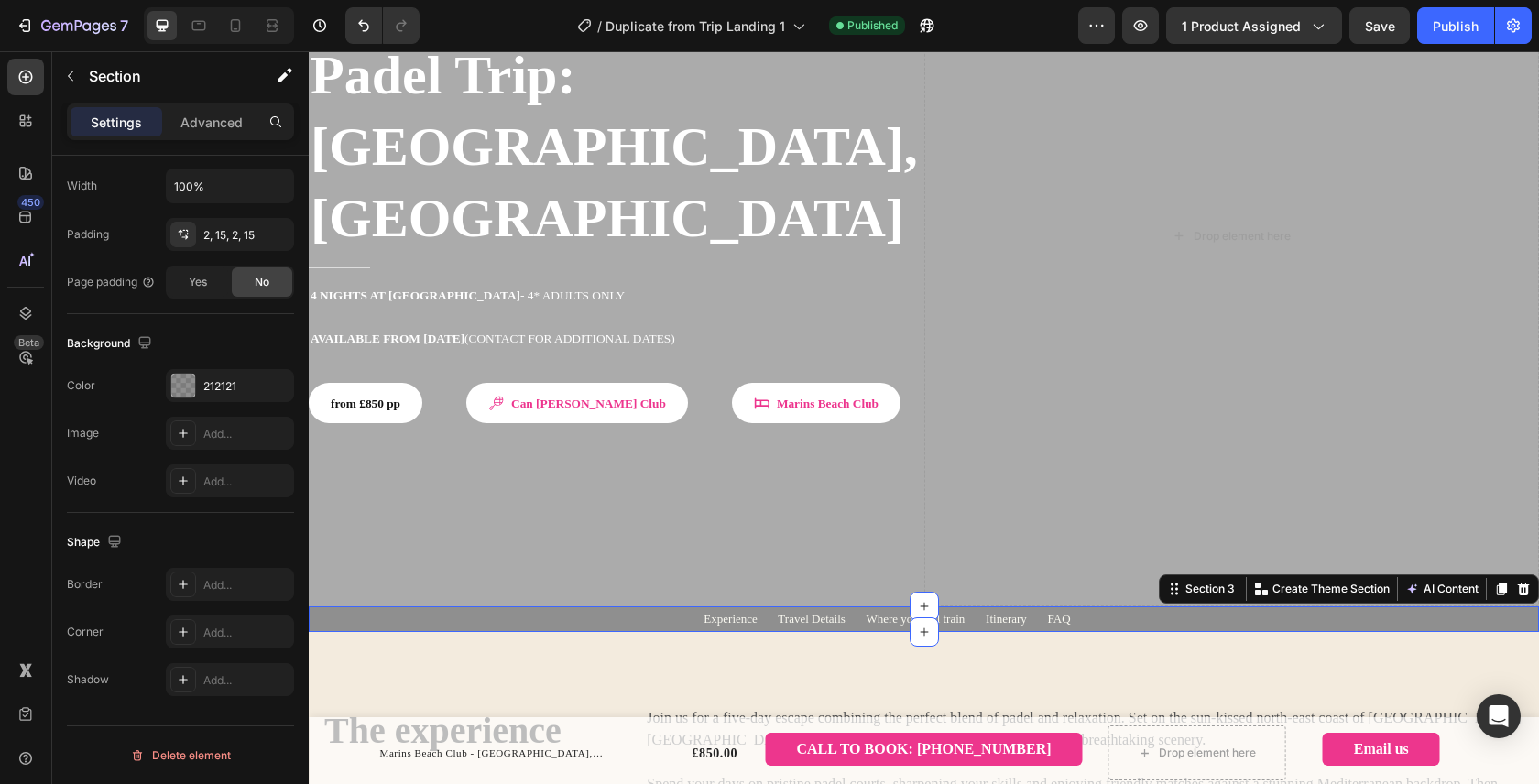
scroll to position [231, 0]
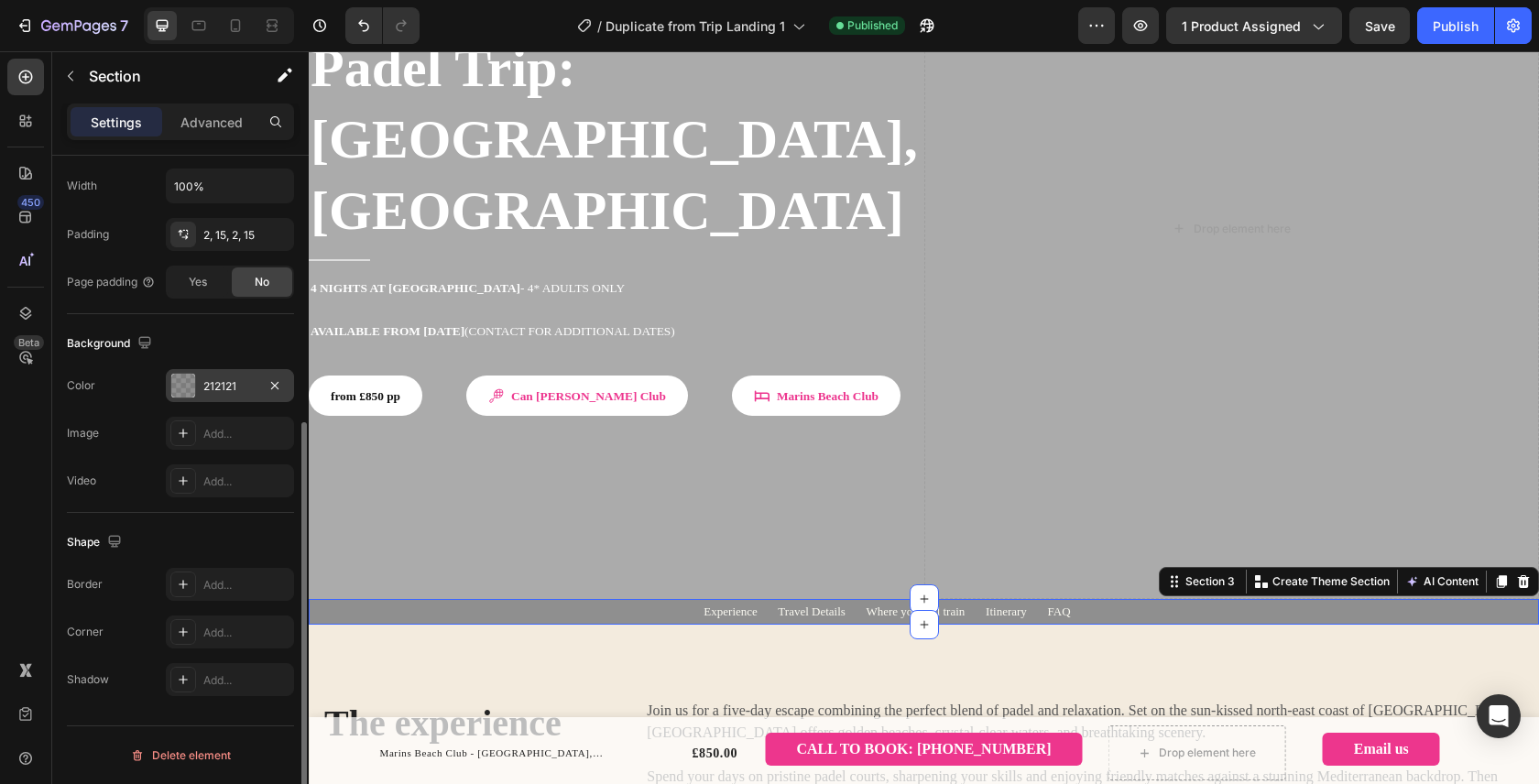
click at [187, 384] on div at bounding box center [183, 384] width 23 height 23
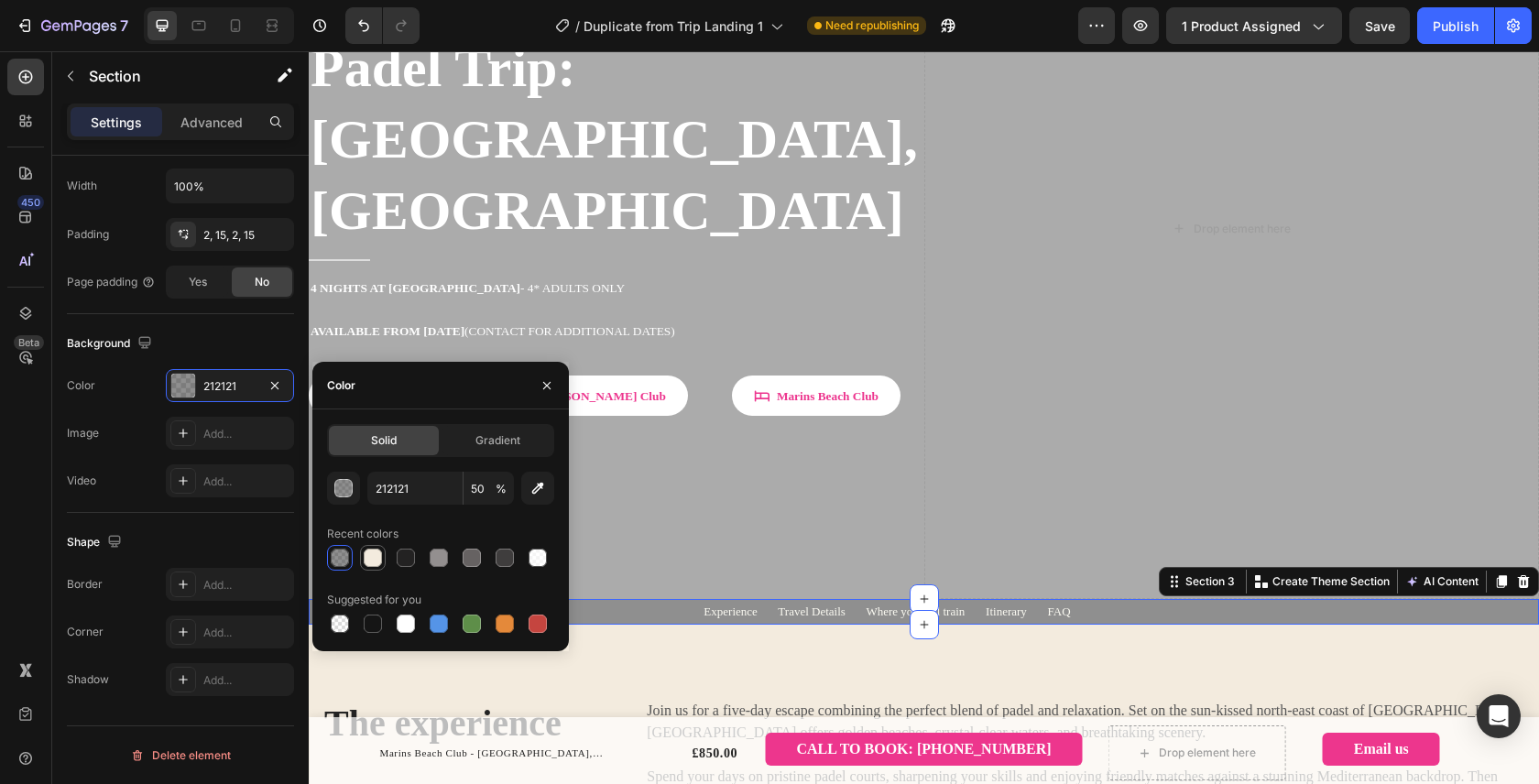
click at [373, 553] on div at bounding box center [373, 558] width 19 height 19
type input "F3EBDE"
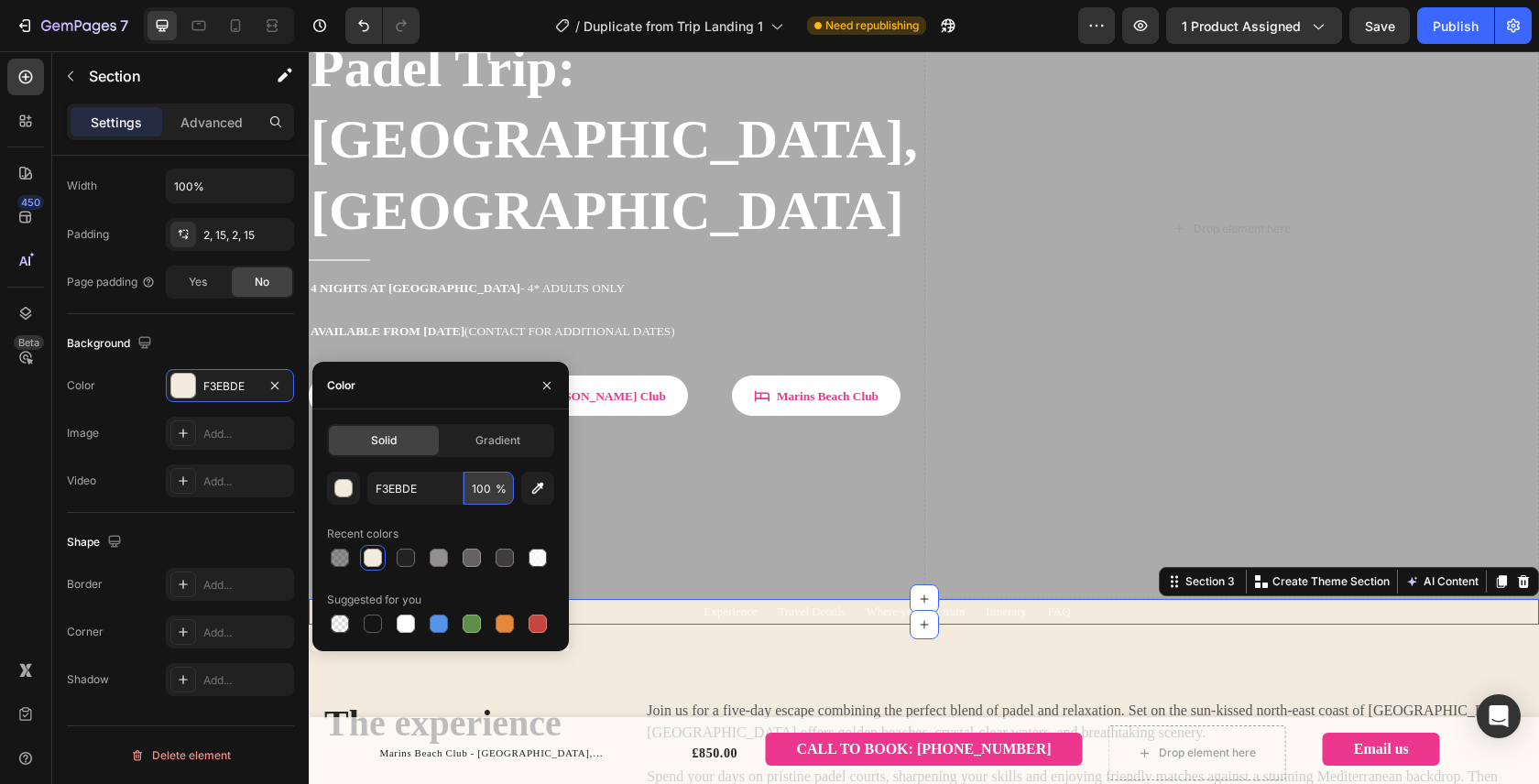
click at [477, 490] on input "100" at bounding box center [489, 488] width 51 height 33
type input "60"
click at [530, 526] on div "Recent colors" at bounding box center [441, 534] width 227 height 29
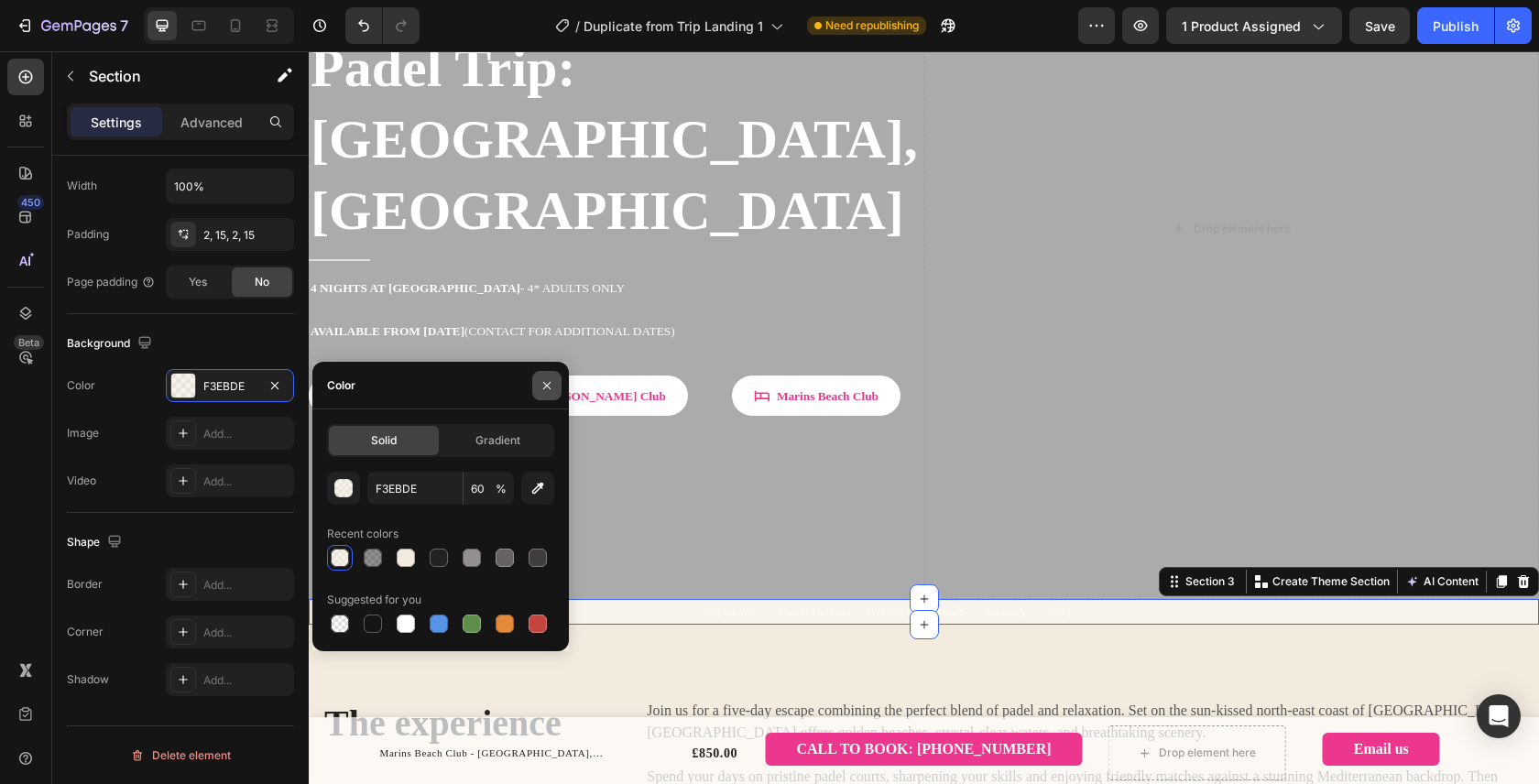
click at [549, 382] on icon "button" at bounding box center [547, 385] width 15 height 15
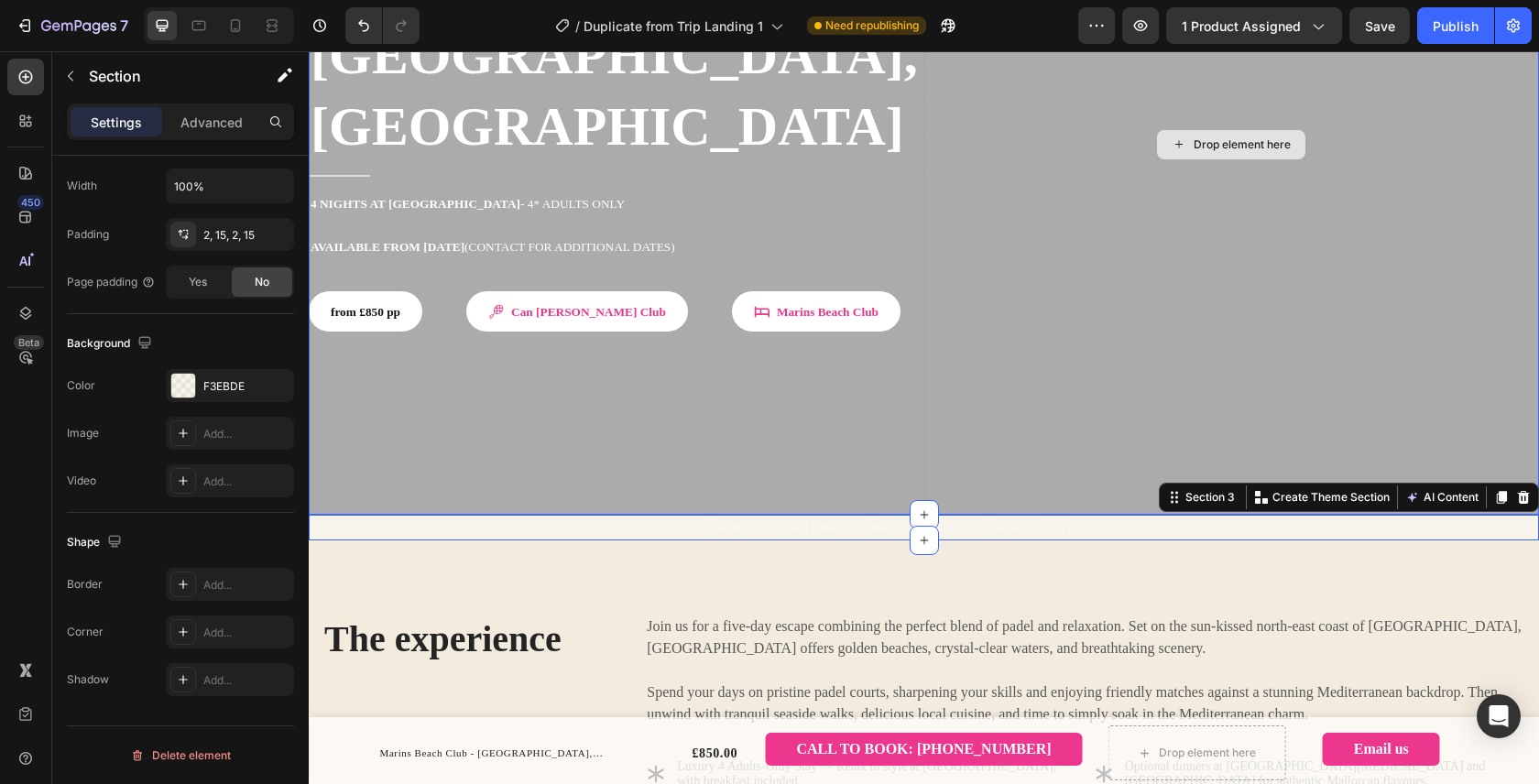
scroll to position [353, 0]
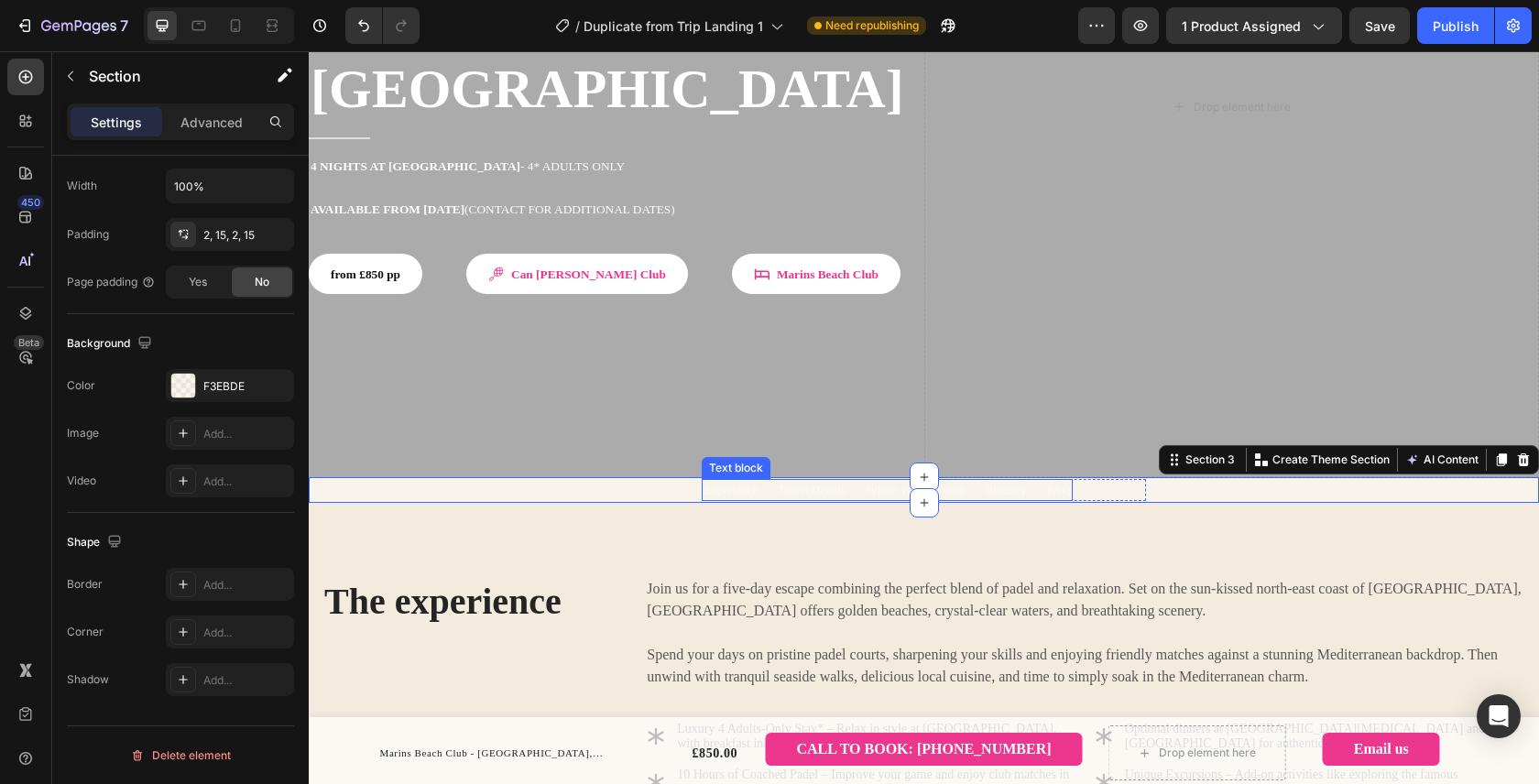
click at [808, 481] on p "Experience Travel Details Where you will train Itinerary FAQ" at bounding box center [886, 490] width 367 height 19
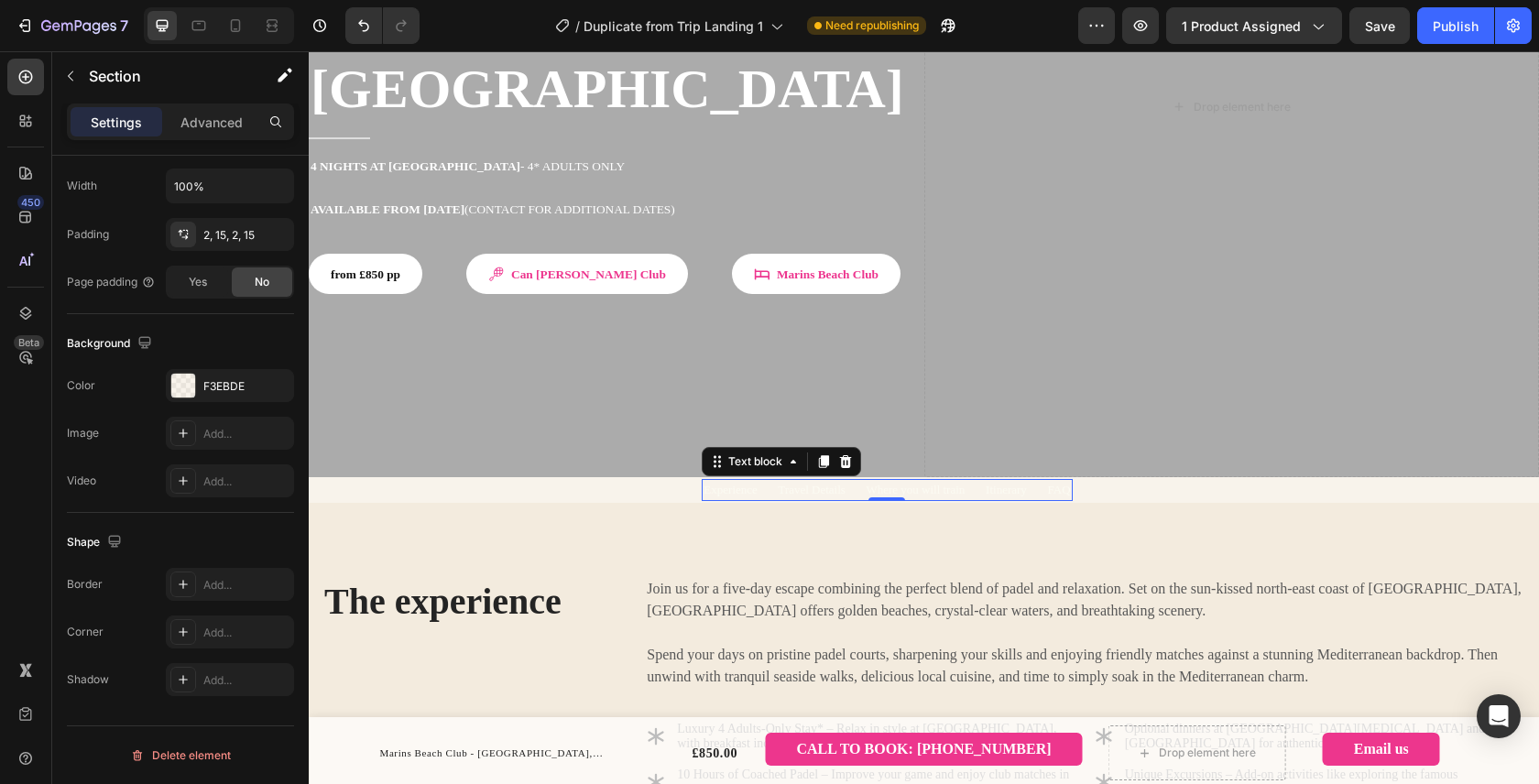
scroll to position [0, 0]
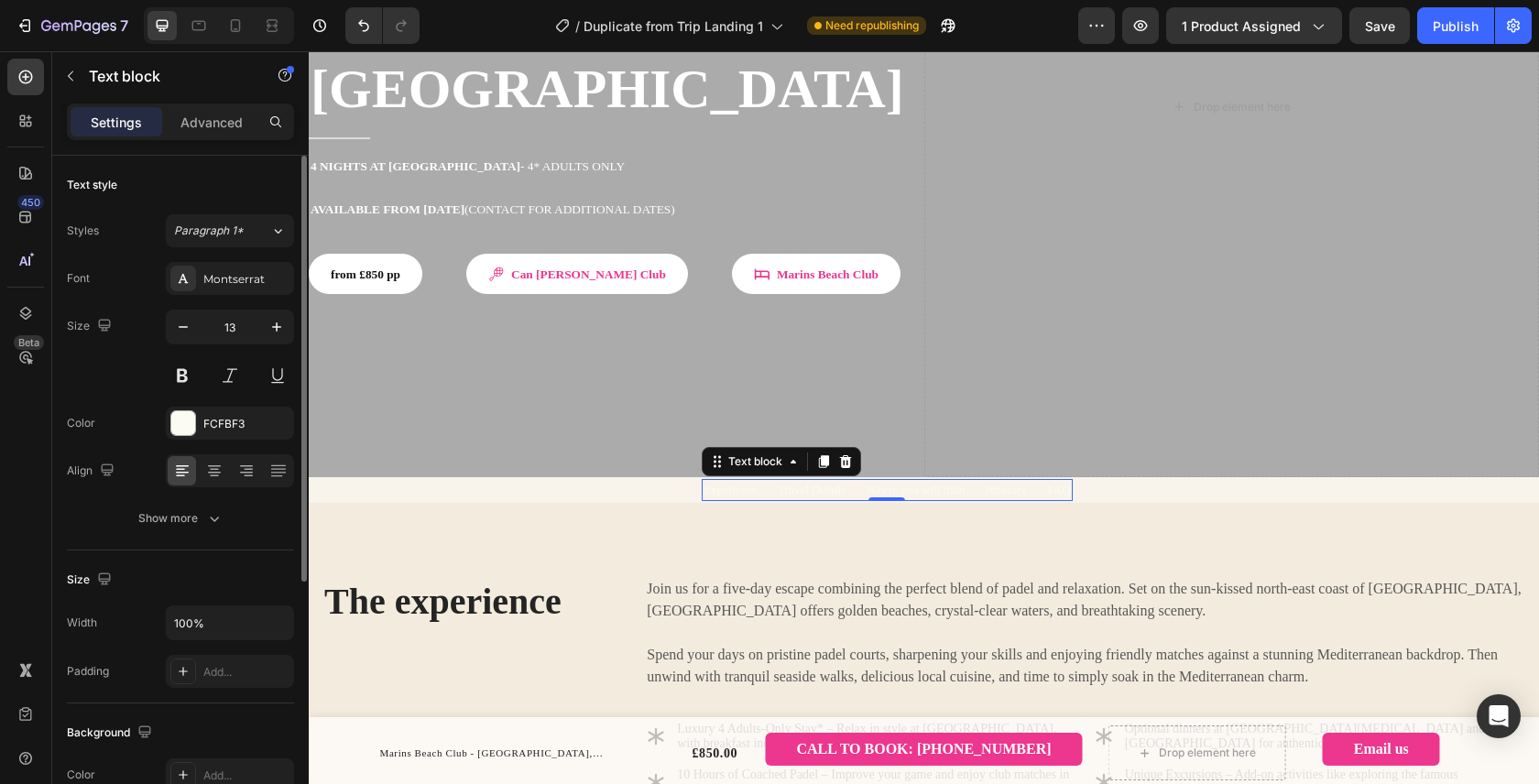
click at [809, 481] on p "Experience Travel Details Where you will train Itinerary FAQ" at bounding box center [886, 490] width 367 height 19
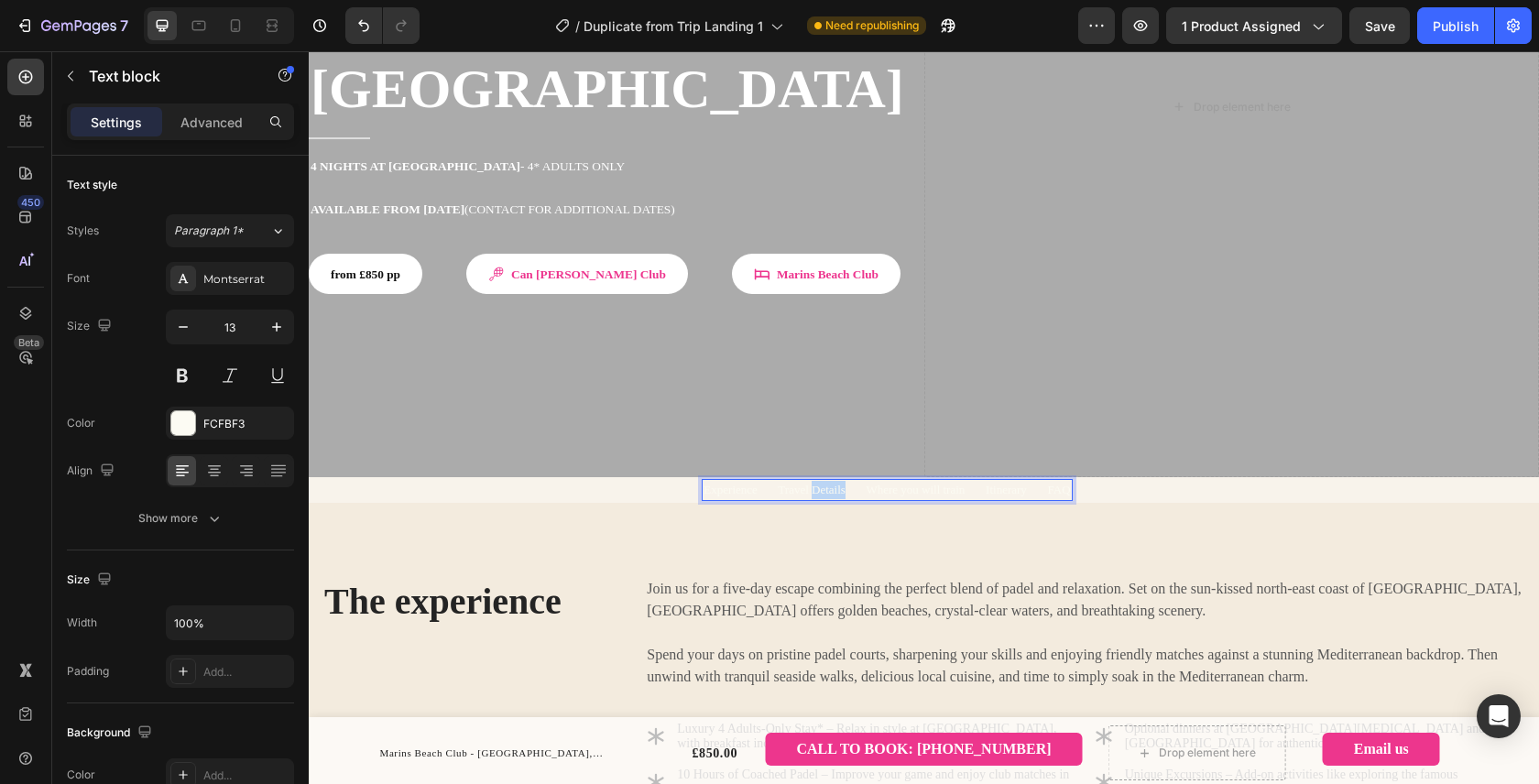
click at [809, 481] on p "Experience Travel Details Where you will train Itinerary FAQ" at bounding box center [886, 490] width 367 height 19
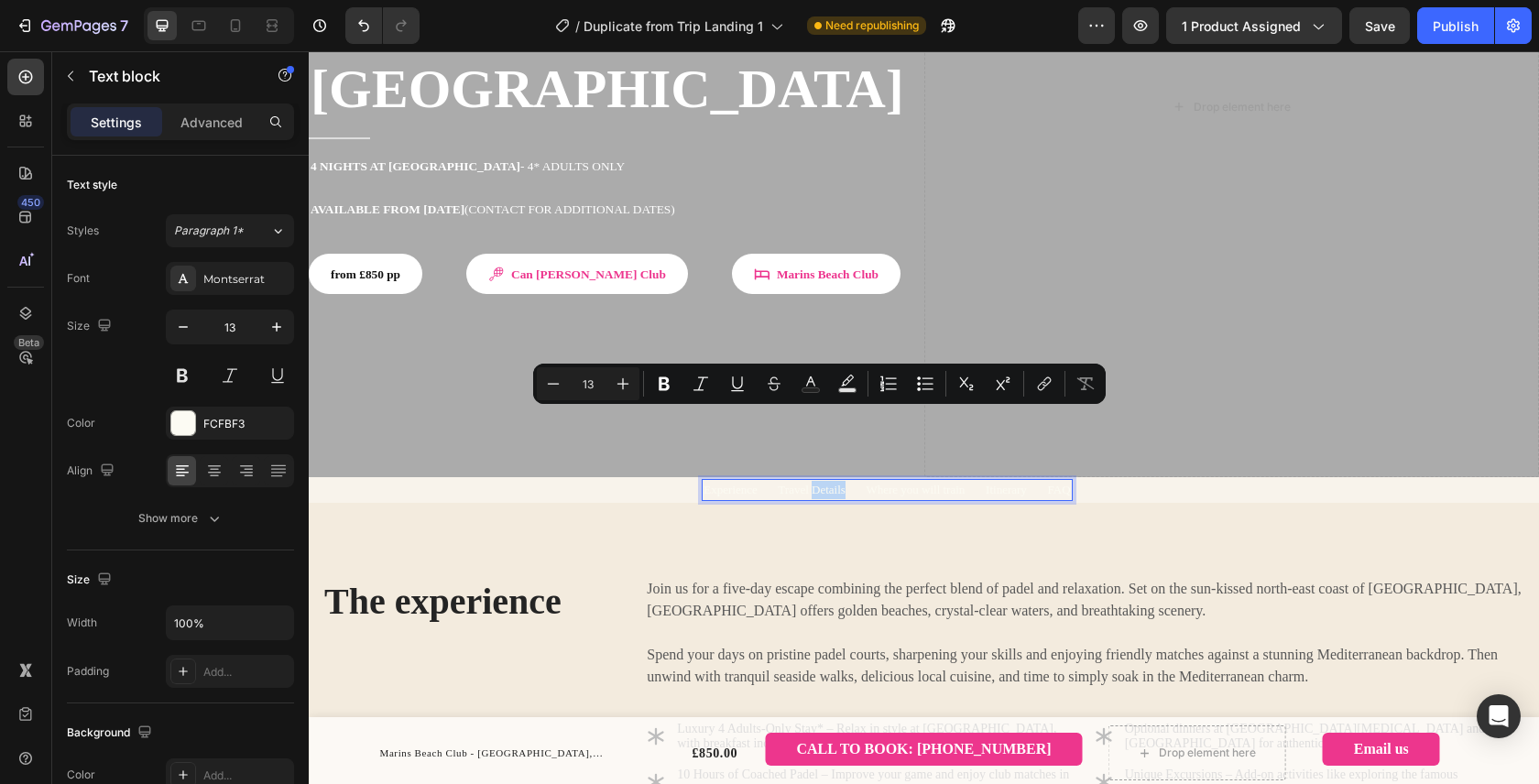
click at [809, 481] on p "Experience Travel Details Where you will train Itinerary FAQ" at bounding box center [886, 490] width 367 height 19
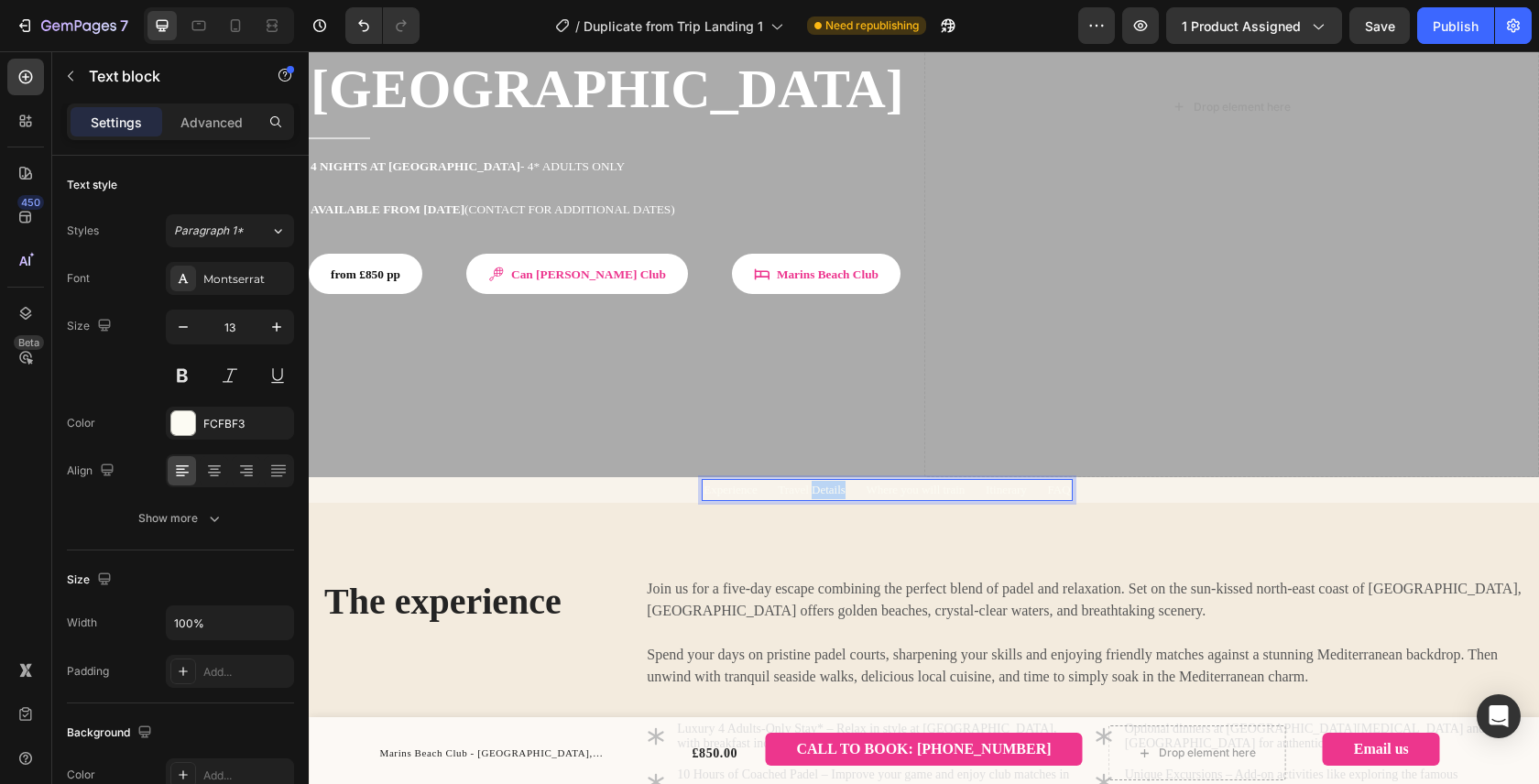
click at [809, 481] on p "Experience Travel Details Where you will train Itinerary FAQ" at bounding box center [886, 490] width 367 height 19
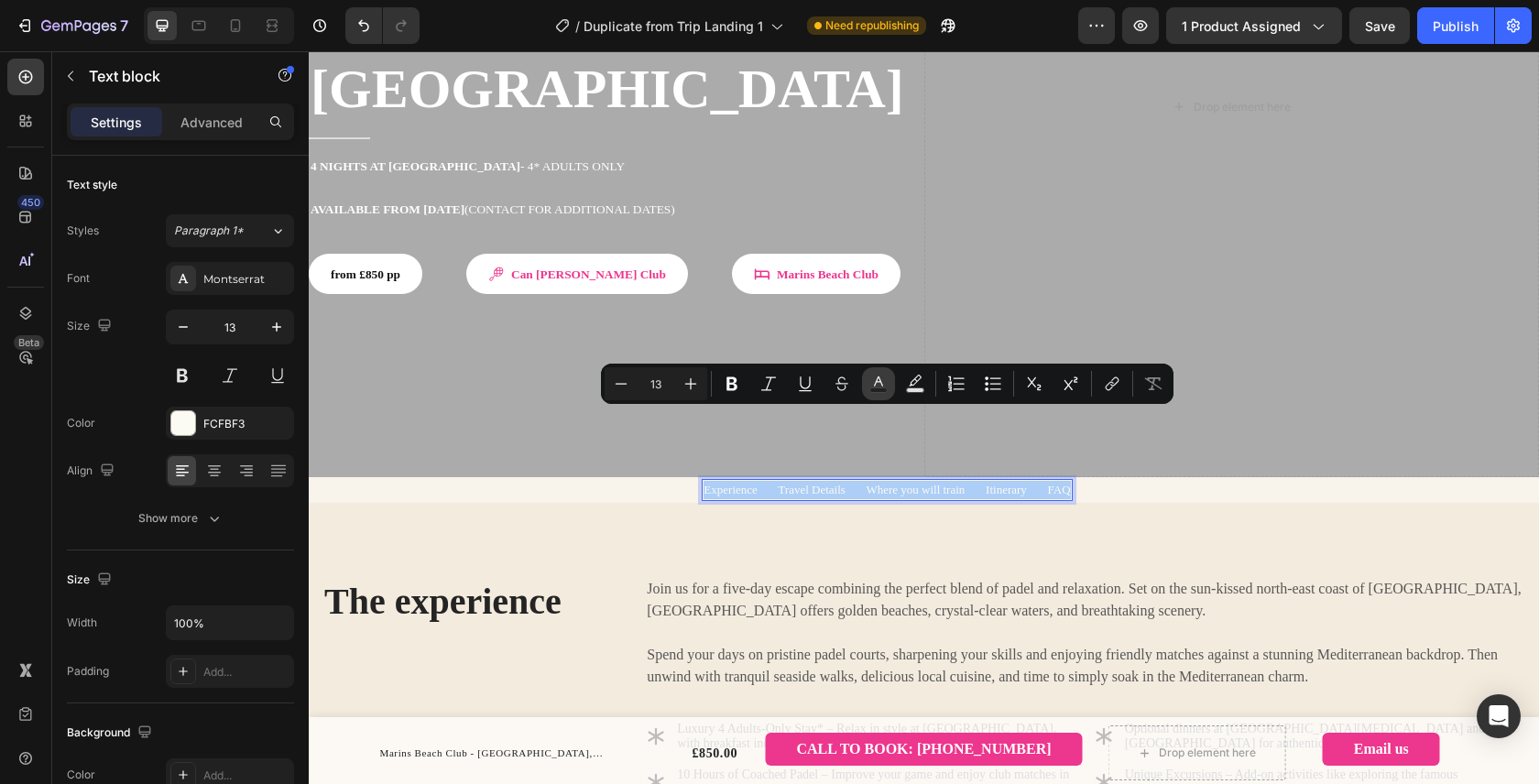
click at [883, 385] on icon "Editor contextual toolbar" at bounding box center [879, 384] width 19 height 19
type input "FCFBF3"
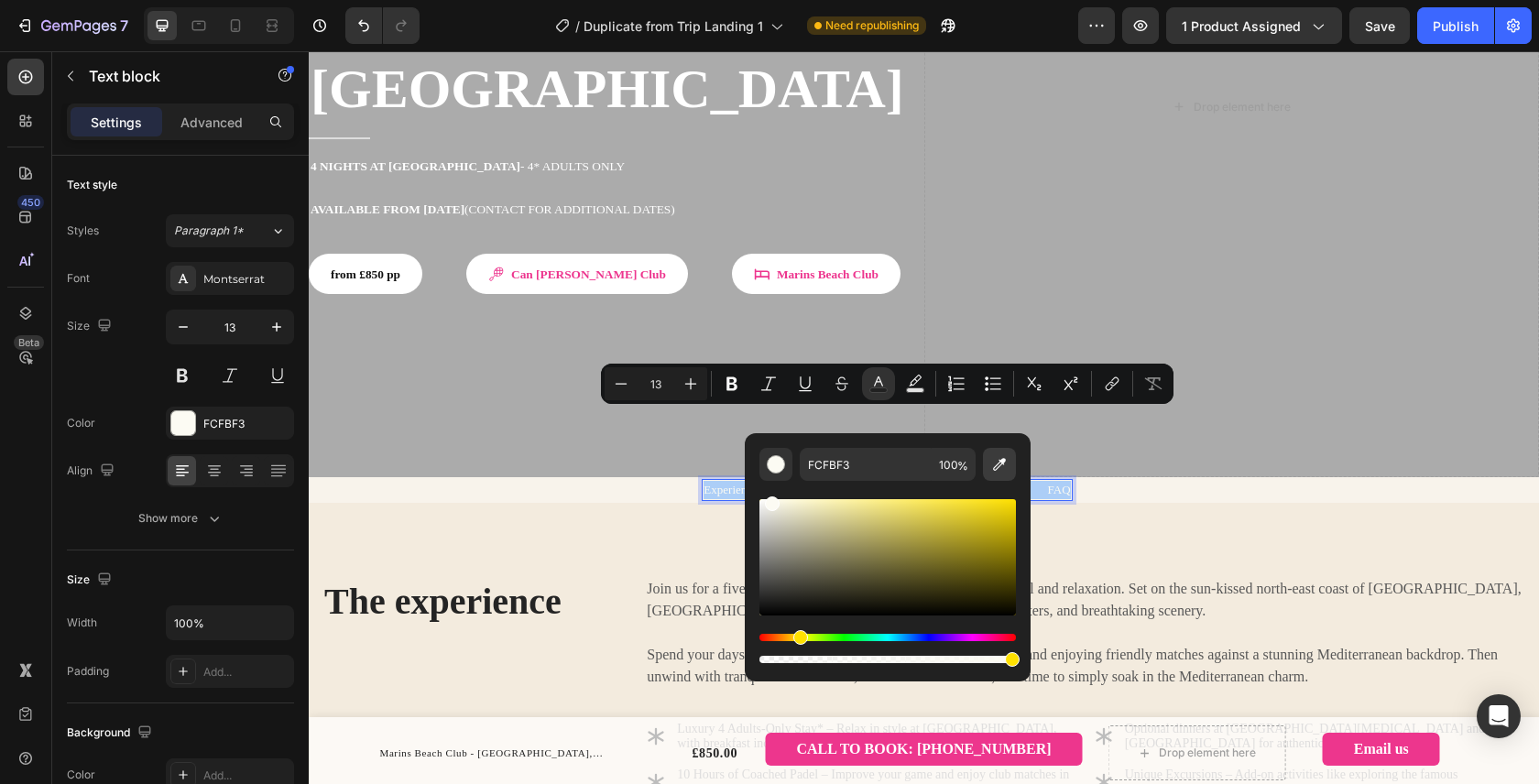
click at [1003, 467] on icon "Editor contextual toolbar" at bounding box center [1000, 464] width 19 height 19
type input "242424"
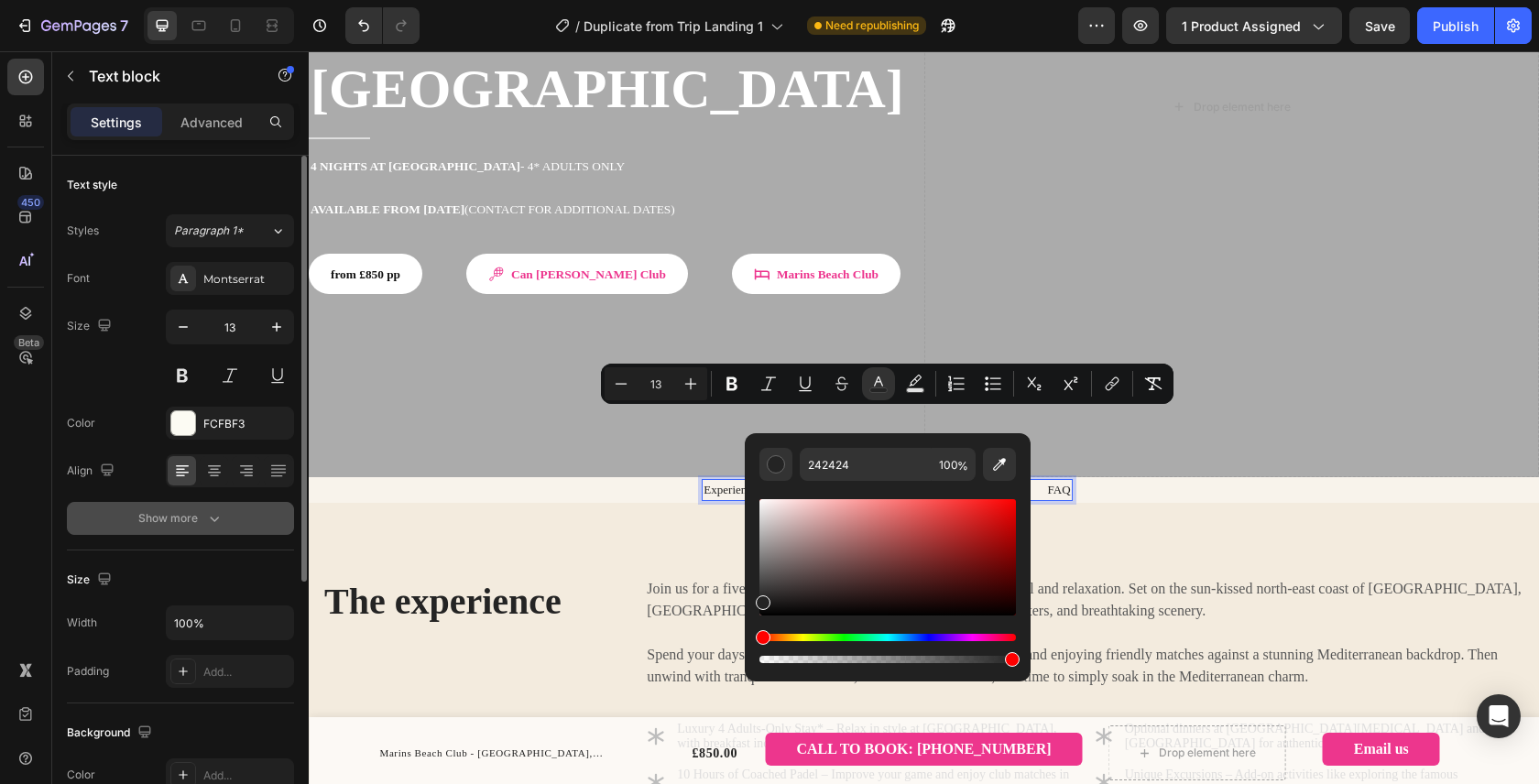
click at [201, 523] on div "Show more" at bounding box center [180, 519] width 85 height 19
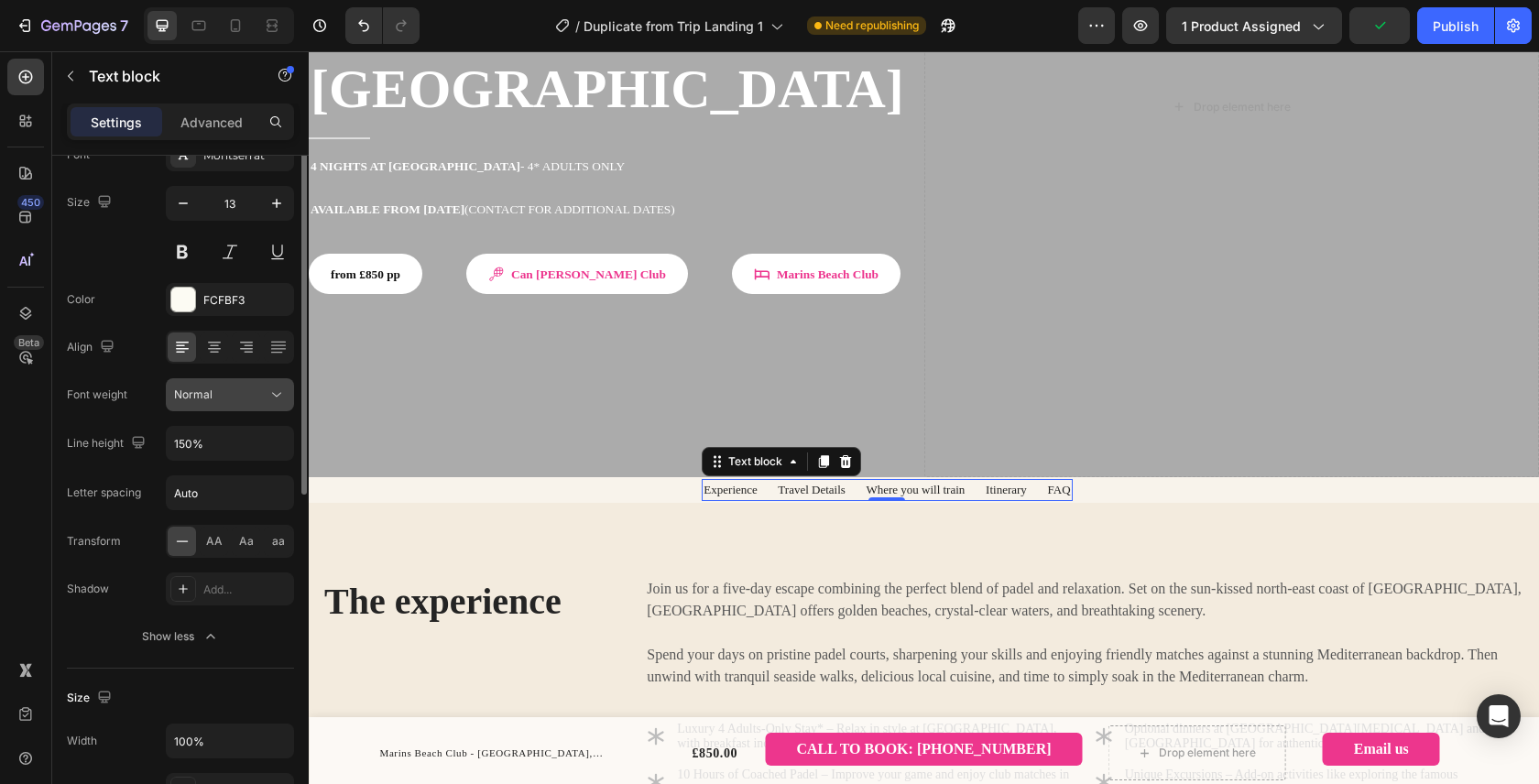
scroll to position [47, 0]
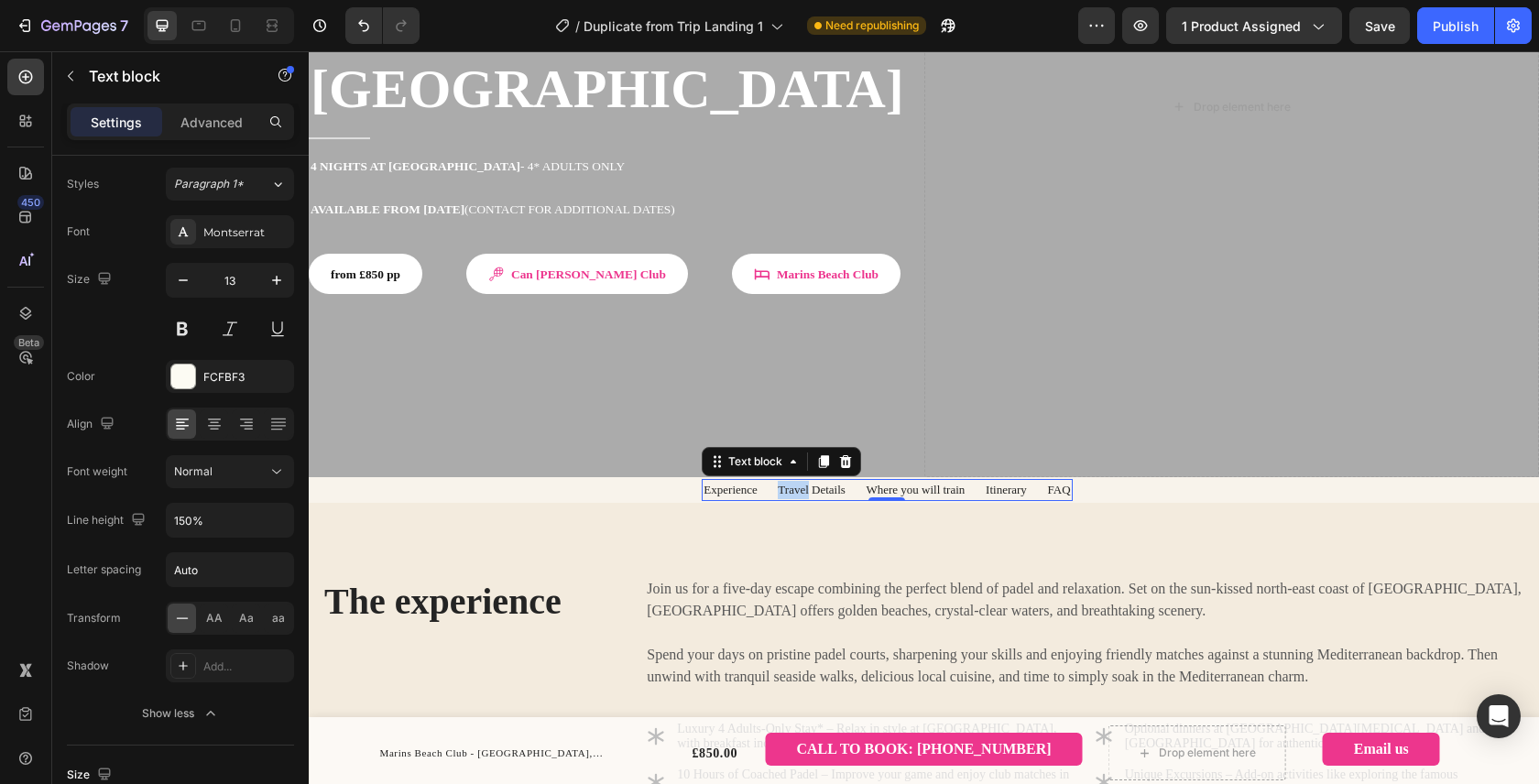
click at [767, 483] on span "Experience Travel Details Where you will train Itinerary FAQ" at bounding box center [886, 490] width 367 height 14
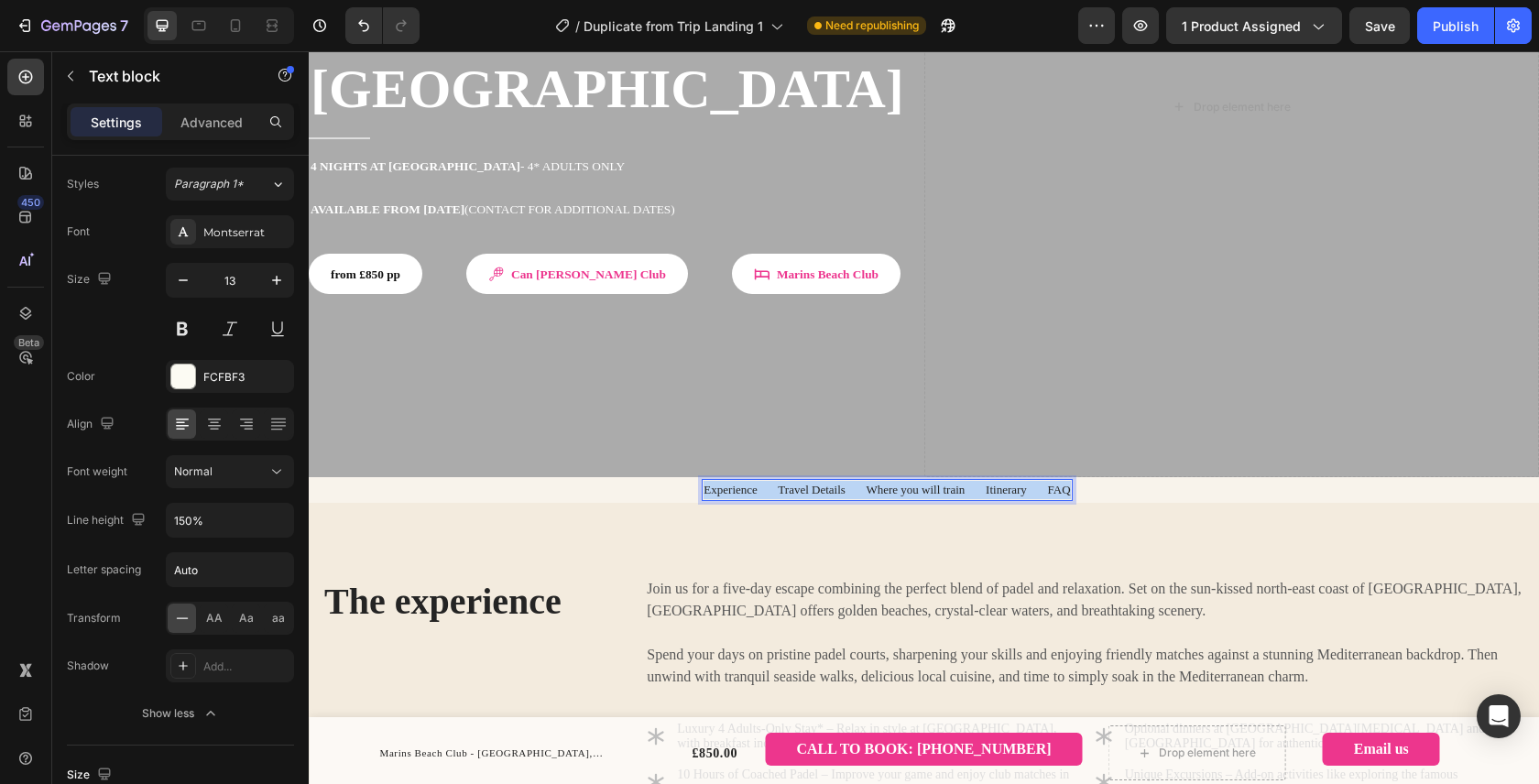
click at [767, 483] on span "Experience Travel Details Where you will train Itinerary FAQ" at bounding box center [886, 490] width 367 height 14
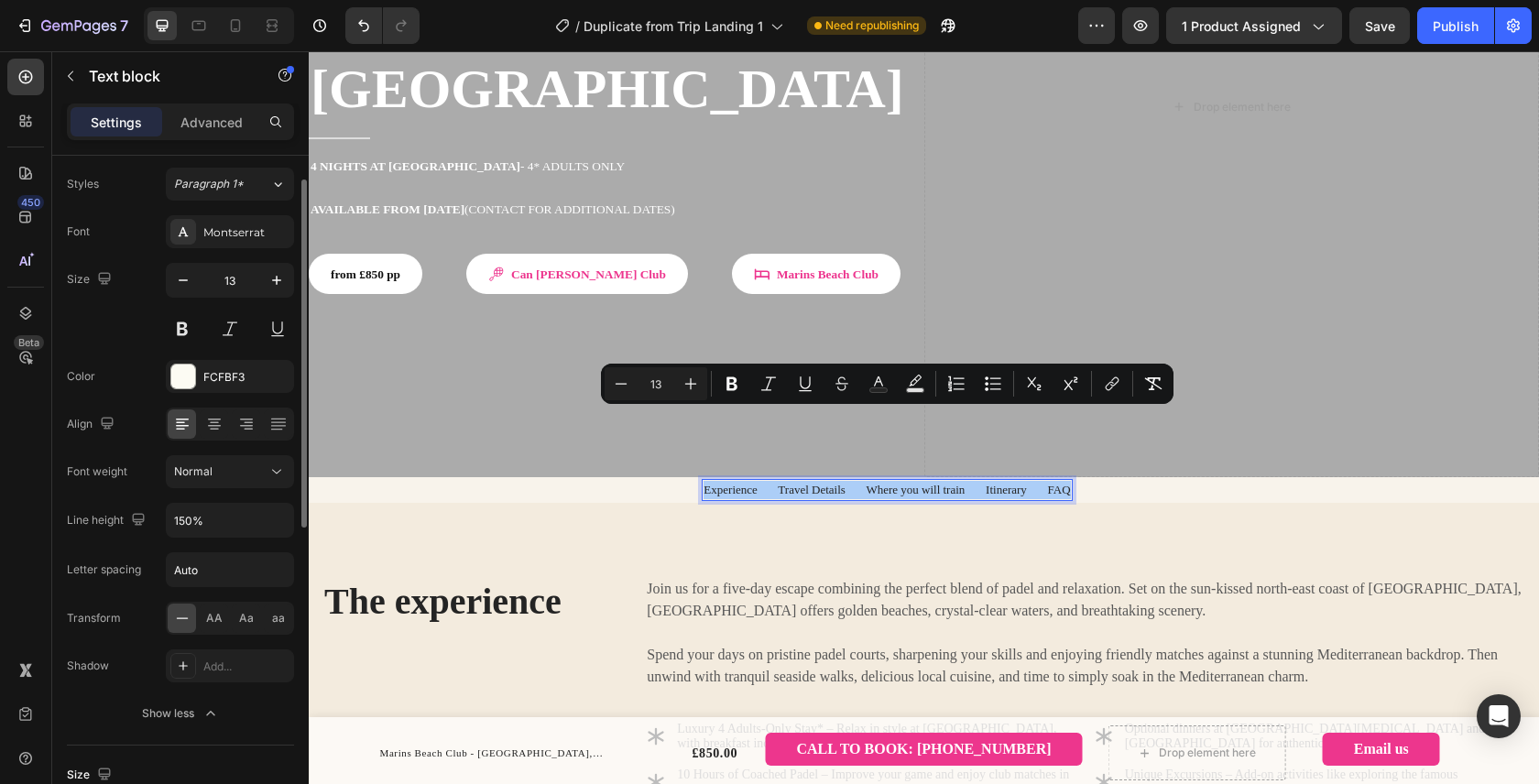
click at [133, 315] on div "Size 13" at bounding box center [180, 304] width 227 height 83
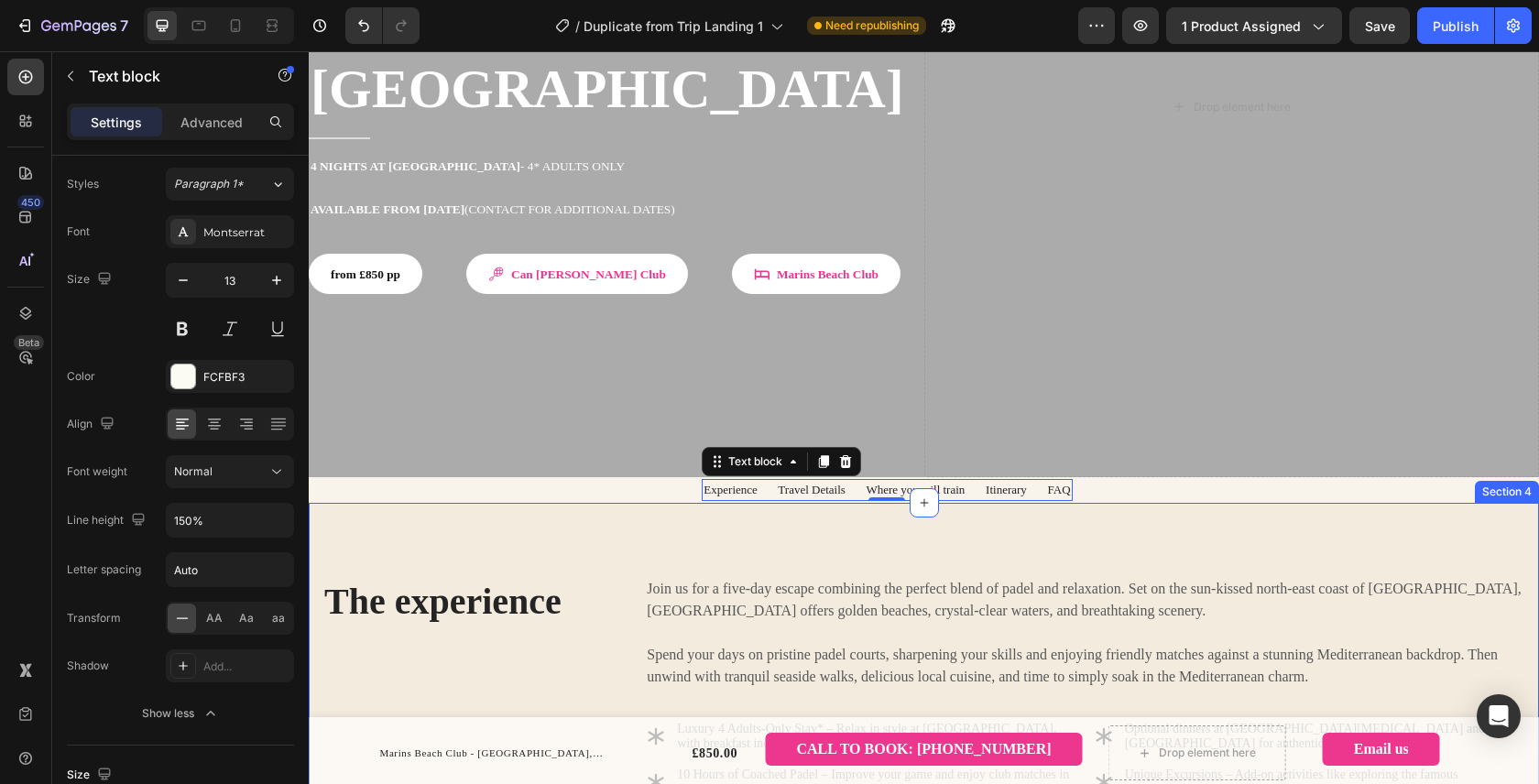
scroll to position [326, 0]
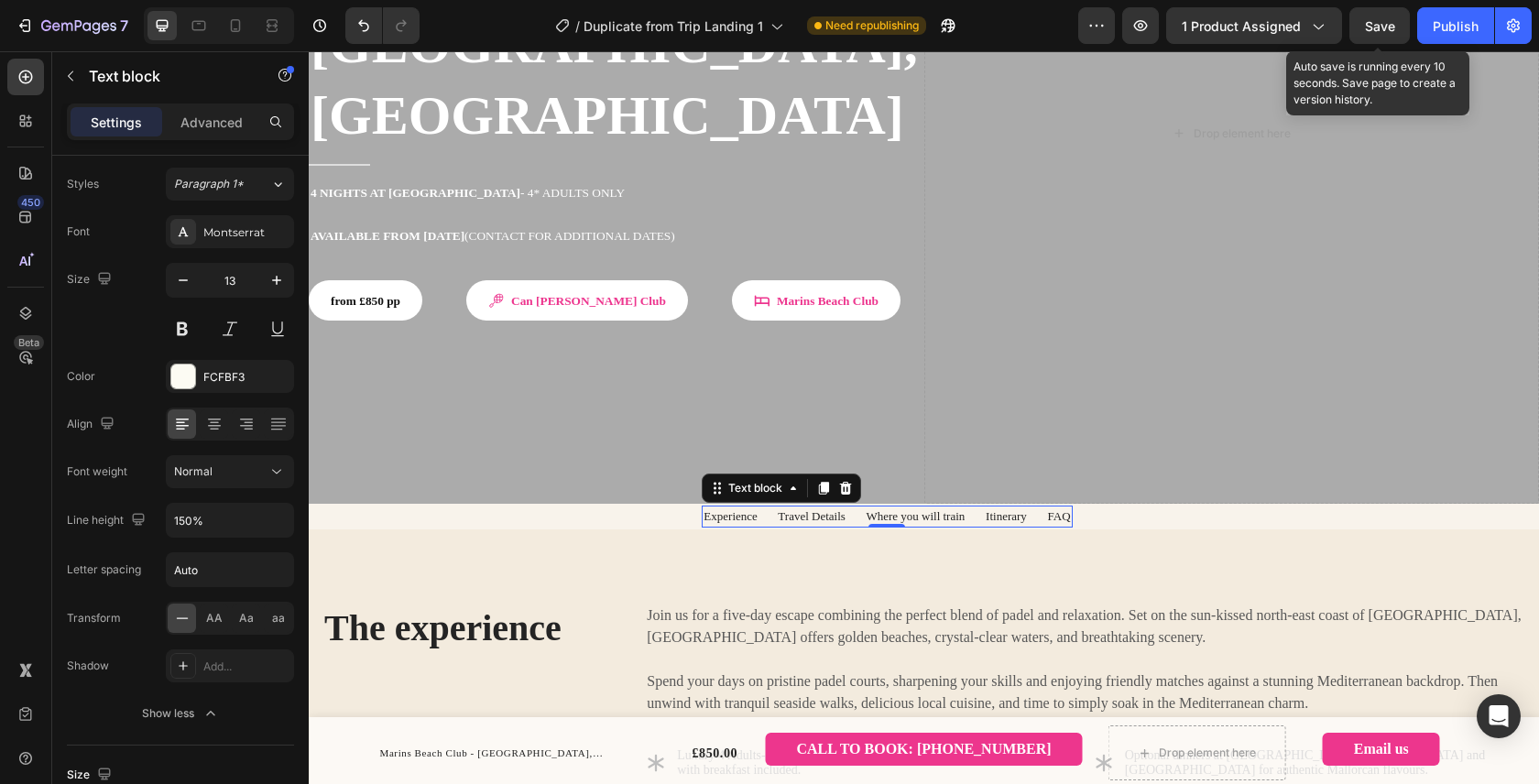
click at [1373, 28] on span "Save" at bounding box center [1380, 26] width 30 height 16
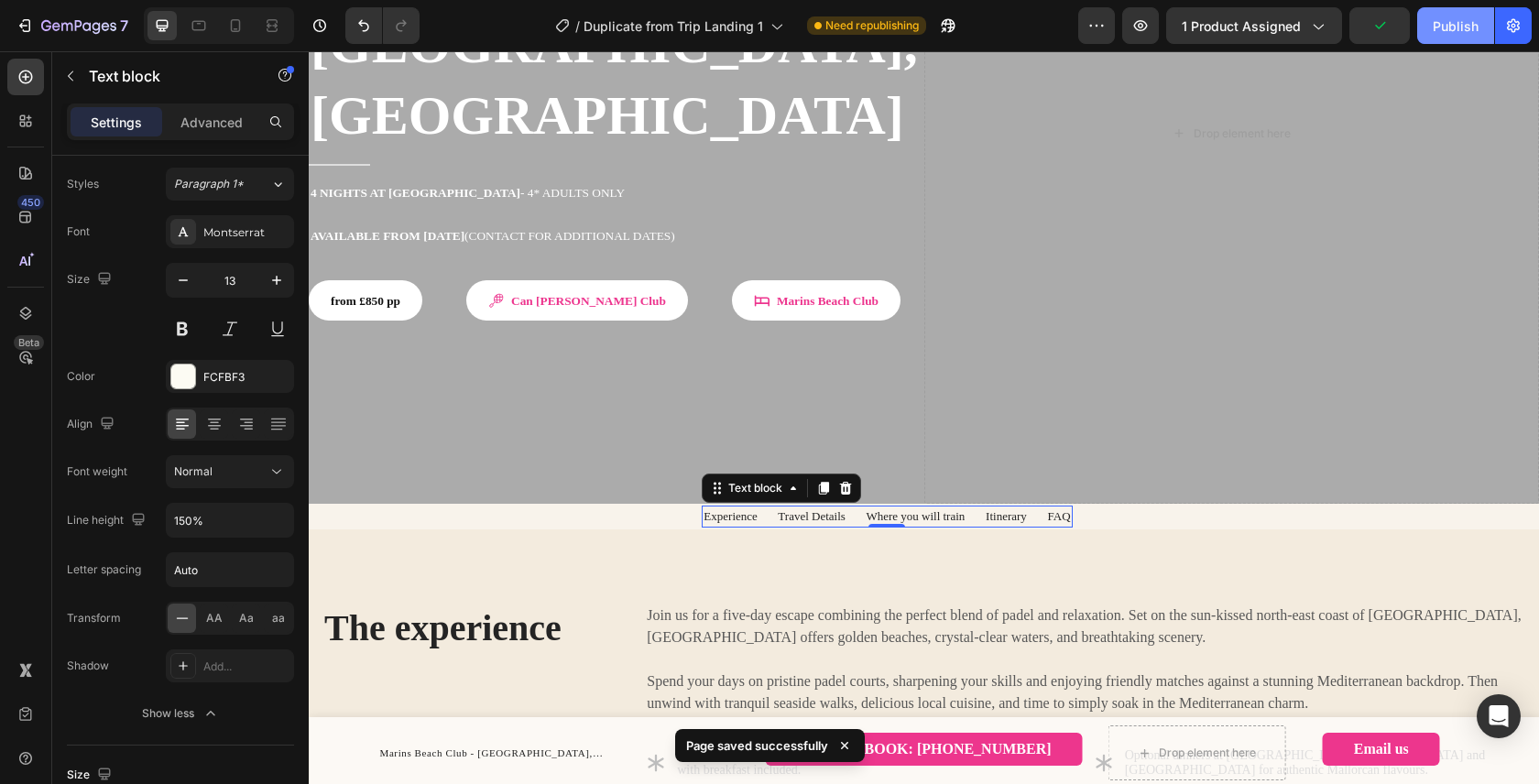
click at [1461, 33] on div "Publish" at bounding box center [1455, 26] width 46 height 20
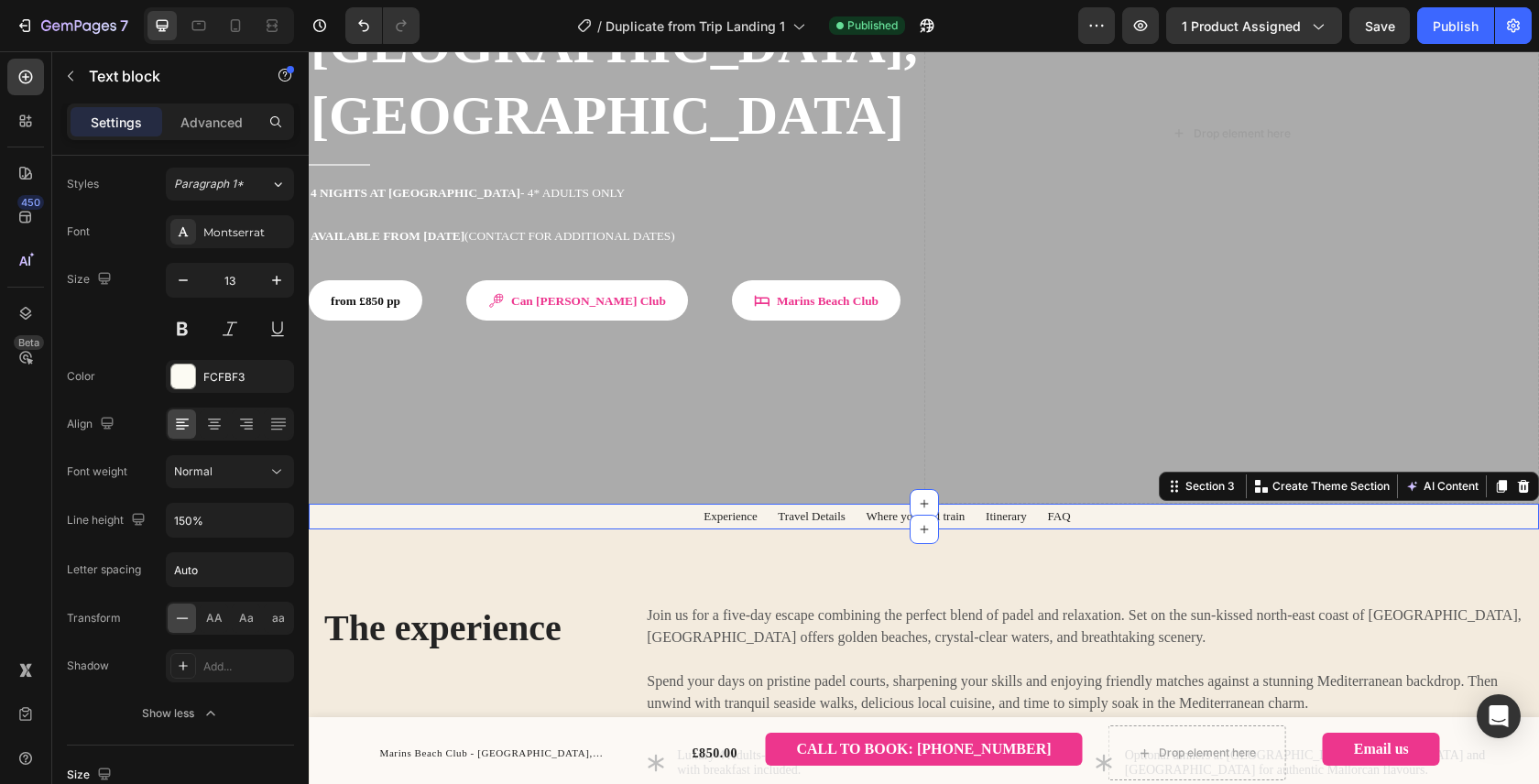
click at [346, 505] on div "Experience Travel Details Where you will train Itinerary FAQ Text block Row Row…" at bounding box center [924, 516] width 1202 height 22
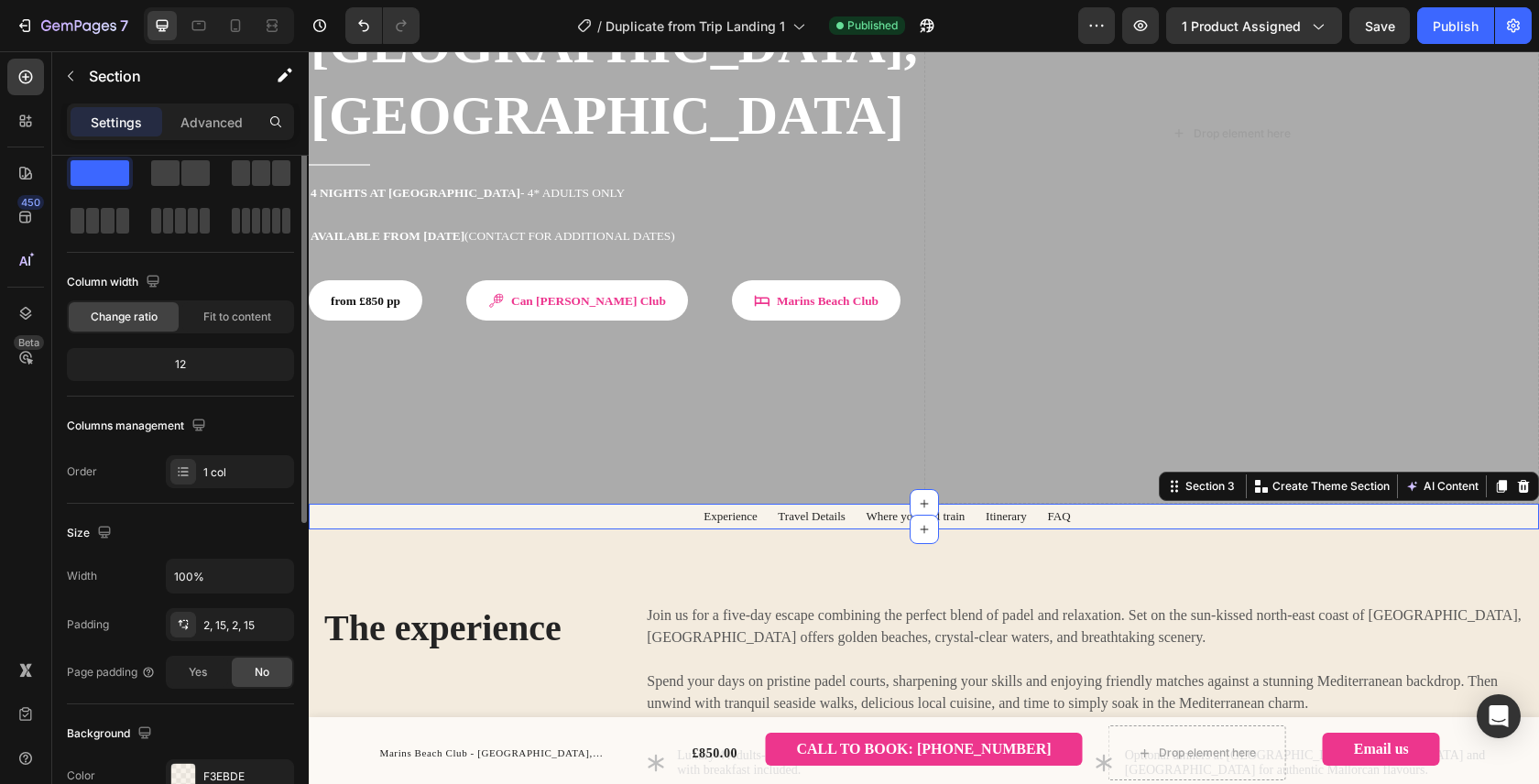
scroll to position [0, 0]
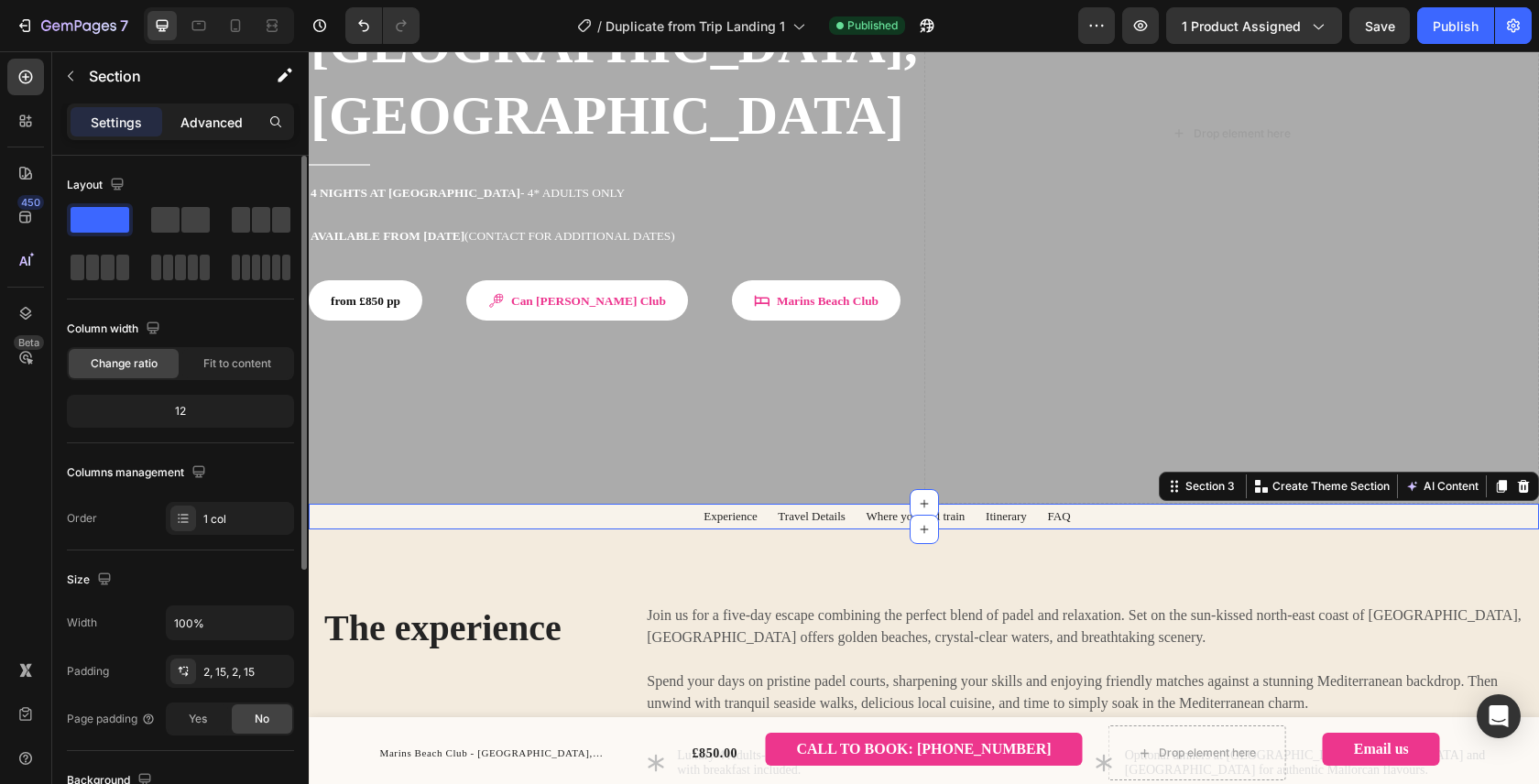
click at [211, 107] on div "Advanced" at bounding box center [212, 121] width 92 height 29
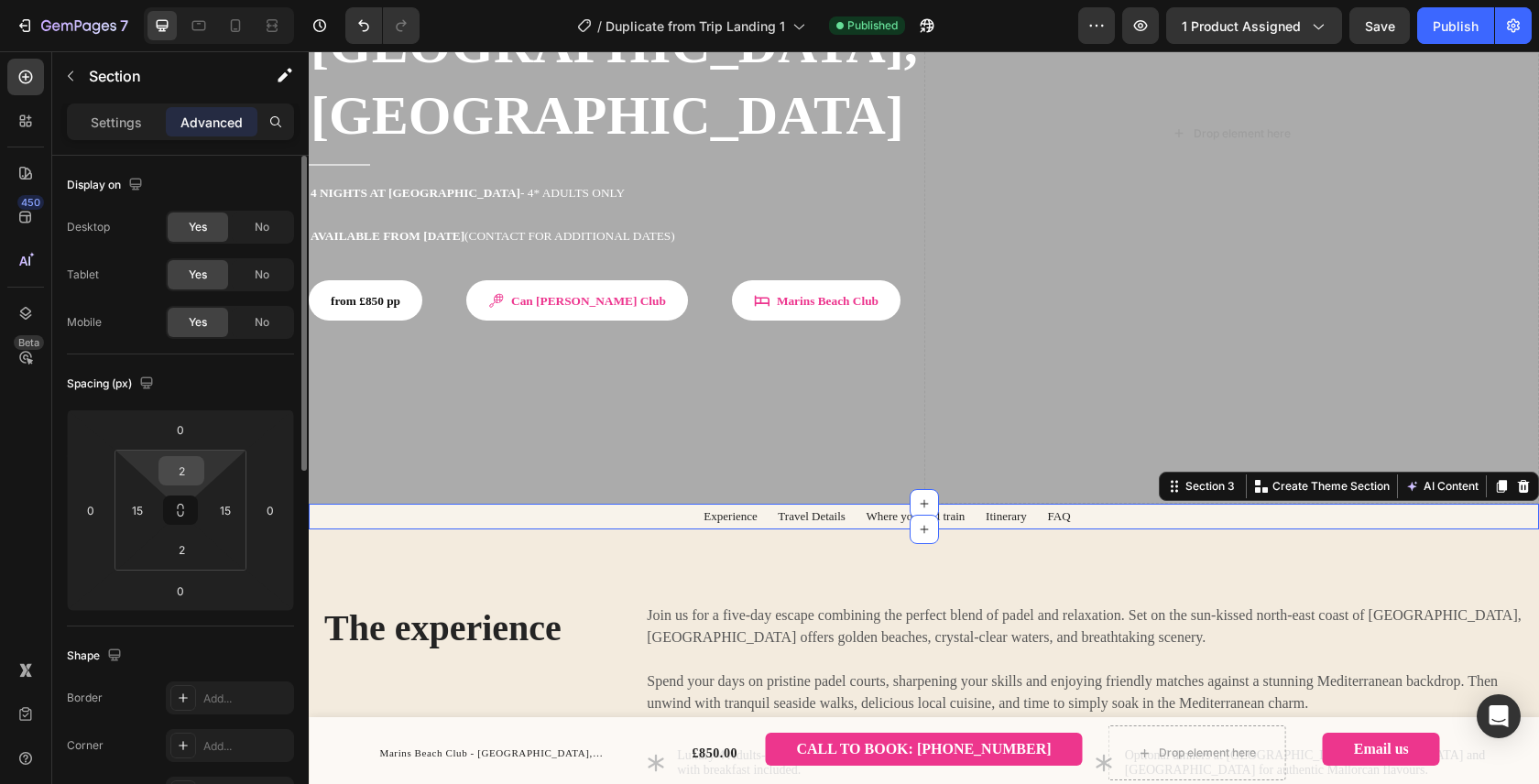
click at [196, 468] on input "2" at bounding box center [181, 470] width 37 height 27
type input "6"
click at [190, 556] on input "2" at bounding box center [181, 549] width 37 height 27
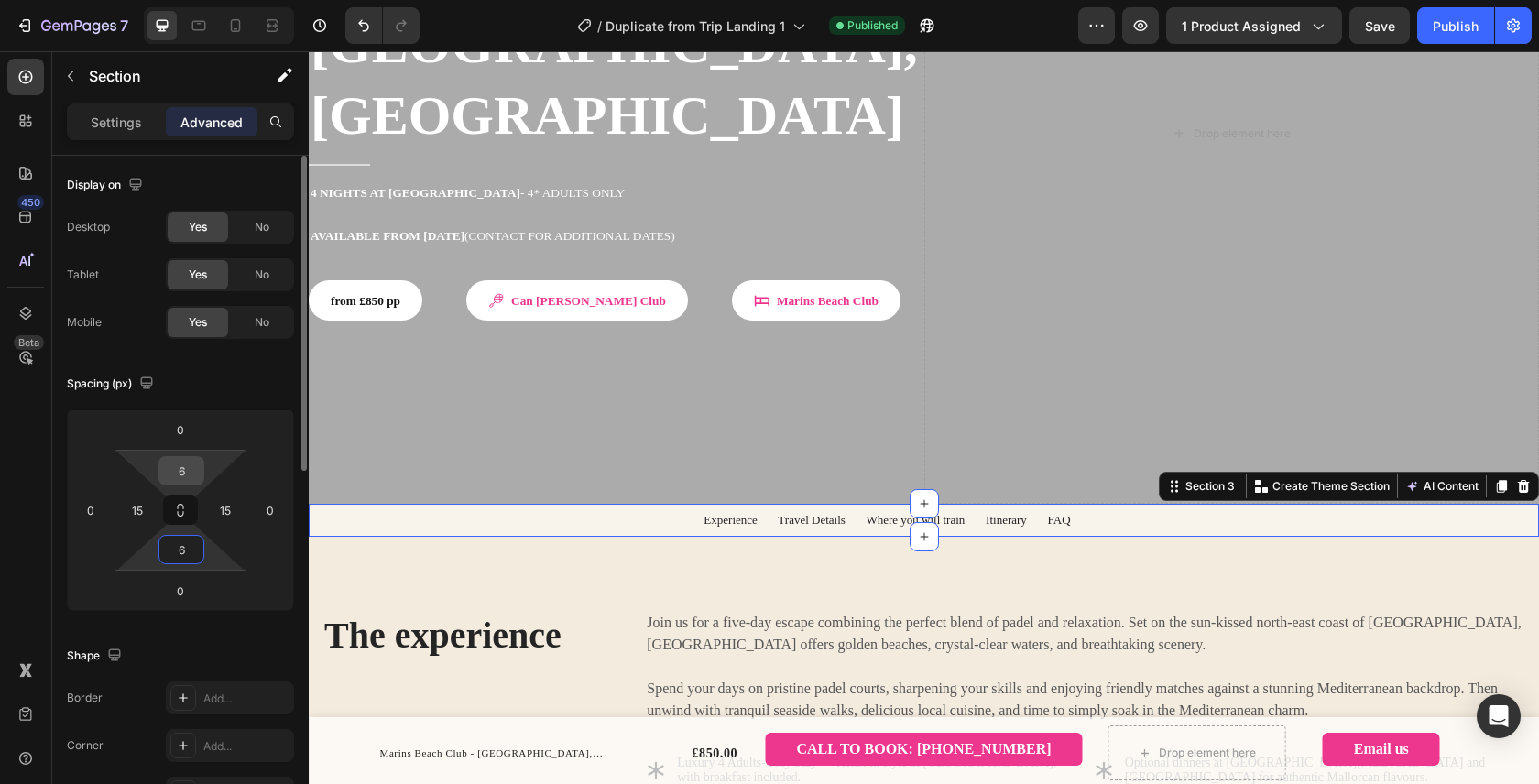
type input "6"
click at [178, 478] on input "6" at bounding box center [181, 470] width 37 height 27
type input "8"
click at [186, 551] on input "6" at bounding box center [181, 549] width 37 height 27
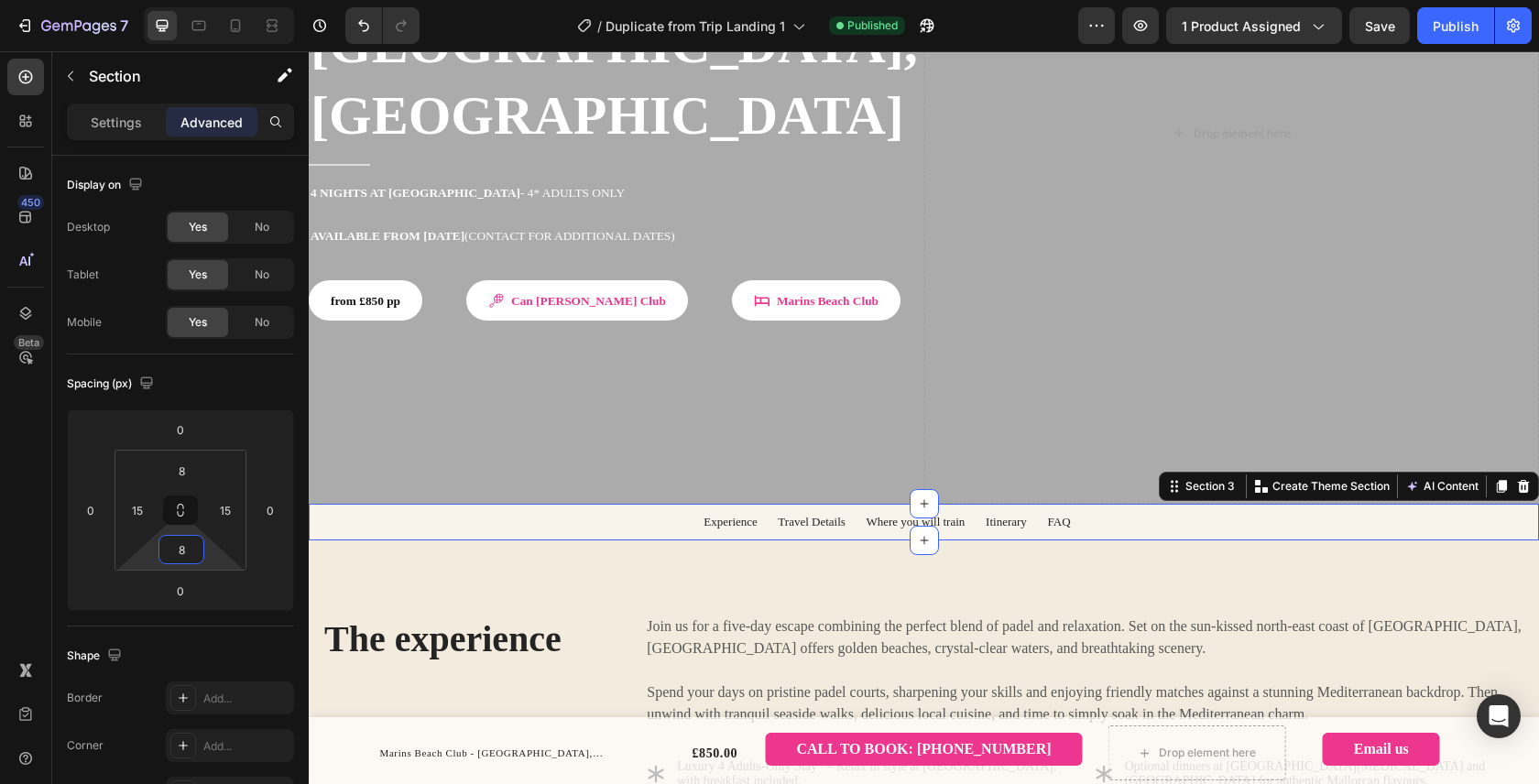
type input "8"
click at [476, 504] on div "Experience Travel Details Where you will train Itinerary FAQ Text block Row Row…" at bounding box center [923, 521] width 1230 height 37
click at [470, 511] on div "Experience Travel Details Where you will train Itinerary FAQ Text block Row Row" at bounding box center [924, 521] width 1099 height 22
click at [333, 511] on div "Experience Travel Details Where you will train Itinerary FAQ Text block Row Row…" at bounding box center [924, 521] width 1202 height 22
click at [116, 113] on p "Settings" at bounding box center [116, 122] width 52 height 20
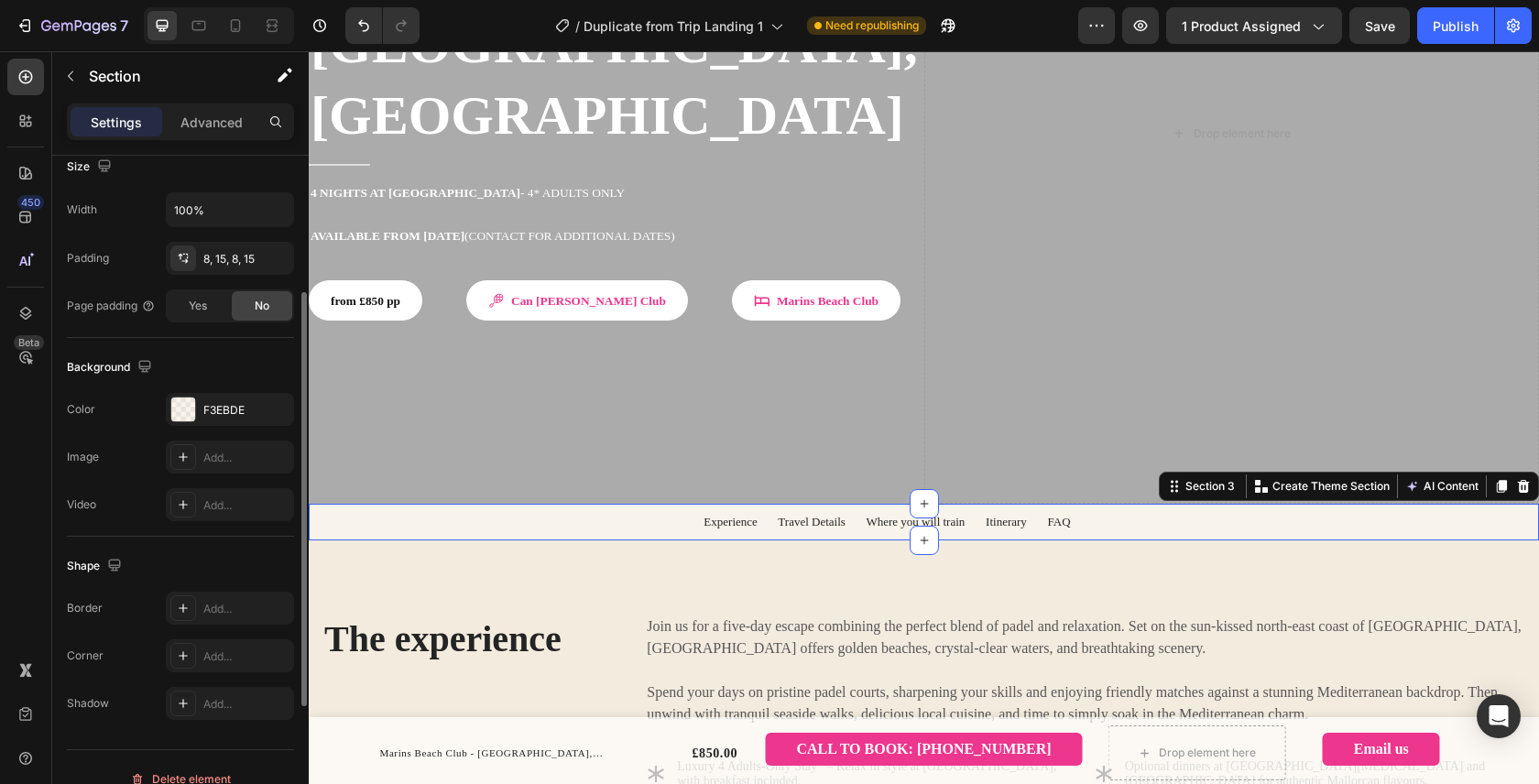
scroll to position [437, 0]
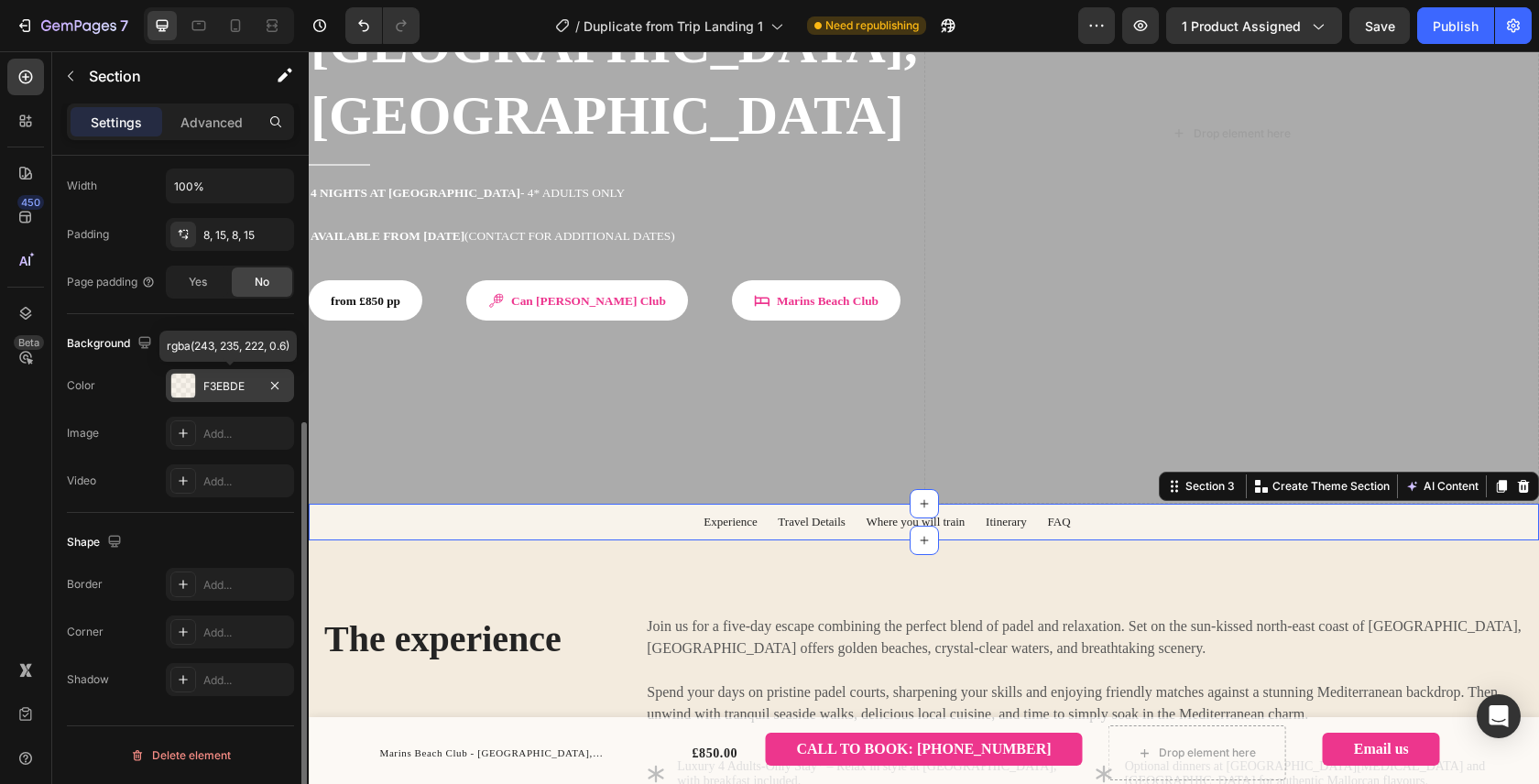
click at [183, 392] on div at bounding box center [183, 384] width 23 height 23
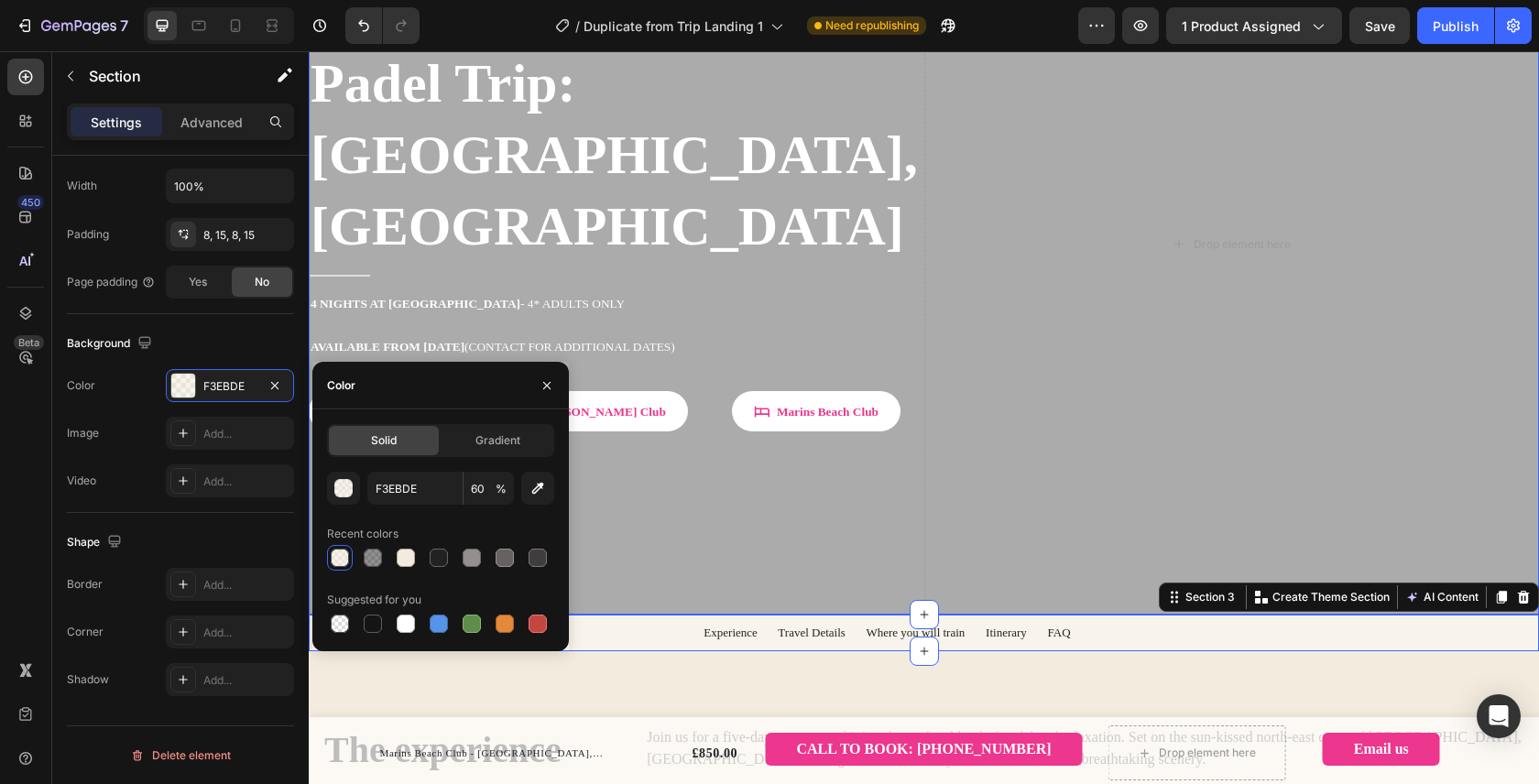
scroll to position [216, 0]
click at [339, 491] on div "button" at bounding box center [344, 490] width 19 height 19
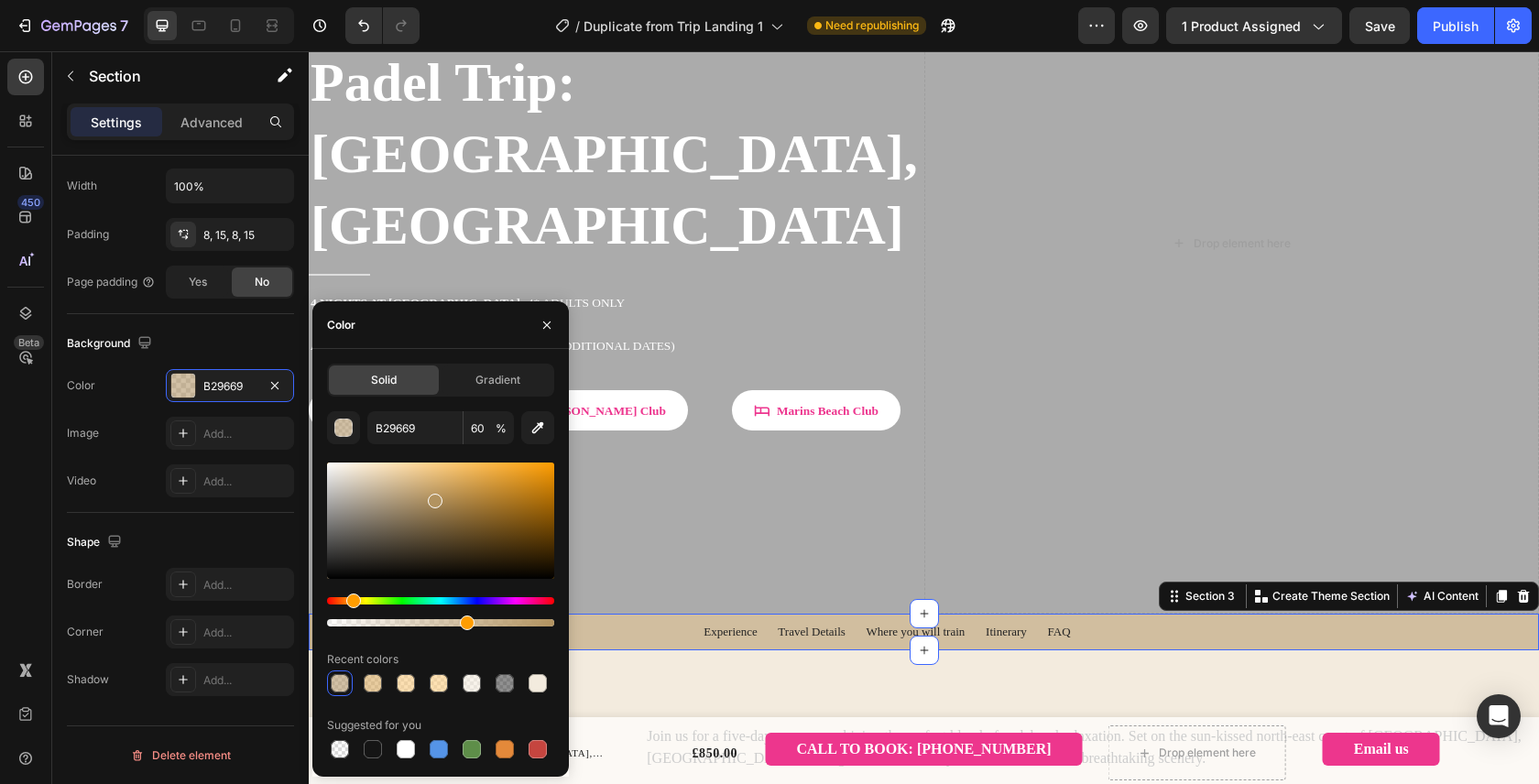
drag, startPoint x: 375, startPoint y: 506, endPoint x: 433, endPoint y: 497, distance: 58.7
click at [433, 497] on div at bounding box center [441, 520] width 227 height 116
type input "B29360"
click at [493, 353] on div "Solid Gradient B29360 60 % Recent colors Suggested for you" at bounding box center [440, 563] width 256 height 428
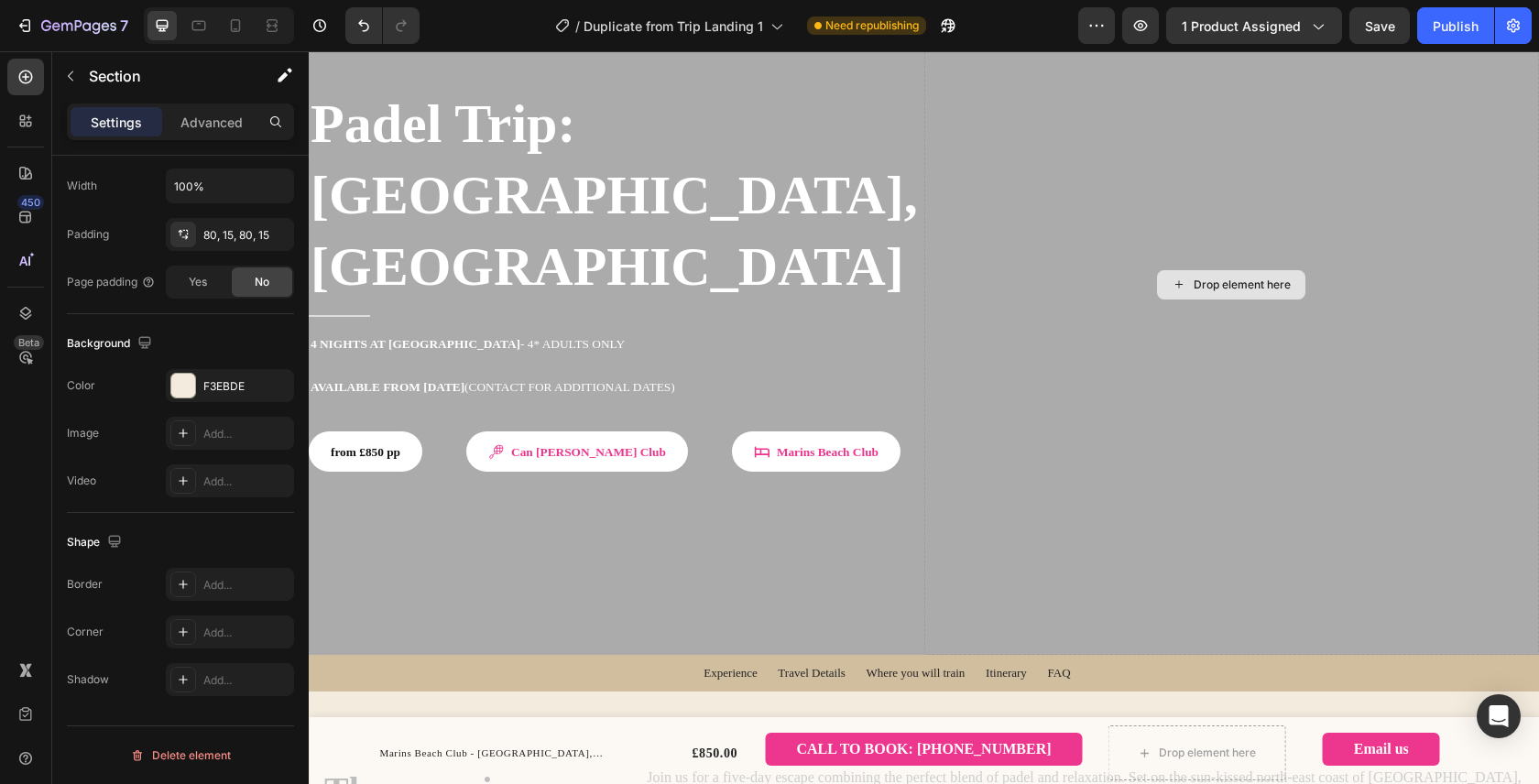
scroll to position [206, 0]
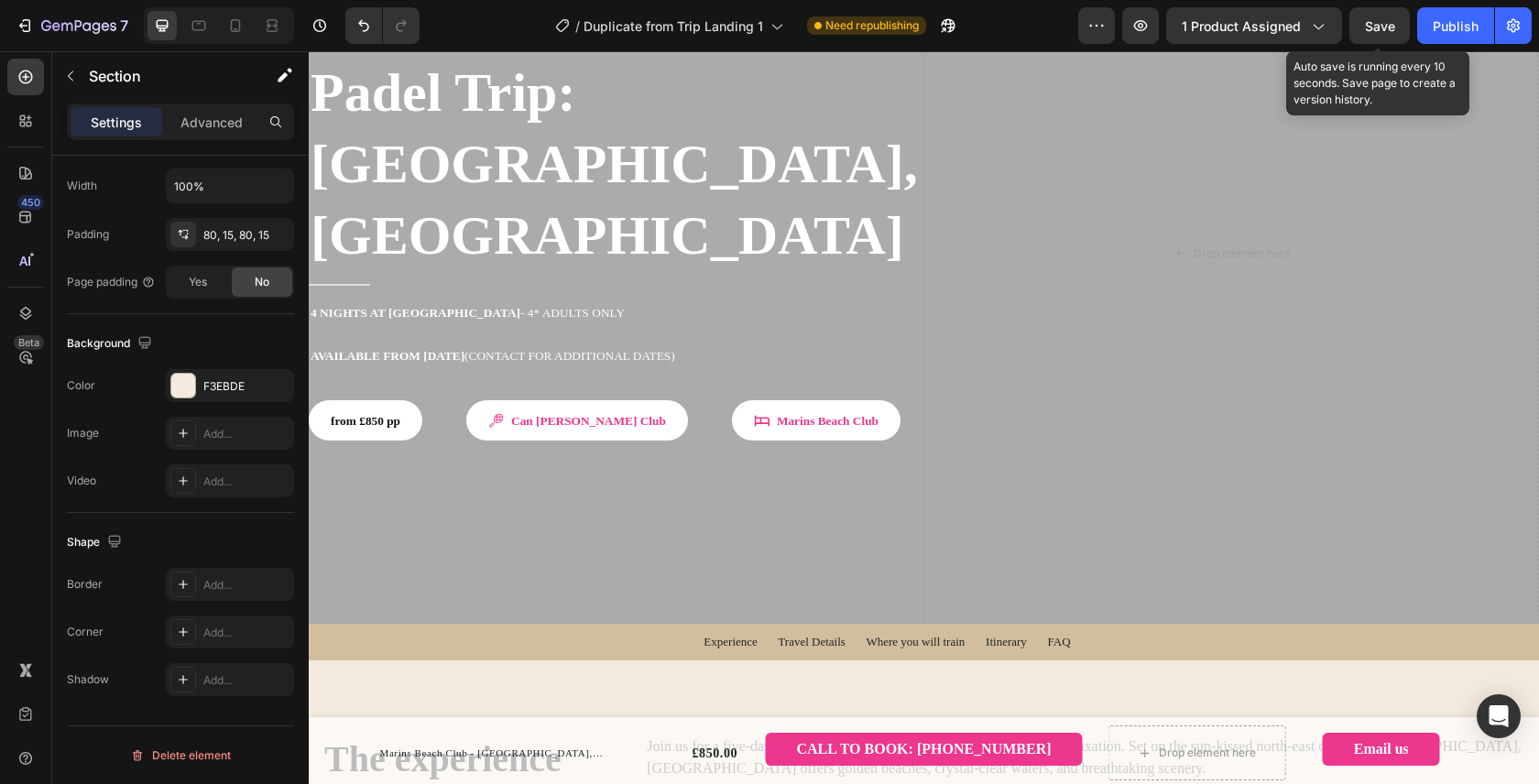
click at [1388, 30] on span "Save" at bounding box center [1380, 26] width 30 height 16
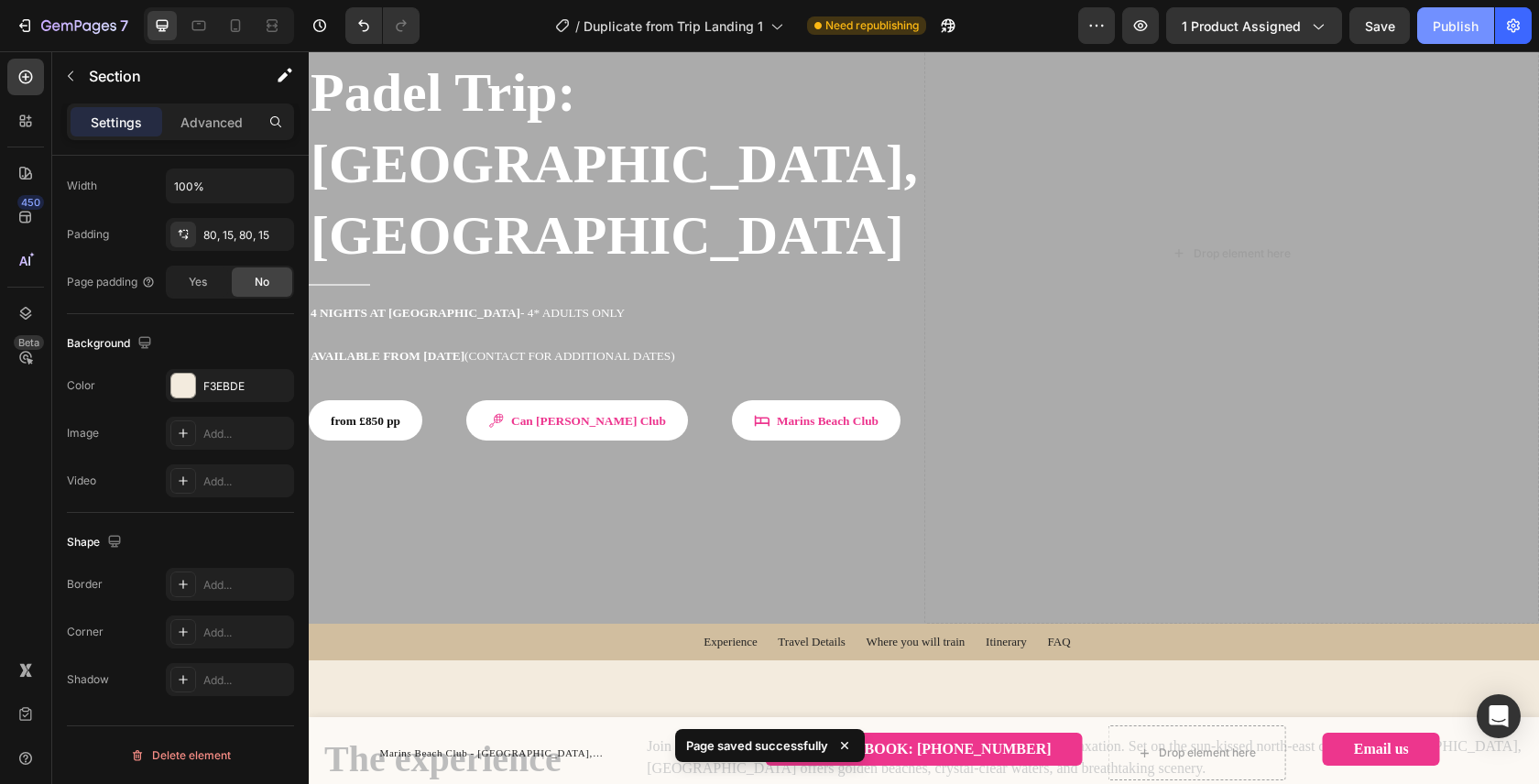
click at [1452, 30] on div "Publish" at bounding box center [1455, 26] width 46 height 20
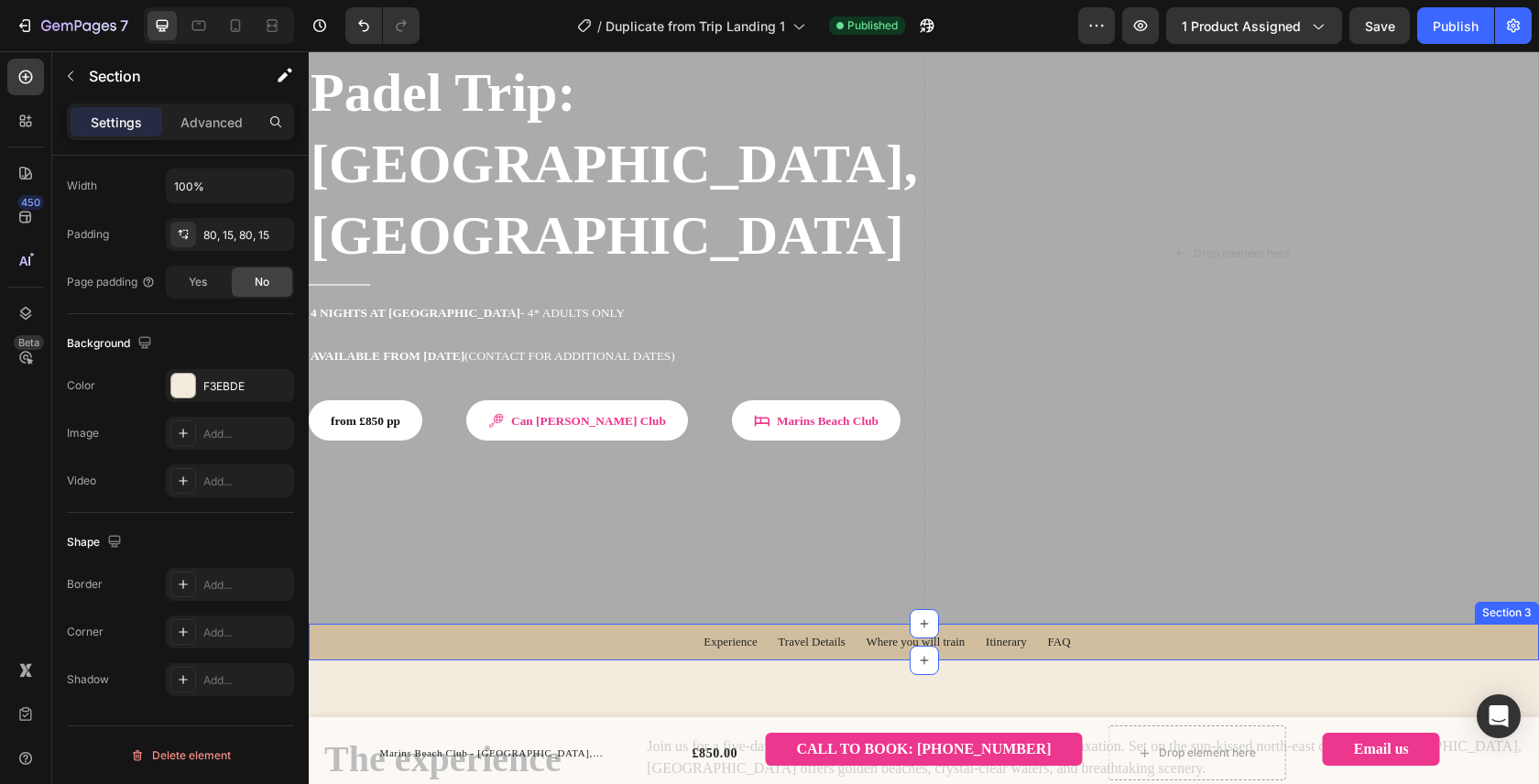
click at [324, 631] on div "Experience Travel Details Where you will train Itinerary FAQ Text block Row Row…" at bounding box center [924, 641] width 1202 height 22
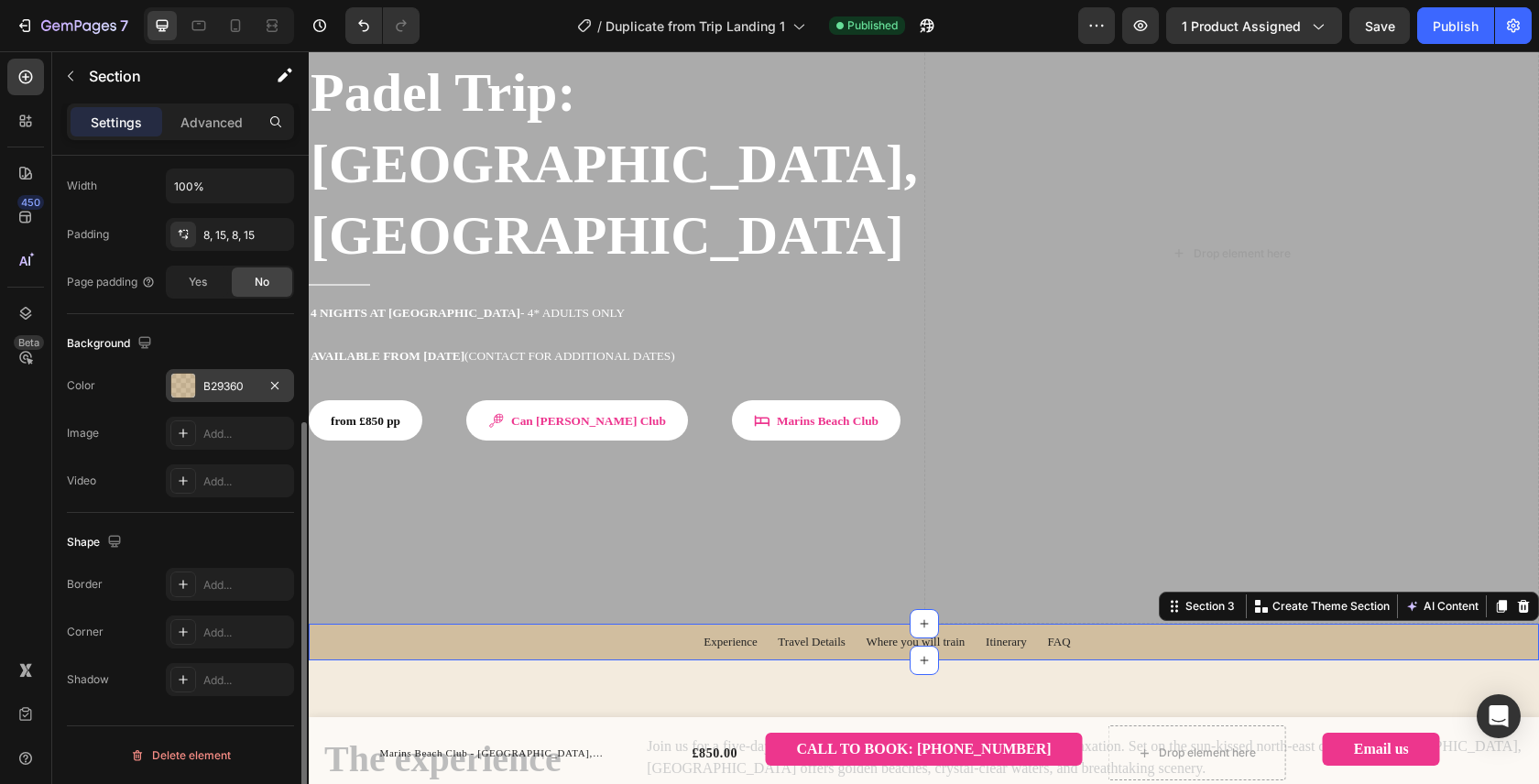
click at [215, 390] on div "B29360" at bounding box center [230, 386] width 53 height 17
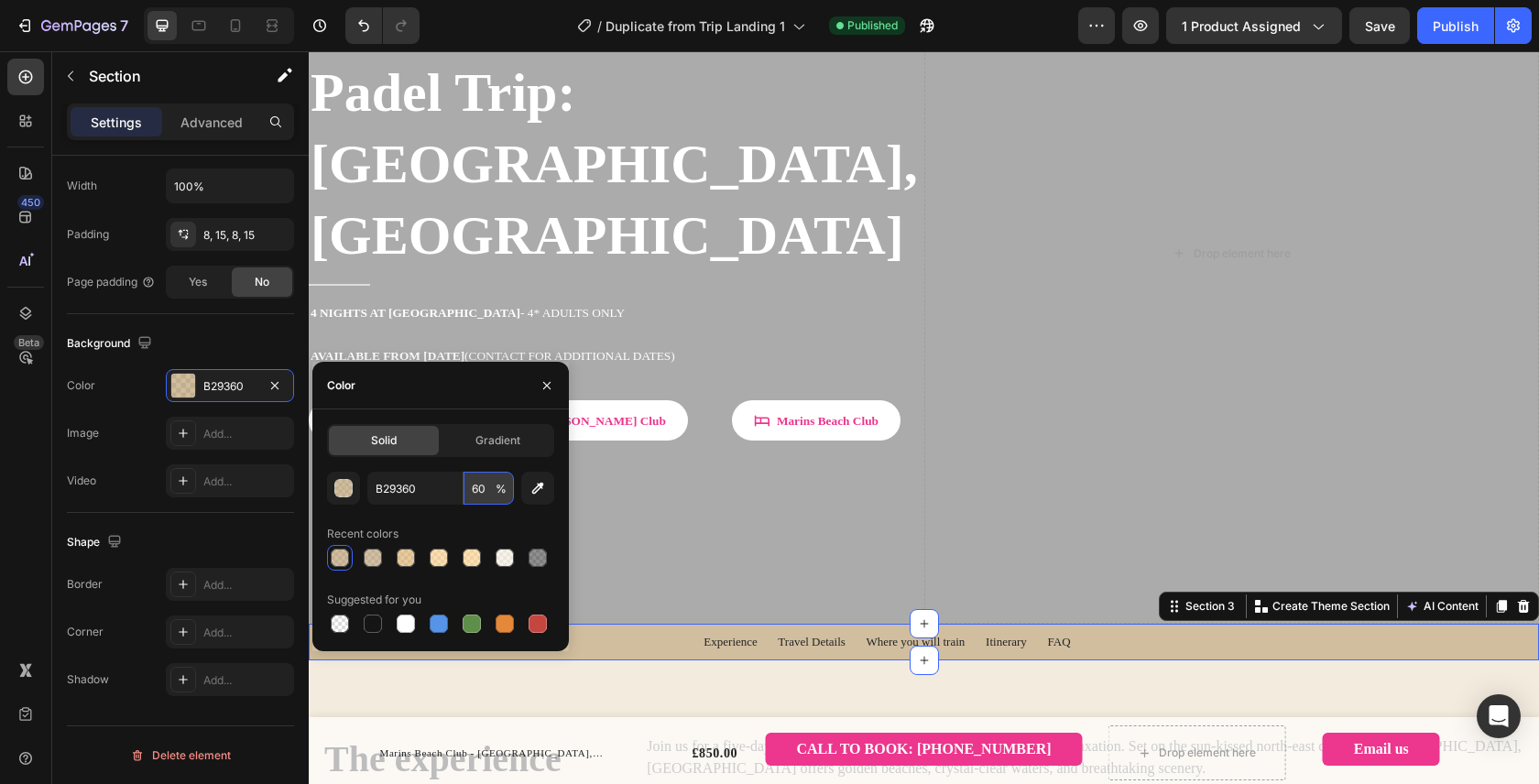
click at [475, 487] on input "60" at bounding box center [489, 488] width 51 height 33
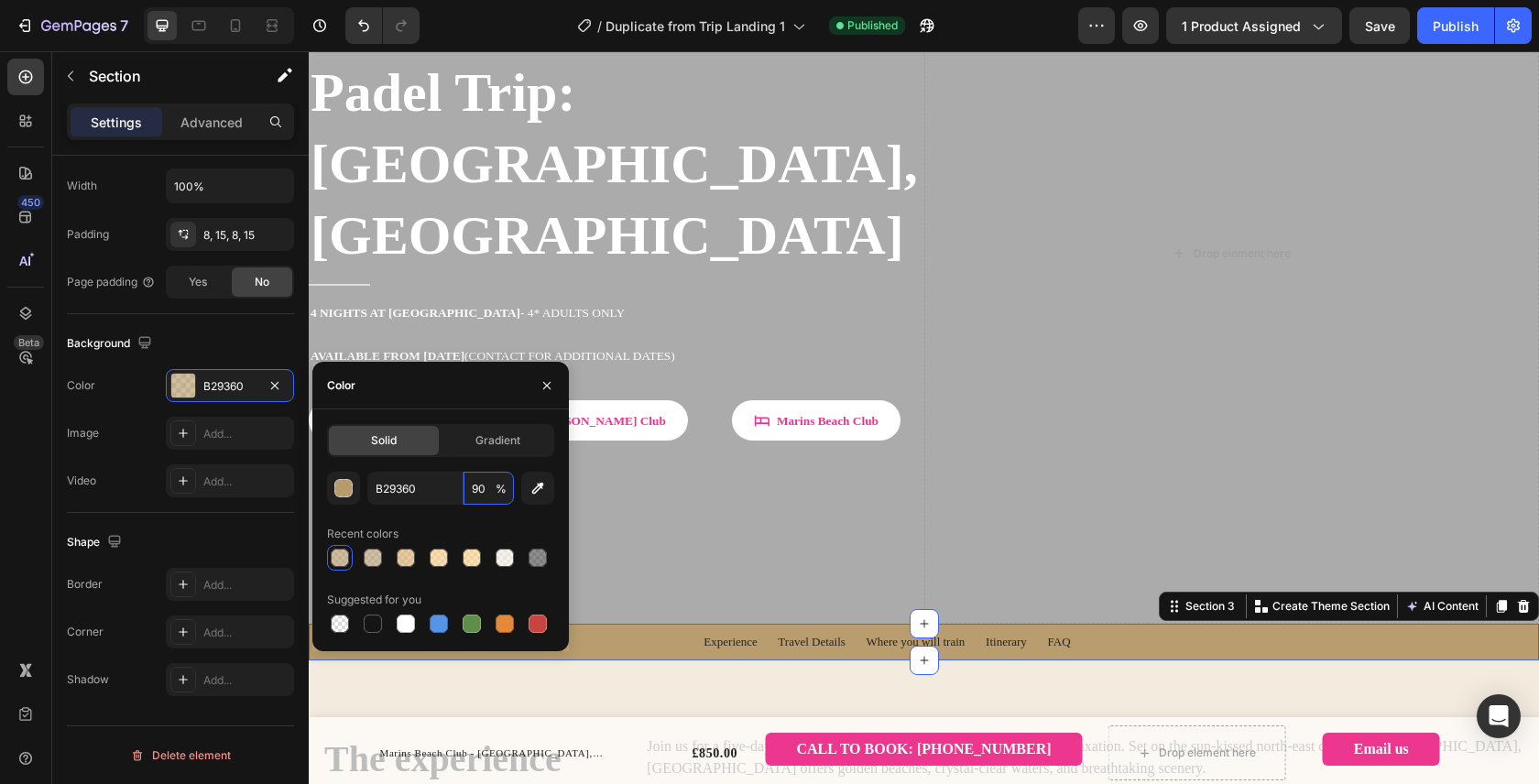
type input "90"
click at [511, 520] on div "Recent colors" at bounding box center [441, 534] width 227 height 29
click at [352, 492] on div "button" at bounding box center [343, 489] width 19 height 19
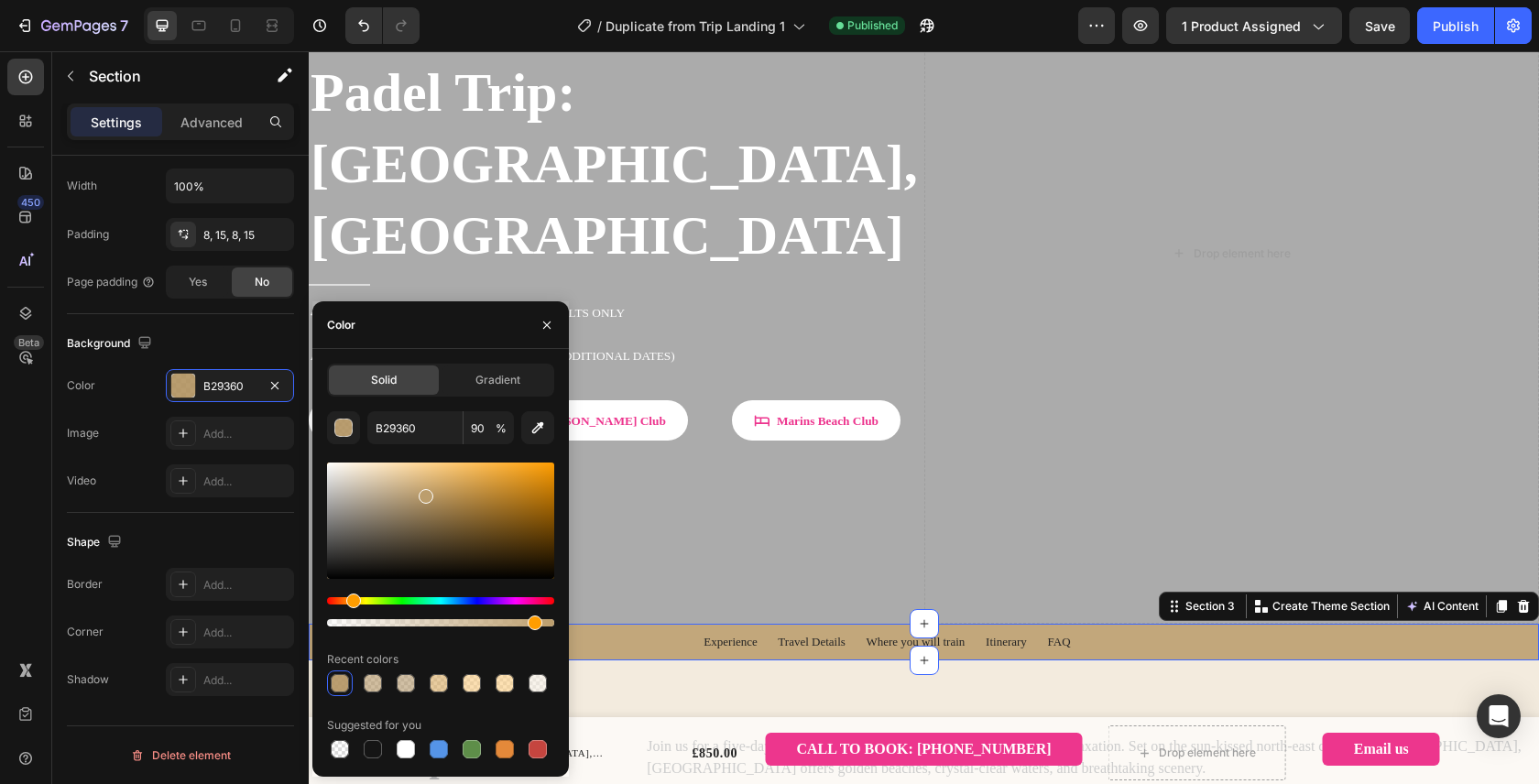
drag, startPoint x: 432, startPoint y: 501, endPoint x: 424, endPoint y: 491, distance: 12.8
click at [424, 491] on div at bounding box center [426, 496] width 15 height 15
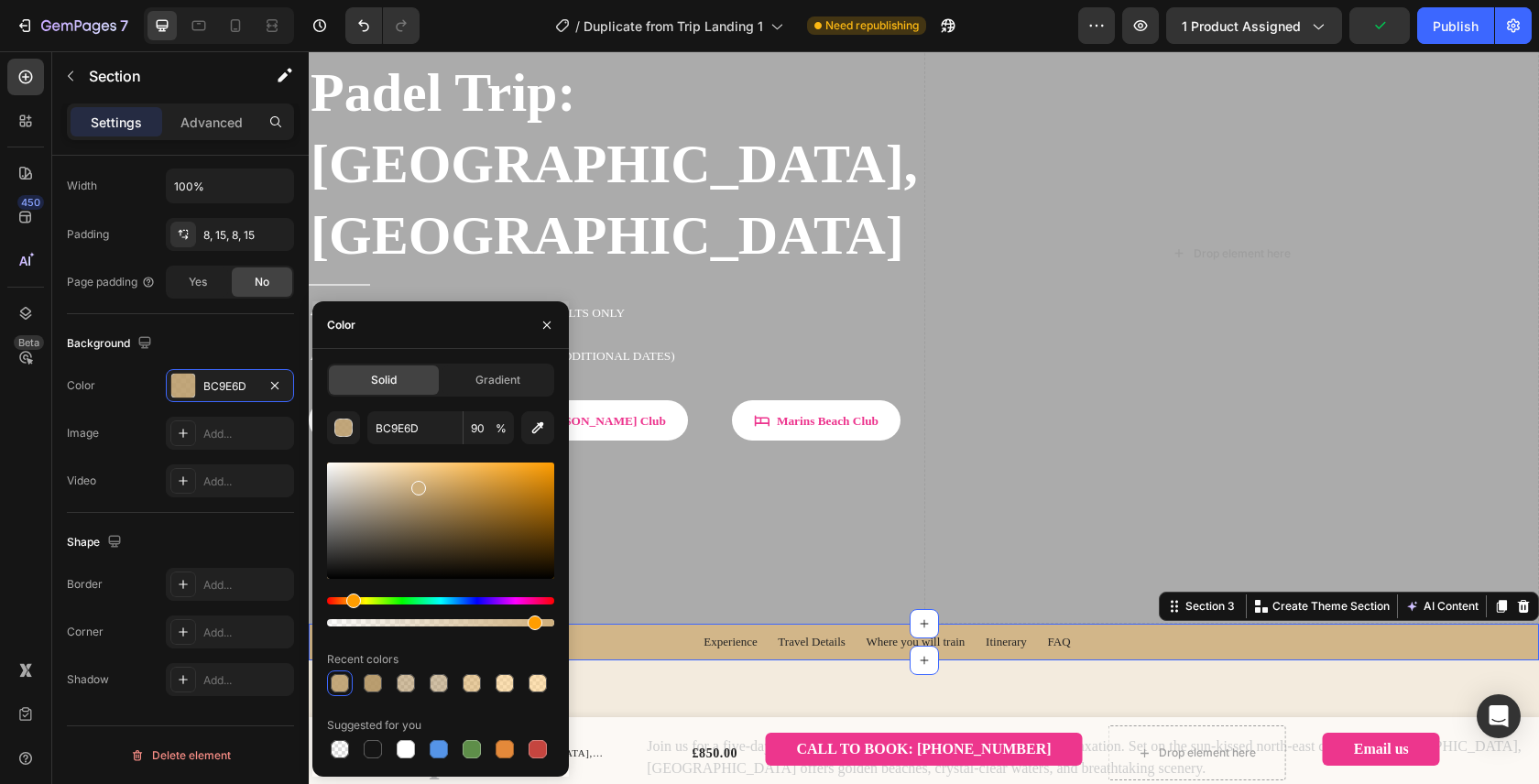
drag, startPoint x: 428, startPoint y: 493, endPoint x: 416, endPoint y: 485, distance: 14.4
click at [416, 485] on div at bounding box center [418, 489] width 15 height 15
type input "CEAF7D"
click at [513, 338] on div "Color" at bounding box center [440, 324] width 256 height 48
click at [547, 325] on icon "button" at bounding box center [547, 324] width 8 height 8
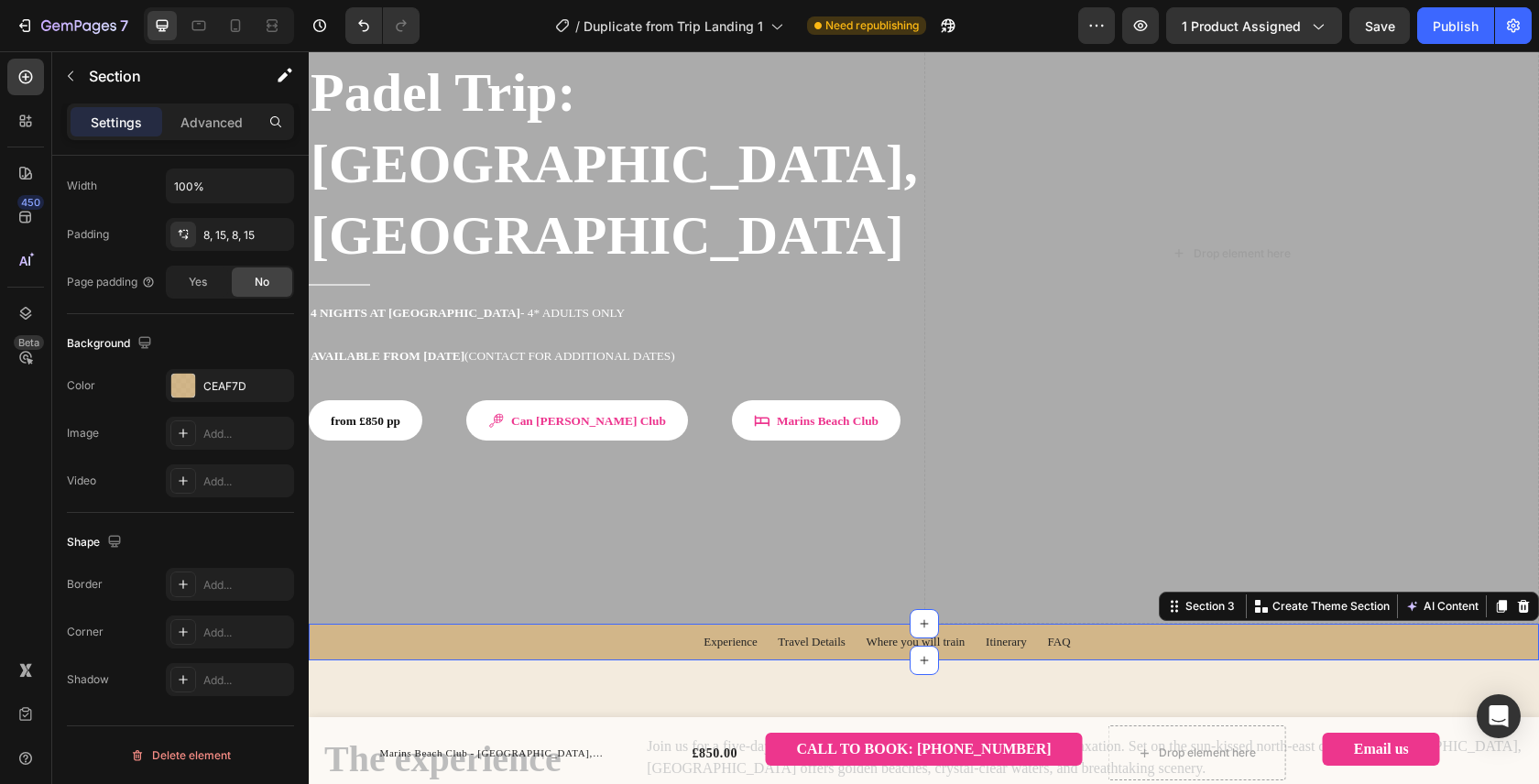
click at [1369, 22] on span "Save" at bounding box center [1380, 26] width 30 height 16
click at [1460, 20] on div "Publish" at bounding box center [1455, 26] width 46 height 20
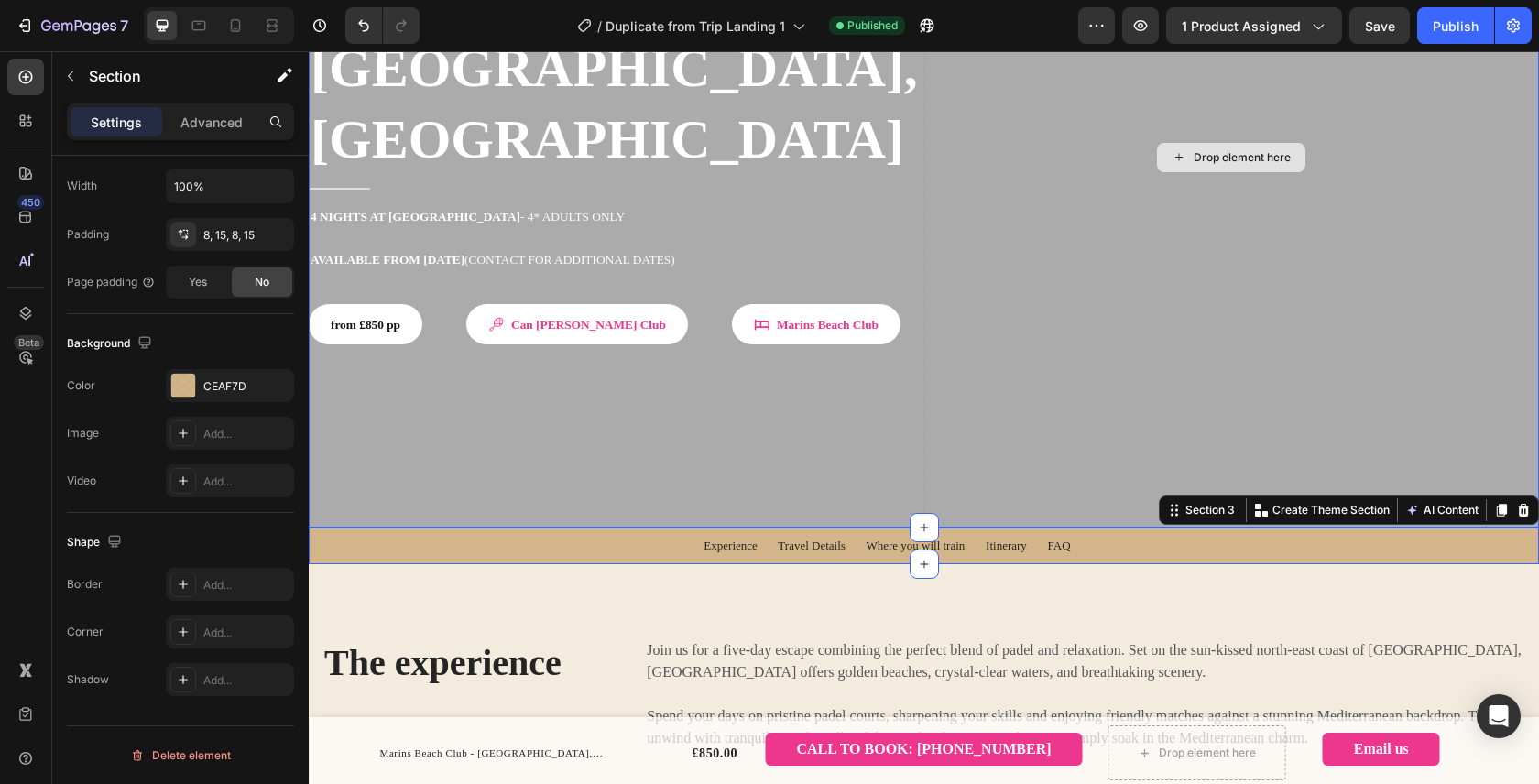
scroll to position [332, 0]
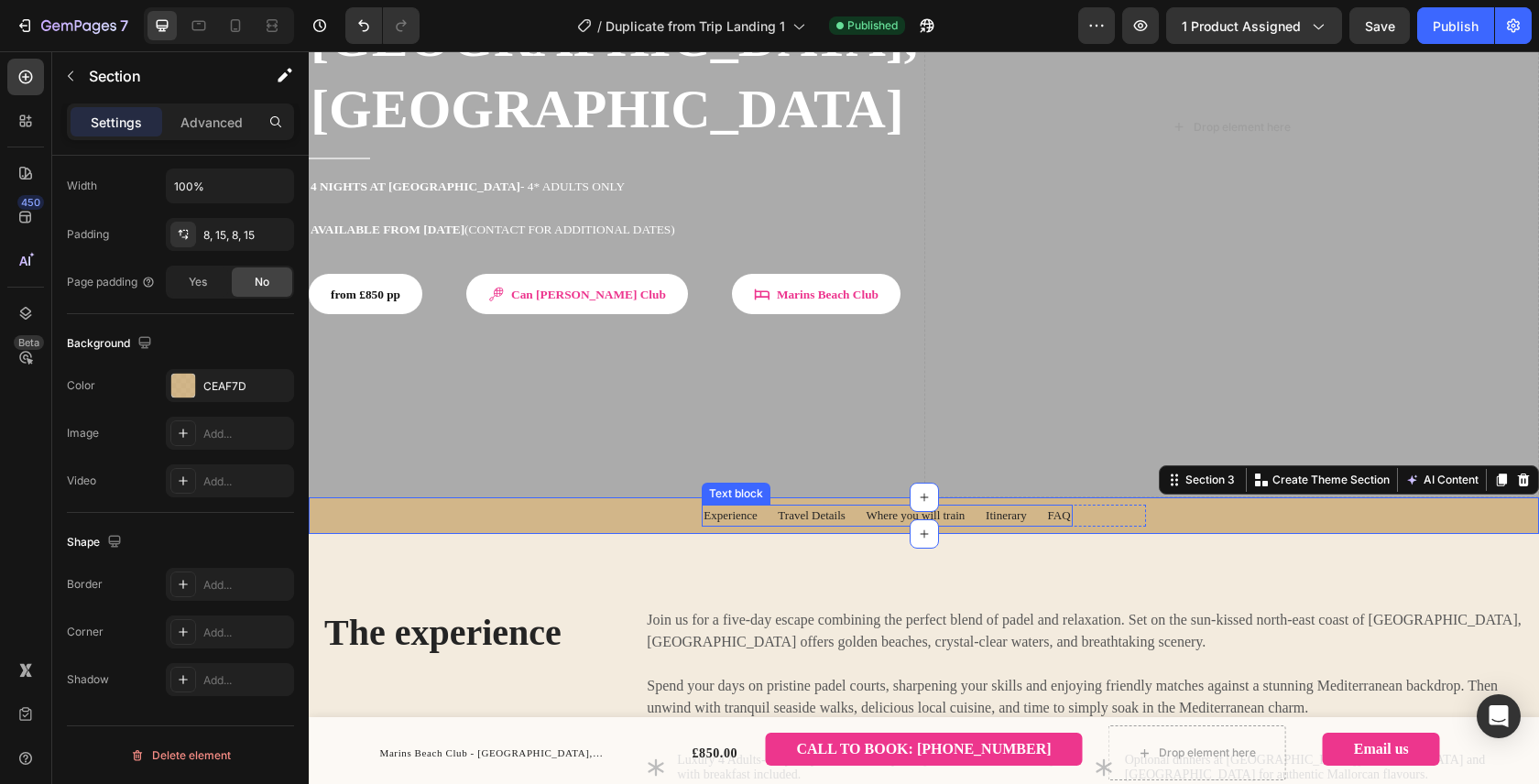
click at [819, 508] on span "Experience Travel Details Where you will train Itinerary FAQ" at bounding box center [886, 515] width 367 height 14
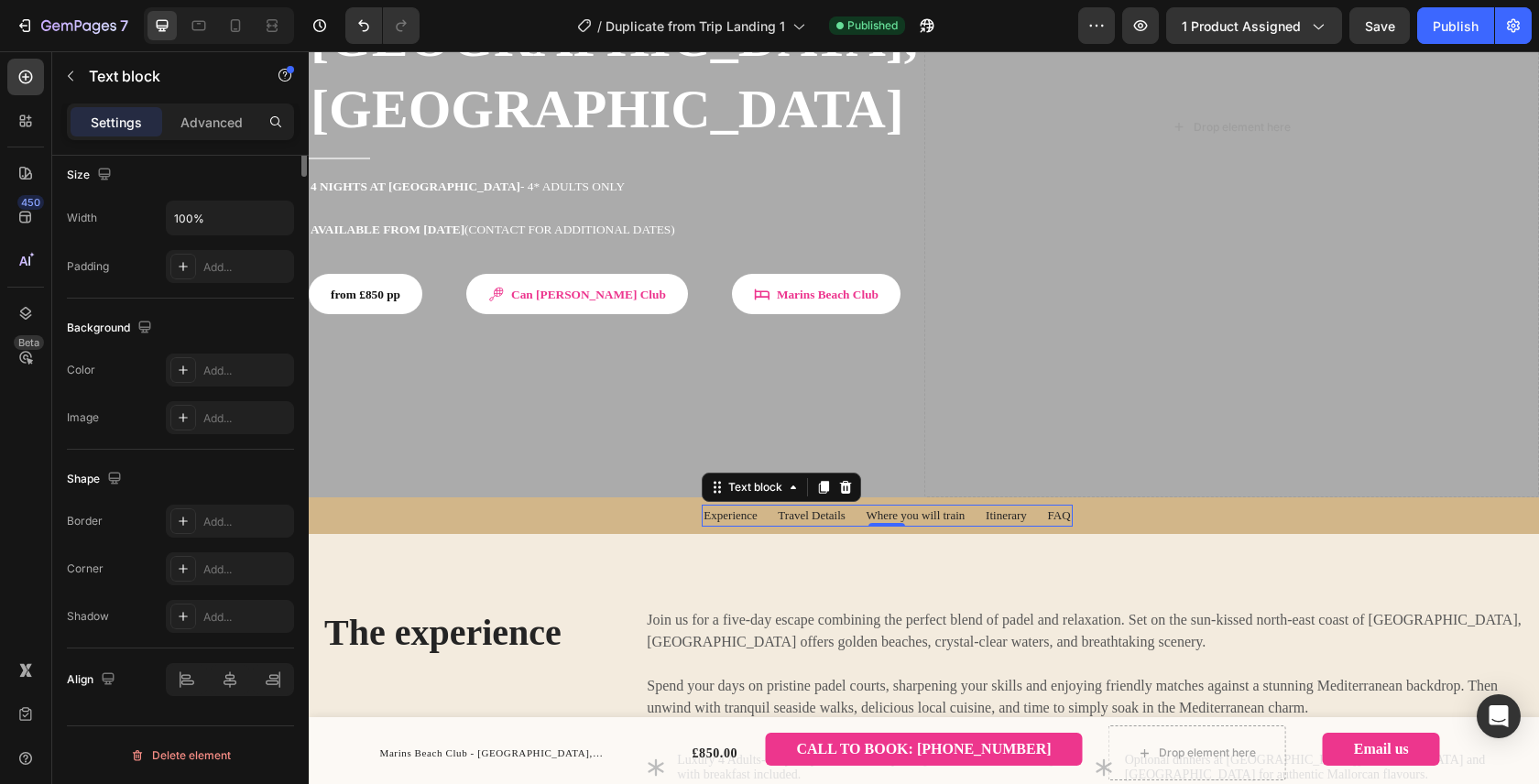
scroll to position [0, 0]
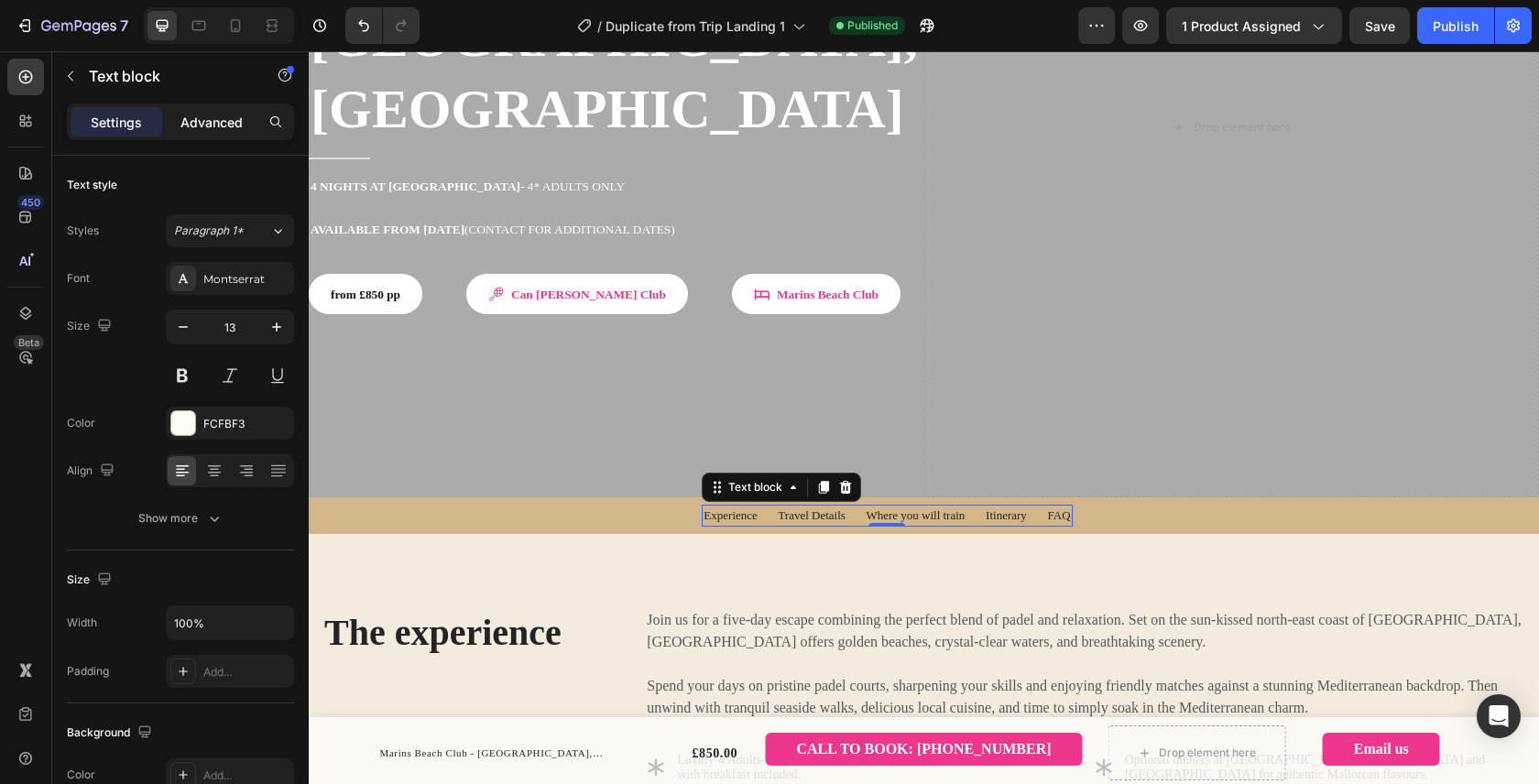
click at [232, 128] on p "Advanced" at bounding box center [211, 122] width 62 height 20
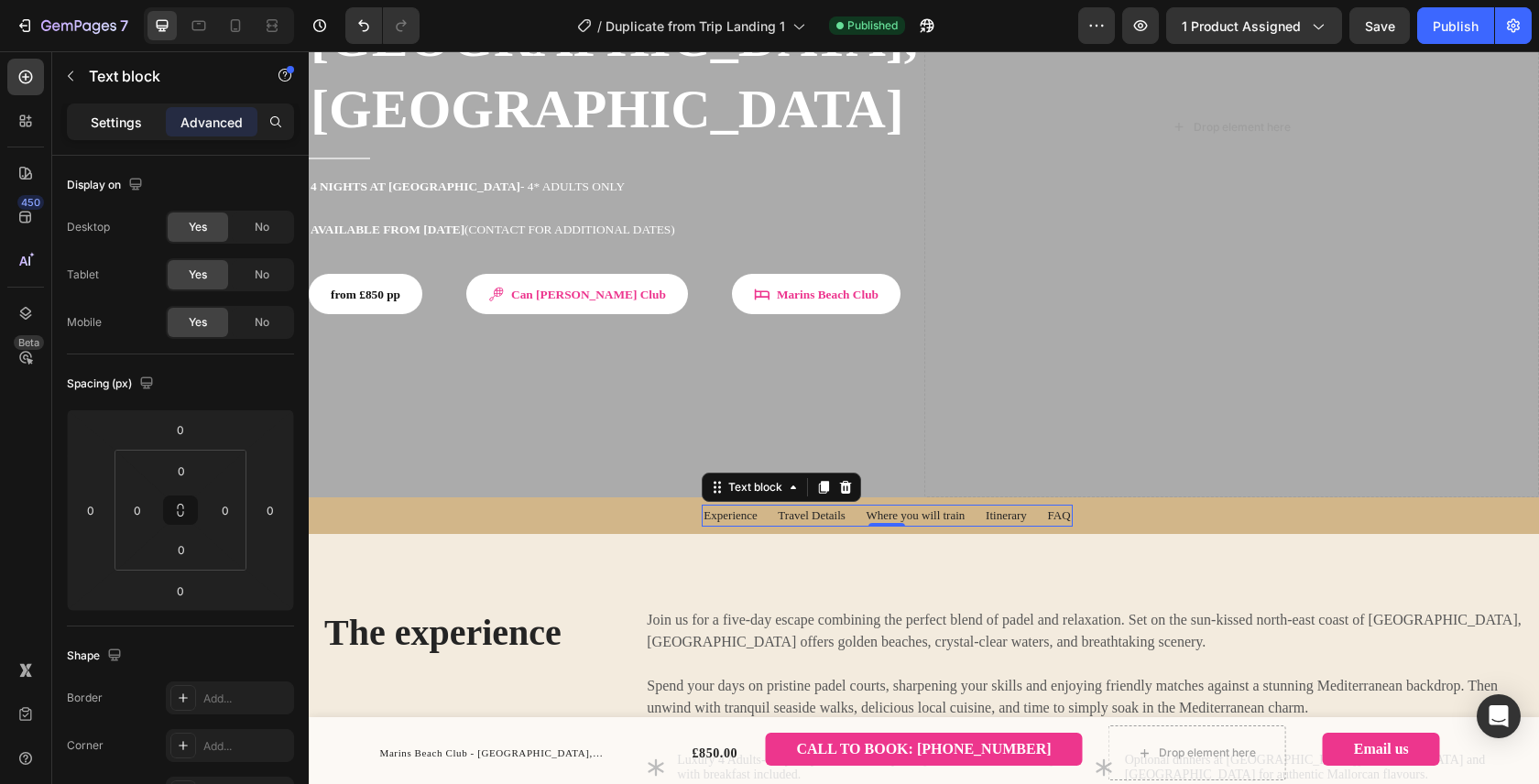
click at [135, 124] on p "Settings" at bounding box center [116, 122] width 52 height 20
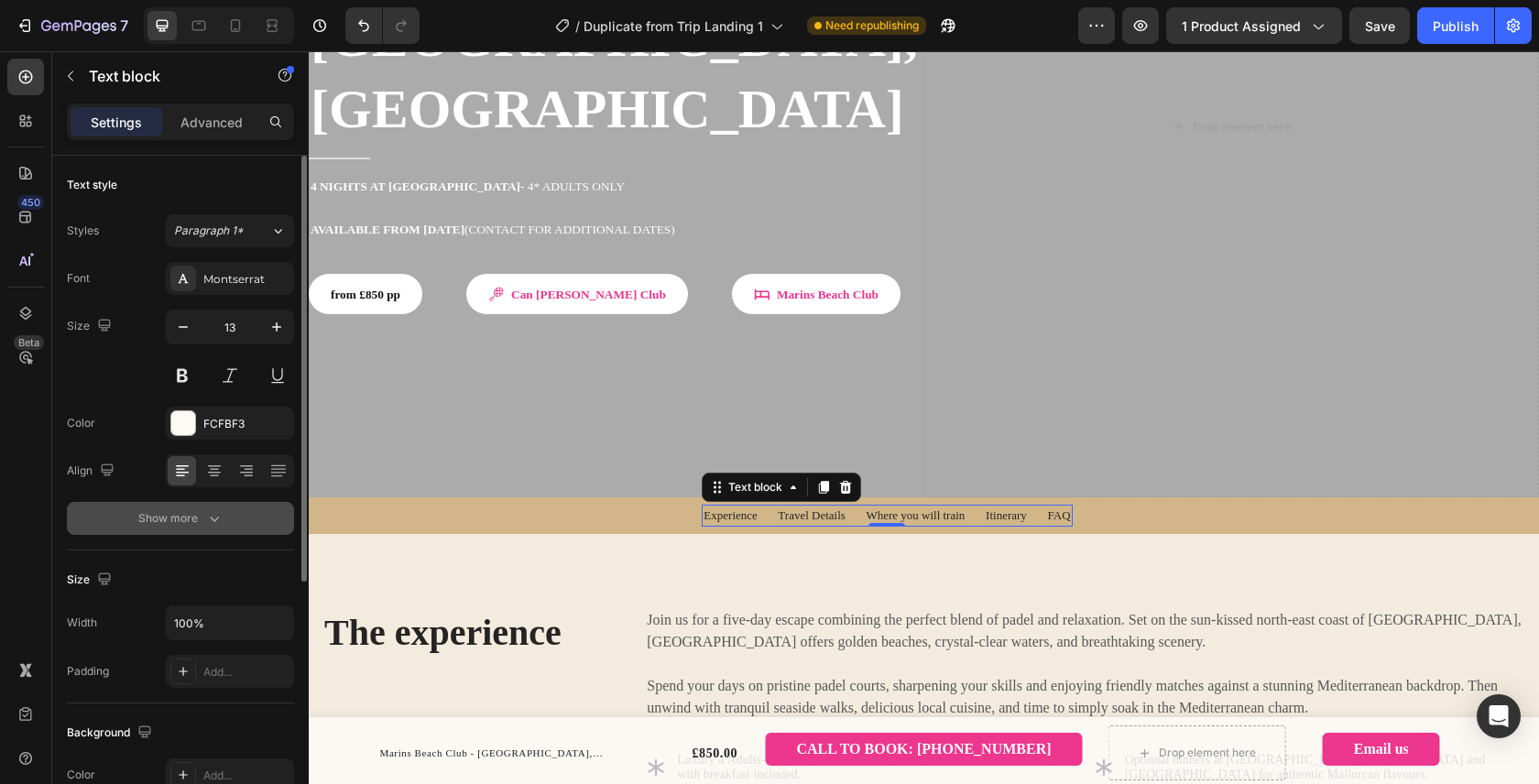
click at [214, 516] on icon "button" at bounding box center [215, 519] width 19 height 19
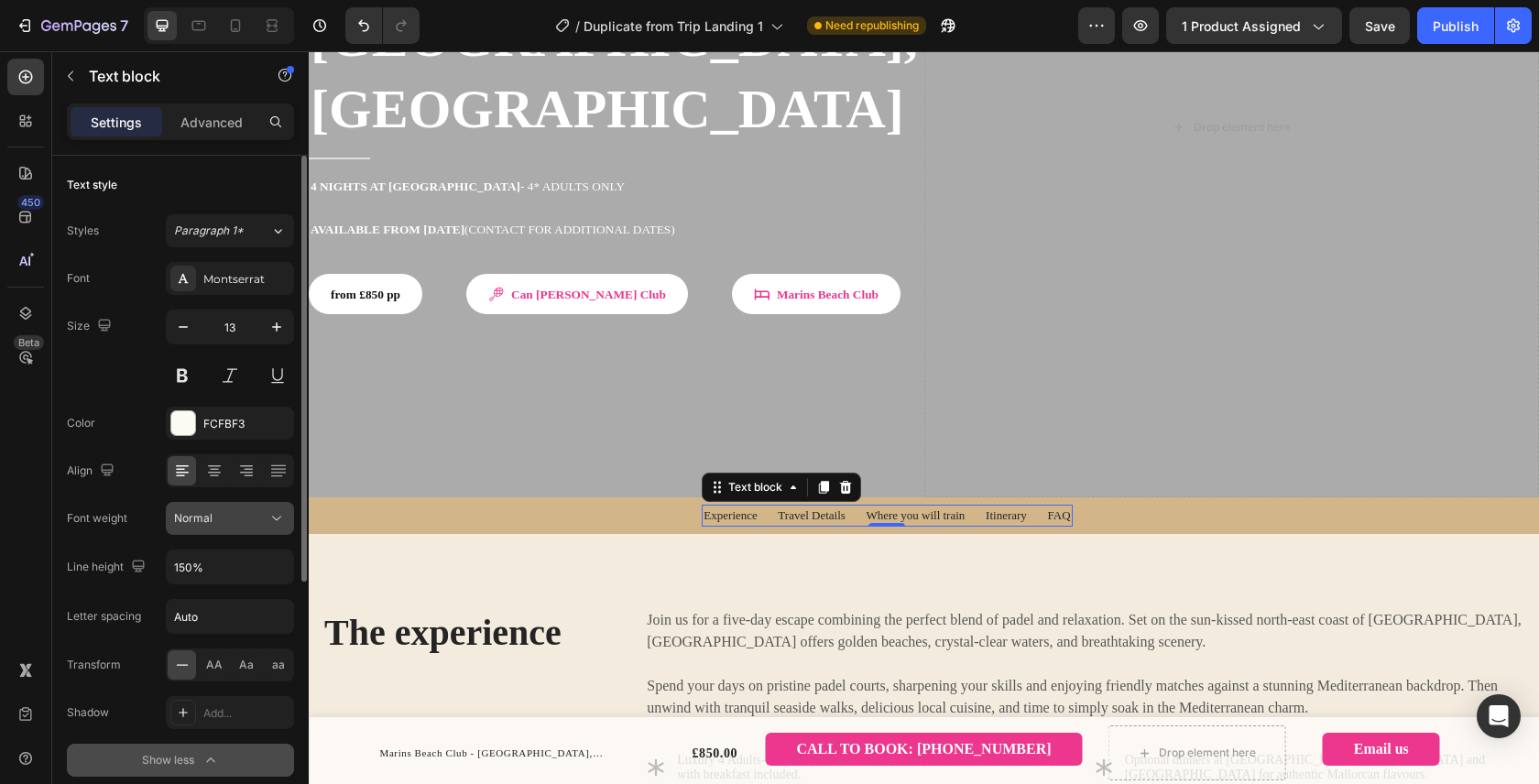
click at [230, 517] on div "Normal" at bounding box center [221, 519] width 94 height 17
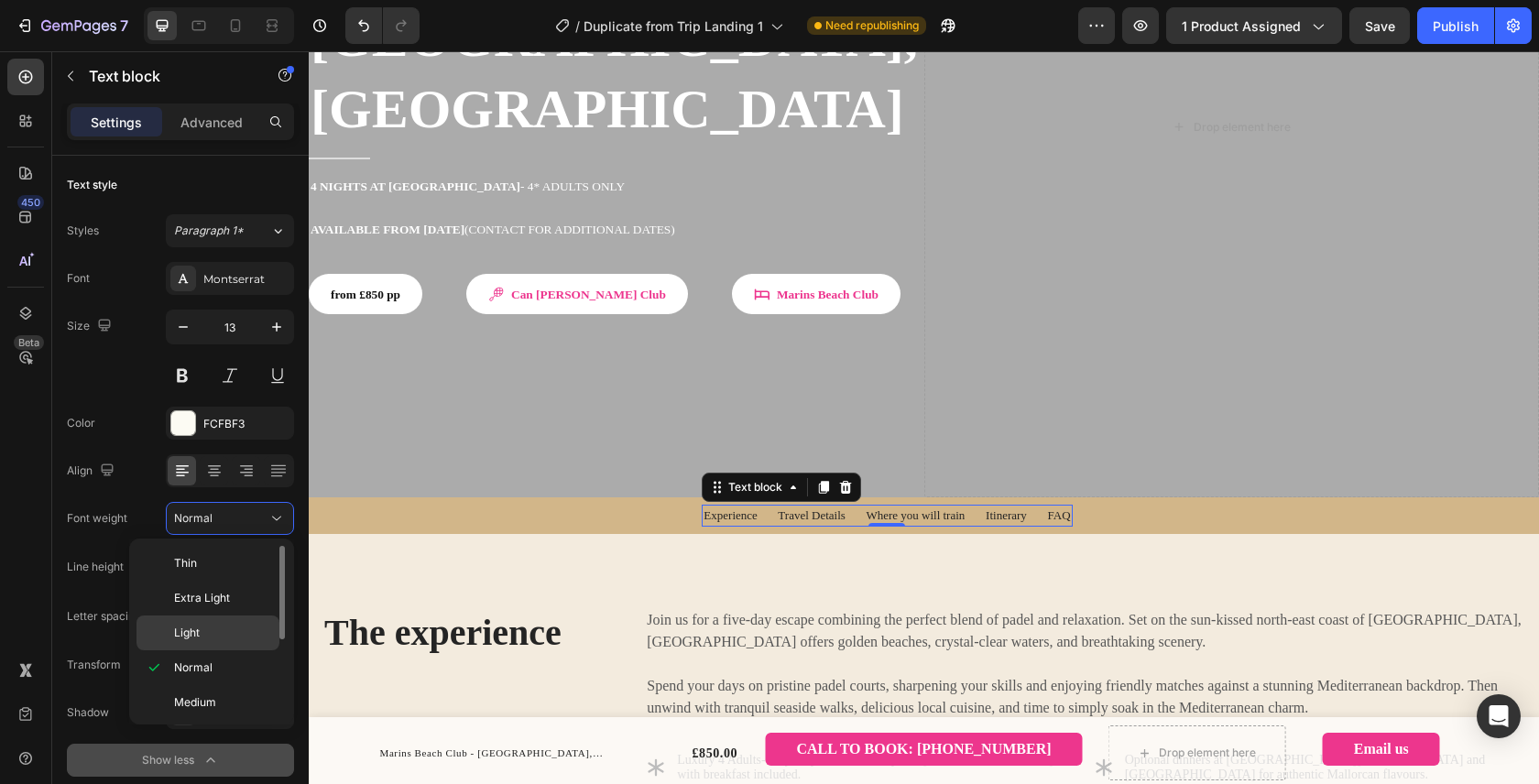
click at [221, 626] on p "Light" at bounding box center [223, 633] width 98 height 17
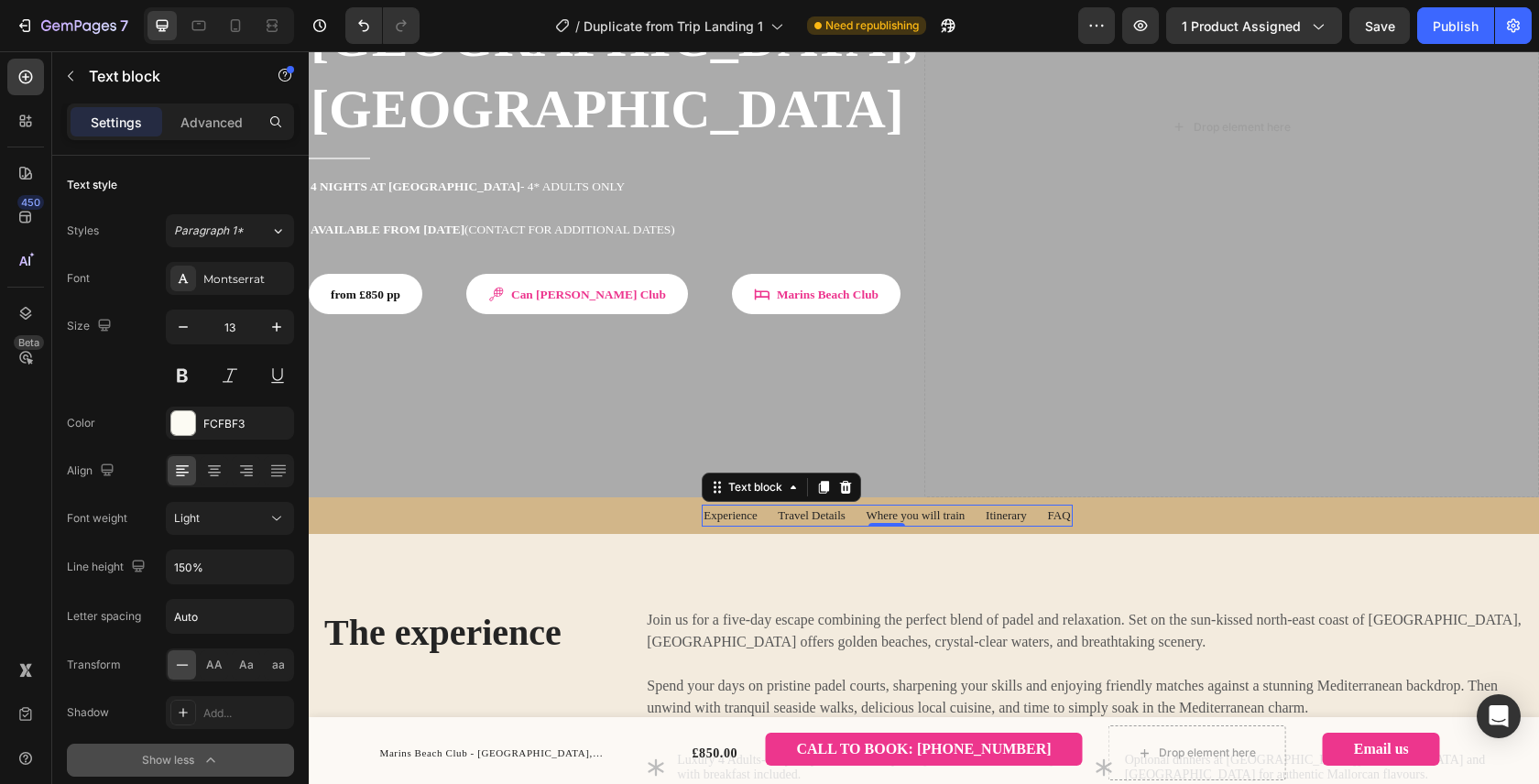
click at [847, 508] on span "Experience Travel Details Where you will train Itinerary FAQ" at bounding box center [886, 515] width 367 height 14
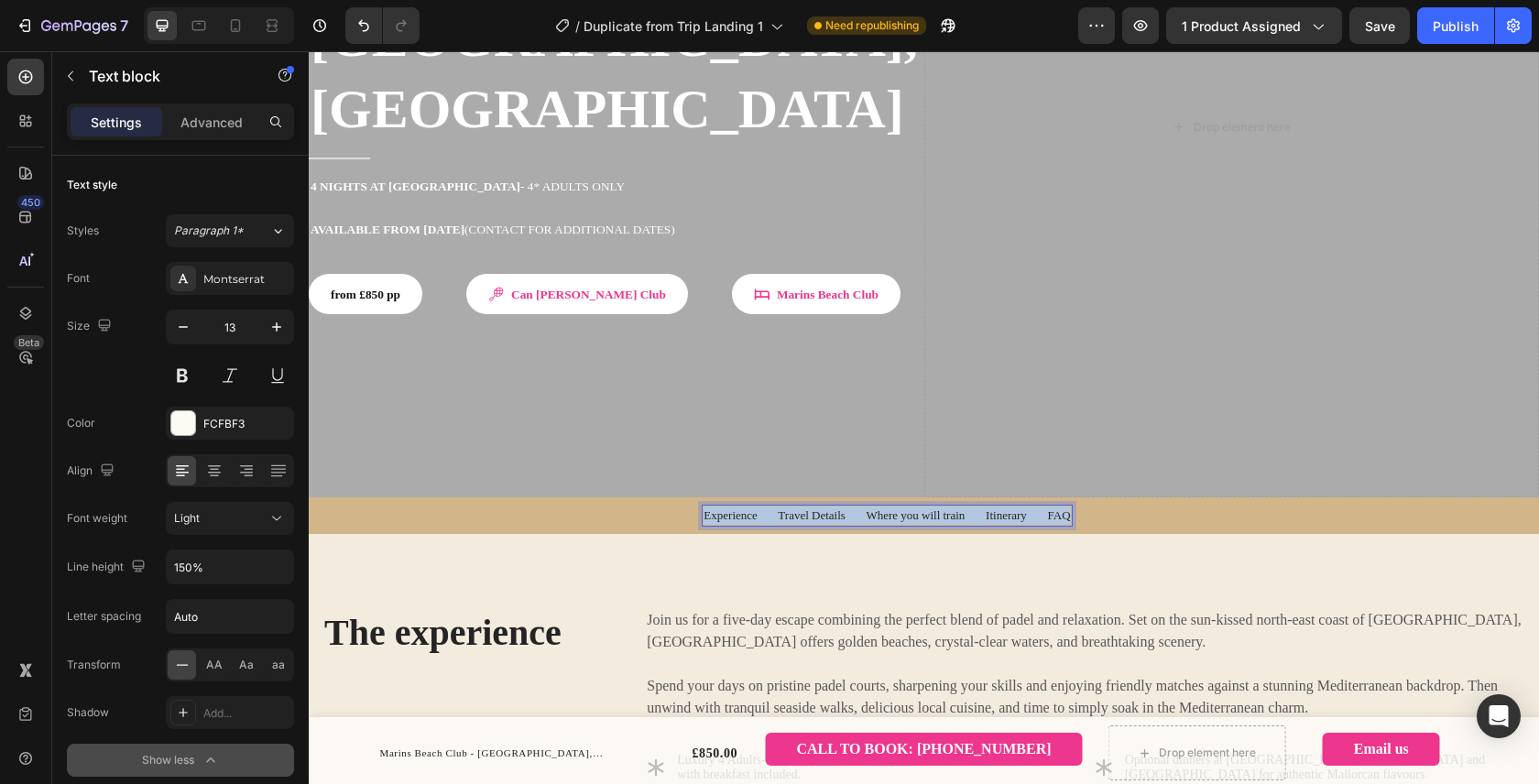
click at [847, 508] on span "Experience Travel Details Where you will train Itinerary FAQ" at bounding box center [886, 515] width 367 height 14
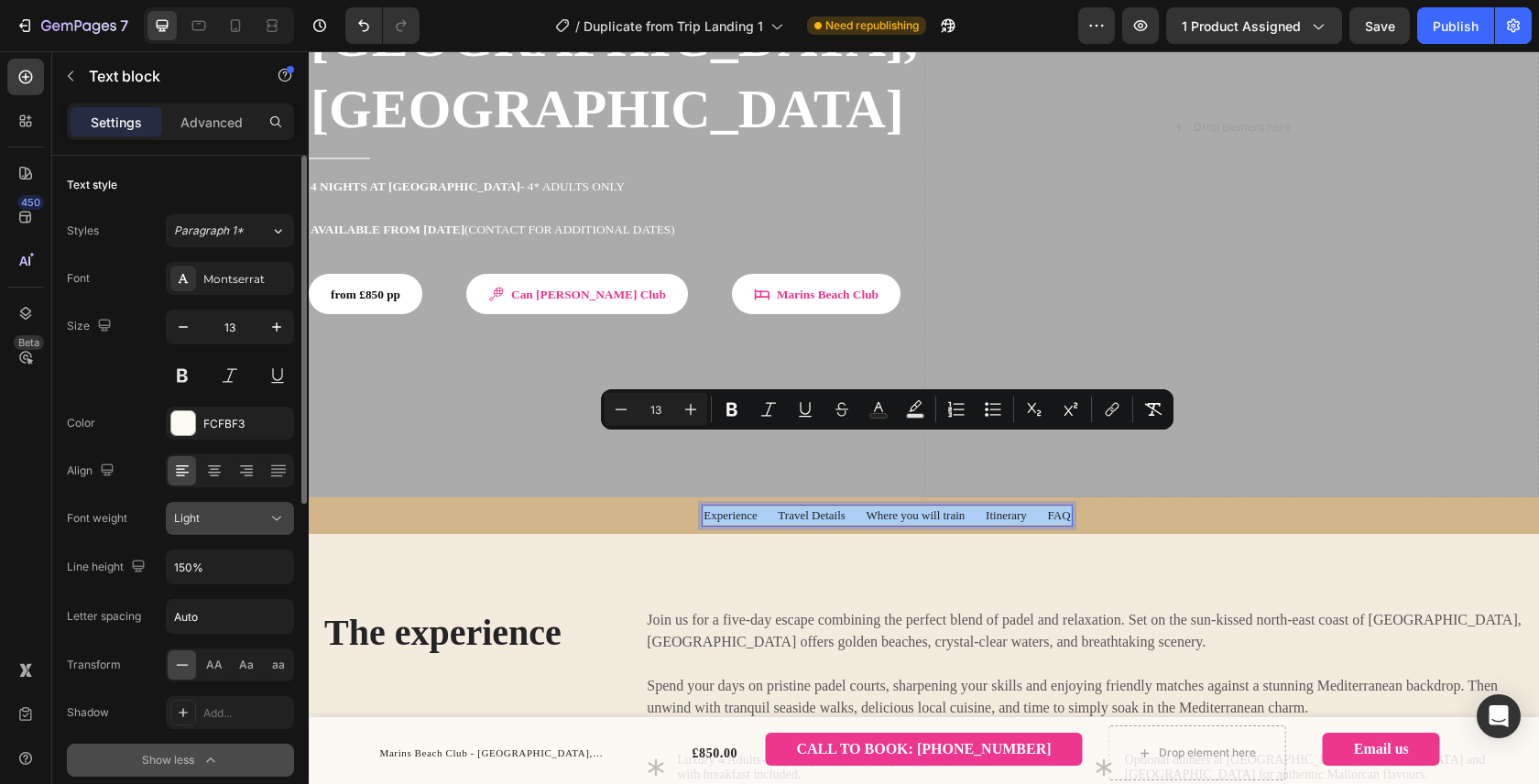
click at [236, 525] on div "Light" at bounding box center [221, 519] width 94 height 17
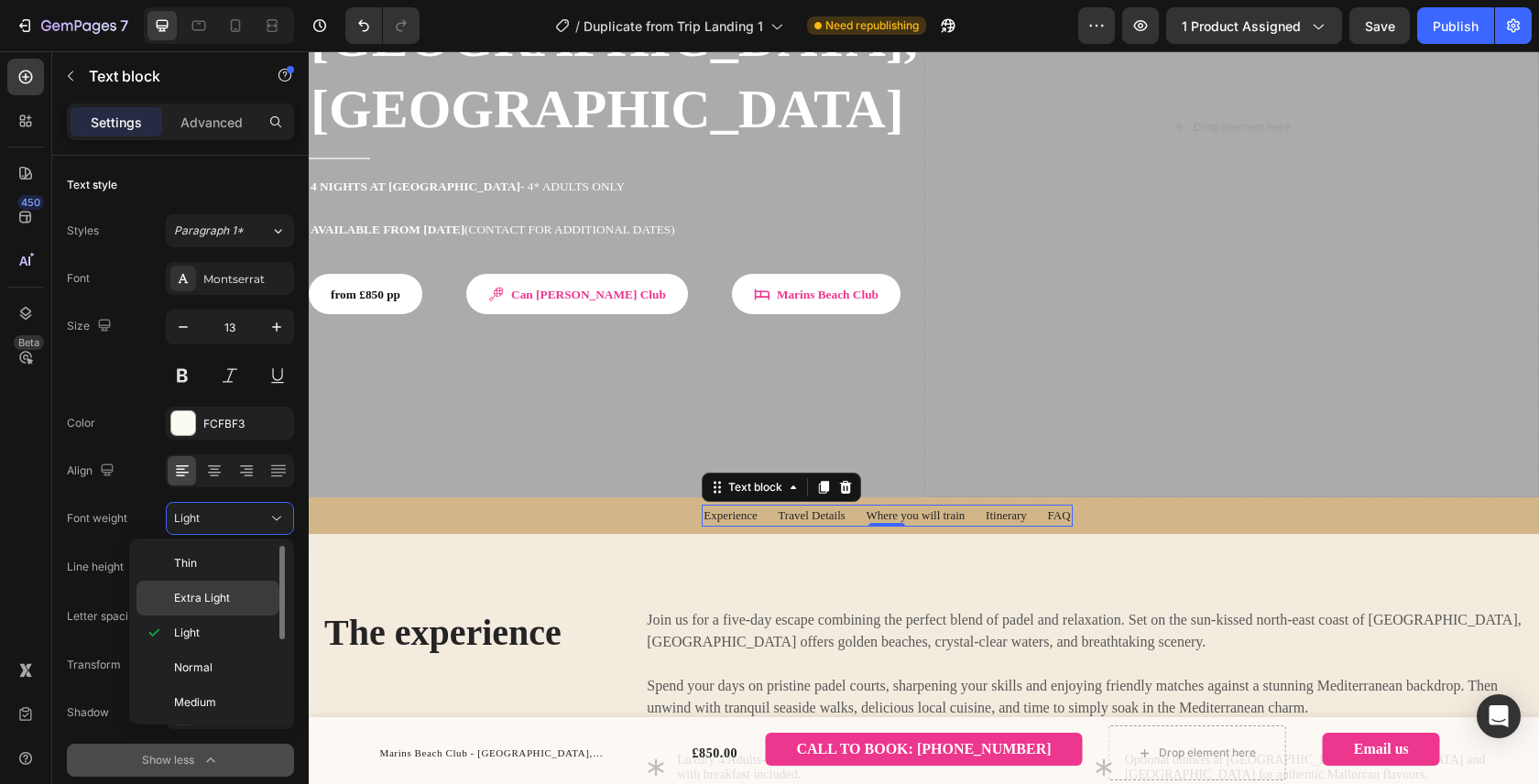
click at [221, 591] on span "Extra Light" at bounding box center [203, 598] width 56 height 17
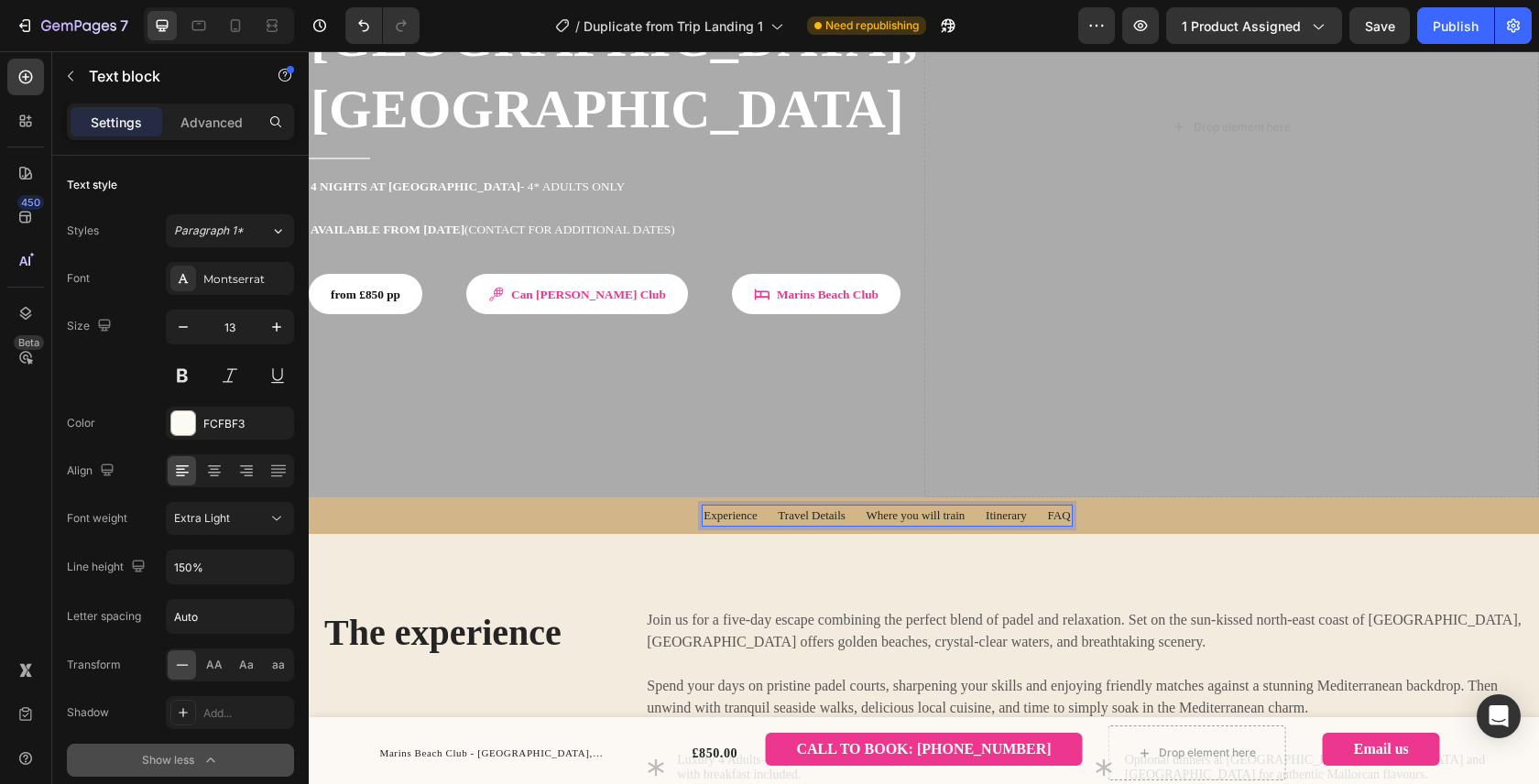
click at [718, 508] on span "Experience Travel Details Where you will train Itinerary FAQ" at bounding box center [886, 515] width 367 height 14
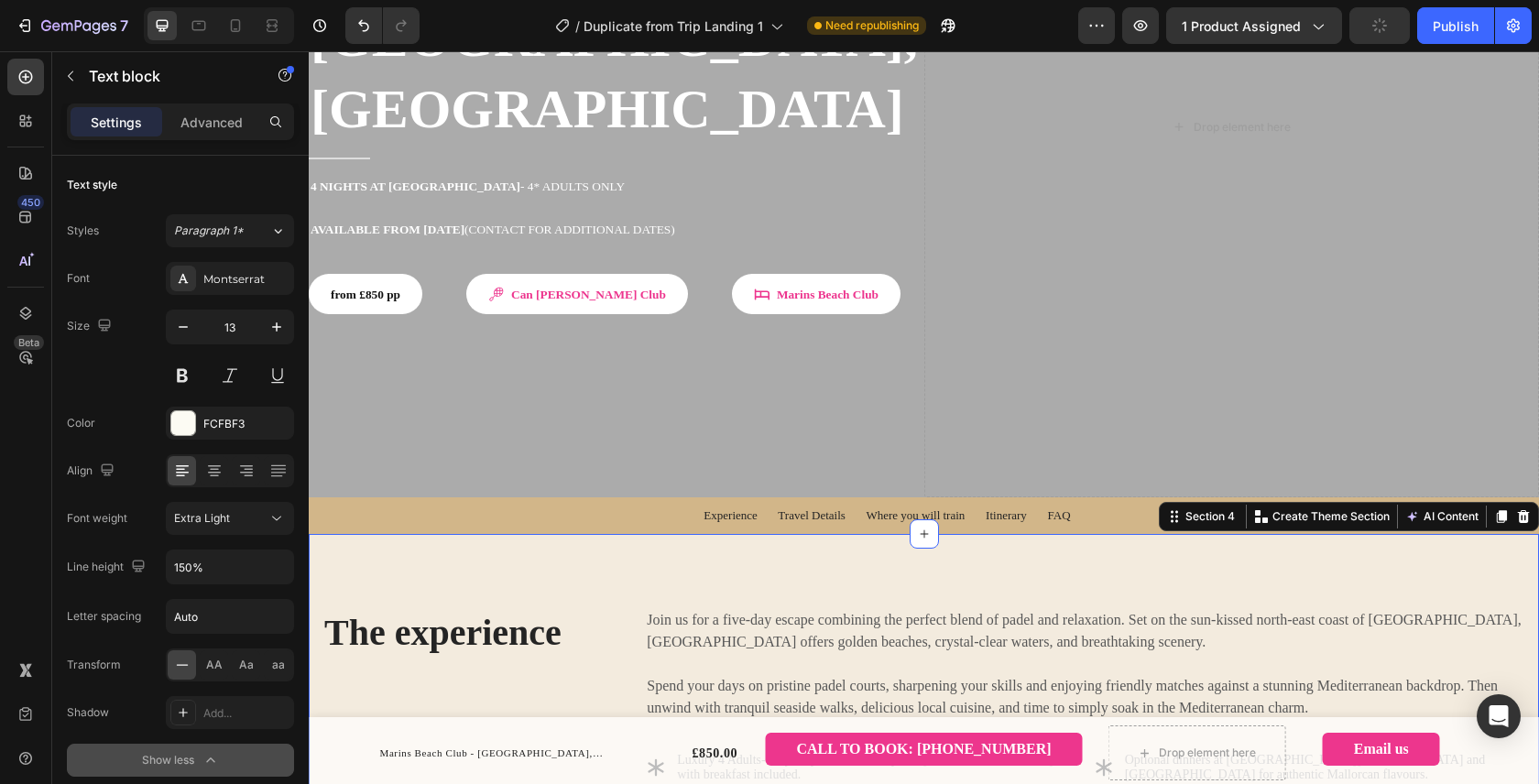
click at [752, 534] on div "The experience Heading Join us for a five-day escape combining the perfect blen…" at bounding box center [923, 741] width 1230 height 415
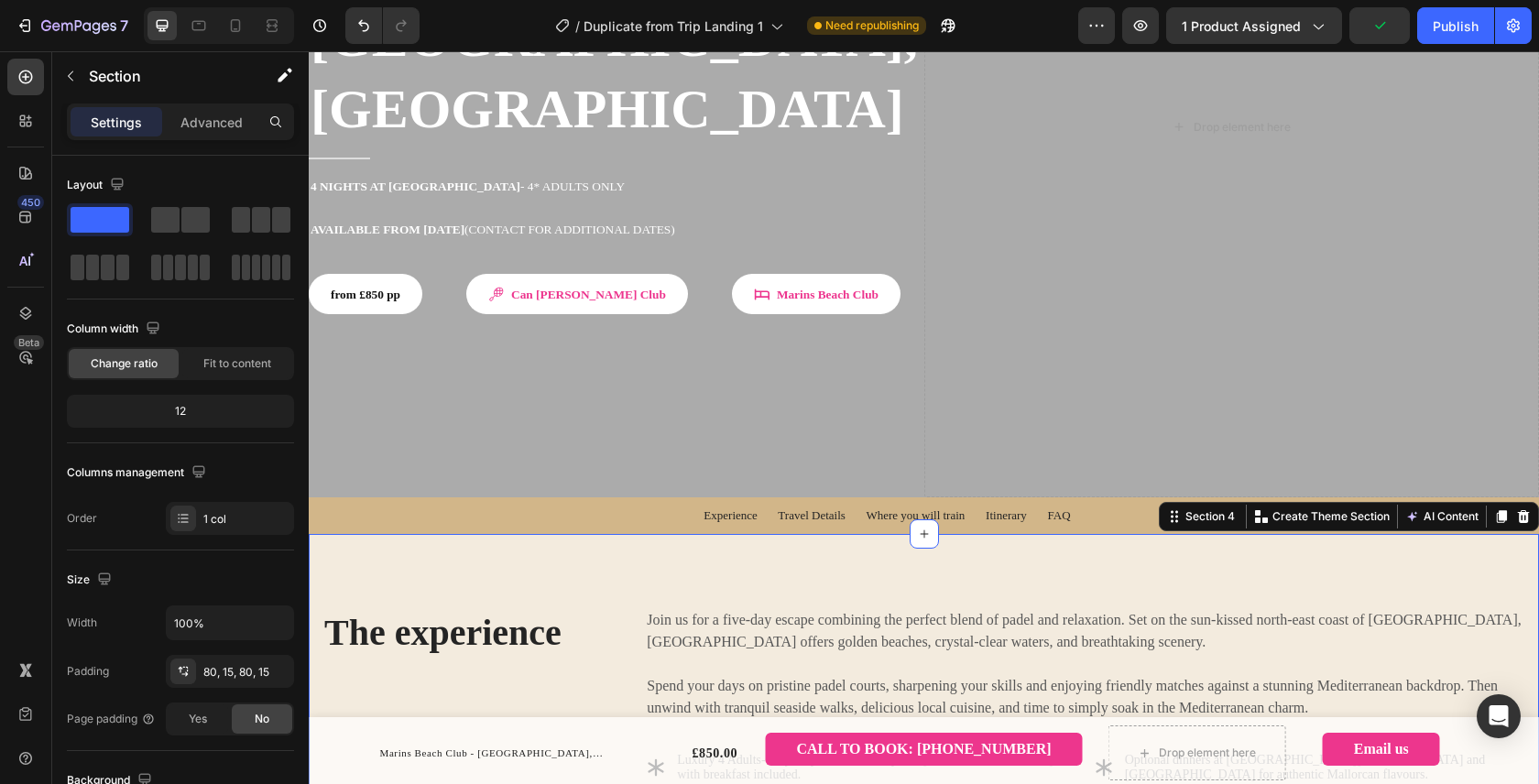
click at [766, 611] on span "Join us for a five-day escape combining the perfect blend of padel and relaxati…" at bounding box center [1083, 630] width 874 height 38
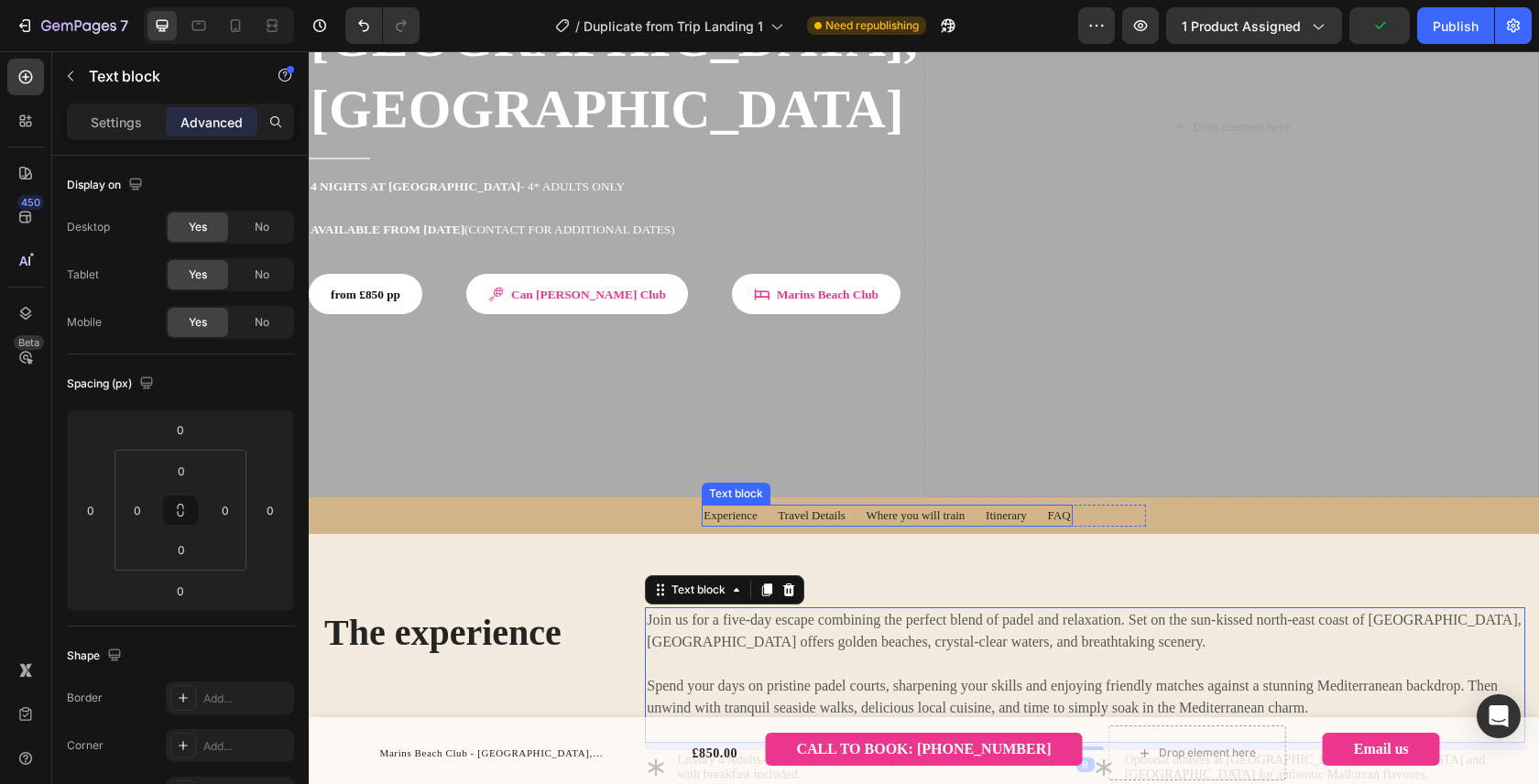
click at [727, 508] on span "Experience Travel Details Where you will train Itinerary FAQ" at bounding box center [886, 515] width 367 height 14
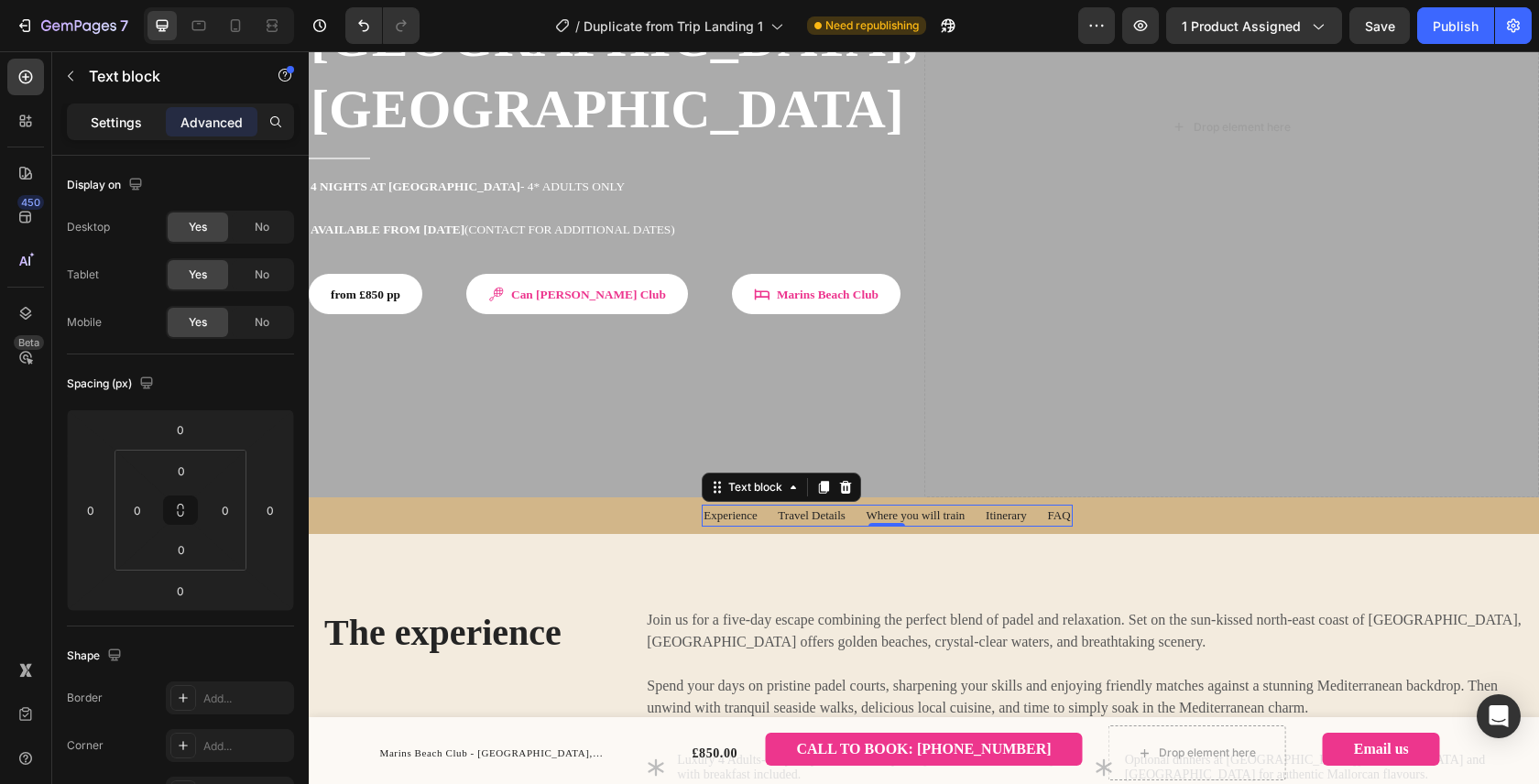
click at [116, 128] on p "Settings" at bounding box center [116, 122] width 52 height 20
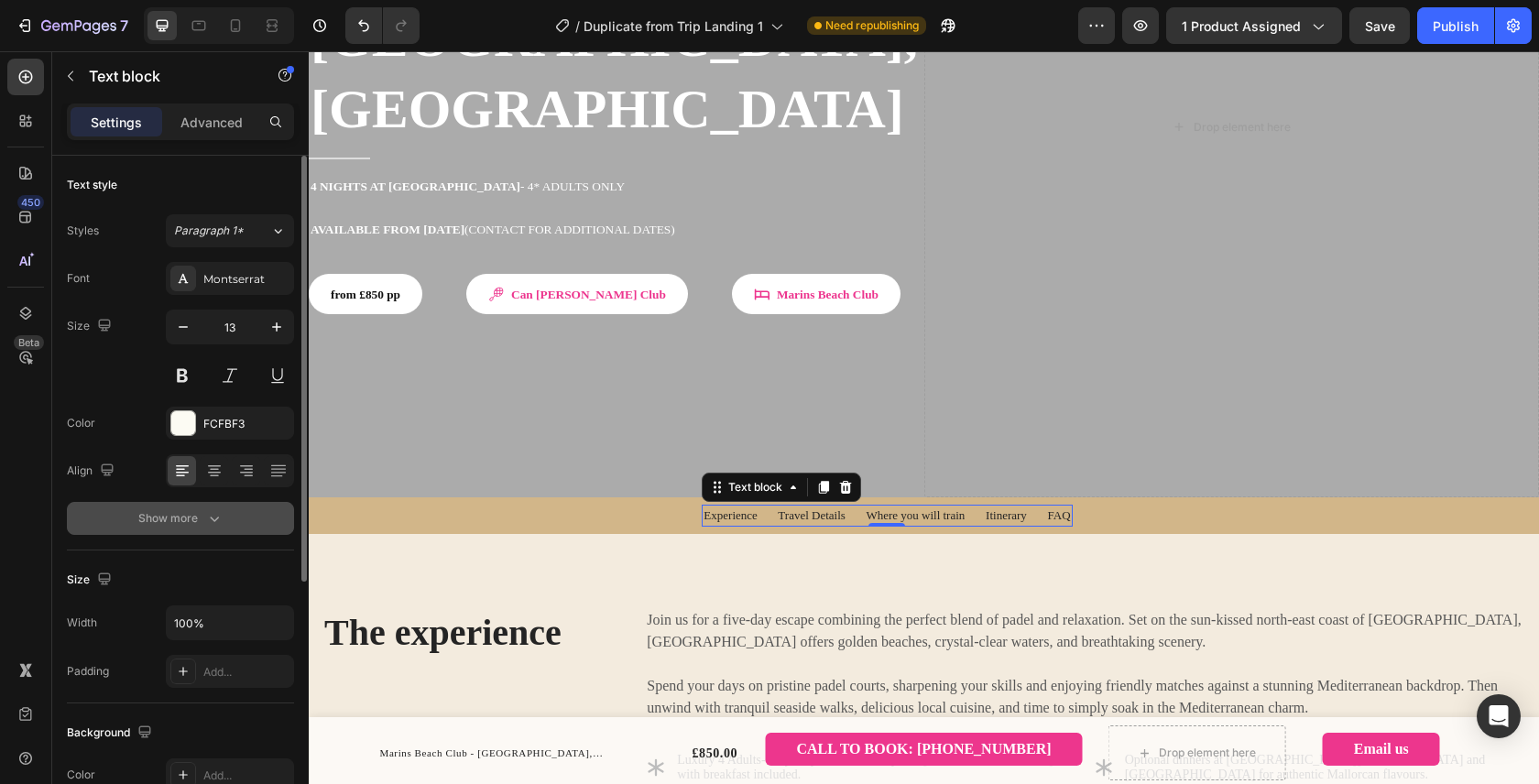
click at [208, 517] on icon "button" at bounding box center [215, 519] width 19 height 19
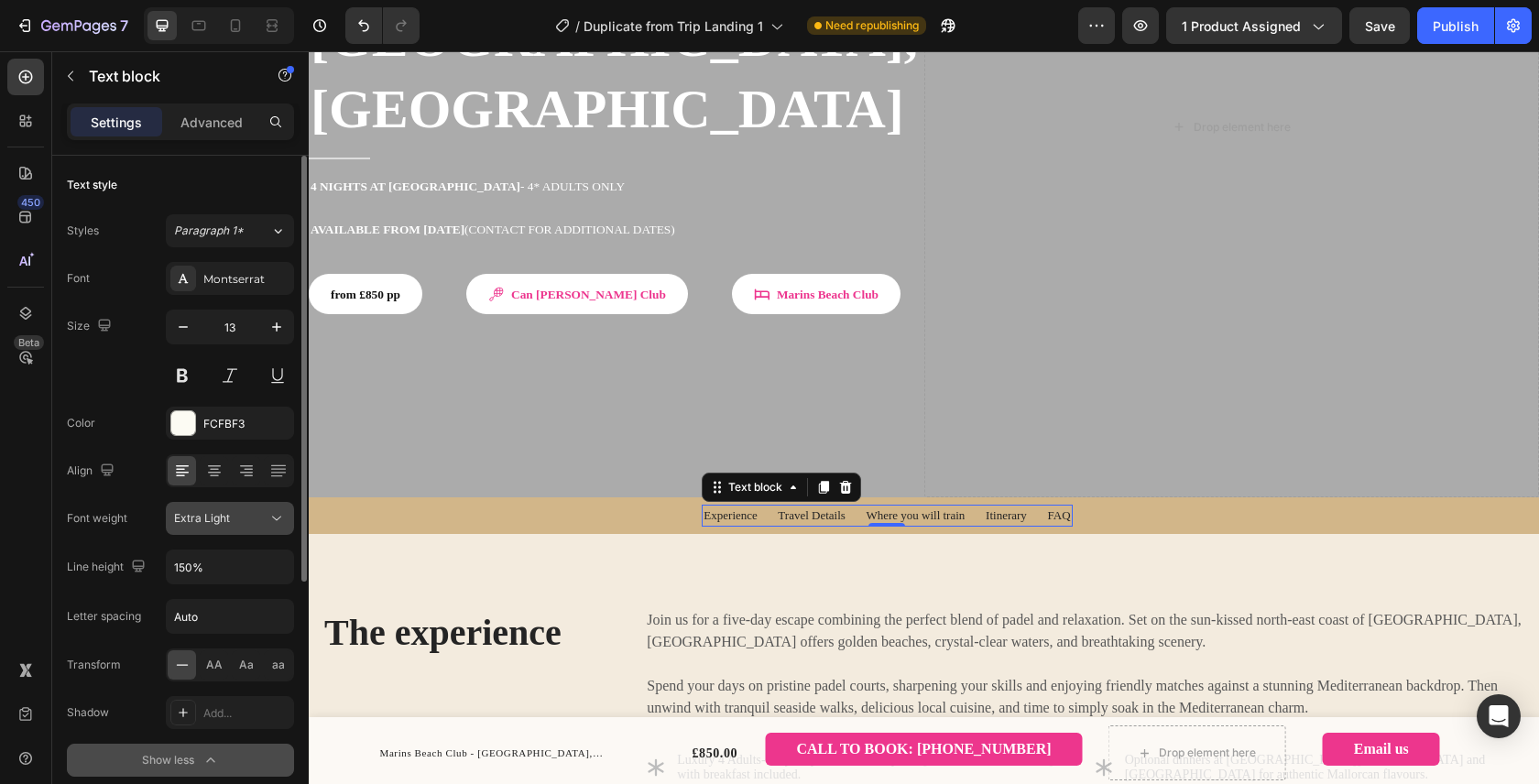
click at [235, 521] on div "Extra Light" at bounding box center [221, 519] width 94 height 17
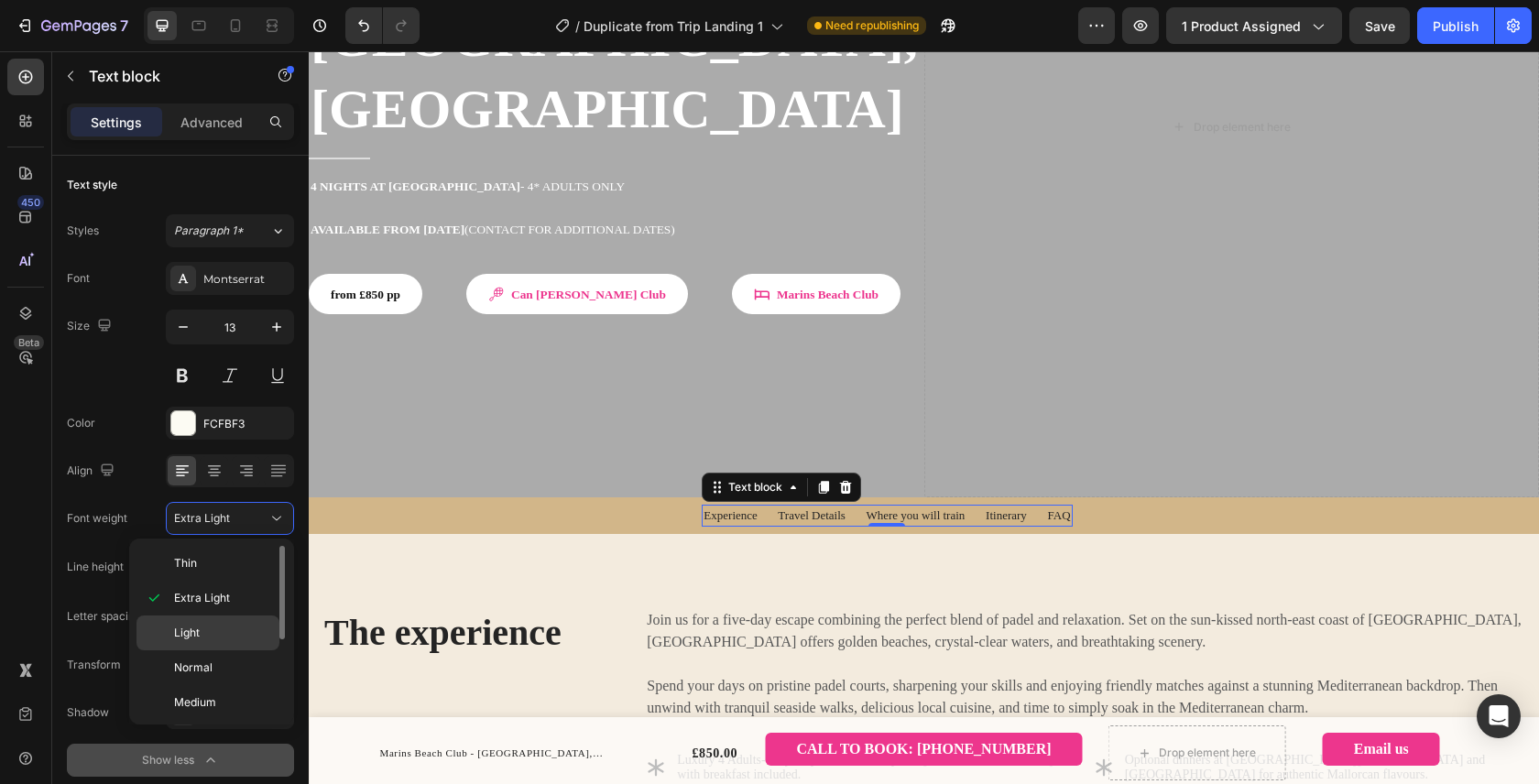
click at [211, 650] on div "Light" at bounding box center [208, 667] width 143 height 35
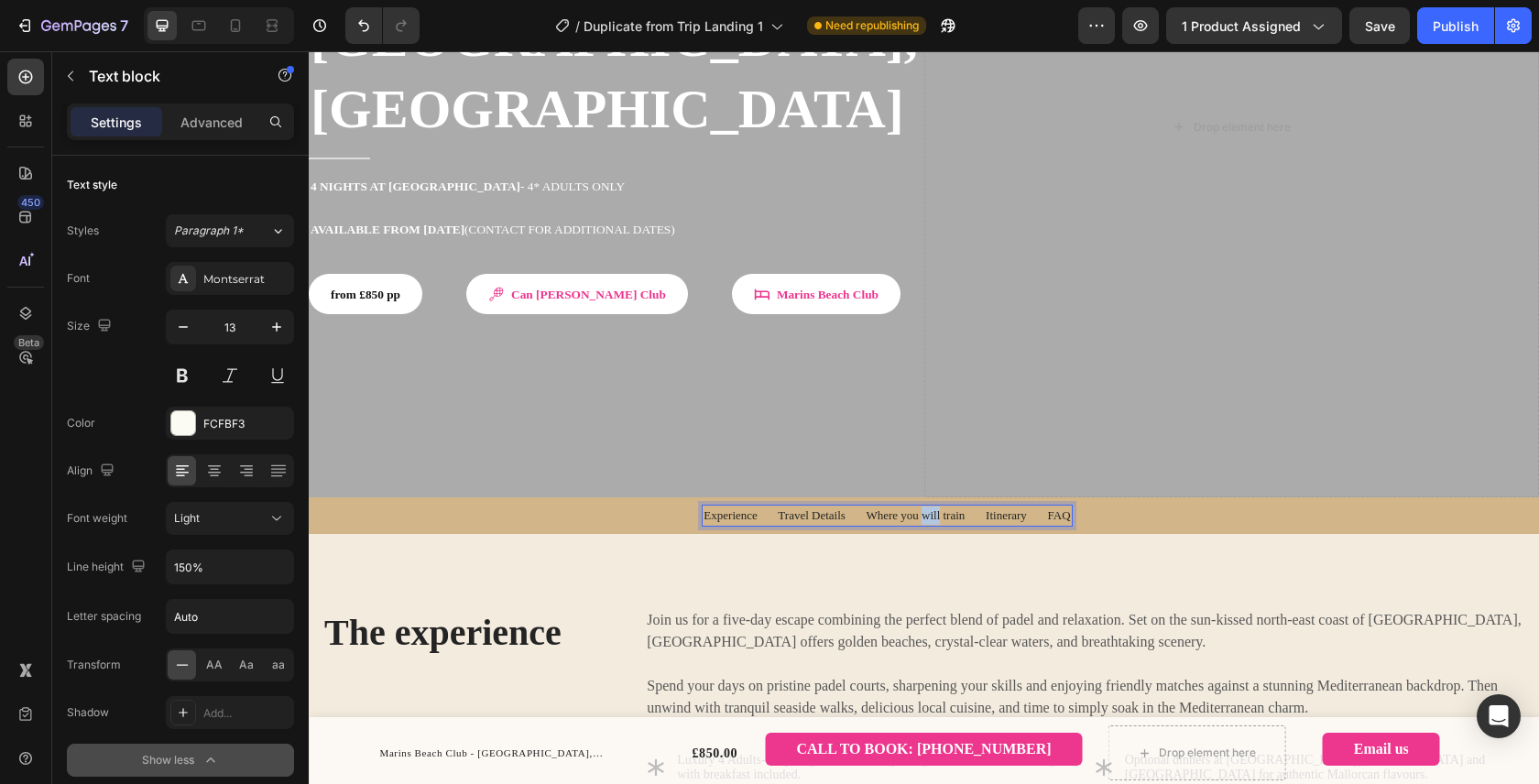
click at [943, 508] on span "Experience Travel Details Where you will train Itinerary FAQ" at bounding box center [886, 515] width 367 height 14
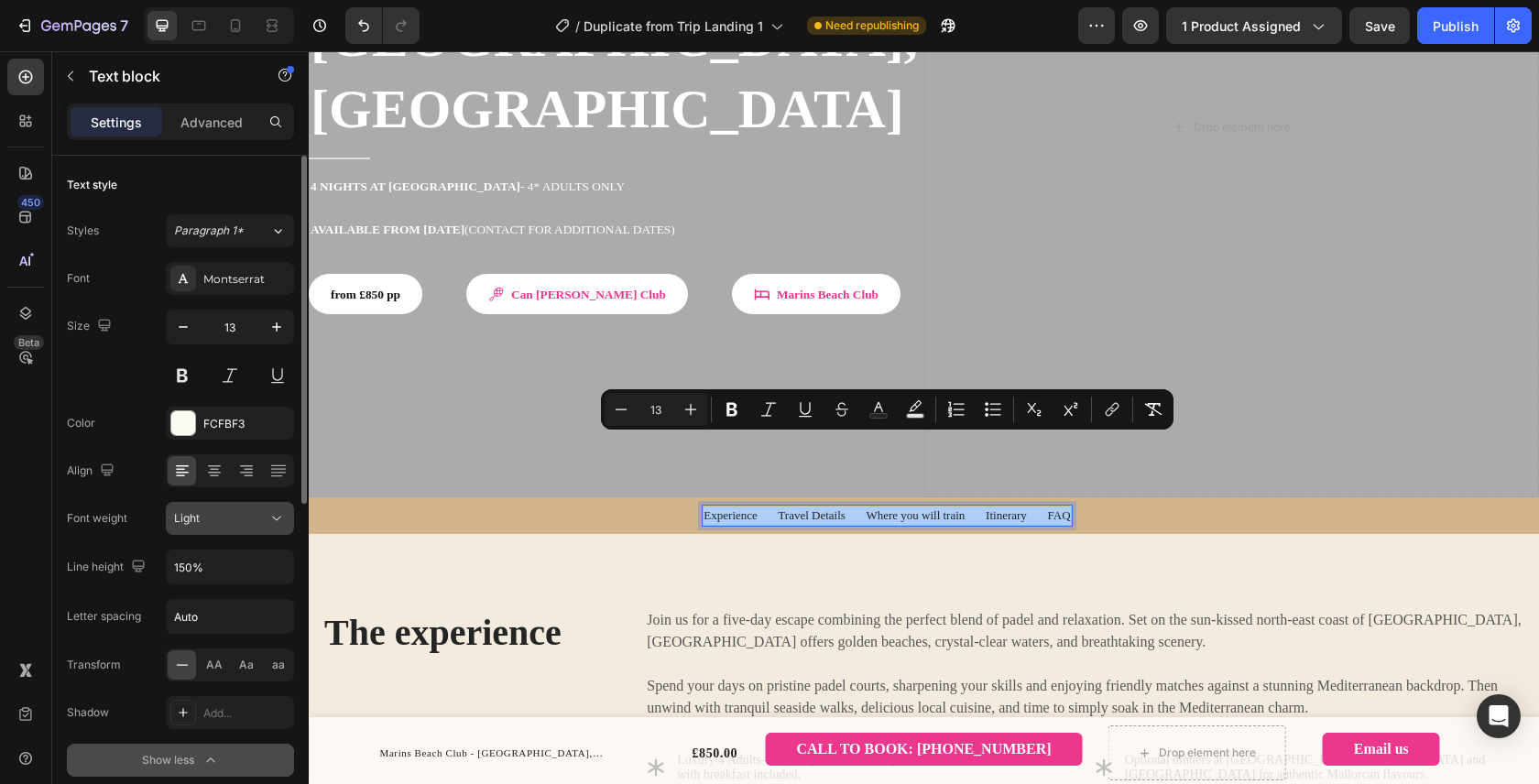
click at [268, 520] on icon at bounding box center [277, 519] width 19 height 19
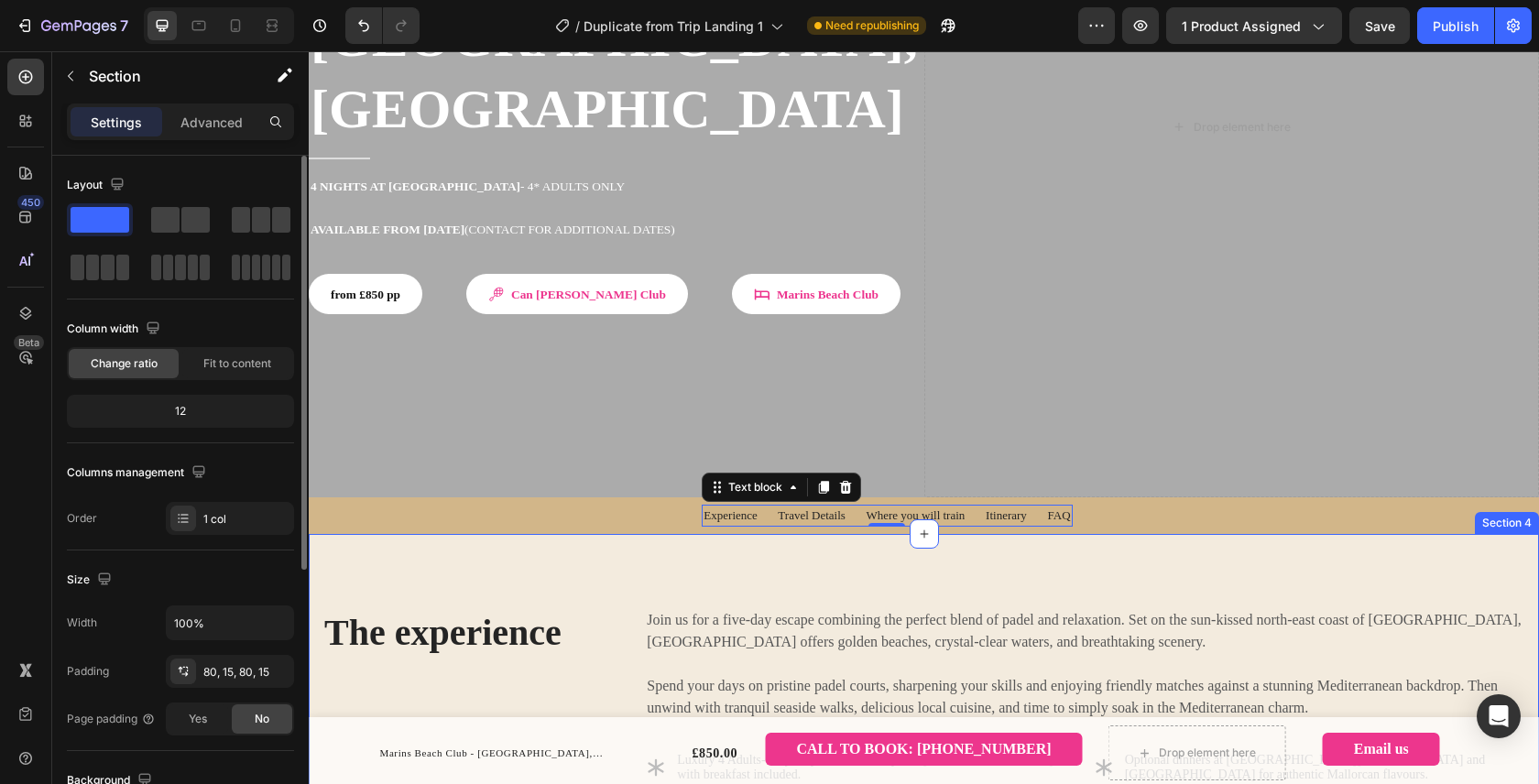
click at [748, 534] on div "The experience Heading Join us for a five-day escape combining the perfect blen…" at bounding box center [923, 741] width 1230 height 415
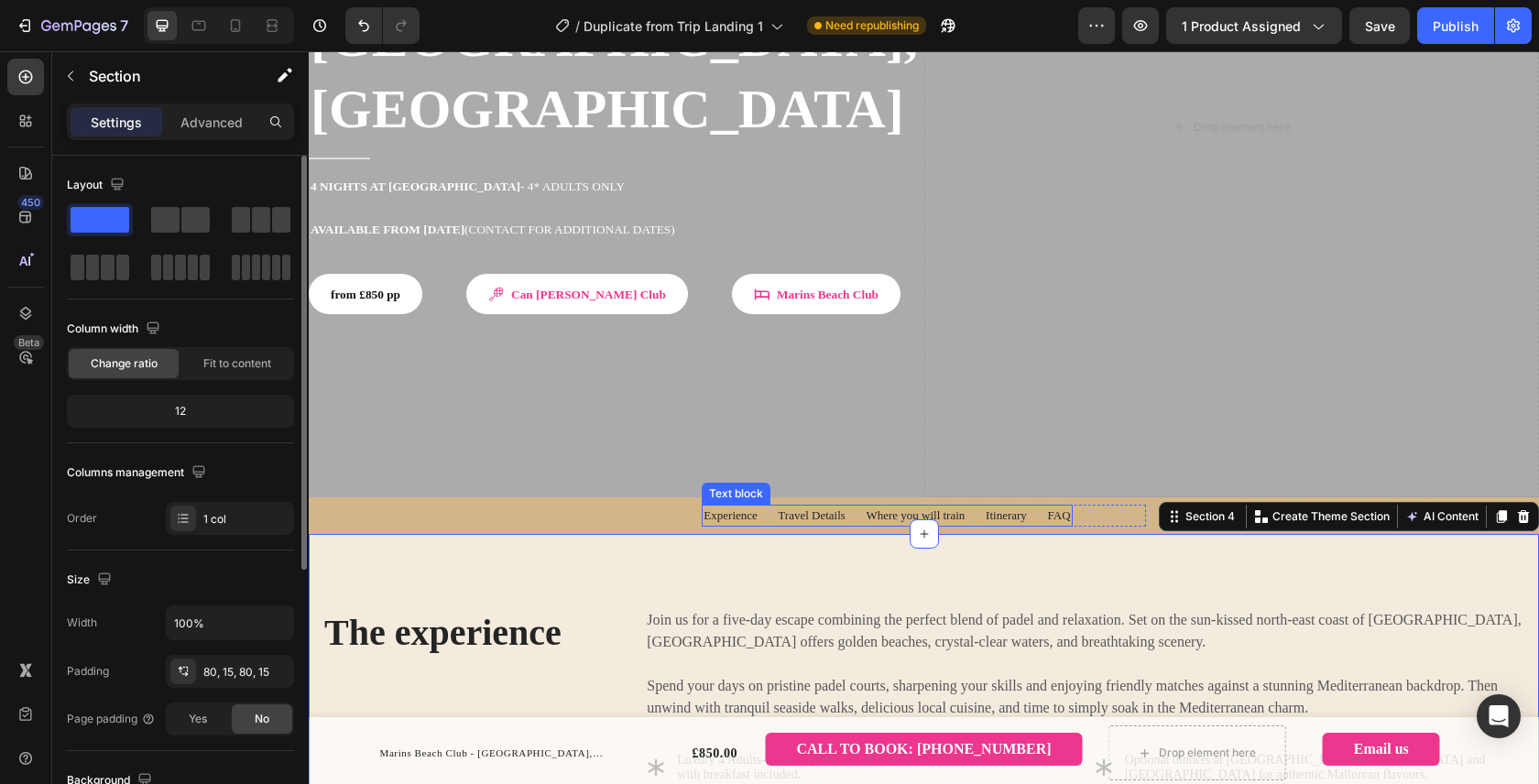
click at [877, 508] on span "Experience Travel Details Where you will train Itinerary FAQ" at bounding box center [886, 515] width 367 height 14
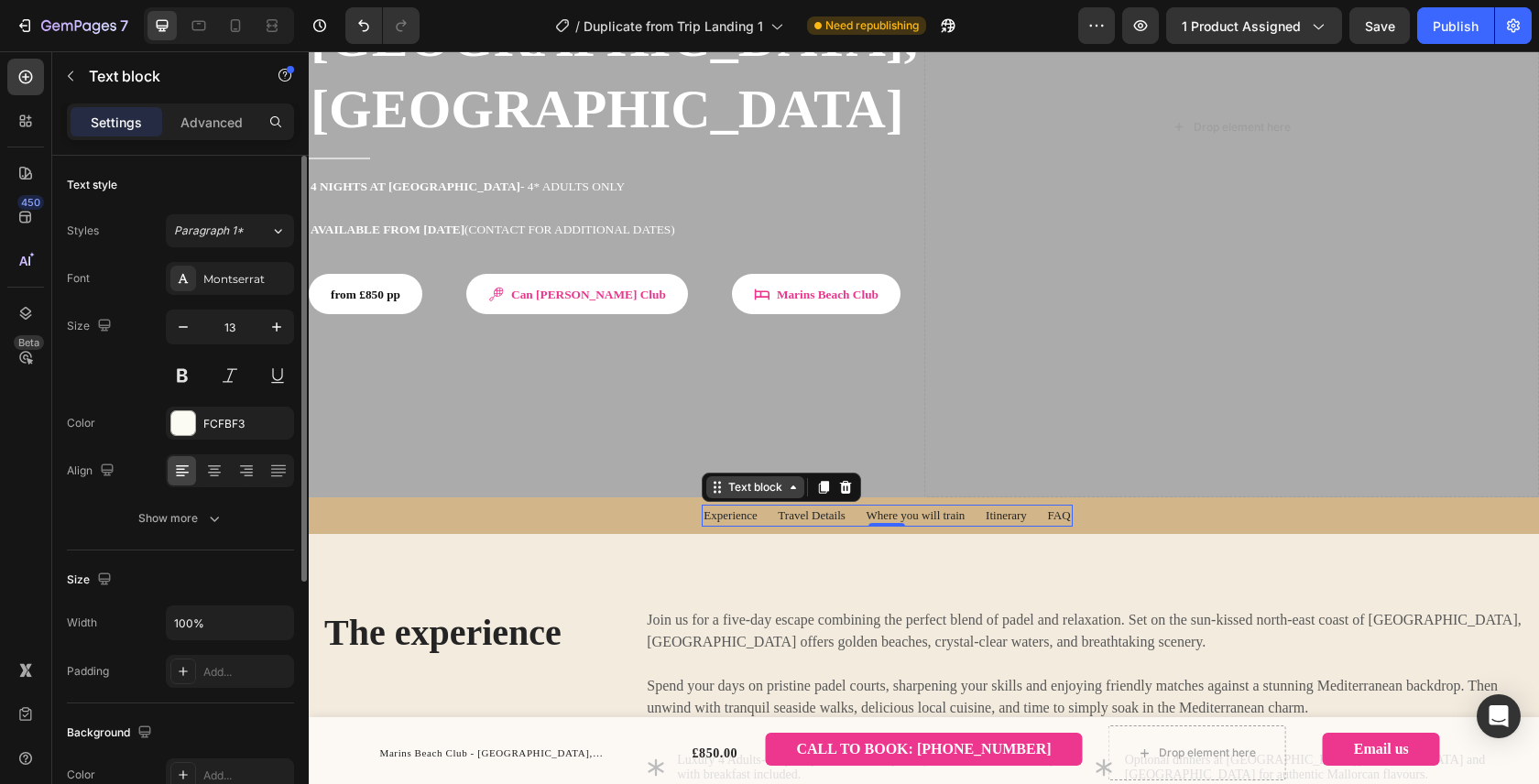
click at [751, 479] on div "Text block" at bounding box center [754, 488] width 61 height 17
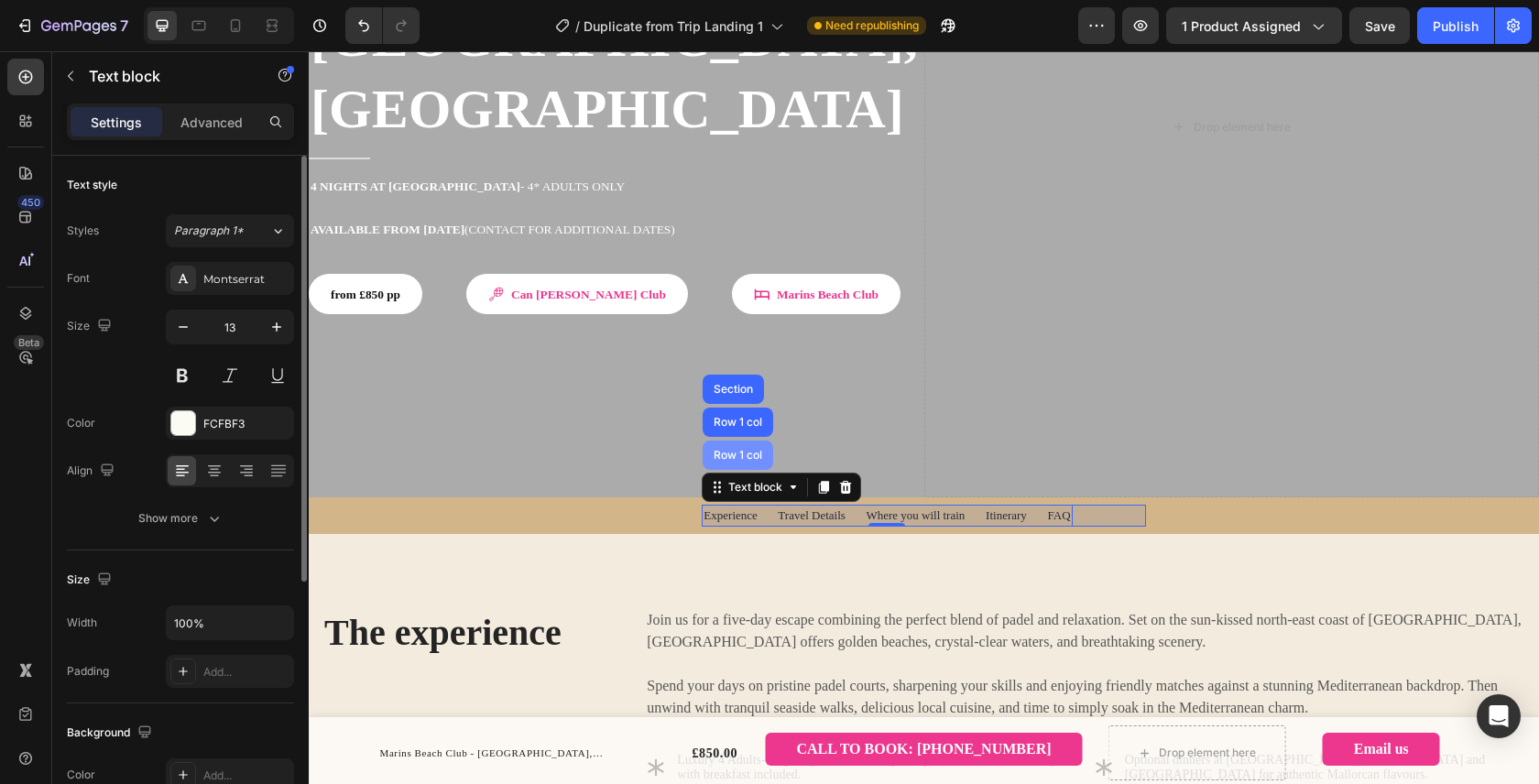
click at [717, 449] on div "Row 1 col" at bounding box center [738, 455] width 56 height 11
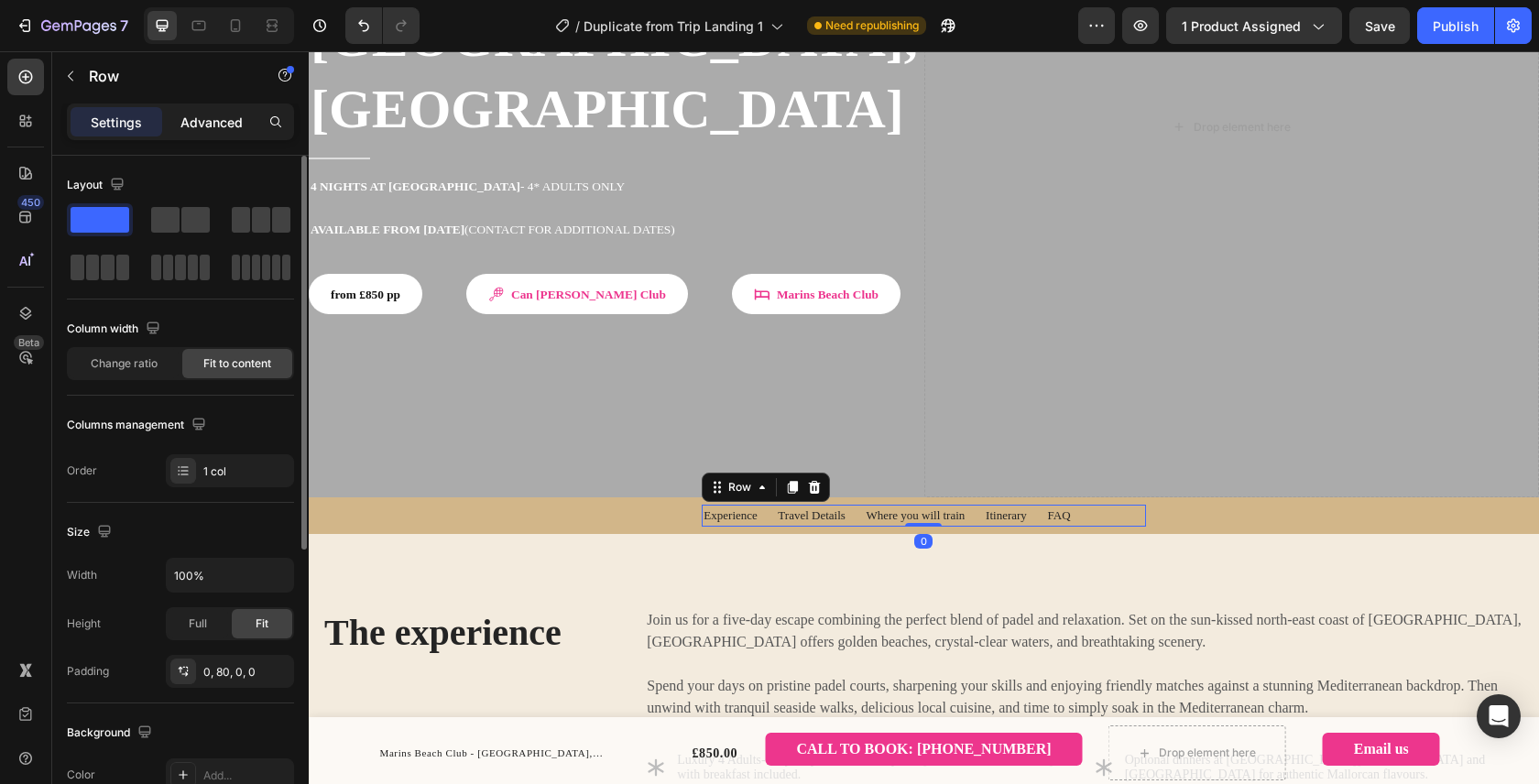
click at [214, 123] on p "Advanced" at bounding box center [211, 122] width 62 height 20
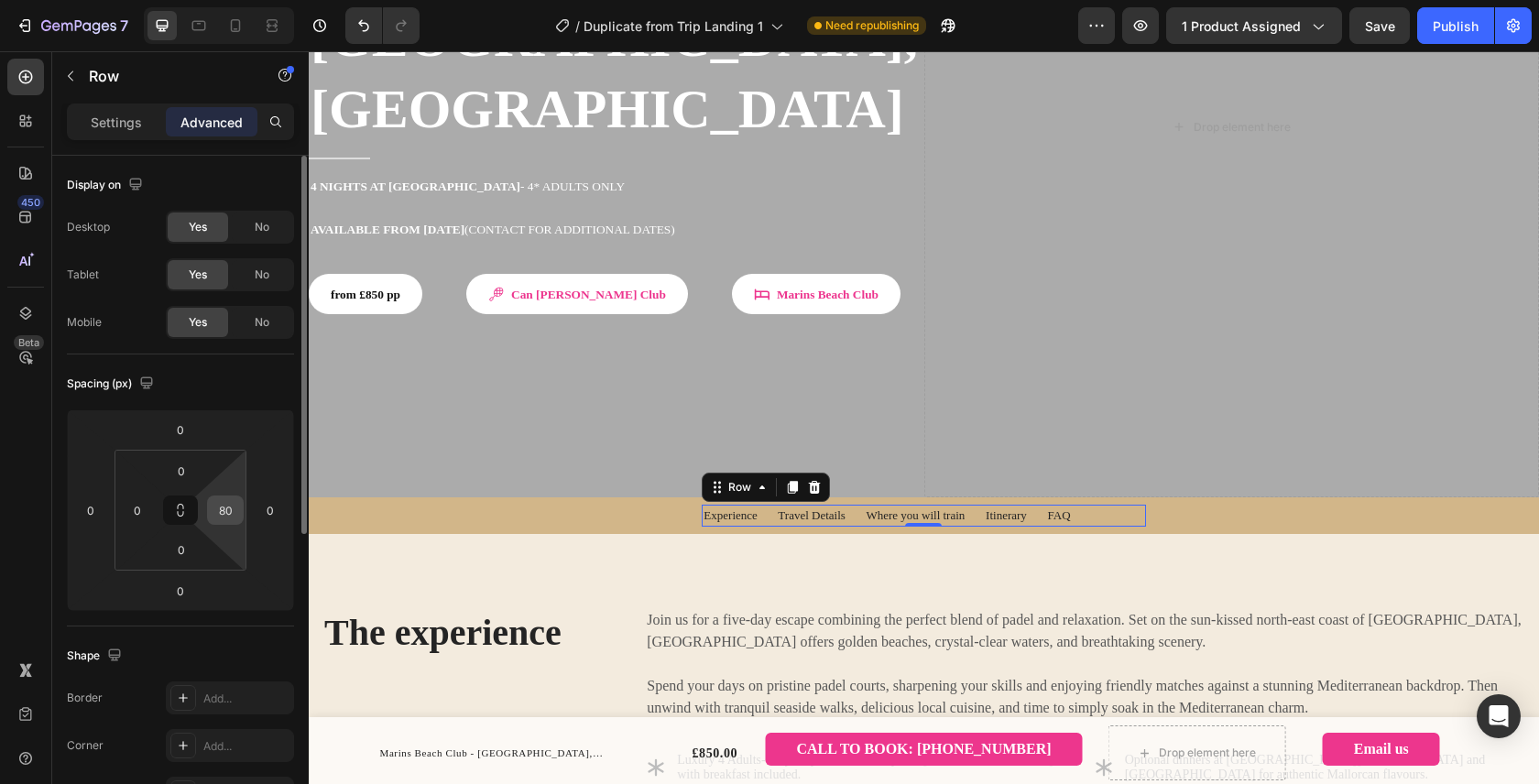
click at [227, 505] on input "80" at bounding box center [225, 509] width 27 height 27
click at [262, 0] on html "7 Version history / Duplicate from Trip Landing 1 Need republishing Preview 1 p…" at bounding box center [769, 0] width 1539 height 0
type input "0"
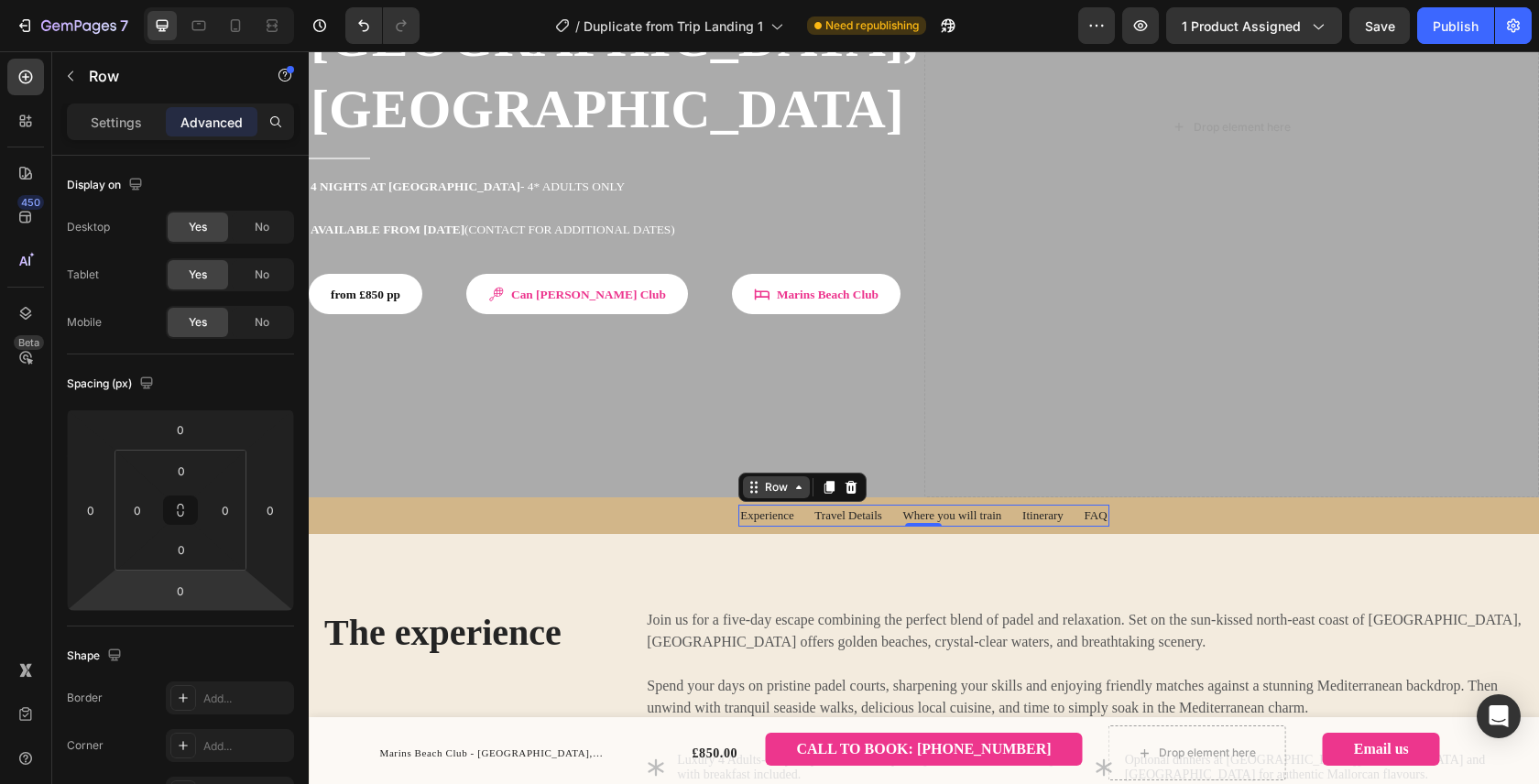
click at [761, 479] on div "Row" at bounding box center [776, 488] width 30 height 17
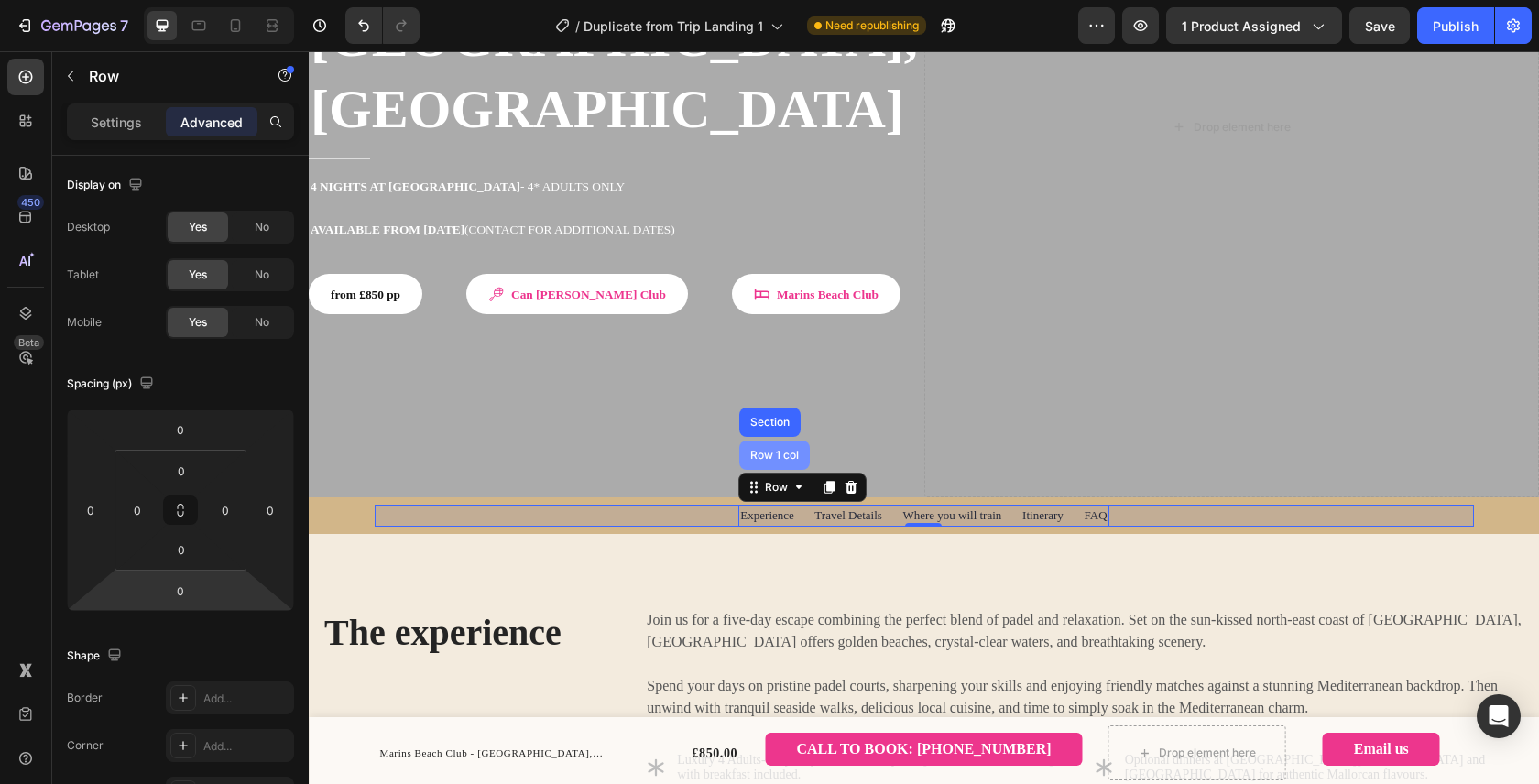
click at [751, 449] on div "Row 1 col" at bounding box center [775, 455] width 56 height 11
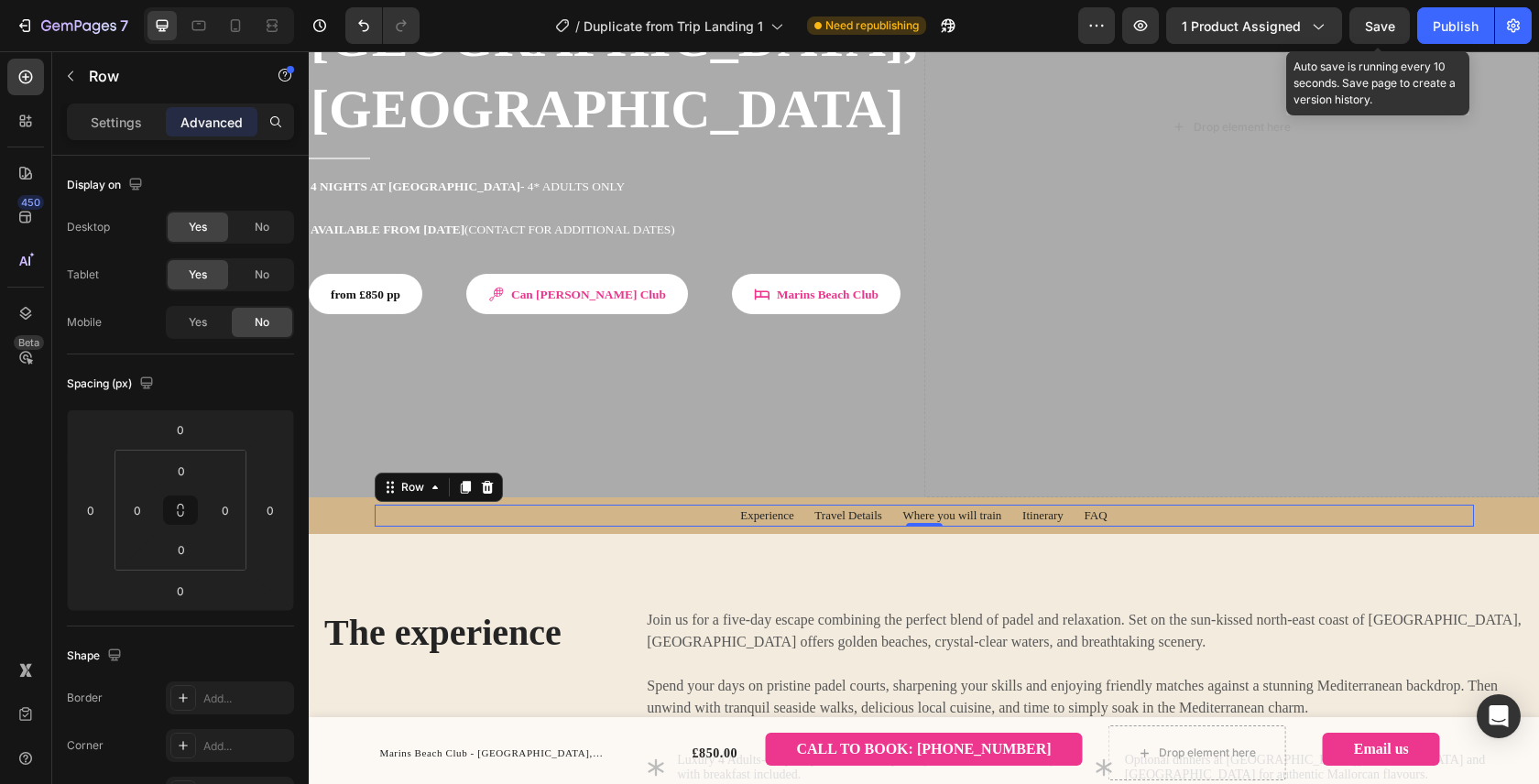
click at [1380, 25] on span "Save" at bounding box center [1380, 26] width 30 height 16
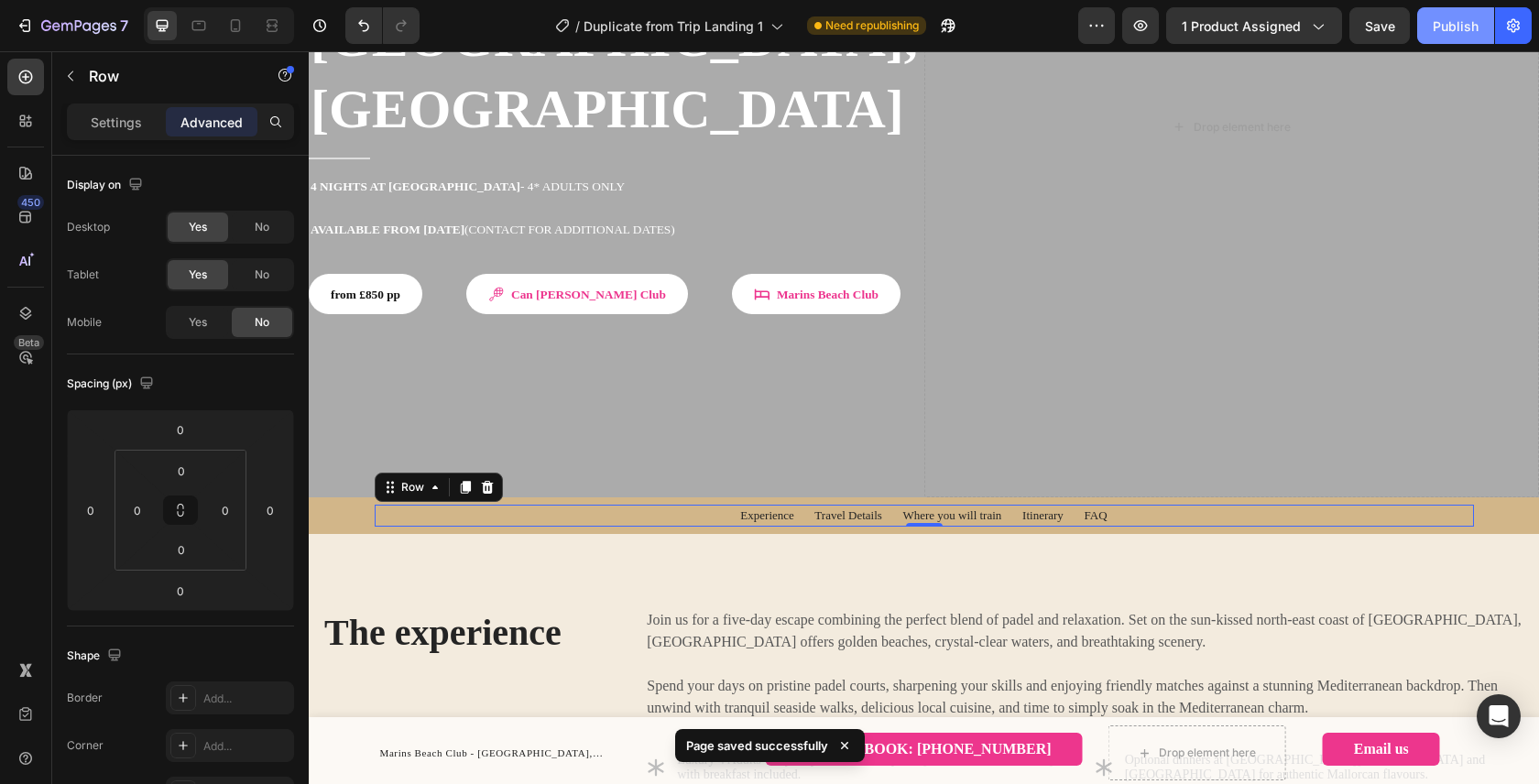
click at [1464, 23] on div "Publish" at bounding box center [1455, 26] width 46 height 20
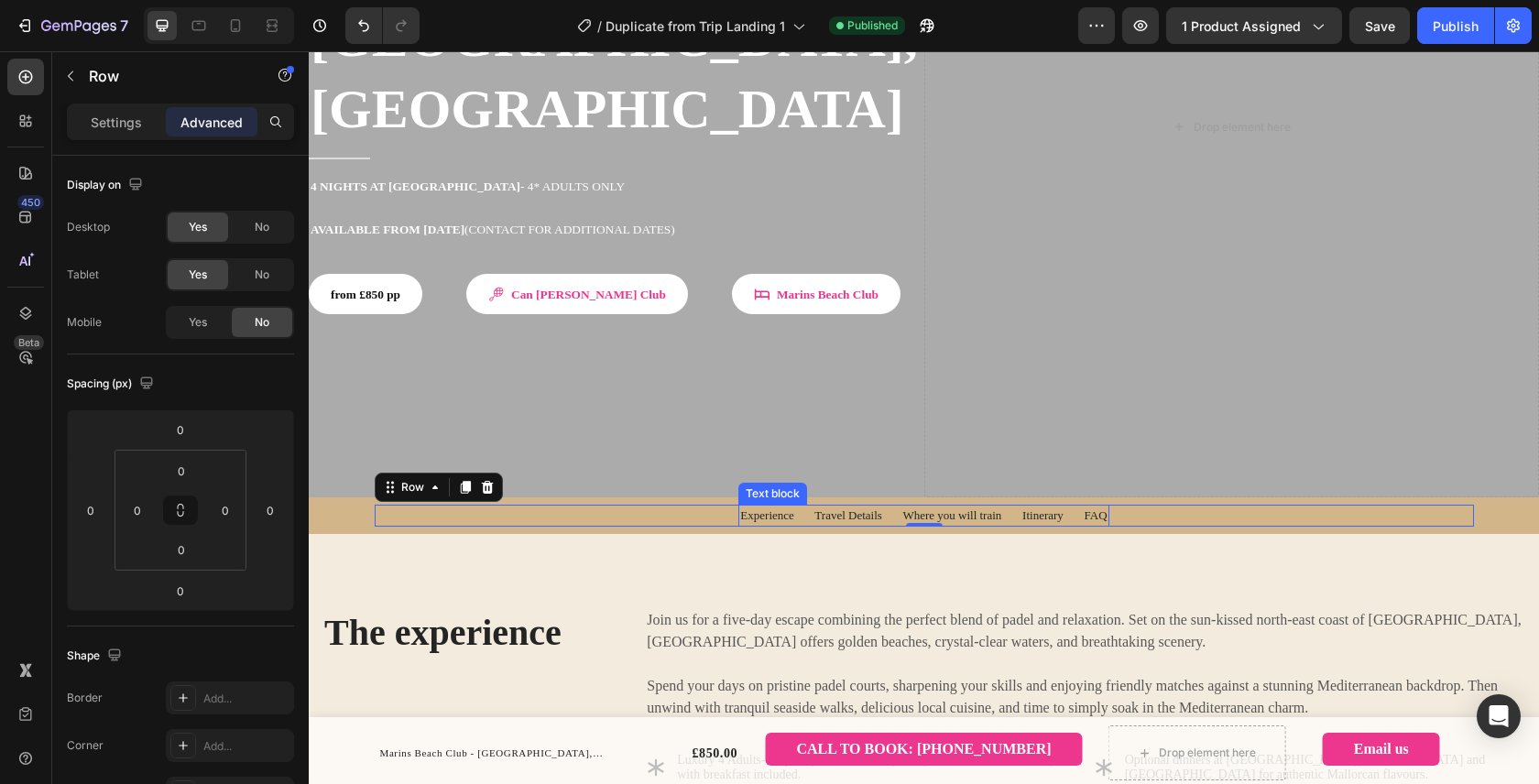
click at [826, 508] on span "Experience Travel Details Where you will train Itinerary FAQ" at bounding box center [923, 515] width 367 height 14
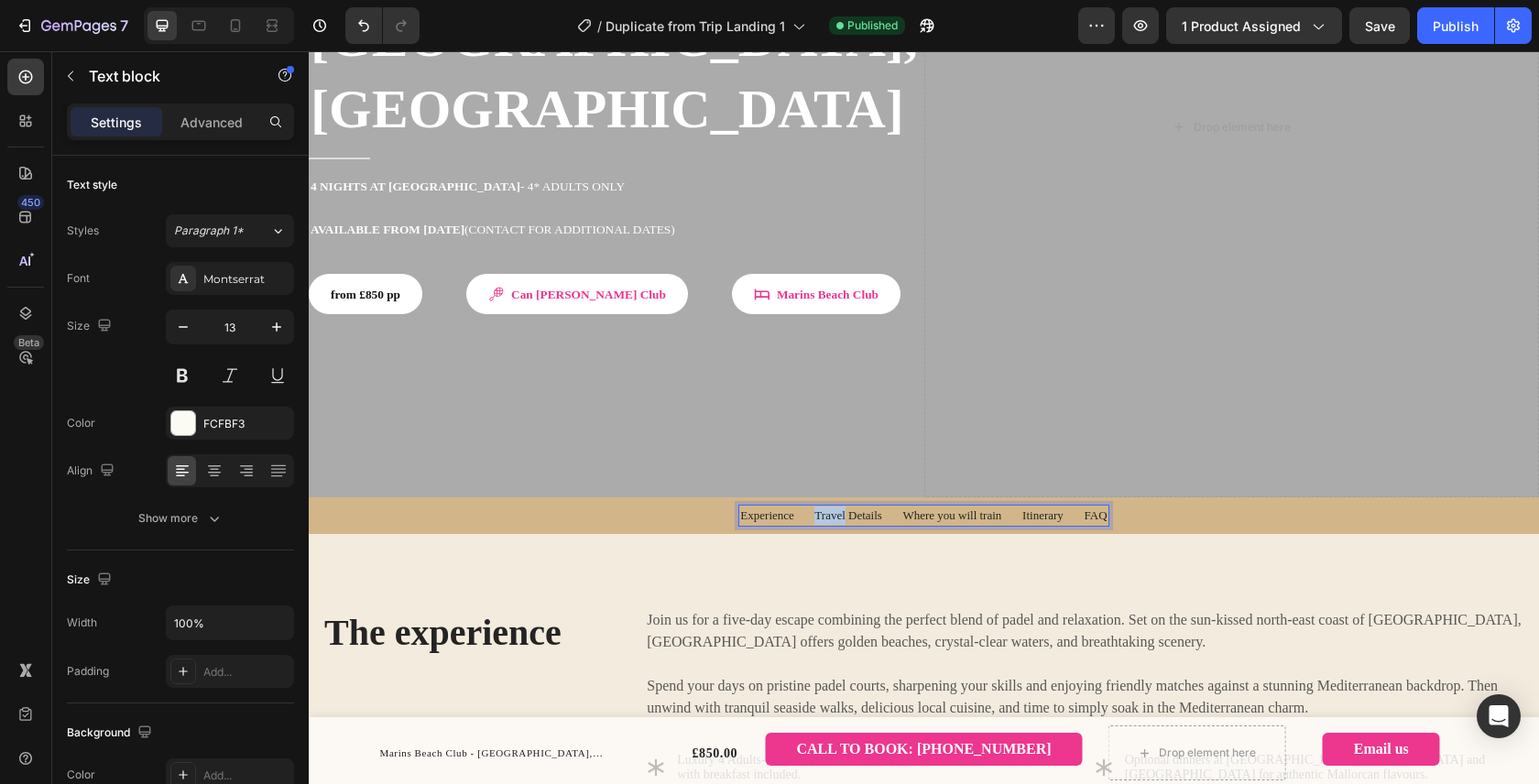
click at [826, 508] on span "Experience Travel Details Where you will train Itinerary FAQ" at bounding box center [923, 515] width 367 height 14
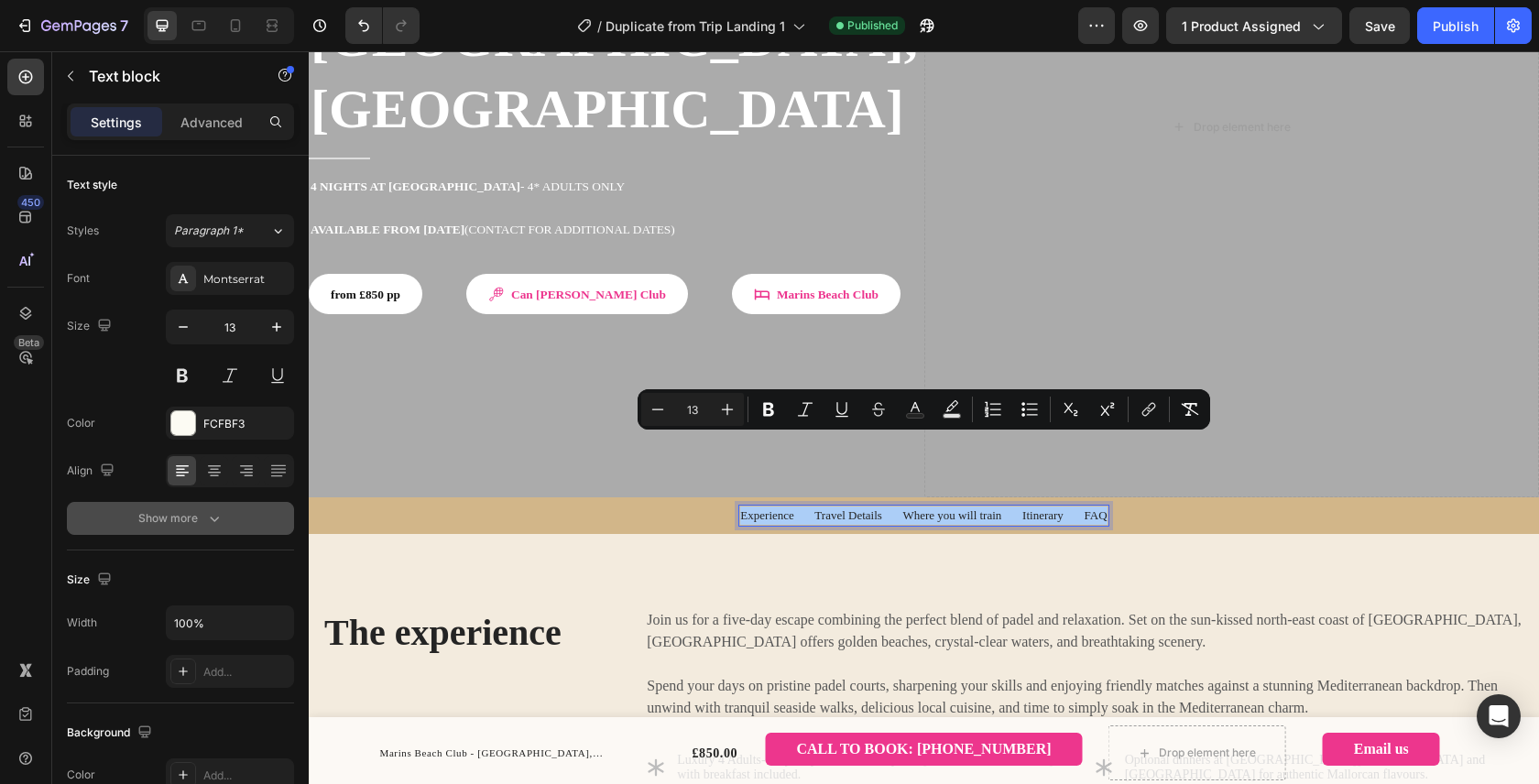
click at [220, 517] on icon "button" at bounding box center [215, 519] width 19 height 19
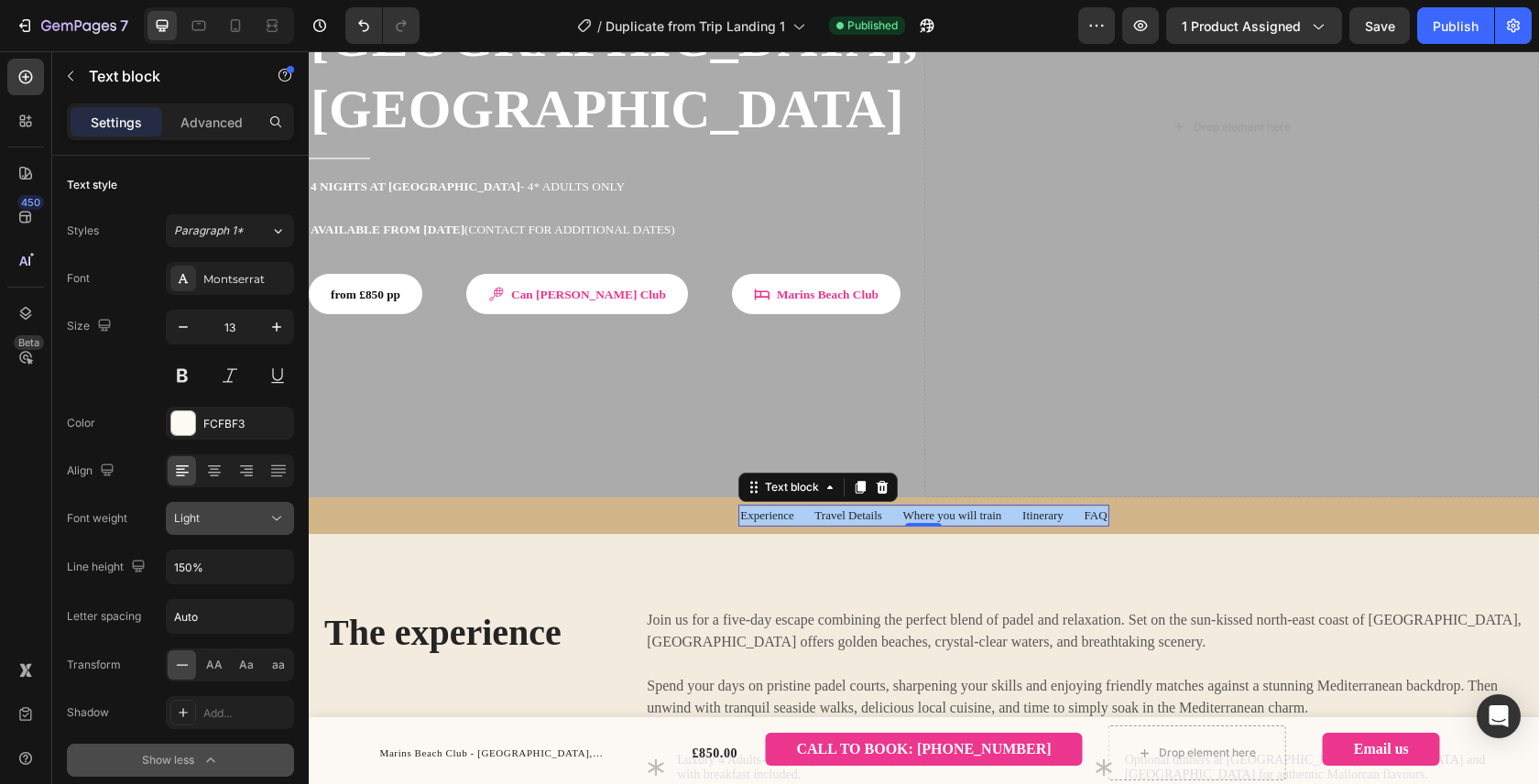
click at [239, 528] on button "Light" at bounding box center [230, 518] width 128 height 33
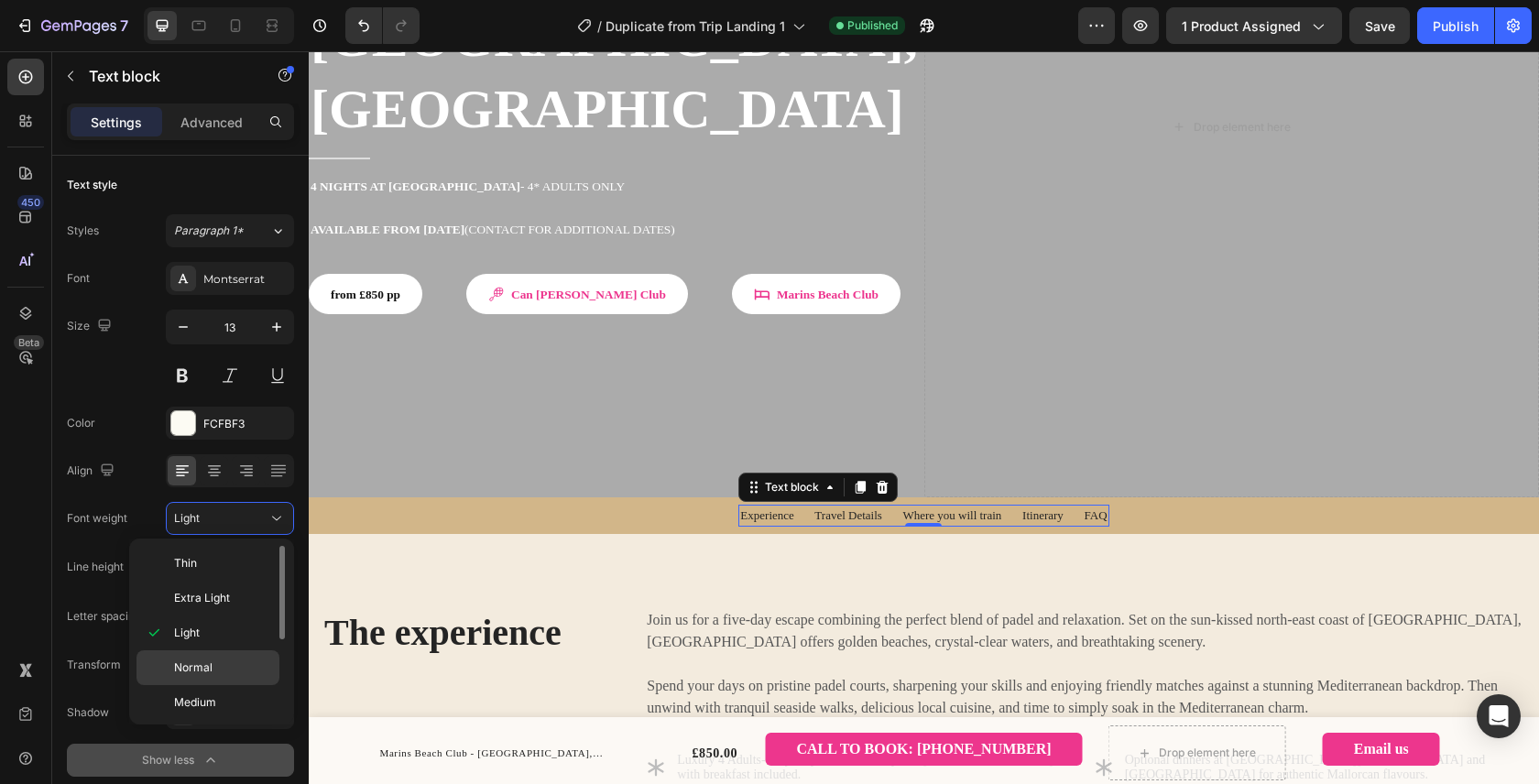
click at [222, 660] on p "Normal" at bounding box center [223, 668] width 98 height 17
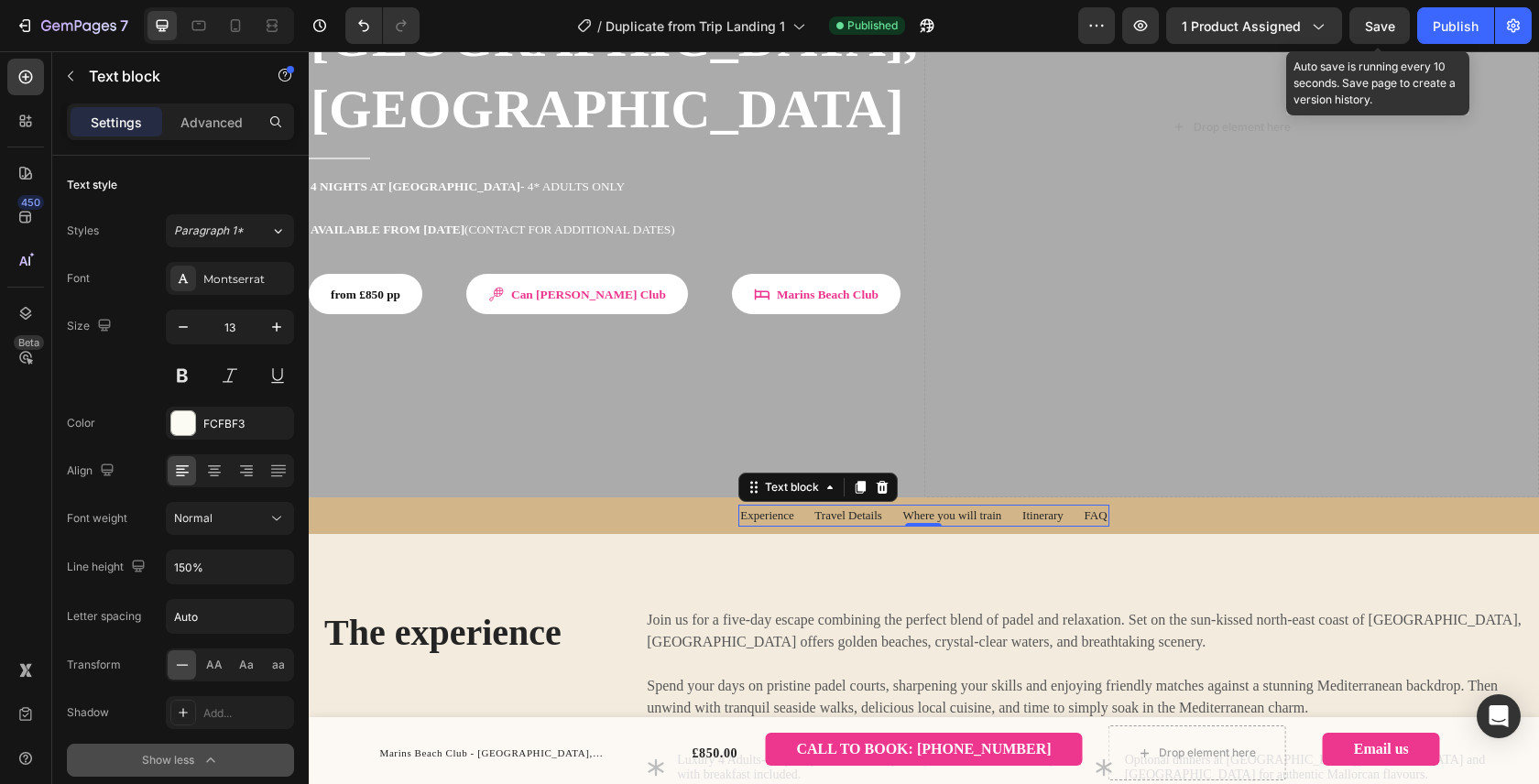
click at [1375, 33] on span "Save" at bounding box center [1380, 26] width 30 height 16
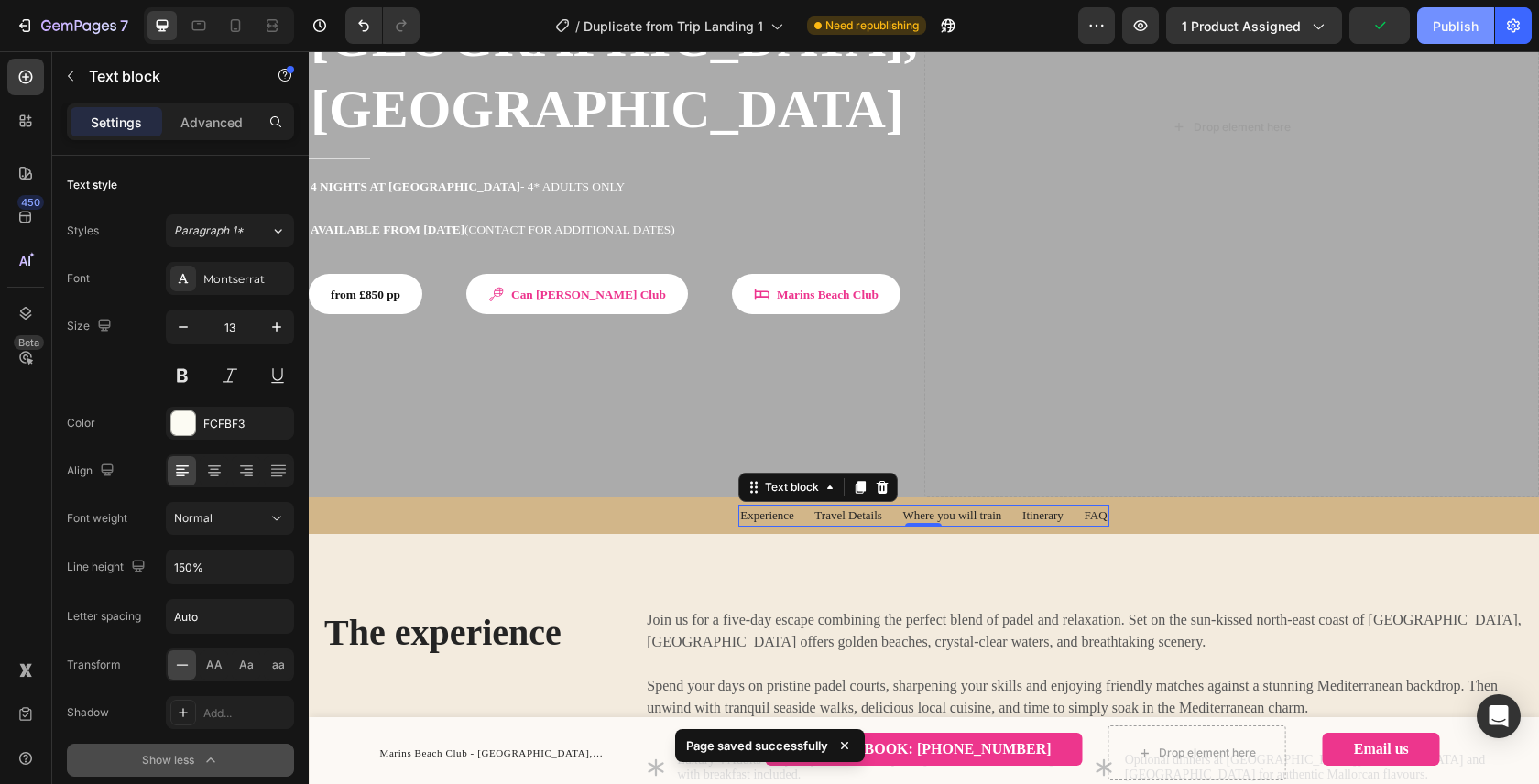
click at [1457, 24] on div "Publish" at bounding box center [1455, 26] width 46 height 20
